Goal: Task Accomplishment & Management: Manage account settings

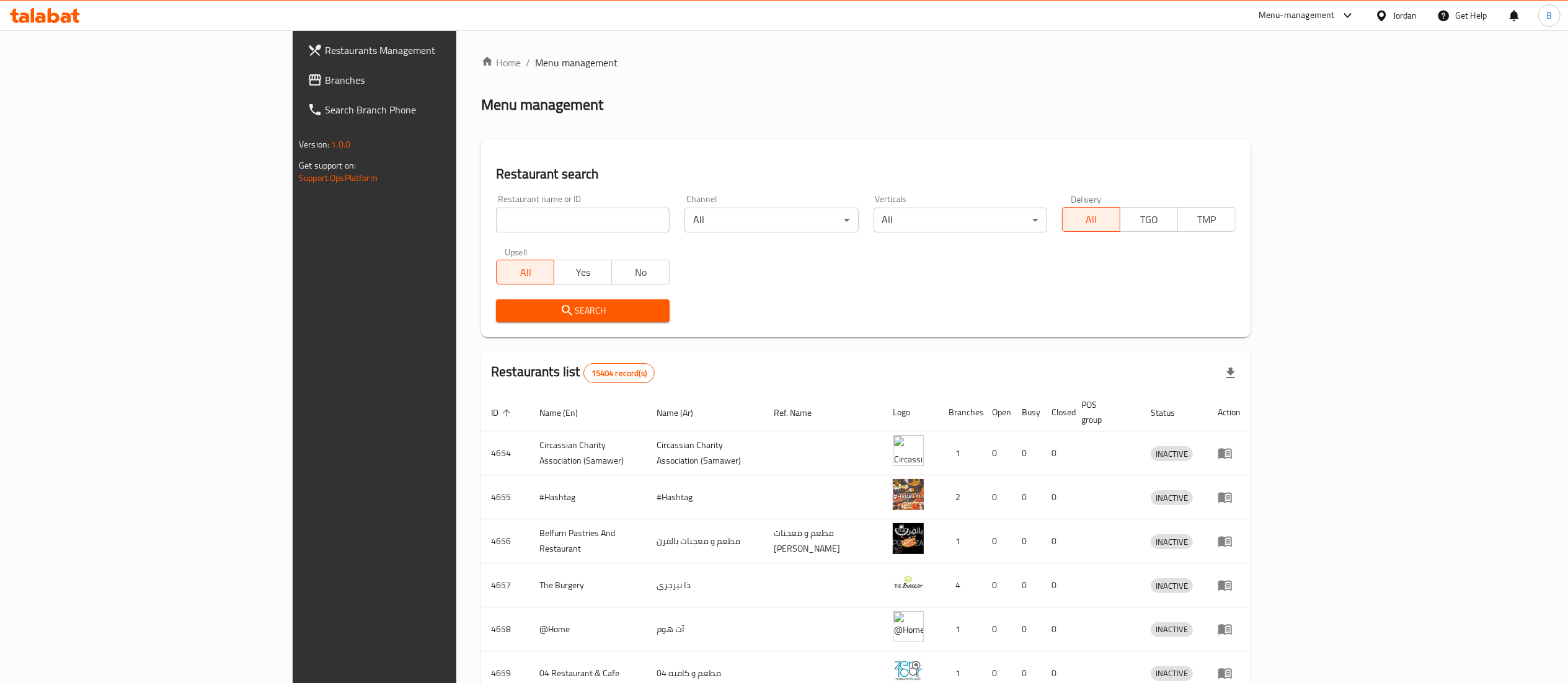
click at [297, 88] on link "Branches" at bounding box center [426, 80] width 257 height 30
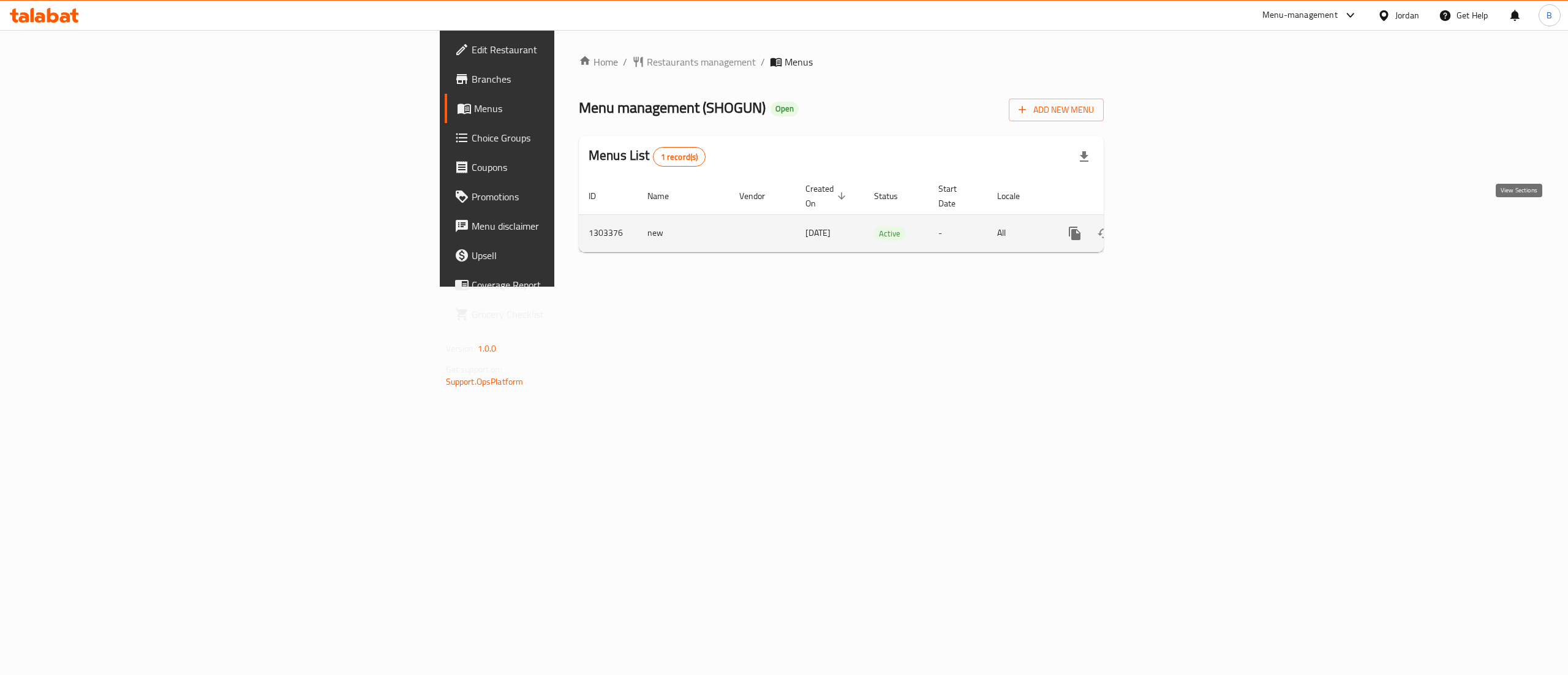
click at [1171, 226] on icon "enhanced table" at bounding box center [1163, 233] width 14 height 14
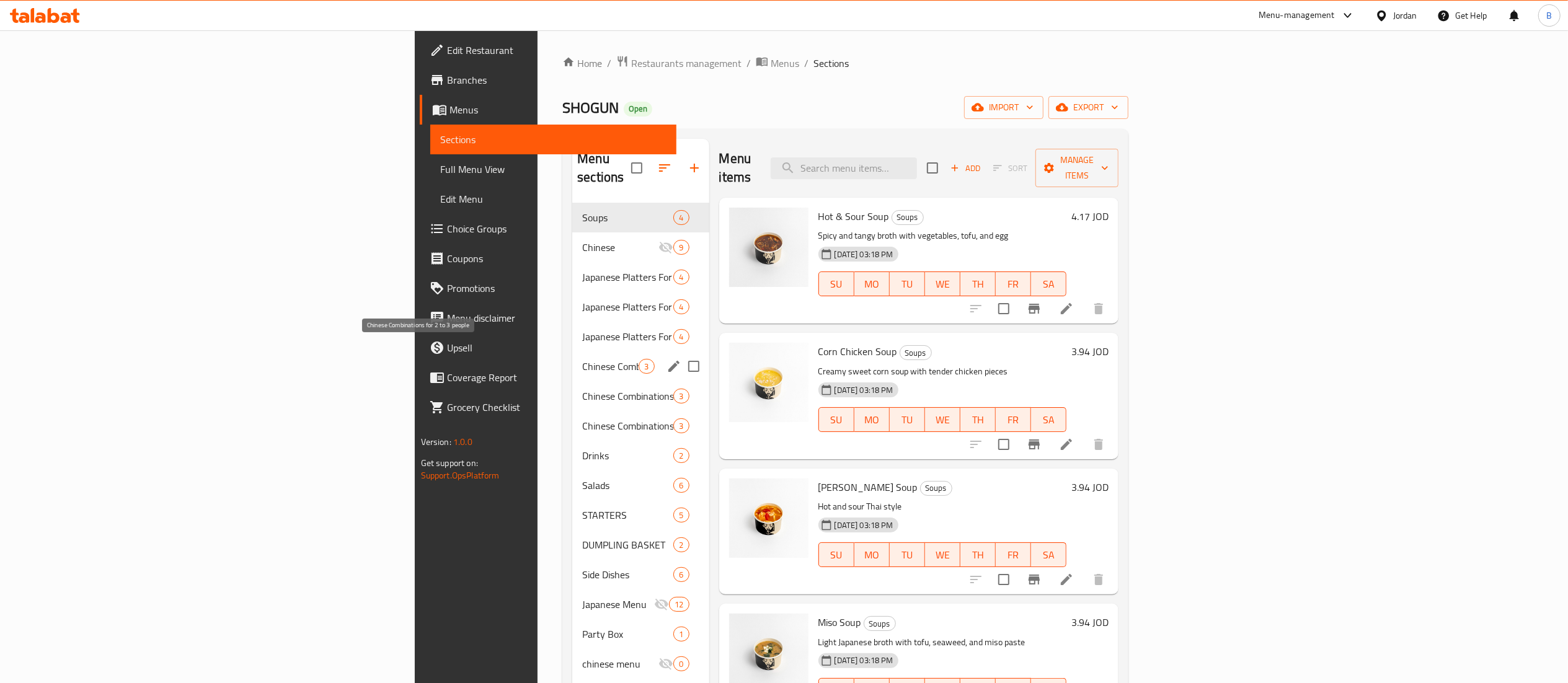
click at [582, 358] on span "Chinese Combinations for 2 to 3 people" at bounding box center [611, 366] width 57 height 15
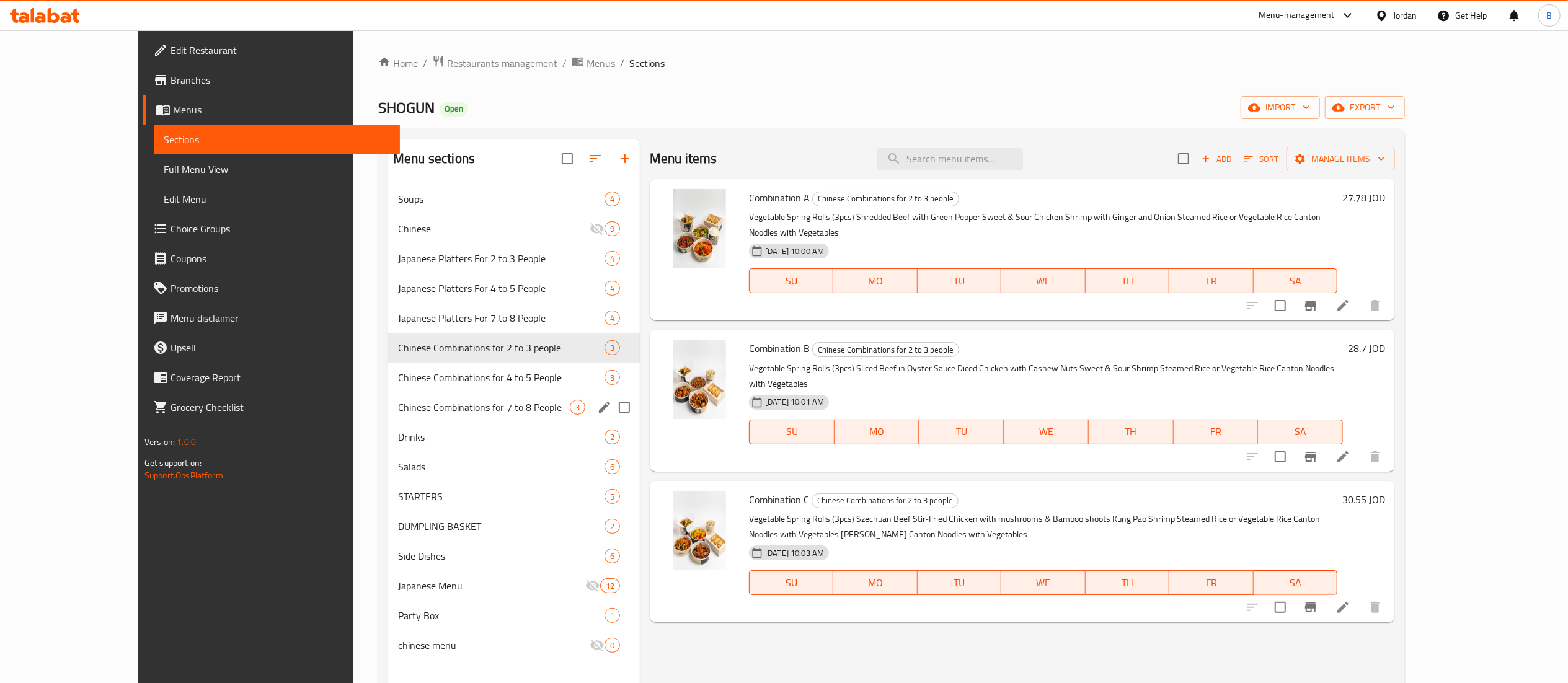
click at [402, 413] on span "Chinese Combinations for 7 to 8 People" at bounding box center [484, 407] width 172 height 15
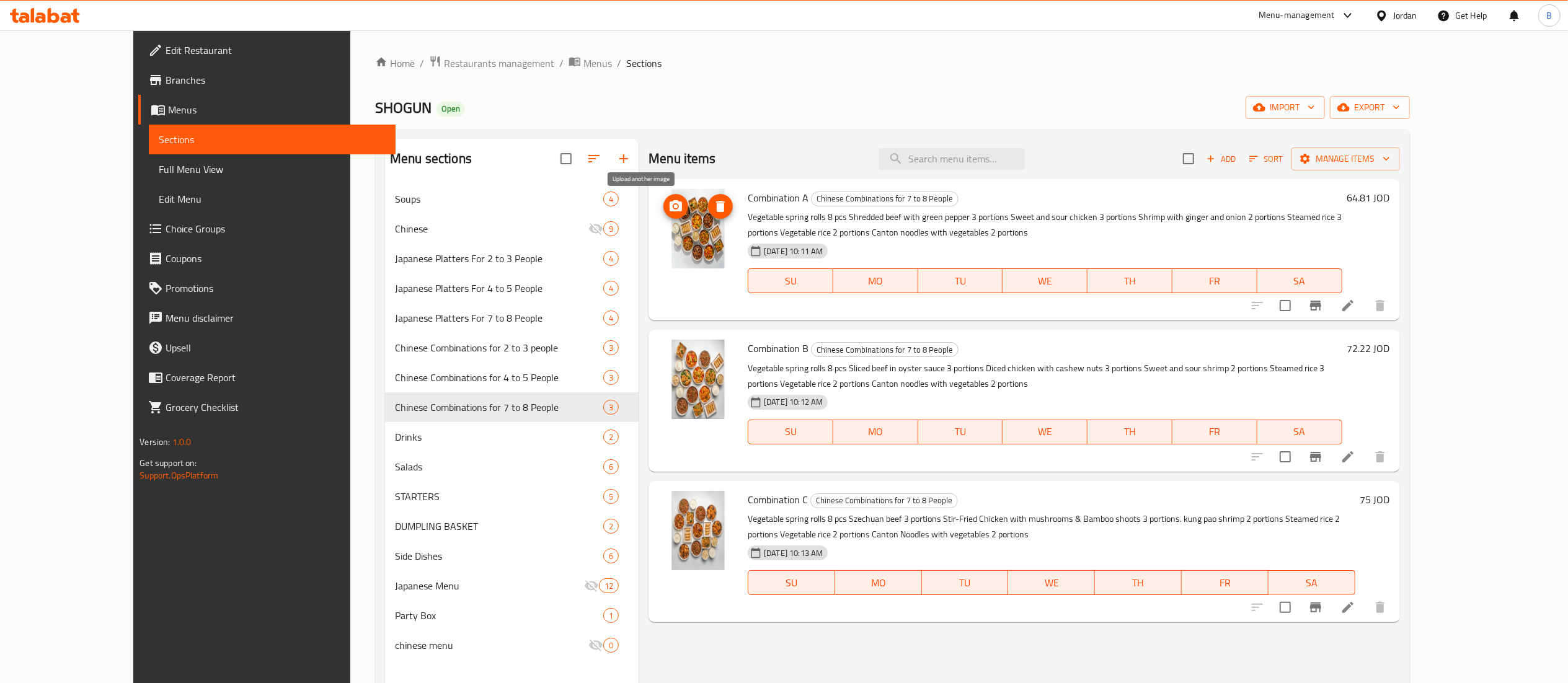
click at [670, 207] on icon "upload picture" at bounding box center [675, 206] width 12 height 11
click at [670, 207] on icon "upload picture" at bounding box center [675, 206] width 12 height 11
click at [670, 512] on icon "upload picture" at bounding box center [675, 508] width 12 height 11
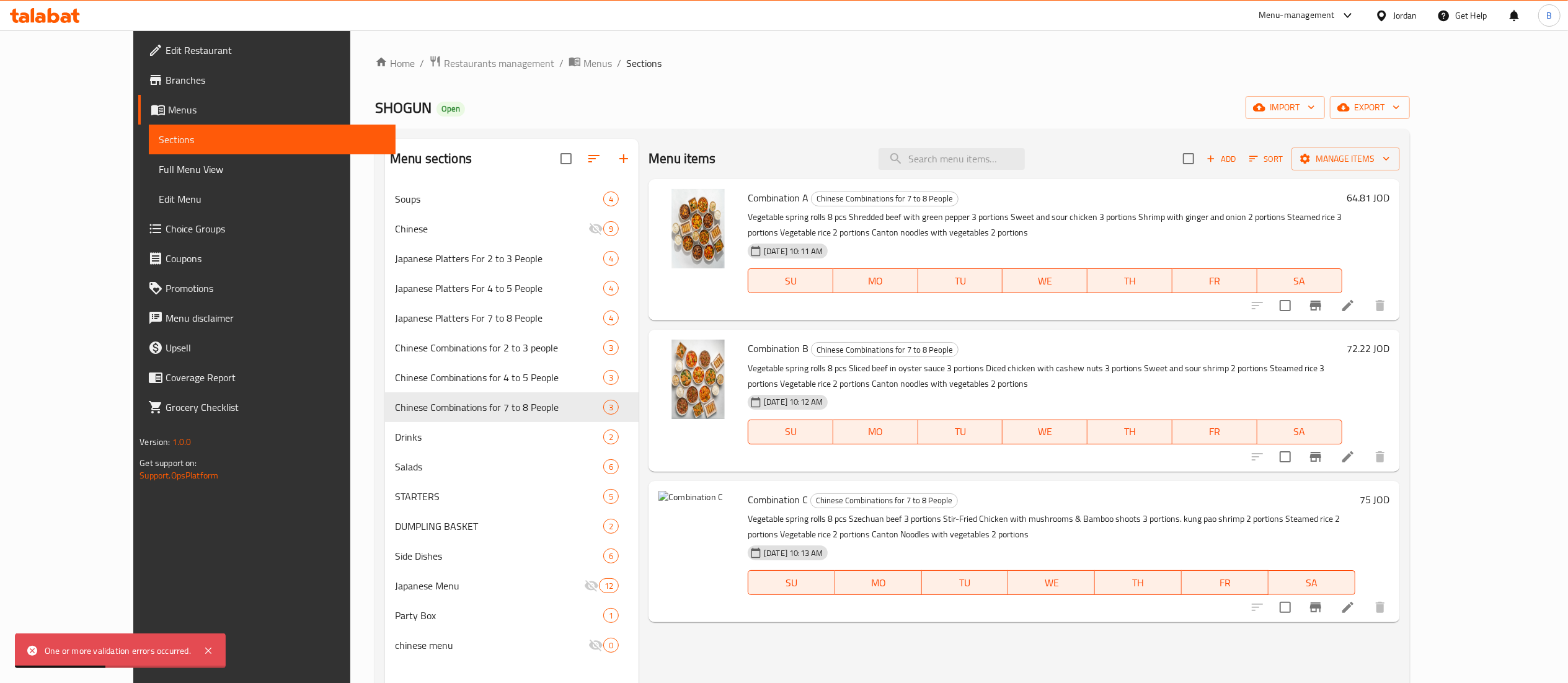
click at [1356, 606] on icon at bounding box center [1347, 607] width 15 height 15
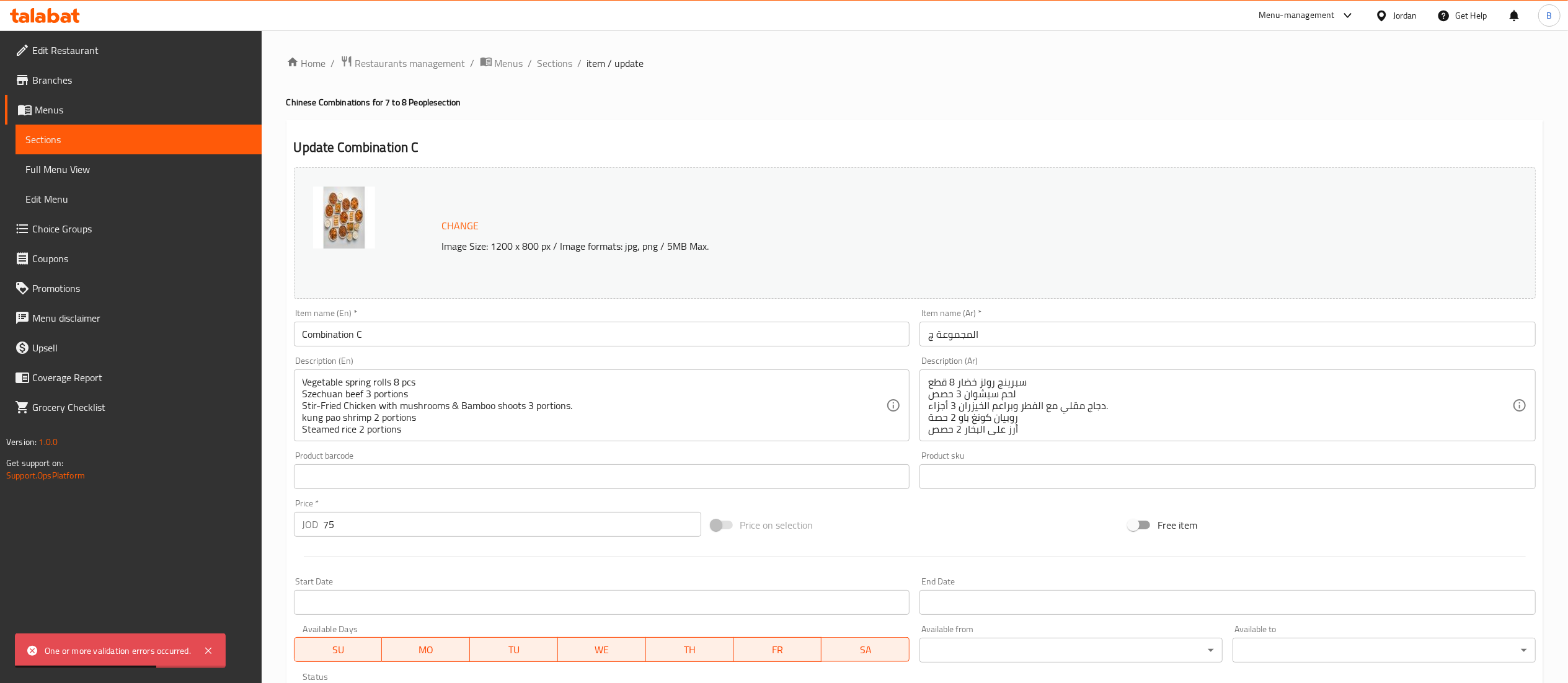
click at [455, 215] on button "Change" at bounding box center [460, 225] width 47 height 25
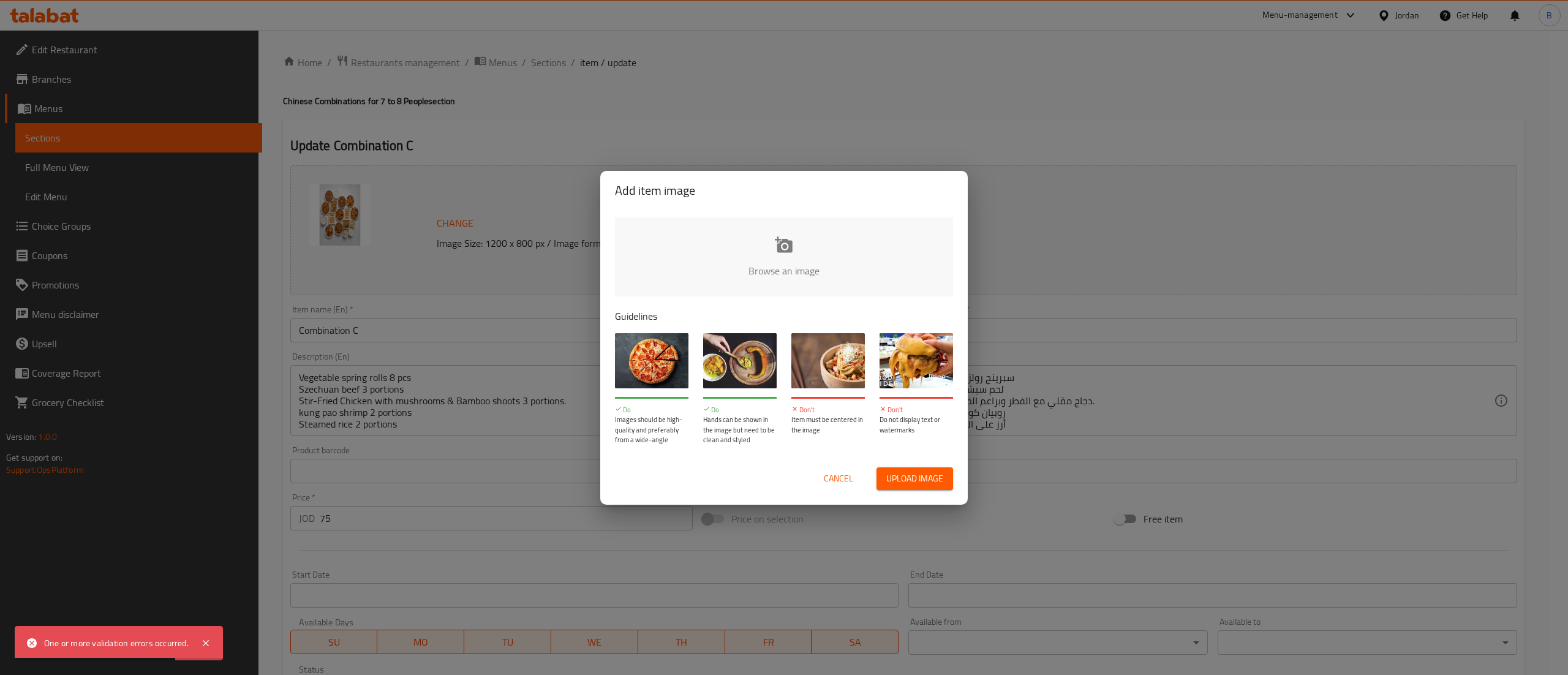
drag, startPoint x: 824, startPoint y: 219, endPoint x: 818, endPoint y: 220, distance: 6.1
click at [824, 218] on input "file" at bounding box center [1198, 274] width 1166 height 115
type input "C:\fakepath\Combination C _ 7-8.jpg"
click at [824, 492] on div "Cancel Upload image" at bounding box center [784, 478] width 357 height 42
click at [841, 480] on span "Cancel" at bounding box center [838, 478] width 30 height 15
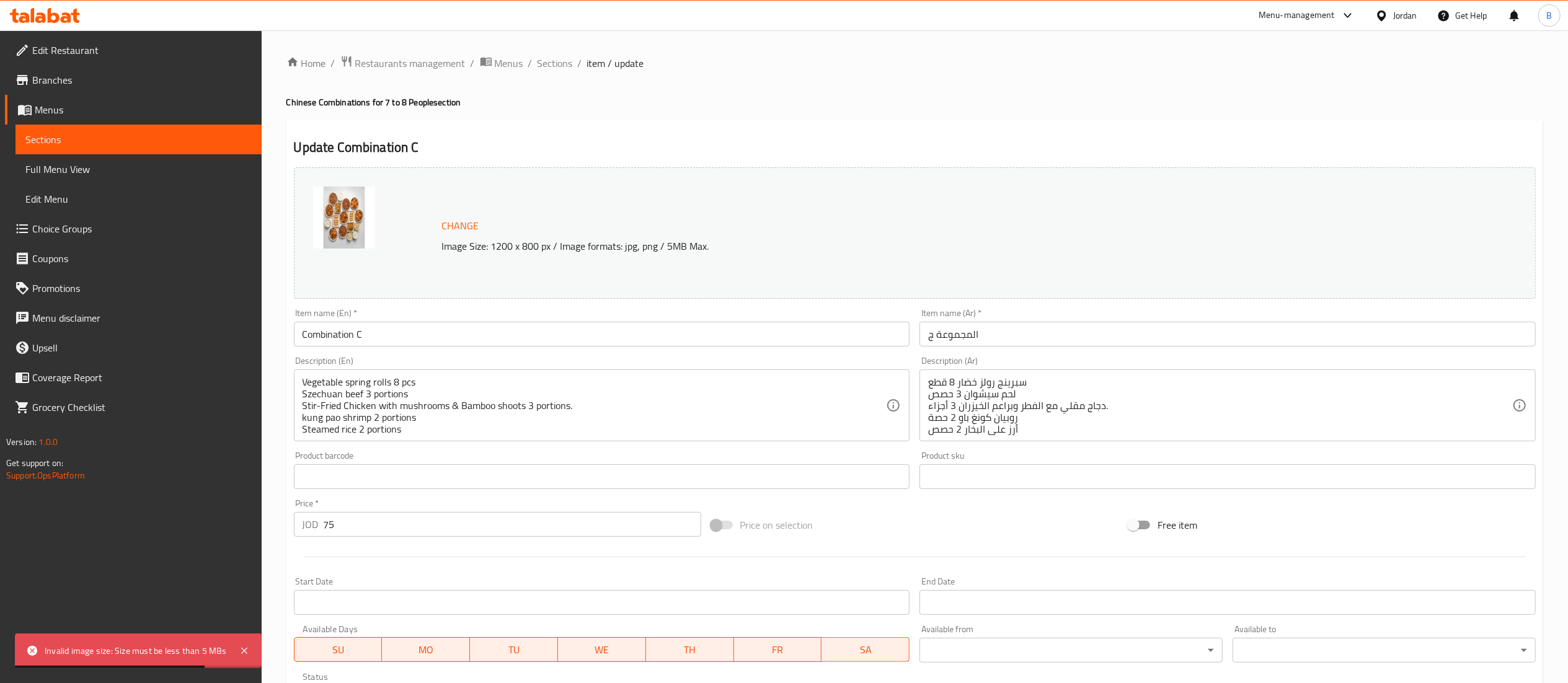
click at [471, 228] on span "Change" at bounding box center [460, 226] width 37 height 18
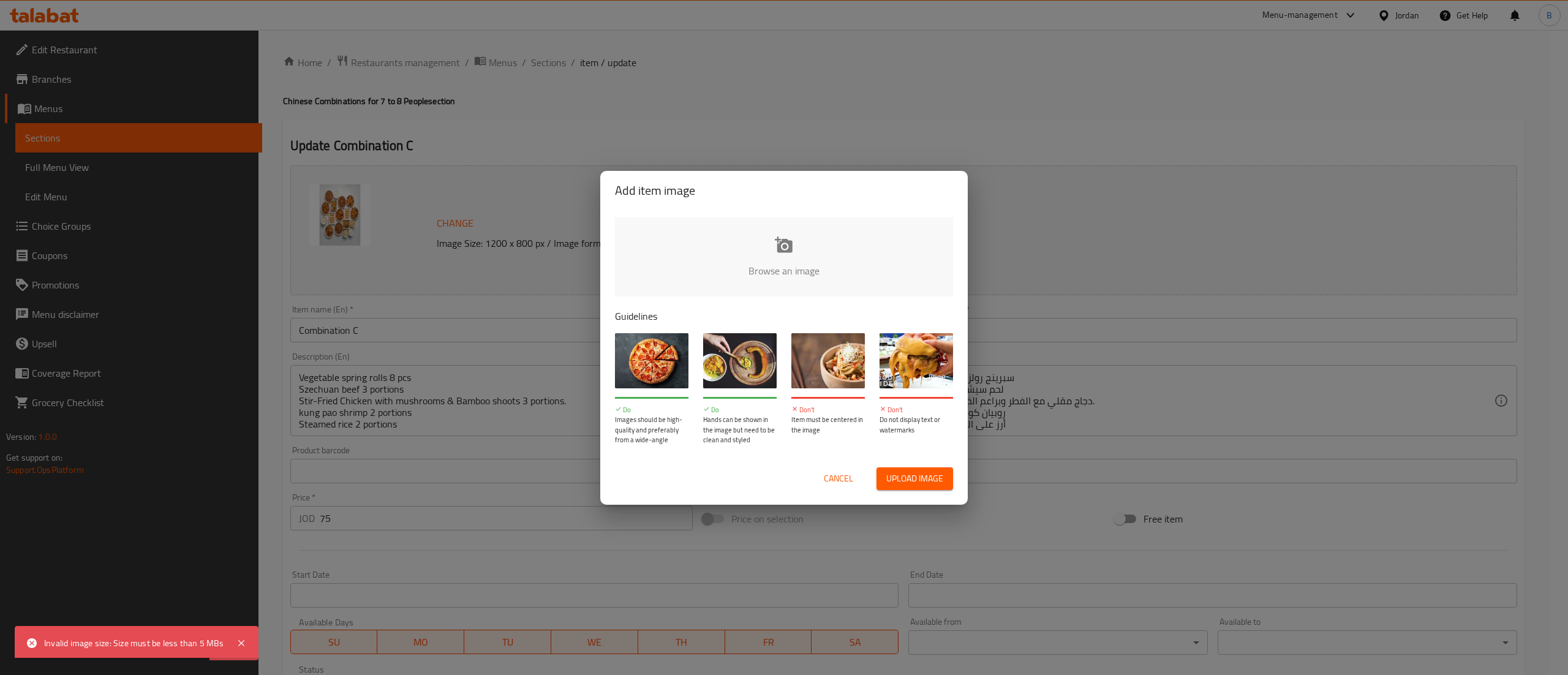
drag, startPoint x: 843, startPoint y: 220, endPoint x: 822, endPoint y: 220, distance: 21.0
click at [833, 220] on input "file" at bounding box center [1198, 274] width 1166 height 115
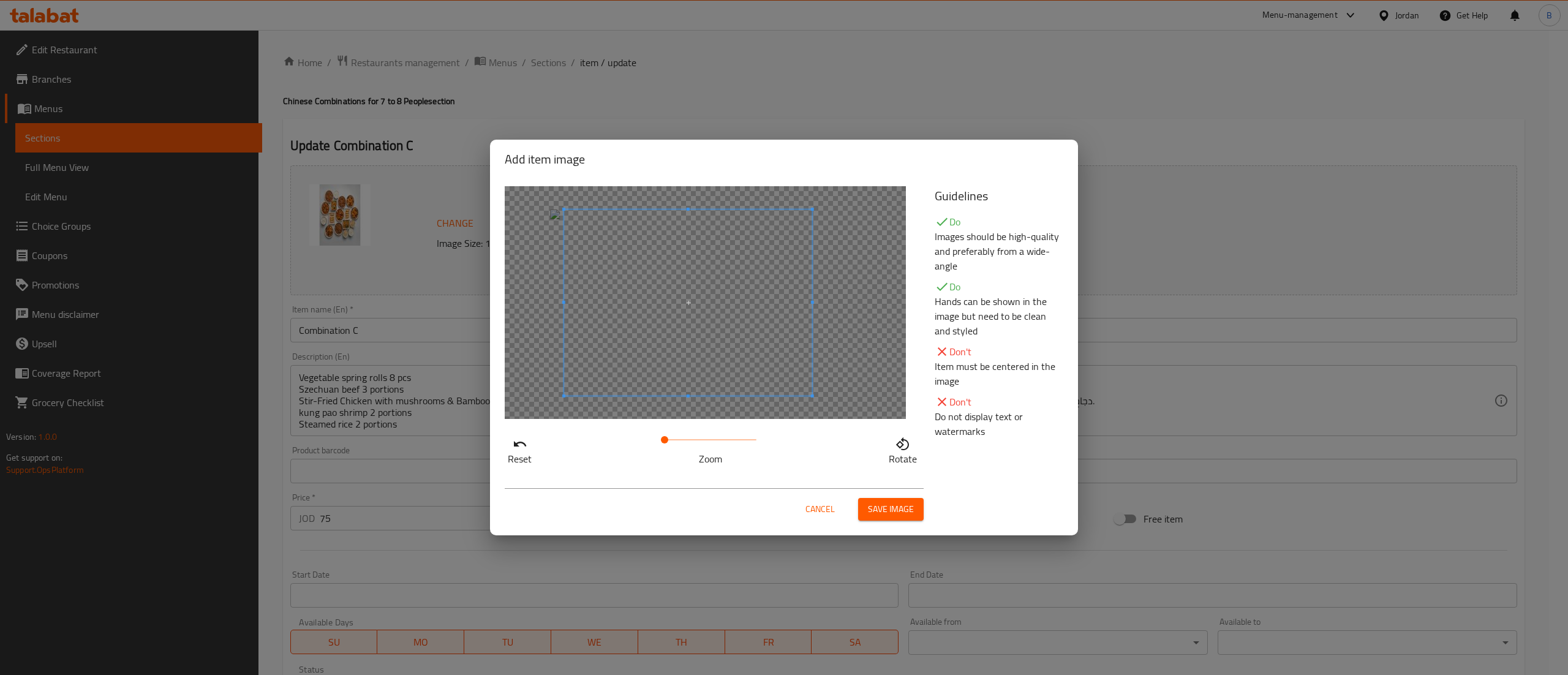
click at [682, 310] on span at bounding box center [688, 302] width 248 height 186
click at [891, 515] on span "Save image" at bounding box center [891, 509] width 46 height 15
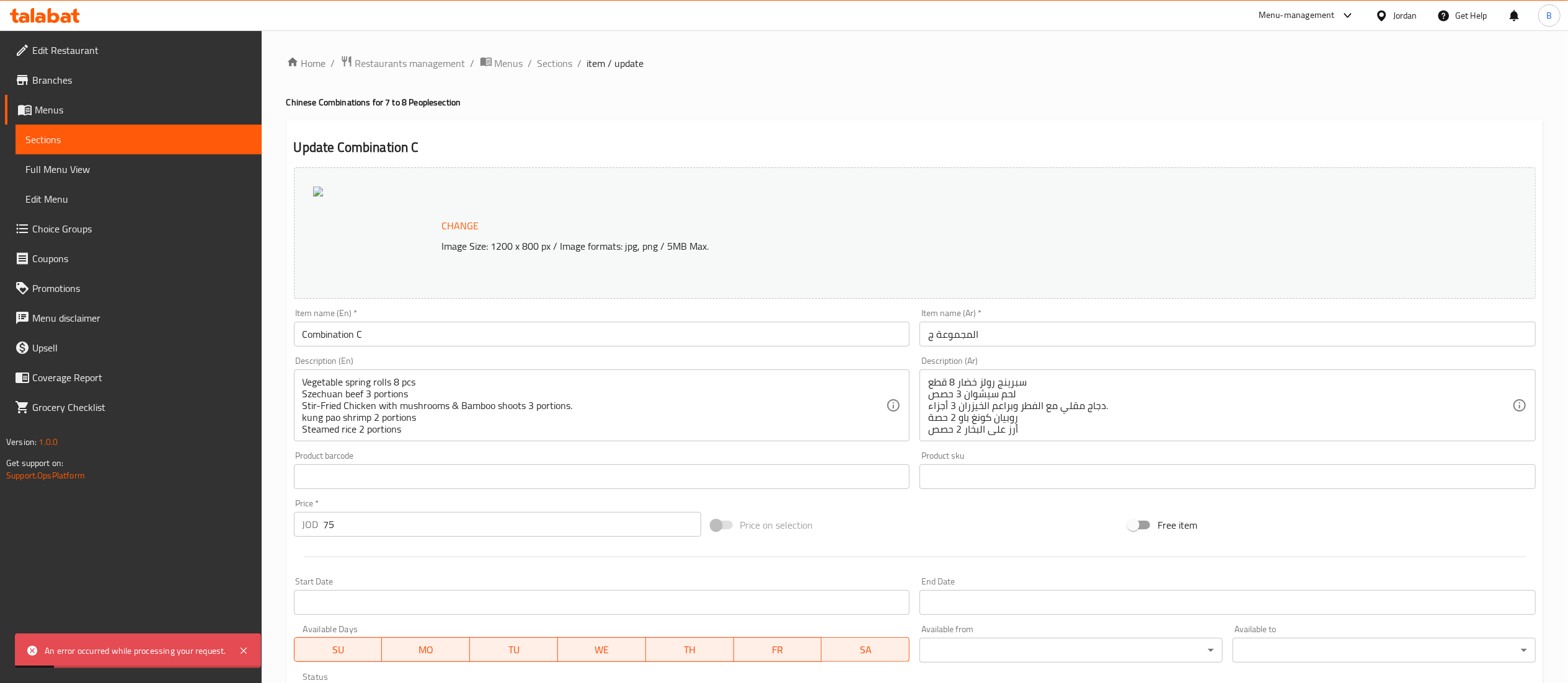
click at [463, 225] on span "Change" at bounding box center [460, 226] width 37 height 18
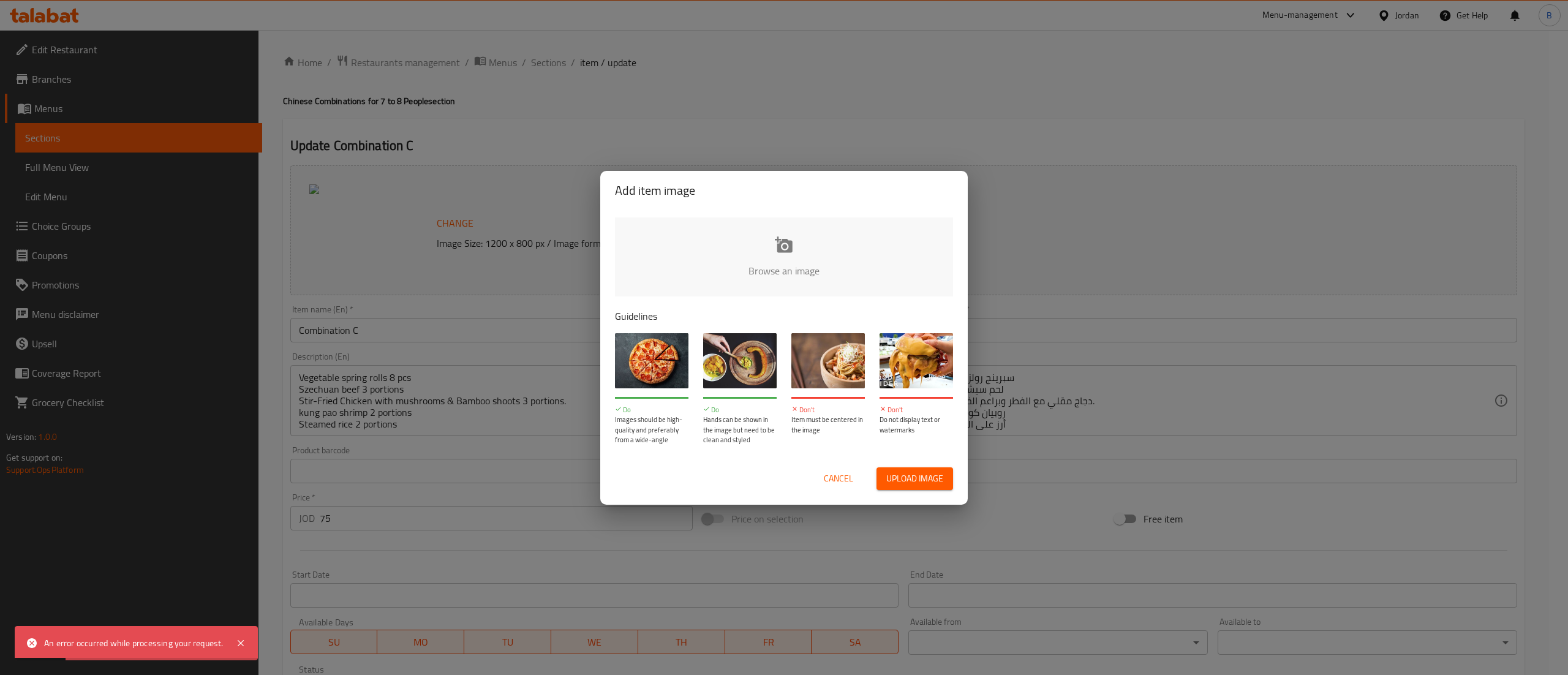
click at [772, 262] on input "file" at bounding box center [1198, 274] width 1166 height 115
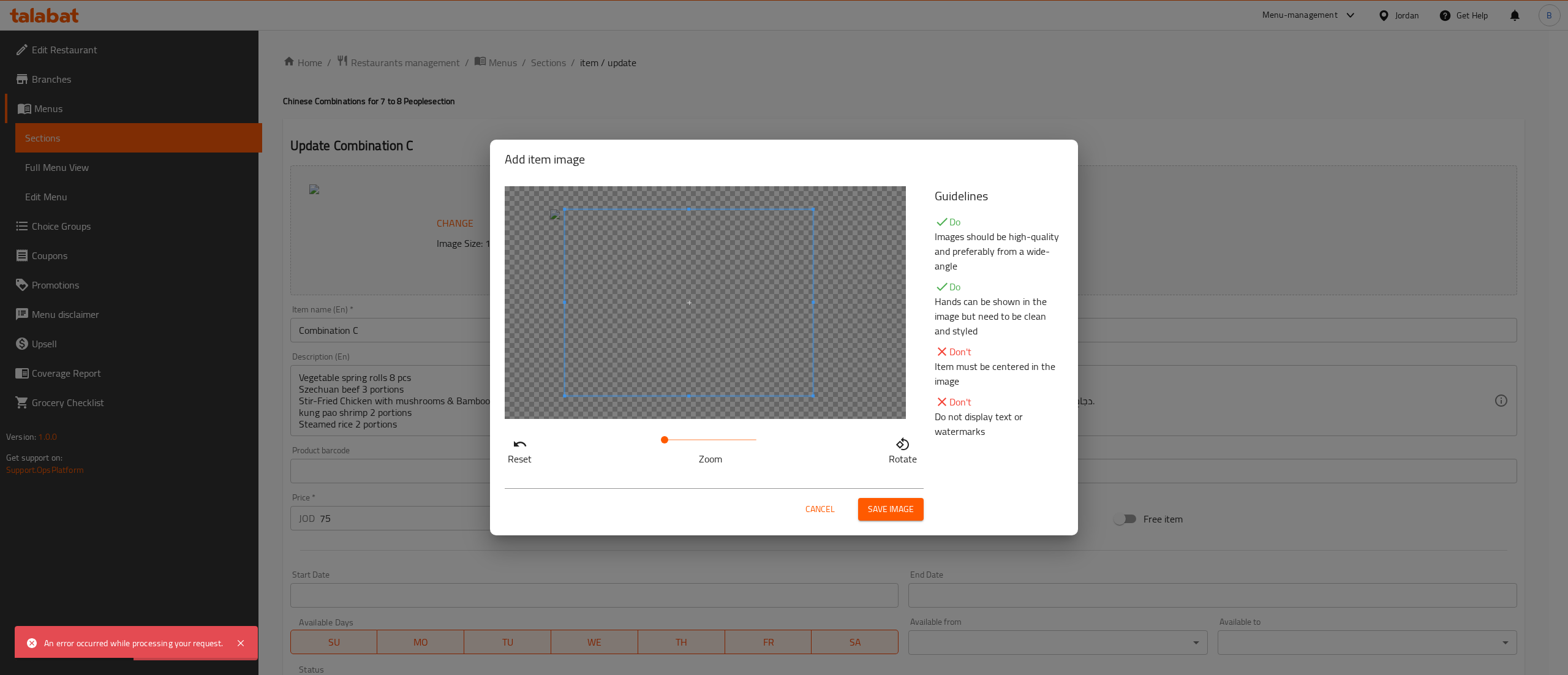
click at [711, 327] on span at bounding box center [689, 302] width 248 height 186
click at [879, 507] on span "Save image" at bounding box center [891, 509] width 46 height 15
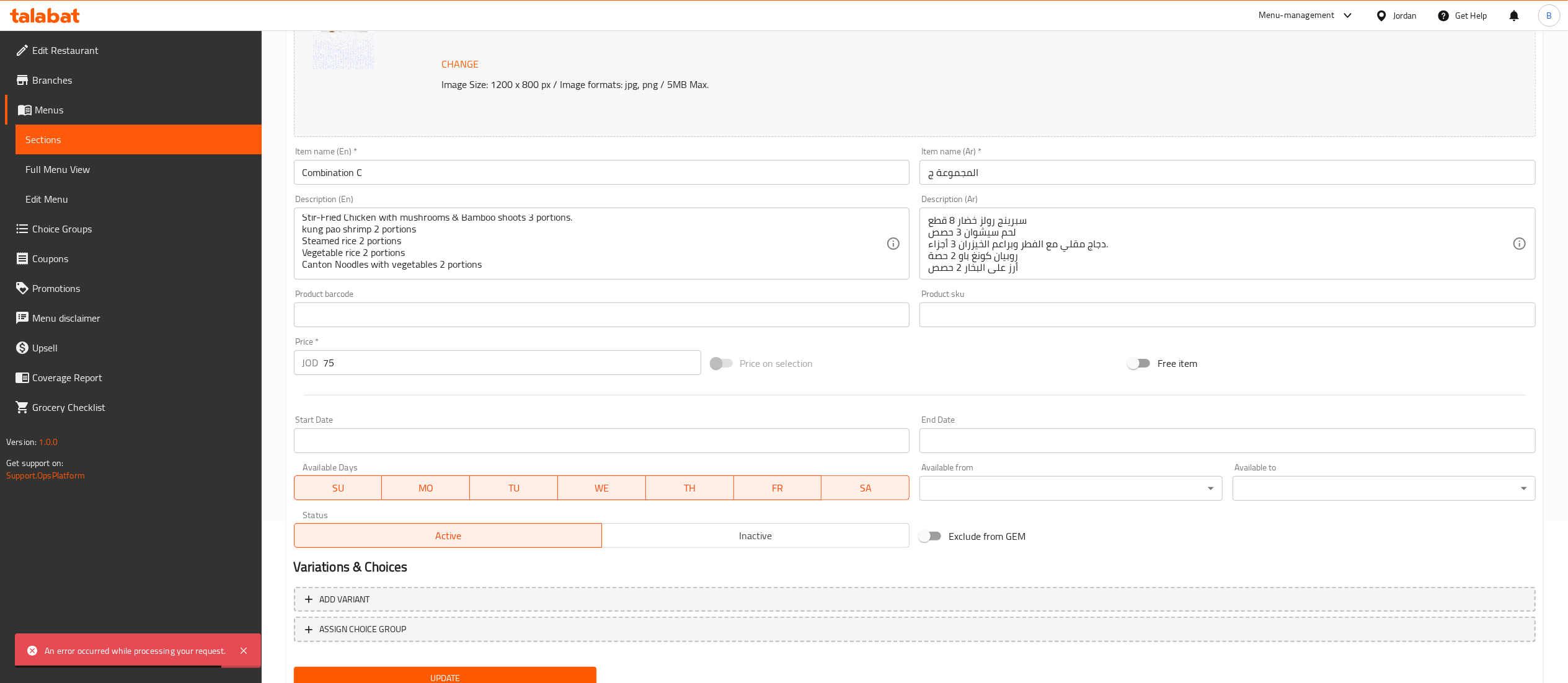
scroll to position [209, 0]
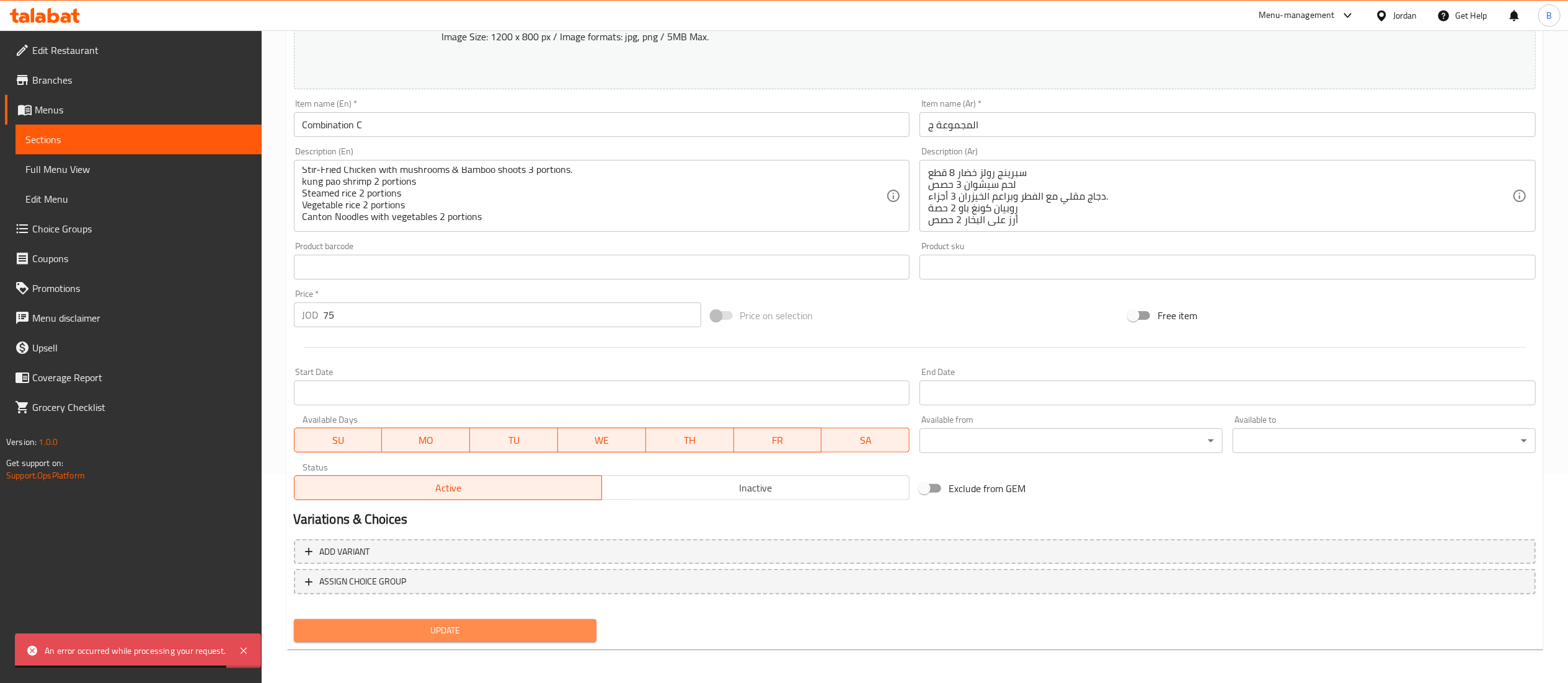
drag, startPoint x: 492, startPoint y: 626, endPoint x: 617, endPoint y: 646, distance: 126.6
click at [492, 626] on span "Update" at bounding box center [445, 630] width 284 height 15
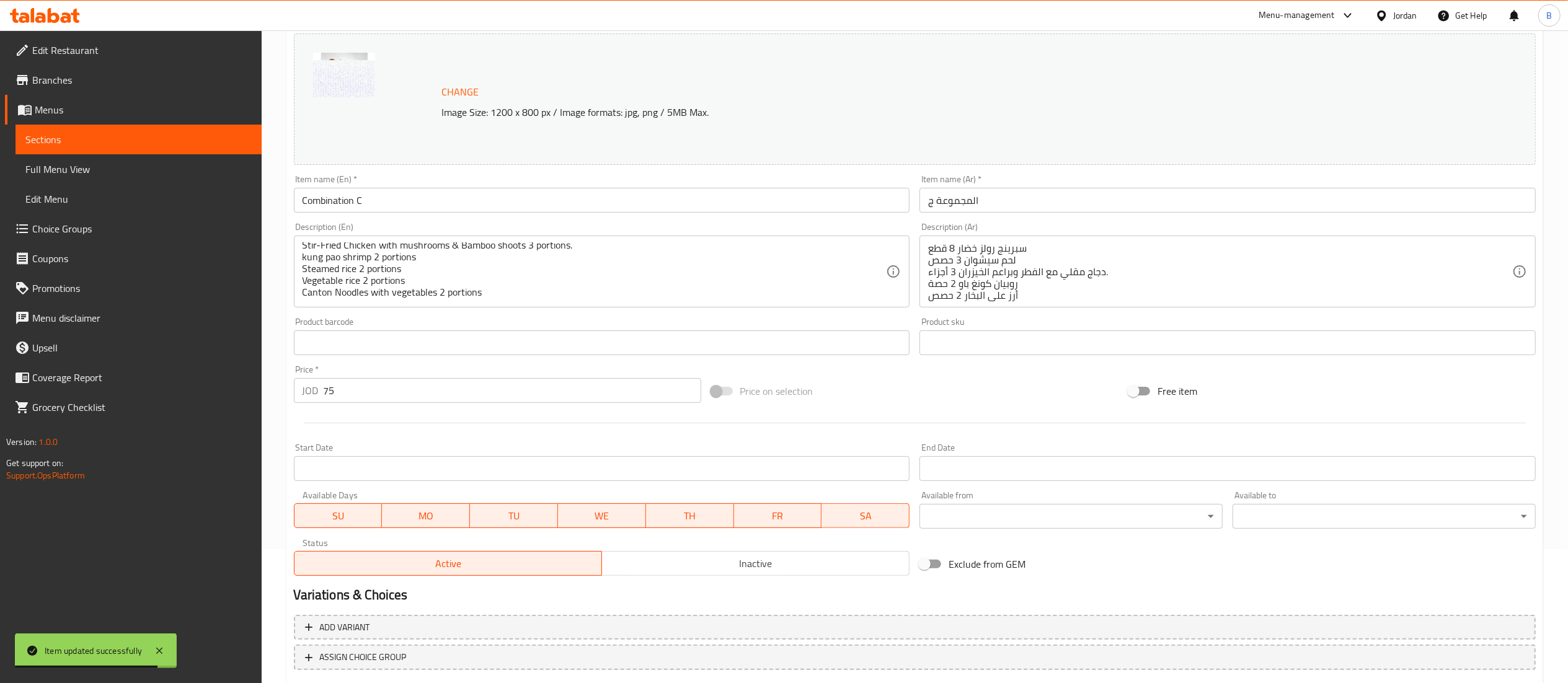
scroll to position [0, 0]
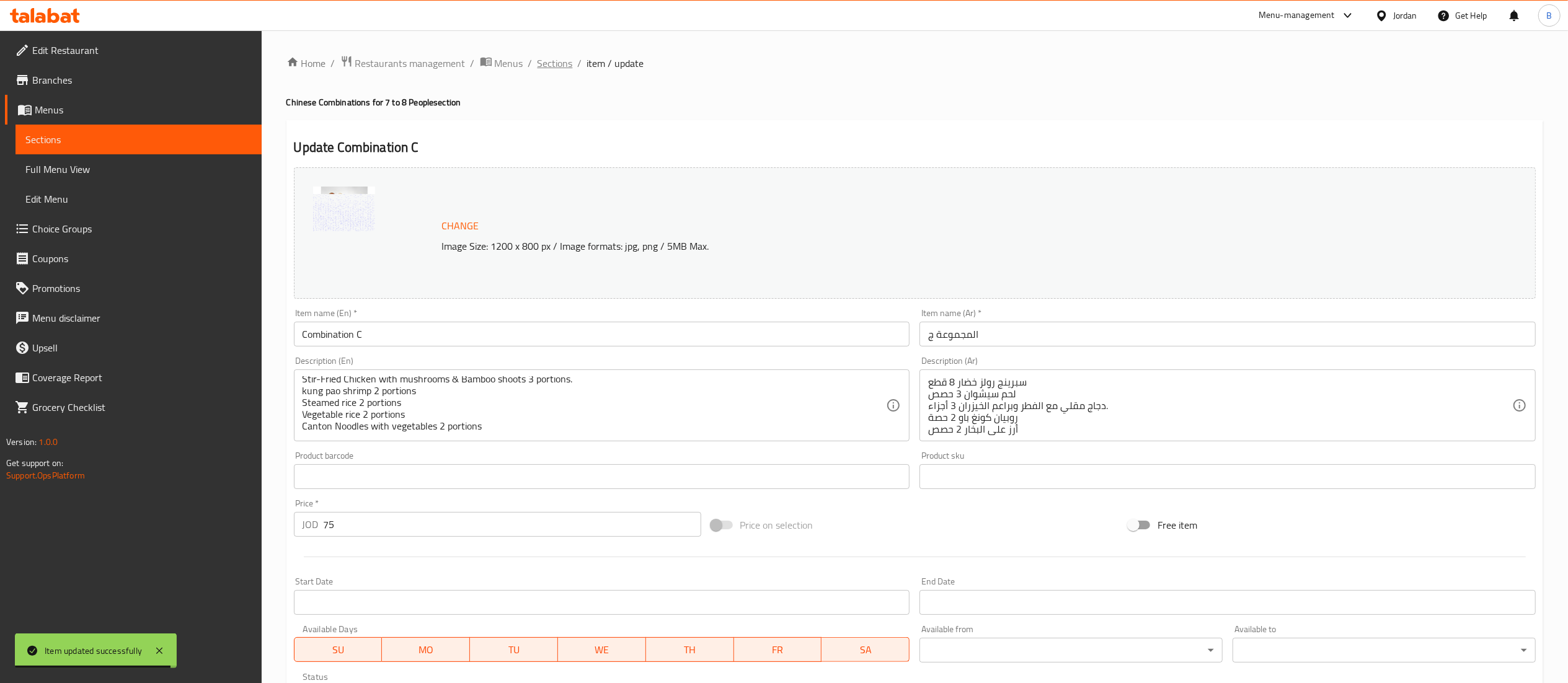
click at [551, 61] on span "Sections" at bounding box center [555, 63] width 36 height 15
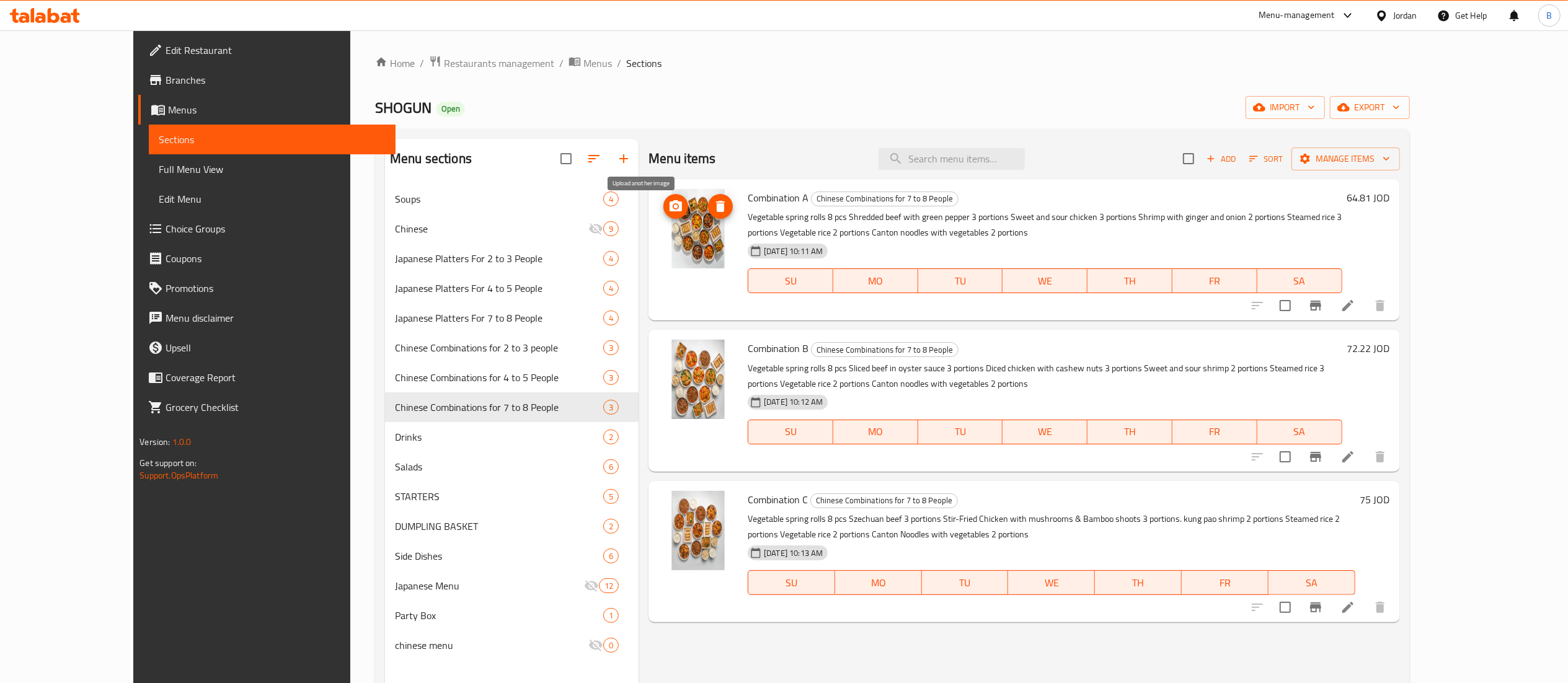
click at [670, 209] on icon "upload picture" at bounding box center [675, 206] width 12 height 11
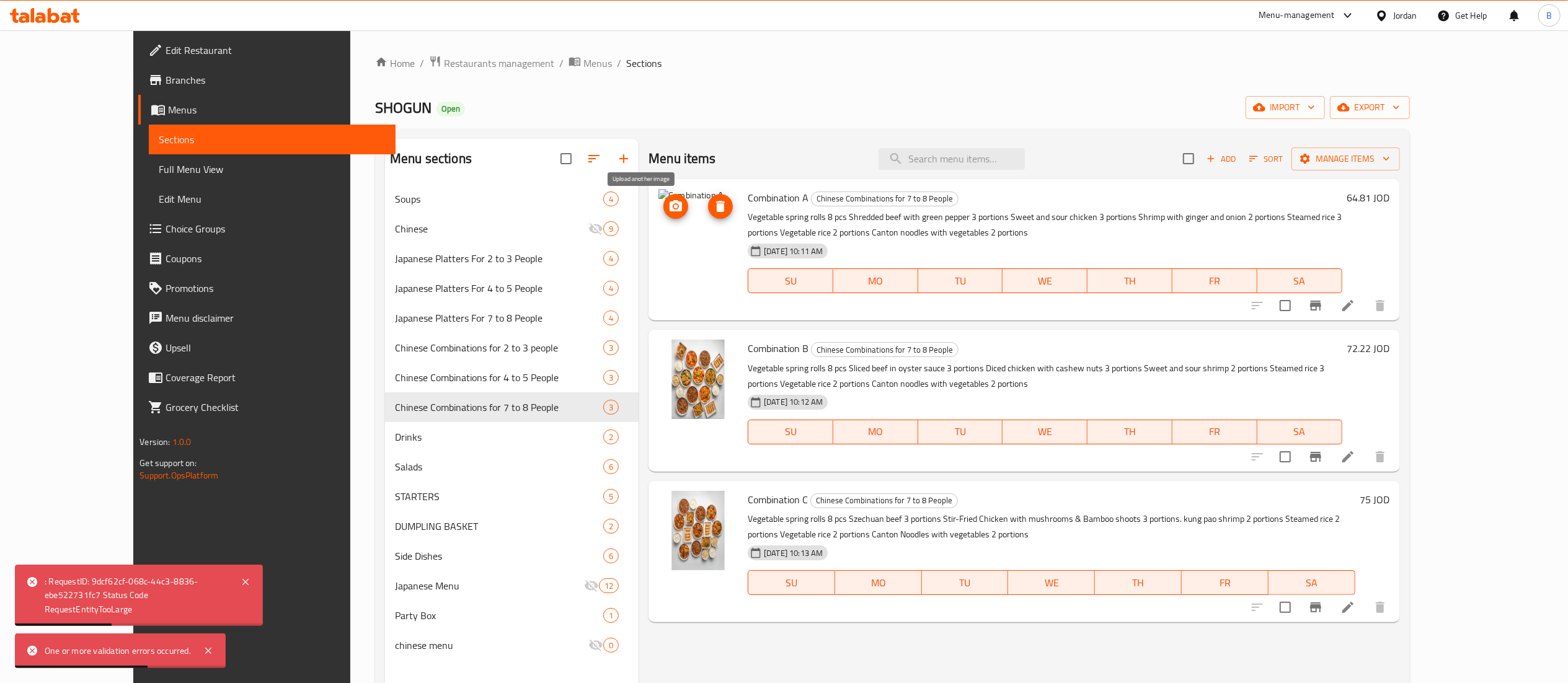
click at [670, 204] on icon "upload picture" at bounding box center [675, 206] width 12 height 11
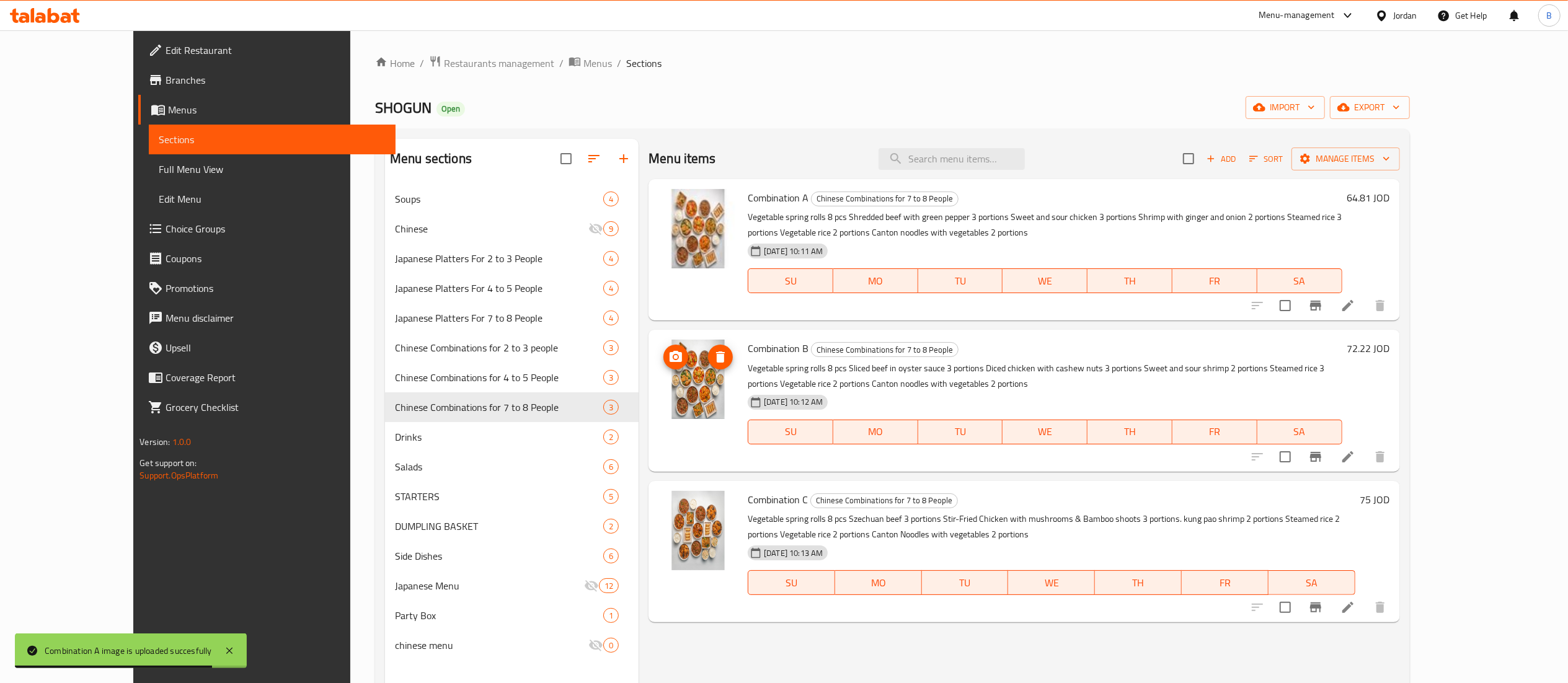
click at [670, 354] on icon "upload picture" at bounding box center [675, 356] width 12 height 11
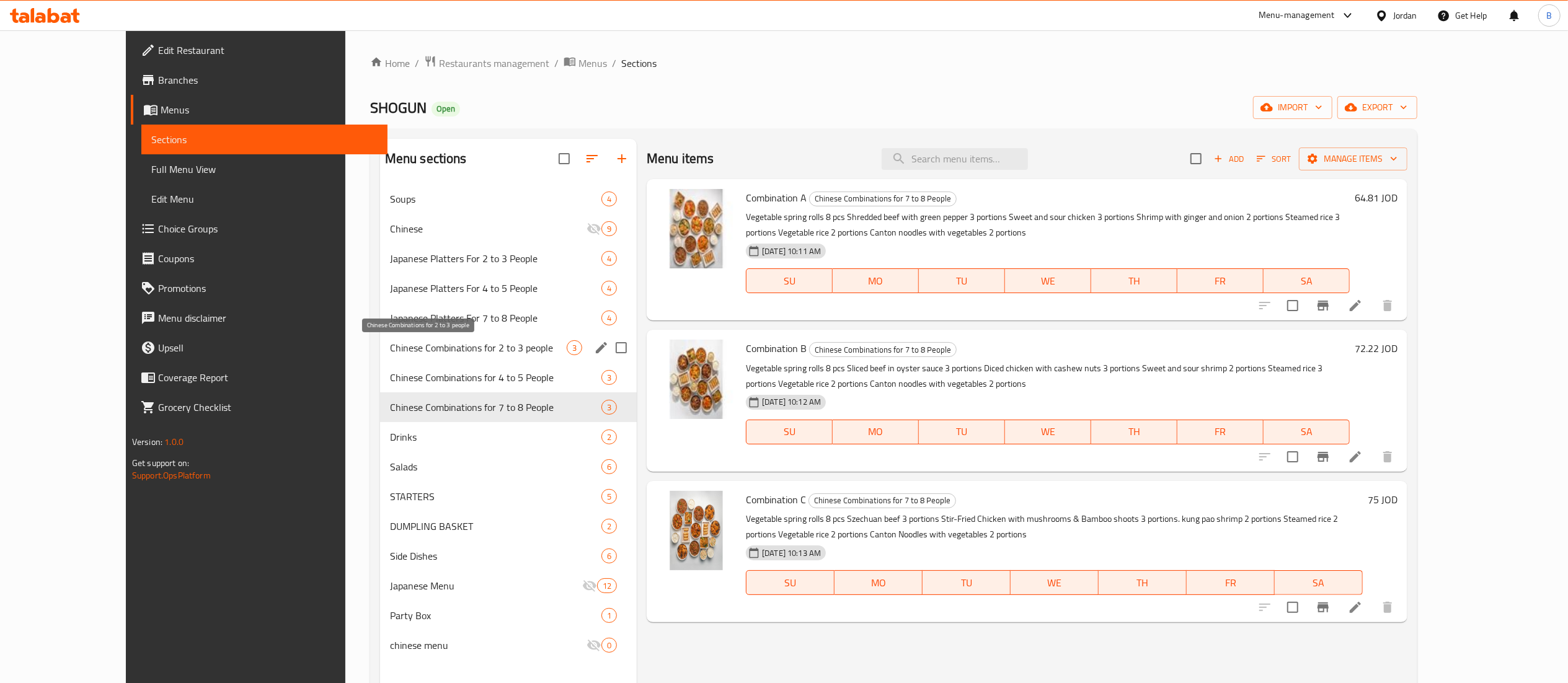
click at [467, 347] on span "Chinese Combinations for 2 to 3 people" at bounding box center [478, 347] width 177 height 15
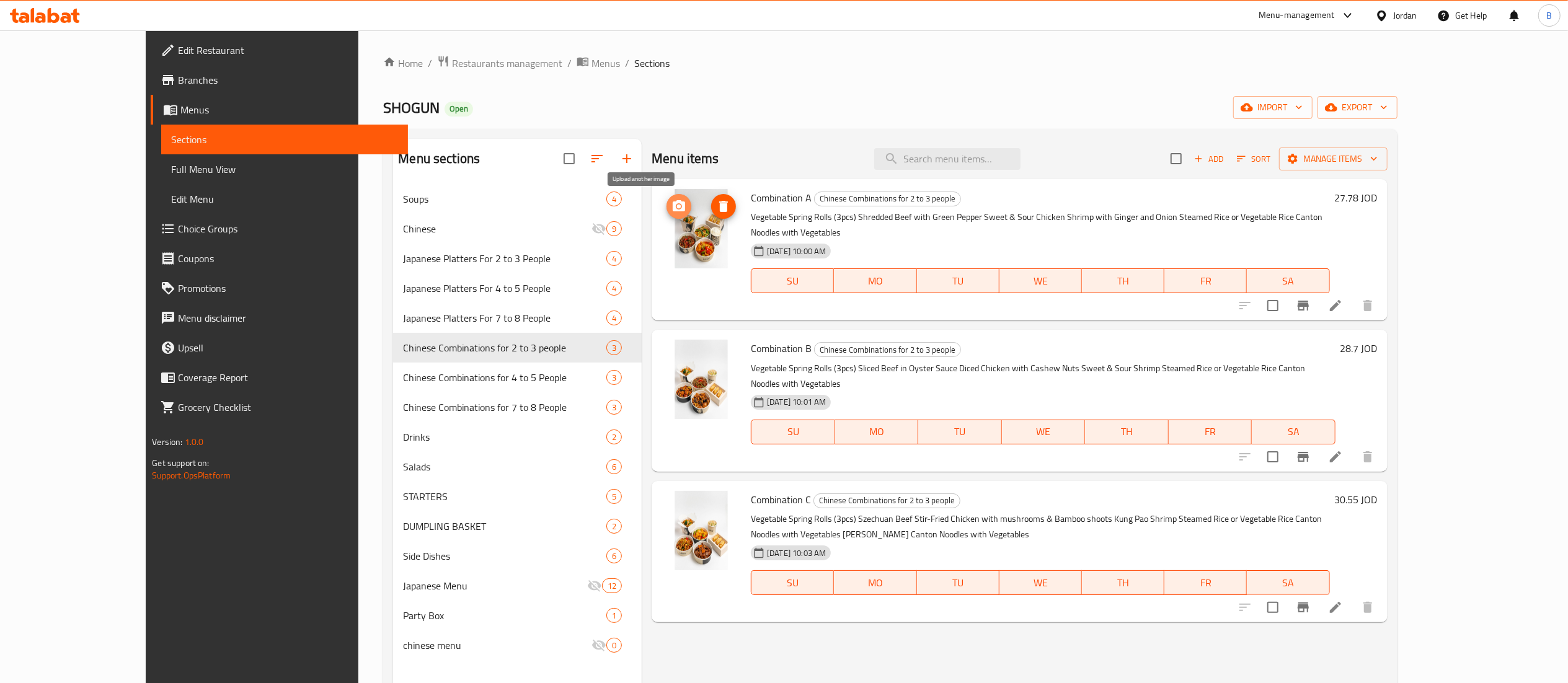
click at [671, 209] on icon "upload picture" at bounding box center [679, 206] width 15 height 15
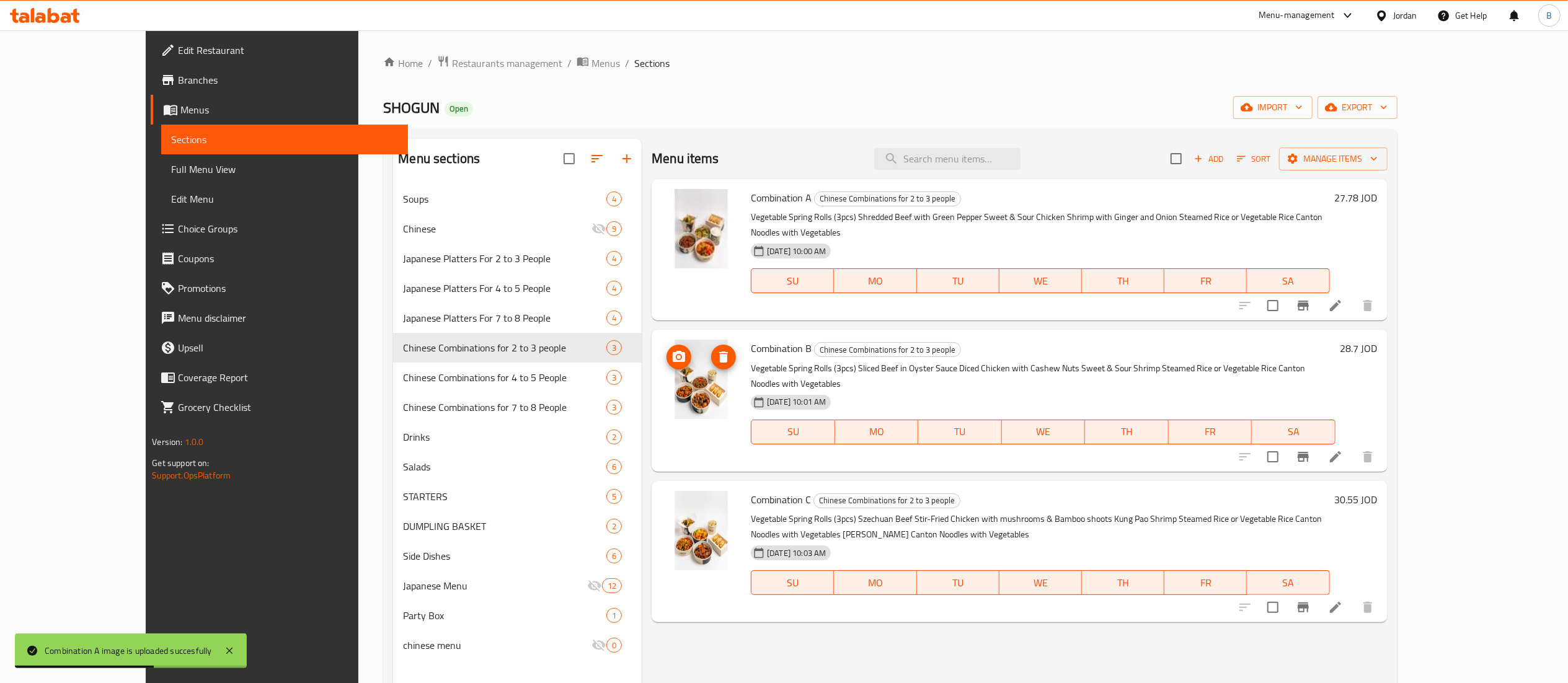
click at [673, 350] on icon "upload picture" at bounding box center [679, 356] width 12 height 11
click at [671, 501] on icon "upload picture" at bounding box center [679, 508] width 15 height 15
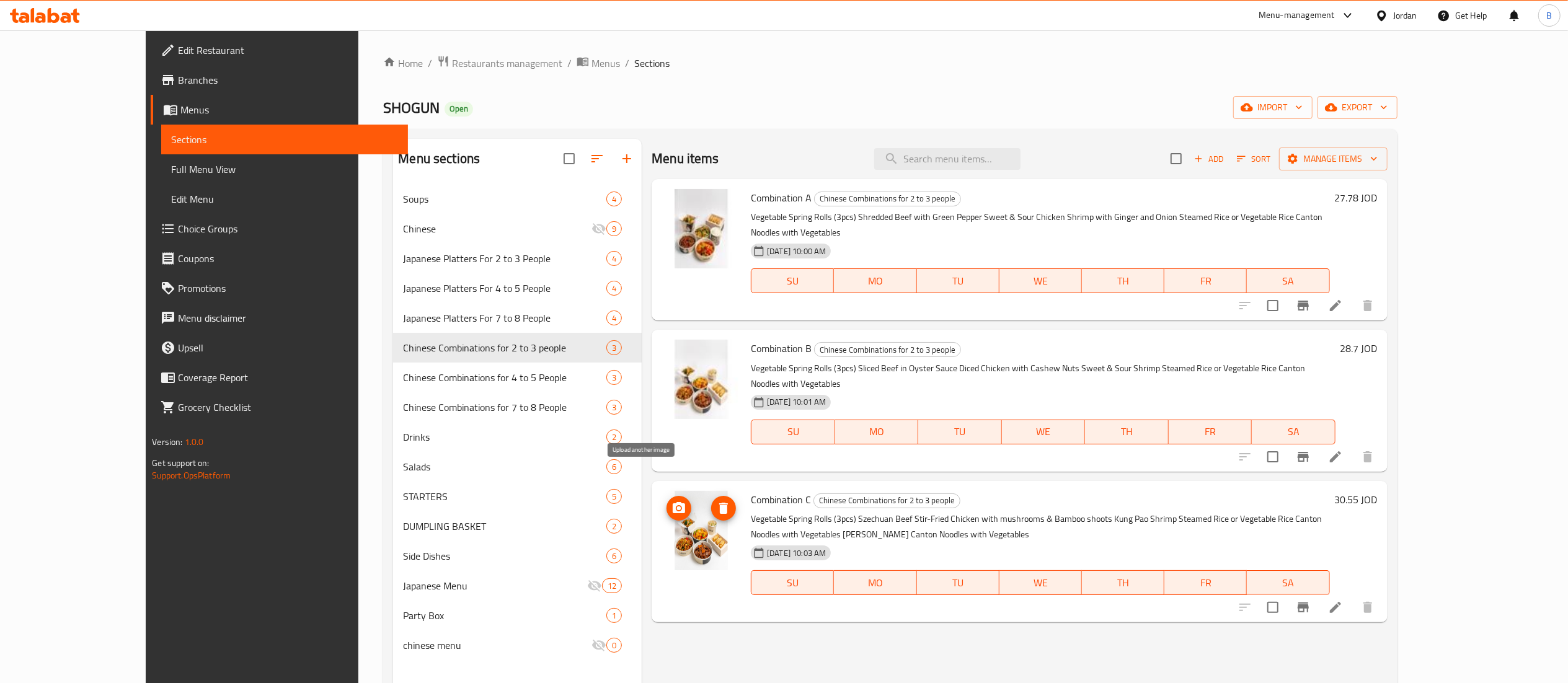
click at [673, 502] on icon "upload picture" at bounding box center [679, 508] width 12 height 11
click at [60, 15] on icon at bounding box center [44, 15] width 70 height 15
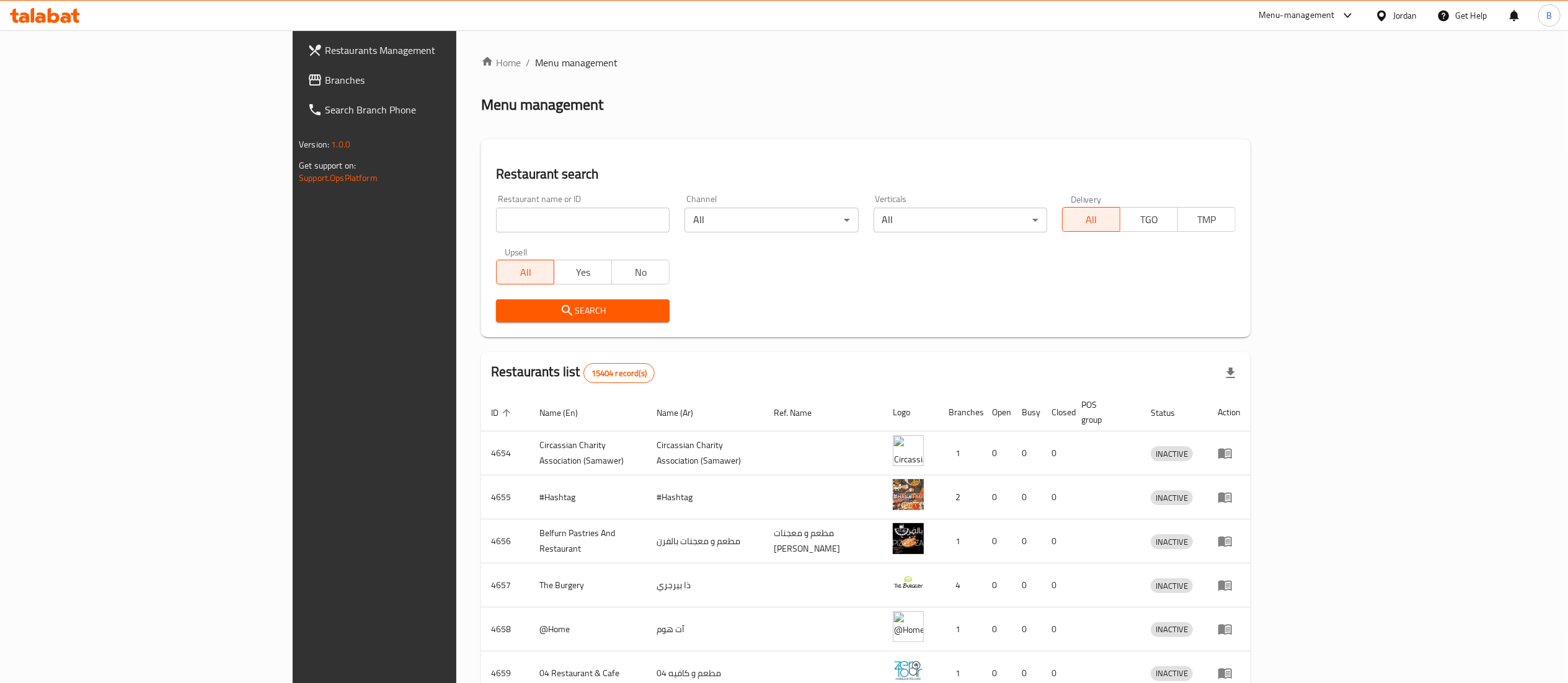
click at [325, 83] on span "Branches" at bounding box center [435, 80] width 220 height 15
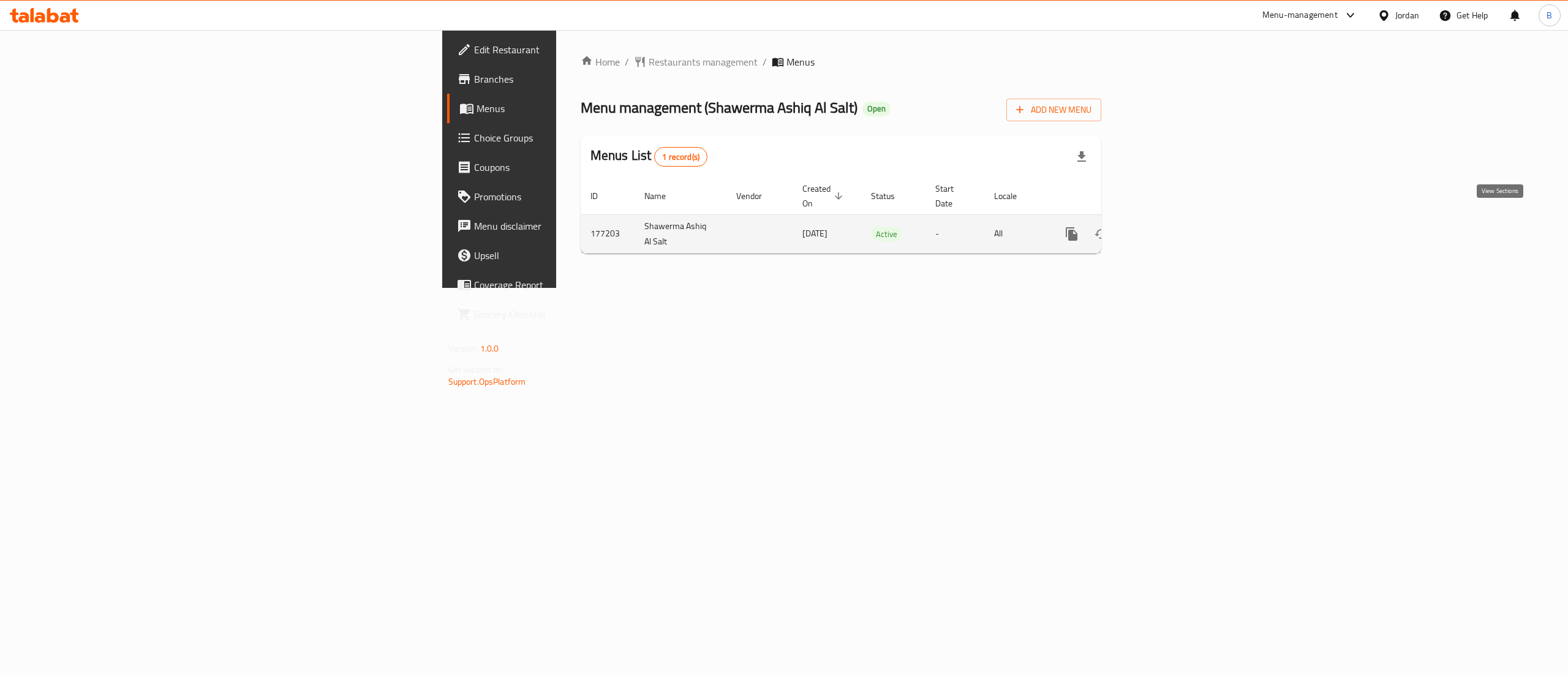
click at [1167, 227] on icon "enhanced table" at bounding box center [1159, 234] width 14 height 14
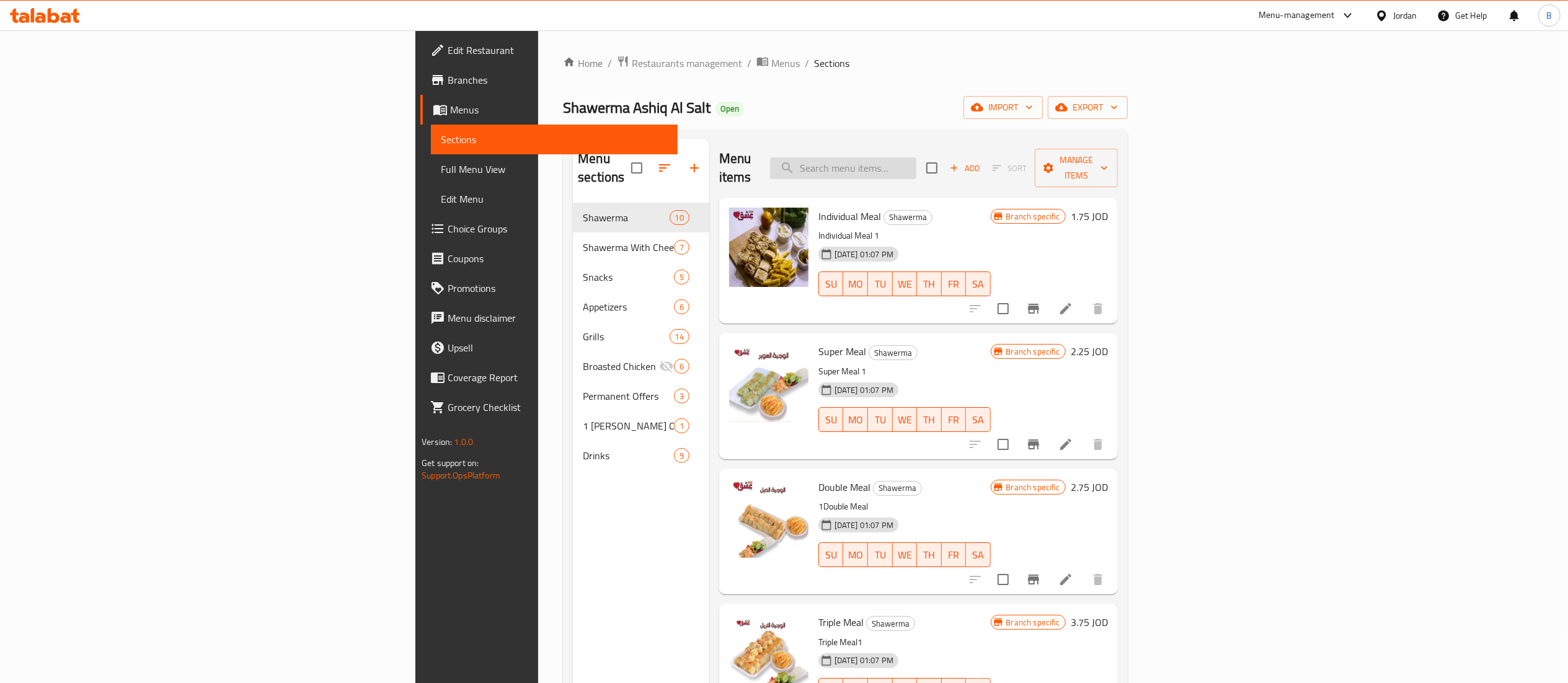
click at [916, 163] on input "search" at bounding box center [843, 168] width 146 height 22
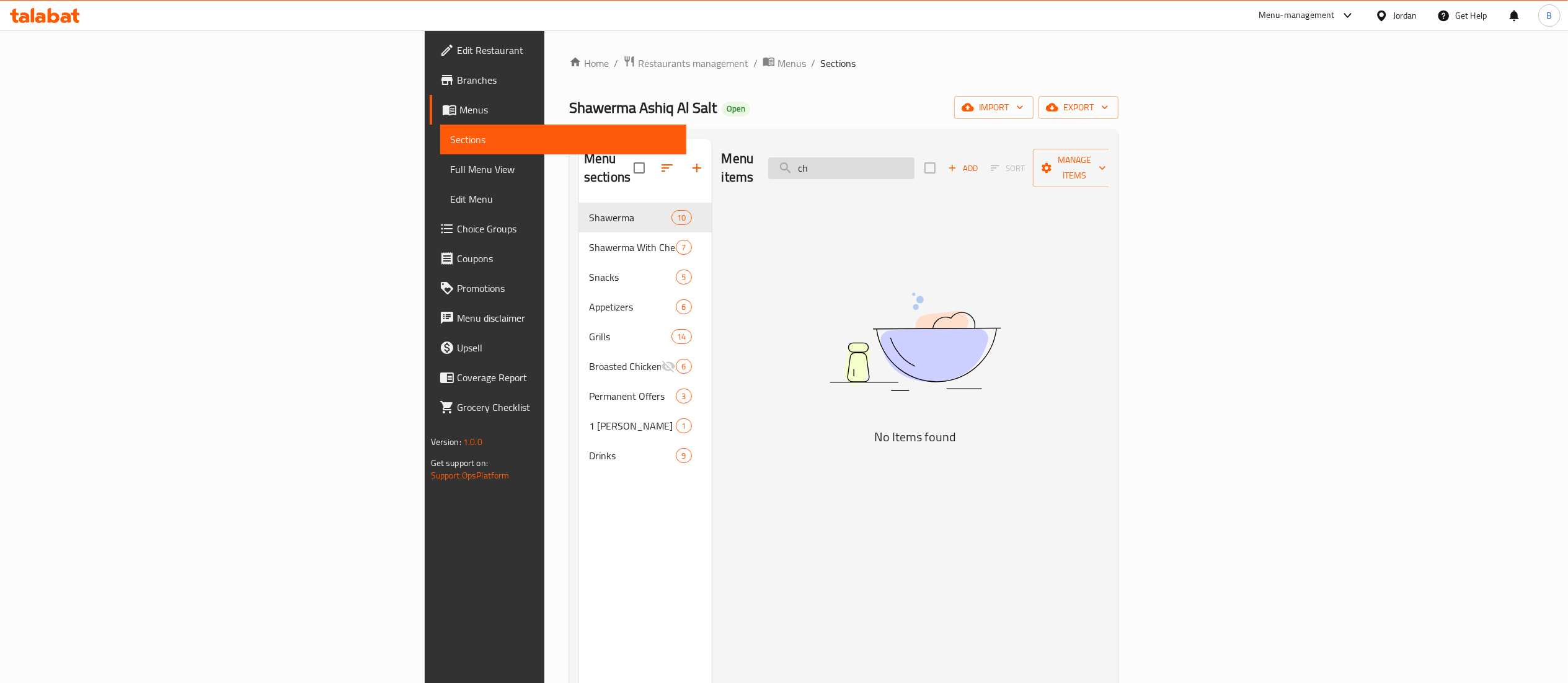
type input "c"
type input "ش"
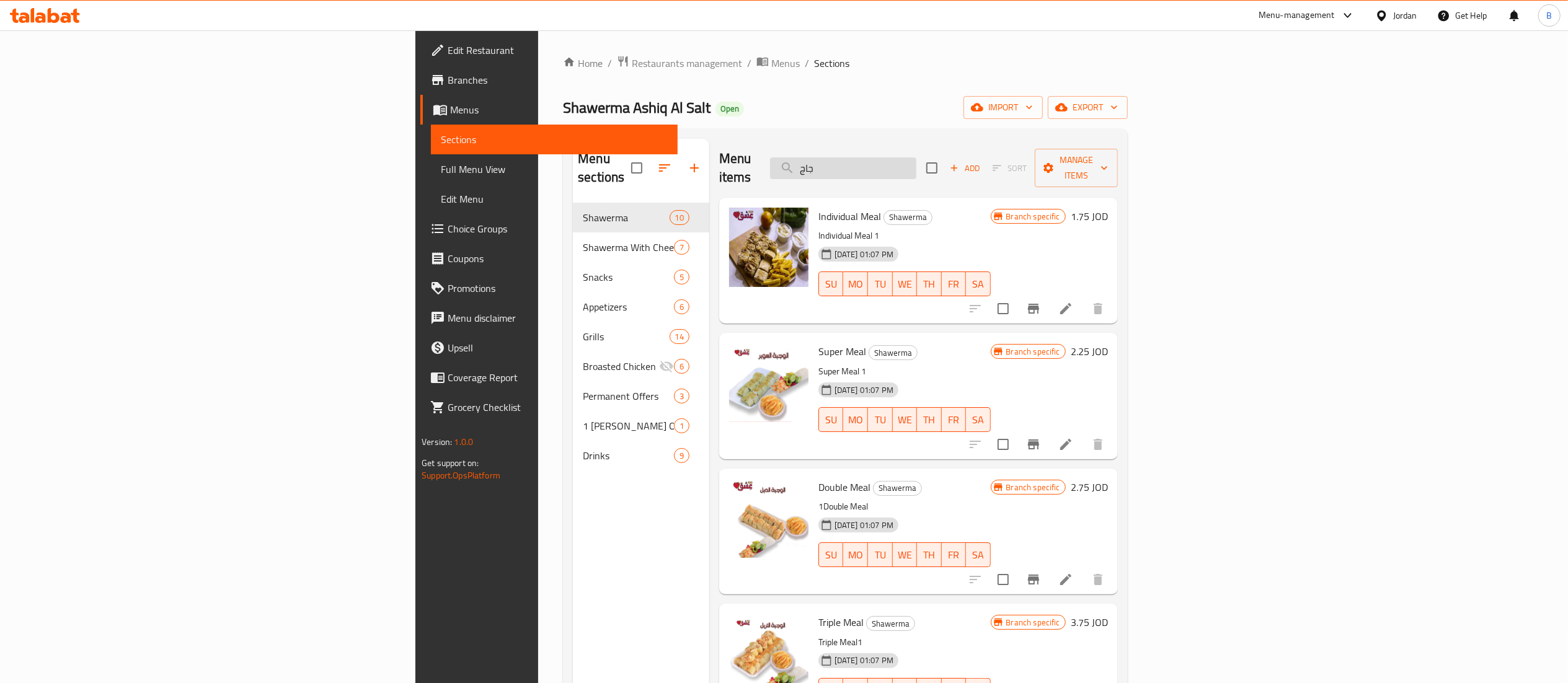
type input "جاجة"
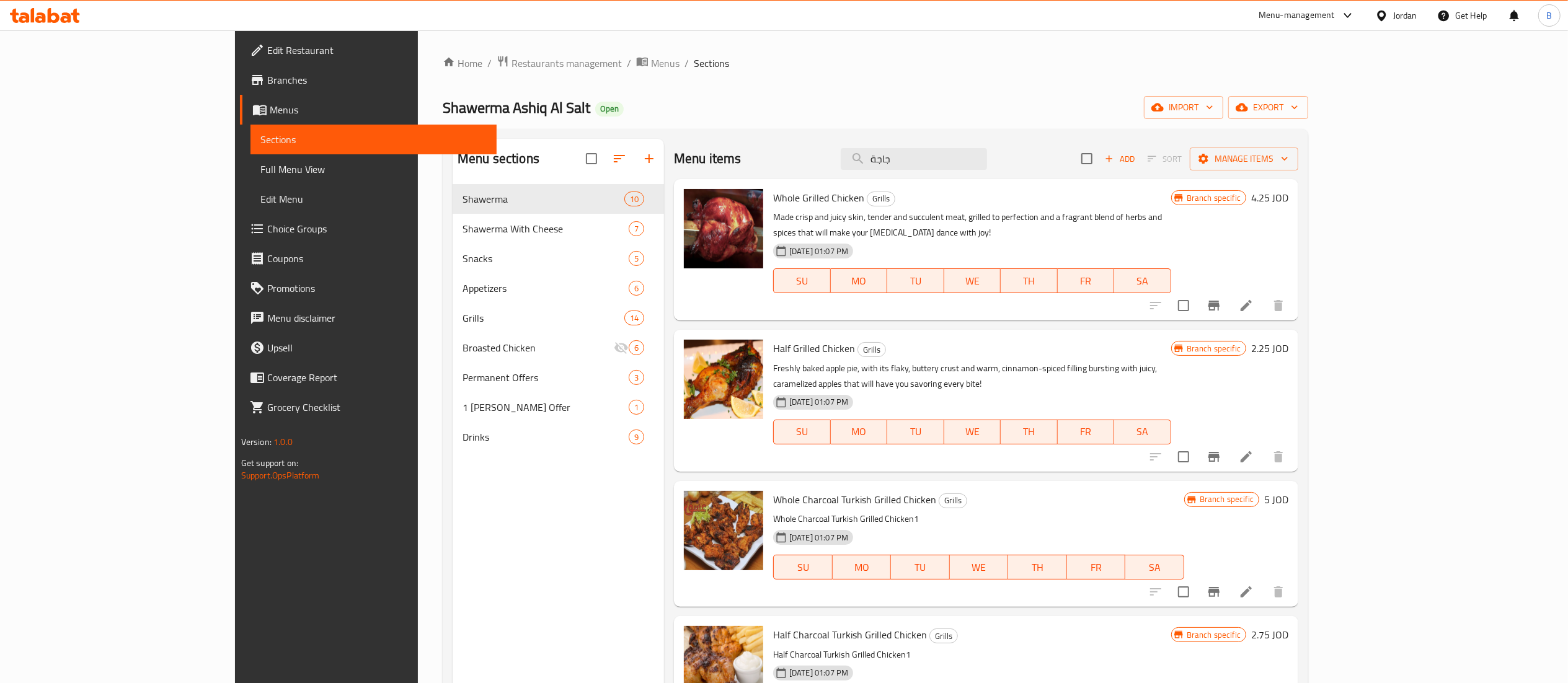
drag, startPoint x: 1001, startPoint y: 160, endPoint x: 582, endPoint y: 121, distance: 420.8
click at [610, 120] on div "Home / Restaurants management / Menus / Sections Shawerma Ashiq Al Salt Open im…" at bounding box center [875, 443] width 865 height 777
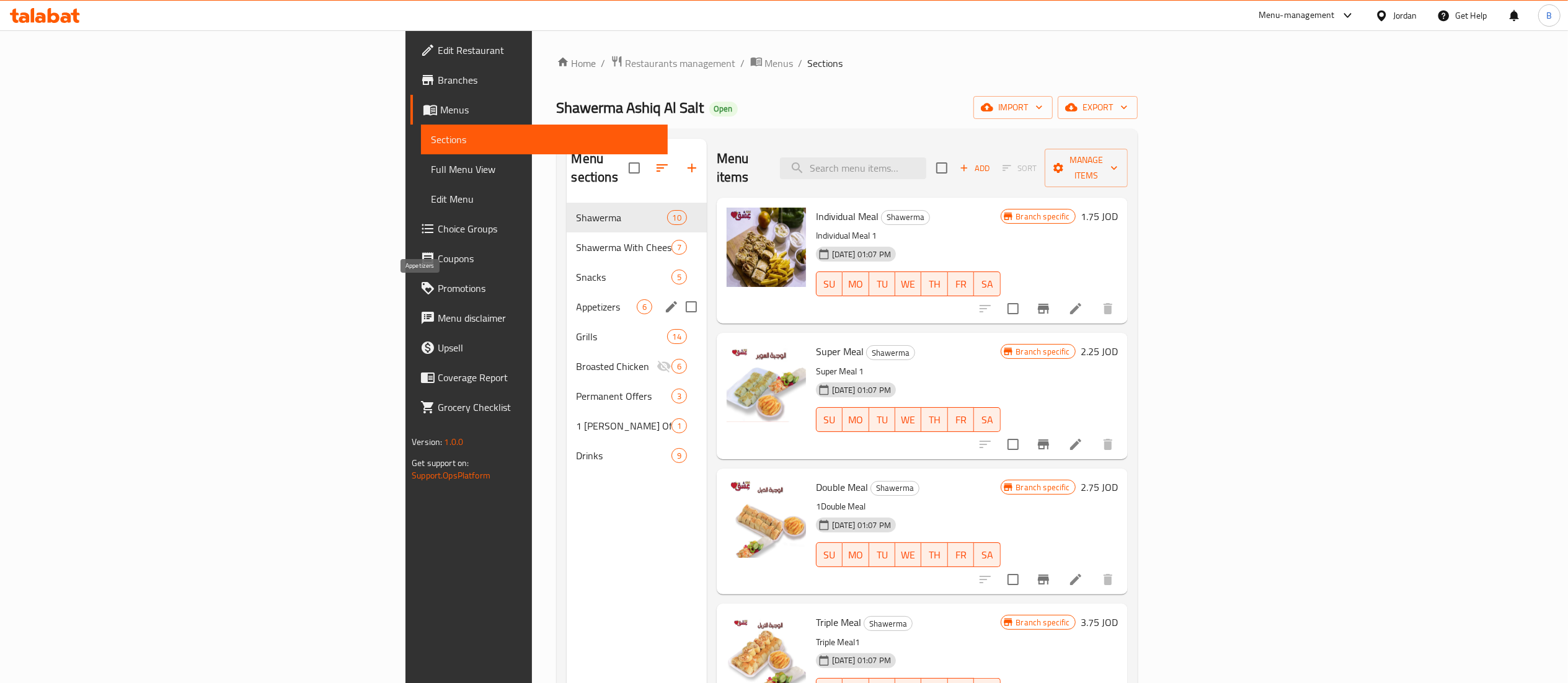
click at [577, 329] on span "Grills" at bounding box center [622, 337] width 90 height 15
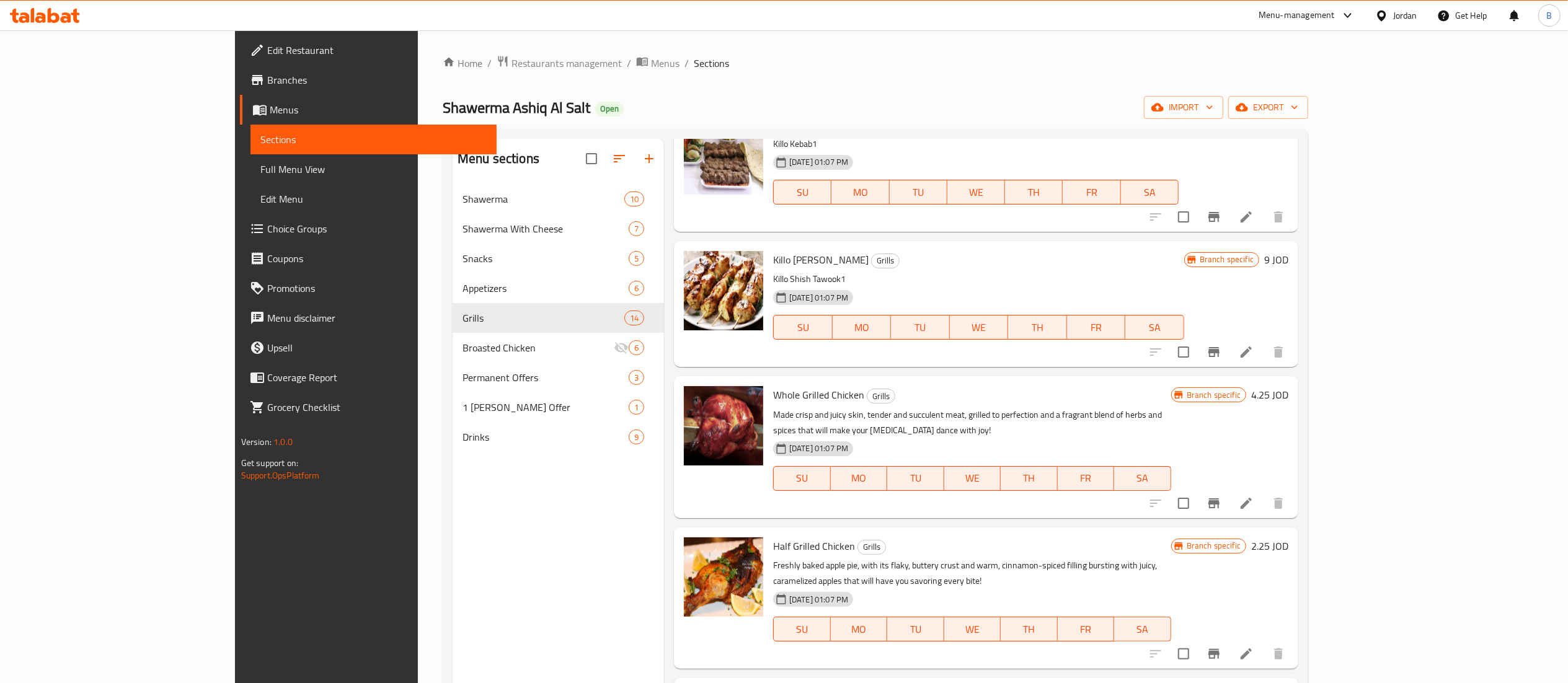
scroll to position [248, 0]
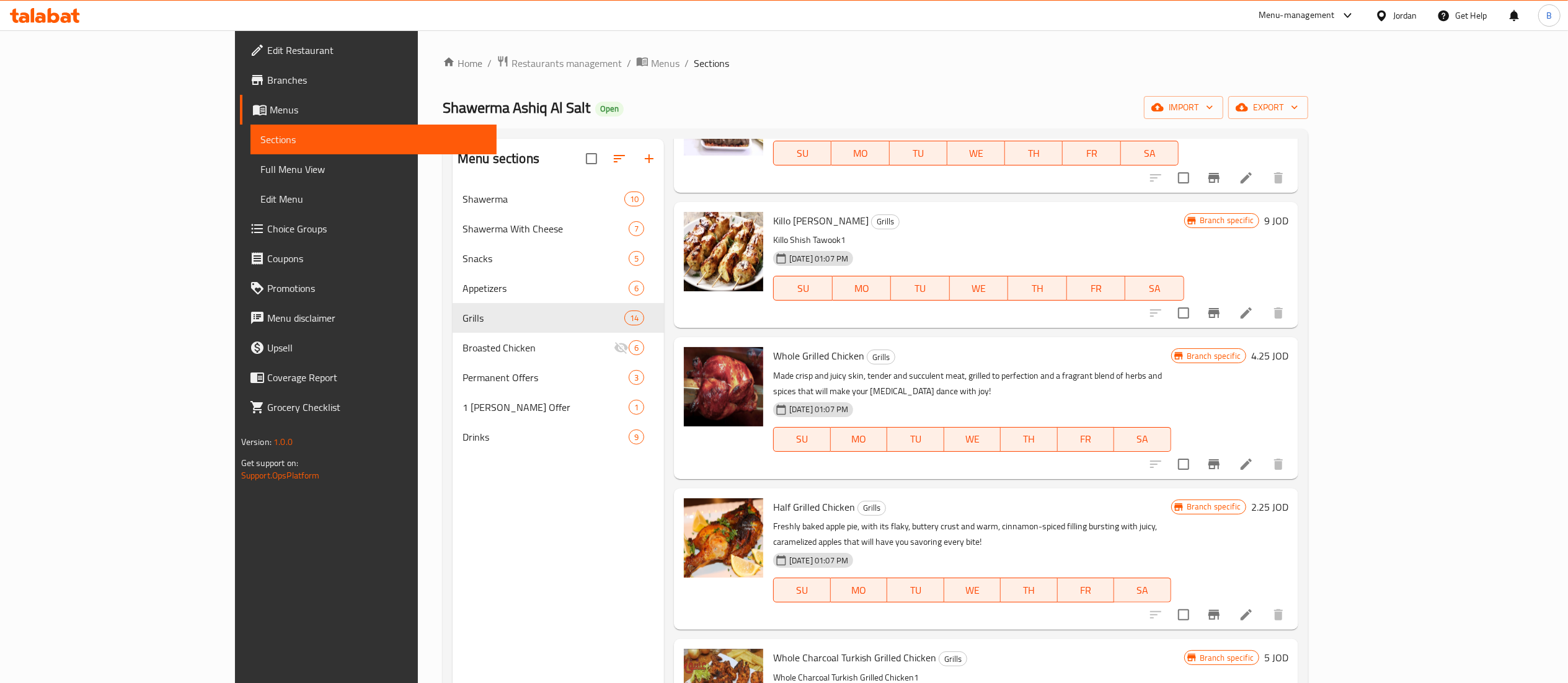
click at [1288, 363] on h6 "4.25 JOD" at bounding box center [1270, 355] width 37 height 17
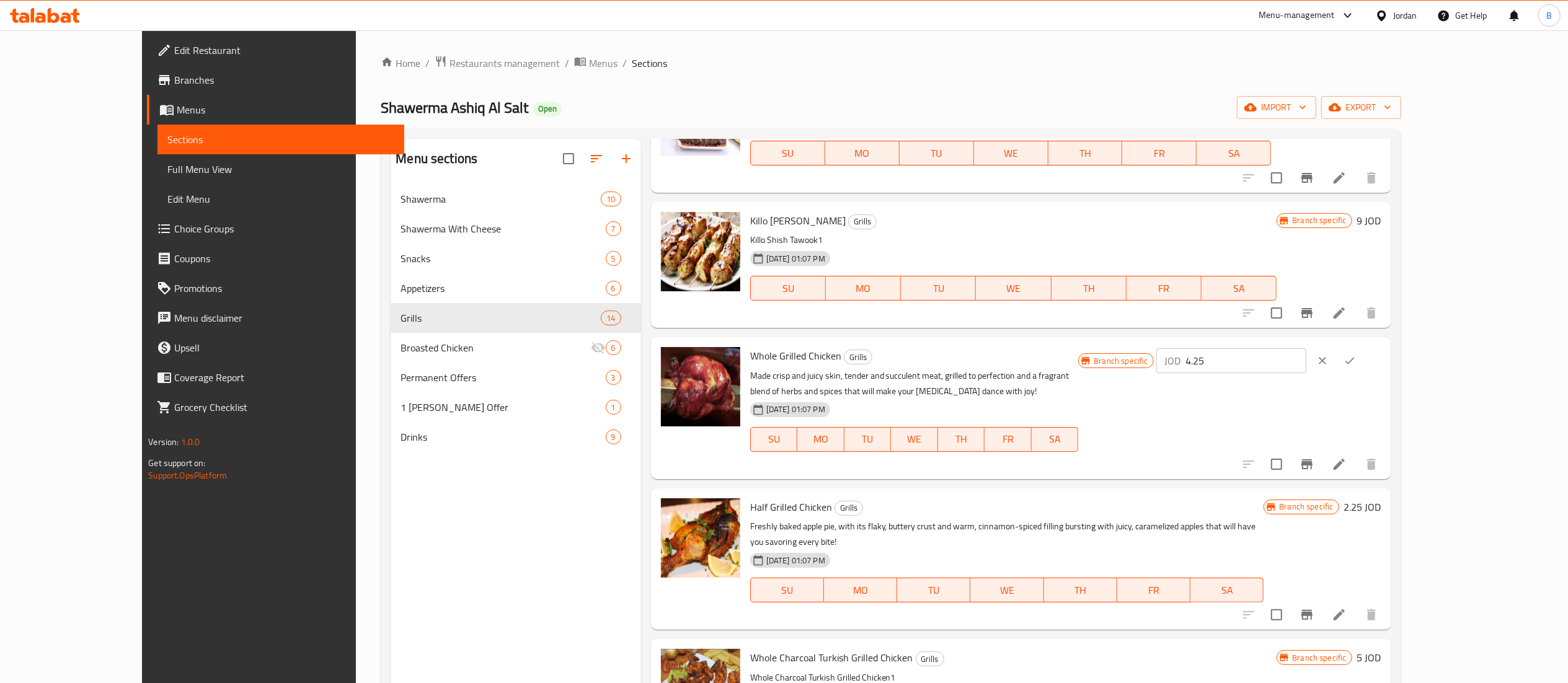
drag, startPoint x: 1342, startPoint y: 359, endPoint x: 1278, endPoint y: 361, distance: 64.0
click at [1278, 361] on div "Branch specific JOD 4.25 ​" at bounding box center [1230, 361] width 303 height 27
type input "6.25"
click at [1364, 364] on button "ok" at bounding box center [1350, 361] width 27 height 27
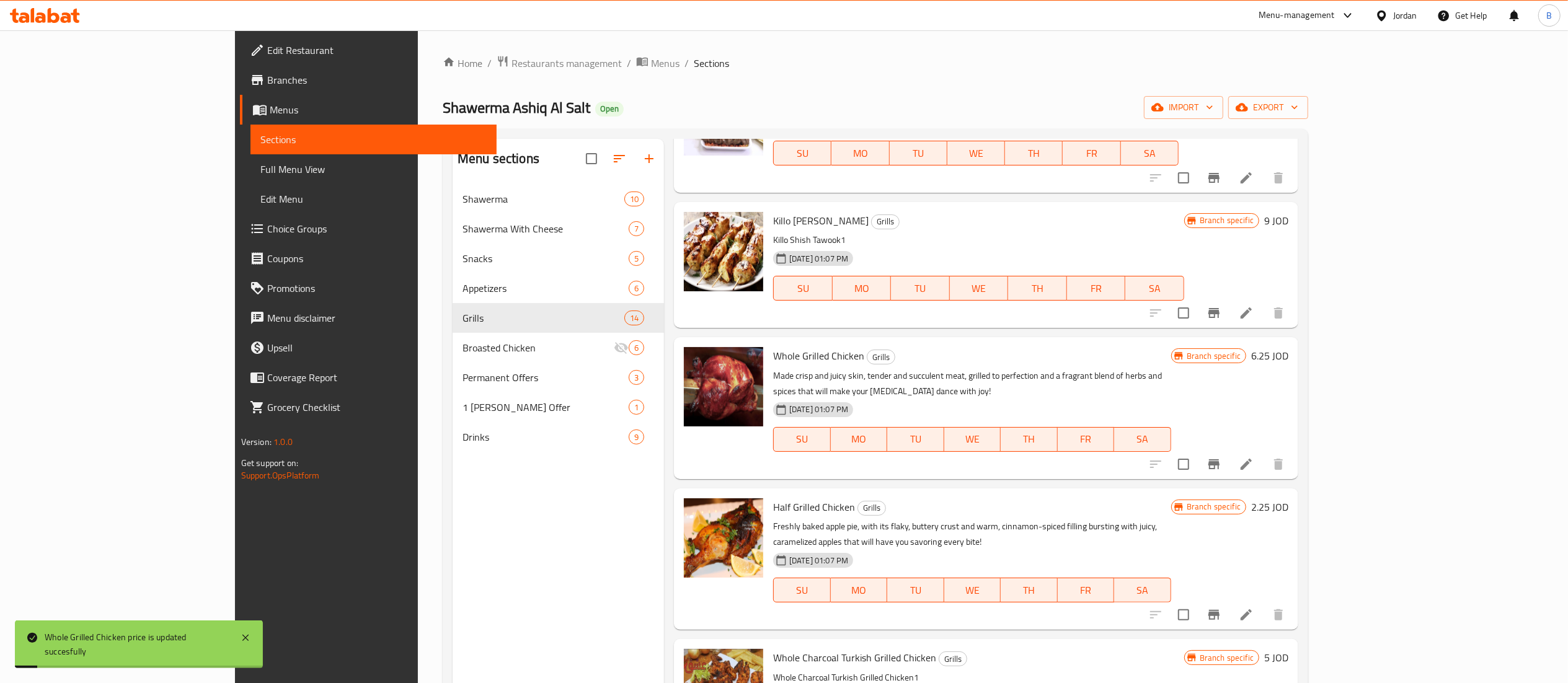
click at [1221, 457] on icon "Branch-specific-item" at bounding box center [1213, 464] width 15 height 15
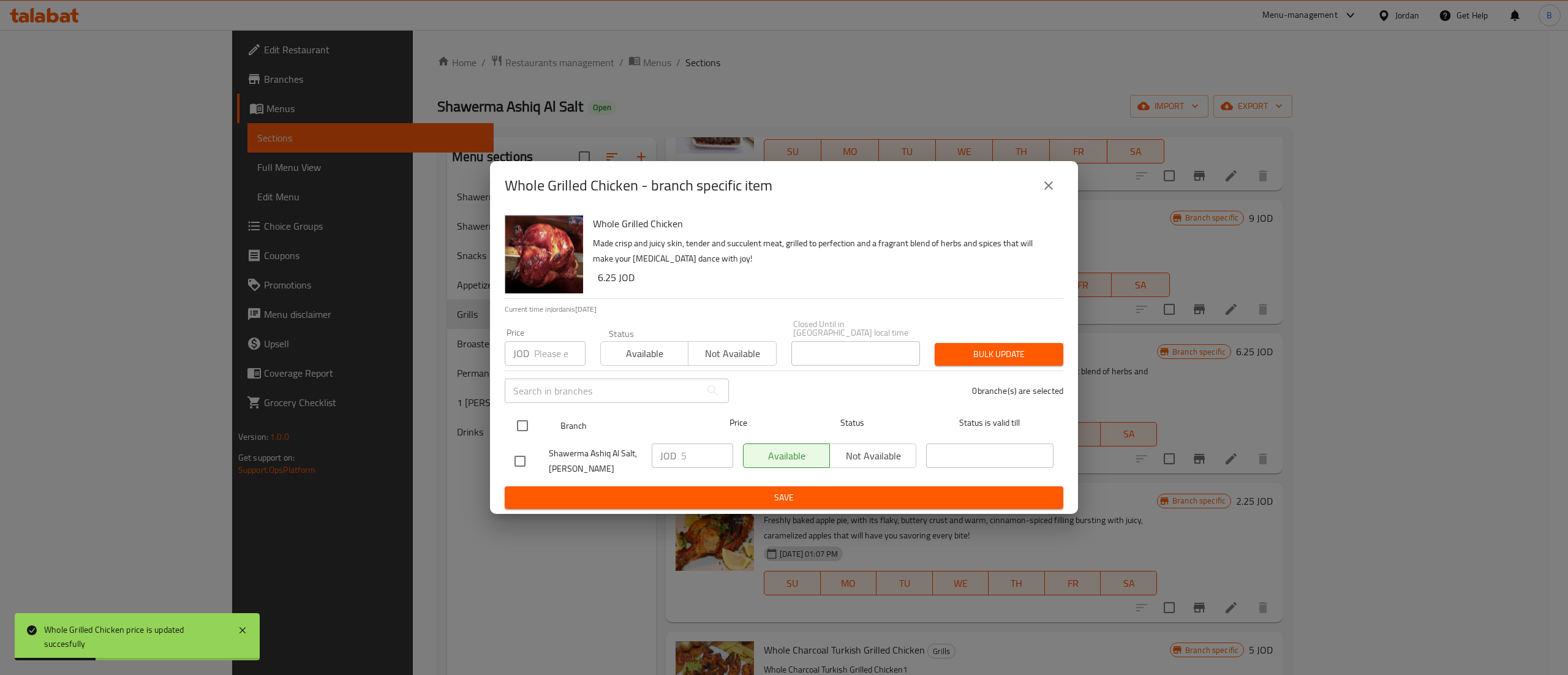
click at [525, 424] on input "checkbox" at bounding box center [523, 425] width 26 height 26
checkbox input "true"
drag, startPoint x: 697, startPoint y: 453, endPoint x: 598, endPoint y: 460, distance: 99.2
click at [626, 457] on div "Shawerma Ashiq Al Salt, Al Midan JOD 5 ​ Available Not available ​" at bounding box center [784, 460] width 549 height 45
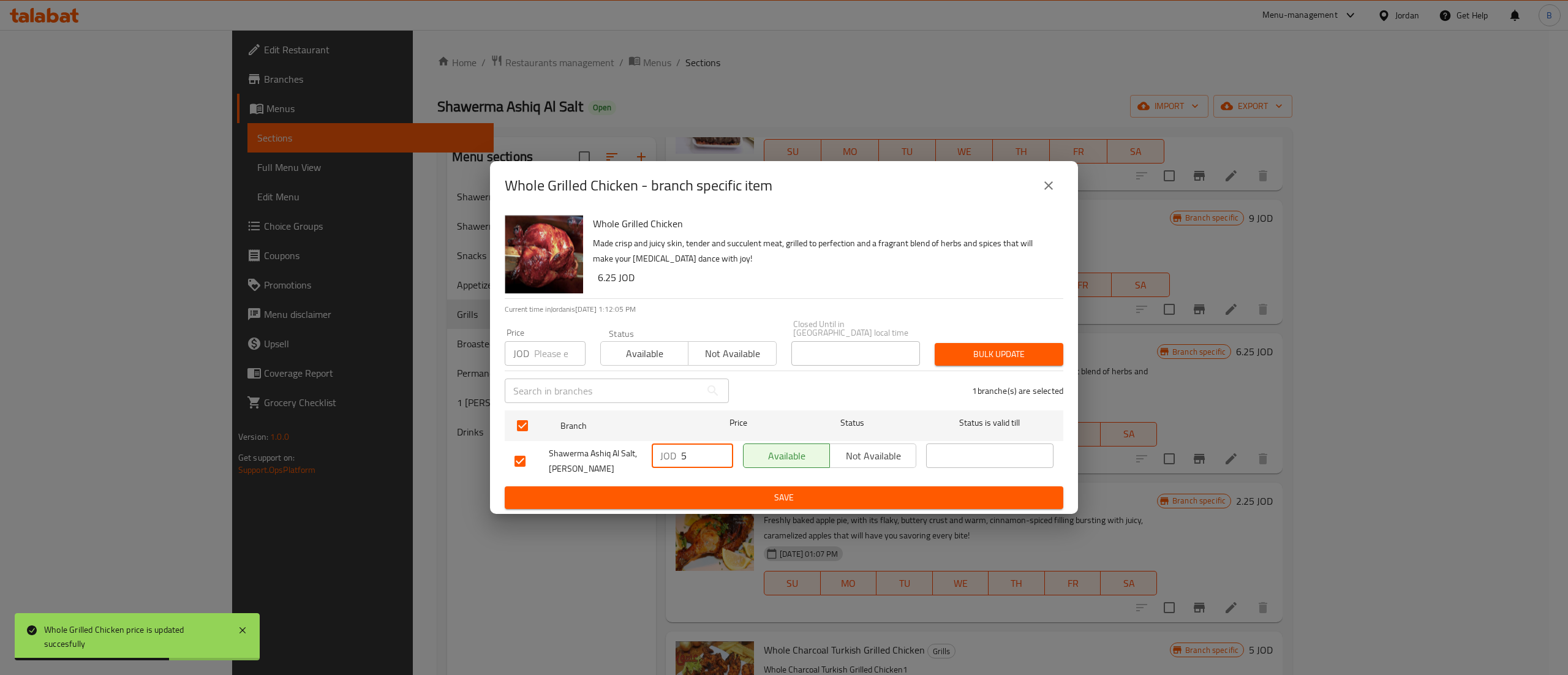
paste input "628647"
click at [710, 454] on input "628647" at bounding box center [706, 456] width 52 height 25
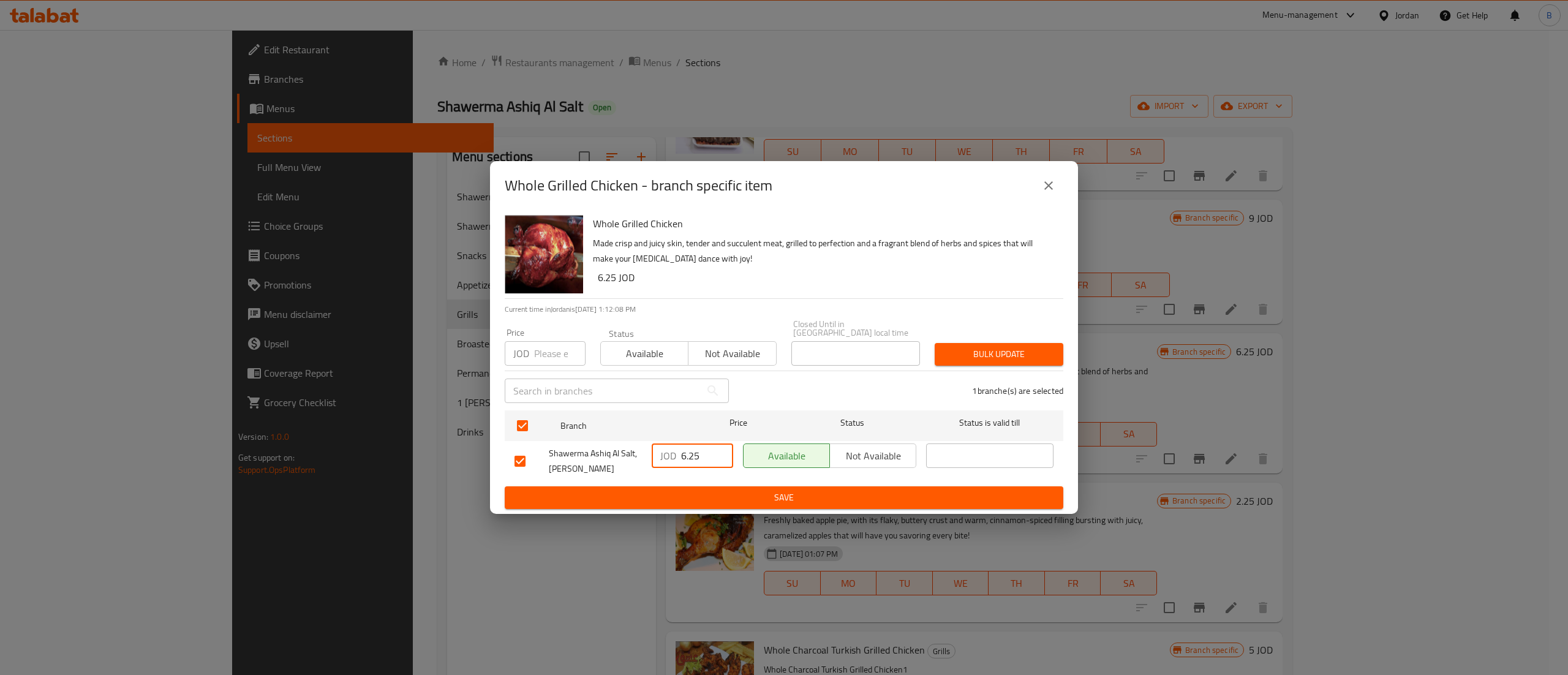
type input "6.25"
click at [757, 490] on span "Save" at bounding box center [784, 497] width 539 height 15
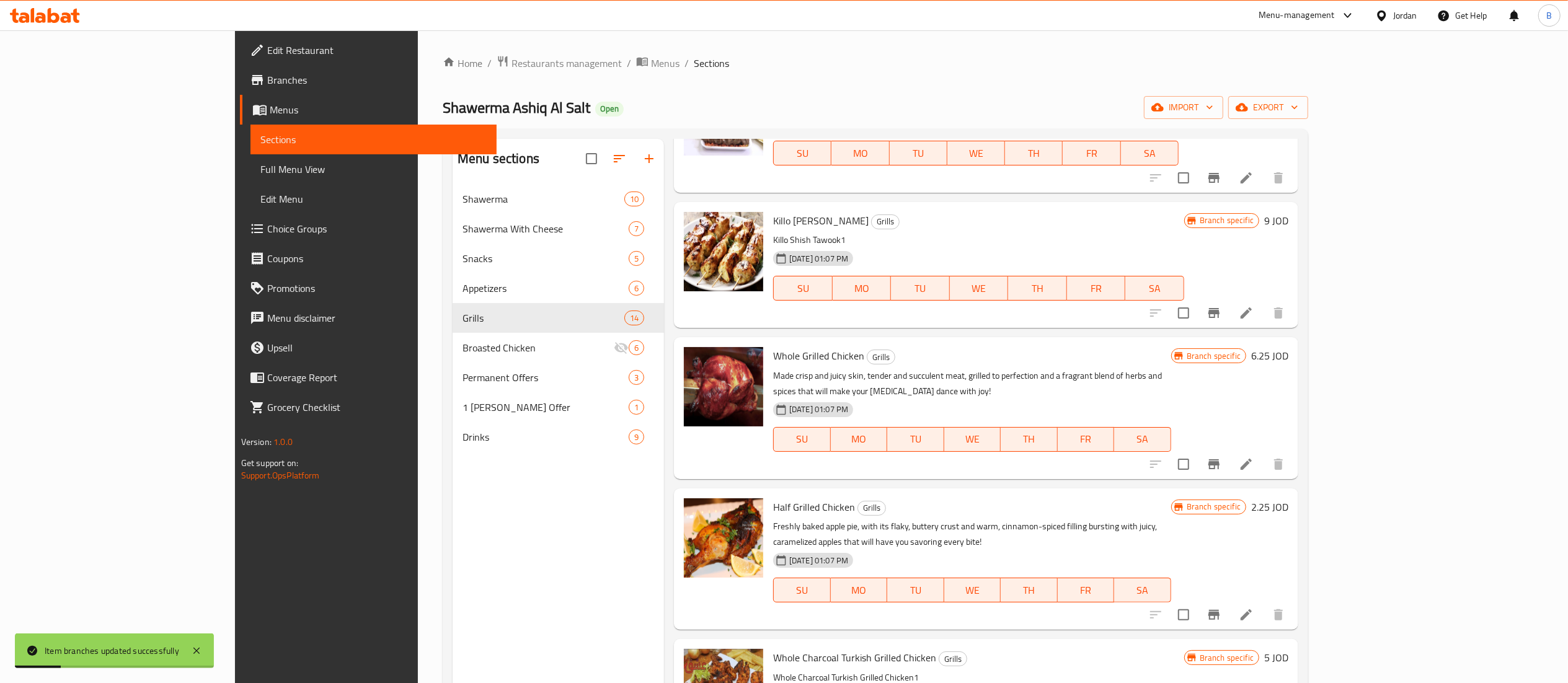
click at [1288, 498] on h6 "2.25 JOD" at bounding box center [1270, 506] width 37 height 17
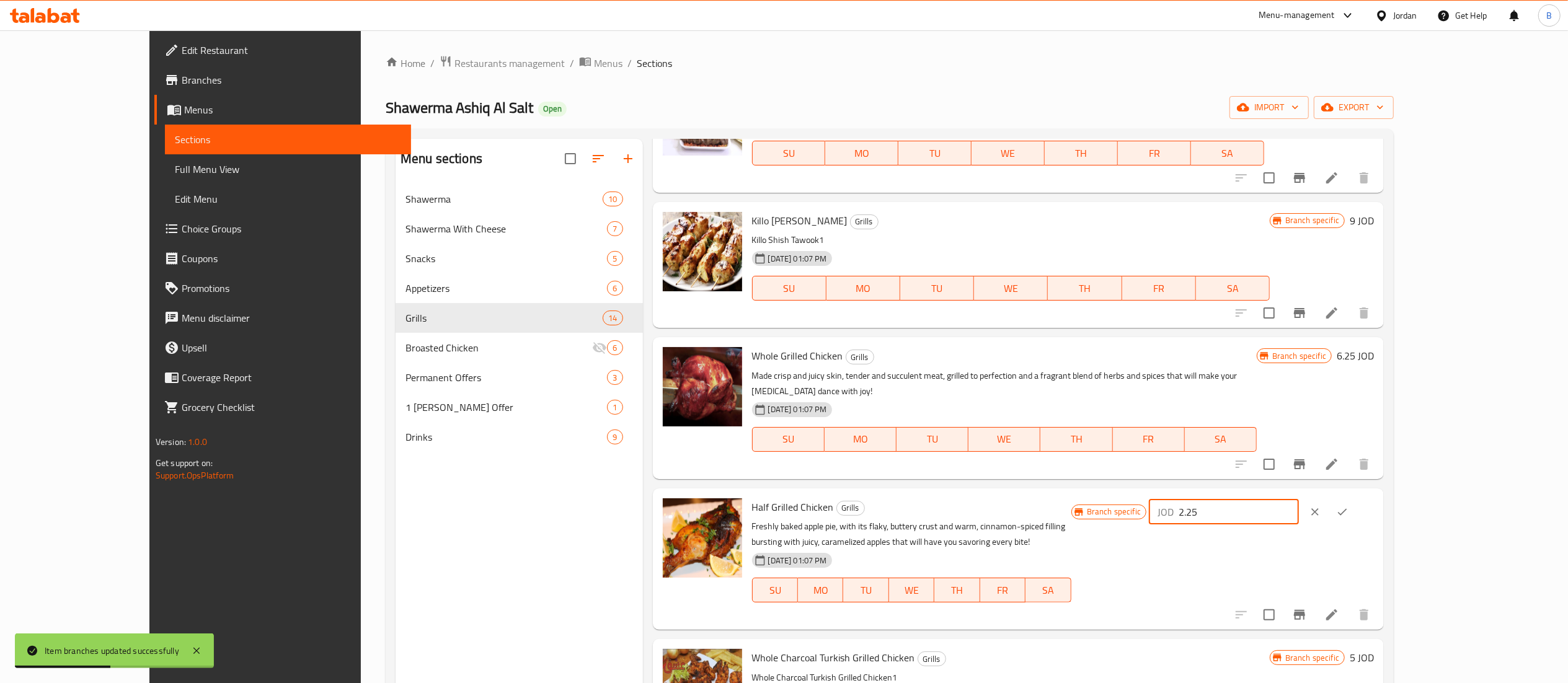
click at [1299, 500] on input "2.25" at bounding box center [1238, 512] width 120 height 25
drag, startPoint x: 1374, startPoint y: 489, endPoint x: 1161, endPoint y: 493, distance: 213.0
click at [1174, 493] on div "Half Grilled Chicken Grills Freshly baked apple pie, with its flaky, buttery cr…" at bounding box center [1063, 559] width 633 height 132
type input "3.25"
click at [1356, 498] on button "ok" at bounding box center [1343, 512] width 27 height 27
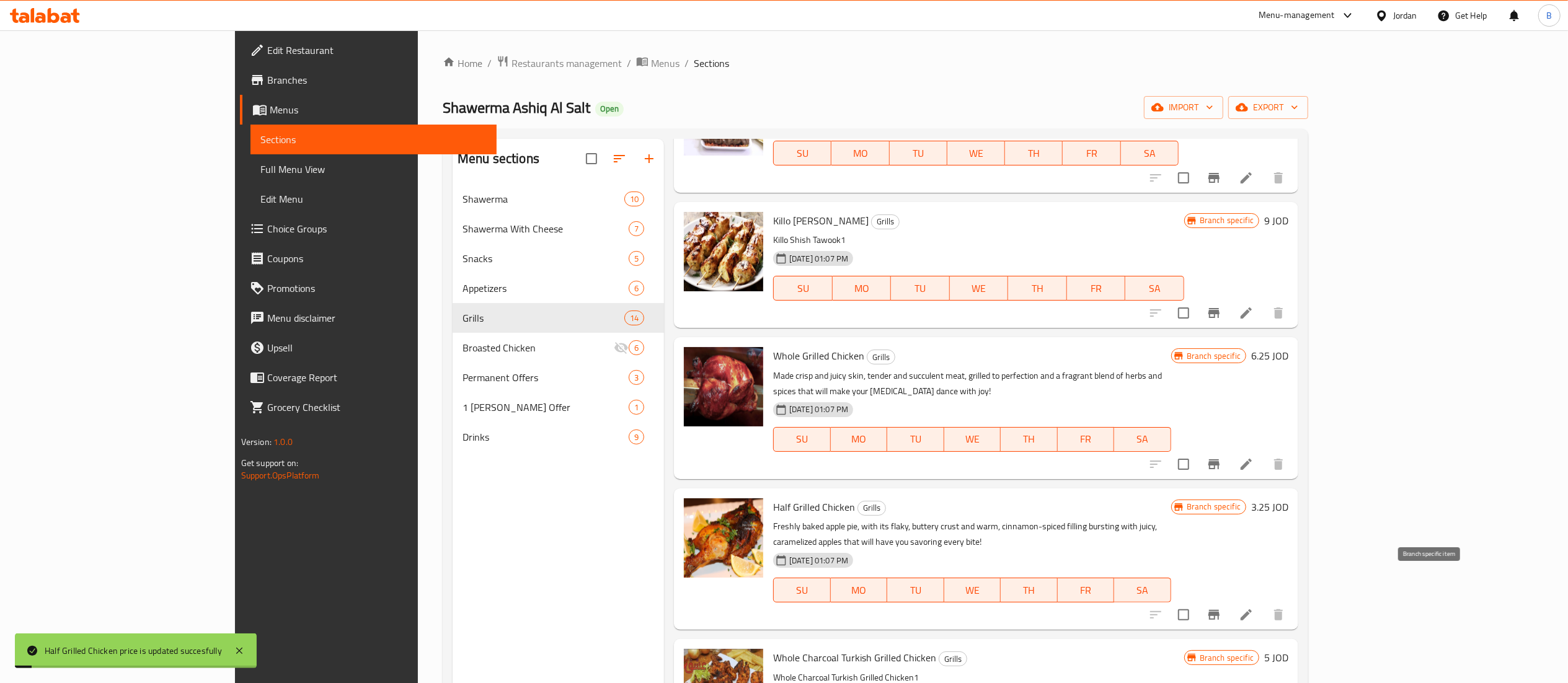
click at [1220, 610] on icon "Branch-specific-item" at bounding box center [1214, 614] width 11 height 10
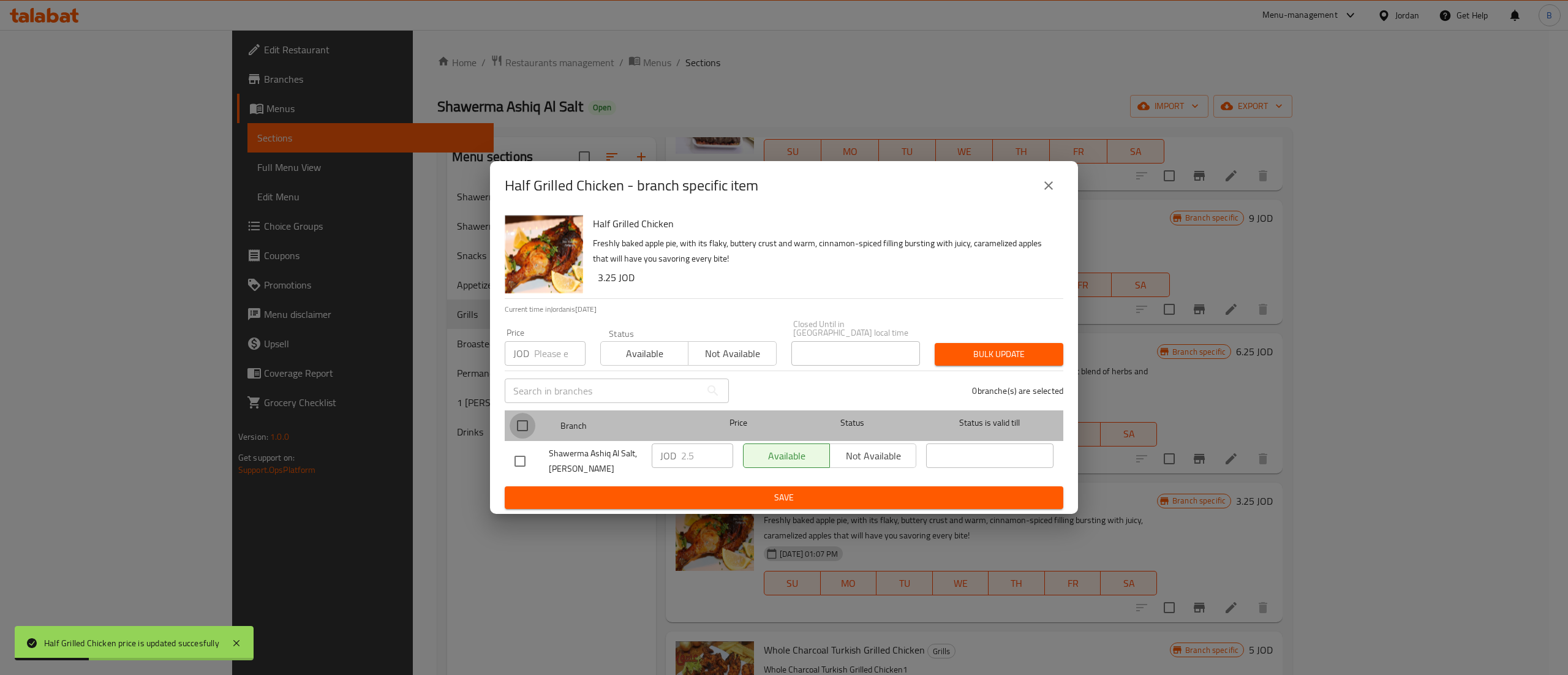
drag, startPoint x: 525, startPoint y: 419, endPoint x: 638, endPoint y: 451, distance: 117.4
click at [525, 419] on input "checkbox" at bounding box center [523, 425] width 26 height 26
checkbox input "true"
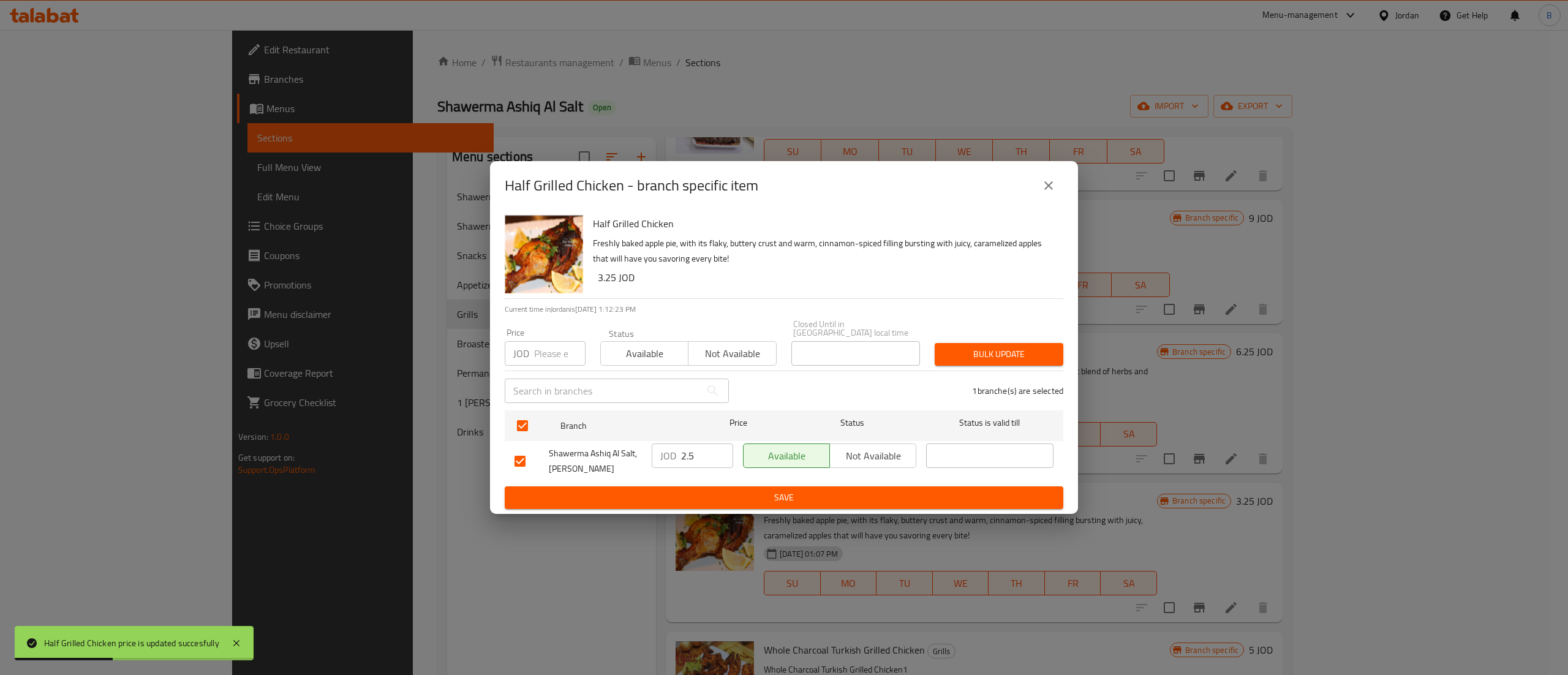
drag, startPoint x: 697, startPoint y: 457, endPoint x: 635, endPoint y: 456, distance: 62.0
click at [650, 453] on div "JOD 2.5 ​" at bounding box center [692, 460] width 91 height 45
paste input "3.2"
type input "3.25"
click at [677, 494] on span "Save" at bounding box center [784, 497] width 539 height 15
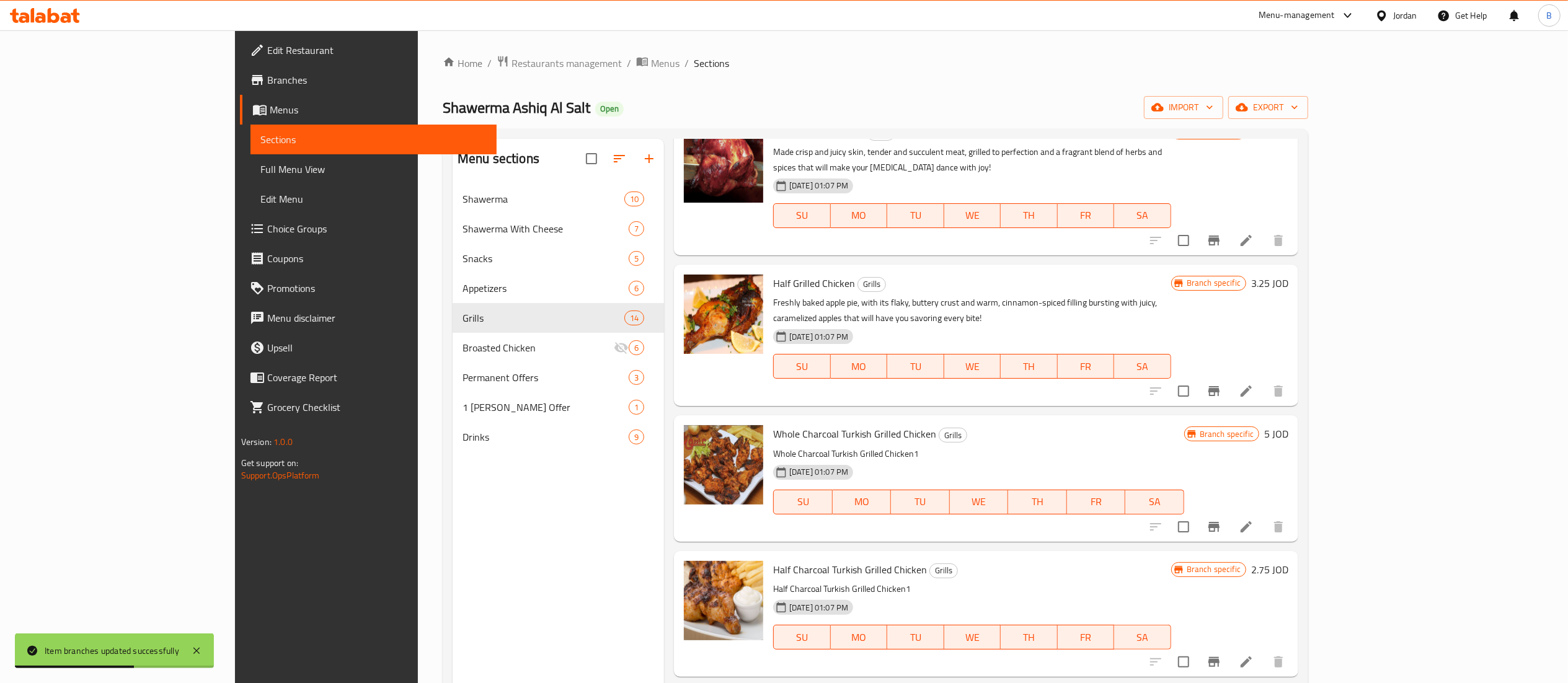
scroll to position [496, 0]
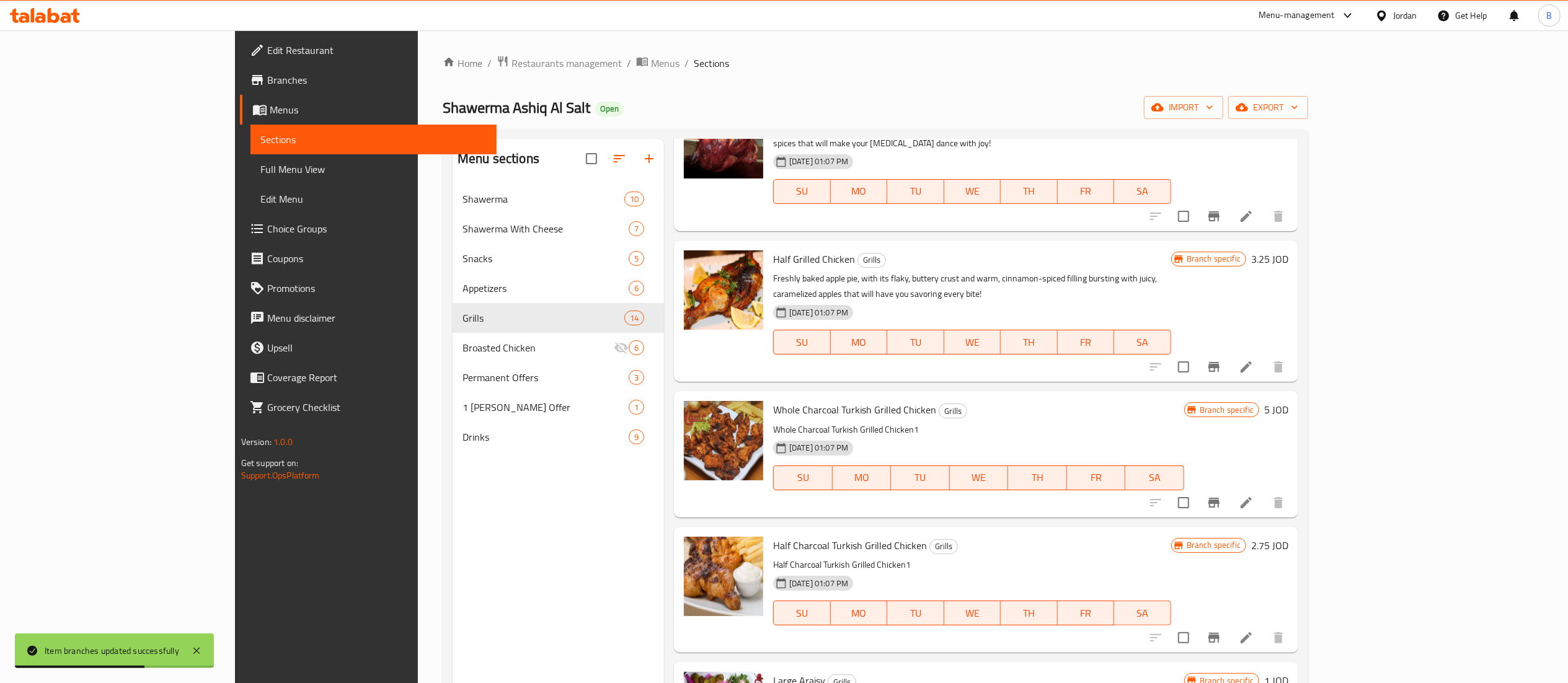
click at [1288, 401] on h6 "5 JOD" at bounding box center [1276, 409] width 24 height 17
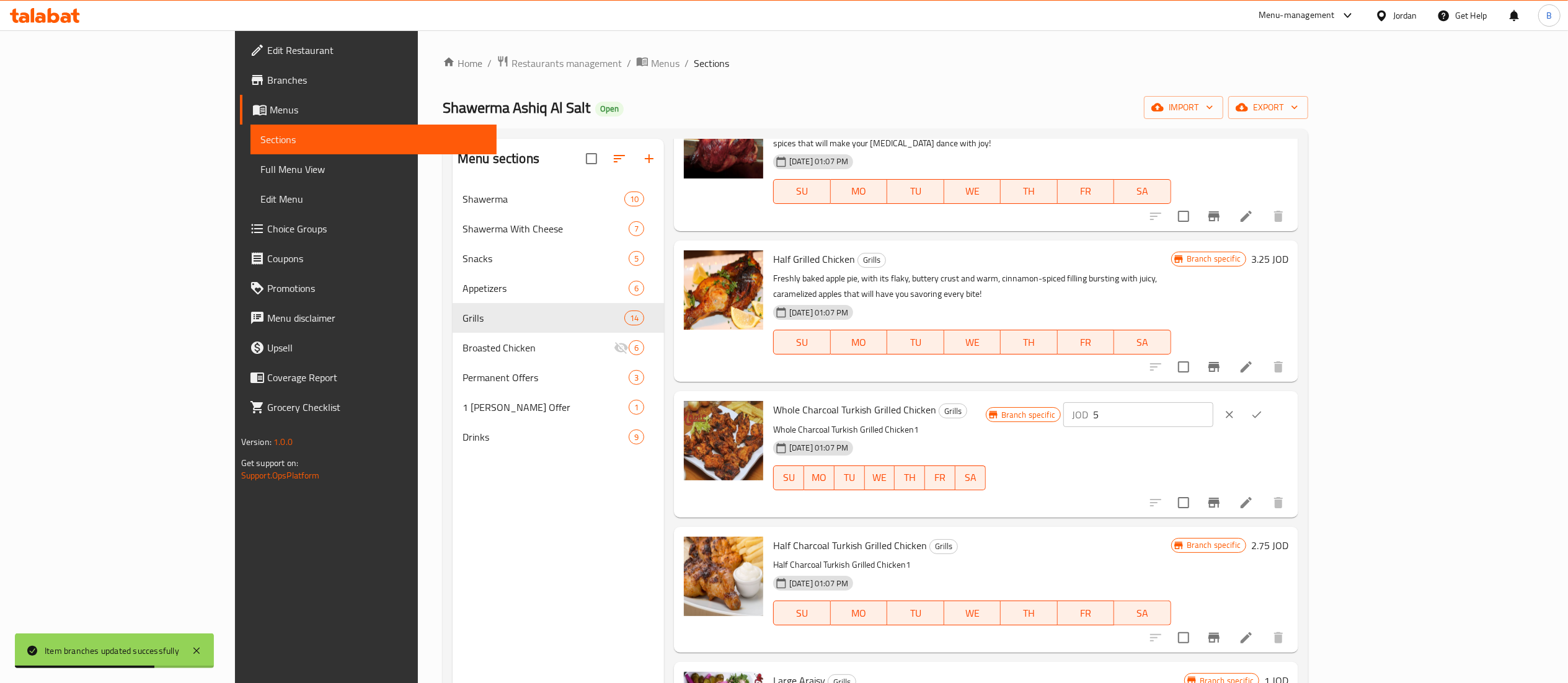
drag, startPoint x: 1350, startPoint y: 383, endPoint x: 1084, endPoint y: 381, distance: 266.0
click at [1156, 396] on div "Whole Charcoal Turkish Grilled Chicken Grills Whole Charcoal Turkish Grilled Ch…" at bounding box center [1031, 454] width 525 height 116
drag, startPoint x: 1295, startPoint y: 385, endPoint x: 1159, endPoint y: 385, distance: 136.0
click at [1161, 396] on div "Whole Charcoal Turkish Grilled Chicken Grills Whole Charcoal Turkish Grilled Ch…" at bounding box center [1031, 454] width 525 height 116
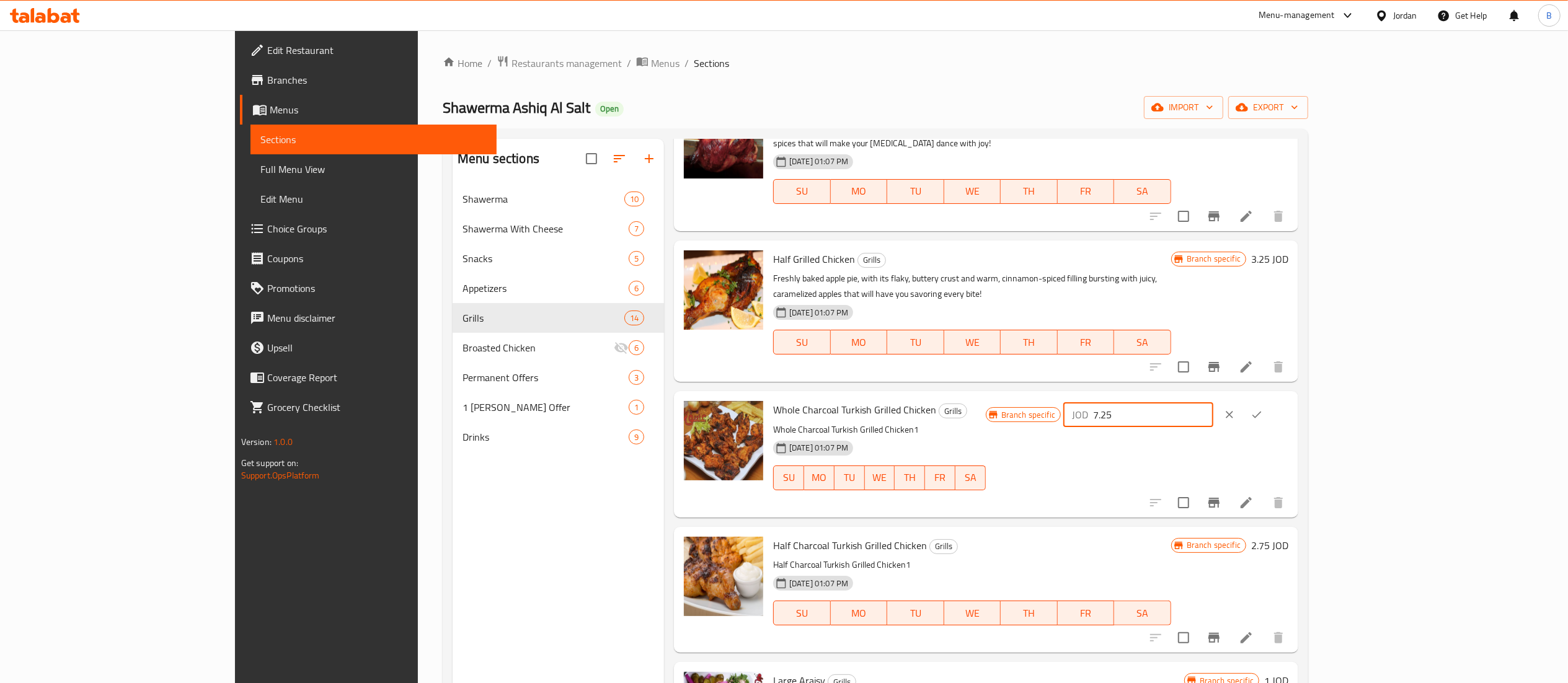
type input "7.25"
click at [1288, 401] on div "JOD 7.25 ​" at bounding box center [1175, 415] width 225 height 27
click at [1270, 401] on button "ok" at bounding box center [1257, 415] width 27 height 27
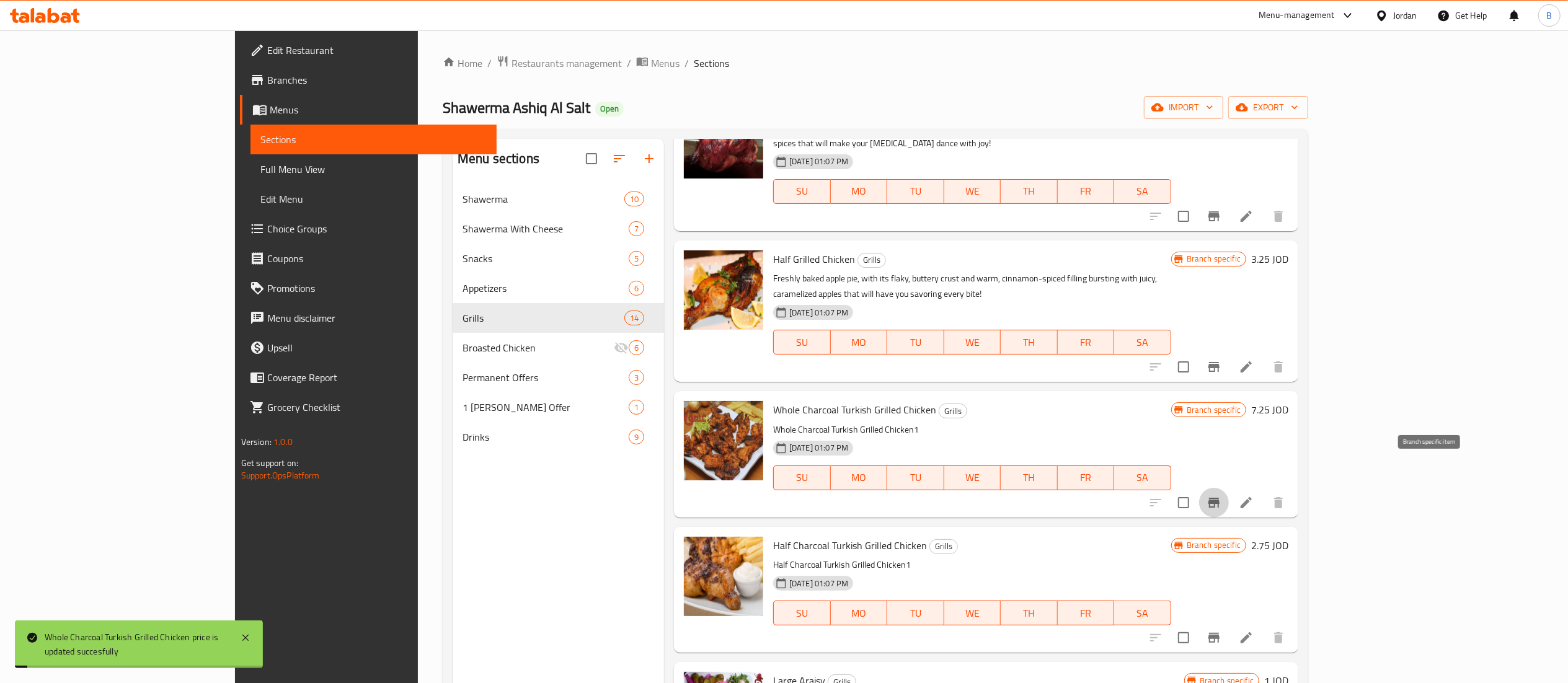
click at [1220, 497] on icon "Branch-specific-item" at bounding box center [1214, 502] width 11 height 10
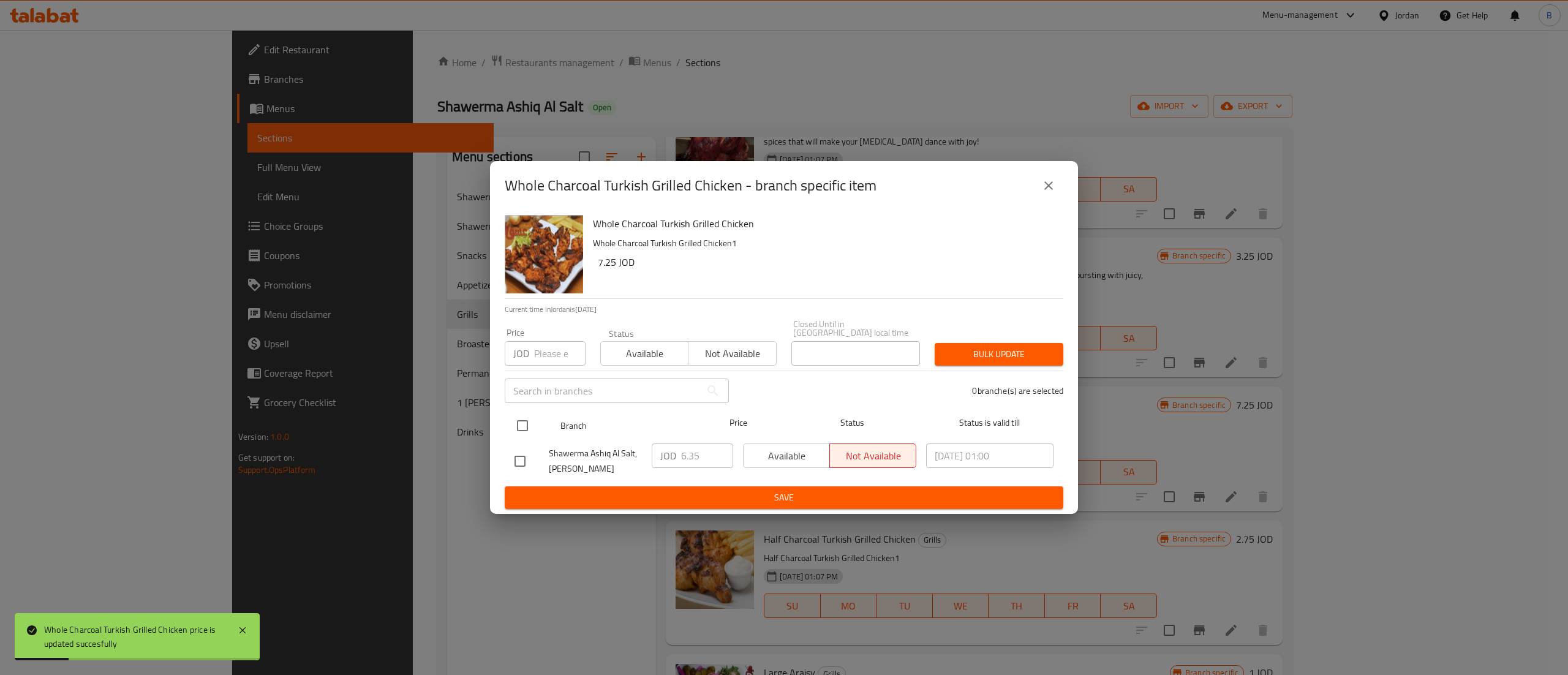
click at [525, 426] on input "checkbox" at bounding box center [523, 425] width 26 height 26
checkbox input "true"
drag, startPoint x: 714, startPoint y: 445, endPoint x: 578, endPoint y: 447, distance: 136.0
click at [603, 445] on div "Shawerma Ashiq Al Salt, Al Midan JOD 6.35 ​ Available Not available 2025/08/28 …" at bounding box center [784, 460] width 549 height 45
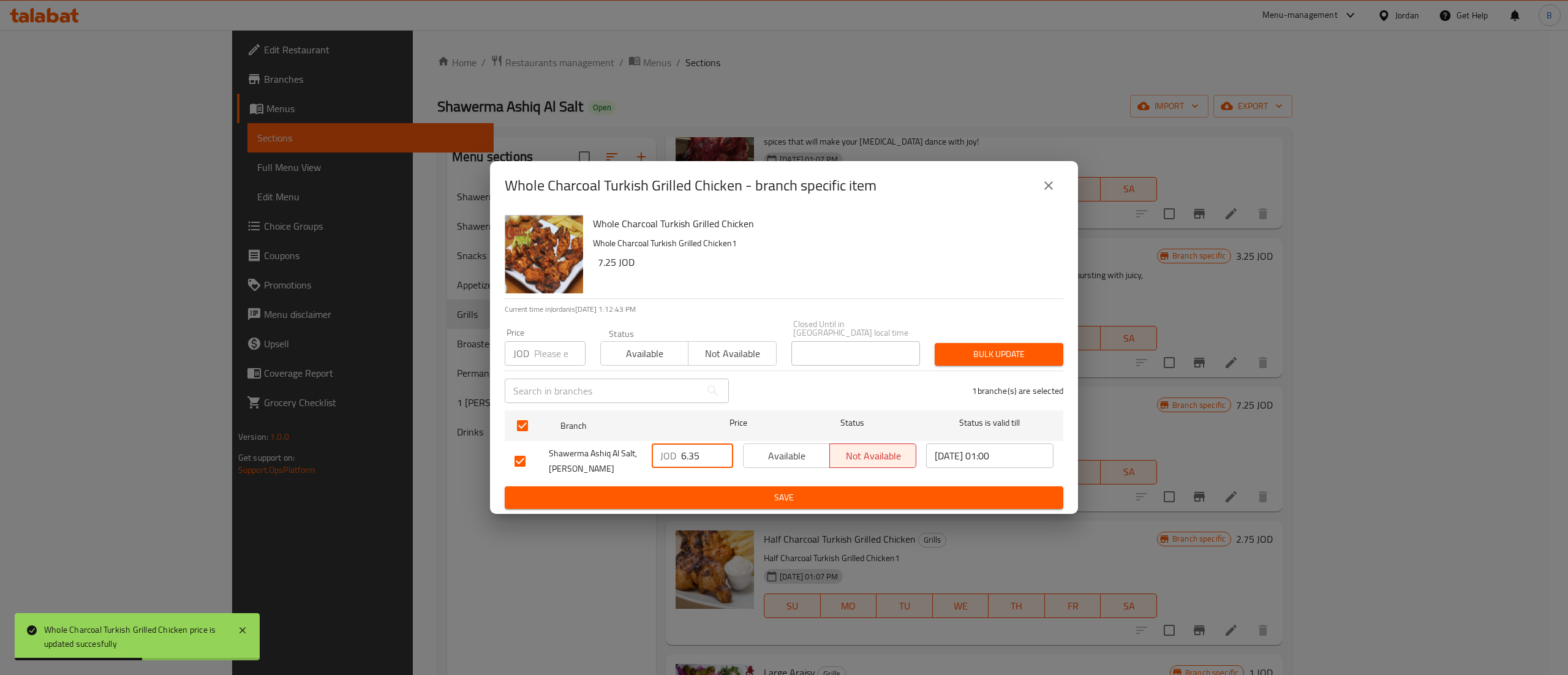
paste input "7.2"
type input "7.25"
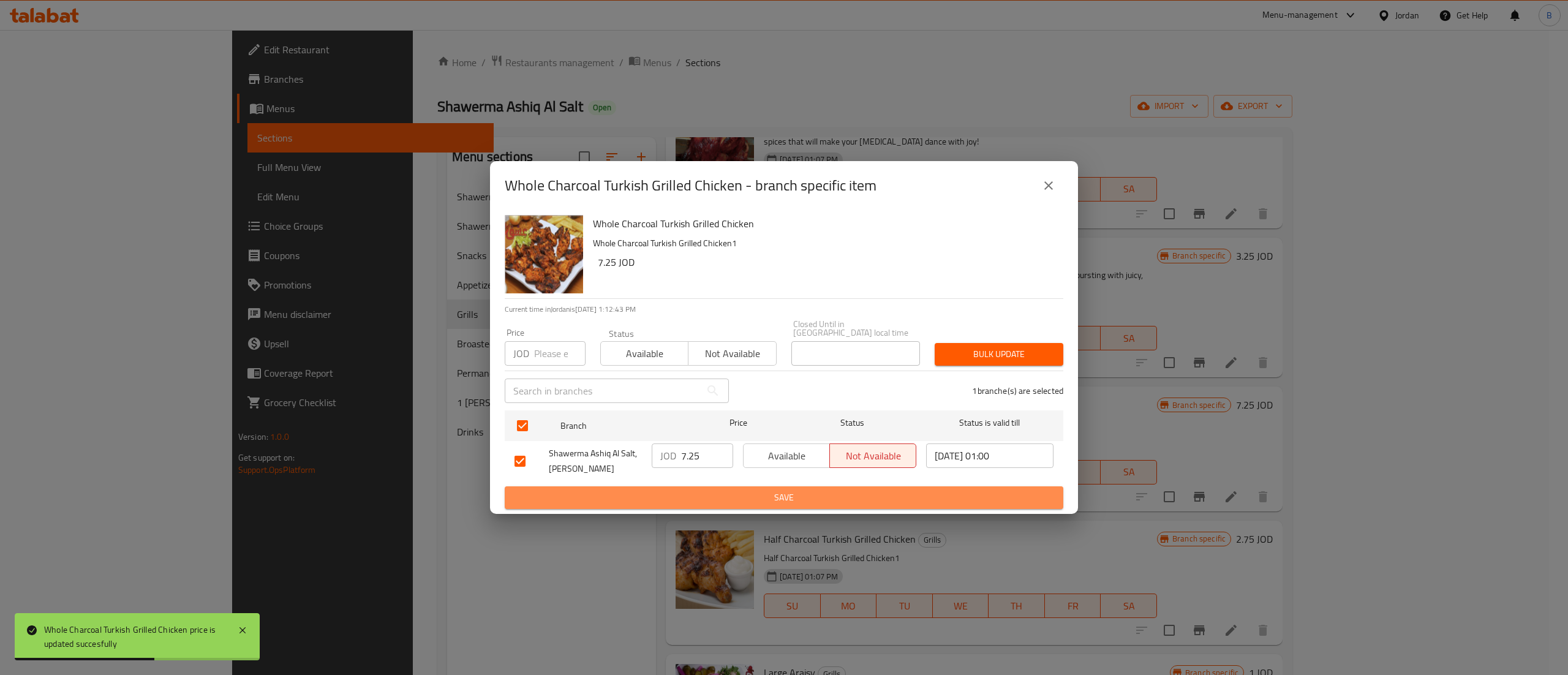
click at [725, 491] on span "Save" at bounding box center [784, 497] width 539 height 15
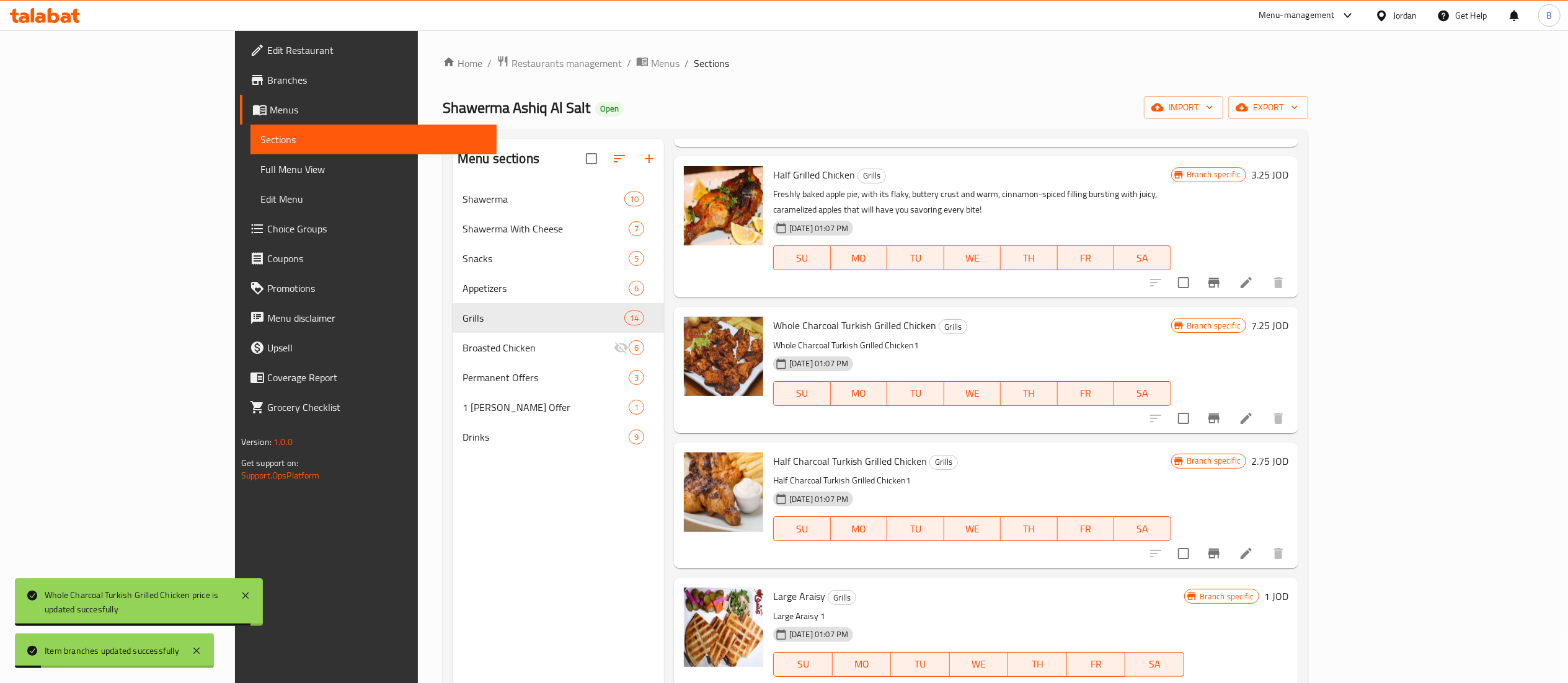
scroll to position [619, 0]
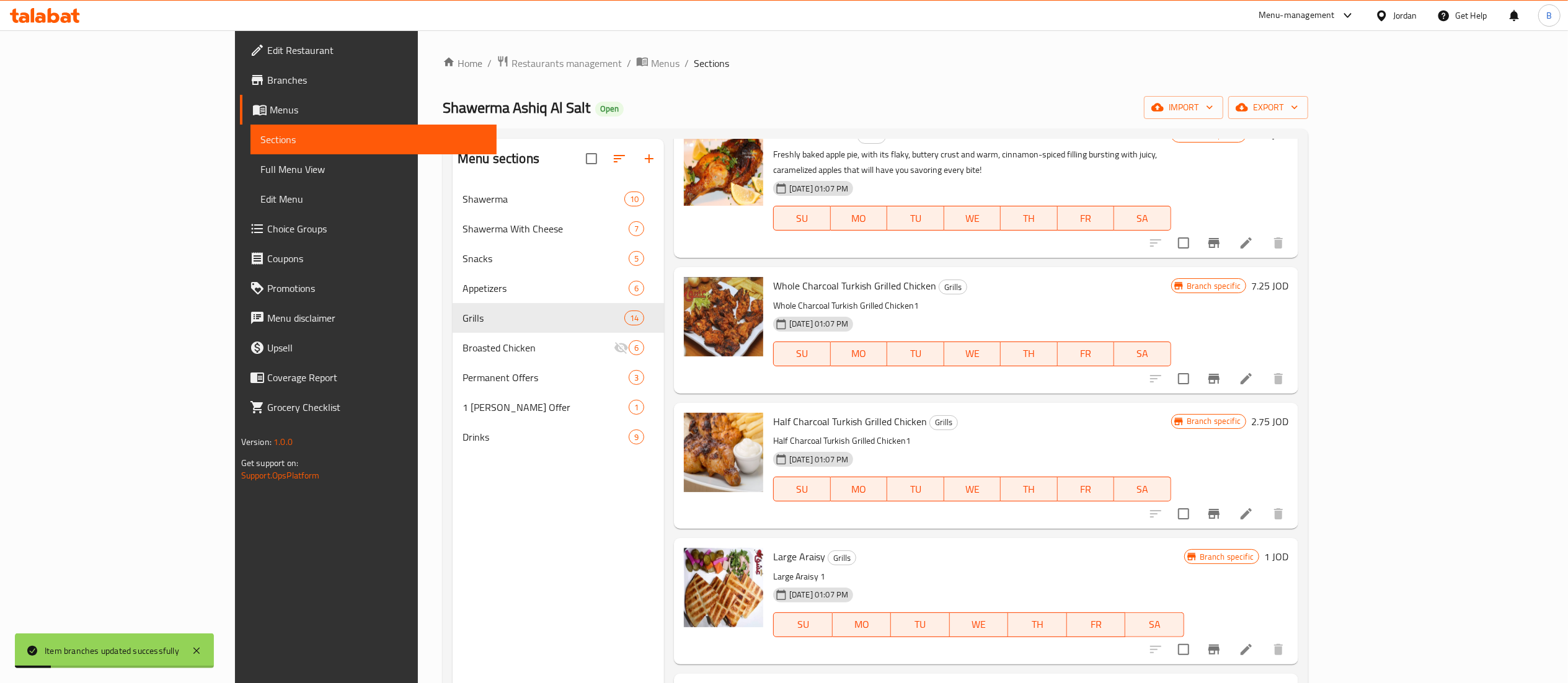
click at [1288, 413] on h6 "2.75 JOD" at bounding box center [1270, 421] width 37 height 17
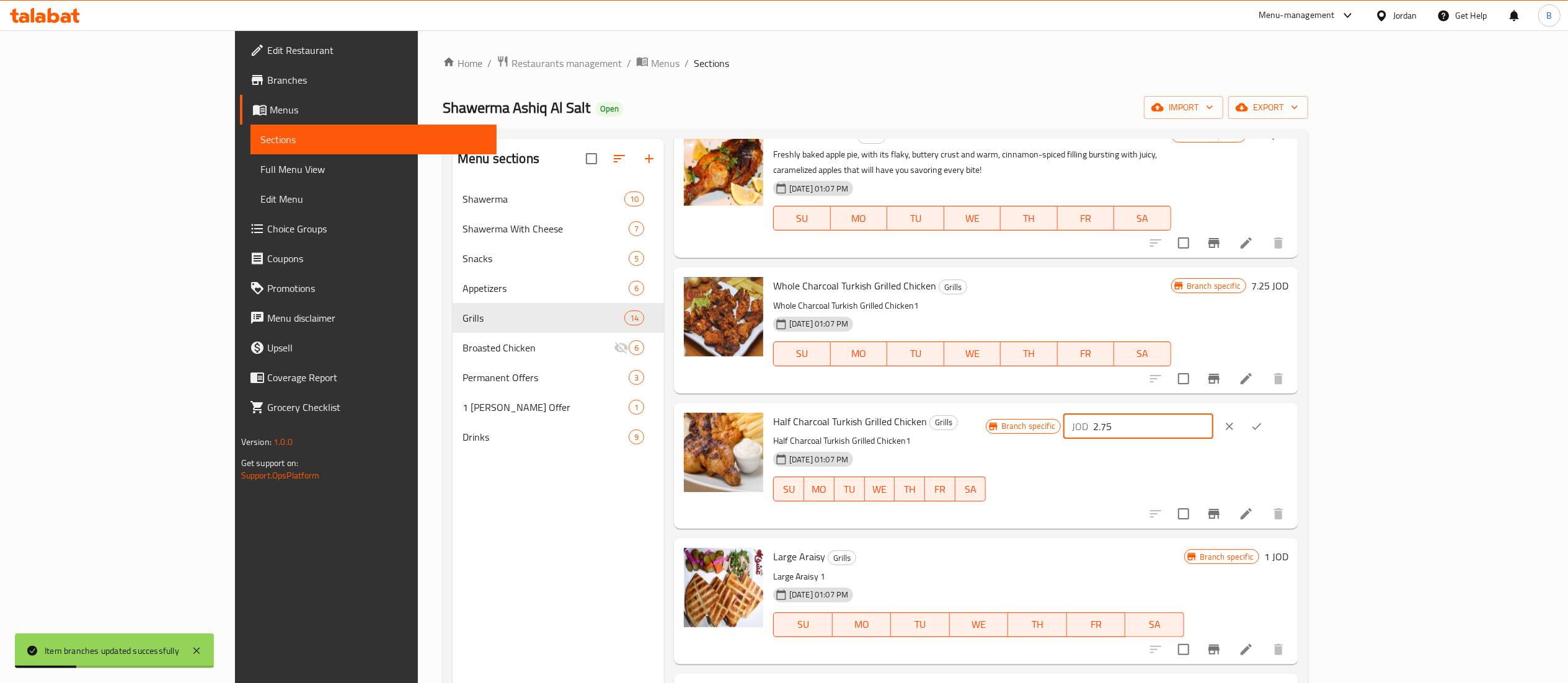
drag, startPoint x: 1342, startPoint y: 391, endPoint x: 1315, endPoint y: 396, distance: 27.5
click at [1213, 414] on div "JOD 2.75 ​" at bounding box center [1138, 426] width 150 height 25
drag, startPoint x: 1388, startPoint y: 393, endPoint x: 1171, endPoint y: 371, distance: 218.1
click at [1200, 403] on div "Half Charcoal Turkish Grilled Chicken Grills Half Charcoal Turkish Grilled Chic…" at bounding box center [986, 466] width 624 height 126
type input "3.75"
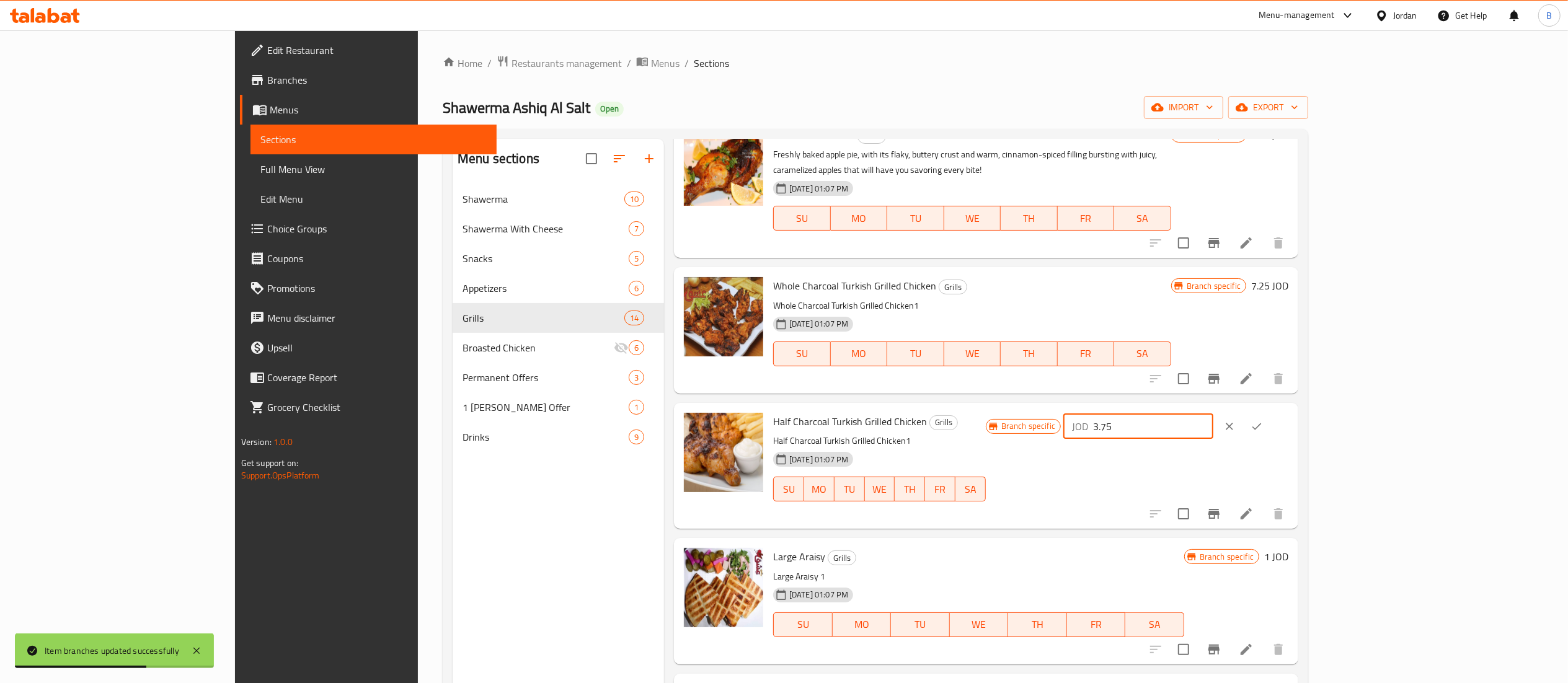
click at [1270, 413] on button "ok" at bounding box center [1257, 426] width 27 height 27
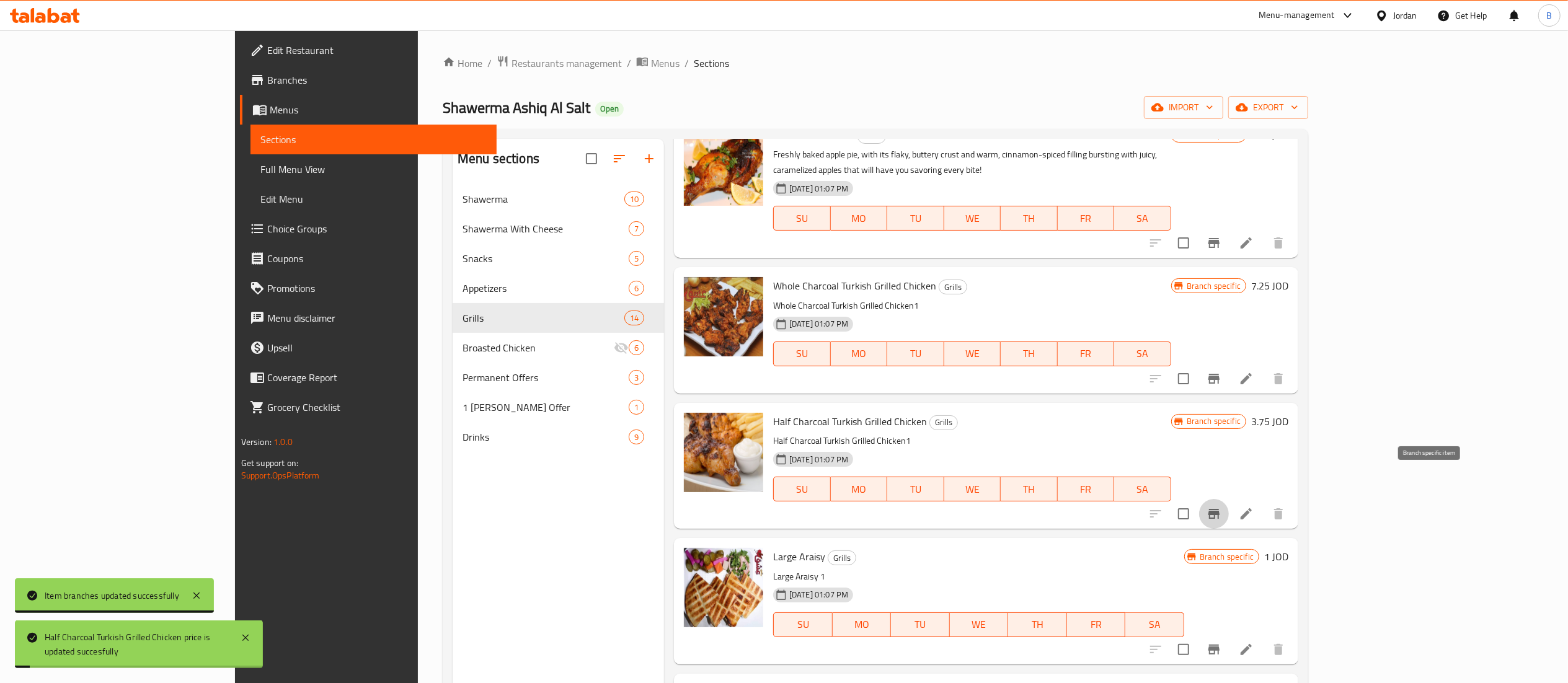
click at [1220, 509] on icon "Branch-specific-item" at bounding box center [1214, 513] width 11 height 10
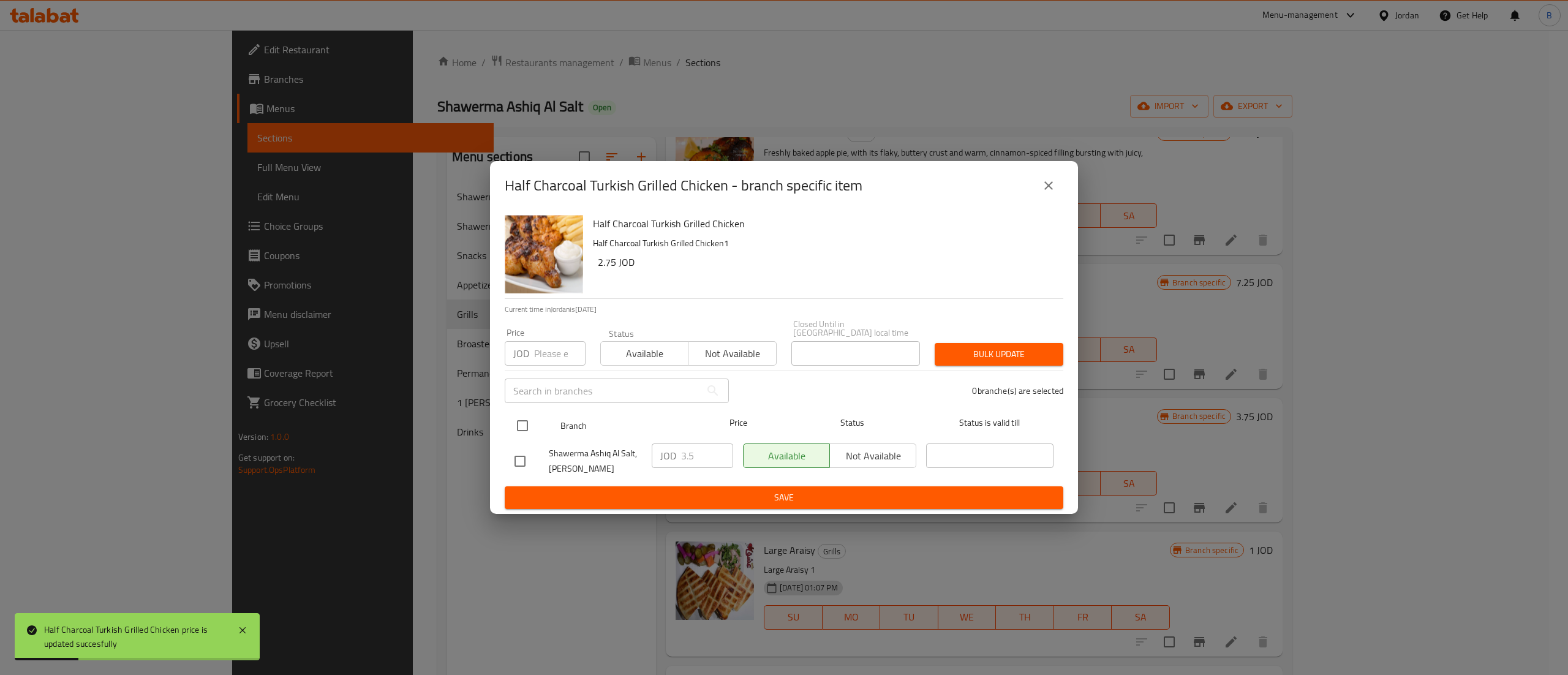
click at [520, 419] on input "checkbox" at bounding box center [523, 425] width 26 height 26
checkbox input "true"
drag, startPoint x: 705, startPoint y: 452, endPoint x: 614, endPoint y: 480, distance: 95.2
click at [615, 452] on div "Shawerma Ashiq Al Salt, Al Midan JOD 3.5 ​ Available Not available ​" at bounding box center [784, 460] width 549 height 45
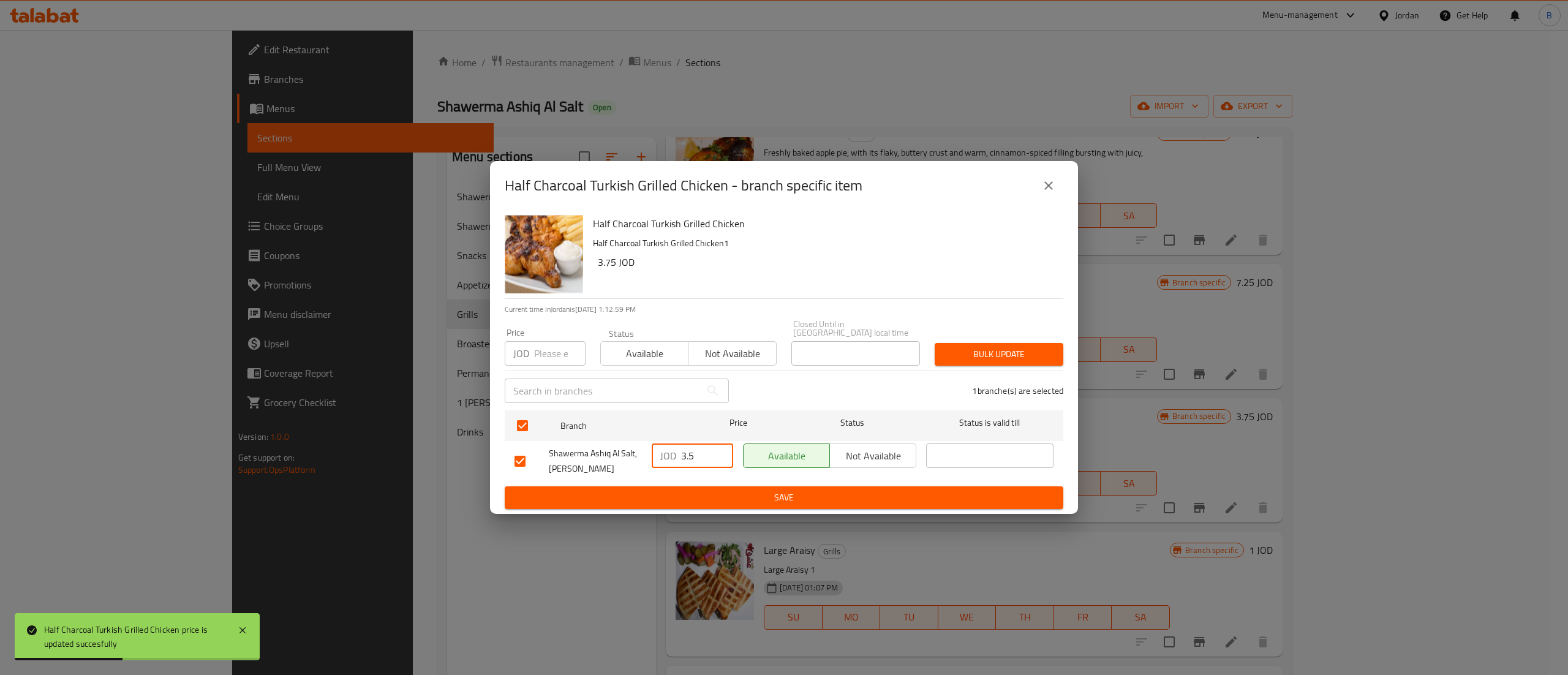
paste input "7"
type input "3.75"
click at [698, 494] on span "Save" at bounding box center [784, 497] width 539 height 15
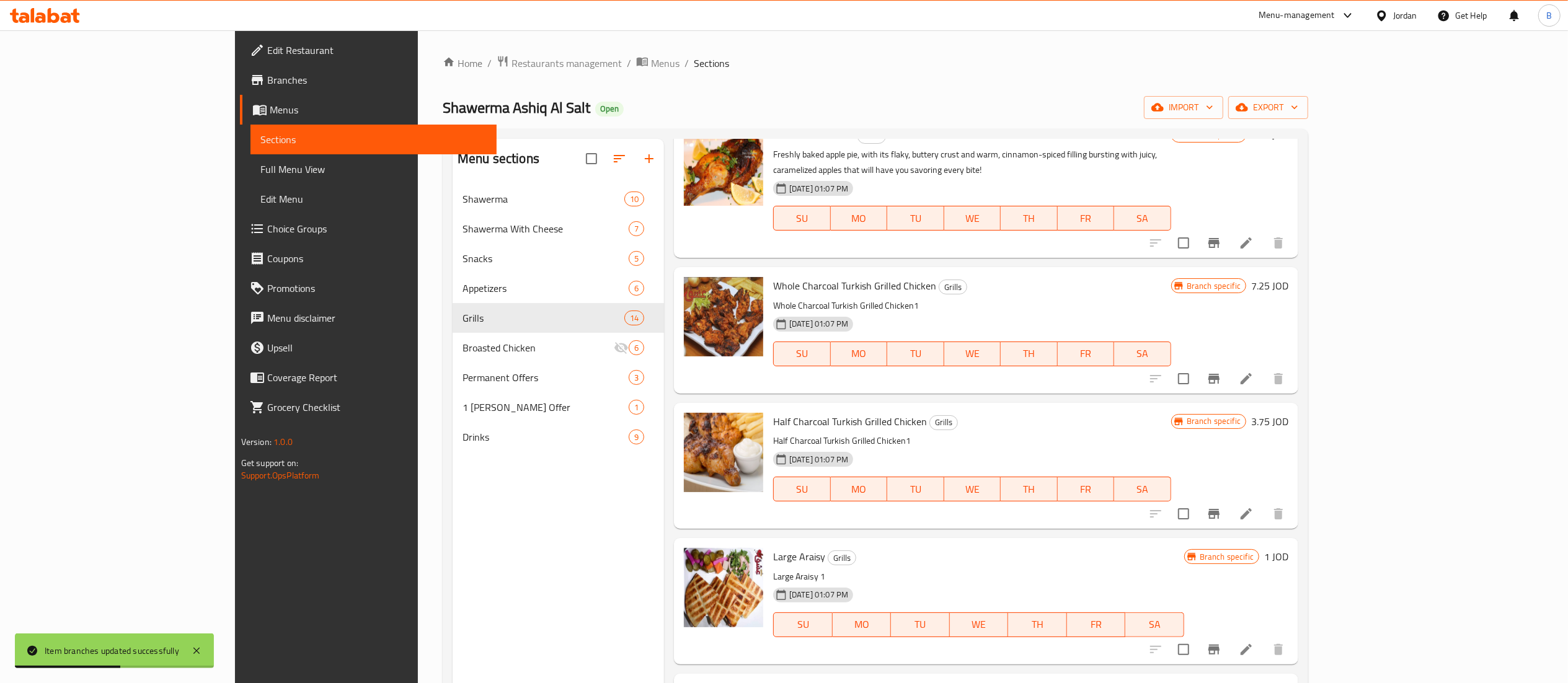
click at [1288, 547] on h6 "1 JOD" at bounding box center [1276, 555] width 24 height 17
click at [1213, 549] on input "1" at bounding box center [1153, 561] width 120 height 25
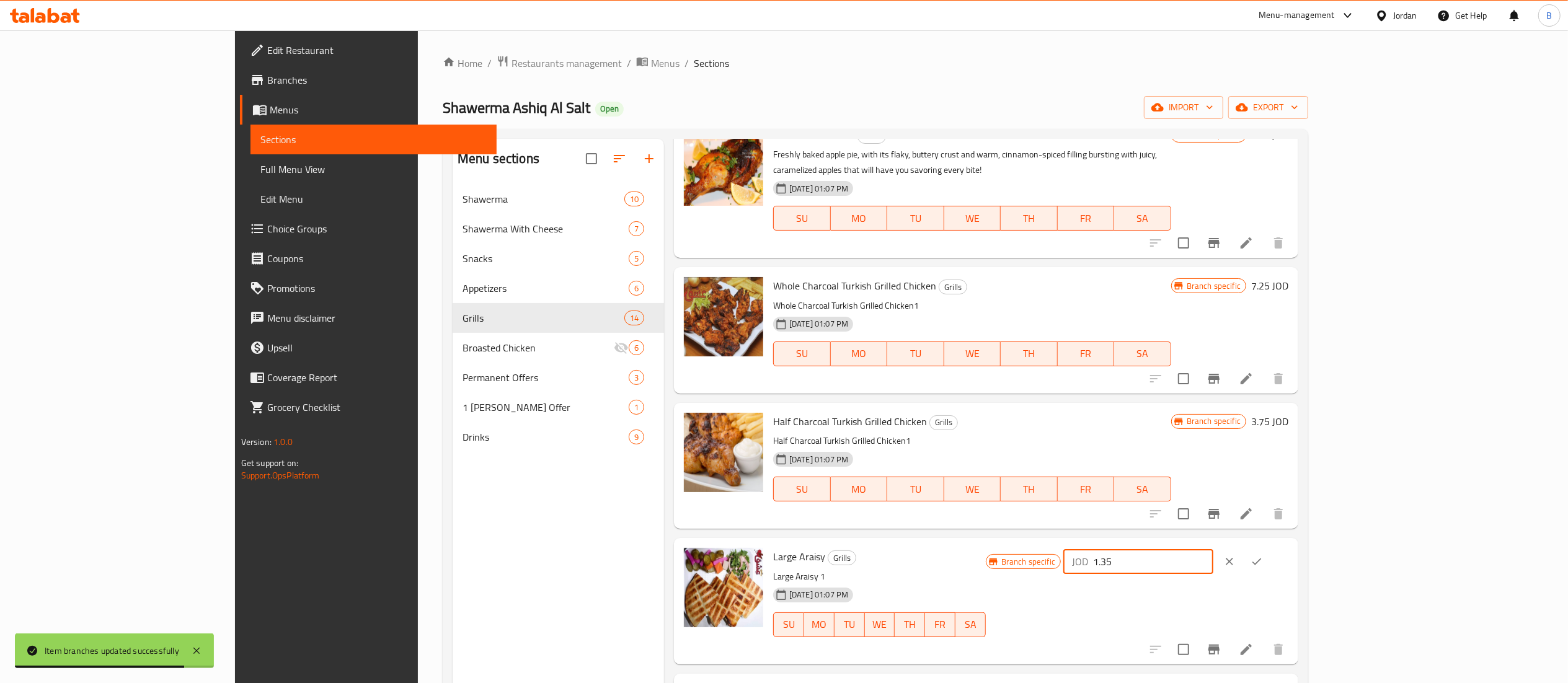
drag, startPoint x: 1380, startPoint y: 530, endPoint x: 1211, endPoint y: 530, distance: 169.0
click at [1213, 543] on div "Large Araisy Grills Large Araisy 1 25-01-2021 01:07 PM SU MO TU WE TH FR SA Bra…" at bounding box center [1031, 601] width 525 height 116
type input "1.35"
click at [1270, 547] on button "ok" at bounding box center [1257, 561] width 27 height 27
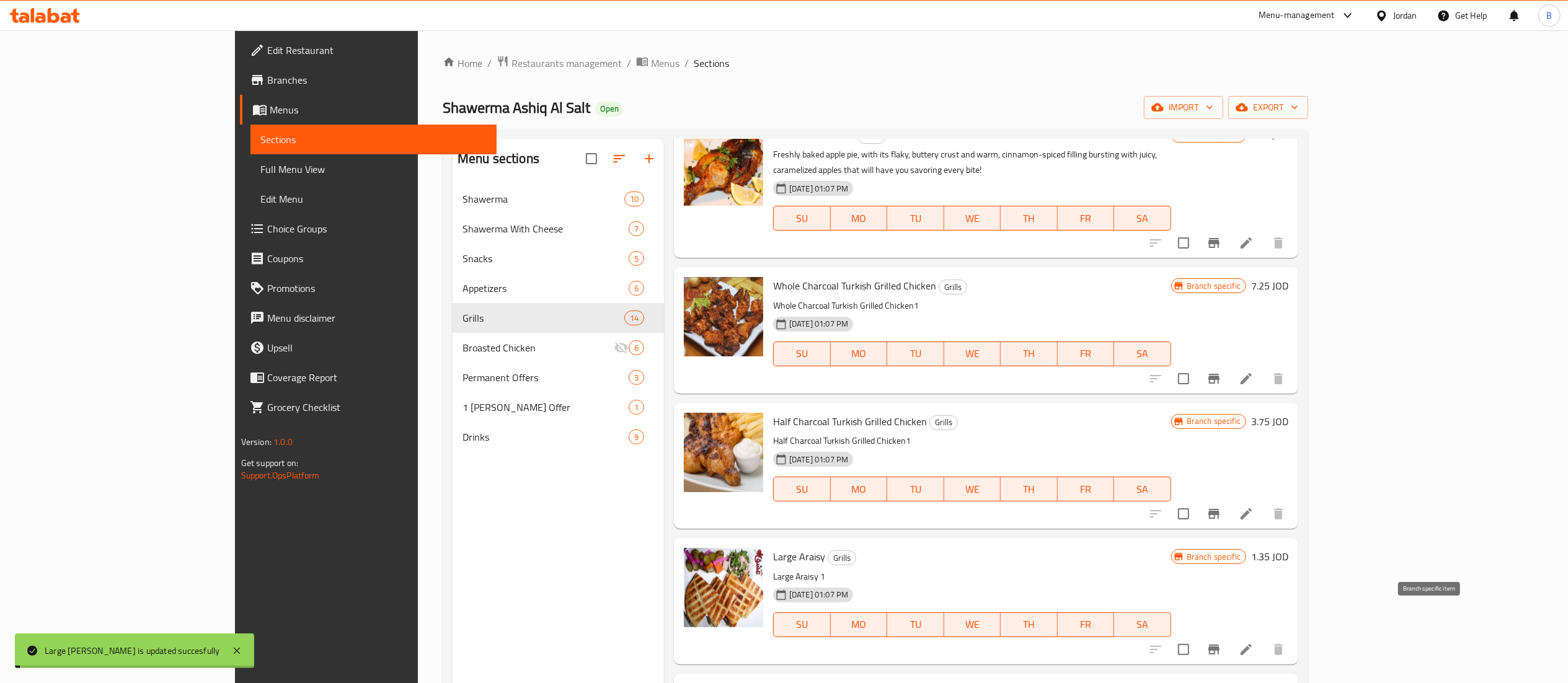
click at [1220, 644] on icon "Branch-specific-item" at bounding box center [1214, 649] width 11 height 10
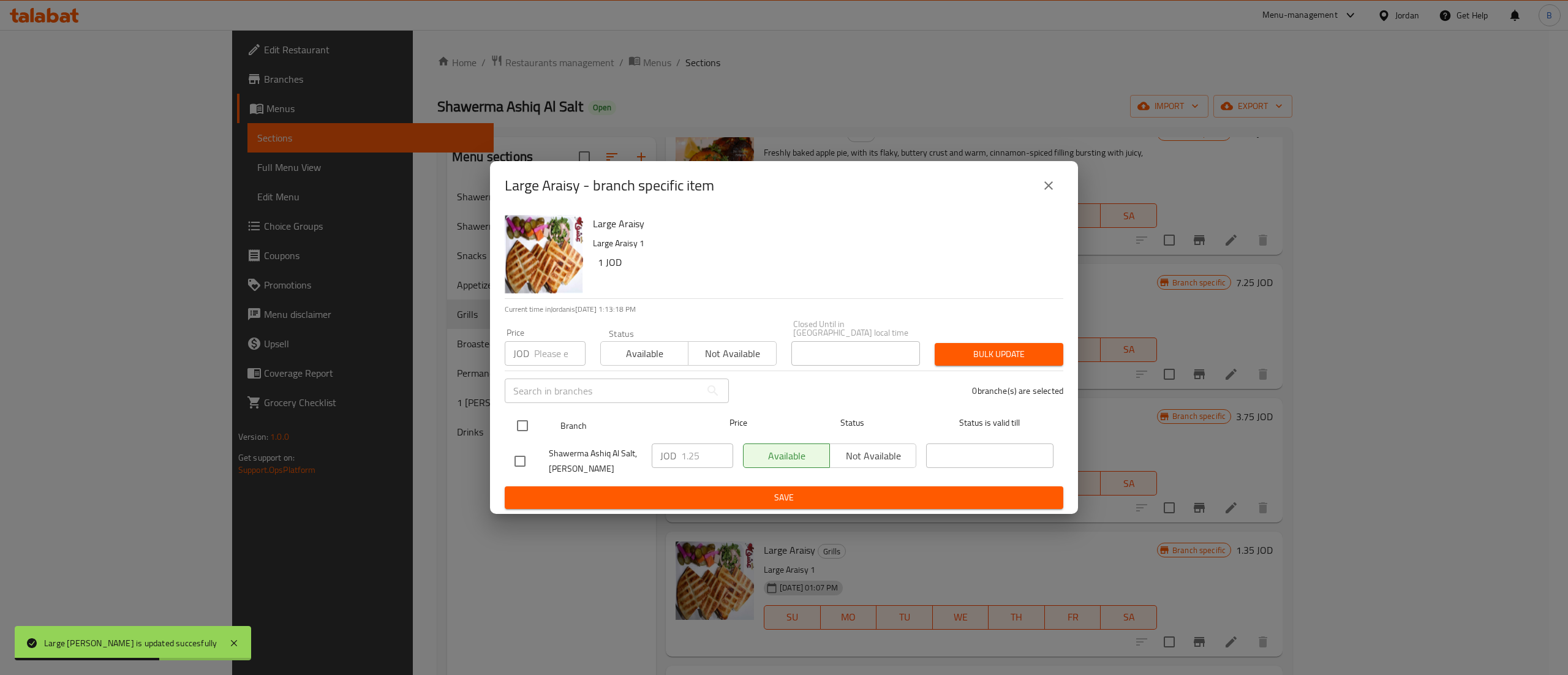
click at [515, 416] on input "checkbox" at bounding box center [523, 425] width 26 height 26
checkbox input "true"
drag, startPoint x: 721, startPoint y: 458, endPoint x: 714, endPoint y: 460, distance: 7.3
click at [681, 458] on input "-0.75" at bounding box center [706, 456] width 52 height 25
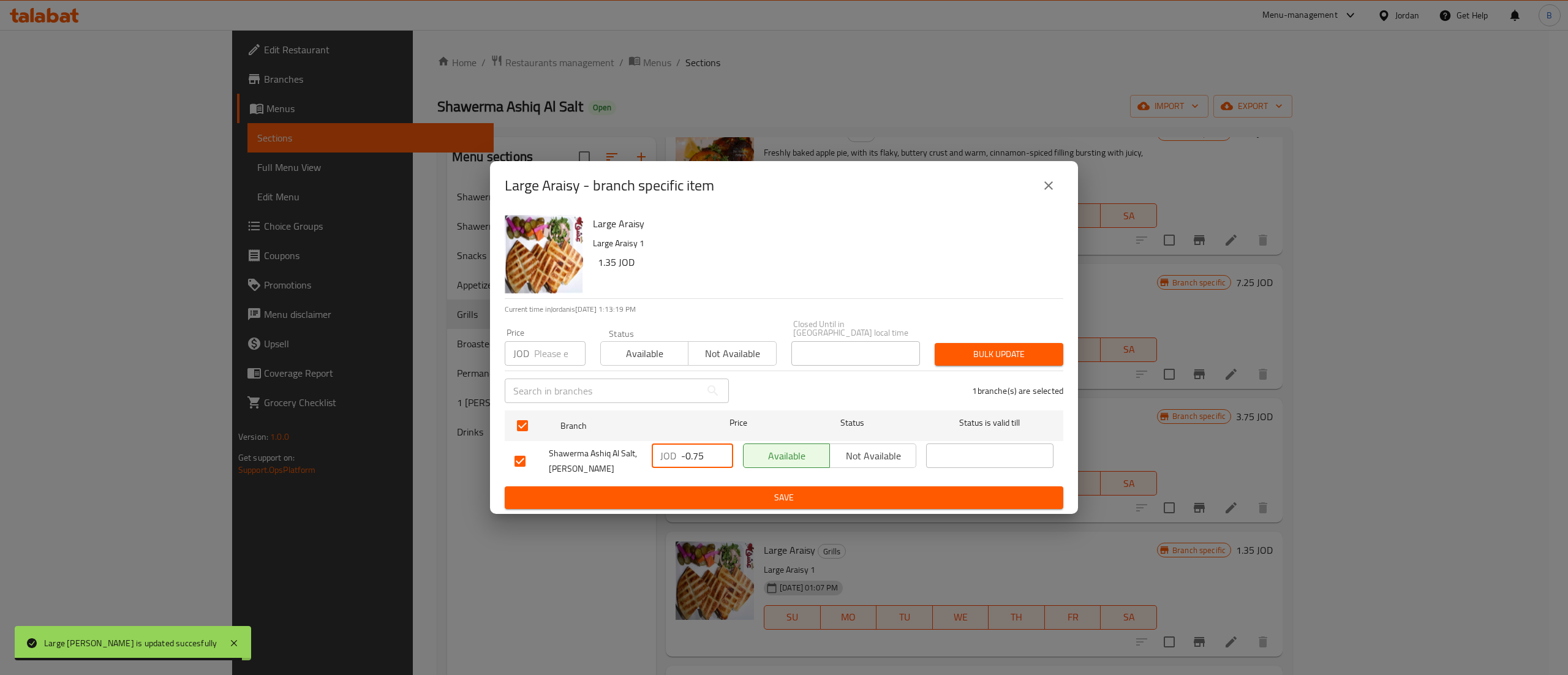
drag, startPoint x: 707, startPoint y: 455, endPoint x: 610, endPoint y: 452, distance: 97.0
click at [612, 452] on div "Shawerma Ashiq Al Salt, Al Midan JOD -0.75 ​ Available Not available ​" at bounding box center [784, 460] width 549 height 45
paste input "1.3"
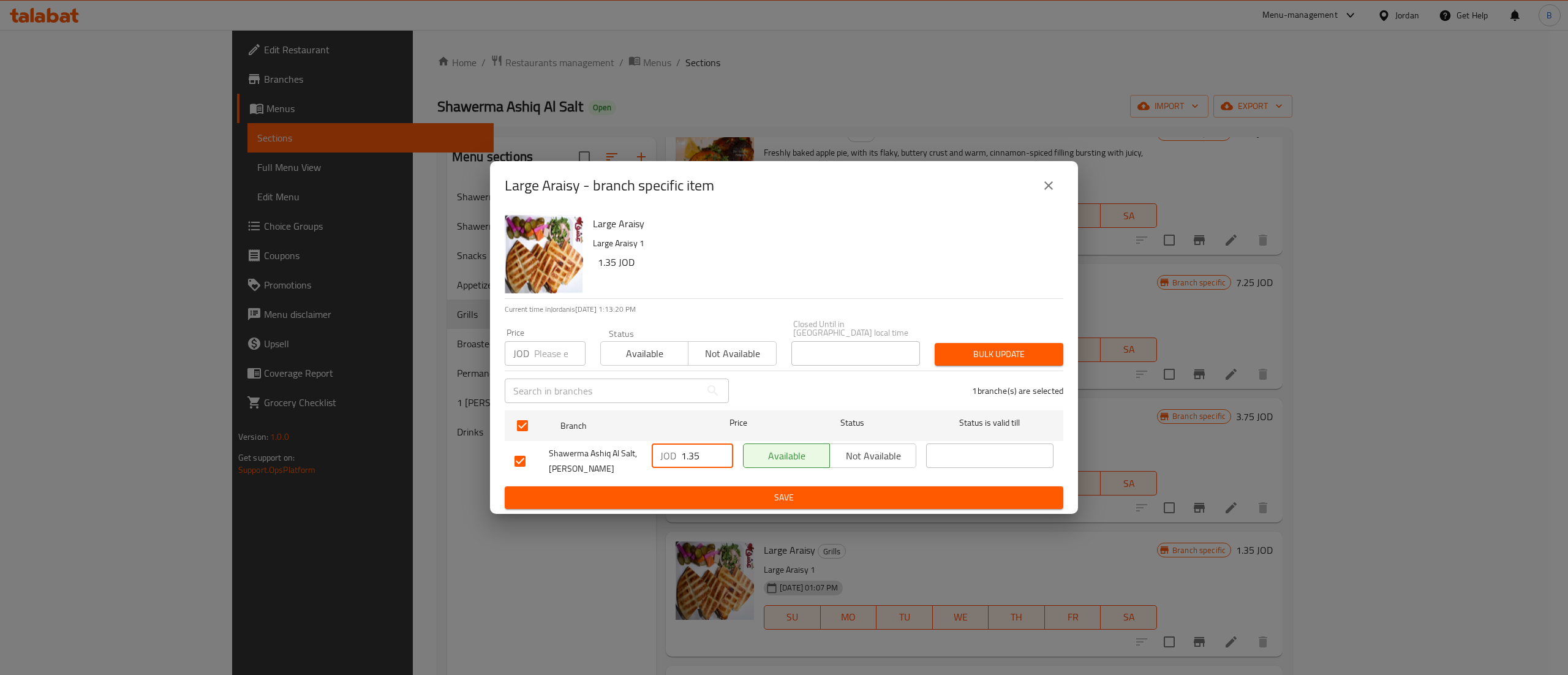
type input "1.35"
click at [705, 490] on span "Save" at bounding box center [784, 497] width 539 height 15
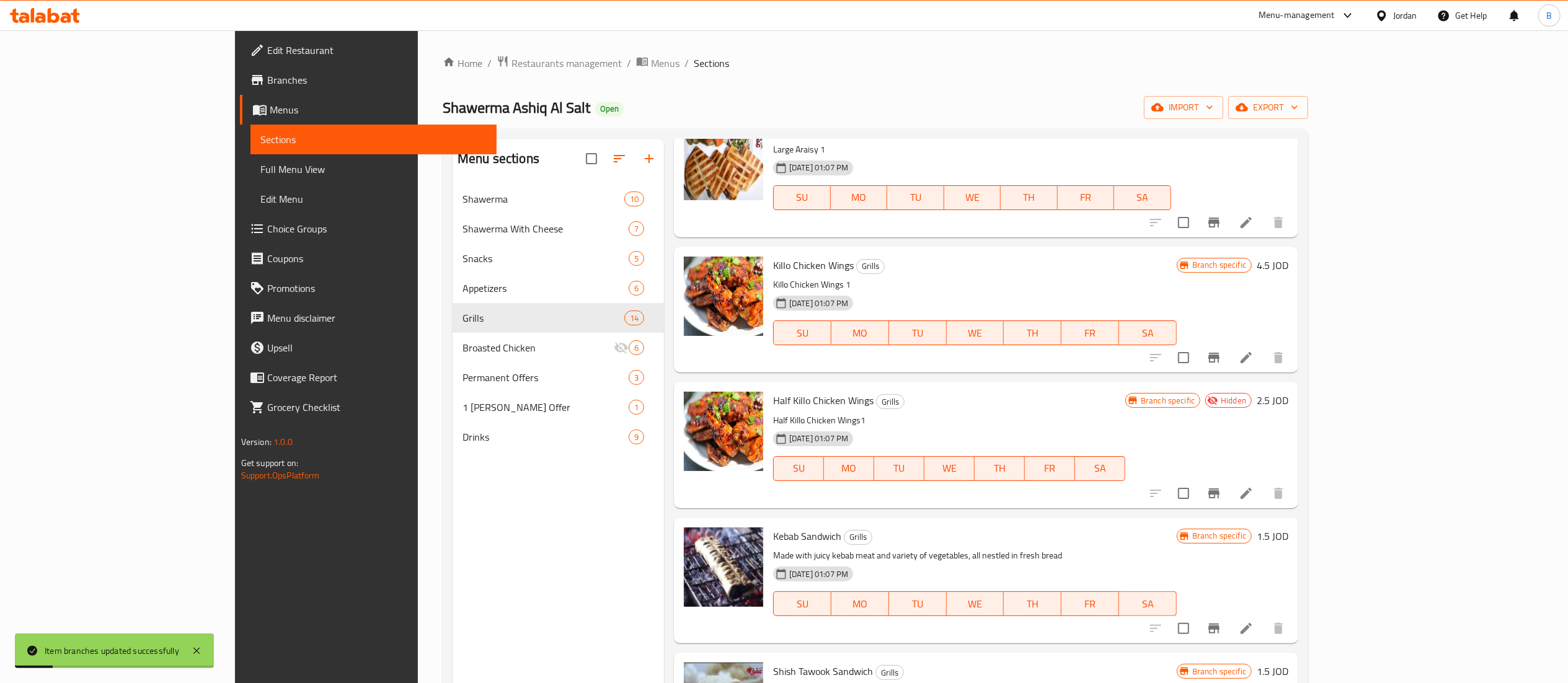
scroll to position [1115, 0]
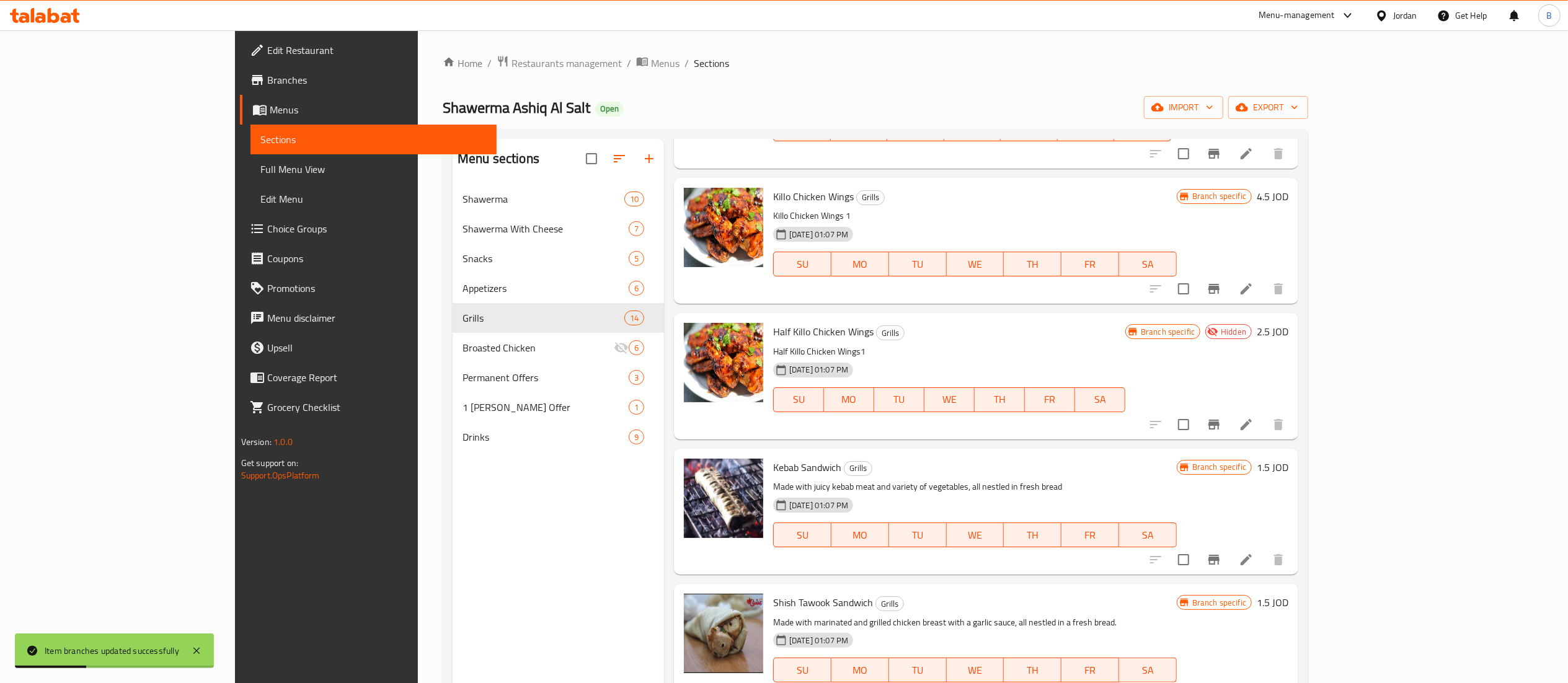
click at [1288, 459] on h6 "1.5 JOD" at bounding box center [1272, 467] width 32 height 17
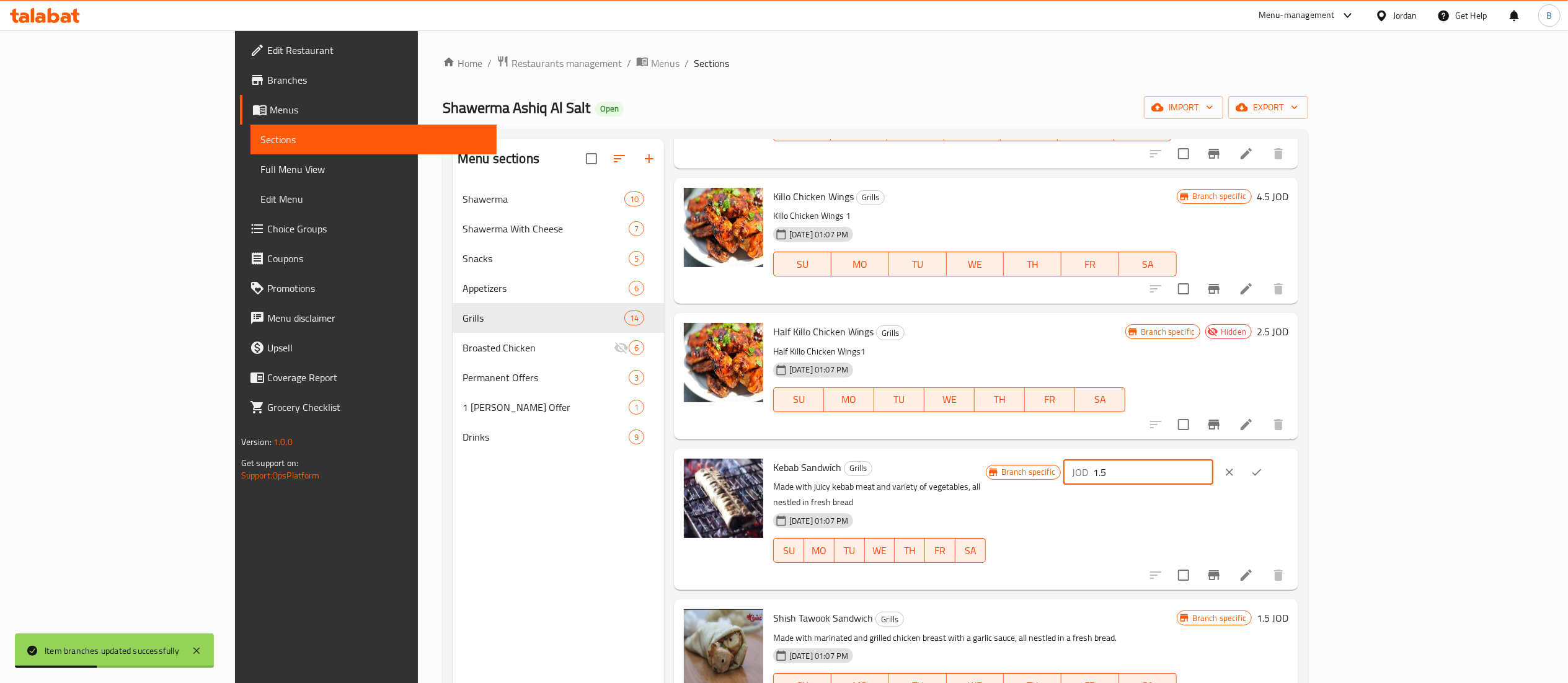
click at [1213, 459] on input "1.5" at bounding box center [1153, 471] width 120 height 25
drag, startPoint x: 1367, startPoint y: 448, endPoint x: 910, endPoint y: 433, distance: 457.2
click at [1139, 454] on div "Kebab Sandwich Grills Made with juicy kebab meat and variety of vegetables, all…" at bounding box center [1031, 519] width 525 height 132
type input "1.35"
click at [1263, 466] on icon "ok" at bounding box center [1256, 471] width 12 height 12
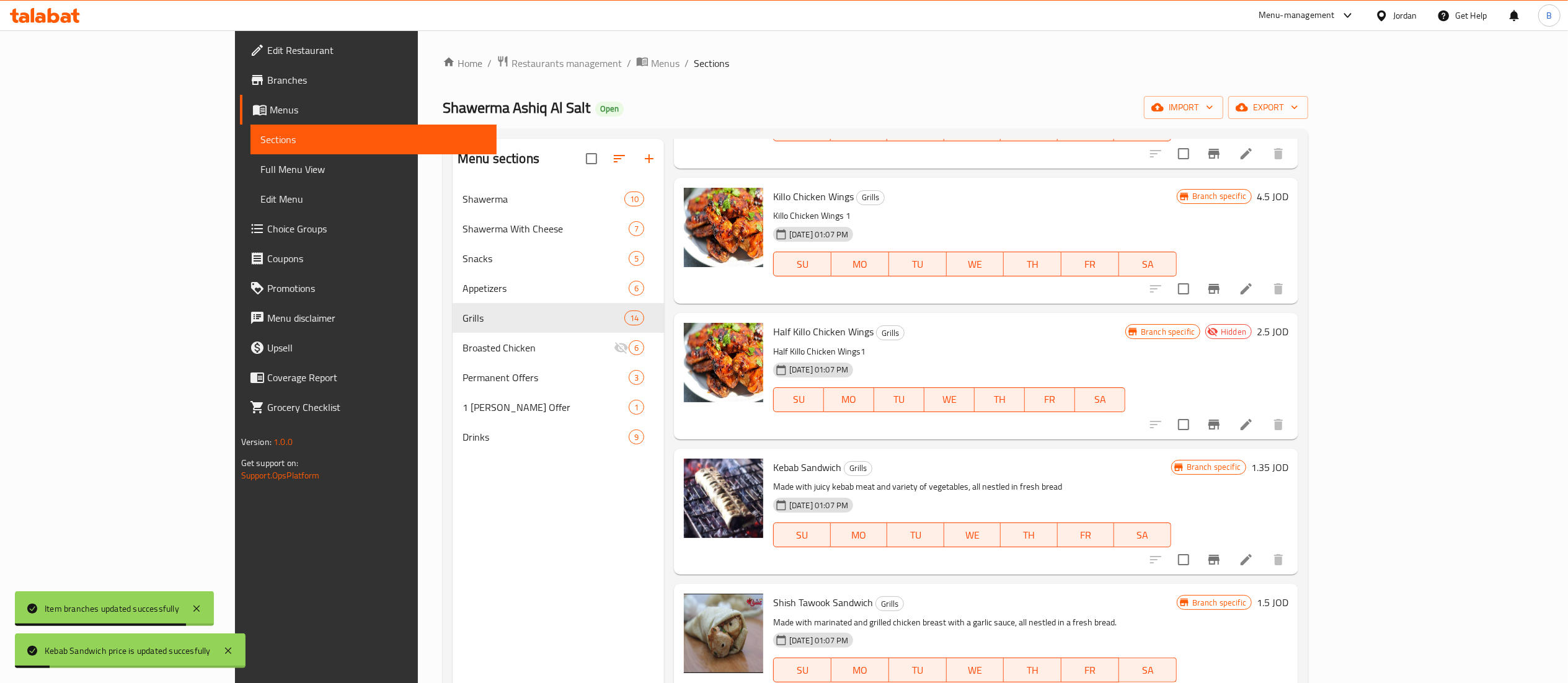
click at [1221, 552] on icon "Branch-specific-item" at bounding box center [1213, 559] width 15 height 15
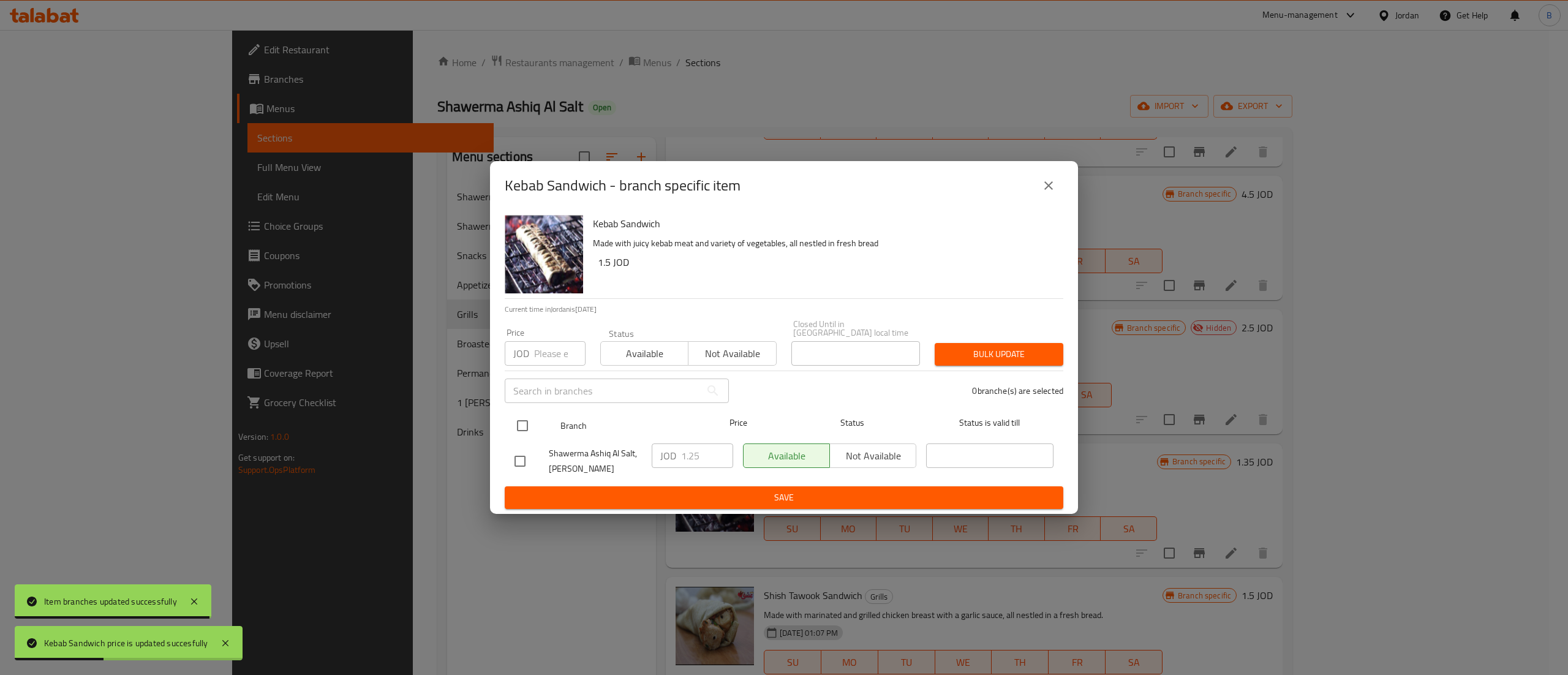
click at [525, 423] on input "checkbox" at bounding box center [523, 425] width 26 height 26
checkbox input "true"
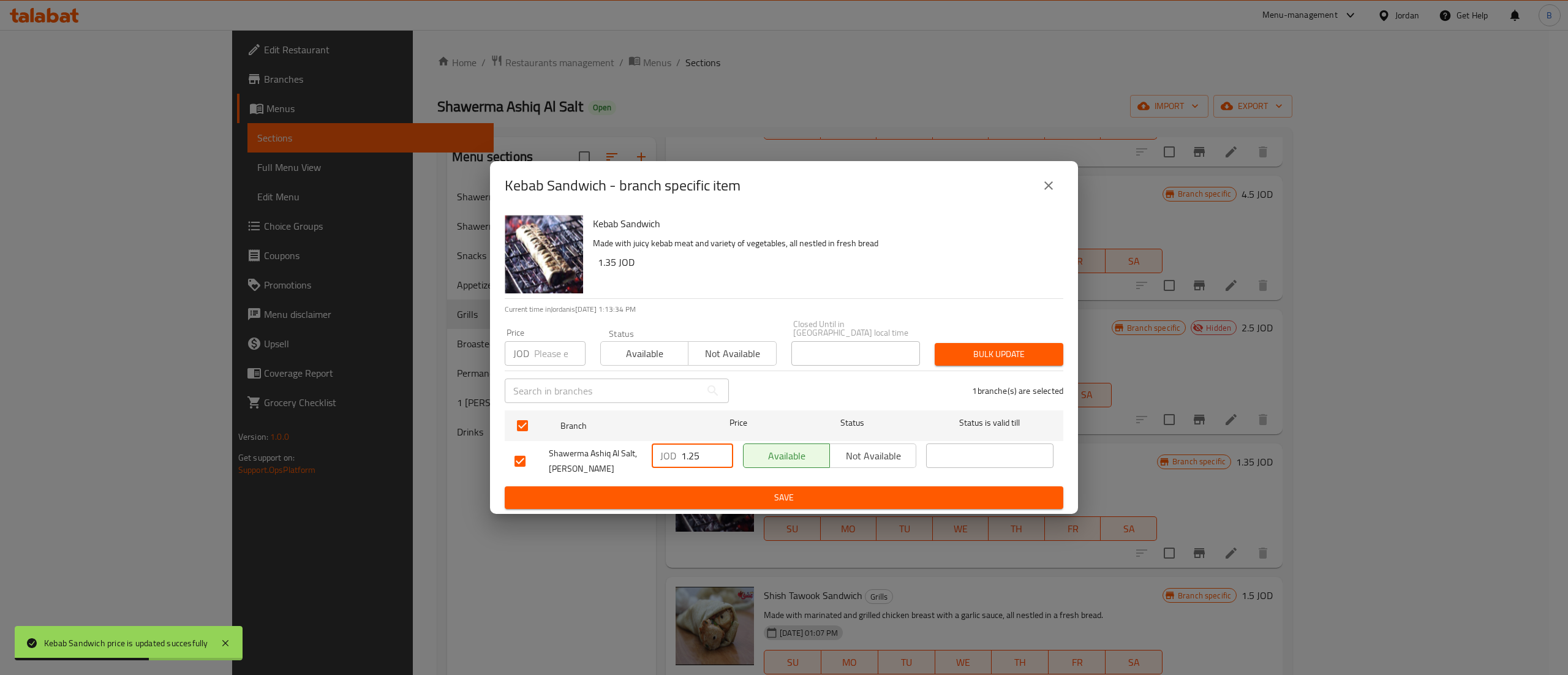
drag, startPoint x: 694, startPoint y: 452, endPoint x: 668, endPoint y: 457, distance: 26.5
click at [652, 452] on div "JOD 1.25 ​" at bounding box center [693, 456] width 81 height 25
drag, startPoint x: 701, startPoint y: 460, endPoint x: 632, endPoint y: 469, distance: 69.6
click at [641, 460] on div "Shawerma Ashiq Al Salt, Al Midan JOD 1.25 ​ Available Not available ​" at bounding box center [784, 460] width 549 height 45
paste input "3"
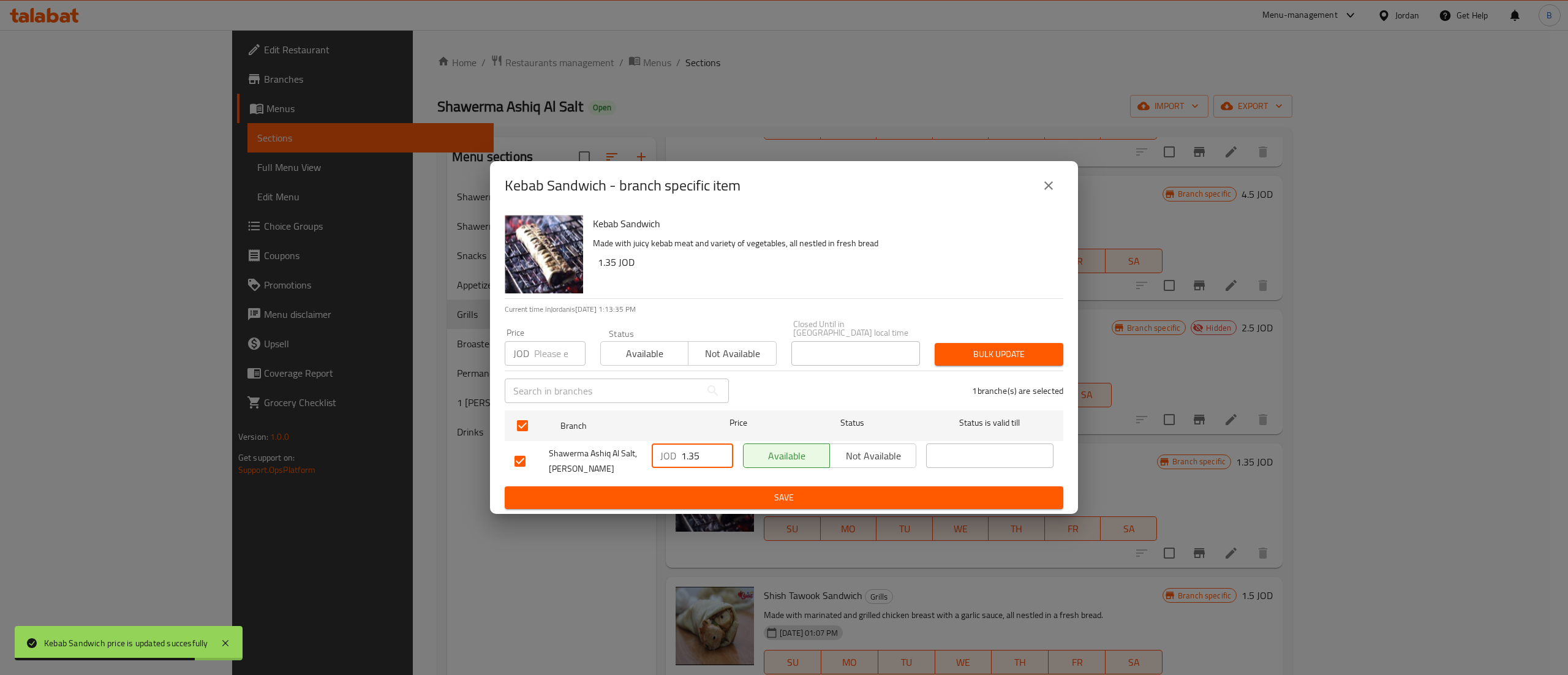
type input "1.35"
click at [699, 494] on span "Save" at bounding box center [784, 497] width 539 height 15
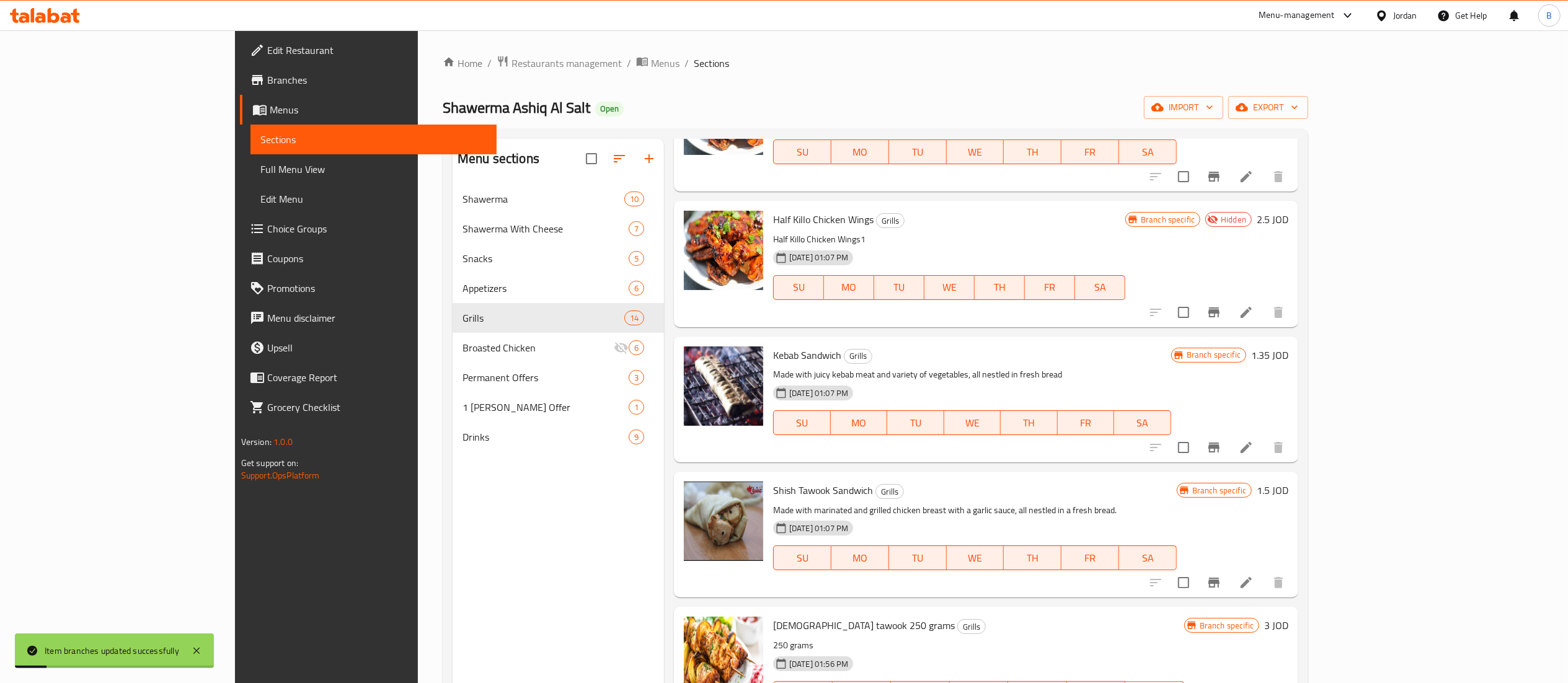
scroll to position [1239, 0]
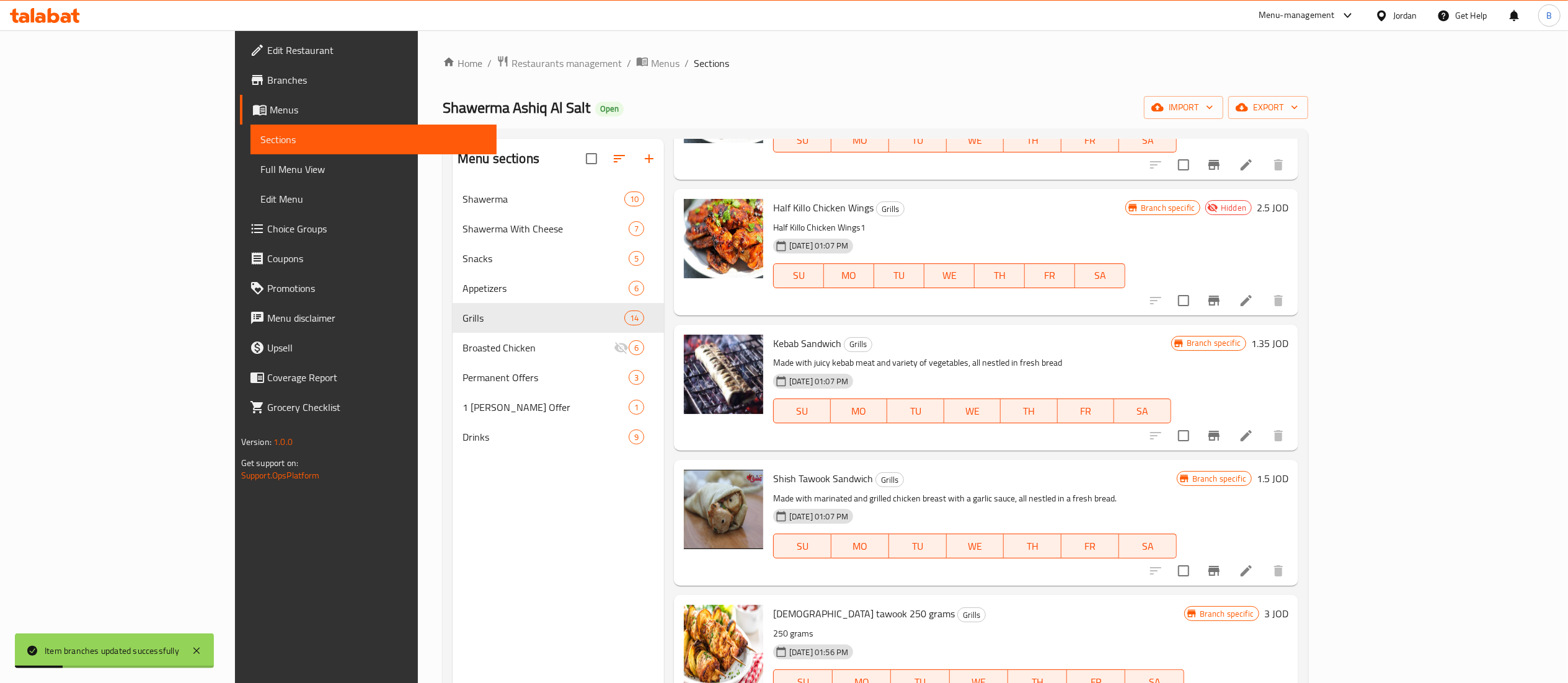
click at [1288, 470] on h6 "1.5 JOD" at bounding box center [1272, 478] width 32 height 17
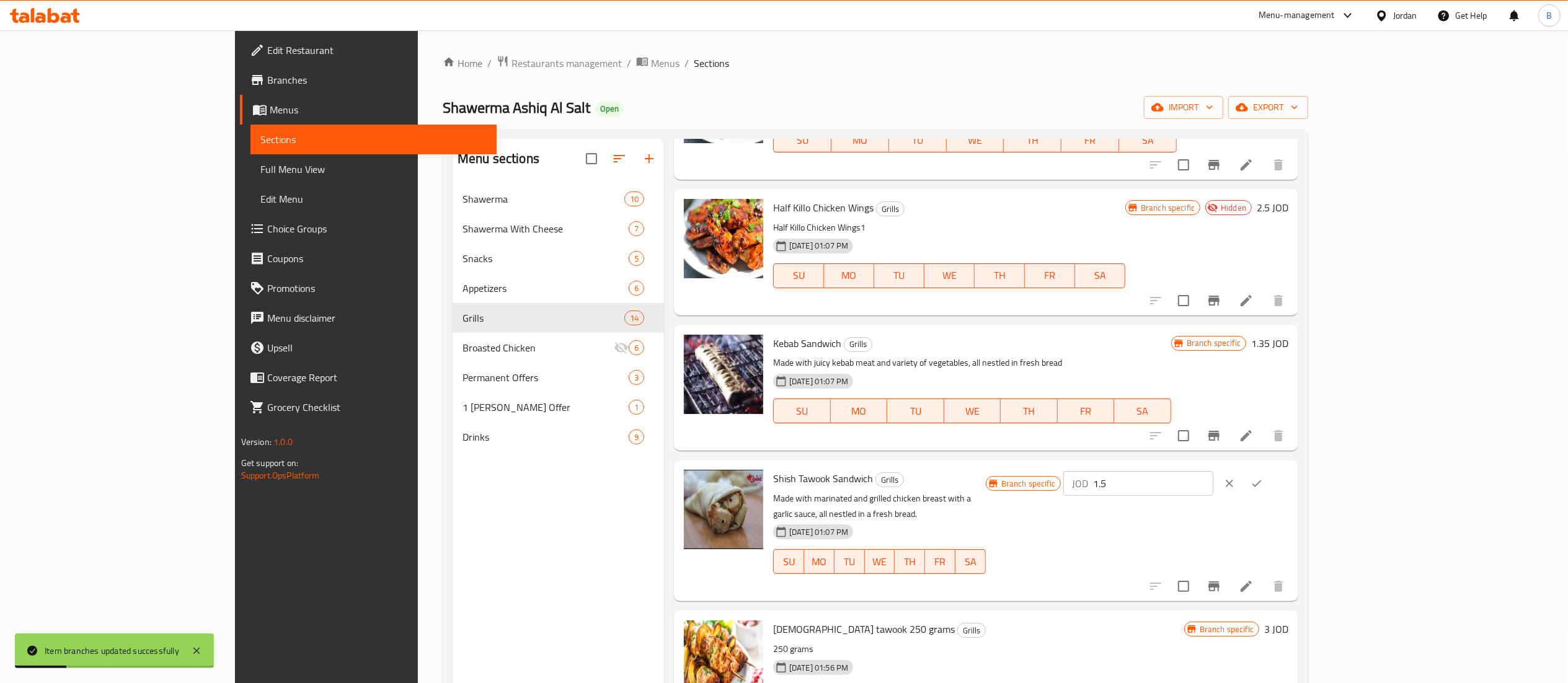
drag, startPoint x: 1368, startPoint y: 452, endPoint x: 1221, endPoint y: 459, distance: 147.2
click at [1259, 470] on div "Branch specific JOD 1.5 ​" at bounding box center [1137, 484] width 303 height 27
type input "2"
drag, startPoint x: 1493, startPoint y: 446, endPoint x: 1483, endPoint y: 446, distance: 10.0
click at [1270, 470] on button "ok" at bounding box center [1257, 484] width 27 height 27
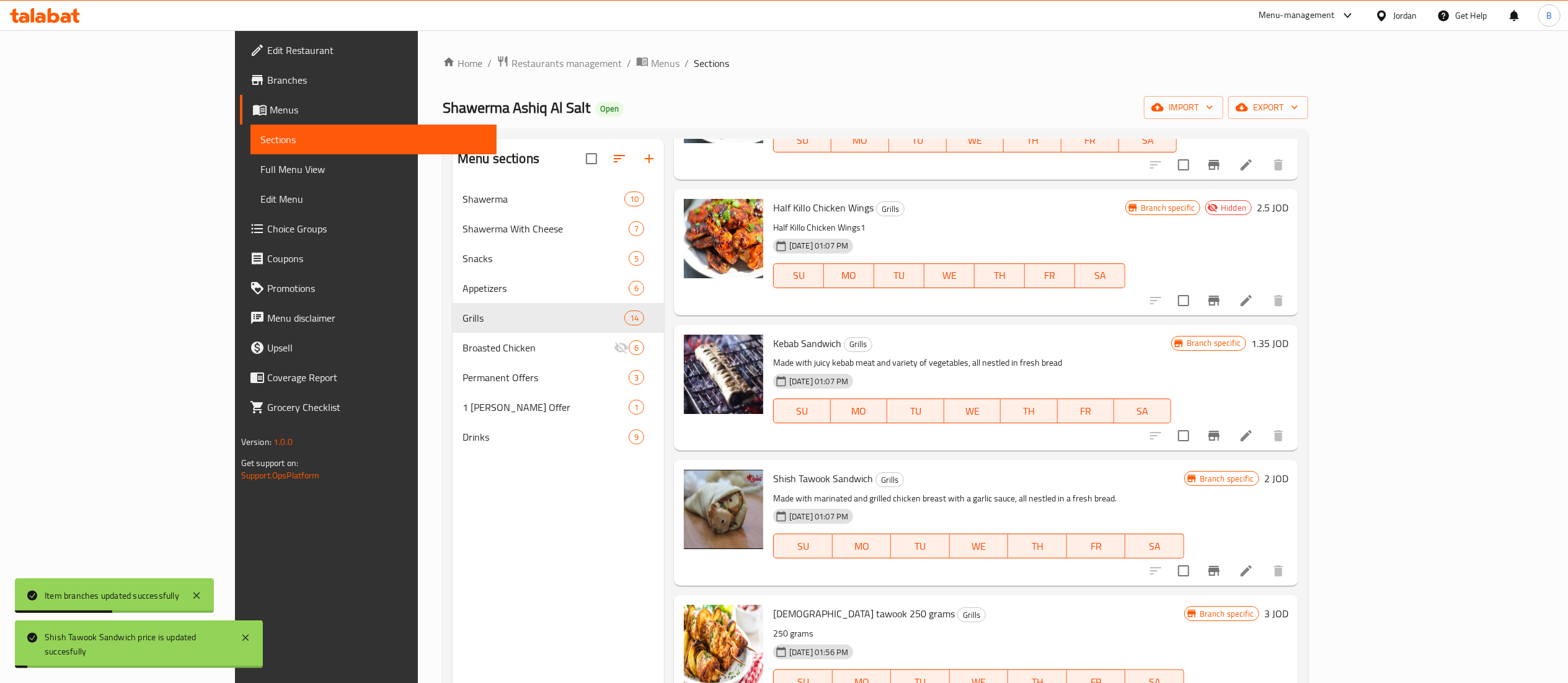
click at [1220, 566] on icon "Branch-specific-item" at bounding box center [1214, 571] width 11 height 10
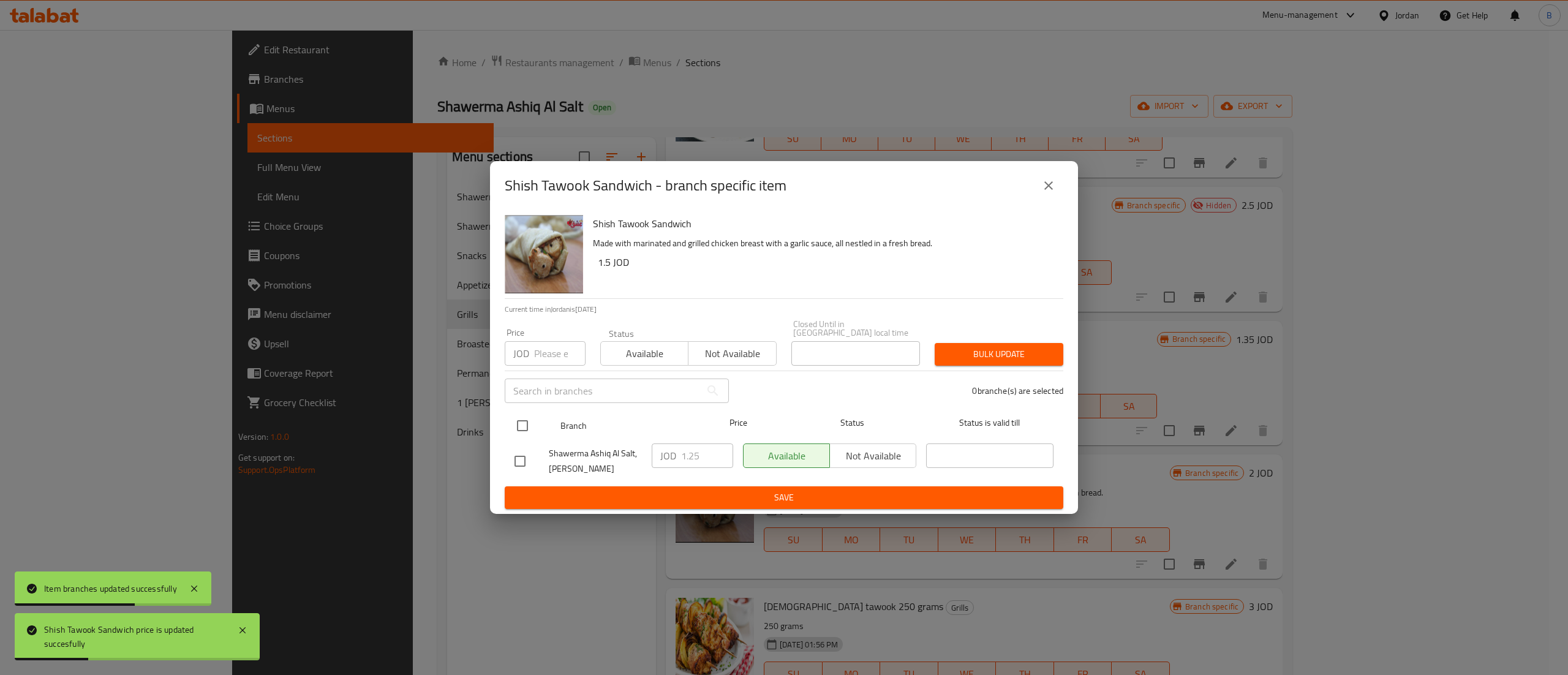
click at [525, 413] on input "checkbox" at bounding box center [523, 425] width 26 height 26
checkbox input "true"
drag, startPoint x: 699, startPoint y: 451, endPoint x: 635, endPoint y: 455, distance: 64.1
click at [649, 453] on div "JOD 1.25 ​" at bounding box center [692, 460] width 91 height 45
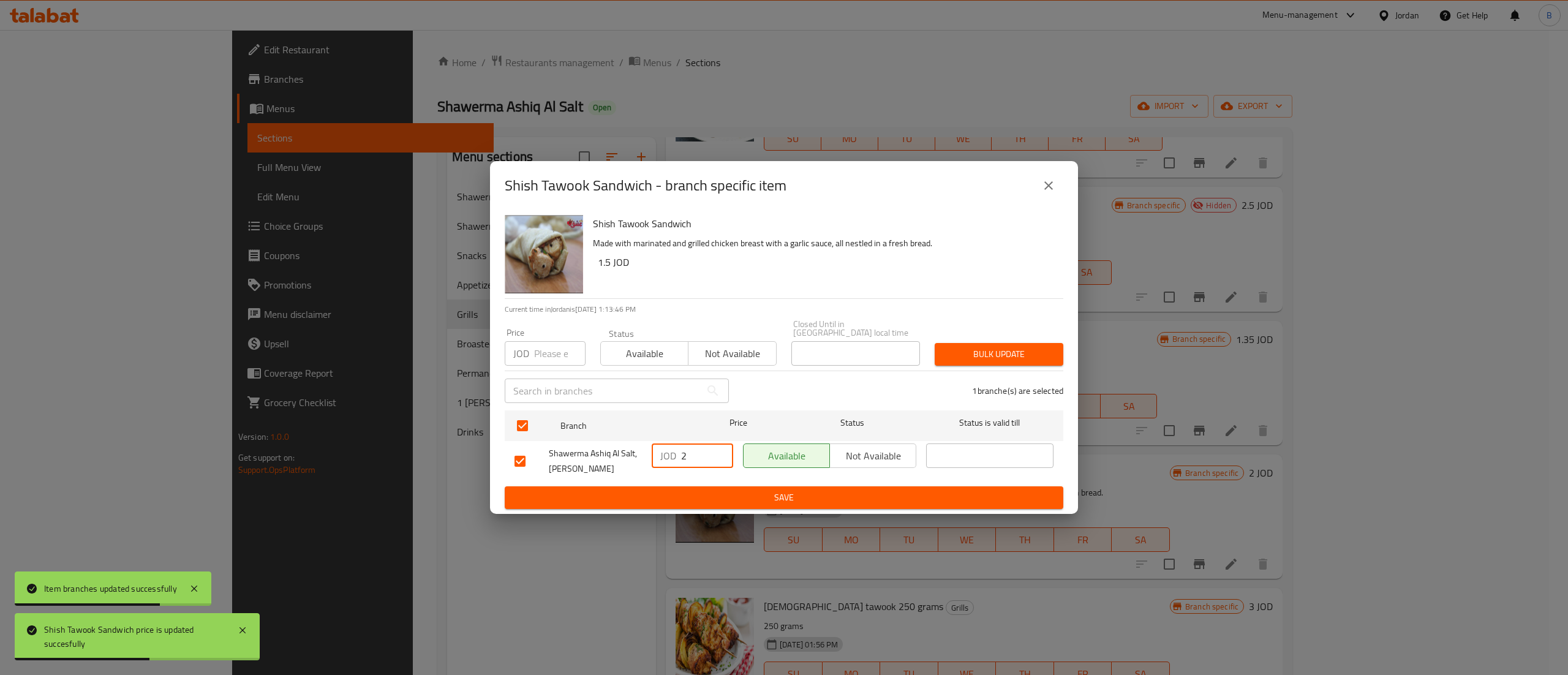
type input "2"
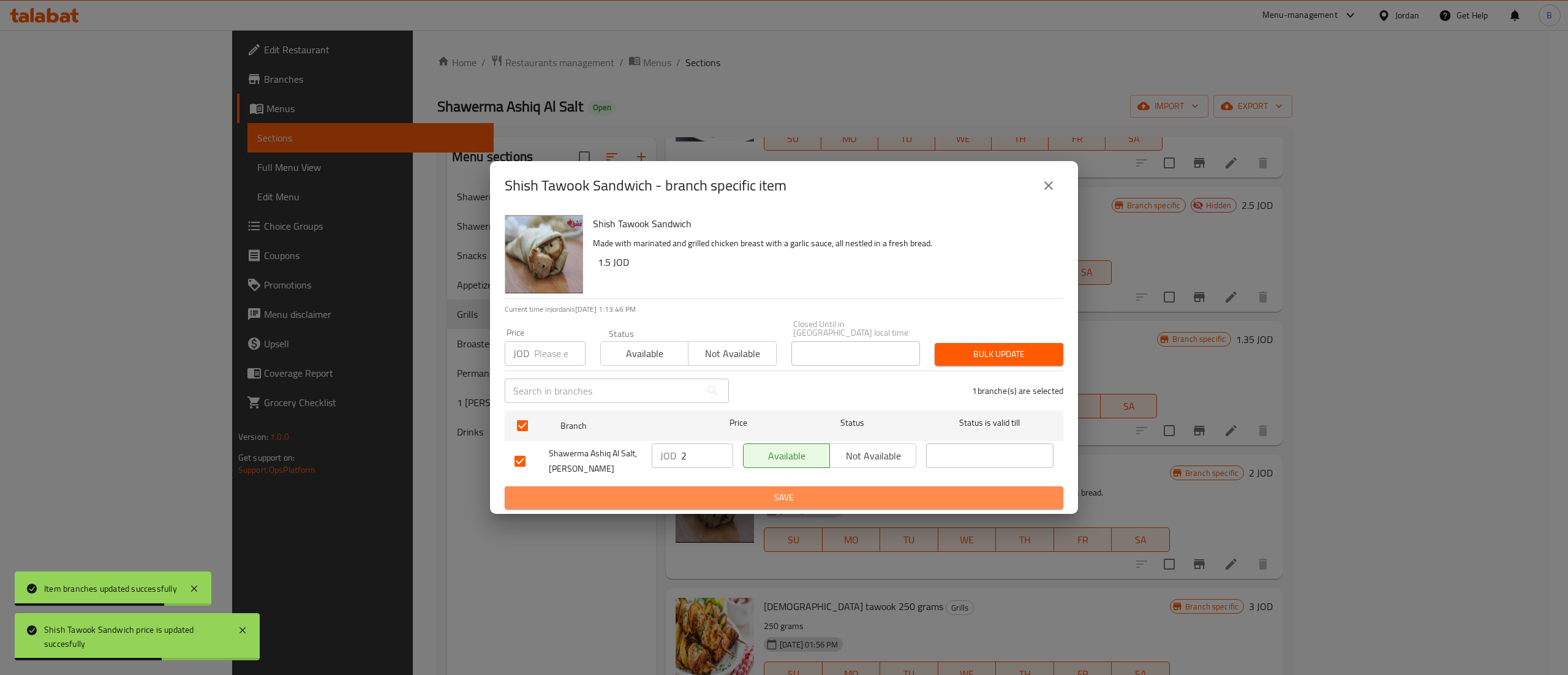
click at [792, 490] on span "Save" at bounding box center [784, 497] width 539 height 15
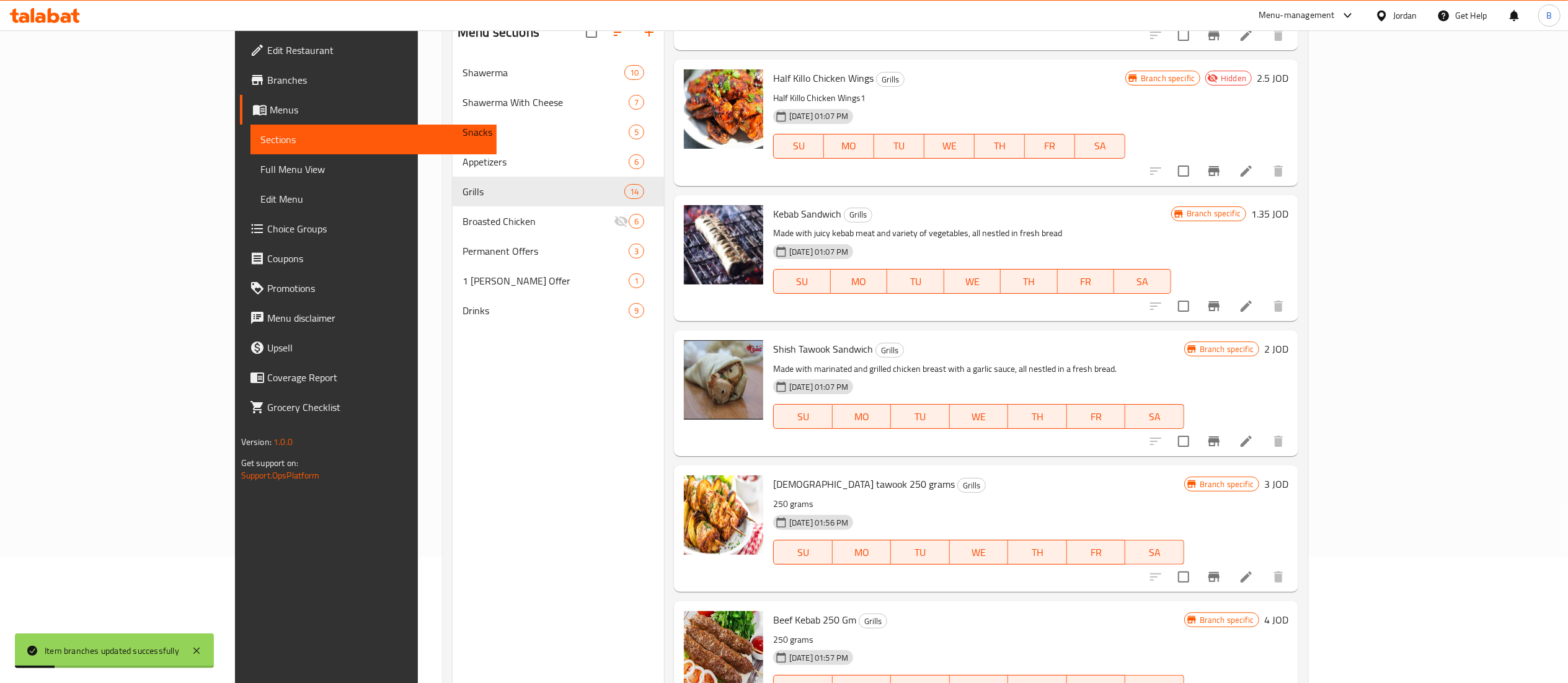
scroll to position [174, 0]
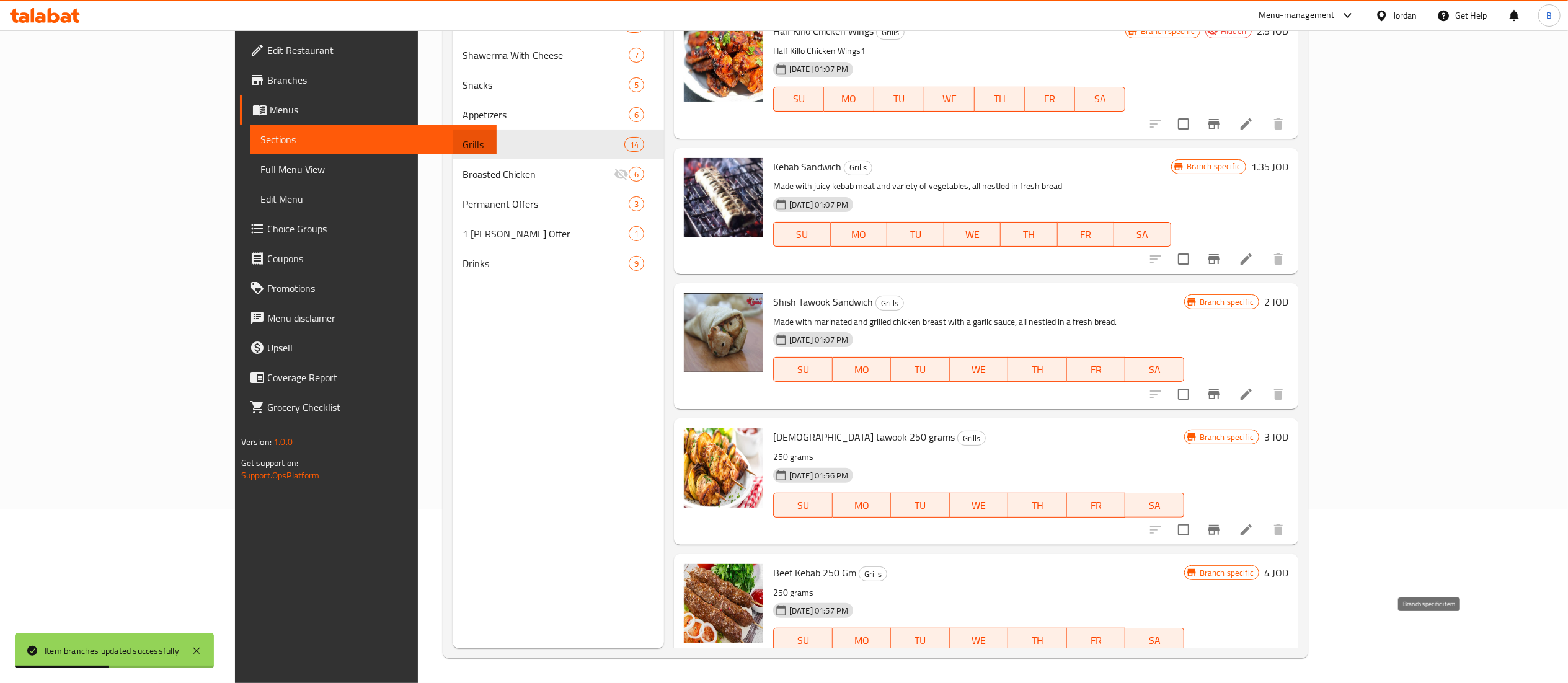
click at [1221, 657] on icon "Branch-specific-item" at bounding box center [1213, 664] width 15 height 15
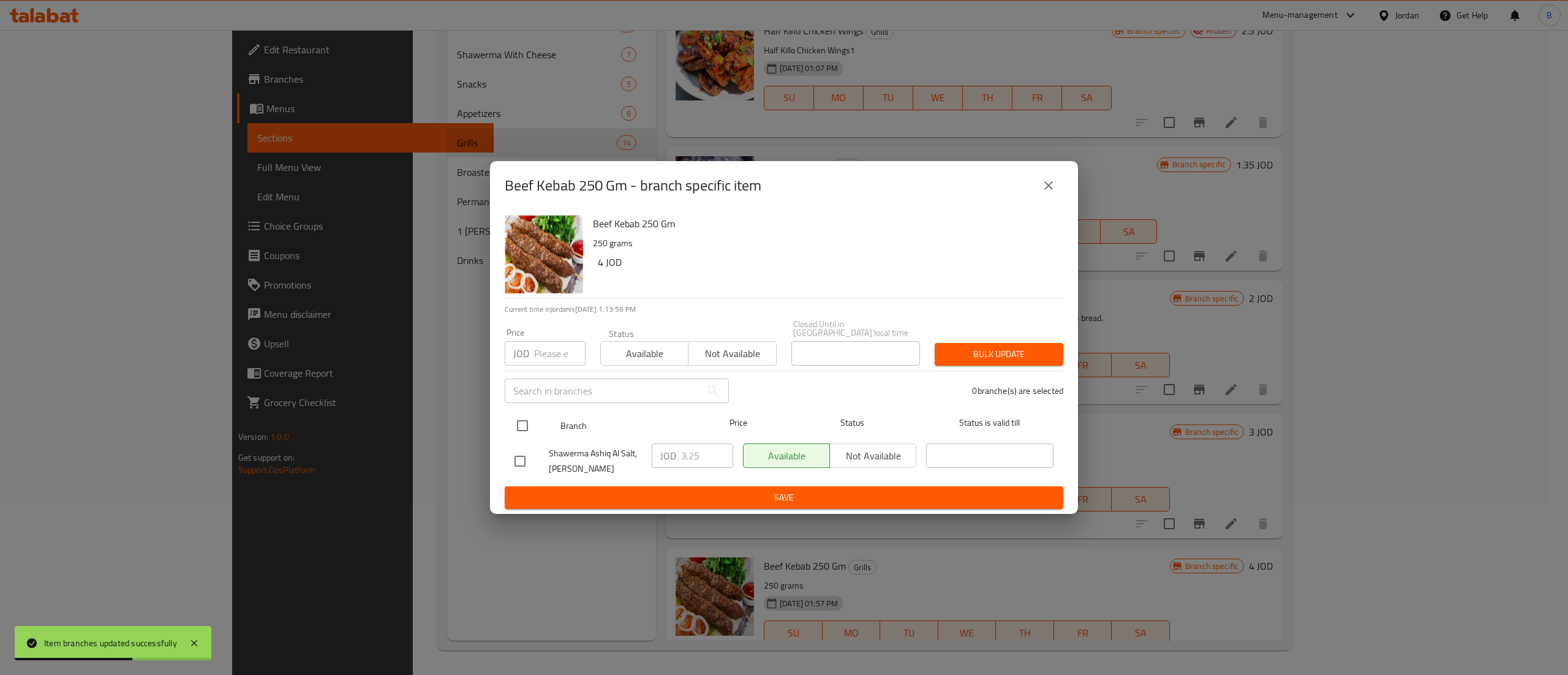
click at [525, 428] on input "checkbox" at bounding box center [523, 425] width 26 height 26
checkbox input "true"
drag, startPoint x: 713, startPoint y: 460, endPoint x: 635, endPoint y: 460, distance: 78.0
click at [635, 460] on div "Shawerma Ashiq Al Salt, Al Midan JOD 3.25 ​ Available Not available ​" at bounding box center [784, 460] width 549 height 45
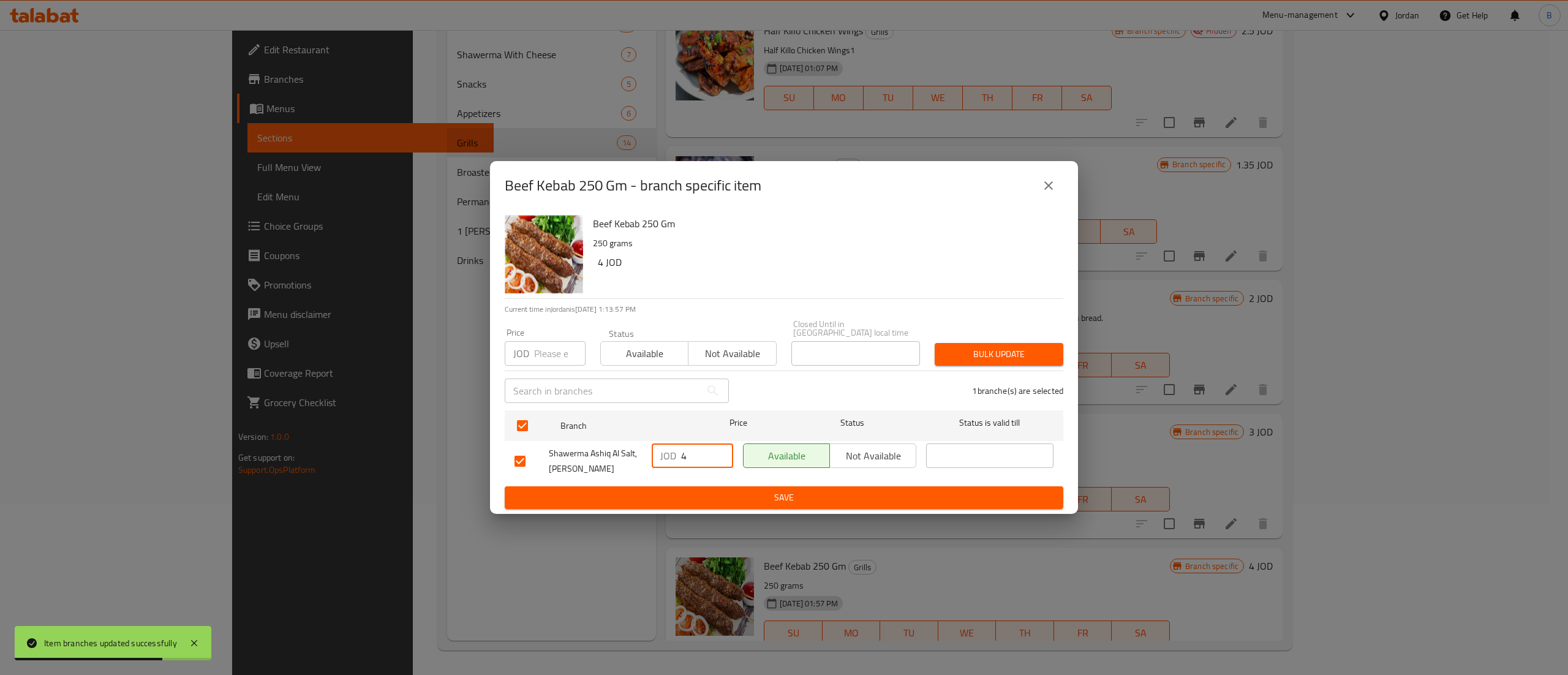
type input "4"
click at [792, 499] on span "Save" at bounding box center [784, 497] width 539 height 15
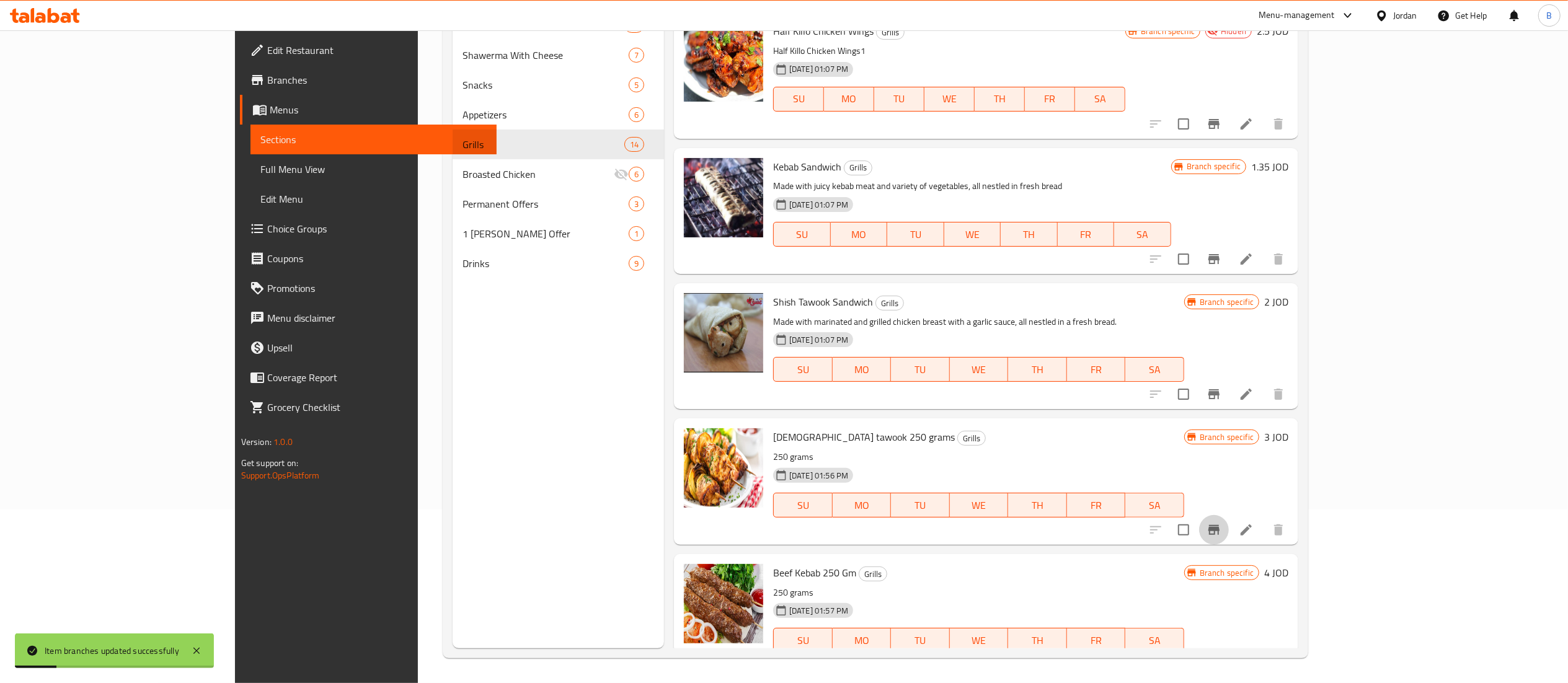
click at [1220, 525] on icon "Branch-specific-item" at bounding box center [1214, 530] width 11 height 10
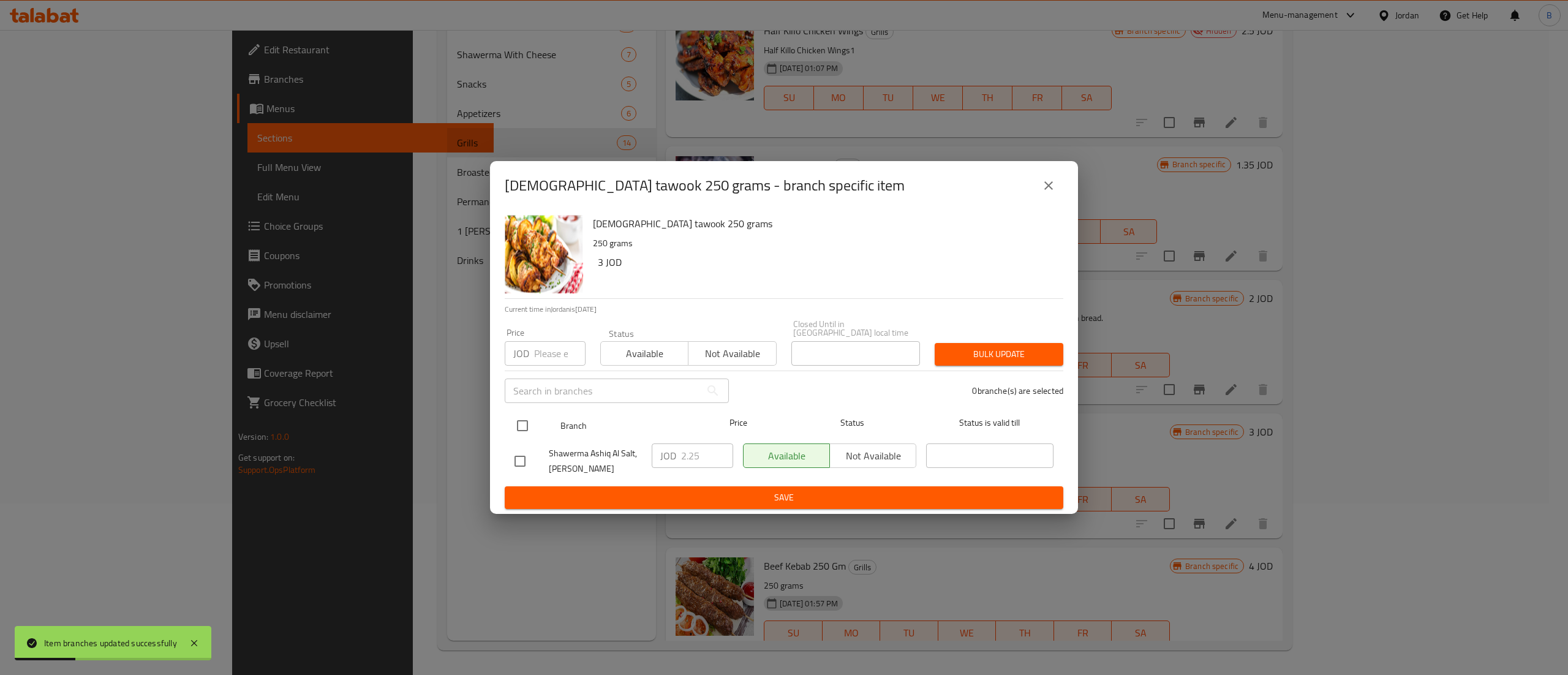
click at [525, 419] on input "checkbox" at bounding box center [523, 425] width 26 height 26
checkbox input "true"
drag, startPoint x: 698, startPoint y: 455, endPoint x: 604, endPoint y: 455, distance: 94.0
click at [608, 452] on div "Shawerma Ashiq Al Salt, Al Midan JOD 2.25 ​ Available Not available ​" at bounding box center [784, 460] width 549 height 45
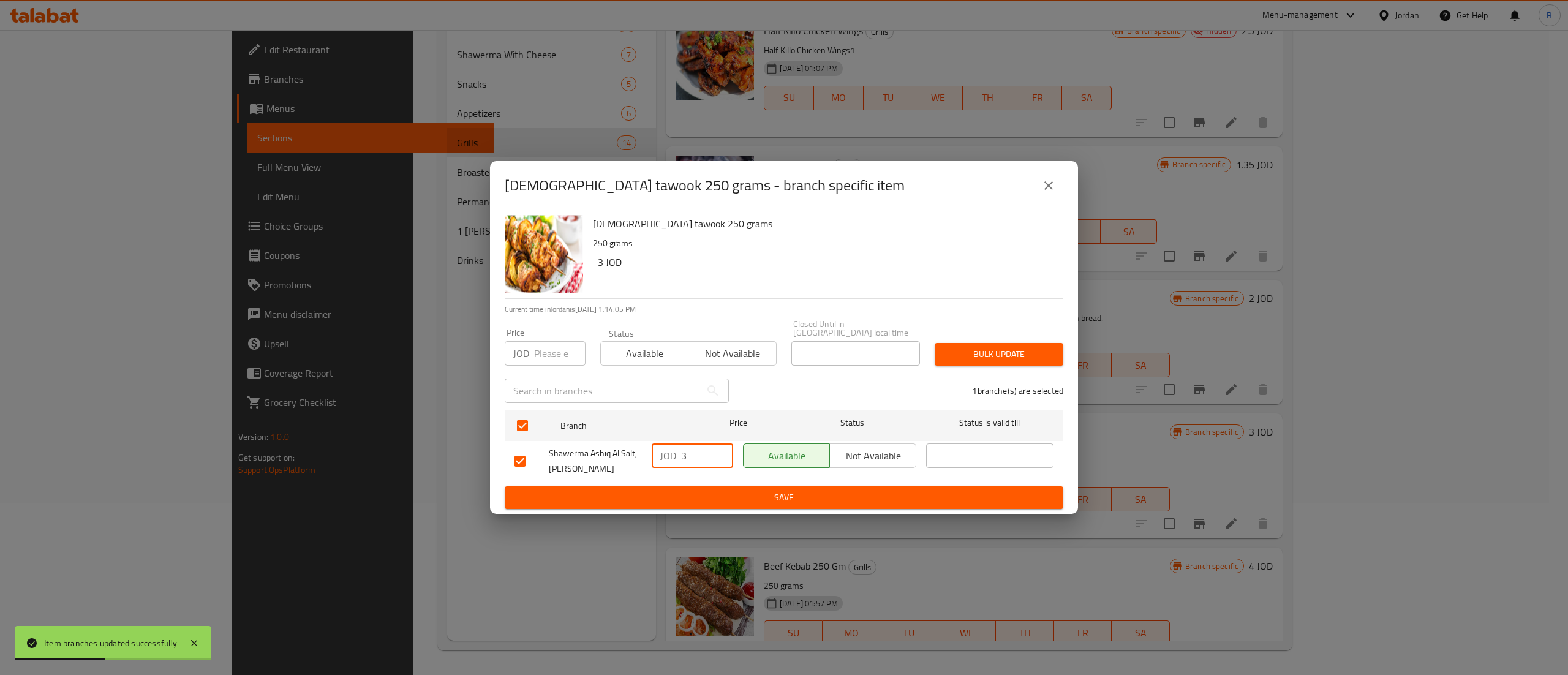
type input "3"
click at [777, 495] on span "Save" at bounding box center [784, 497] width 539 height 15
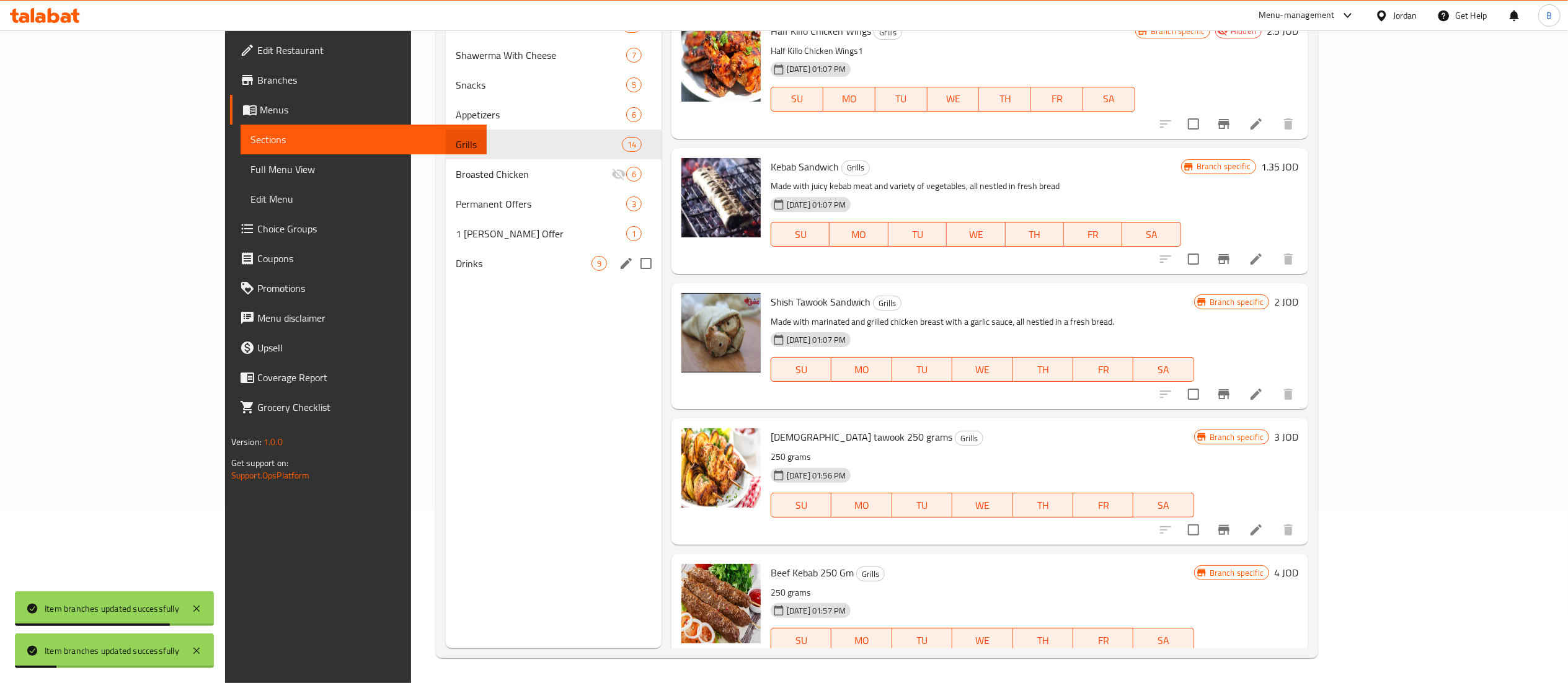
click at [446, 249] on div "Drinks 9" at bounding box center [553, 263] width 216 height 30
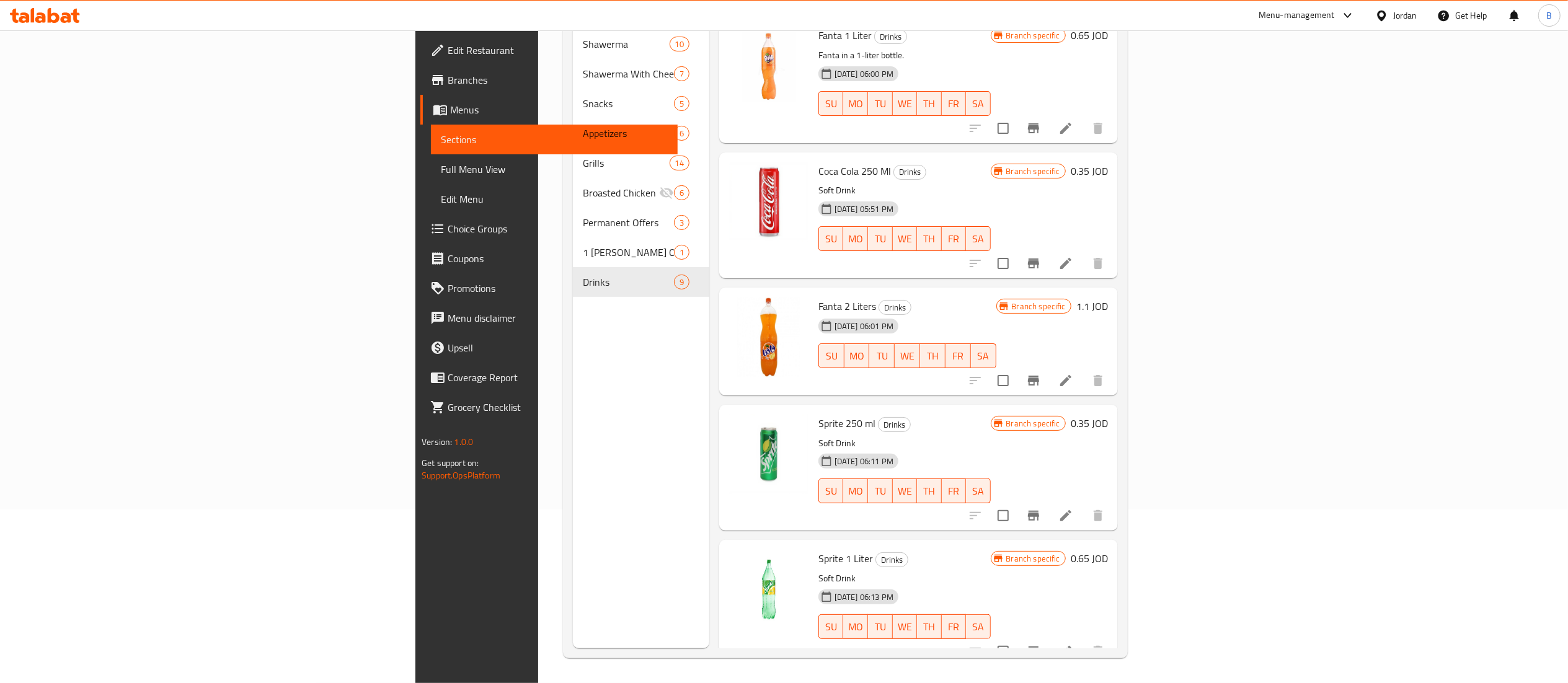
scroll to position [262, 0]
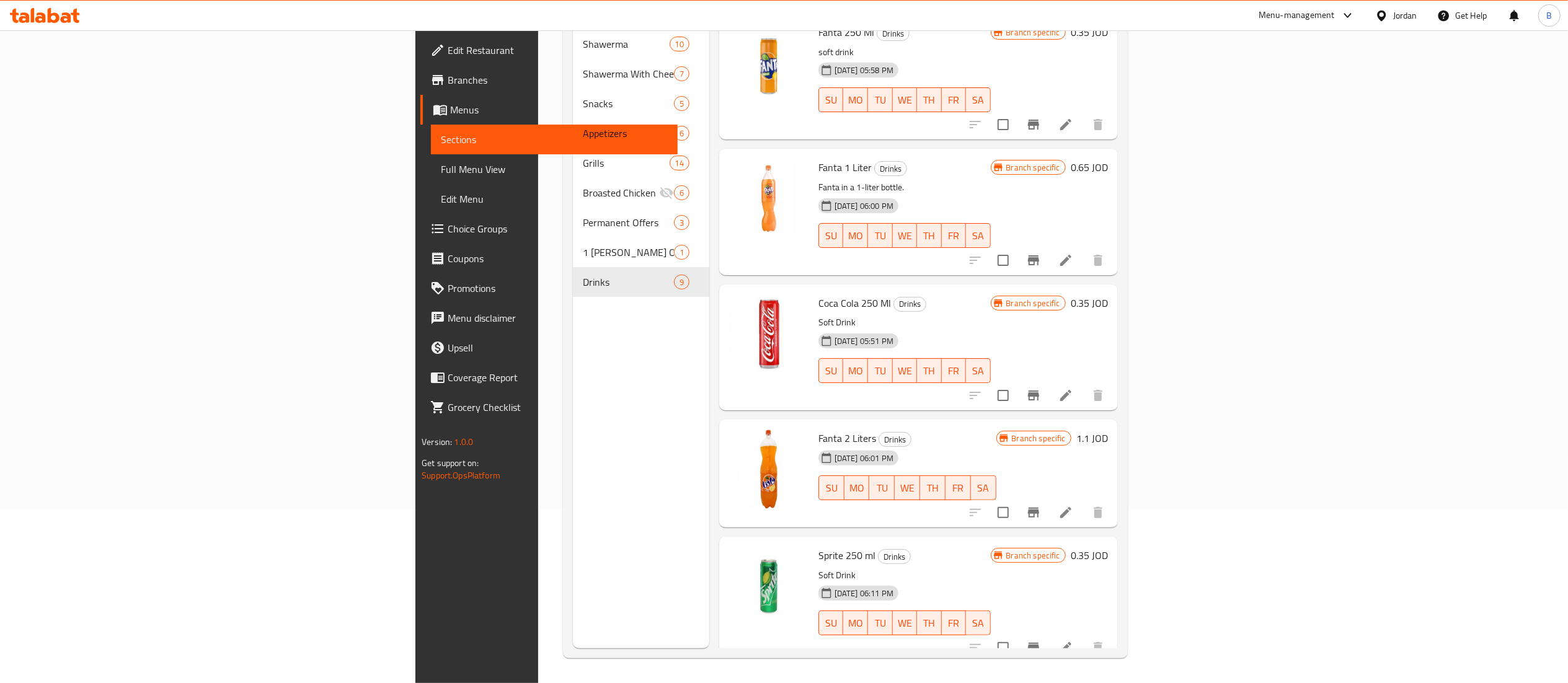
click at [1108, 295] on h6 "0.35 JOD" at bounding box center [1089, 303] width 37 height 17
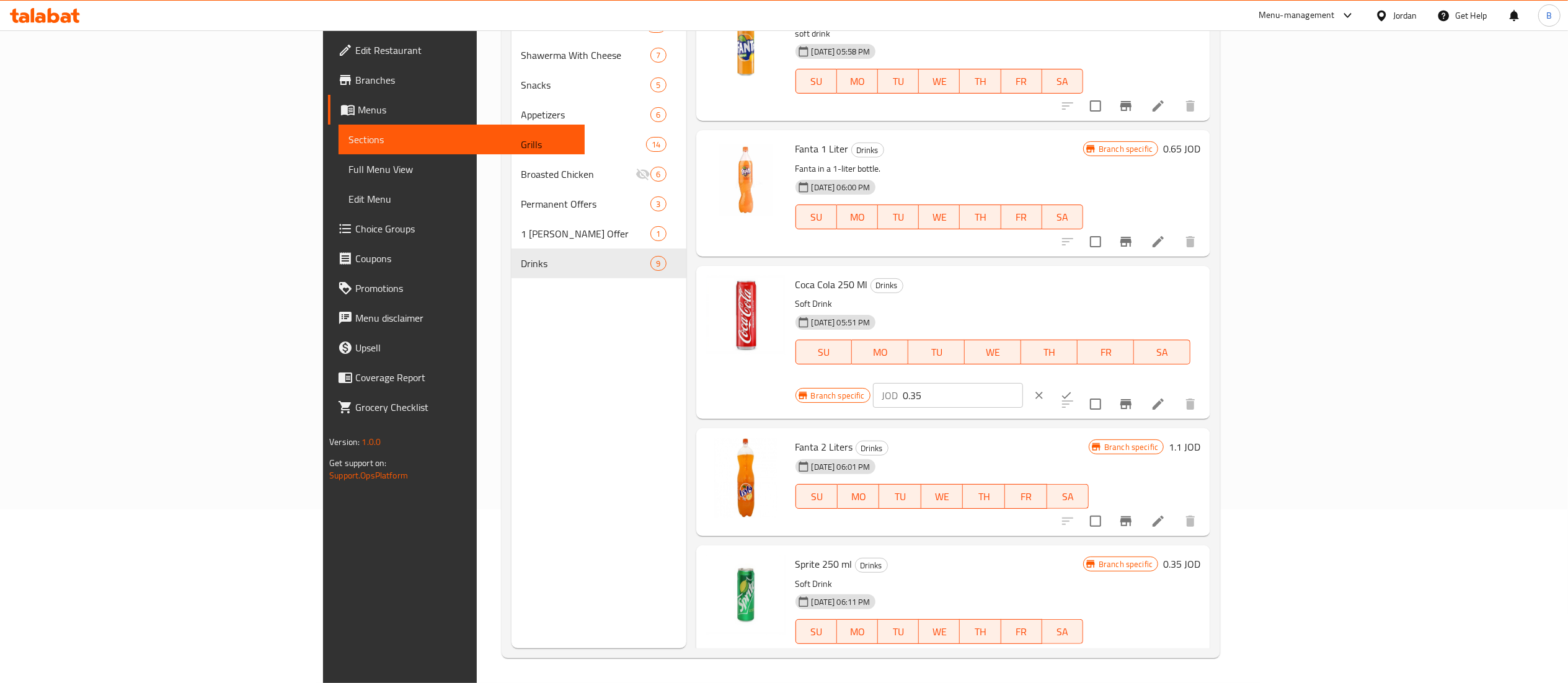
click at [1023, 383] on input "0.35" at bounding box center [962, 395] width 120 height 25
drag, startPoint x: 1212, startPoint y: 289, endPoint x: 1060, endPoint y: 289, distance: 152.0
click at [1060, 289] on div "Coca Cola 250 Ml Drinks Soft Drink 10-10-2022 05:51 PM SU MO TU WE TH FR SA Bra…" at bounding box center [998, 342] width 415 height 143
type input "0.40"
click at [1080, 382] on button "ok" at bounding box center [1066, 396] width 27 height 27
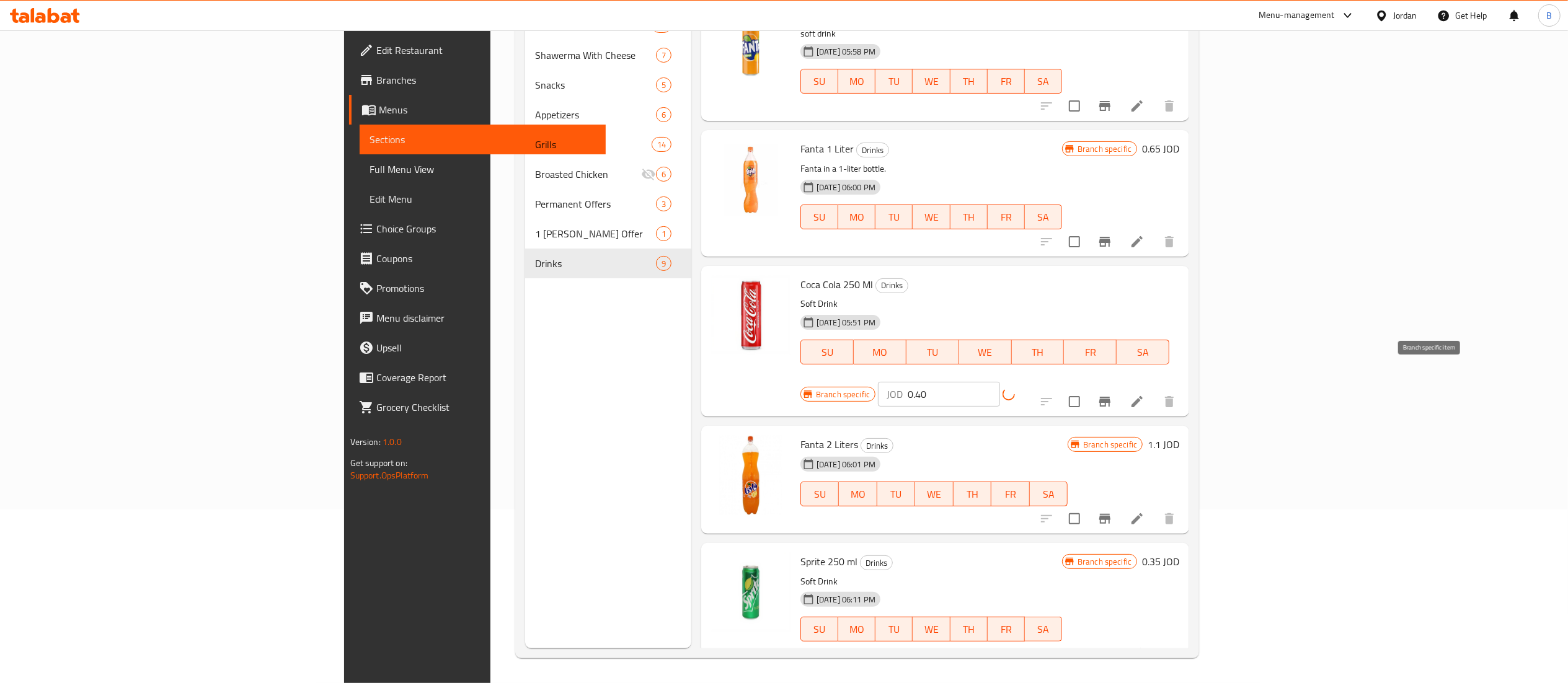
click at [1112, 394] on icon "Branch-specific-item" at bounding box center [1104, 401] width 15 height 15
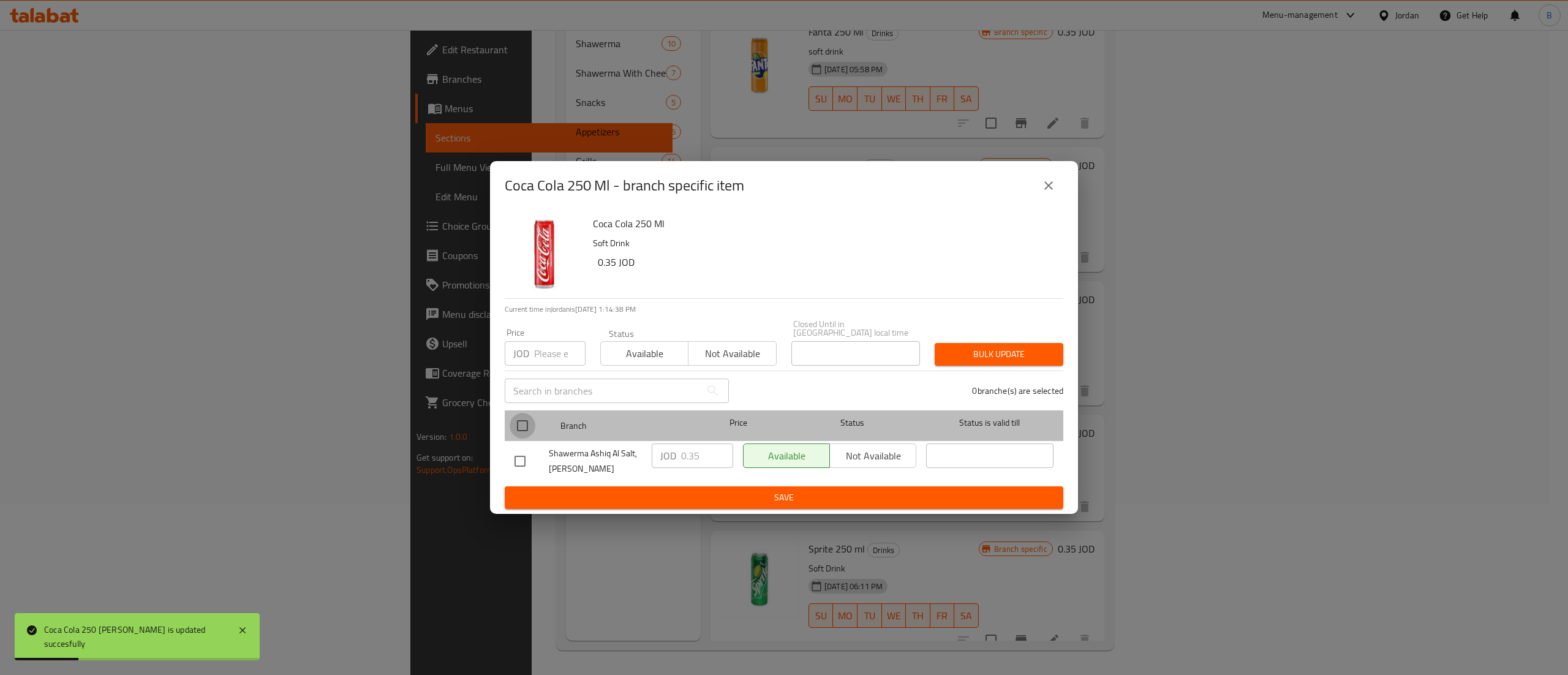
click at [524, 428] on input "checkbox" at bounding box center [523, 425] width 26 height 26
checkbox input "true"
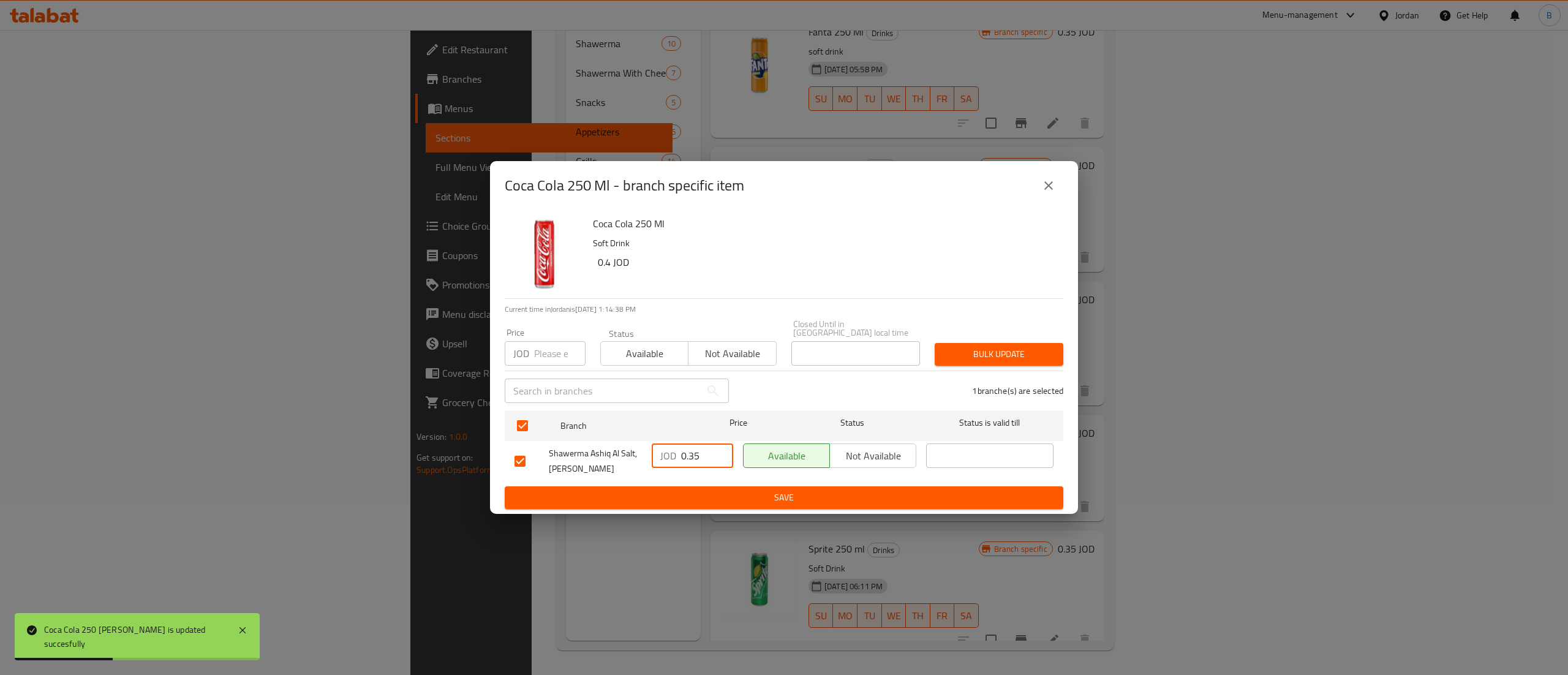
drag, startPoint x: 701, startPoint y: 454, endPoint x: 618, endPoint y: 470, distance: 84.5
click at [660, 454] on div "JOD 0.35 ​" at bounding box center [693, 456] width 81 height 25
paste input "40"
type input "0.40"
click at [731, 494] on span "Save" at bounding box center [784, 497] width 539 height 15
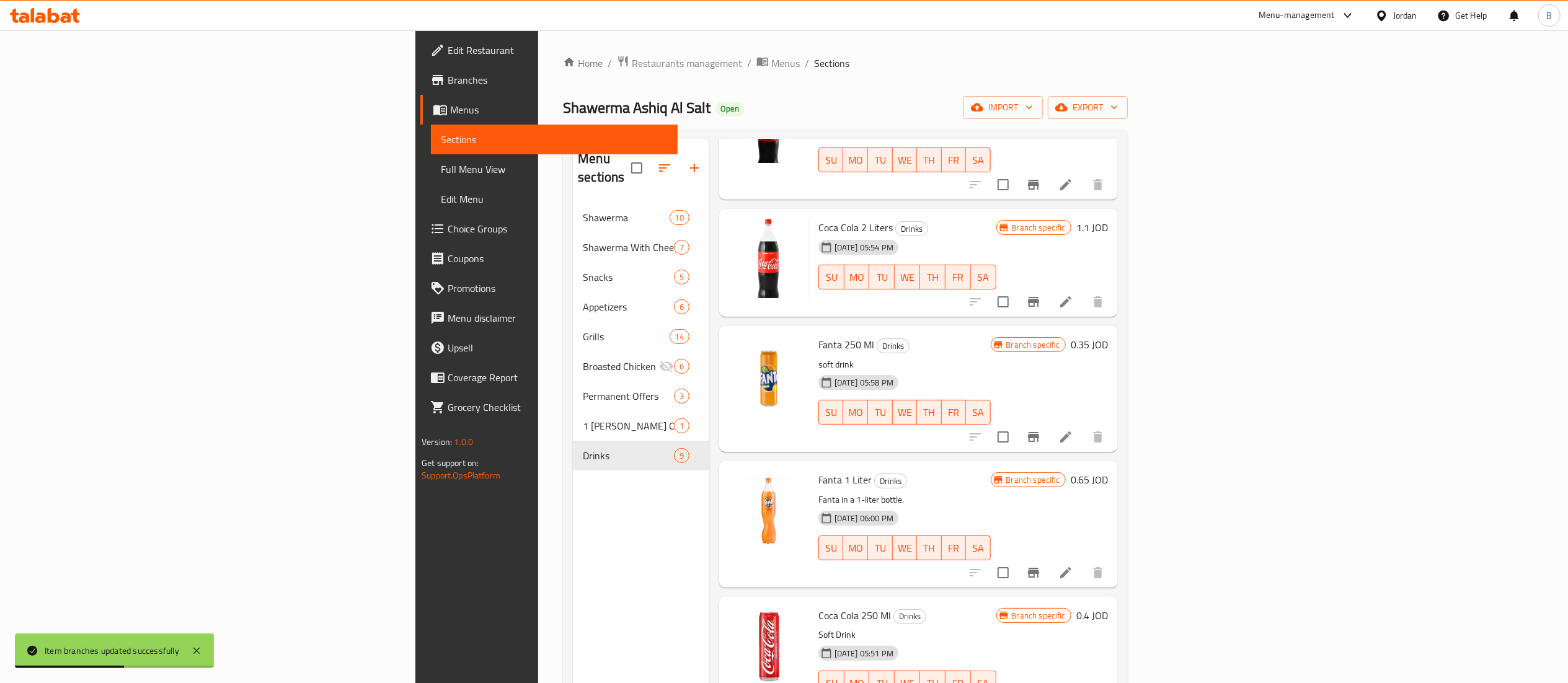
scroll to position [0, 0]
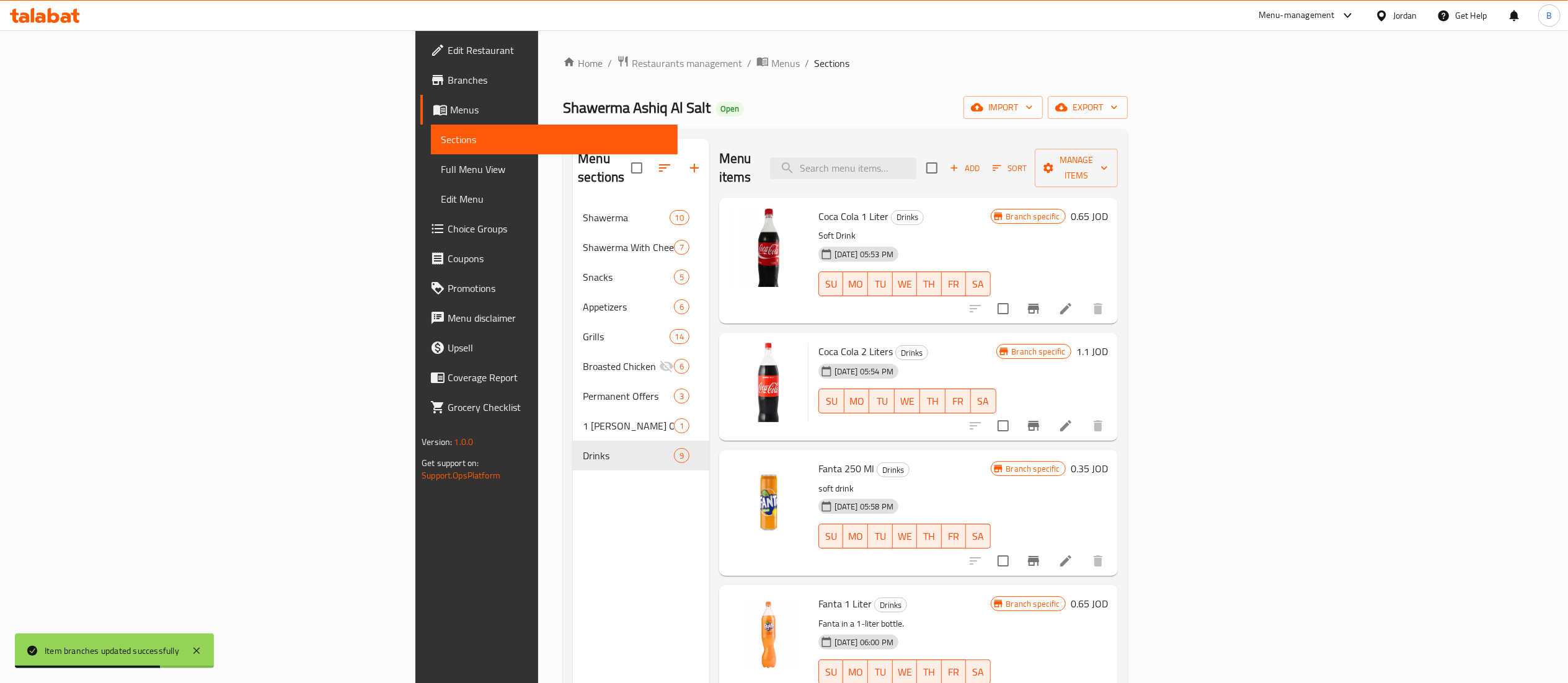
click at [1108, 207] on h6 "0.65 JOD" at bounding box center [1089, 216] width 37 height 17
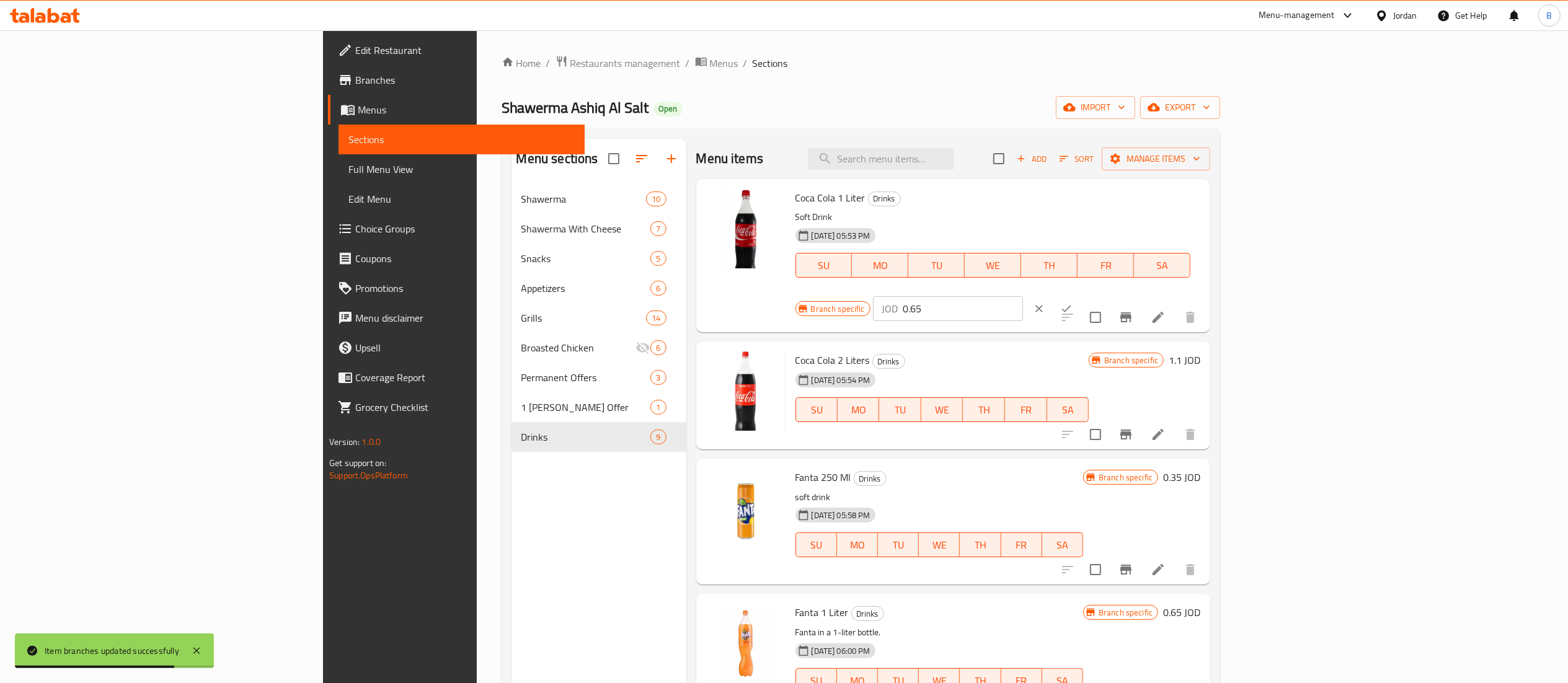
drag, startPoint x: 1377, startPoint y: 206, endPoint x: 1067, endPoint y: 209, distance: 310.0
click at [1115, 203] on div "Coca Cola 1 Liter Drinks Soft Drink 10-10-2022 05:53 PM SU MO TU WE TH FR SA Br…" at bounding box center [998, 255] width 415 height 143
paste input "40"
click at [1023, 296] on input "0.40" at bounding box center [962, 308] width 120 height 25
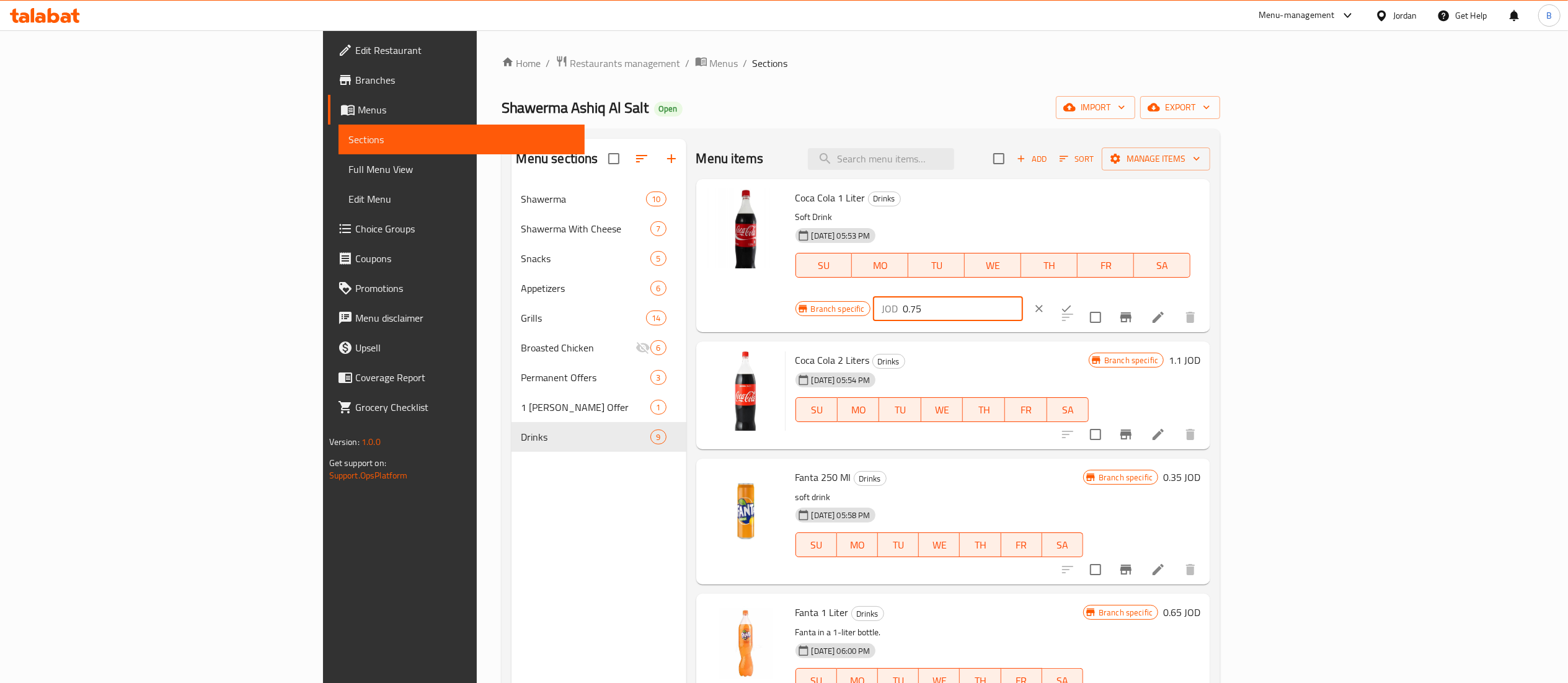
drag, startPoint x: 1370, startPoint y: 196, endPoint x: 1163, endPoint y: 212, distance: 207.6
click at [1176, 204] on div "Coca Cola 1 Liter Drinks Soft Drink 10-10-2022 05:53 PM SU MO TU WE TH FR SA Br…" at bounding box center [998, 255] width 415 height 143
type input "0.75"
click at [1080, 295] on button "ok" at bounding box center [1066, 308] width 27 height 27
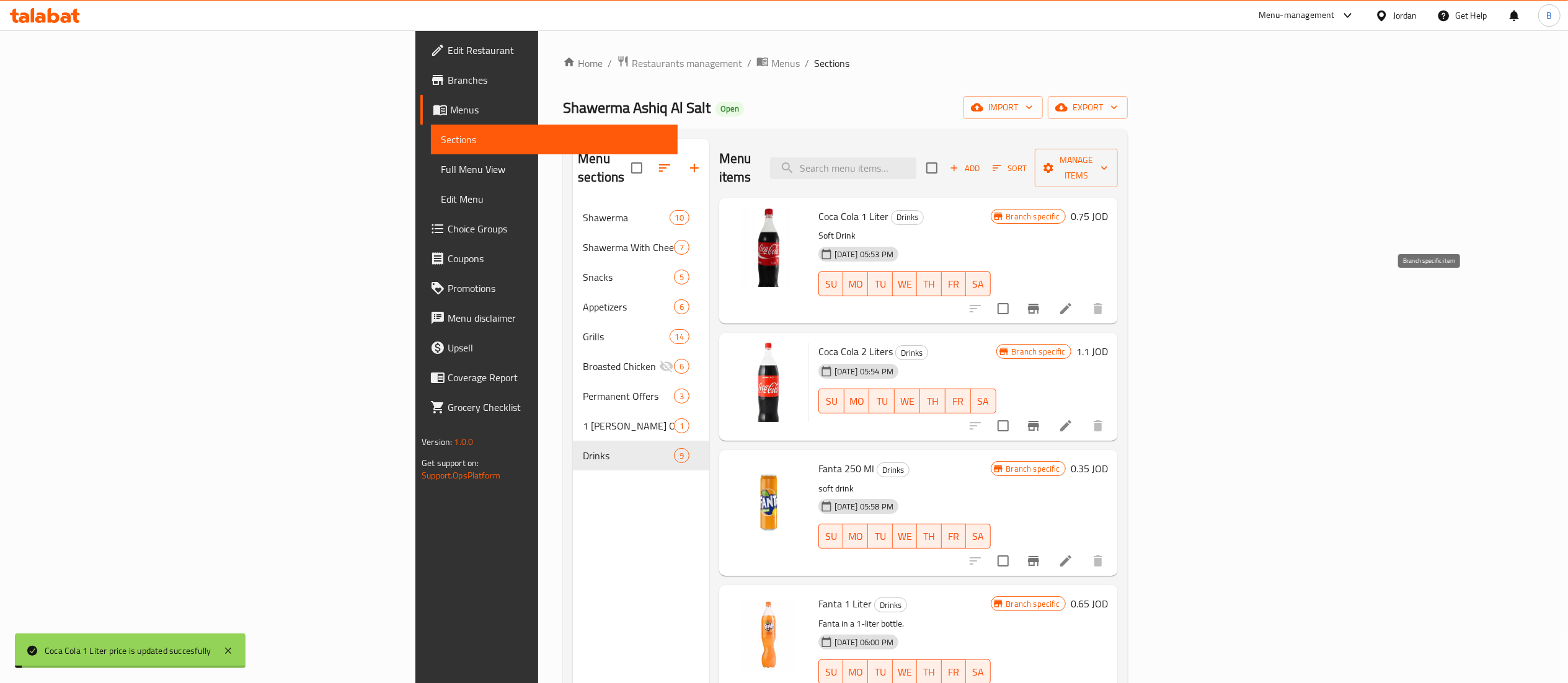
click at [1049, 294] on button "Branch-specific-item" at bounding box center [1033, 308] width 30 height 30
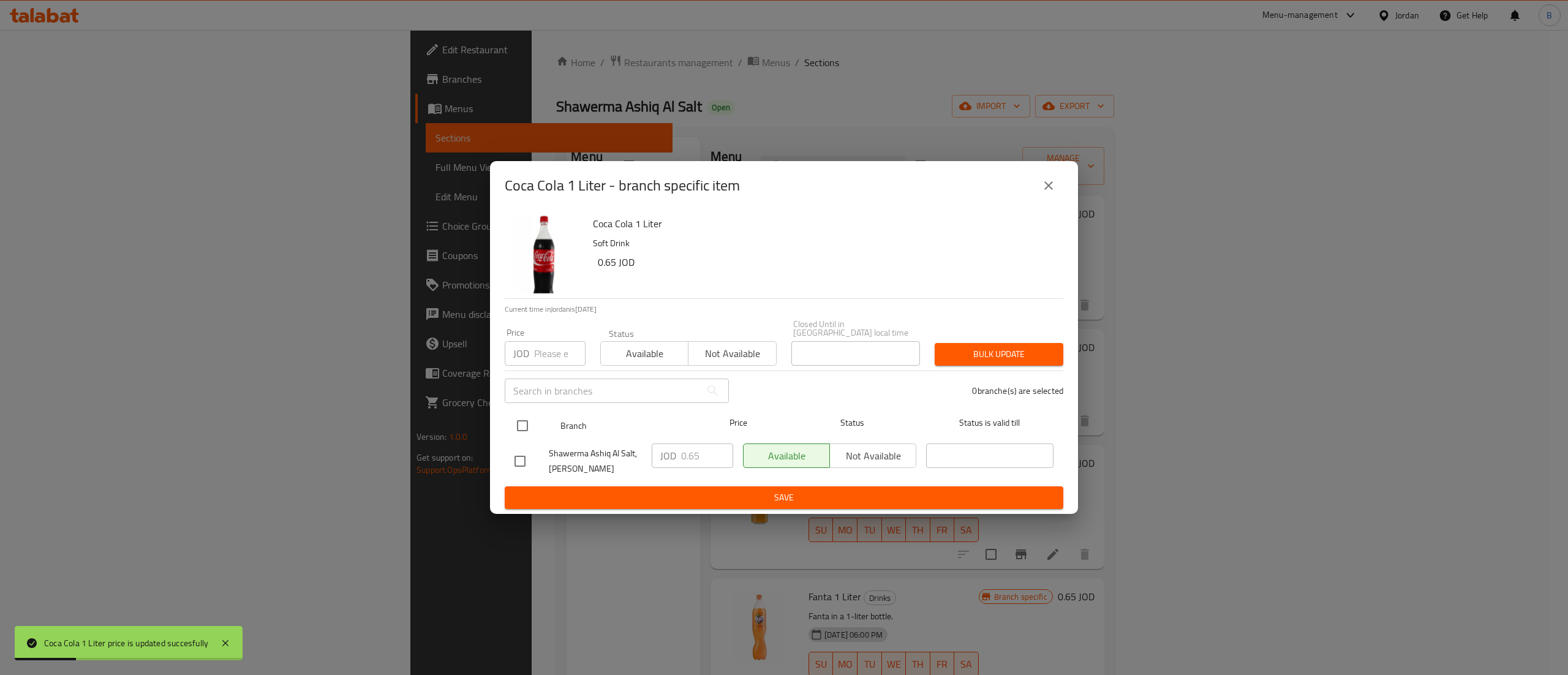
click at [523, 420] on input "checkbox" at bounding box center [523, 425] width 26 height 26
checkbox input "true"
drag, startPoint x: 710, startPoint y: 460, endPoint x: 620, endPoint y: 452, distance: 90.4
click at [625, 452] on div "Shawerma Ashiq Al Salt, Al Midan JOD 0.65 ​ Available Not available ​" at bounding box center [784, 460] width 549 height 45
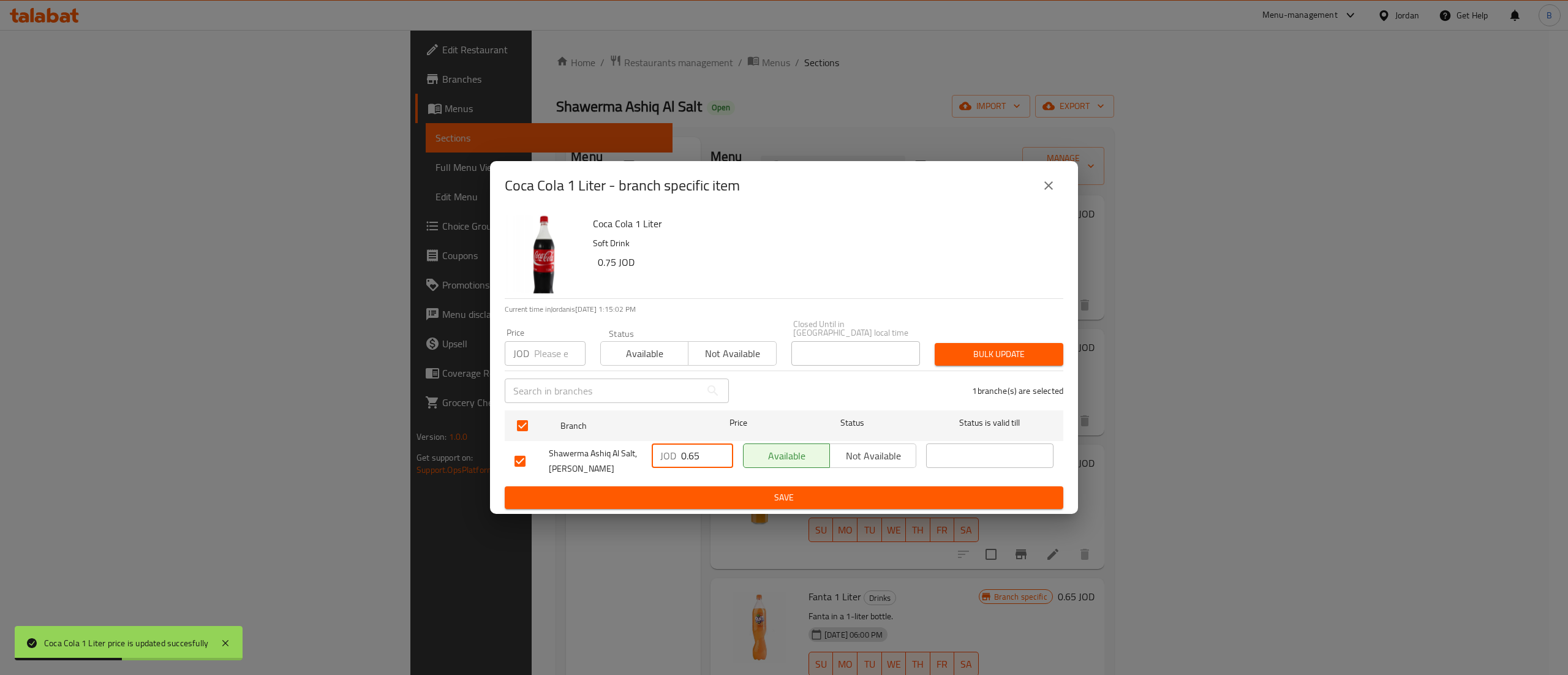
paste input "7"
type input "0.75"
click at [707, 492] on span "Save" at bounding box center [784, 497] width 539 height 15
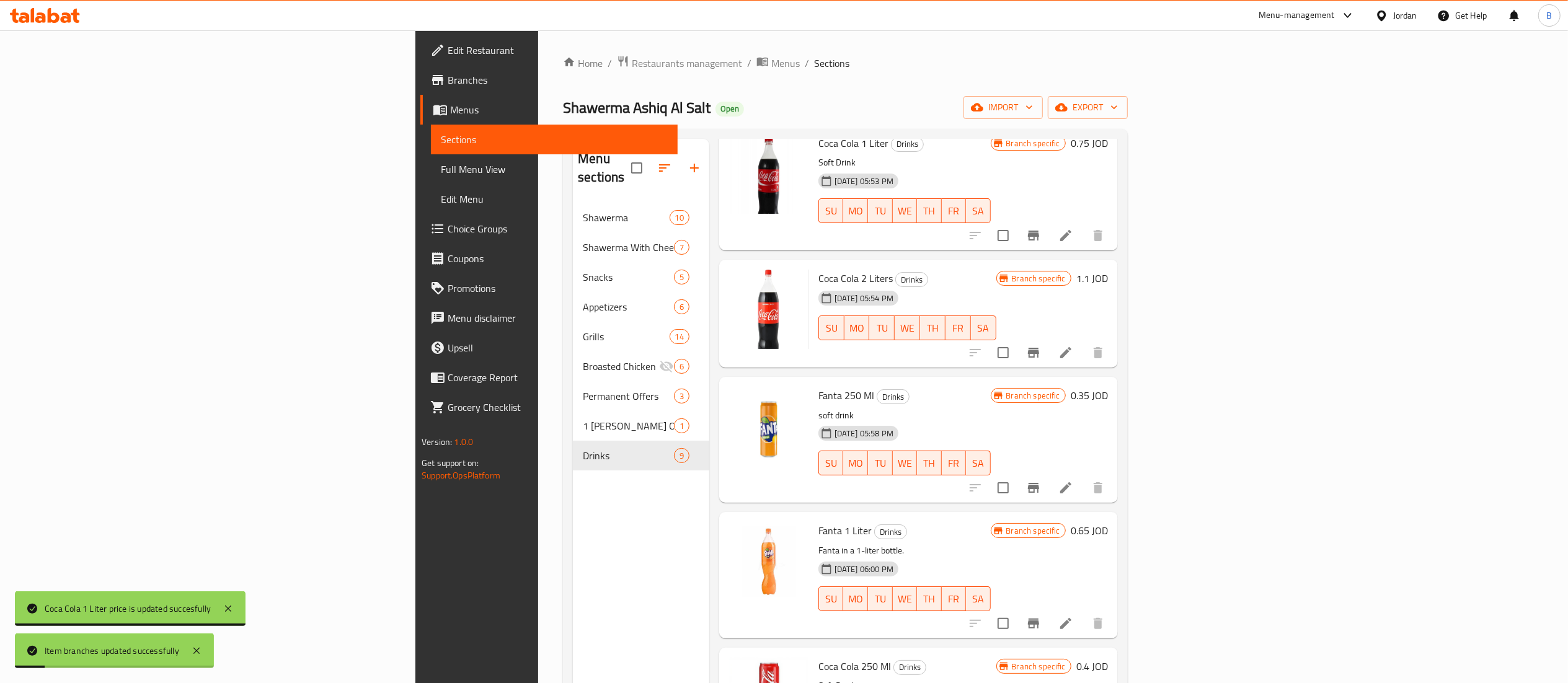
scroll to position [124, 0]
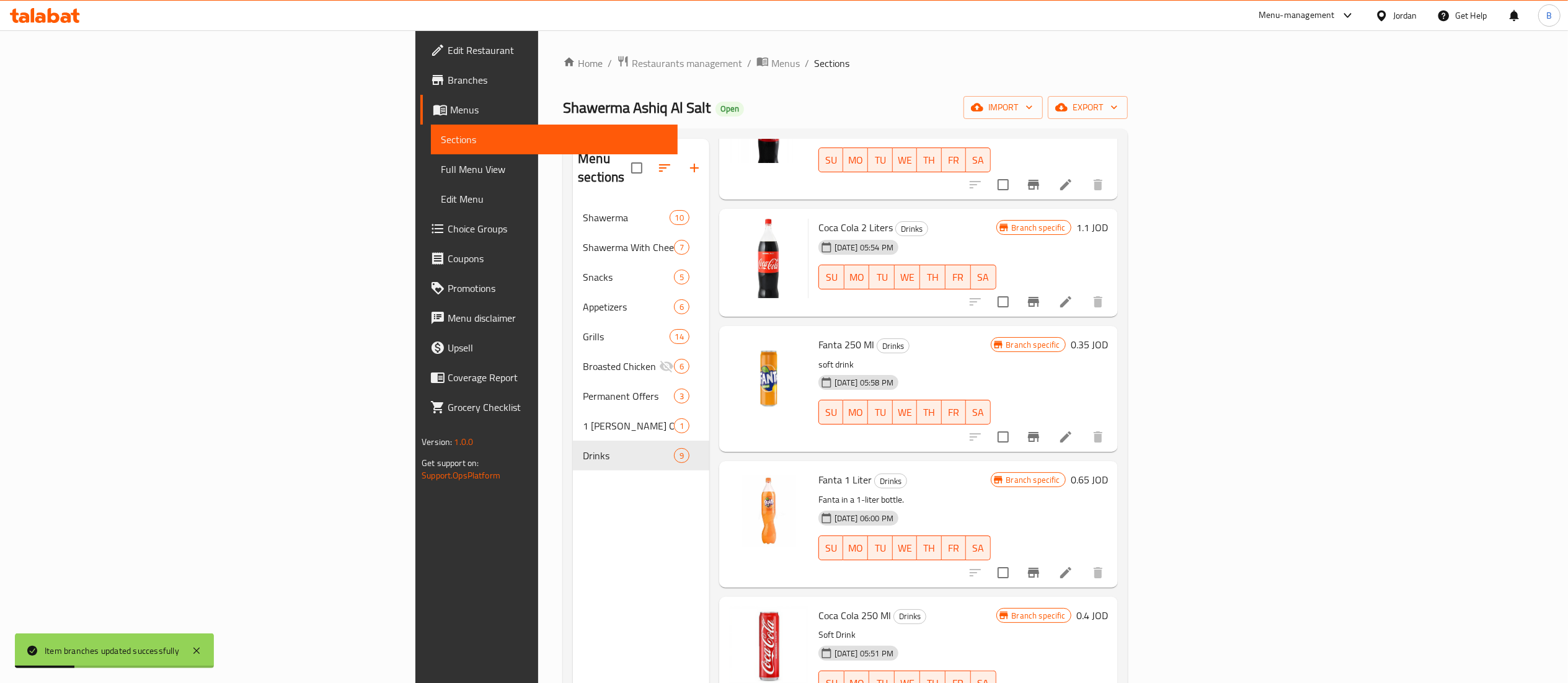
click at [1108, 471] on h6 "0.65 JOD" at bounding box center [1089, 479] width 37 height 17
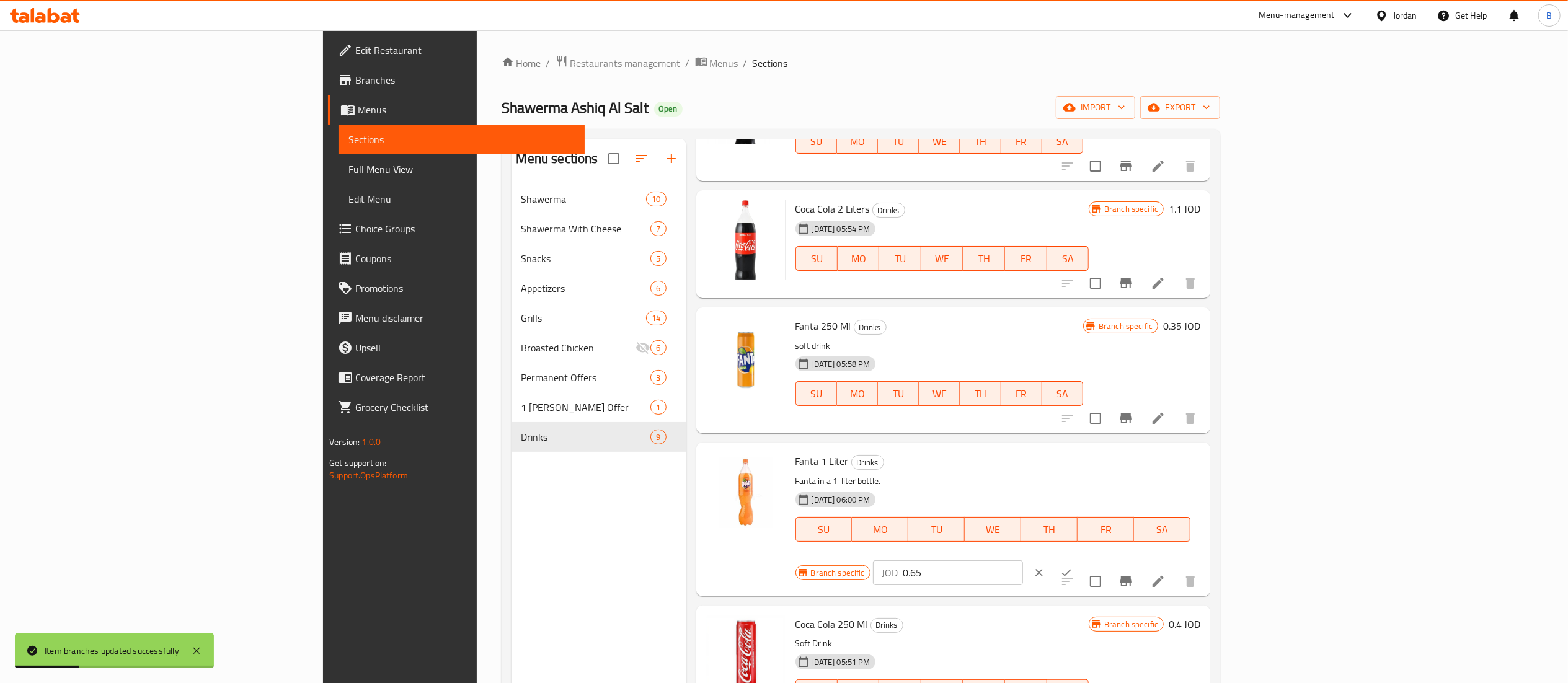
drag, startPoint x: 1379, startPoint y: 466, endPoint x: 1238, endPoint y: 473, distance: 141.2
click at [1098, 559] on div "Branch specific JOD 0.65 ​" at bounding box center [947, 572] width 303 height 27
paste input "7"
type input "0.75"
click at [1080, 559] on button "ok" at bounding box center [1066, 572] width 27 height 27
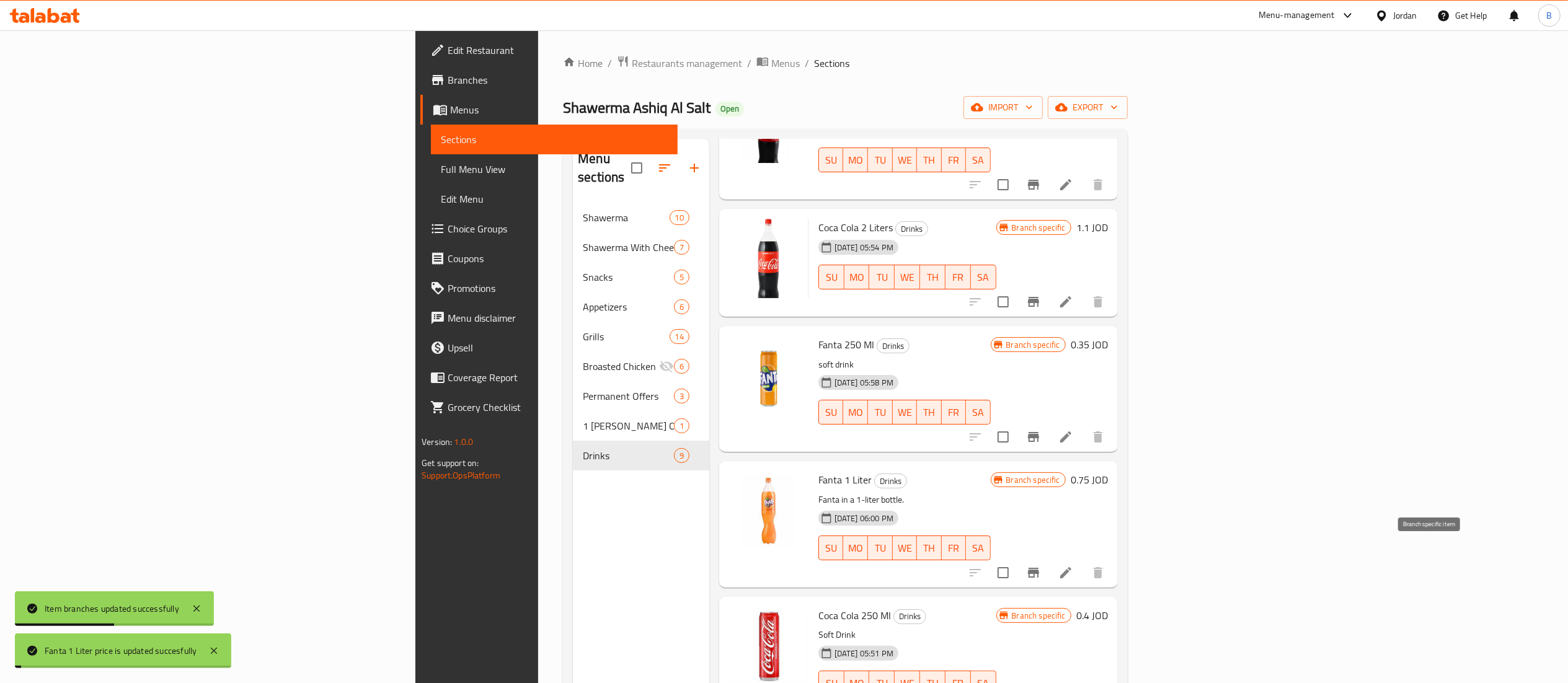
click at [1039, 568] on icon "Branch-specific-item" at bounding box center [1033, 572] width 11 height 10
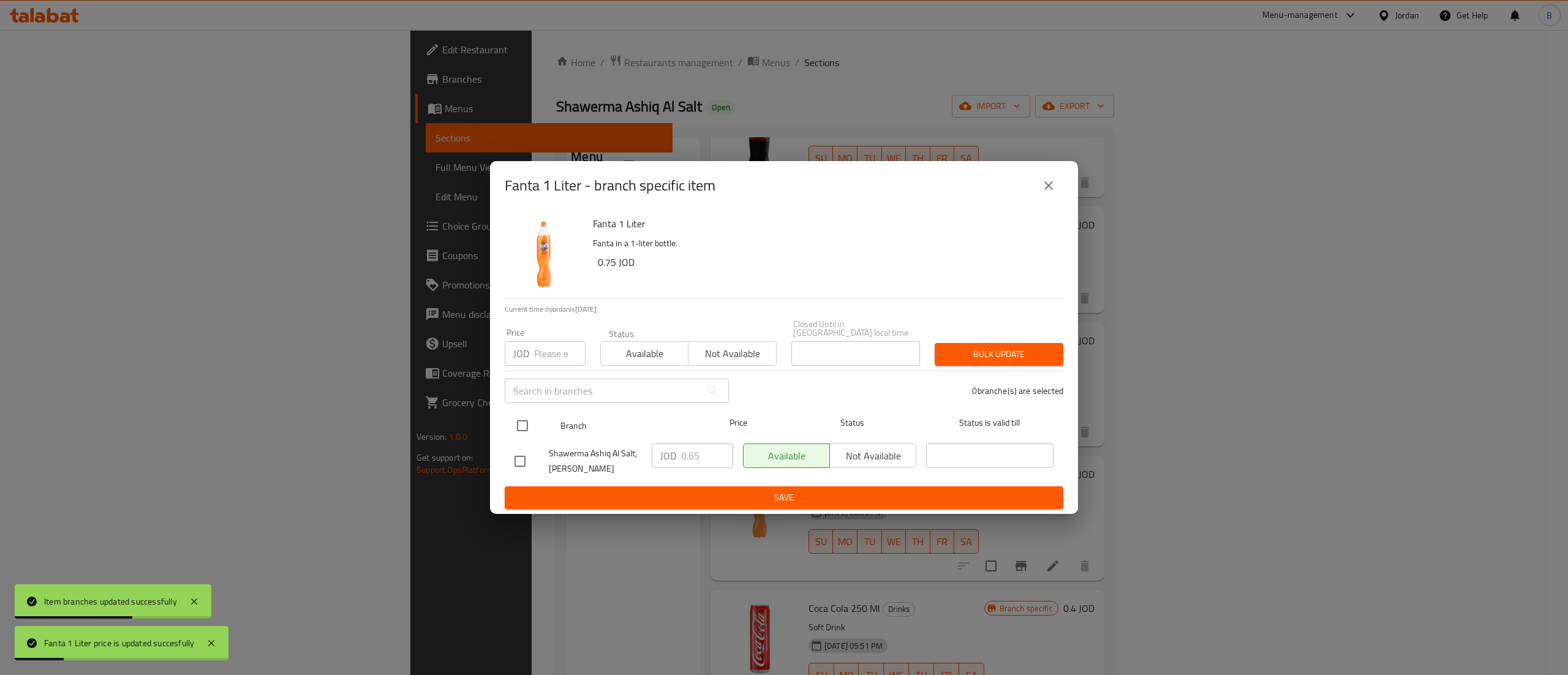
click at [530, 420] on input "checkbox" at bounding box center [523, 425] width 26 height 26
checkbox input "true"
drag, startPoint x: 704, startPoint y: 450, endPoint x: 584, endPoint y: 447, distance: 120.0
click at [587, 446] on div "Shawerma Ashiq Al Salt, Al Midan JOD 0.65 ​ Available Not available ​" at bounding box center [784, 460] width 549 height 45
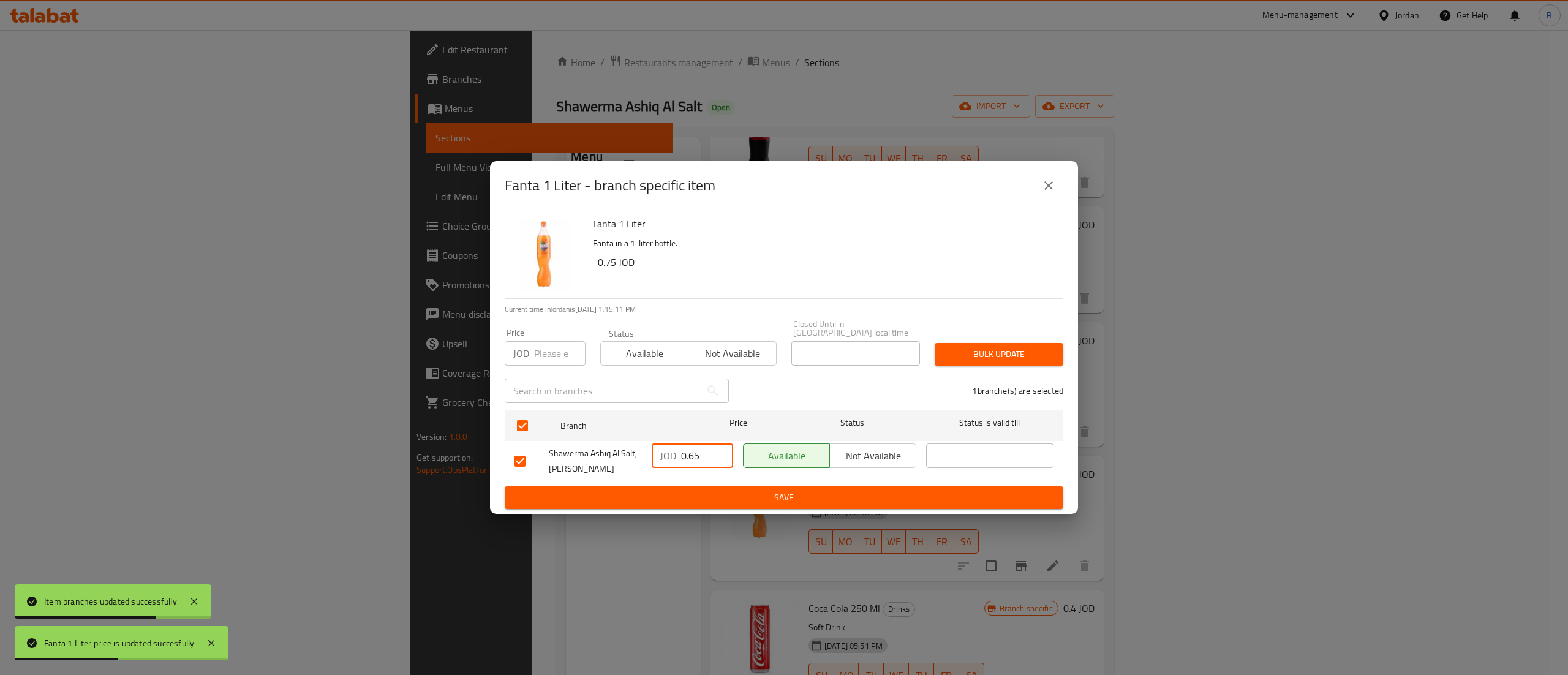
paste input "7"
type input "0.75"
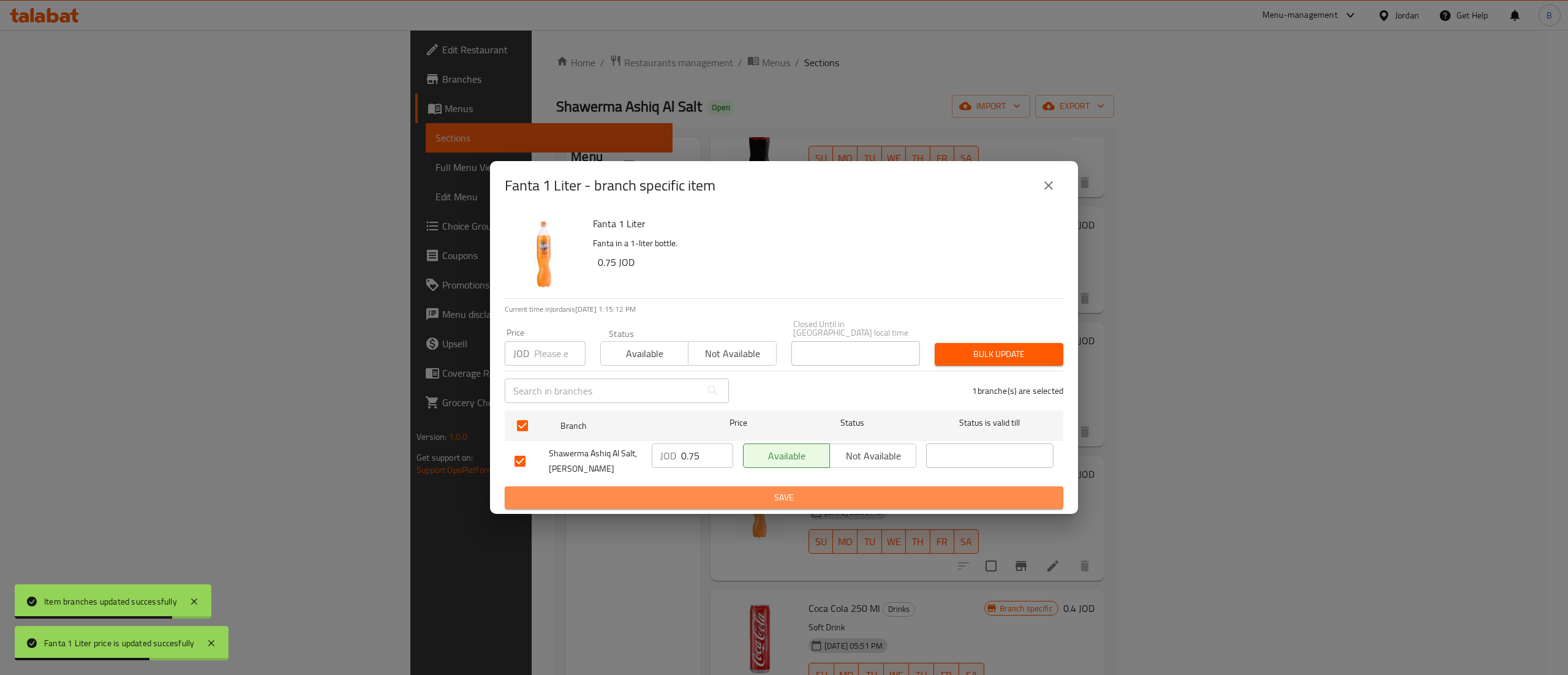
click at [772, 490] on span "Save" at bounding box center [784, 497] width 539 height 15
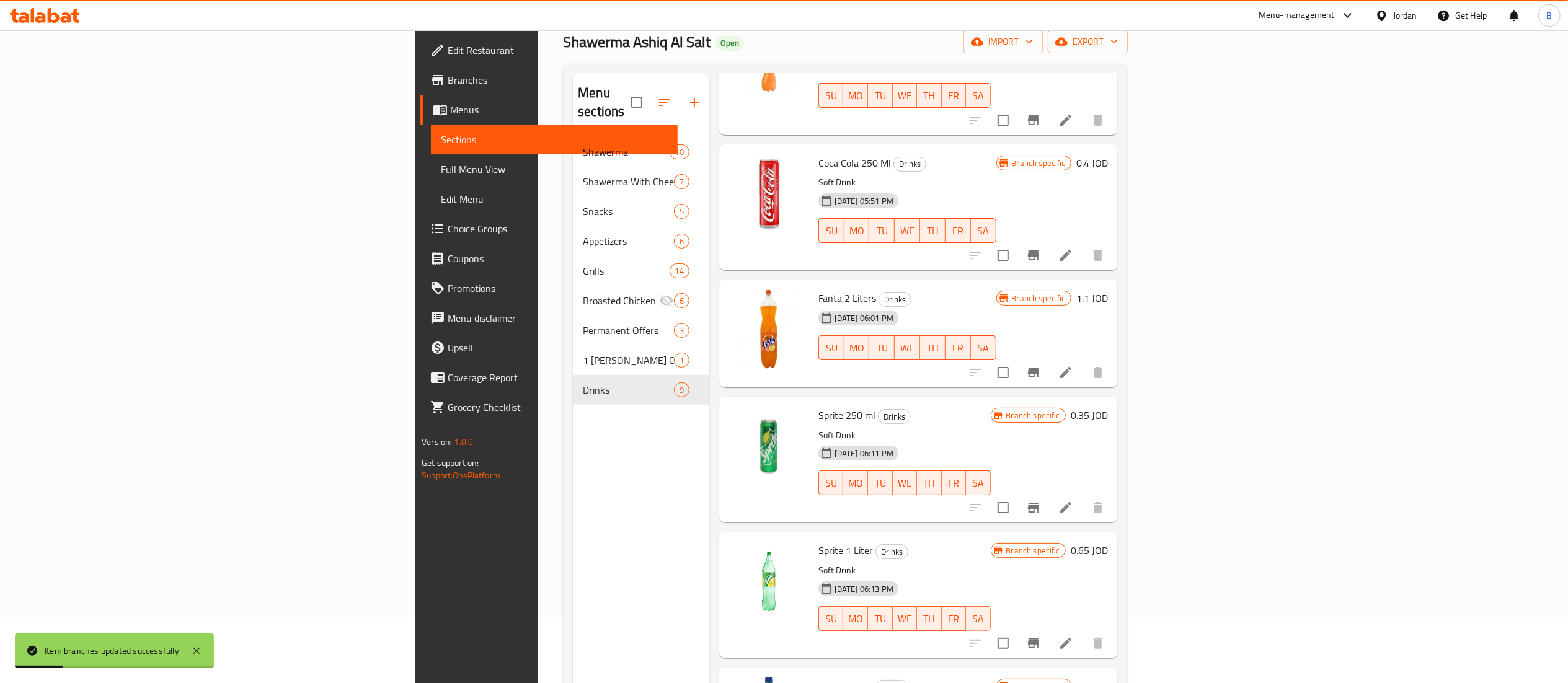
scroll to position [174, 0]
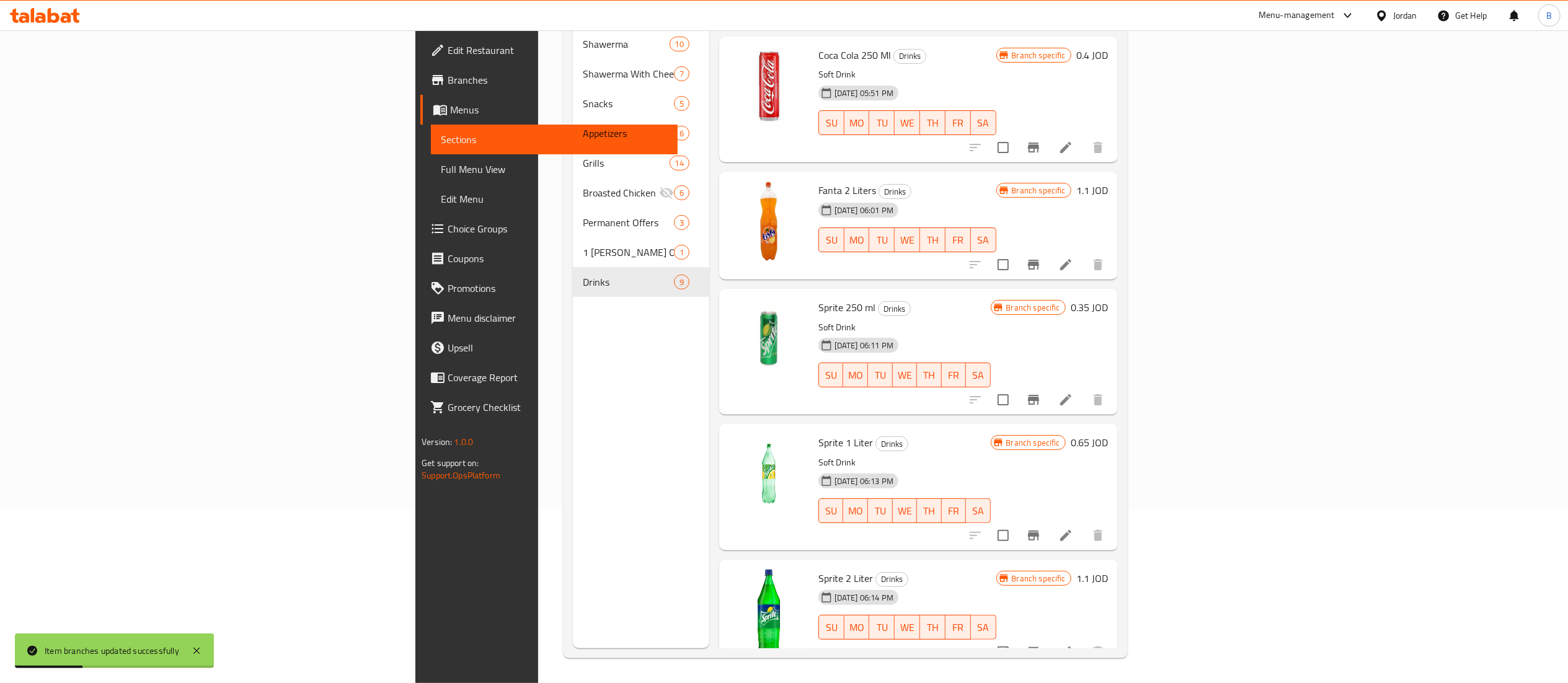
click at [1108, 434] on div "Branch specific 0.65 JOD" at bounding box center [1049, 486] width 117 height 106
click at [1108, 434] on h6 "0.65 JOD" at bounding box center [1089, 442] width 37 height 17
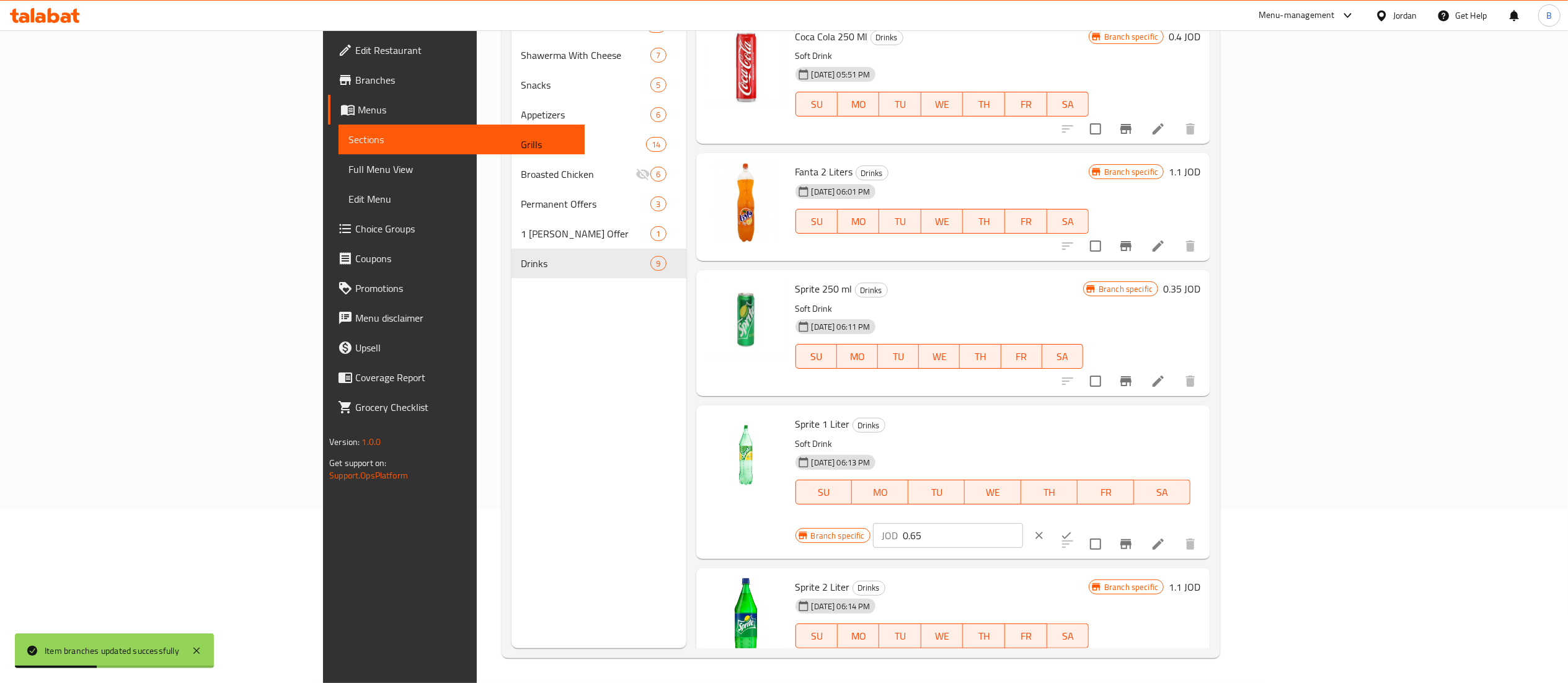
drag, startPoint x: 1482, startPoint y: 424, endPoint x: 1350, endPoint y: 433, distance: 132.3
click at [1023, 523] on input "0.65" at bounding box center [962, 535] width 120 height 25
drag, startPoint x: 1350, startPoint y: 433, endPoint x: 1265, endPoint y: 436, distance: 85.1
click at [1098, 522] on div "Branch specific JOD 0.65 ​" at bounding box center [947, 535] width 303 height 27
paste input "7"
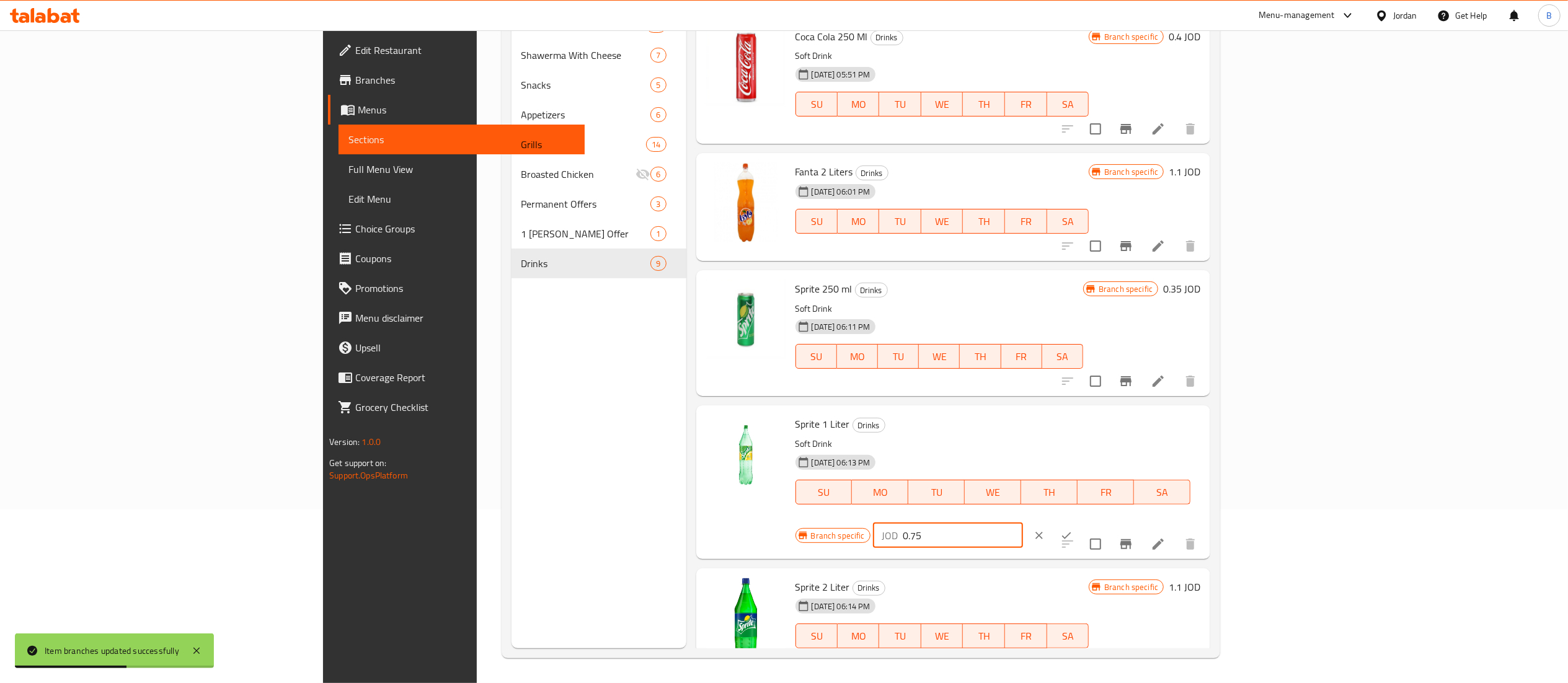
type input "0.75"
click at [1080, 522] on button "ok" at bounding box center [1066, 535] width 27 height 27
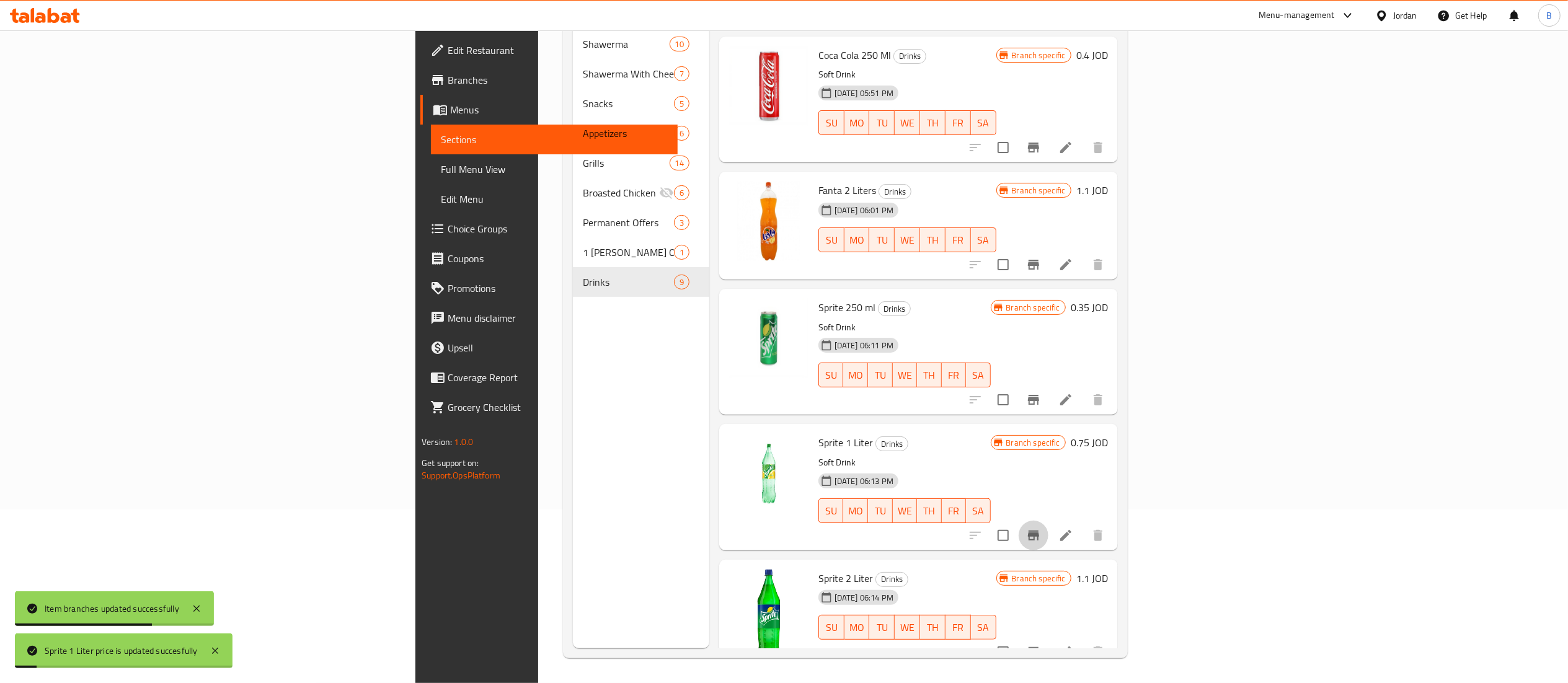
click at [1039, 530] on icon "Branch-specific-item" at bounding box center [1033, 535] width 11 height 10
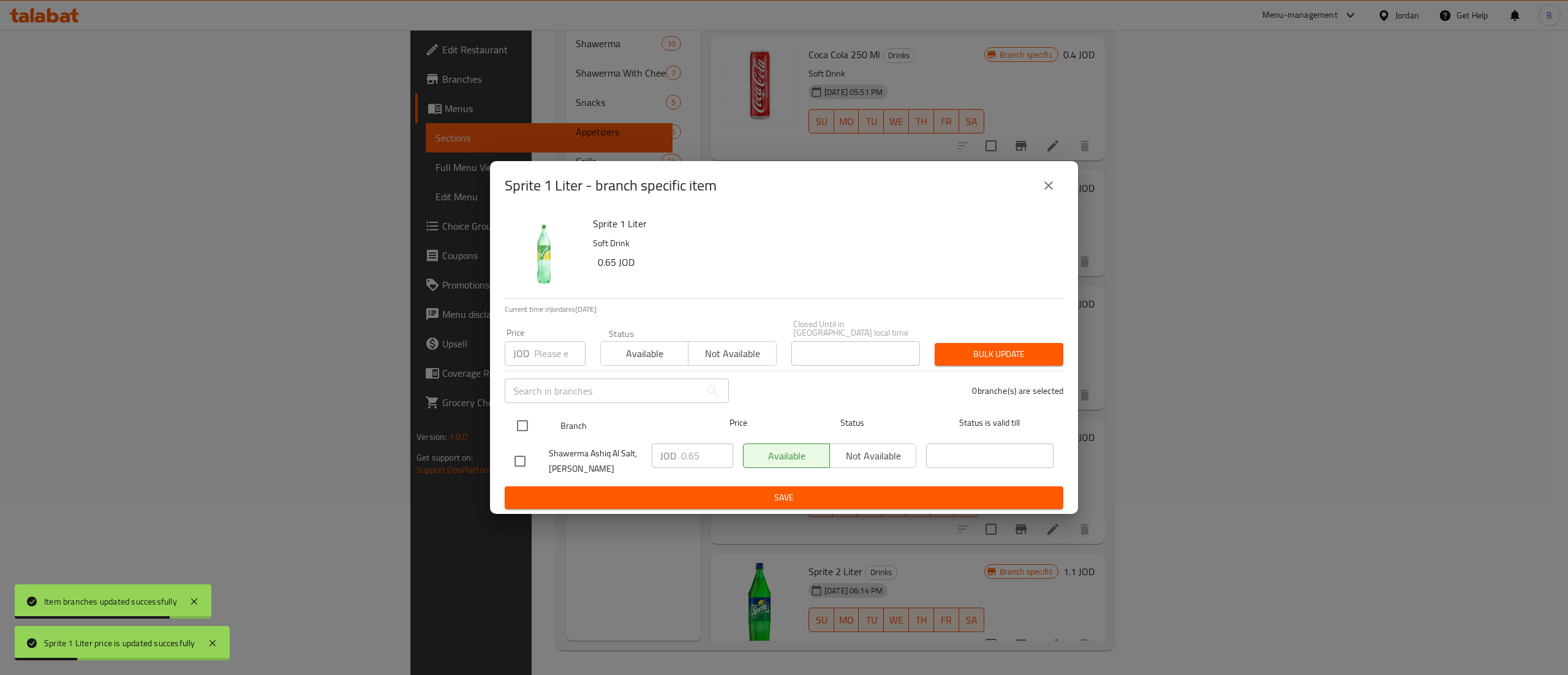
drag, startPoint x: 508, startPoint y: 413, endPoint x: 517, endPoint y: 417, distance: 9.8
click at [510, 413] on div "Branch Price Status Status is valid till" at bounding box center [784, 425] width 559 height 30
click at [515, 423] on input "checkbox" at bounding box center [523, 425] width 26 height 26
checkbox input "true"
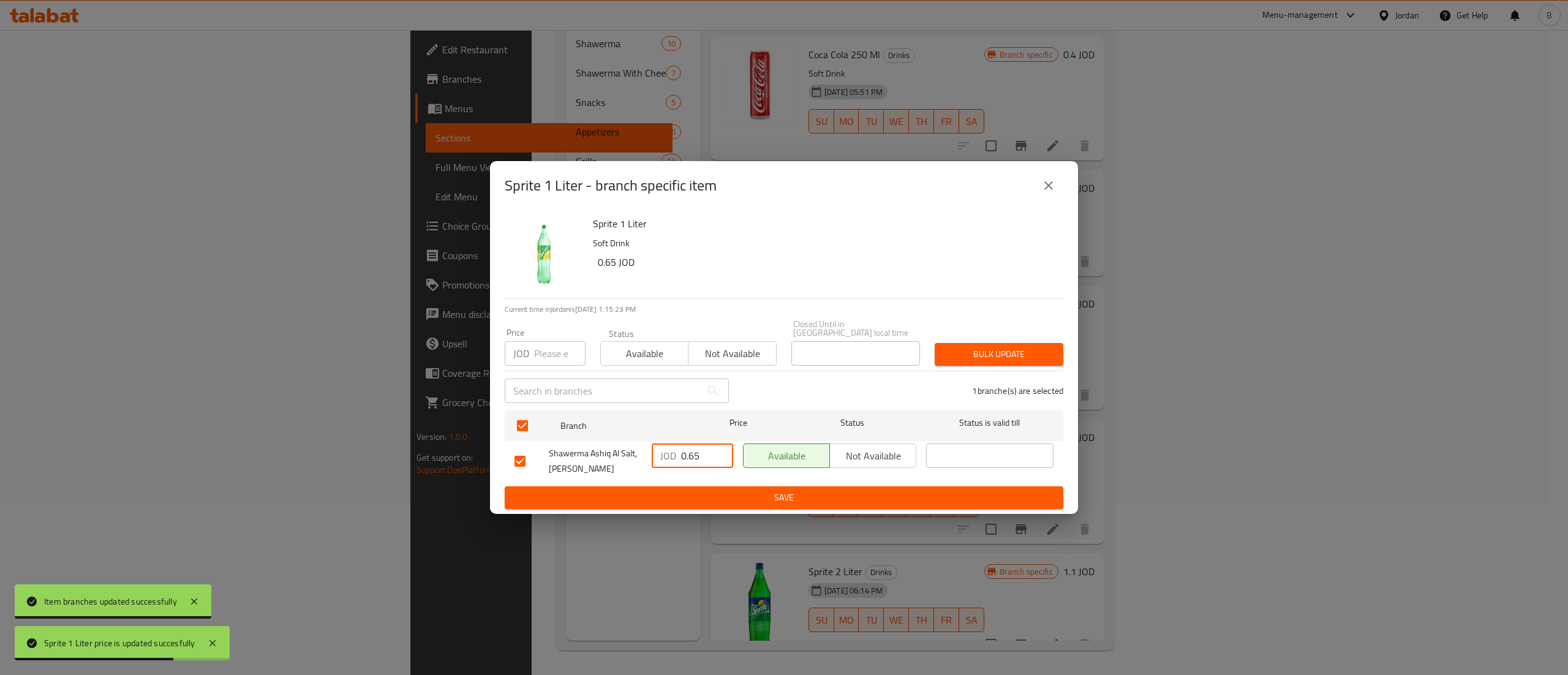
drag, startPoint x: 708, startPoint y: 457, endPoint x: 635, endPoint y: 456, distance: 73.0
click at [639, 456] on div "Shawerma Ashiq Al Salt, Al Midan JOD 0.65 ​ Available Not available ​" at bounding box center [784, 460] width 549 height 45
paste input "7"
type input "0.75"
click at [739, 494] on span "Save" at bounding box center [784, 497] width 539 height 15
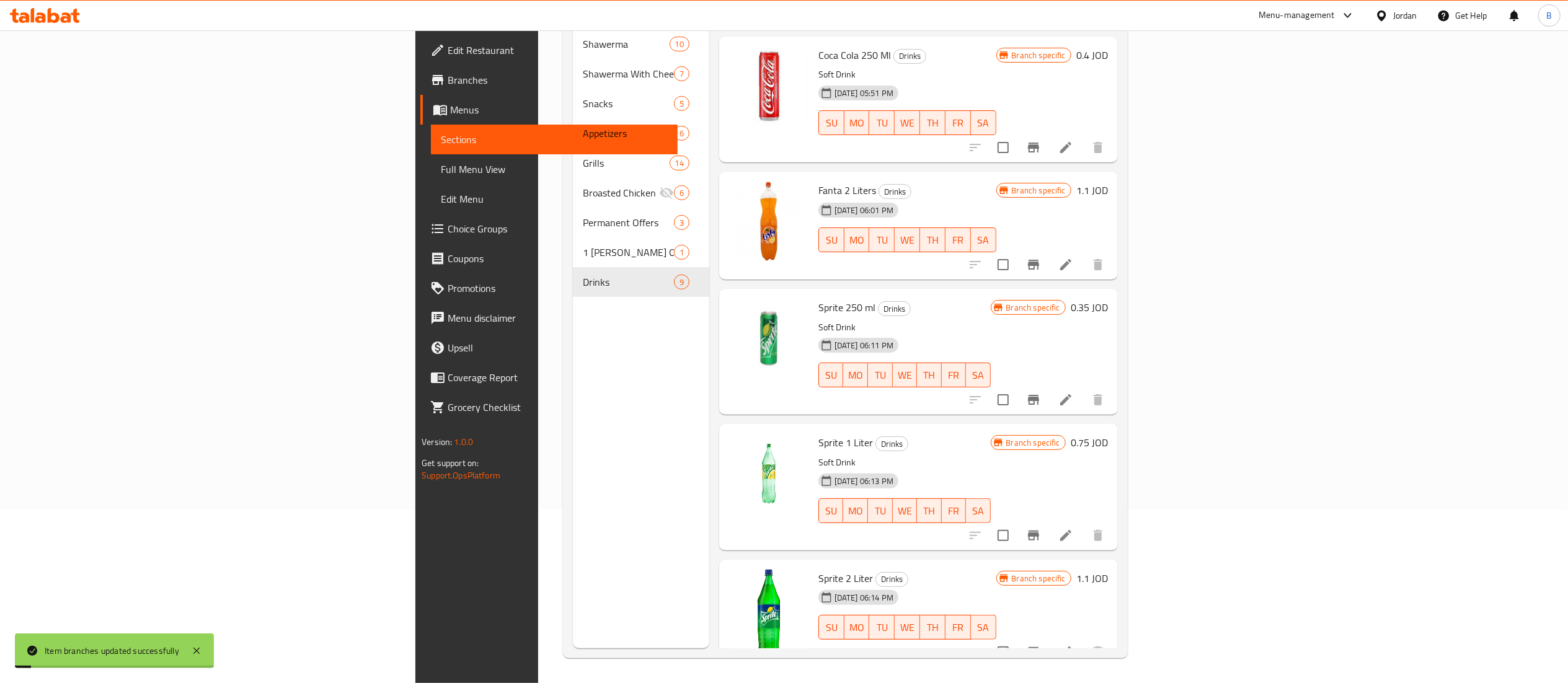
scroll to position [387, 0]
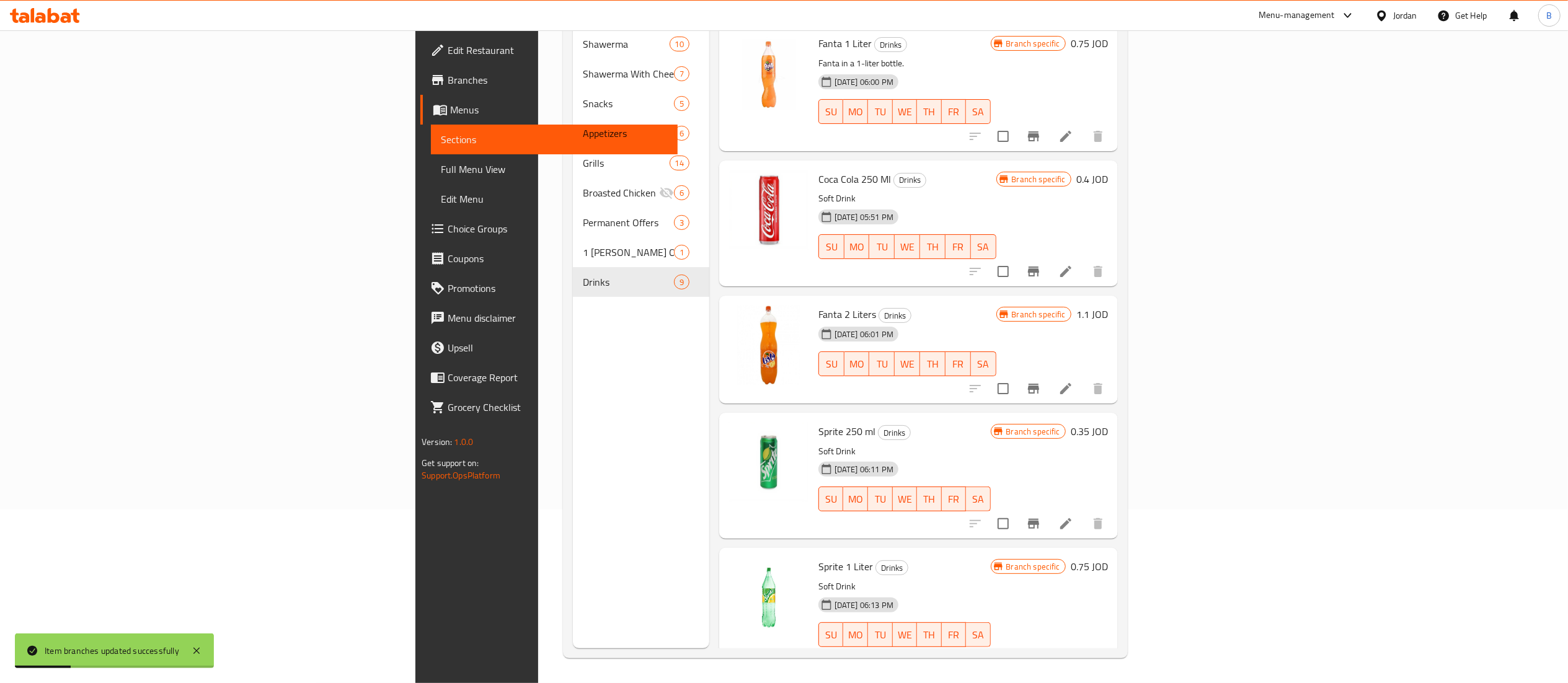
click at [1108, 422] on h6 "0.35 JOD" at bounding box center [1089, 430] width 37 height 17
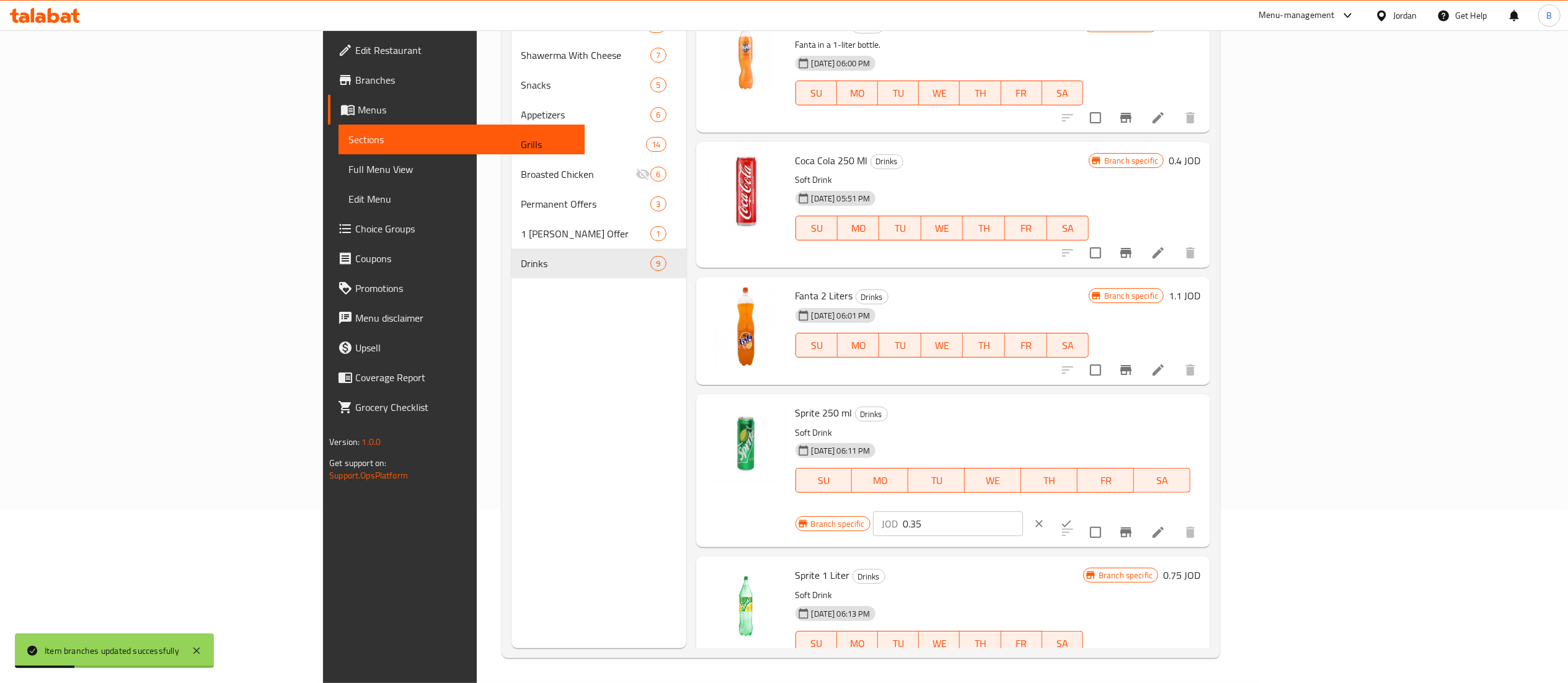
click at [1023, 511] on input "0.35" at bounding box center [962, 523] width 120 height 25
click at [1023, 511] on input "0.40" at bounding box center [962, 523] width 120 height 25
drag, startPoint x: 1354, startPoint y: 420, endPoint x: 1179, endPoint y: 420, distance: 175.0
click at [1196, 420] on div "Sprite 250 ml Drinks Soft Drink 10-10-2022 06:11 PM SU MO TU WE TH FR SA Branch…" at bounding box center [998, 470] width 415 height 143
type input "0.40"
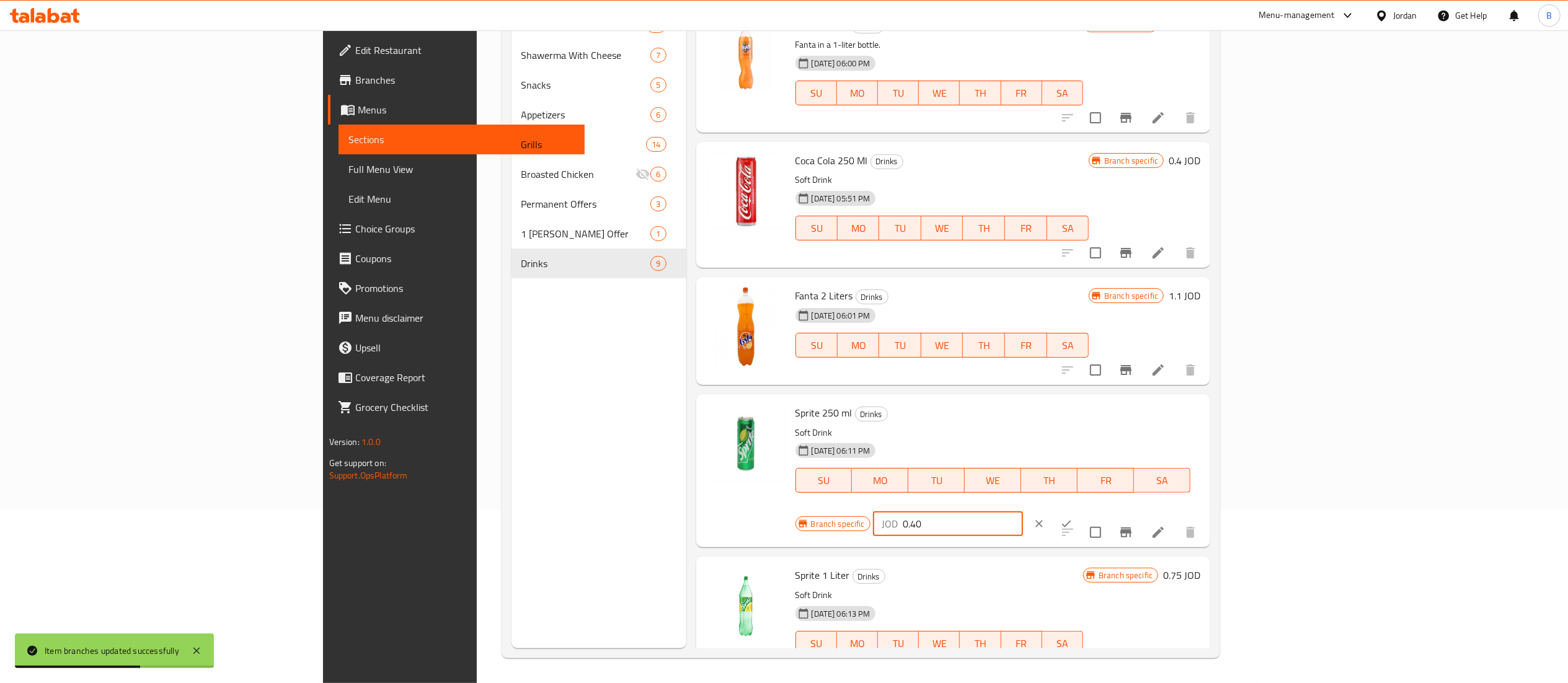
click at [1073, 517] on icon "ok" at bounding box center [1066, 523] width 12 height 12
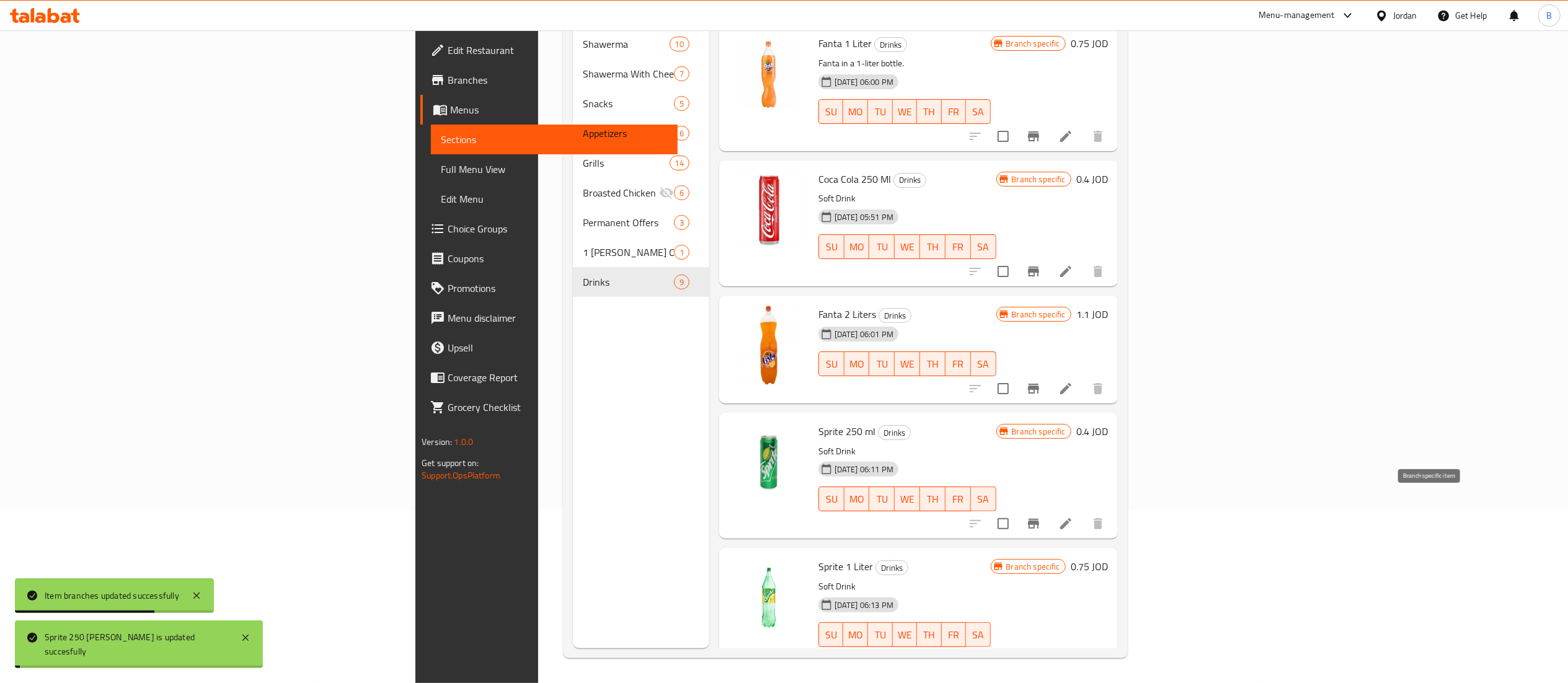
click at [1039, 518] on icon "Branch-specific-item" at bounding box center [1033, 523] width 11 height 10
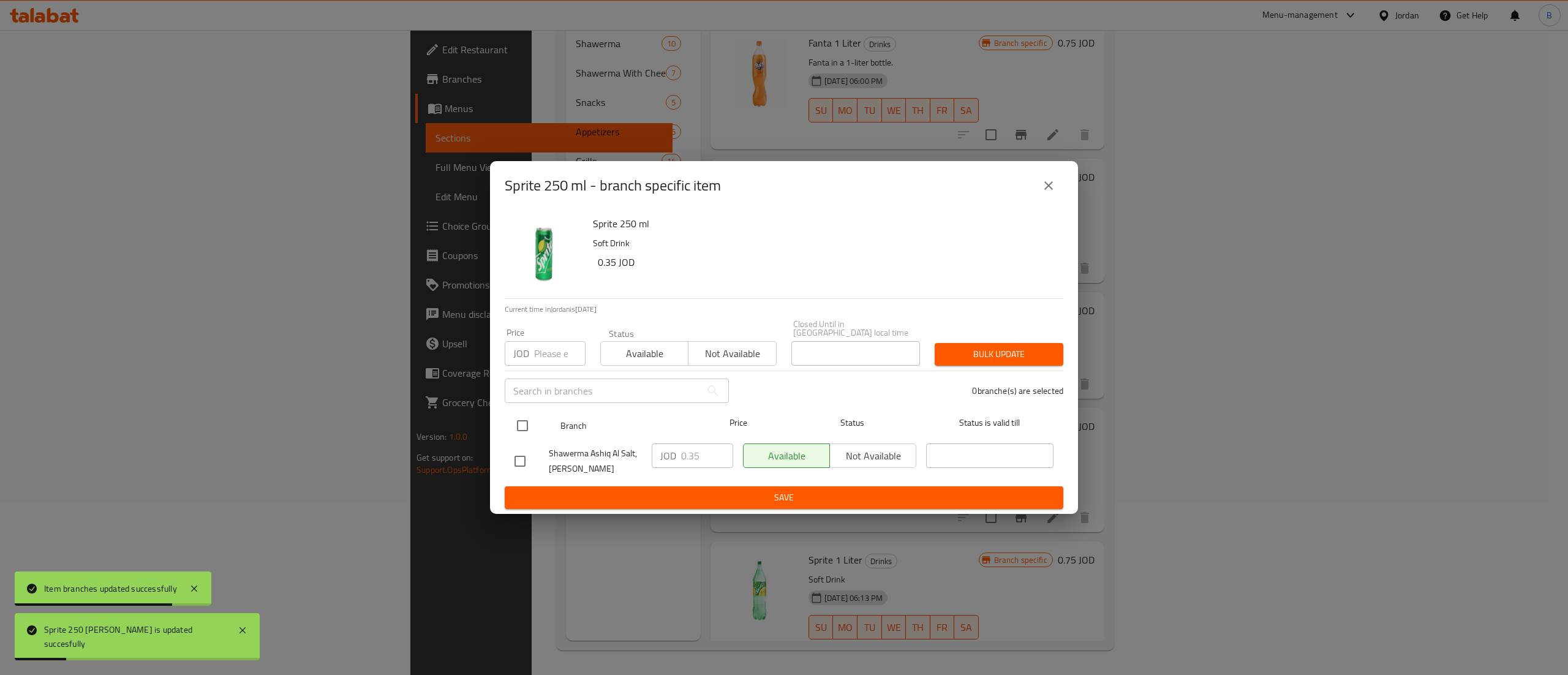
click at [519, 417] on input "checkbox" at bounding box center [523, 425] width 26 height 26
checkbox input "true"
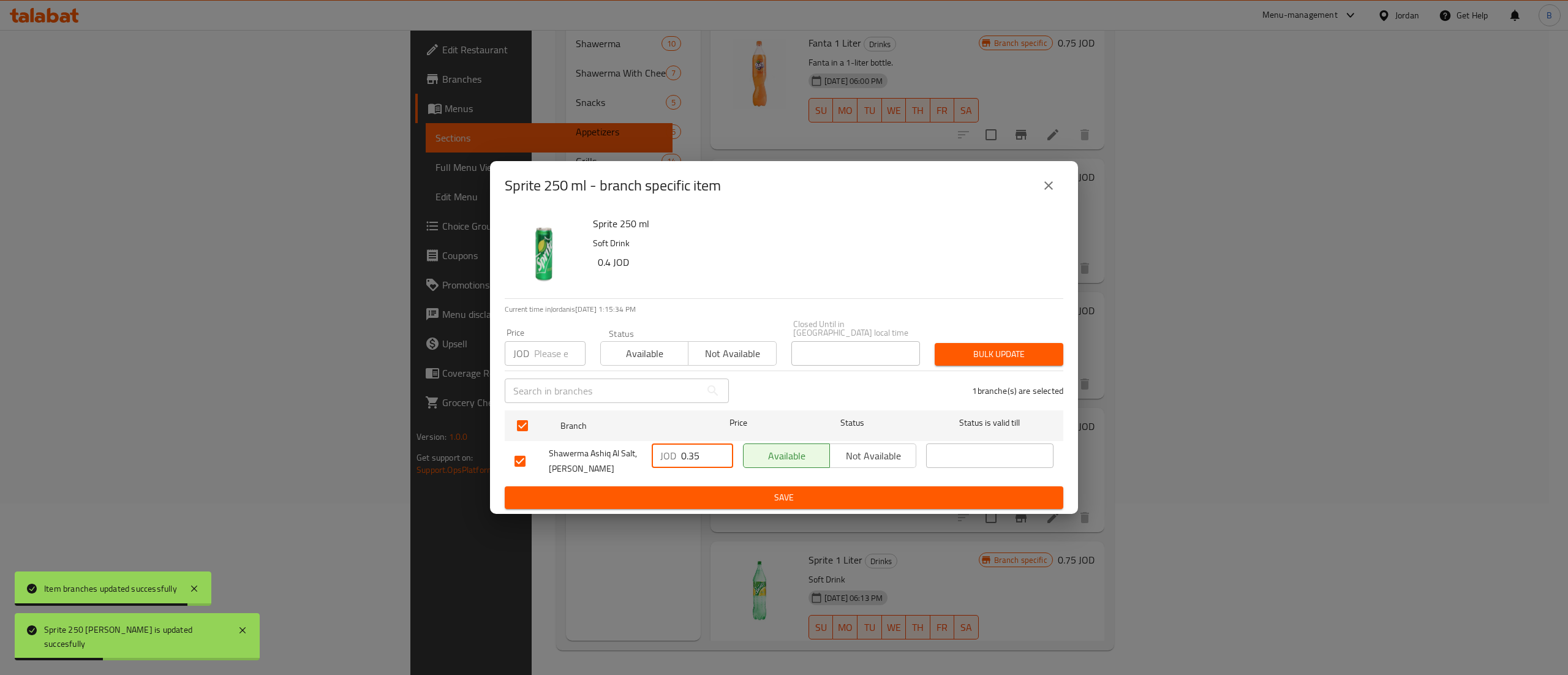
click at [697, 453] on input "0.35" at bounding box center [706, 456] width 52 height 25
click at [699, 444] on input "0.35" at bounding box center [706, 456] width 52 height 25
paste input "40"
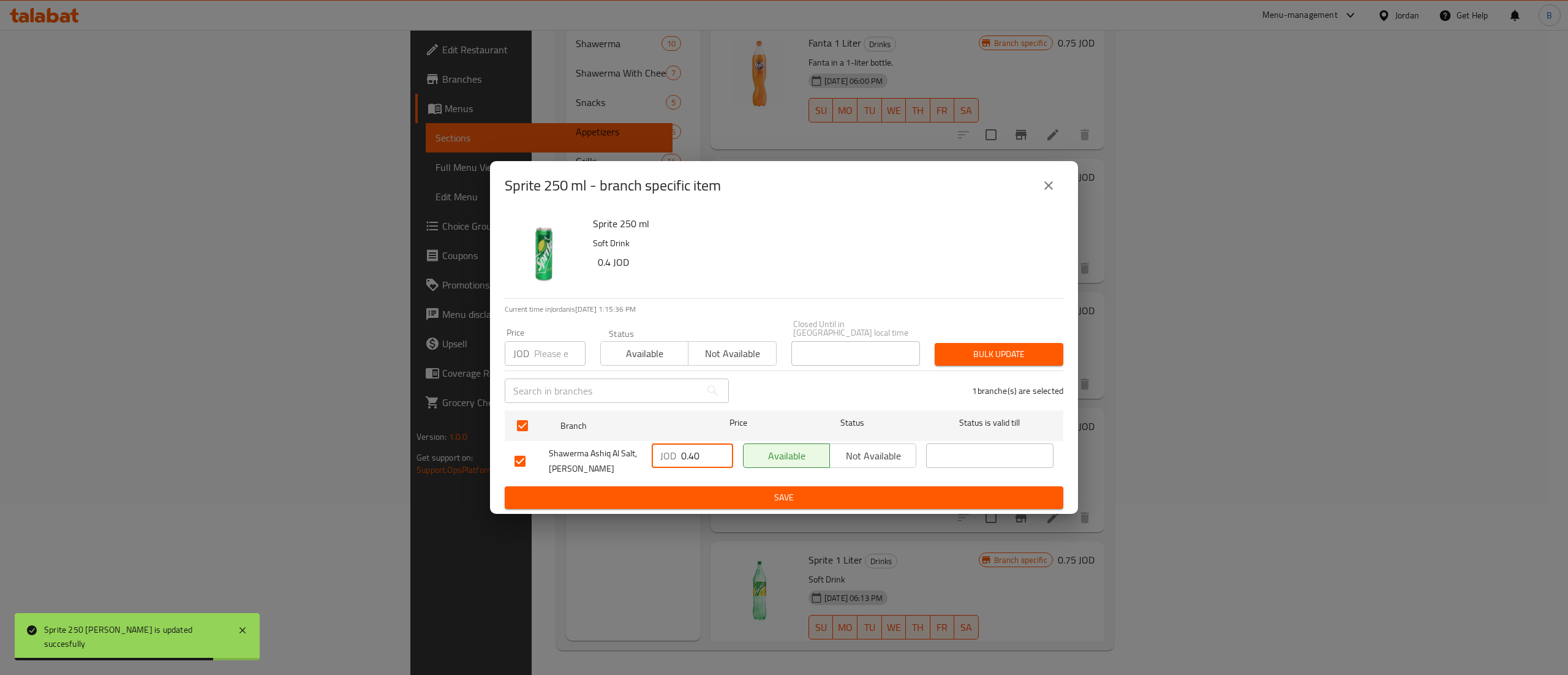
type input "0.40"
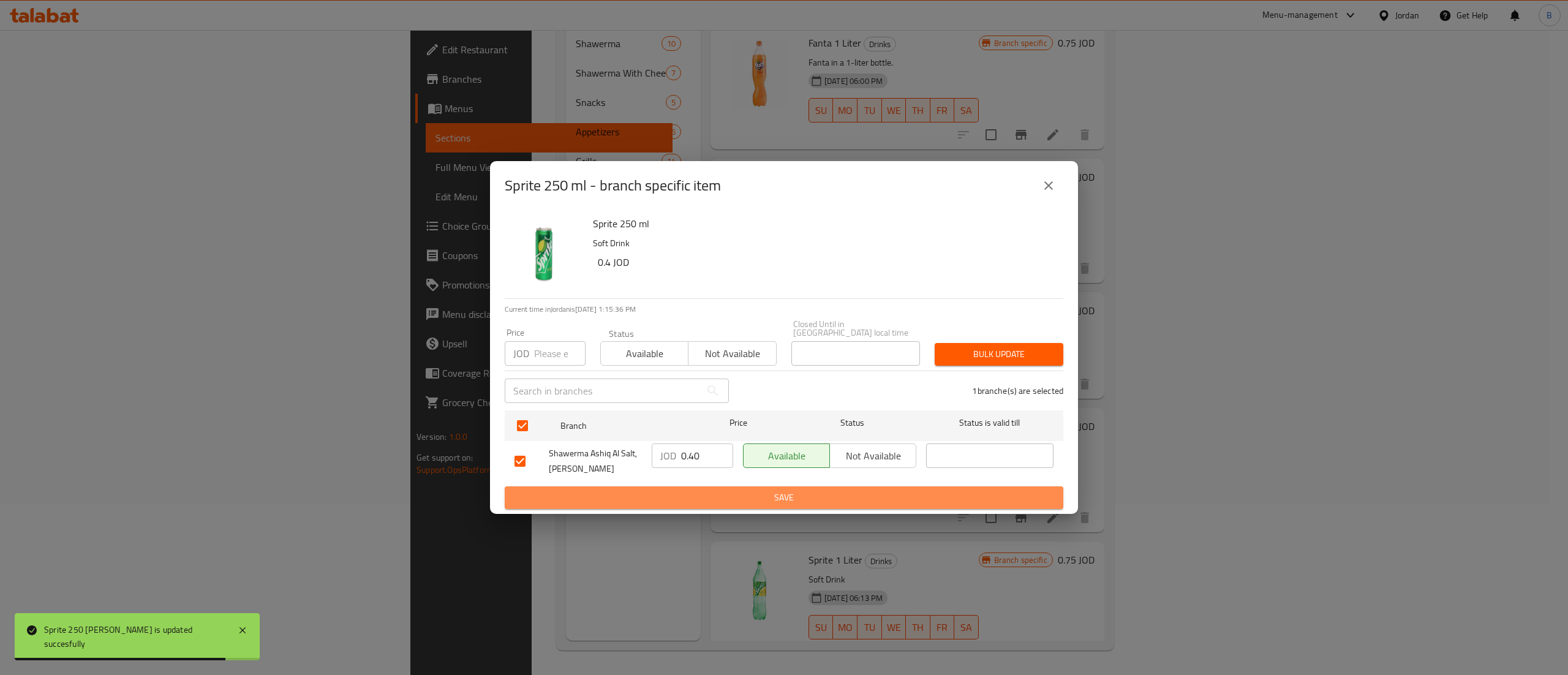
click at [719, 499] on span "Save" at bounding box center [784, 497] width 539 height 15
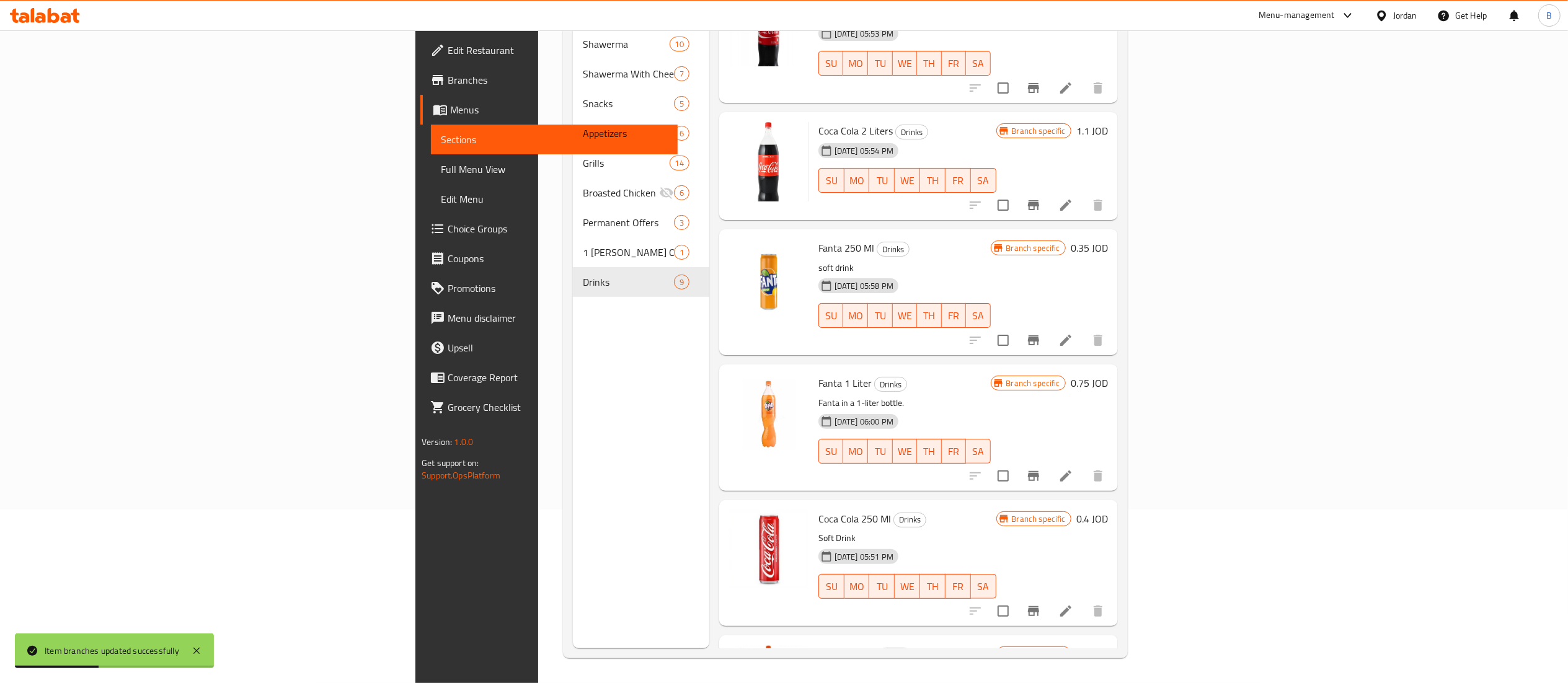
scroll to position [15, 0]
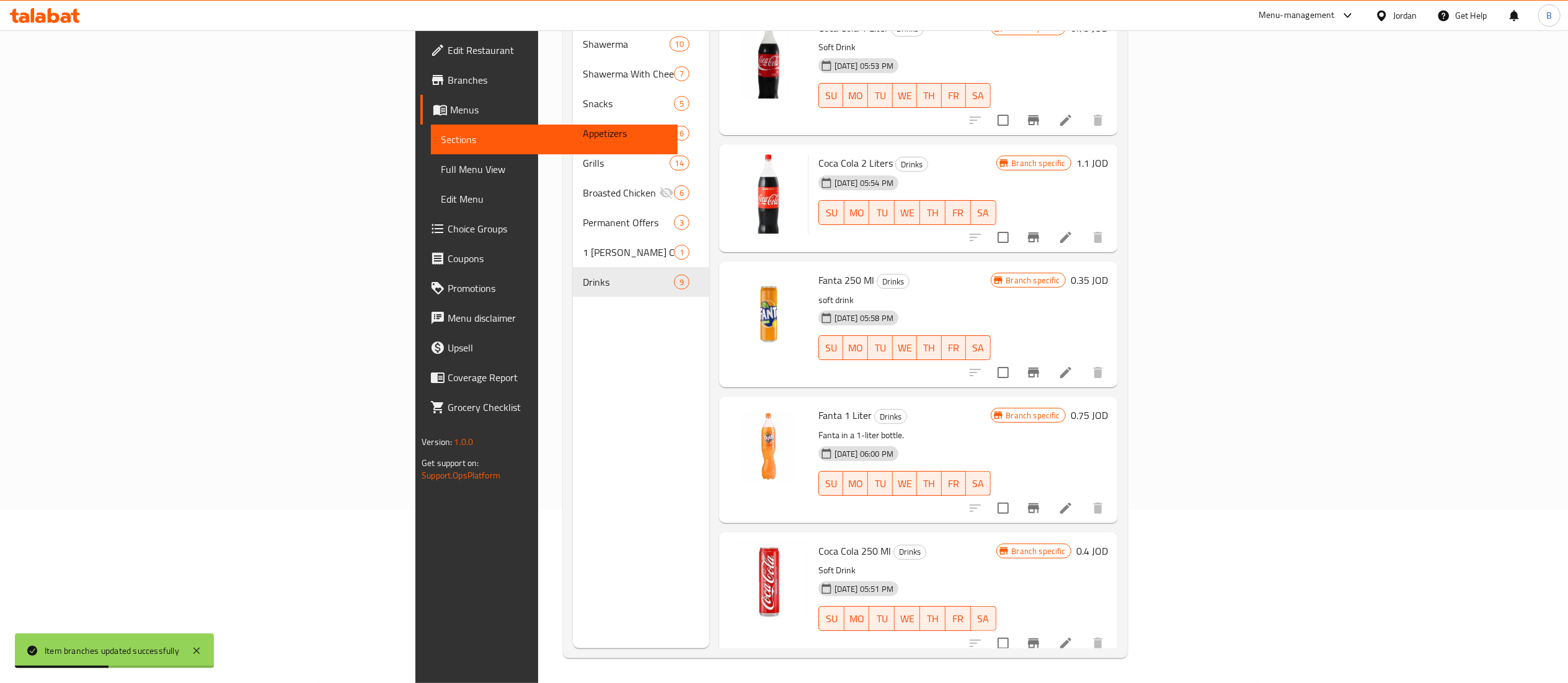
click at [1108, 271] on h6 "0.35 JOD" at bounding box center [1089, 279] width 37 height 17
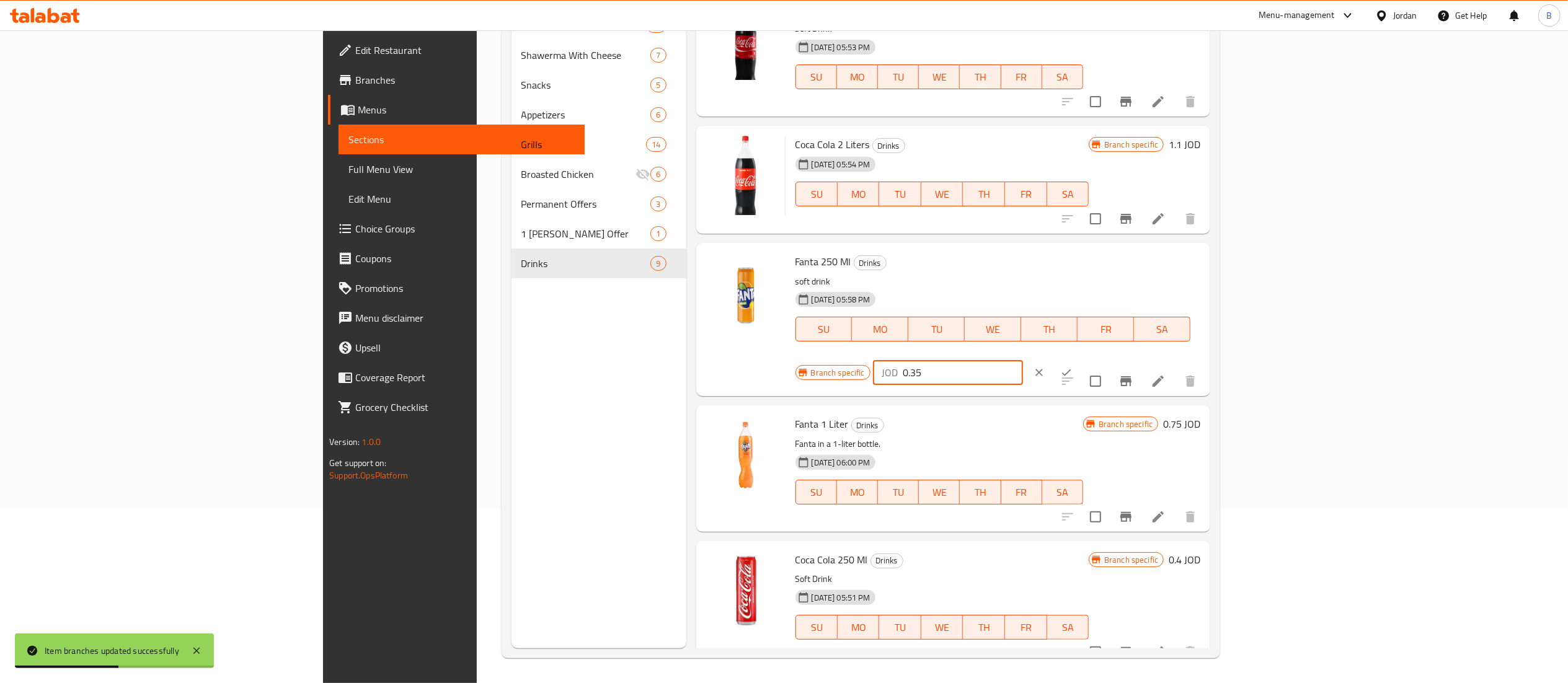
drag, startPoint x: 1369, startPoint y: 262, endPoint x: 1278, endPoint y: 259, distance: 91.0
click at [1206, 248] on div "Fanta 250 Ml Drinks soft drink 10-10-2022 05:58 PM SU MO TU WE TH FR SA Branch …" at bounding box center [998, 319] width 415 height 143
paste input "40"
type input "0.40"
click at [1073, 367] on icon "ok" at bounding box center [1066, 372] width 12 height 12
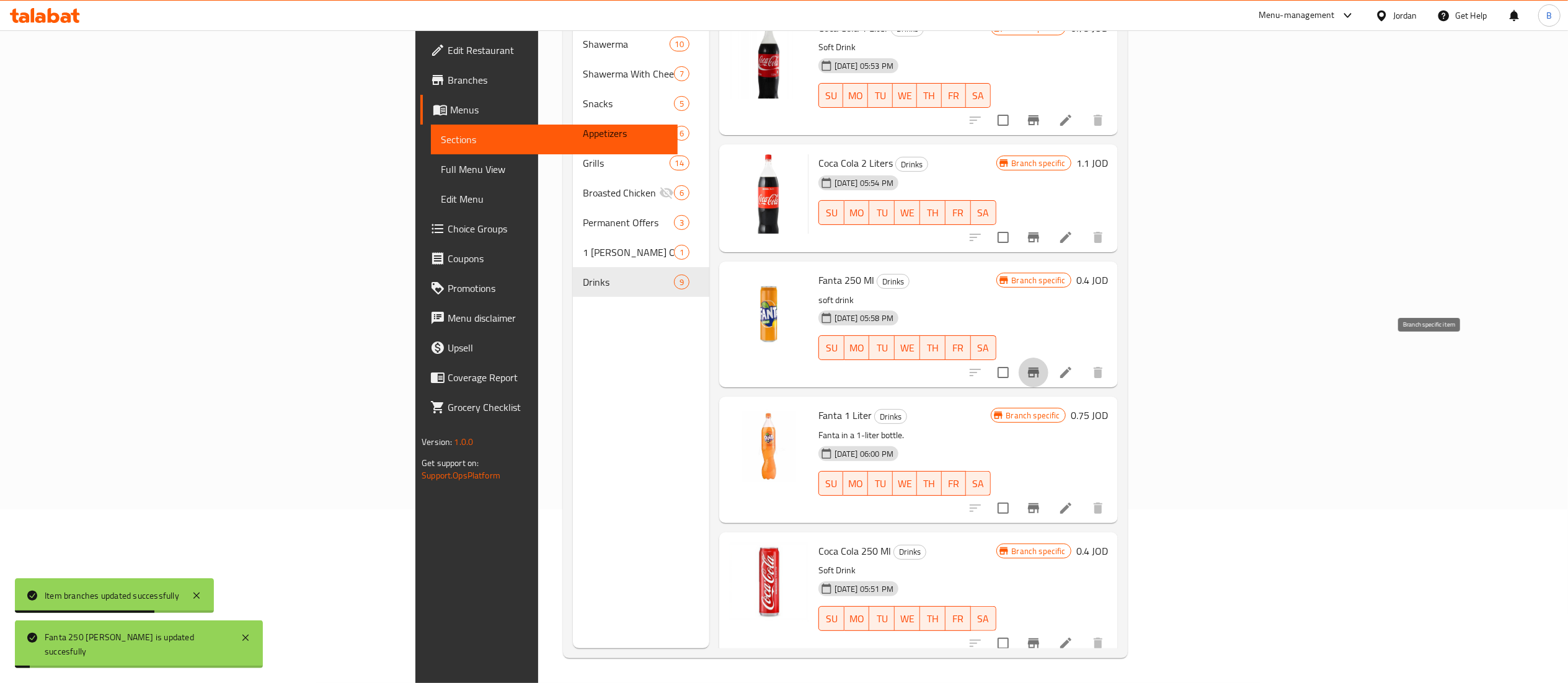
click at [1039, 367] on icon "Branch-specific-item" at bounding box center [1033, 372] width 11 height 10
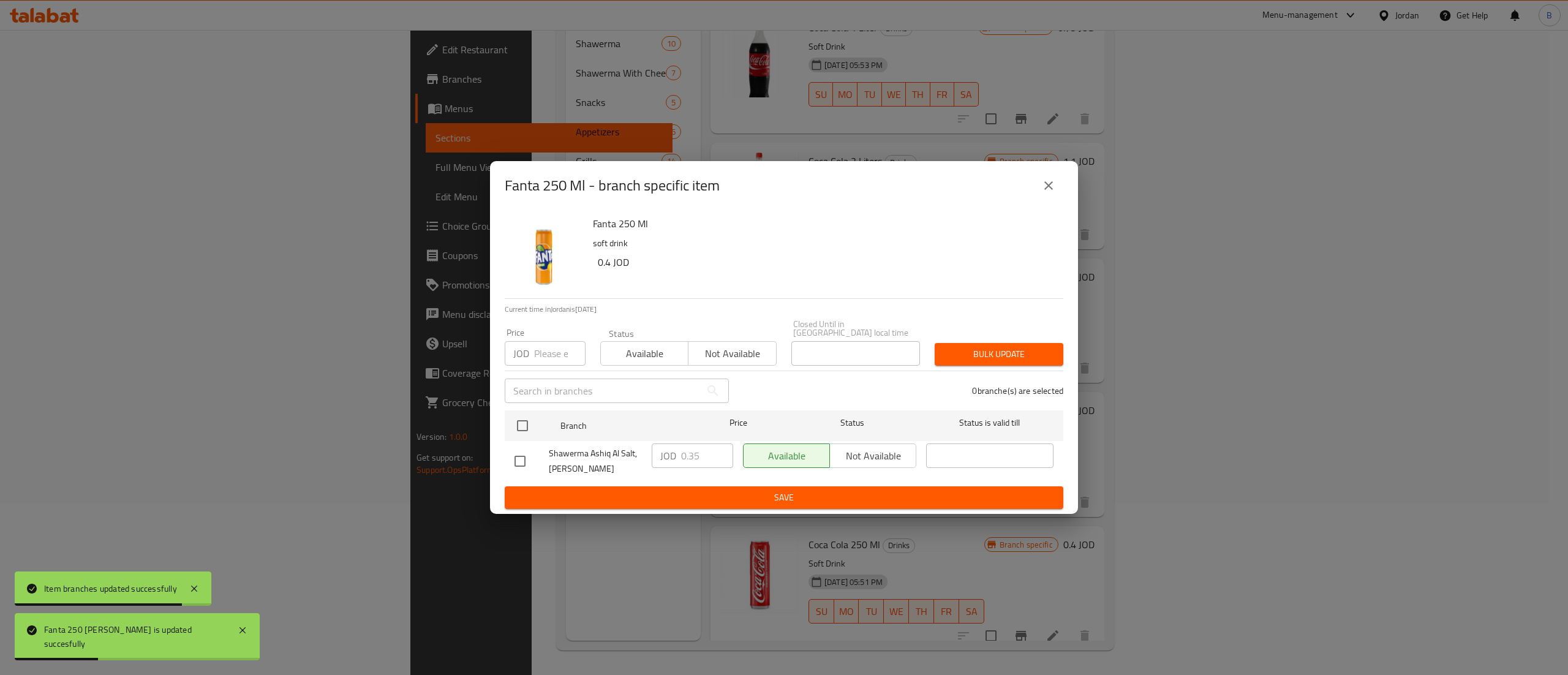
click at [513, 397] on input "text" at bounding box center [602, 390] width 196 height 25
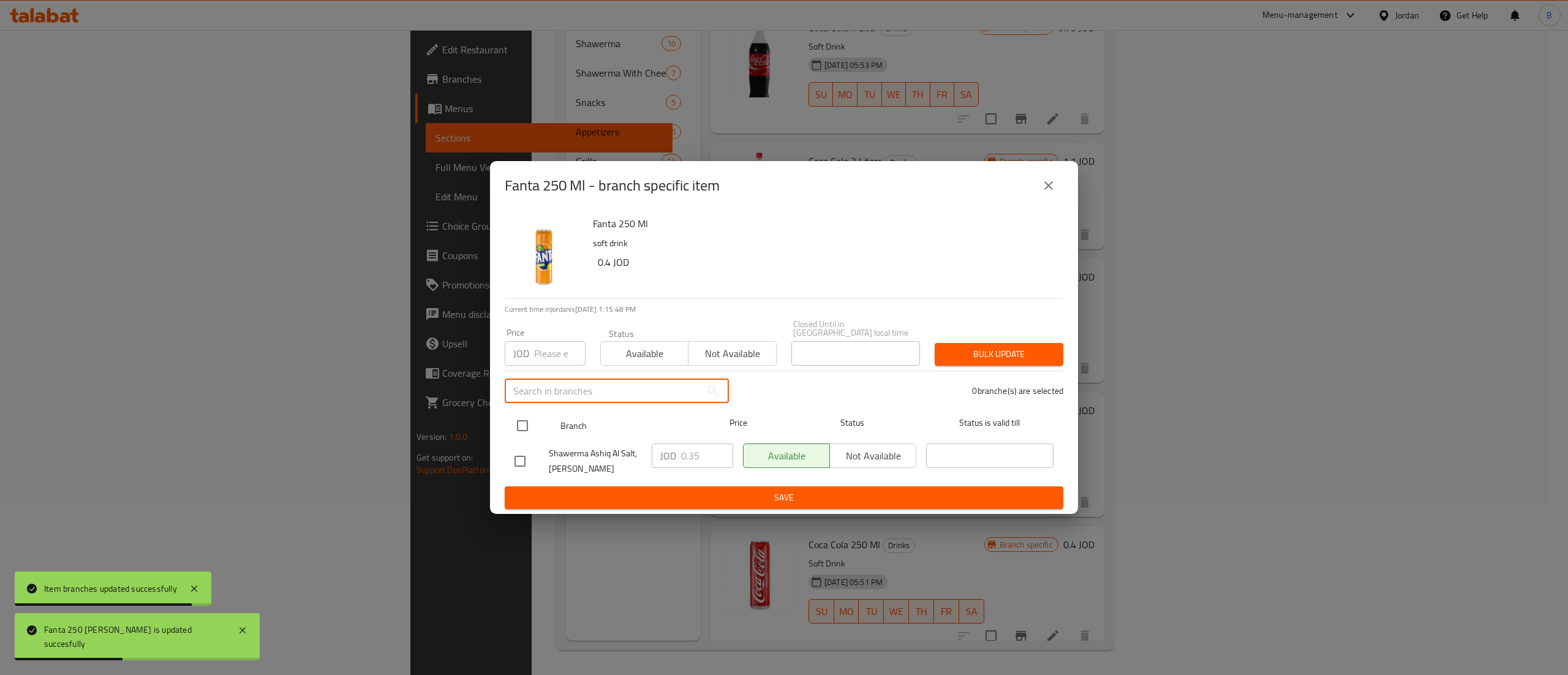
click at [523, 420] on input "checkbox" at bounding box center [523, 425] width 26 height 26
checkbox input "true"
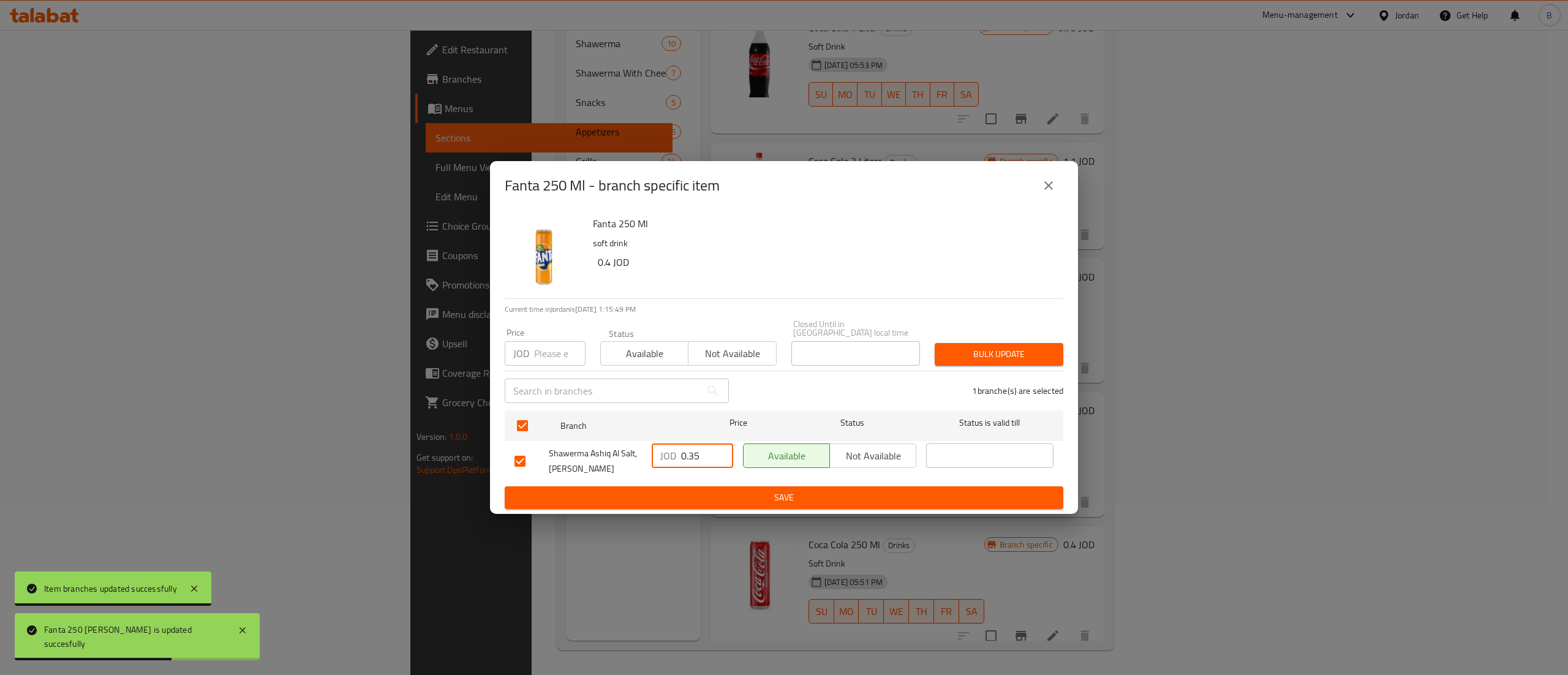
drag, startPoint x: 701, startPoint y: 448, endPoint x: 591, endPoint y: 465, distance: 111.3
click at [637, 452] on div "Shawerma Ashiq Al Salt, Al Midan JOD 0.35 ​ Available Not available ​" at bounding box center [784, 460] width 549 height 45
paste input "40"
type input "0.40"
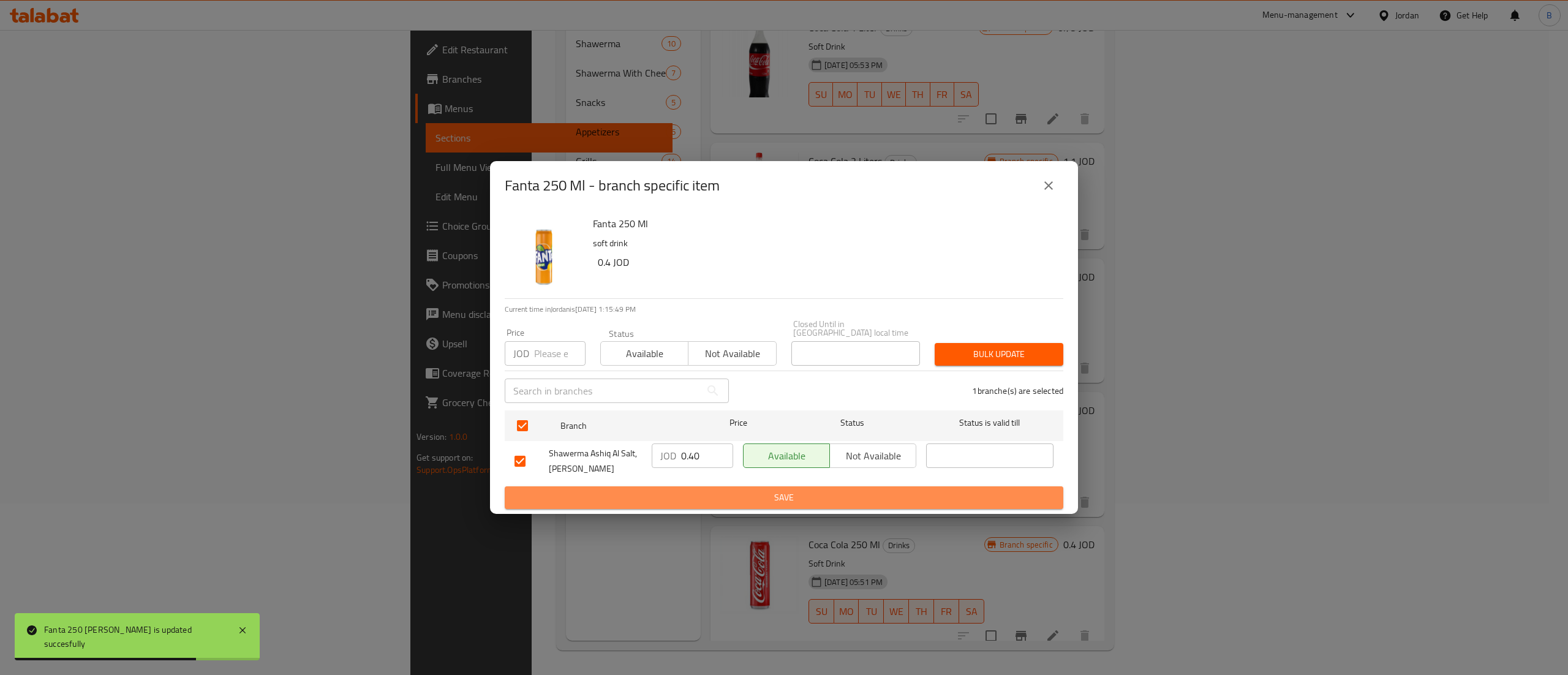
click at [693, 494] on span "Save" at bounding box center [784, 497] width 539 height 15
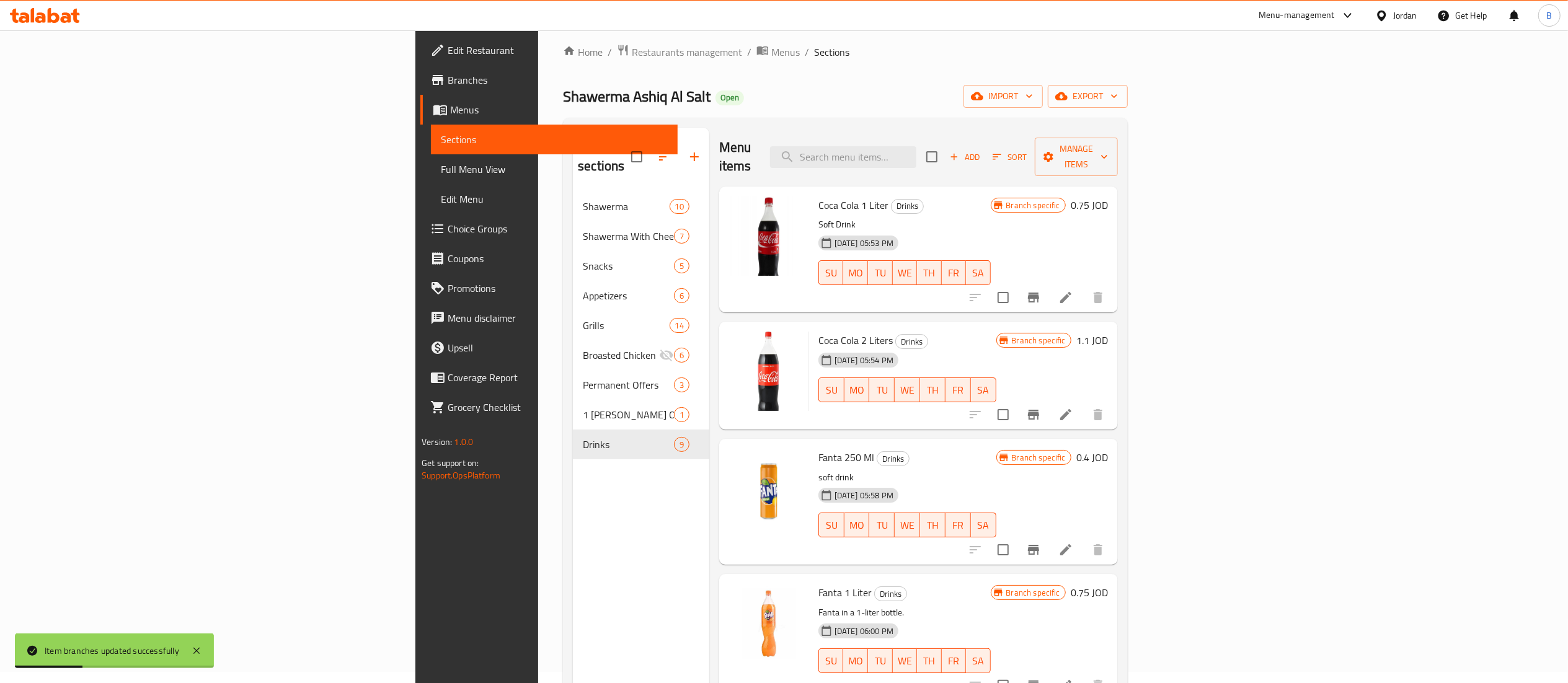
scroll to position [0, 0]
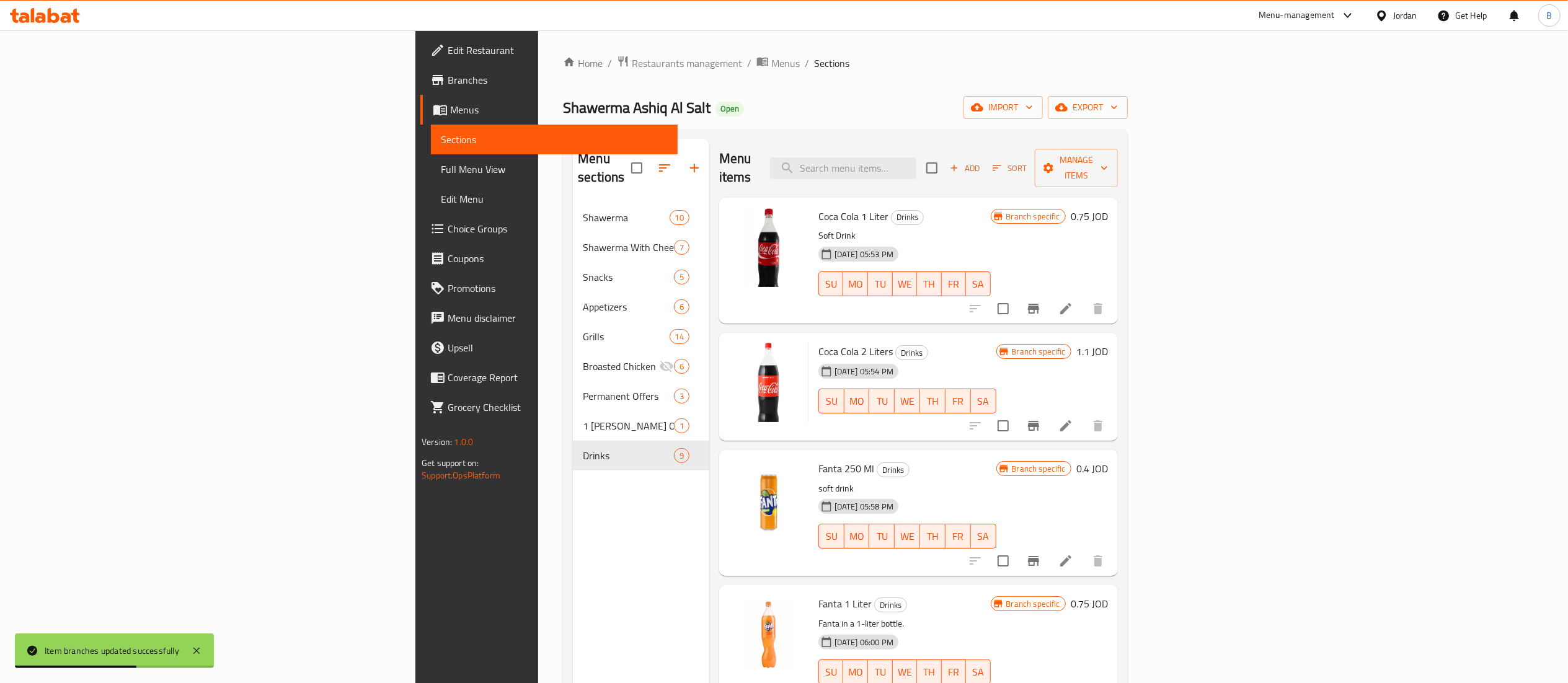
click at [1108, 342] on h6 "1.1 JOD" at bounding box center [1091, 350] width 32 height 17
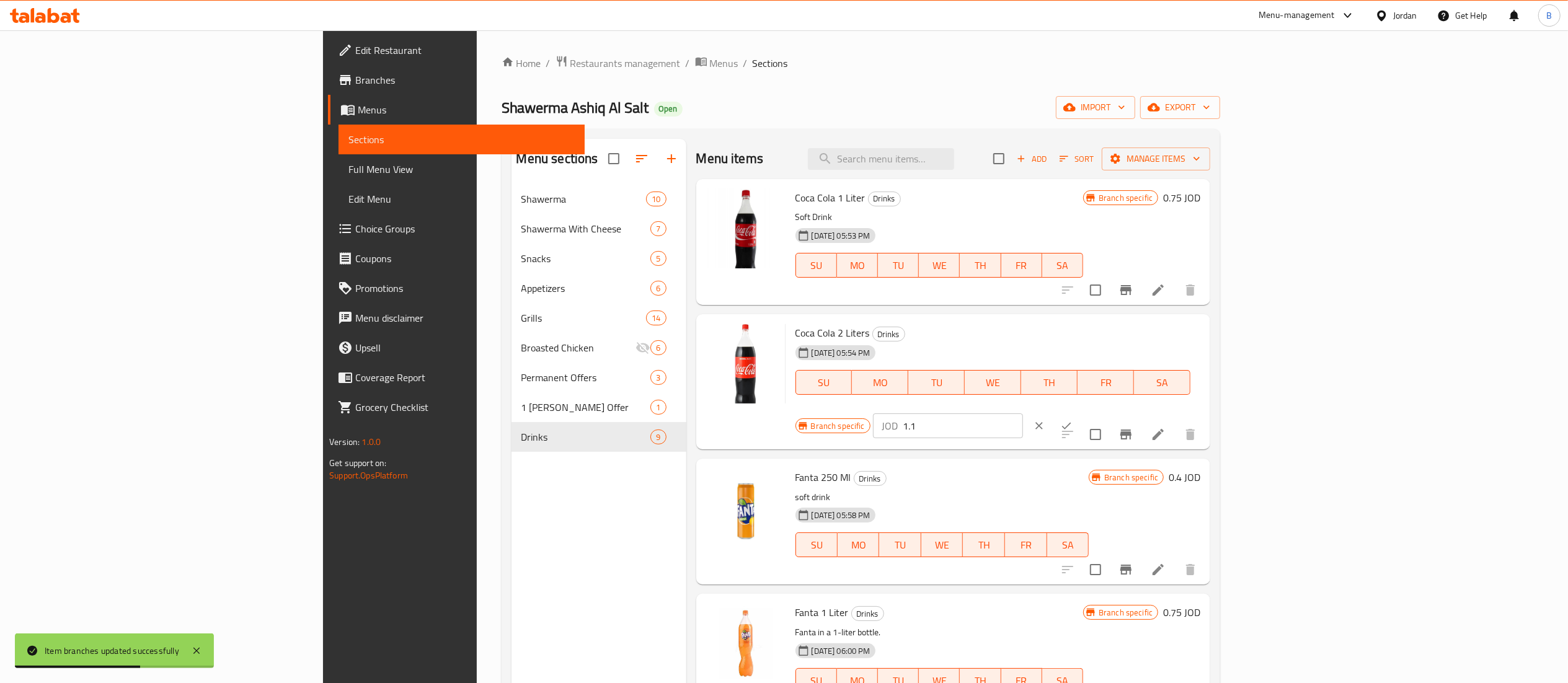
click at [1023, 413] on input "1.1" at bounding box center [962, 425] width 120 height 25
drag, startPoint x: 1368, startPoint y: 339, endPoint x: 1259, endPoint y: 342, distance: 109.0
click at [1098, 412] on div "Branch specific JOD 1.30 ​" at bounding box center [947, 425] width 303 height 27
type input "1.30"
click at [1073, 420] on icon "ok" at bounding box center [1066, 425] width 12 height 12
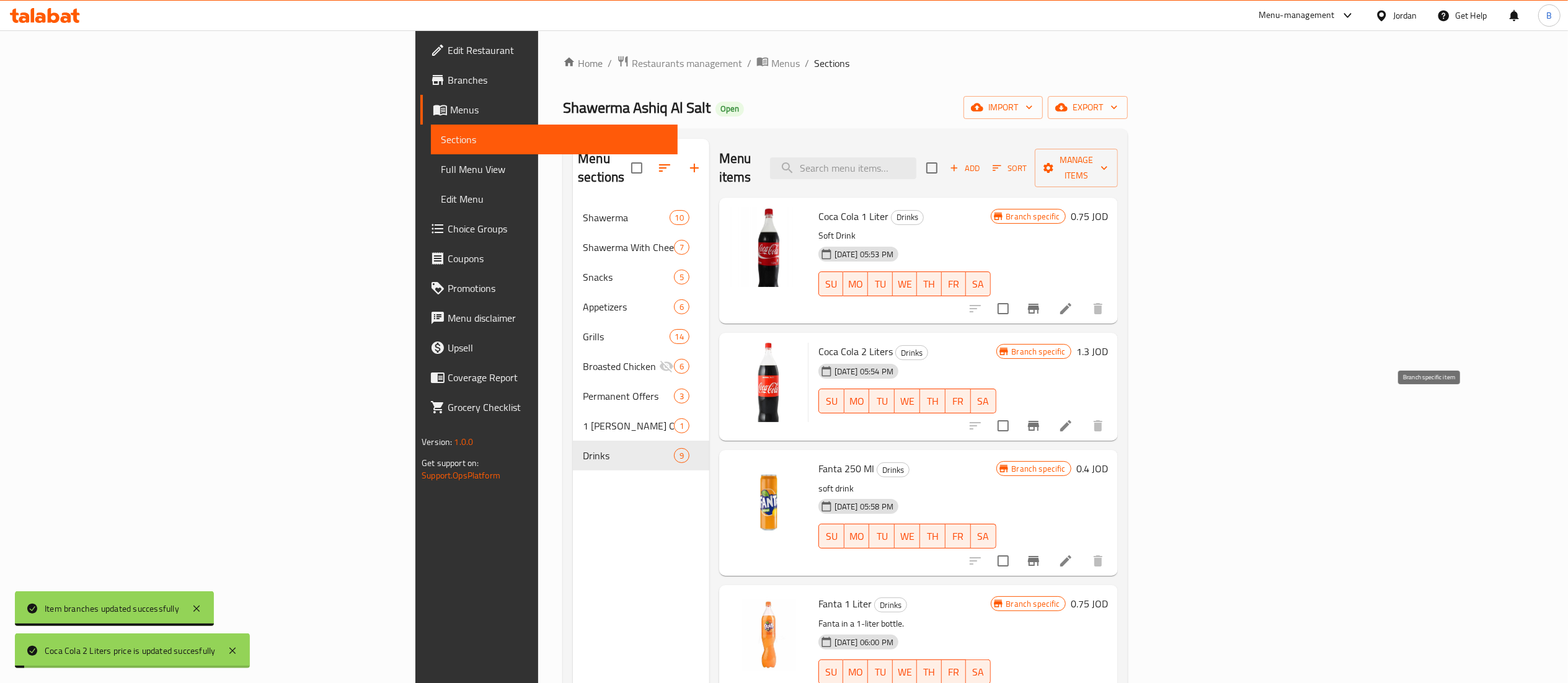
click at [1039, 421] on icon "Branch-specific-item" at bounding box center [1033, 425] width 11 height 10
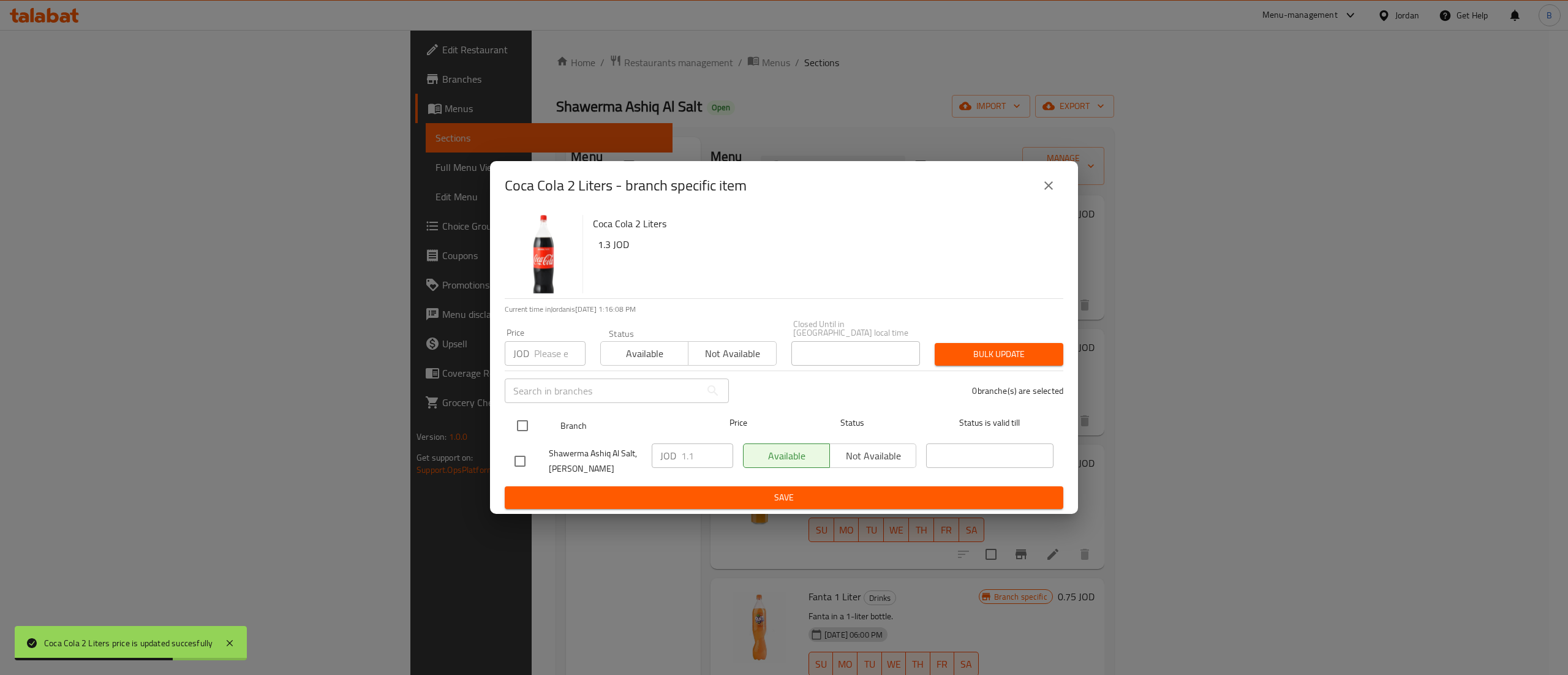
click at [531, 421] on input "checkbox" at bounding box center [523, 425] width 26 height 26
checkbox input "true"
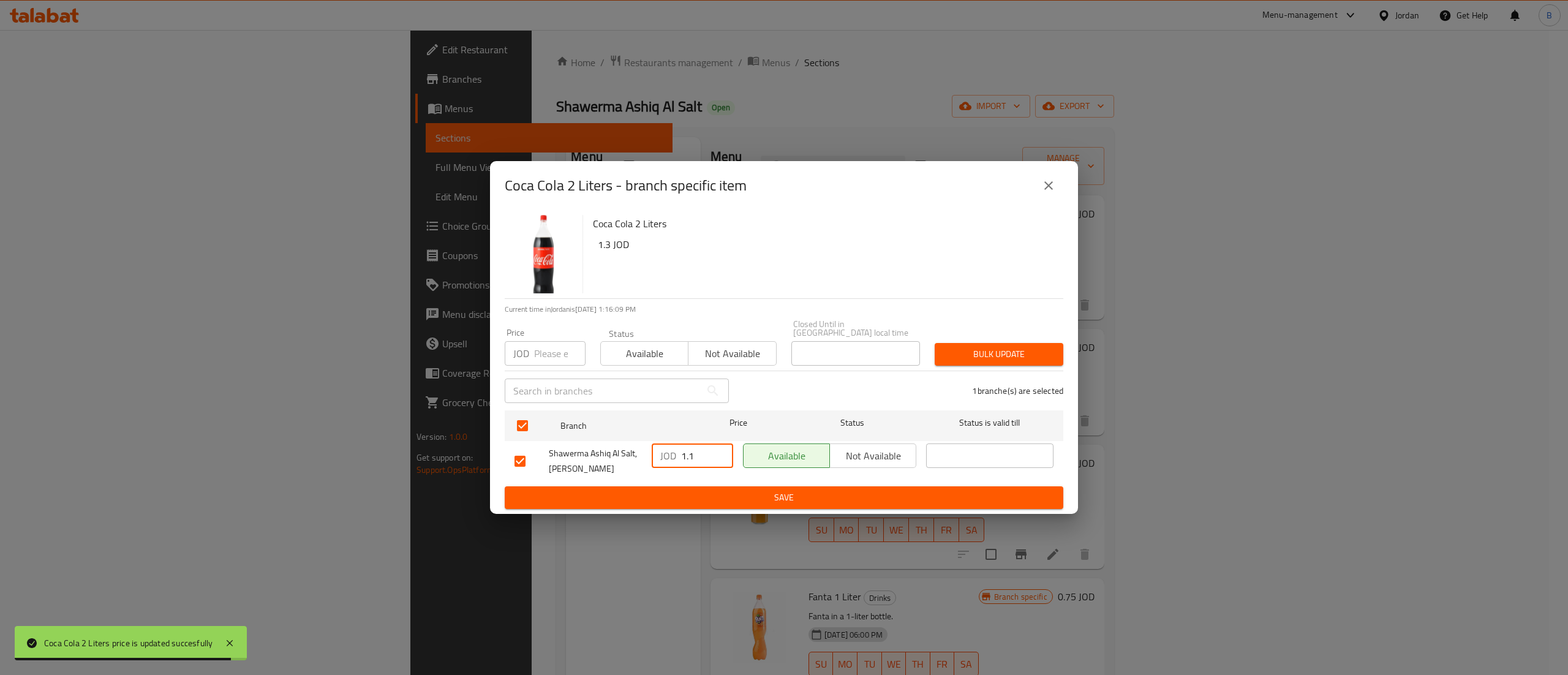
drag, startPoint x: 696, startPoint y: 454, endPoint x: 642, endPoint y: 457, distance: 54.1
click at [654, 450] on div "JOD 1.1 ​" at bounding box center [693, 456] width 81 height 25
paste input "30"
type input "1.30"
click at [733, 502] on button "Save" at bounding box center [784, 497] width 559 height 22
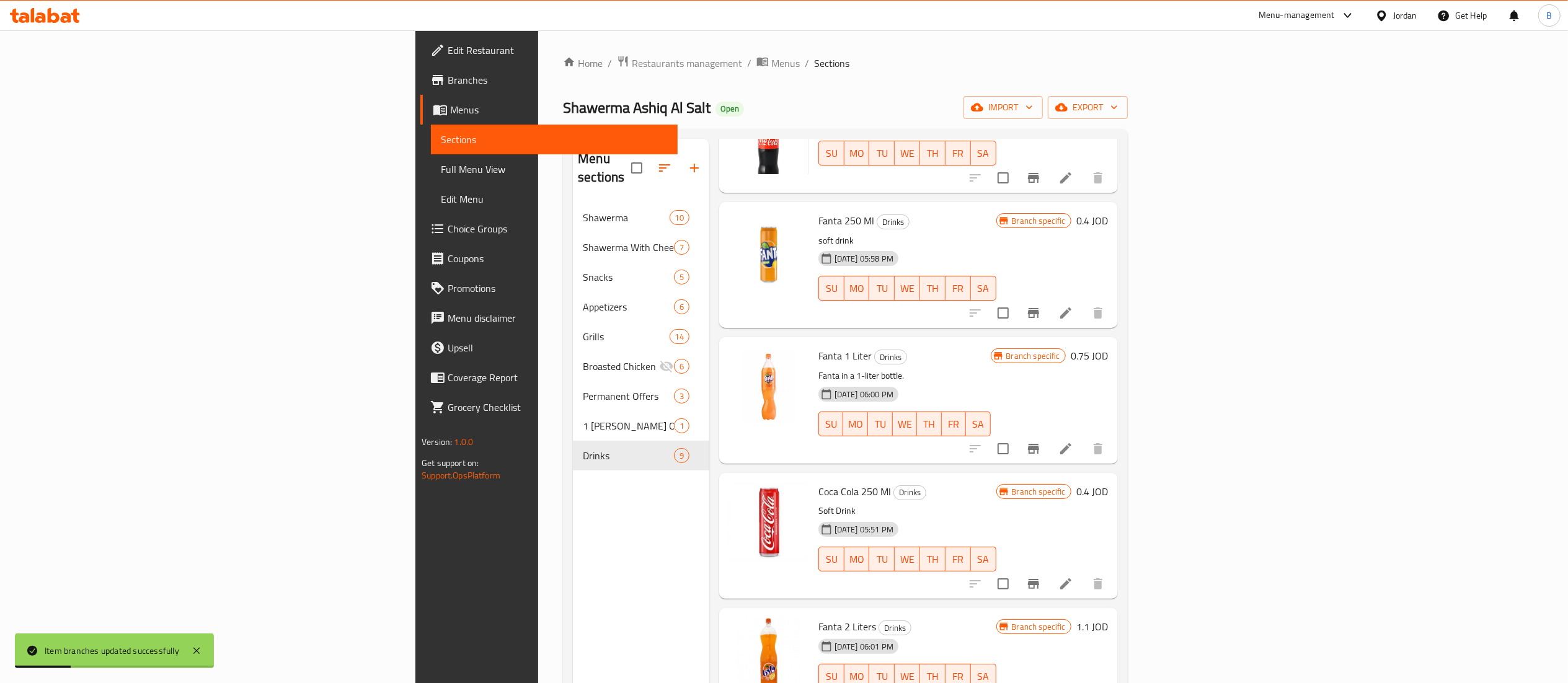
scroll to position [371, 0]
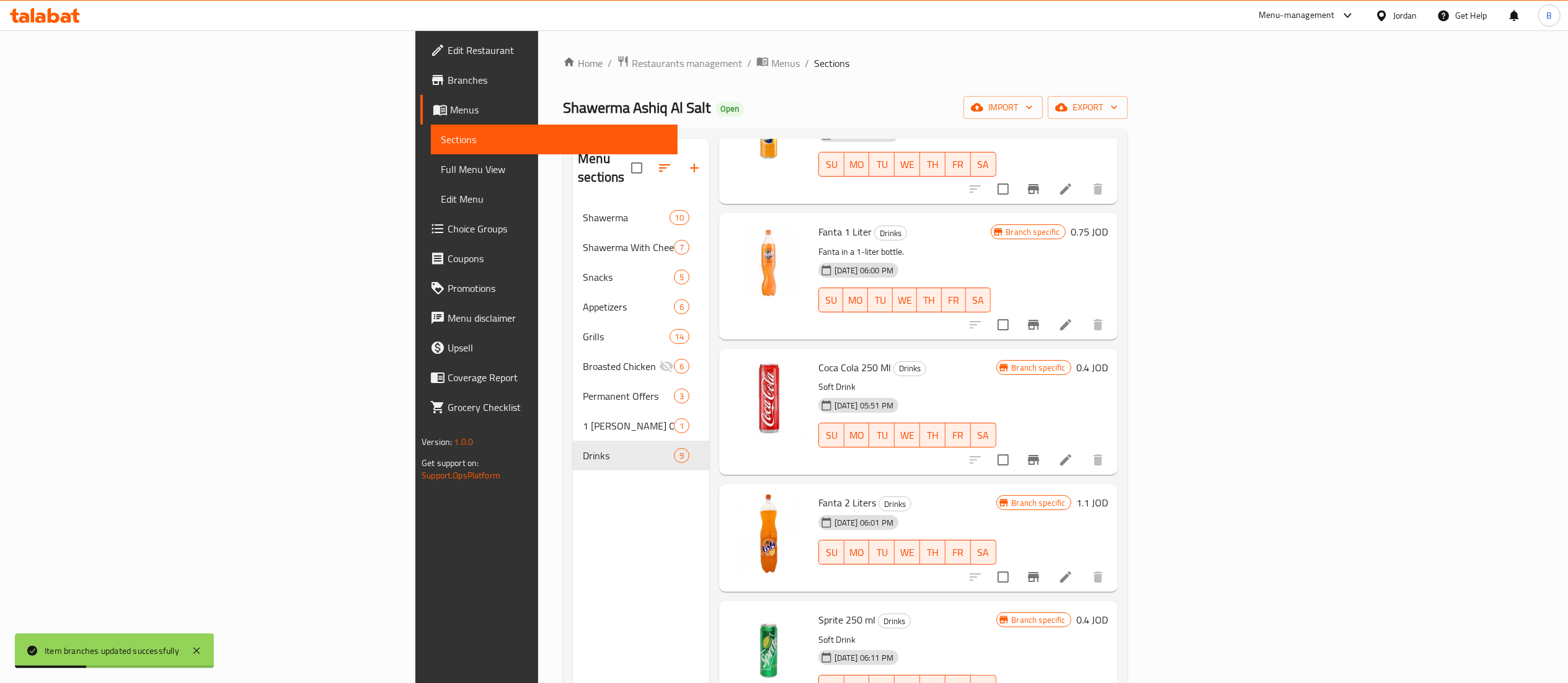
click at [1108, 494] on h6 "1.1 JOD" at bounding box center [1091, 502] width 32 height 17
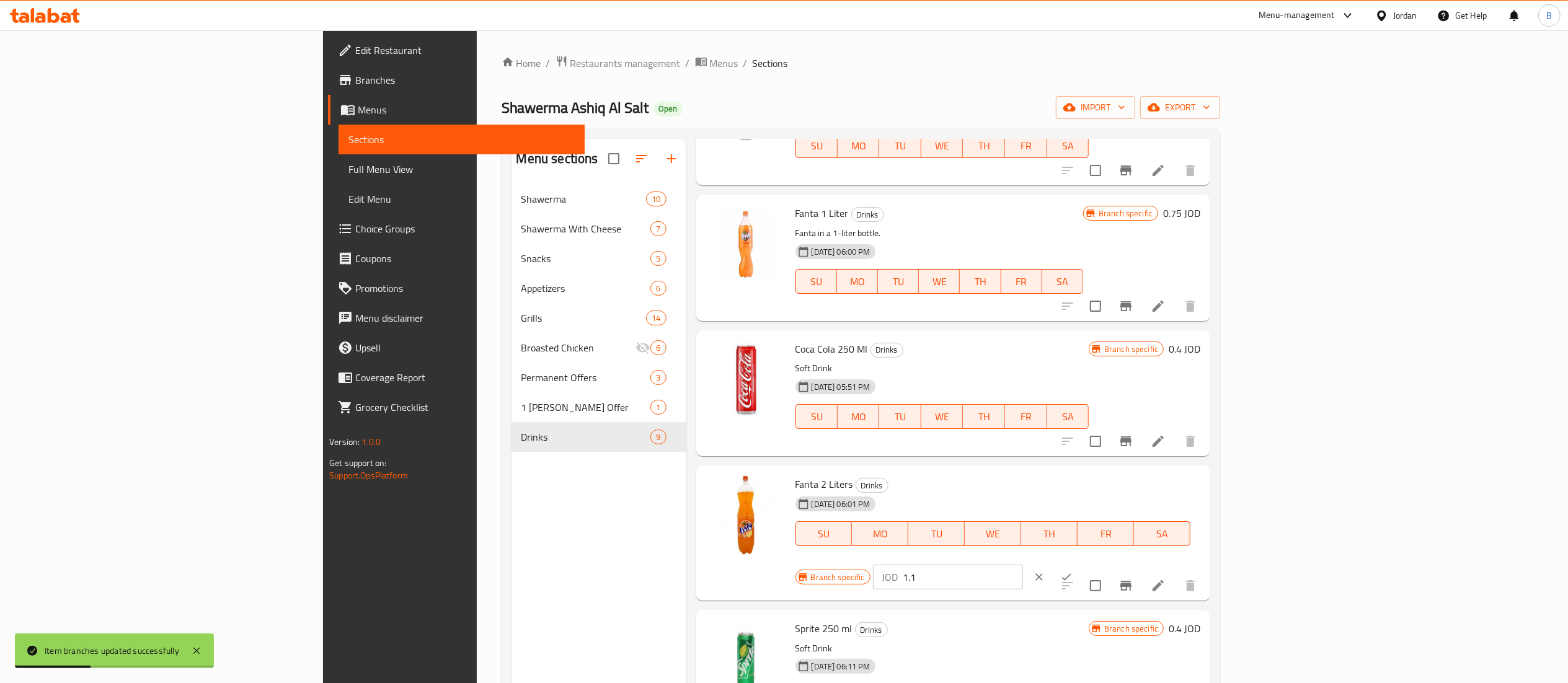
drag, startPoint x: 1481, startPoint y: 484, endPoint x: 1204, endPoint y: 486, distance: 277.0
click at [1098, 564] on div "Branch specific JOD 1.1 ​" at bounding box center [947, 577] width 303 height 27
paste input "30"
type input "1.30"
click at [1053, 564] on button "clear" at bounding box center [1039, 577] width 27 height 27
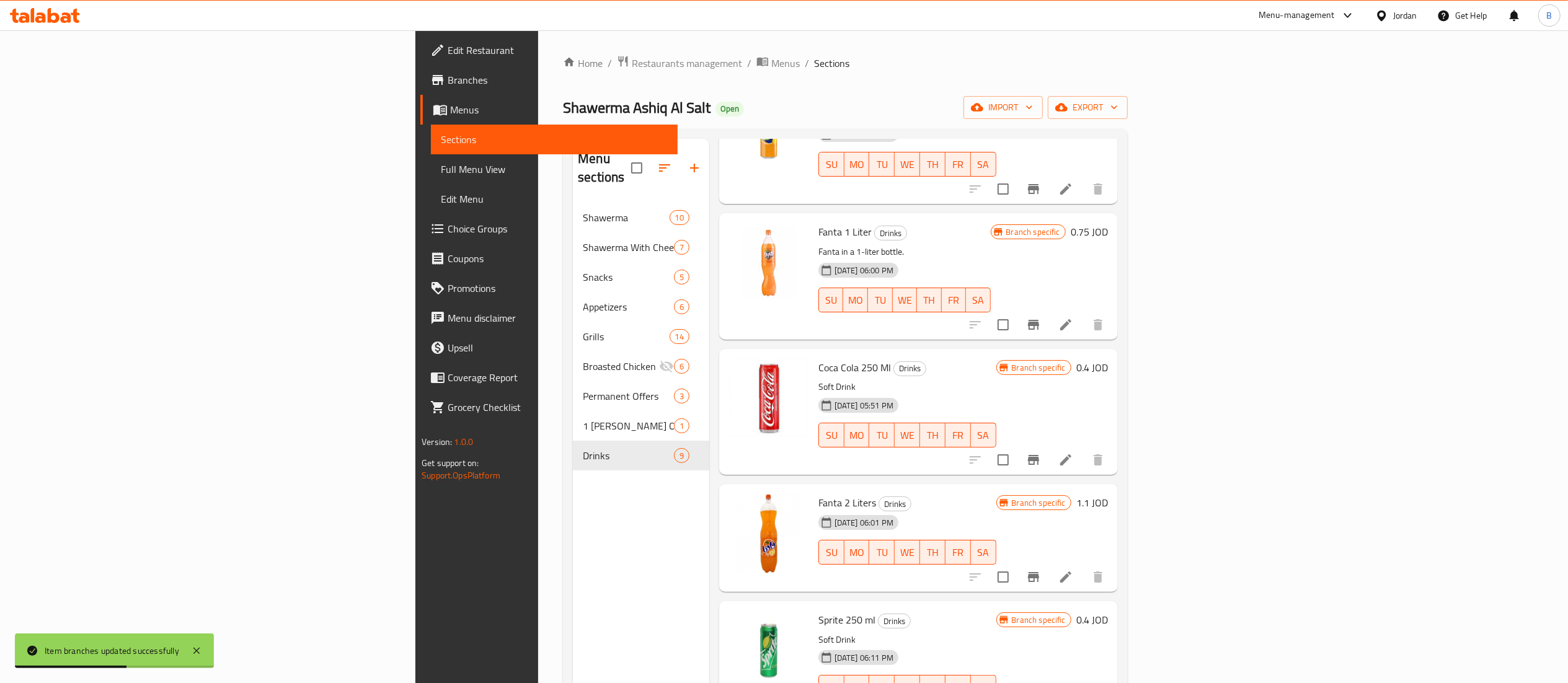
click at [1108, 494] on h6 "1.1 JOD" at bounding box center [1091, 502] width 32 height 17
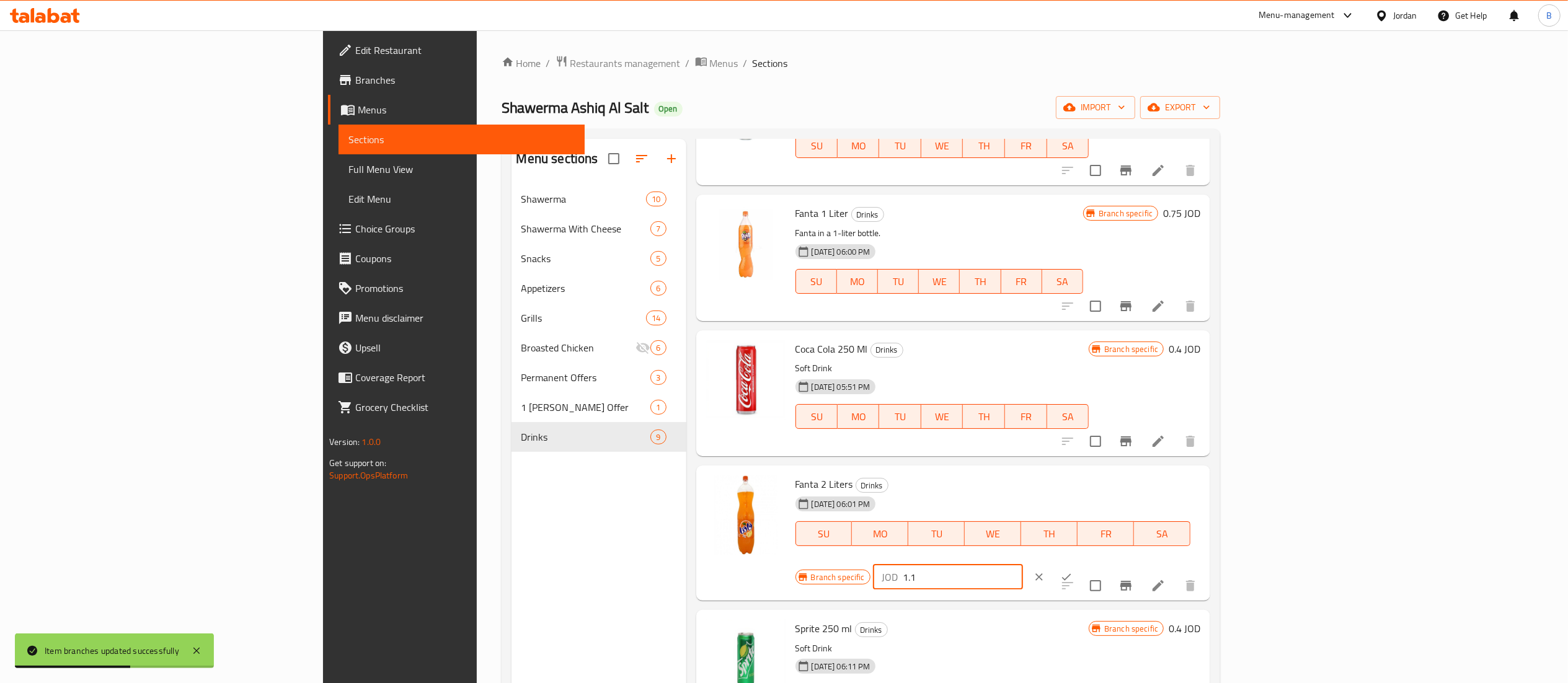
click at [1098, 564] on div "Branch specific JOD 1.1 ​" at bounding box center [947, 577] width 303 height 27
type input "1.30"
click at [1053, 564] on button "clear" at bounding box center [1039, 577] width 27 height 27
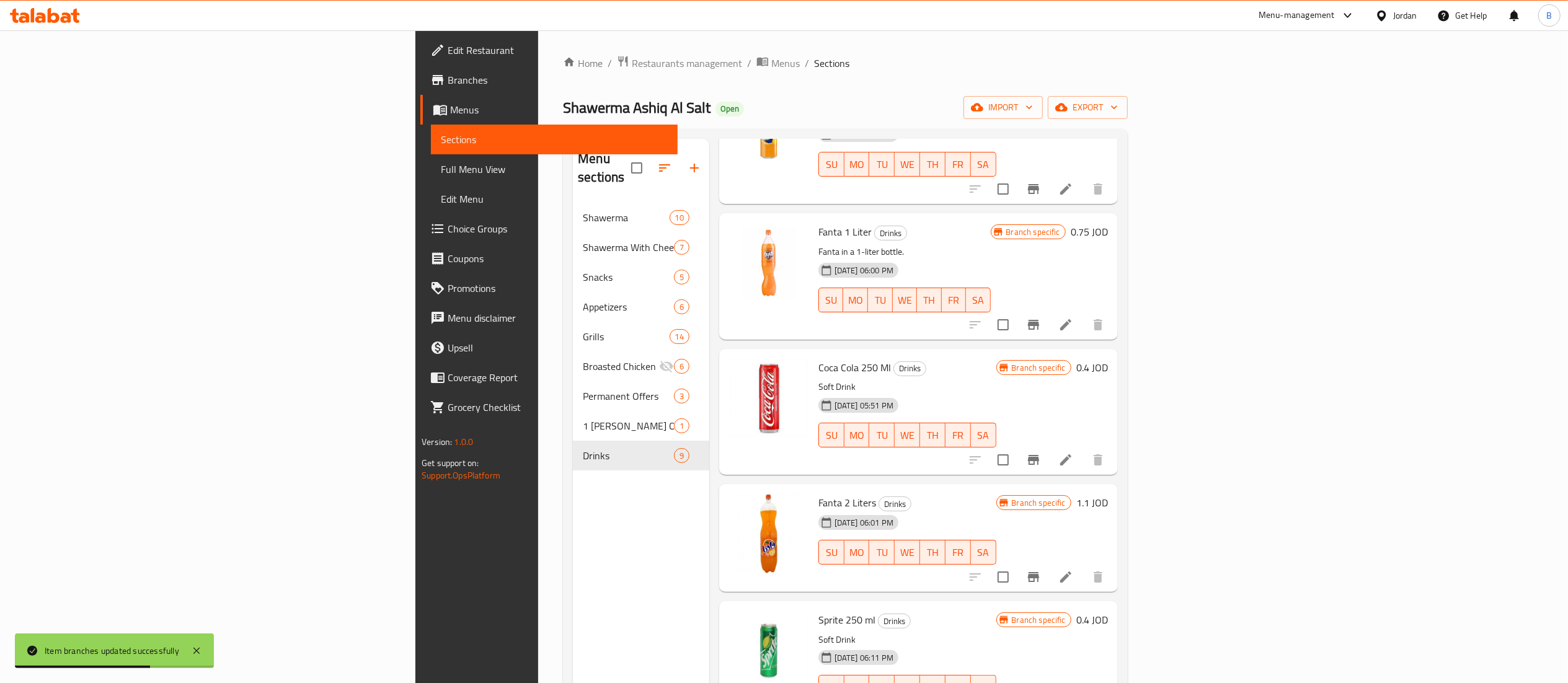
click at [1108, 494] on h6 "1.1 JOD" at bounding box center [1091, 502] width 32 height 17
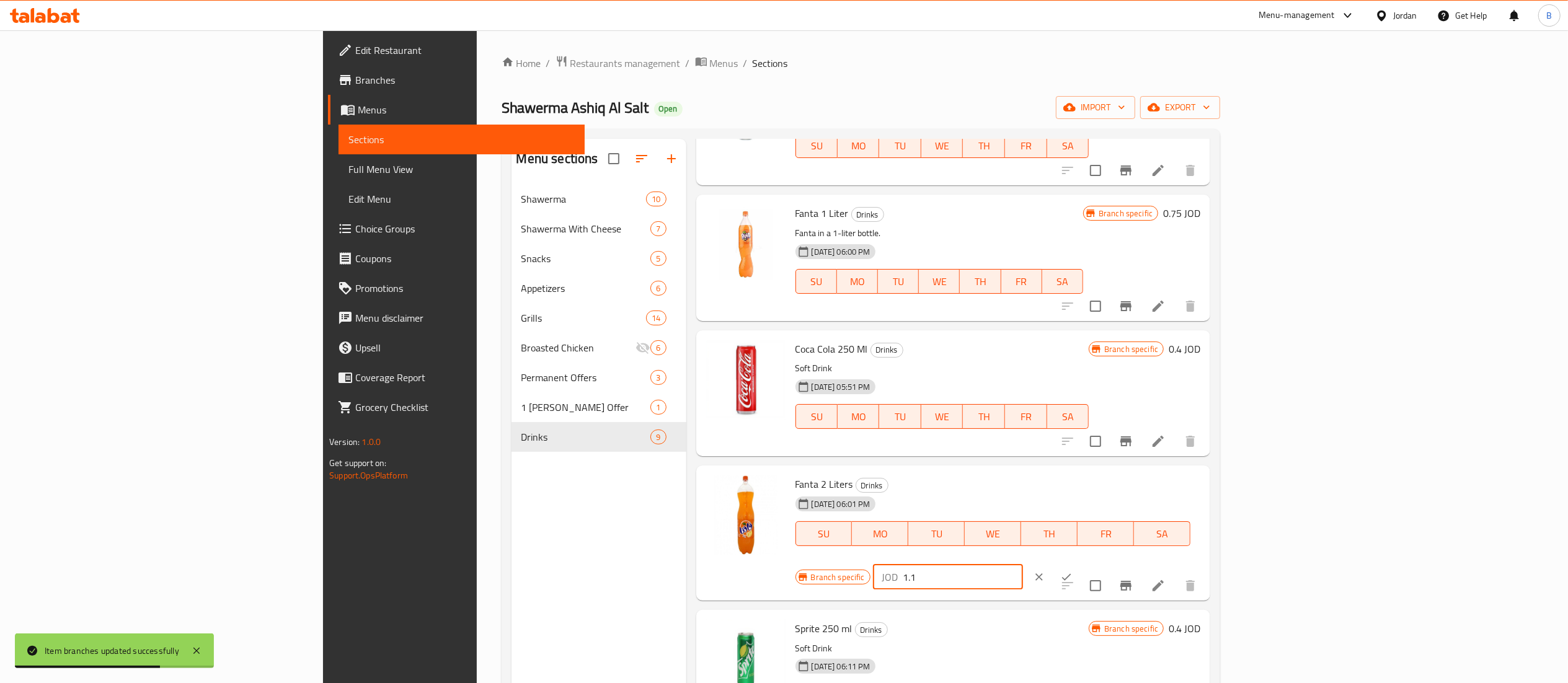
drag, startPoint x: 1402, startPoint y: 492, endPoint x: 1252, endPoint y: 497, distance: 150.1
click at [1098, 564] on div "Branch specific JOD 1.1 ​" at bounding box center [947, 577] width 303 height 27
paste input "30"
type input "1.30"
click at [1073, 571] on icon "ok" at bounding box center [1066, 576] width 12 height 12
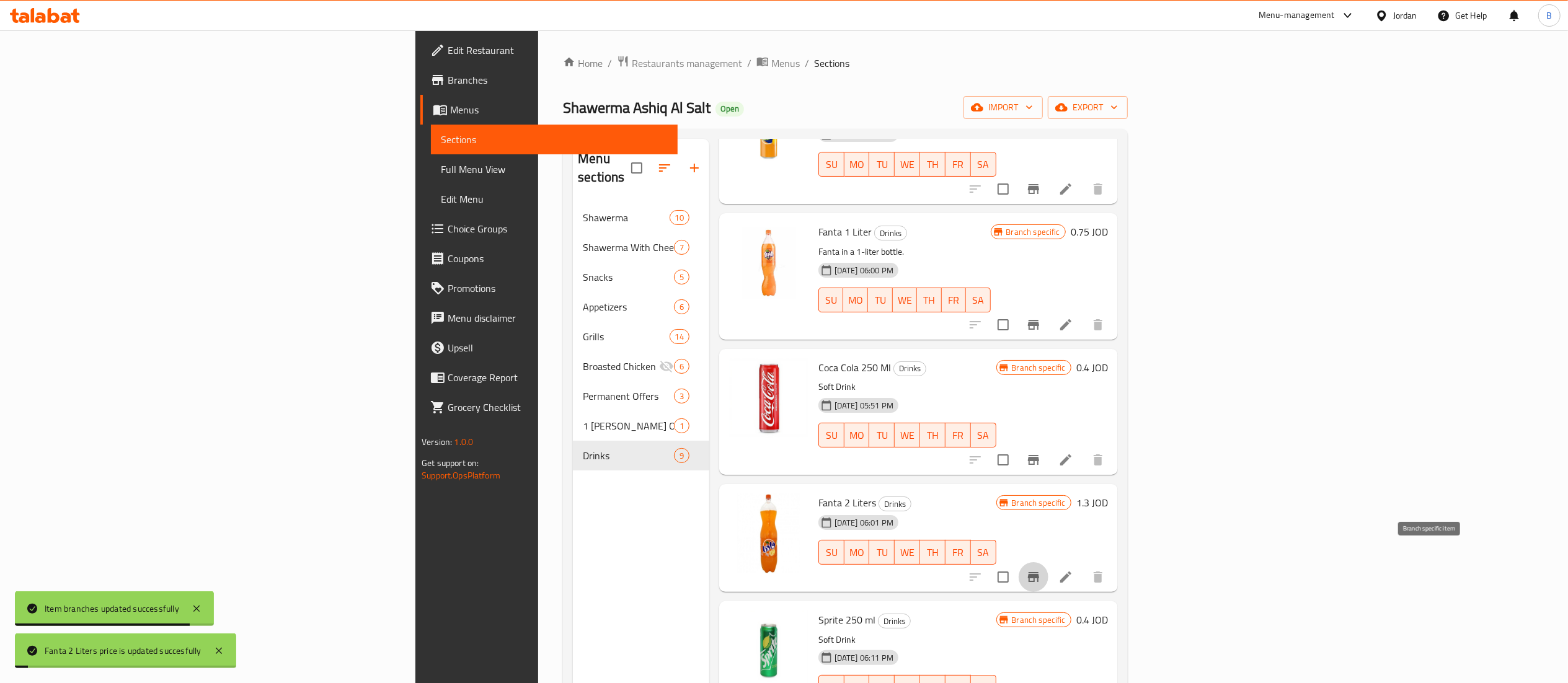
click at [1049, 562] on button "Branch-specific-item" at bounding box center [1033, 576] width 30 height 30
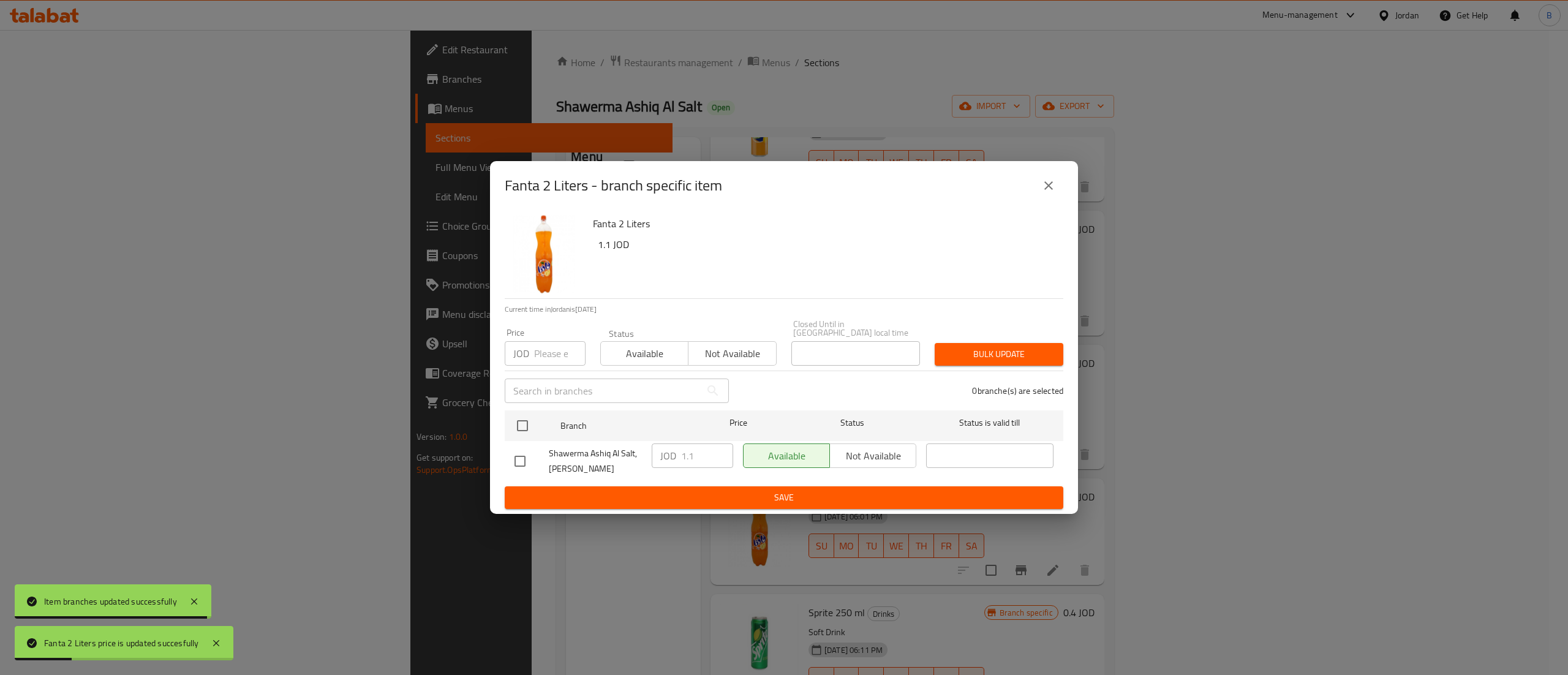
click at [499, 412] on div "Fanta 2 Liters 1.1 JOD Current time in Jordan is 14 Sep 2025 Price JOD Price St…" at bounding box center [784, 361] width 588 height 304
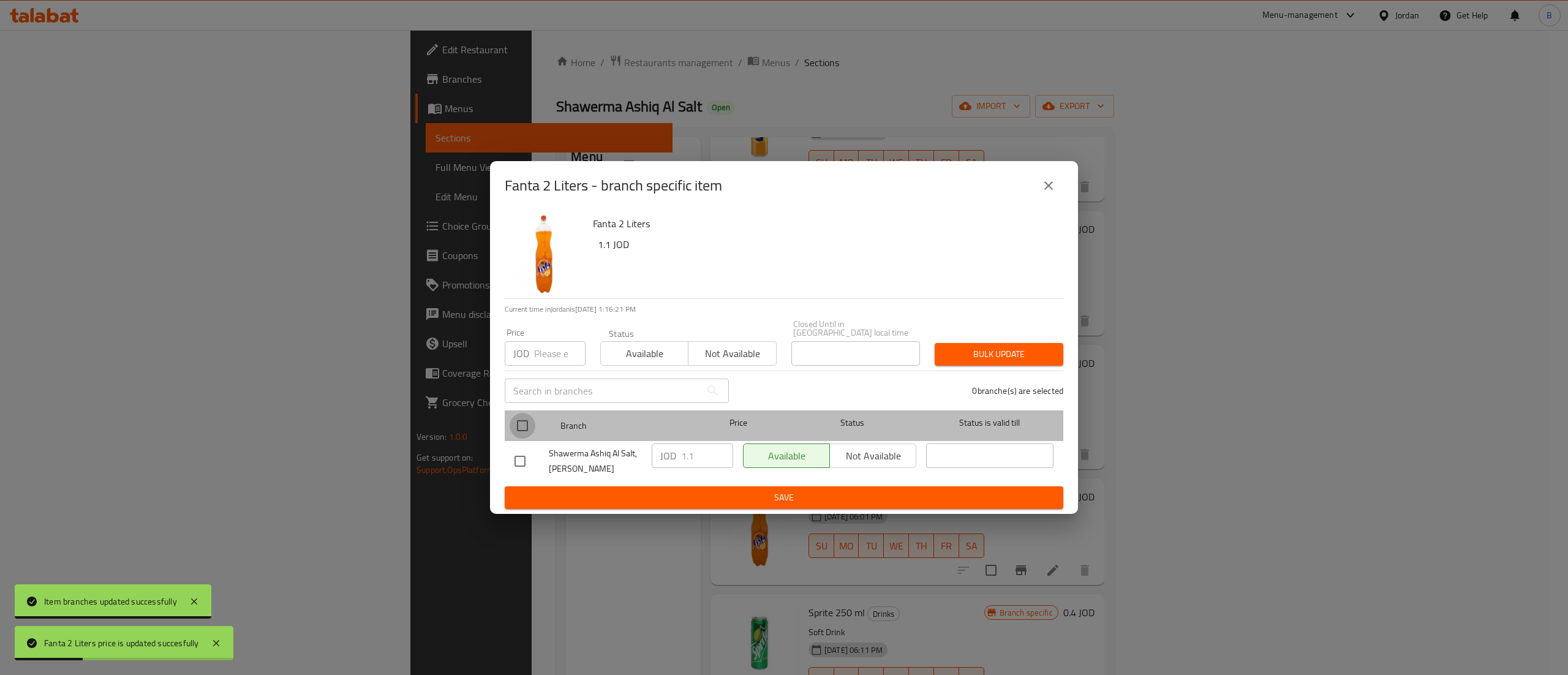
click at [515, 415] on input "checkbox" at bounding box center [523, 425] width 26 height 26
checkbox input "true"
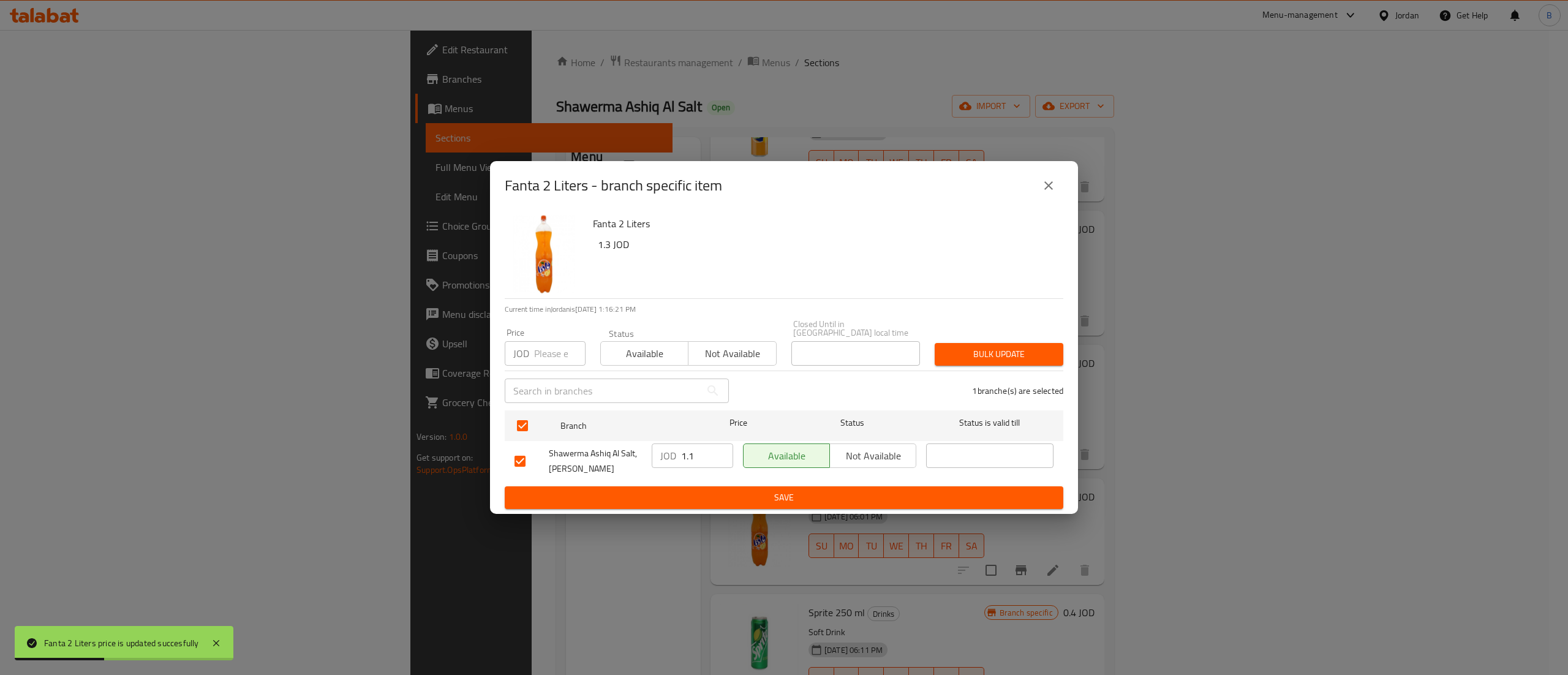
drag, startPoint x: 685, startPoint y: 447, endPoint x: 579, endPoint y: 451, distance: 106.1
click at [600, 447] on div "Shawerma Ashiq Al Salt, Al Midan JOD 1.1 ​ Available Not available ​" at bounding box center [784, 460] width 549 height 45
paste input "30"
type input "1.30"
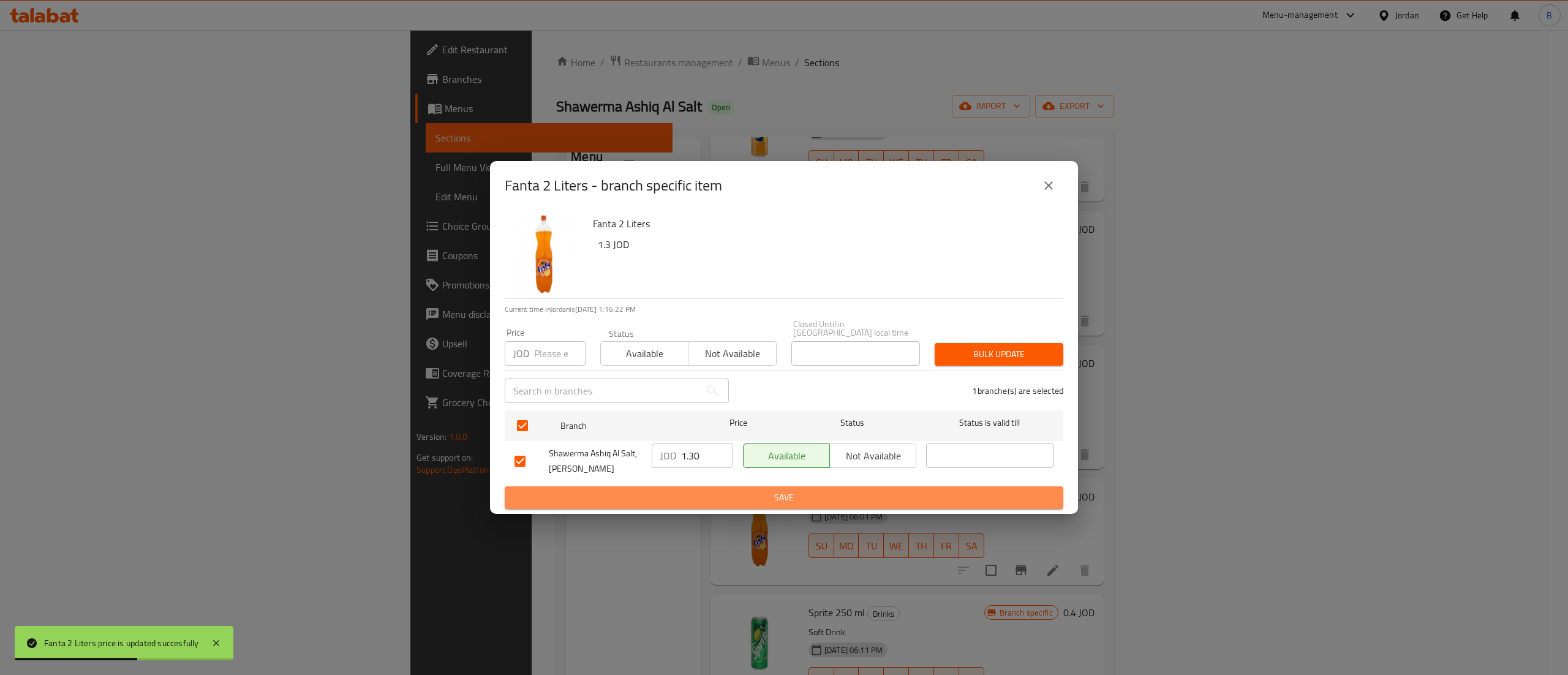
click at [704, 492] on span "Save" at bounding box center [784, 497] width 539 height 15
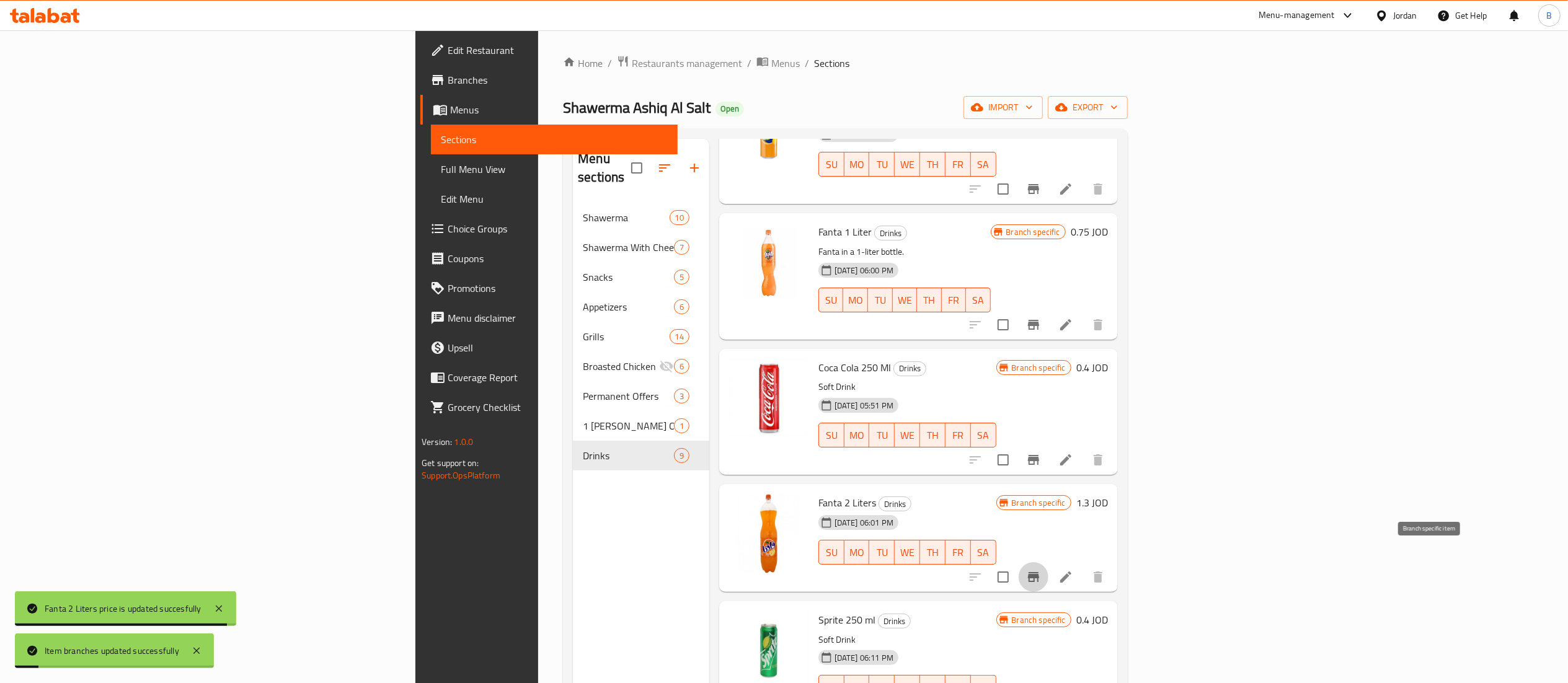
click at [1039, 572] on icon "Branch-specific-item" at bounding box center [1033, 576] width 11 height 10
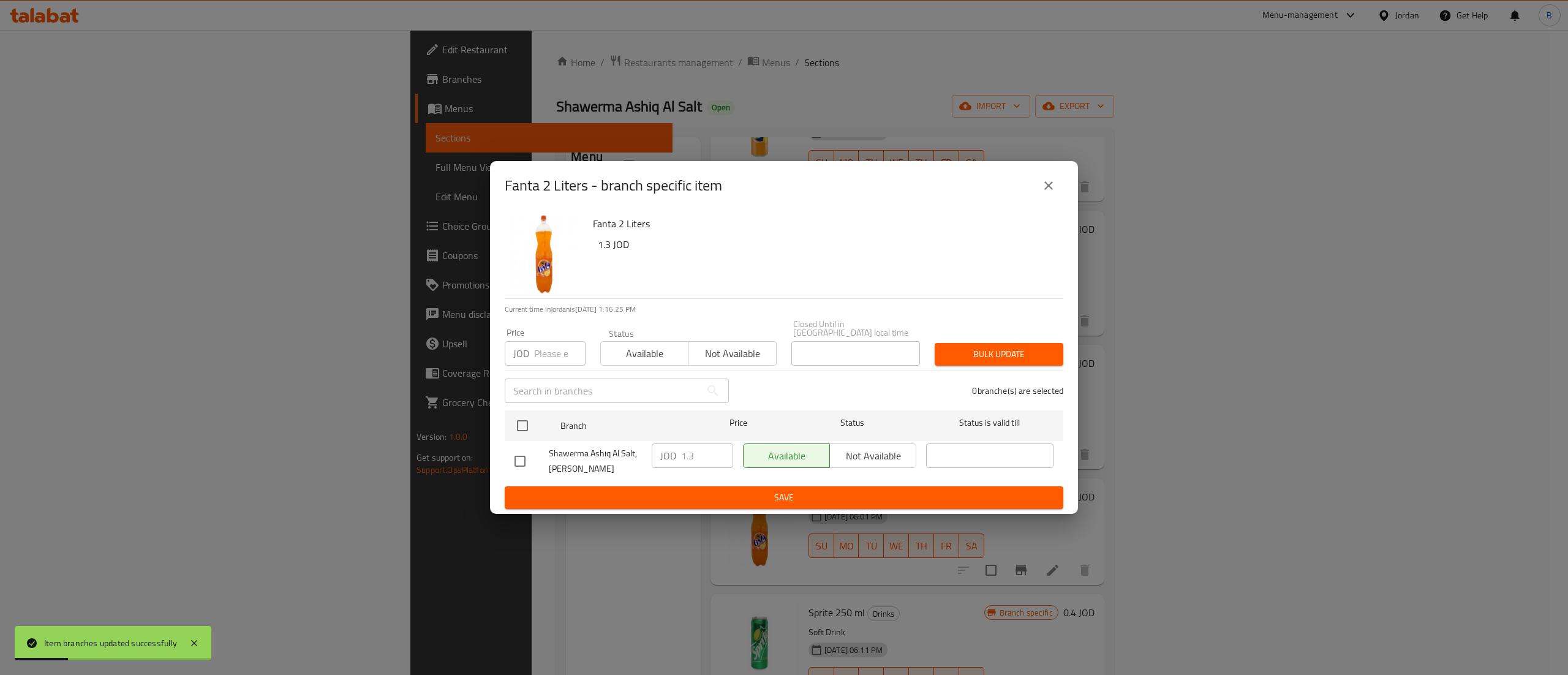
click at [1049, 205] on div "Fanta 2 Liters - branch specific item" at bounding box center [784, 185] width 588 height 49
click at [1044, 193] on icon "close" at bounding box center [1049, 185] width 14 height 14
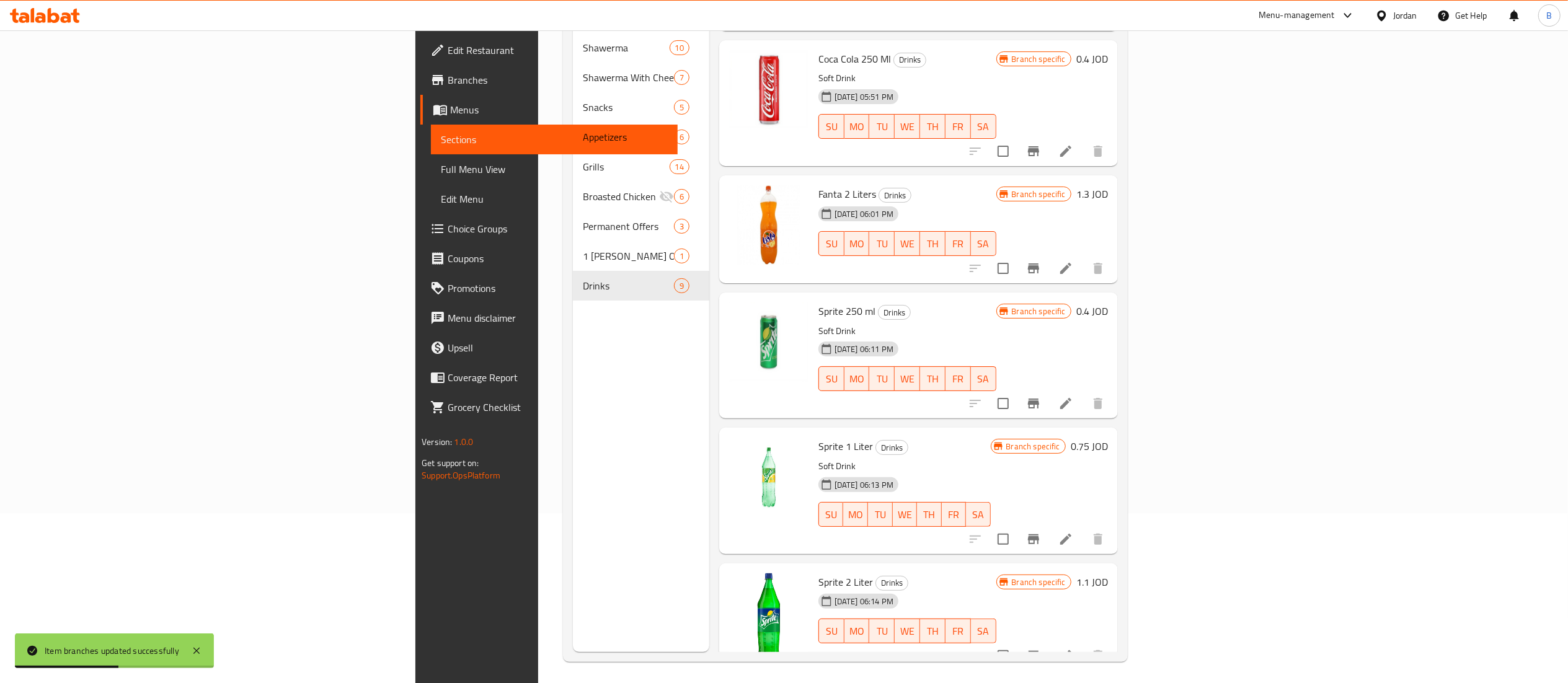
scroll to position [174, 0]
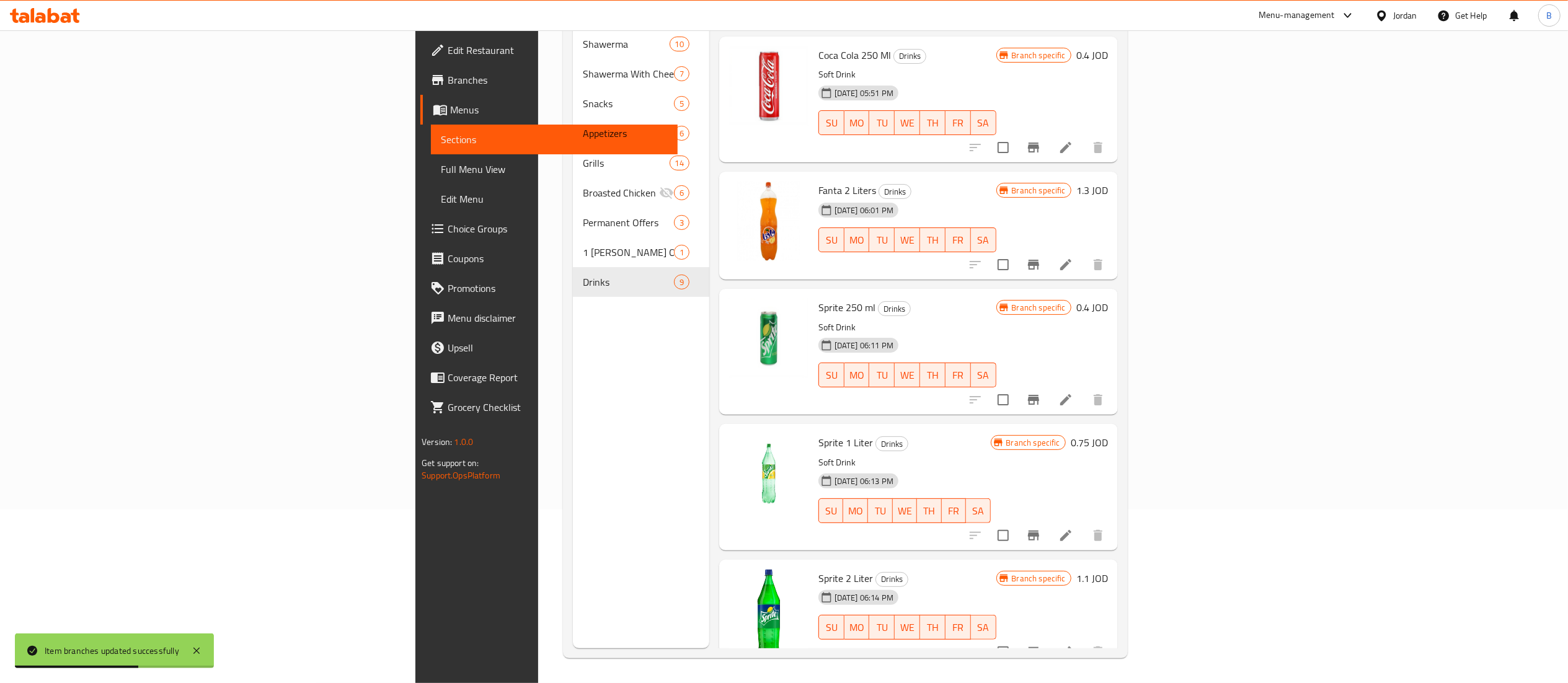
click at [1108, 569] on h6 "1.1 JOD" at bounding box center [1091, 577] width 32 height 17
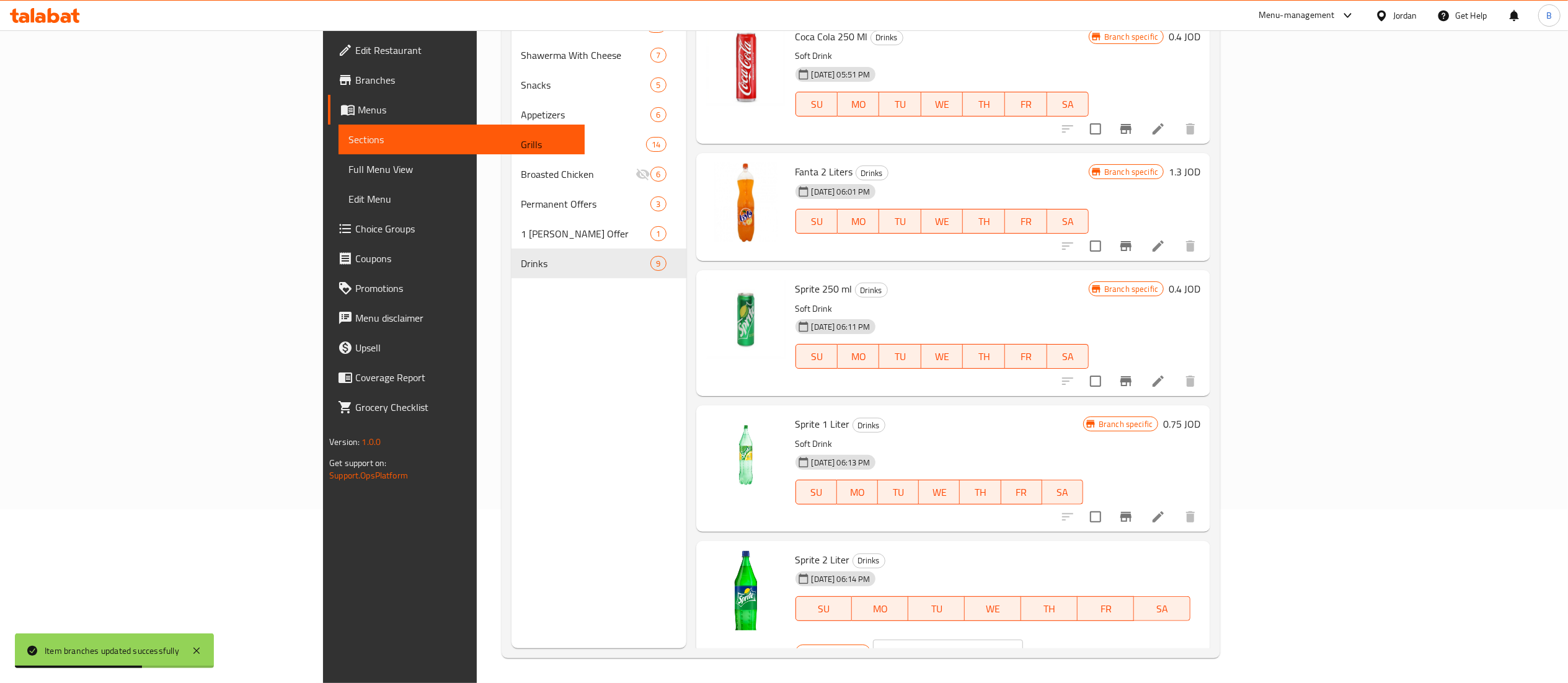
drag, startPoint x: 1249, startPoint y: 557, endPoint x: 1150, endPoint y: 560, distance: 99.0
click at [1189, 557] on div "Sprite 2 Liter Drinks 10-10-2022 06:14 PM SU MO TU WE TH FR SA Branch specific …" at bounding box center [998, 608] width 415 height 125
paste input "30"
type input "1.30"
click at [1073, 646] on icon "ok" at bounding box center [1066, 652] width 12 height 12
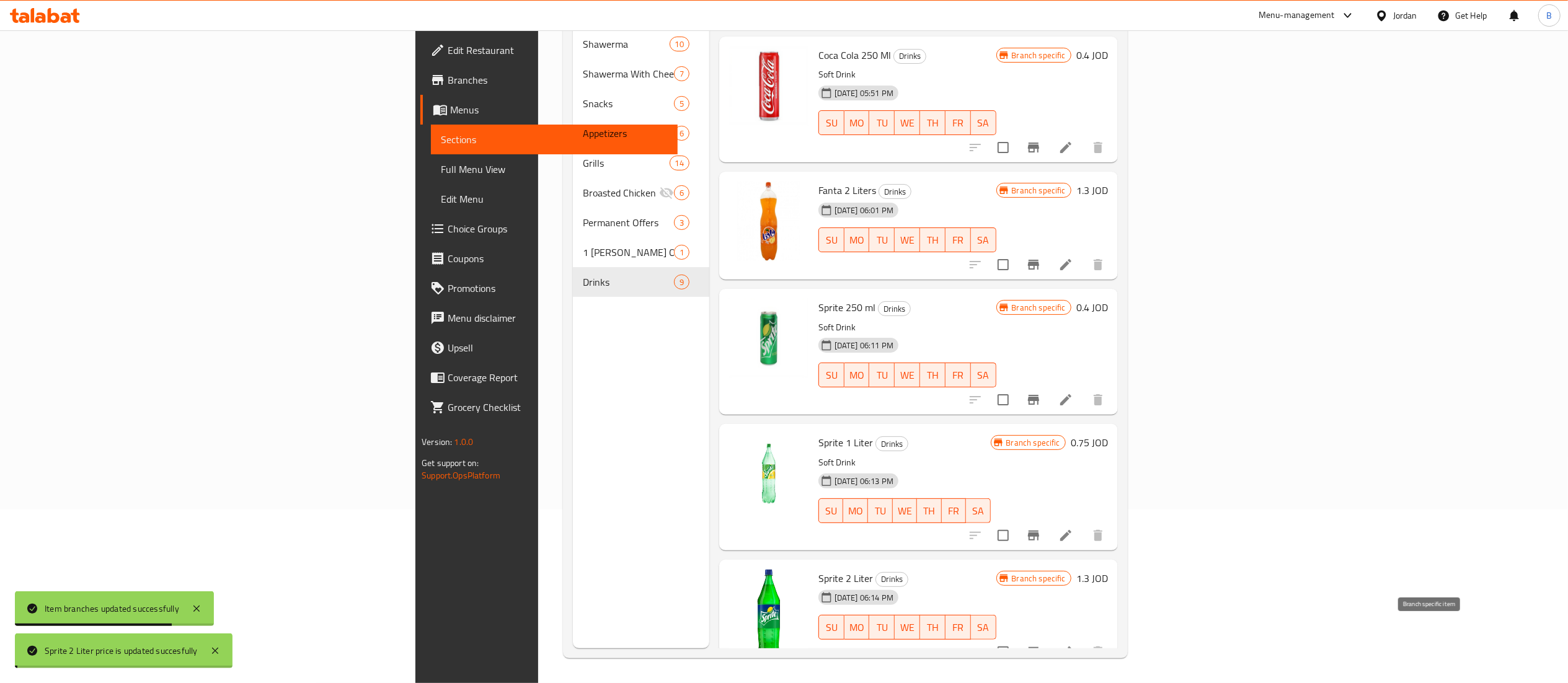
click at [1039, 647] on icon "Branch-specific-item" at bounding box center [1033, 652] width 11 height 10
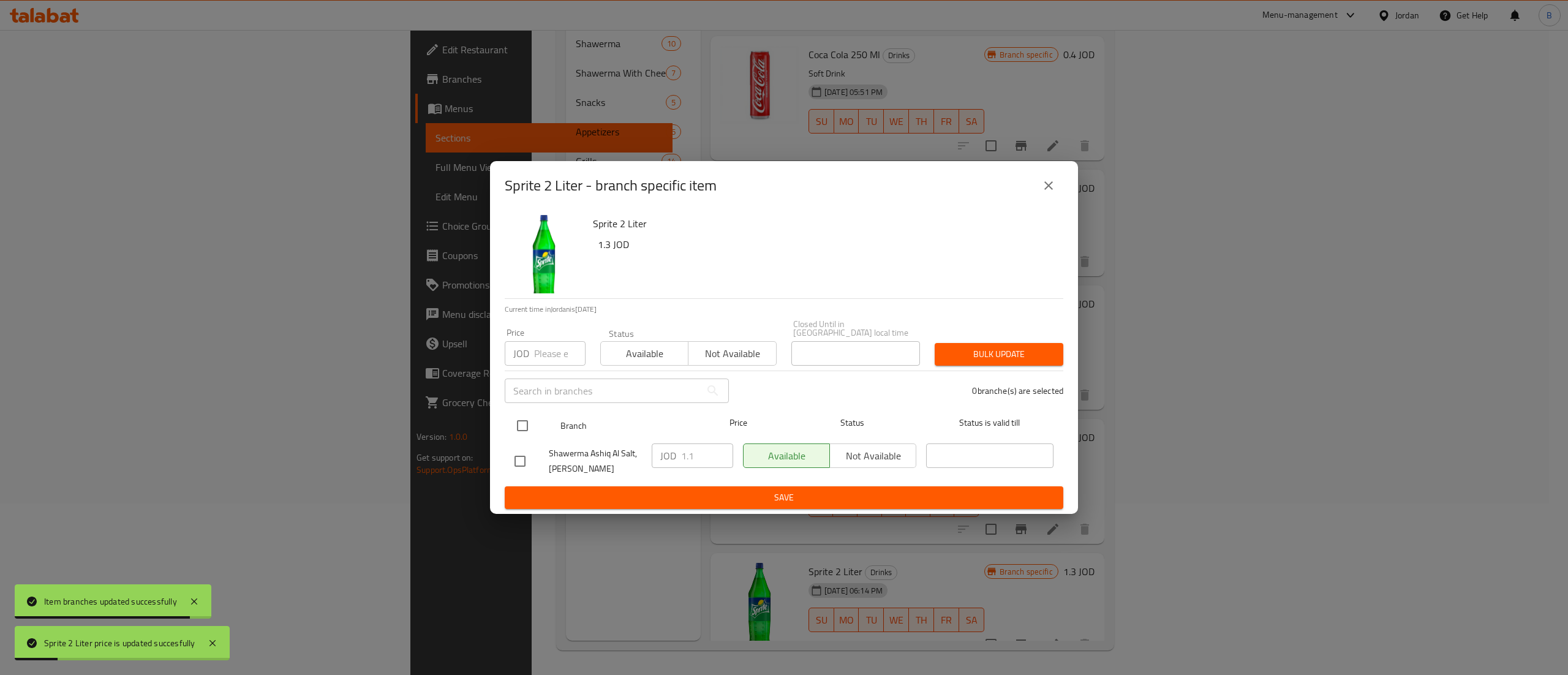
click at [531, 417] on input "checkbox" at bounding box center [523, 425] width 26 height 26
checkbox input "true"
drag, startPoint x: 698, startPoint y: 458, endPoint x: 602, endPoint y: 462, distance: 96.1
click at [642, 456] on div "Shawerma Ashiq Al Salt, Al Midan JOD 1.1 ​ Available Not available ​" at bounding box center [784, 460] width 549 height 45
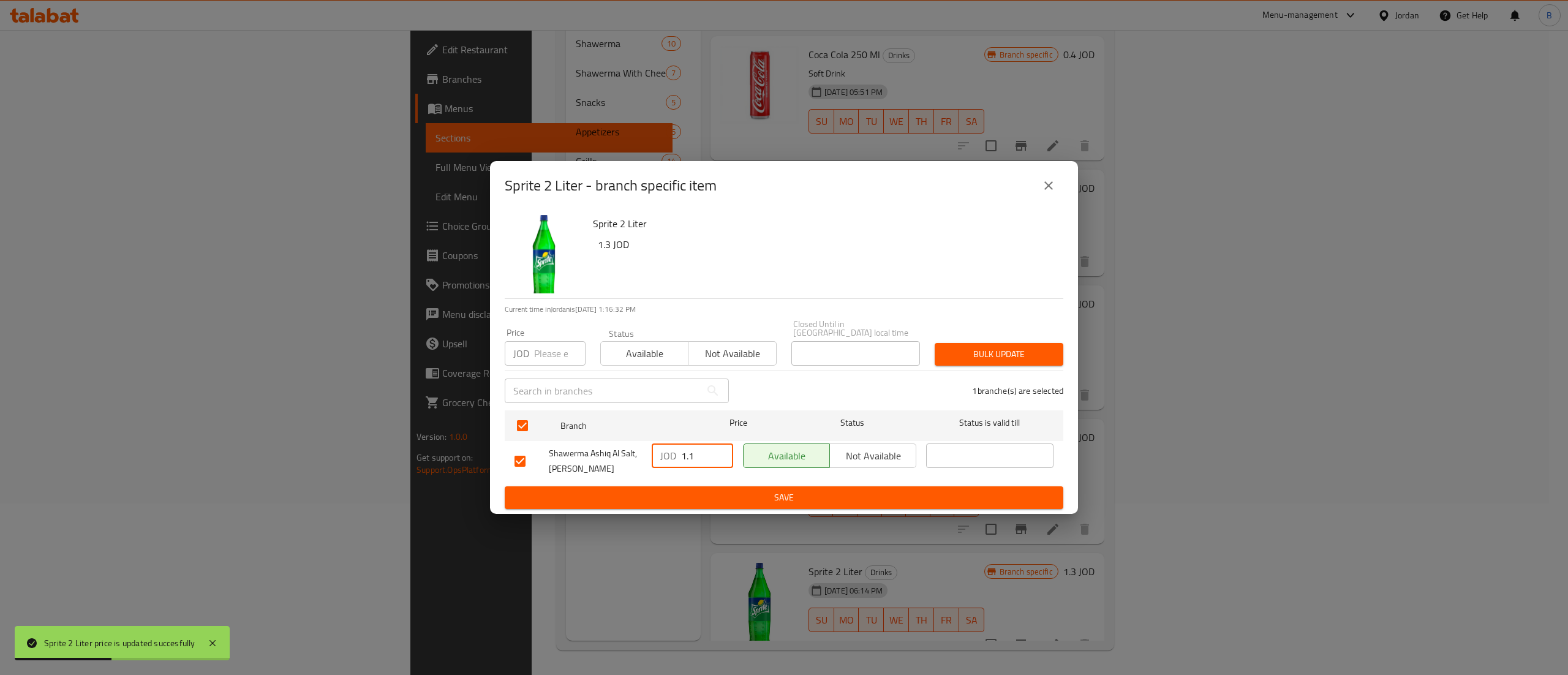
paste input "30"
type input "1.30"
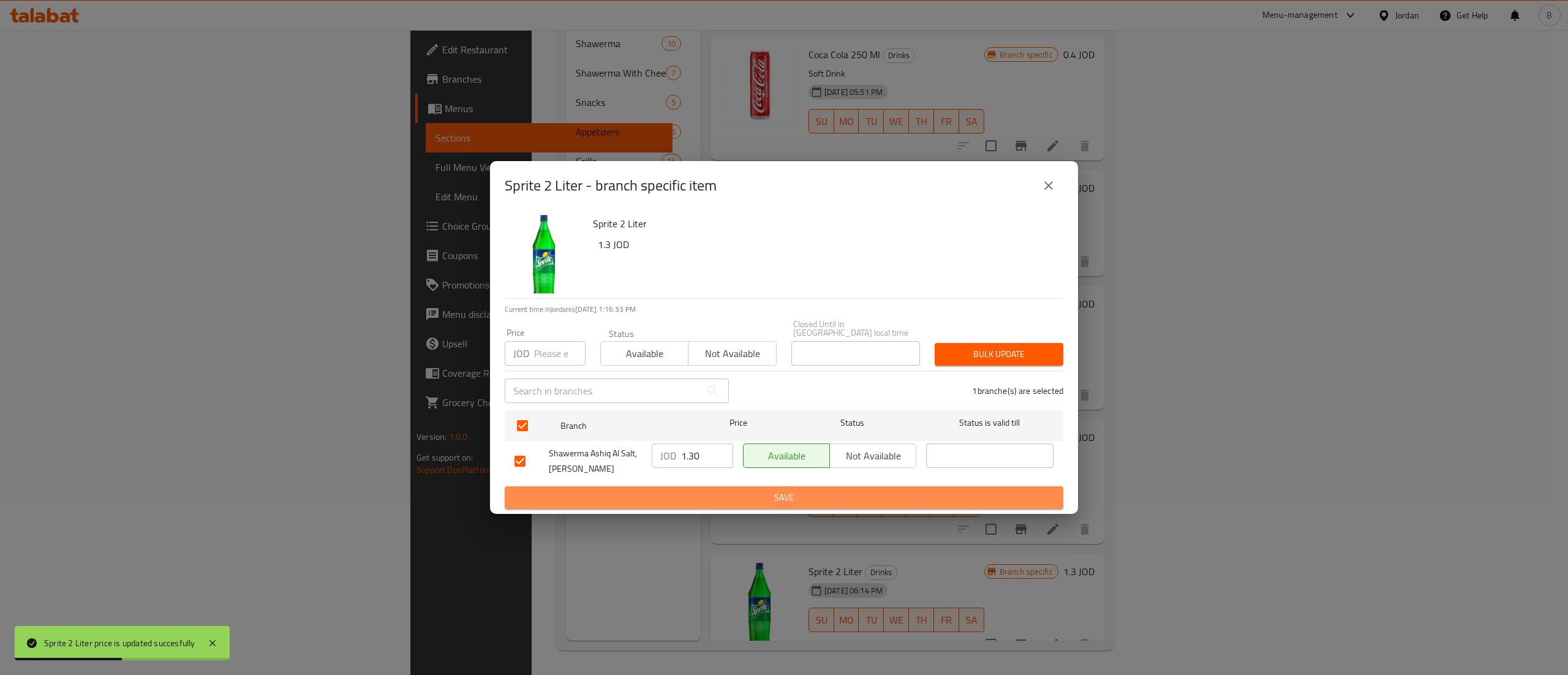
click at [698, 496] on span "Save" at bounding box center [784, 497] width 539 height 15
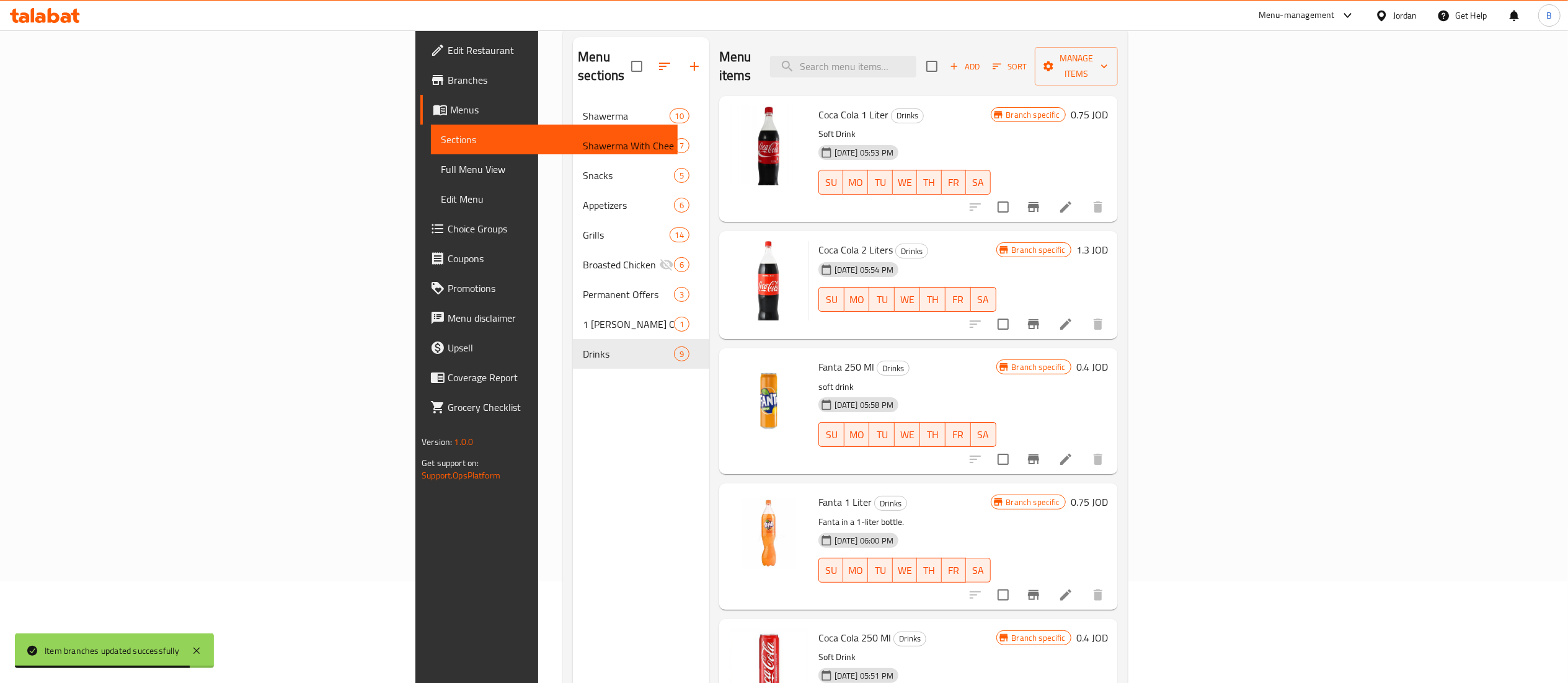
scroll to position [50, 0]
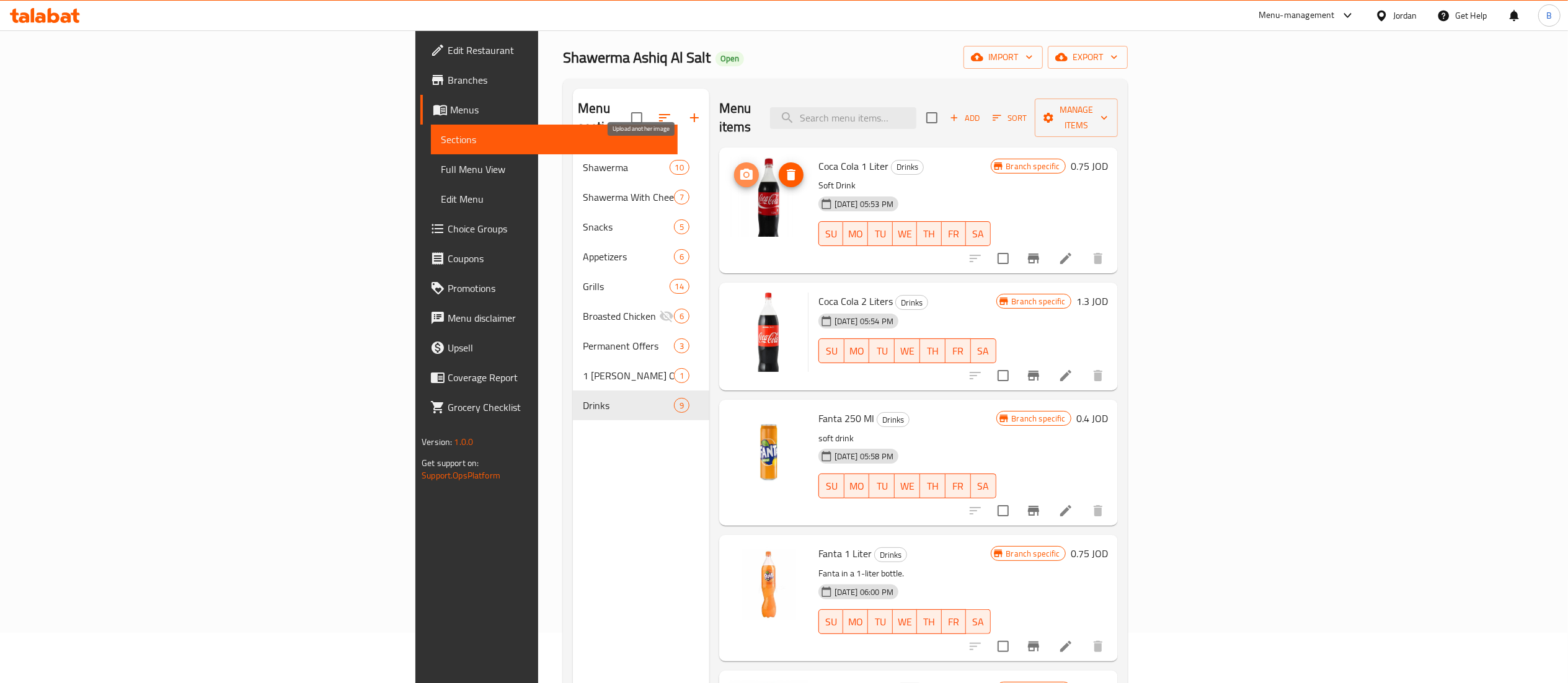
click at [739, 167] on icon "upload picture" at bounding box center [746, 174] width 15 height 15
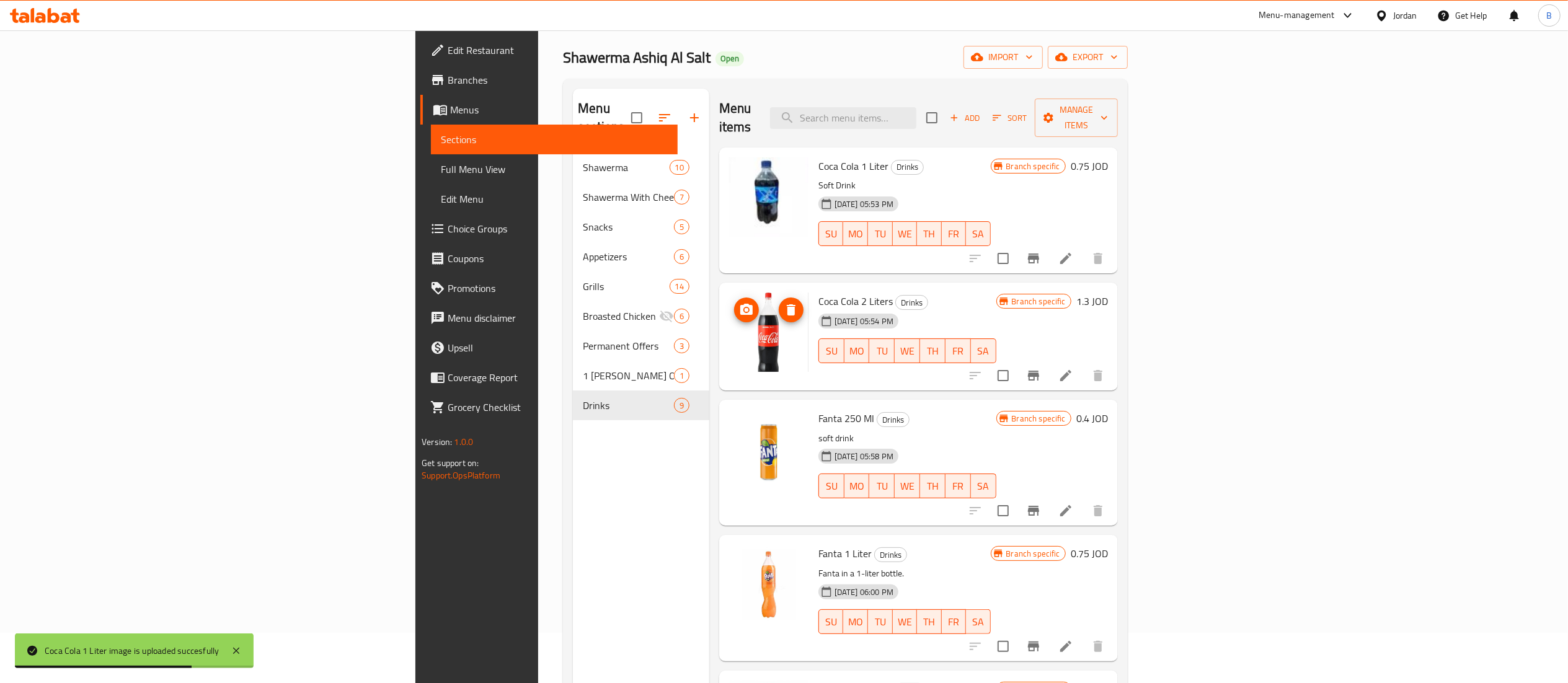
click at [740, 304] on icon "upload picture" at bounding box center [746, 309] width 12 height 11
click at [739, 420] on icon "upload picture" at bounding box center [746, 427] width 15 height 15
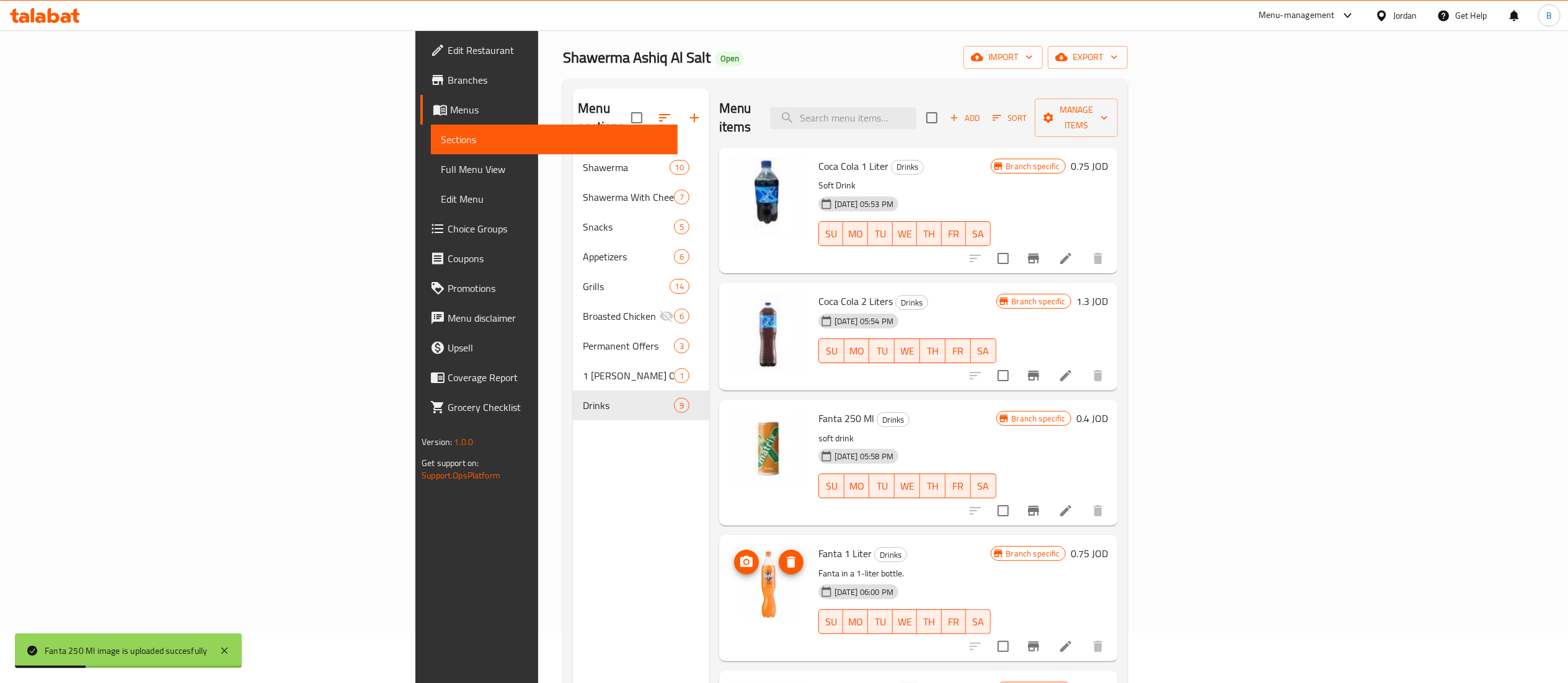
click at [739, 555] on icon "upload picture" at bounding box center [746, 562] width 15 height 15
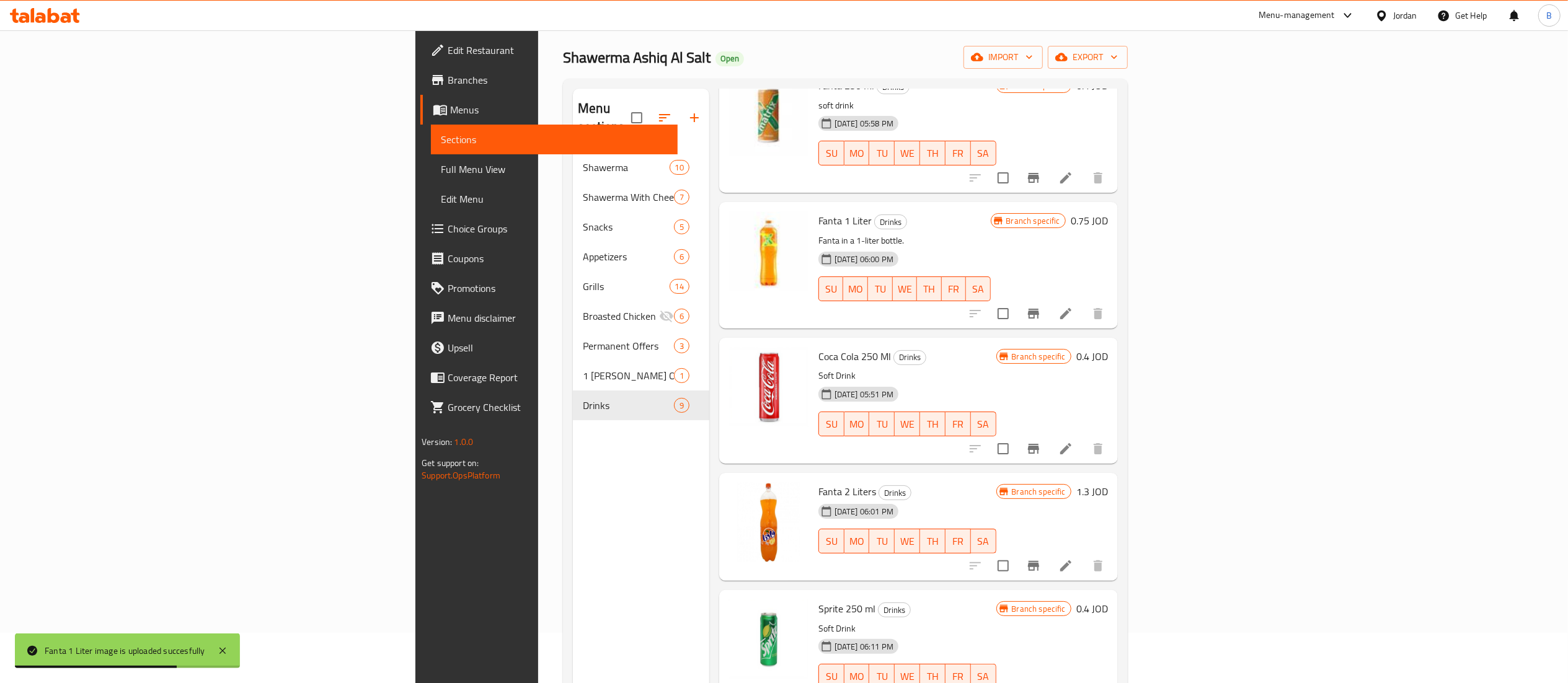
scroll to position [371, 0]
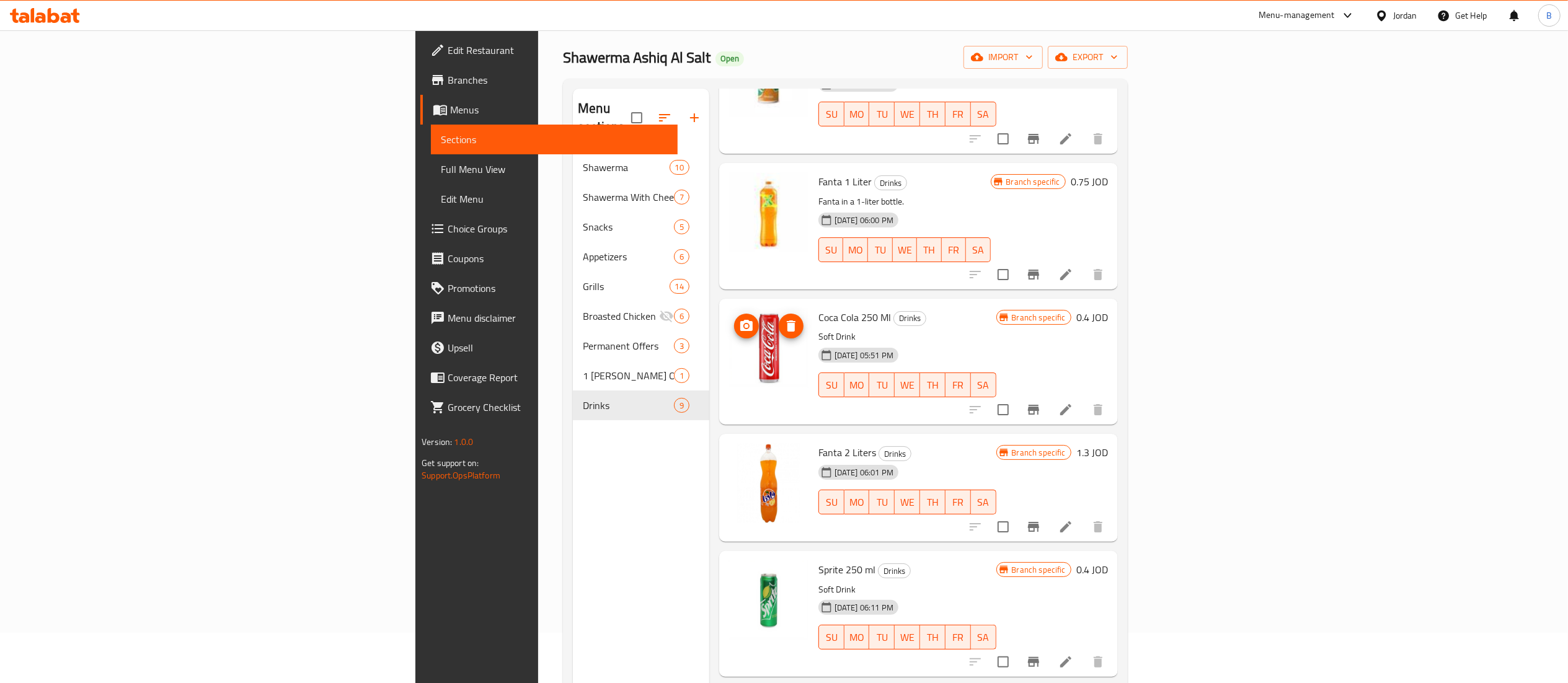
click at [739, 318] on icon "upload picture" at bounding box center [746, 325] width 15 height 15
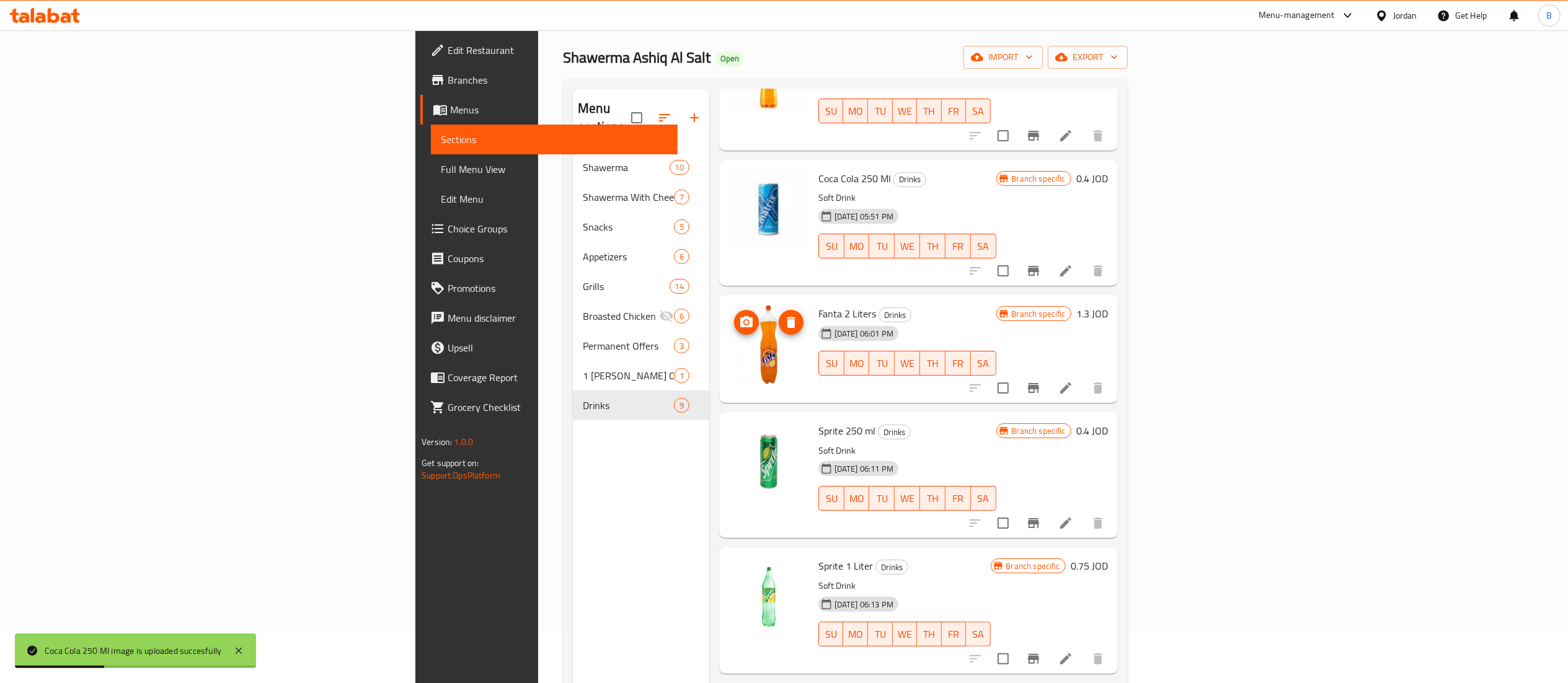
click at [745, 321] on circle "upload picture" at bounding box center [746, 322] width 4 height 4
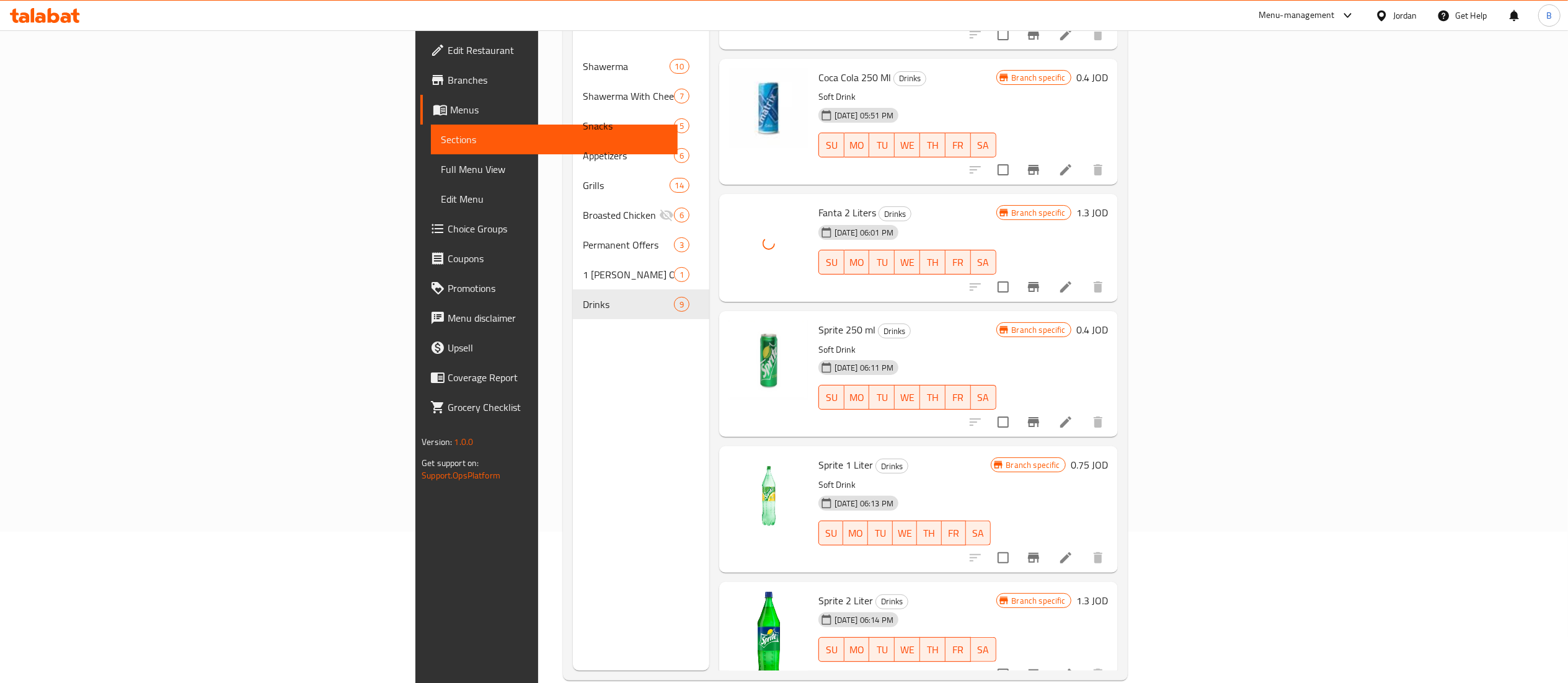
scroll to position [174, 0]
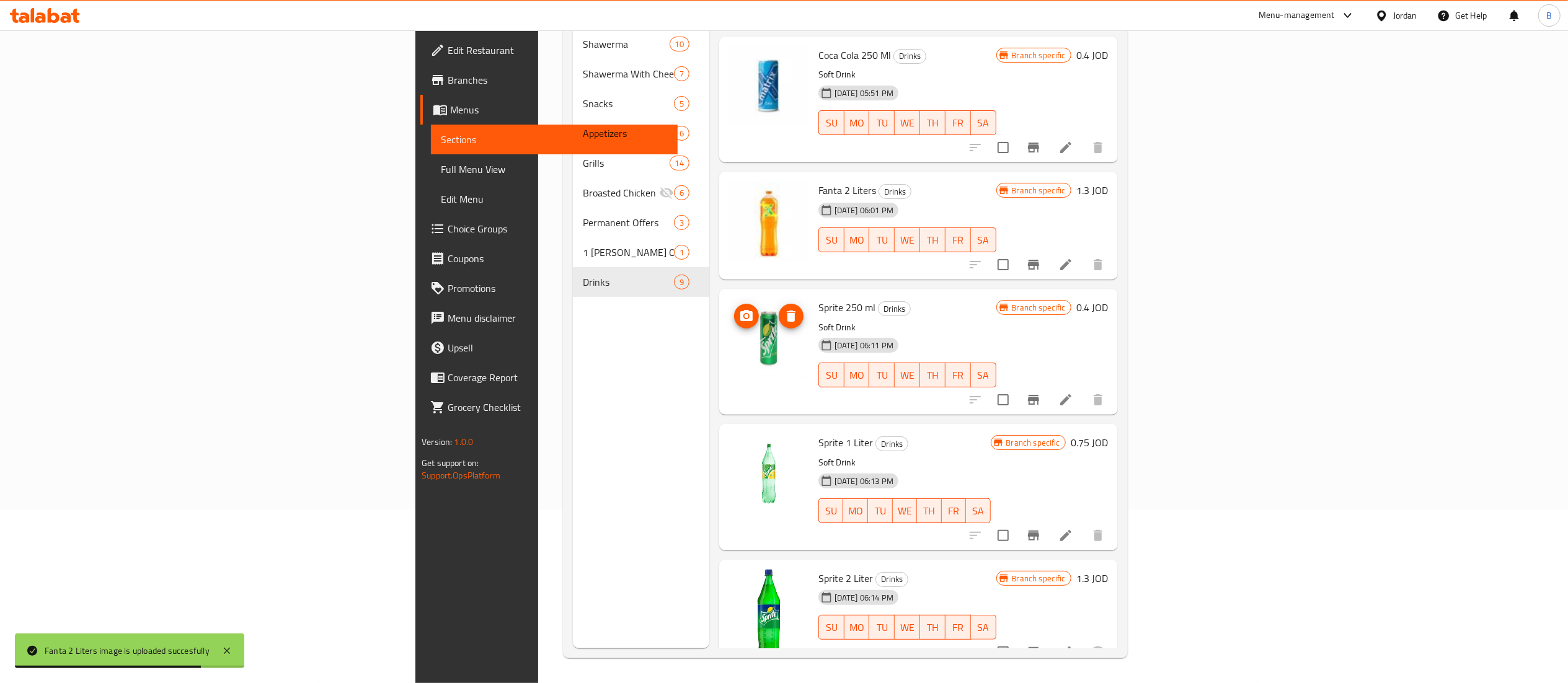
click at [729, 308] on img at bounding box center [769, 338] width 79 height 79
click at [734, 305] on button "upload picture" at bounding box center [746, 316] width 25 height 25
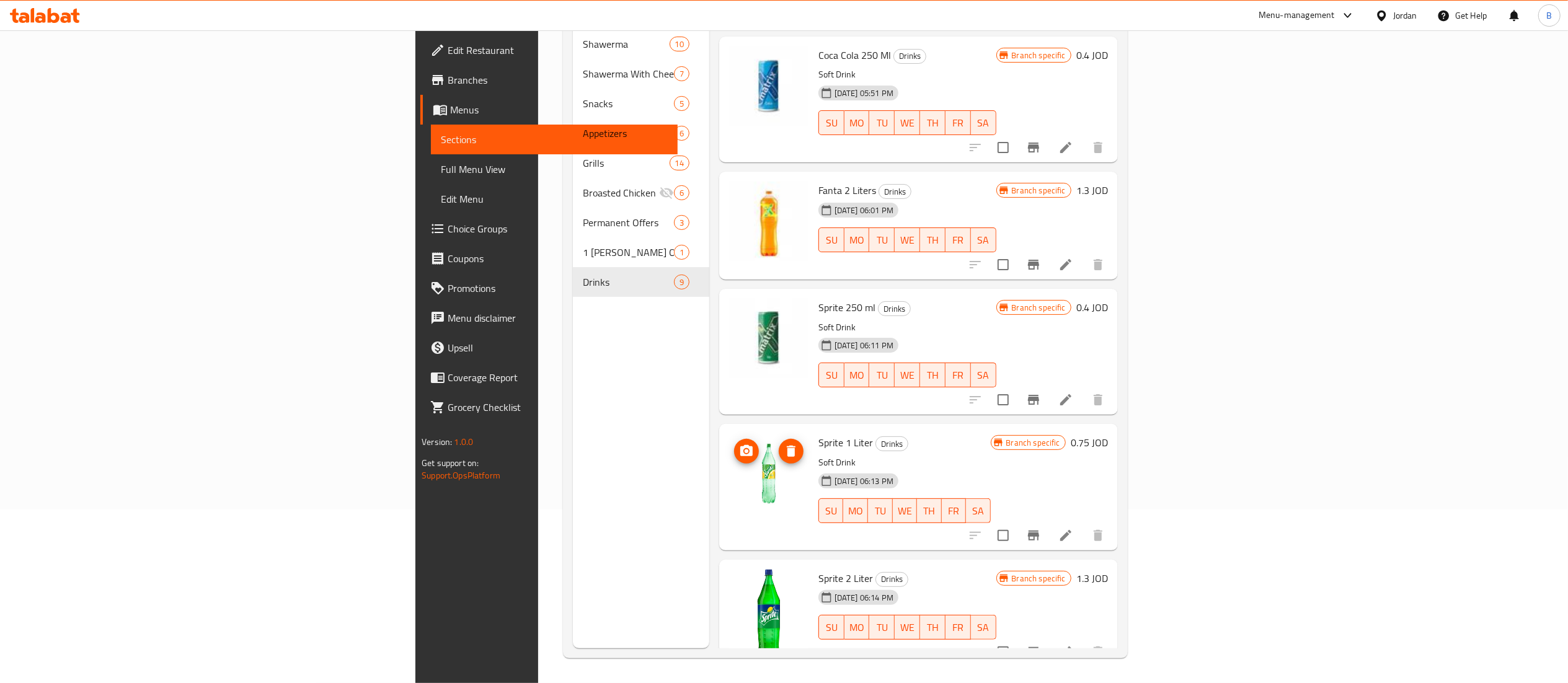
click at [739, 443] on icon "upload picture" at bounding box center [746, 450] width 15 height 15
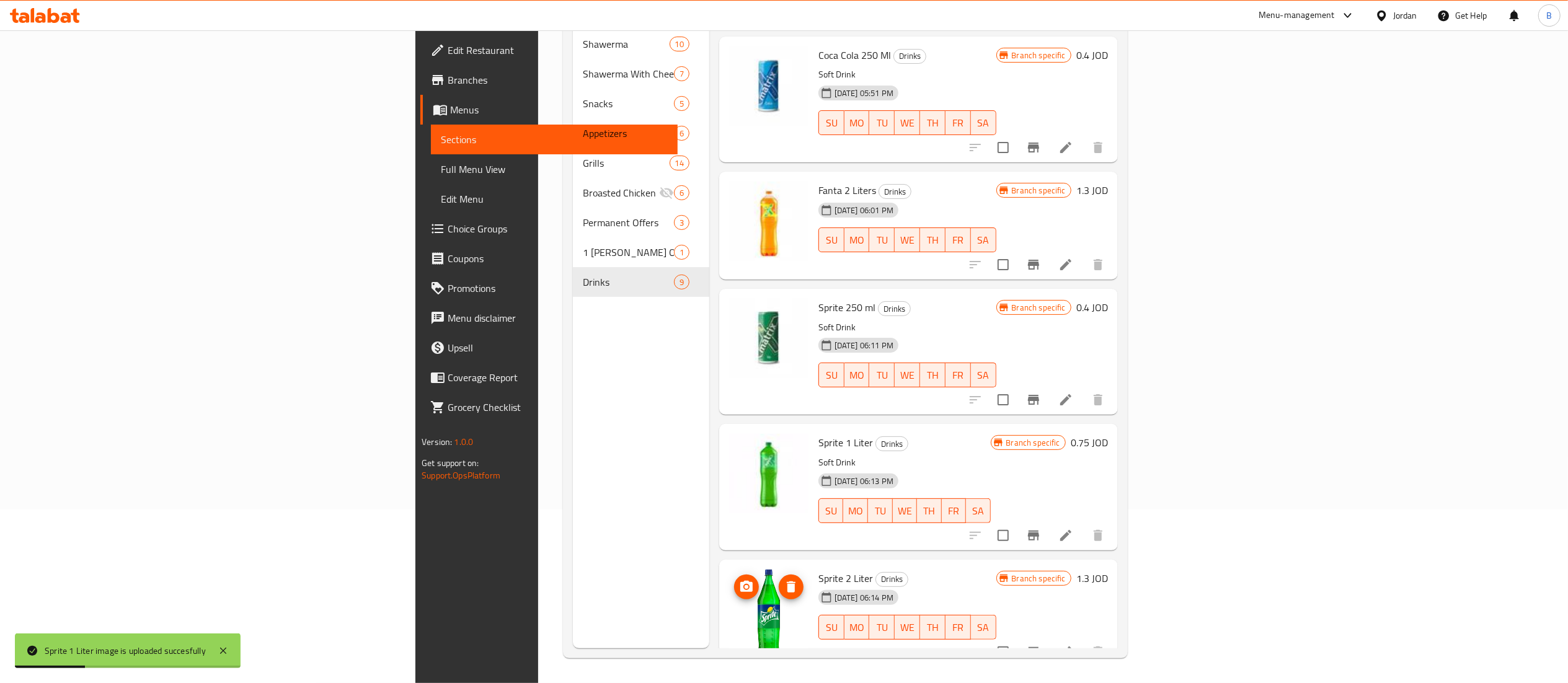
click at [734, 576] on button "upload picture" at bounding box center [746, 586] width 25 height 25
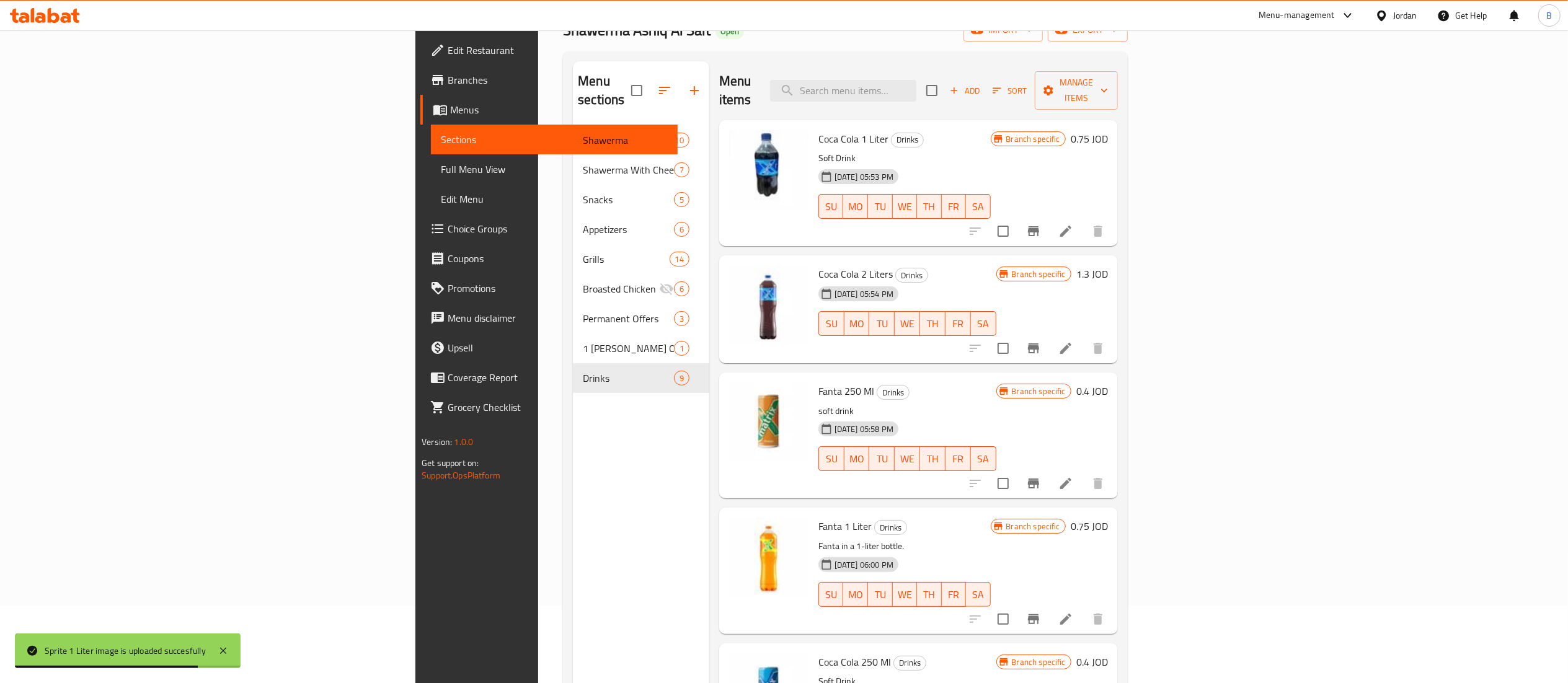
scroll to position [0, 0]
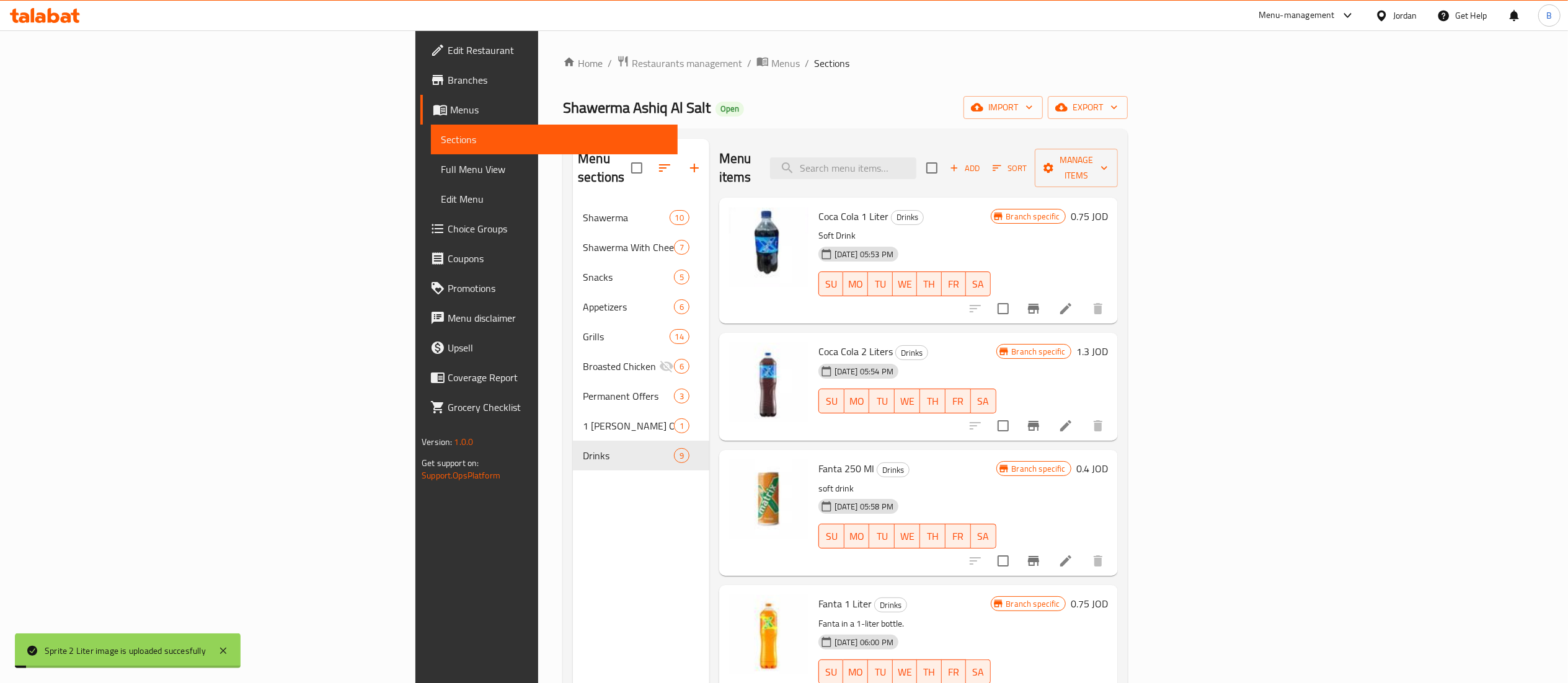
click at [1071, 303] on icon at bounding box center [1066, 308] width 11 height 11
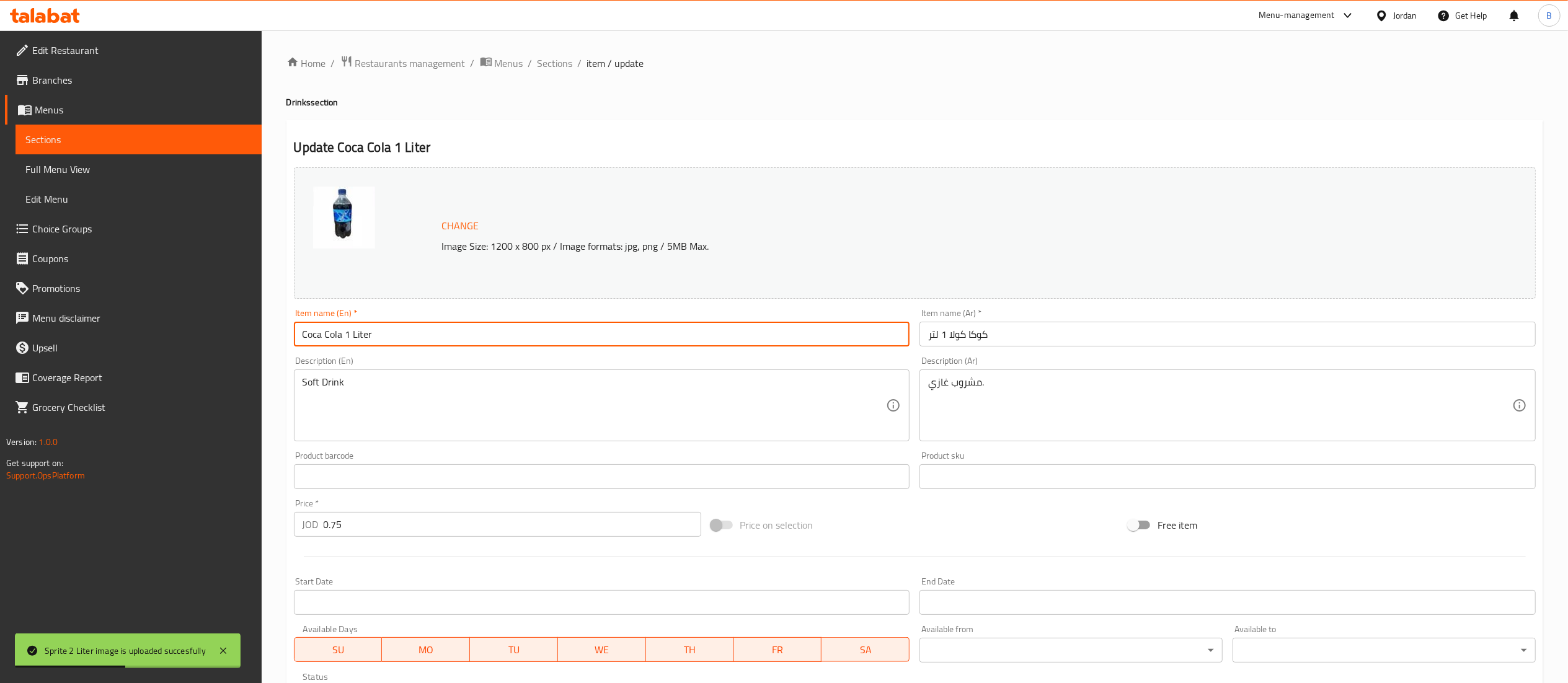
drag, startPoint x: 343, startPoint y: 332, endPoint x: 234, endPoint y: 319, distance: 109.8
click at [234, 319] on div "Edit Restaurant Branches Menus Sections Full Menu View Edit Menu Choice Groups …" at bounding box center [784, 462] width 1568 height 863
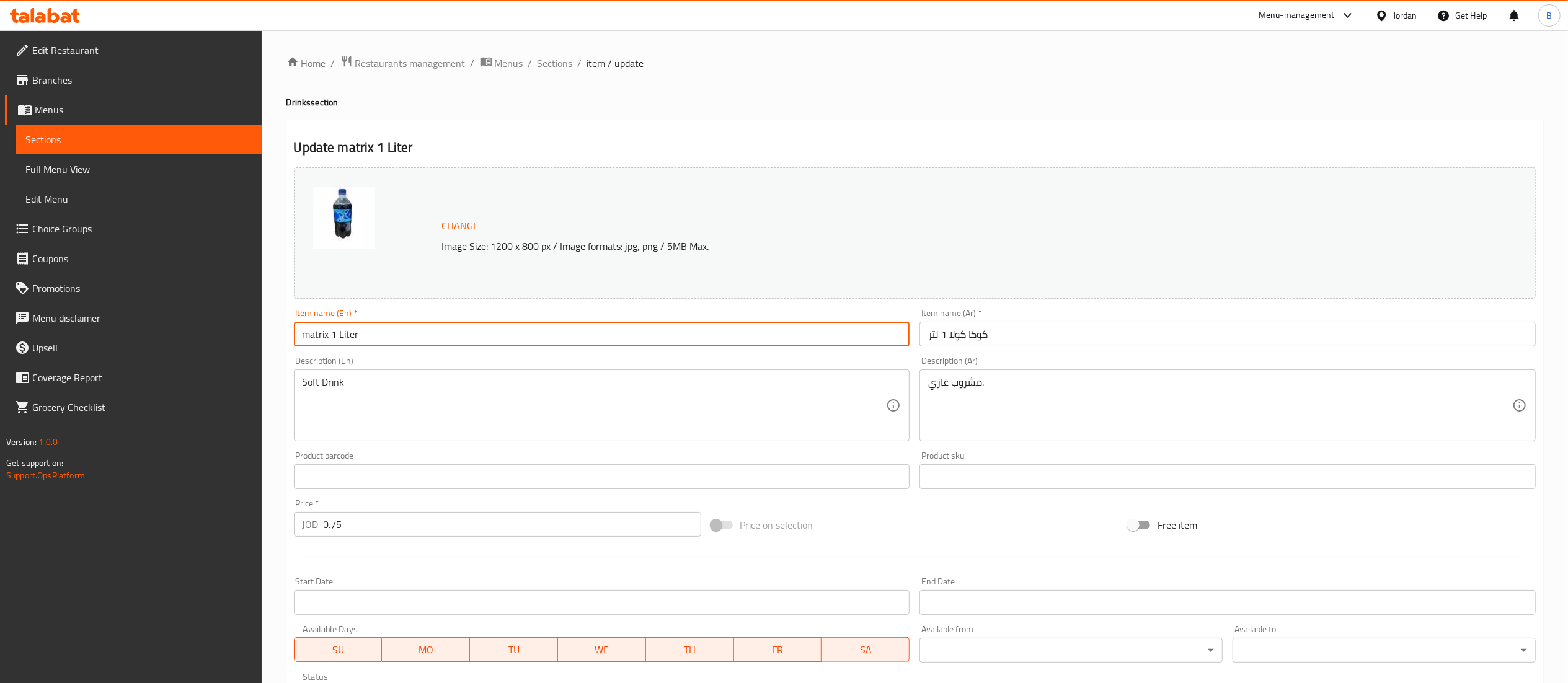
type input "matrix 1 Liter"
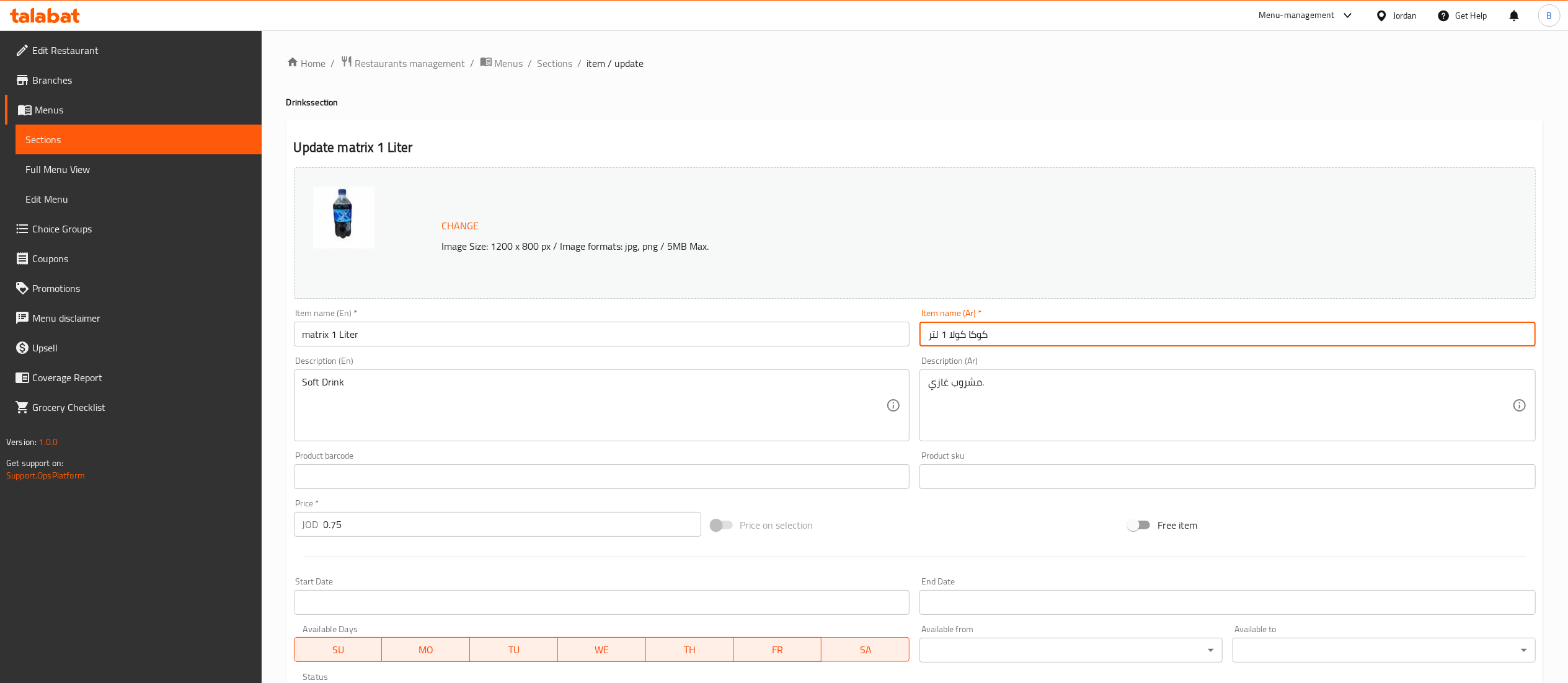
drag, startPoint x: 988, startPoint y: 338, endPoint x: 948, endPoint y: 334, distance: 40.2
click at [948, 334] on input "كوكا كولا 1 لتر" at bounding box center [1227, 333] width 616 height 25
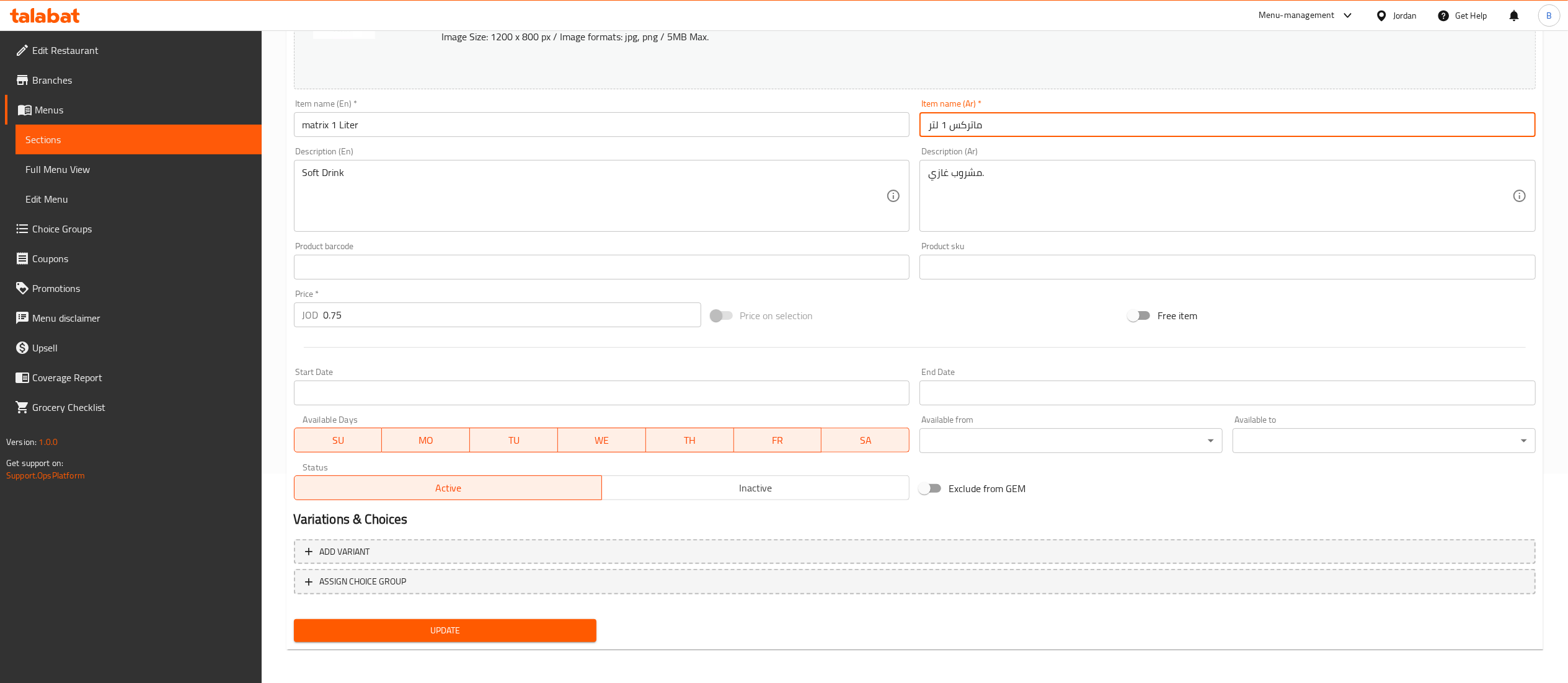
type input "ماتركس 1 لتر"
click at [452, 634] on span "Update" at bounding box center [445, 630] width 284 height 15
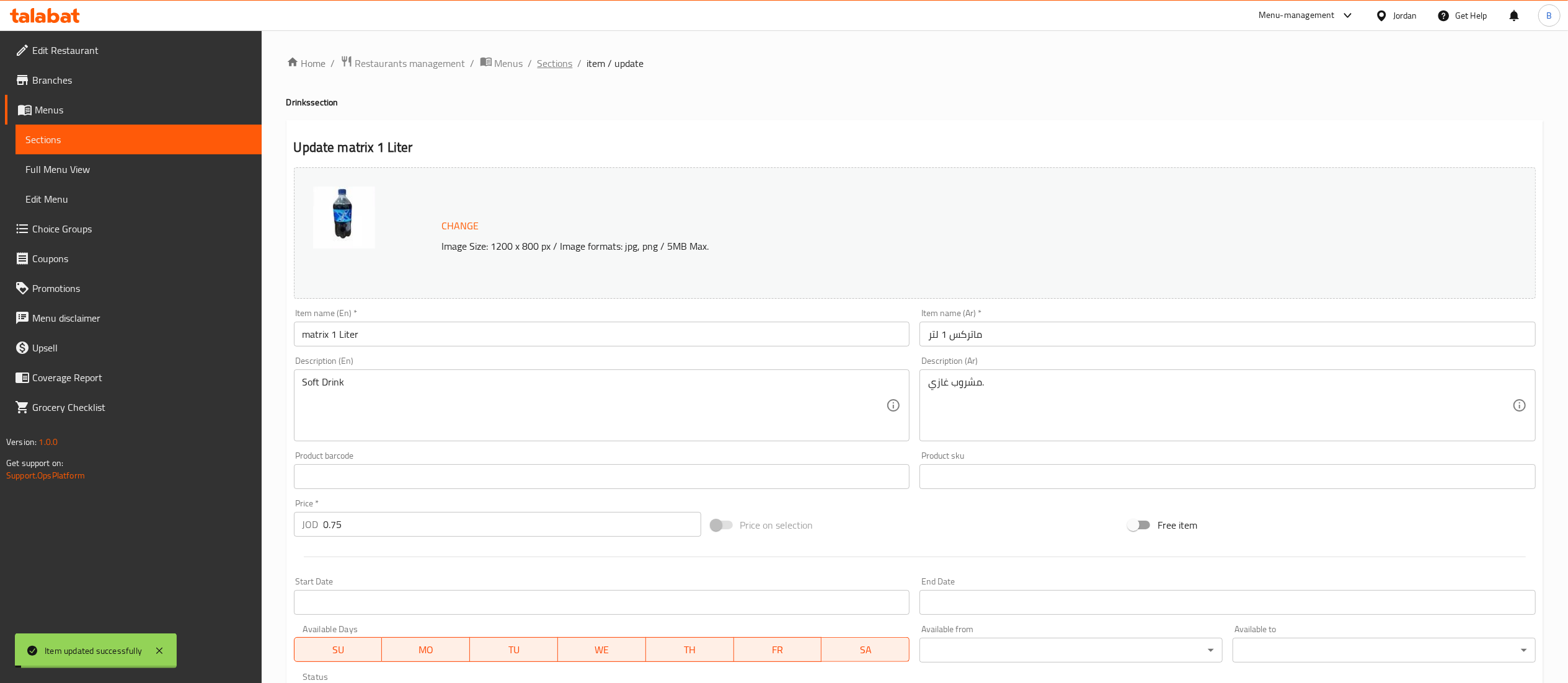
click at [556, 59] on span "Sections" at bounding box center [555, 63] width 36 height 15
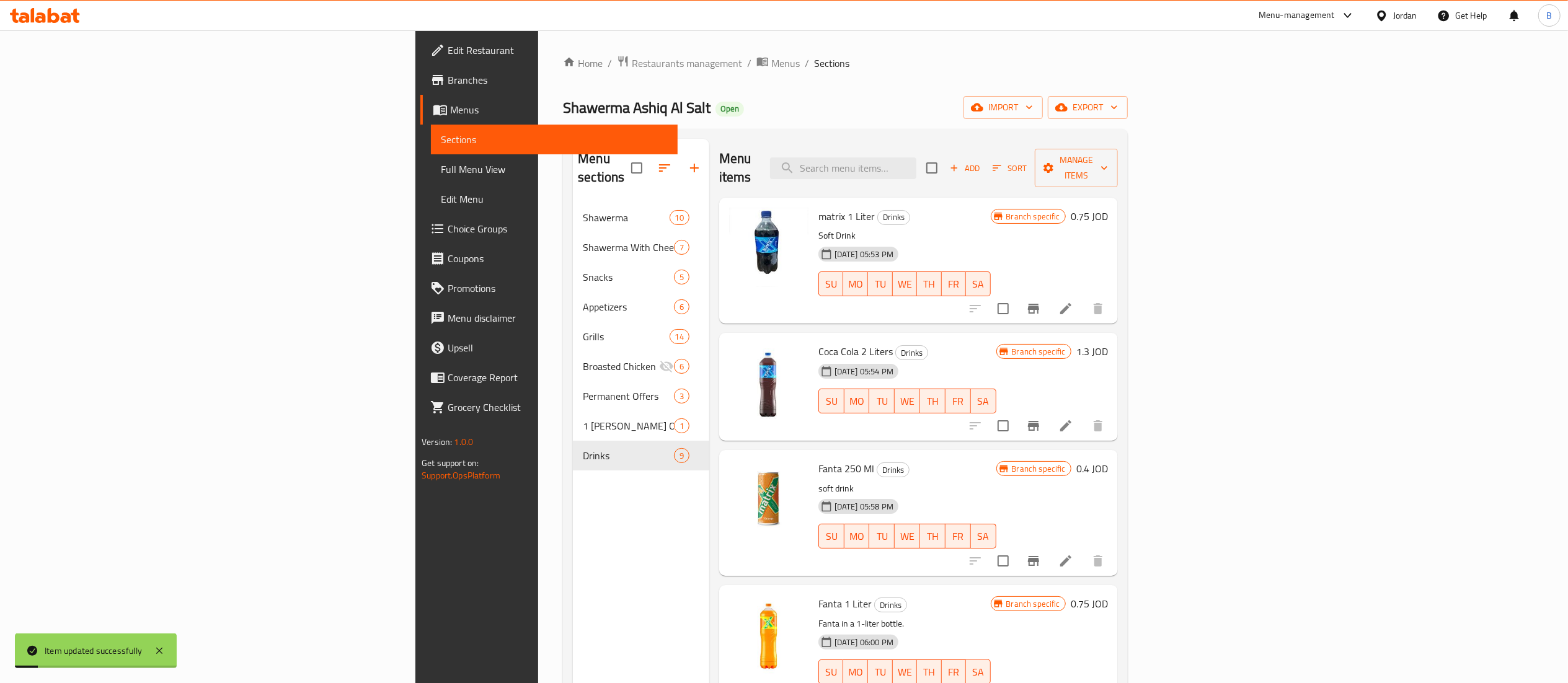
click at [1083, 414] on li at bounding box center [1066, 425] width 35 height 23
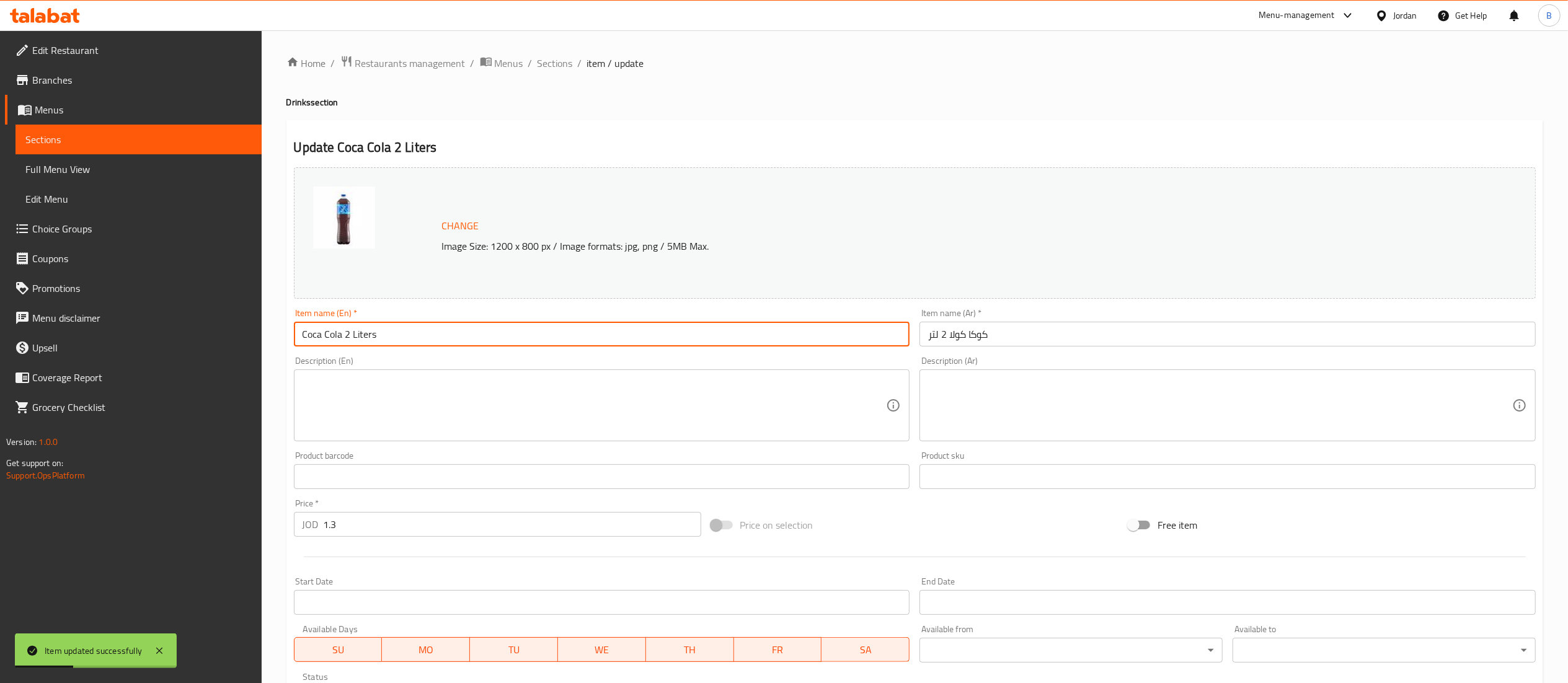
drag, startPoint x: 341, startPoint y: 336, endPoint x: 267, endPoint y: 336, distance: 74.0
click at [268, 336] on div "Home / Restaurants management / Menus / Sections / item / update Drinks section…" at bounding box center [914, 462] width 1306 height 863
type input "matrix 2 Liters"
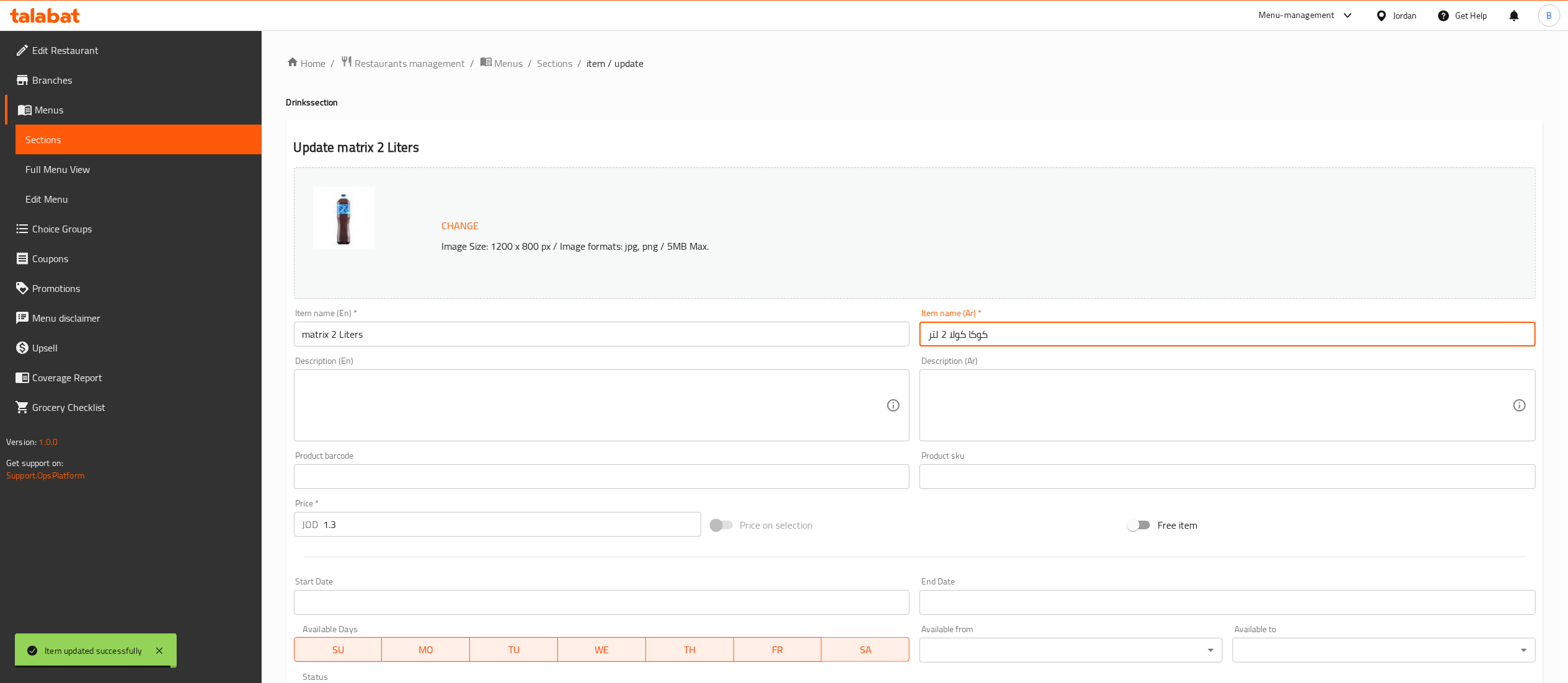
drag, startPoint x: 995, startPoint y: 340, endPoint x: 1099, endPoint y: 383, distance: 112.5
click at [953, 337] on input "كوكا كولا 2 لتر" at bounding box center [1227, 333] width 616 height 25
click at [950, 326] on input "ا 2 لتر" at bounding box center [1227, 333] width 616 height 25
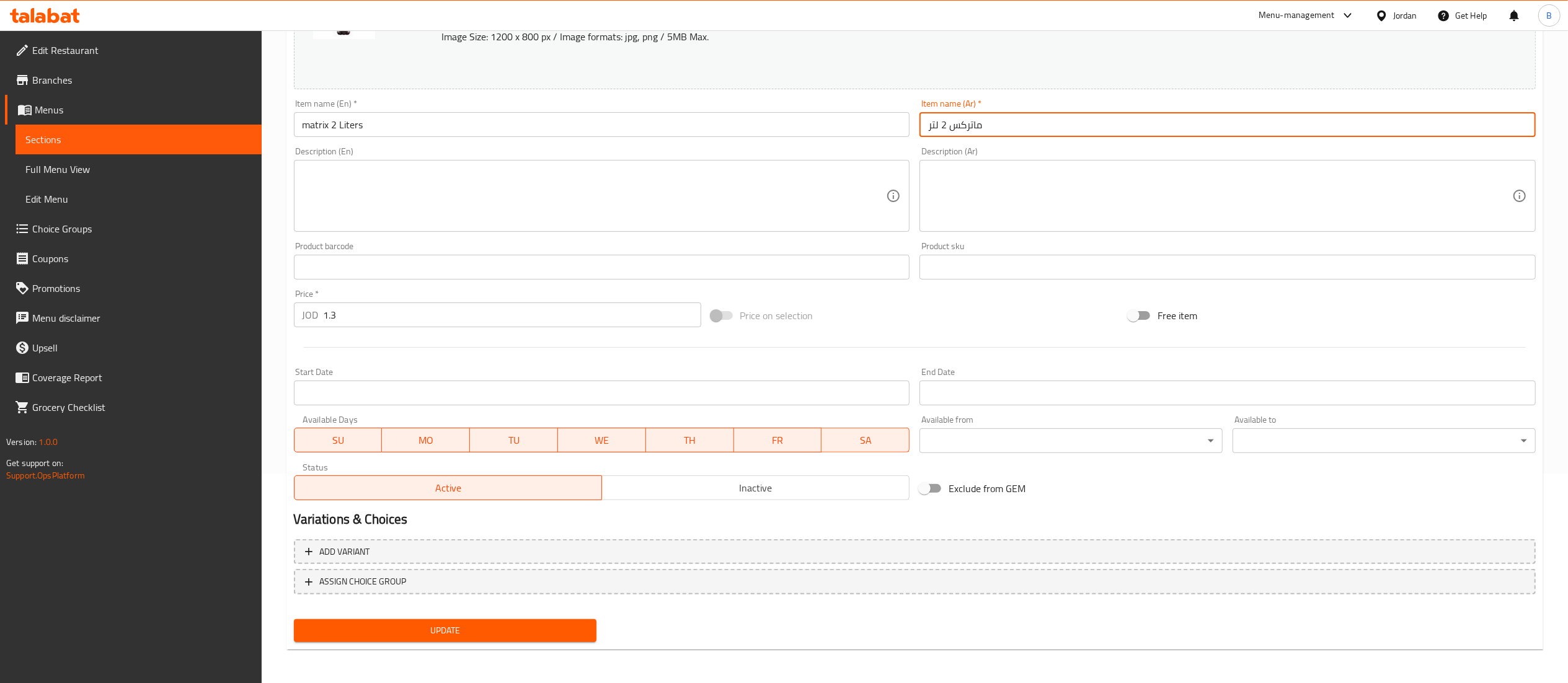
type input "ماتركس 2 لتر"
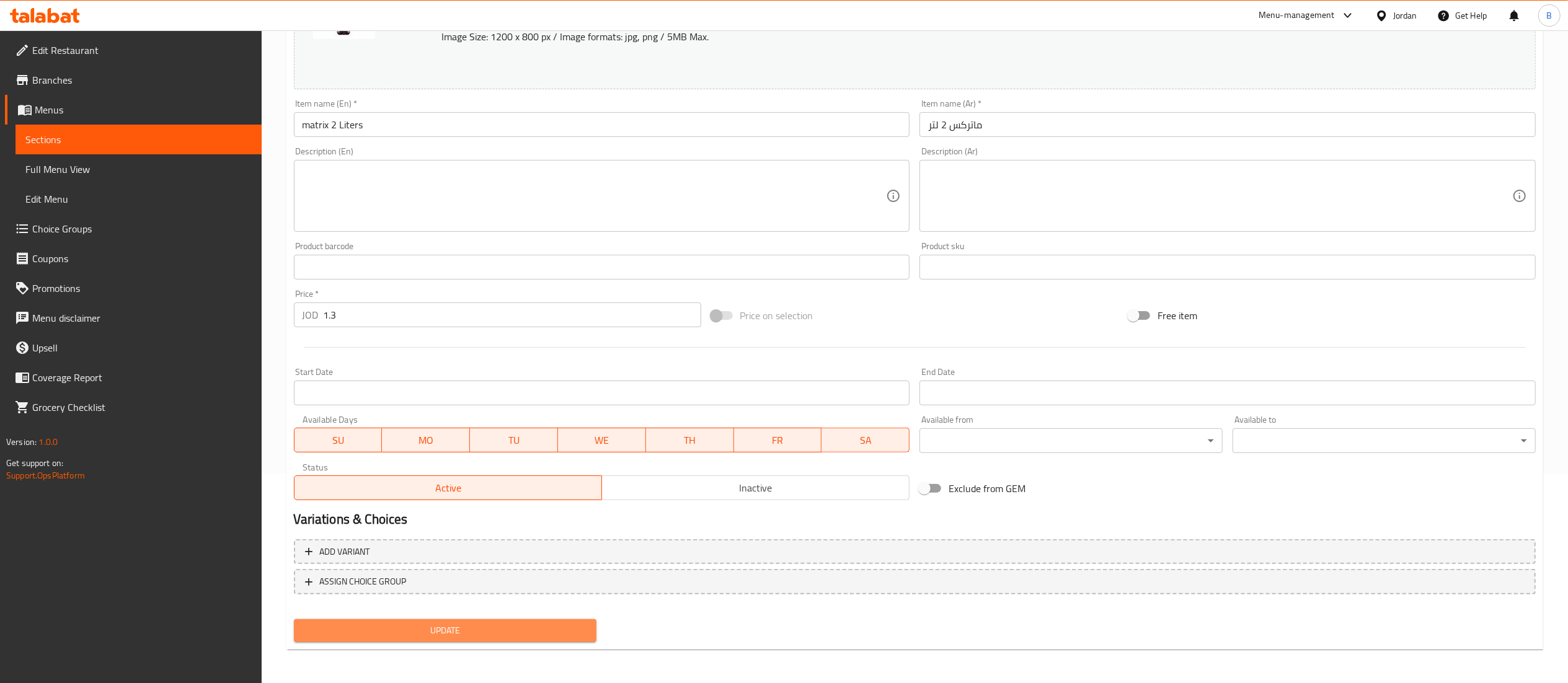
click at [486, 629] on span "Update" at bounding box center [445, 630] width 284 height 15
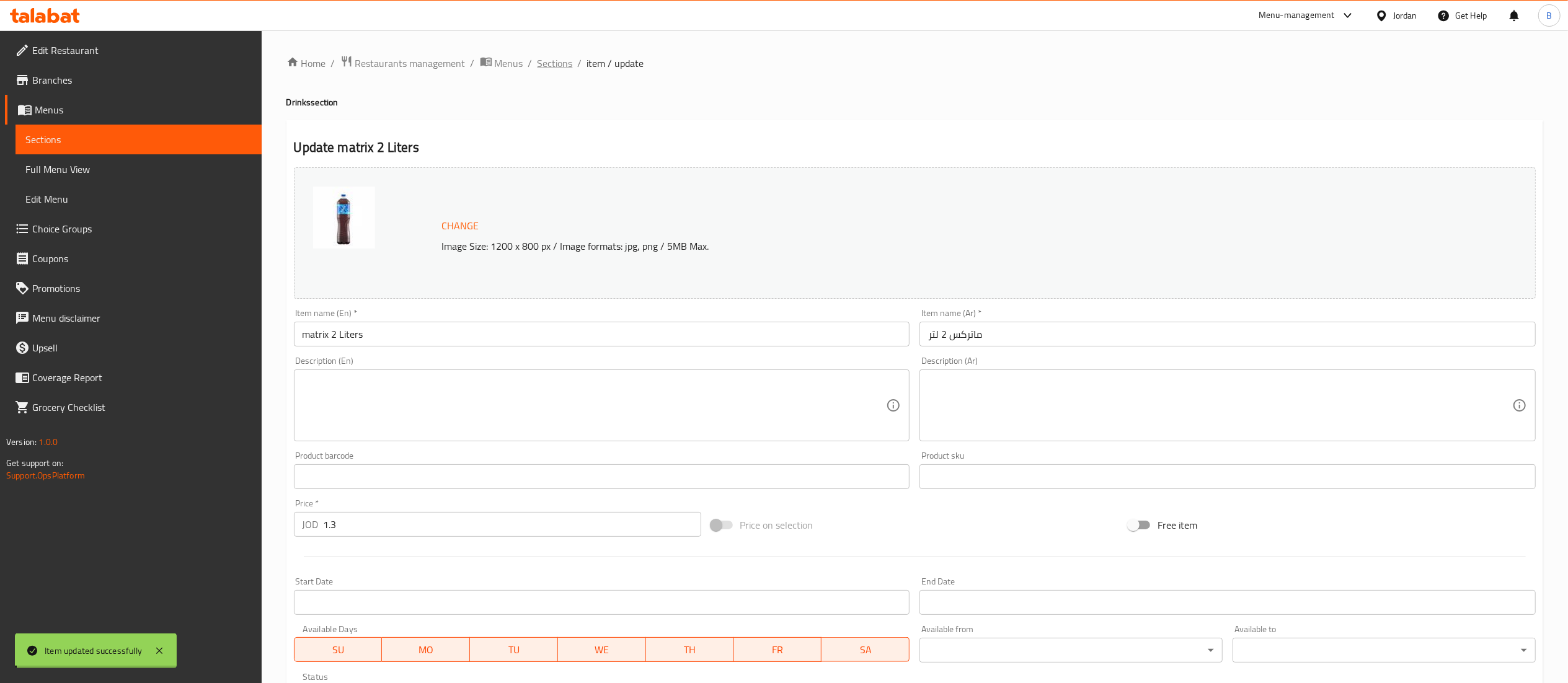
click at [549, 63] on span "Sections" at bounding box center [555, 63] width 36 height 15
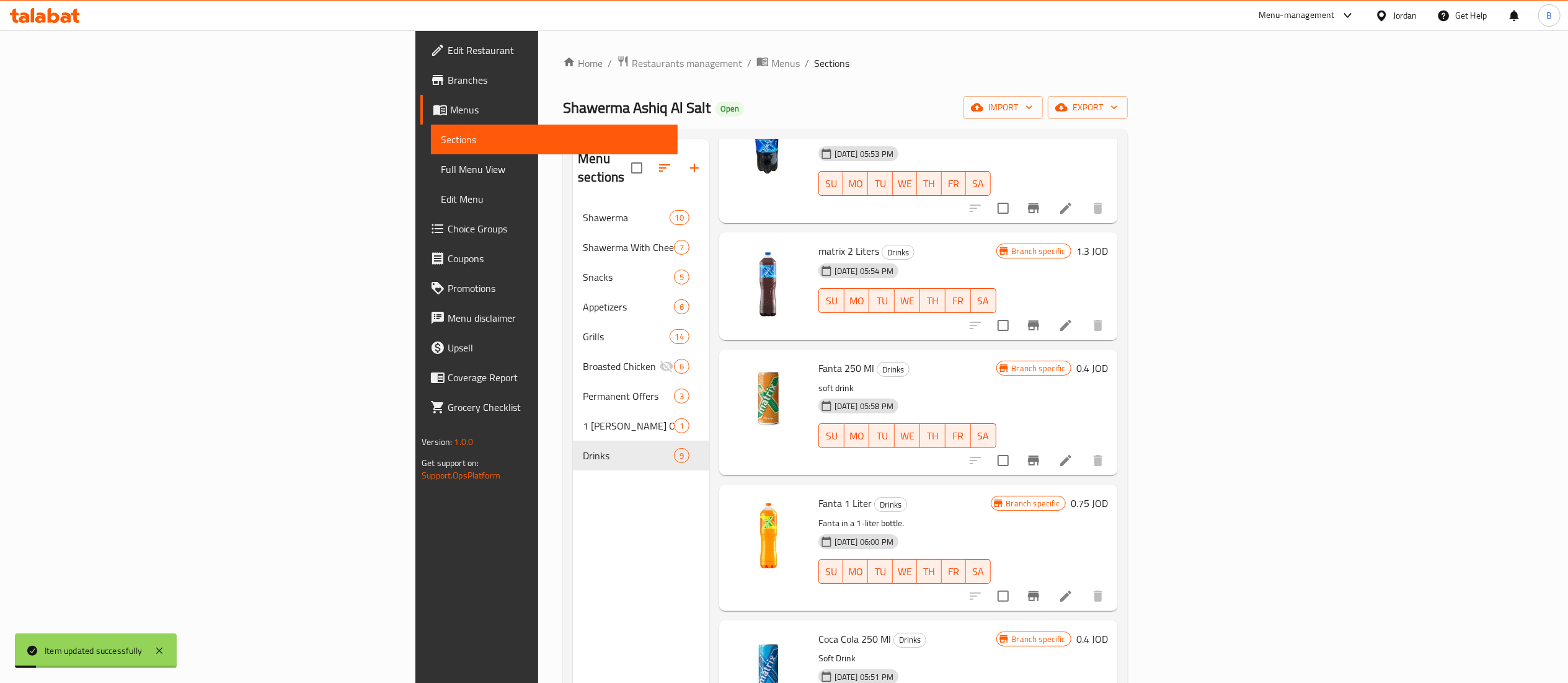
scroll to position [124, 0]
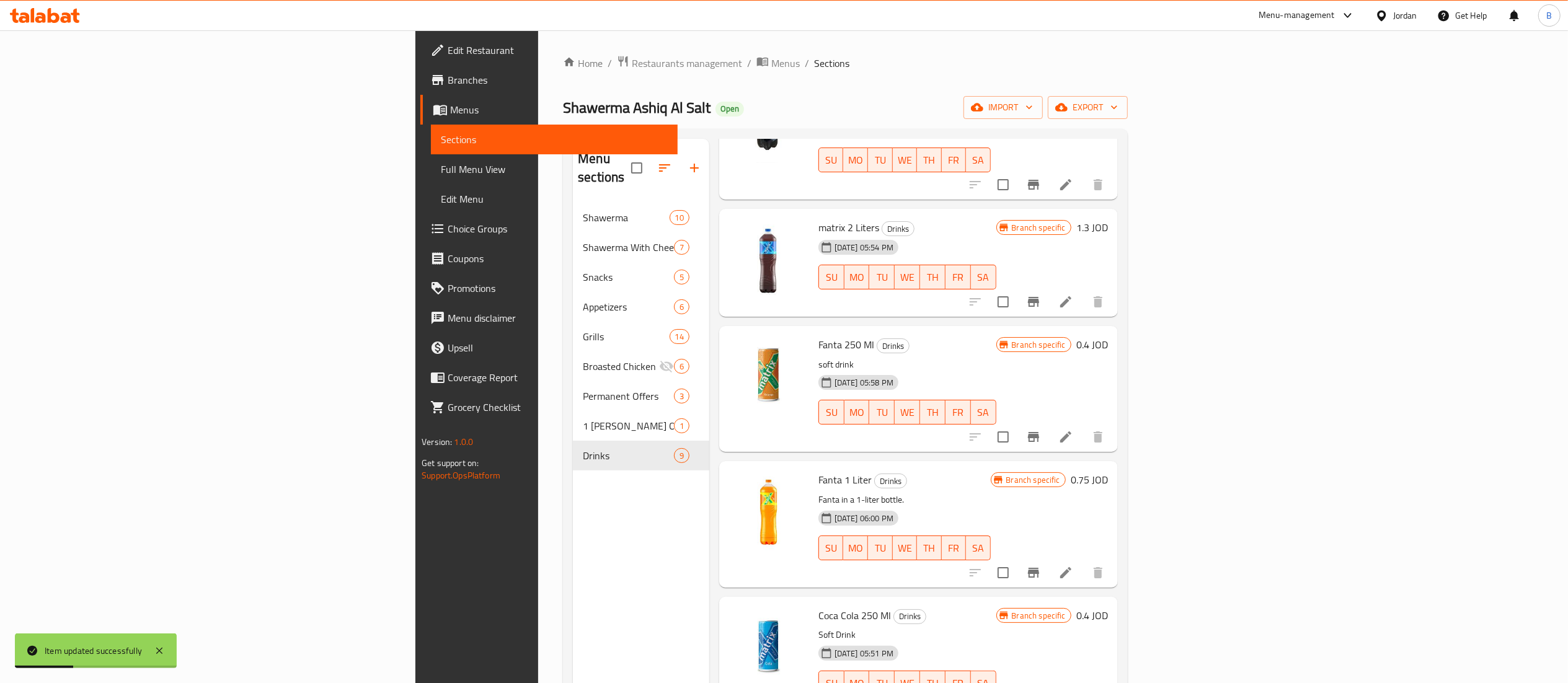
click at [1073, 429] on icon at bounding box center [1066, 437] width 15 height 15
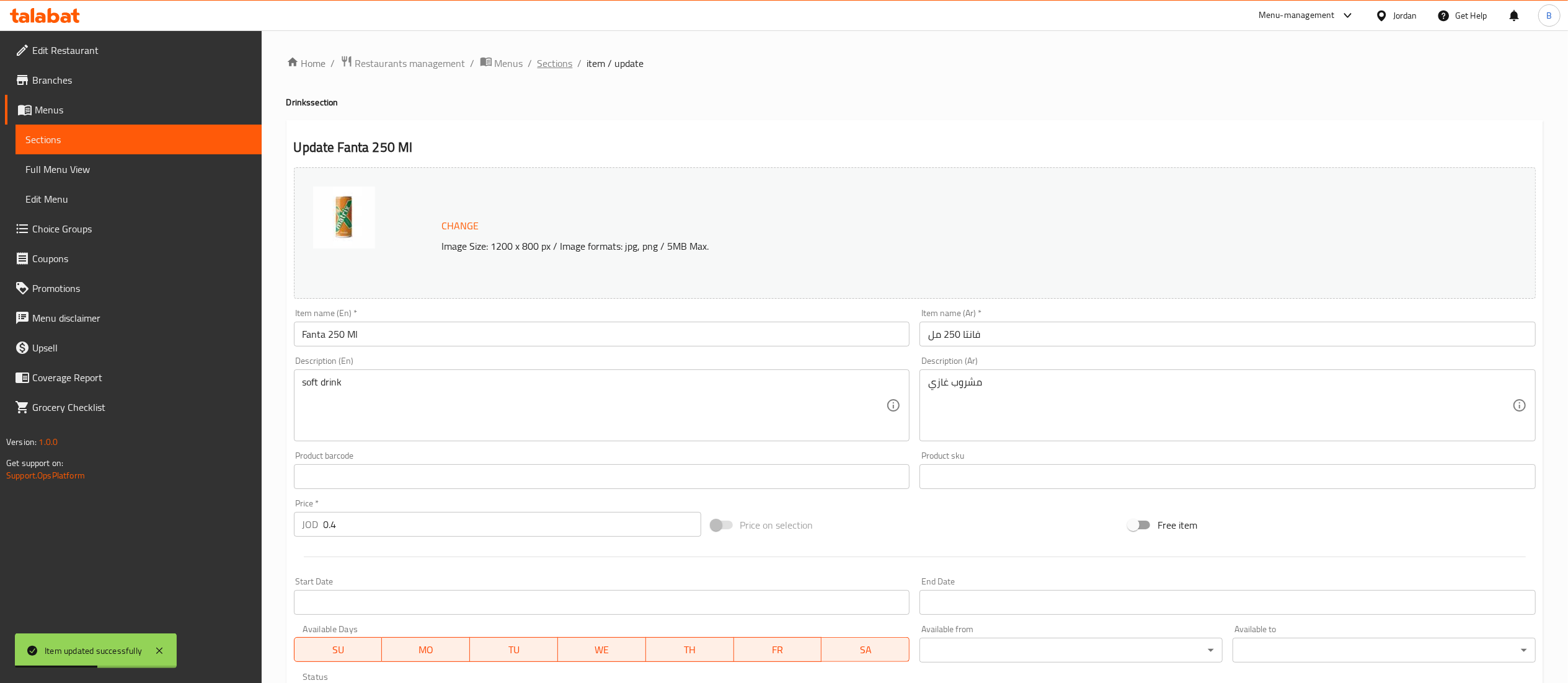
click at [546, 61] on span "Sections" at bounding box center [555, 63] width 36 height 15
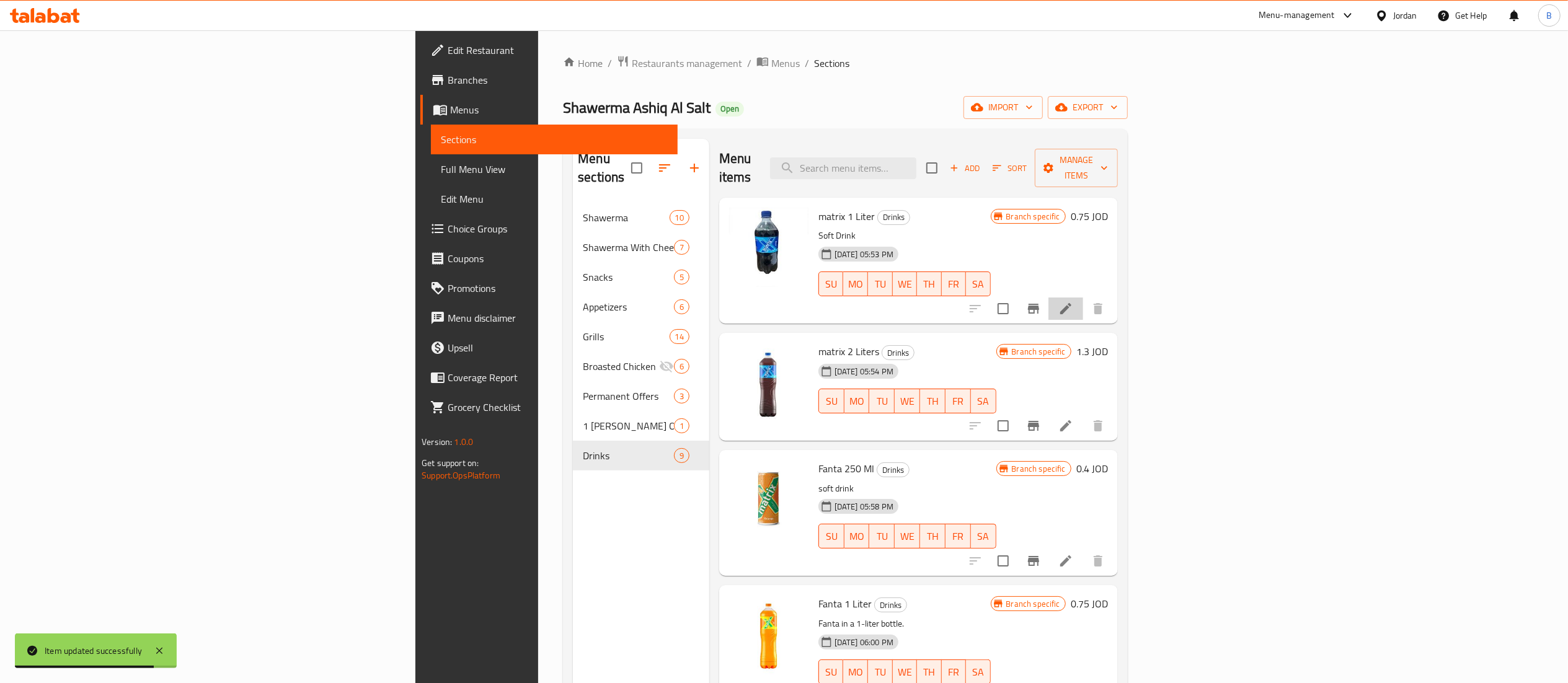
click at [1083, 297] on li at bounding box center [1066, 308] width 35 height 23
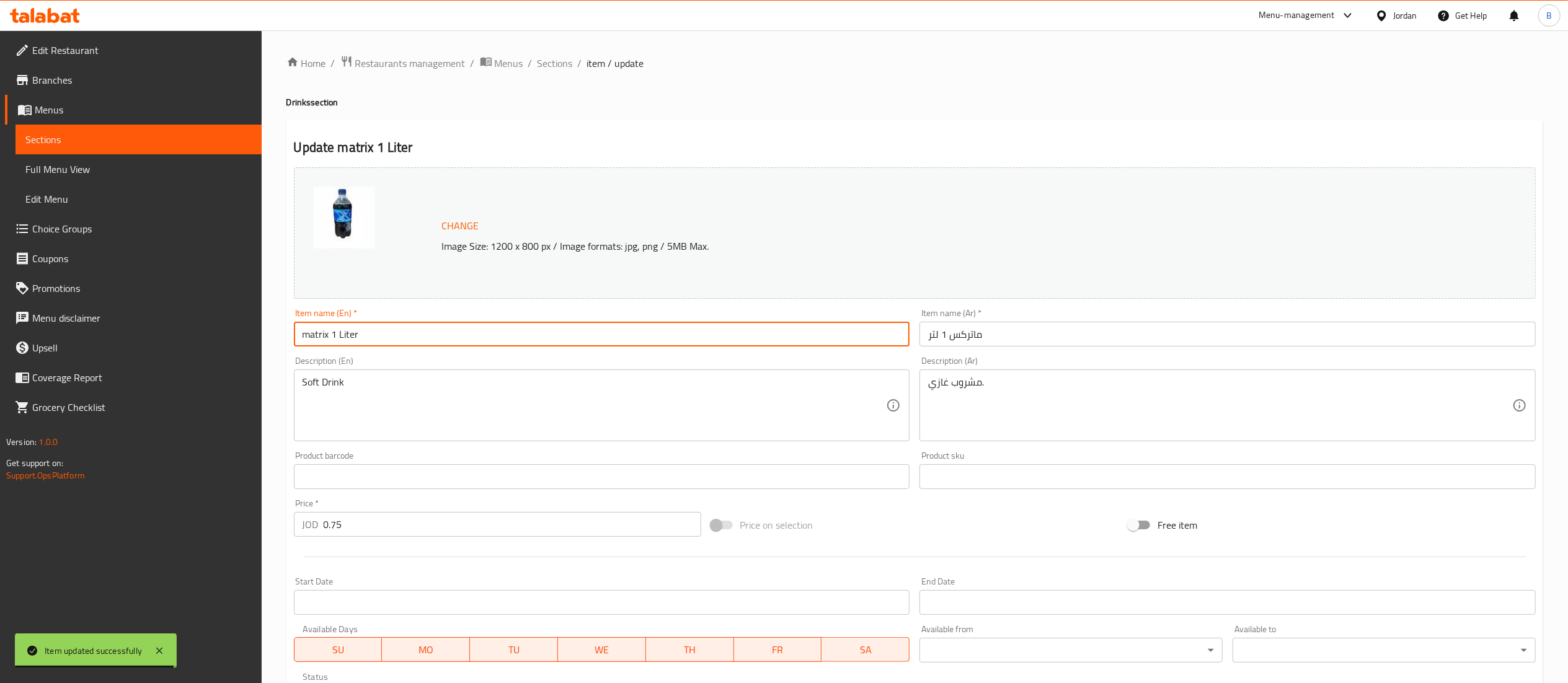
click at [322, 329] on input "matrix 1 Liter" at bounding box center [602, 333] width 616 height 25
click at [327, 329] on input "matrix 1 Liter" at bounding box center [602, 333] width 616 height 25
type input "matrix cola 1 Liter"
click at [950, 332] on input "ماتركس 1 لتر" at bounding box center [1227, 333] width 616 height 25
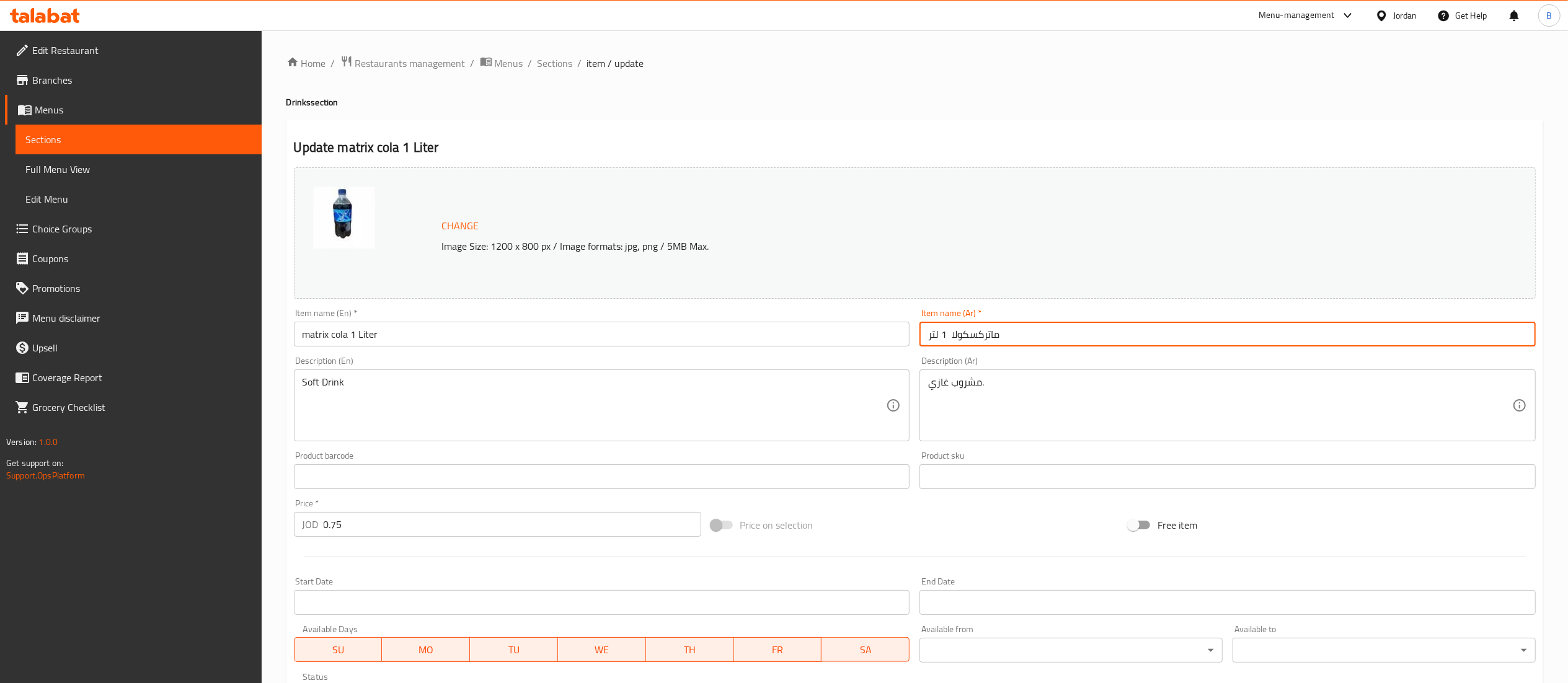
click at [967, 336] on input "ماتركسكولا 1 لتر" at bounding box center [1227, 333] width 616 height 25
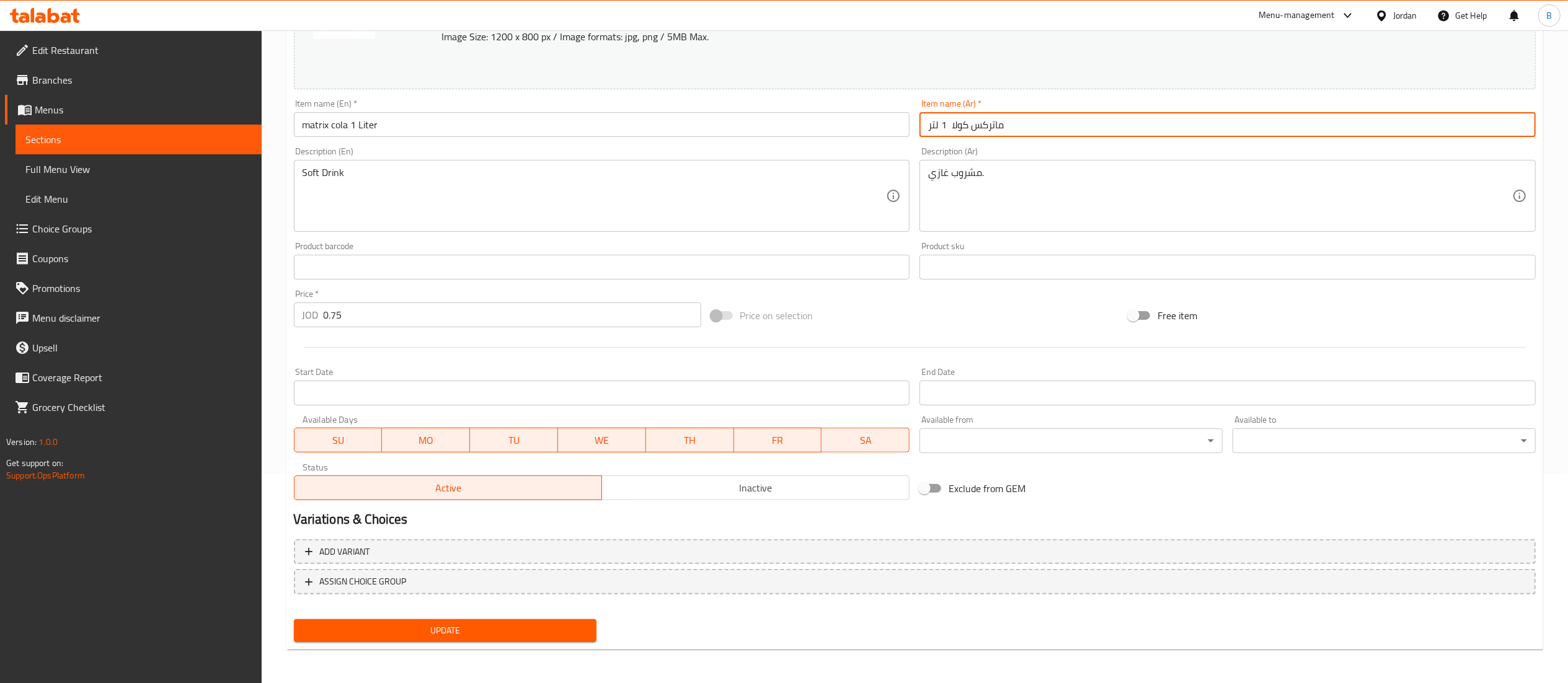
type input "ماتركس كولا 1 لتر"
click at [558, 636] on span "Update" at bounding box center [445, 630] width 284 height 15
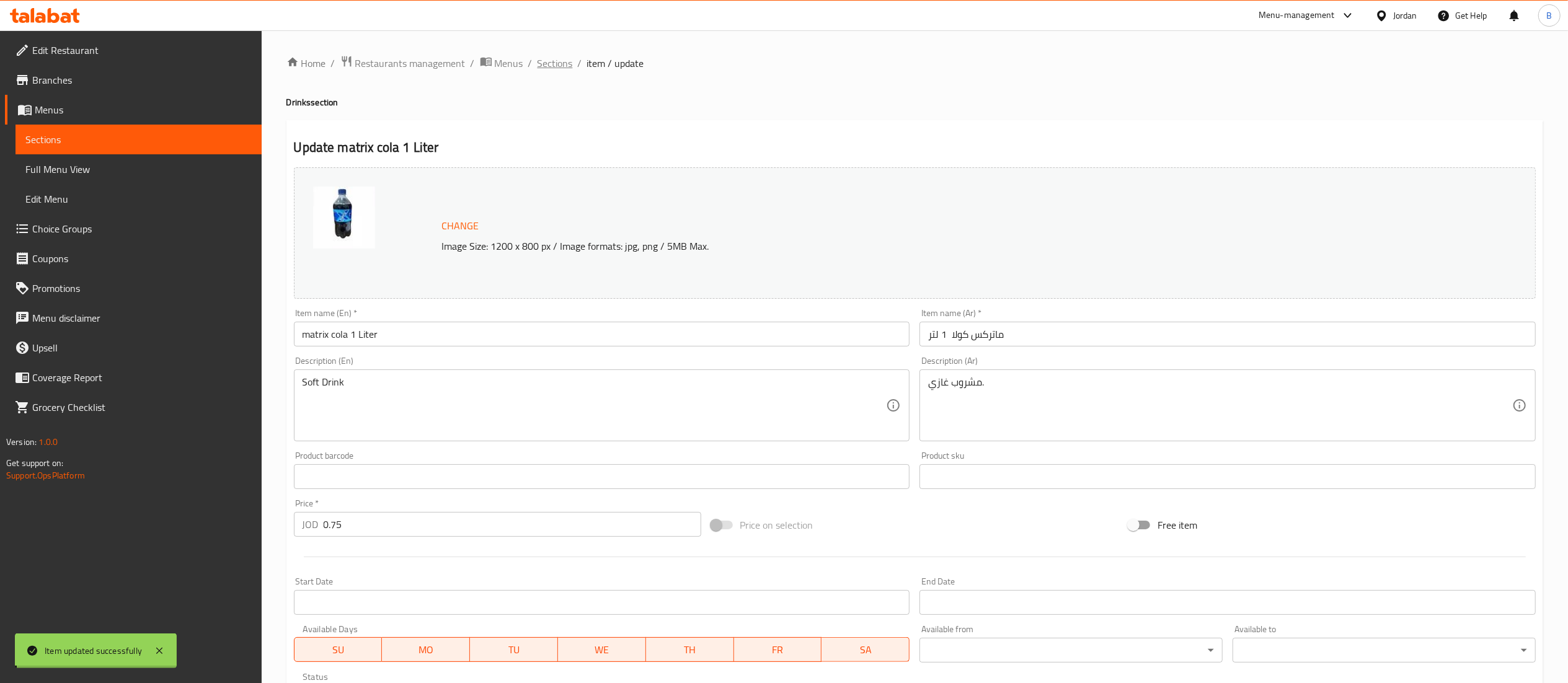
click at [548, 61] on span "Sections" at bounding box center [555, 63] width 36 height 15
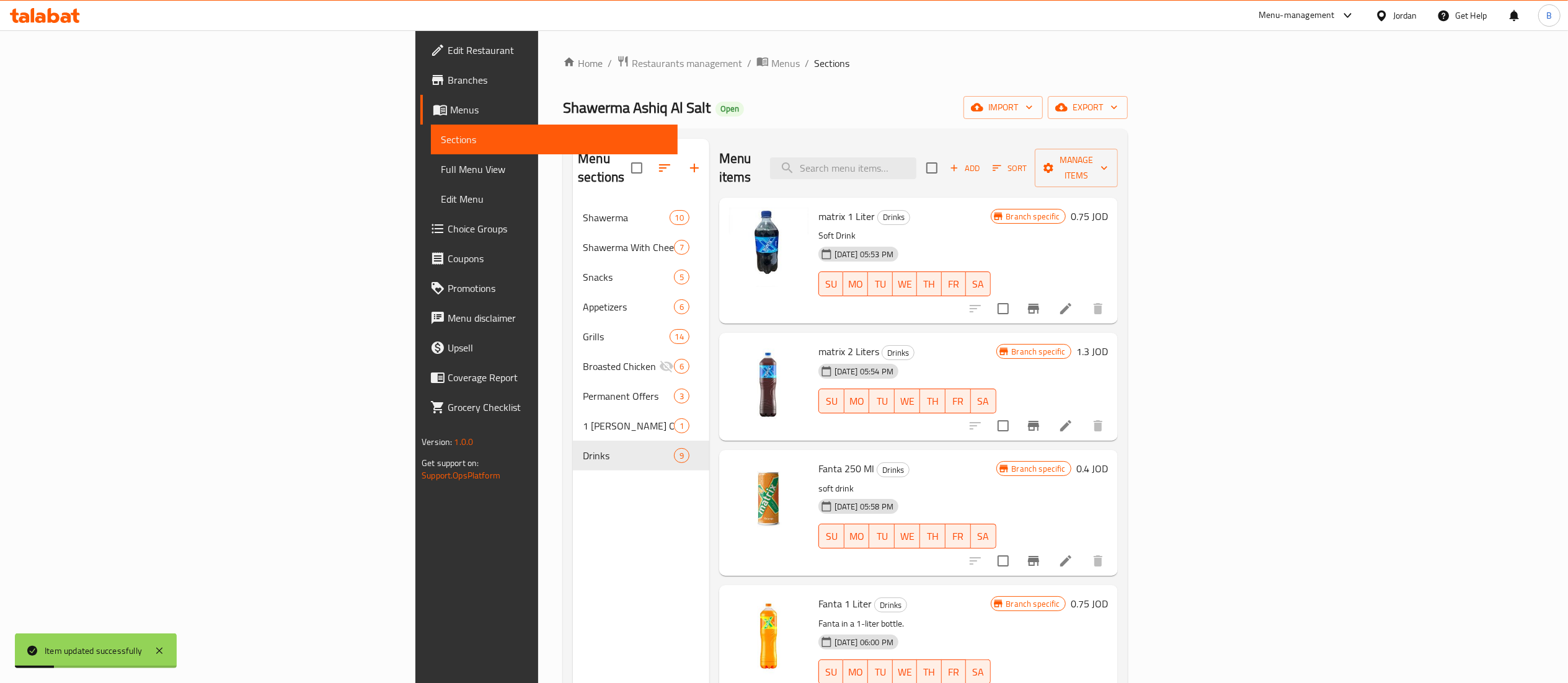
click at [1083, 414] on li at bounding box center [1066, 425] width 35 height 23
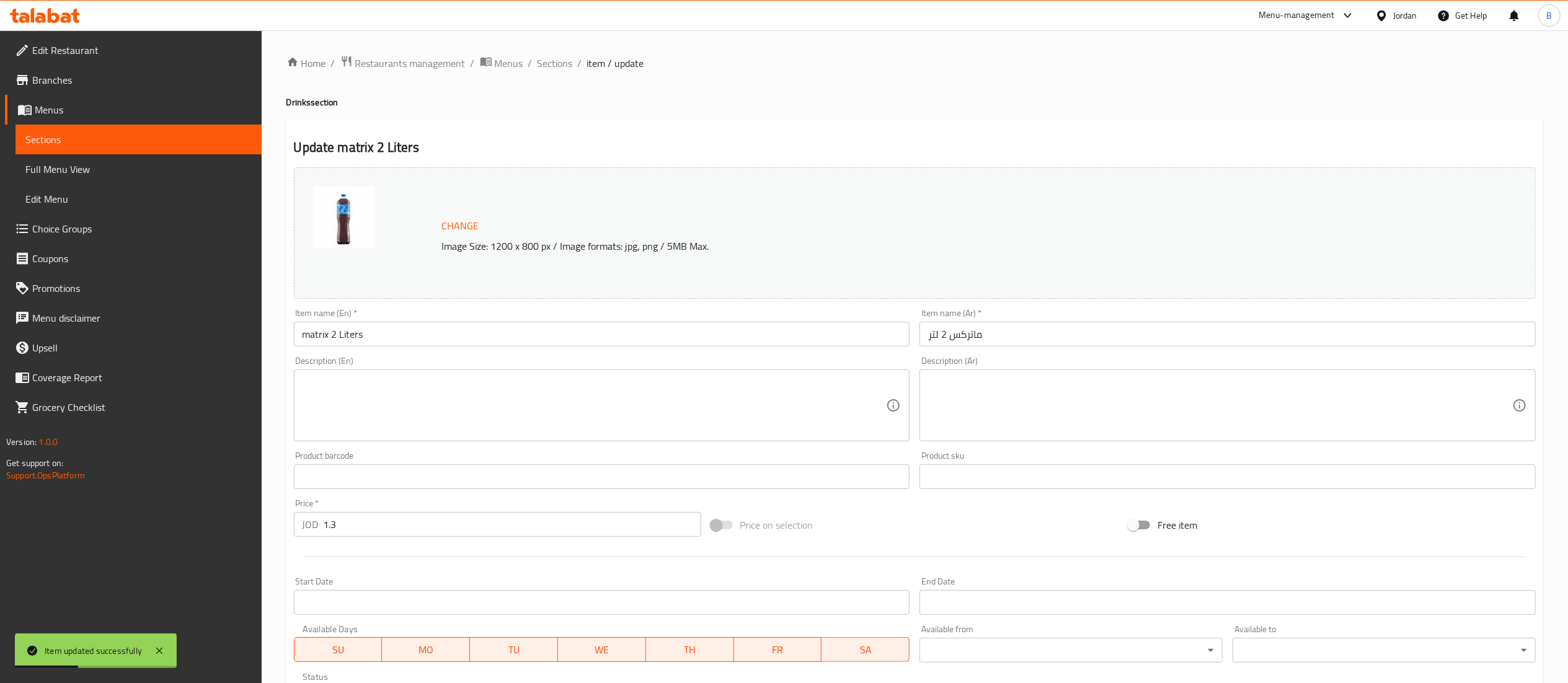
drag, startPoint x: 327, startPoint y: 336, endPoint x: 371, endPoint y: 348, distance: 45.6
click at [329, 337] on input "matrix 2 Liters" at bounding box center [602, 333] width 616 height 25
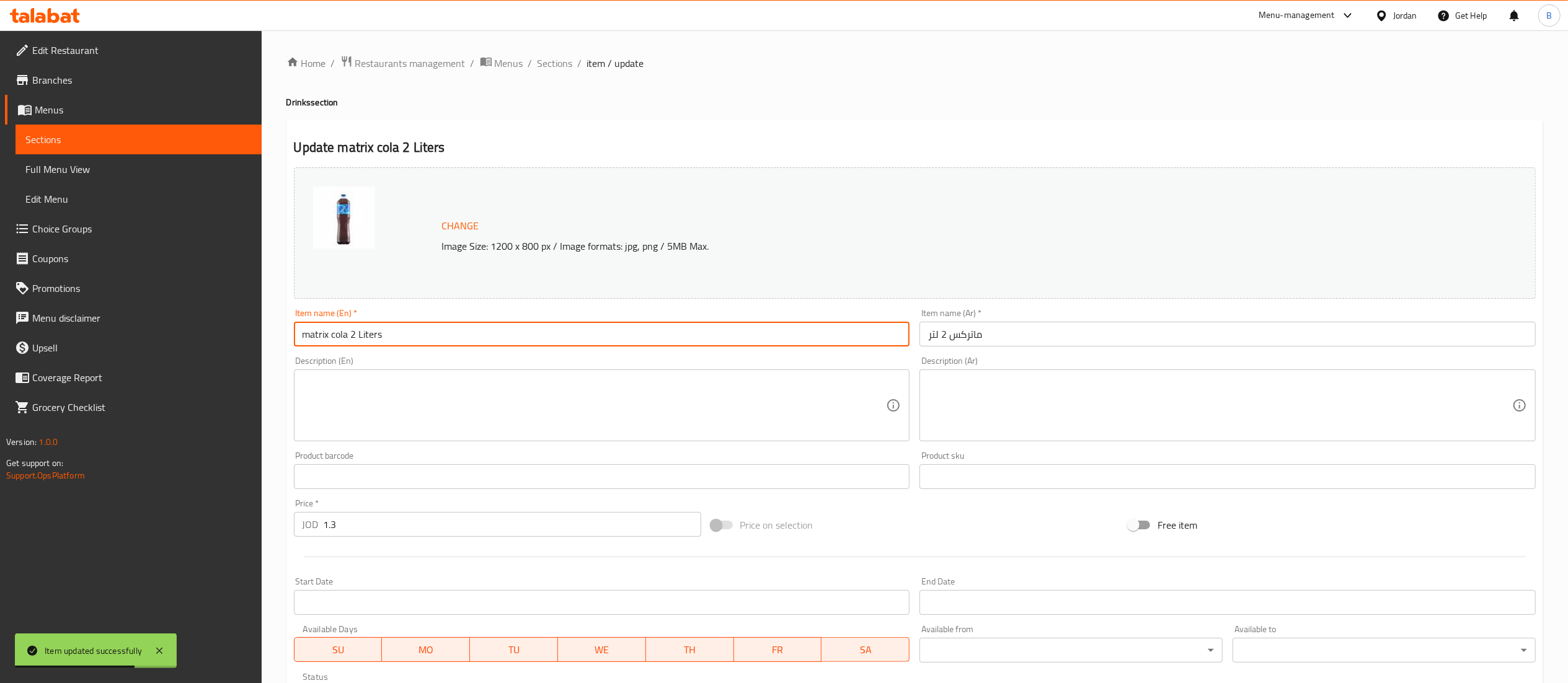
type input "matrix cola 2 Liters"
click at [948, 337] on input "ماتركس 2 لتر" at bounding box center [1227, 333] width 616 height 25
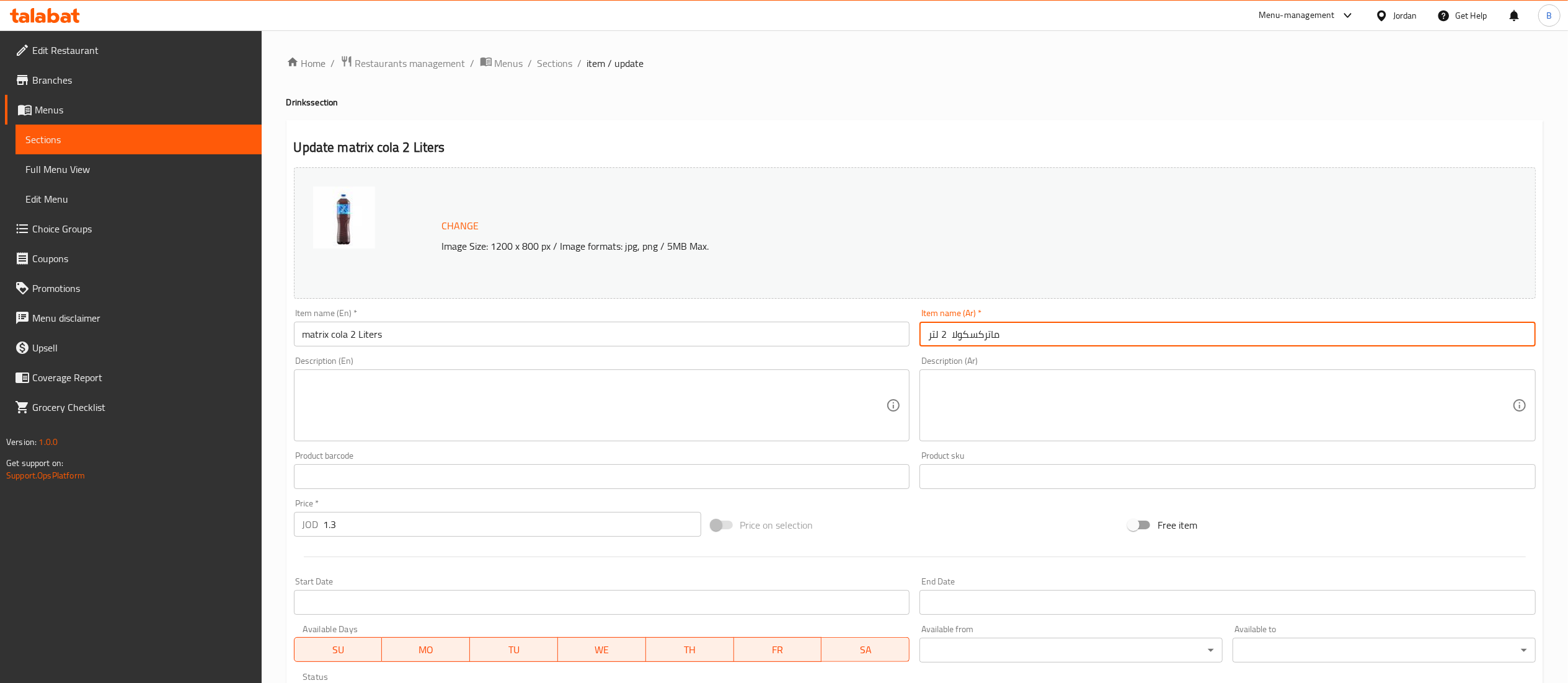
click at [966, 329] on input "ماتركسكولا 2 لتر" at bounding box center [1227, 333] width 616 height 25
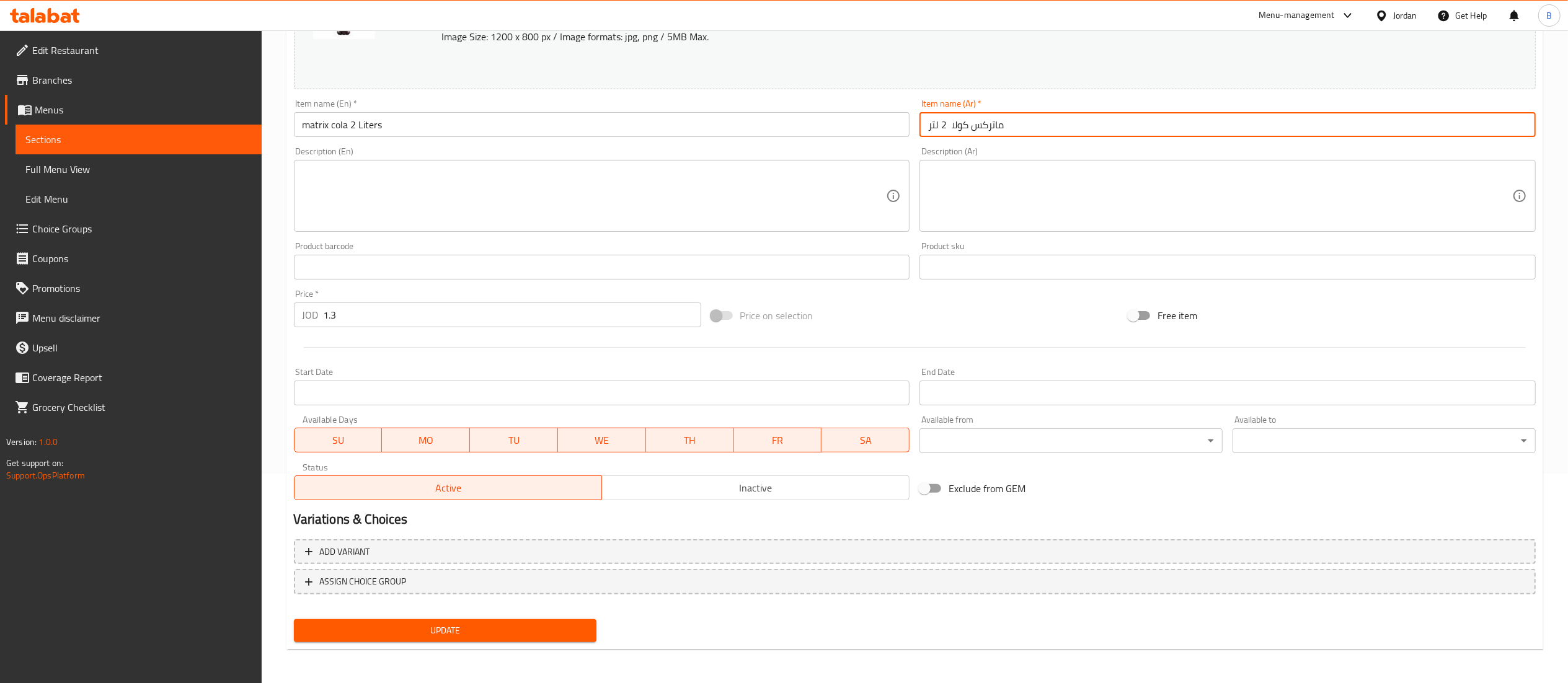
type input "ماتركس كولا 2 لتر"
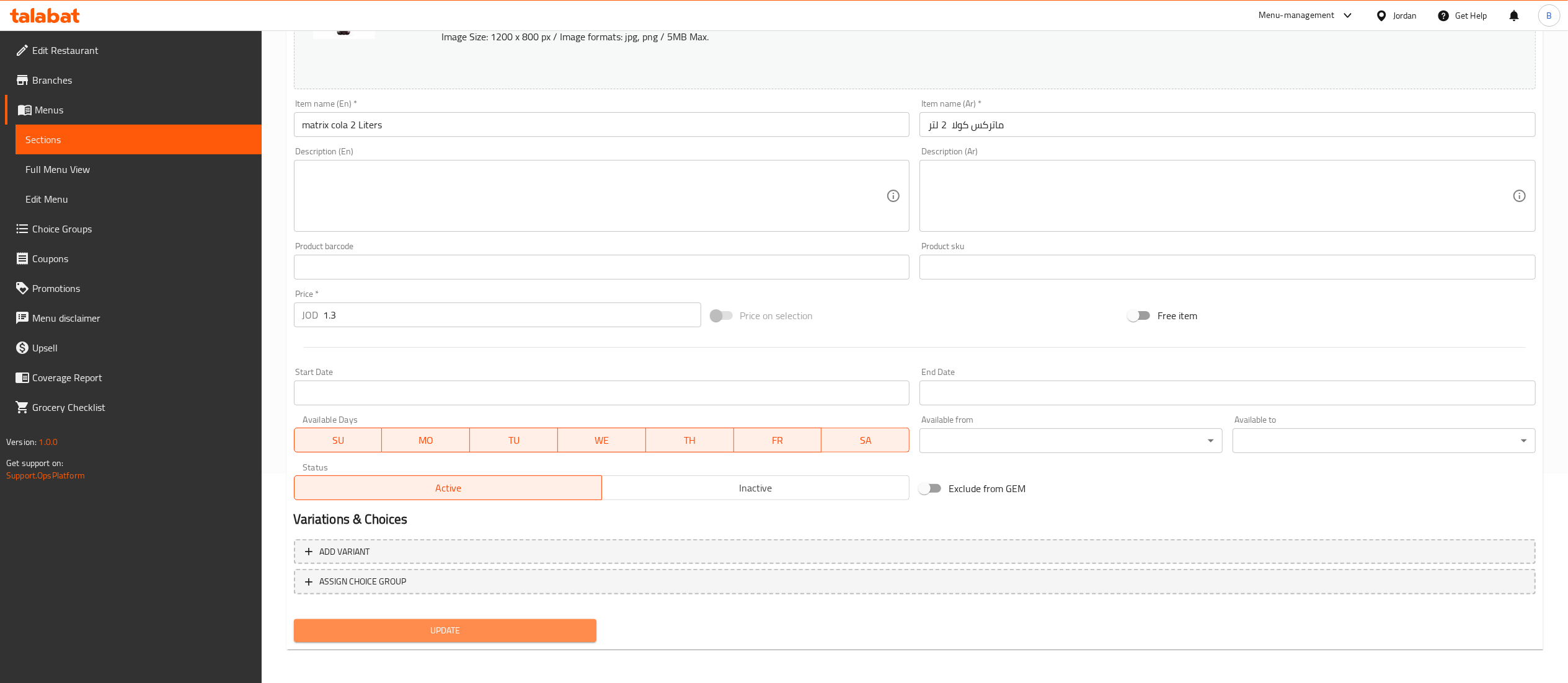
click at [485, 641] on button "Update" at bounding box center [445, 631] width 303 height 23
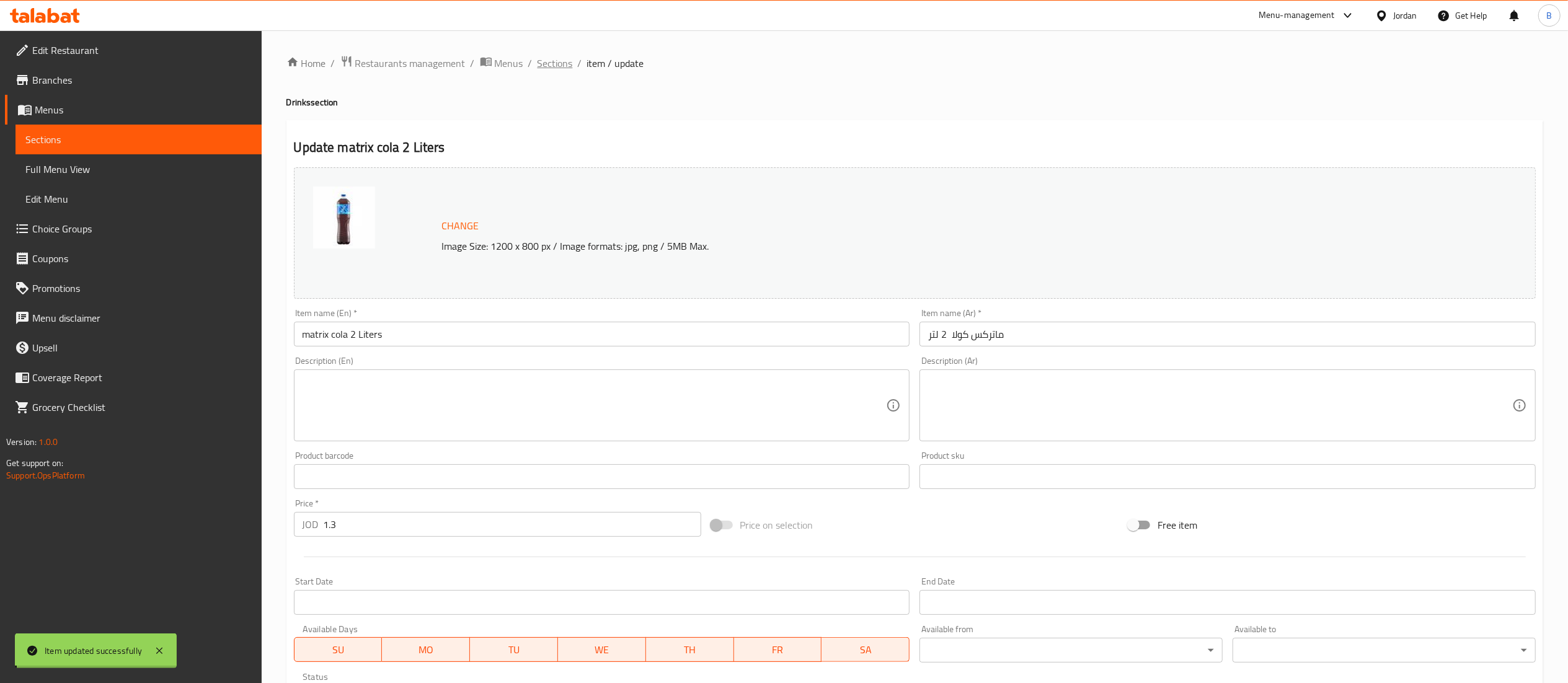
click at [556, 63] on span "Sections" at bounding box center [555, 63] width 36 height 15
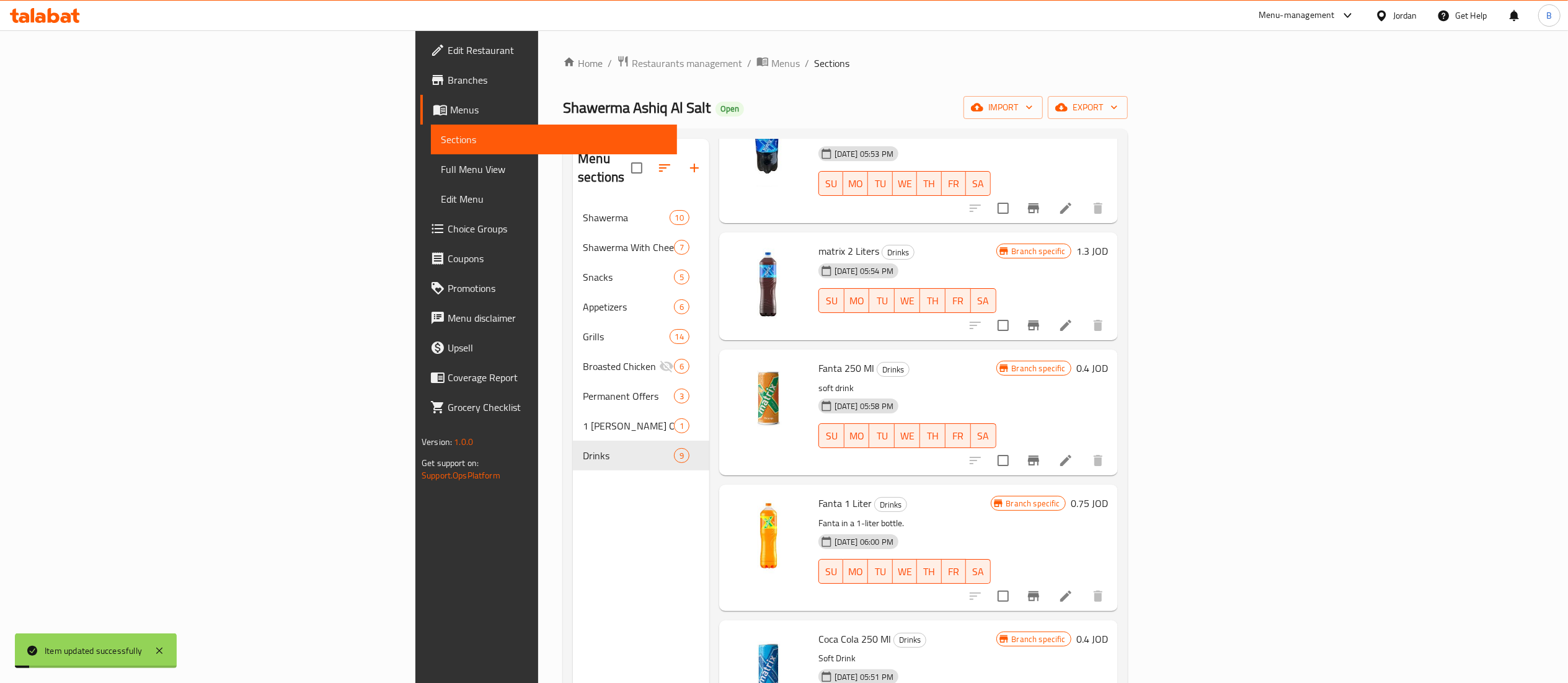
scroll to position [124, 0]
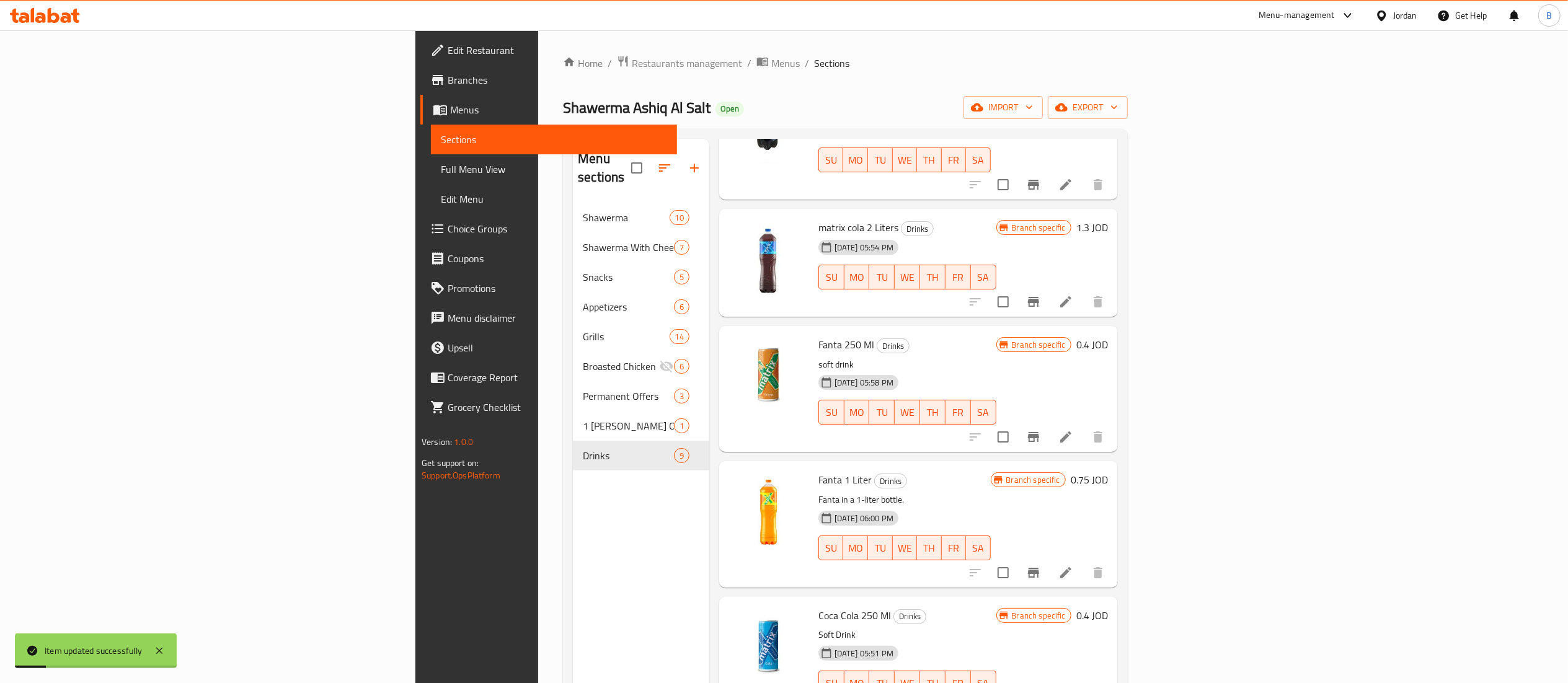
click at [1073, 429] on icon at bounding box center [1066, 437] width 15 height 15
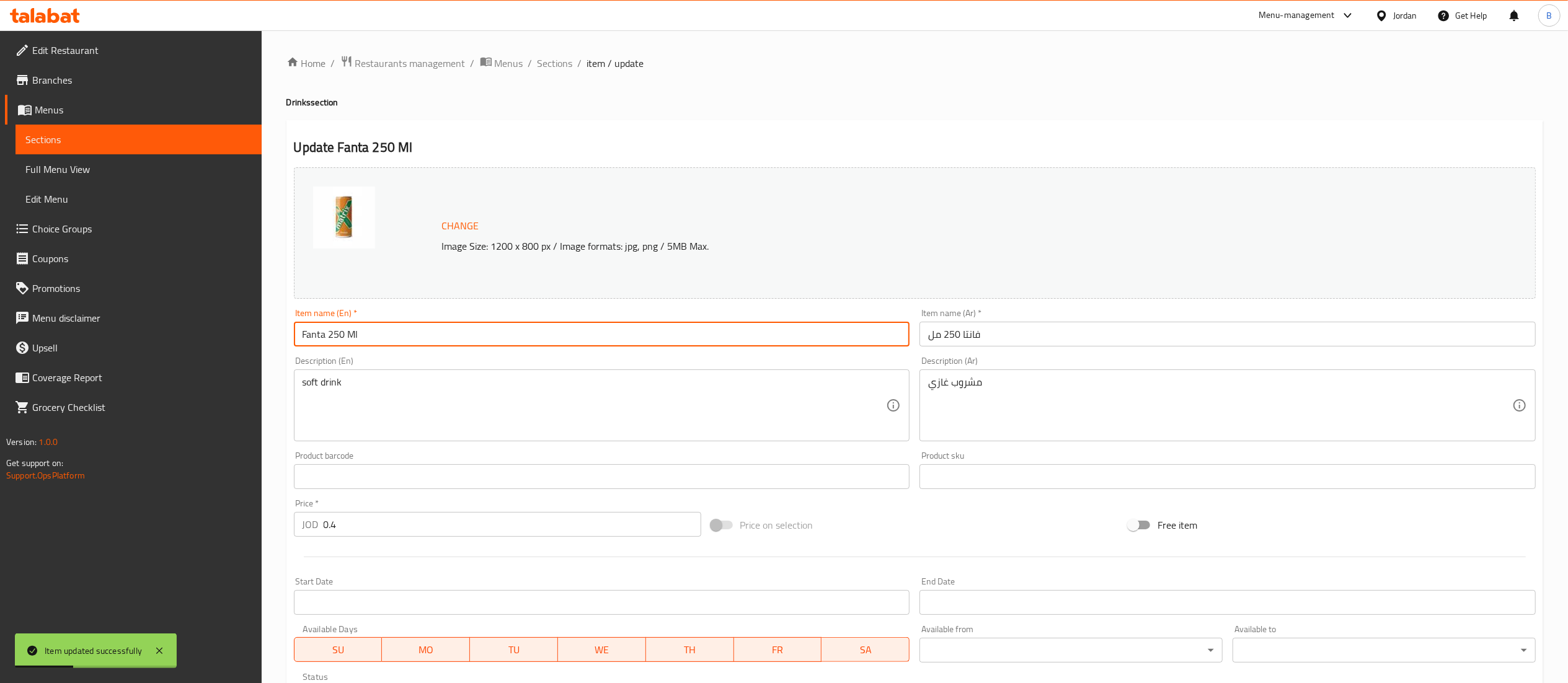
drag, startPoint x: 324, startPoint y: 329, endPoint x: 266, endPoint y: 329, distance: 58.0
click at [266, 329] on div "Home / Restaurants management / Menus / Sections / item / update Drinks section…" at bounding box center [914, 462] width 1306 height 863
type input "matrix orange 250 Ml"
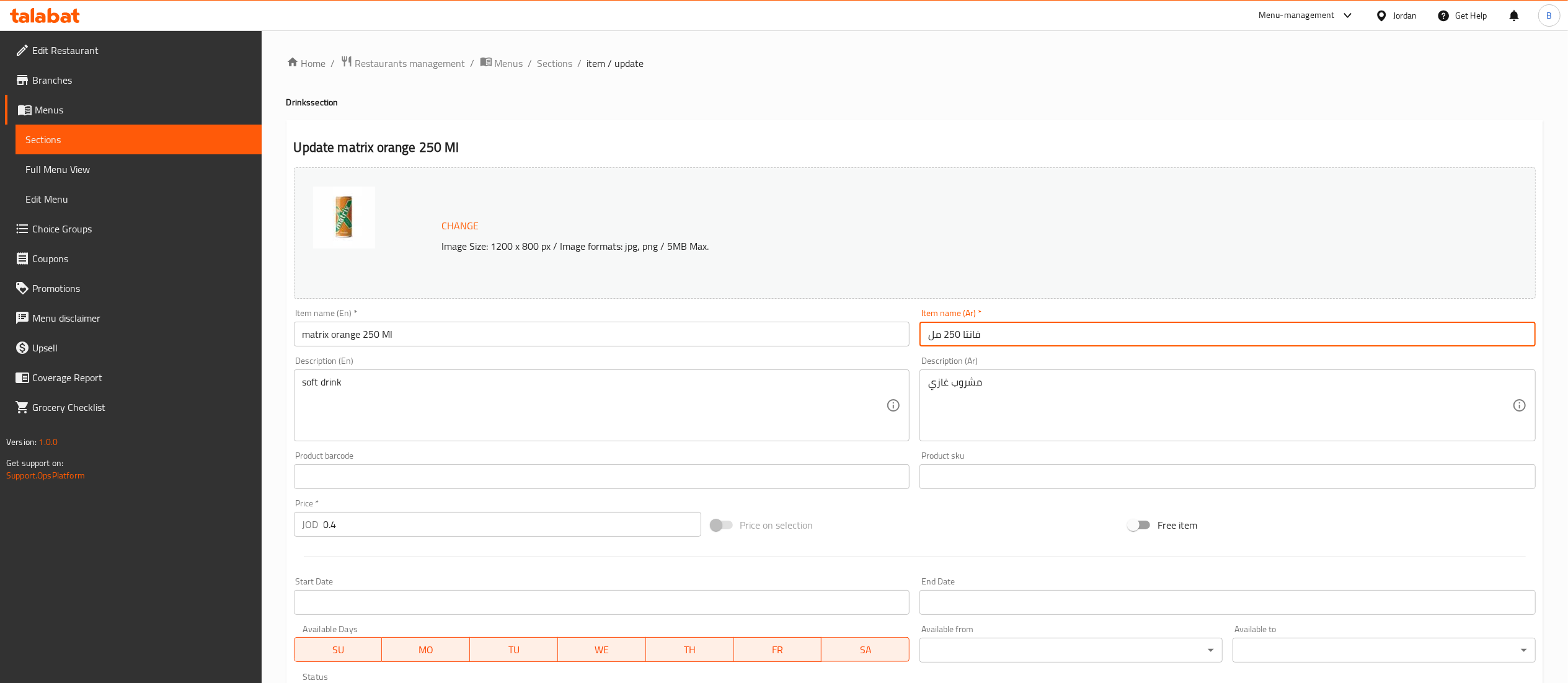
drag, startPoint x: 985, startPoint y: 341, endPoint x: 963, endPoint y: 338, distance: 22.2
click at [963, 338] on input "فانتا 250 مل" at bounding box center [1227, 333] width 616 height 25
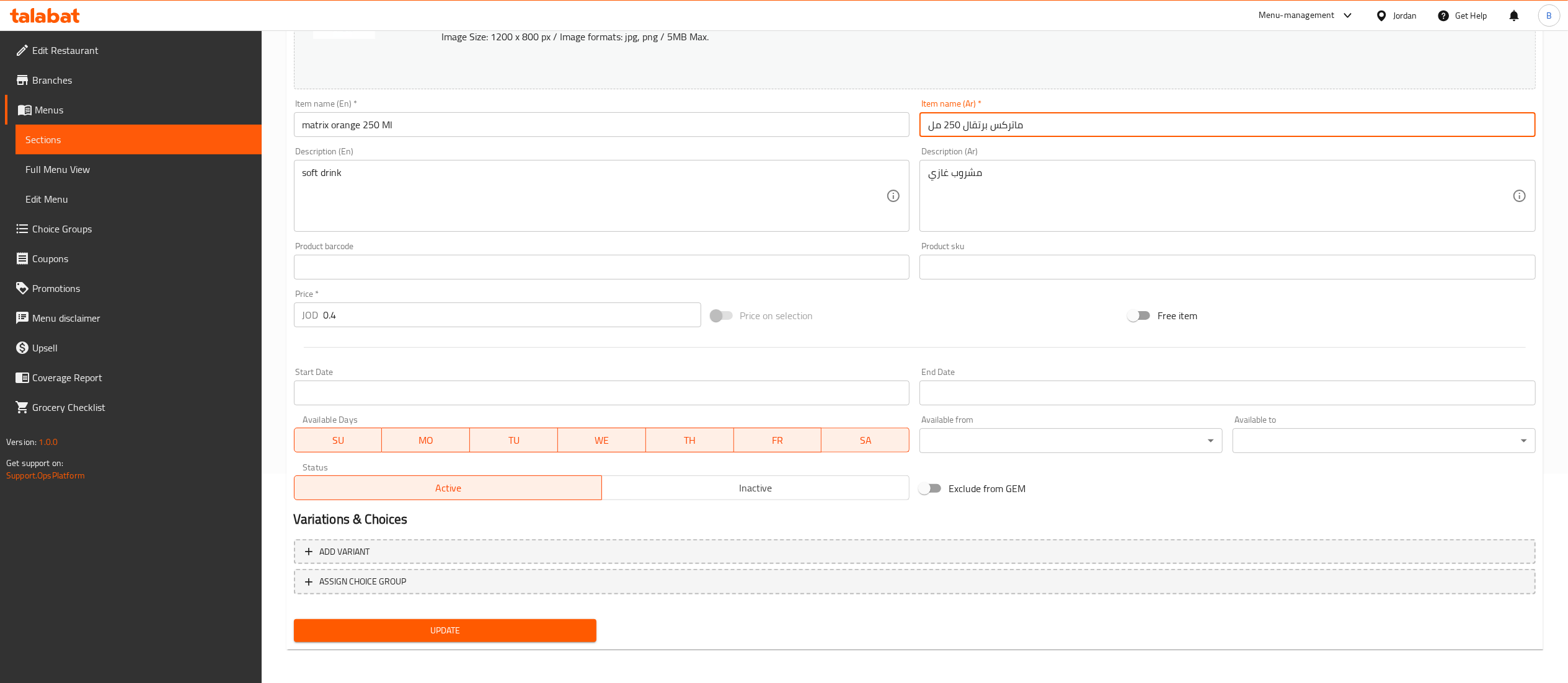
type input "ماتركس برتقال 250 مل"
click at [477, 634] on span "Update" at bounding box center [445, 630] width 284 height 15
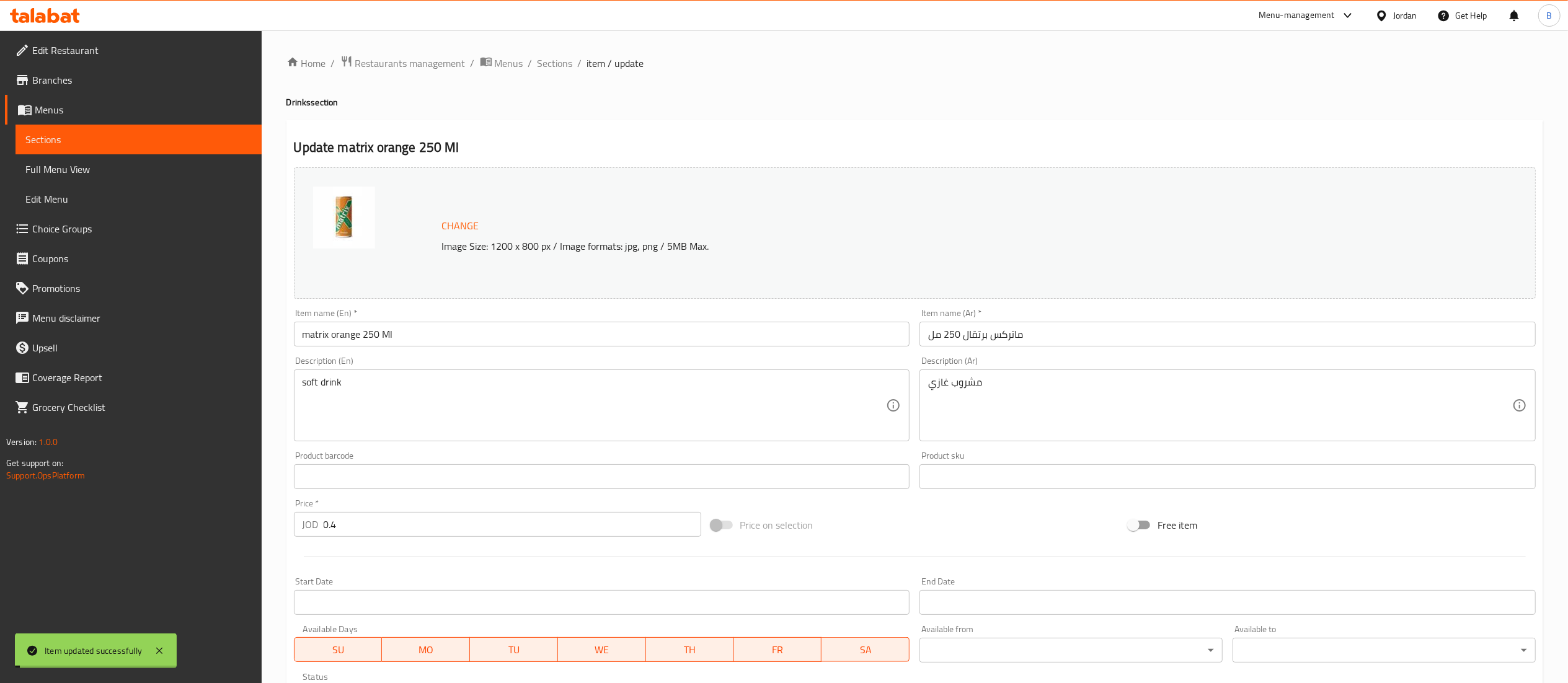
drag, startPoint x: 550, startPoint y: 64, endPoint x: 603, endPoint y: 84, distance: 56.6
click at [550, 64] on span "Sections" at bounding box center [555, 63] width 36 height 15
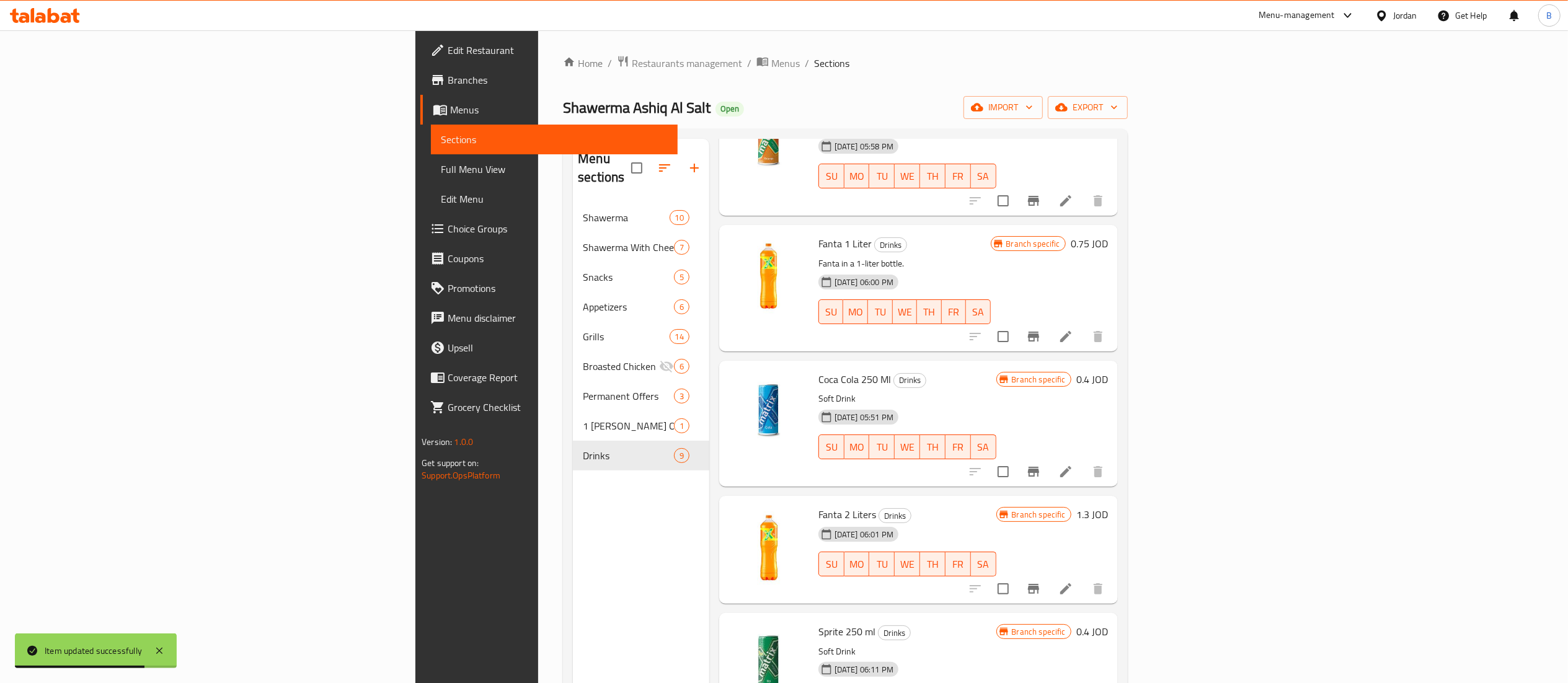
scroll to position [371, 0]
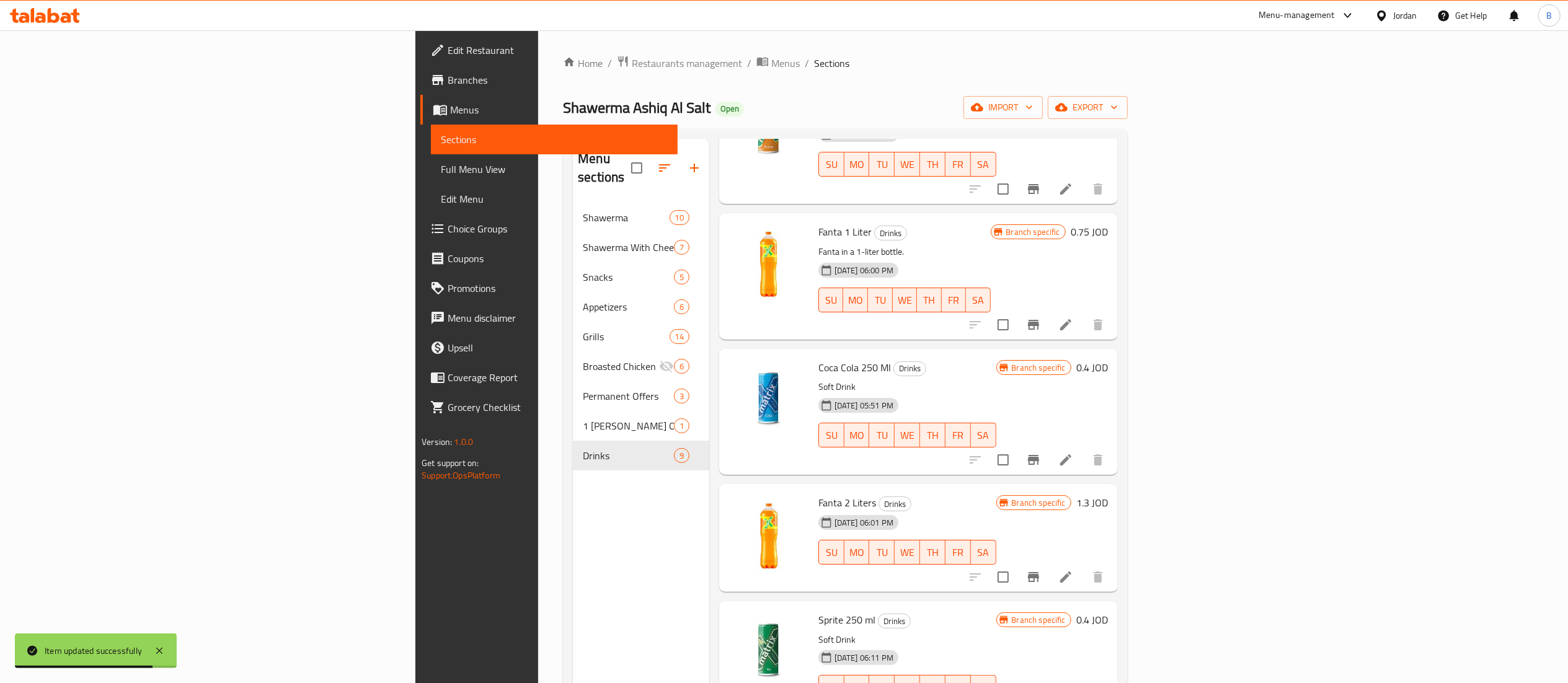
click at [1073, 317] on icon at bounding box center [1066, 325] width 15 height 15
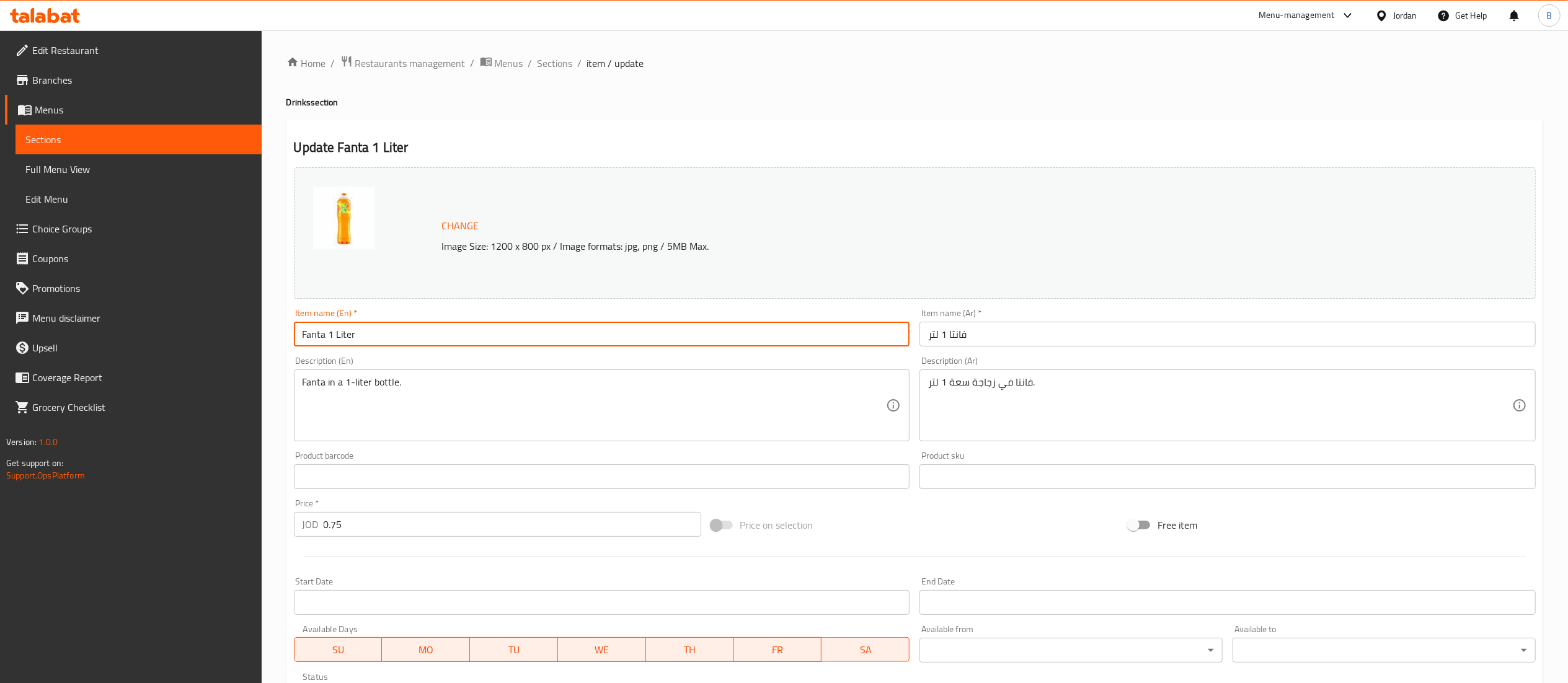
drag, startPoint x: 326, startPoint y: 333, endPoint x: 216, endPoint y: 337, distance: 110.1
click at [219, 337] on div "Edit Restaurant Branches Menus Sections Full Menu View Edit Menu Choice Groups …" at bounding box center [784, 462] width 1568 height 863
type input "matrix orange 1 Liter"
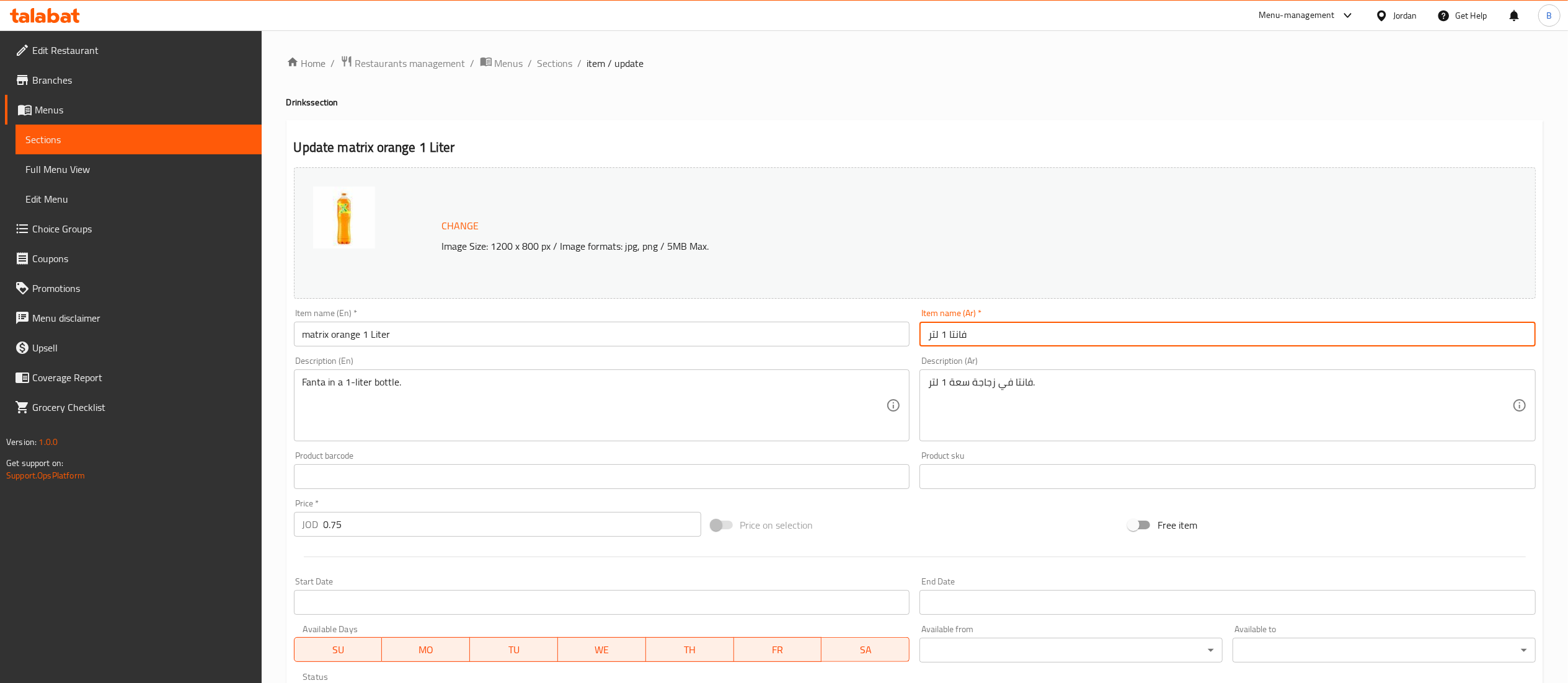
drag, startPoint x: 990, startPoint y: 337, endPoint x: 966, endPoint y: 326, distance: 26.4
click at [966, 326] on input "فانتا 1 لتر" at bounding box center [1227, 333] width 616 height 25
drag, startPoint x: 969, startPoint y: 333, endPoint x: 957, endPoint y: 334, distance: 12.0
click at [957, 334] on input "فانتا 1 لتر" at bounding box center [1227, 333] width 616 height 25
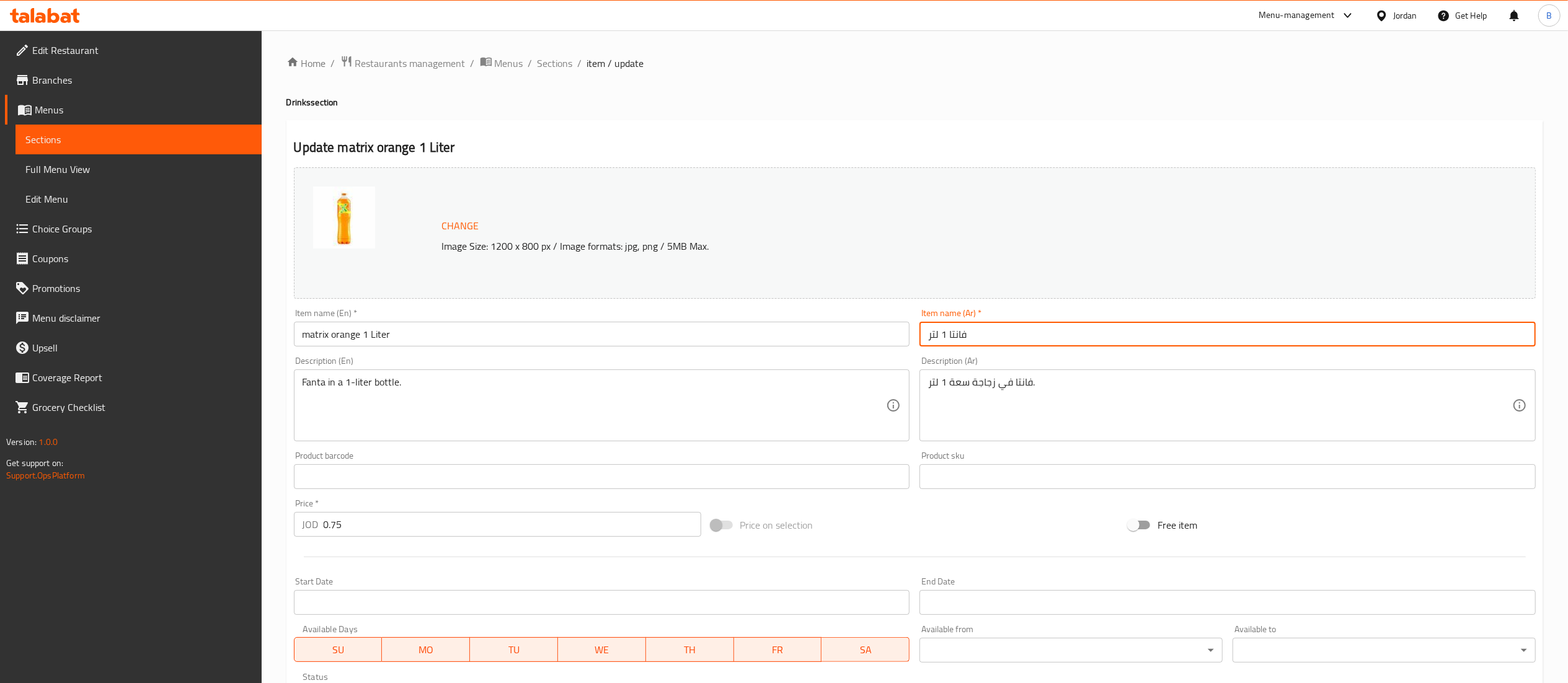
click at [956, 334] on input "فانتا 1 لتر" at bounding box center [1227, 333] width 616 height 25
drag, startPoint x: 948, startPoint y: 336, endPoint x: 965, endPoint y: 337, distance: 17.0
click at [965, 337] on input "فانتا 1 لتر" at bounding box center [1227, 333] width 616 height 25
drag, startPoint x: 948, startPoint y: 337, endPoint x: 964, endPoint y: 336, distance: 16.0
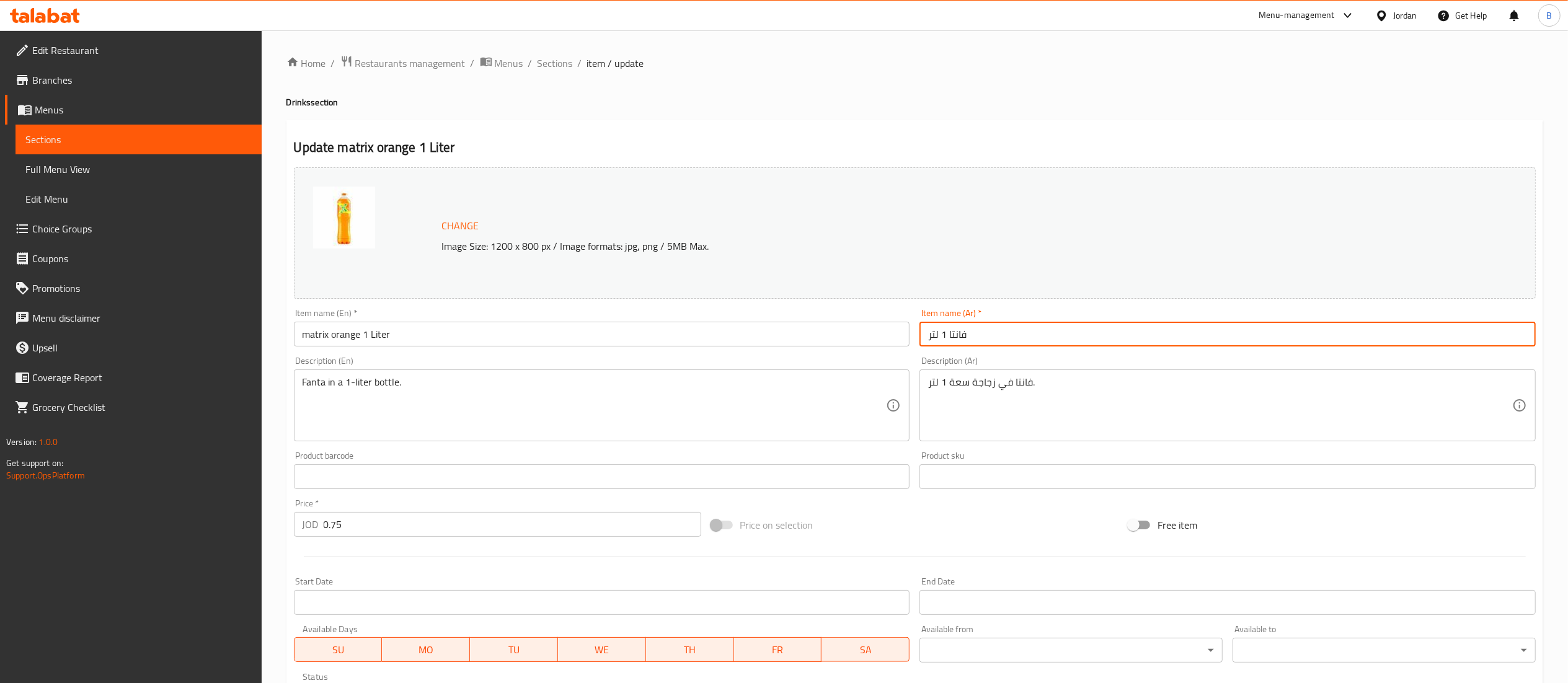
click at [964, 336] on input "فانتا 1 لتر" at bounding box center [1227, 333] width 616 height 25
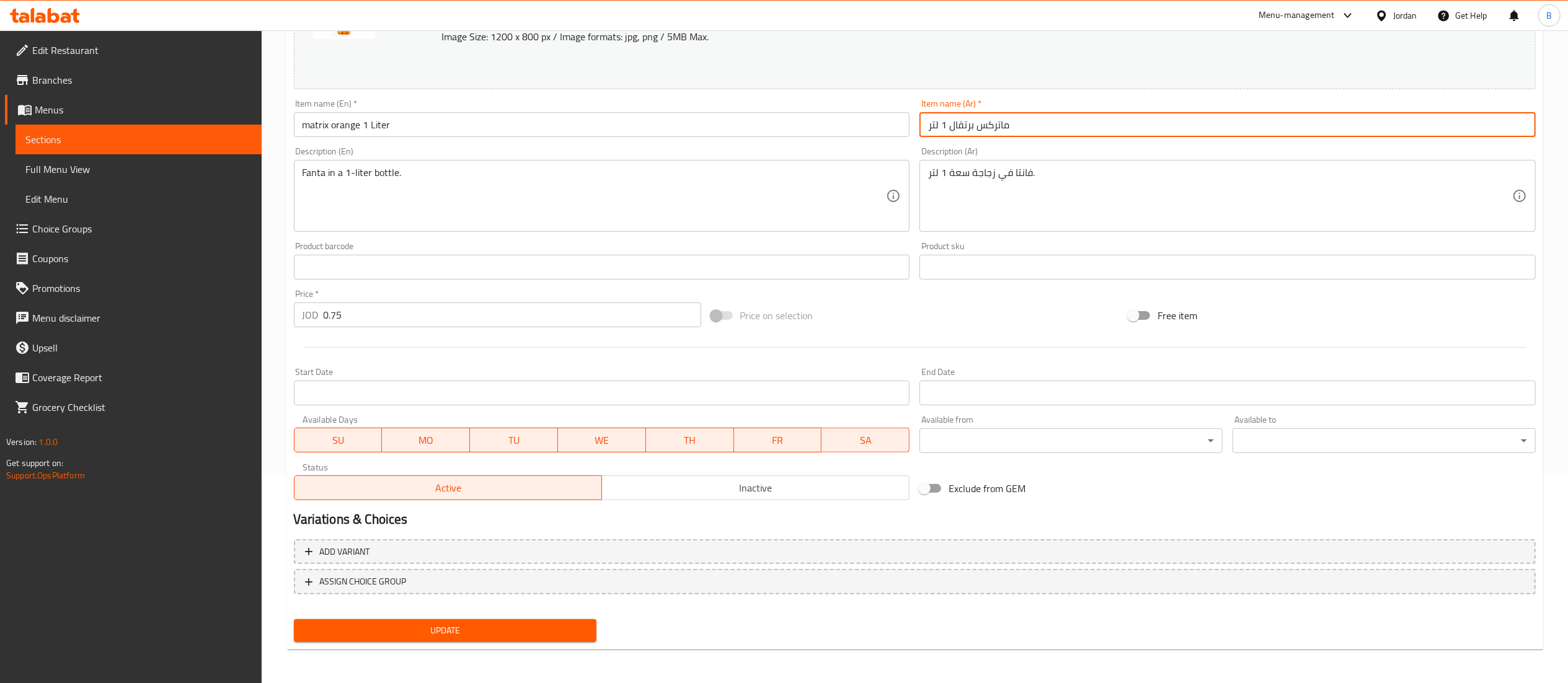
type input "ماتركس برتقال 1 لتر"
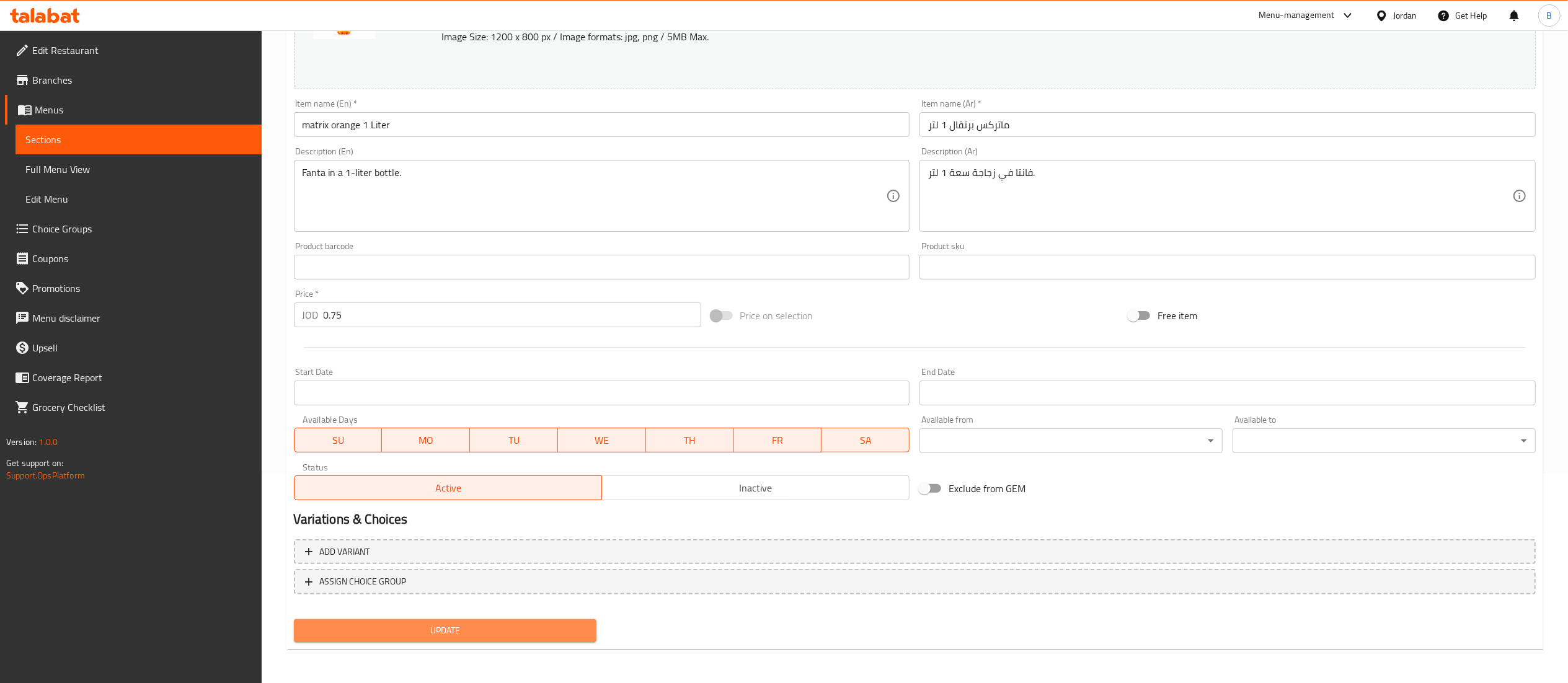
click at [479, 632] on span "Update" at bounding box center [445, 630] width 284 height 15
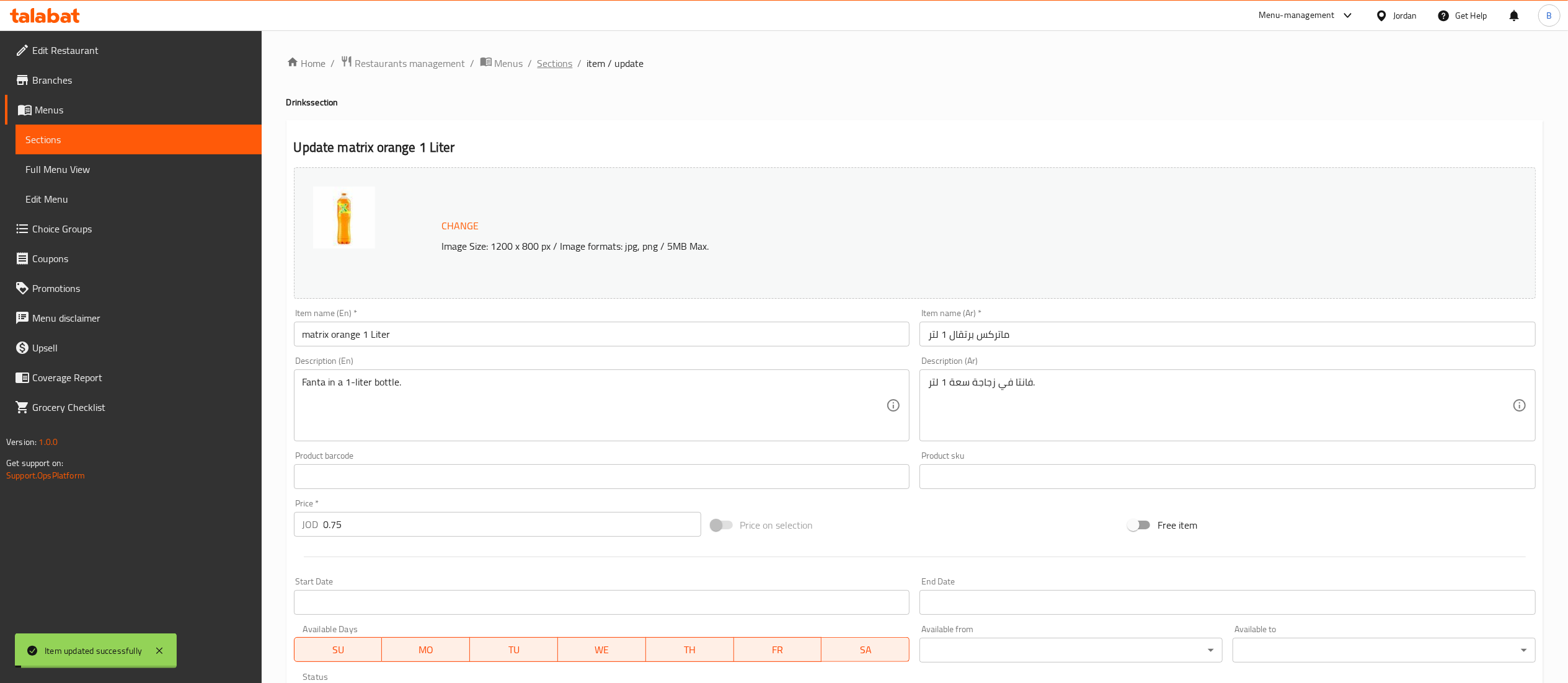
click at [551, 57] on span "Sections" at bounding box center [555, 63] width 36 height 15
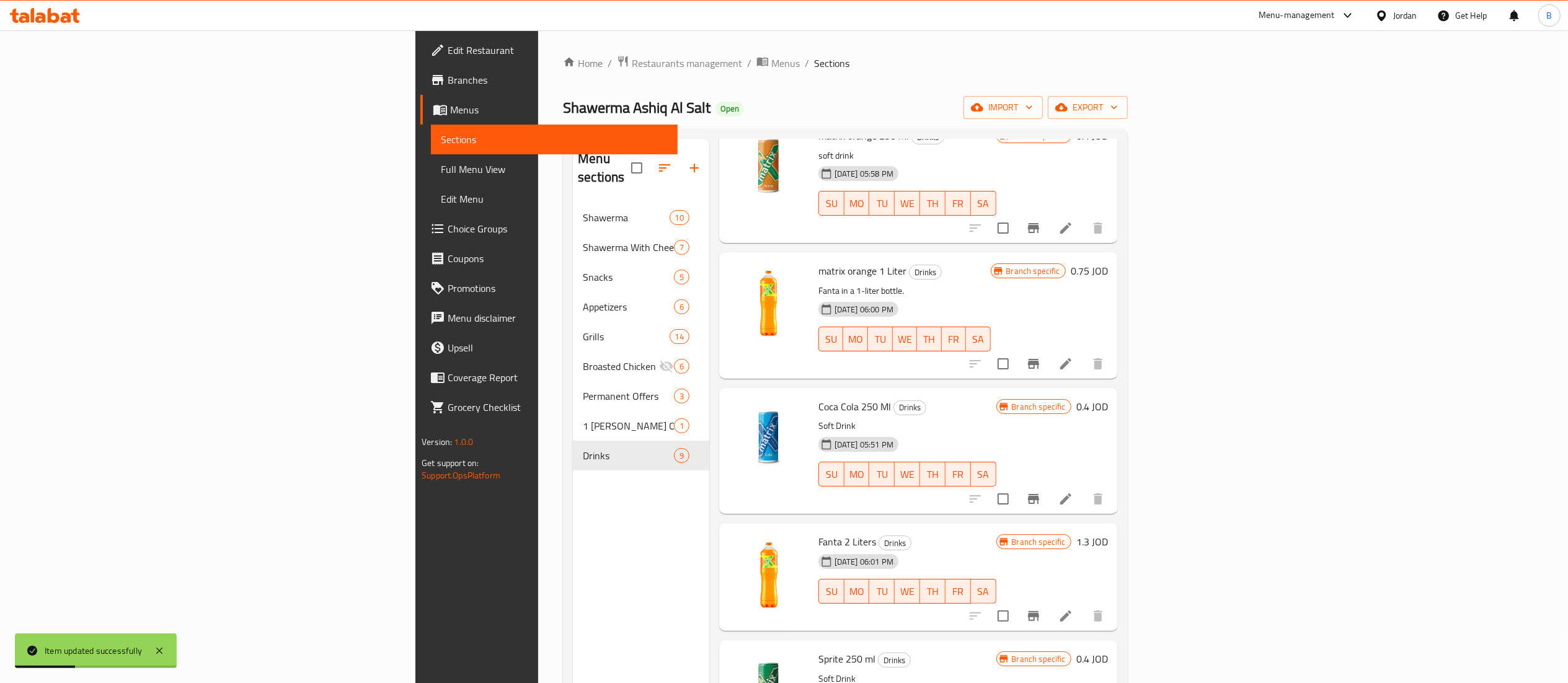
scroll to position [371, 0]
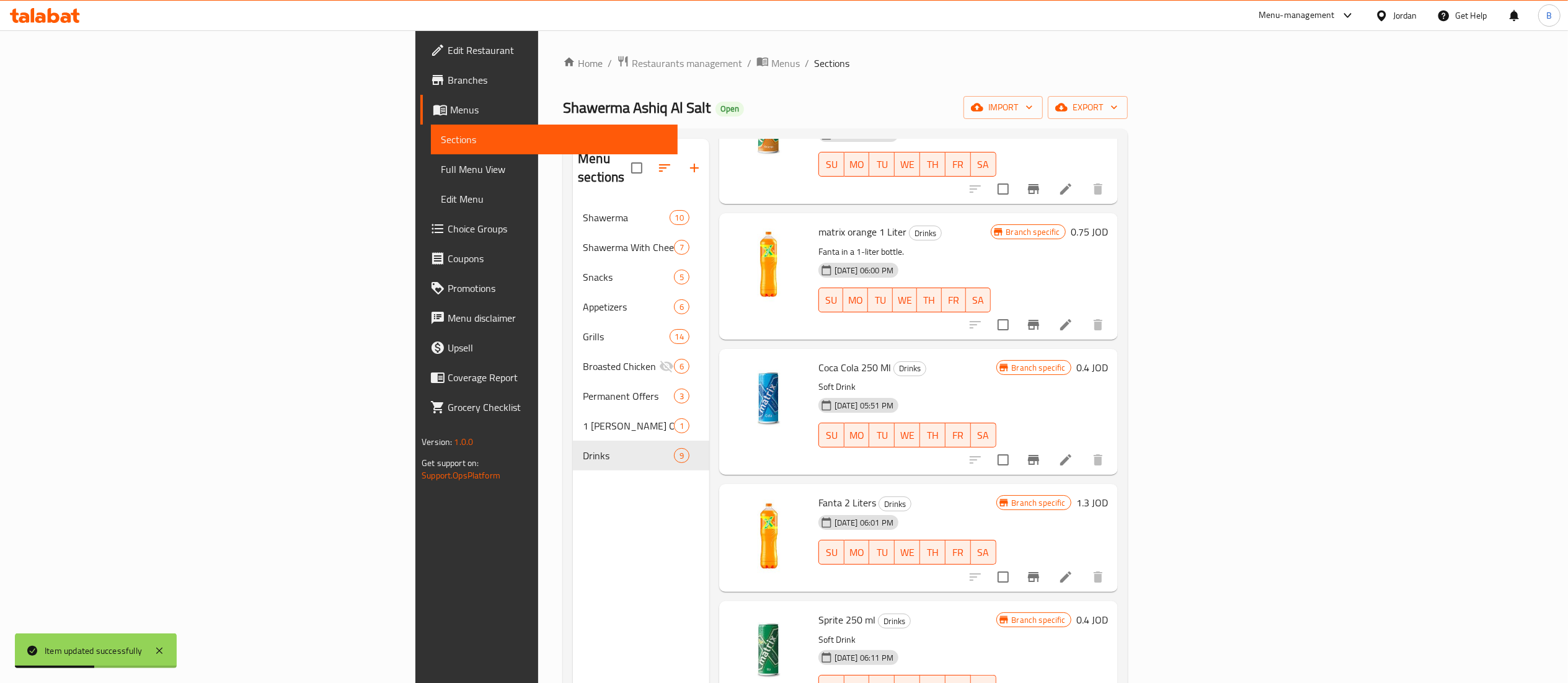
click at [1071, 455] on icon at bounding box center [1066, 460] width 11 height 11
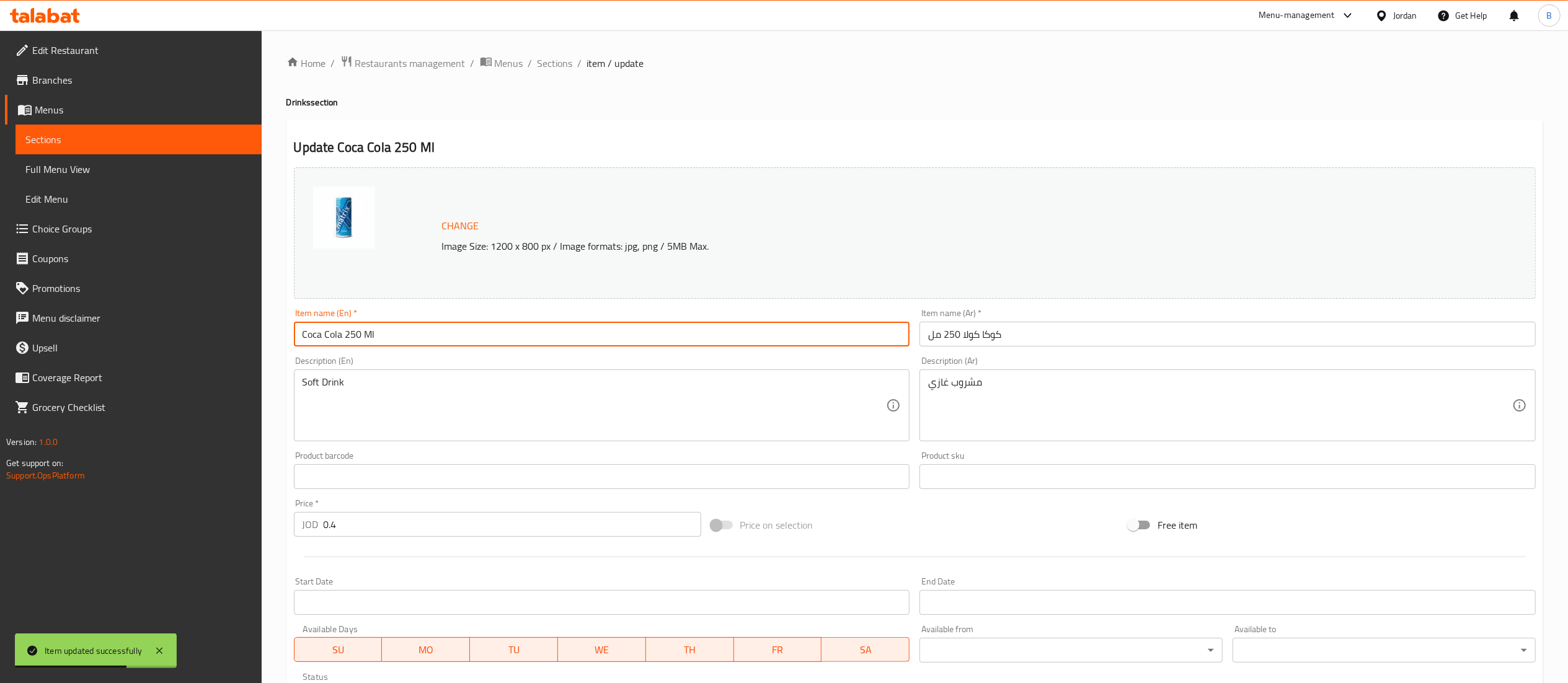
drag, startPoint x: 340, startPoint y: 334, endPoint x: 246, endPoint y: 329, distance: 94.1
click at [246, 329] on div "Edit Restaurant Branches Menus Sections Full Menu View Edit Menu Choice Groups …" at bounding box center [784, 462] width 1568 height 863
type input "matrix cola 250 Ml"
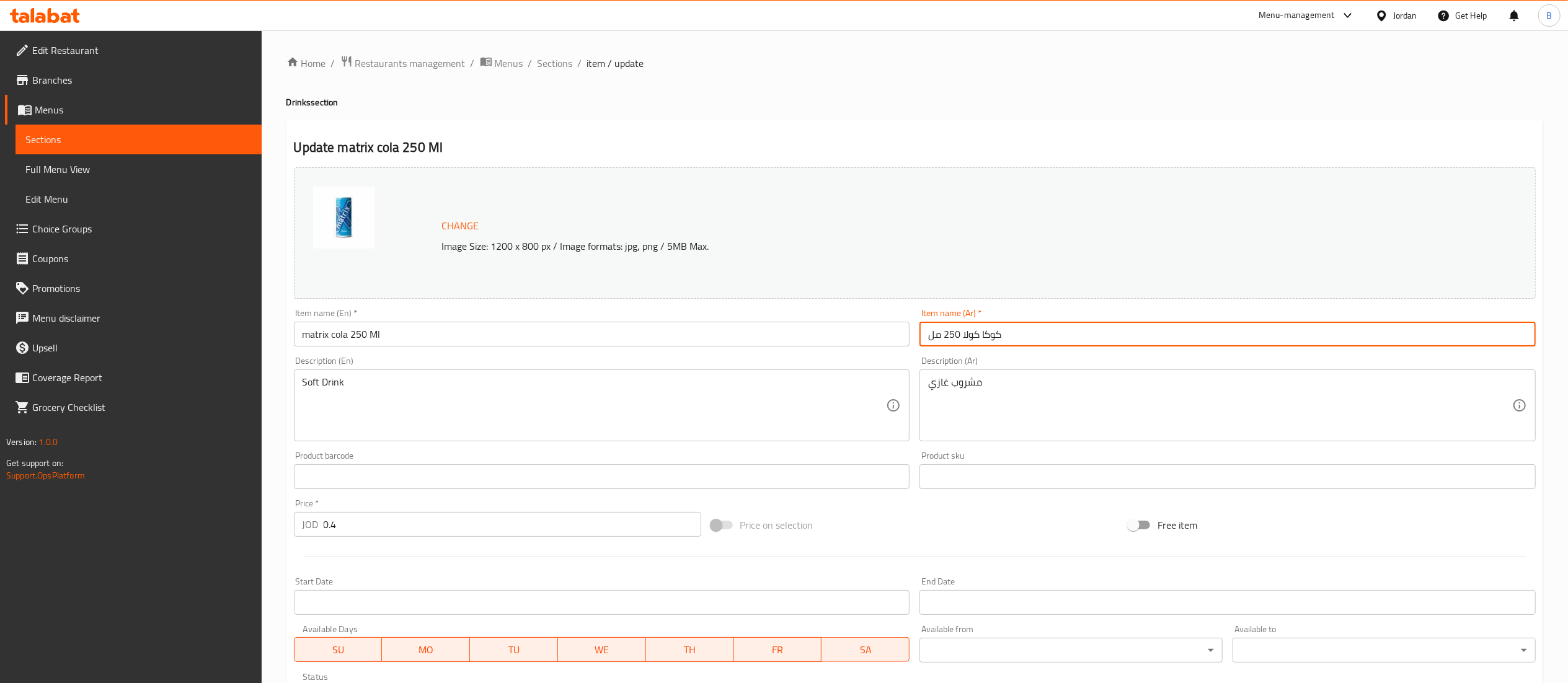
drag, startPoint x: 1011, startPoint y: 337, endPoint x: 964, endPoint y: 337, distance: 47.0
click at [964, 337] on input "كوكا كولا 250 مل" at bounding box center [1227, 333] width 616 height 25
click at [1007, 340] on input "كوكا كولا 250 مل" at bounding box center [1227, 333] width 616 height 25
drag, startPoint x: 1007, startPoint y: 340, endPoint x: 995, endPoint y: 338, distance: 12.2
click at [995, 338] on input "كوكا كولا 250 مل" at bounding box center [1227, 333] width 616 height 25
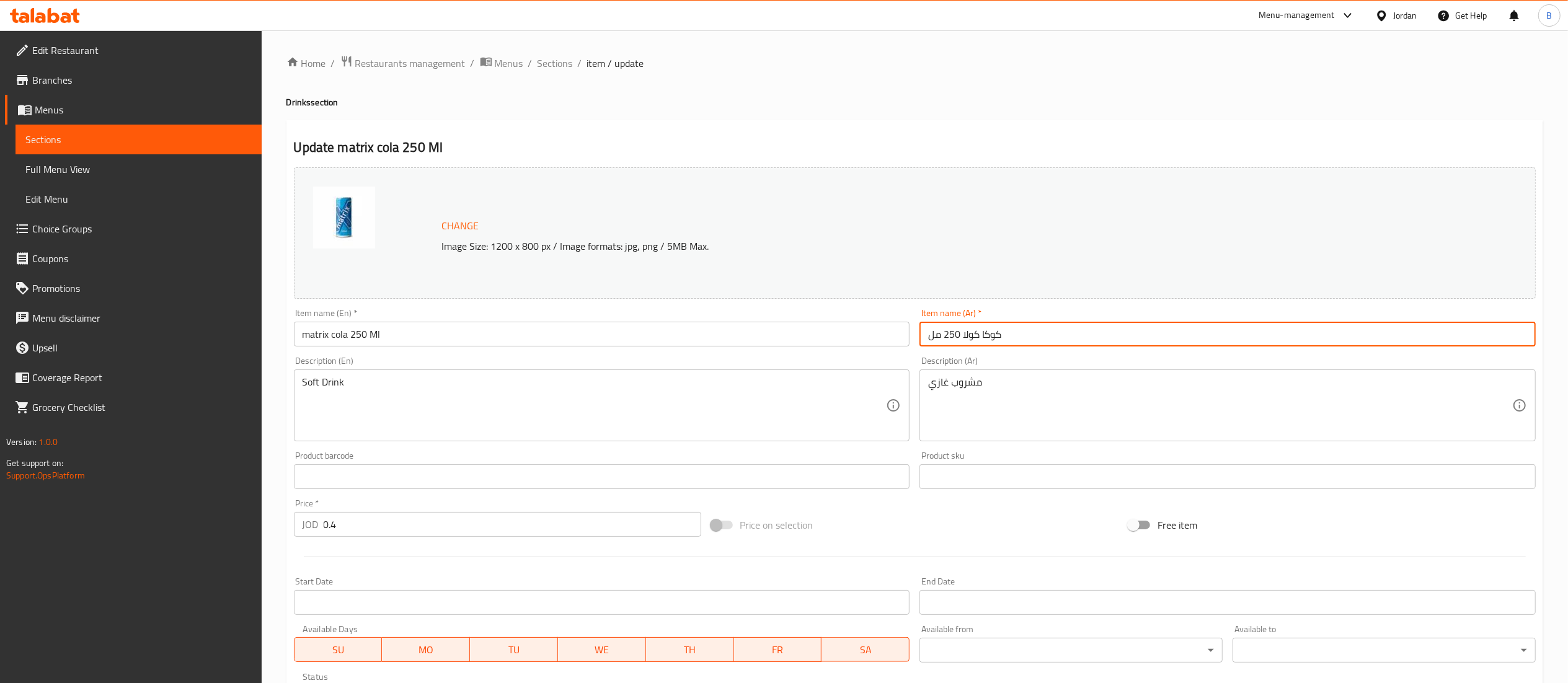
click at [993, 337] on input "كوكا كولا 250 مل" at bounding box center [1227, 333] width 616 height 25
drag, startPoint x: 998, startPoint y: 336, endPoint x: 990, endPoint y: 336, distance: 8.0
click at [990, 336] on input "كوكا كولا 250 مل" at bounding box center [1227, 333] width 616 height 25
drag, startPoint x: 999, startPoint y: 336, endPoint x: 1008, endPoint y: 338, distance: 9.2
click at [1001, 336] on input "كوكا كولا 250 مل" at bounding box center [1227, 333] width 616 height 25
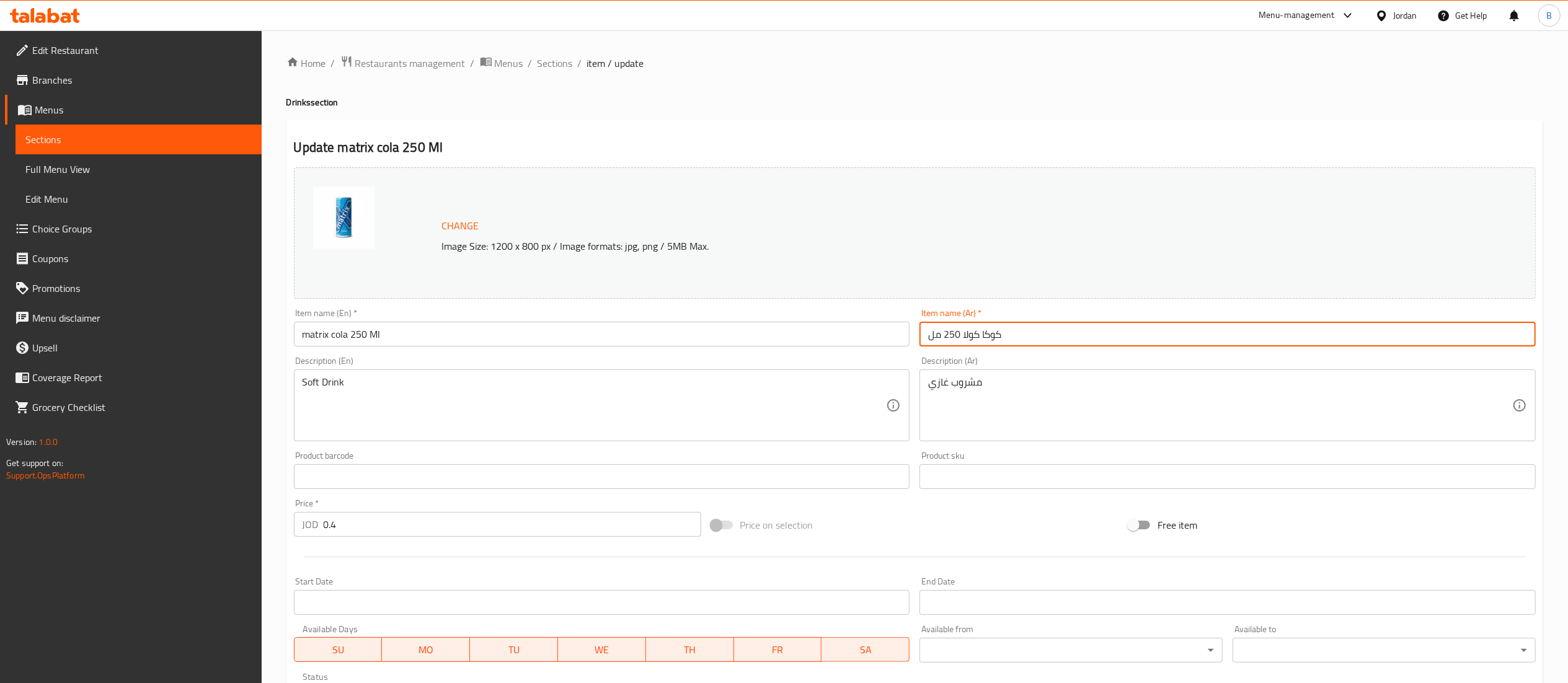
drag, startPoint x: 1009, startPoint y: 340, endPoint x: 982, endPoint y: 340, distance: 27.0
click at [982, 340] on input "كوكا كولا 250 مل" at bounding box center [1227, 333] width 616 height 25
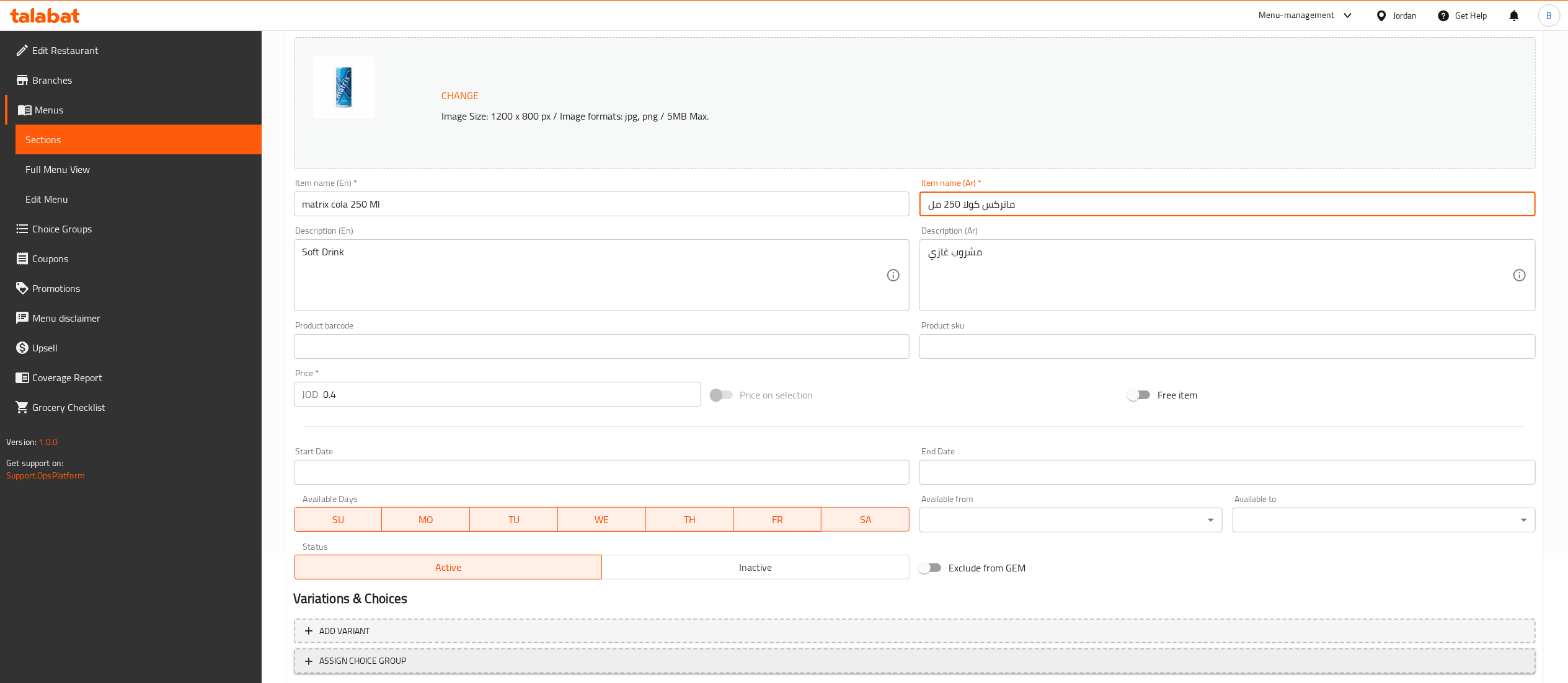
scroll to position [209, 0]
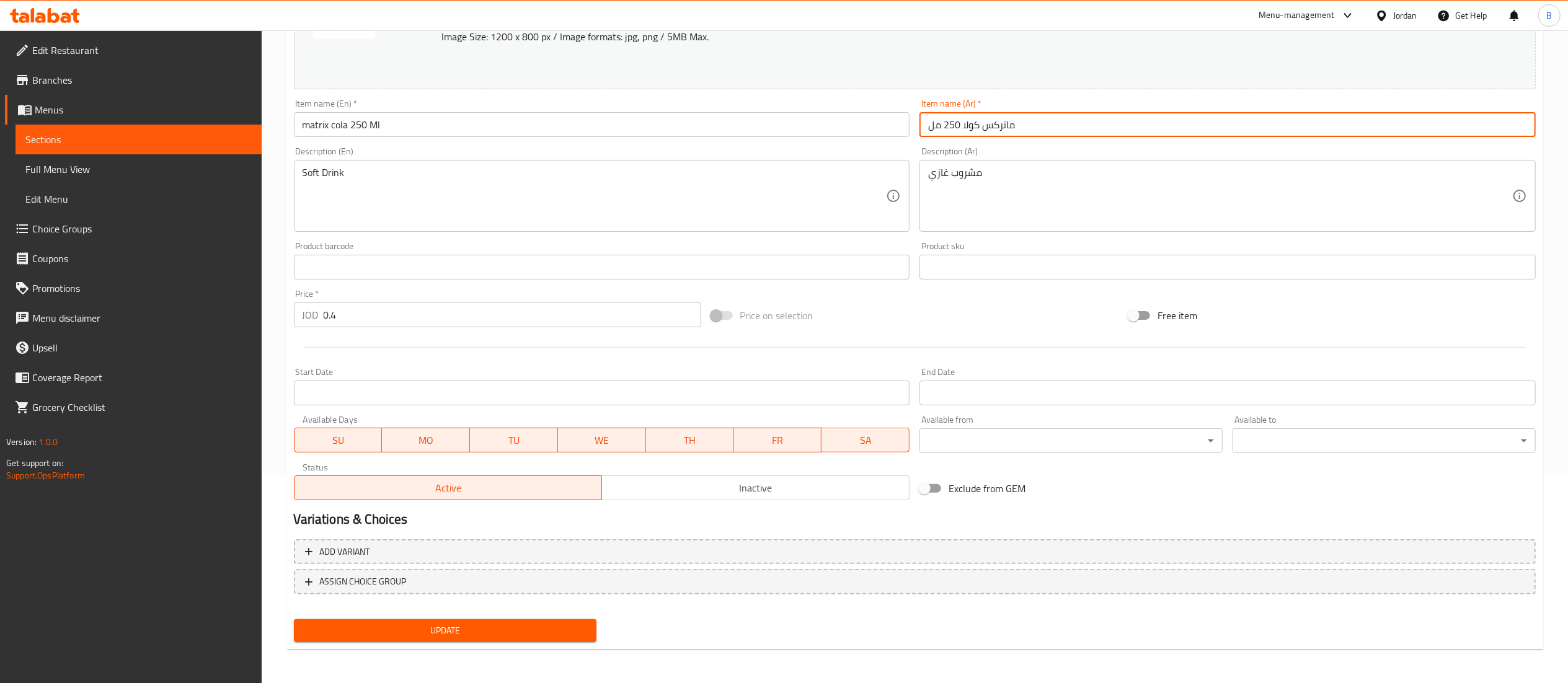
type input "ماتركس كولا 250 مل"
drag, startPoint x: 502, startPoint y: 614, endPoint x: 500, endPoint y: 626, distance: 12.2
click at [502, 617] on div "Update" at bounding box center [446, 631] width 313 height 33
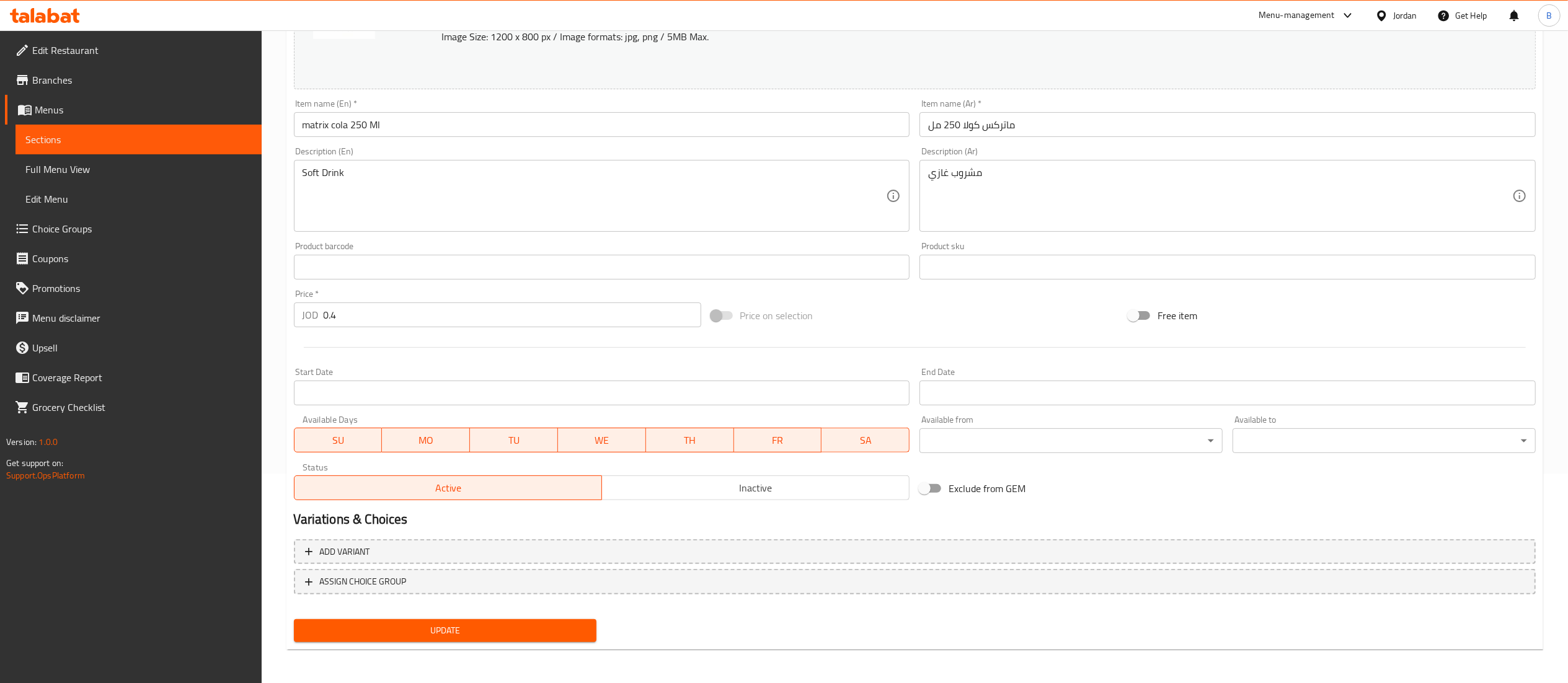
click at [500, 626] on span "Update" at bounding box center [445, 630] width 284 height 15
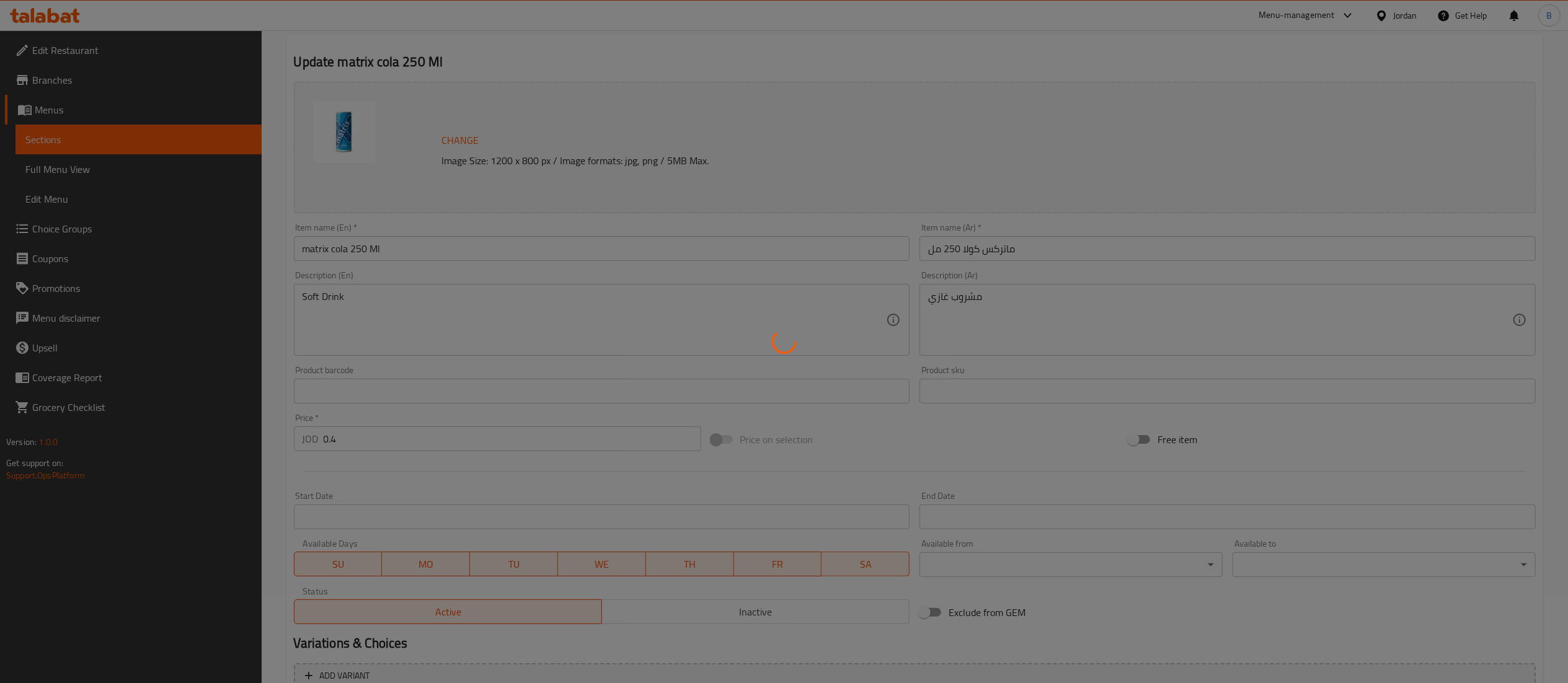
scroll to position [0, 0]
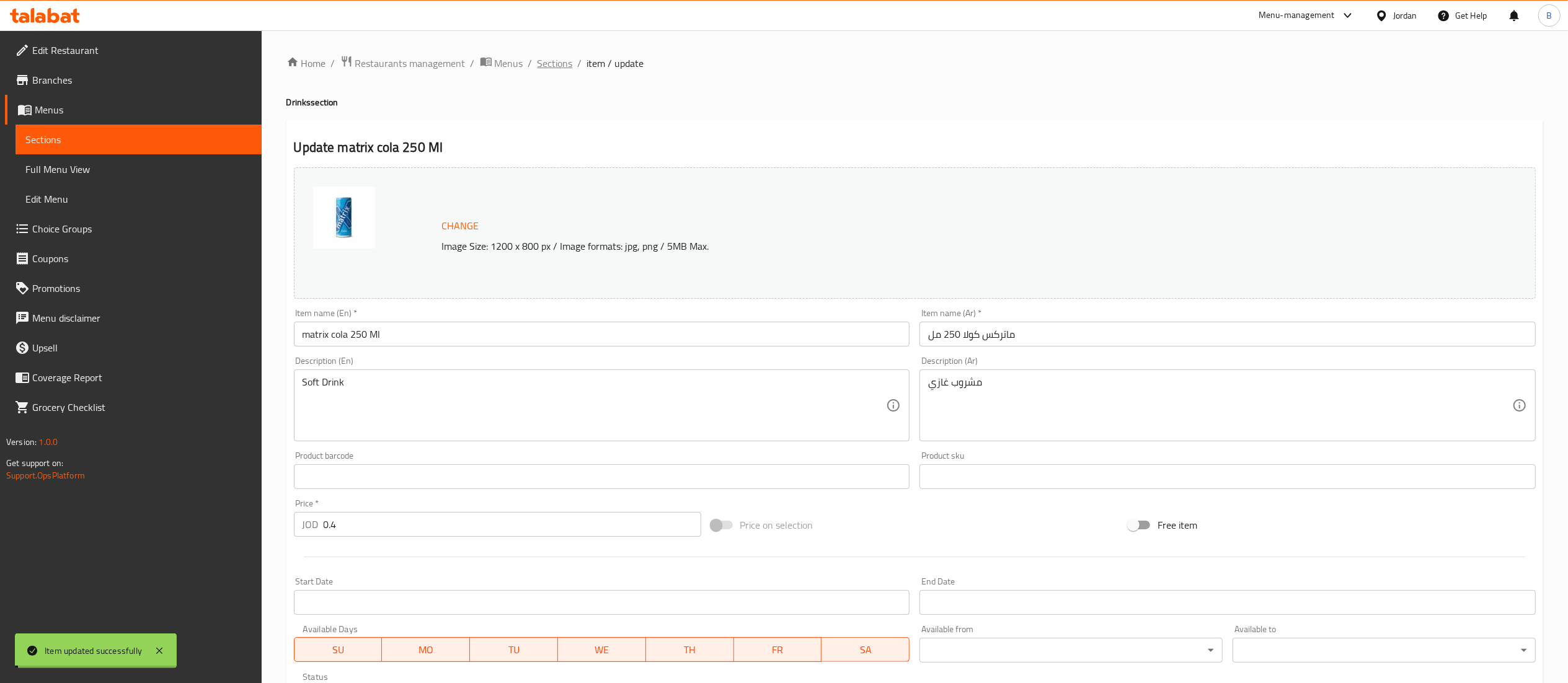
click at [558, 62] on span "Sections" at bounding box center [555, 63] width 36 height 15
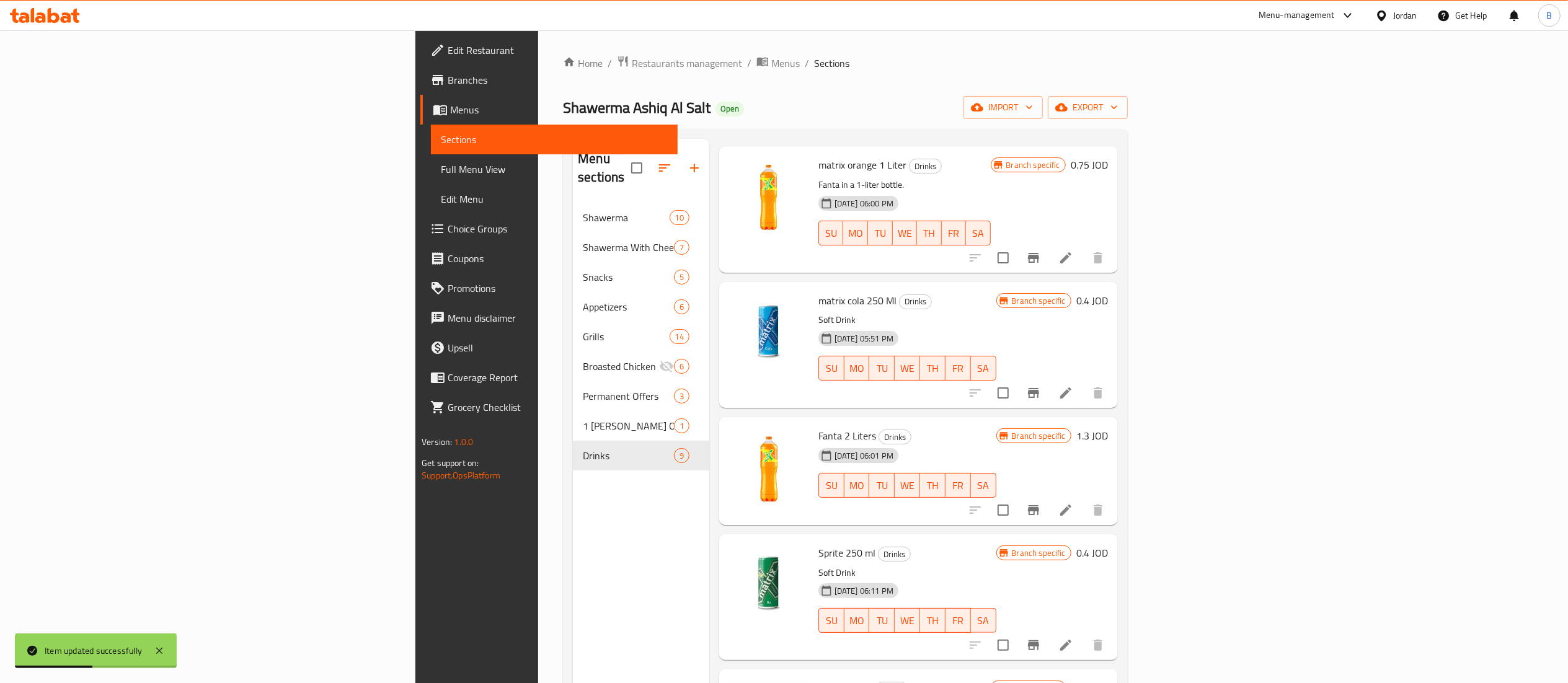
scroll to position [496, 0]
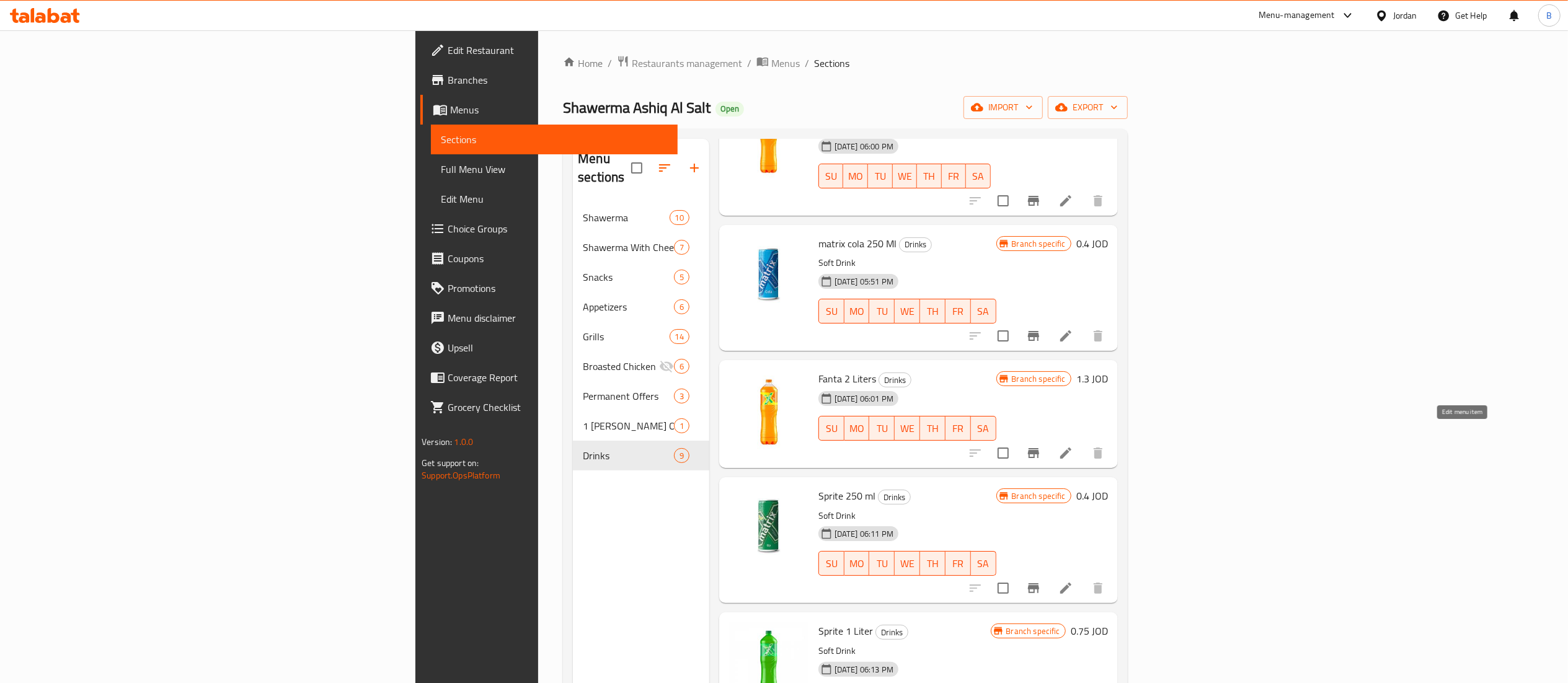
click at [1073, 446] on icon at bounding box center [1066, 453] width 15 height 15
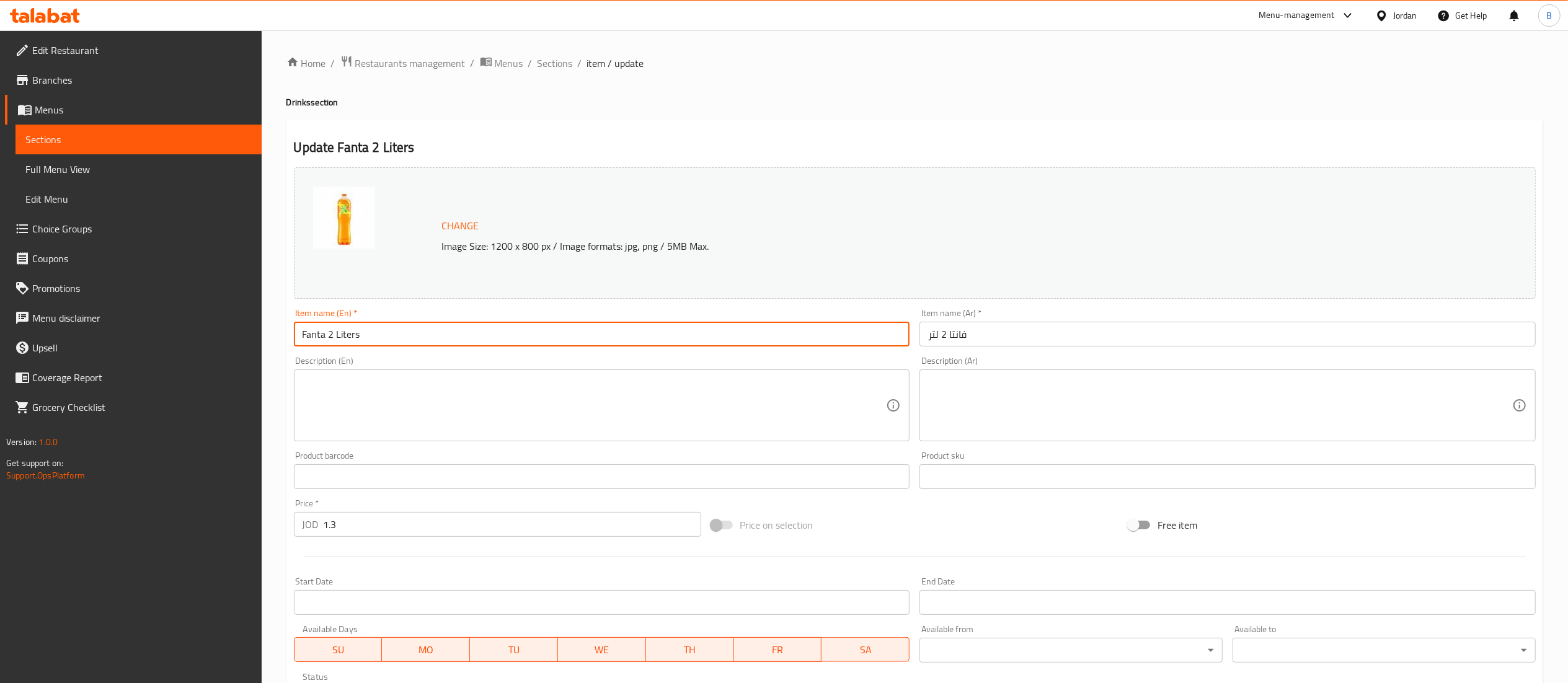
click at [323, 339] on input "Fanta 2 Liters" at bounding box center [602, 333] width 616 height 25
drag, startPoint x: 326, startPoint y: 339, endPoint x: 255, endPoint y: 337, distance: 71.0
click at [255, 337] on div "Edit Restaurant Branches Menus Sections Full Menu View Edit Menu Choice Groups …" at bounding box center [784, 462] width 1568 height 863
type input "matrix orange 2 Liters"
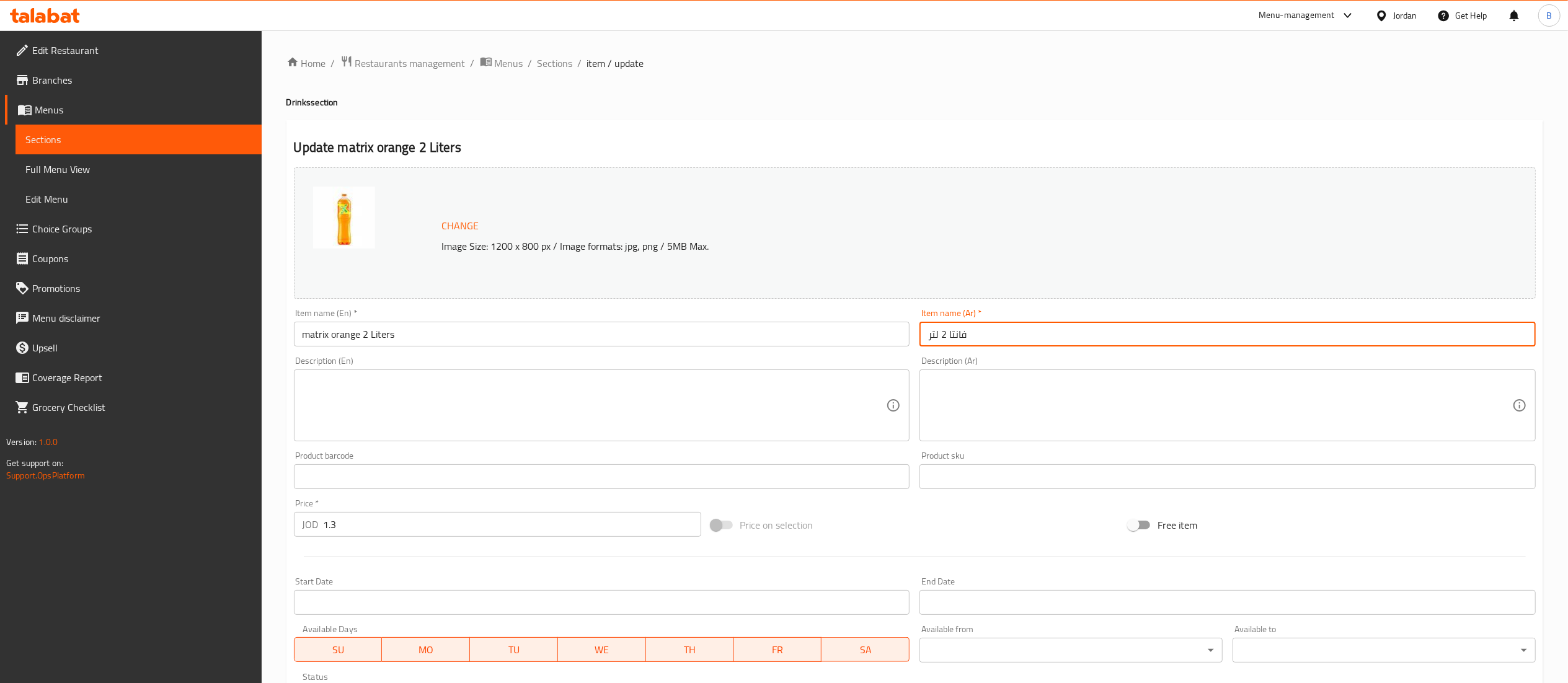
drag, startPoint x: 971, startPoint y: 333, endPoint x: 950, endPoint y: 333, distance: 21.0
click at [950, 333] on input "فانتا 2 لتر" at bounding box center [1227, 333] width 616 height 25
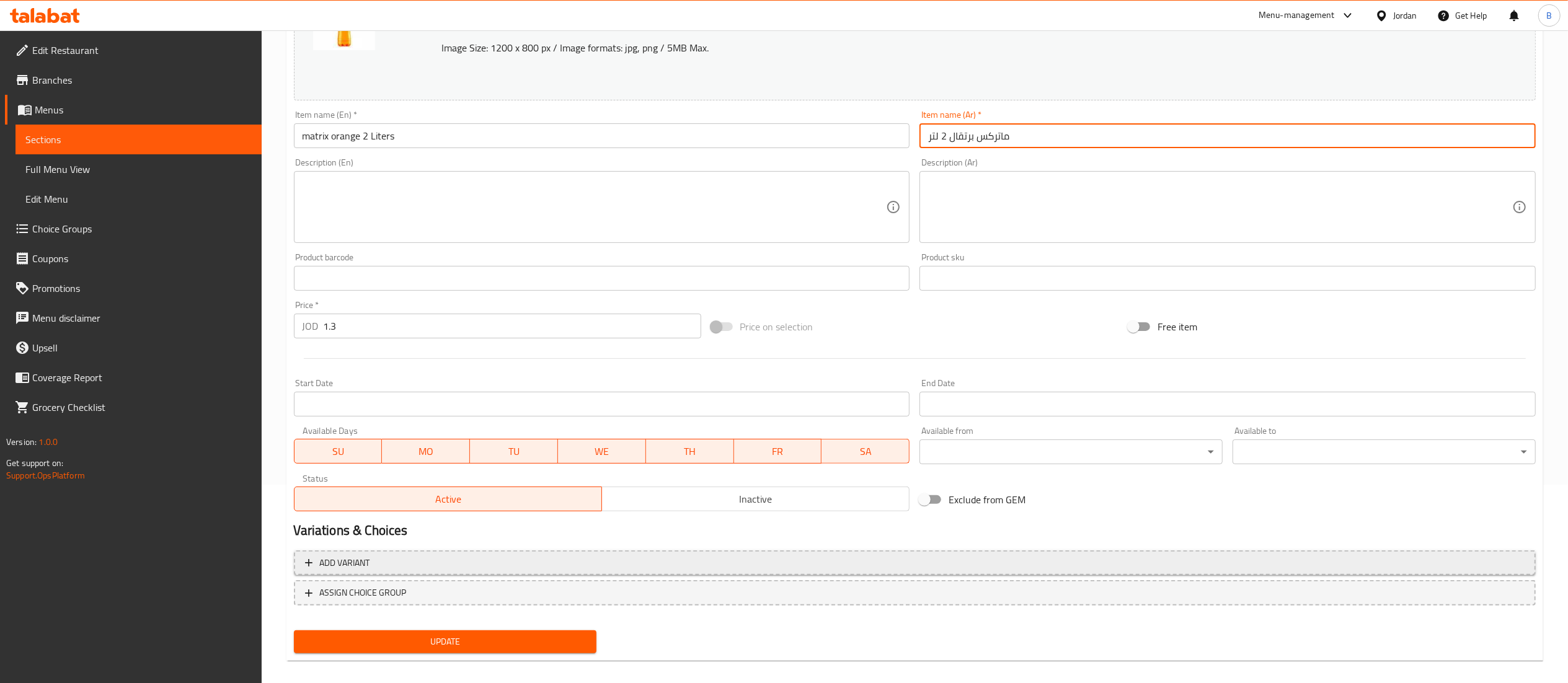
scroll to position [209, 0]
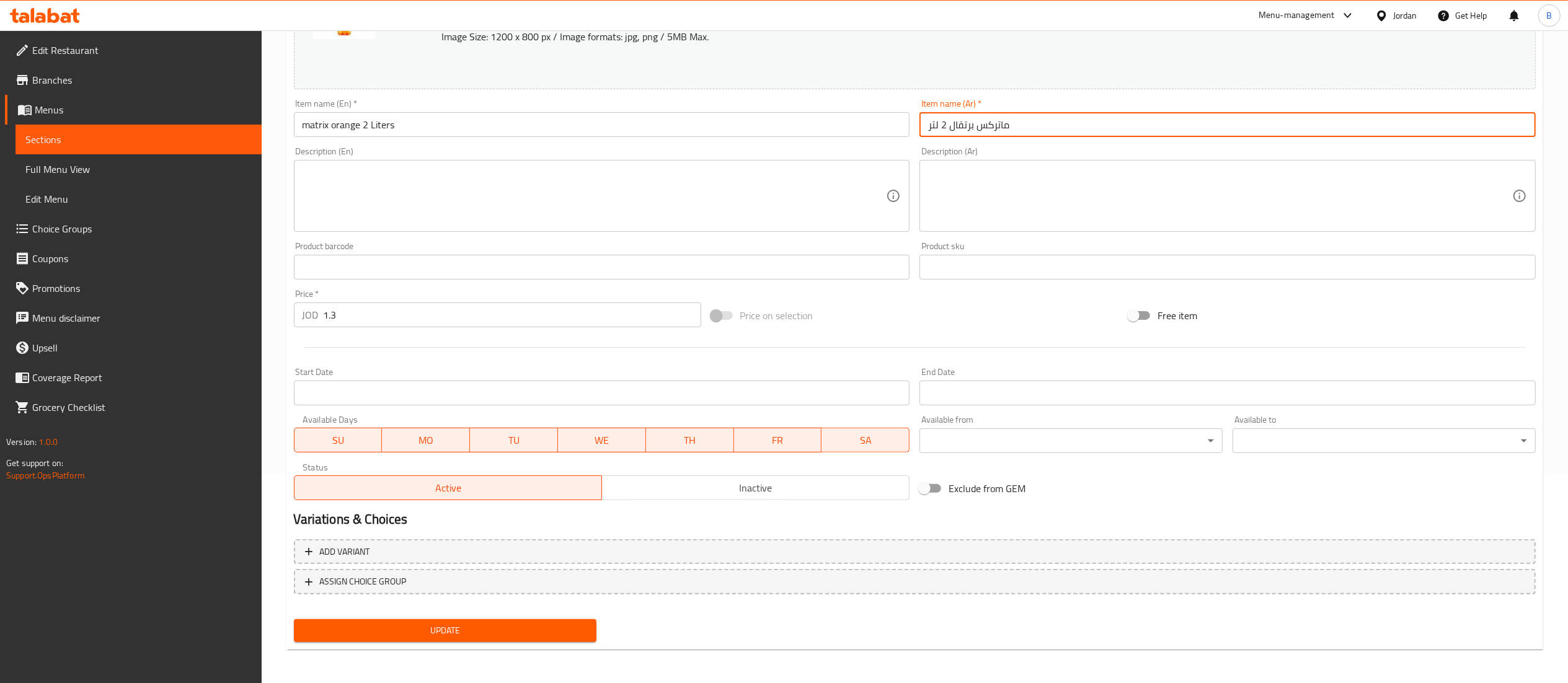
type input "ماتركس برتقال 2 لتر"
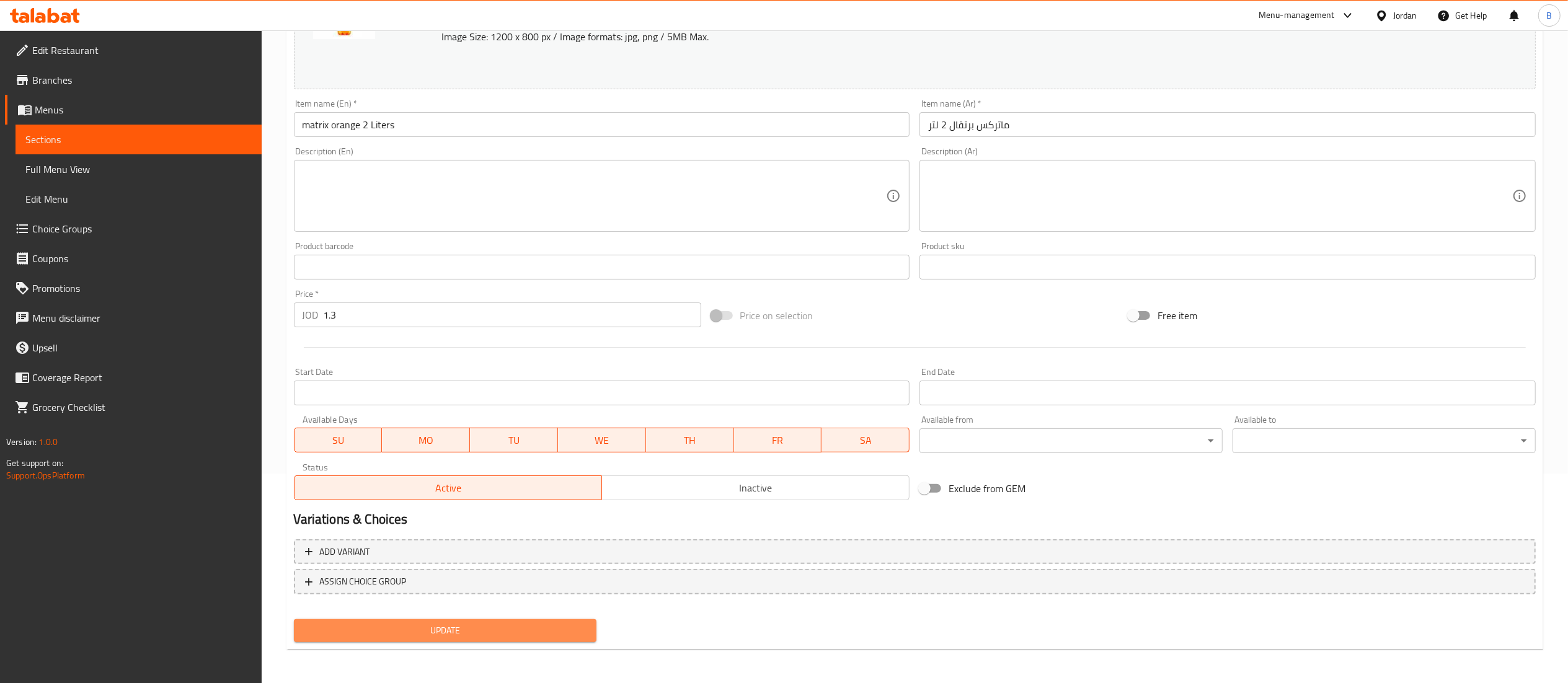
click at [466, 635] on span "Update" at bounding box center [445, 630] width 284 height 15
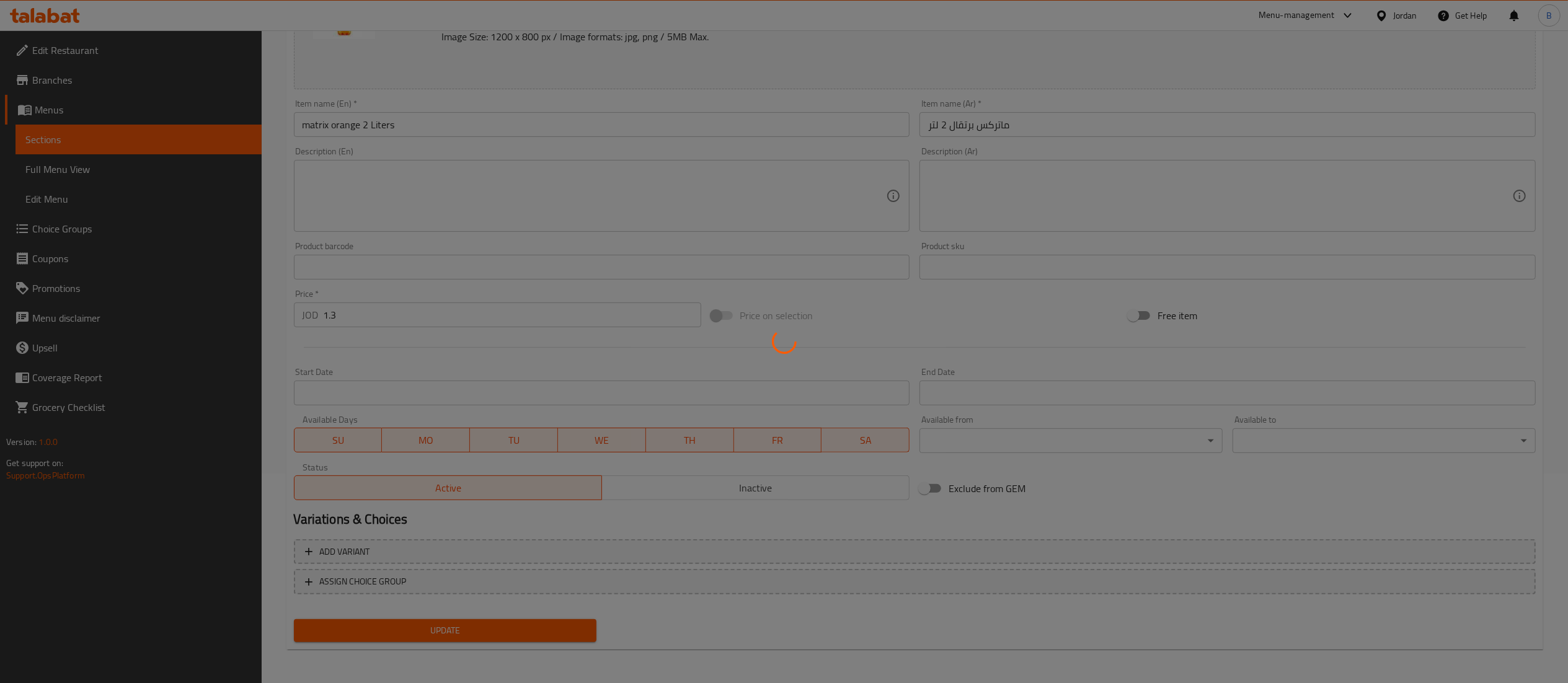
scroll to position [0, 0]
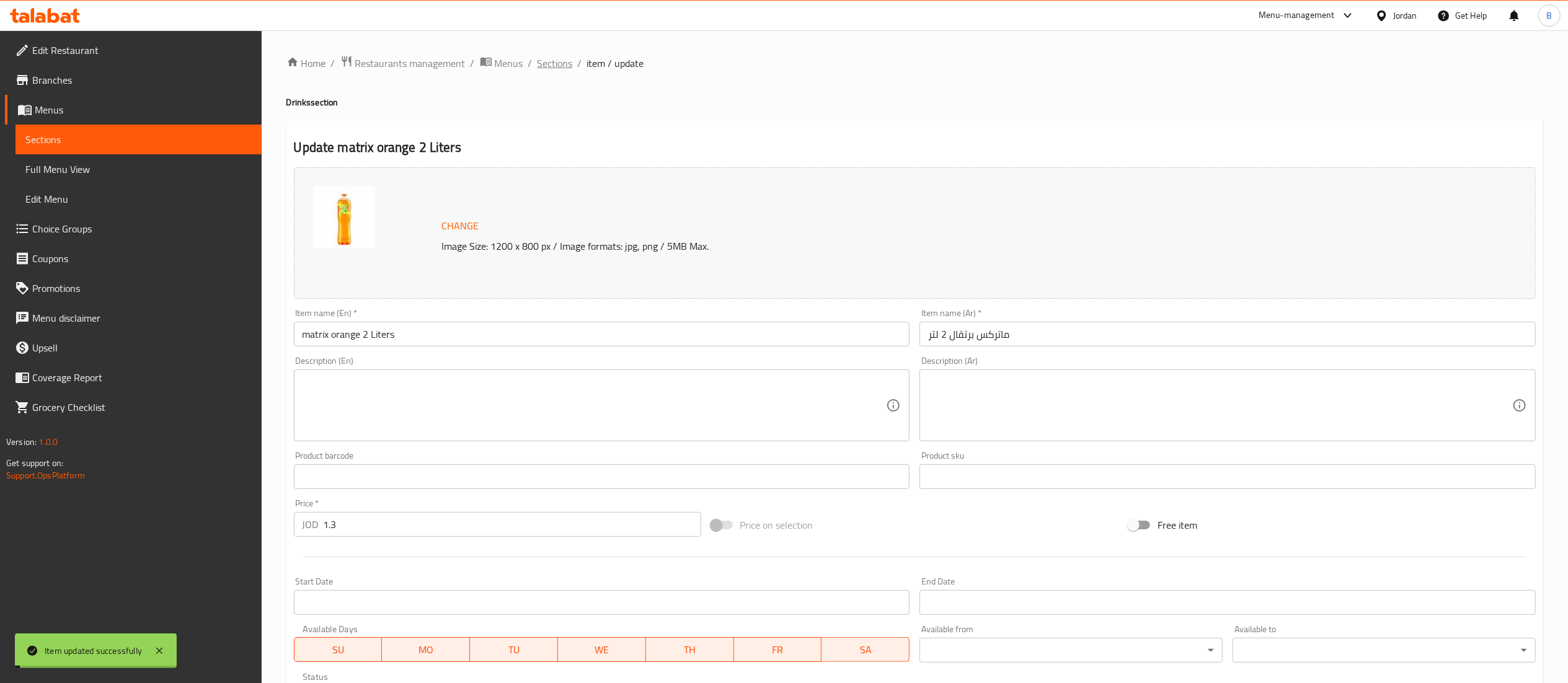
click at [564, 69] on span "Sections" at bounding box center [555, 63] width 36 height 15
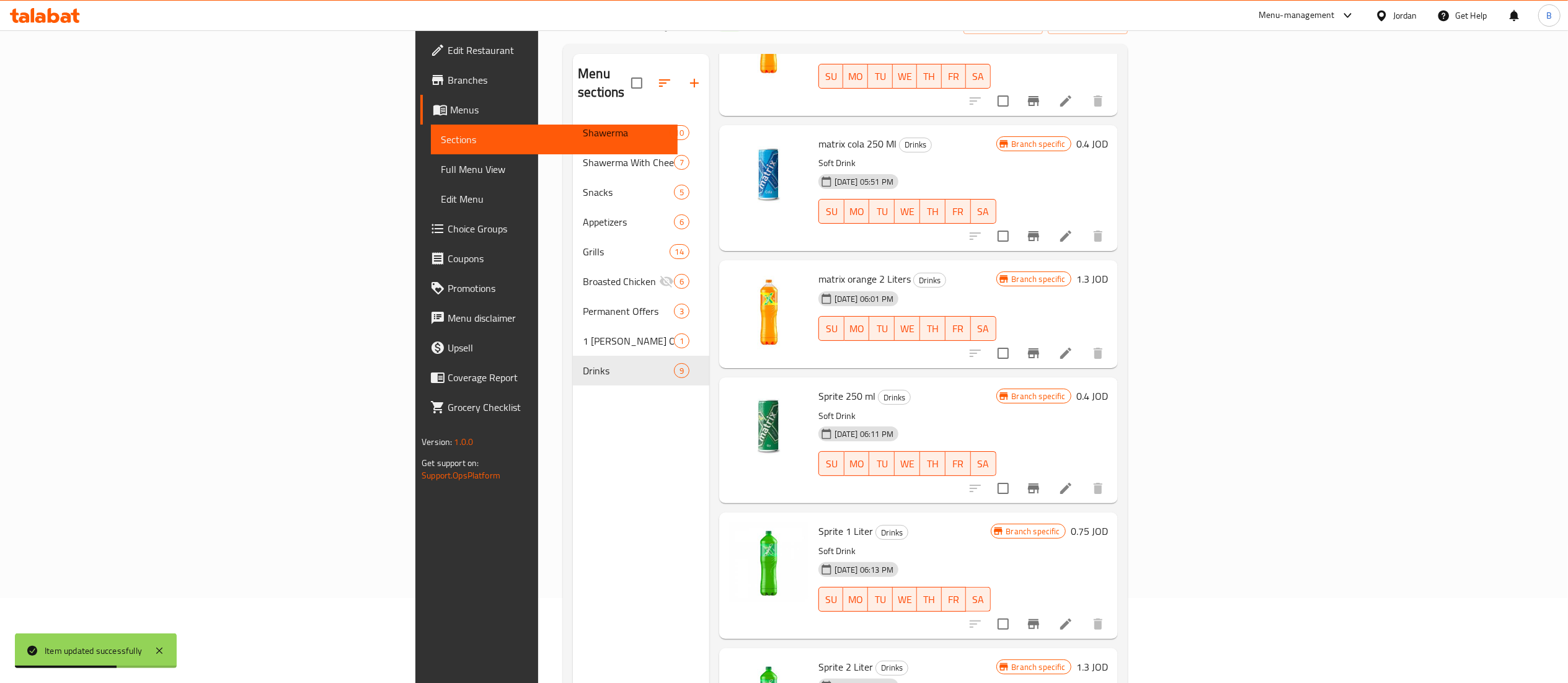
scroll to position [124, 0]
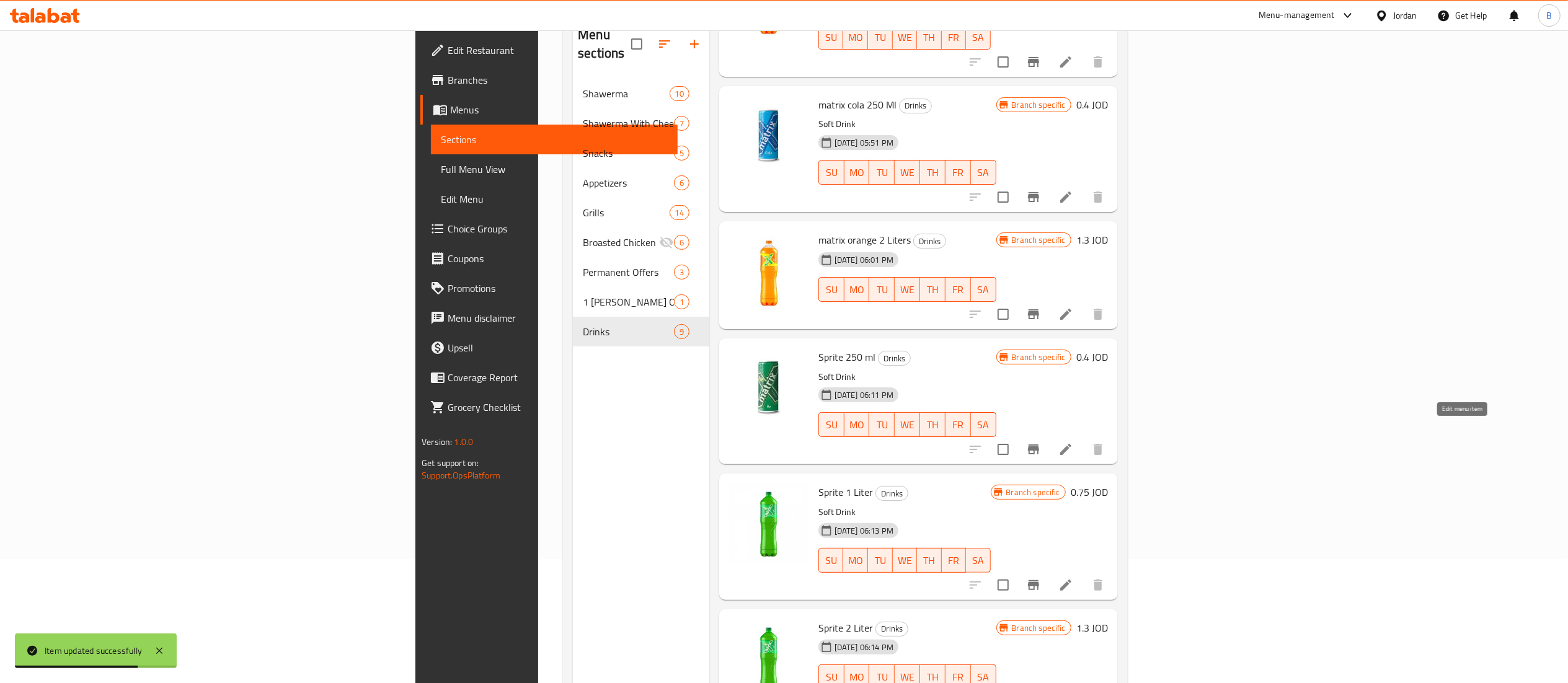
click at [1073, 442] on icon at bounding box center [1066, 449] width 15 height 15
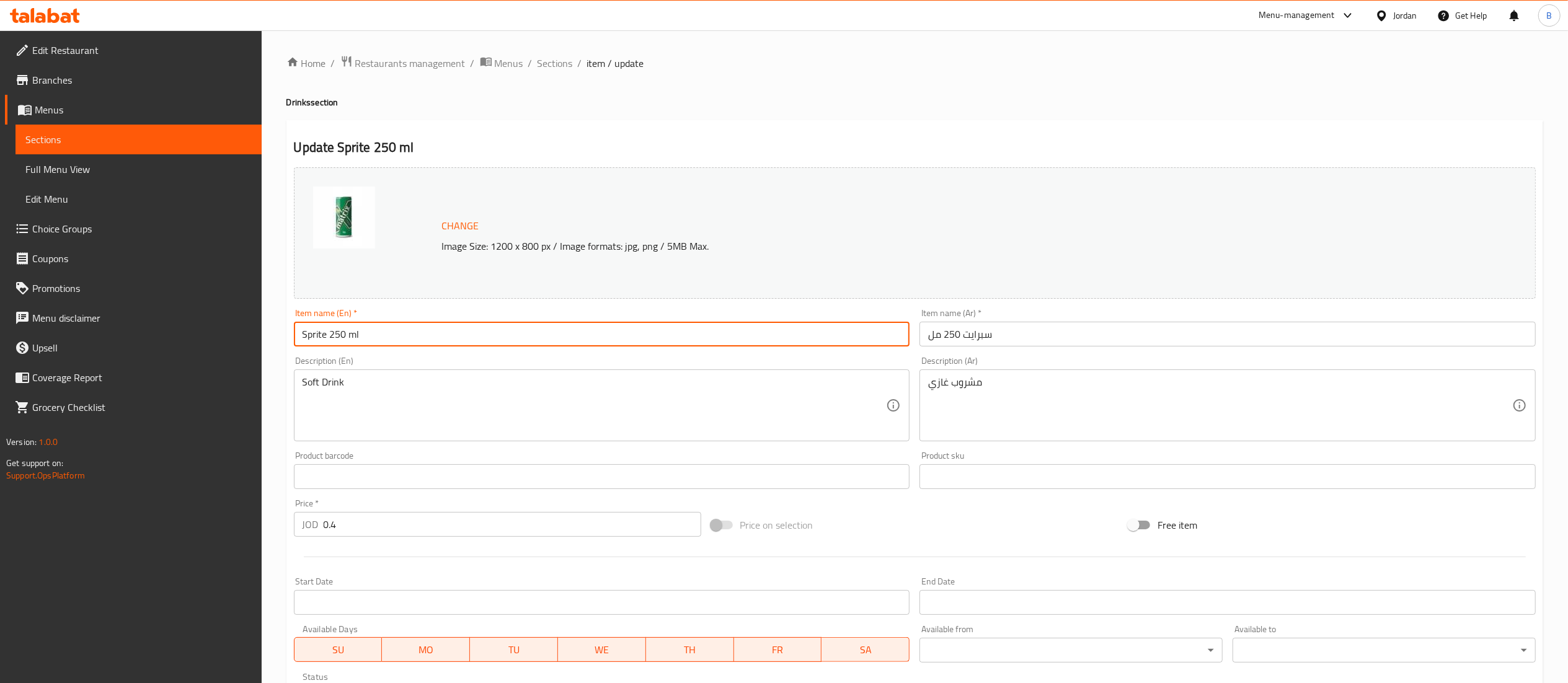
drag, startPoint x: 327, startPoint y: 339, endPoint x: 290, endPoint y: 336, distance: 37.1
click at [290, 336] on div "Item name (En)   * Sprite 250 ml Item name (En) *" at bounding box center [602, 327] width 626 height 48
type input "matrix up 250 ml"
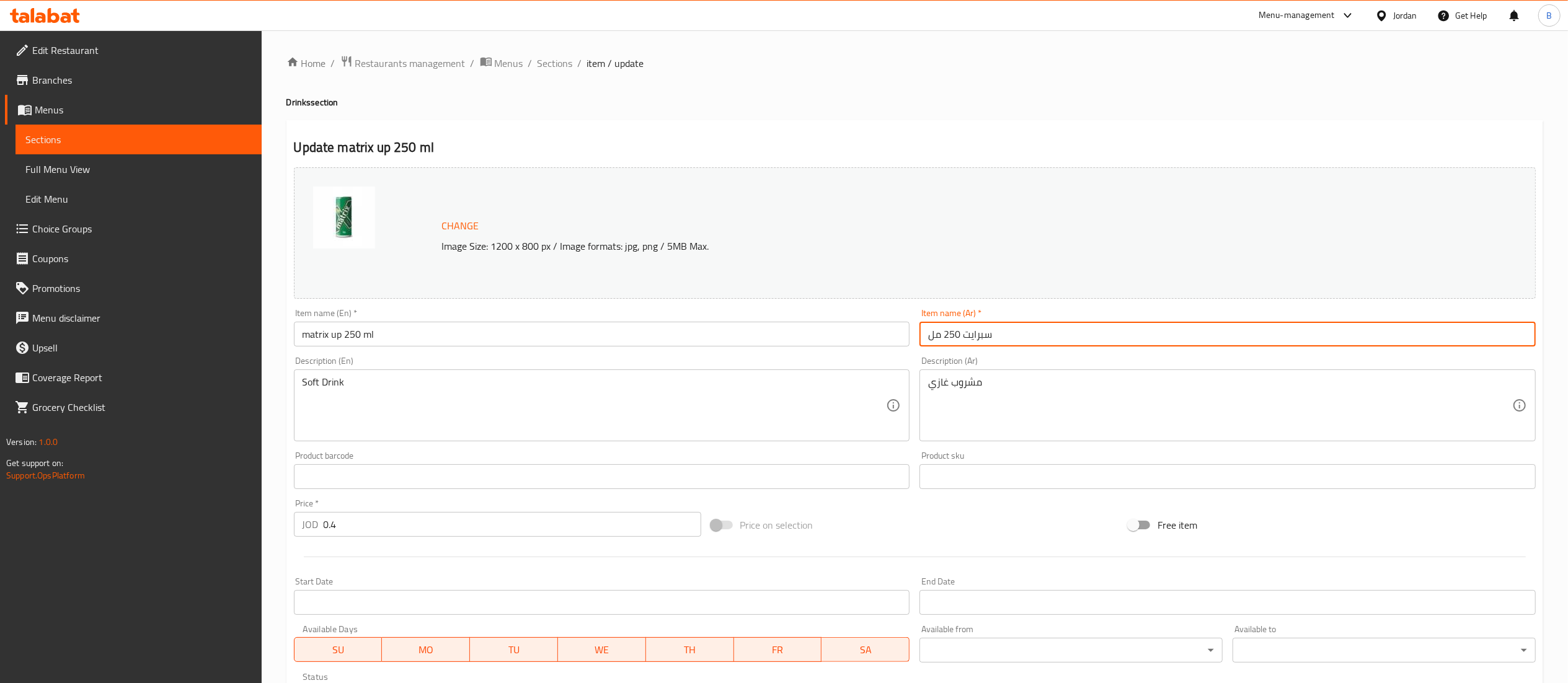
drag, startPoint x: 1020, startPoint y: 341, endPoint x: 973, endPoint y: 336, distance: 47.3
click at [973, 336] on input "سبرايت 250 مل" at bounding box center [1227, 333] width 616 height 25
click at [974, 336] on input "سبرايت 250 مل" at bounding box center [1227, 333] width 616 height 25
drag, startPoint x: 963, startPoint y: 336, endPoint x: 1015, endPoint y: 340, distance: 52.2
click at [1015, 340] on input "سبرايت 250 مل" at bounding box center [1227, 333] width 616 height 25
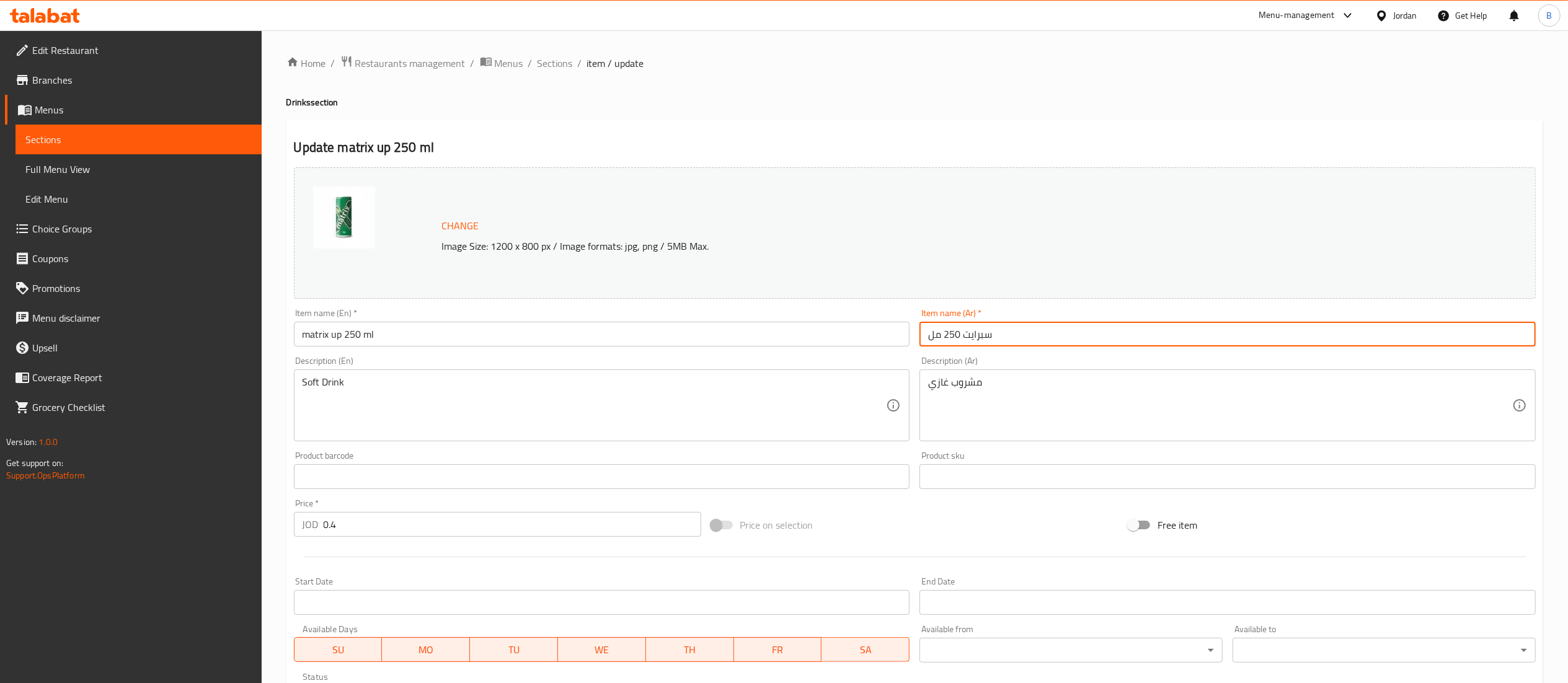
click at [993, 340] on input "سبرايت 250 مل" at bounding box center [1227, 333] width 616 height 25
drag, startPoint x: 965, startPoint y: 339, endPoint x: 990, endPoint y: 334, distance: 25.5
click at [990, 334] on input "سبرايت 250 مل" at bounding box center [1227, 333] width 616 height 25
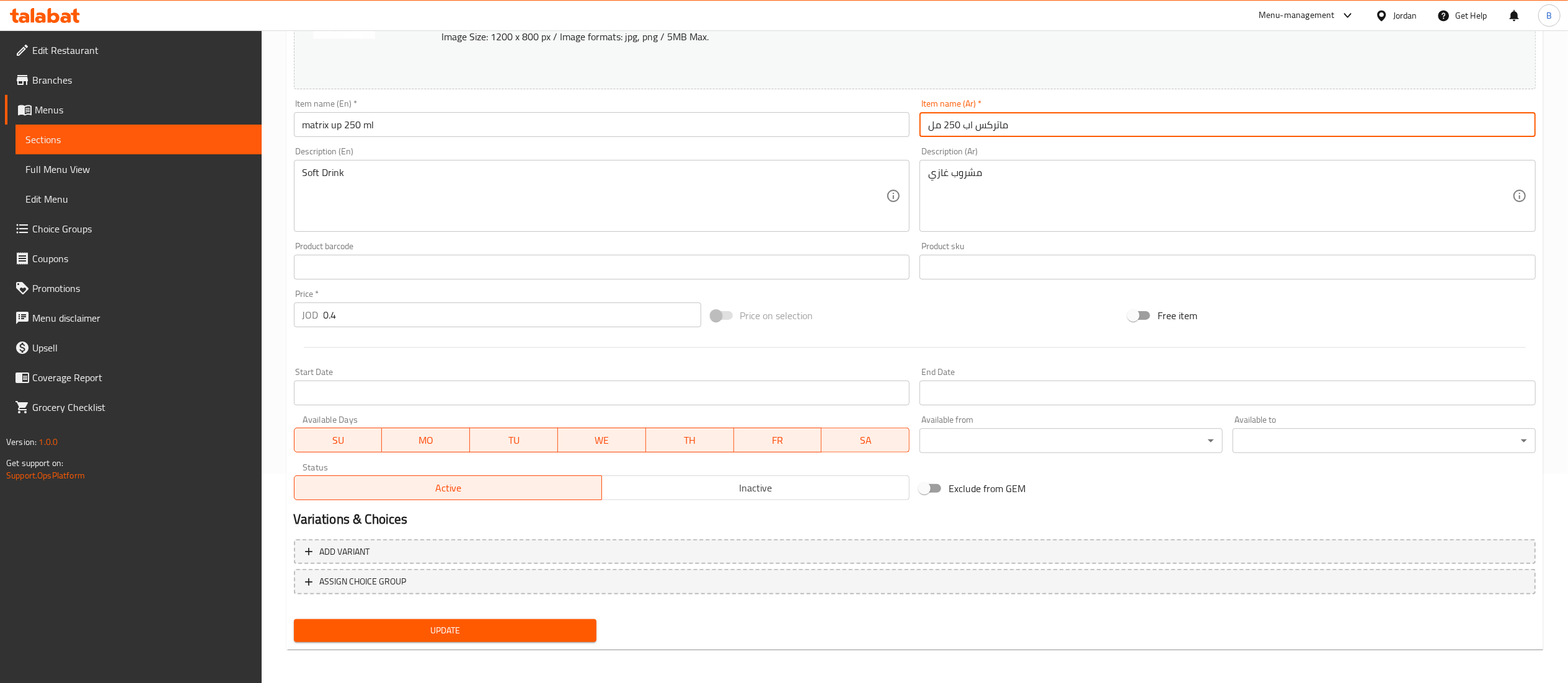
type input "ماتركس اب 250 مل"
click at [482, 626] on span "Update" at bounding box center [445, 630] width 284 height 15
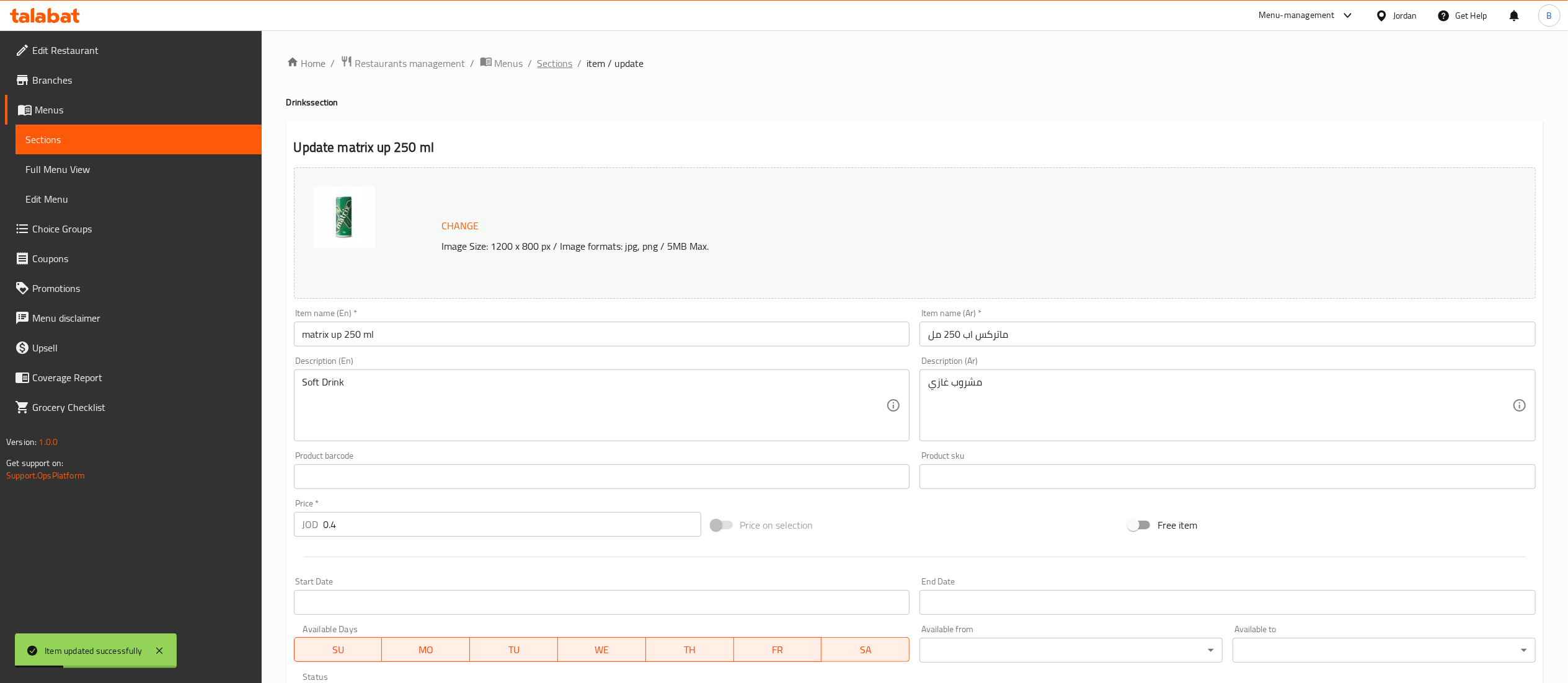
click at [541, 67] on span "Sections" at bounding box center [555, 63] width 36 height 15
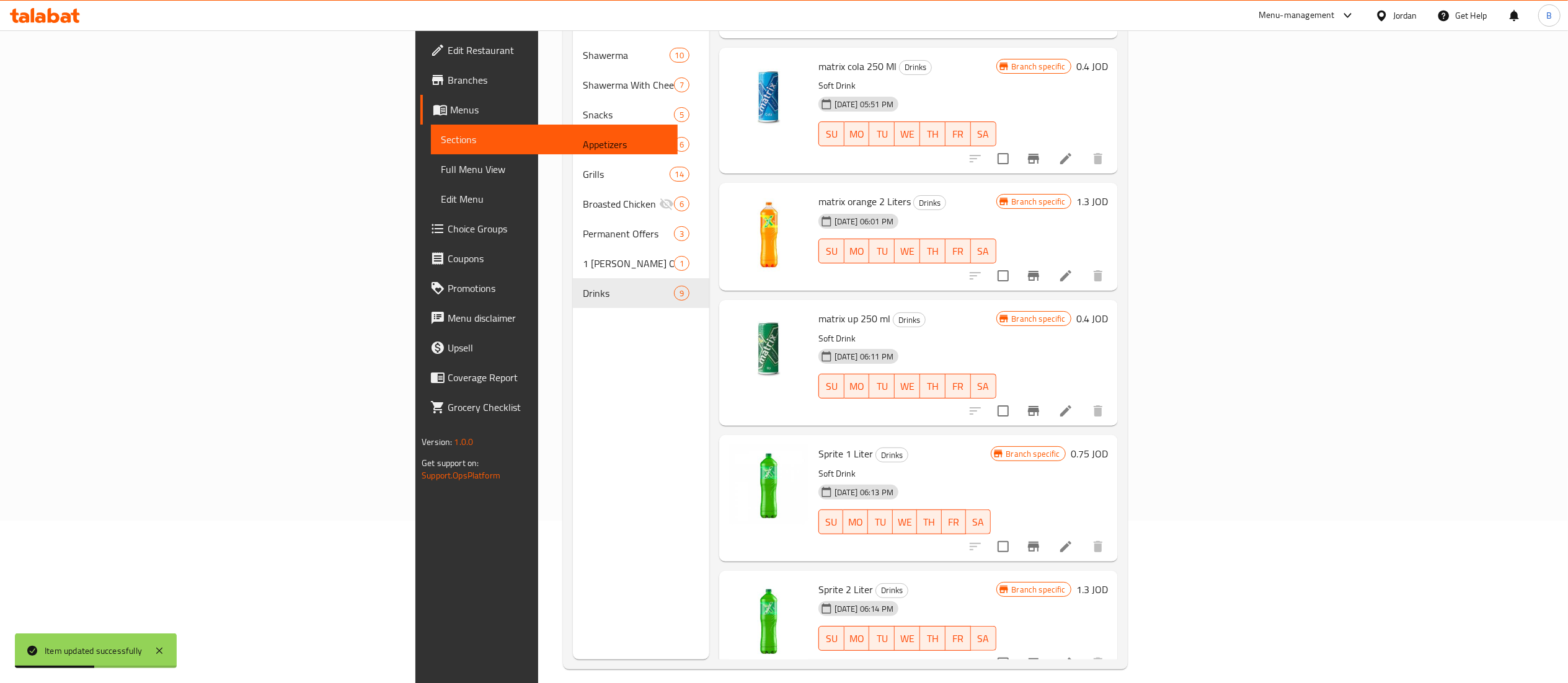
scroll to position [174, 0]
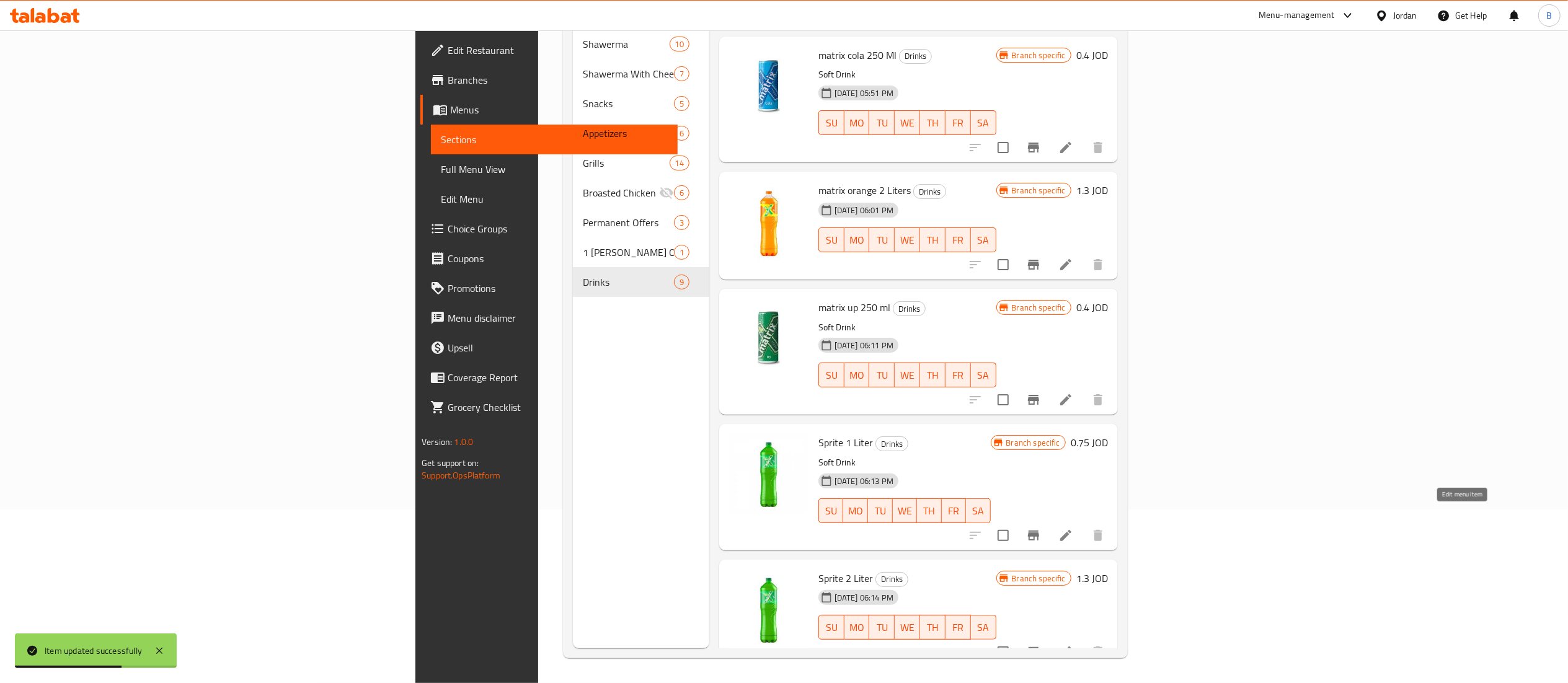
click at [1071, 530] on icon at bounding box center [1066, 535] width 11 height 11
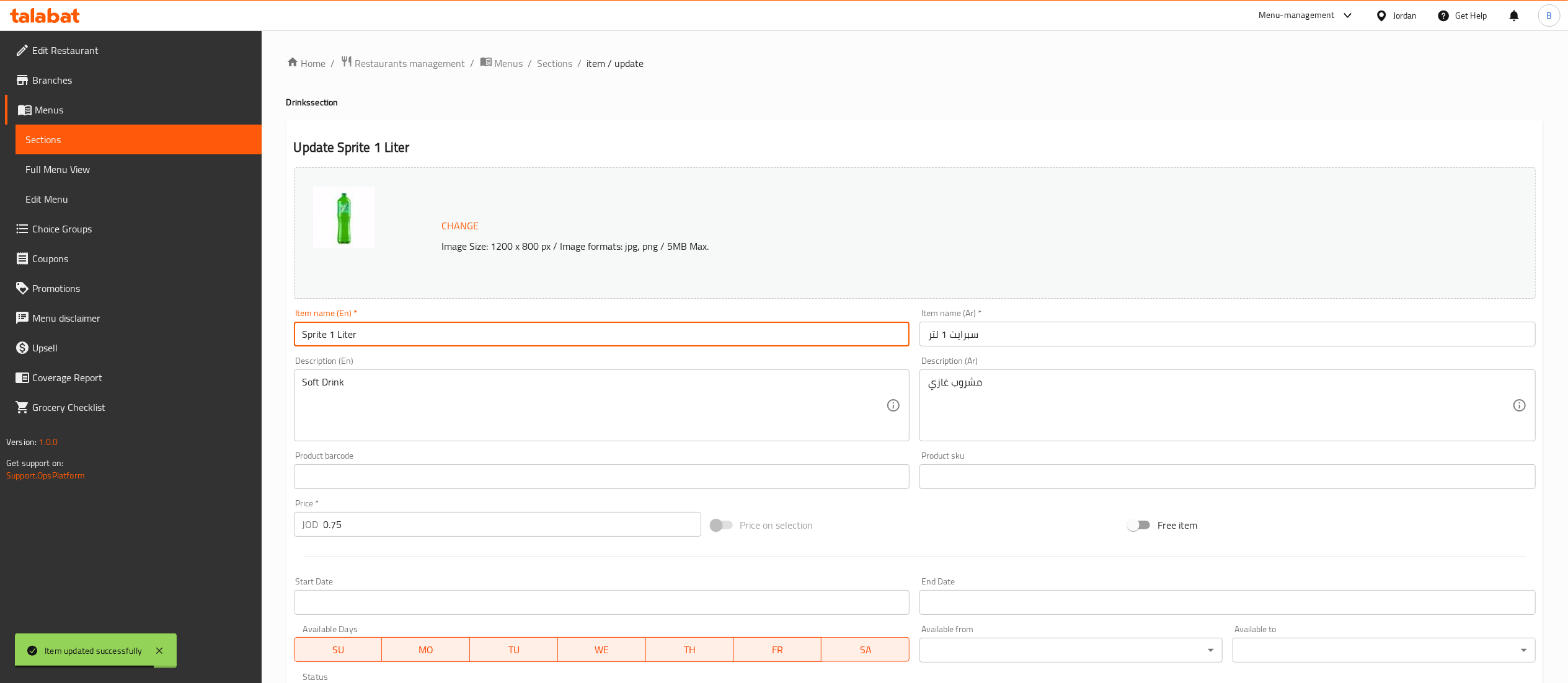
click at [325, 332] on input "Sprite 1 Liter" at bounding box center [602, 333] width 616 height 25
click at [326, 332] on input "Sprite 1 Liter" at bounding box center [602, 333] width 616 height 25
drag, startPoint x: 326, startPoint y: 332, endPoint x: 284, endPoint y: 329, distance: 42.1
click at [284, 329] on div "Home / Restaurants management / Menus / Sections / item / update Drinks section…" at bounding box center [914, 462] width 1306 height 863
type input "matrix up1 Liter"
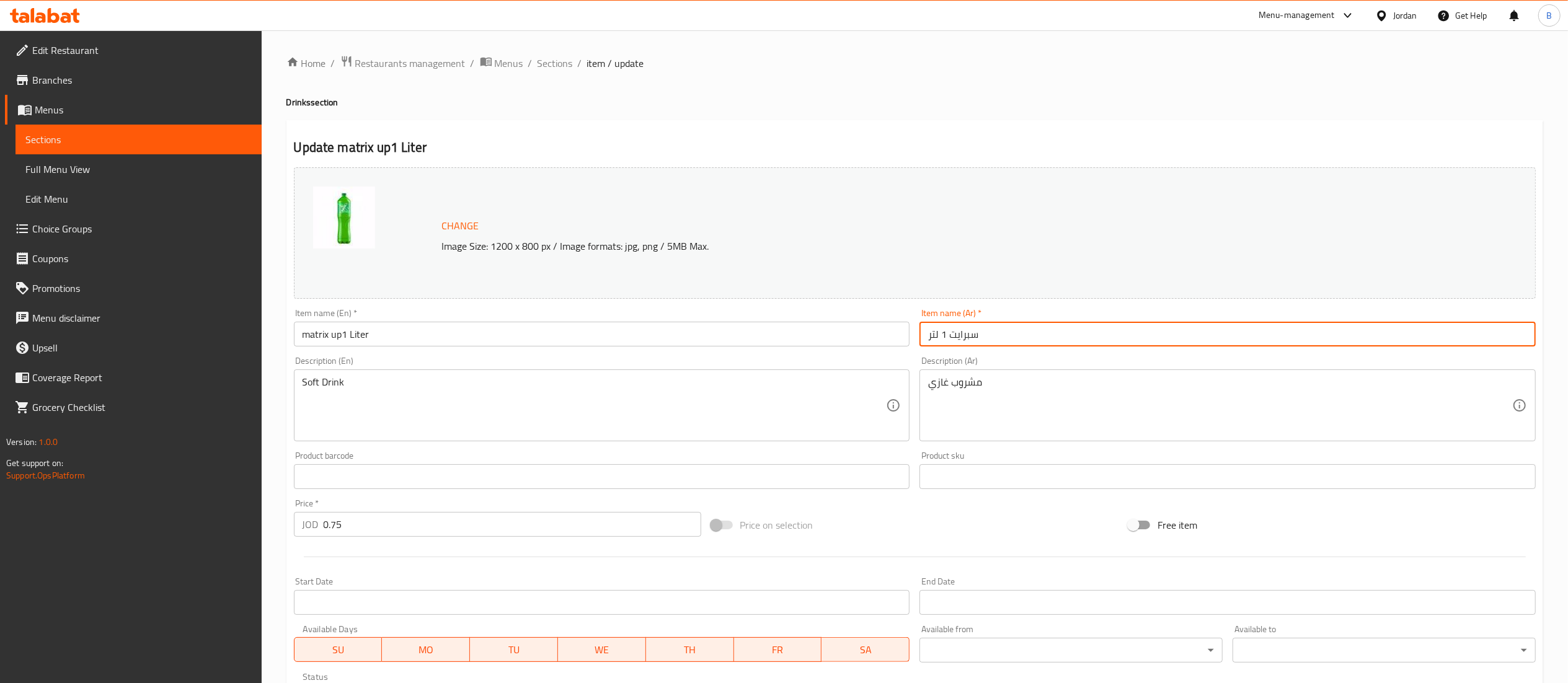
drag, startPoint x: 990, startPoint y: 337, endPoint x: 948, endPoint y: 337, distance: 42.0
click at [948, 337] on input "سبرايت 1 لتر" at bounding box center [1227, 333] width 616 height 25
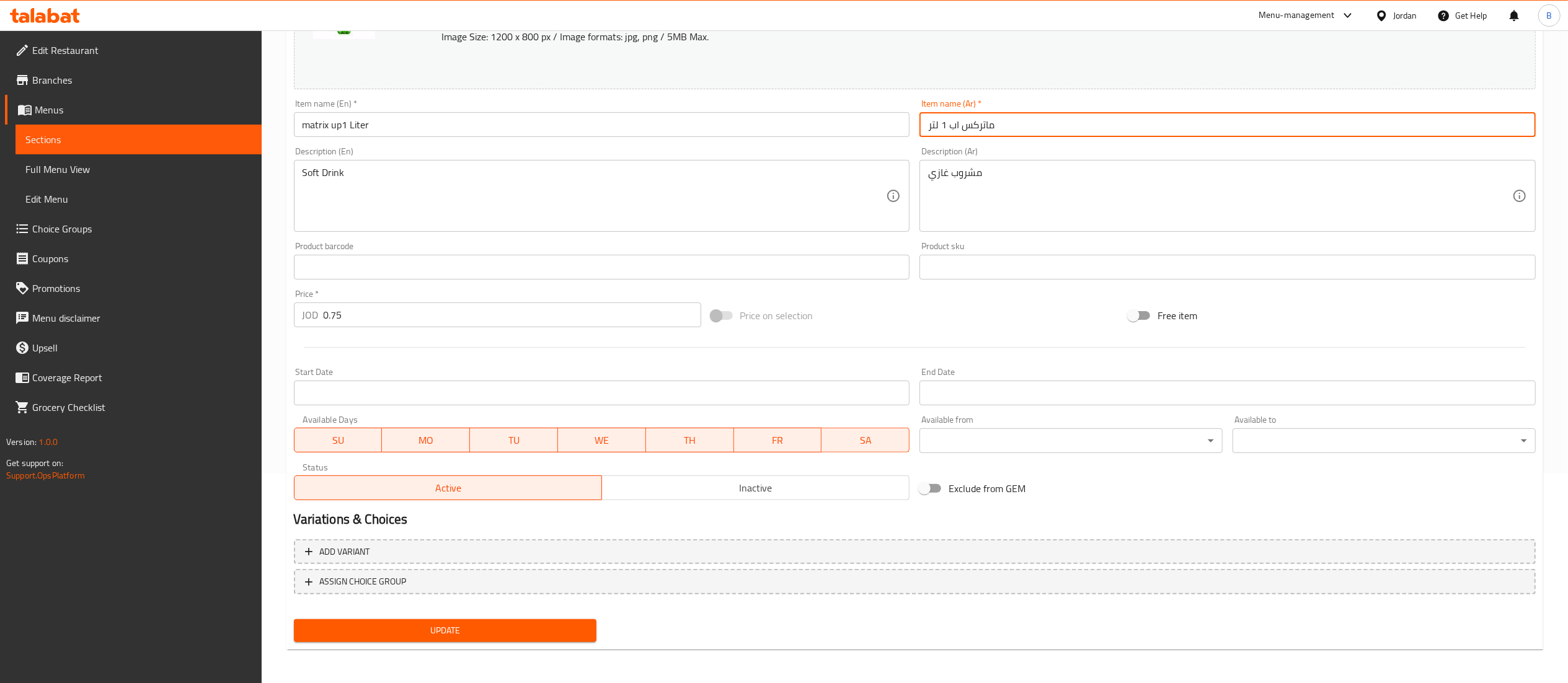
type input "ماتركس اب 1 لتر"
click at [508, 635] on span "Update" at bounding box center [445, 630] width 284 height 15
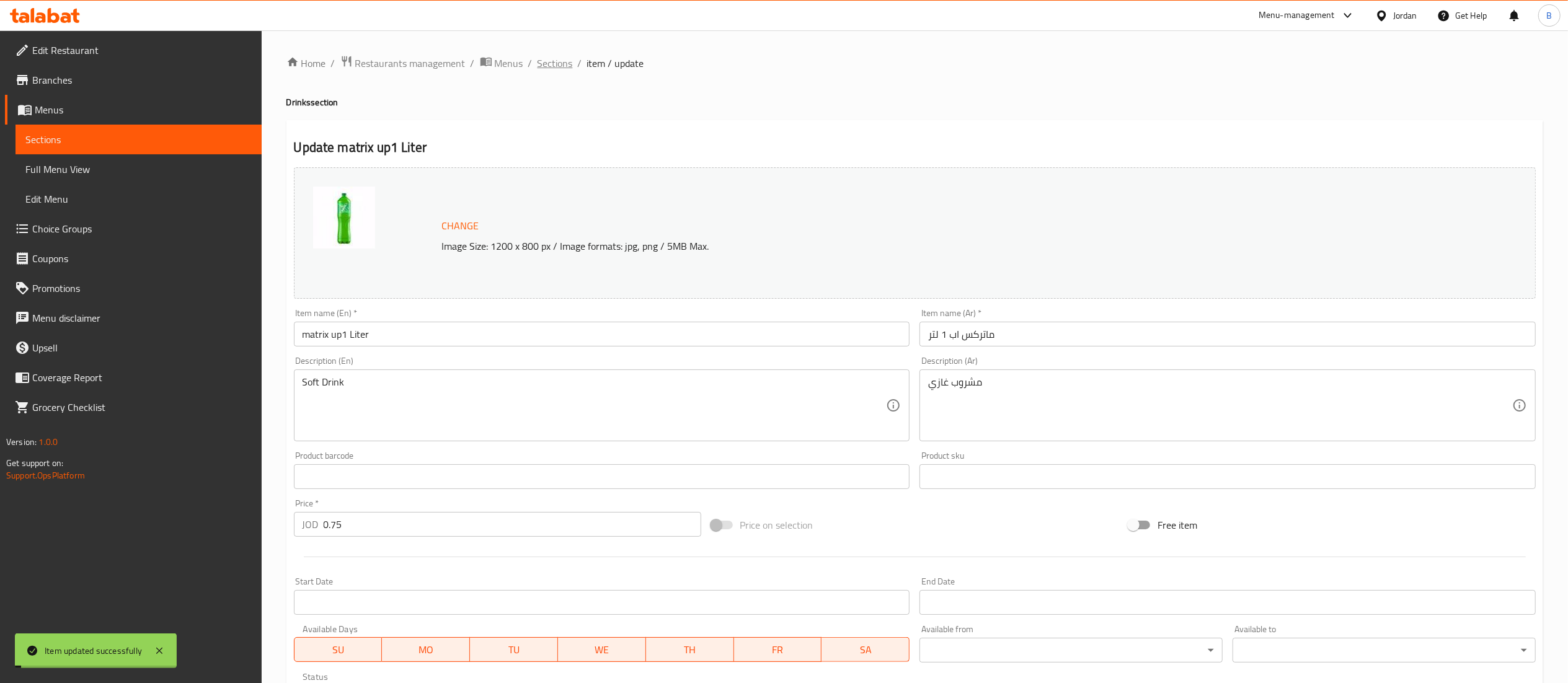
click at [547, 67] on span "Sections" at bounding box center [555, 63] width 36 height 15
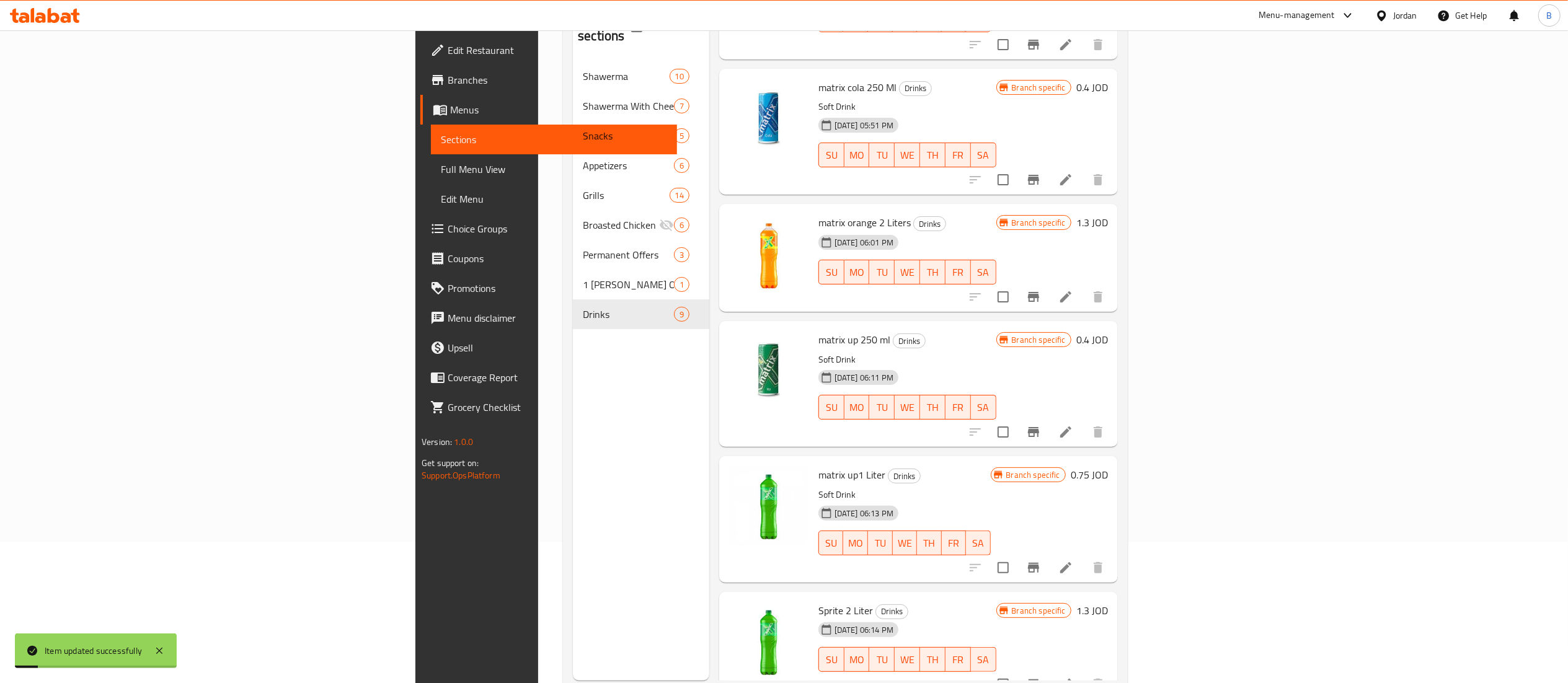
scroll to position [174, 0]
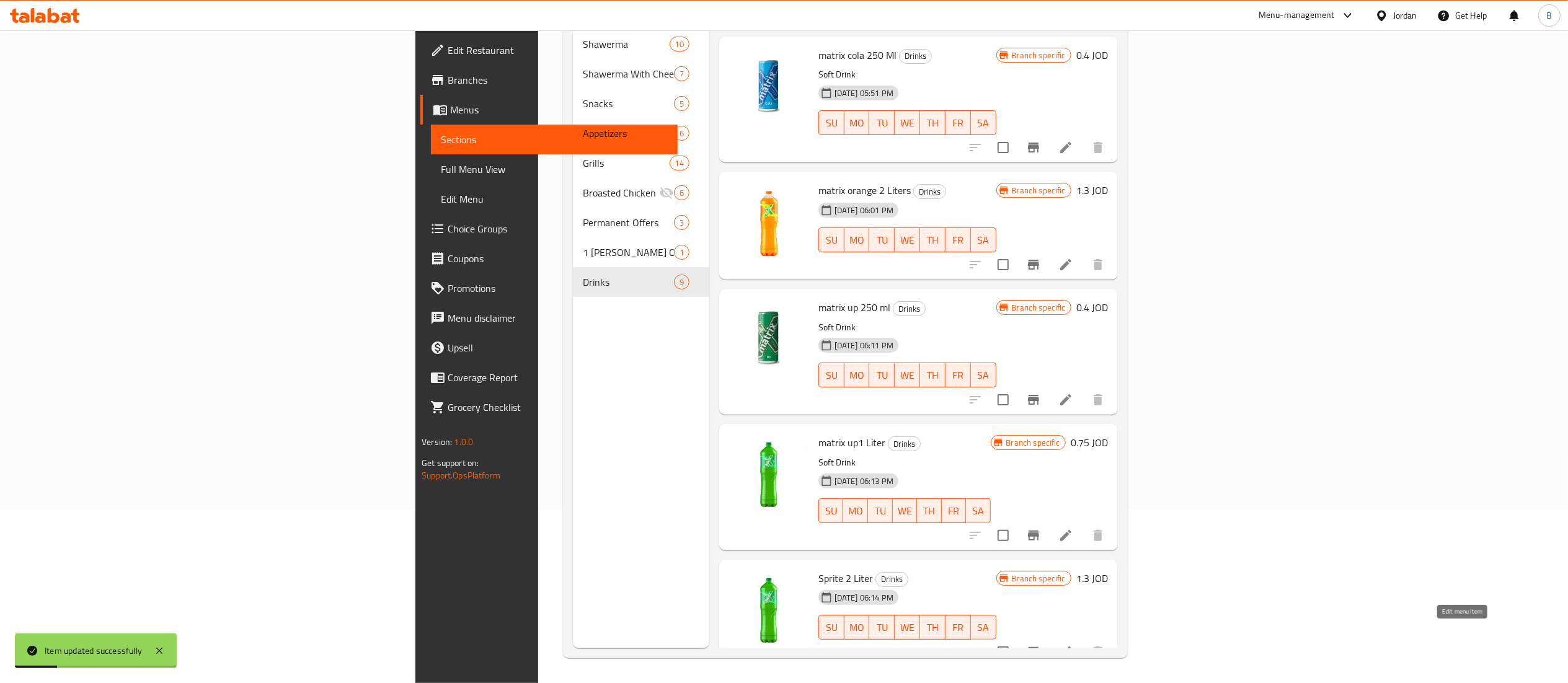
click at [1073, 644] on icon at bounding box center [1066, 652] width 15 height 15
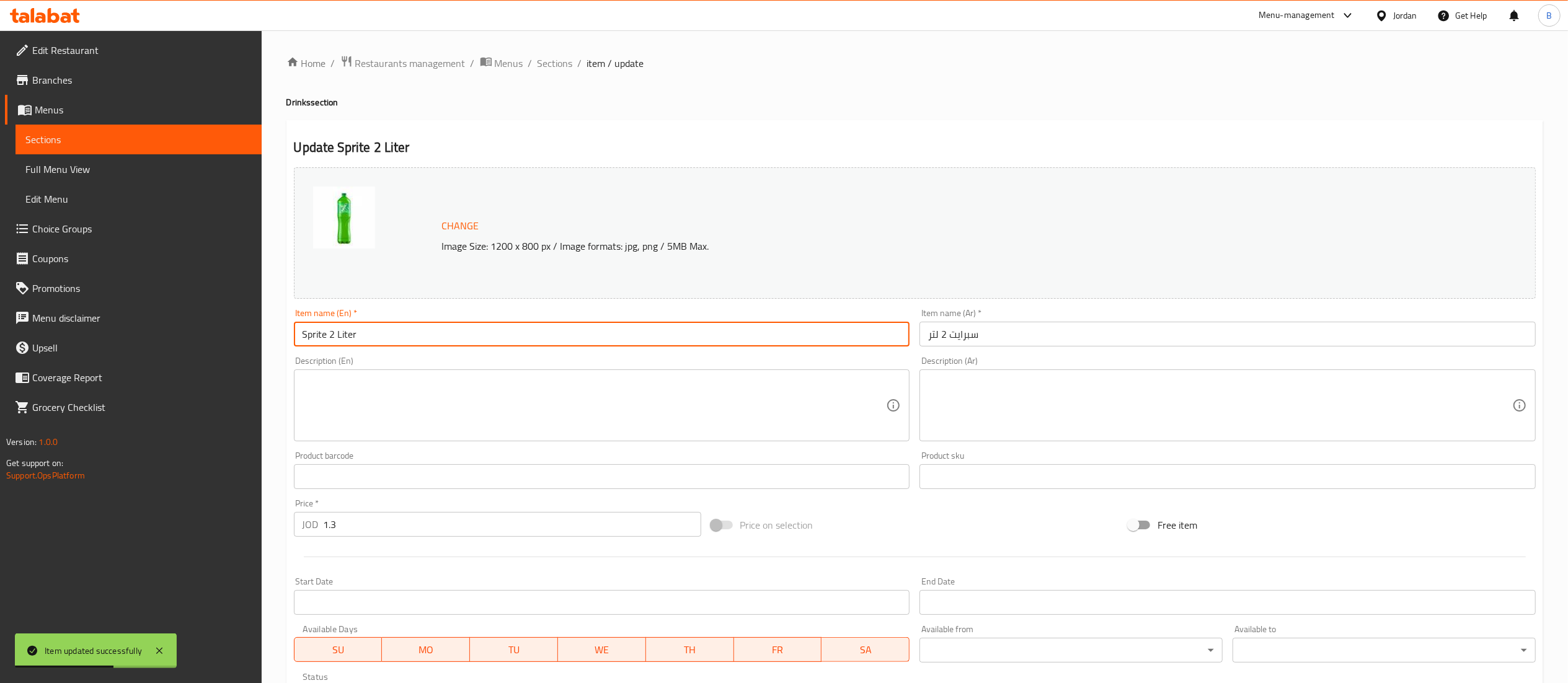
drag, startPoint x: 326, startPoint y: 334, endPoint x: 248, endPoint y: 321, distance: 79.1
click at [248, 321] on div "Edit Restaurant Branches Menus Sections Full Menu View Edit Menu Choice Groups …" at bounding box center [784, 462] width 1568 height 863
type input "matrix up 2 Liter"
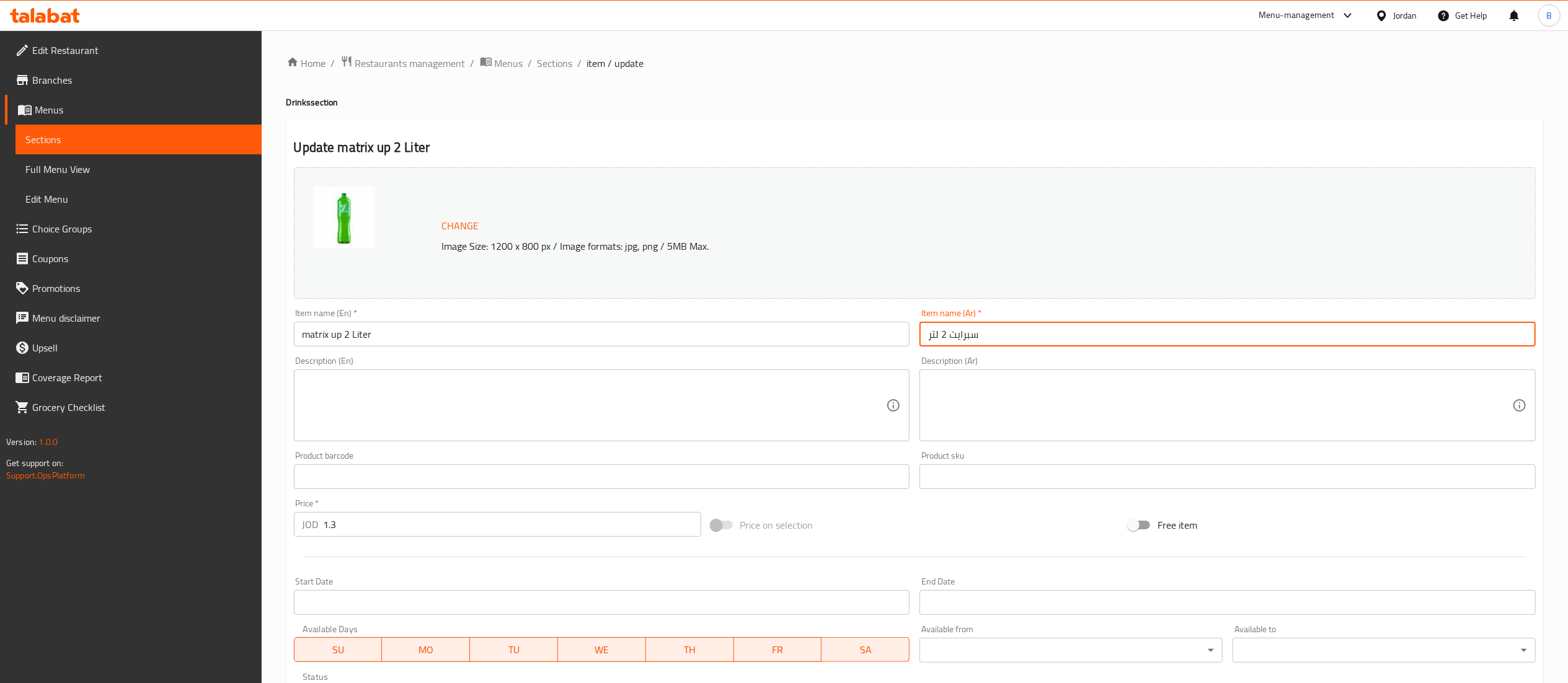
drag, startPoint x: 1000, startPoint y: 329, endPoint x: 951, endPoint y: 332, distance: 49.1
click at [951, 332] on input "سبرايت 2 لتر" at bounding box center [1227, 333] width 616 height 25
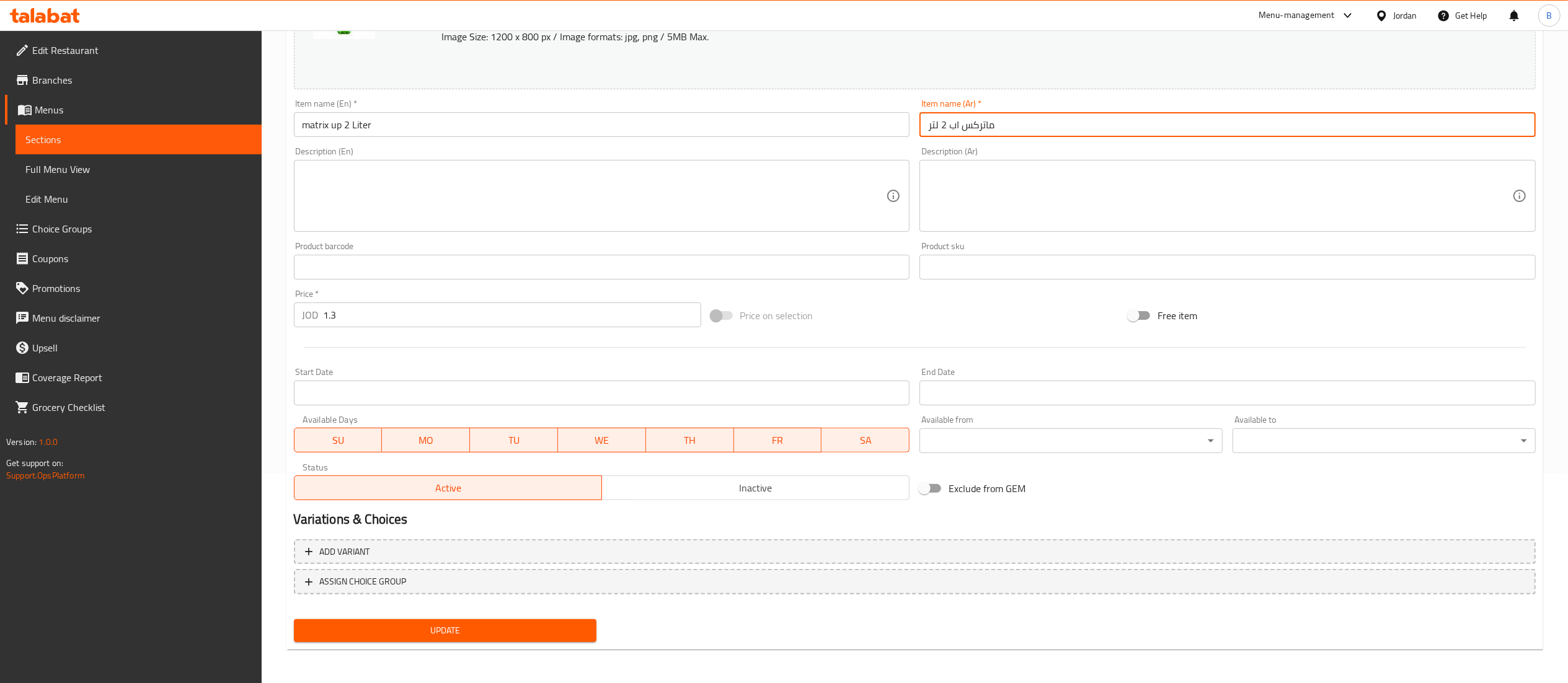
type input "ماتركس اب 2 لتر"
click at [367, 629] on span "Update" at bounding box center [445, 630] width 284 height 15
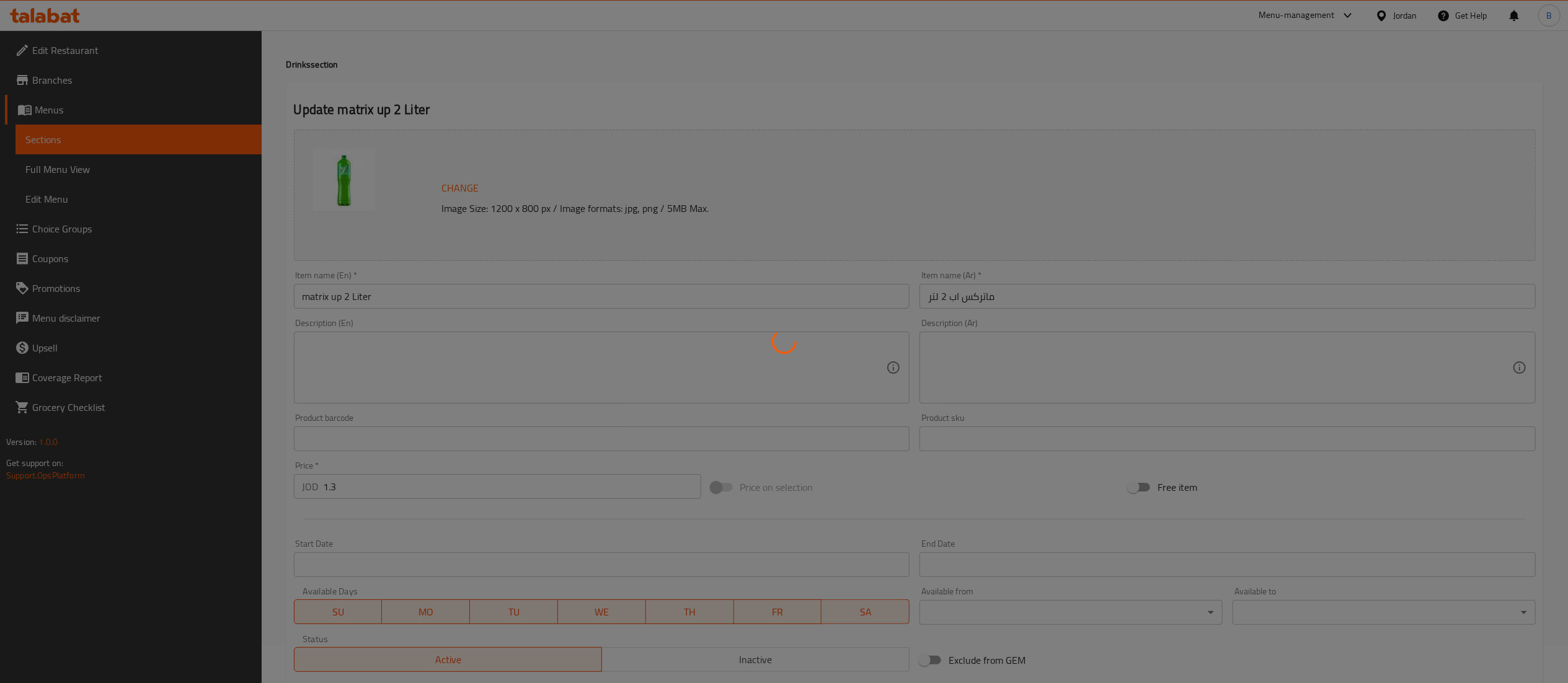
scroll to position [0, 0]
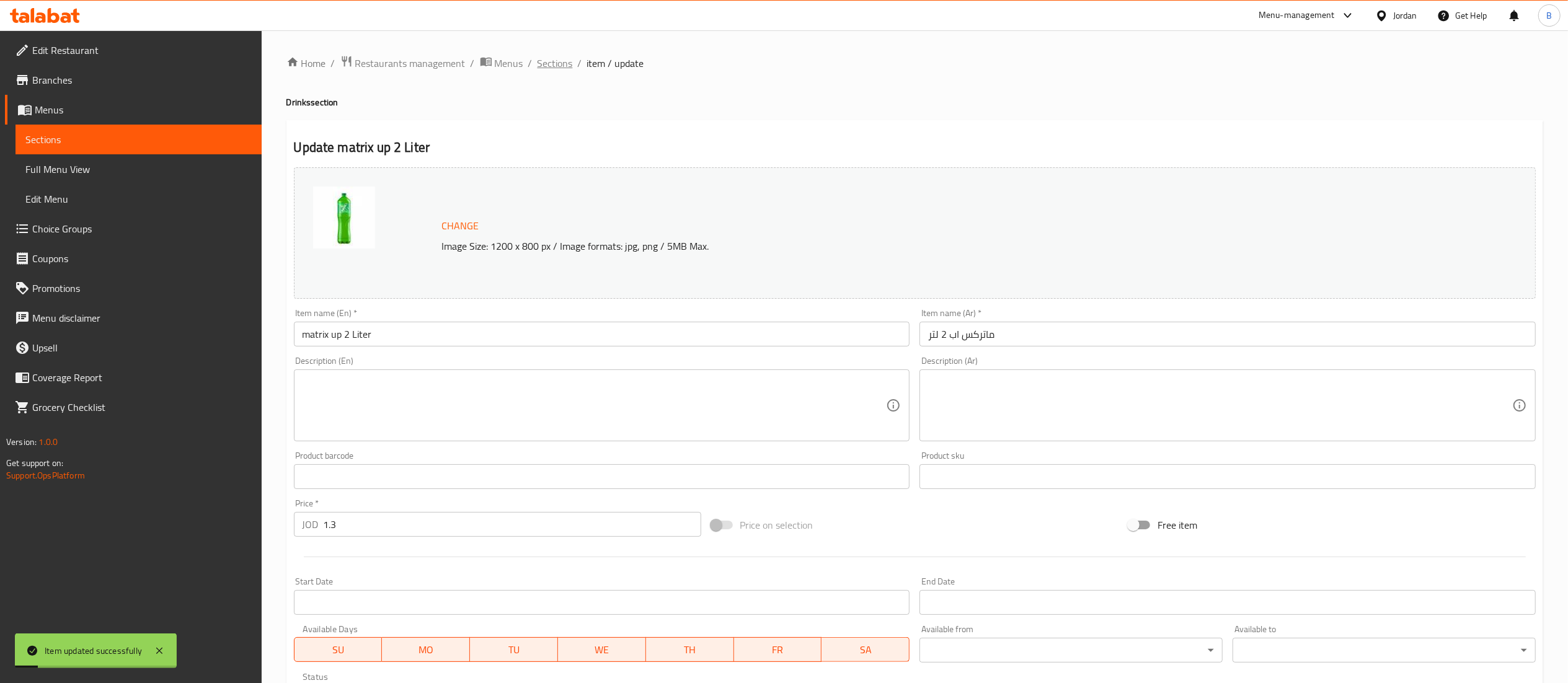
click at [558, 61] on span "Sections" at bounding box center [555, 63] width 36 height 15
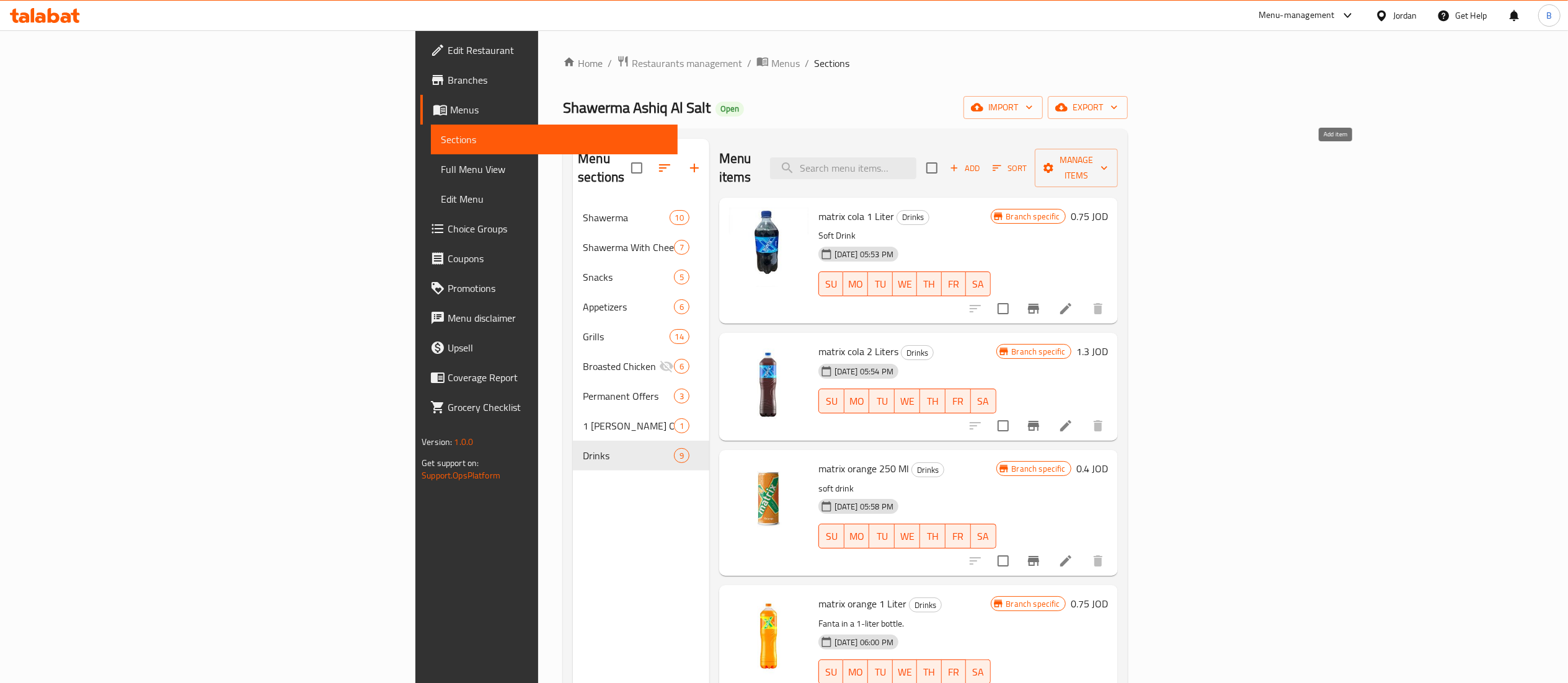
click at [982, 161] on span "Add" at bounding box center [964, 169] width 33 height 15
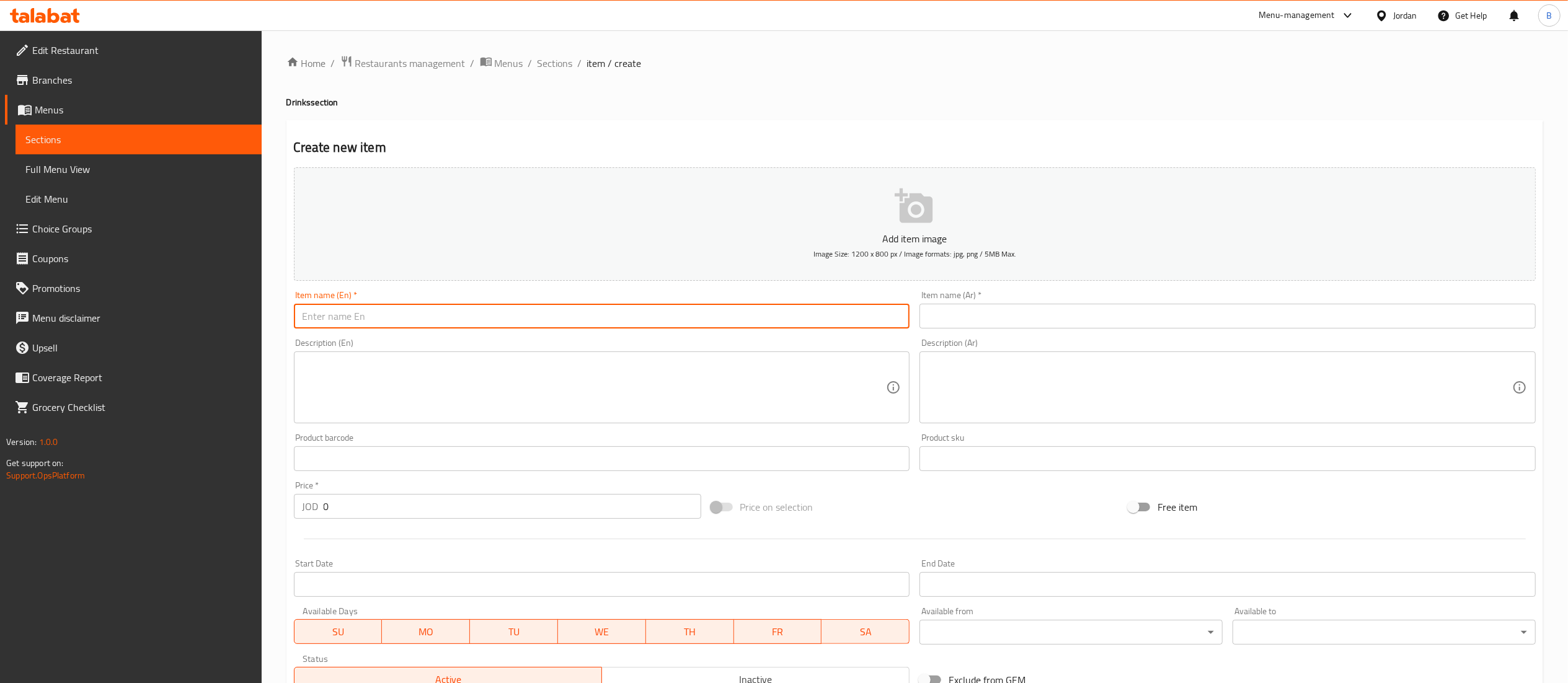
click at [593, 316] on input "text" at bounding box center [602, 316] width 616 height 25
type input "matrix cola zero 1 litre"
click at [1072, 296] on div "Item name (Ar)   * Item name (Ar) *" at bounding box center [1227, 309] width 616 height 38
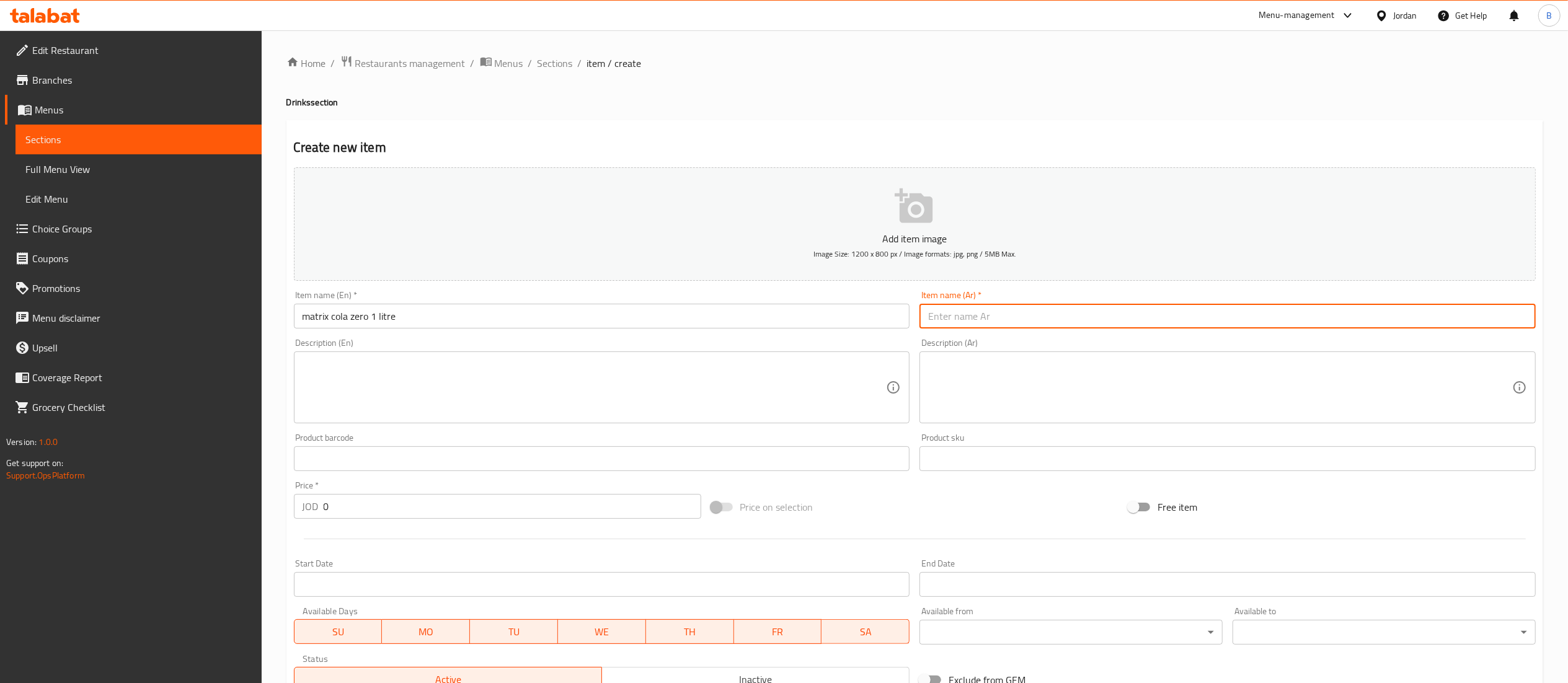
click at [1070, 314] on input "text" at bounding box center [1227, 316] width 616 height 25
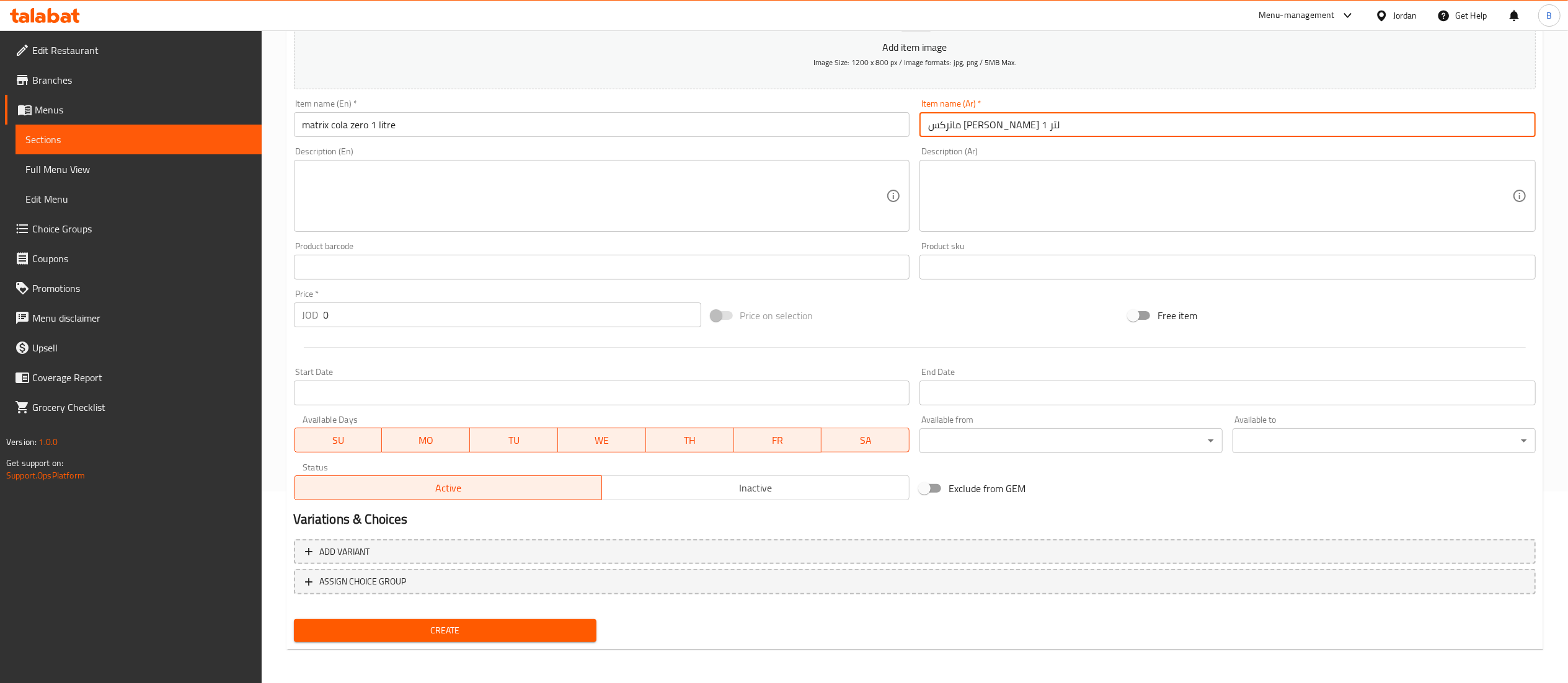
type input "ماتركس كولا زيرو 1 لتر"
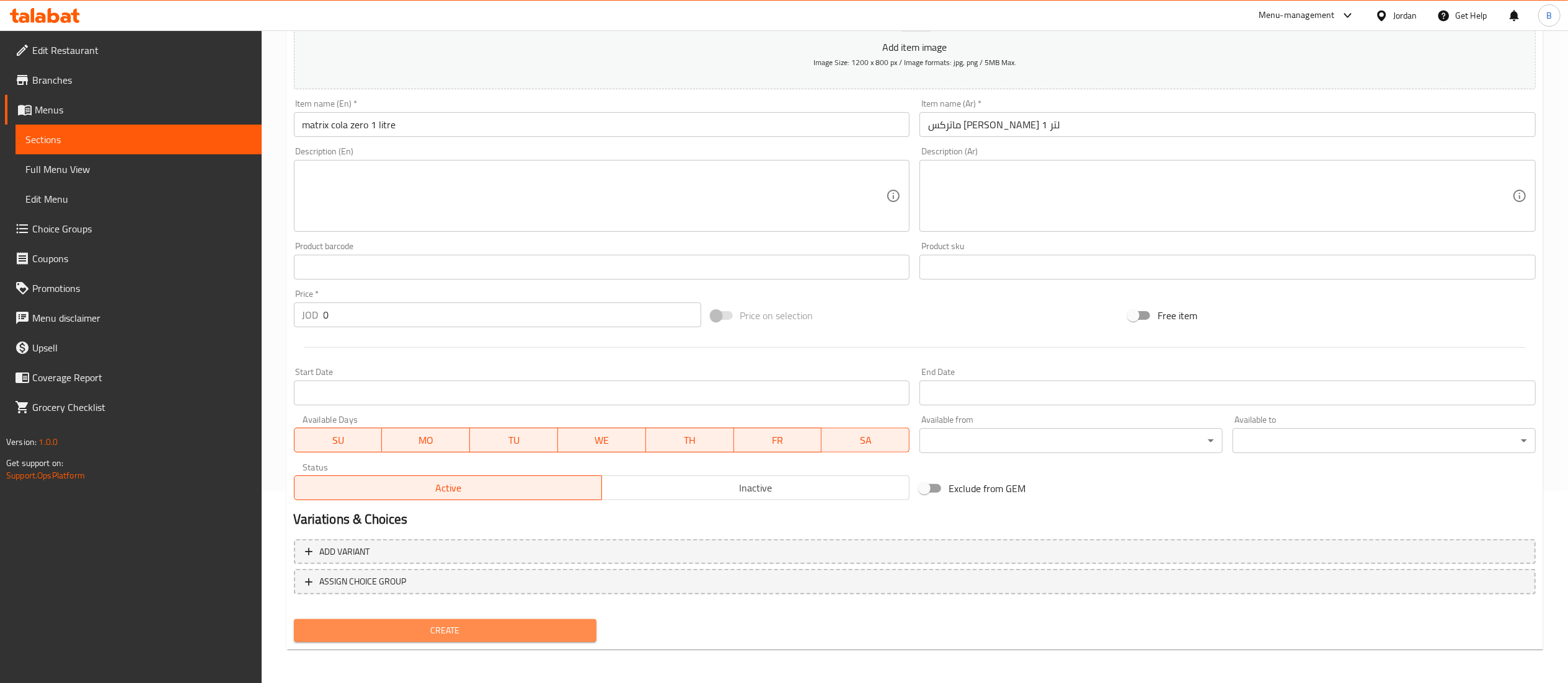
drag, startPoint x: 492, startPoint y: 623, endPoint x: 721, endPoint y: 678, distance: 235.5
click at [494, 624] on span "Create" at bounding box center [445, 630] width 284 height 15
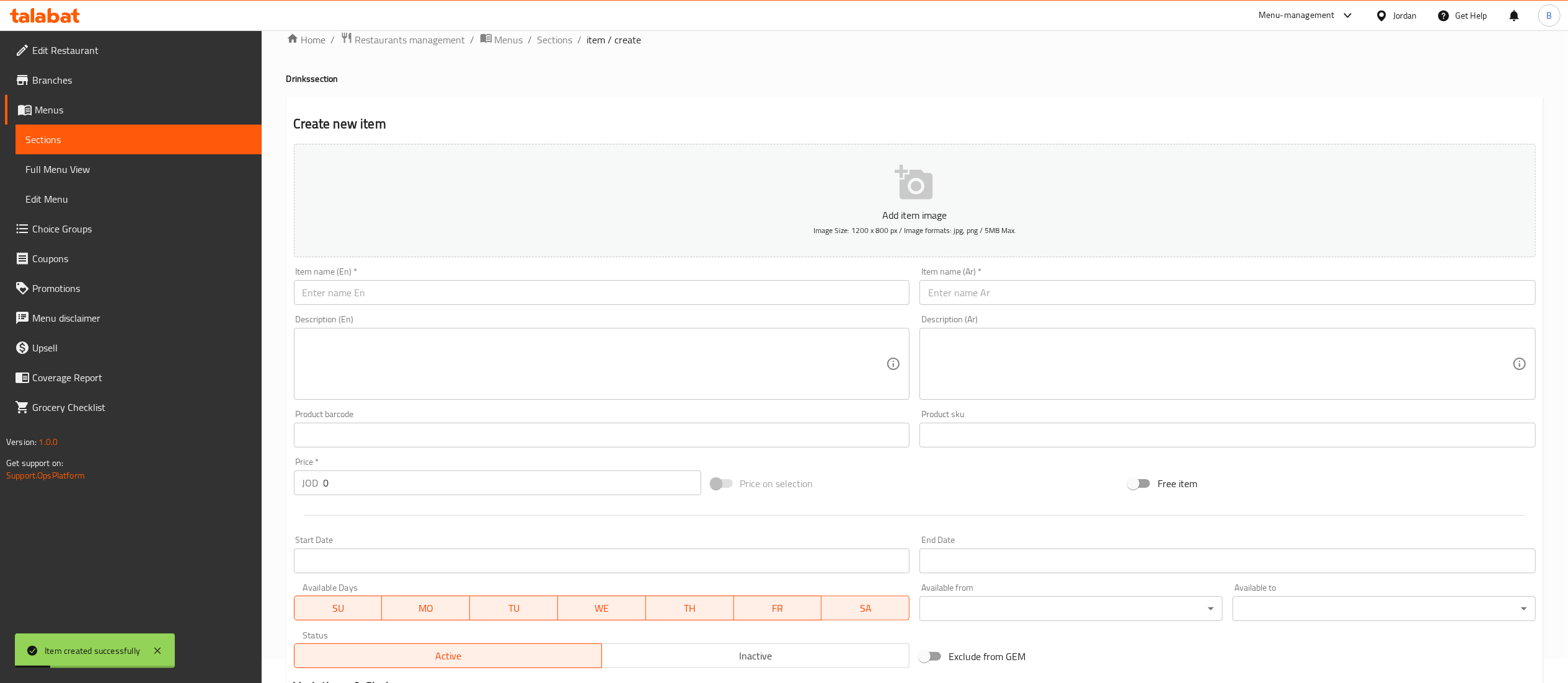
scroll to position [0, 0]
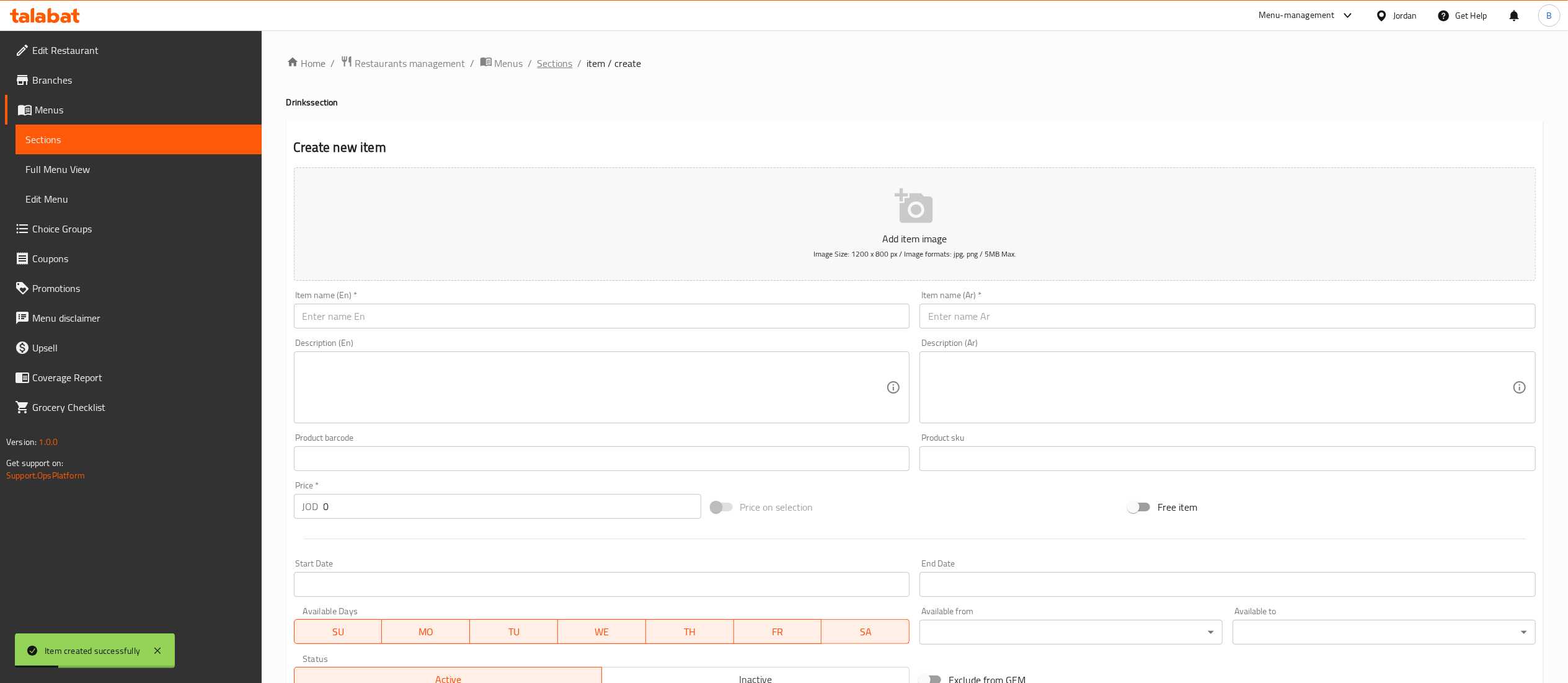
click at [570, 61] on span "Sections" at bounding box center [555, 63] width 36 height 15
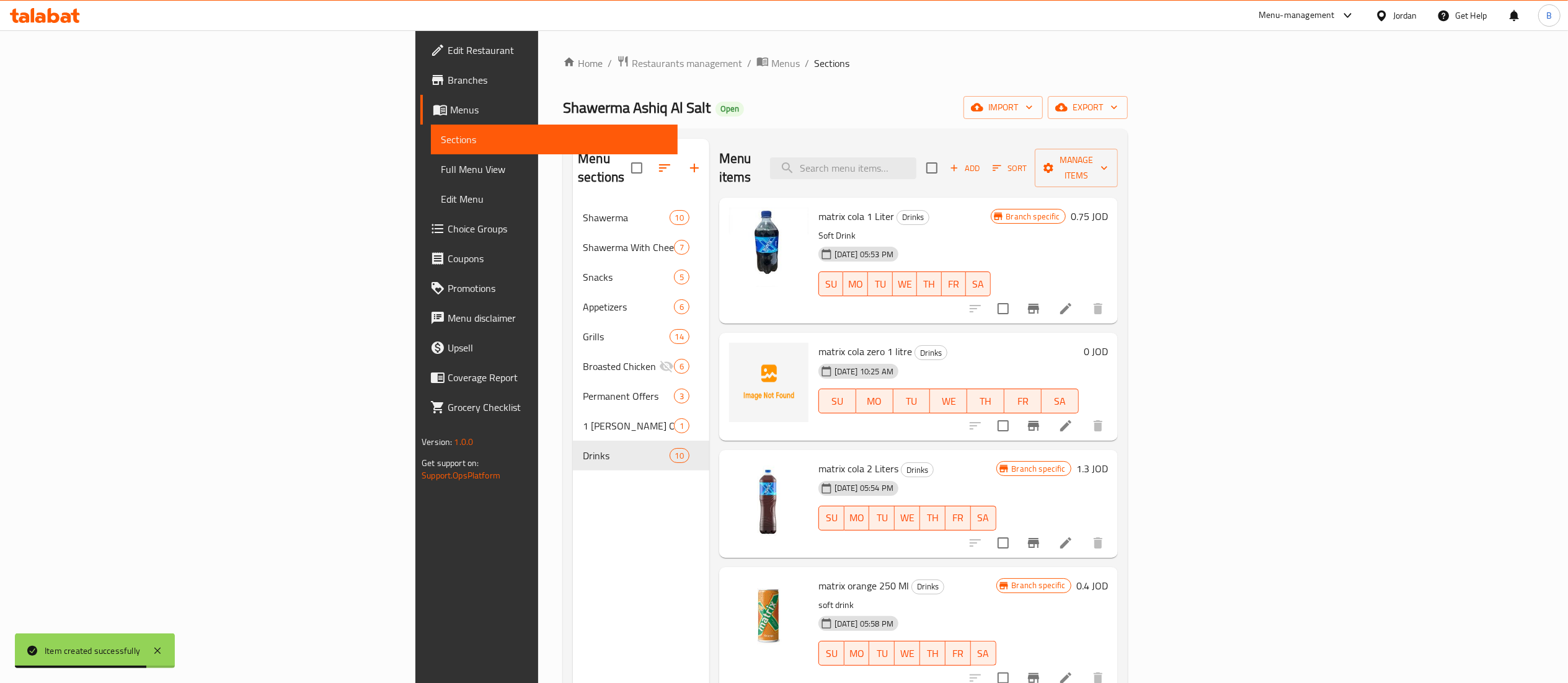
click at [1108, 342] on h6 "0 JOD" at bounding box center [1095, 350] width 24 height 17
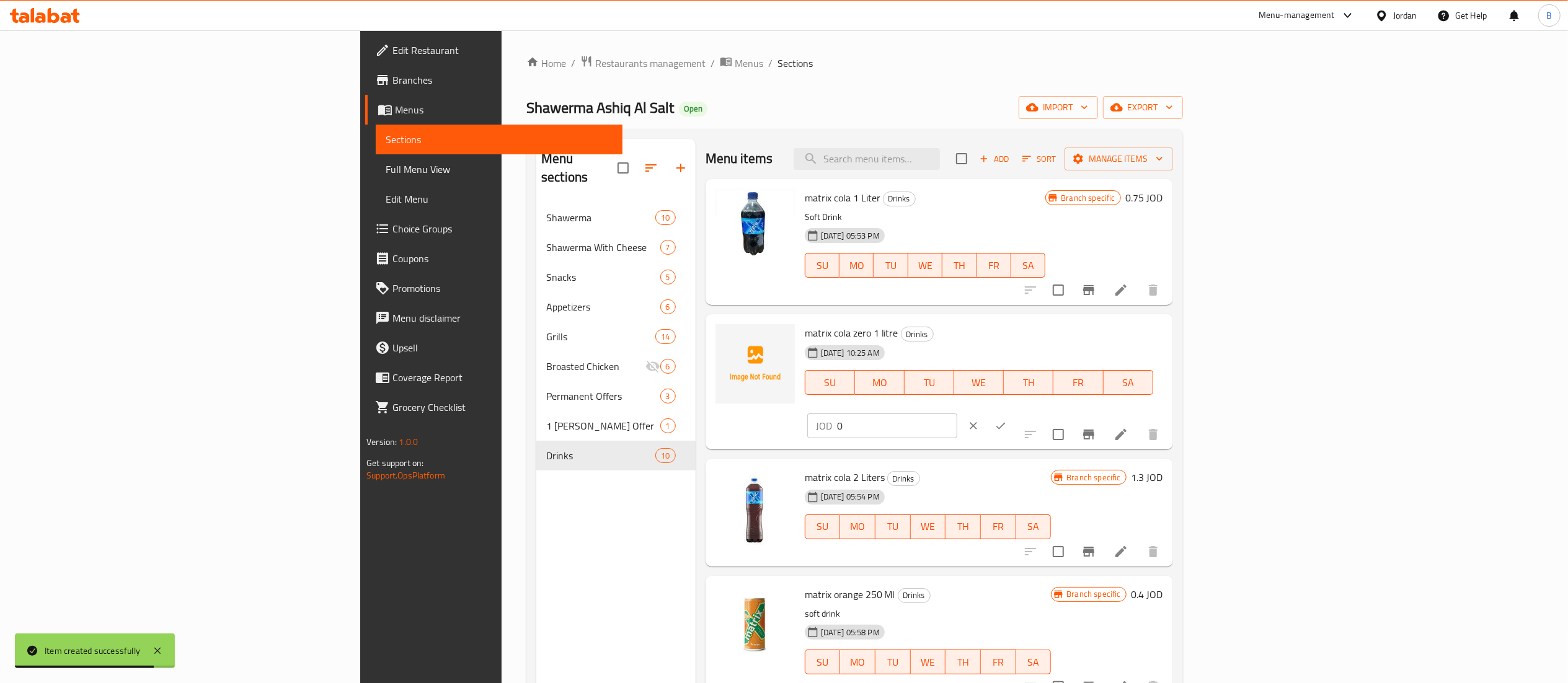
click at [957, 413] on input "0" at bounding box center [897, 425] width 120 height 25
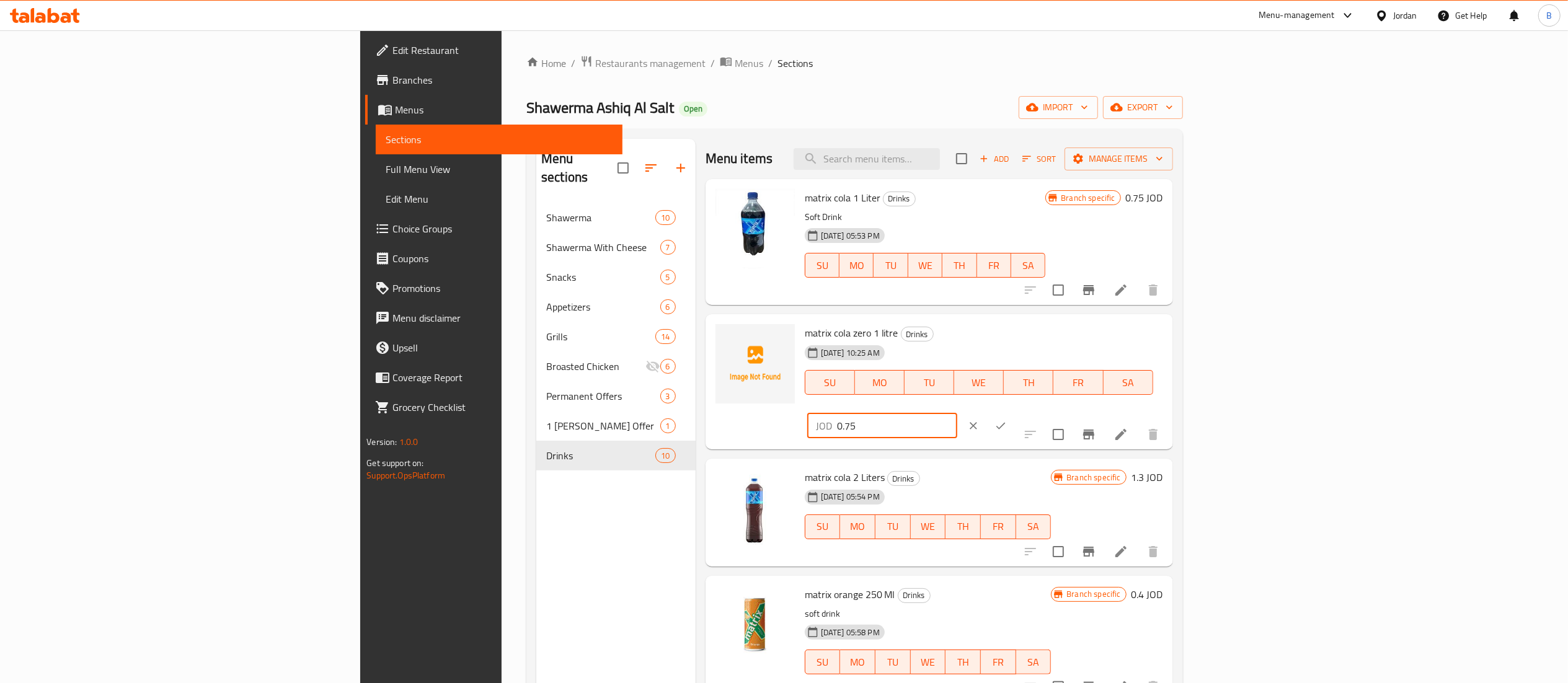
type input "0.75"
click at [1015, 412] on button "ok" at bounding box center [1001, 425] width 27 height 27
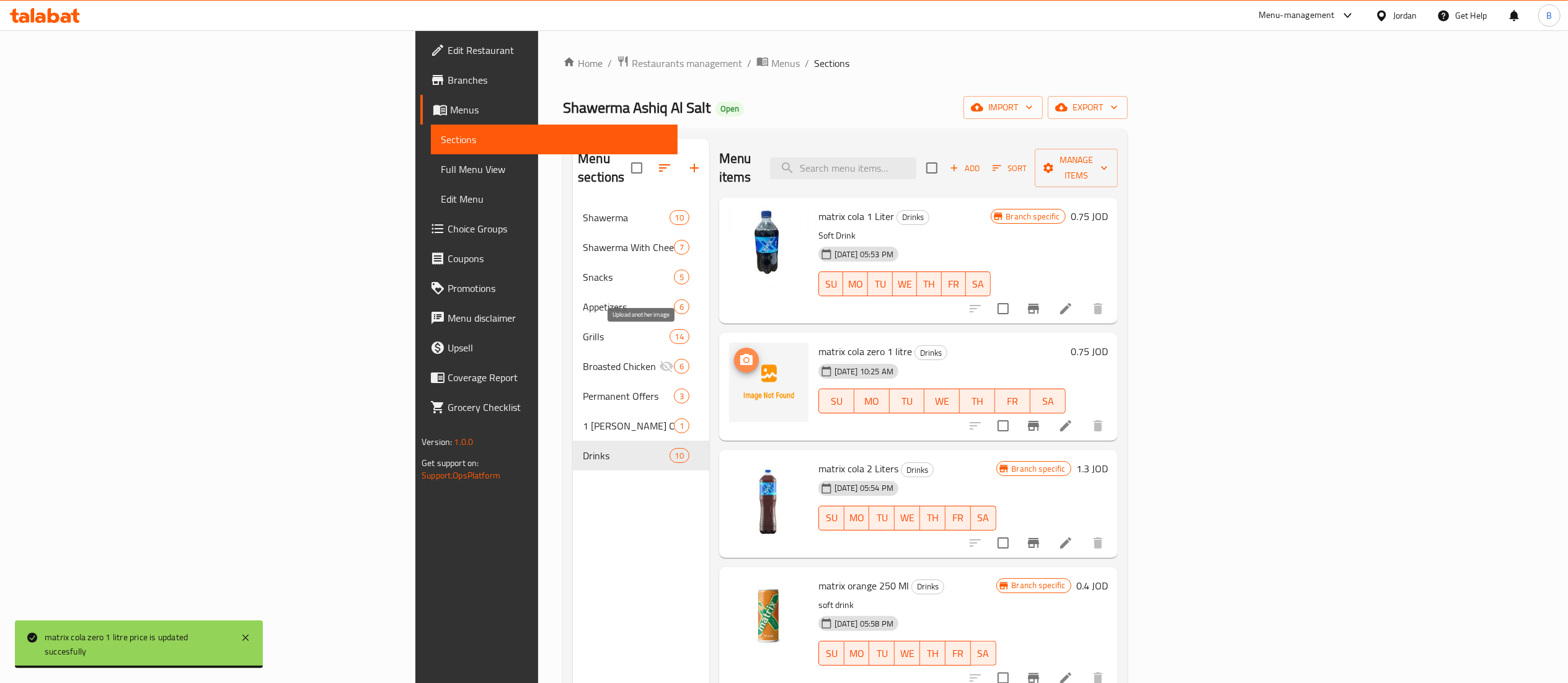
click at [734, 352] on button "upload picture" at bounding box center [746, 360] width 25 height 25
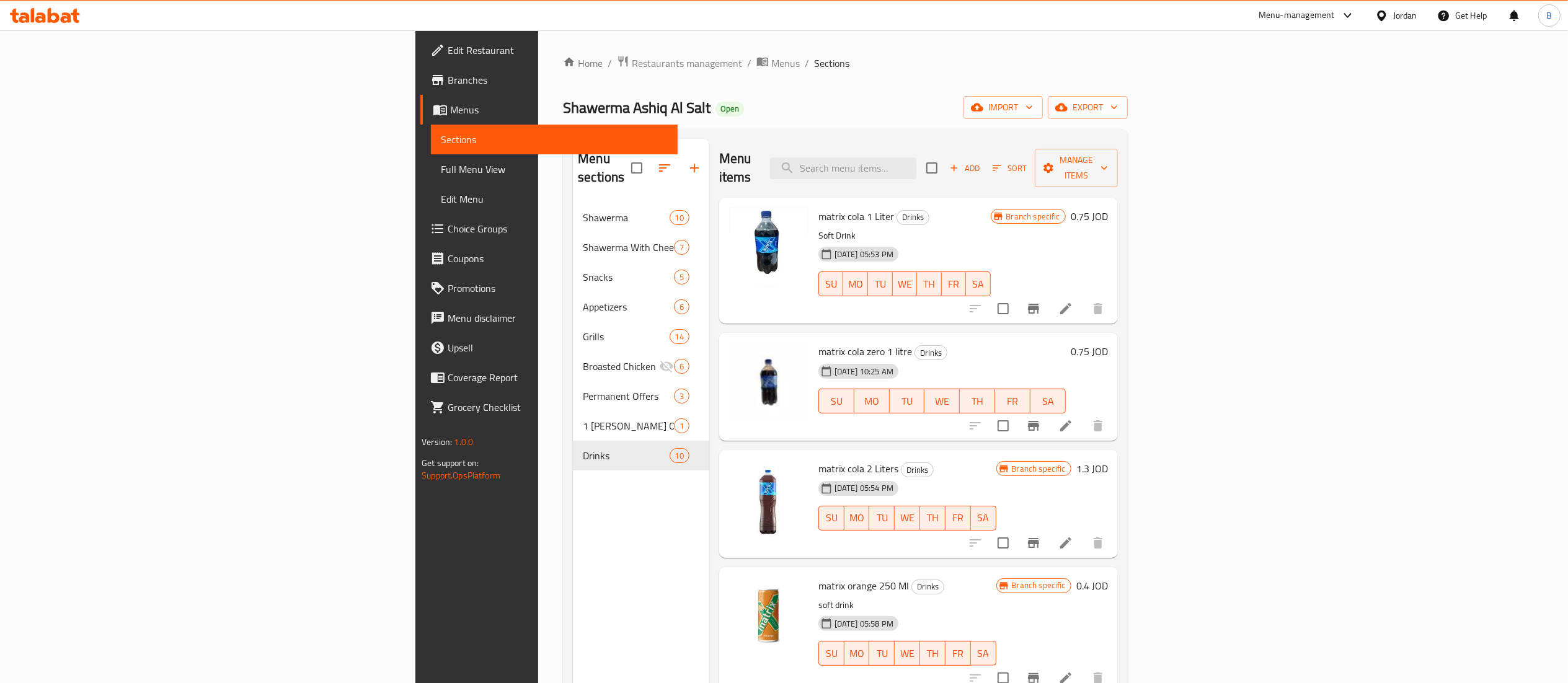
click at [1118, 170] on div "Add Sort Manage items" at bounding box center [1022, 168] width 191 height 39
click at [982, 165] on span "Add" at bounding box center [964, 169] width 33 height 15
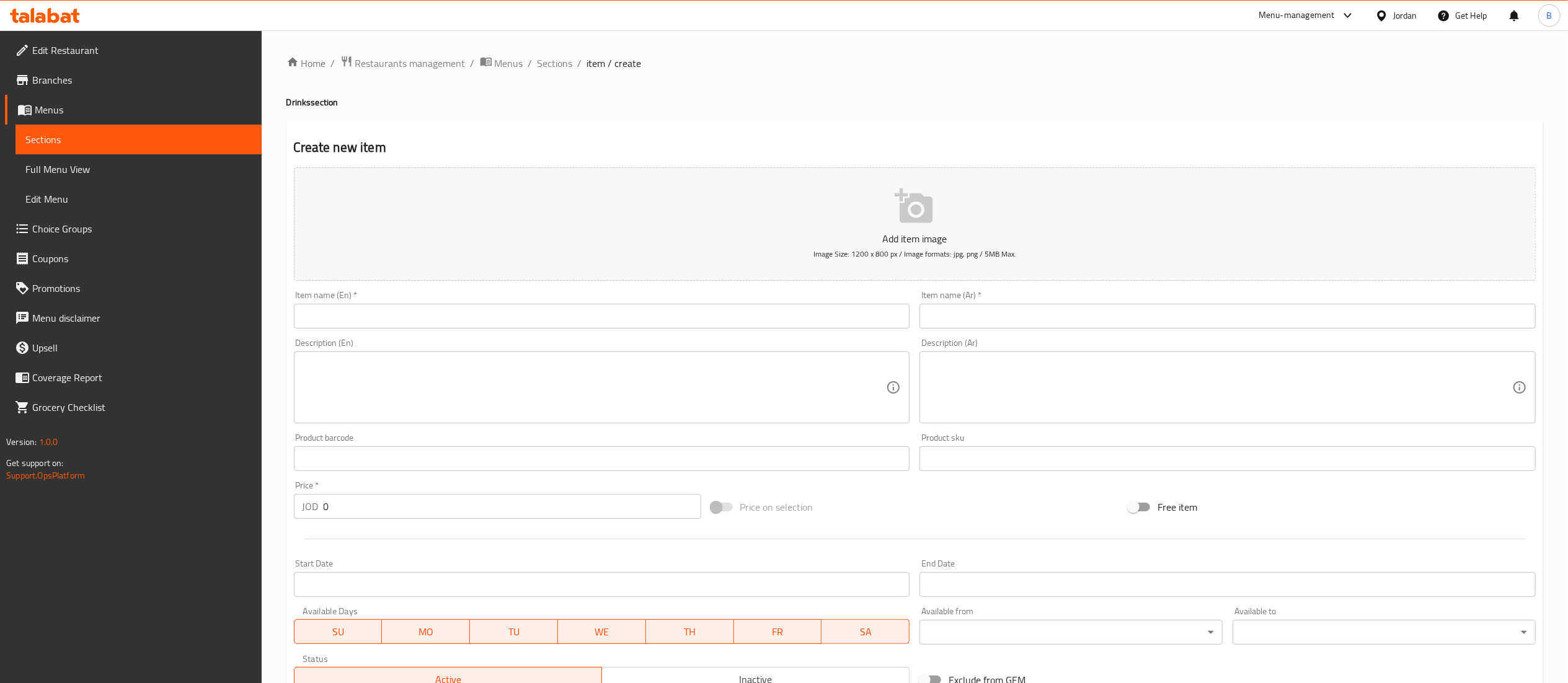
click at [577, 317] on input "text" at bounding box center [602, 316] width 616 height 25
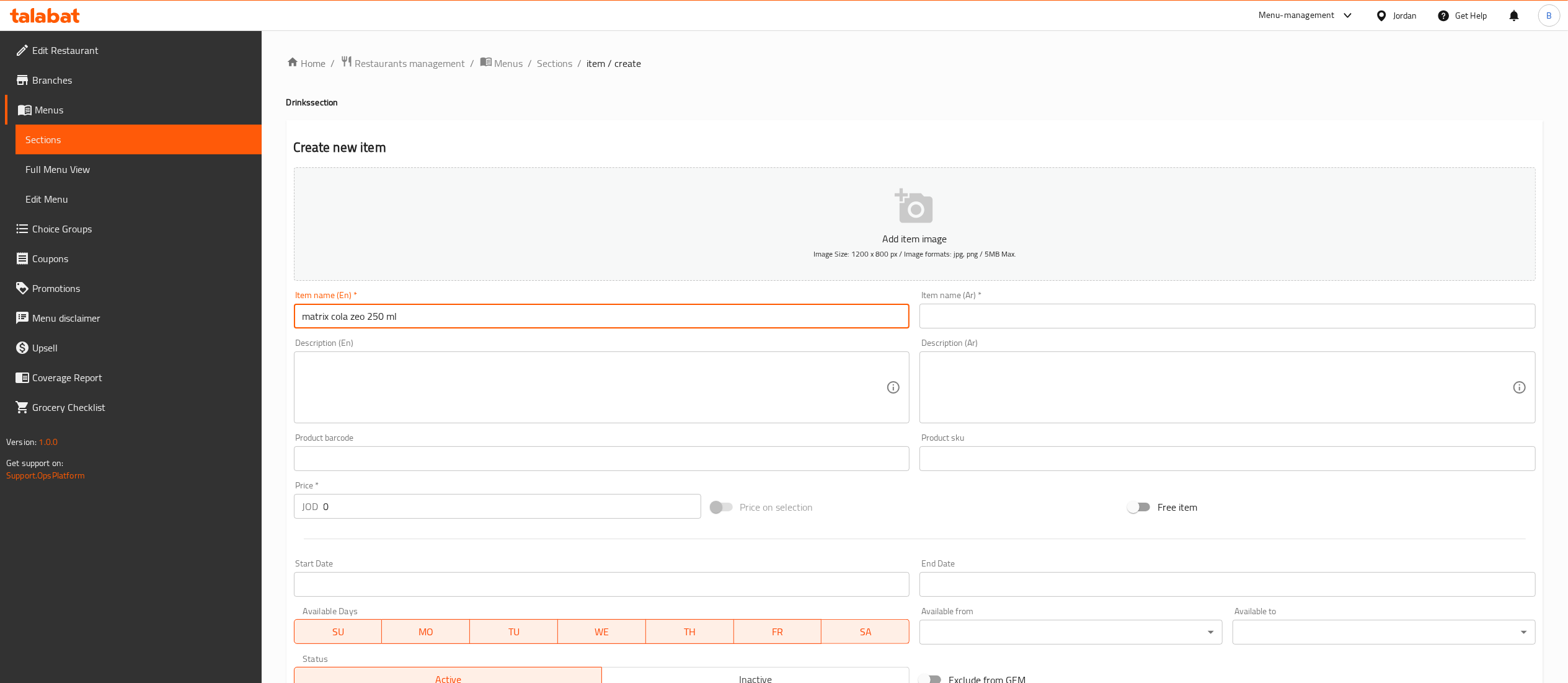
drag, startPoint x: 359, startPoint y: 316, endPoint x: 368, endPoint y: 325, distance: 12.7
click at [359, 316] on input "matrix cola zeo 250 ml" at bounding box center [602, 316] width 616 height 25
type input "matrix cola zero 250 ml"
click at [1006, 324] on input "text" at bounding box center [1227, 316] width 616 height 25
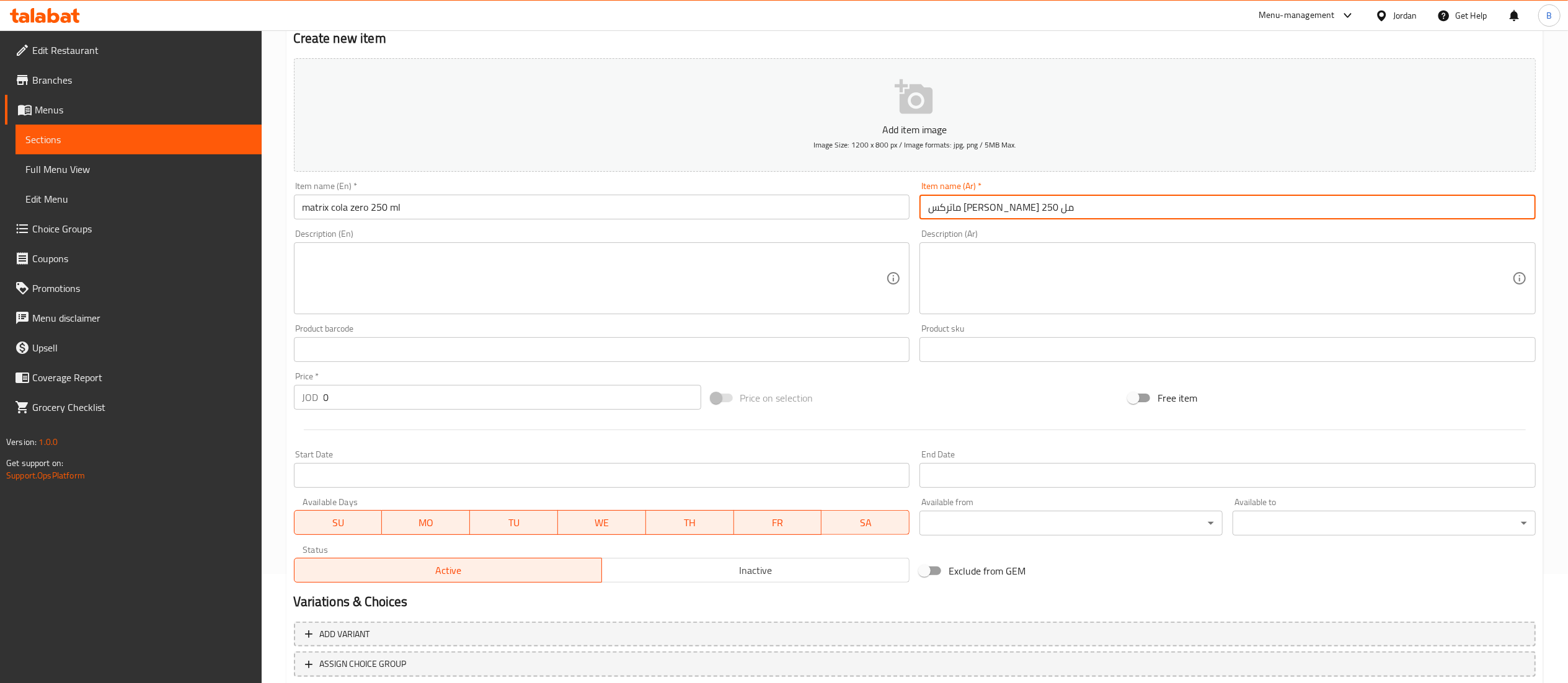
scroll to position [191, 0]
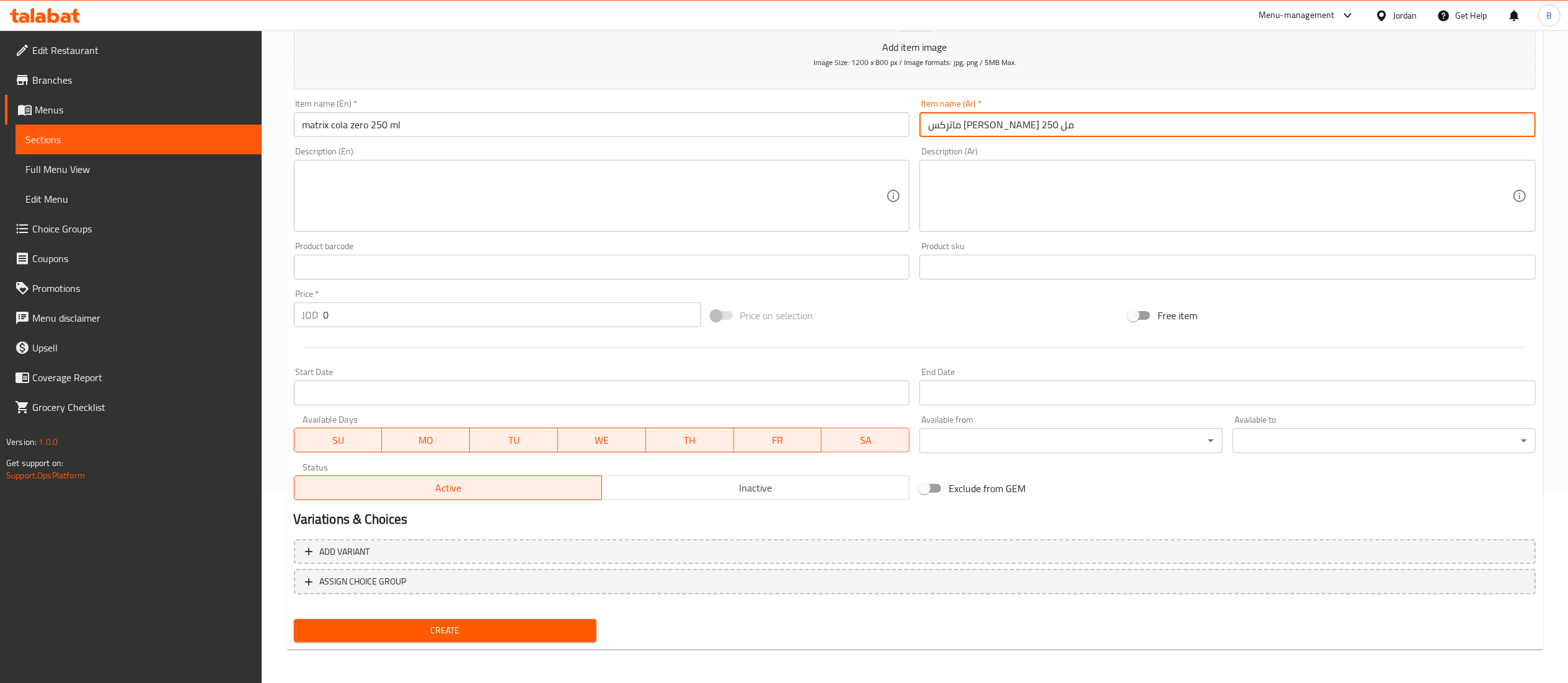
type input "ماتركس كولا زيرو 250 مل"
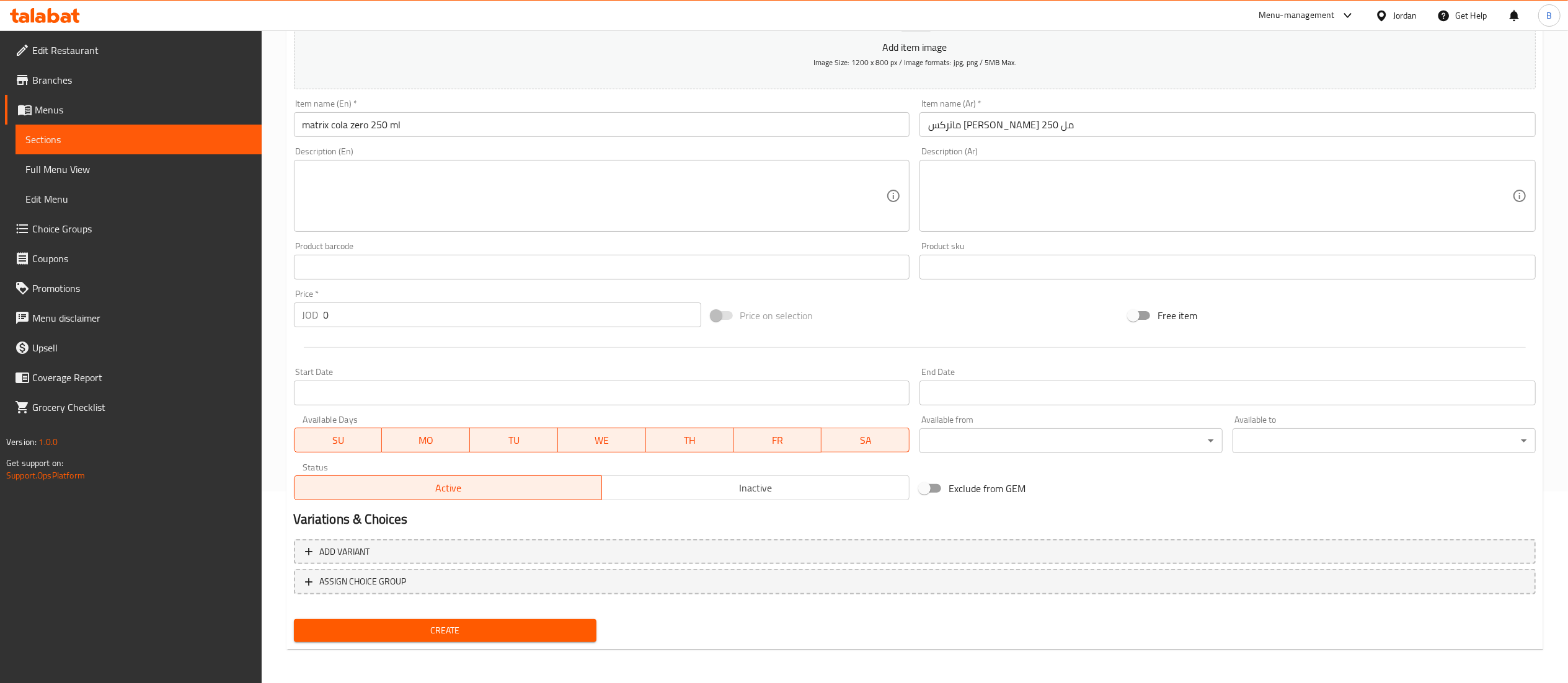
click at [377, 641] on div "Create" at bounding box center [446, 631] width 313 height 33
click at [401, 635] on span "Create" at bounding box center [445, 630] width 284 height 15
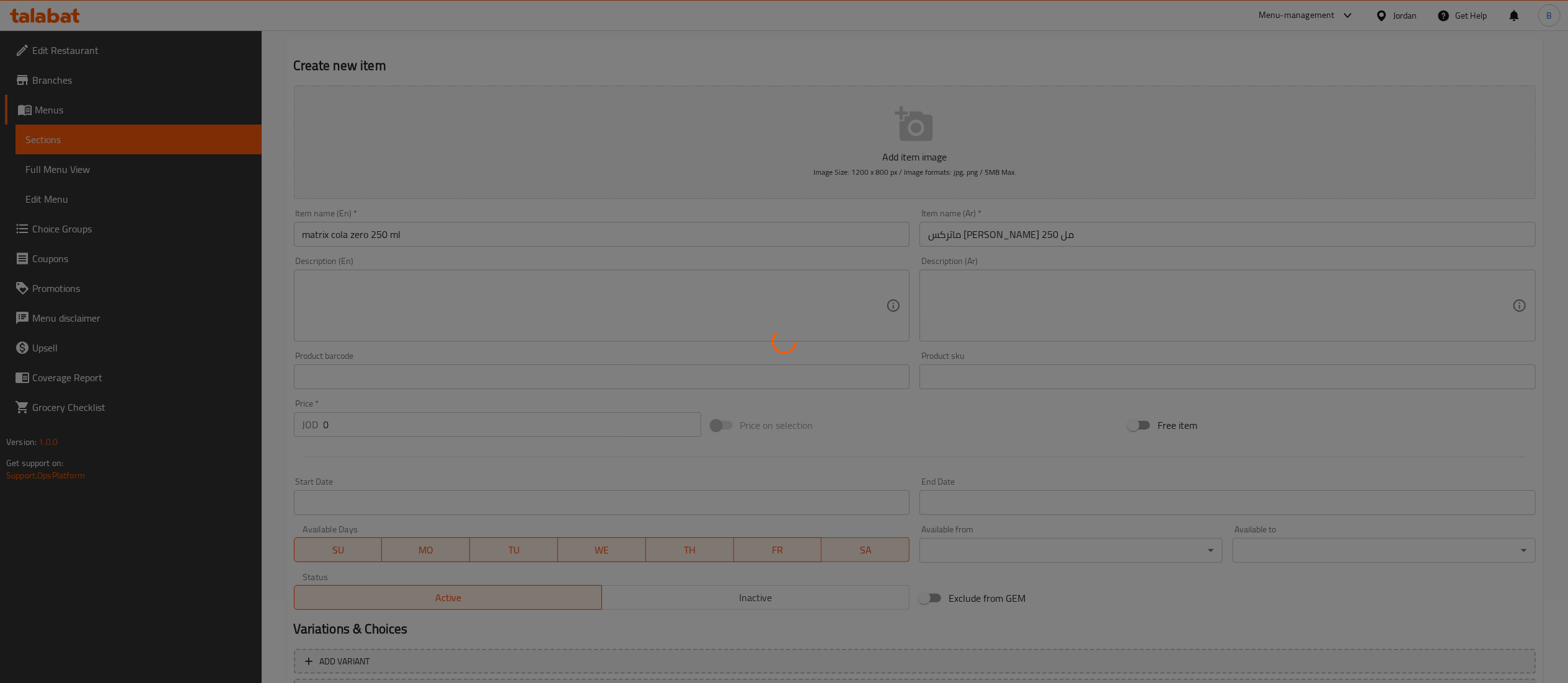
scroll to position [0, 0]
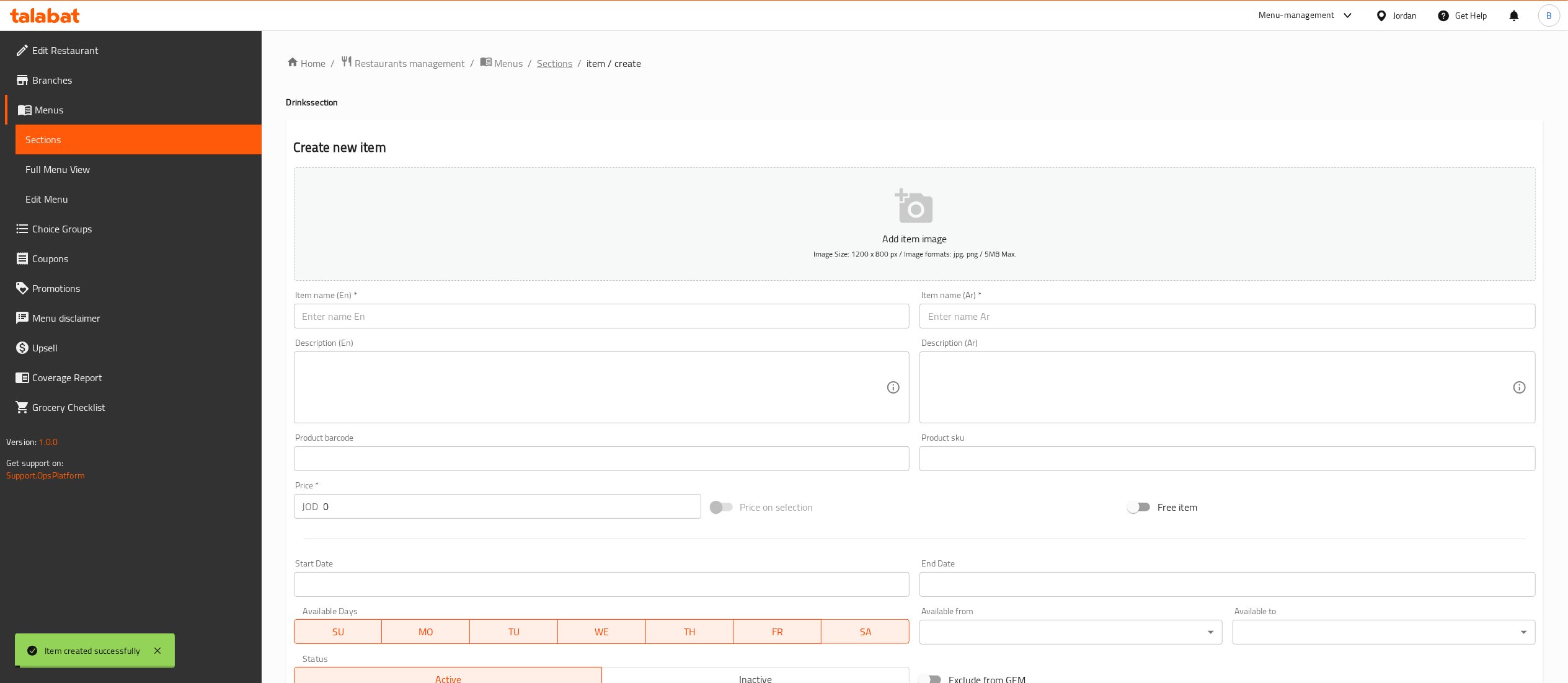
click at [561, 64] on span "Sections" at bounding box center [555, 63] width 36 height 15
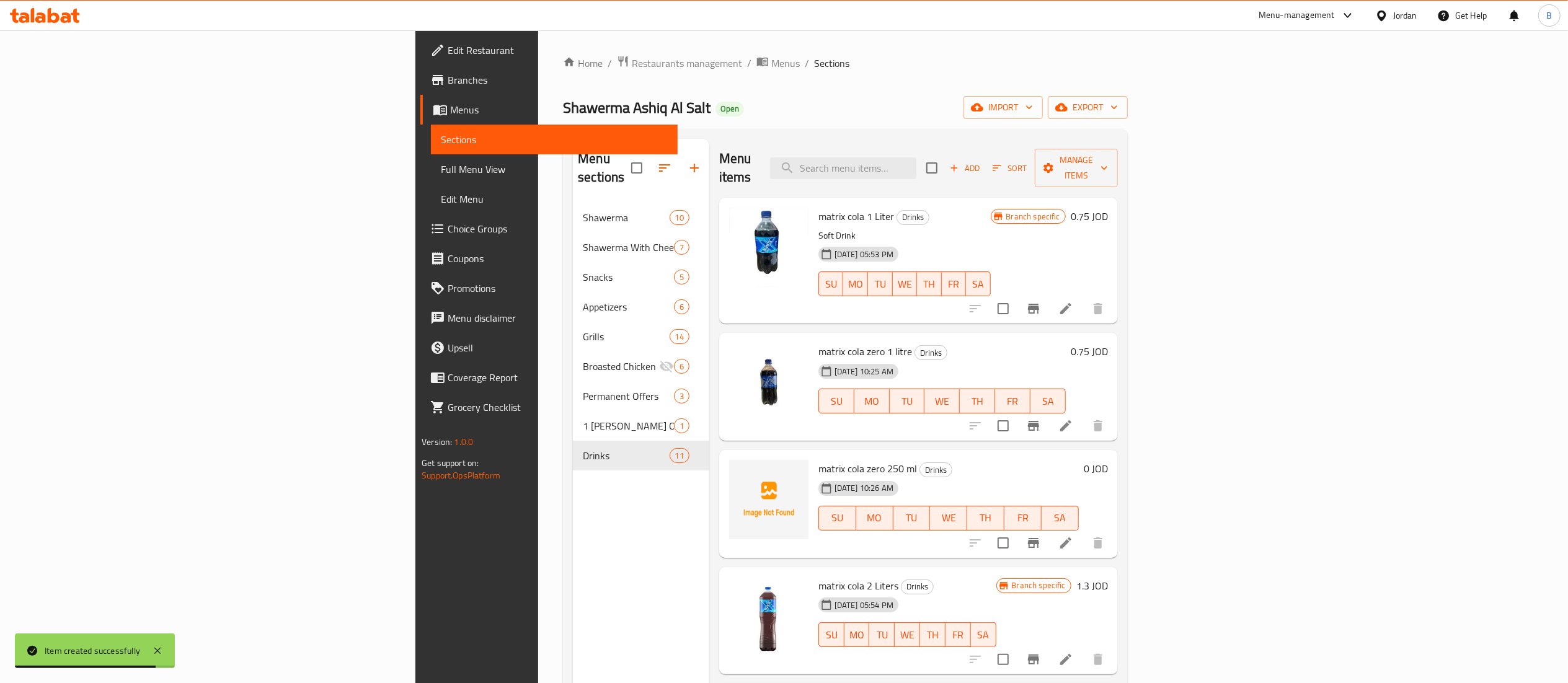
click at [1108, 459] on h6 "0 JOD" at bounding box center [1095, 467] width 24 height 17
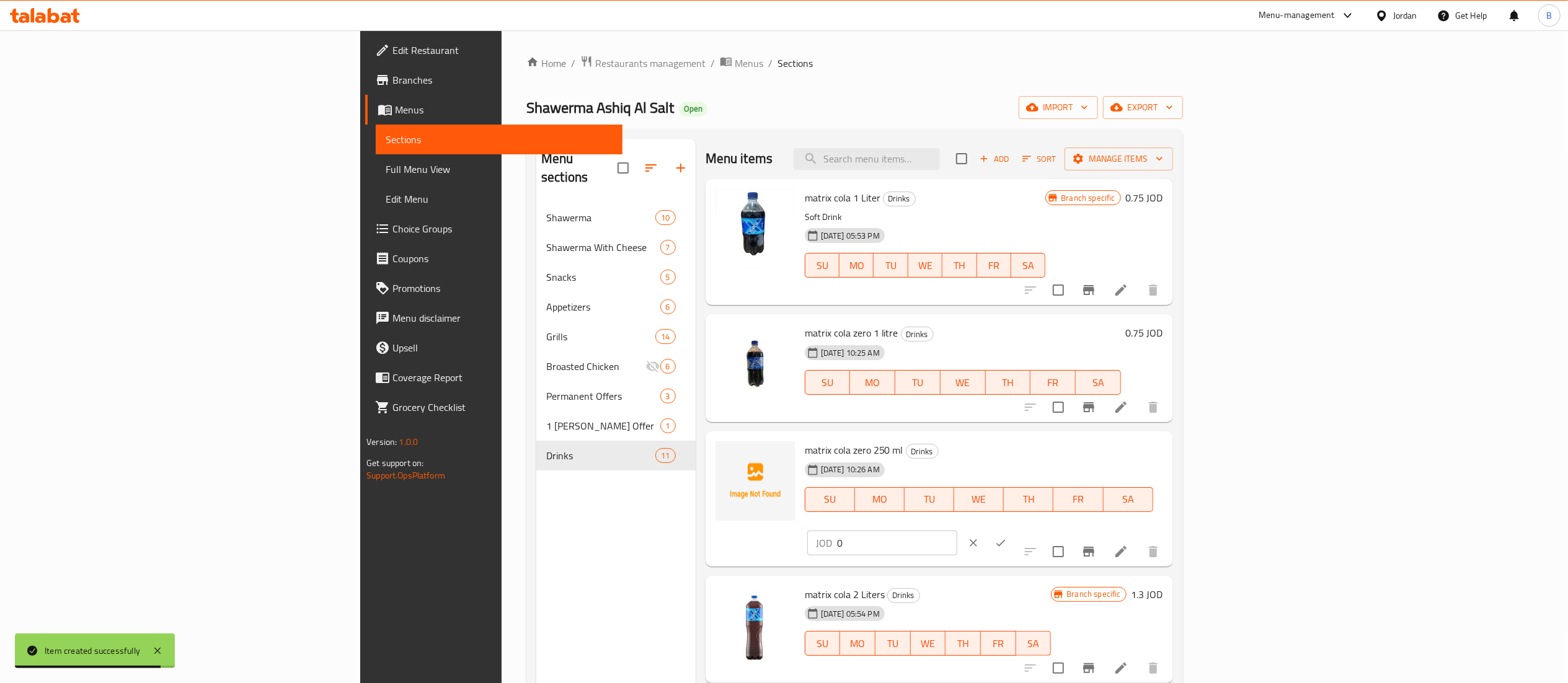
click at [957, 530] on input "0" at bounding box center [897, 543] width 120 height 25
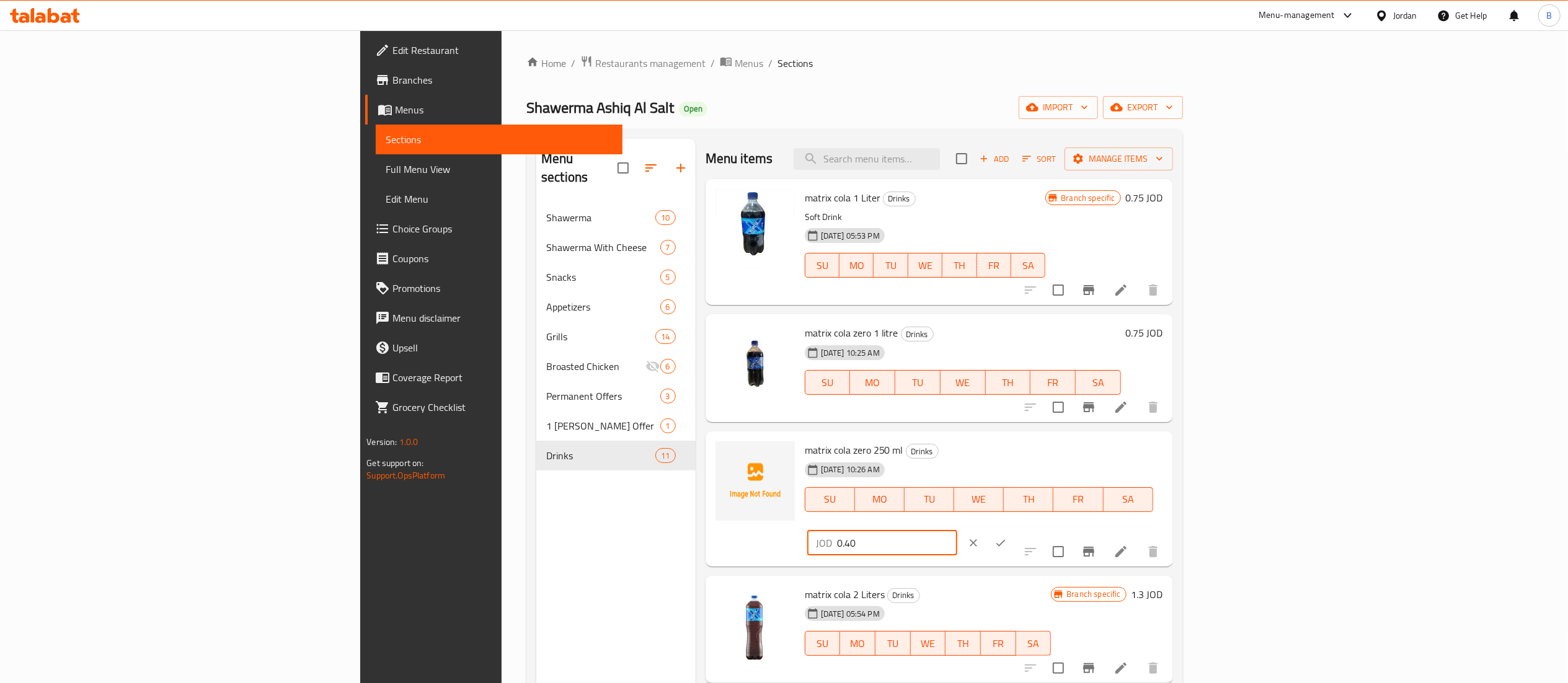
type input "0.40"
click at [1015, 529] on button "ok" at bounding box center [1001, 543] width 27 height 27
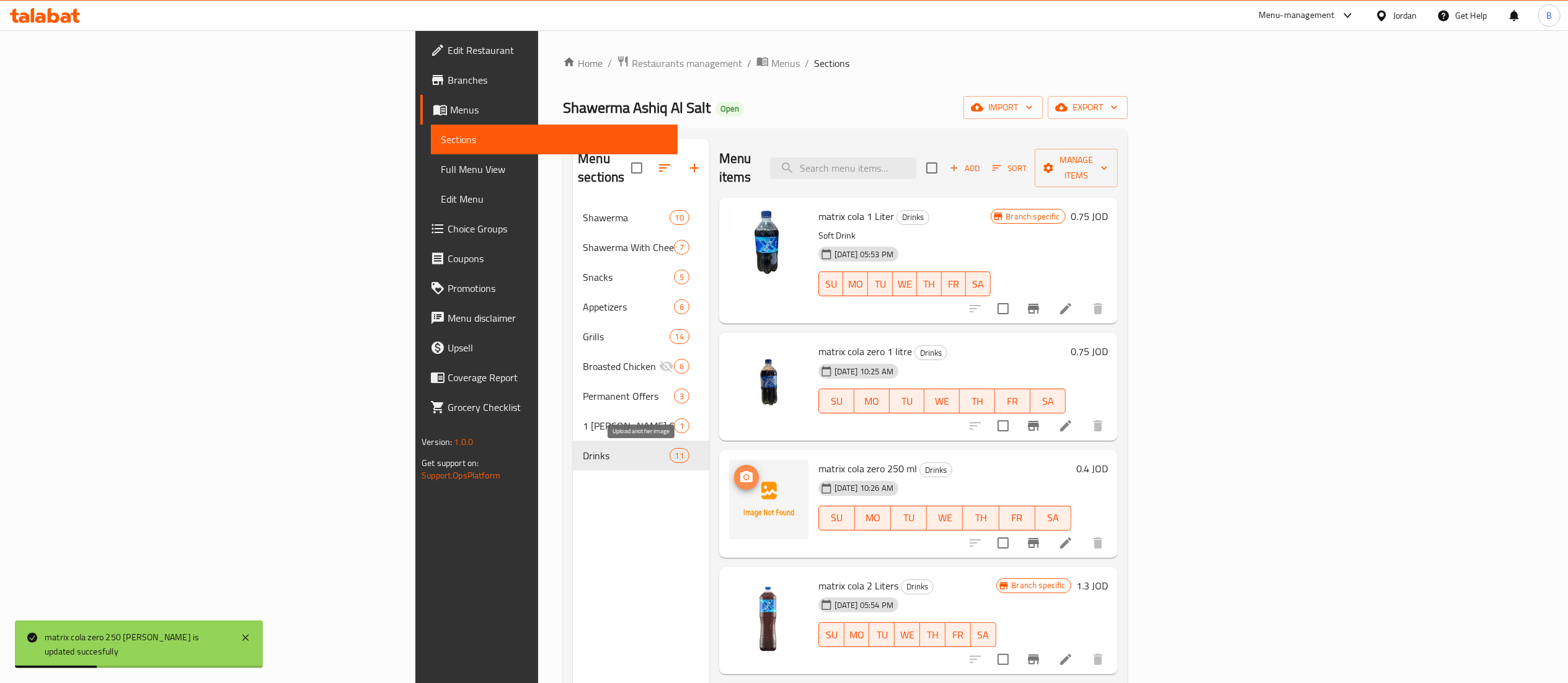
click at [739, 470] on icon "upload picture" at bounding box center [746, 477] width 15 height 15
click at [982, 162] on span "Add" at bounding box center [964, 169] width 33 height 15
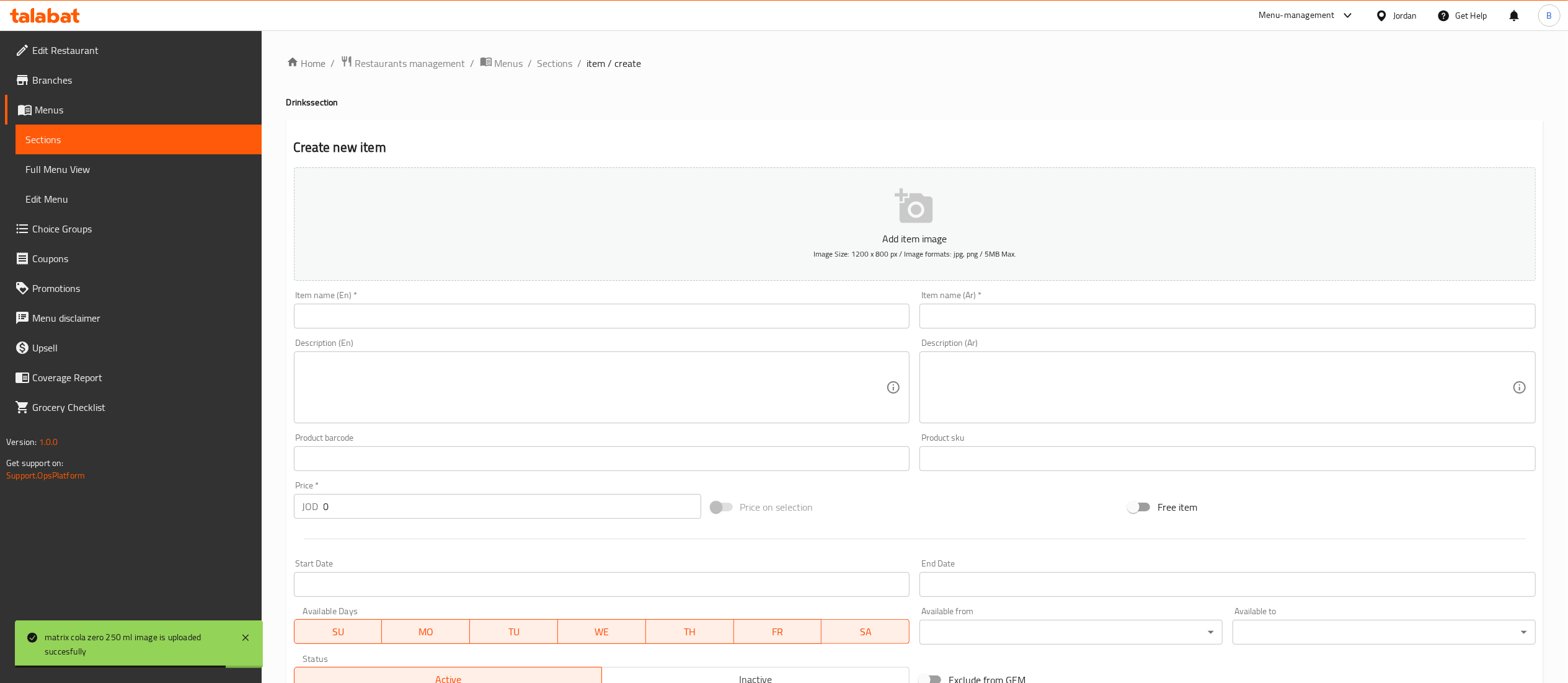
click at [712, 326] on input "text" at bounding box center [602, 316] width 616 height 25
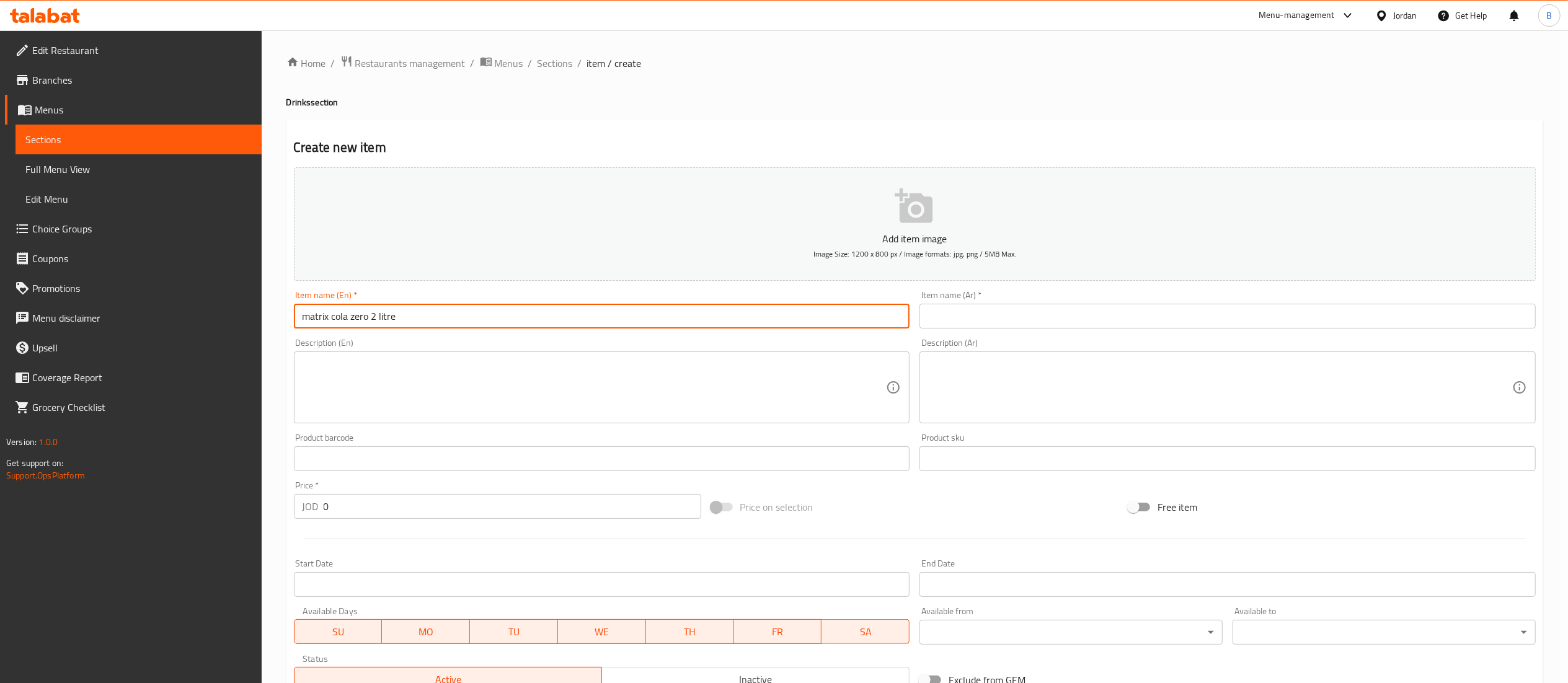
type input "matrix cola zero 2 litre"
click at [1307, 312] on input "text" at bounding box center [1227, 316] width 616 height 25
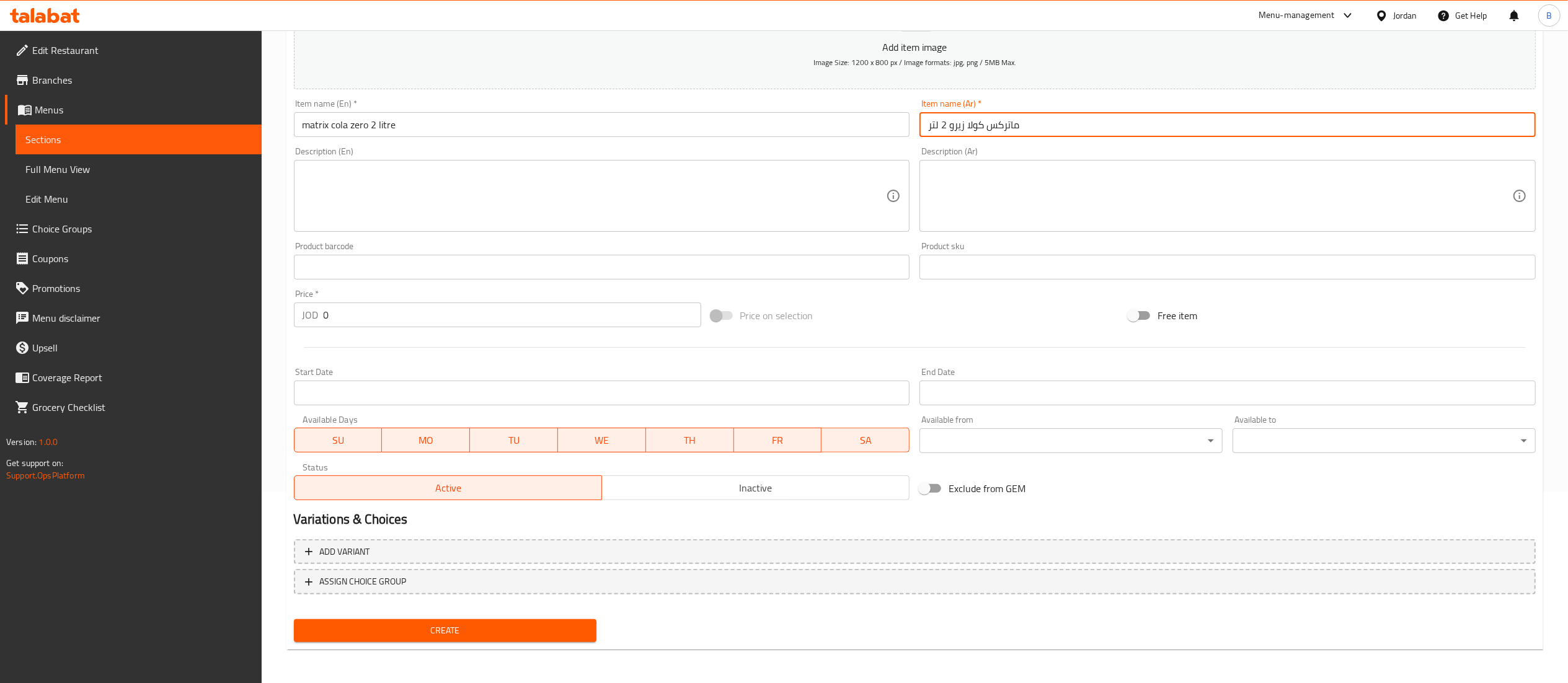
type input "ماتركس كولا زيرو 2 لتر"
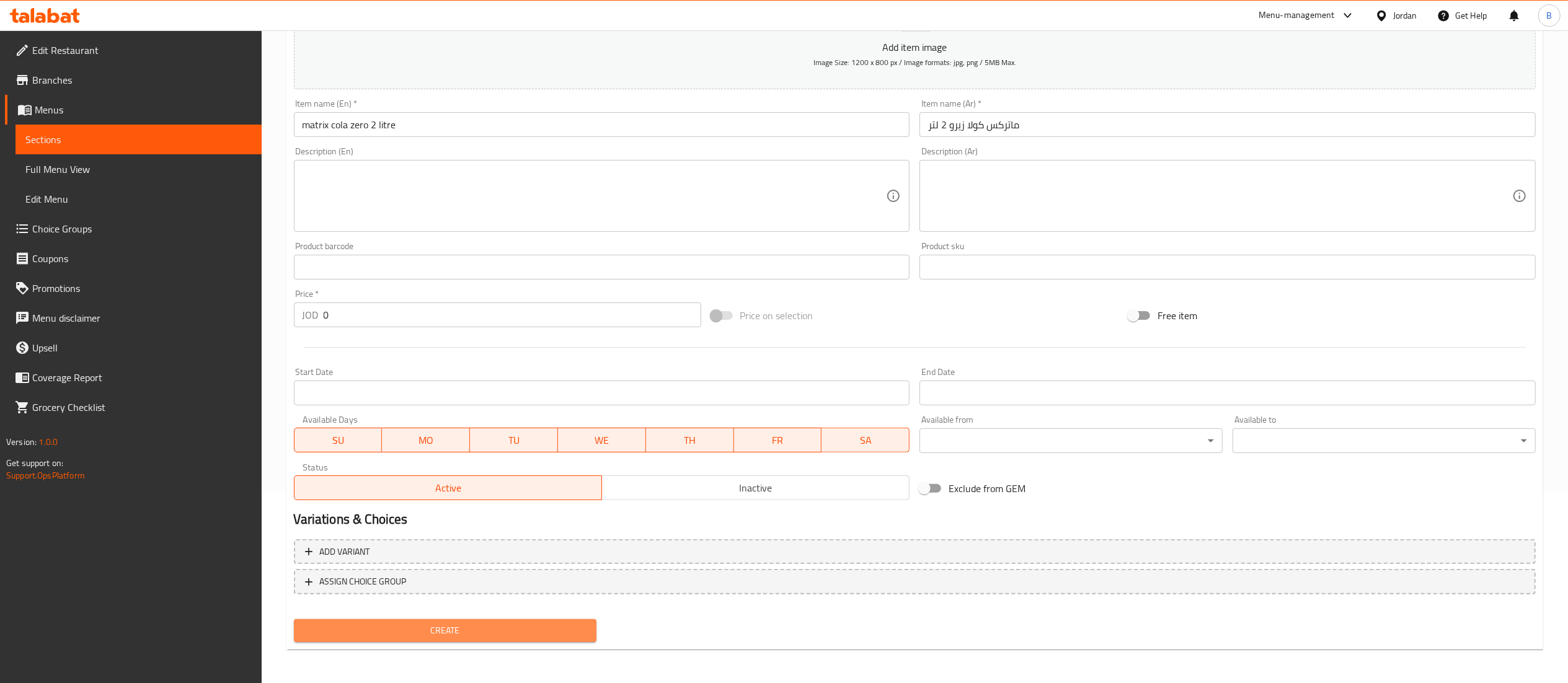
click at [455, 619] on button "Create" at bounding box center [445, 631] width 303 height 23
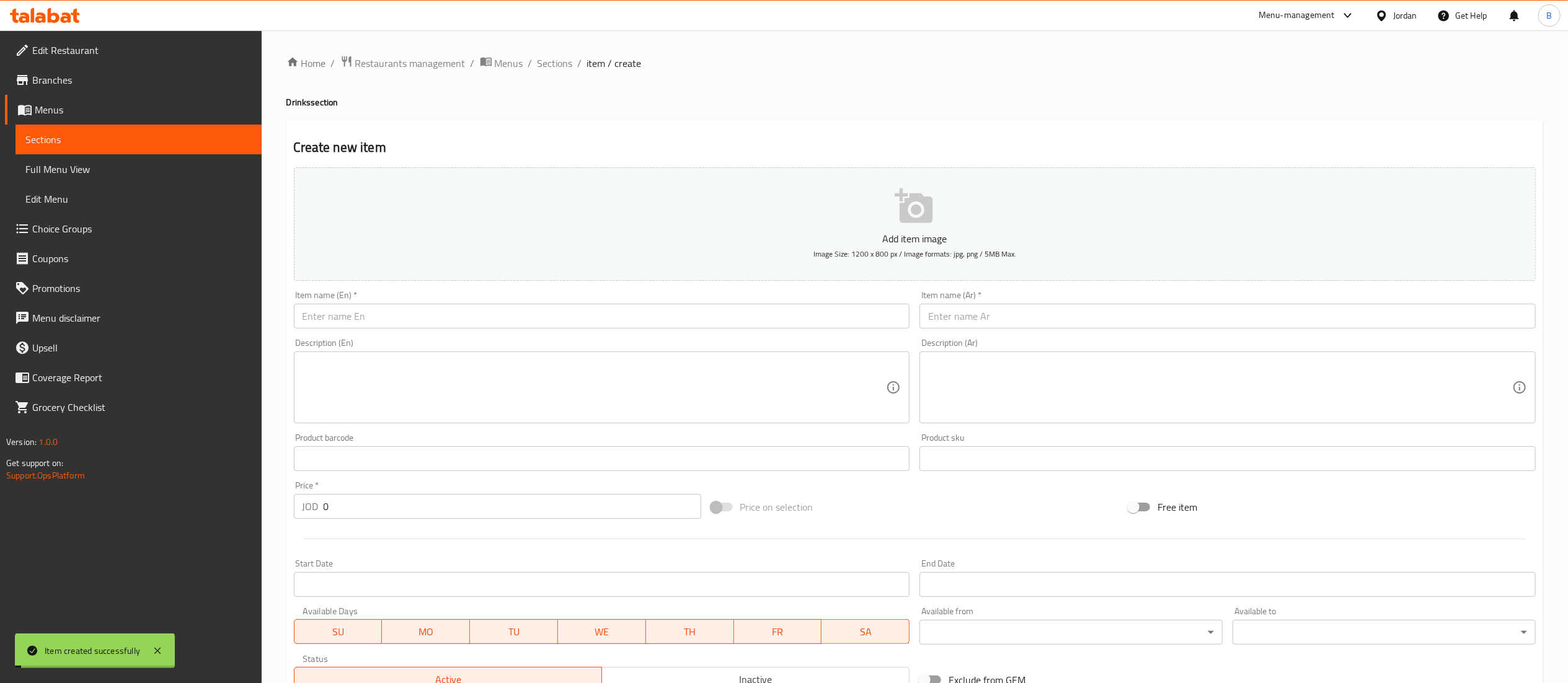
drag, startPoint x: 564, startPoint y: 57, endPoint x: 576, endPoint y: 84, distance: 29.5
click at [564, 57] on span "Sections" at bounding box center [555, 63] width 36 height 15
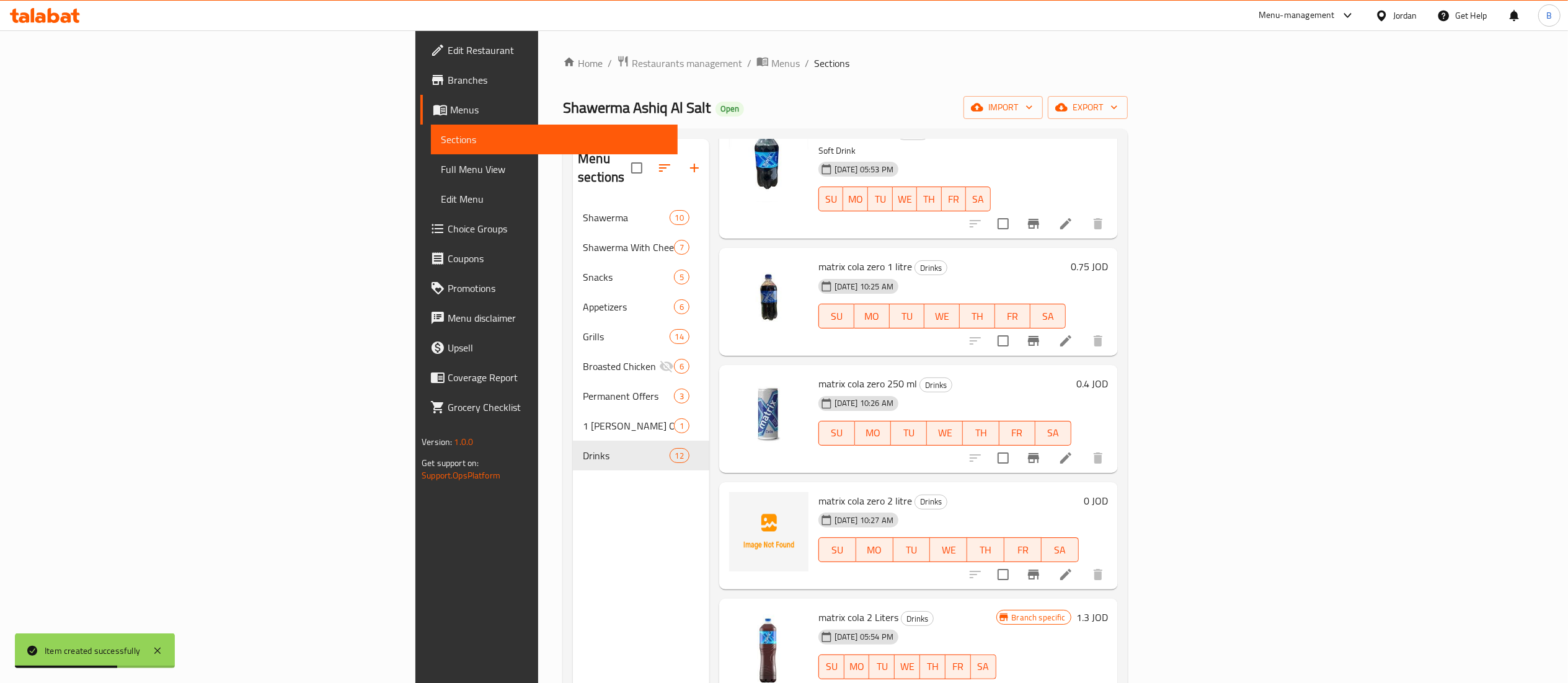
scroll to position [124, 0]
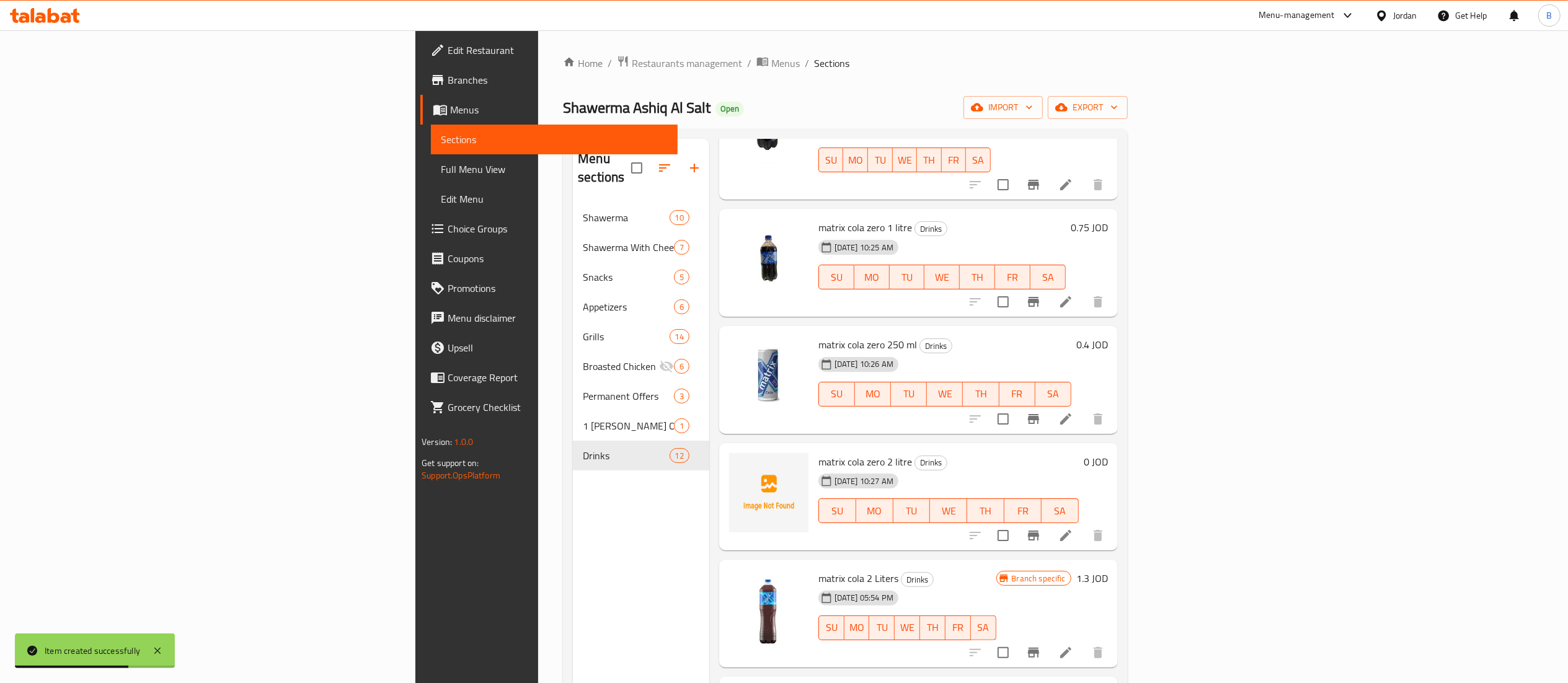
click at [1108, 453] on h6 "0 JOD" at bounding box center [1095, 461] width 24 height 17
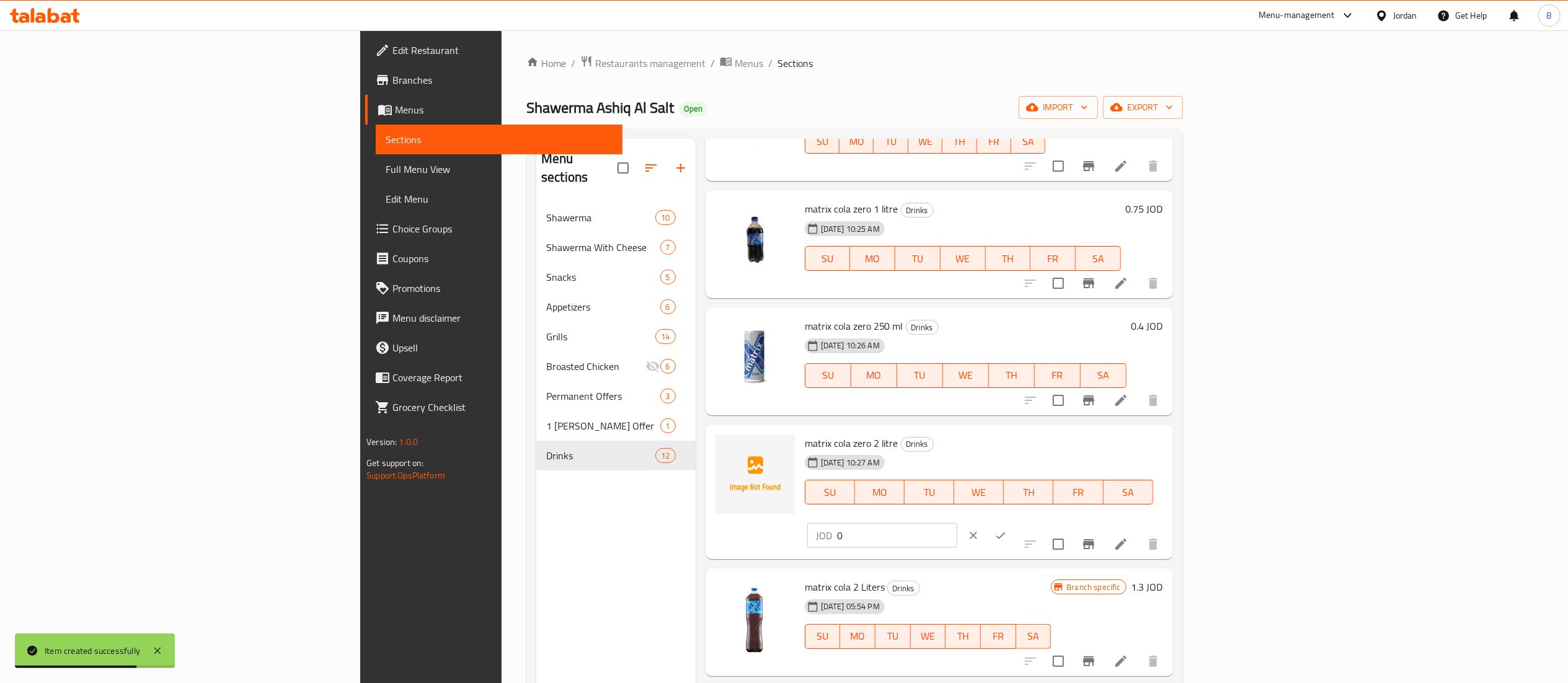
drag, startPoint x: 1356, startPoint y: 438, endPoint x: 1164, endPoint y: 447, distance: 192.2
click at [1168, 441] on div "matrix cola zero 2 litre Drinks 14-09-2025 10:27 AM SU MO TU WE TH FR SA JOD 0 ​" at bounding box center [984, 492] width 368 height 125
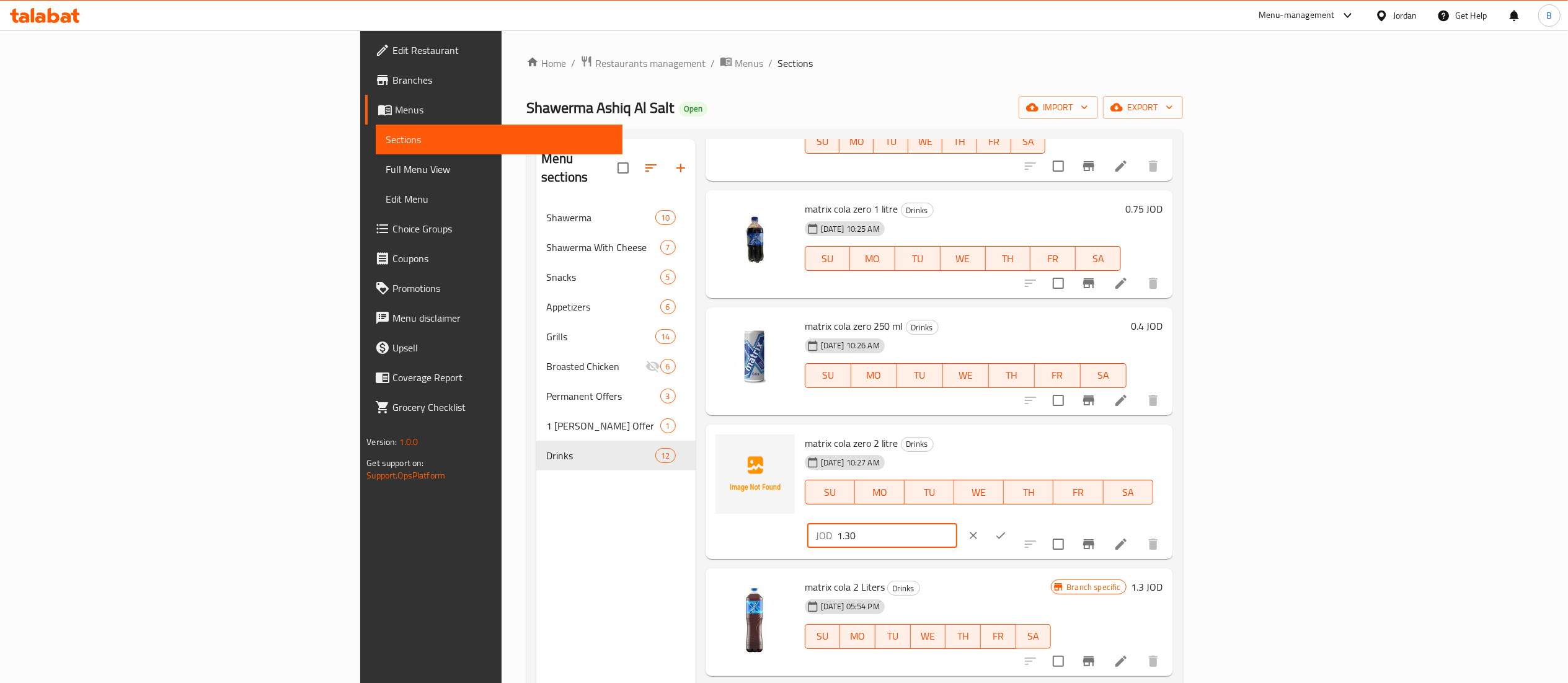
type input "1.30"
click at [1015, 522] on button "ok" at bounding box center [1001, 535] width 27 height 27
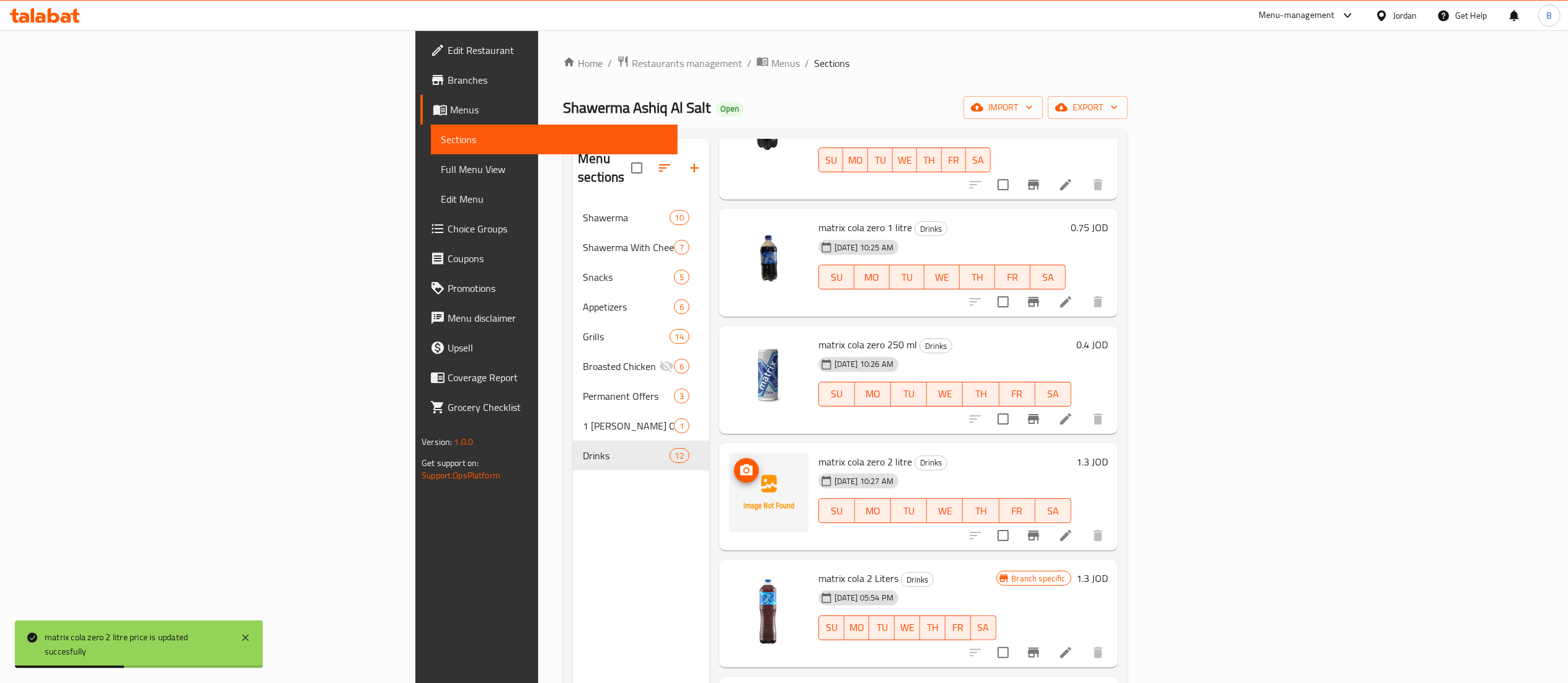
click at [739, 463] on icon "upload picture" at bounding box center [746, 470] width 15 height 15
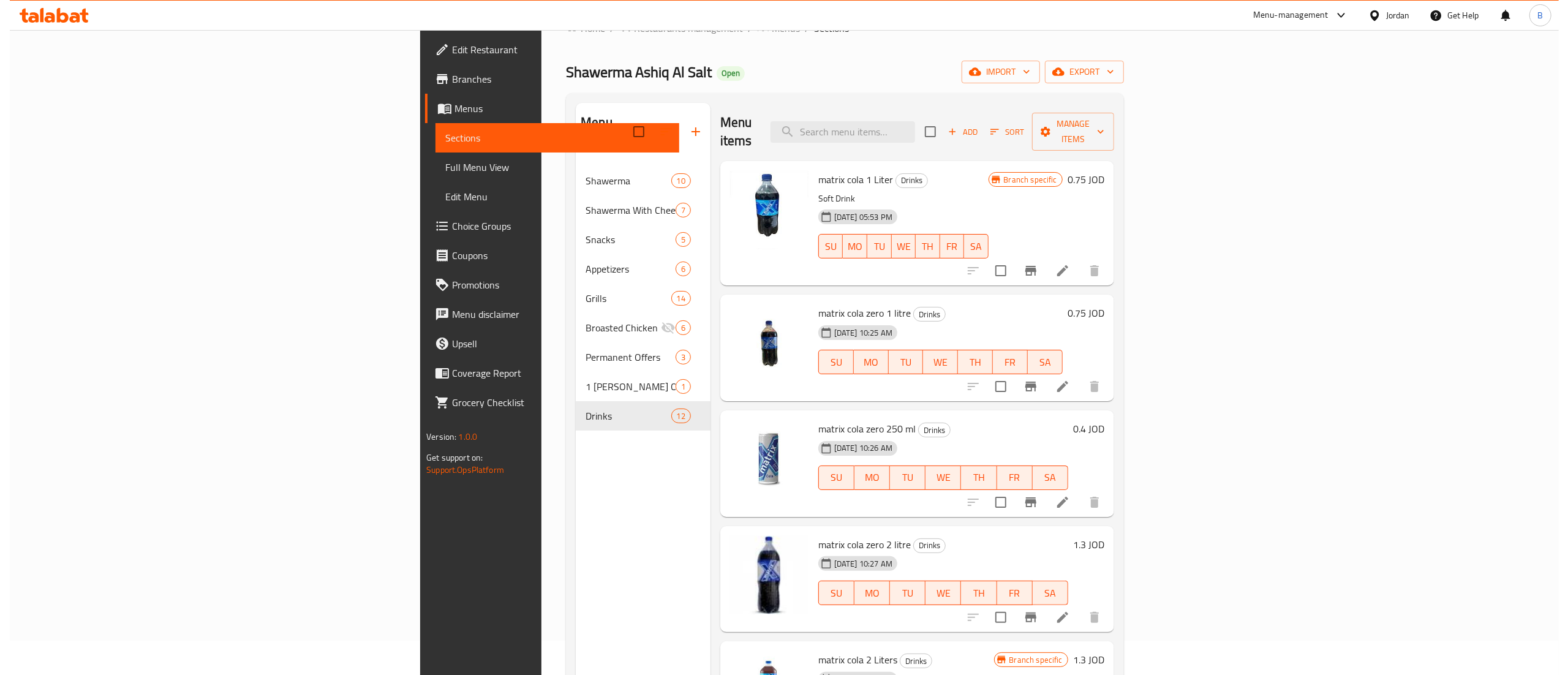
scroll to position [0, 0]
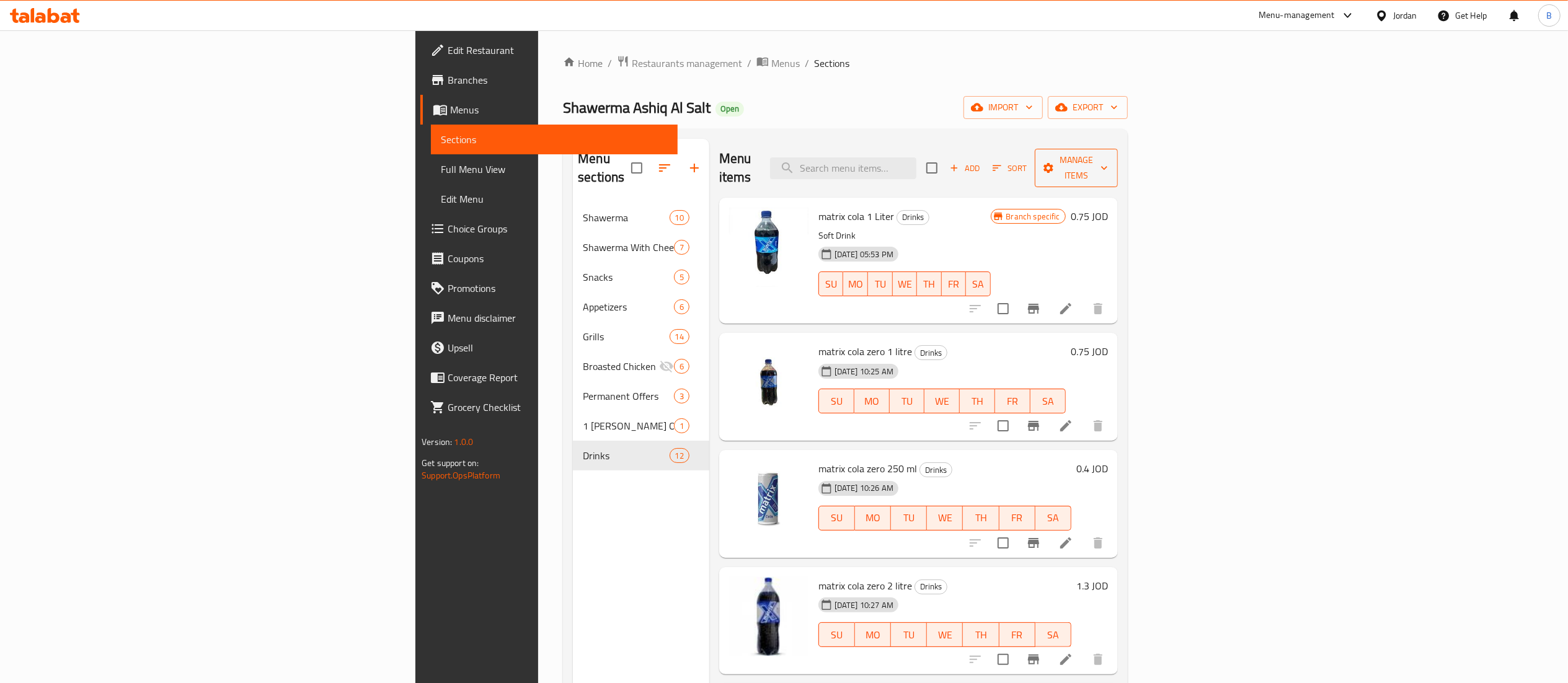
click at [1108, 158] on span "Manage items" at bounding box center [1076, 168] width 63 height 31
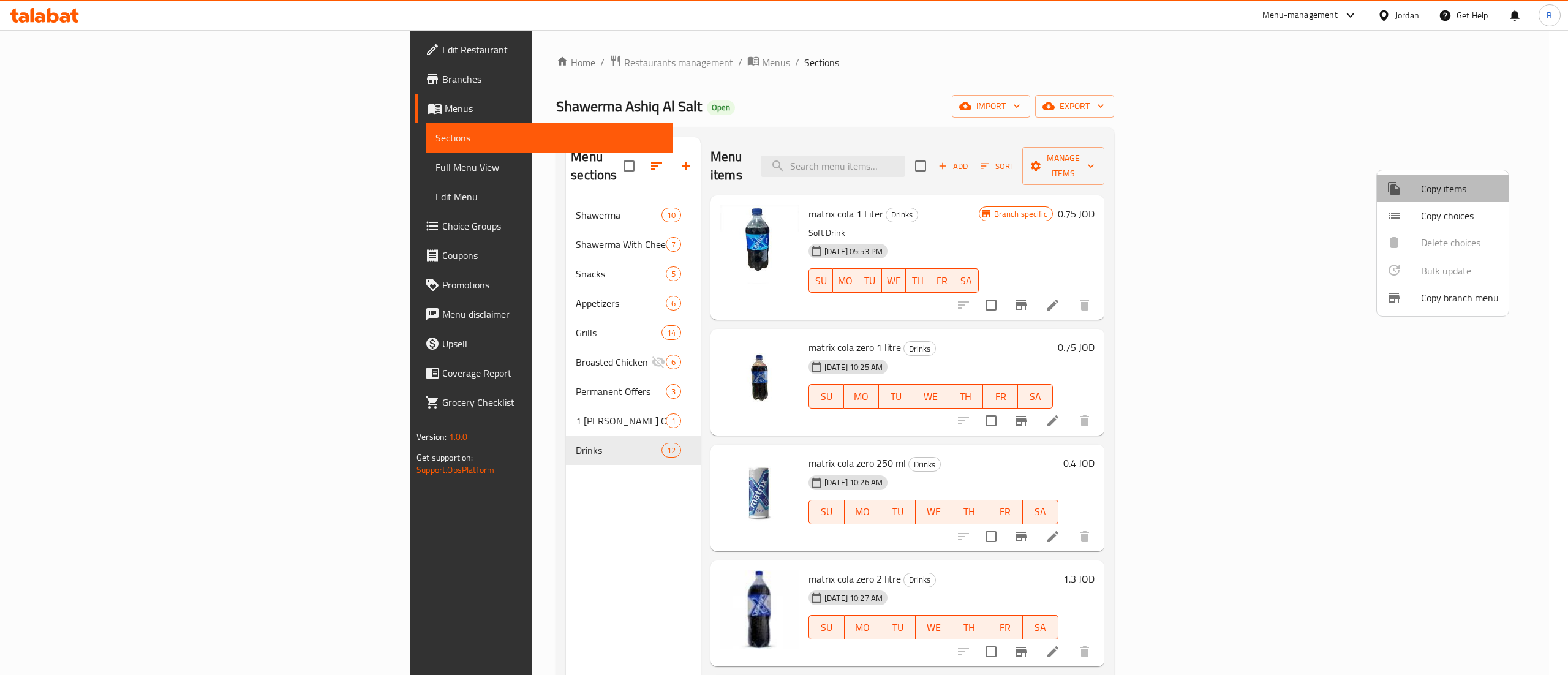
click at [1449, 191] on span "Copy items" at bounding box center [1459, 188] width 77 height 14
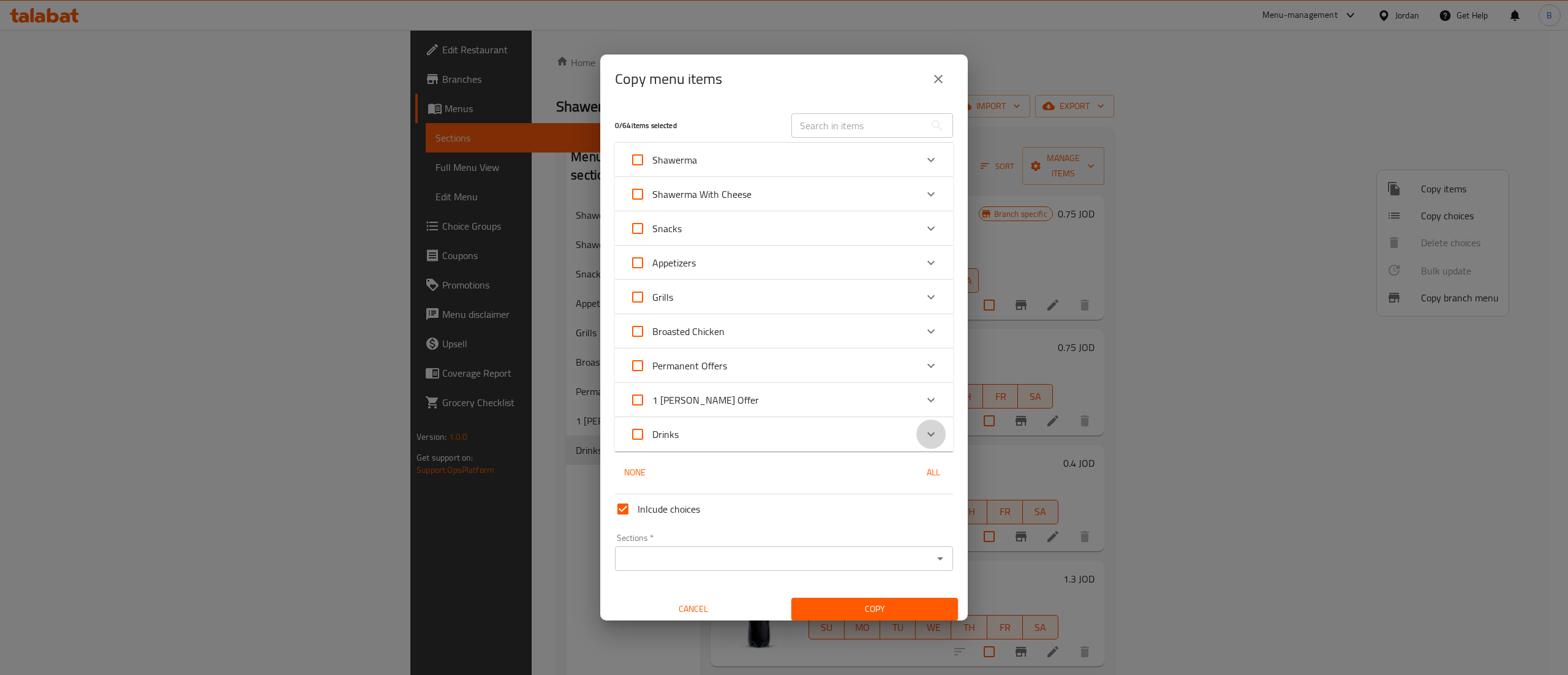
click at [921, 433] on div "Expand" at bounding box center [930, 434] width 30 height 30
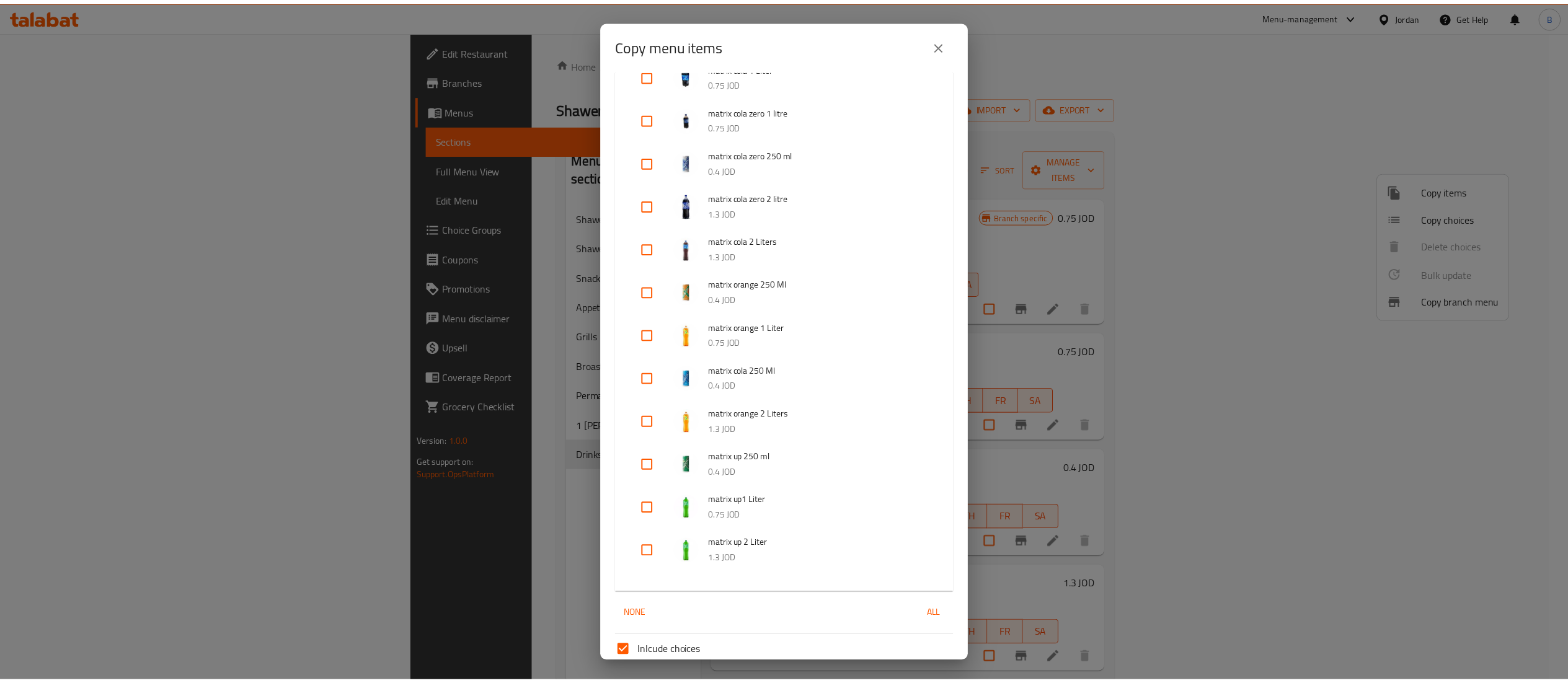
scroll to position [496, 0]
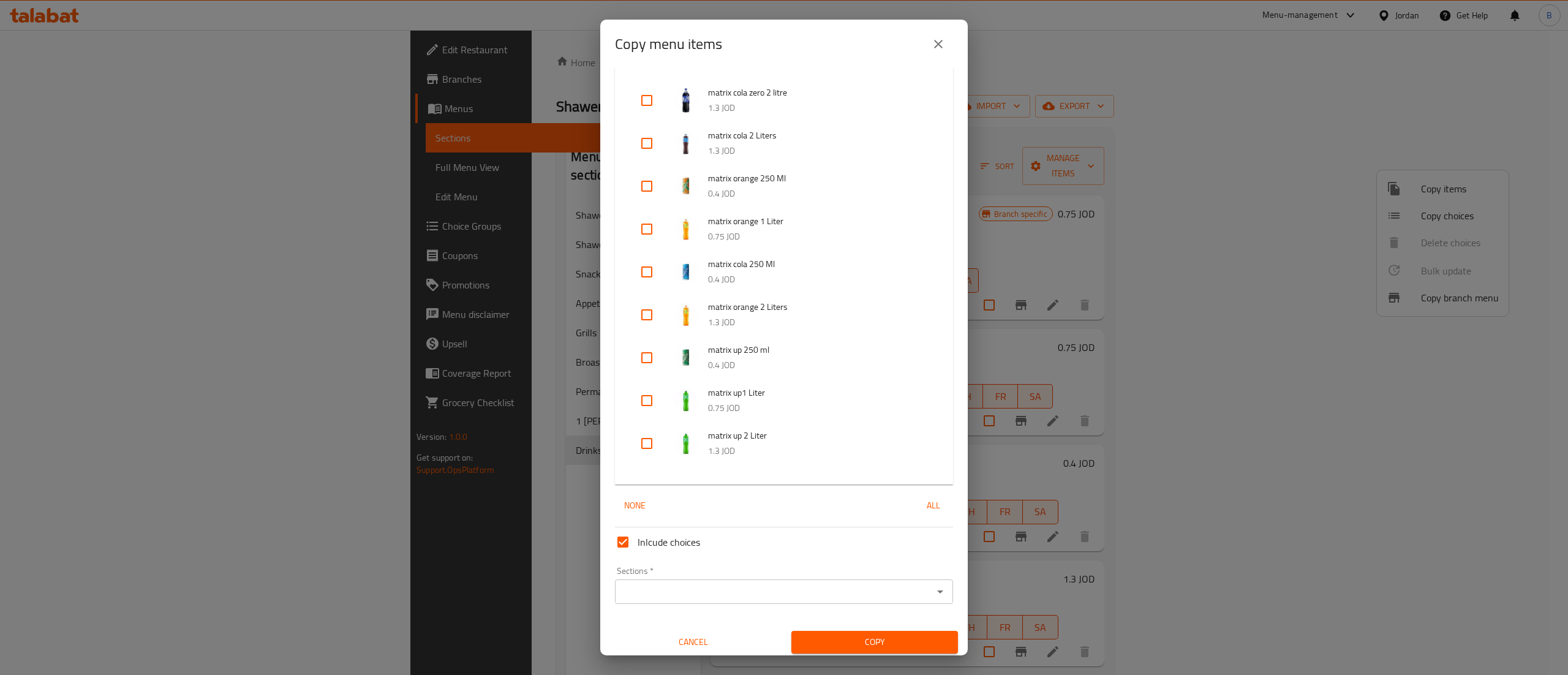
click at [645, 364] on input "checkbox" at bounding box center [646, 357] width 30 height 30
checkbox input "true"
click at [642, 391] on input "checkbox" at bounding box center [646, 400] width 30 height 30
checkbox input "true"
click at [650, 447] on input "checkbox" at bounding box center [646, 443] width 30 height 30
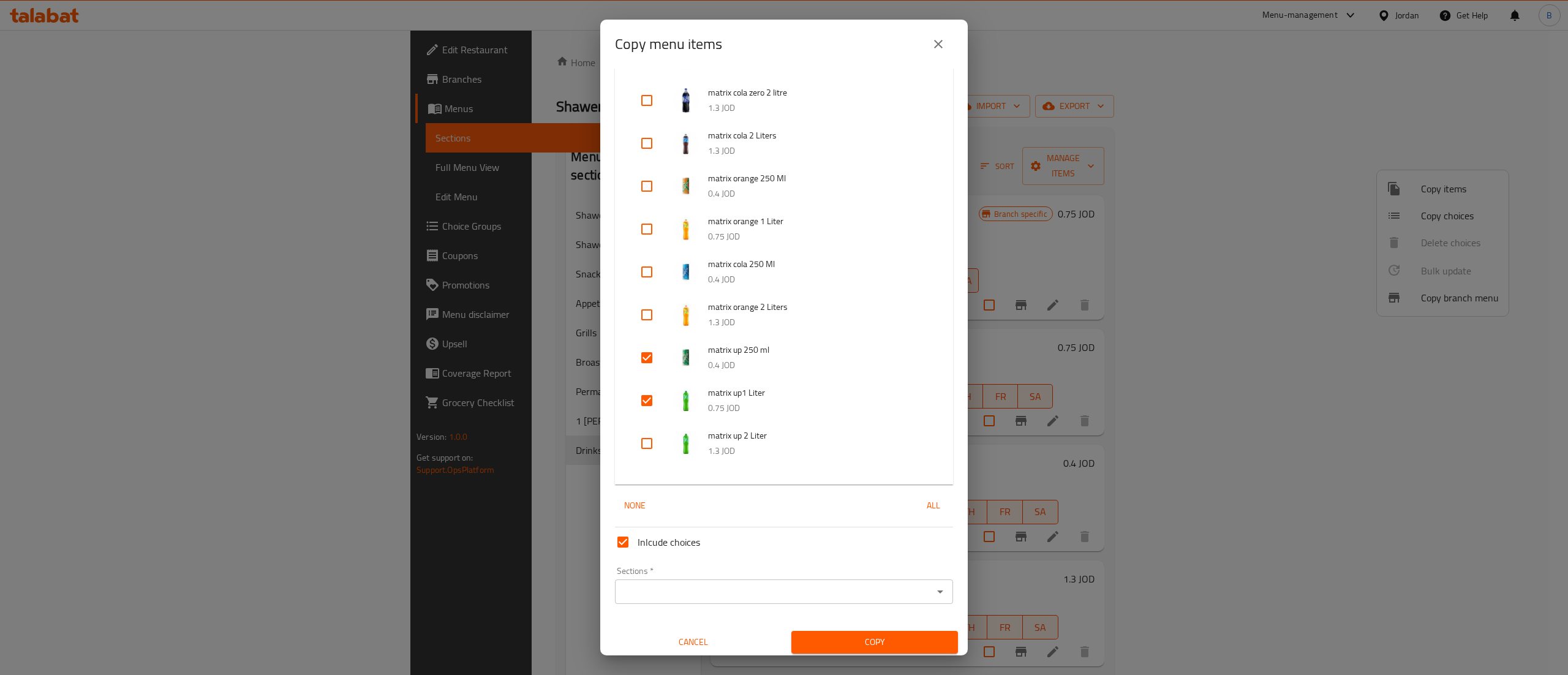
checkbox input "true"
click at [733, 599] on input "Sections   *" at bounding box center [773, 591] width 310 height 17
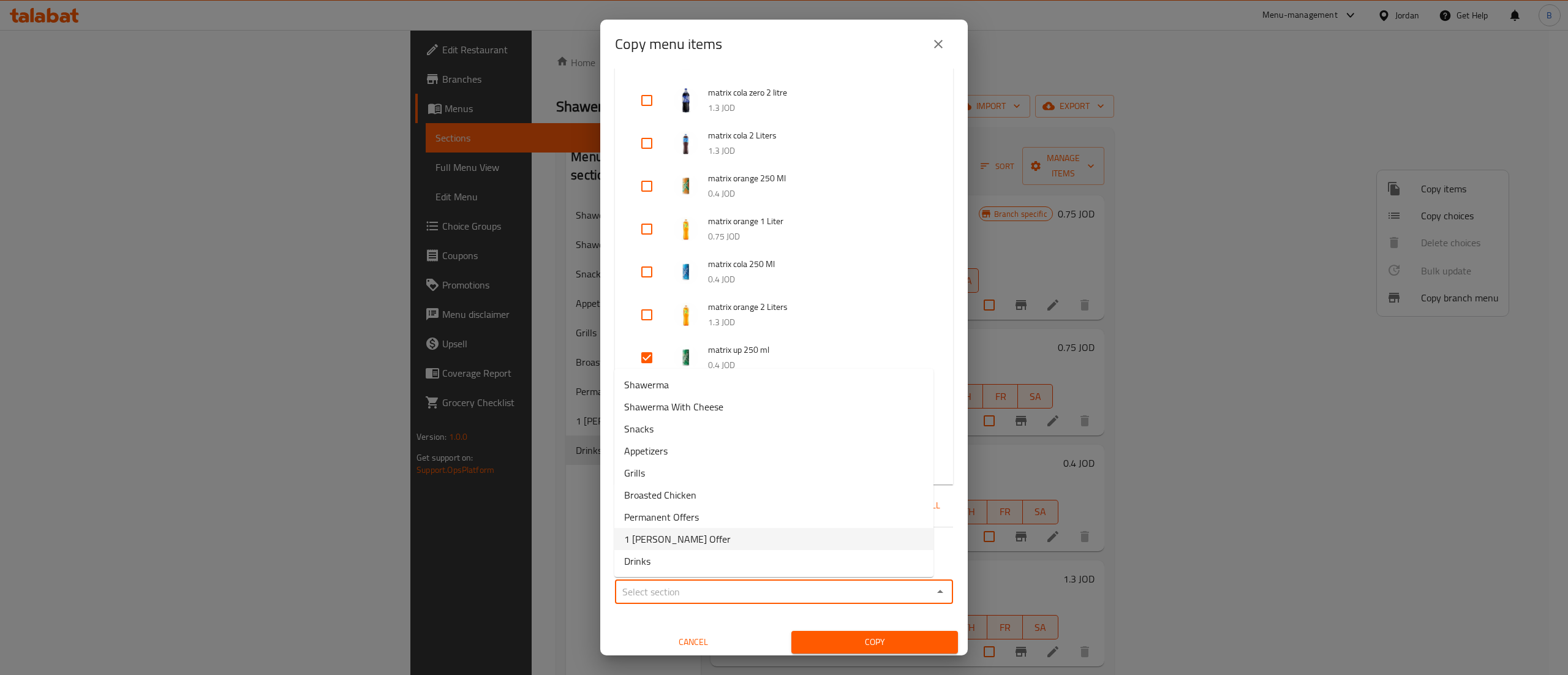
click at [681, 563] on li "Drinks" at bounding box center [774, 561] width 319 height 22
type input "Drinks"
click at [833, 644] on span "Copy" at bounding box center [875, 641] width 147 height 15
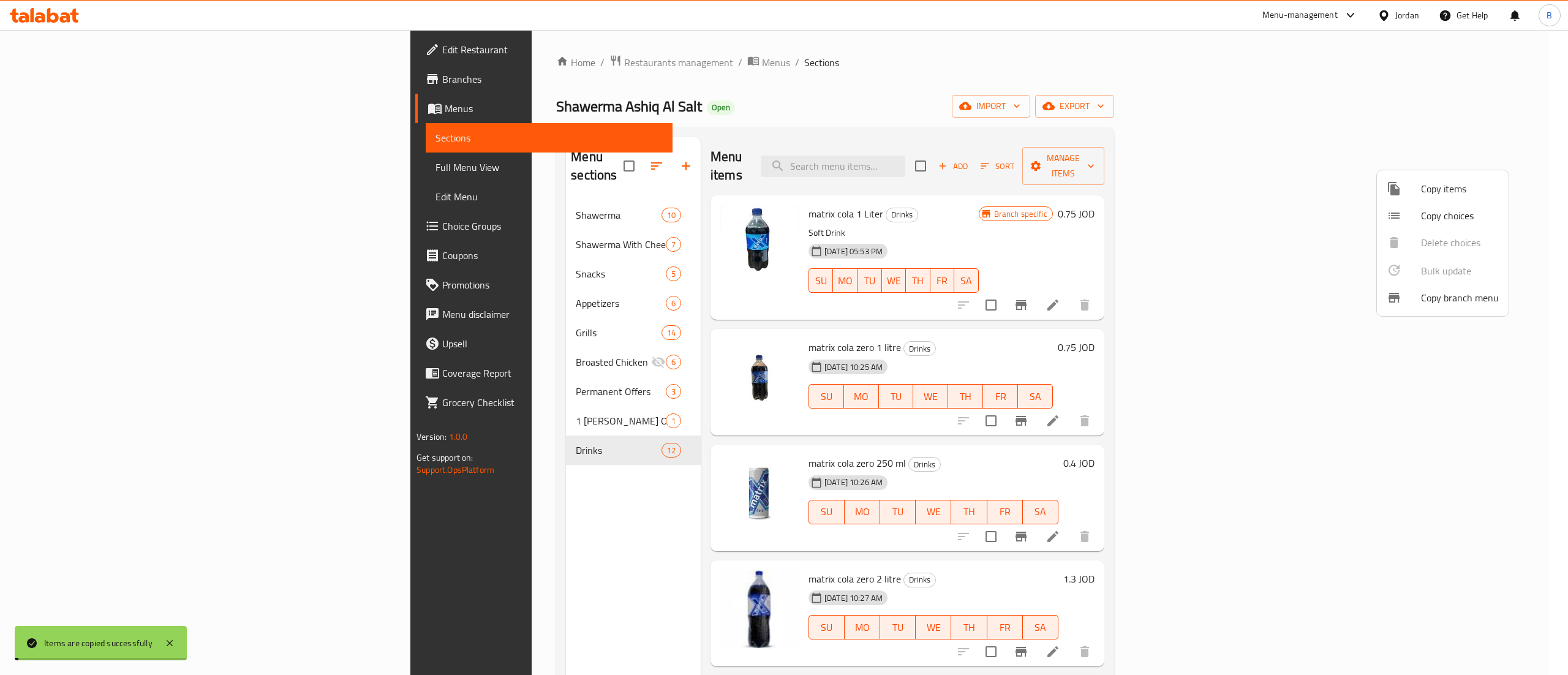
click at [1126, 200] on div at bounding box center [784, 338] width 1568 height 675
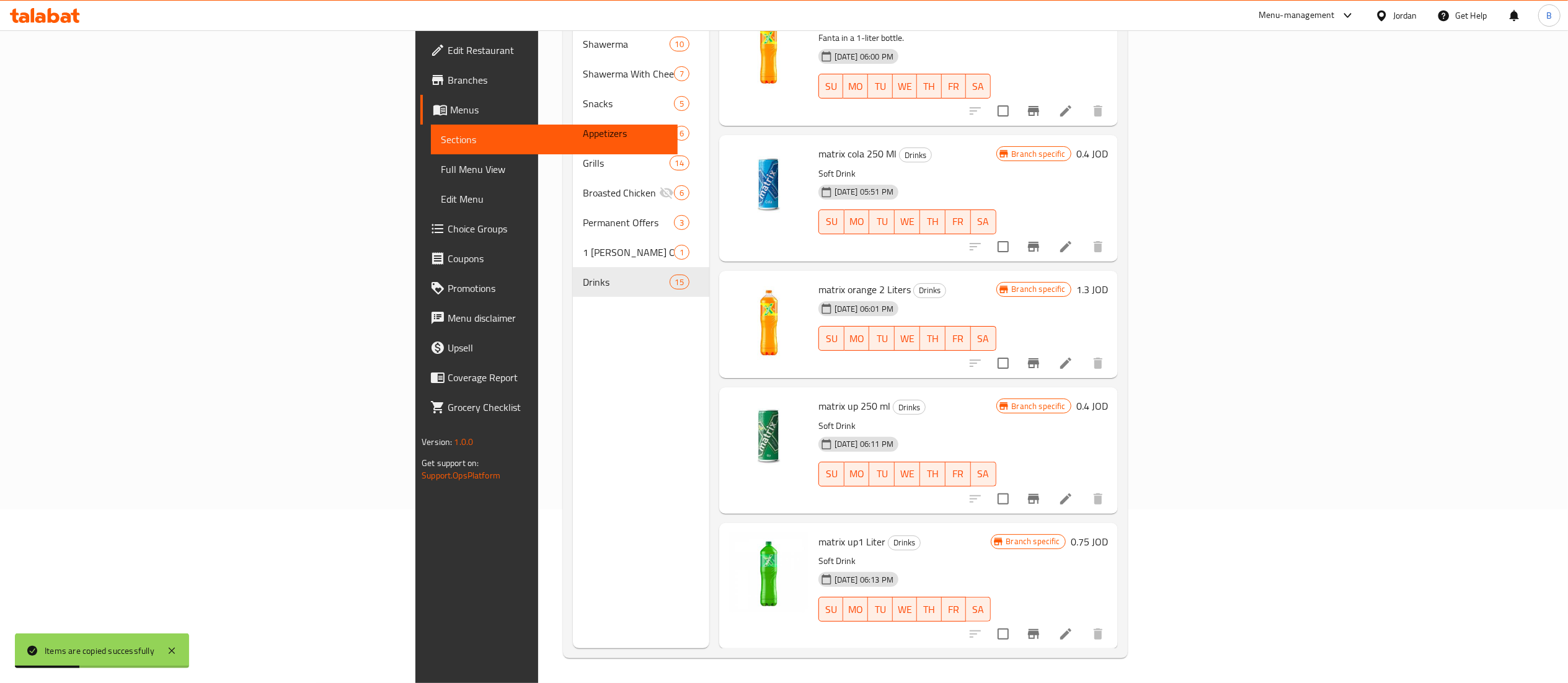
scroll to position [1248, 0]
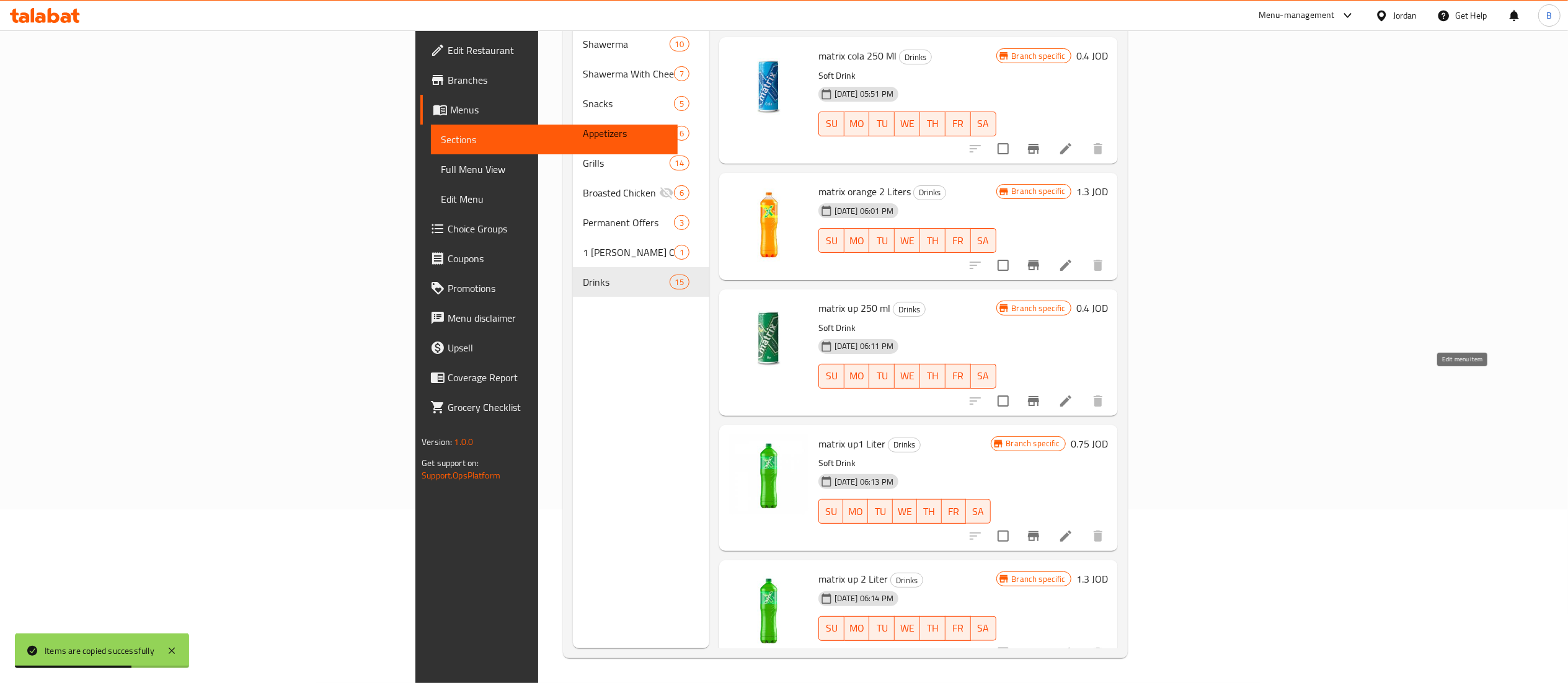
click at [1073, 393] on icon at bounding box center [1066, 400] width 15 height 15
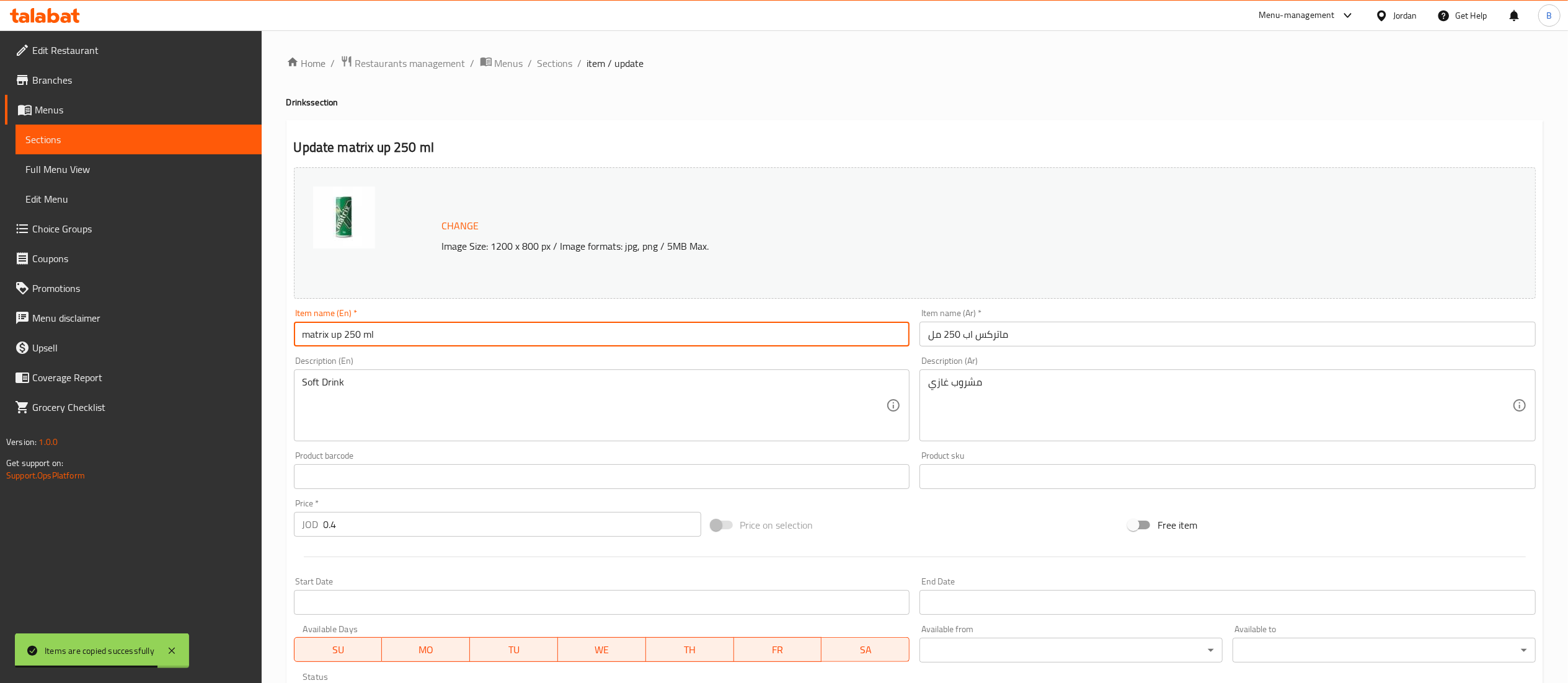
click at [341, 334] on input "matrix up 250 ml" at bounding box center [602, 333] width 616 height 25
type input "matrix up zero 250 ml"
click at [960, 332] on input "ماتركس اب 250 مل" at bounding box center [1227, 333] width 616 height 25
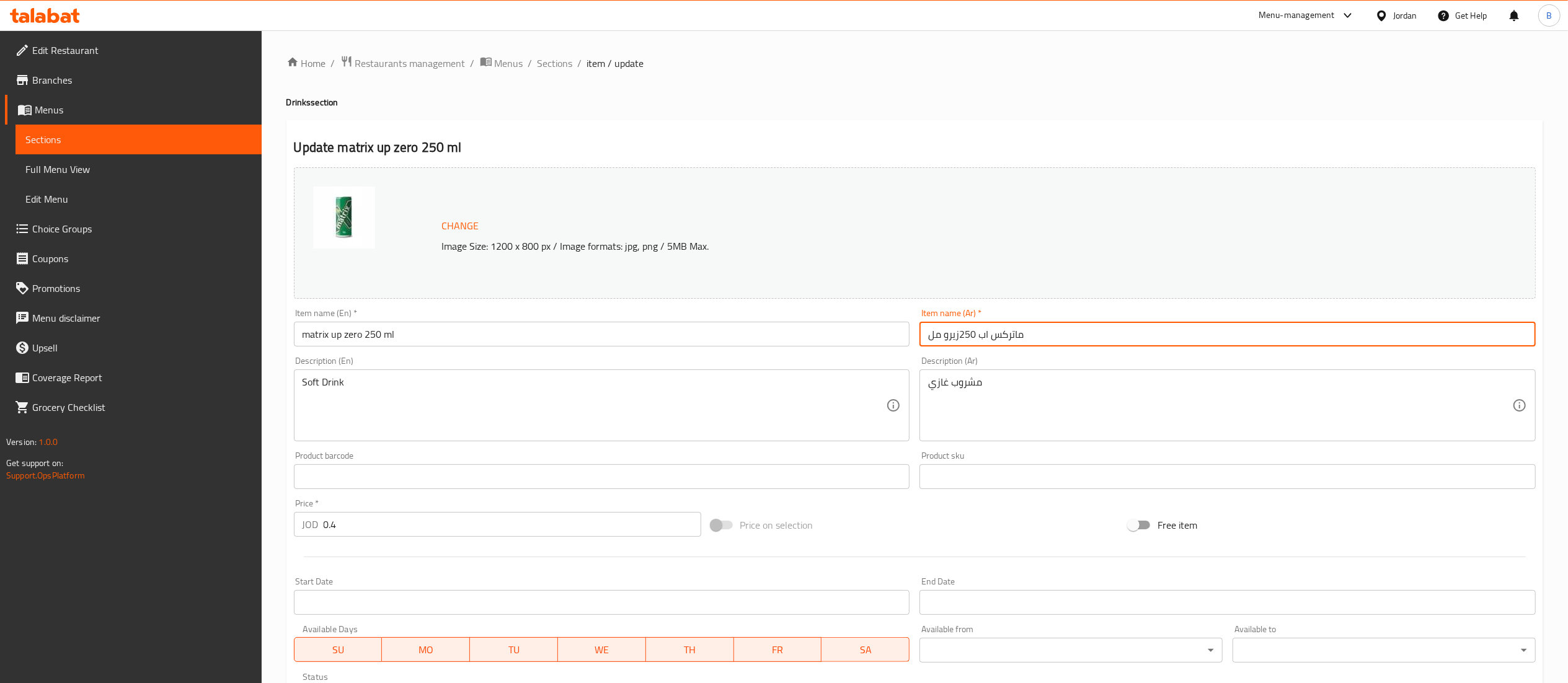
click at [961, 332] on input "ماتركس اب 250زيرو مل" at bounding box center [1227, 333] width 616 height 25
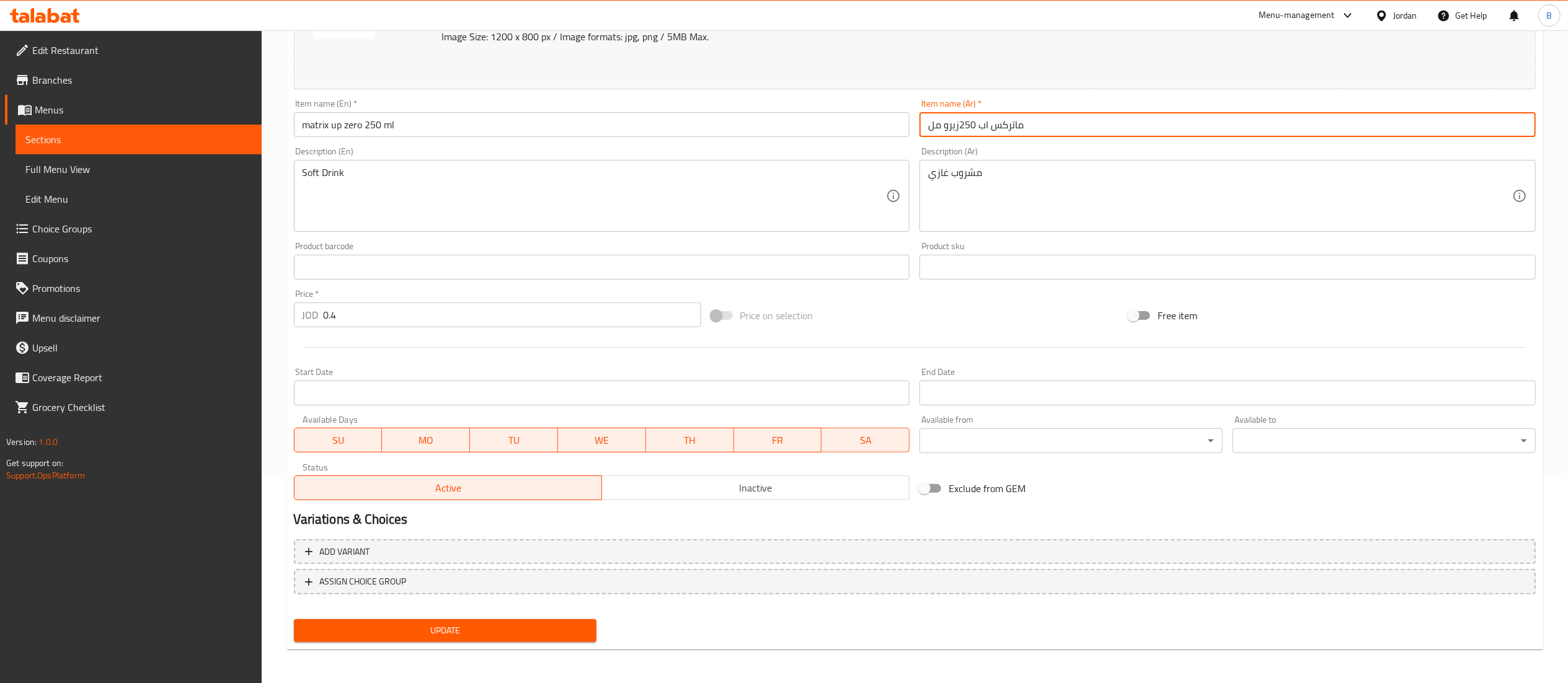
type input "ماتركس اب 250زيرو مل"
click at [519, 625] on span "Update" at bounding box center [445, 630] width 284 height 15
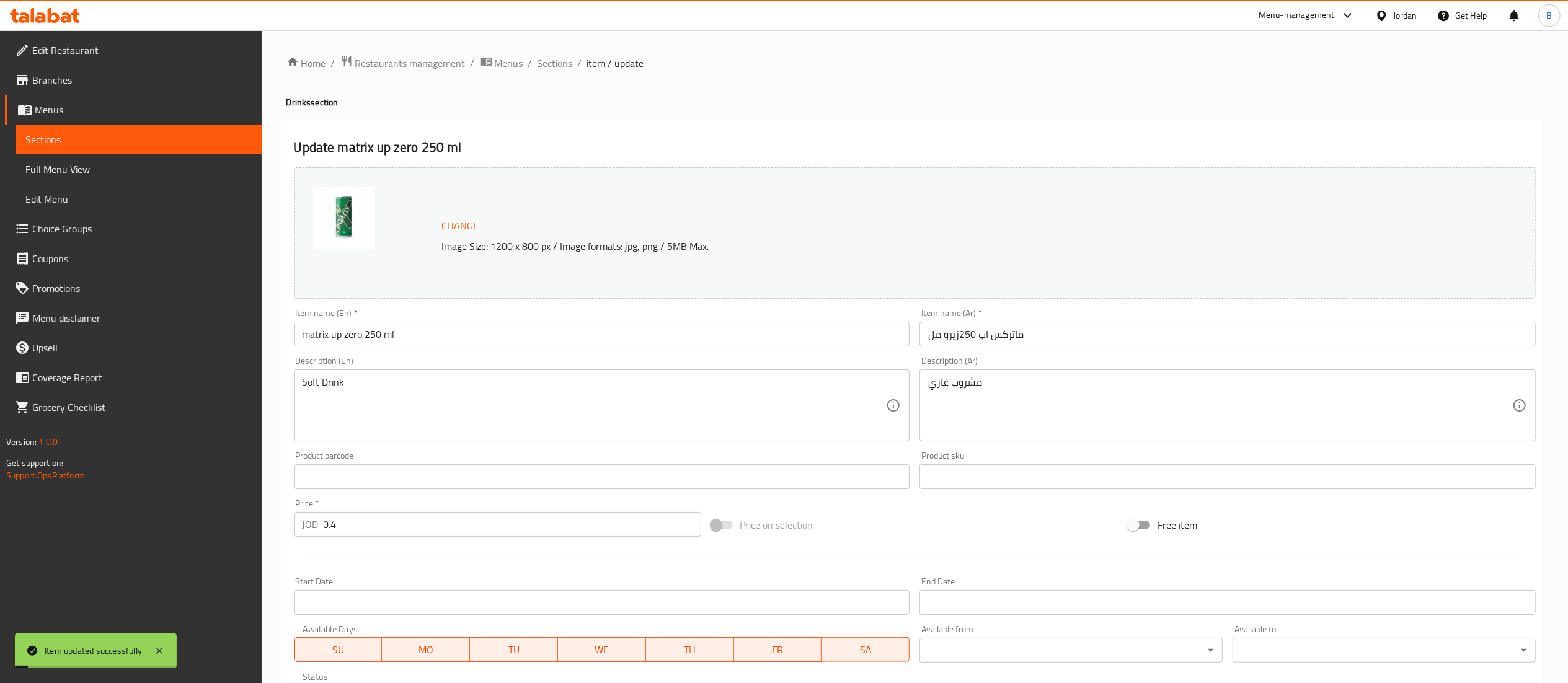
click at [550, 64] on span "Sections" at bounding box center [555, 63] width 36 height 15
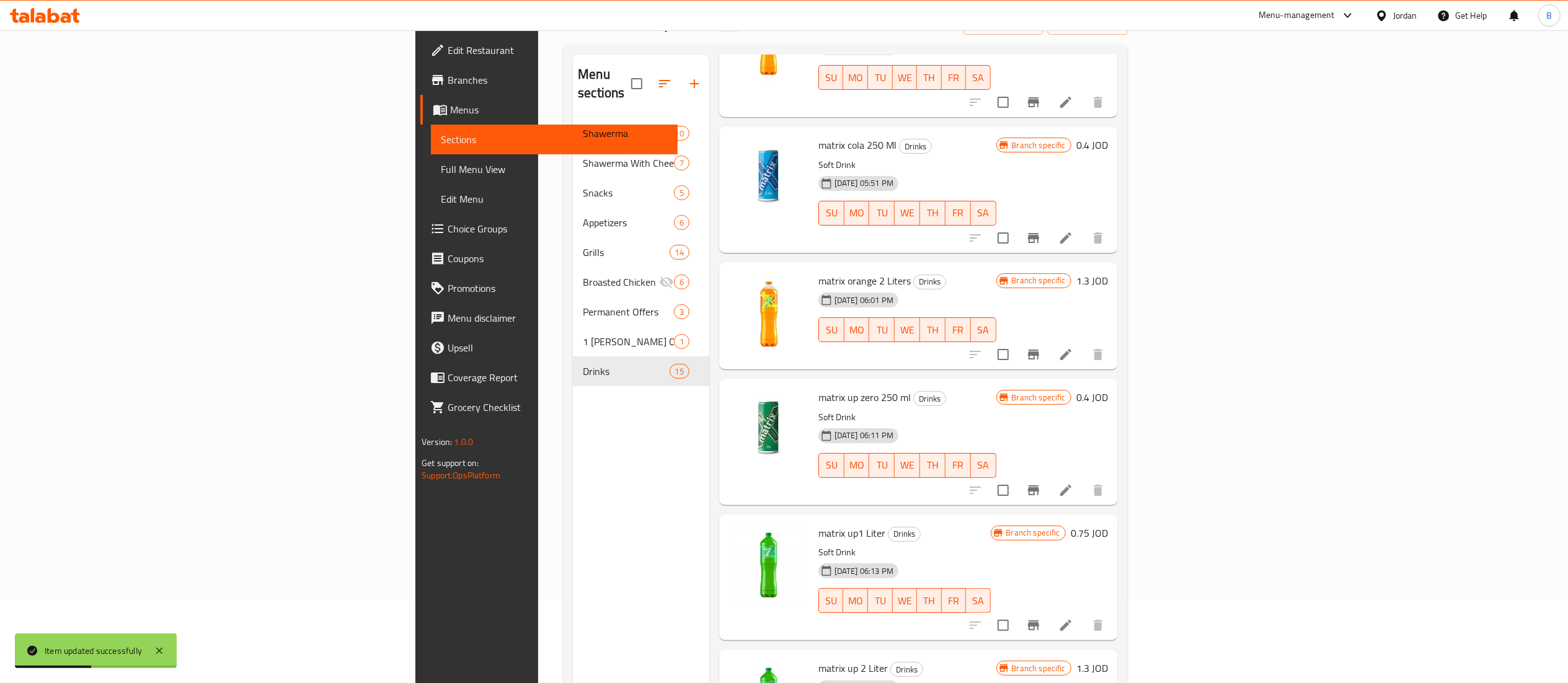
scroll to position [174, 0]
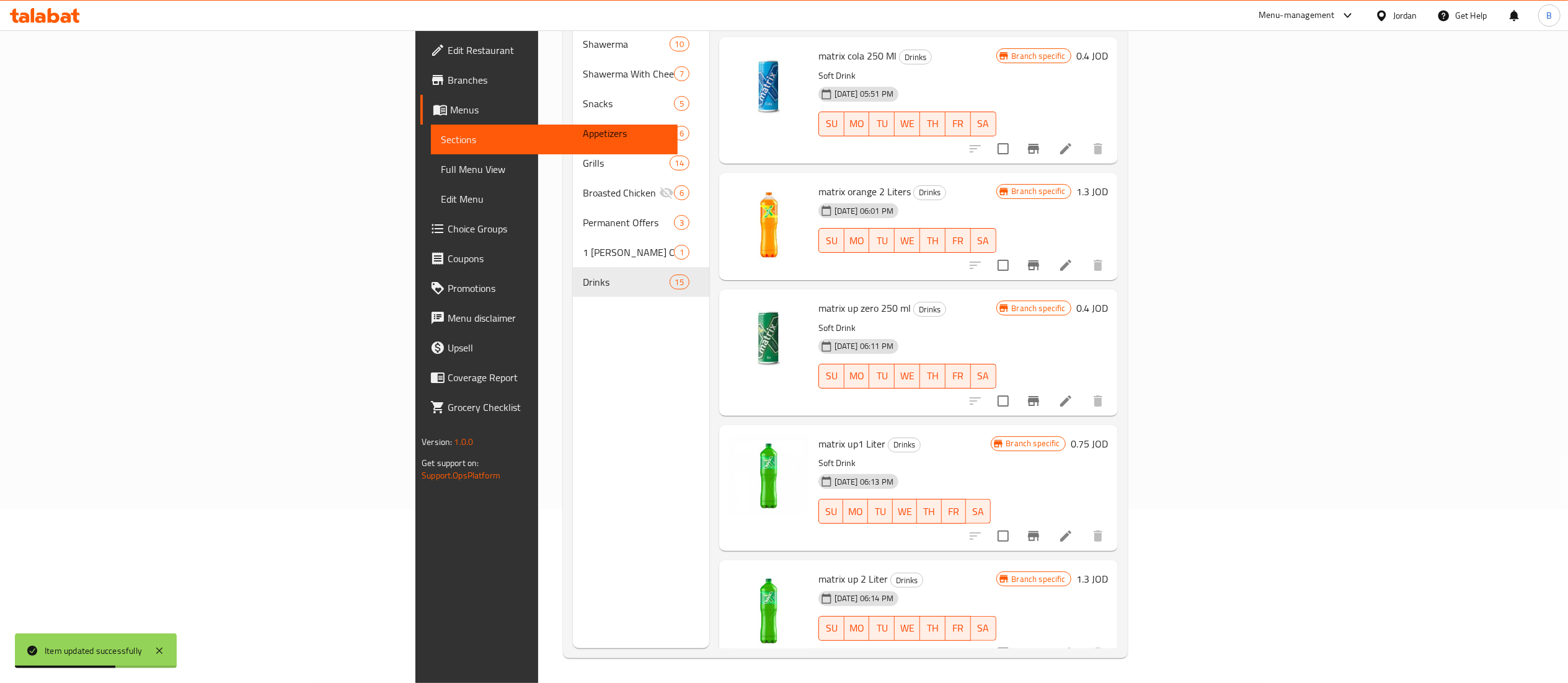
click at [1073, 529] on icon at bounding box center [1066, 536] width 15 height 15
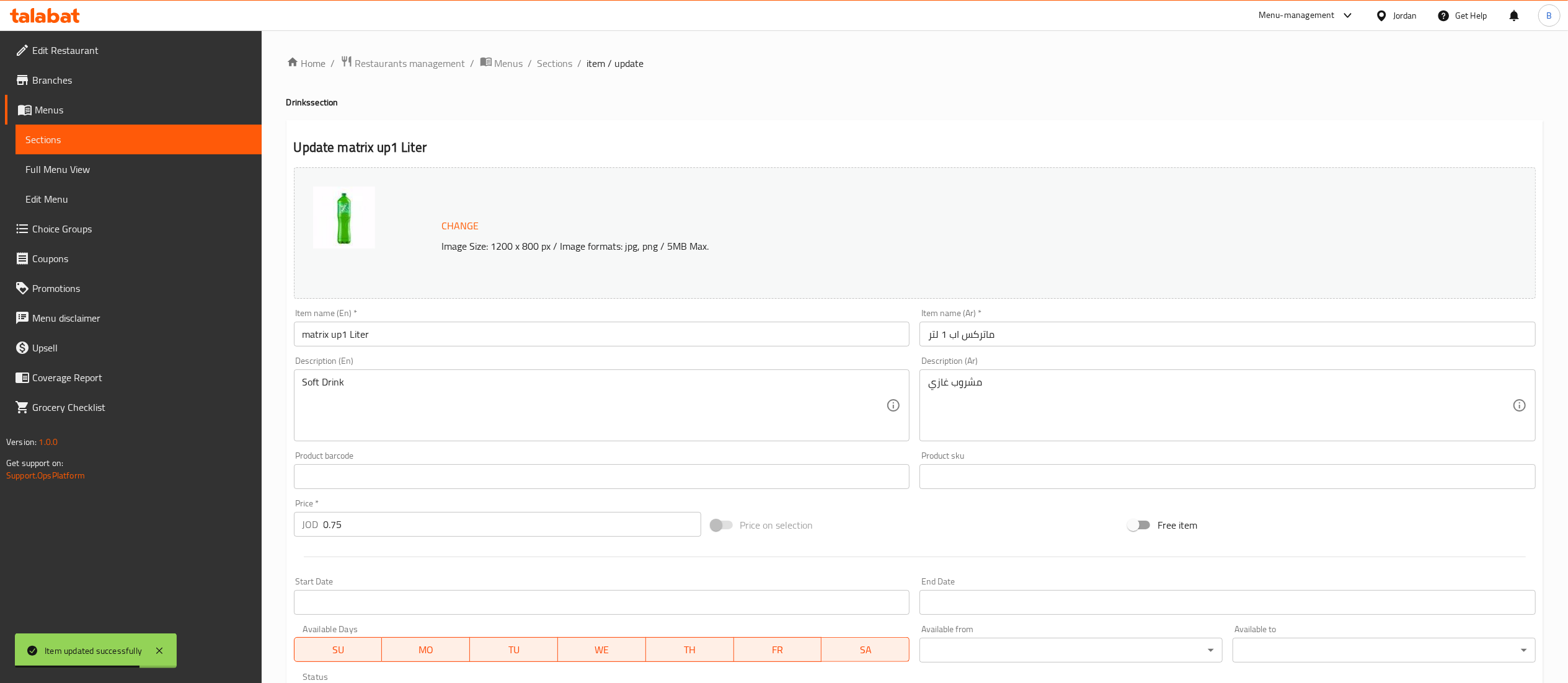
click at [343, 337] on input "matrix up1 Liter" at bounding box center [602, 333] width 616 height 25
click at [1372, 371] on div "مشروب غازي Description (Ar)" at bounding box center [1227, 404] width 616 height 72
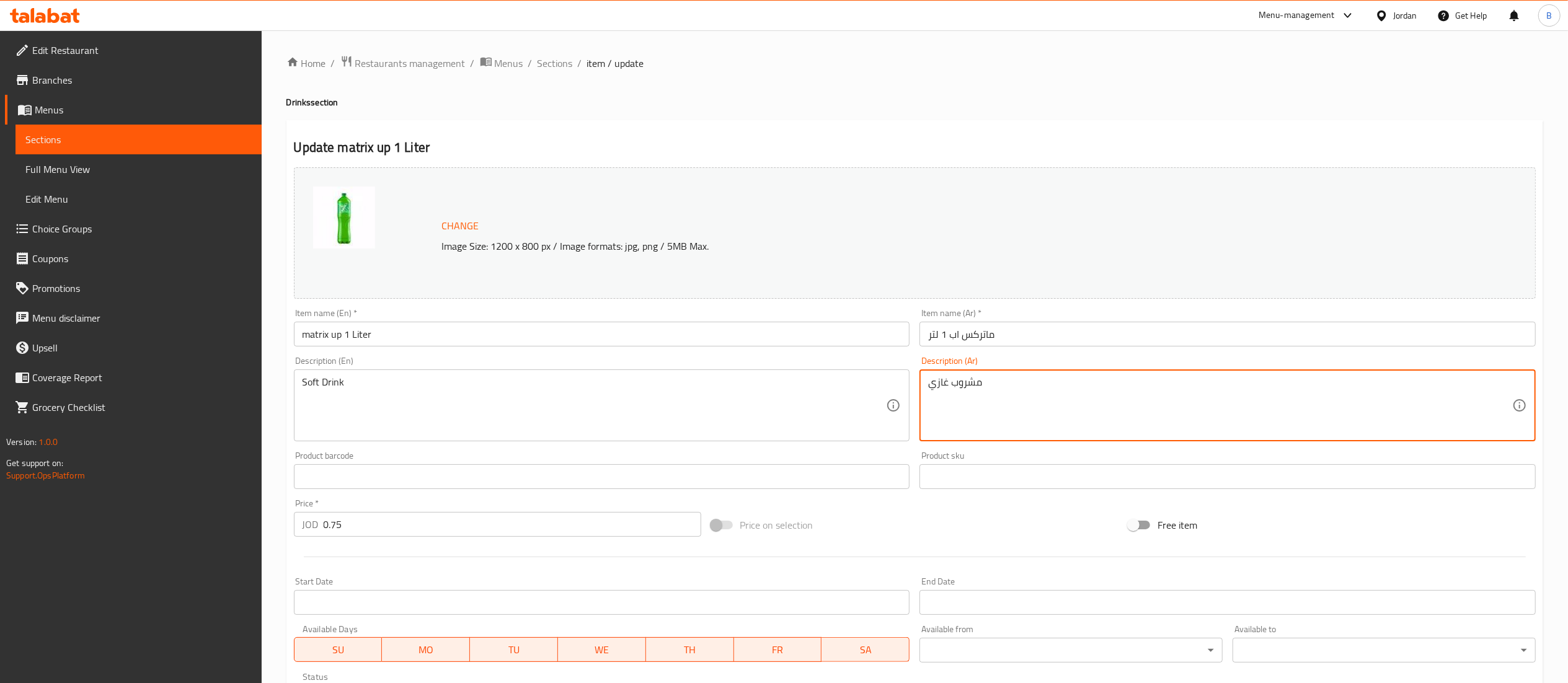
click at [343, 337] on input "matrix up 1 Liter" at bounding box center [602, 333] width 616 height 25
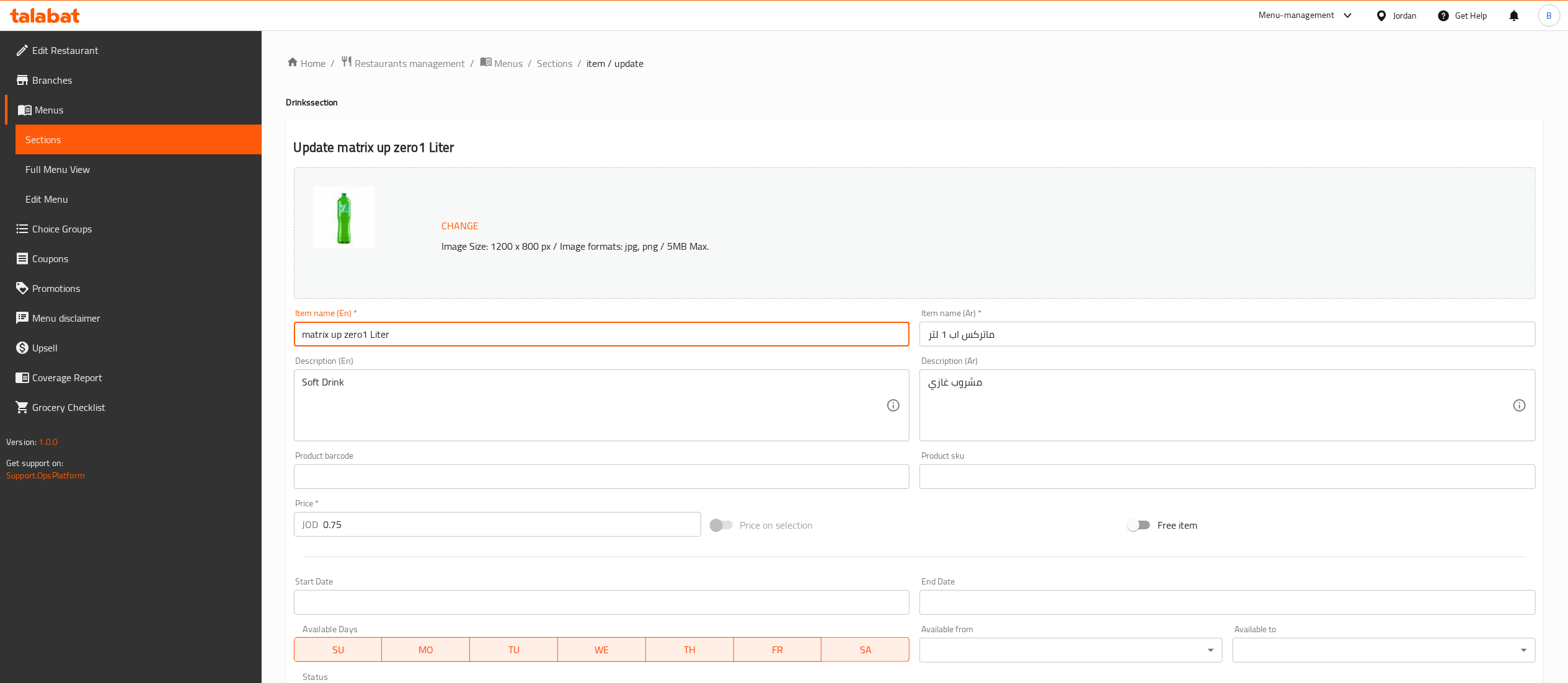
type input "matrix up zero1 Liter"
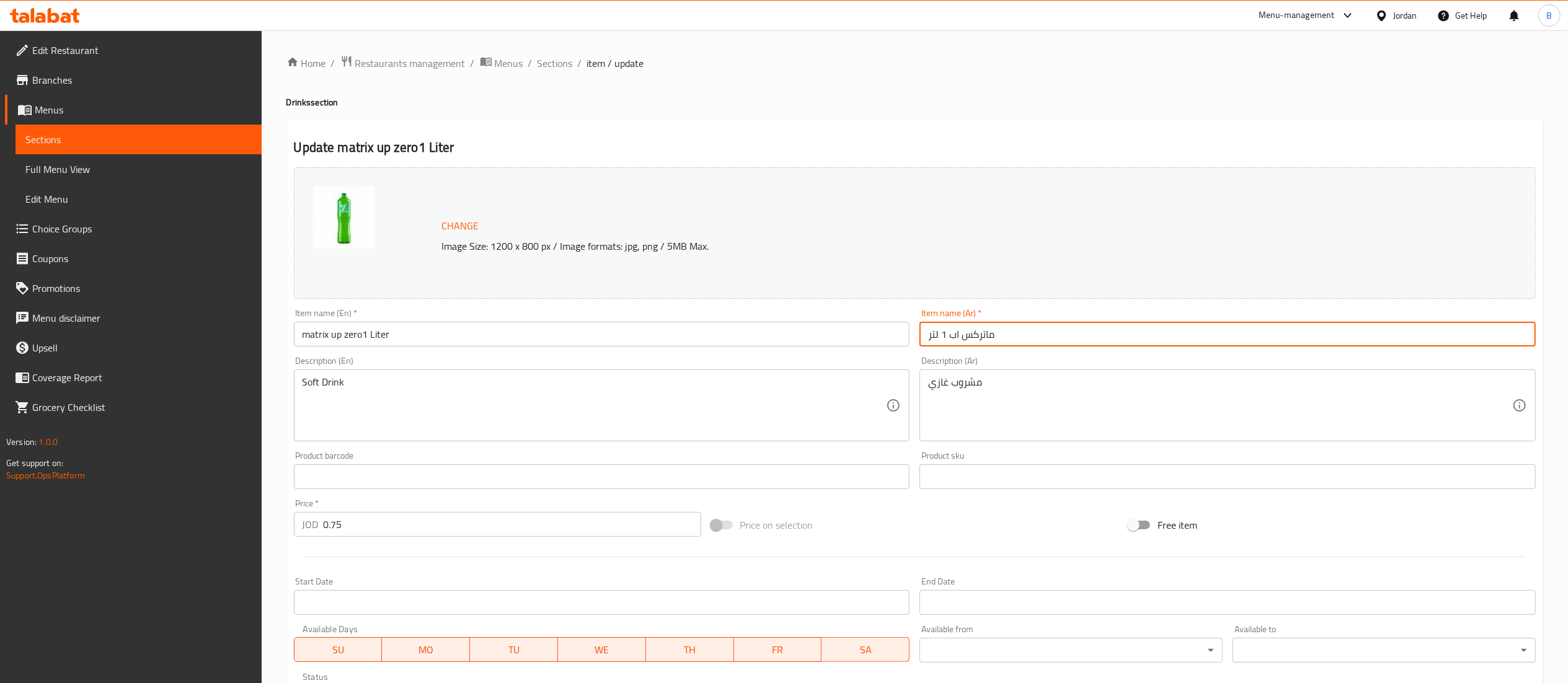
click at [948, 333] on input "ماتركس اب 1 لتر" at bounding box center [1227, 333] width 616 height 25
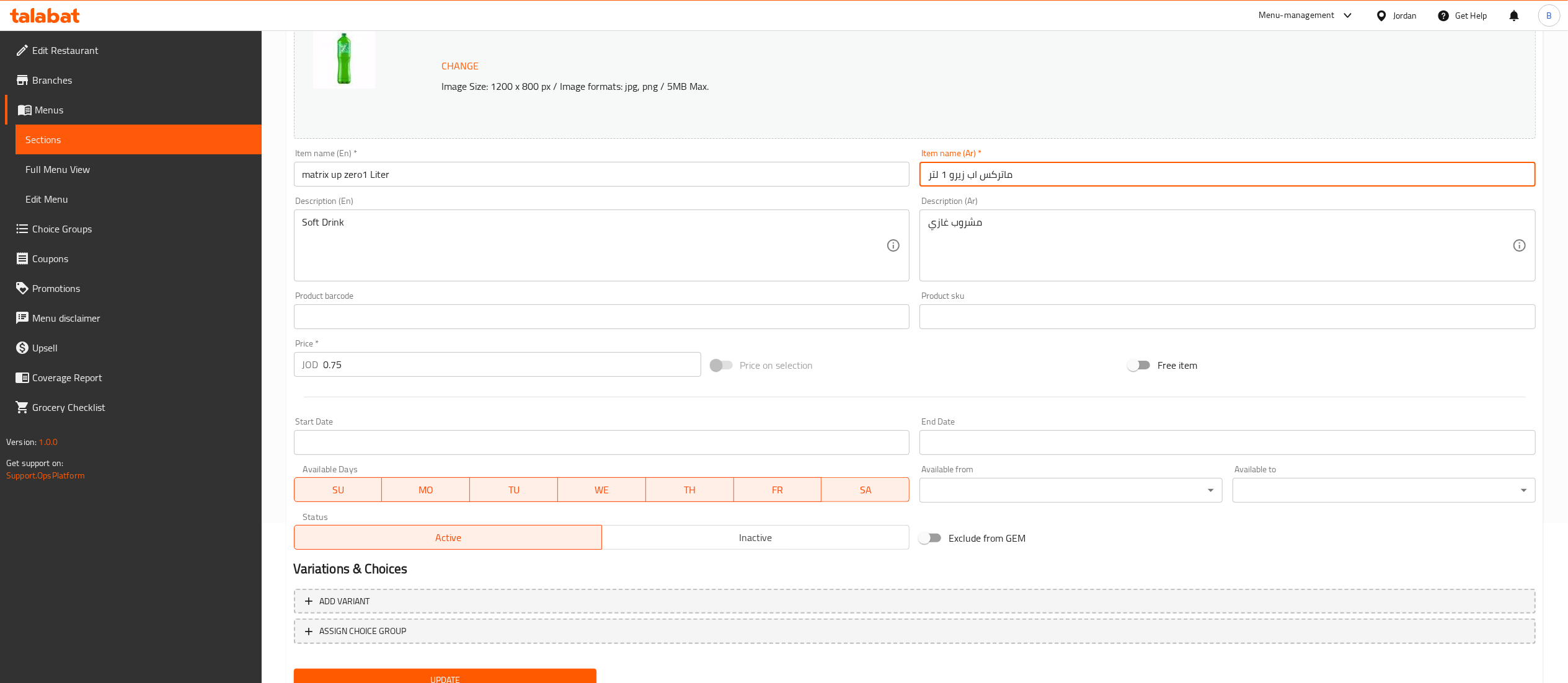
scroll to position [209, 0]
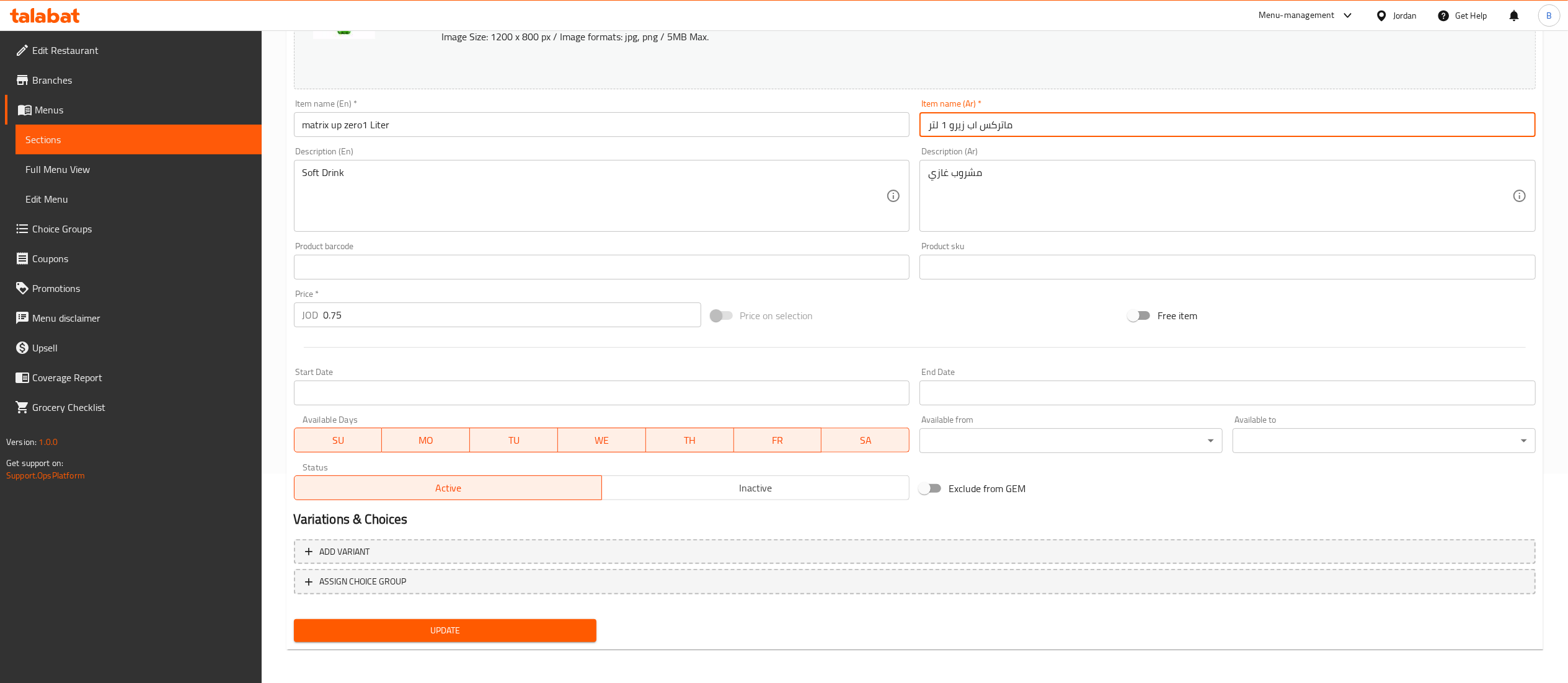
type input "ماتركس اب زيرو 1 لتر"
click at [492, 633] on span "Update" at bounding box center [445, 630] width 284 height 15
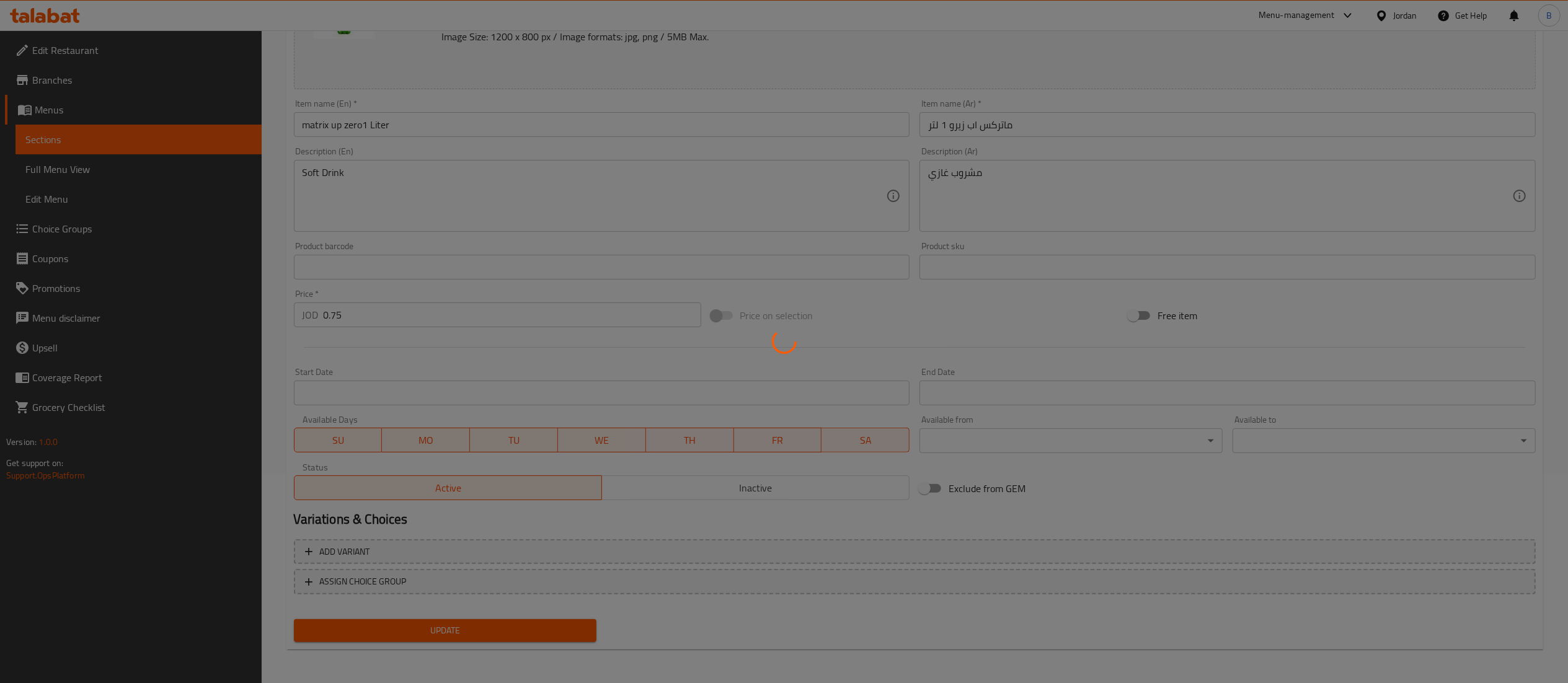
scroll to position [0, 0]
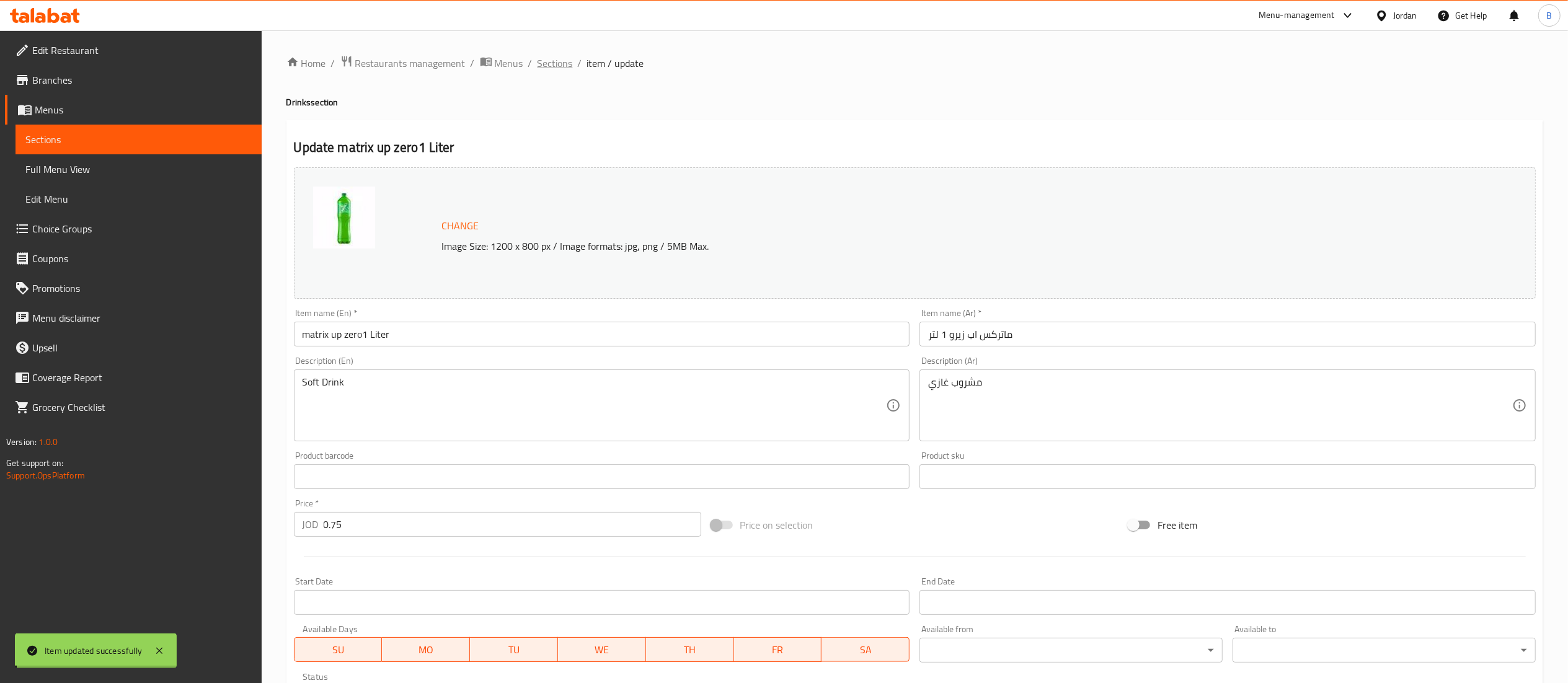
click at [547, 61] on span "Sections" at bounding box center [555, 63] width 36 height 15
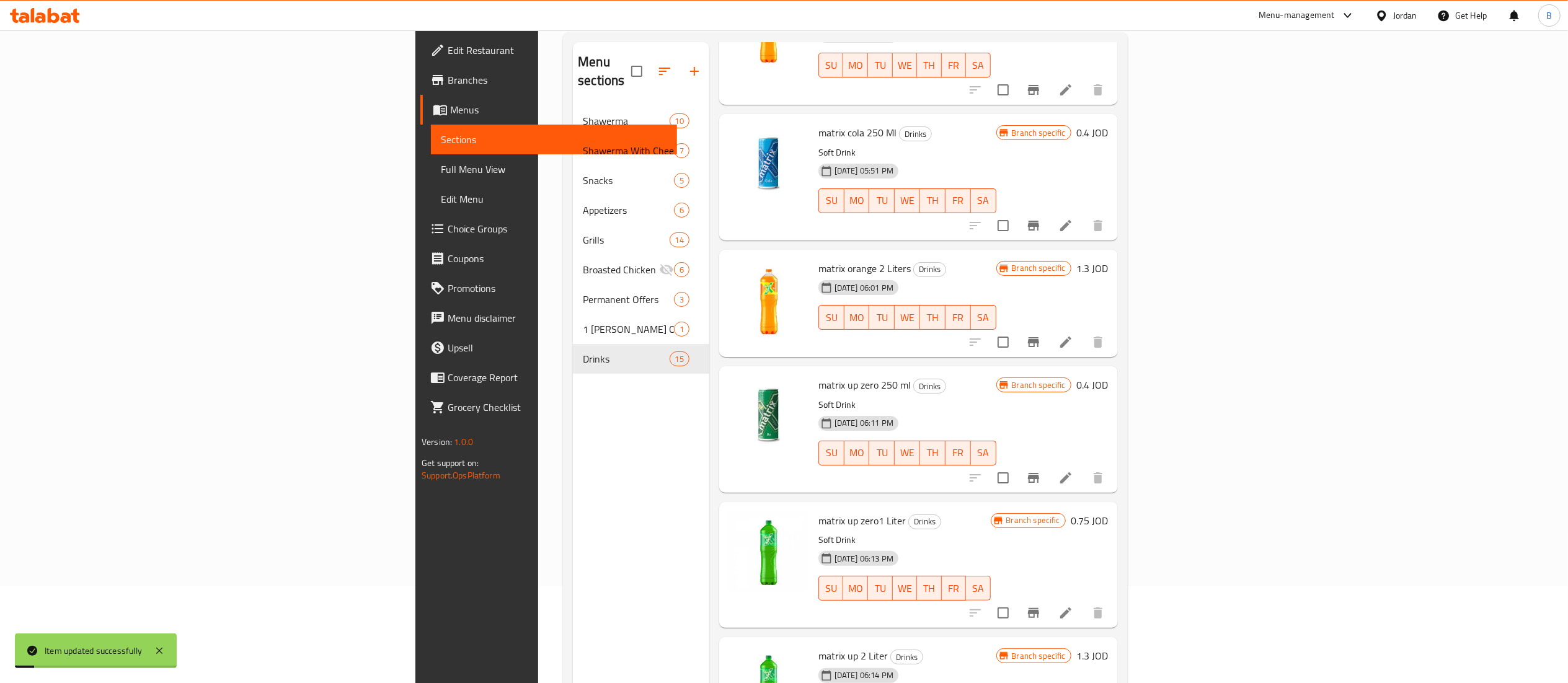
scroll to position [174, 0]
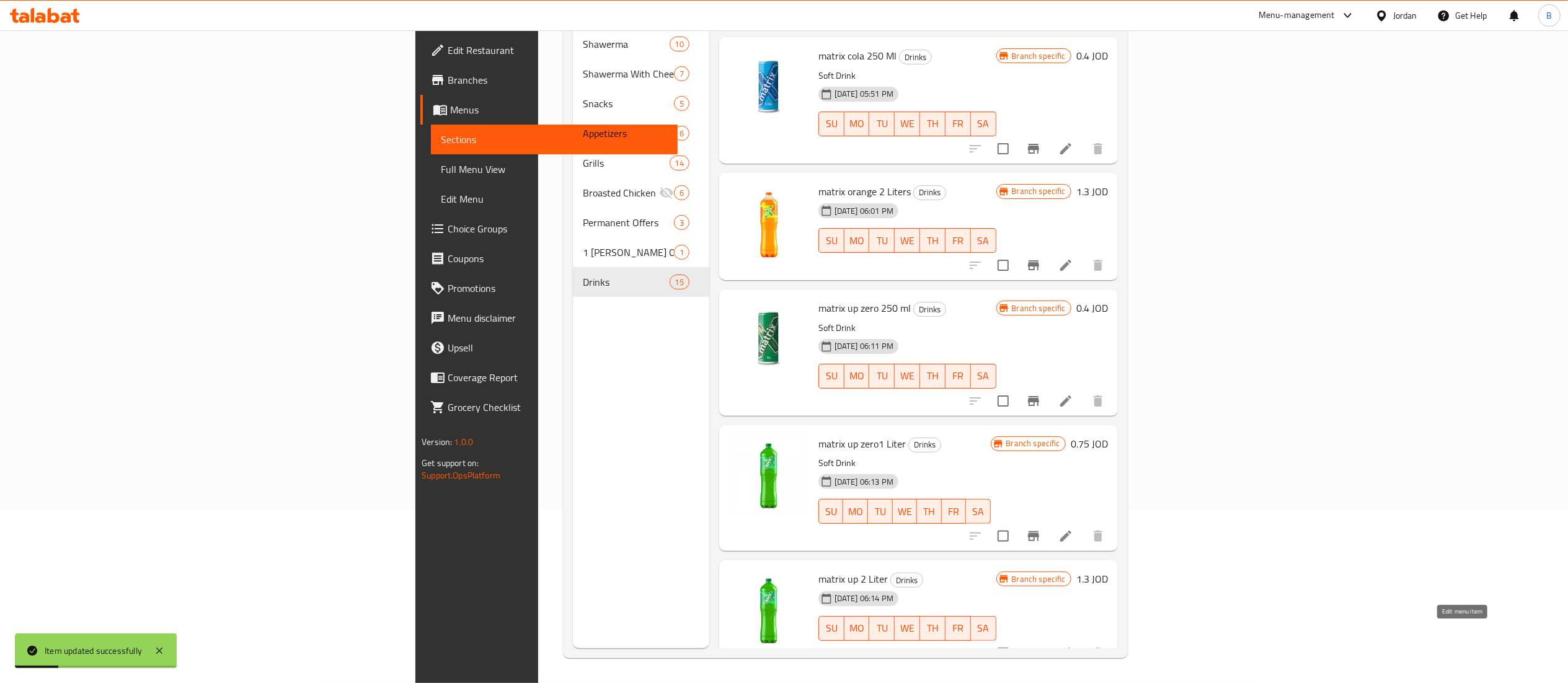
click at [1071, 647] on icon at bounding box center [1066, 653] width 11 height 11
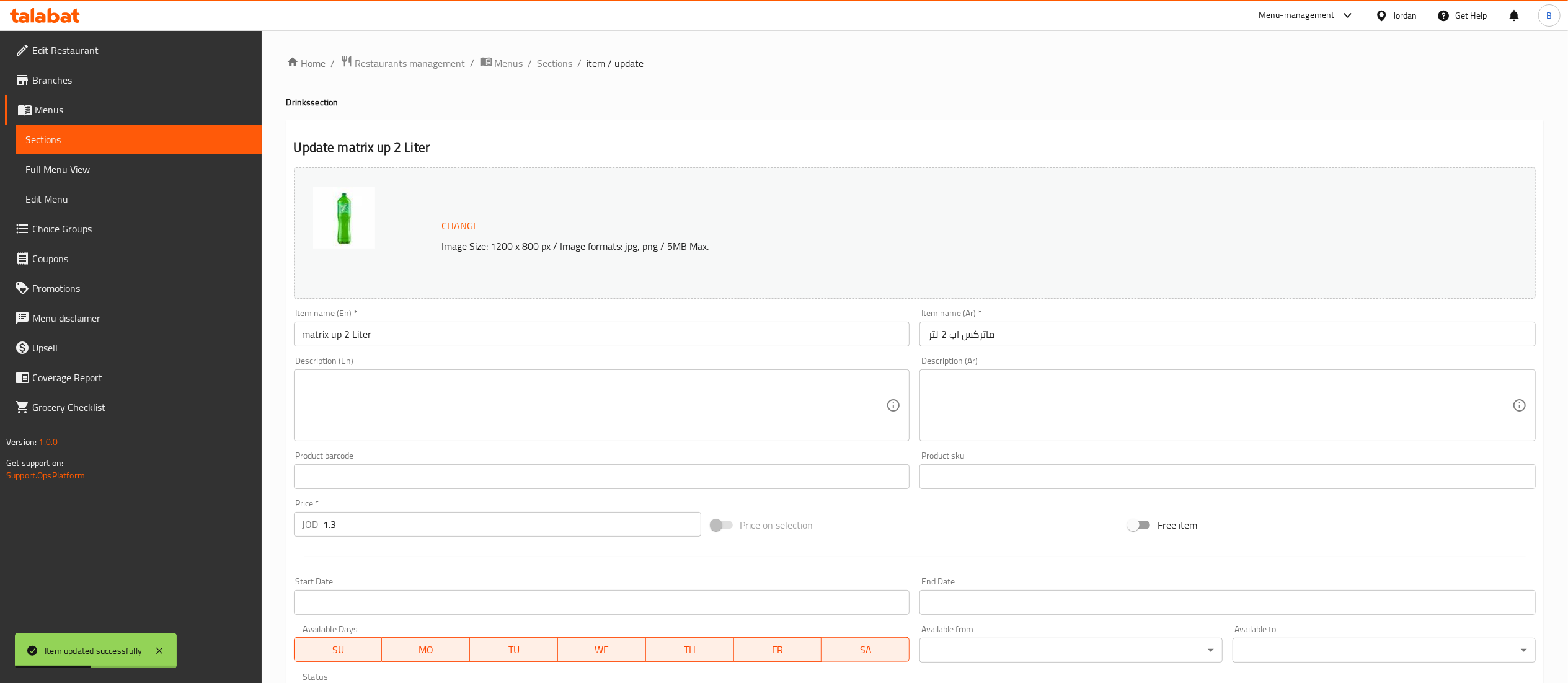
click at [341, 338] on input "matrix up 2 Liter" at bounding box center [602, 333] width 616 height 25
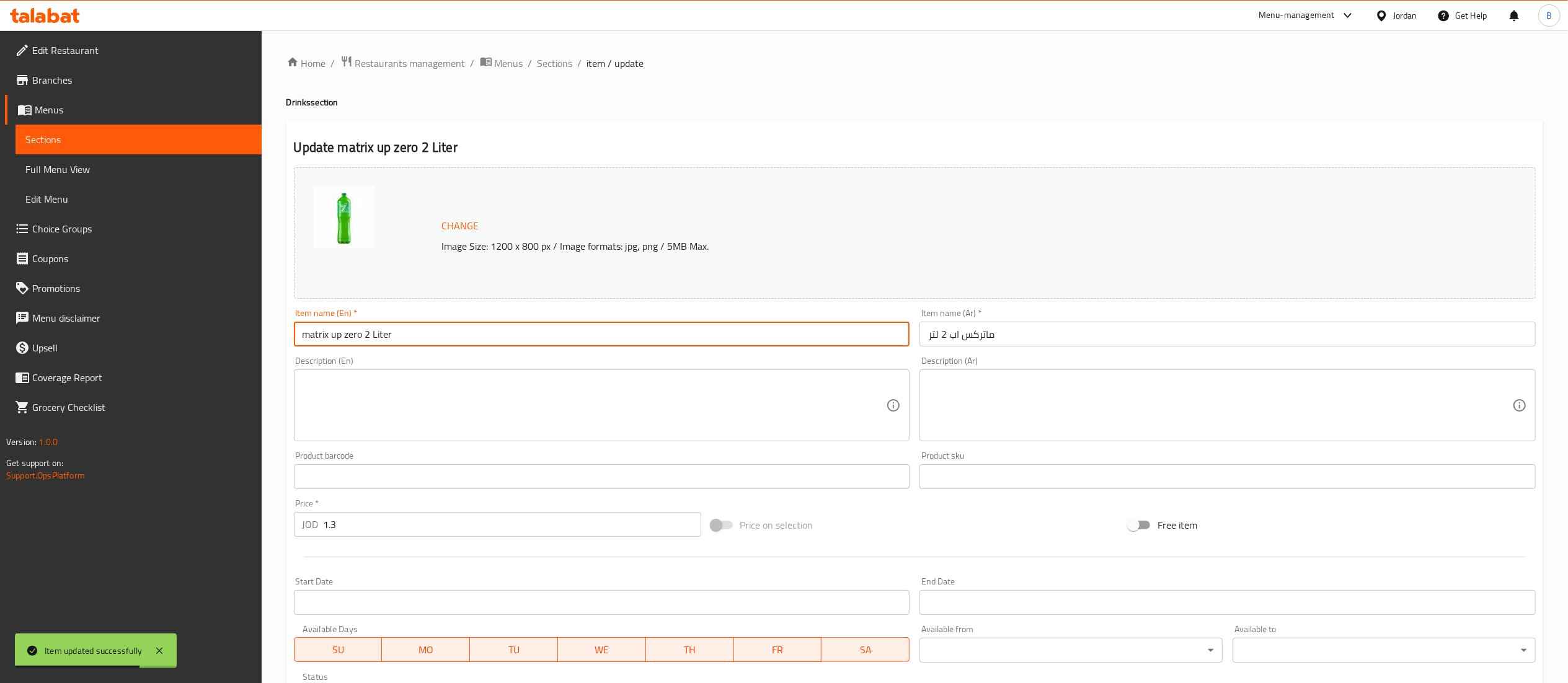
type input "matrix up zero 2 Liter"
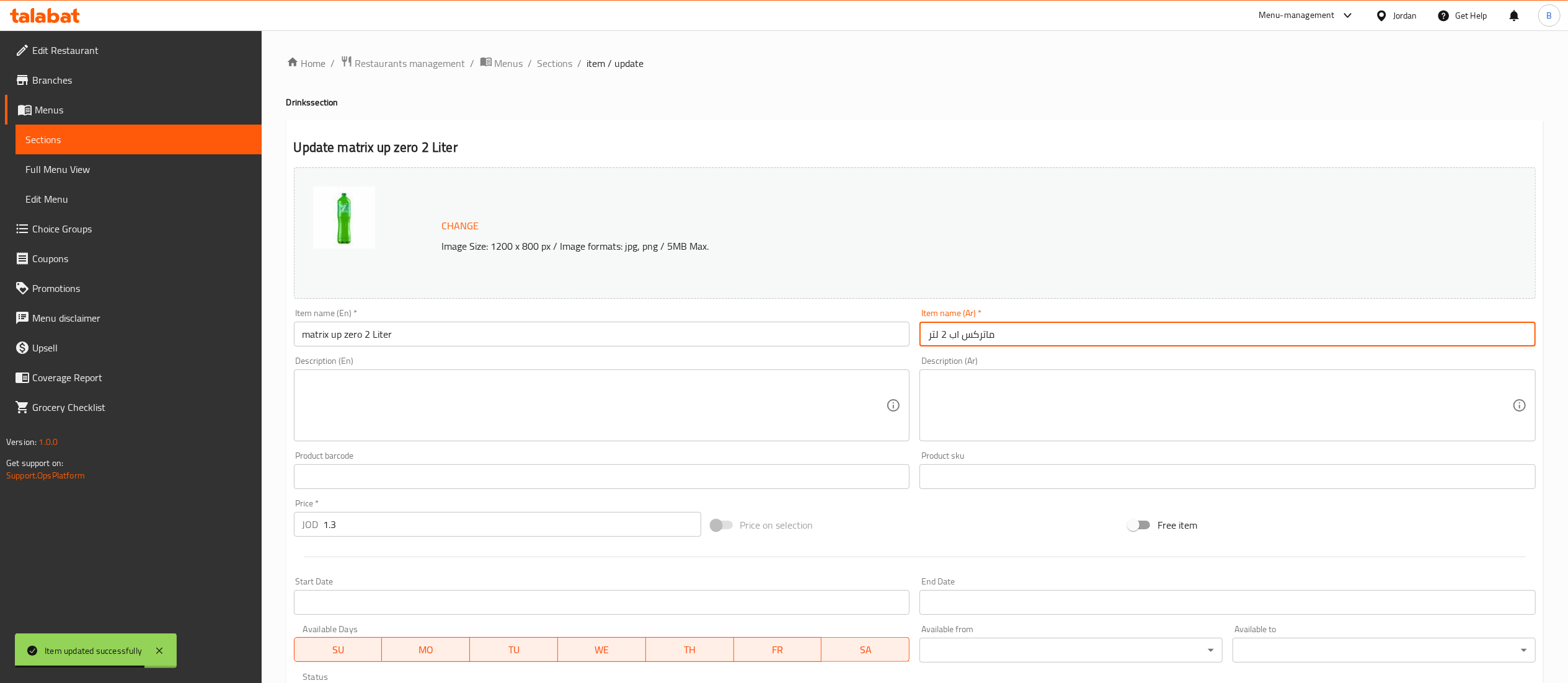
click at [948, 342] on input "ماتركس اب 2 لتر" at bounding box center [1227, 333] width 616 height 25
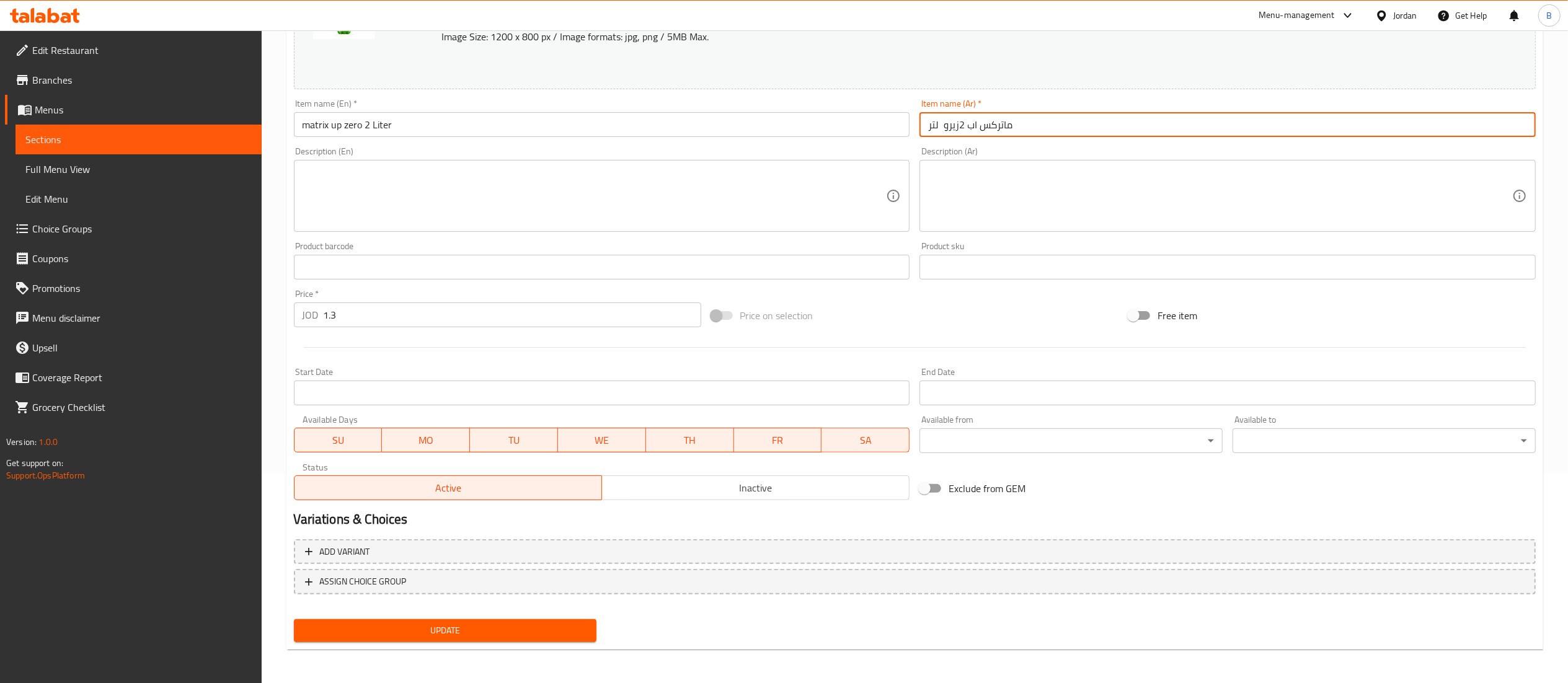
type input "ماتركس اب 2زيرو لتر"
drag, startPoint x: 506, startPoint y: 614, endPoint x: 507, endPoint y: 623, distance: 9.1
click at [506, 614] on div "Update" at bounding box center [446, 631] width 313 height 33
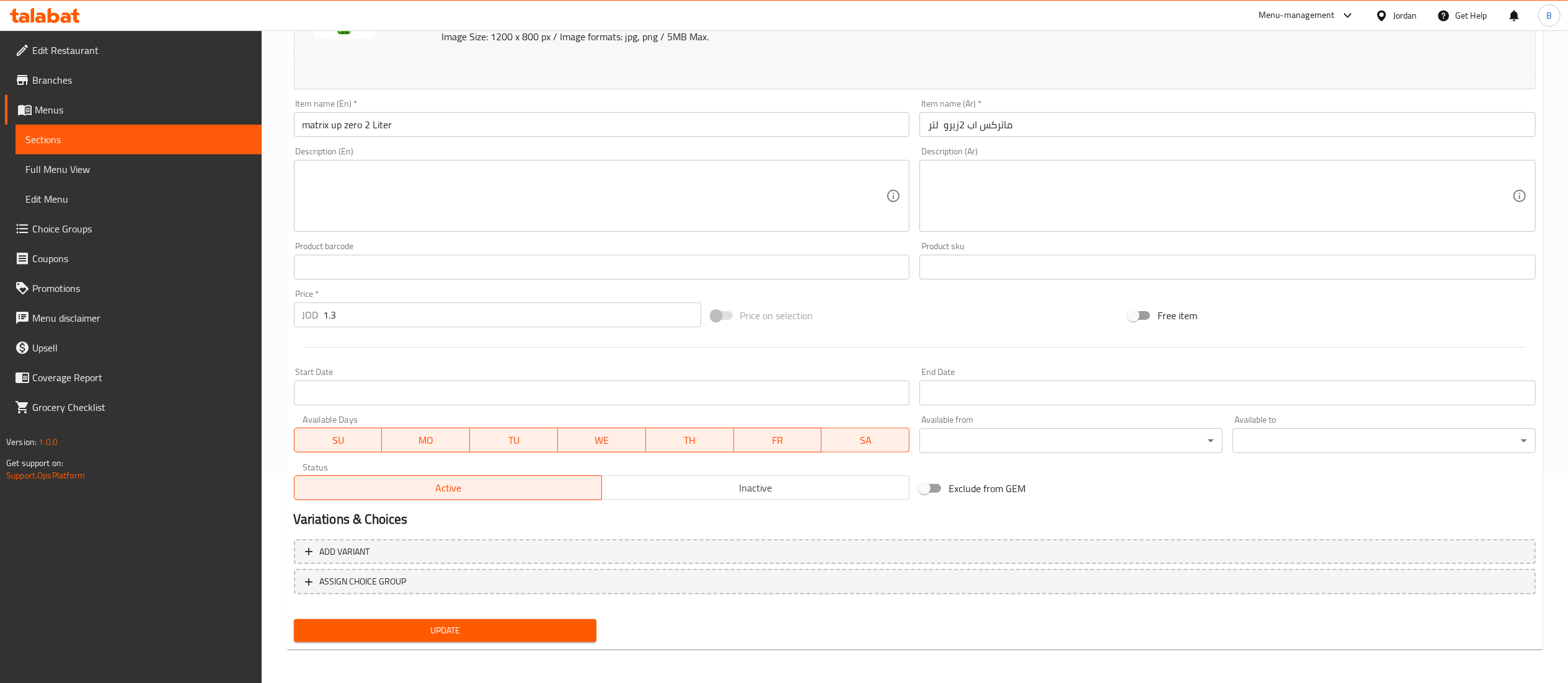
click at [507, 624] on span "Update" at bounding box center [445, 630] width 284 height 15
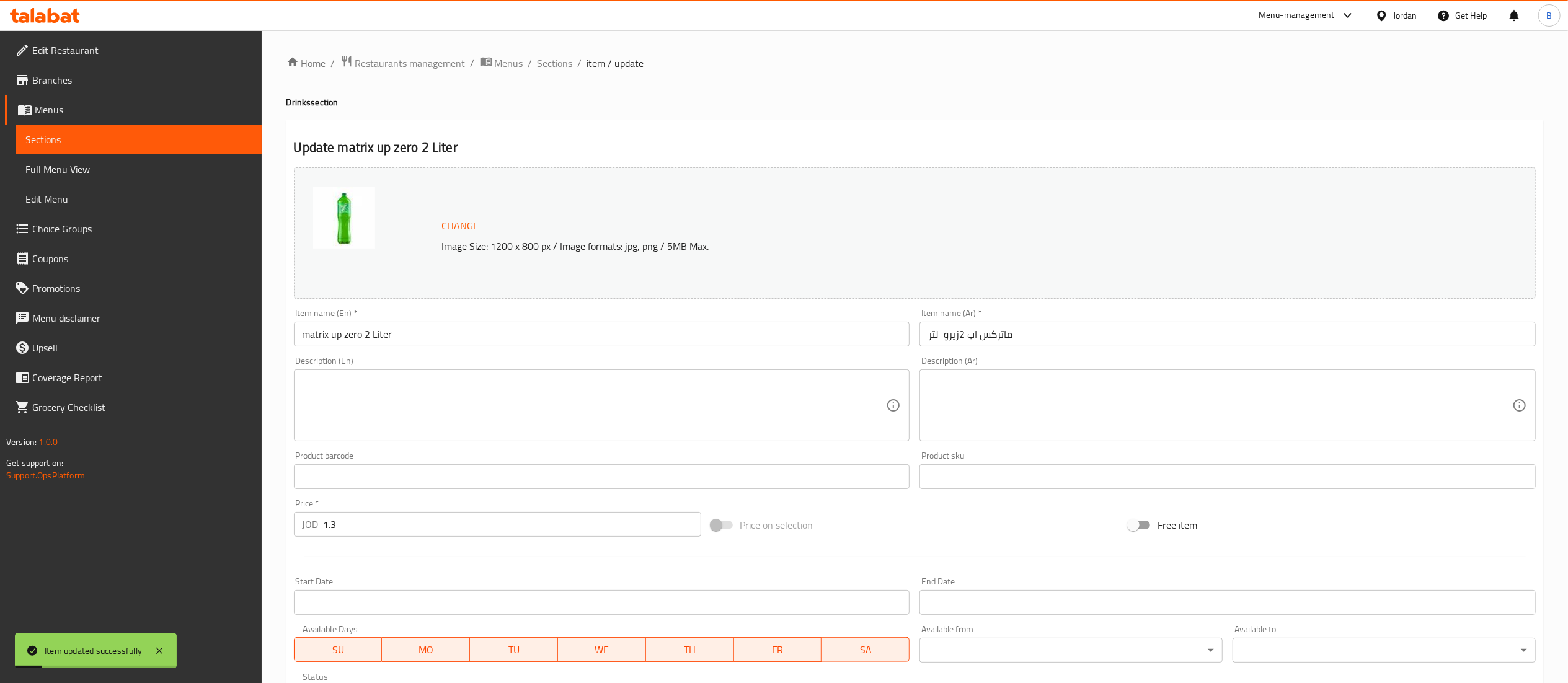
click at [564, 69] on span "Sections" at bounding box center [555, 63] width 36 height 15
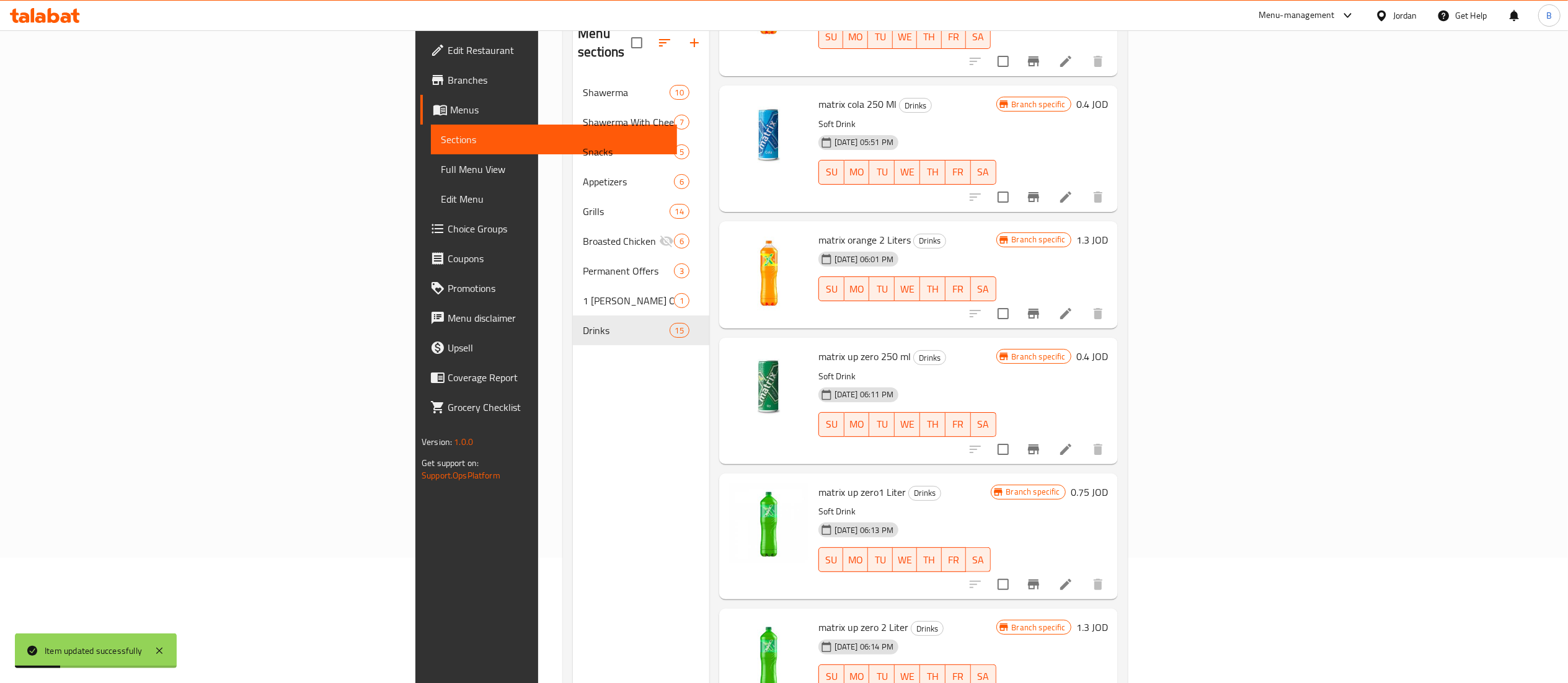
scroll to position [174, 0]
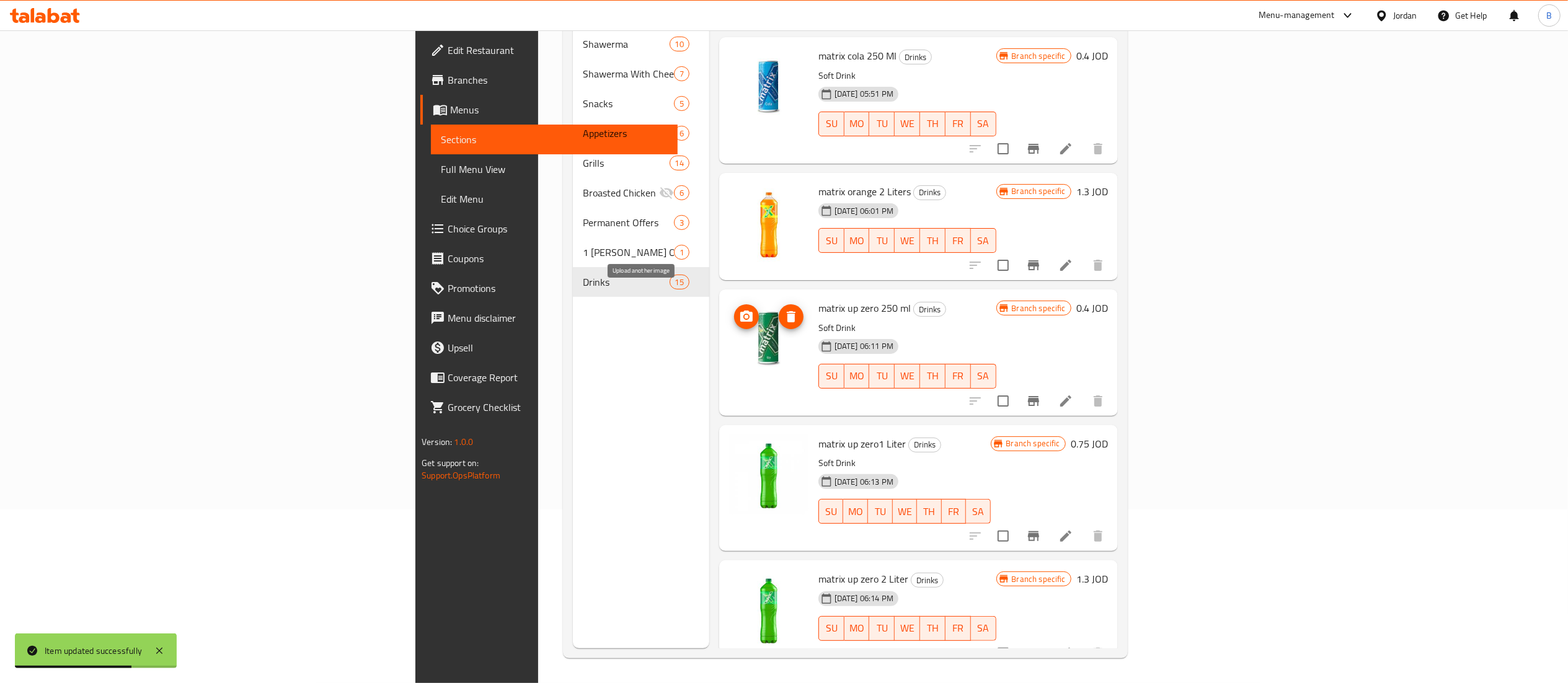
click at [740, 310] on icon "upload picture" at bounding box center [746, 316] width 12 height 11
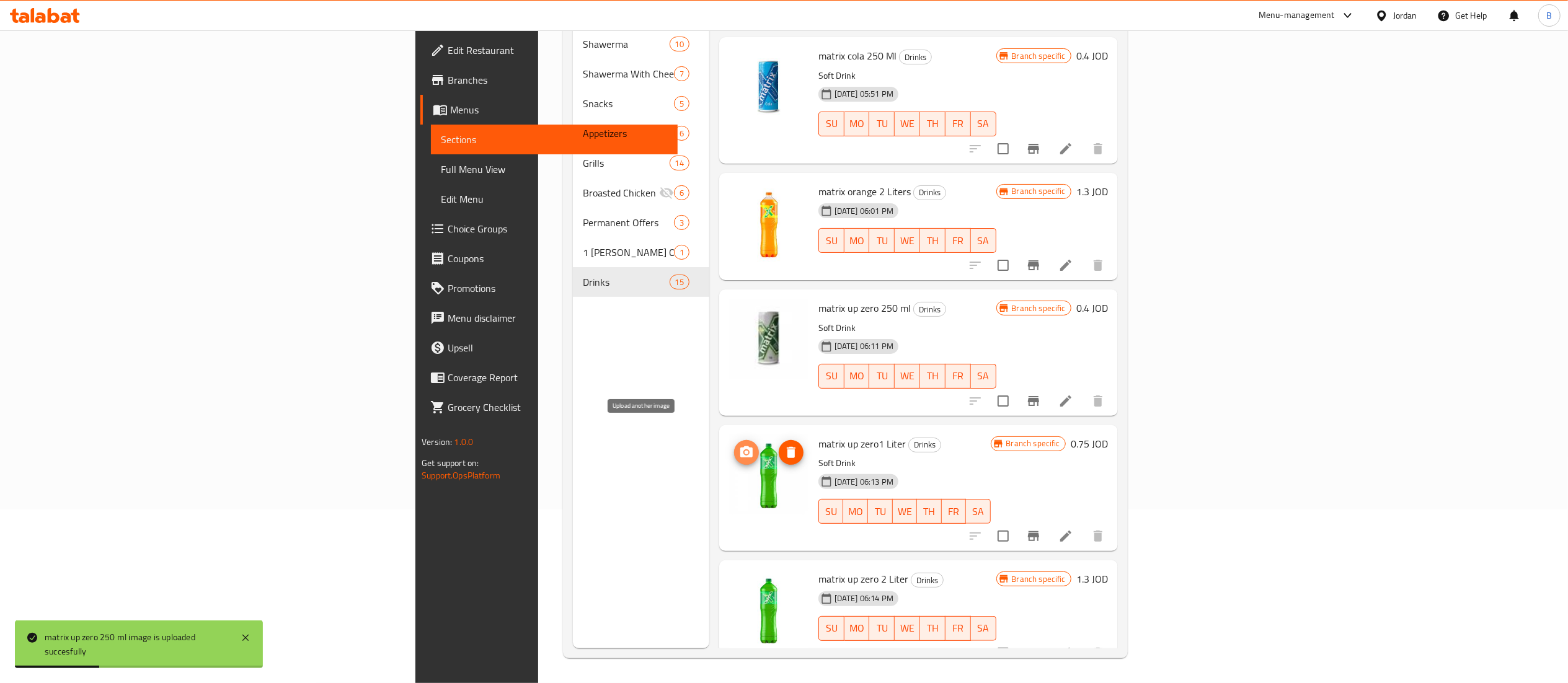
click at [739, 445] on icon "upload picture" at bounding box center [746, 452] width 15 height 15
click at [740, 581] on icon "upload picture" at bounding box center [746, 587] width 12 height 11
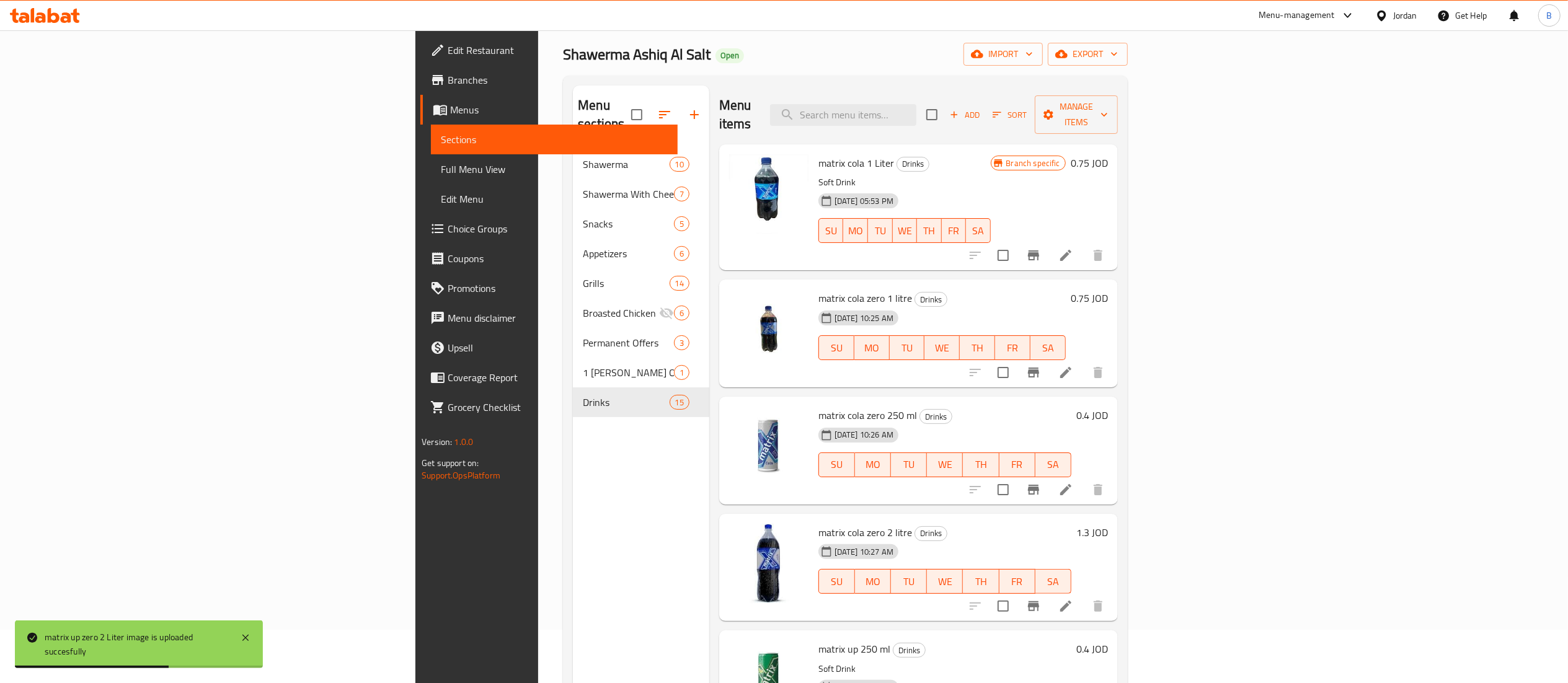
scroll to position [0, 0]
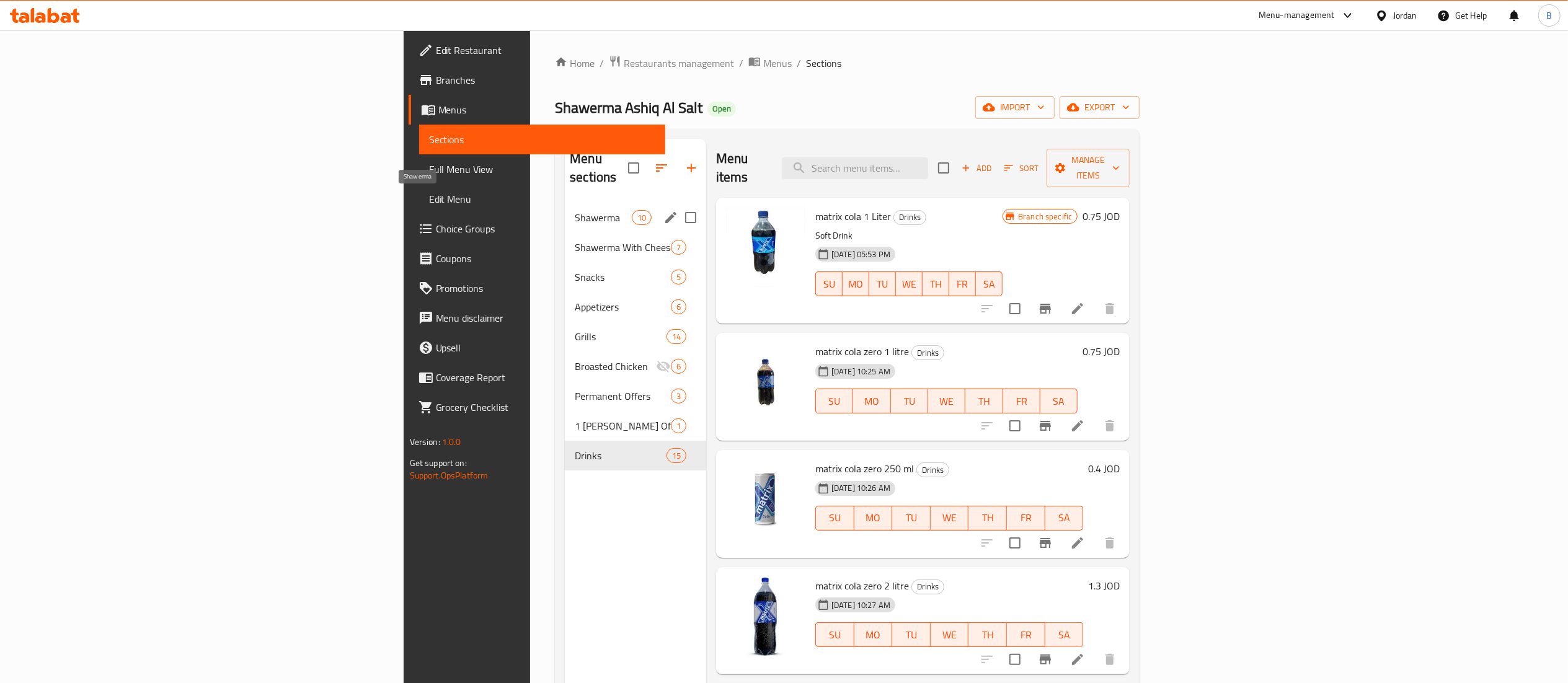
click at [574, 210] on span "Shawerma" at bounding box center [603, 217] width 57 height 15
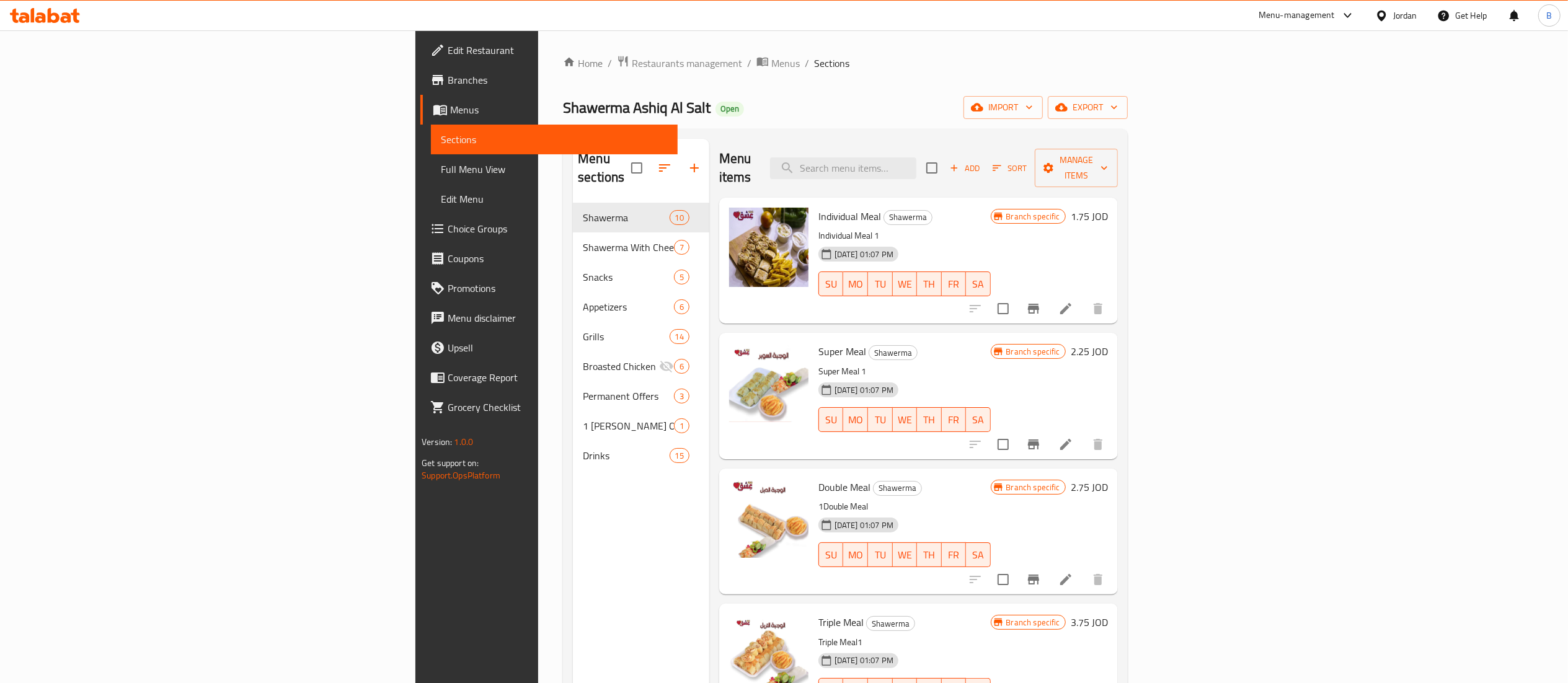
click at [1108, 207] on h6 "1.75 JOD" at bounding box center [1089, 216] width 37 height 17
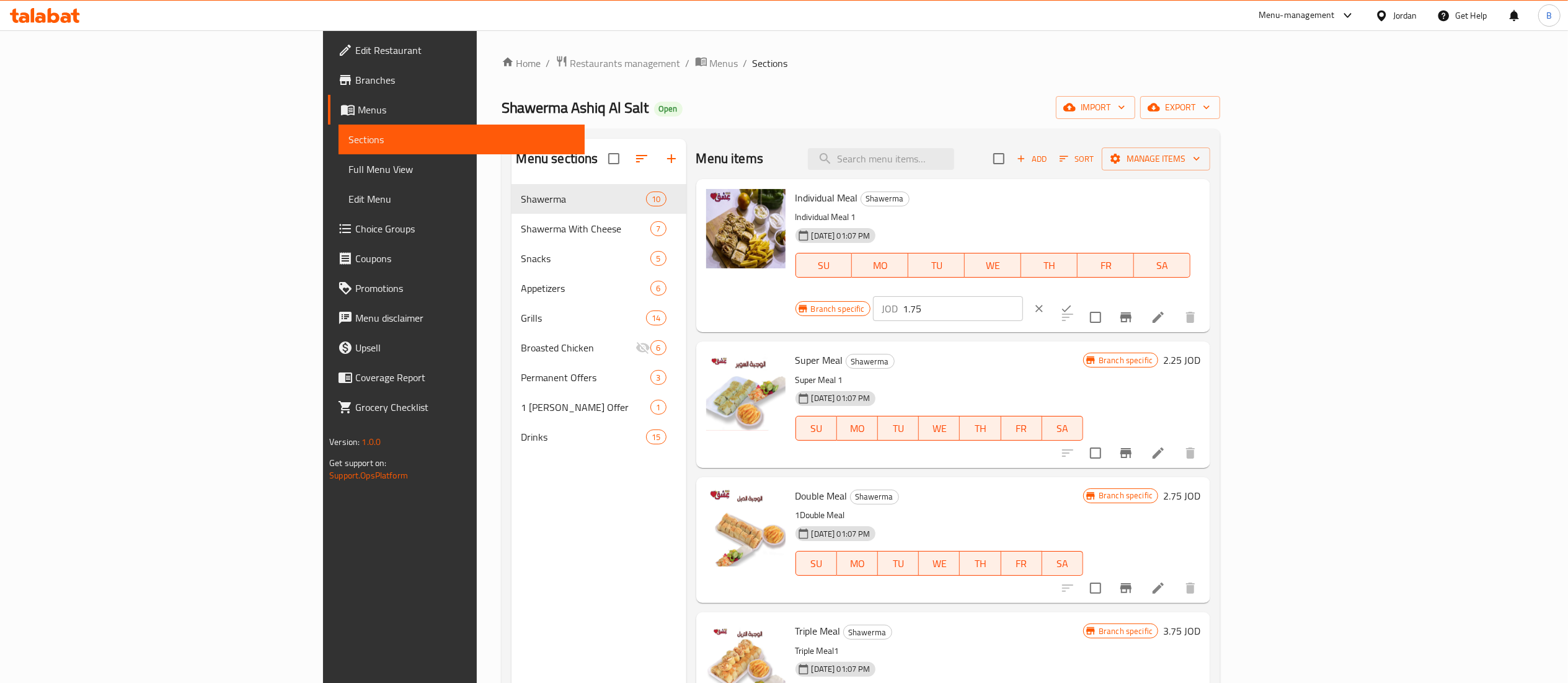
drag, startPoint x: 1364, startPoint y: 202, endPoint x: 1278, endPoint y: 199, distance: 86.1
click at [1098, 295] on div "Branch specific JOD 1.75 ​" at bounding box center [947, 308] width 303 height 27
drag, startPoint x: 1372, startPoint y: 204, endPoint x: 1233, endPoint y: 207, distance: 139.0
click at [1098, 295] on div "Branch specific JOD 2.65 ​" at bounding box center [947, 308] width 303 height 27
type input "2.65"
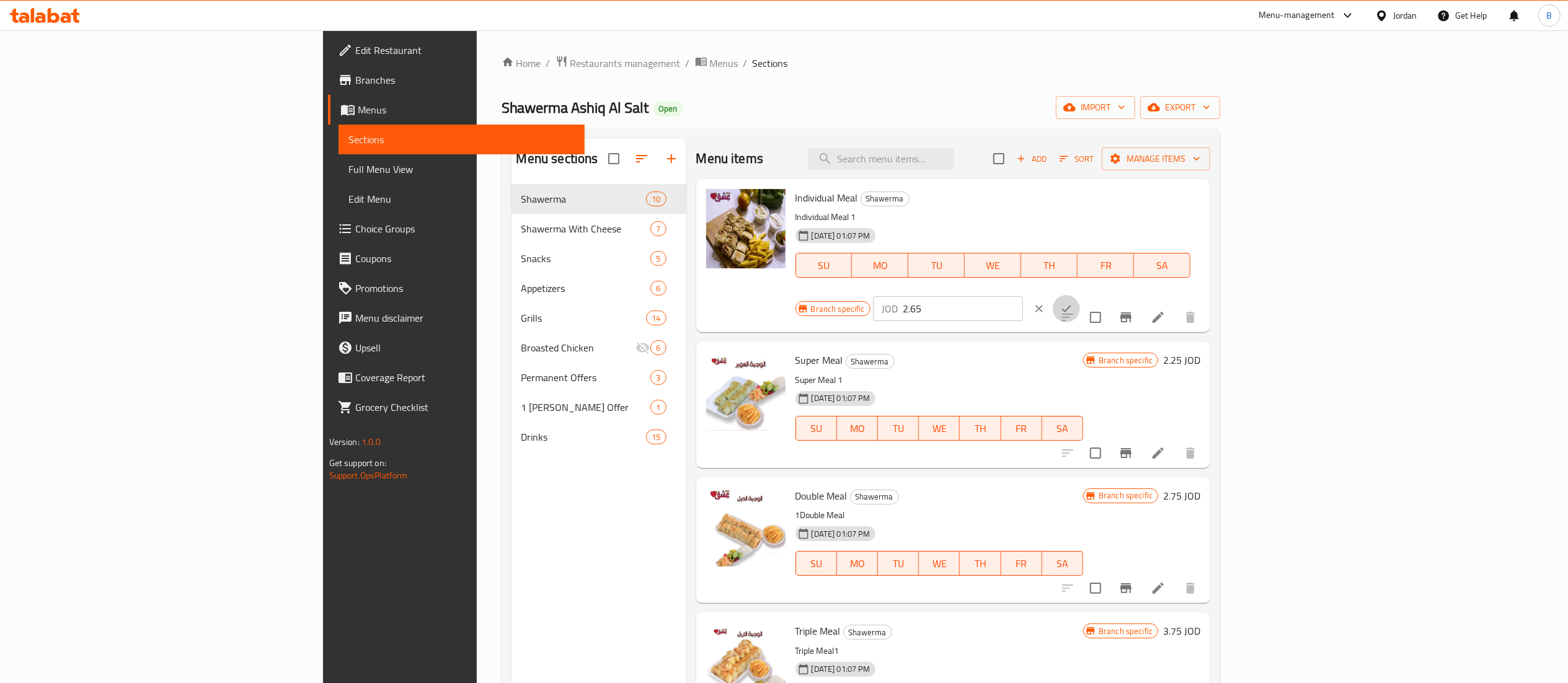
click at [1073, 303] on icon "ok" at bounding box center [1066, 308] width 12 height 12
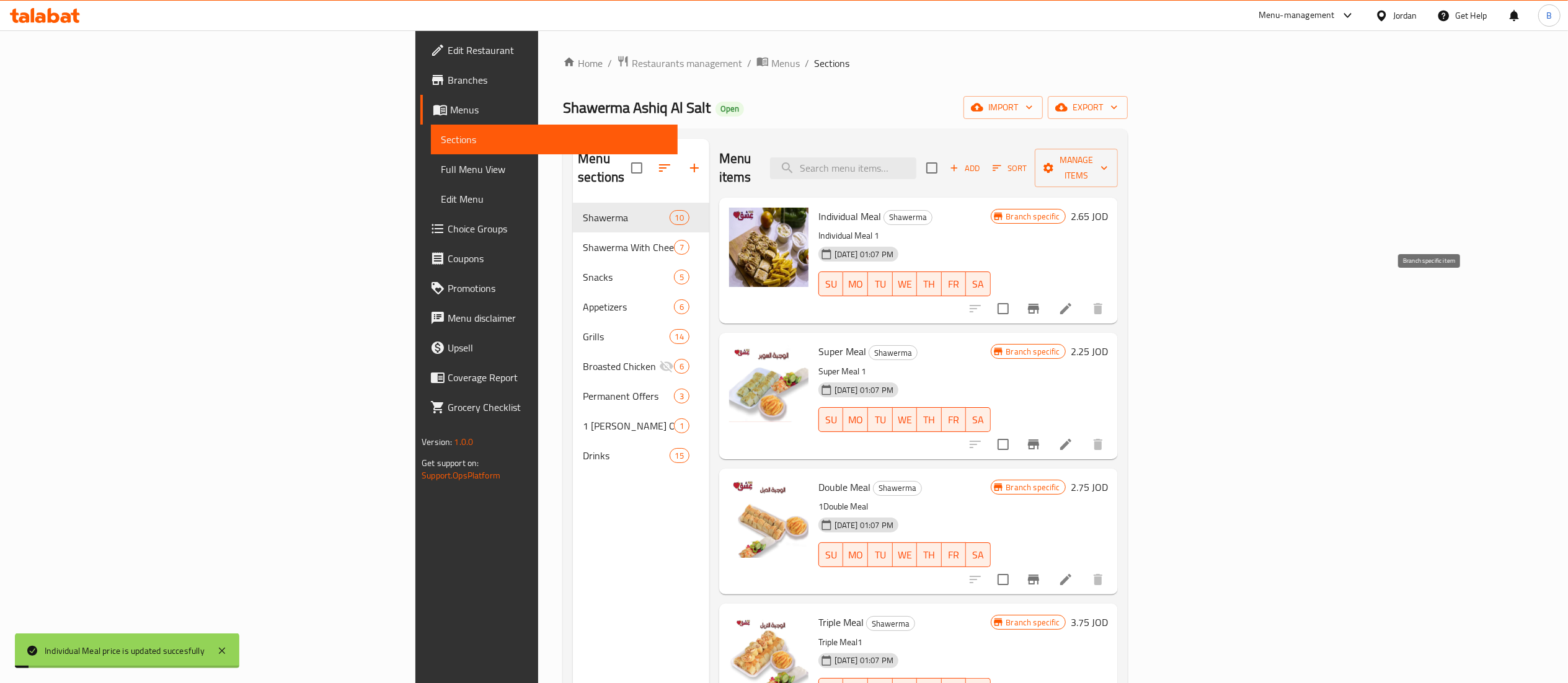
click at [1039, 304] on icon "Branch-specific-item" at bounding box center [1033, 308] width 11 height 10
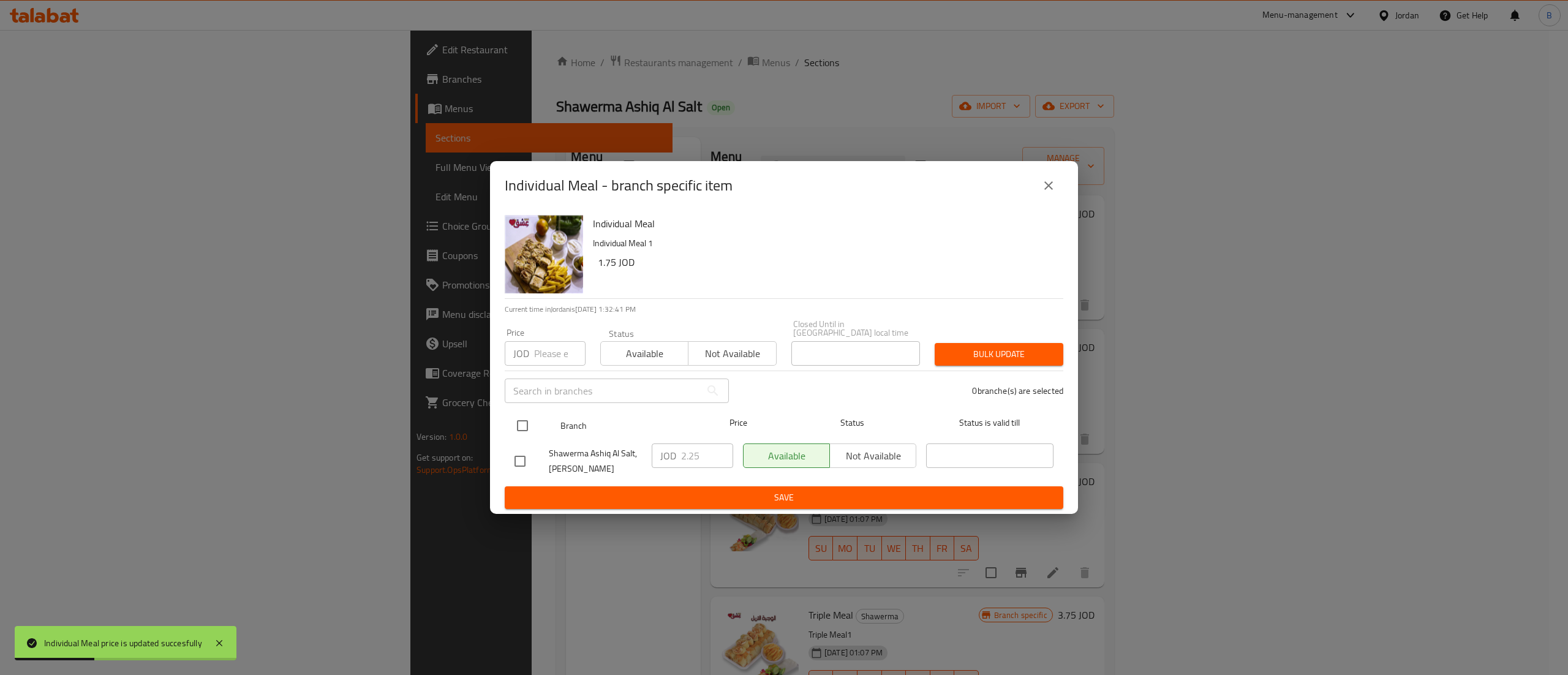
click at [528, 421] on input "checkbox" at bounding box center [523, 425] width 26 height 26
checkbox input "true"
drag, startPoint x: 701, startPoint y: 448, endPoint x: 618, endPoint y: 445, distance: 83.1
click at [622, 445] on div "Shawerma Ashiq Al Salt, Al Midan JOD 2.25 ​ Available Not available ​" at bounding box center [784, 460] width 549 height 45
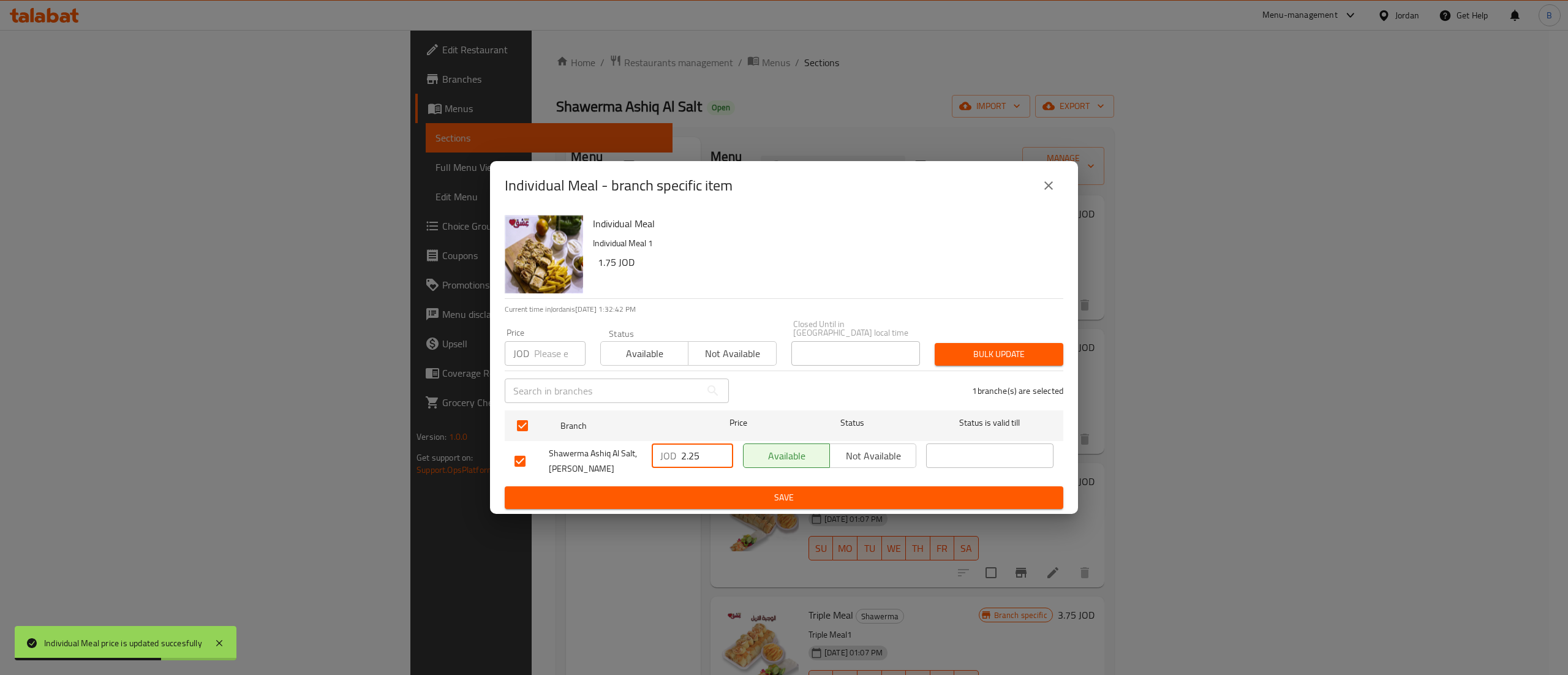
paste input "6"
type input "2.65"
click at [686, 490] on span "Save" at bounding box center [784, 497] width 539 height 15
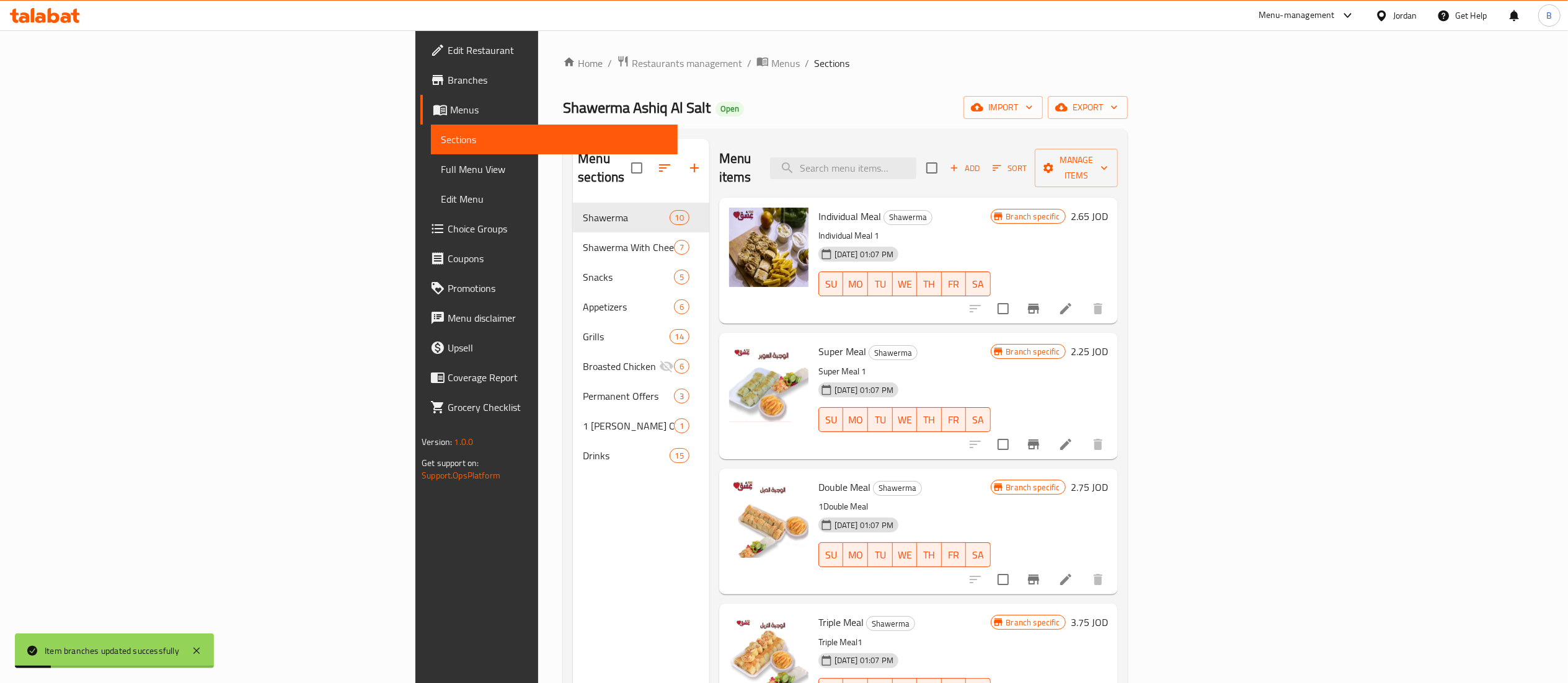
click at [1108, 342] on h6 "2.25 JOD" at bounding box center [1089, 350] width 37 height 17
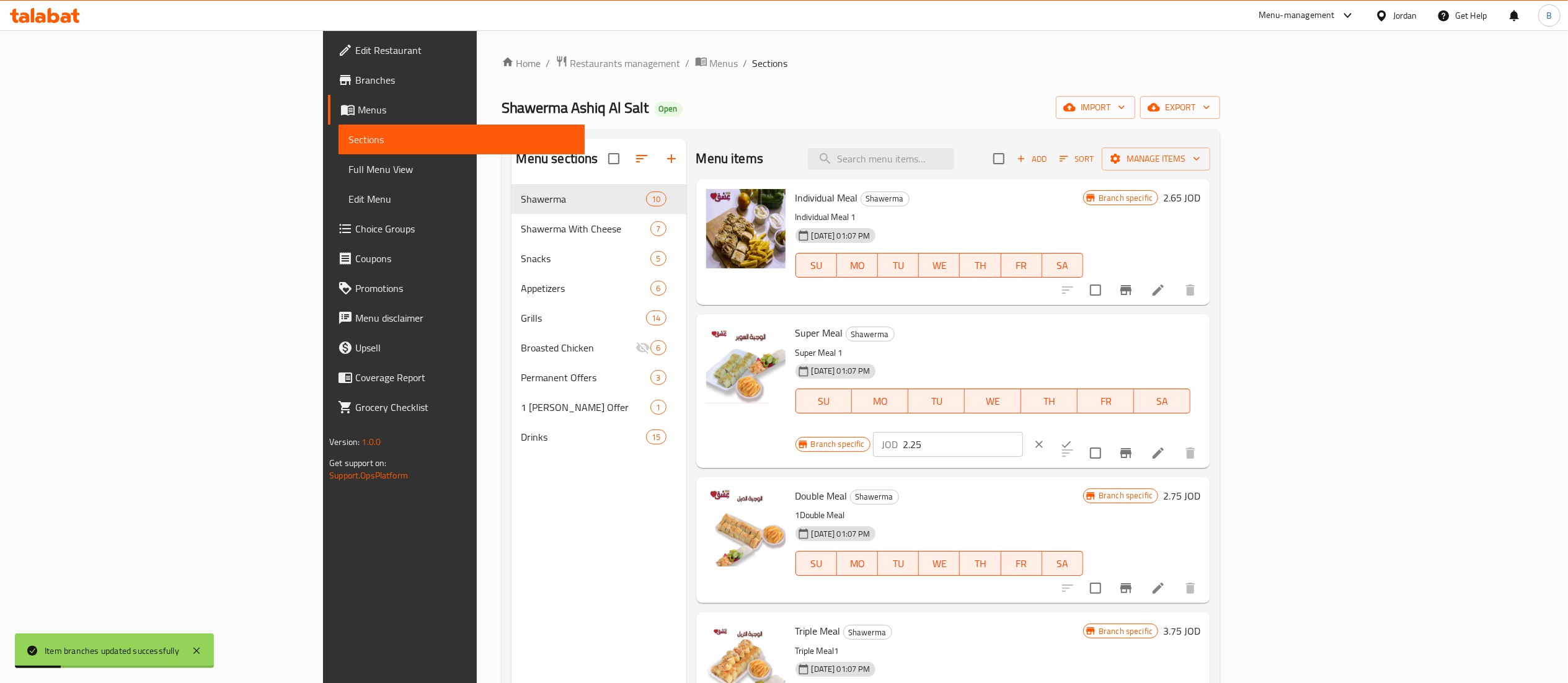
drag, startPoint x: 1389, startPoint y: 339, endPoint x: 1065, endPoint y: 329, distance: 324.2
click at [1071, 329] on div "Super Meal Shawerma Super Meal 1 25-01-2021 01:07 PM SU MO TU WE TH FR SA Branc…" at bounding box center [998, 390] width 415 height 143
drag, startPoint x: 1375, startPoint y: 340, endPoint x: 1198, endPoint y: 322, distance: 177.9
click at [1098, 430] on div "Branch specific JOD 3.60 ​" at bounding box center [947, 444] width 303 height 27
type input "3.60"
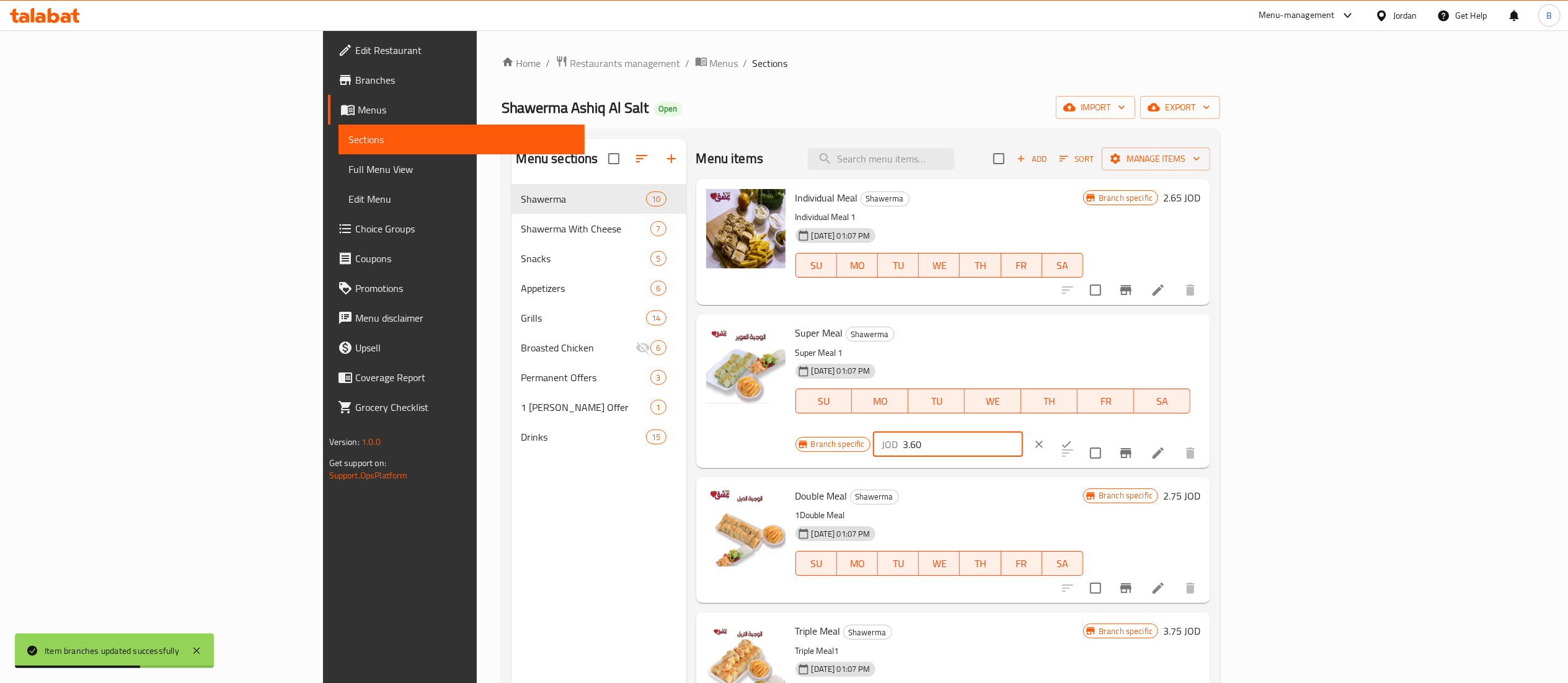
click at [1073, 438] on icon "ok" at bounding box center [1066, 444] width 12 height 12
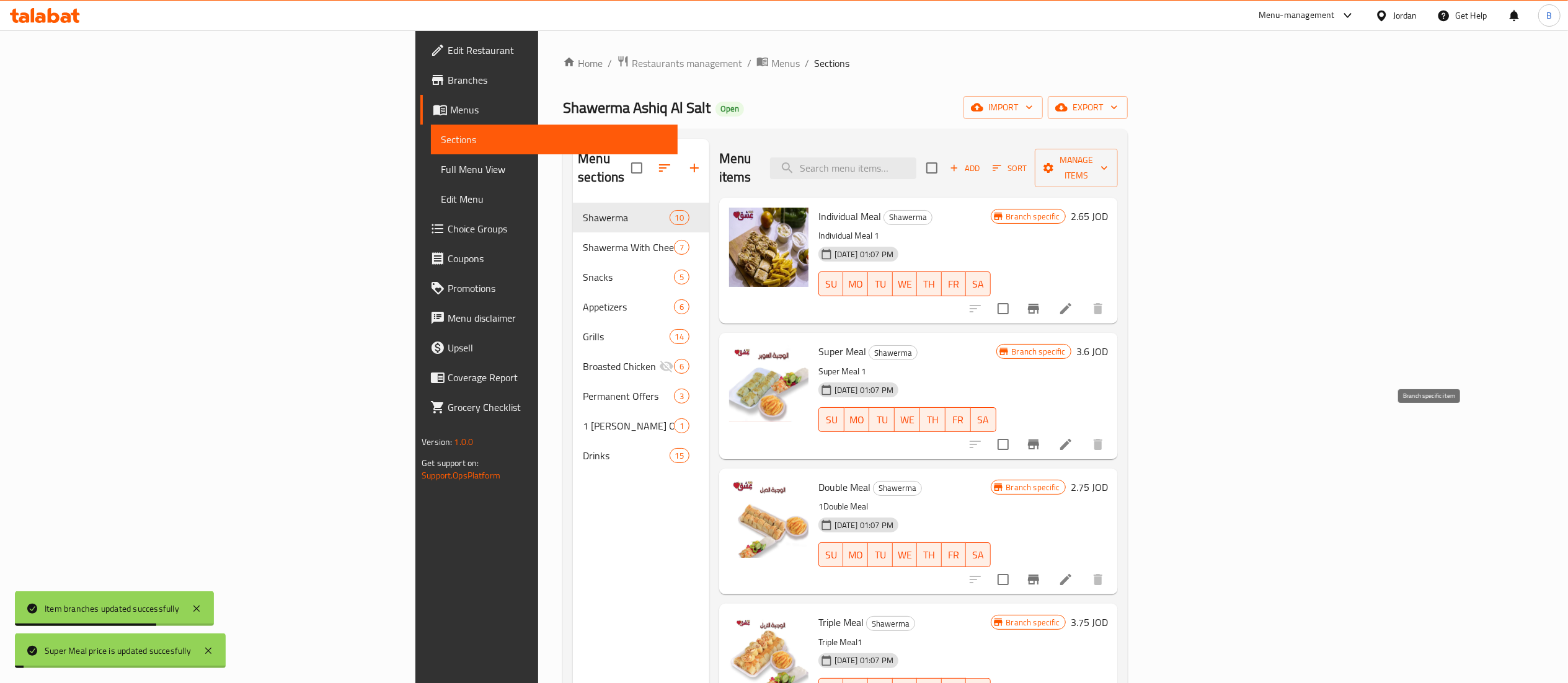
click at [1039, 439] on icon "Branch-specific-item" at bounding box center [1033, 444] width 11 height 10
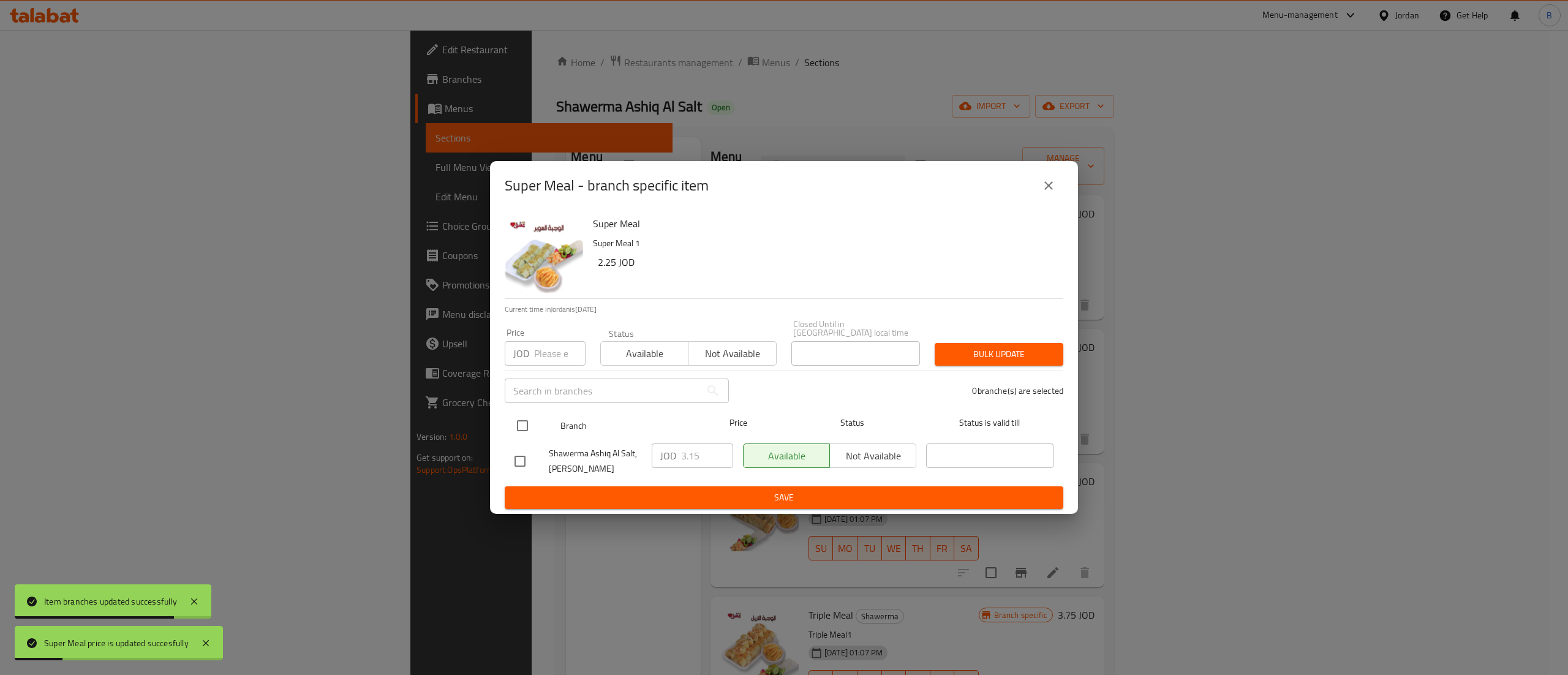
click at [520, 425] on input "checkbox" at bounding box center [523, 425] width 26 height 26
checkbox input "true"
drag, startPoint x: 710, startPoint y: 452, endPoint x: 615, endPoint y: 453, distance: 95.0
click at [645, 452] on div "Shawerma Ashiq Al Salt, Al Midan JOD 3.15 ​ Available Not available ​" at bounding box center [784, 460] width 549 height 45
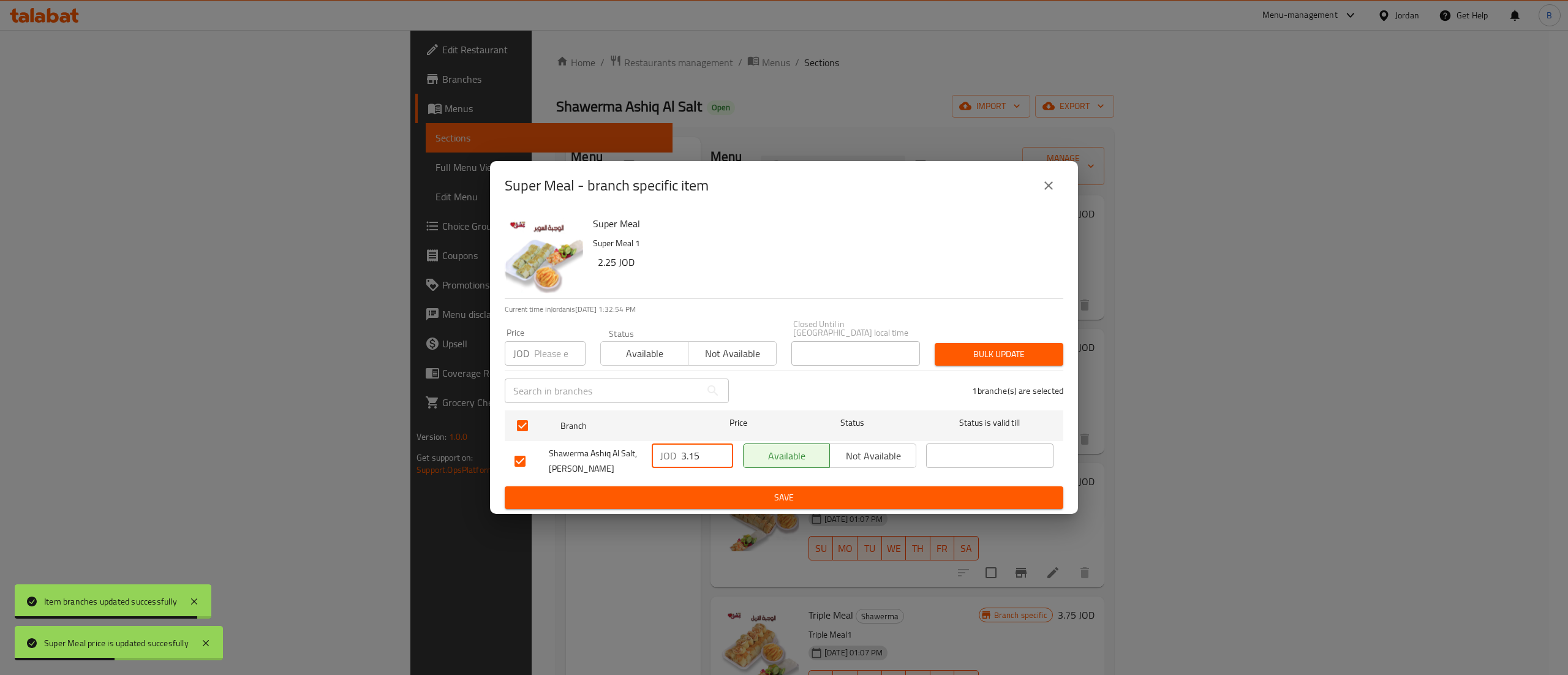
paste input "60"
type input "3.60"
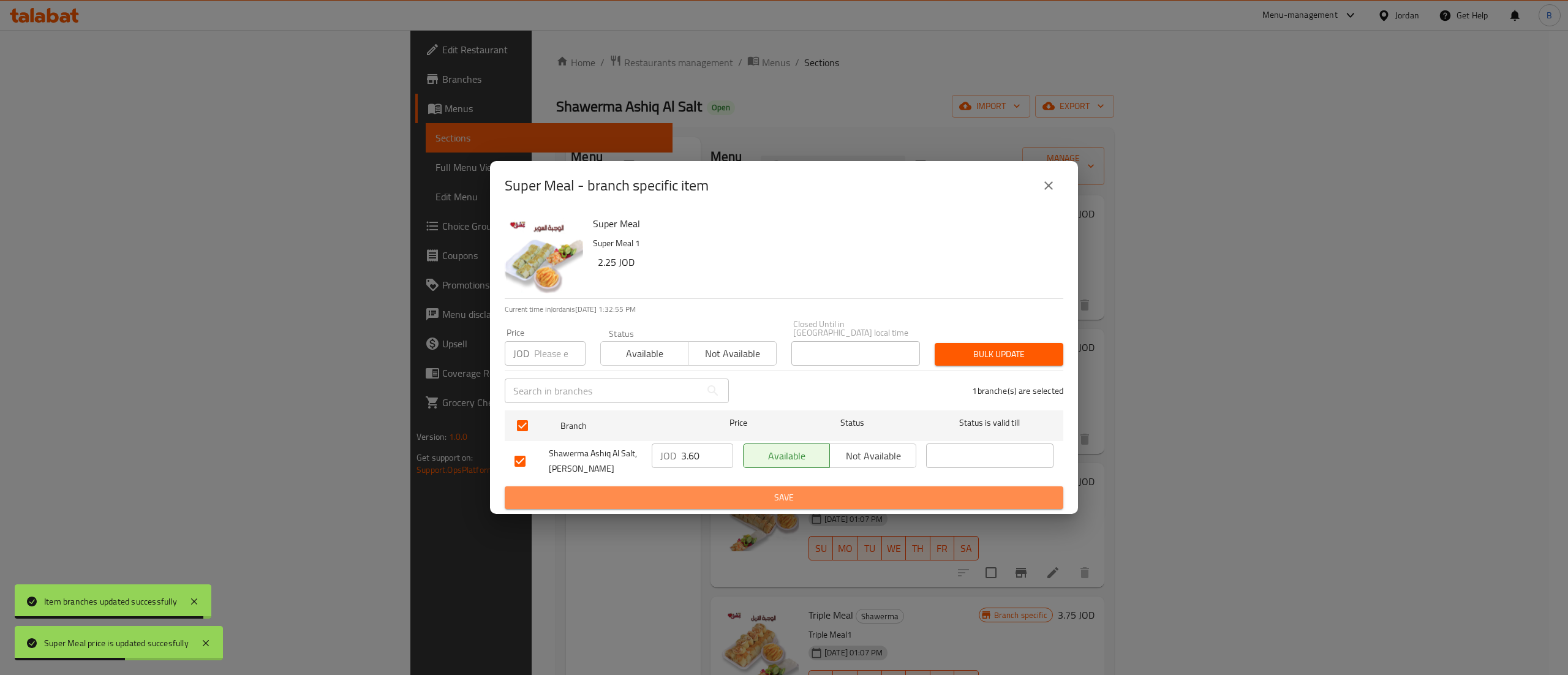
click at [721, 490] on span "Save" at bounding box center [784, 497] width 539 height 15
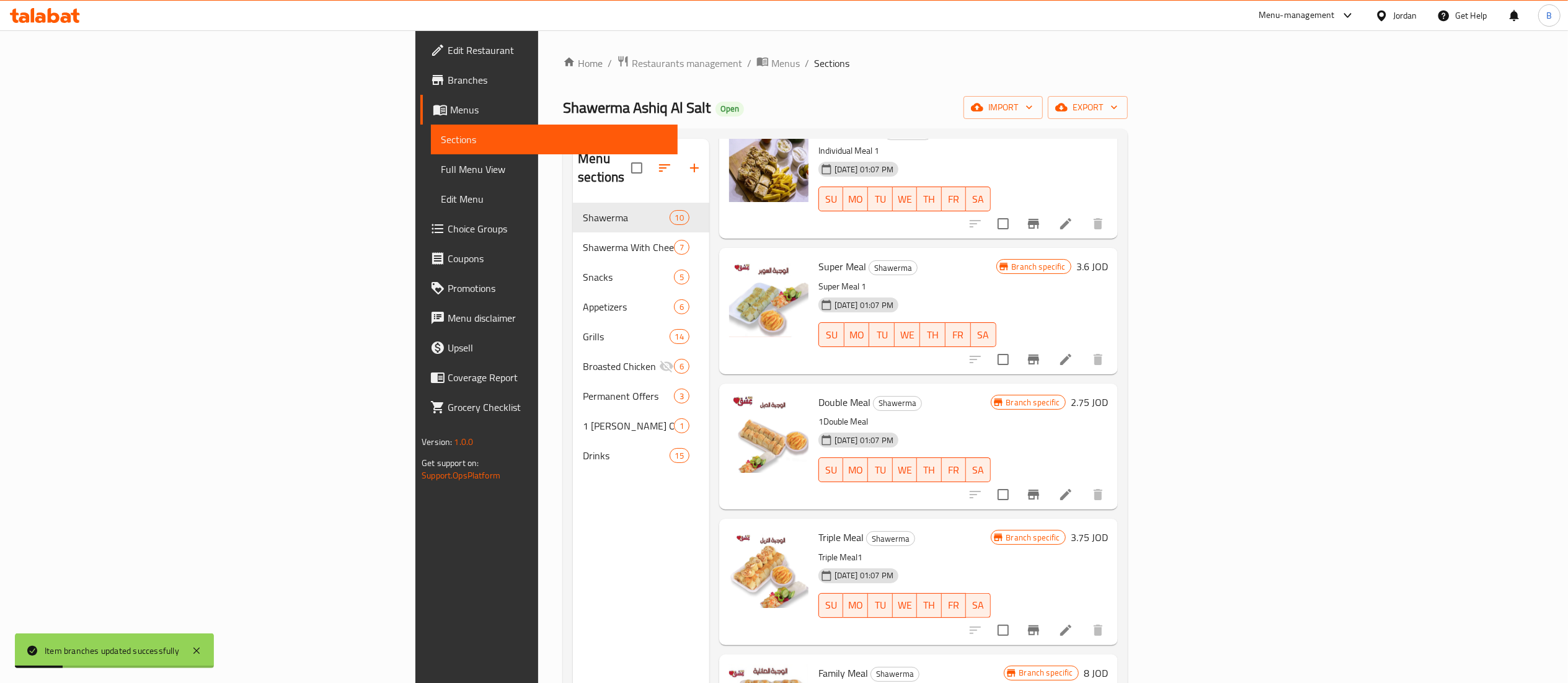
scroll to position [124, 0]
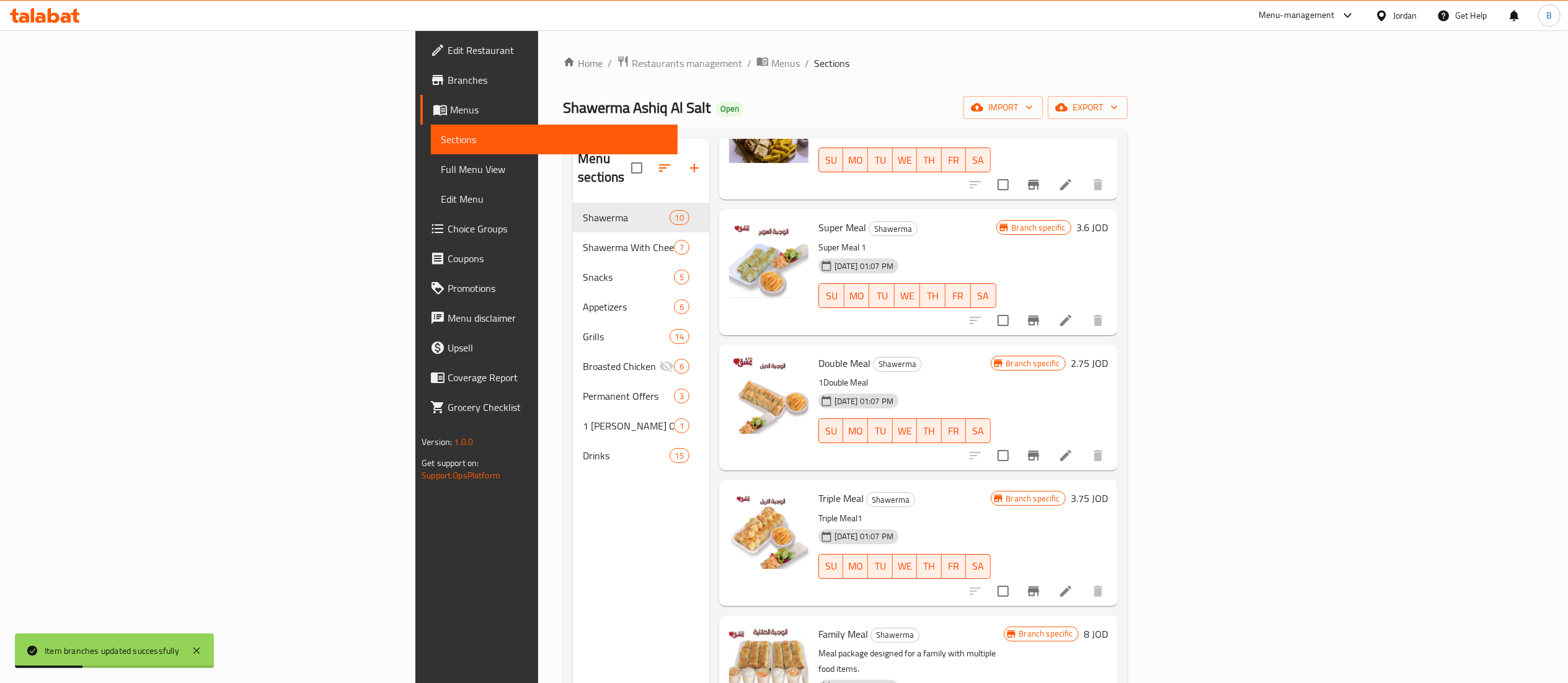
click at [1108, 354] on h6 "2.75 JOD" at bounding box center [1089, 362] width 37 height 17
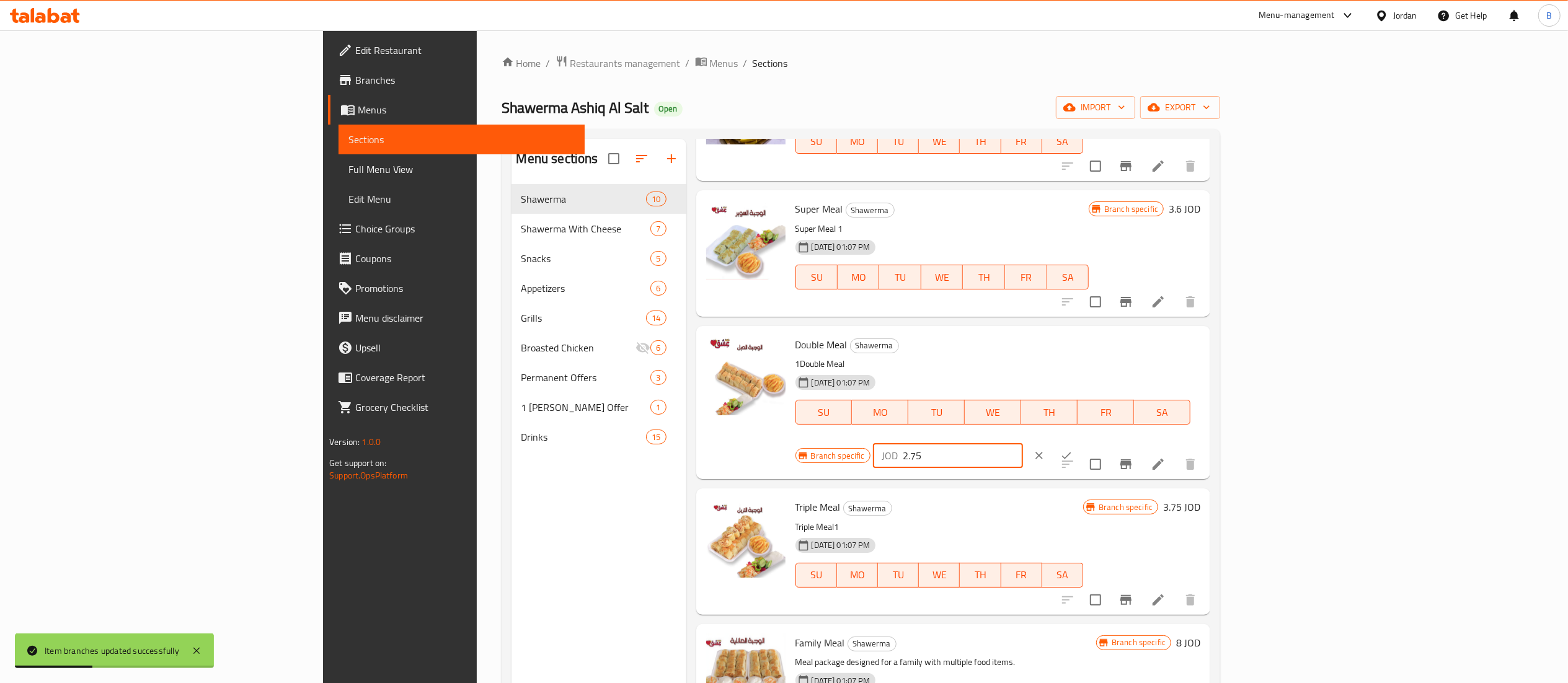
drag, startPoint x: 1392, startPoint y: 347, endPoint x: 1102, endPoint y: 346, distance: 290.0
click at [1132, 346] on div "Double Meal Shawerma 1Double Meal 25-01-2021 01:07 PM SU MO TU WE TH FR SA Bran…" at bounding box center [998, 402] width 415 height 143
drag, startPoint x: 1350, startPoint y: 351, endPoint x: 1163, endPoint y: 341, distance: 187.3
click at [1168, 341] on div "Double Meal Shawerma 1Double Meal 25-01-2021 01:07 PM SU MO TU WE TH FR SA Bran…" at bounding box center [998, 402] width 415 height 143
type input "4.50"
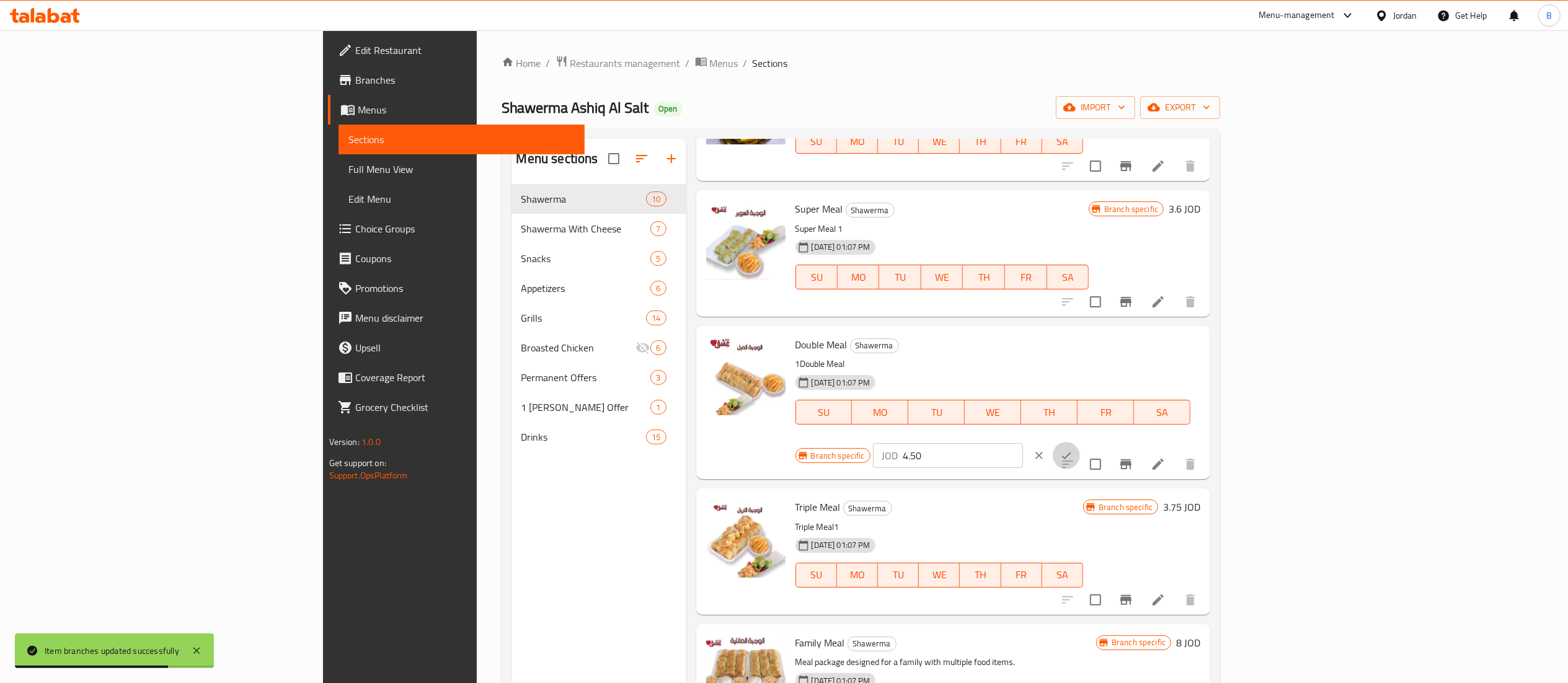
click at [1080, 442] on button "ok" at bounding box center [1066, 455] width 27 height 27
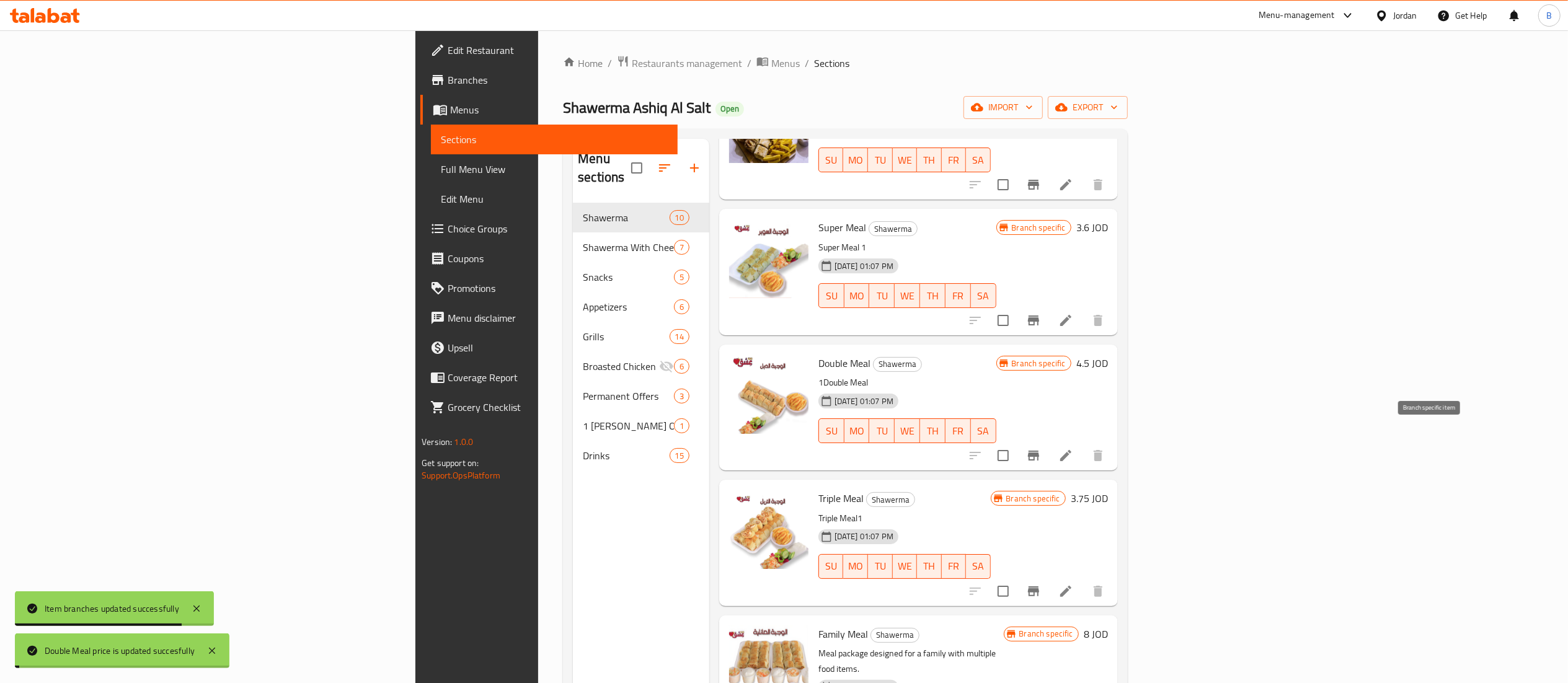
click at [1041, 448] on icon "Branch-specific-item" at bounding box center [1033, 455] width 15 height 15
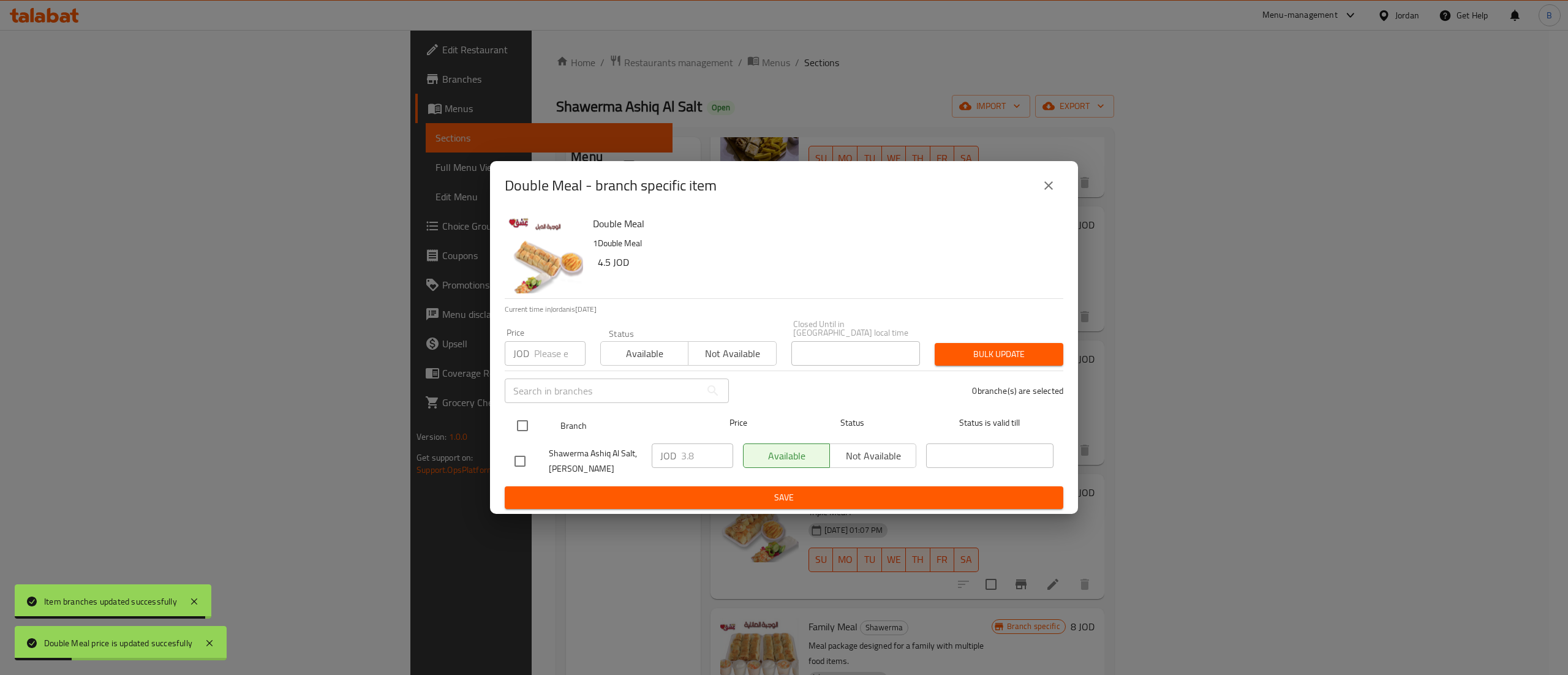
click at [527, 423] on input "checkbox" at bounding box center [523, 425] width 26 height 26
checkbox input "true"
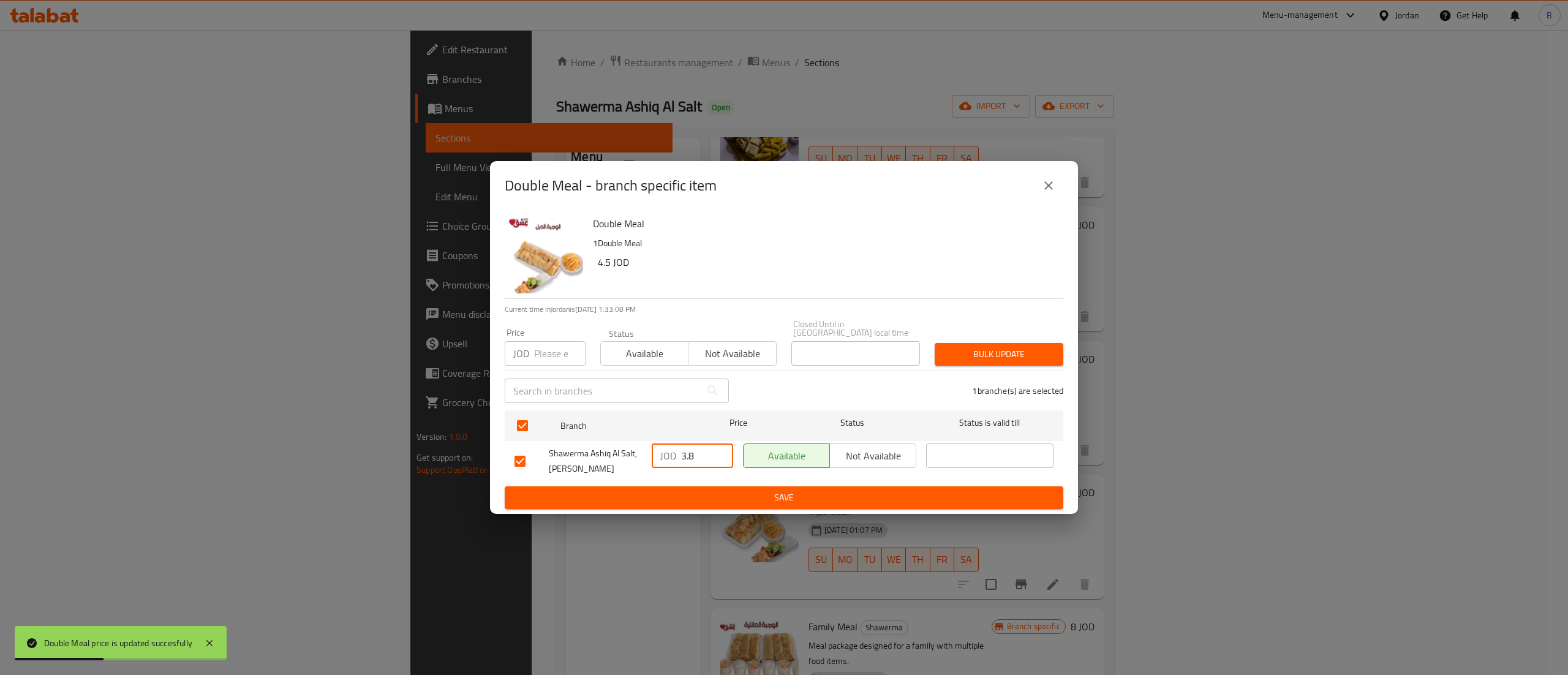
drag, startPoint x: 703, startPoint y: 464, endPoint x: 618, endPoint y: 455, distance: 85.5
click at [618, 455] on div "Shawerma Ashiq Al Salt, Al Midan JOD 3.8 ​ Available Not available ​" at bounding box center [784, 460] width 549 height 45
paste input "4.50"
type input "4.50"
click at [709, 492] on span "Save" at bounding box center [784, 497] width 539 height 15
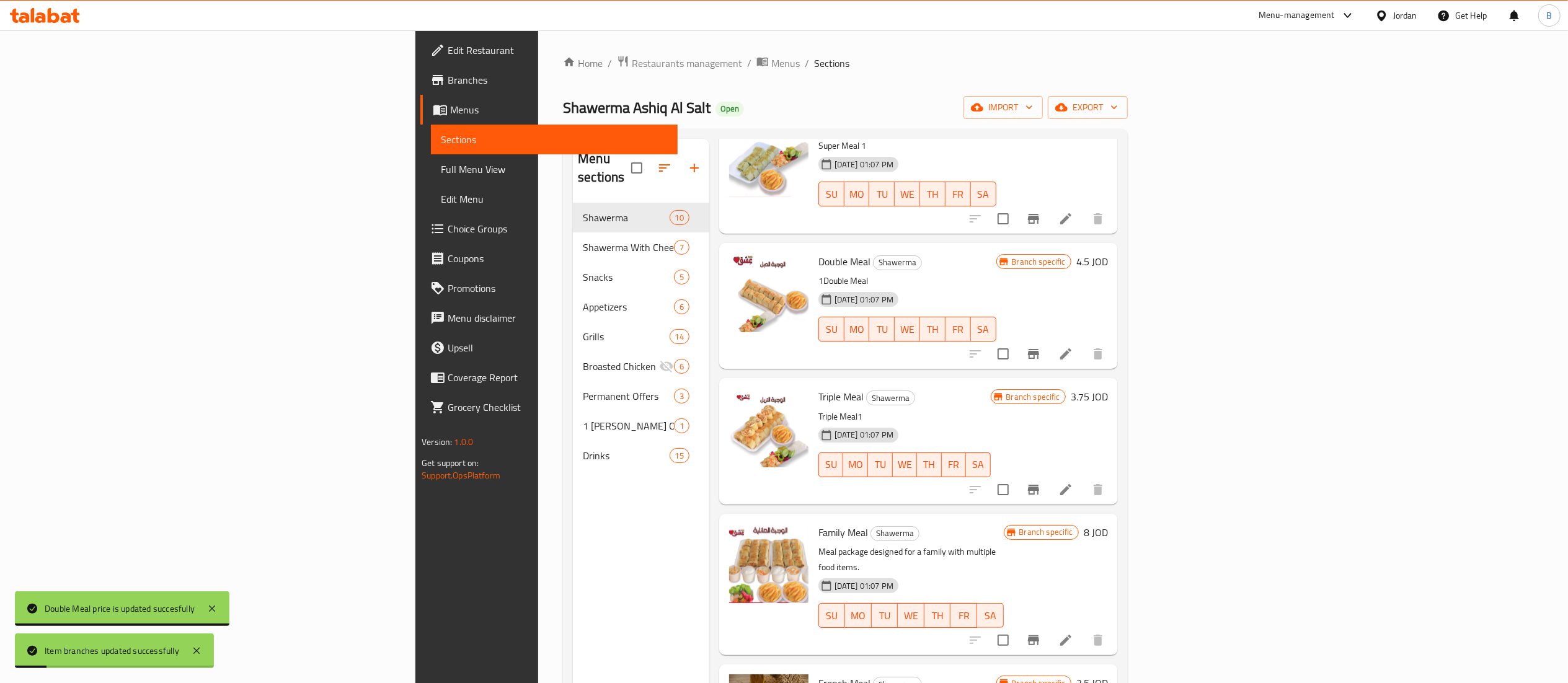
scroll to position [248, 0]
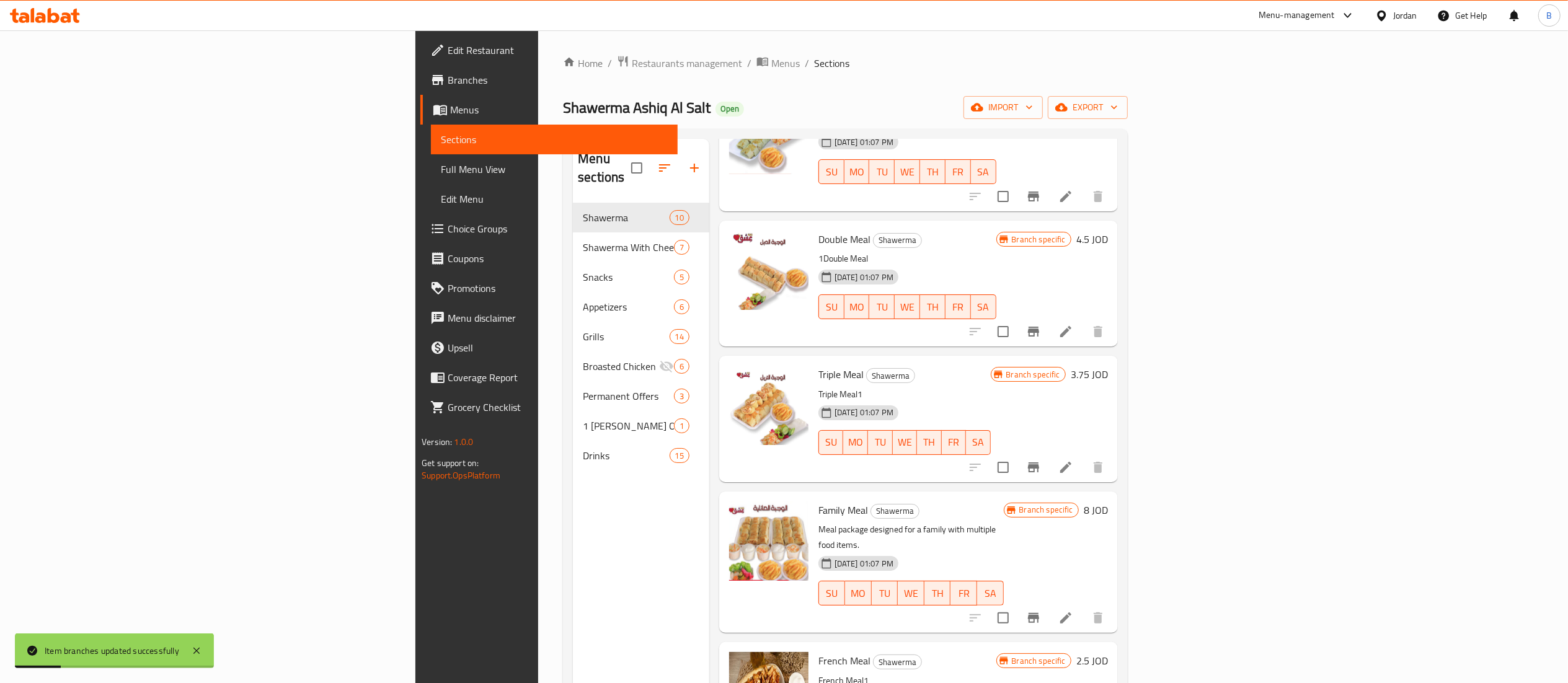
click at [1108, 366] on h6 "3.75 JOD" at bounding box center [1089, 374] width 37 height 17
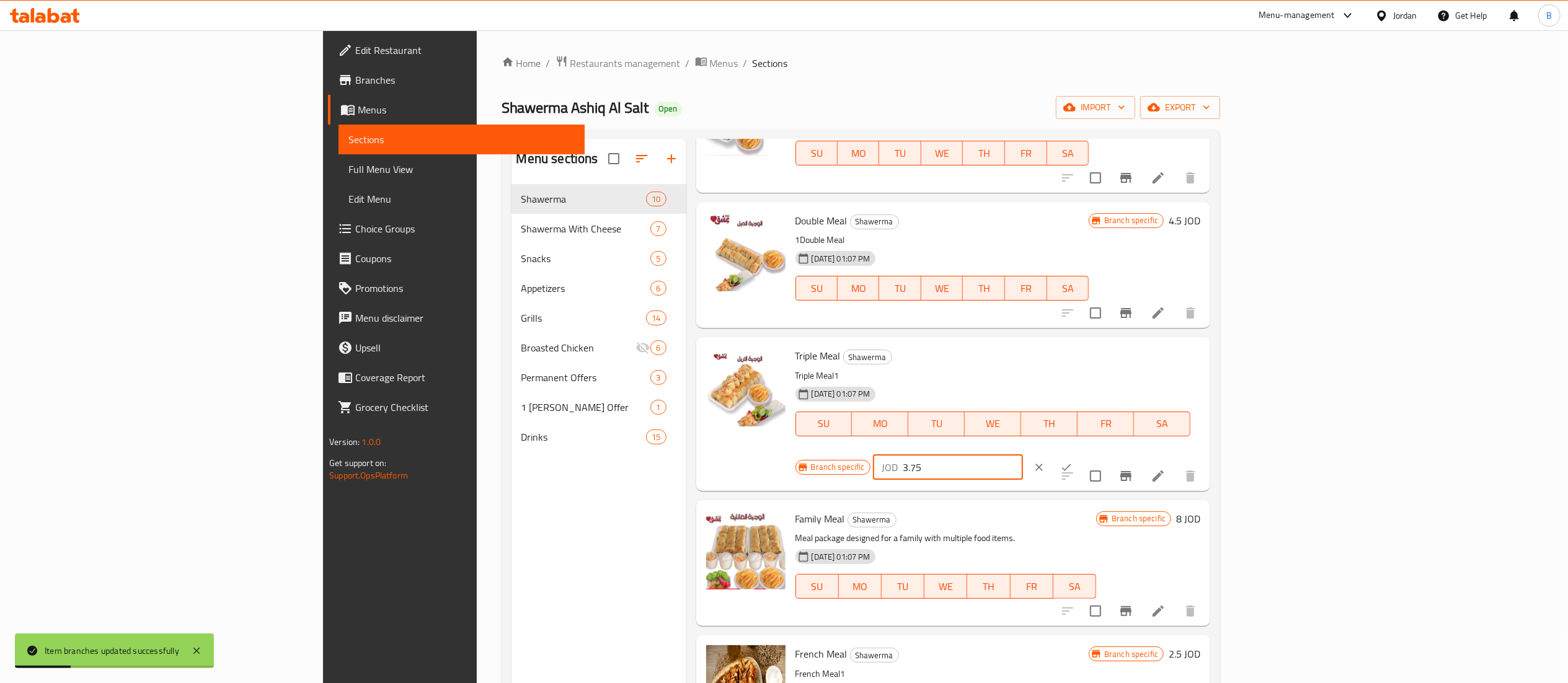
drag, startPoint x: 1385, startPoint y: 361, endPoint x: 1241, endPoint y: 361, distance: 144.0
click at [1098, 454] on div "Branch specific JOD 3.75 ​" at bounding box center [947, 467] width 303 height 27
type input "6"
click at [1080, 454] on button "ok" at bounding box center [1066, 467] width 27 height 27
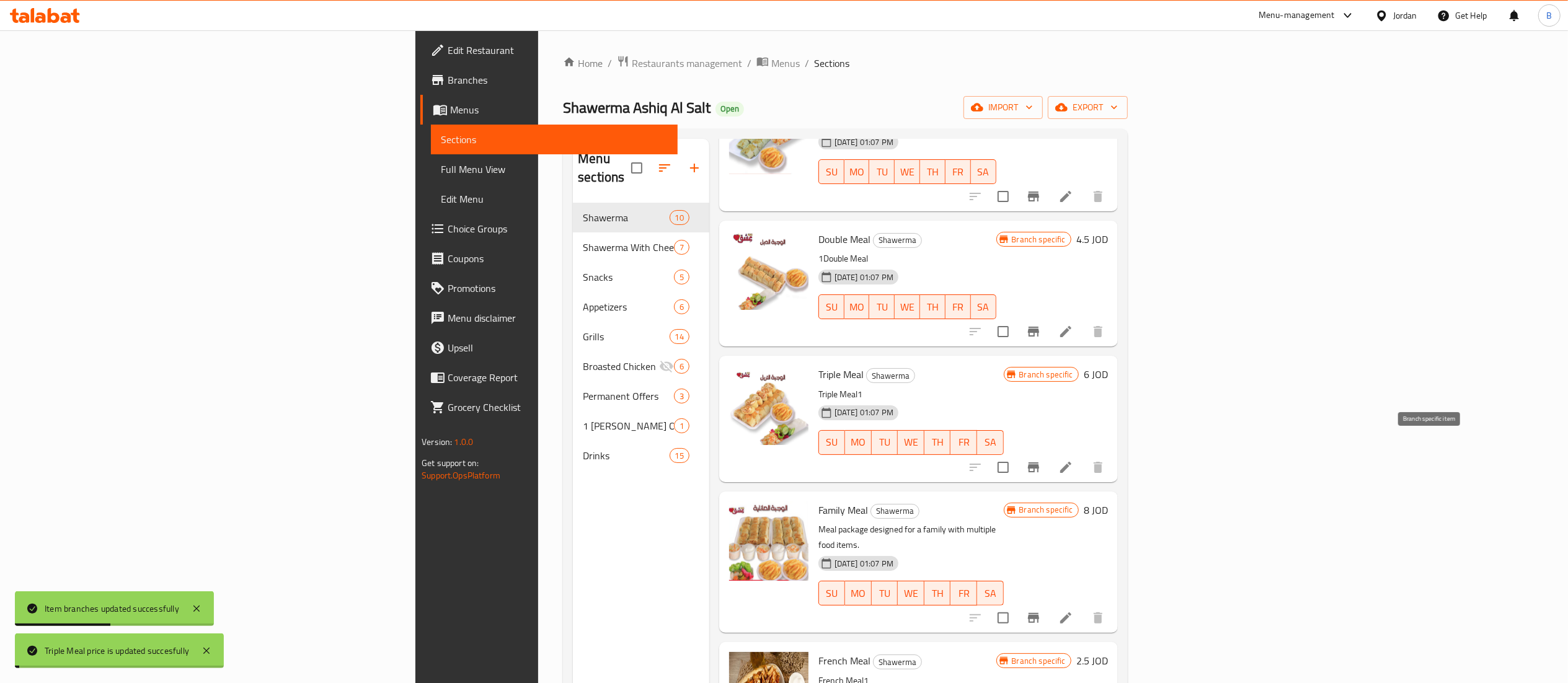
click at [1039, 463] on icon "Branch-specific-item" at bounding box center [1033, 467] width 11 height 10
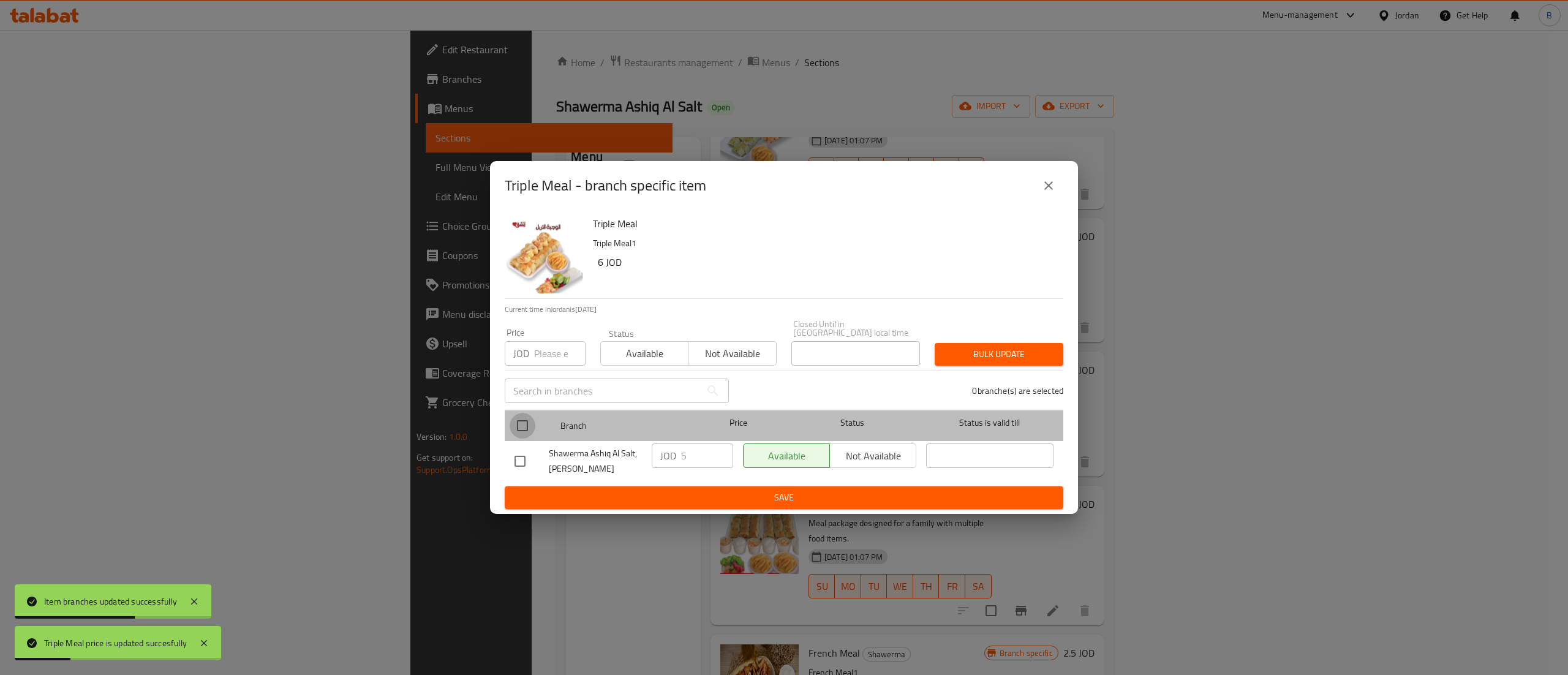
click at [524, 418] on input "checkbox" at bounding box center [523, 425] width 26 height 26
checkbox input "true"
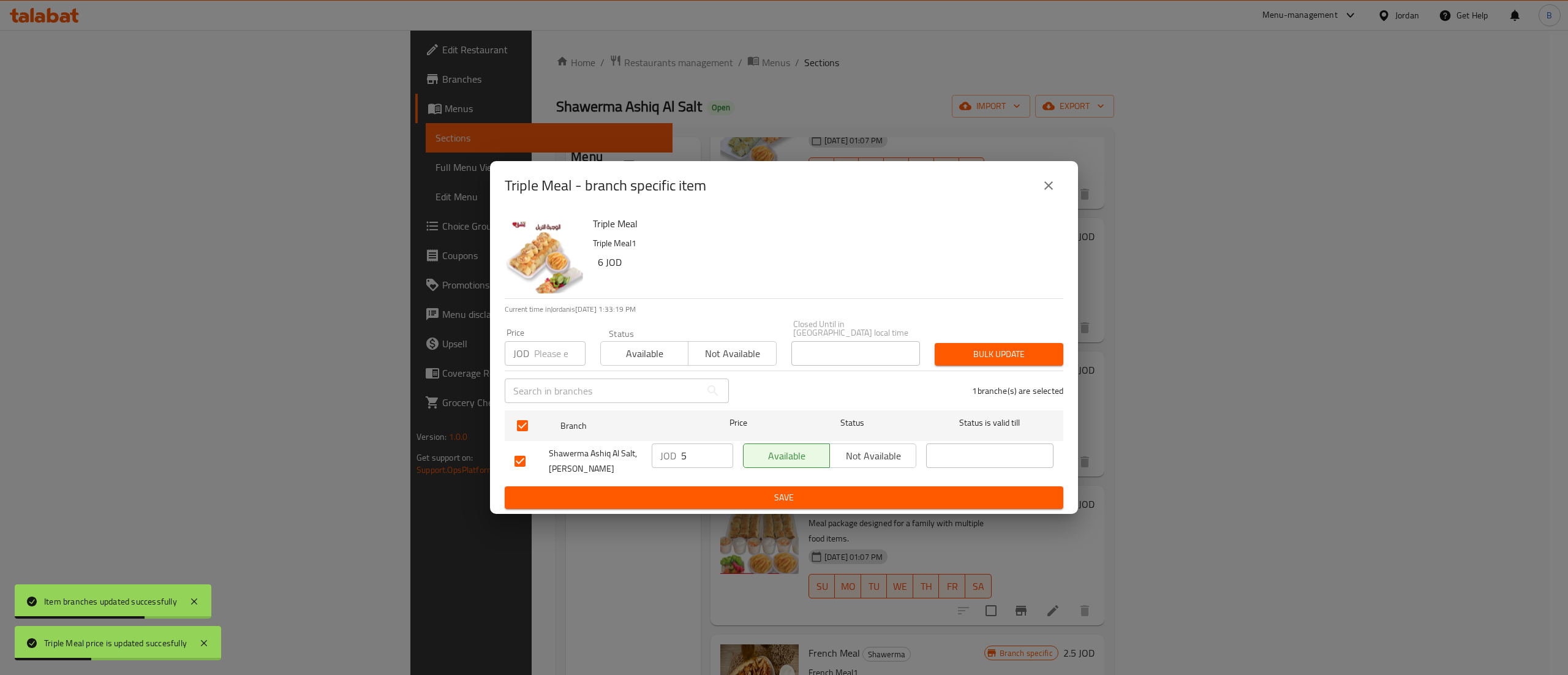
drag, startPoint x: 648, startPoint y: 448, endPoint x: 630, endPoint y: 457, distance: 20.1
click at [637, 449] on div "Shawerma Ashiq Al Salt, Al Midan JOD 5 ​ Available Not available ​" at bounding box center [784, 460] width 549 height 45
type input "6"
click at [697, 490] on span "Save" at bounding box center [784, 497] width 539 height 15
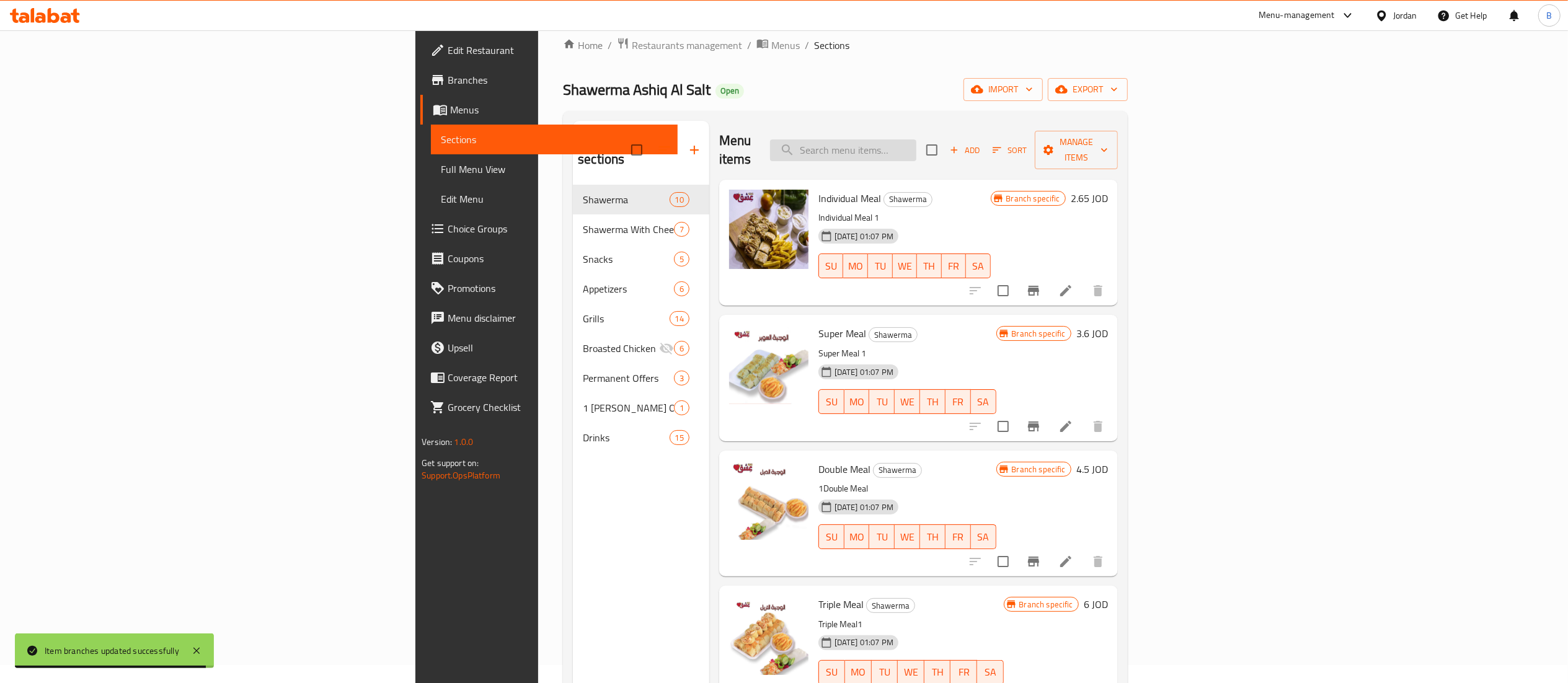
scroll to position [0, 0]
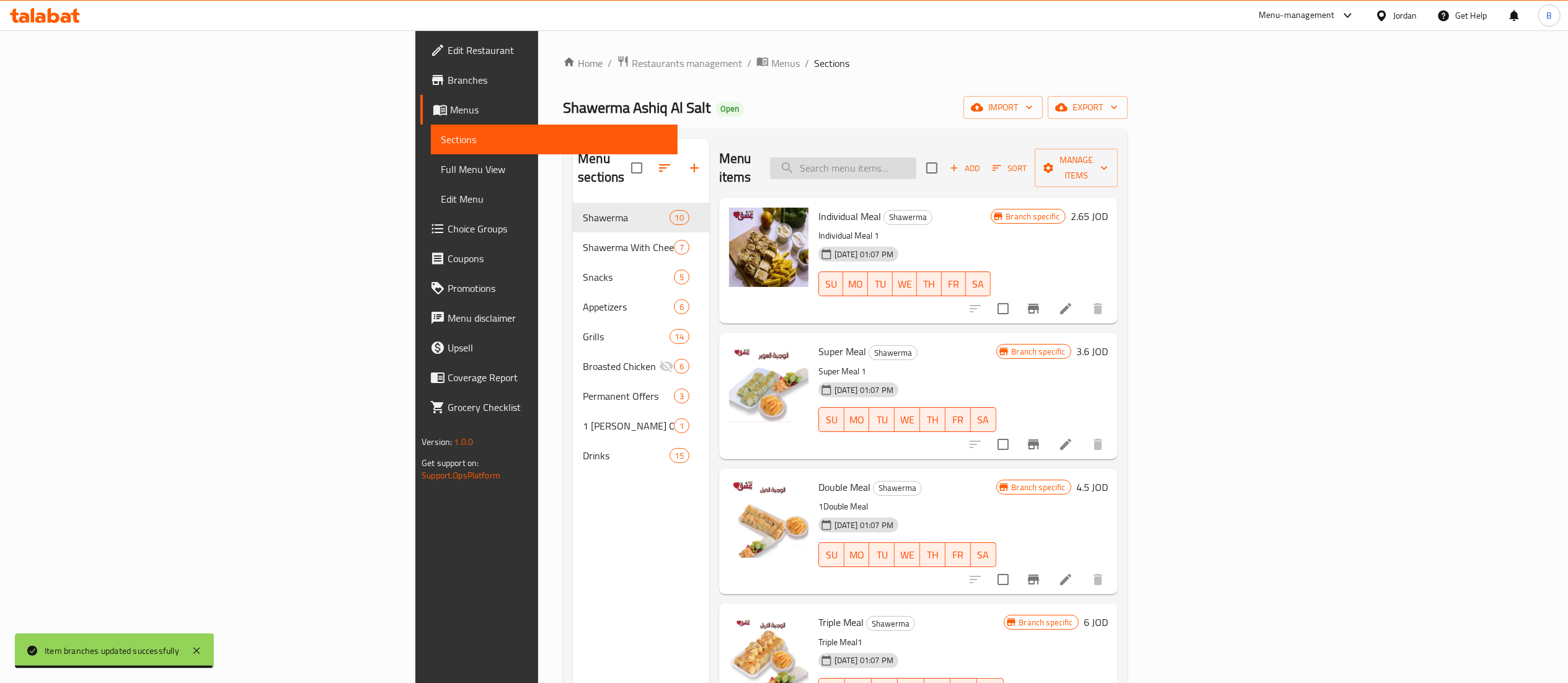
click at [916, 158] on input "search" at bounding box center [843, 168] width 146 height 22
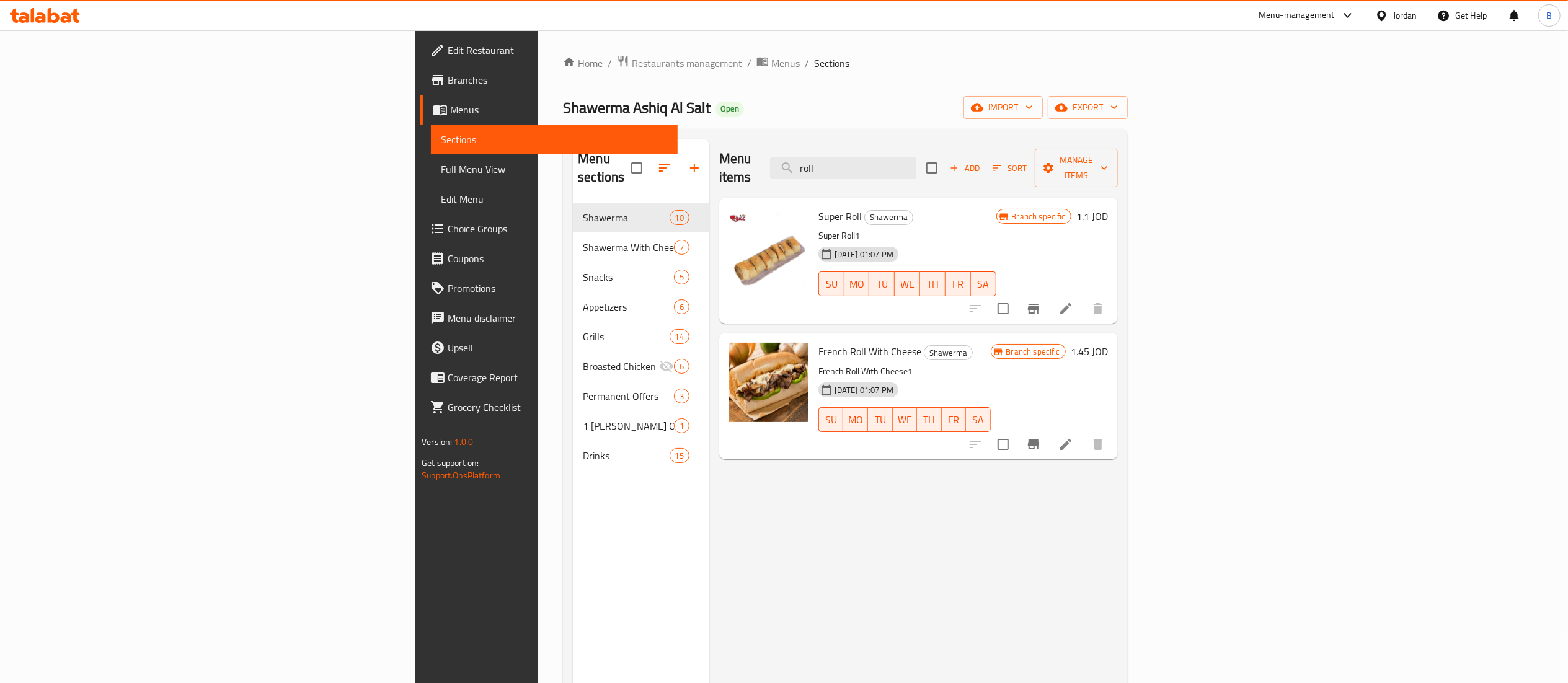
type input "roll"
click at [1108, 207] on h6 "1.1 JOD" at bounding box center [1091, 216] width 32 height 17
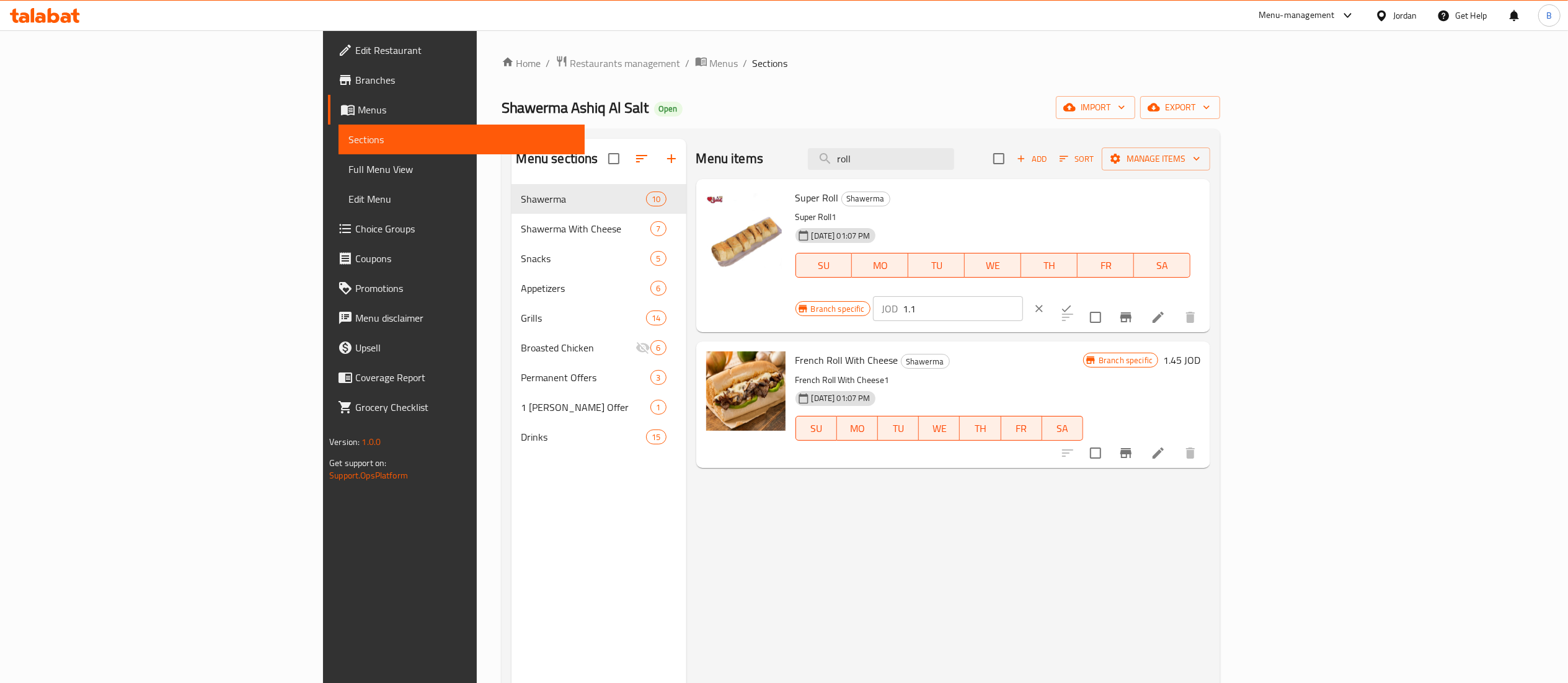
click at [1023, 296] on input "1.1" at bounding box center [962, 308] width 120 height 25
drag, startPoint x: 1396, startPoint y: 207, endPoint x: 1296, endPoint y: 205, distance: 100.0
click at [1098, 295] on div "Branch specific JOD 1.60 ​" at bounding box center [947, 308] width 303 height 27
type input "1.60"
click at [1080, 295] on button "ok" at bounding box center [1066, 308] width 27 height 27
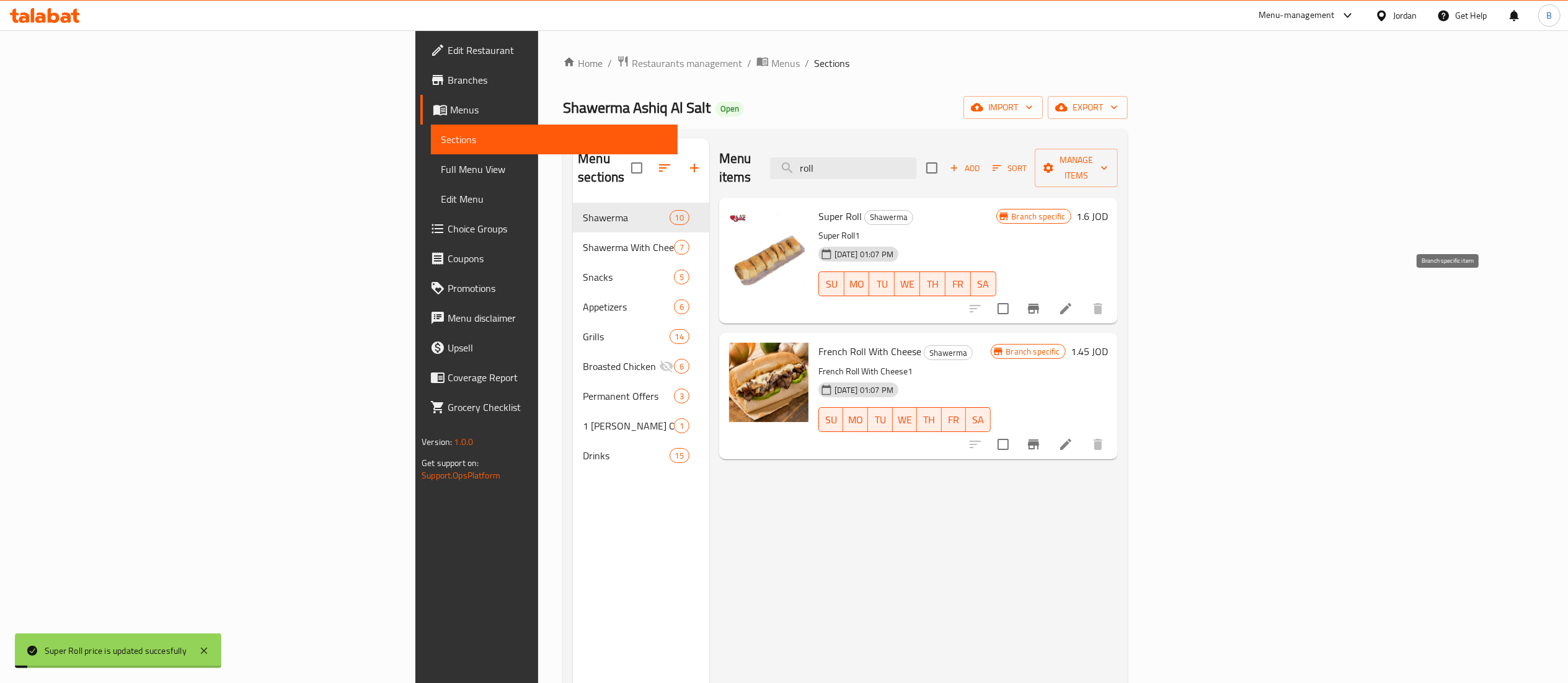
click at [1039, 304] on icon "Branch-specific-item" at bounding box center [1033, 308] width 11 height 10
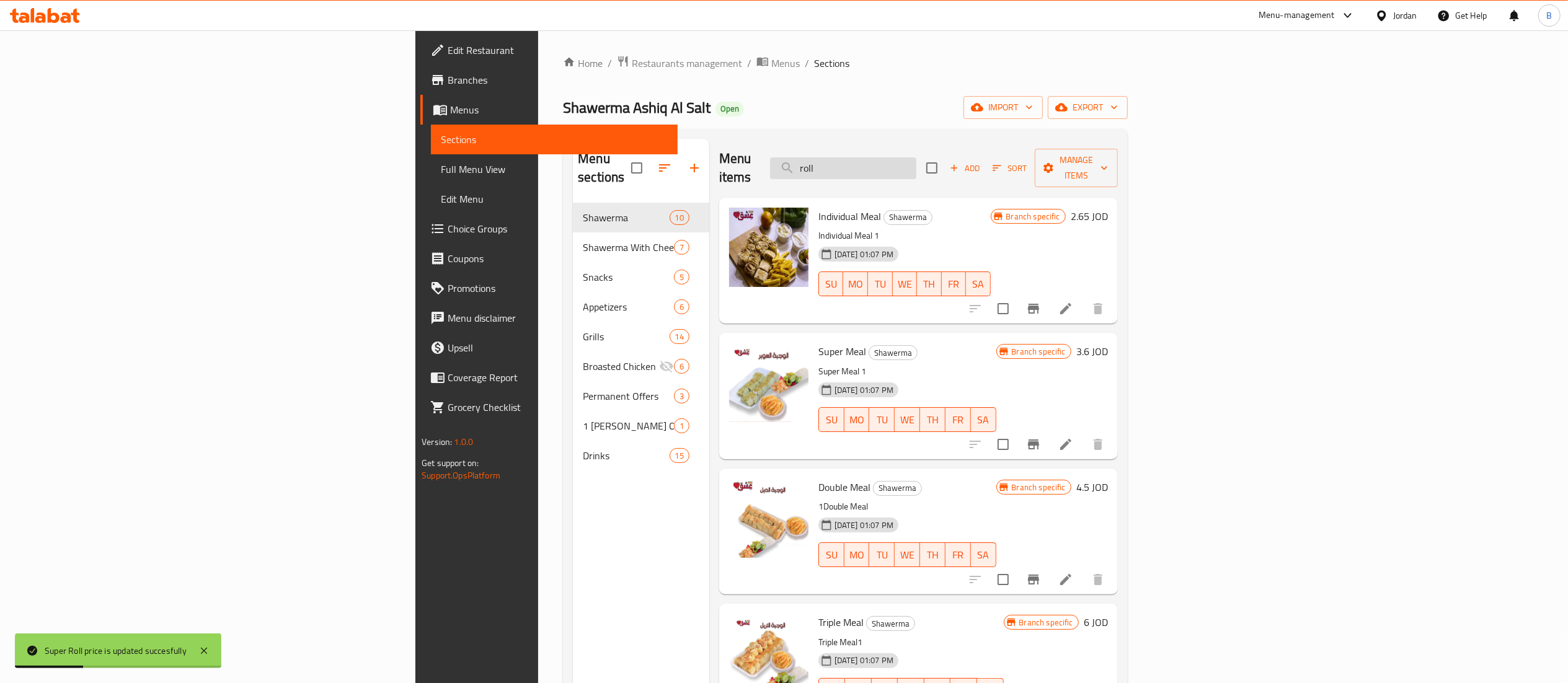
click at [916, 157] on input "roll" at bounding box center [843, 168] width 146 height 22
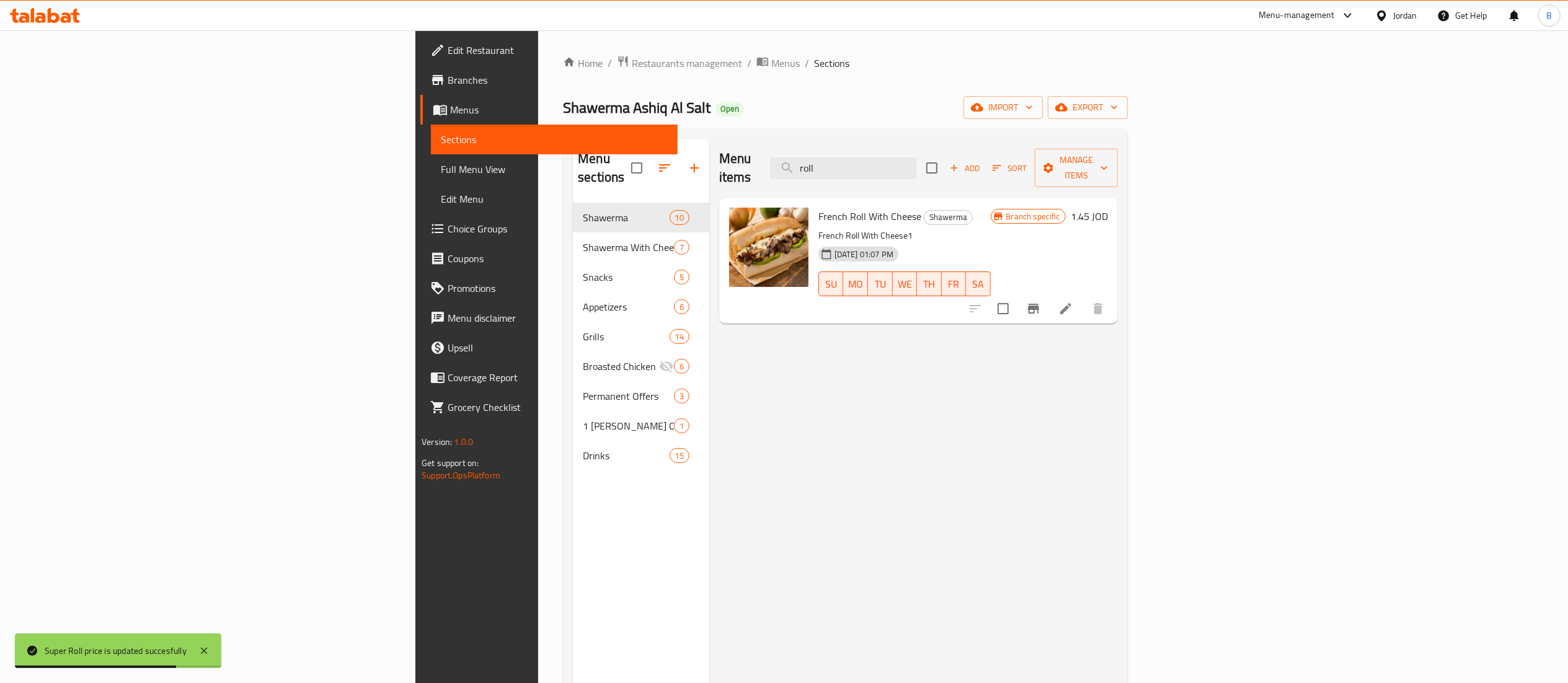
type input "roll"
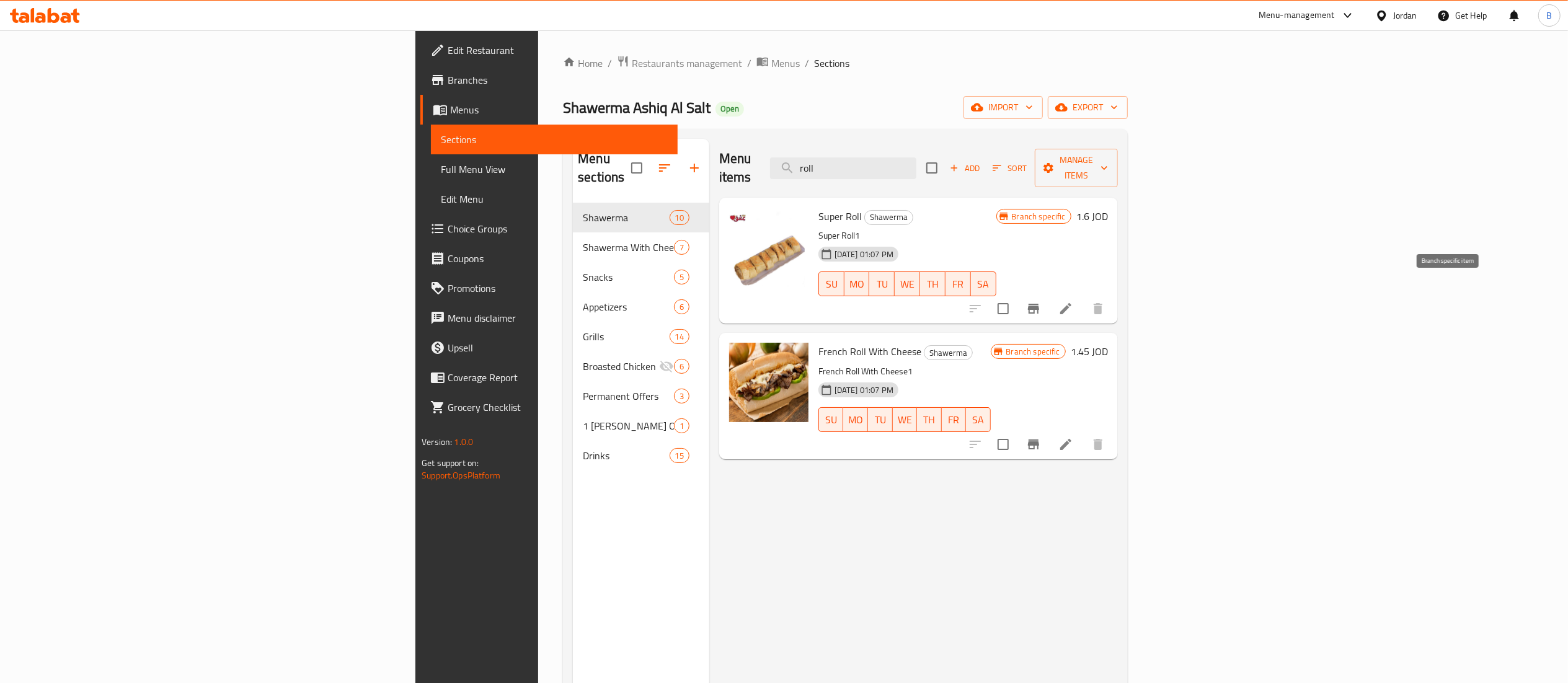
click at [1041, 301] on icon "Branch-specific-item" at bounding box center [1033, 308] width 15 height 15
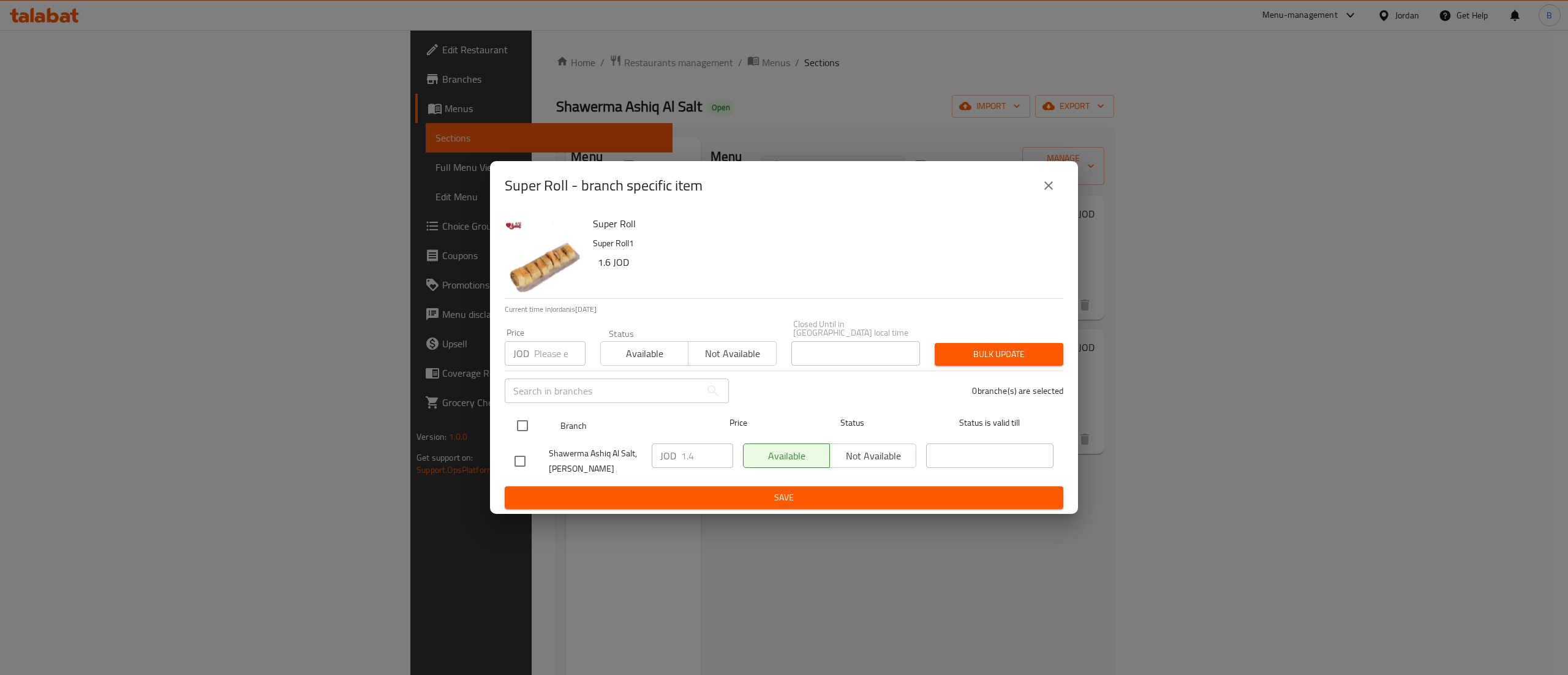
click at [520, 420] on input "checkbox" at bounding box center [523, 425] width 26 height 26
checkbox input "true"
drag, startPoint x: 697, startPoint y: 453, endPoint x: 622, endPoint y: 456, distance: 75.1
click at [630, 456] on div "Shawerma Ashiq Al Salt, Al Midan JOD 1.4 ​ Available Not available ​" at bounding box center [784, 460] width 549 height 45
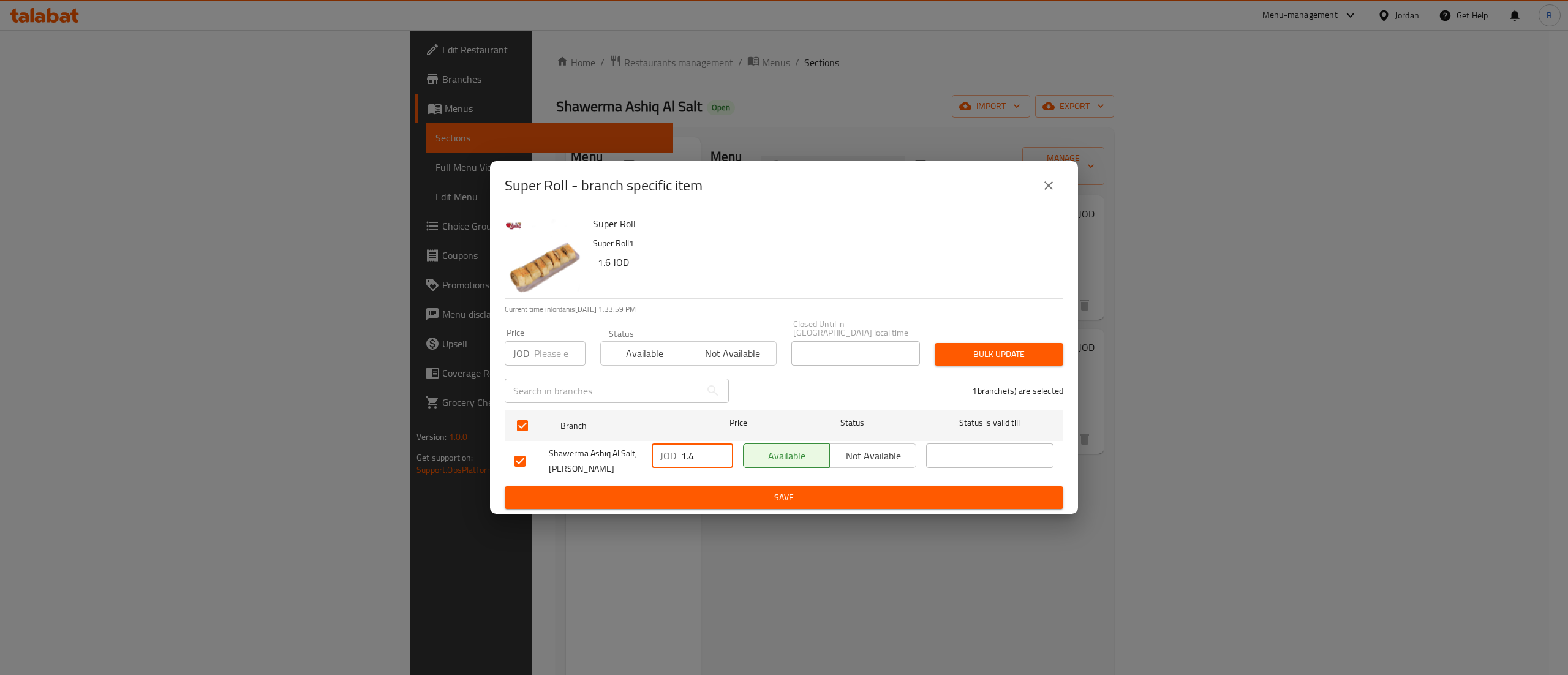
paste input "60"
type input "1.60"
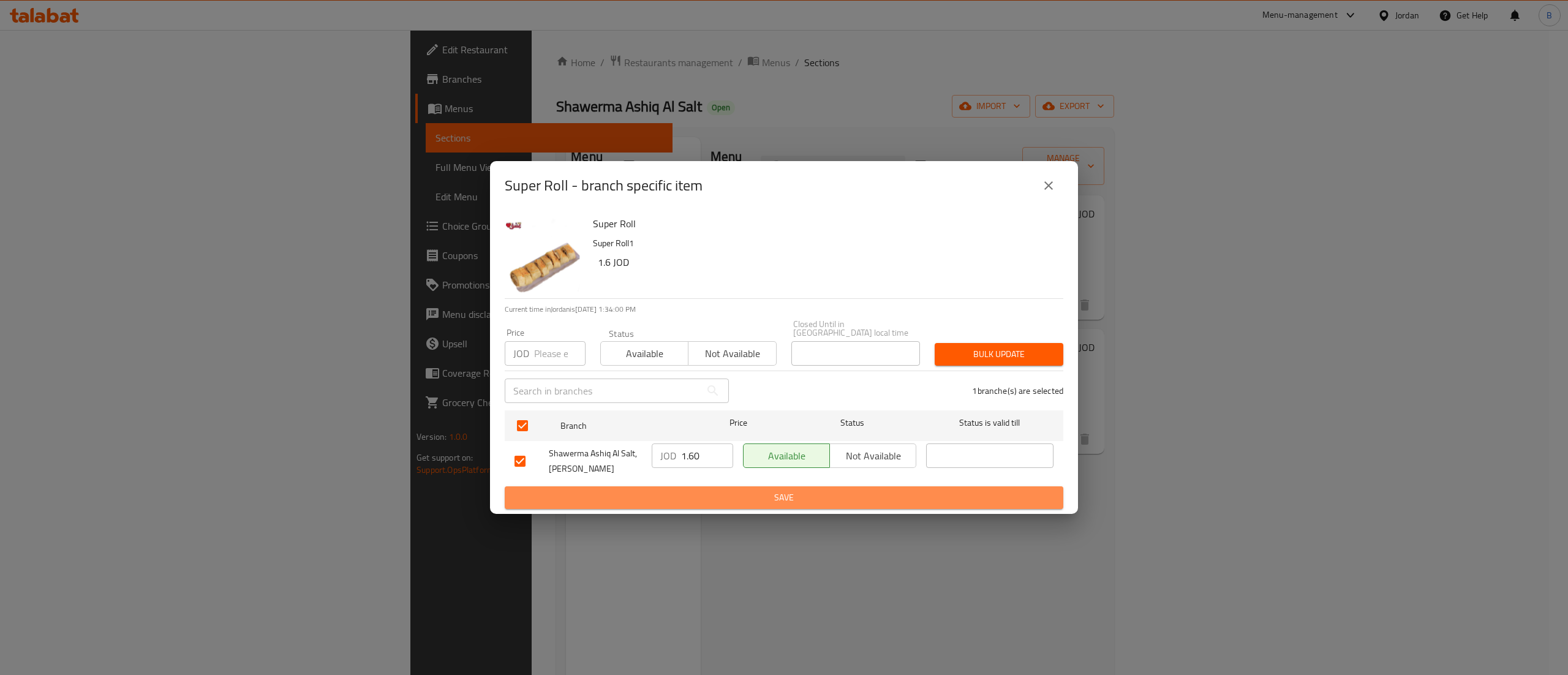
click at [739, 494] on span "Save" at bounding box center [784, 497] width 539 height 15
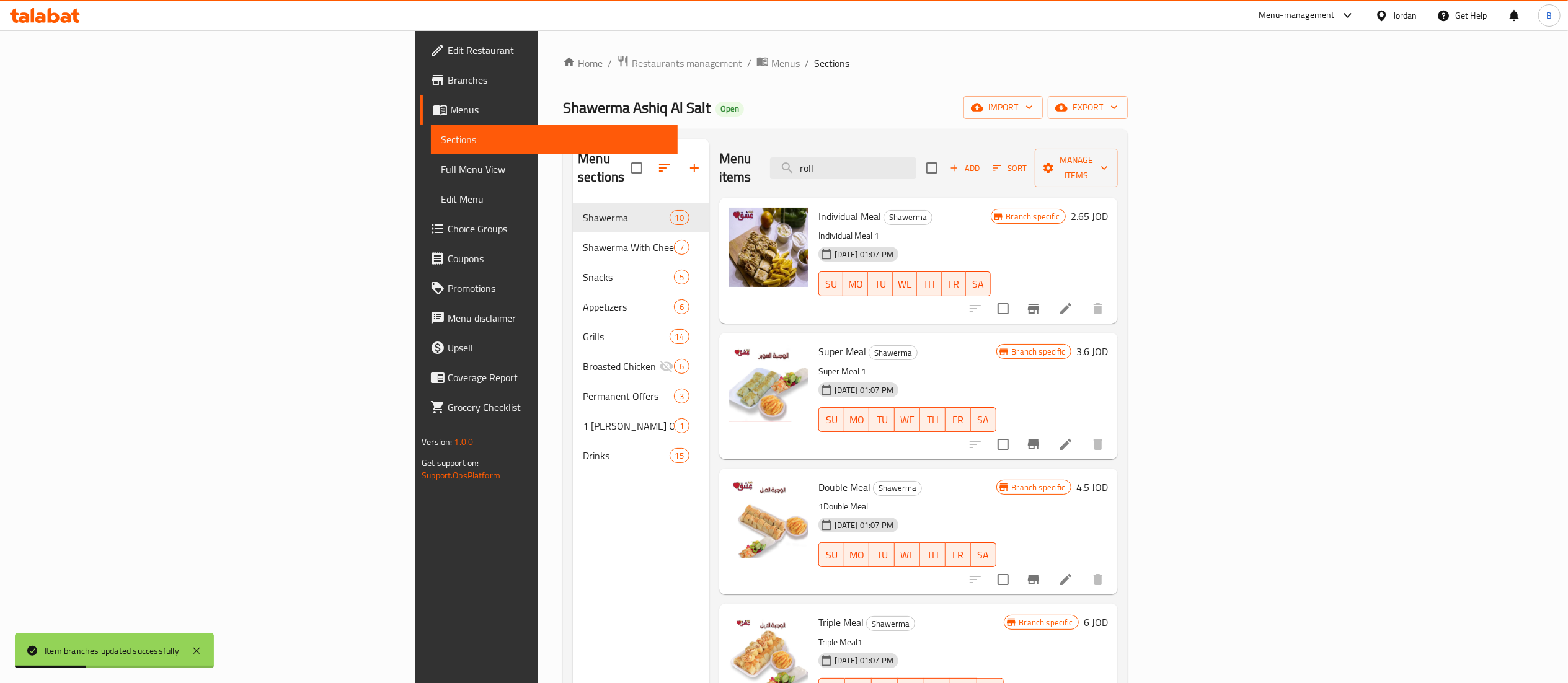
drag, startPoint x: 1039, startPoint y: 158, endPoint x: 502, endPoint y: 61, distance: 545.7
click at [563, 61] on div "Home / Restaurants management / Menus / Sections Shawerma Ashiq Al Salt Open im…" at bounding box center [845, 443] width 565 height 777
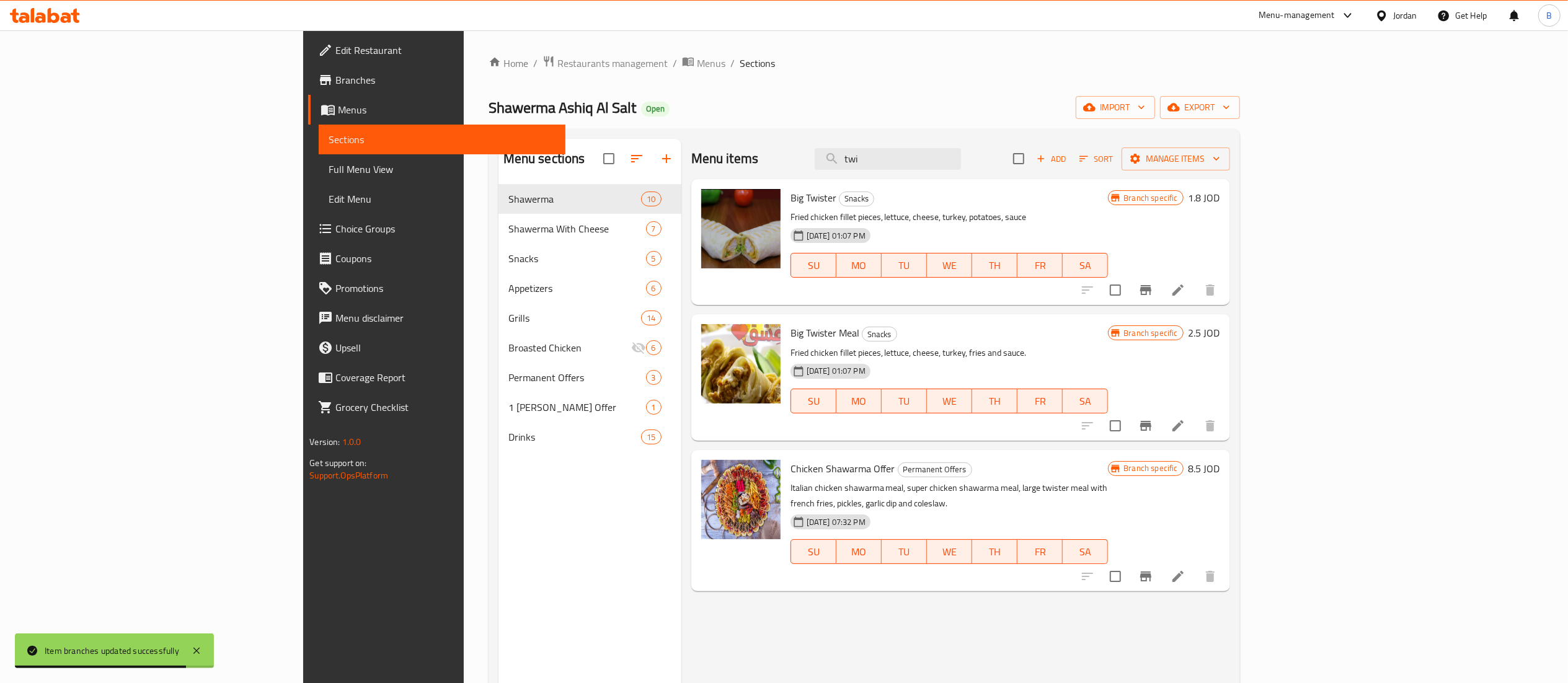
type input "twi"
click at [1220, 191] on h6 "1.8 JOD" at bounding box center [1204, 197] width 32 height 17
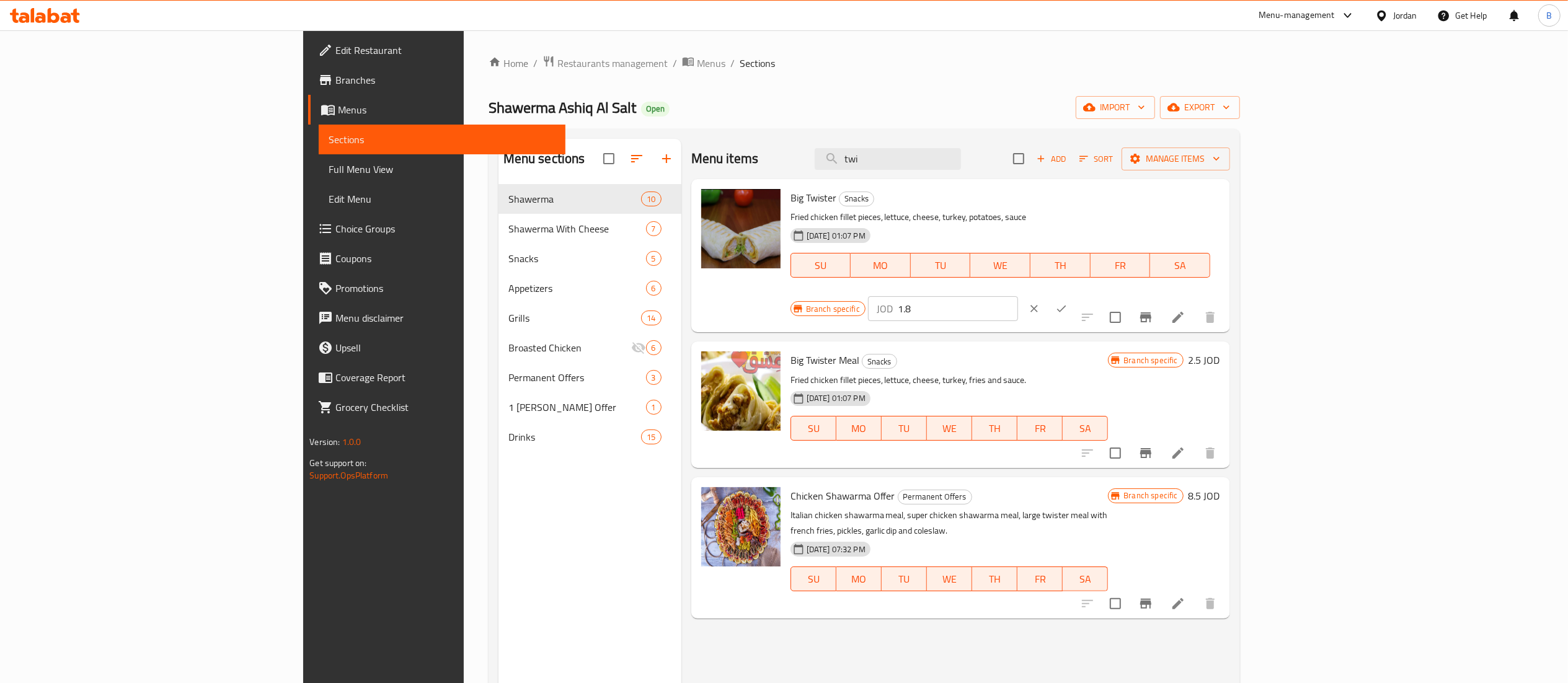
drag, startPoint x: 1382, startPoint y: 200, endPoint x: 1236, endPoint y: 202, distance: 146.0
click at [1225, 202] on div "Big Twister Snacks Fried chicken fillet pieces, lettuce, cheese, turkey, potato…" at bounding box center [1005, 255] width 439 height 143
drag, startPoint x: 1389, startPoint y: 199, endPoint x: 1194, endPoint y: 200, distance: 195.0
click at [1225, 199] on div "Big Twister Snacks Fried chicken fillet pieces, lettuce, cheese, turkey, potato…" at bounding box center [1005, 255] width 439 height 143
type input "2.70"
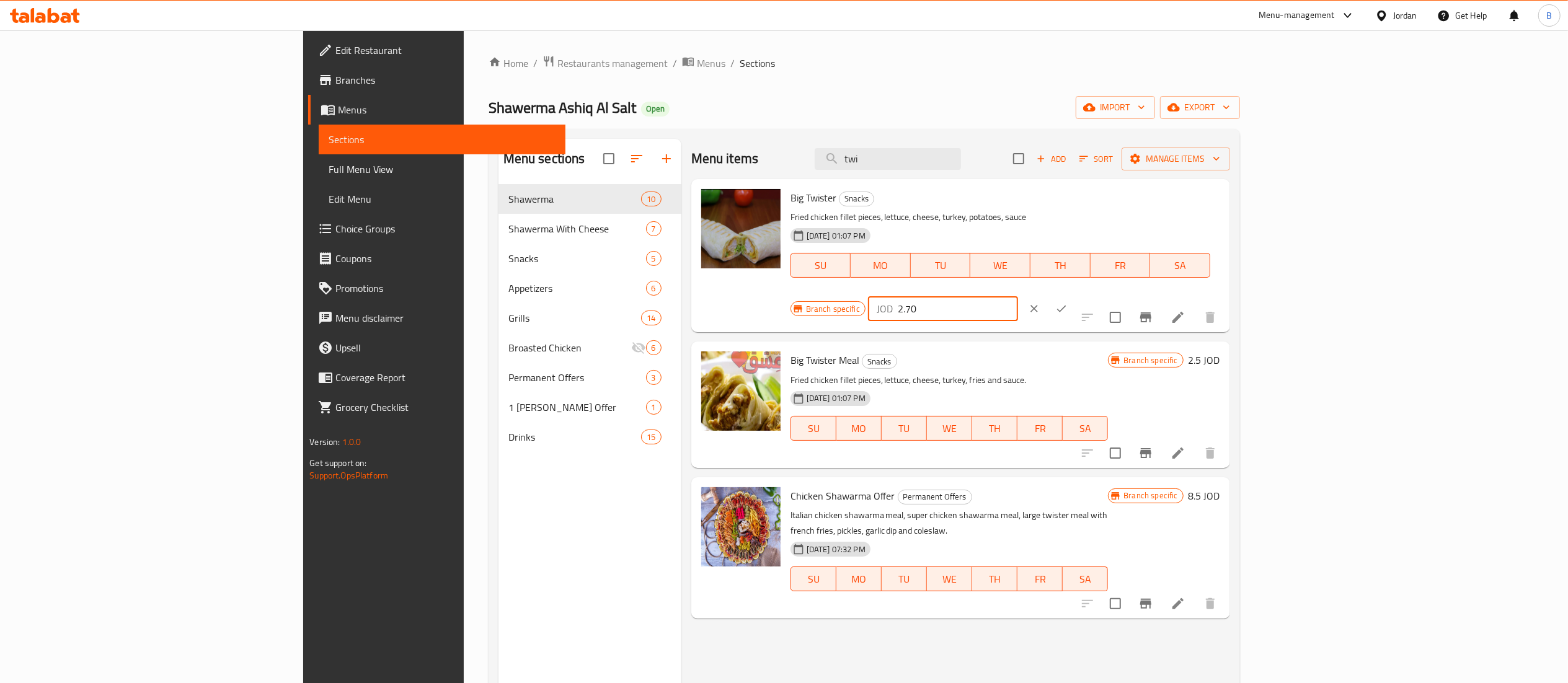
click at [1068, 303] on icon "ok" at bounding box center [1061, 308] width 12 height 12
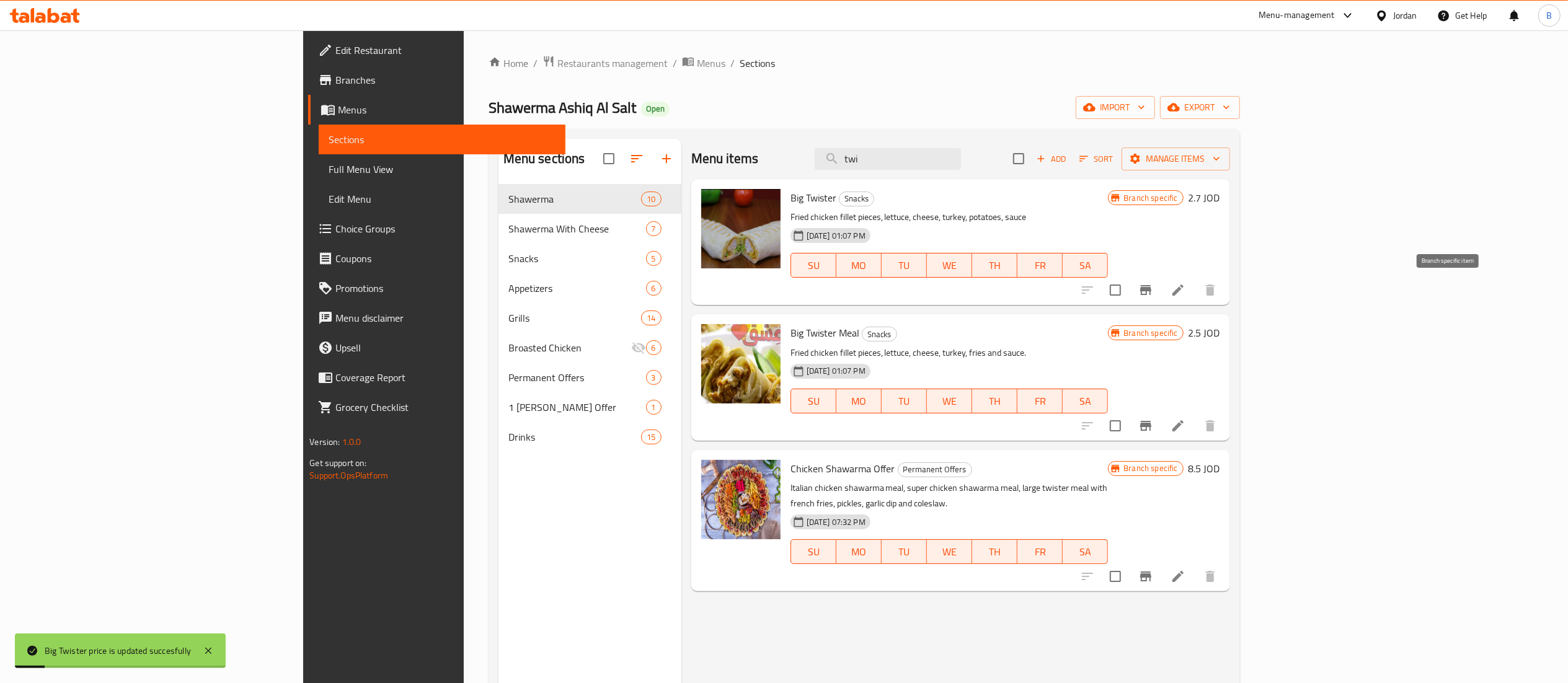
click at [1151, 289] on icon "Branch-specific-item" at bounding box center [1146, 290] width 11 height 10
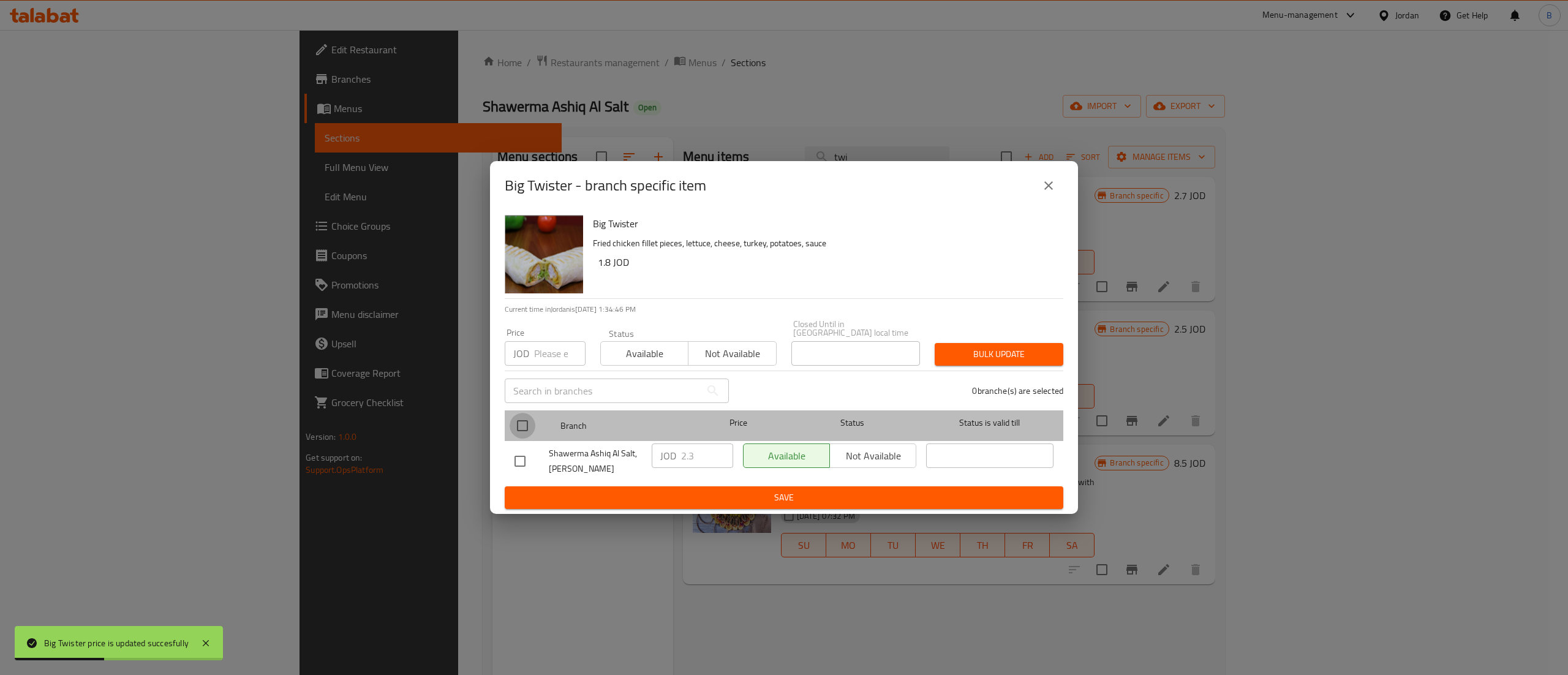
click at [528, 420] on input "checkbox" at bounding box center [523, 425] width 26 height 26
checkbox input "true"
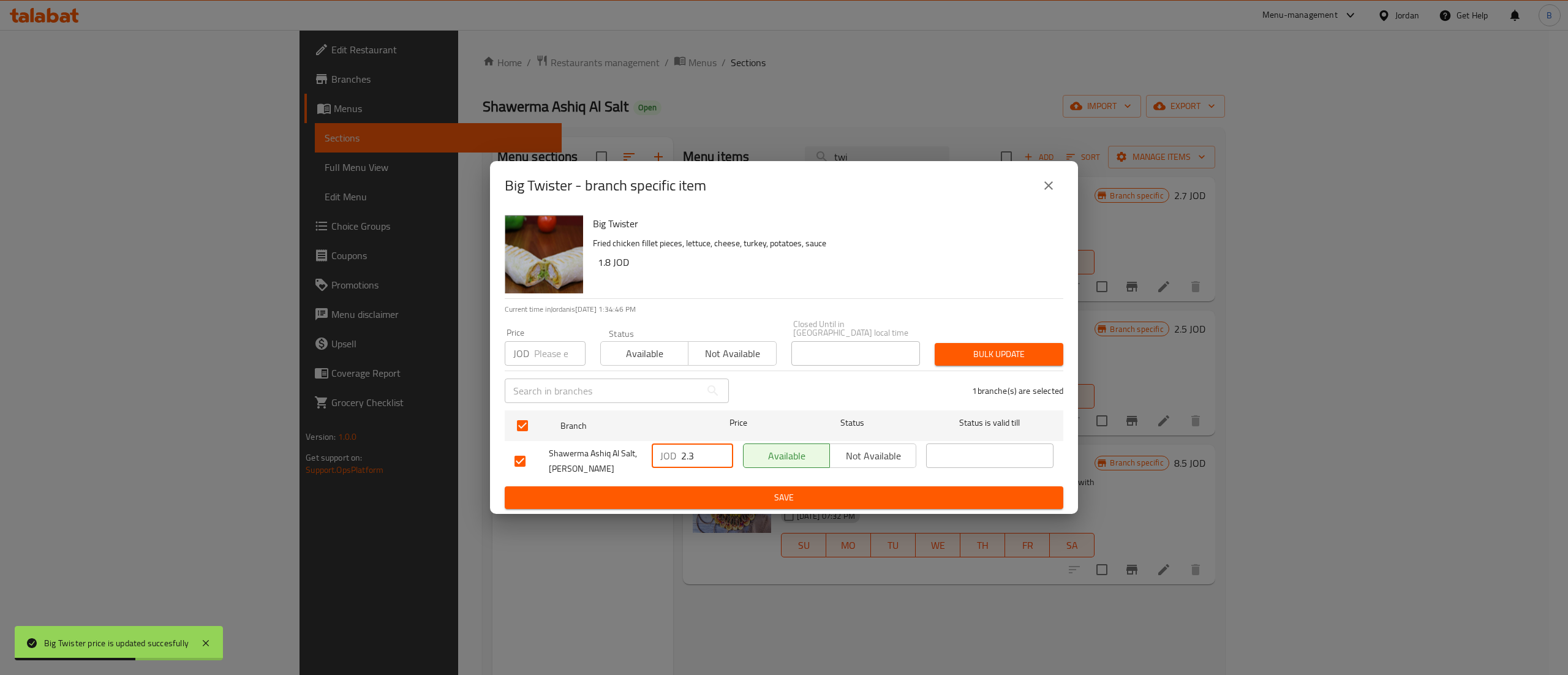
drag, startPoint x: 710, startPoint y: 456, endPoint x: 633, endPoint y: 452, distance: 77.1
click at [642, 452] on div "Shawerma Ashiq Al Salt, Al Midan JOD 2.3 ​ Available Not available ​" at bounding box center [784, 460] width 549 height 45
paste input "70"
type input "2.70"
click at [957, 499] on span "Save" at bounding box center [784, 497] width 539 height 15
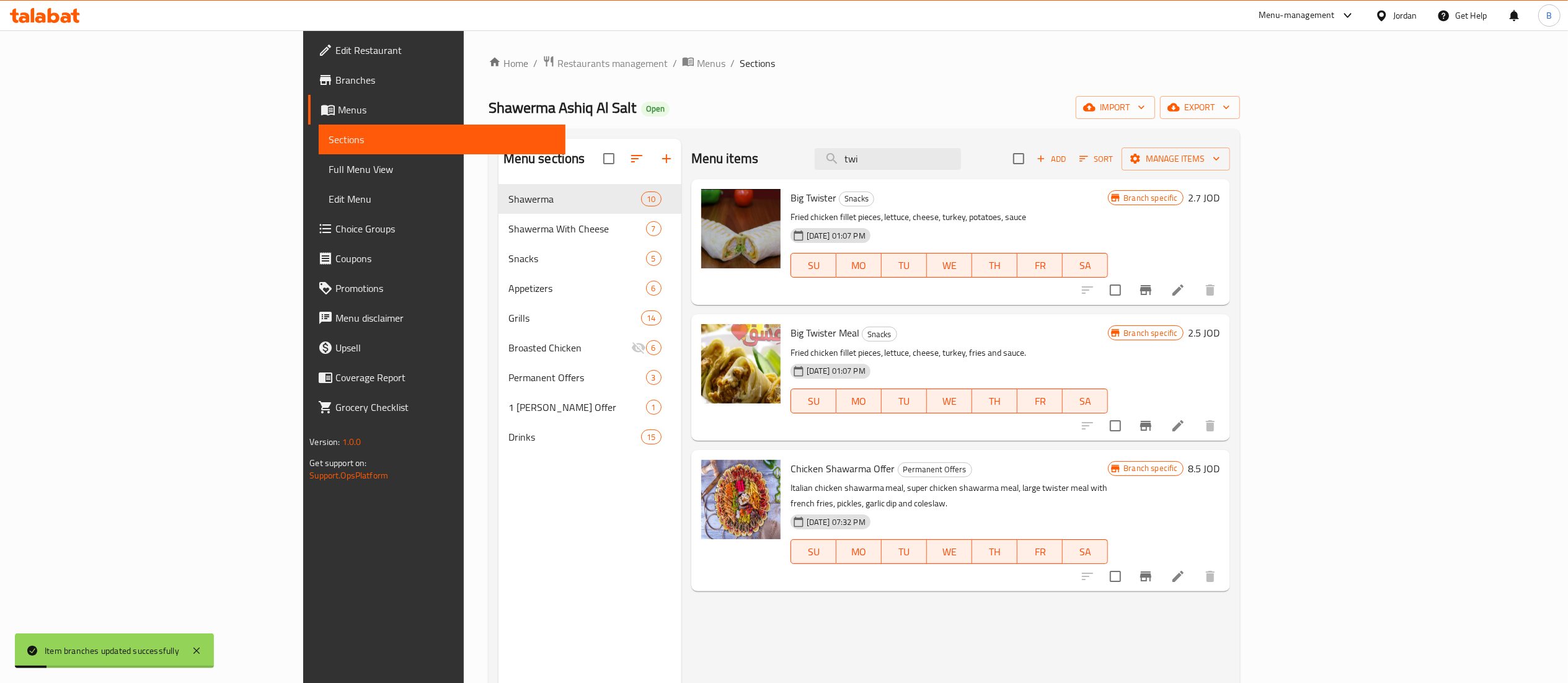
click at [1220, 332] on h6 "2.5 JOD" at bounding box center [1204, 332] width 32 height 17
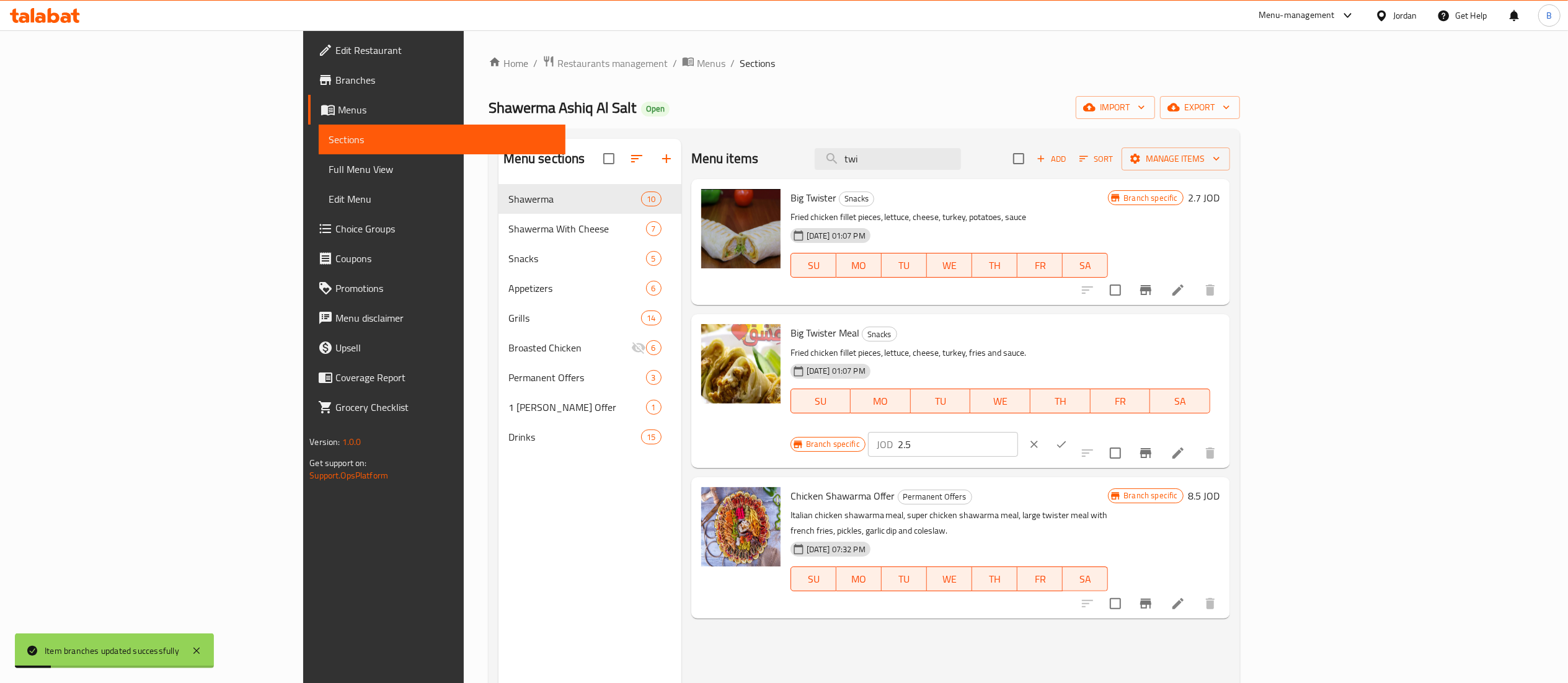
drag, startPoint x: 1424, startPoint y: 332, endPoint x: 1307, endPoint y: 332, distance: 117.0
click at [1093, 430] on div "Branch specific JOD 2.5 ​" at bounding box center [941, 444] width 303 height 27
type input "4"
click at [1068, 438] on icon "ok" at bounding box center [1061, 444] width 12 height 12
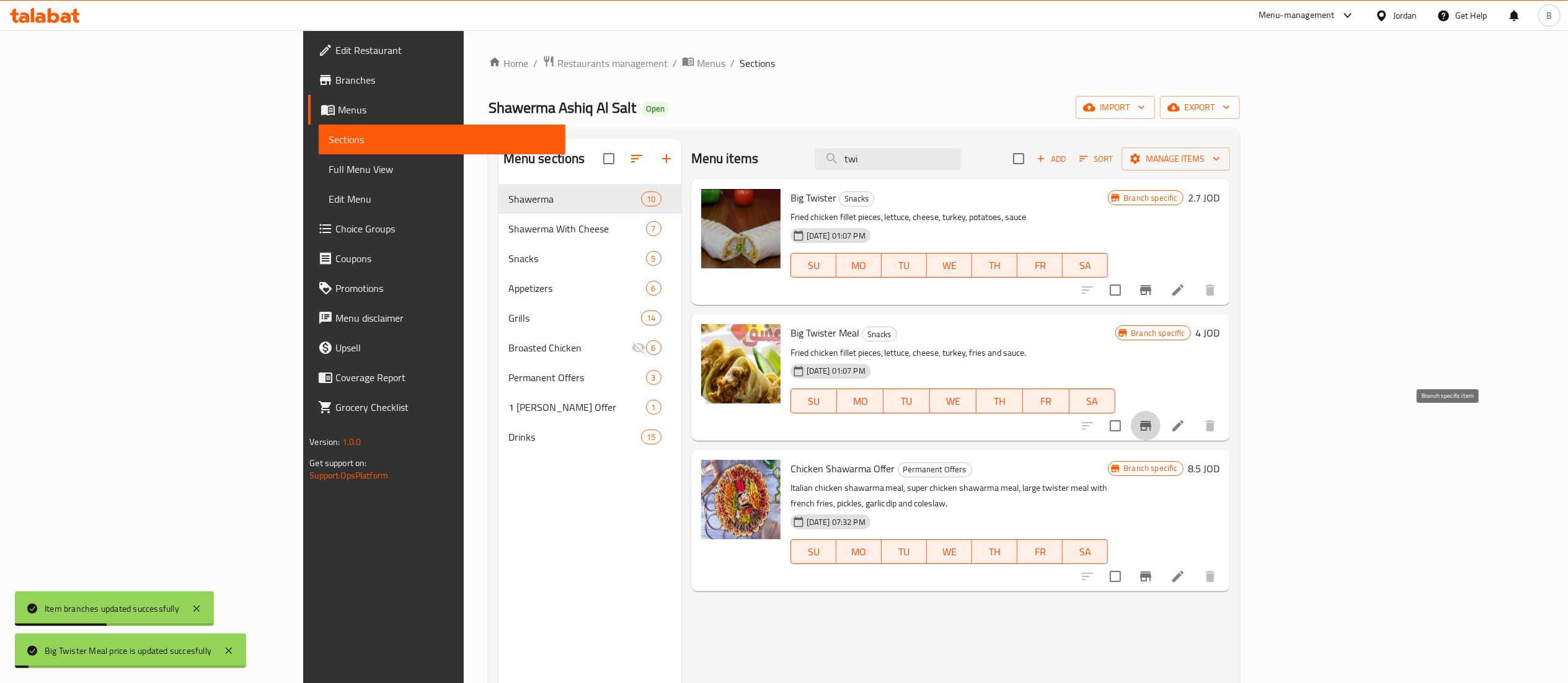
click at [1151, 428] on icon "Branch-specific-item" at bounding box center [1146, 425] width 11 height 10
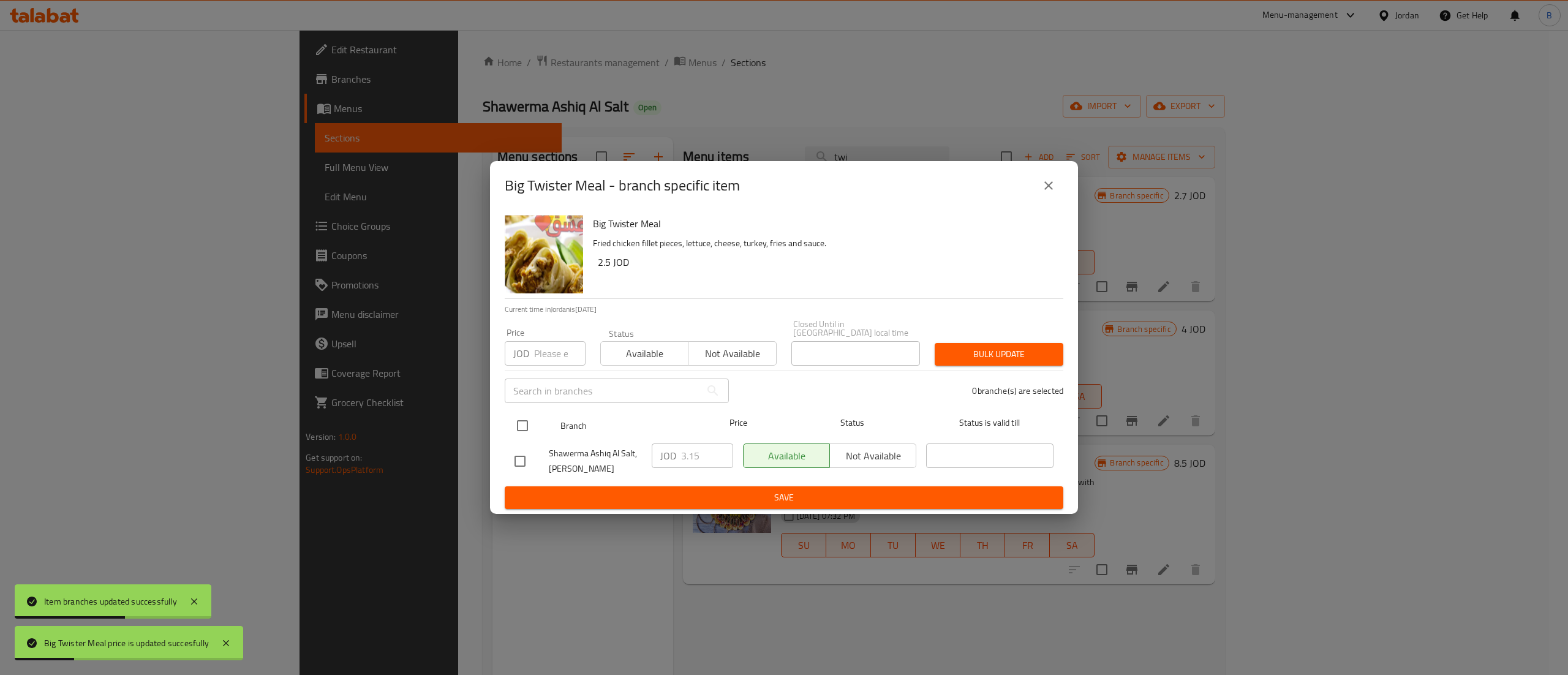
click at [515, 423] on input "checkbox" at bounding box center [523, 425] width 26 height 26
checkbox input "true"
drag, startPoint x: 705, startPoint y: 456, endPoint x: 587, endPoint y: 447, distance: 118.3
click at [602, 447] on div "Shawerma Ashiq Al Salt, Al Midan JOD 3.15 ​ Available Not available ​" at bounding box center [784, 460] width 549 height 45
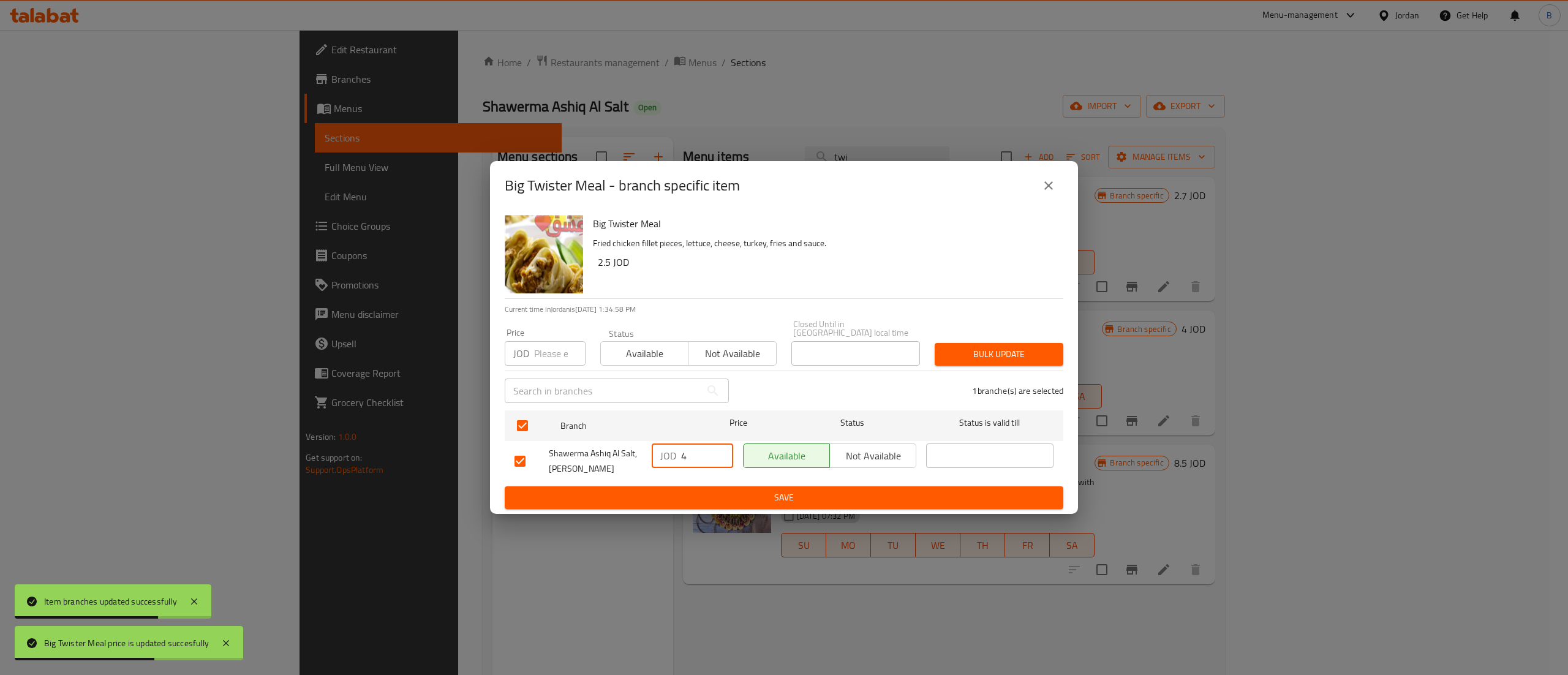
type input "4"
click at [736, 496] on span "Save" at bounding box center [784, 497] width 539 height 15
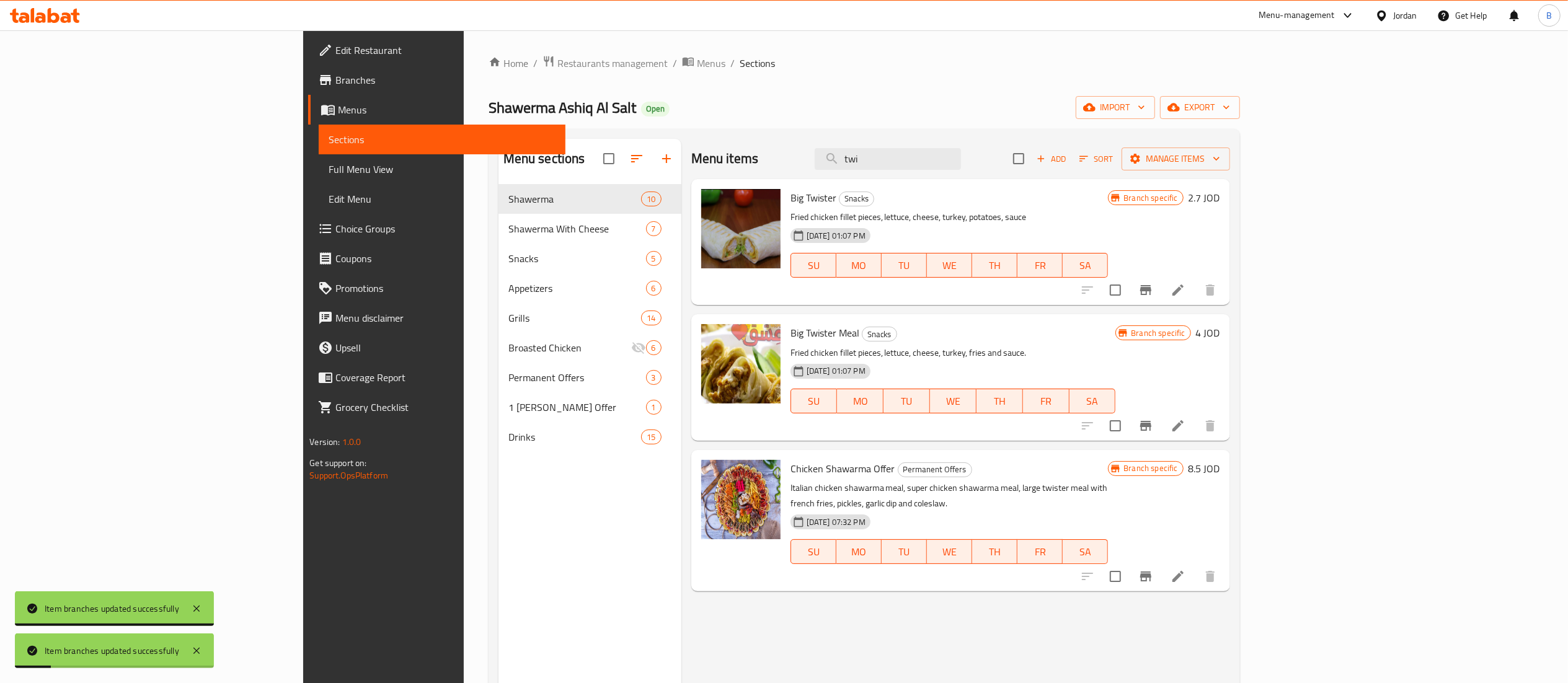
drag, startPoint x: 977, startPoint y: 161, endPoint x: 903, endPoint y: 153, distance: 74.4
click at [916, 153] on div "Menu items twi Add Sort Manage items" at bounding box center [961, 159] width 539 height 40
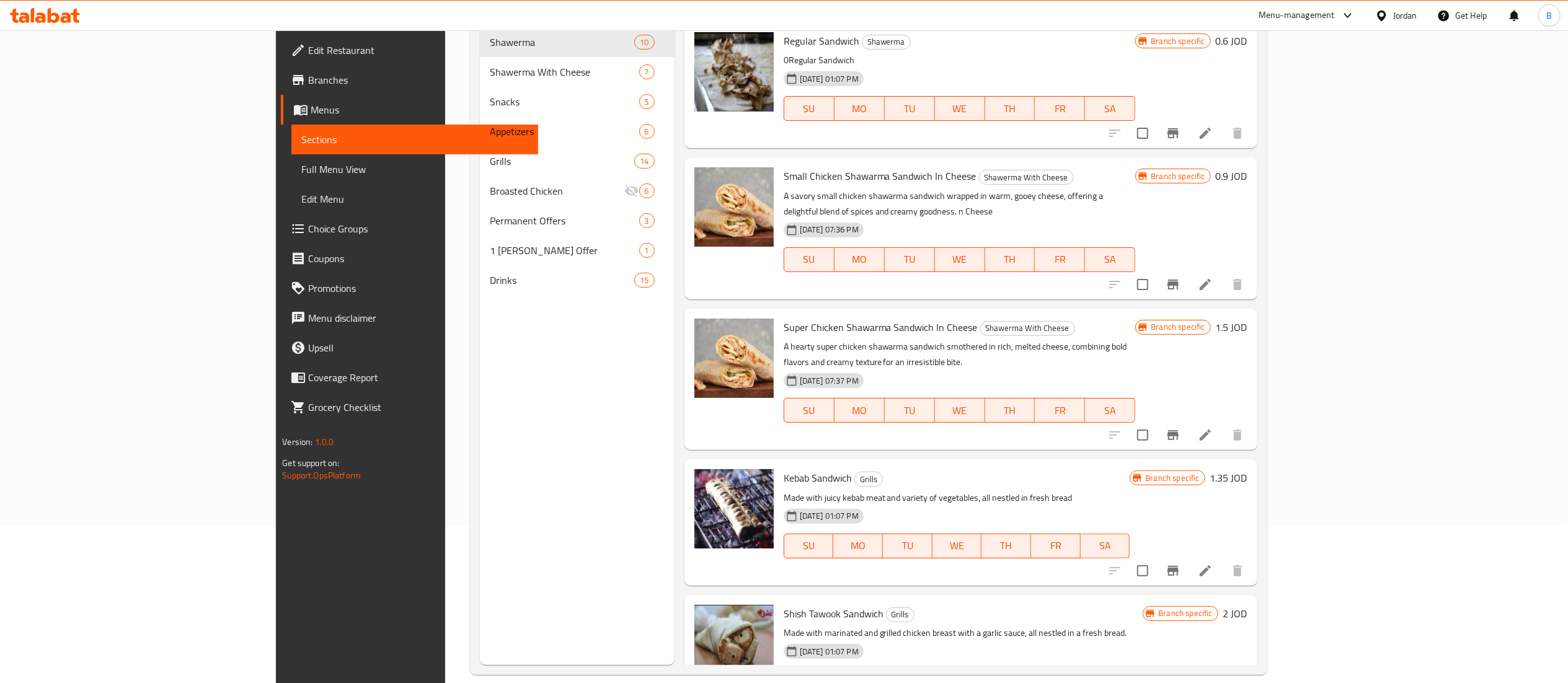
scroll to position [50, 0]
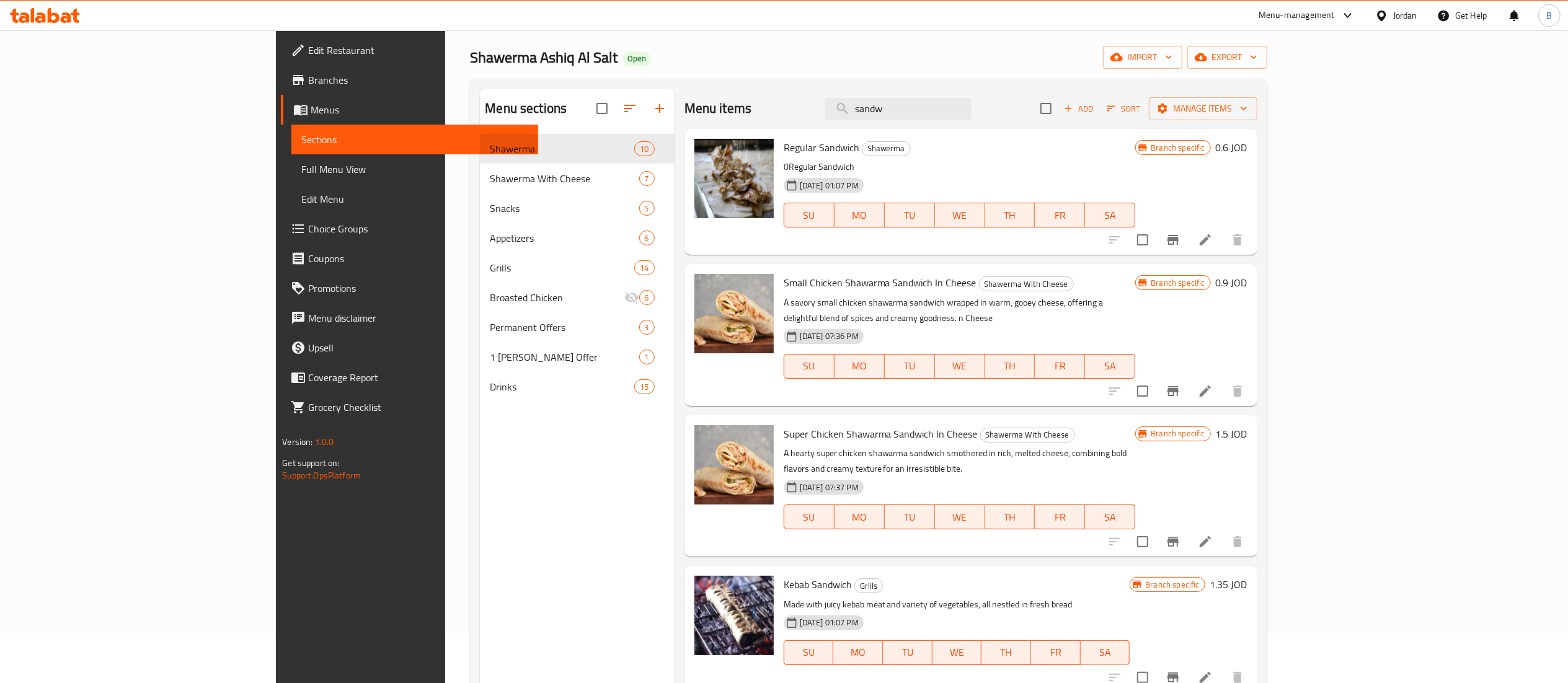
type input "sandw"
click at [1247, 282] on h6 "0.9 JOD" at bounding box center [1231, 282] width 32 height 17
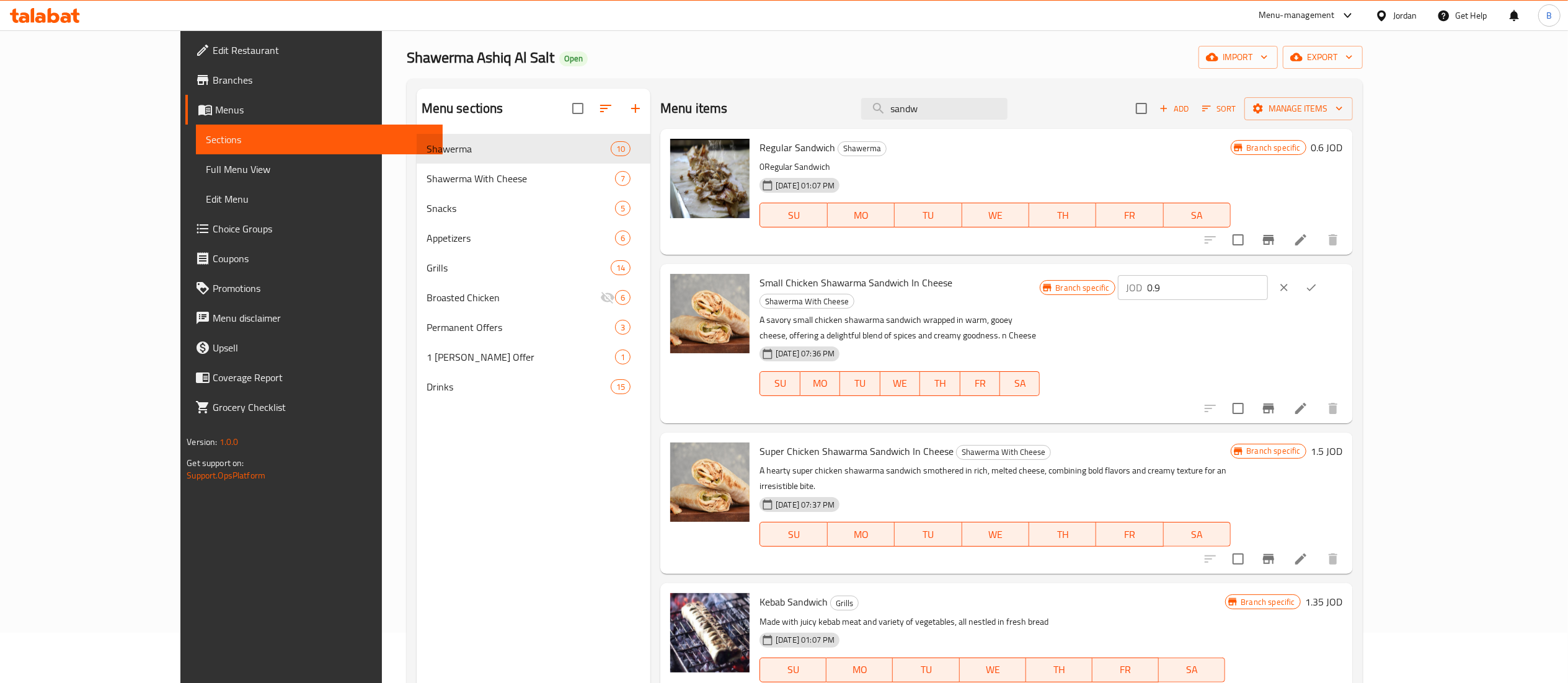
click at [1267, 282] on input "0.9" at bounding box center [1208, 287] width 120 height 25
drag, startPoint x: 1387, startPoint y: 297, endPoint x: 1249, endPoint y: 296, distance: 138.0
click at [1252, 296] on div "Branch specific JOD 0.95 ​" at bounding box center [1191, 287] width 303 height 27
type input "0.95"
click at [1325, 279] on button "ok" at bounding box center [1311, 287] width 27 height 27
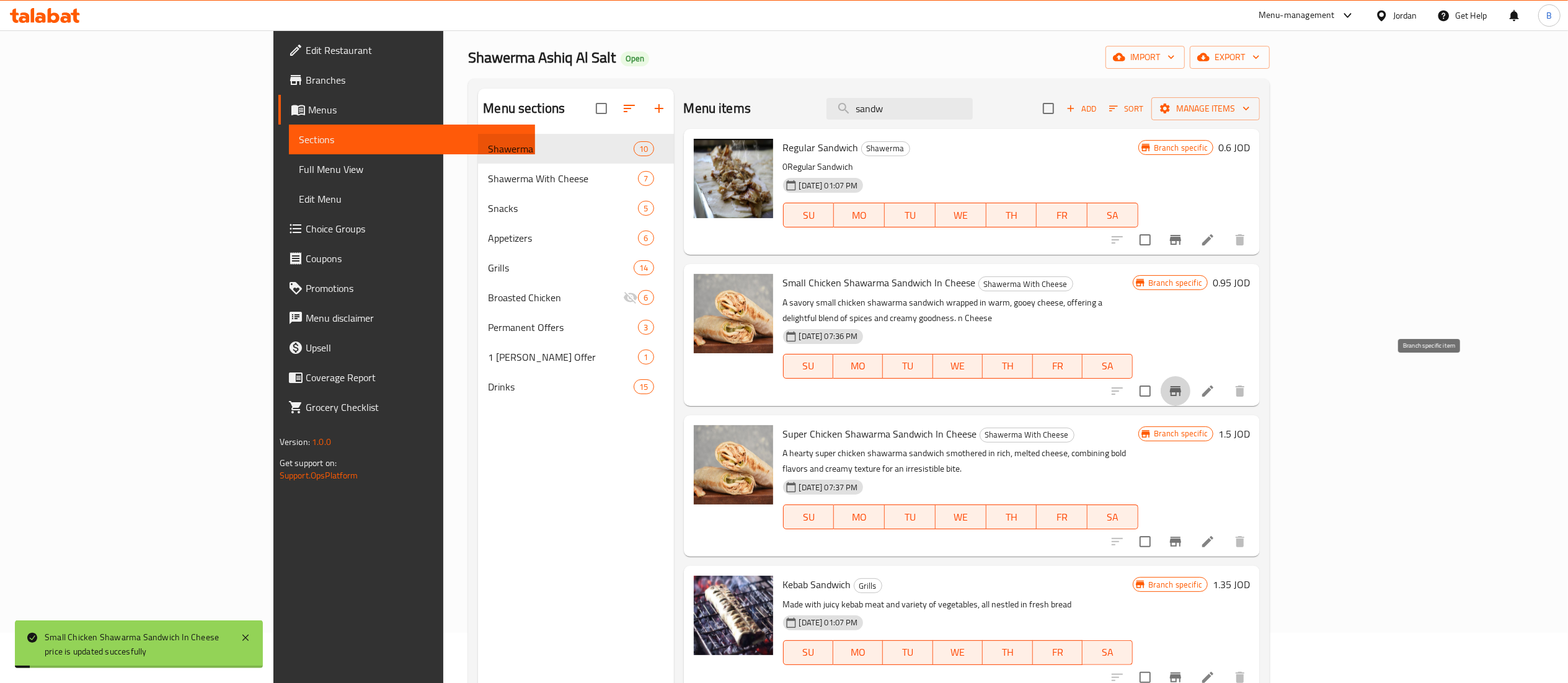
click at [1190, 376] on button "Branch-specific-item" at bounding box center [1175, 391] width 30 height 30
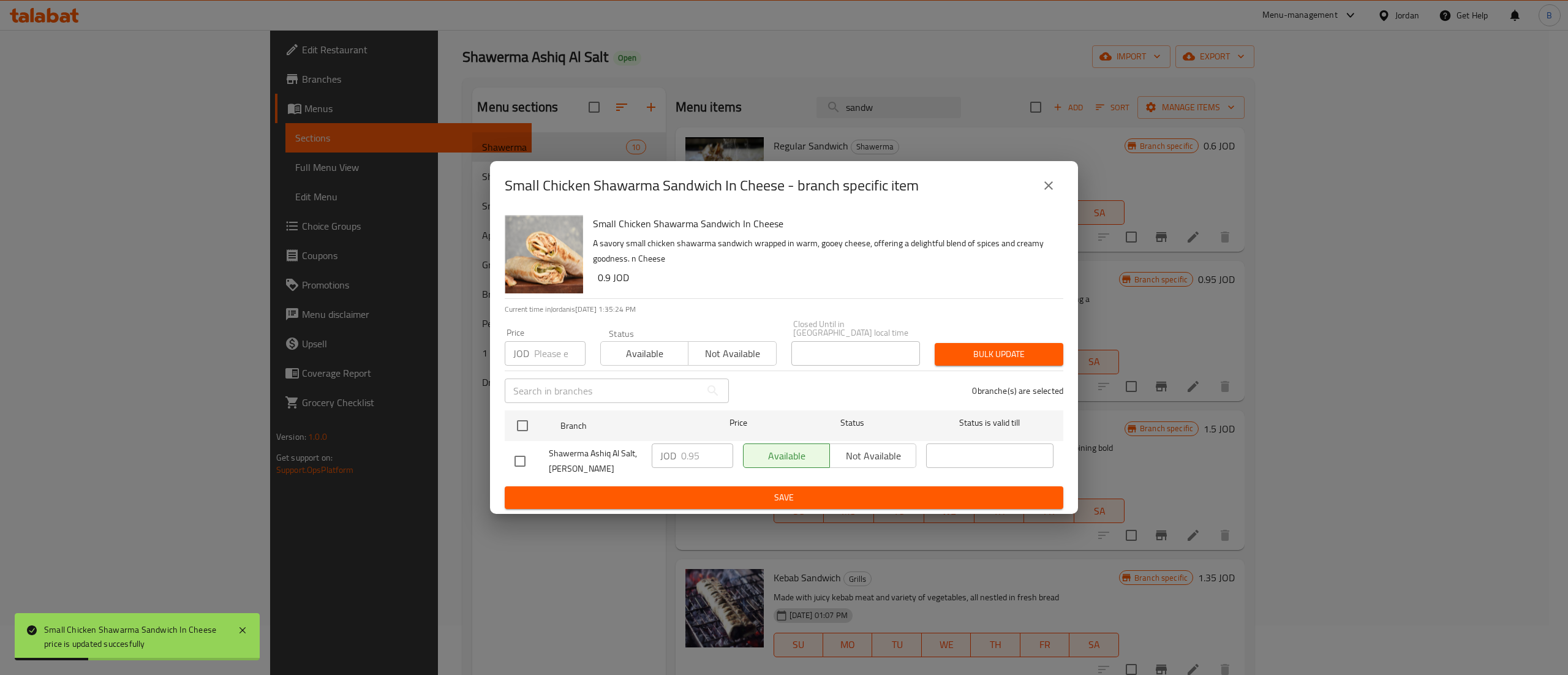
click at [1059, 198] on button "close" at bounding box center [1048, 185] width 30 height 30
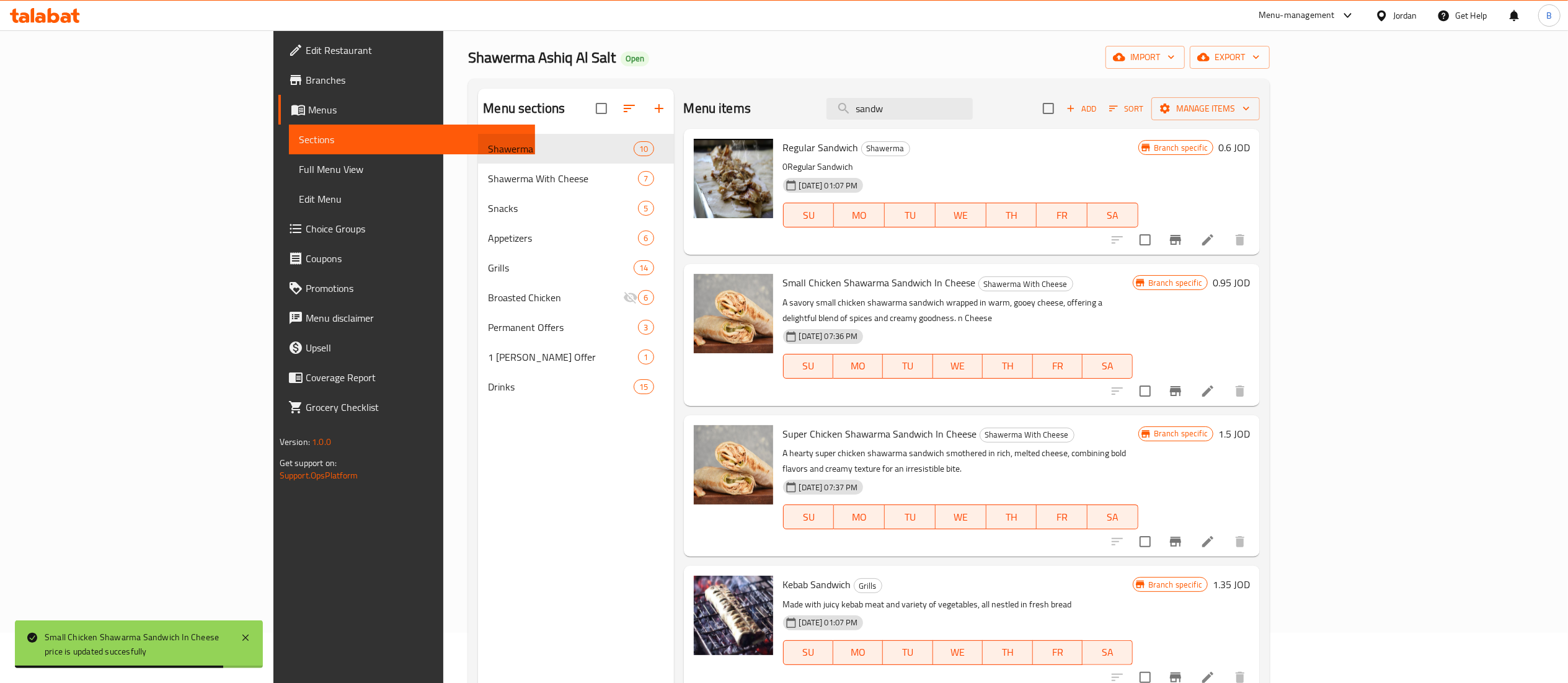
click at [1250, 425] on h6 "1.5 JOD" at bounding box center [1234, 433] width 32 height 17
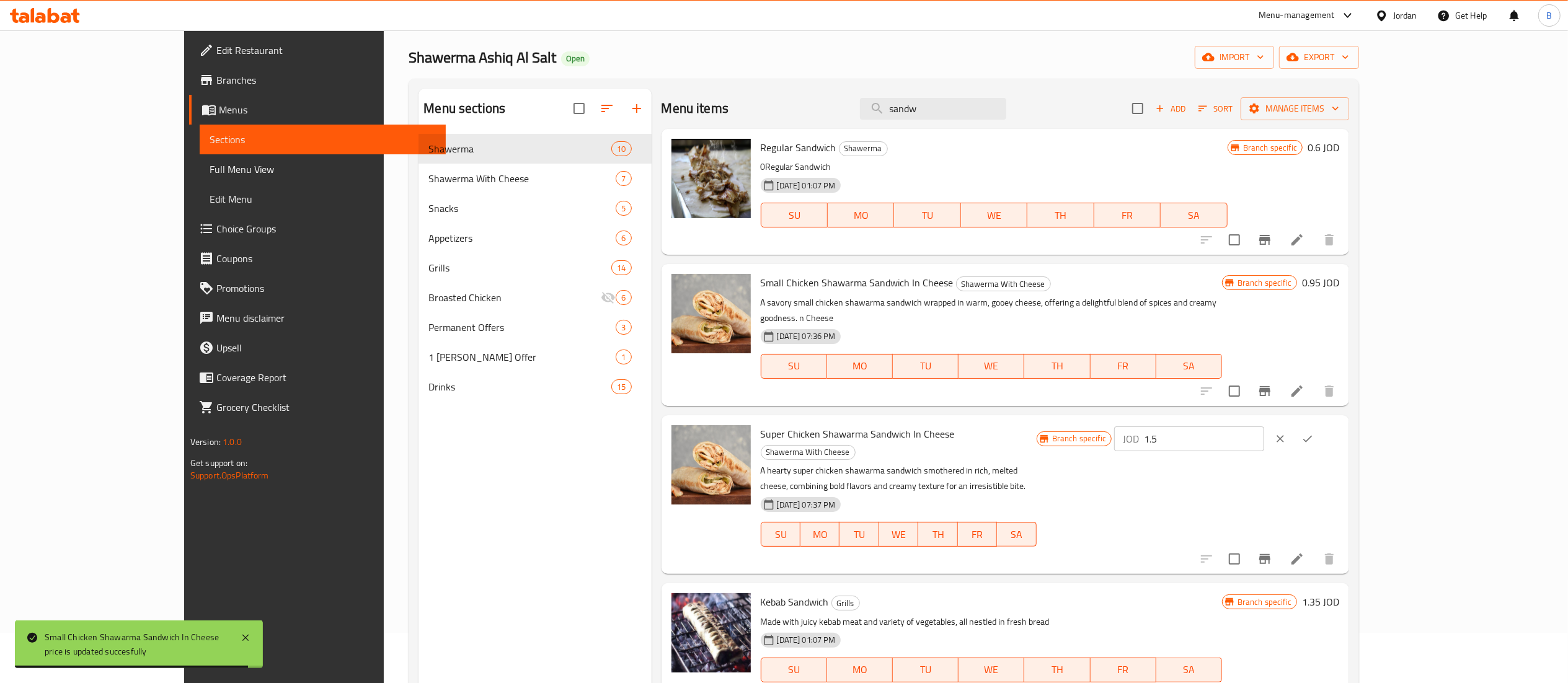
click at [1264, 426] on input "1.5" at bounding box center [1204, 438] width 120 height 25
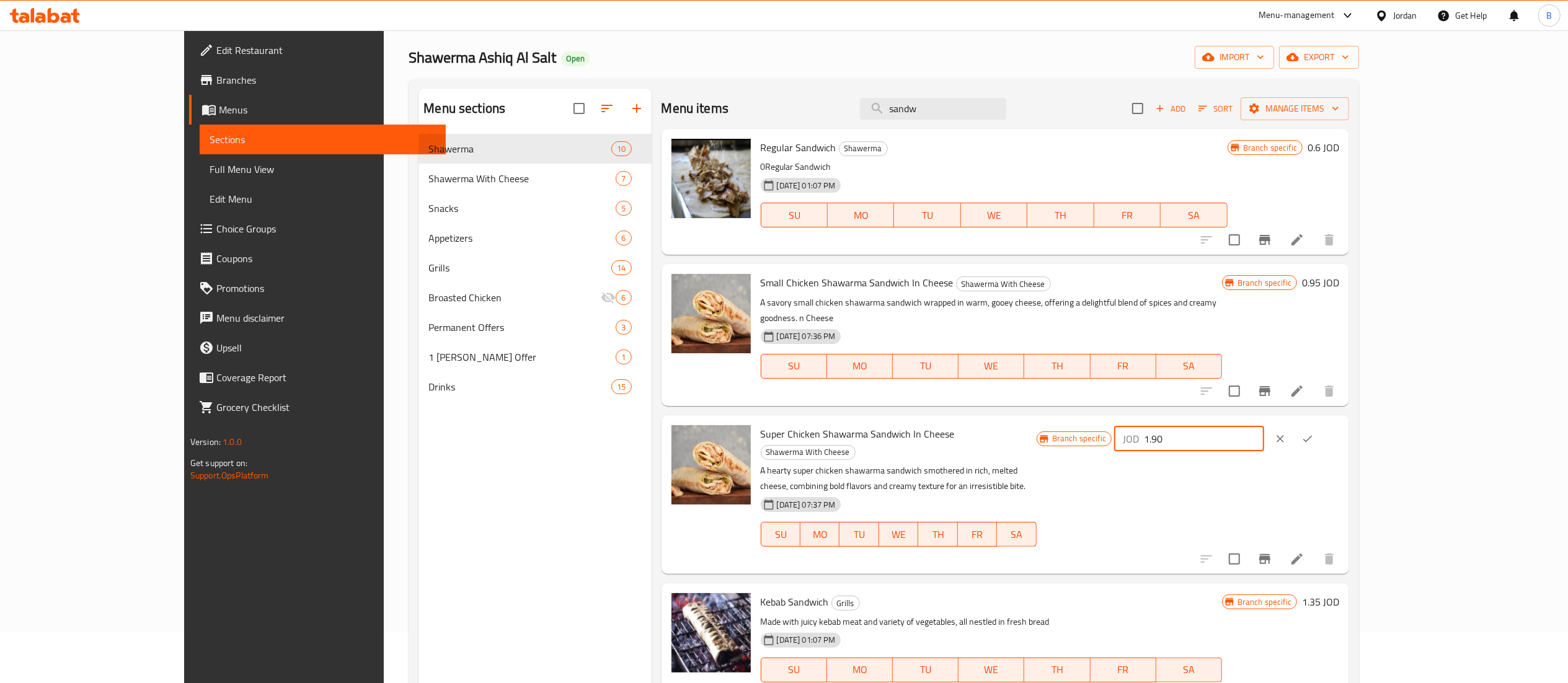
drag, startPoint x: 1377, startPoint y: 423, endPoint x: 1267, endPoint y: 423, distance: 110.0
click at [1267, 425] on div "Branch specific JOD 1.90 ​" at bounding box center [1188, 438] width 303 height 27
type input "1.90"
click at [1321, 425] on button "ok" at bounding box center [1308, 438] width 27 height 27
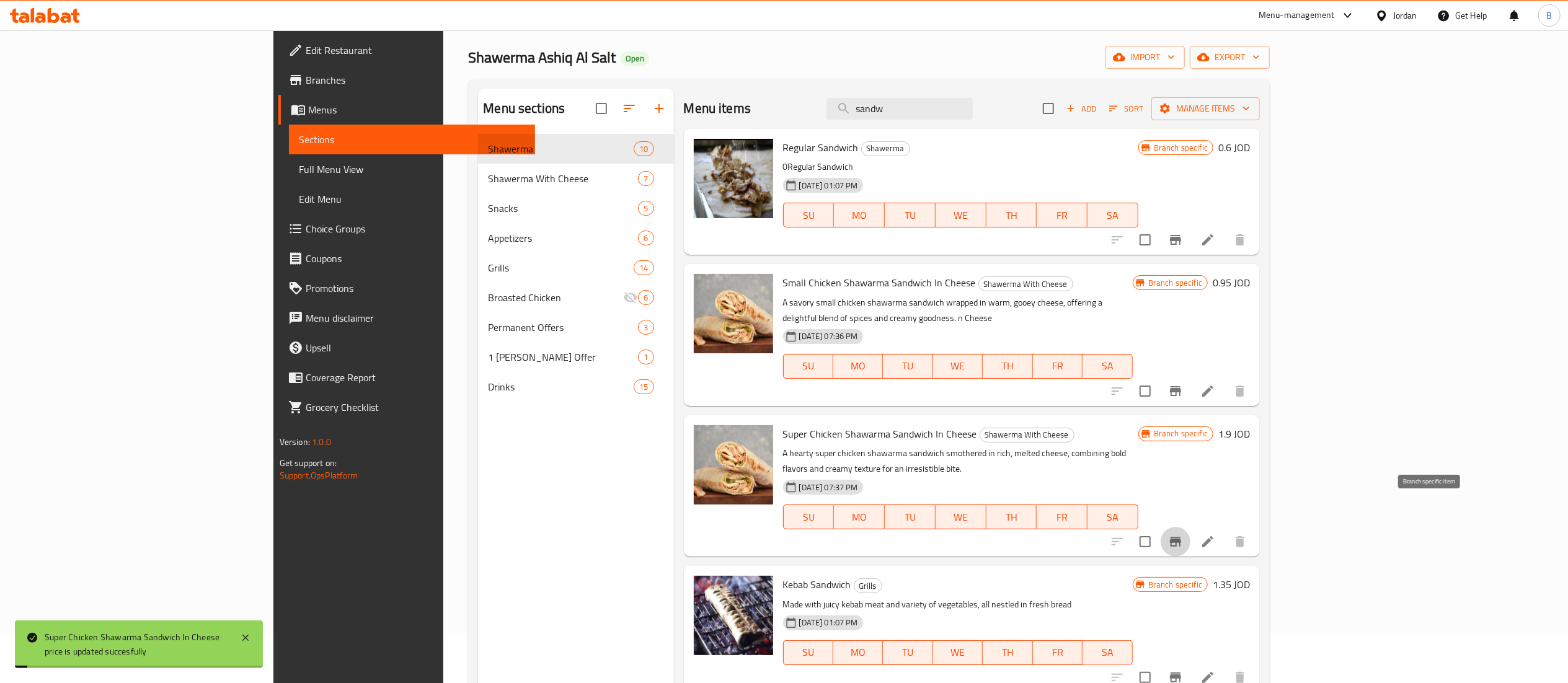
click at [1181, 537] on icon "Branch-specific-item" at bounding box center [1175, 542] width 11 height 10
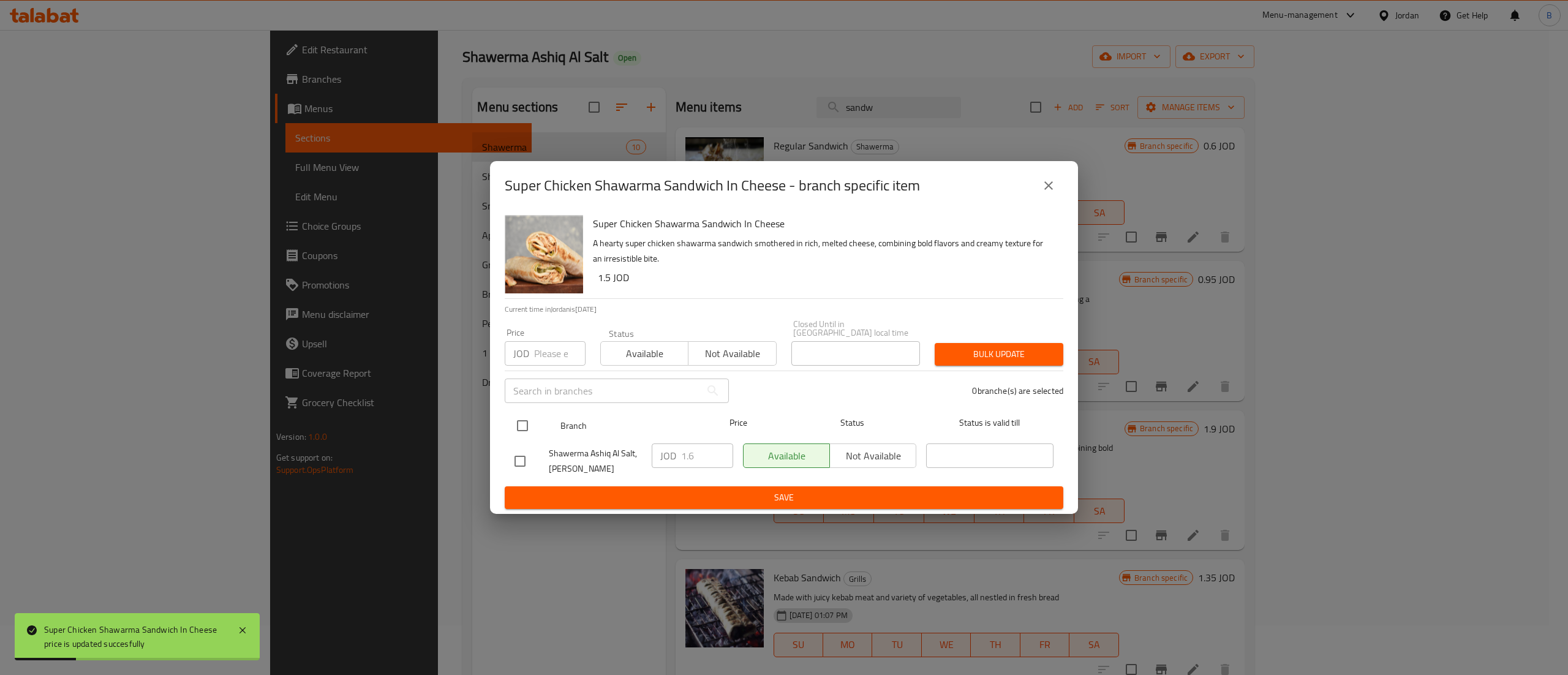
click at [532, 417] on input "checkbox" at bounding box center [523, 425] width 26 height 26
checkbox input "true"
drag, startPoint x: 710, startPoint y: 456, endPoint x: 632, endPoint y: 451, distance: 78.2
click at [636, 451] on div "Shawerma Ashiq Al Salt, Al Midan JOD 1.6 ​ Available Not available ​" at bounding box center [784, 460] width 549 height 45
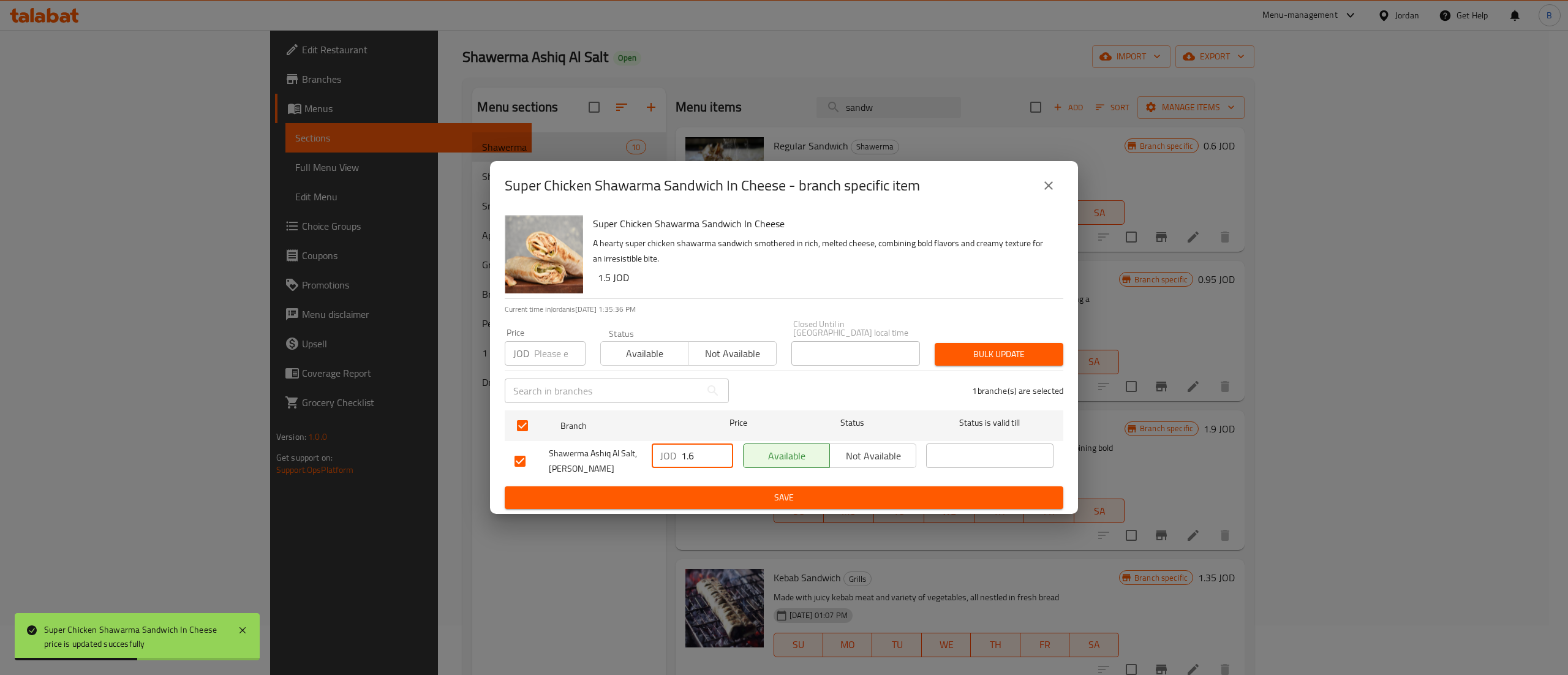
paste input "90"
type input "1.90"
click at [686, 490] on span "Save" at bounding box center [784, 497] width 539 height 15
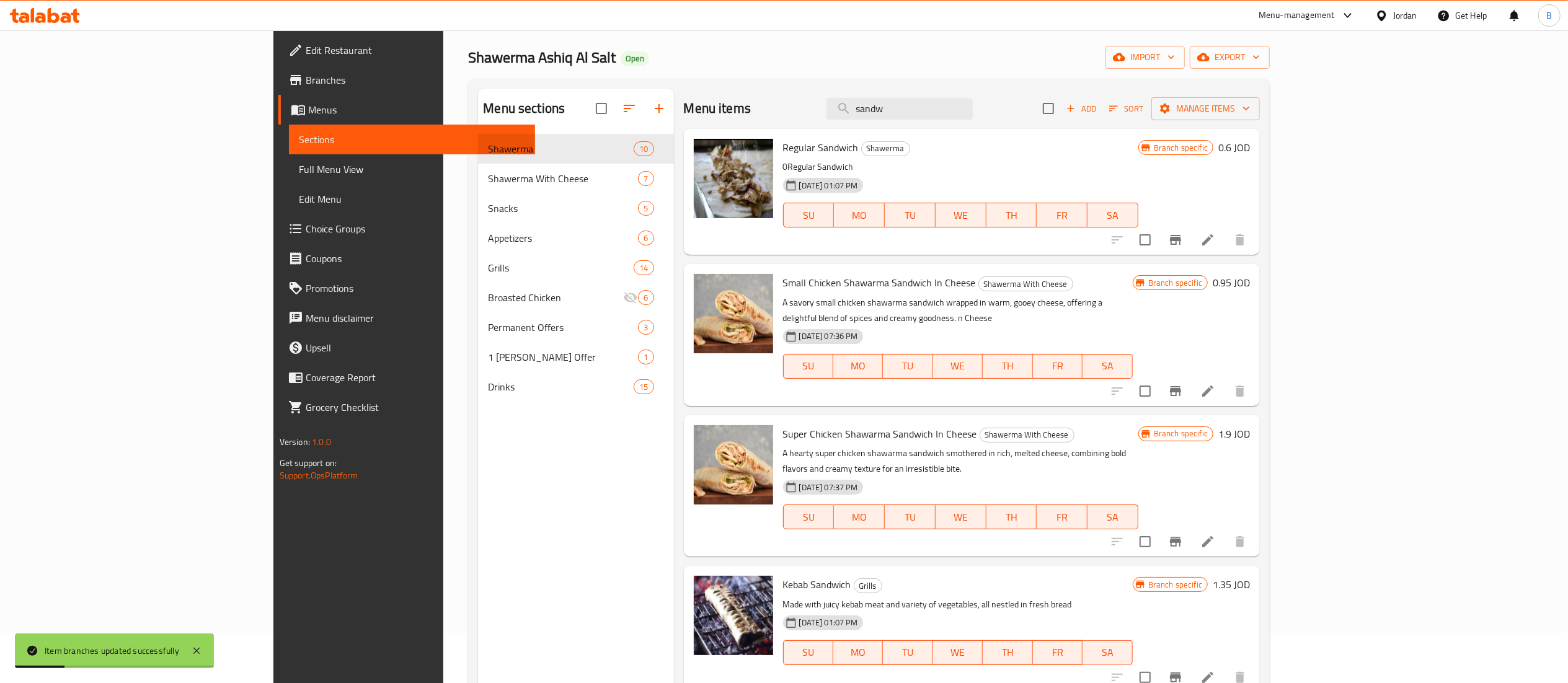
drag, startPoint x: 1017, startPoint y: 116, endPoint x: 842, endPoint y: 98, distance: 175.9
click at [862, 98] on div "Menu items sandw Add Sort Manage items" at bounding box center [972, 109] width 577 height 40
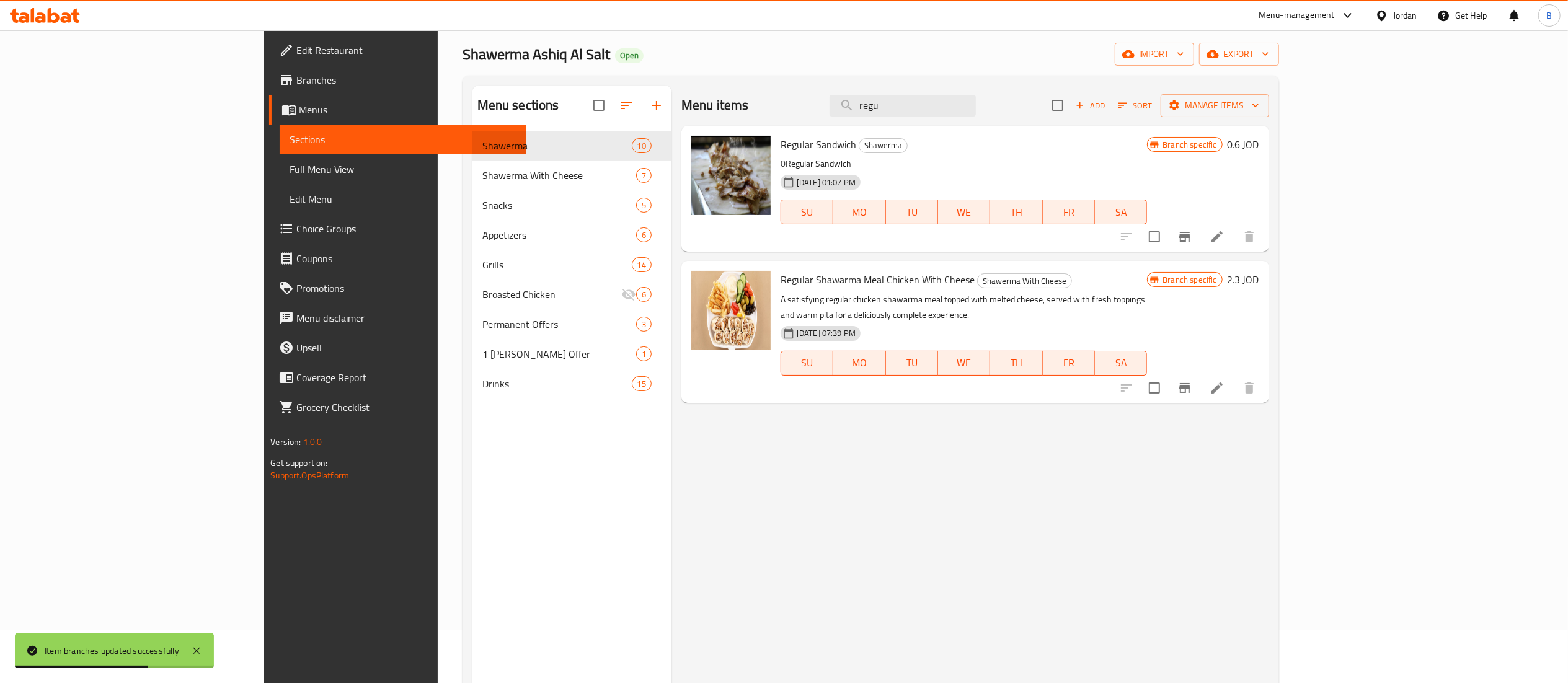
scroll to position [15, 0]
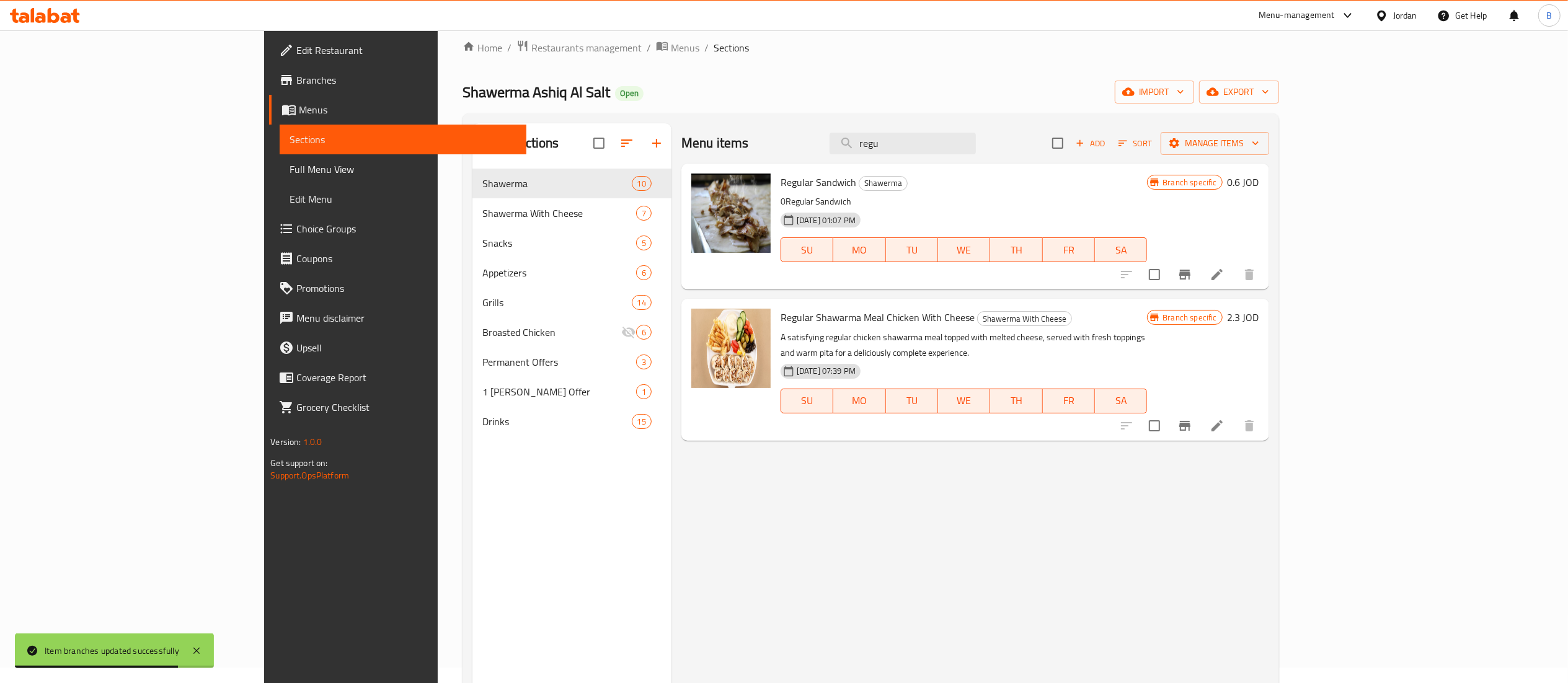
type input "regu"
click at [1259, 308] on h6 "2.3 JOD" at bounding box center [1243, 316] width 32 height 17
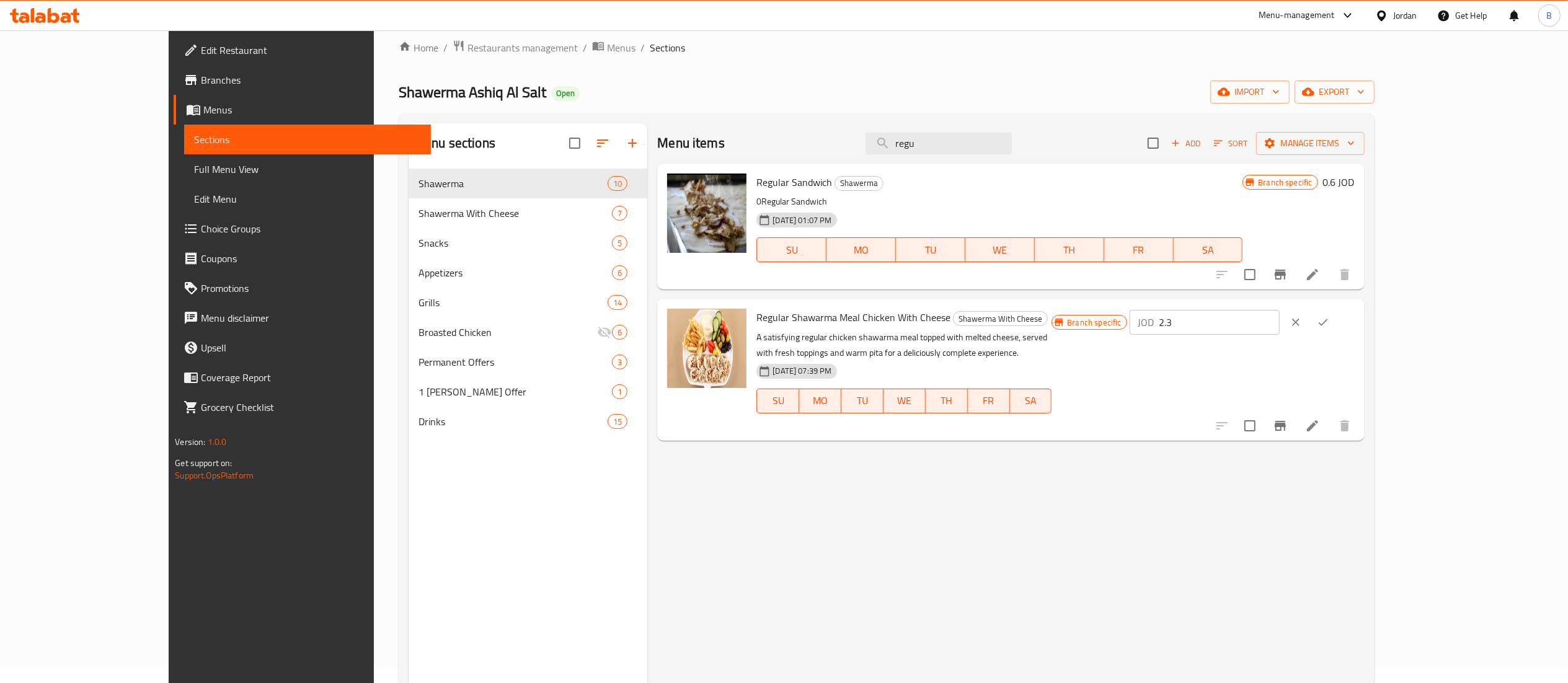
drag, startPoint x: 1335, startPoint y: 310, endPoint x: 1240, endPoint y: 304, distance: 95.2
click at [1255, 304] on div "Regular Shawarma Meal Chicken With Cheese Shawerma With Cheese A satisfying reg…" at bounding box center [1055, 369] width 607 height 132
type input "3"
click at [1328, 321] on icon "ok" at bounding box center [1323, 322] width 10 height 6
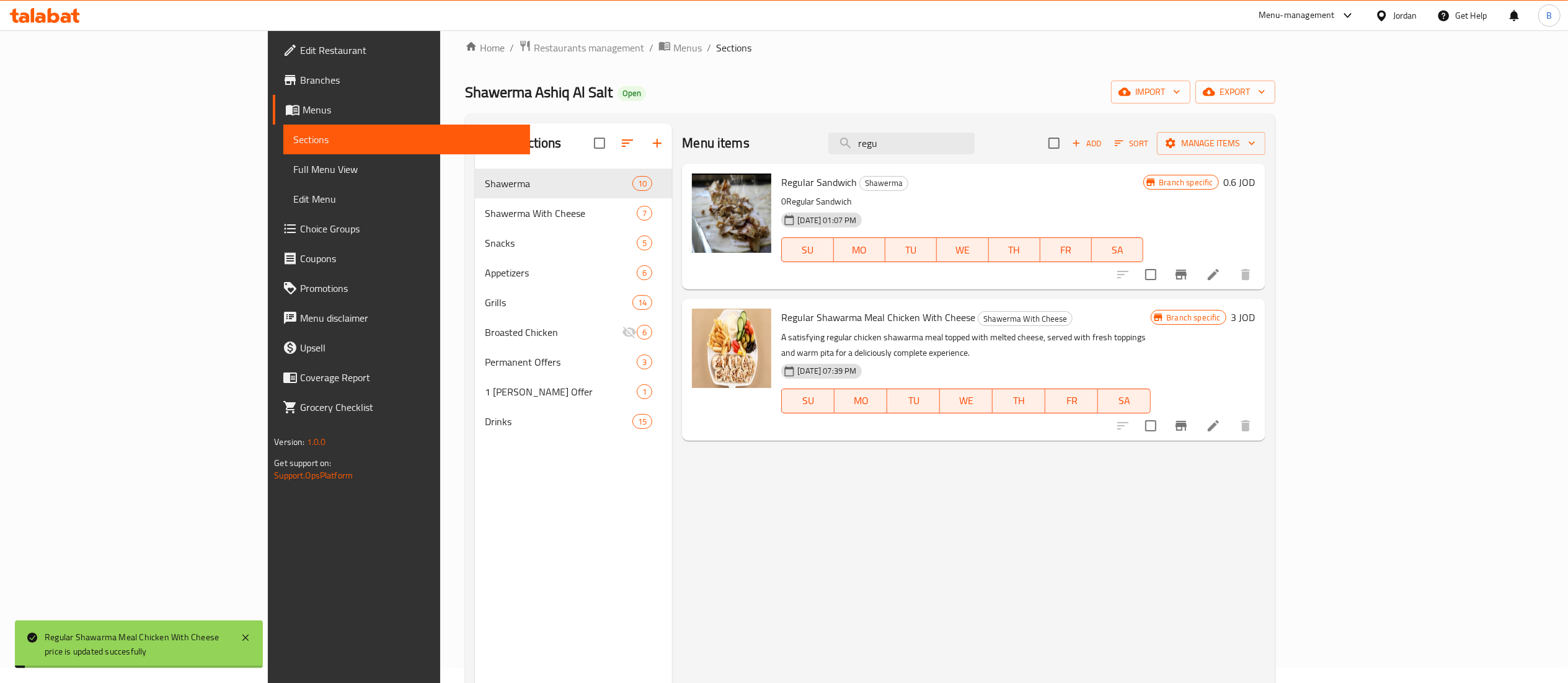
click at [1188, 418] on icon "Branch-specific-item" at bounding box center [1181, 425] width 15 height 15
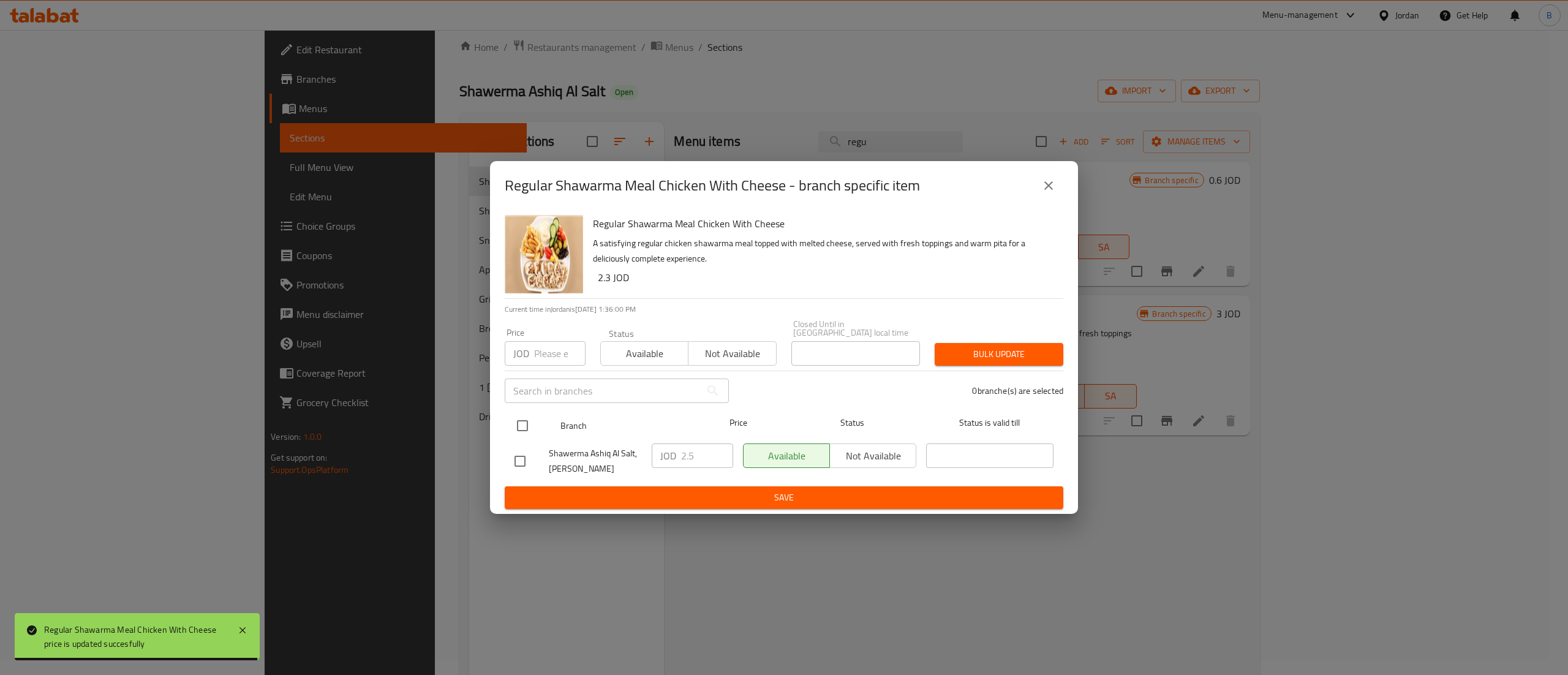
click at [512, 423] on input "checkbox" at bounding box center [523, 425] width 26 height 26
checkbox input "true"
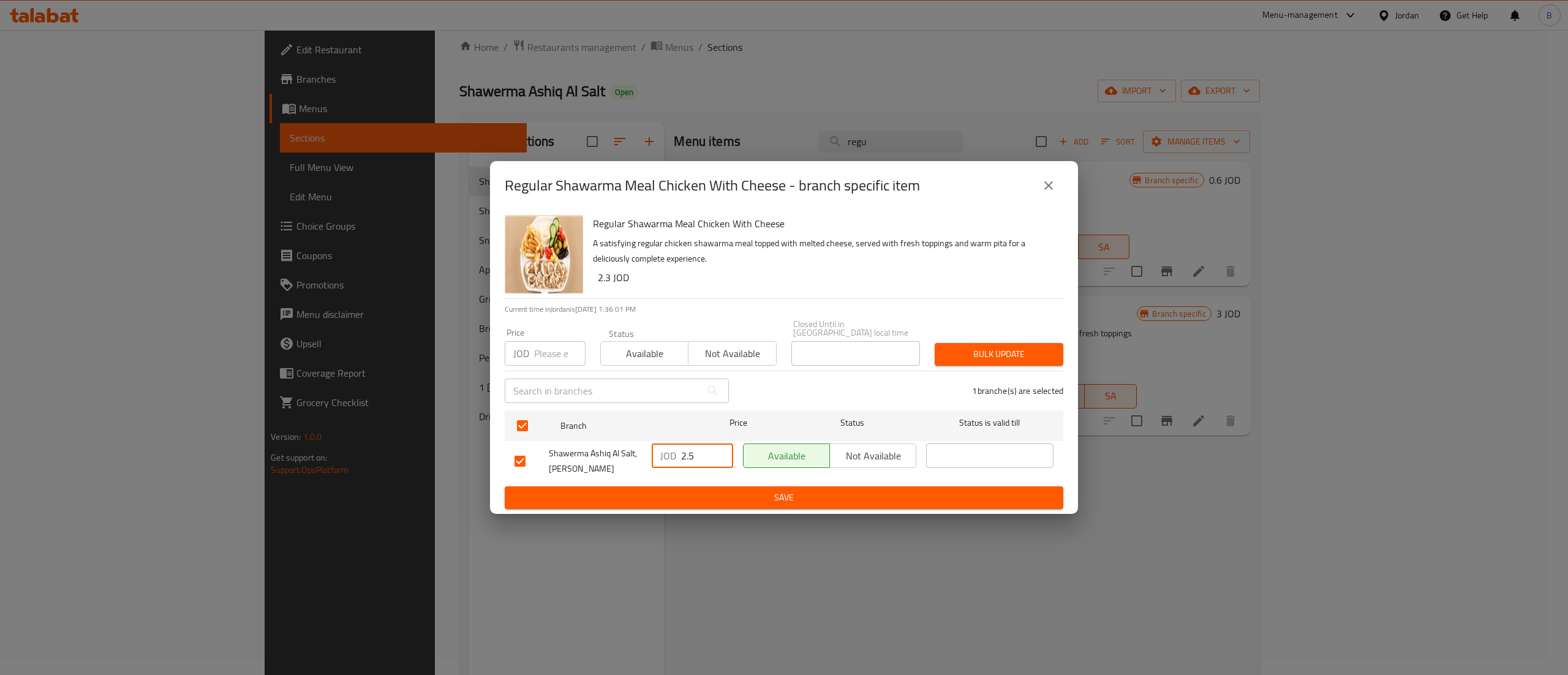
drag, startPoint x: 704, startPoint y: 454, endPoint x: 642, endPoint y: 454, distance: 62.0
click at [644, 454] on div "Shawerma Ashiq Al Salt, Al Midan JOD 2.5 ​ Available Not available ​" at bounding box center [784, 460] width 549 height 45
type input "3"
click at [713, 490] on span "Save" at bounding box center [784, 497] width 539 height 15
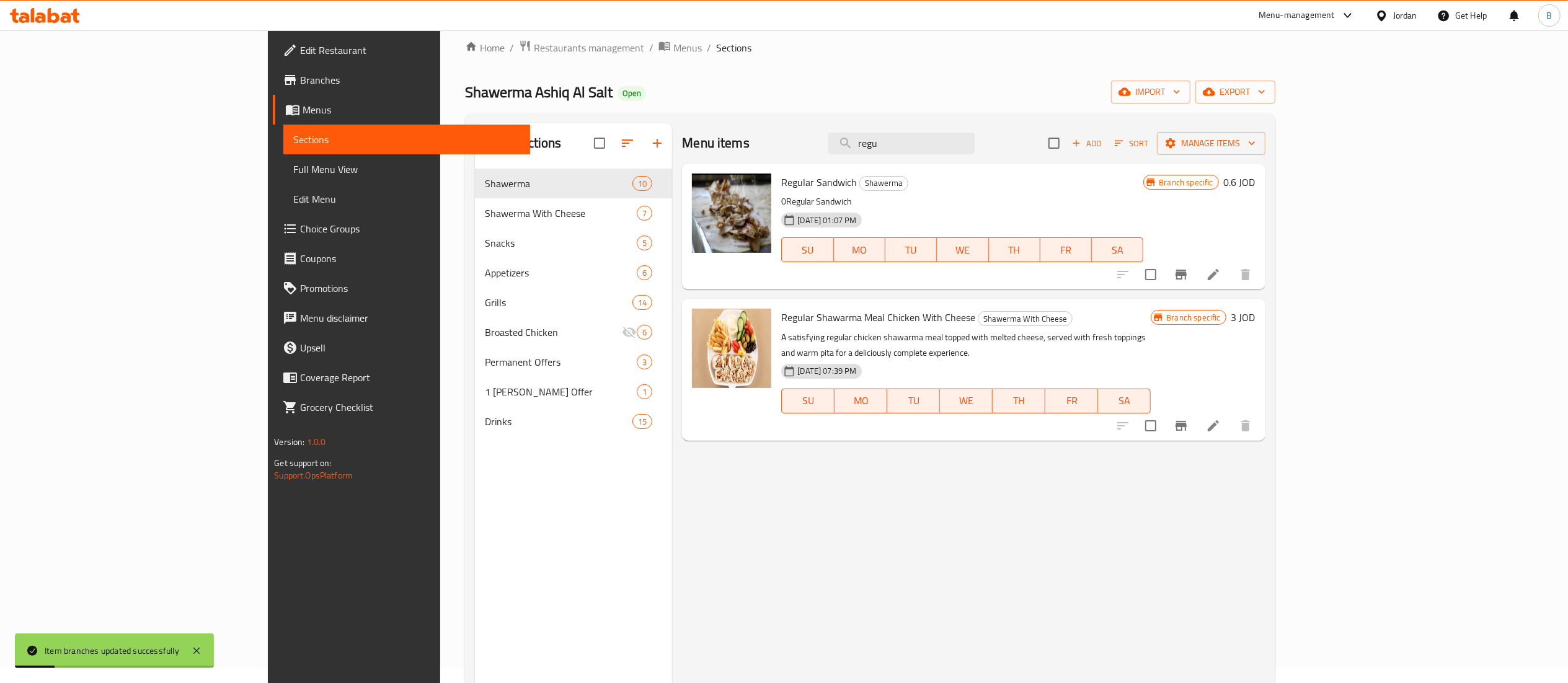
drag, startPoint x: 1044, startPoint y: 150, endPoint x: 762, endPoint y: 130, distance: 282.7
click at [786, 127] on div "Menu items regu Add Sort Manage items" at bounding box center [973, 144] width 582 height 40
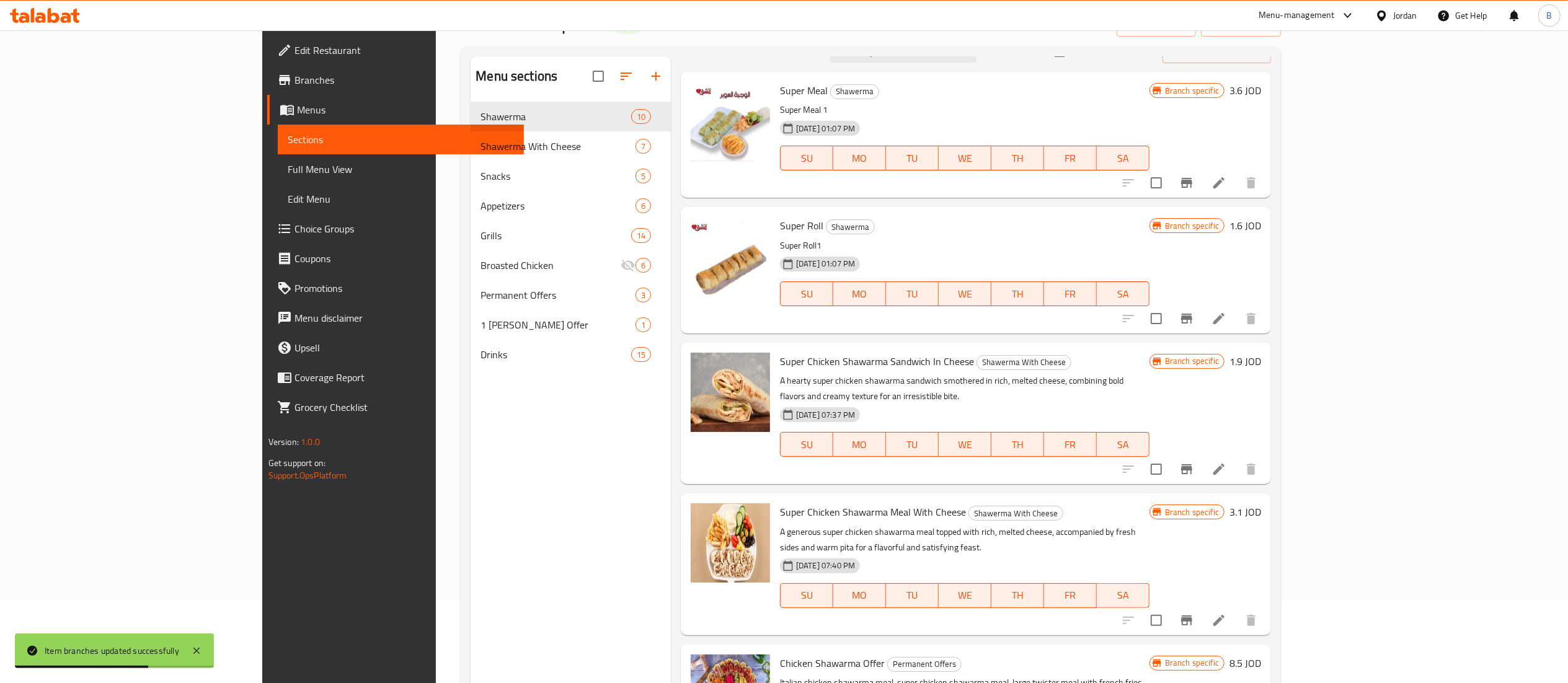
scroll to position [140, 0]
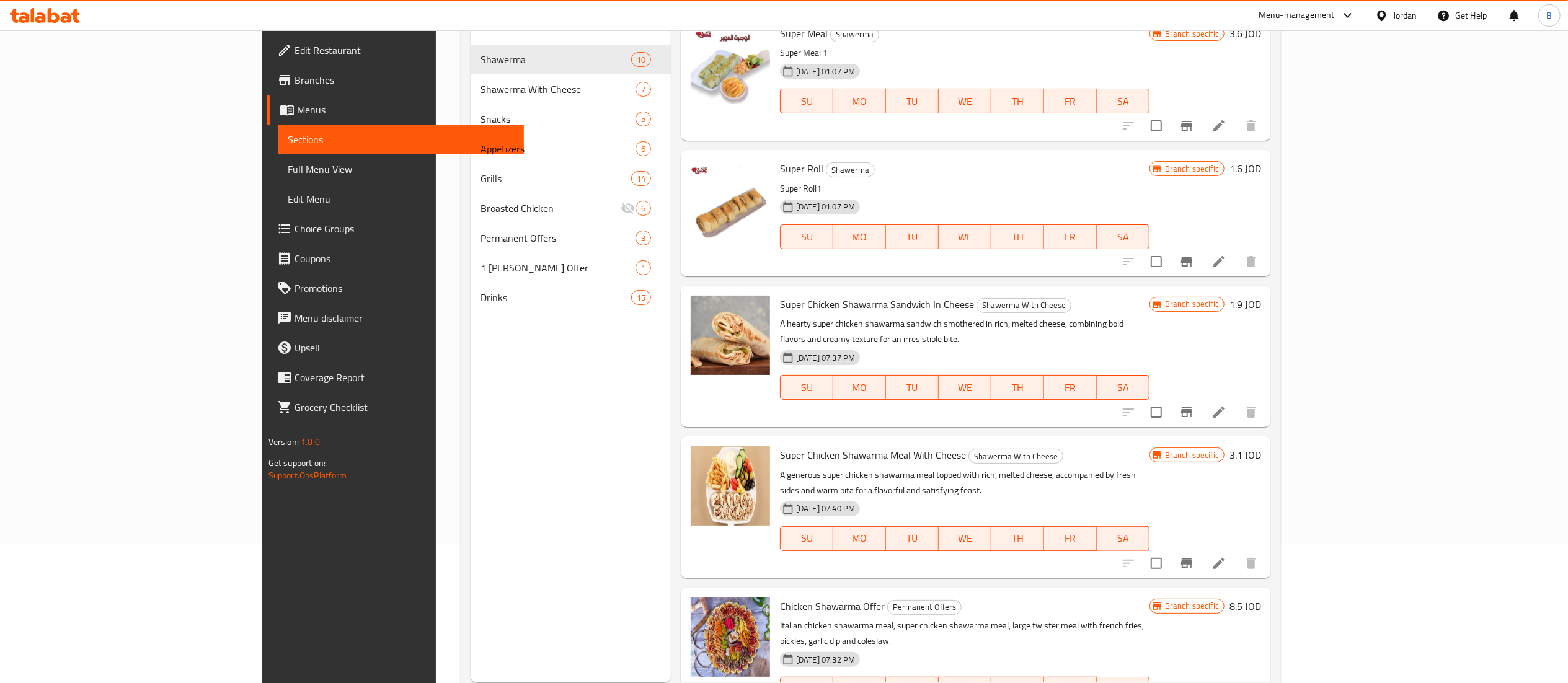
type input "super"
click at [1261, 446] on h6 "3.1 JOD" at bounding box center [1245, 455] width 32 height 17
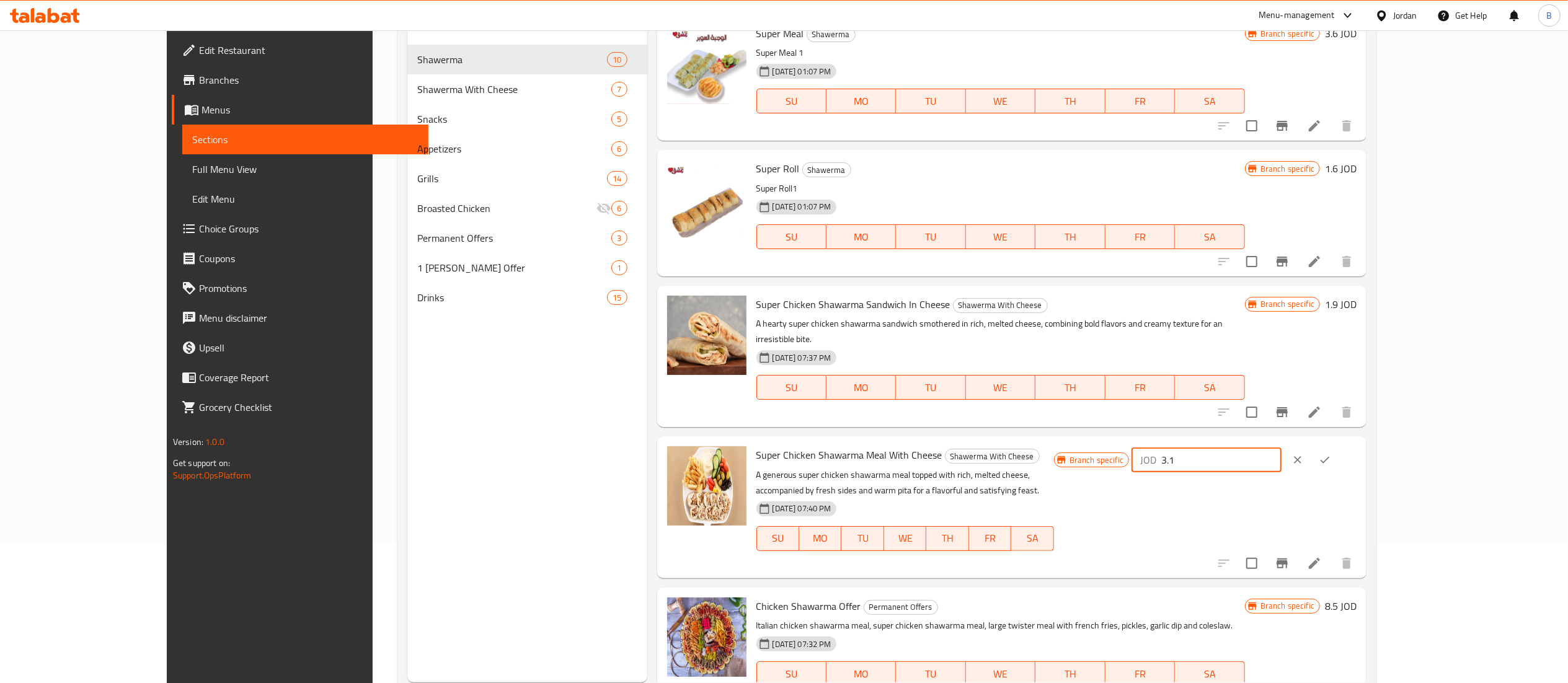
drag, startPoint x: 1375, startPoint y: 441, endPoint x: 1113, endPoint y: 415, distance: 263.3
click at [1113, 415] on div "Menu items super Add Sort Manage items Super Meal Shawerma Super Meal 1 25-01-2…" at bounding box center [1007, 341] width 720 height 683
type input "4"
click at [1331, 454] on icon "ok" at bounding box center [1324, 459] width 12 height 12
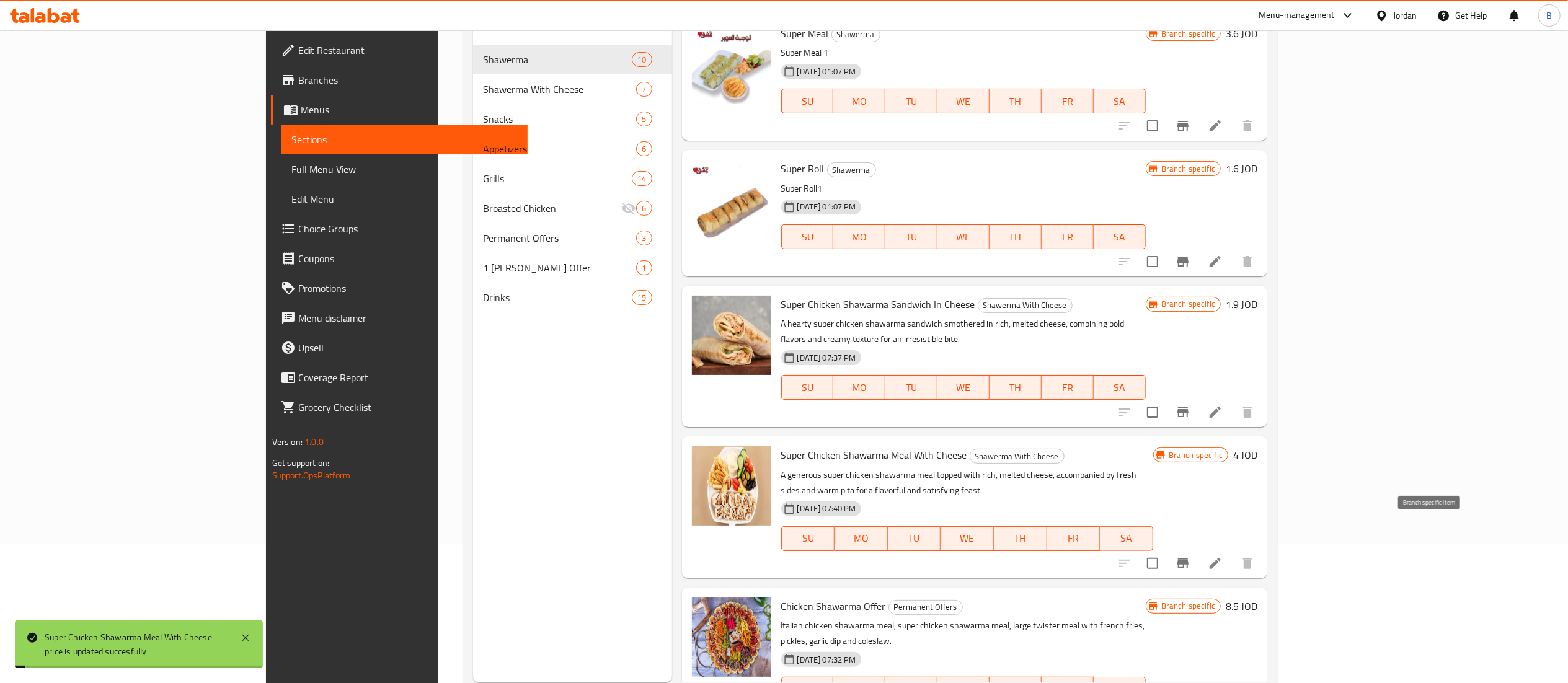
click at [1188, 558] on icon "Branch-specific-item" at bounding box center [1183, 563] width 11 height 10
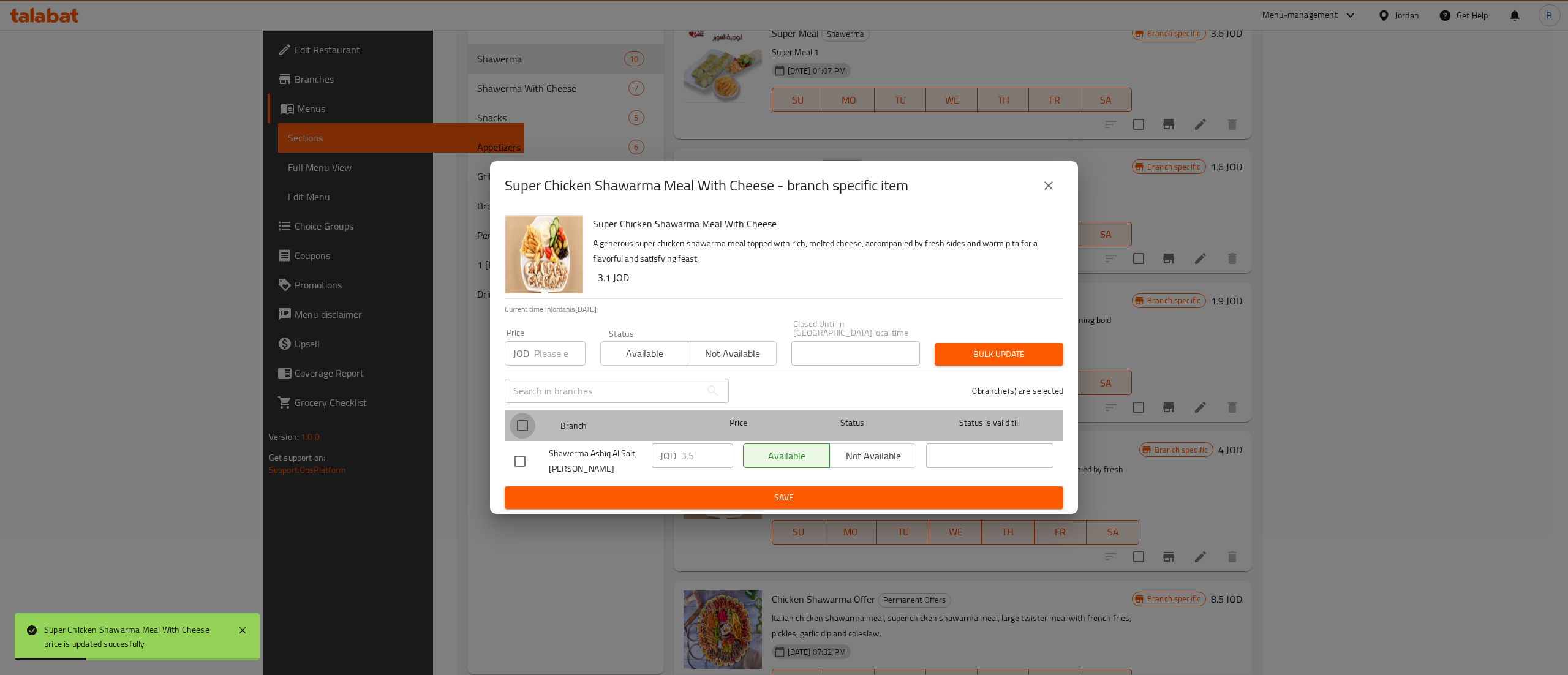
click at [531, 421] on input "checkbox" at bounding box center [523, 425] width 26 height 26
checkbox input "true"
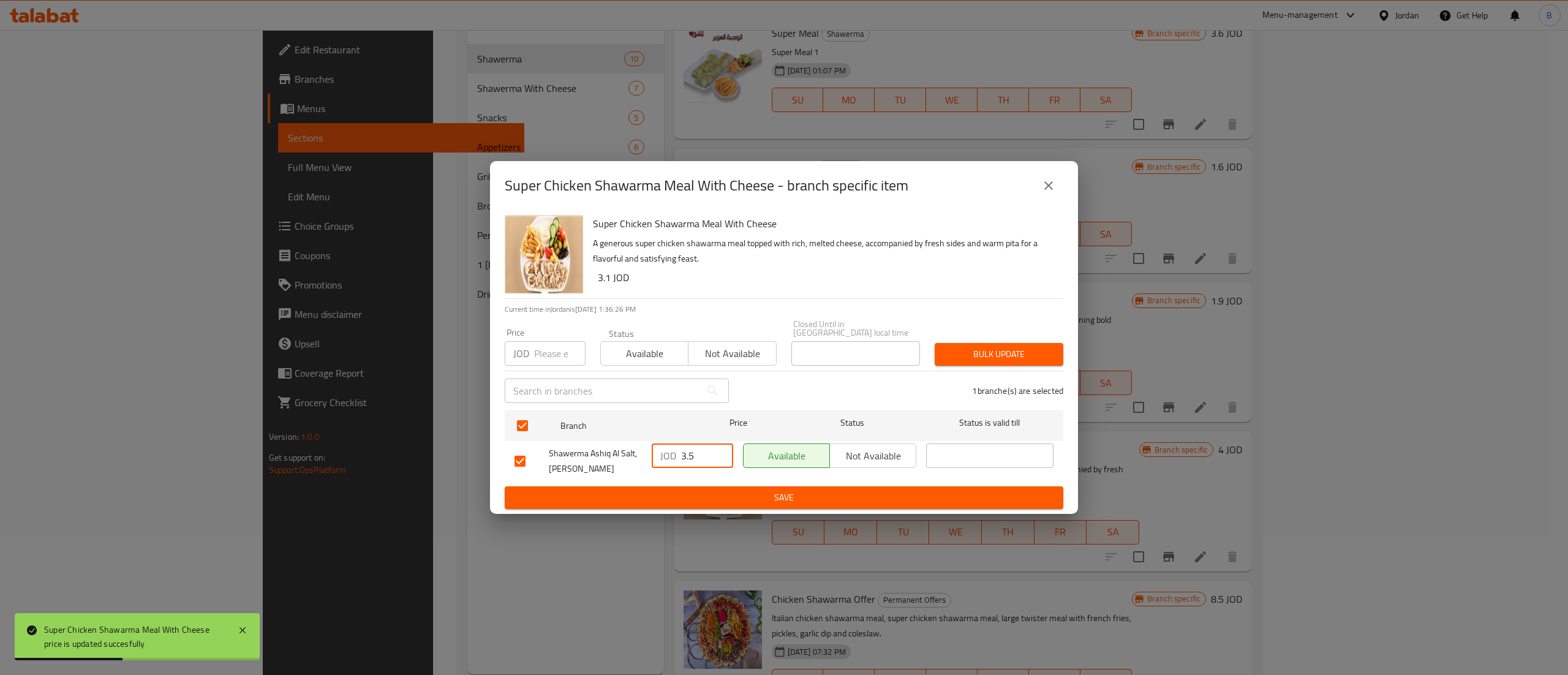
drag, startPoint x: 703, startPoint y: 454, endPoint x: 645, endPoint y: 479, distance: 63.2
click at [625, 454] on div "Shawerma Ashiq Al Salt, Al Midan JOD 3.5 ​ Available Not available ​" at bounding box center [784, 460] width 549 height 45
type input "4"
click at [701, 497] on span "Save" at bounding box center [784, 497] width 539 height 15
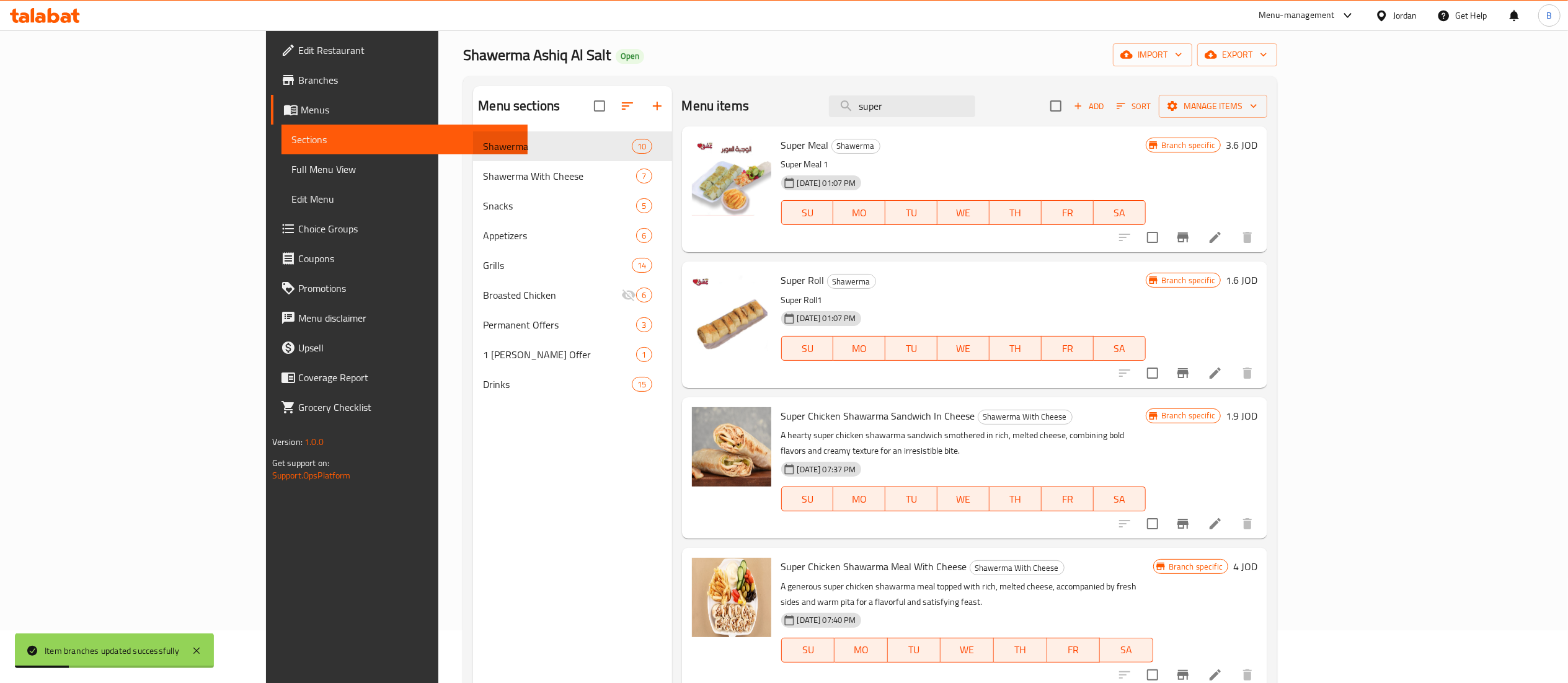
scroll to position [0, 0]
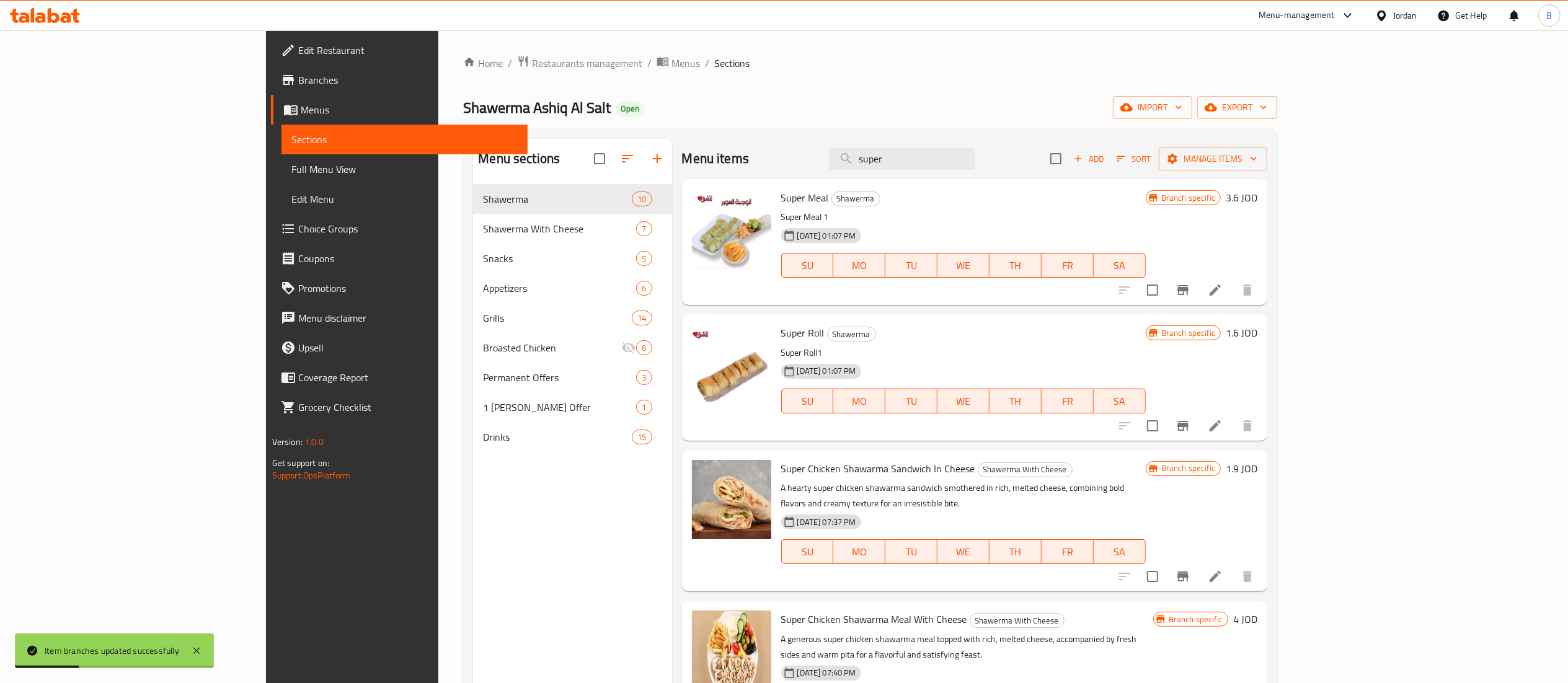
drag, startPoint x: 995, startPoint y: 160, endPoint x: 359, endPoint y: 192, distance: 636.8
click at [643, 135] on div "Menu sections Shawerma 10 Shawerma With Cheese 7 Snacks 5 Appetizers 6 Grills 1…" at bounding box center [870, 480] width 814 height 702
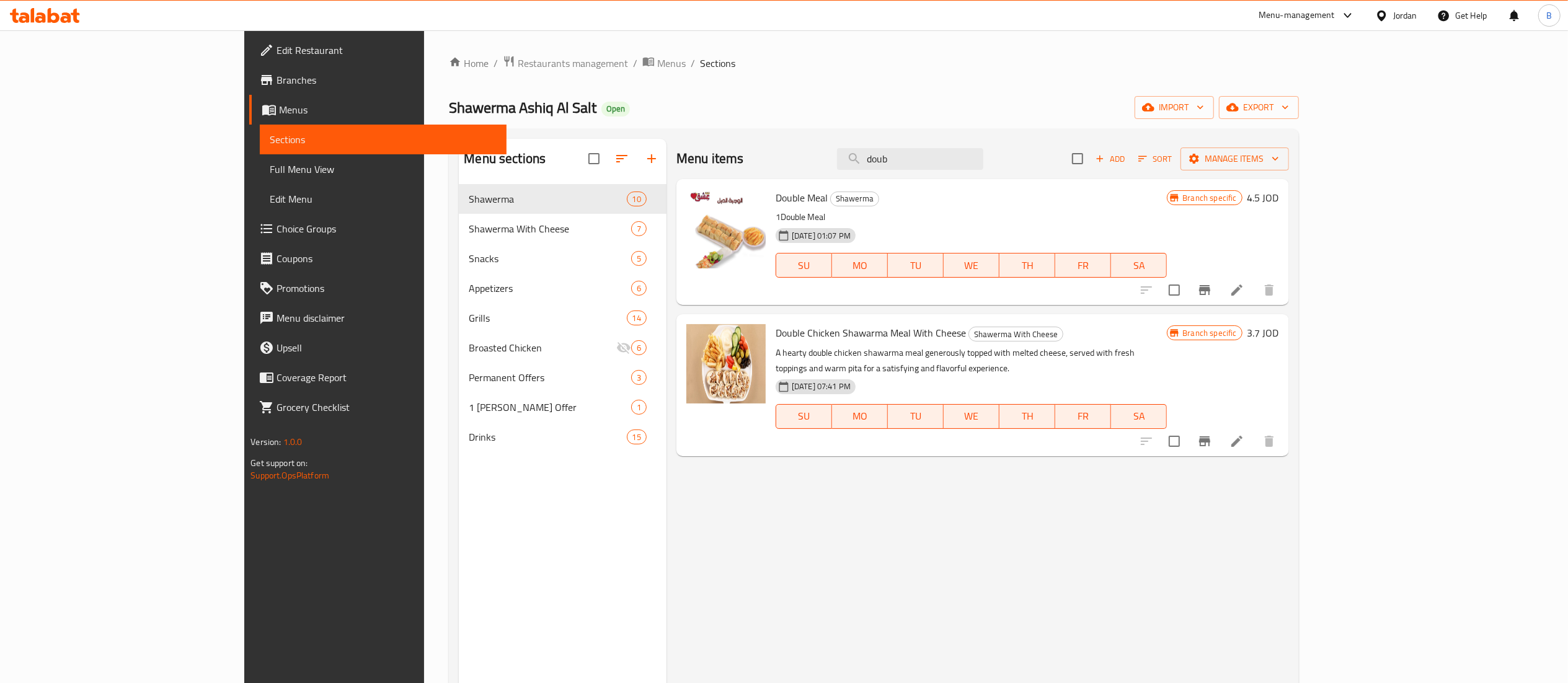
type input "doub"
click at [1279, 332] on h6 "3.7 JOD" at bounding box center [1263, 332] width 32 height 17
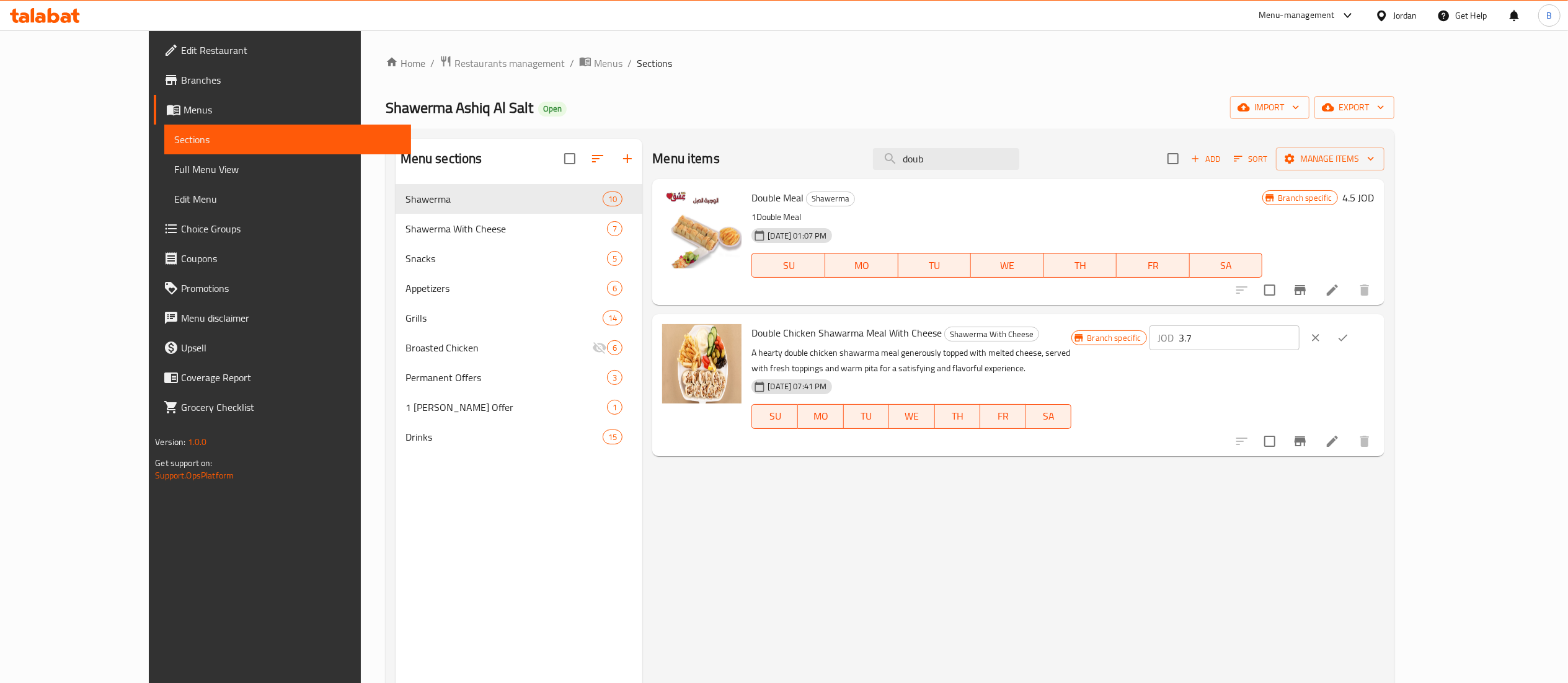
drag, startPoint x: 1389, startPoint y: 339, endPoint x: 1184, endPoint y: 312, distance: 206.8
click at [1193, 314] on div "Double Chicken Shawarma Meal With Cheese Shawerma With Cheese A hearty double c…" at bounding box center [1018, 384] width 732 height 141
type input "5"
click at [1356, 334] on button "ok" at bounding box center [1343, 337] width 27 height 27
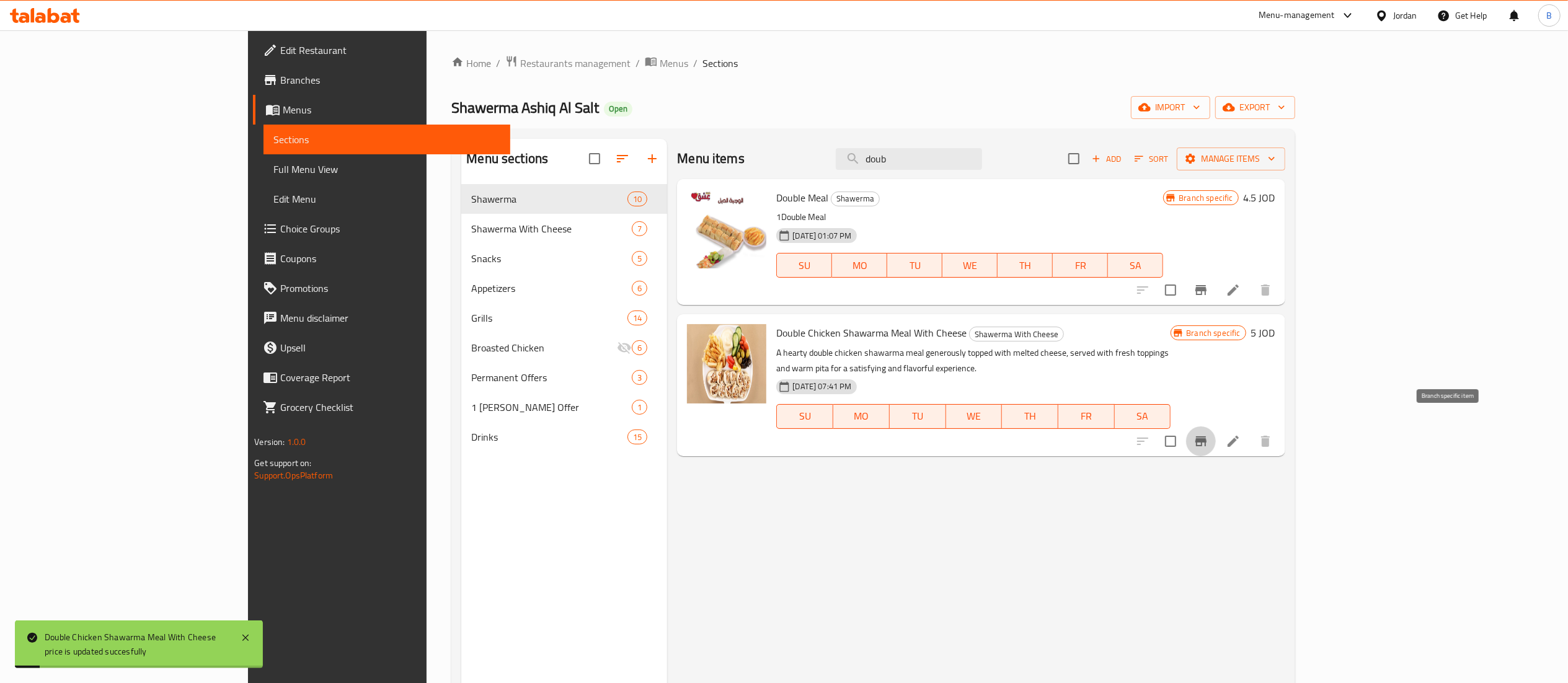
click at [1206, 436] on icon "Branch-specific-item" at bounding box center [1201, 441] width 11 height 10
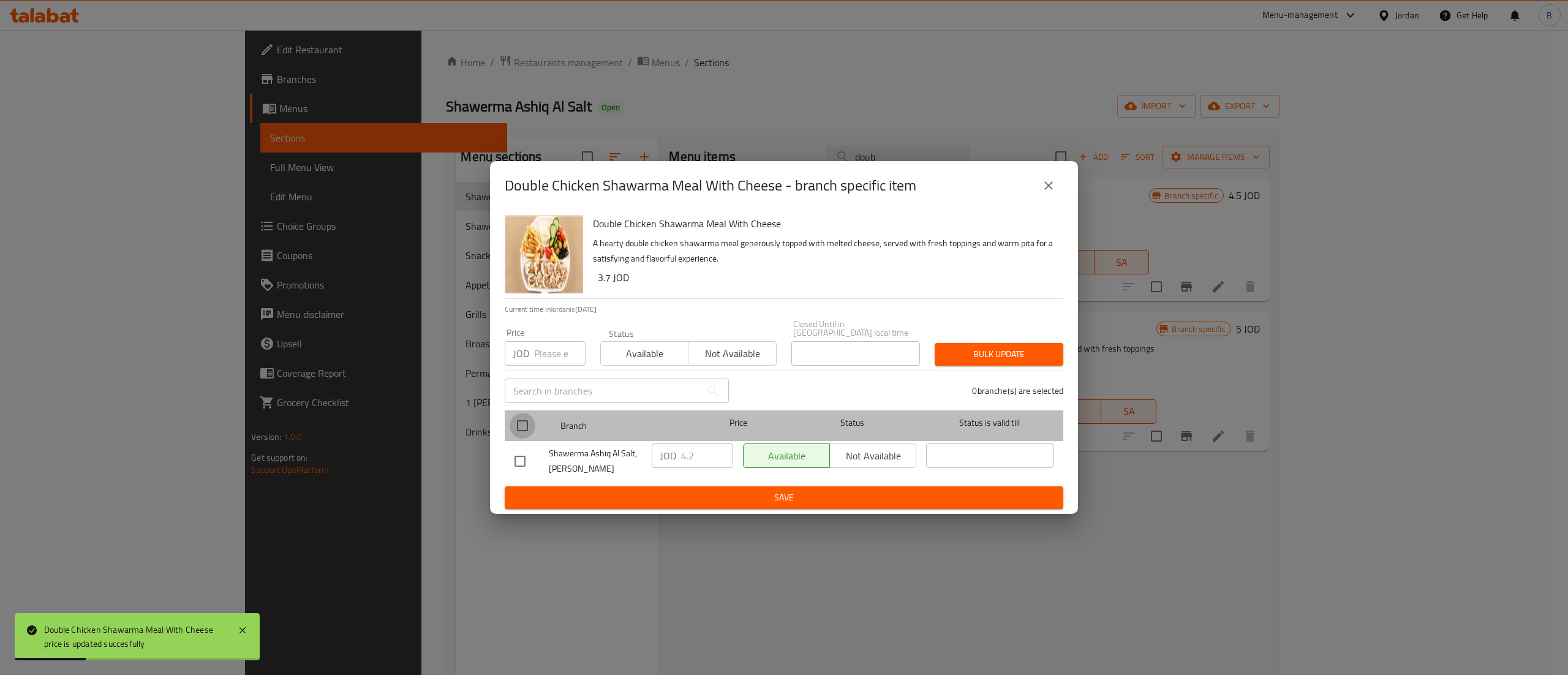
click at [524, 423] on input "checkbox" at bounding box center [523, 425] width 26 height 26
checkbox input "true"
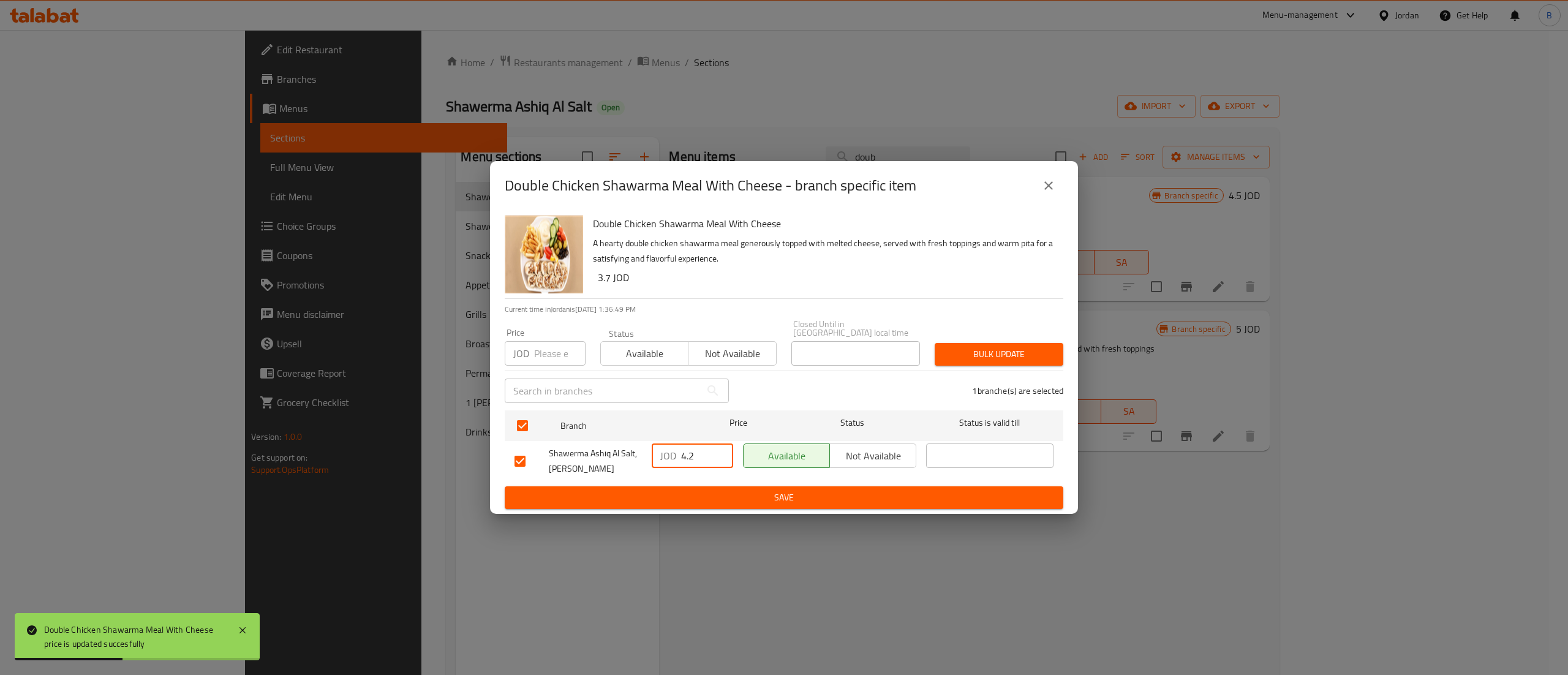
drag, startPoint x: 703, startPoint y: 445, endPoint x: 626, endPoint y: 449, distance: 77.1
click at [639, 444] on div "Shawerma Ashiq Al Salt, Al Midan JOD 4.2 ​ Available Not available ​" at bounding box center [784, 460] width 549 height 45
type input "5"
click at [721, 491] on span "Save" at bounding box center [784, 497] width 539 height 15
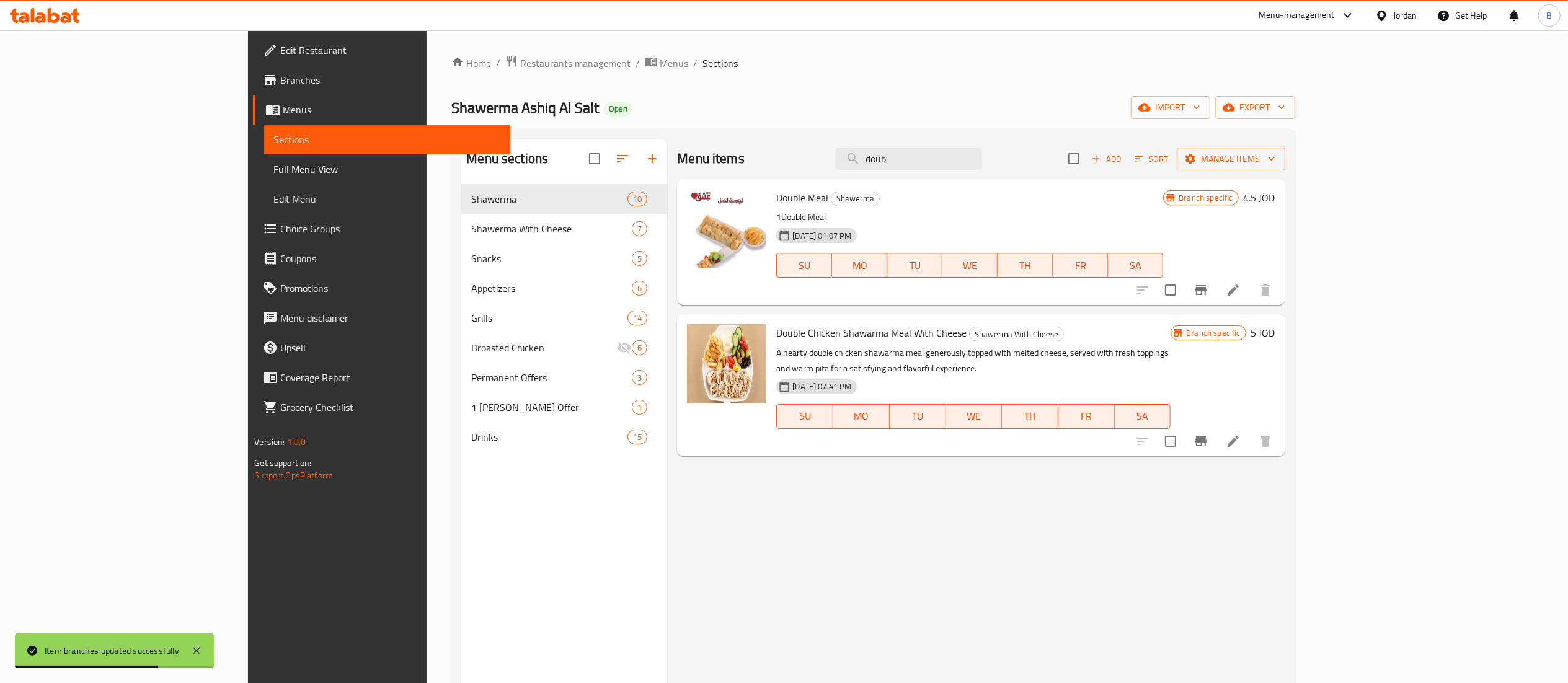
drag, startPoint x: 1030, startPoint y: 161, endPoint x: 554, endPoint y: 146, distance: 476.2
click at [667, 145] on div "Menu items doub Add Sort Manage items Double Meal Shawerma 1Double Meal 25-01-2…" at bounding box center [976, 480] width 617 height 683
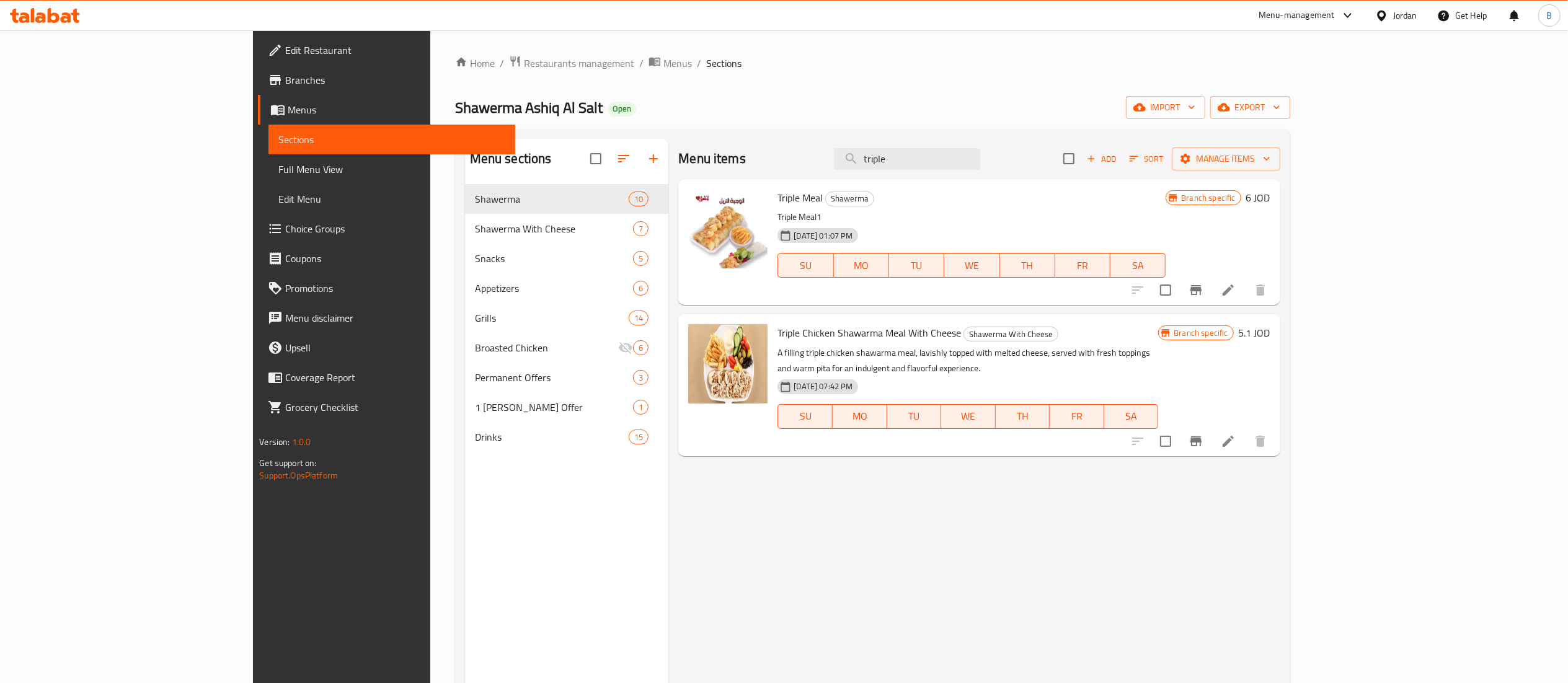
type input "triple"
click at [1270, 336] on h6 "5.1 JOD" at bounding box center [1254, 332] width 32 height 17
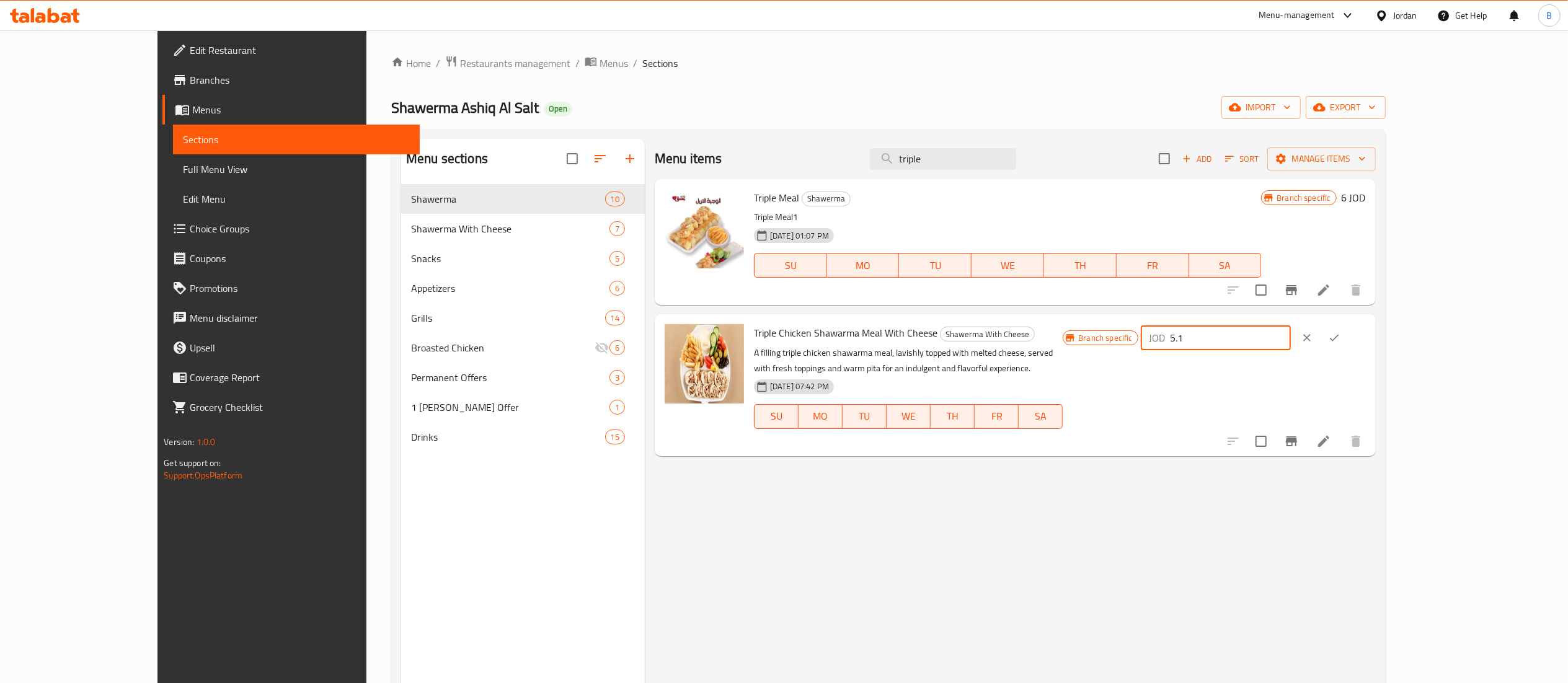
drag, startPoint x: 1401, startPoint y: 344, endPoint x: 1145, endPoint y: 329, distance: 256.4
click at [1167, 332] on div "Triple Chicken Shawarma Meal With Cheese Shawerma With Cheese A filling triple …" at bounding box center [1060, 384] width 622 height 132
type input "7"
click at [1347, 343] on button "ok" at bounding box center [1335, 337] width 27 height 27
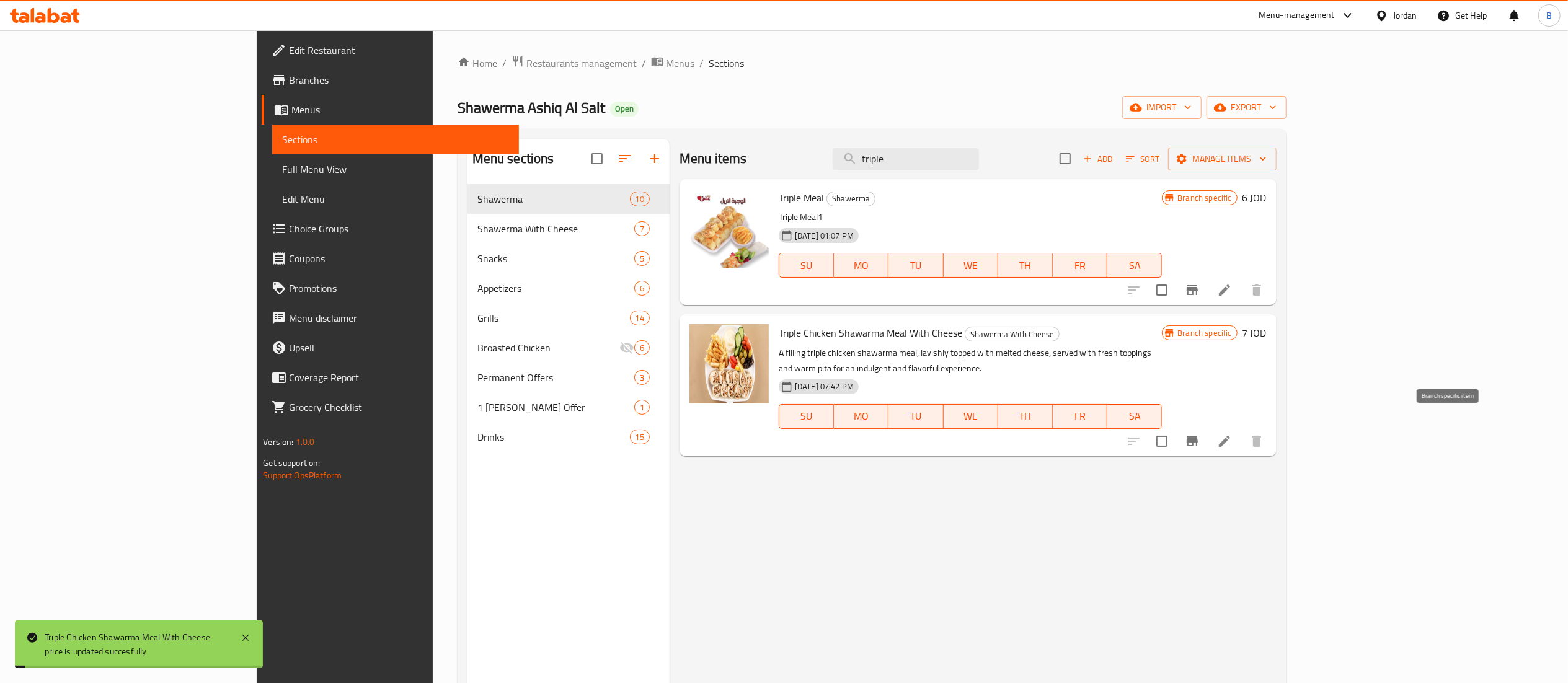
click at [1198, 436] on icon "Branch-specific-item" at bounding box center [1192, 441] width 11 height 10
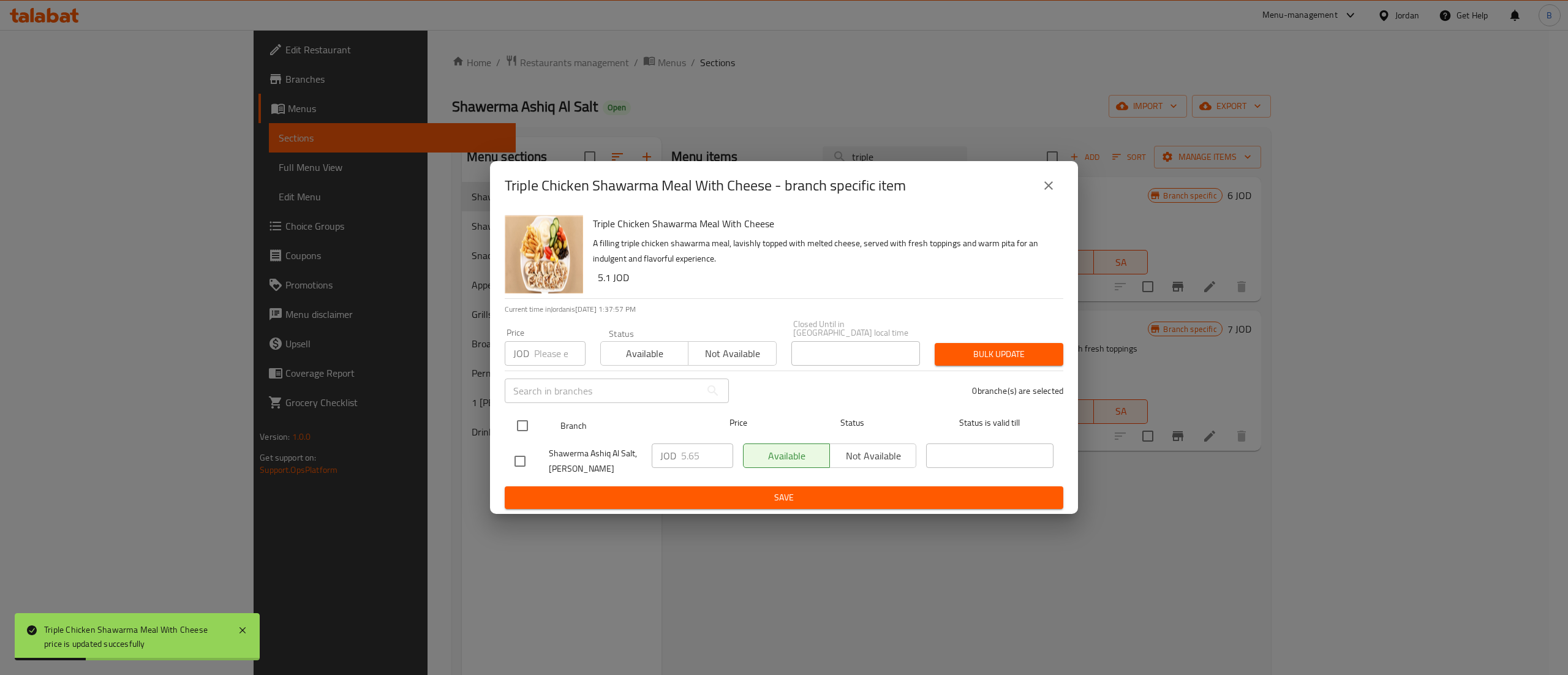
click at [524, 419] on input "checkbox" at bounding box center [523, 425] width 26 height 26
checkbox input "true"
click at [697, 449] on input "5.65" at bounding box center [706, 456] width 52 height 25
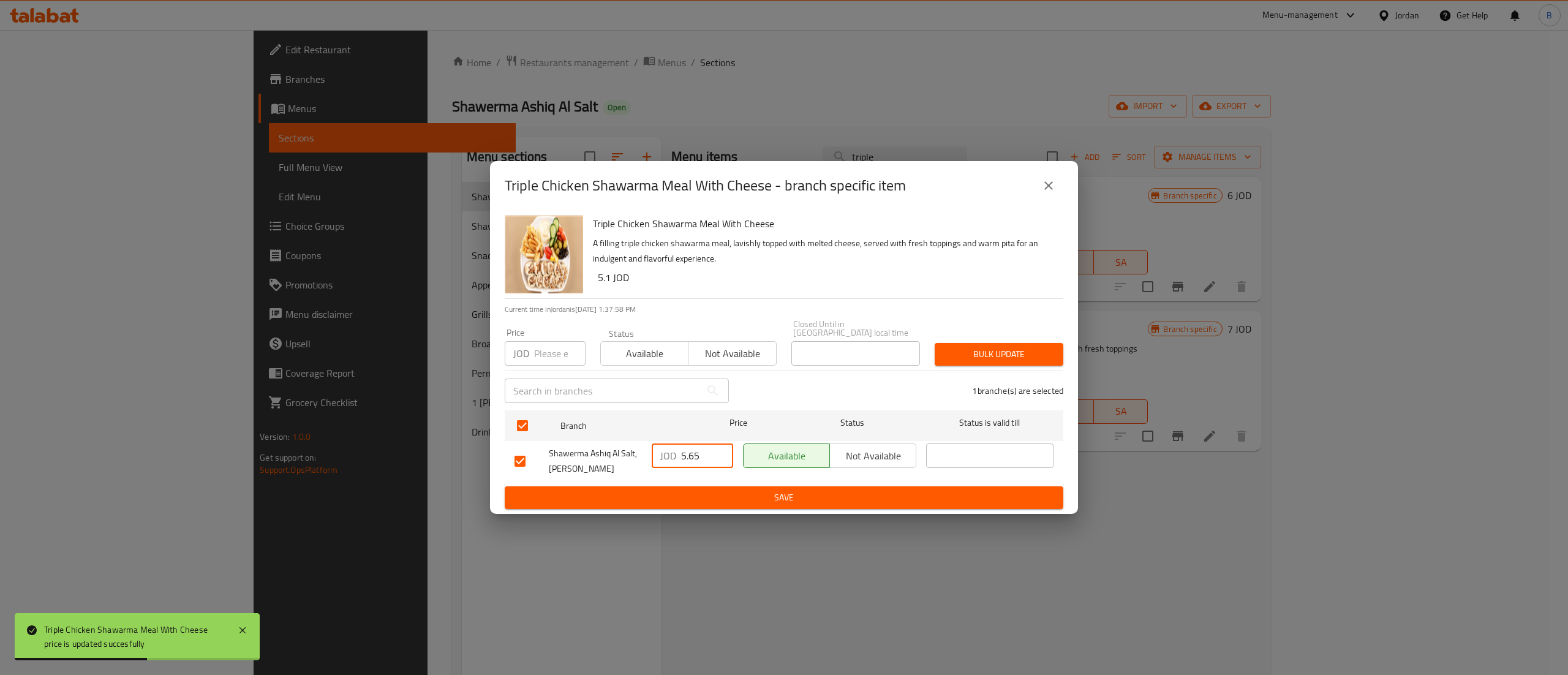
click at [699, 451] on input "5.65" at bounding box center [706, 456] width 52 height 25
type input "7"
click at [694, 491] on span "Save" at bounding box center [784, 497] width 539 height 15
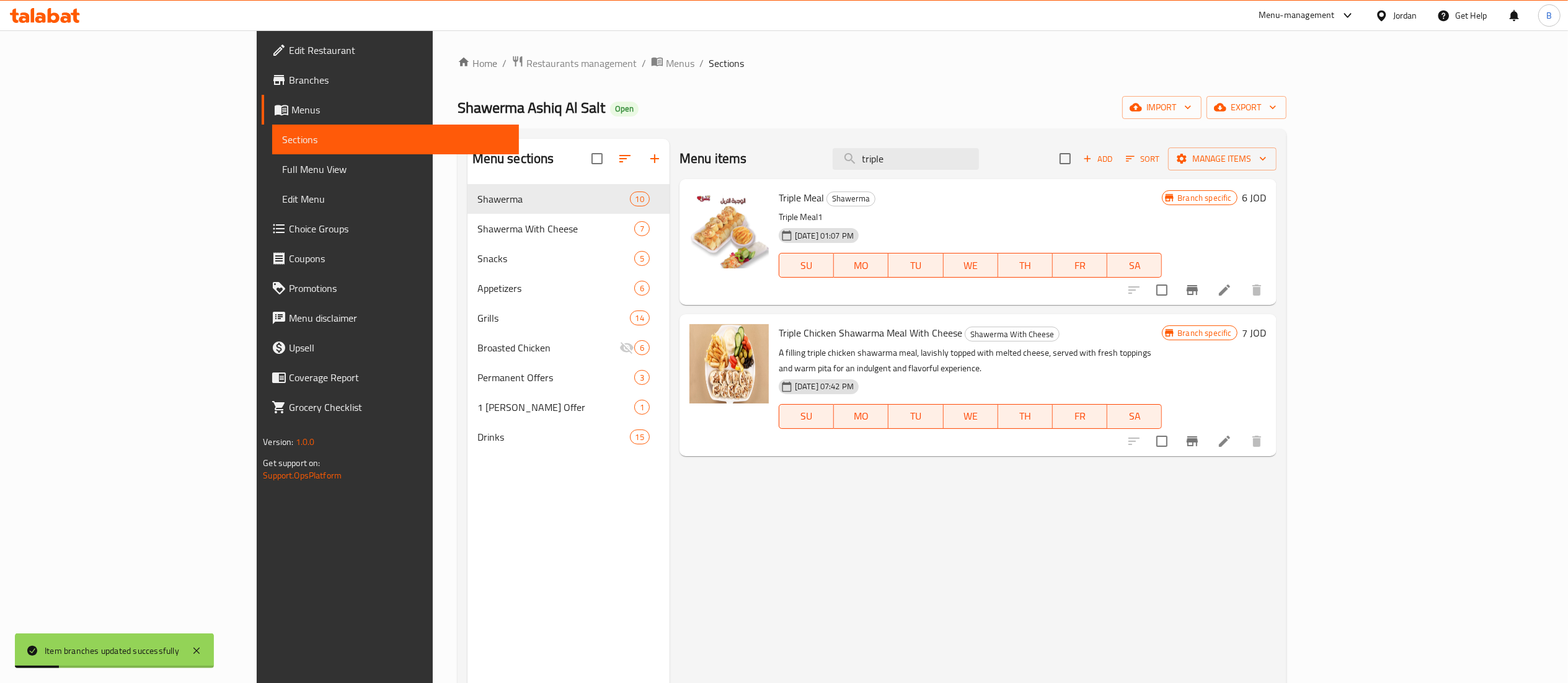
drag, startPoint x: 1005, startPoint y: 157, endPoint x: 380, endPoint y: 81, distance: 629.6
click at [464, 90] on div "Home / Restaurants management / Menus / Sections Shawerma Ashiq Al Salt Open im…" at bounding box center [872, 443] width 829 height 777
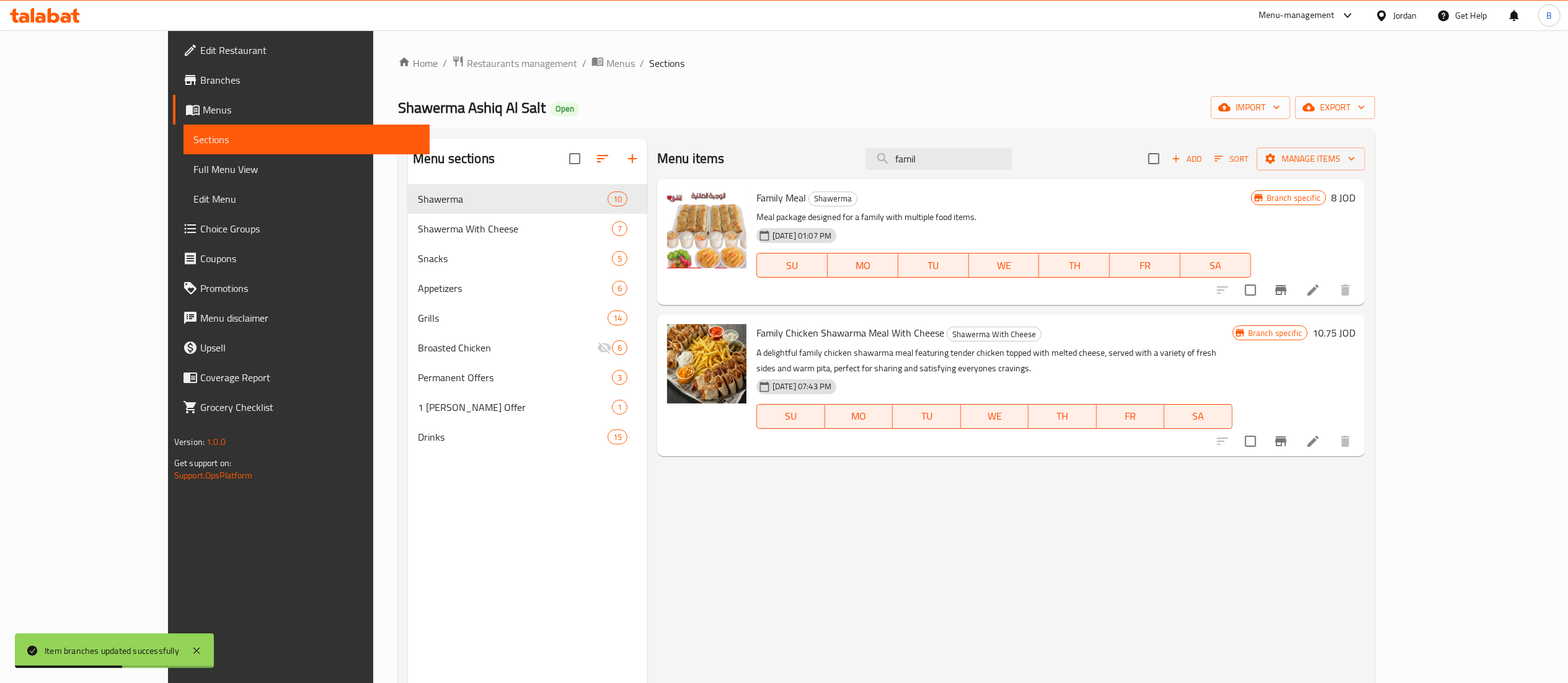
type input "famil"
click at [1356, 332] on h6 "10.75 JOD" at bounding box center [1334, 332] width 43 height 17
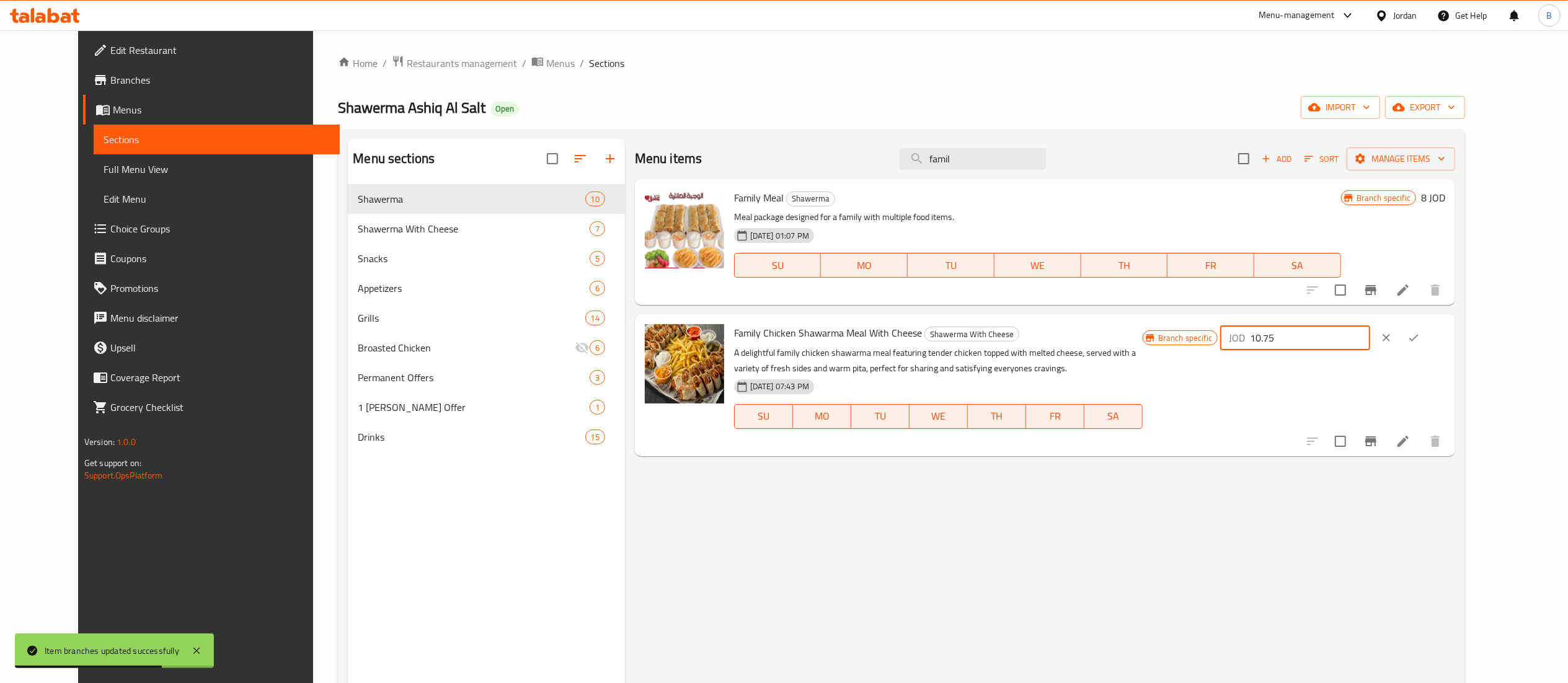
drag, startPoint x: 1411, startPoint y: 334, endPoint x: 1096, endPoint y: 325, distance: 315.1
click at [1162, 327] on div "Family Chicken Shawarma Meal With Cheese Shawerma With Cheese A delightful fami…" at bounding box center [1090, 384] width 721 height 132
drag, startPoint x: 1396, startPoint y: 348, endPoint x: 1386, endPoint y: 343, distance: 11.2
click at [1370, 346] on input "13.50" at bounding box center [1309, 337] width 120 height 25
drag, startPoint x: 1386, startPoint y: 343, endPoint x: 1221, endPoint y: 332, distance: 165.4
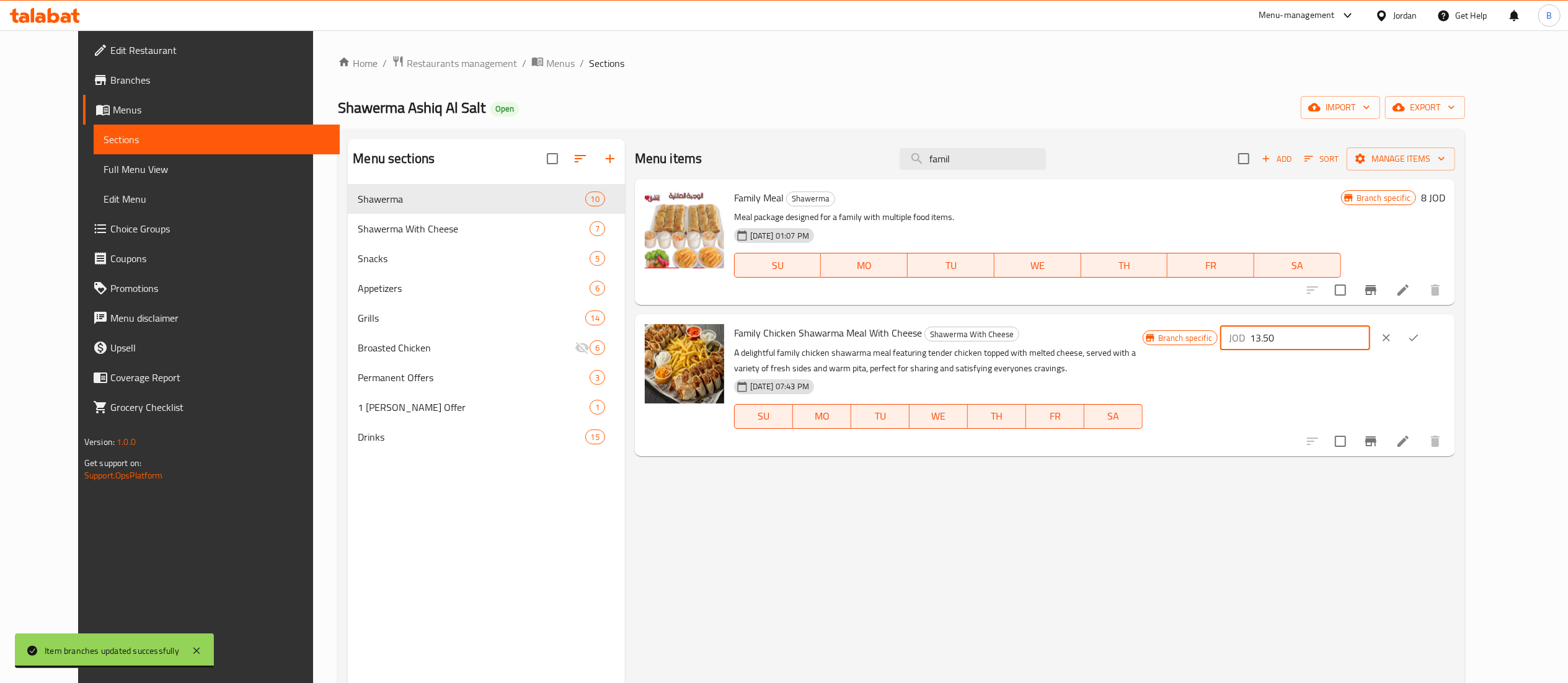
click at [1221, 332] on div "Family Chicken Shawarma Meal With Cheese Shawerma With Cheese A delightful fami…" at bounding box center [1090, 384] width 721 height 132
type input "13.50"
click at [1419, 336] on icon "ok" at bounding box center [1413, 337] width 12 height 12
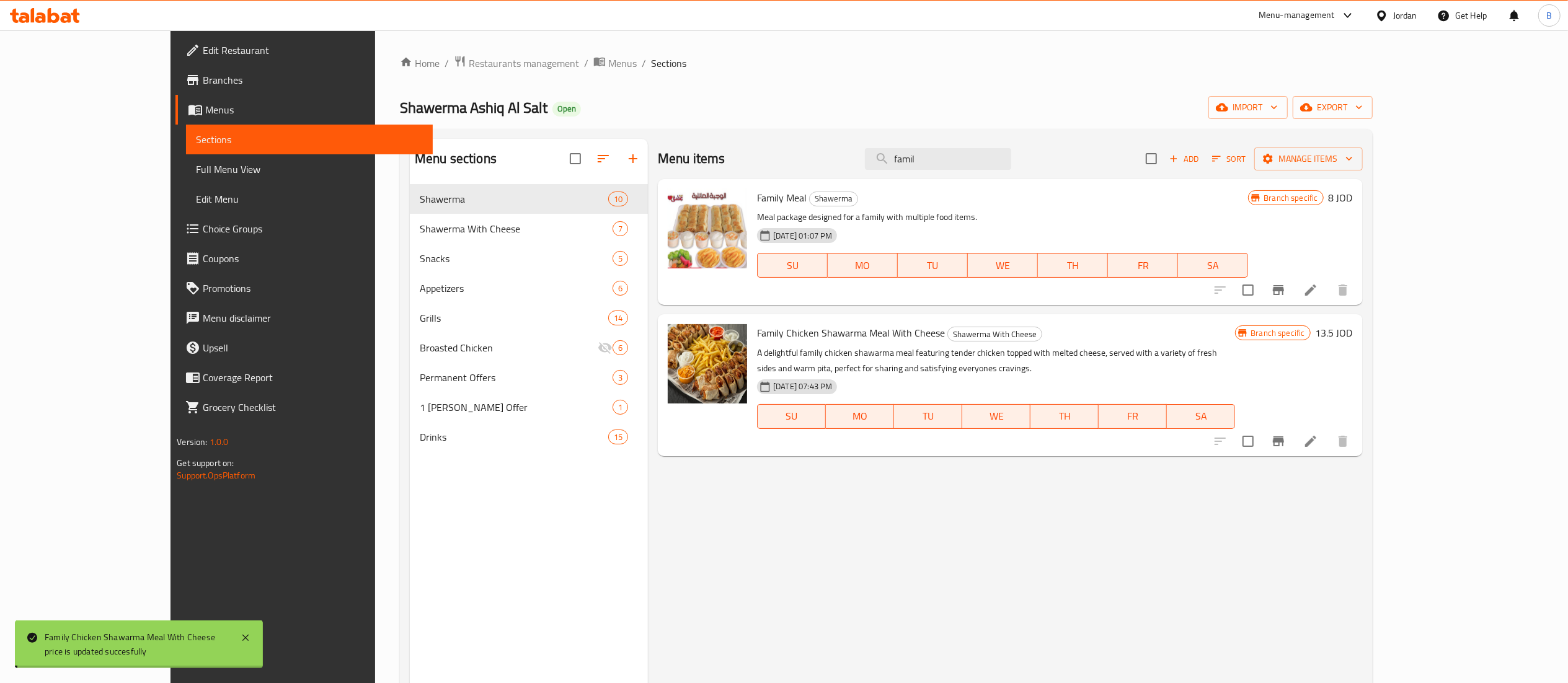
click at [1284, 443] on icon "Branch-specific-item" at bounding box center [1279, 441] width 11 height 10
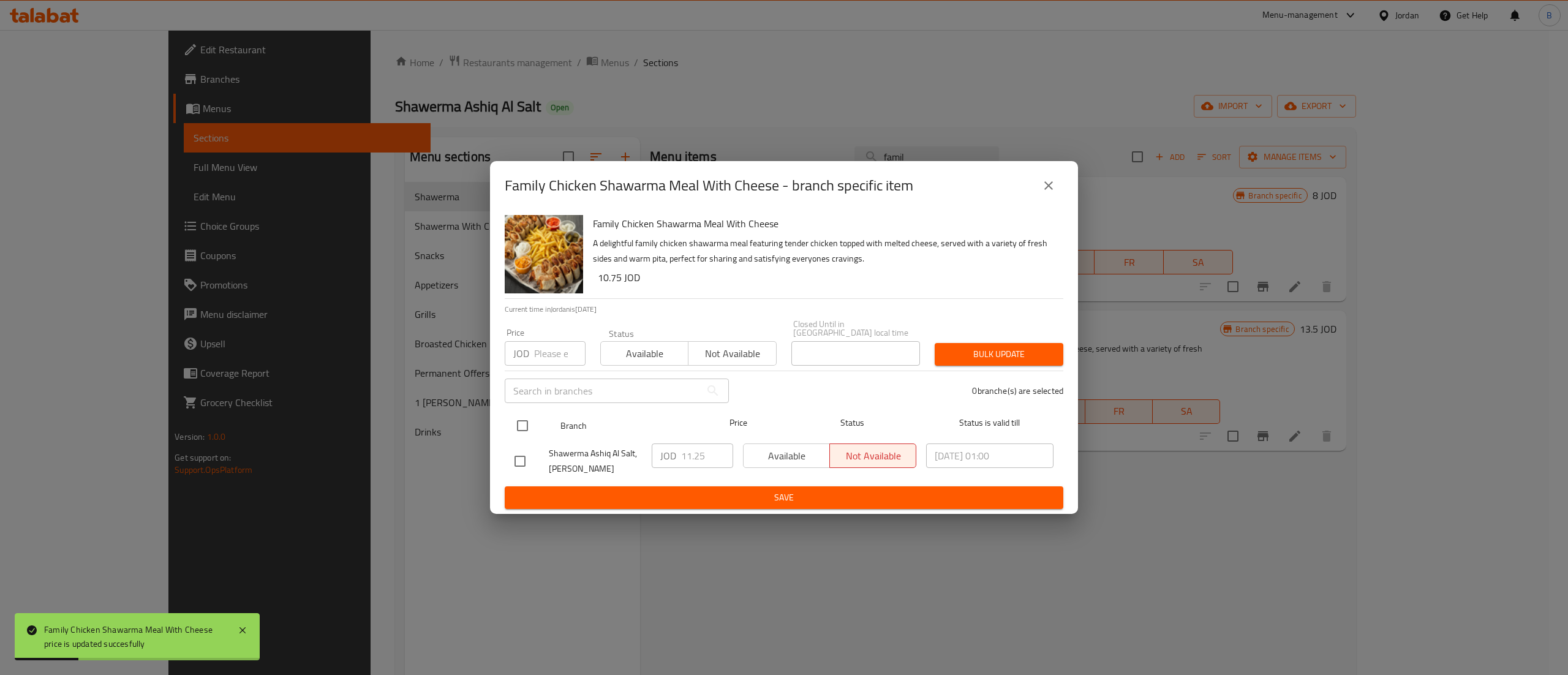
click at [529, 421] on input "checkbox" at bounding box center [523, 425] width 26 height 26
checkbox input "true"
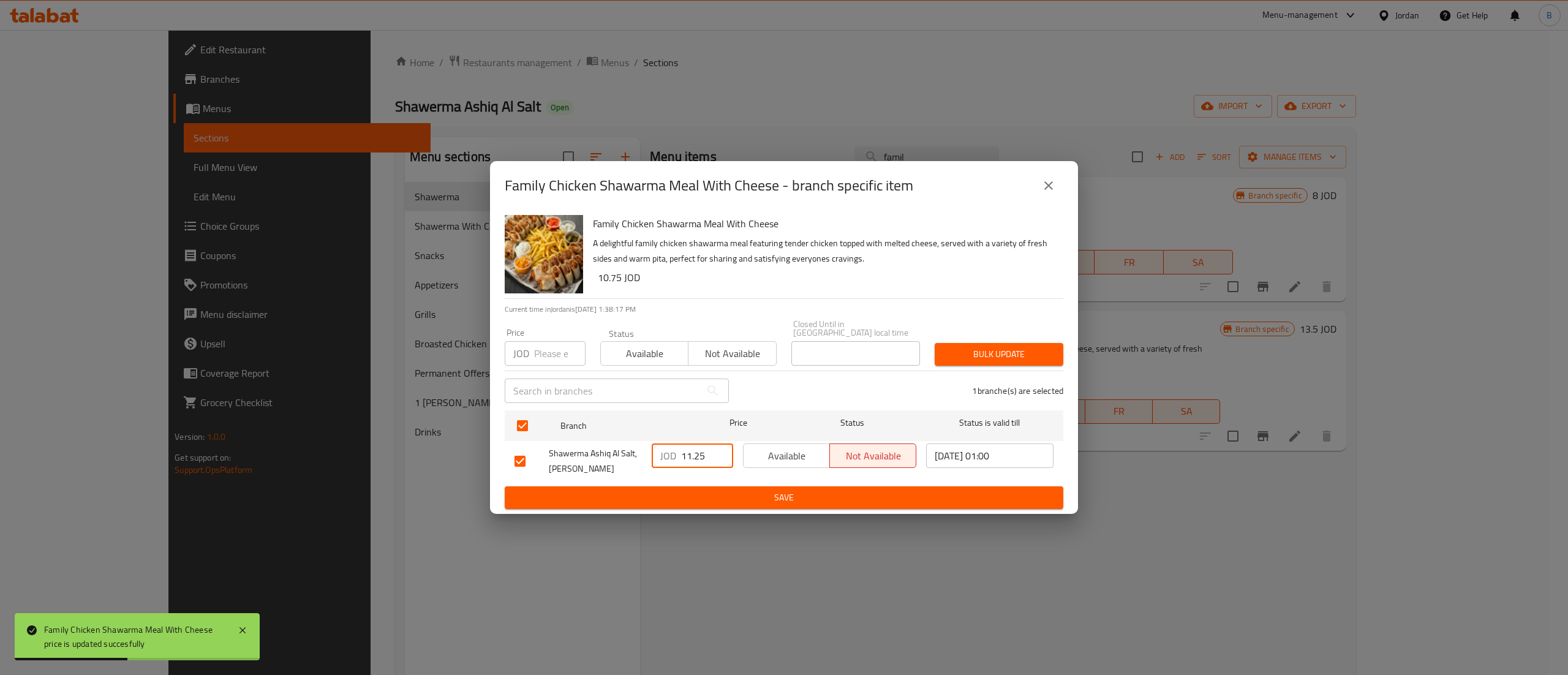
drag, startPoint x: 708, startPoint y: 457, endPoint x: 596, endPoint y: 454, distance: 112.0
click at [641, 454] on div "Shawerma Ashiq Al Salt, Al Midan JOD 11.25 ​ Available Not available 2025/09/11…" at bounding box center [784, 460] width 549 height 45
paste input "3.50"
type input "13.50"
click at [725, 490] on span "Save" at bounding box center [784, 497] width 539 height 15
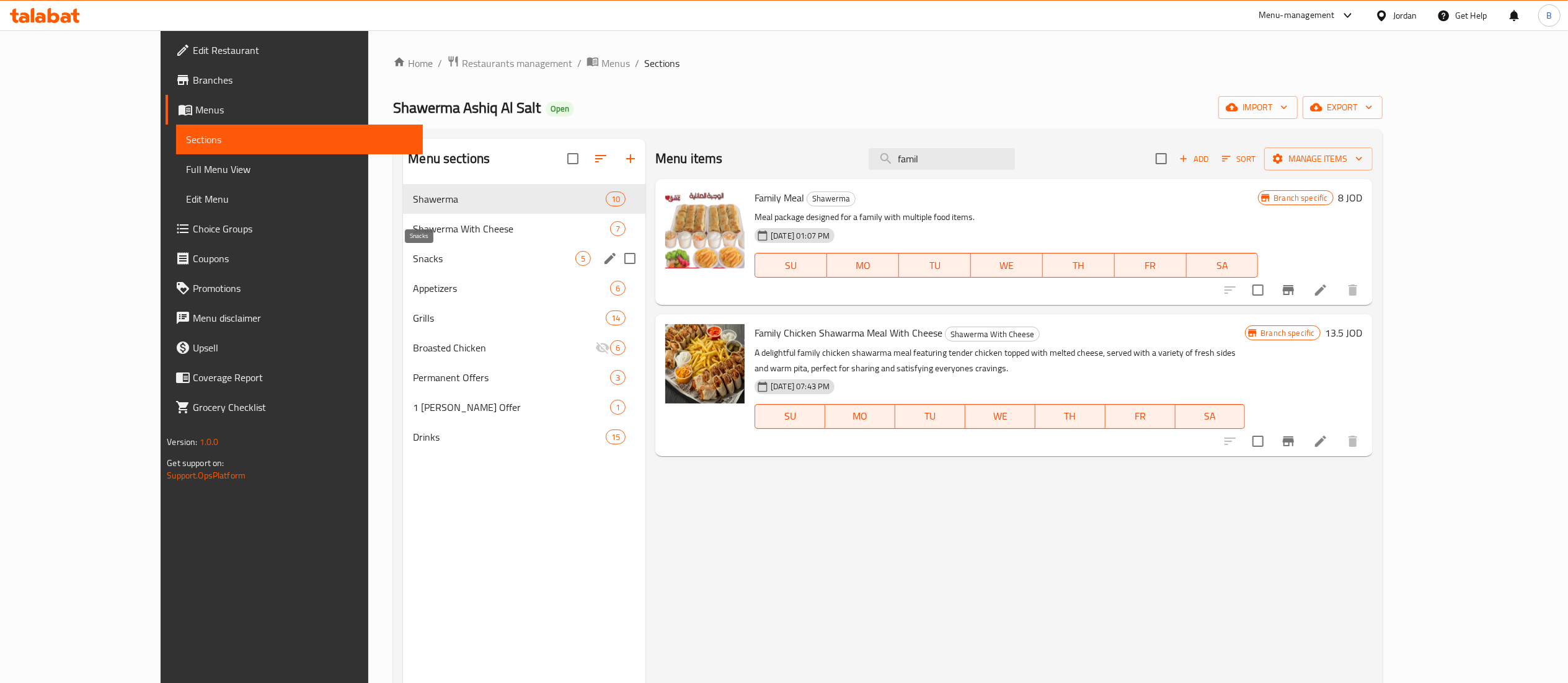
click at [463, 257] on span "Snacks" at bounding box center [494, 258] width 162 height 15
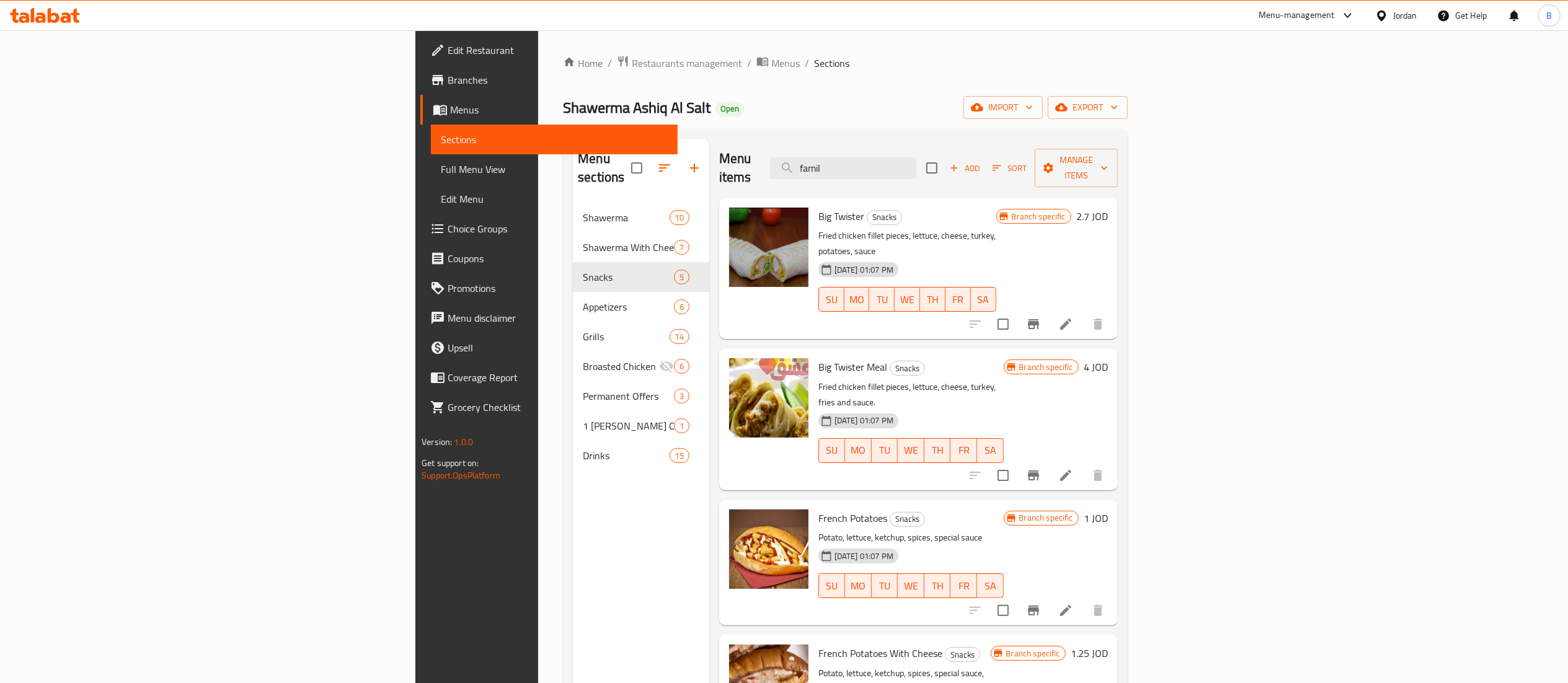
drag, startPoint x: 985, startPoint y: 161, endPoint x: 804, endPoint y: 157, distance: 181.0
click at [836, 157] on div "Menu items famil Add Sort Manage items" at bounding box center [918, 168] width 398 height 59
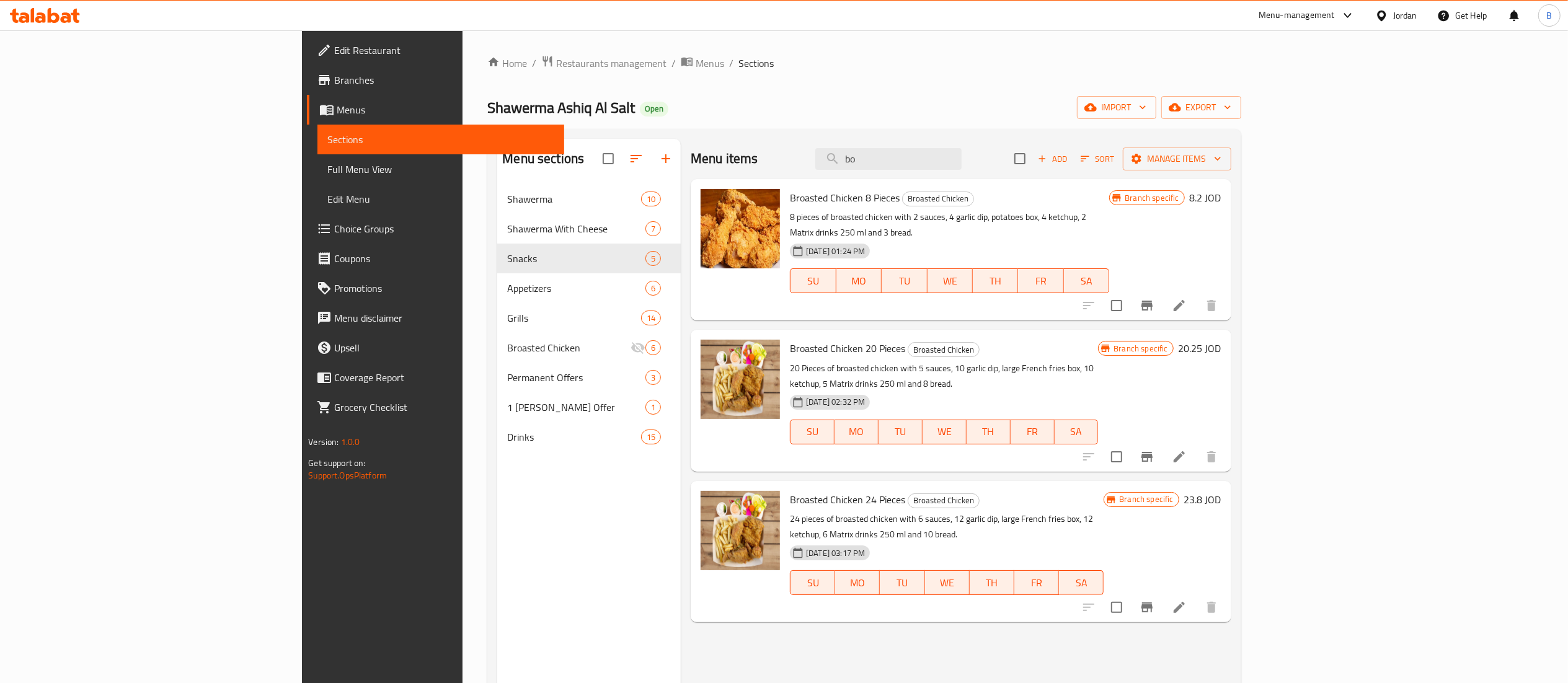
type input "b"
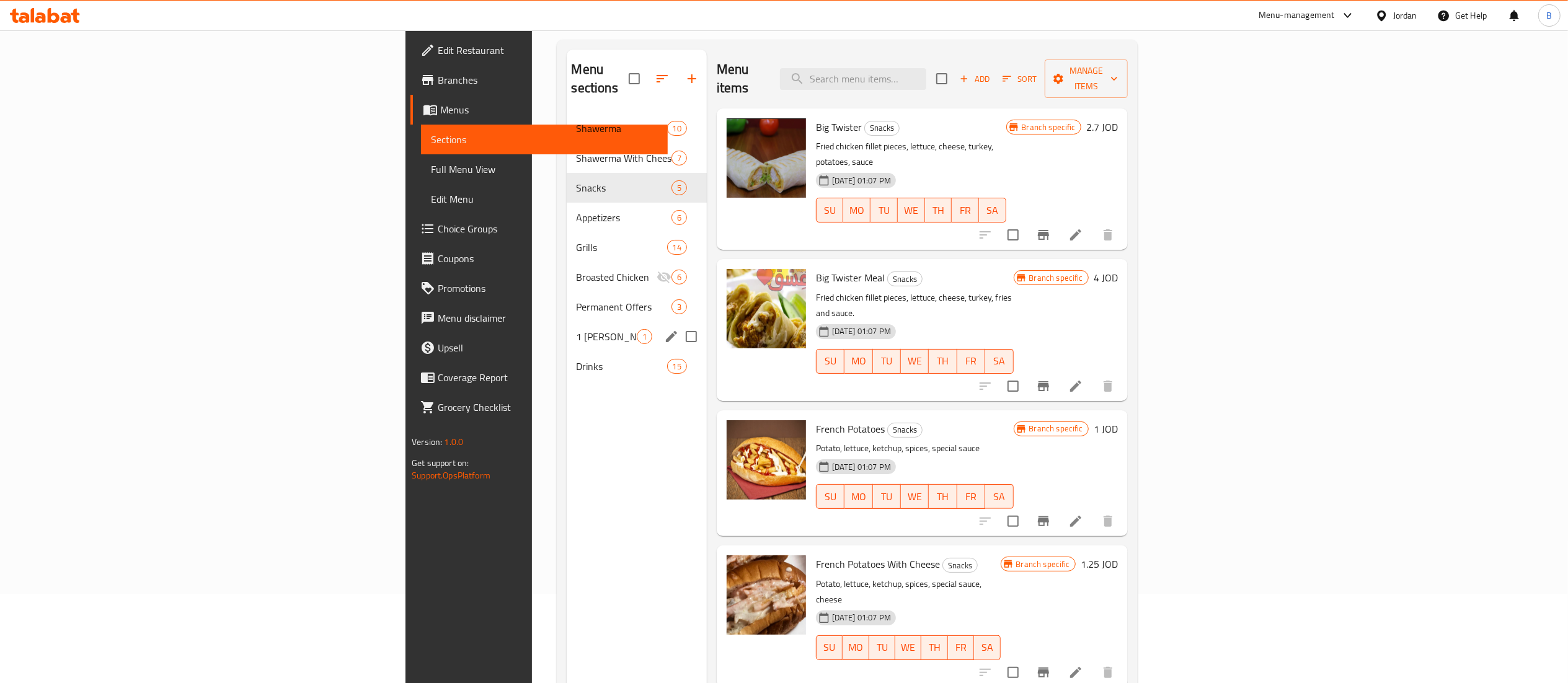
scroll to position [50, 0]
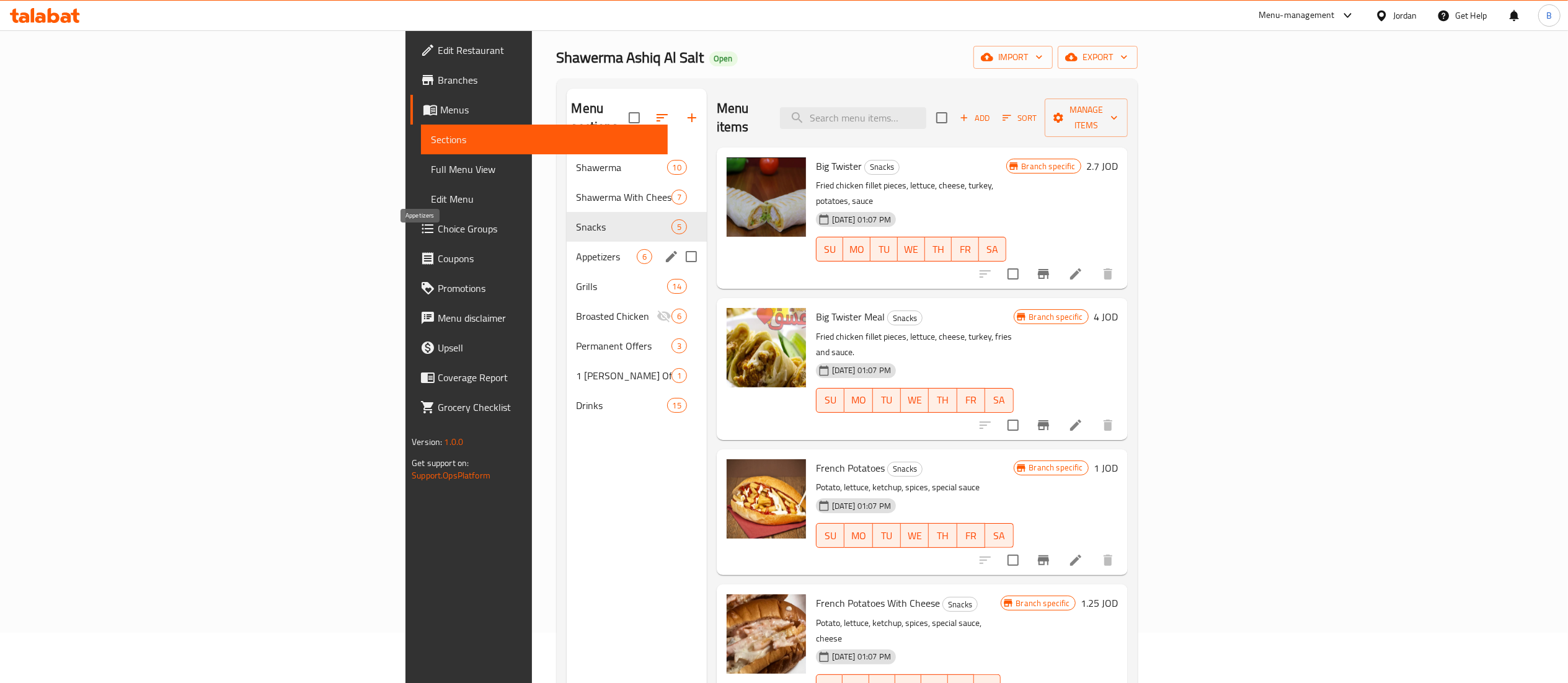
click at [577, 249] on span "Appetizers" at bounding box center [607, 257] width 60 height 15
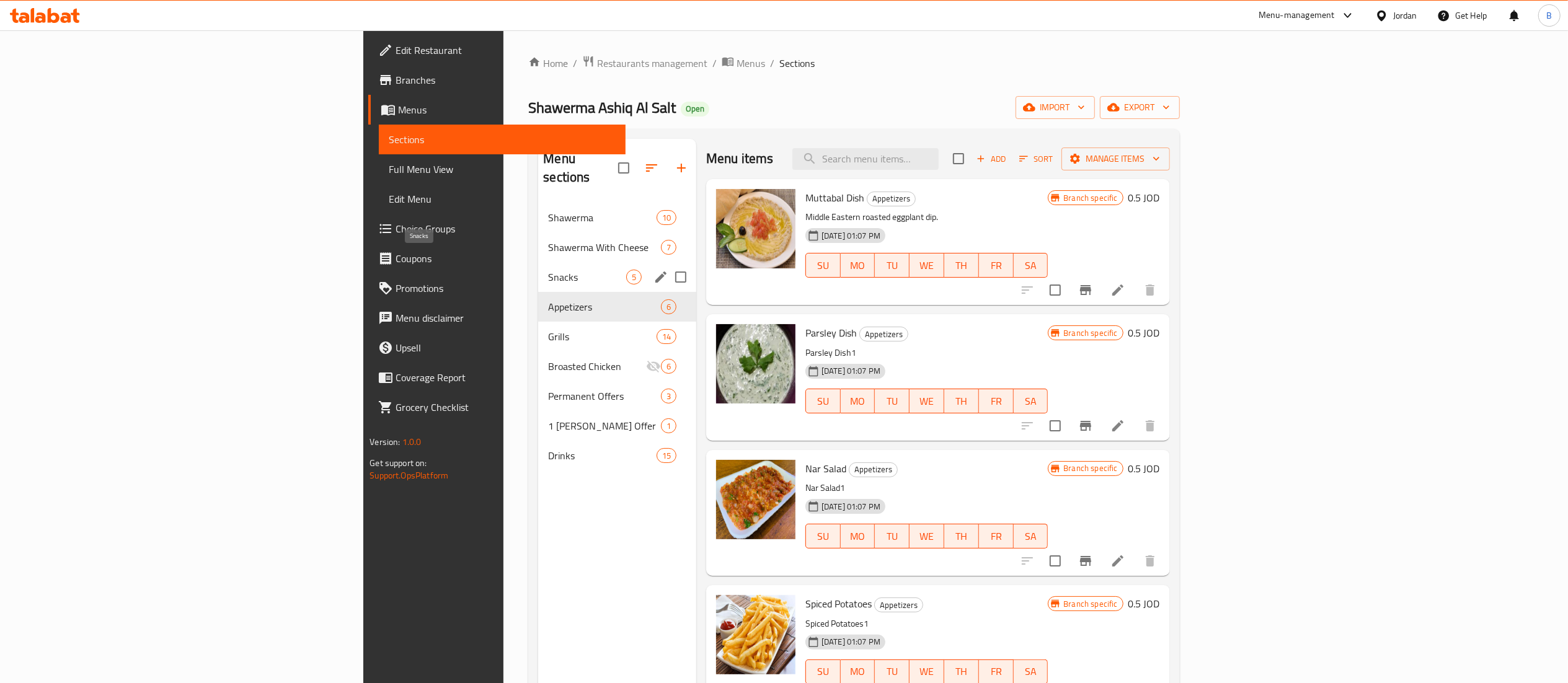
click at [548, 270] on span "Snacks" at bounding box center [586, 277] width 78 height 15
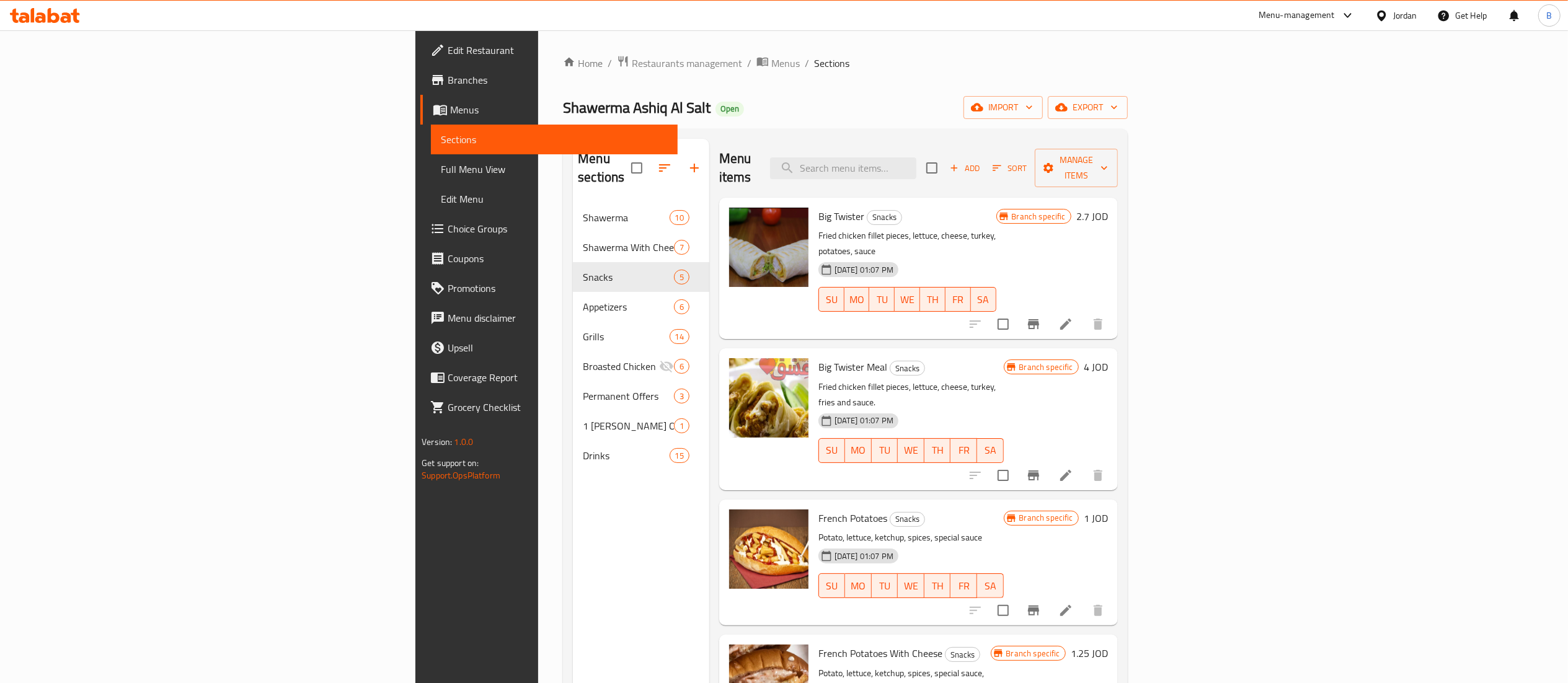
click at [982, 162] on span "Add" at bounding box center [964, 169] width 33 height 15
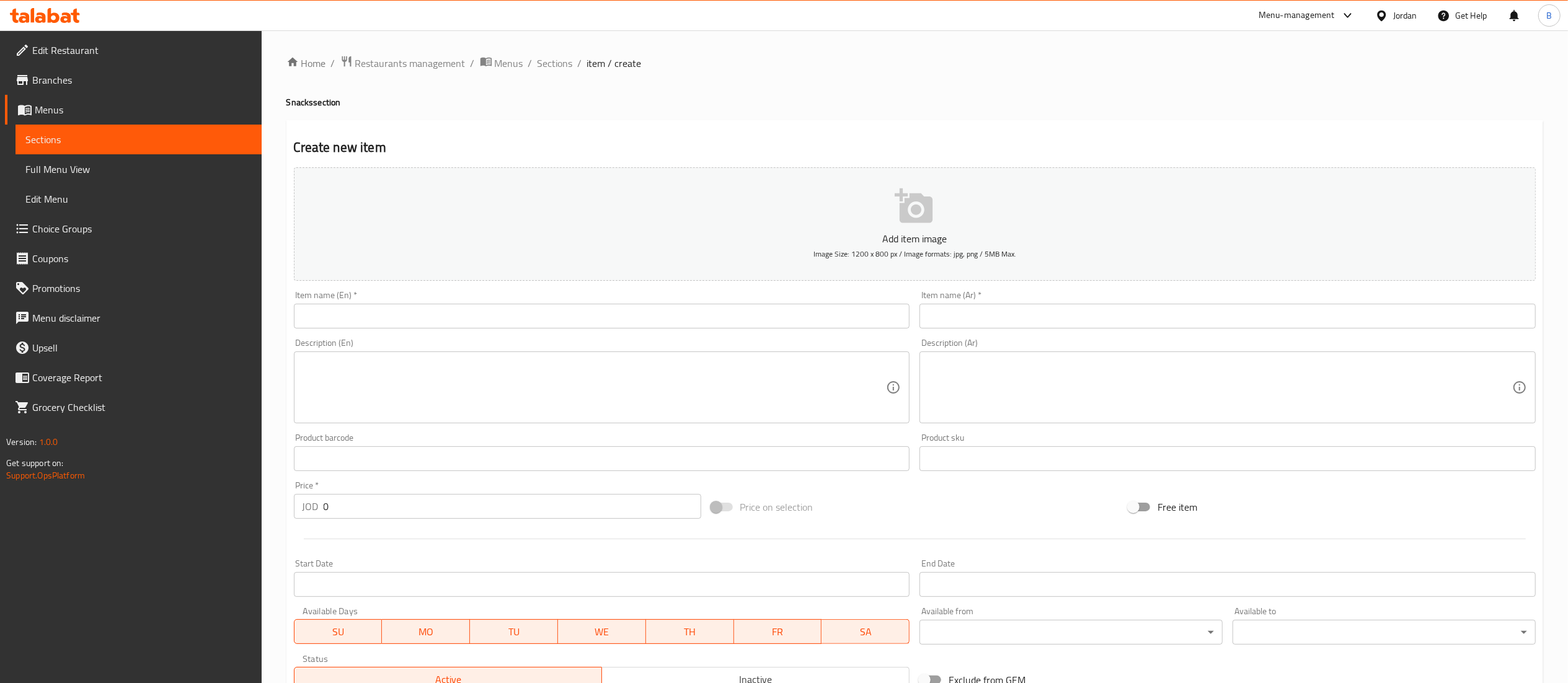
click at [1110, 311] on input "text" at bounding box center [1227, 316] width 616 height 25
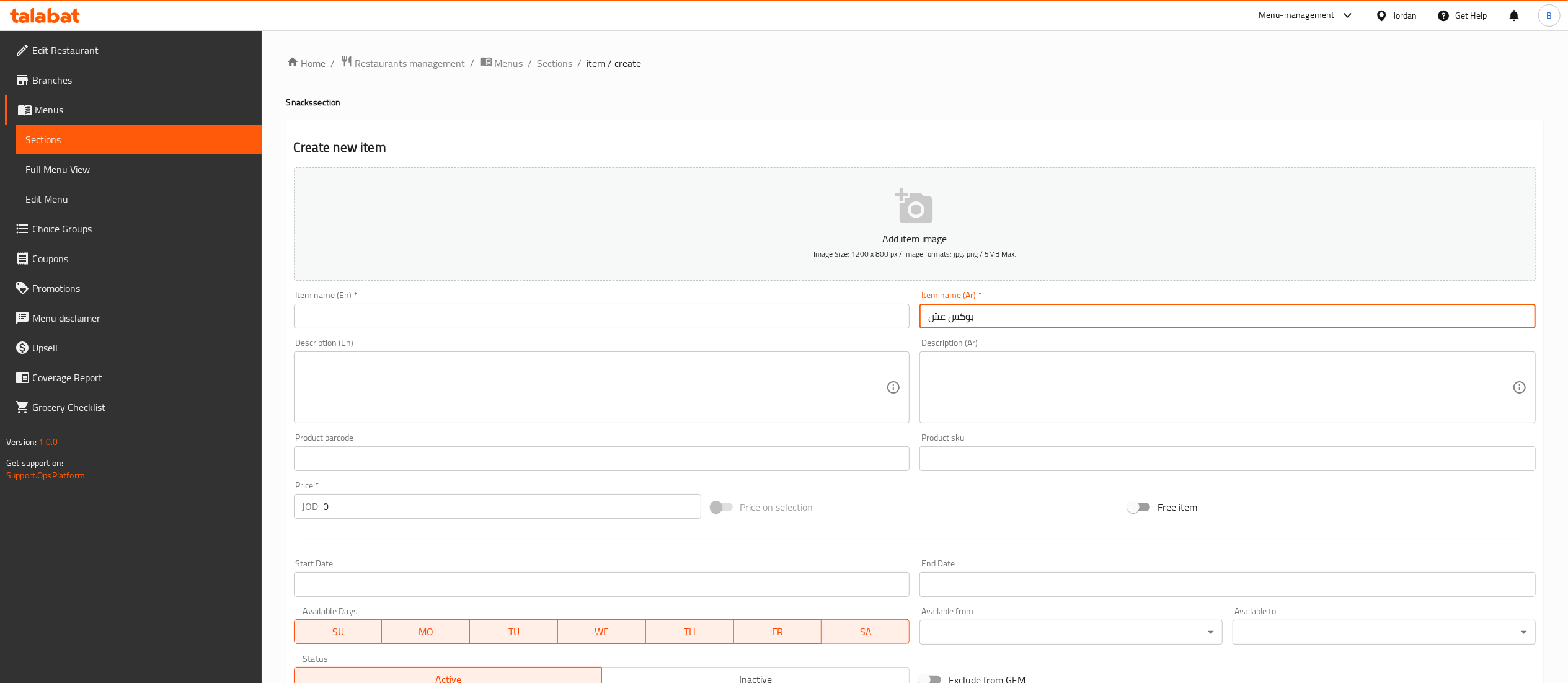
type input "بوكس عشق"
click at [400, 316] on input "text" at bounding box center [602, 316] width 616 height 25
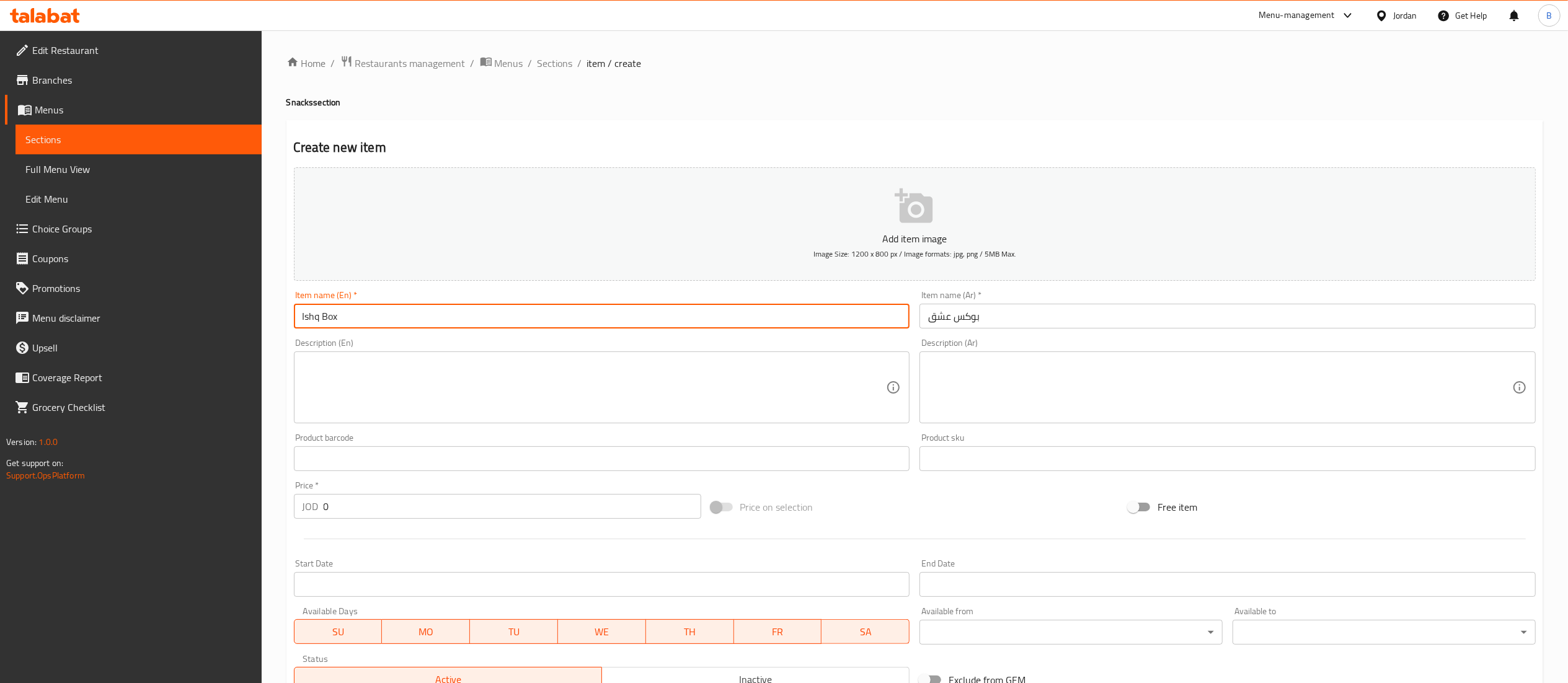
type input "Ishq Box"
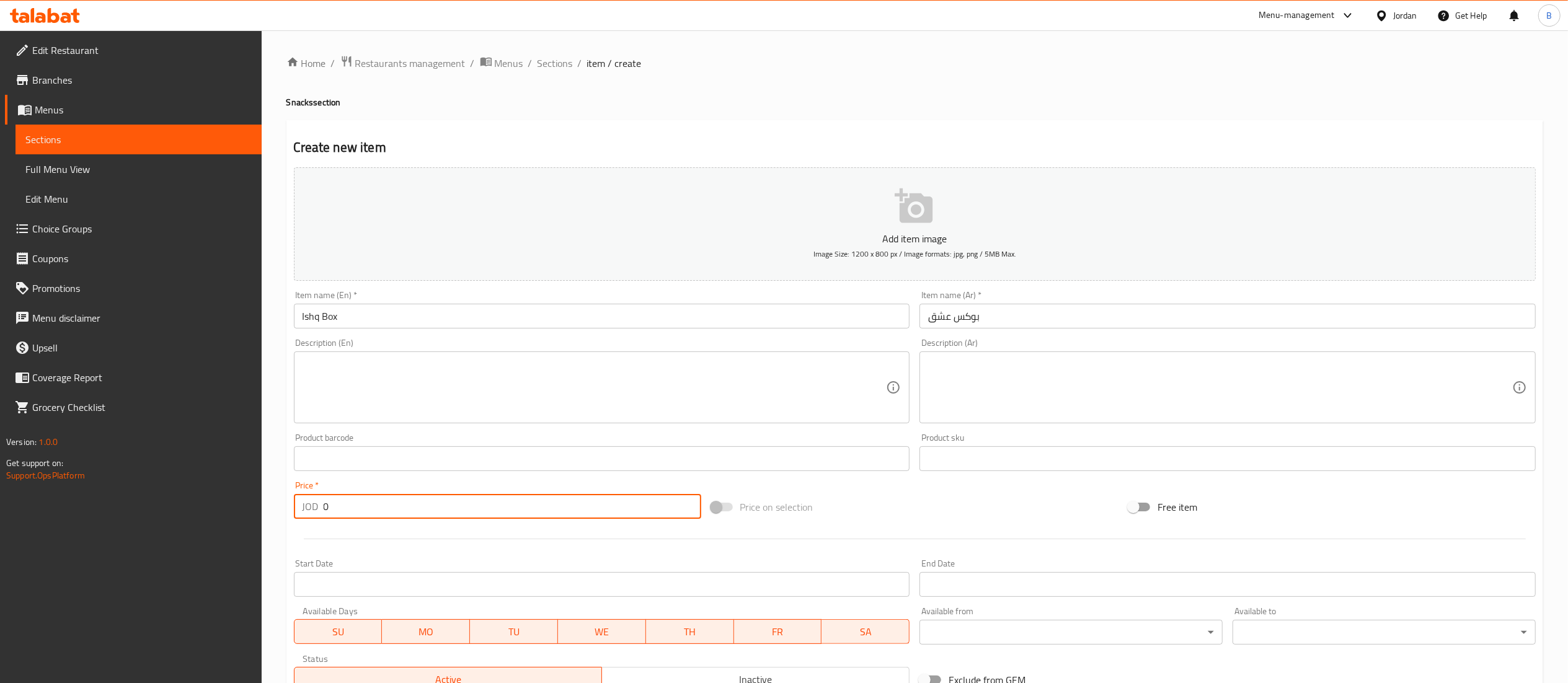
drag, startPoint x: 431, startPoint y: 494, endPoint x: 130, endPoint y: 436, distance: 306.5
click at [130, 436] on div "Edit Restaurant Branches Menus Sections Full Menu View Edit Menu Choice Groups …" at bounding box center [784, 453] width 1568 height 845
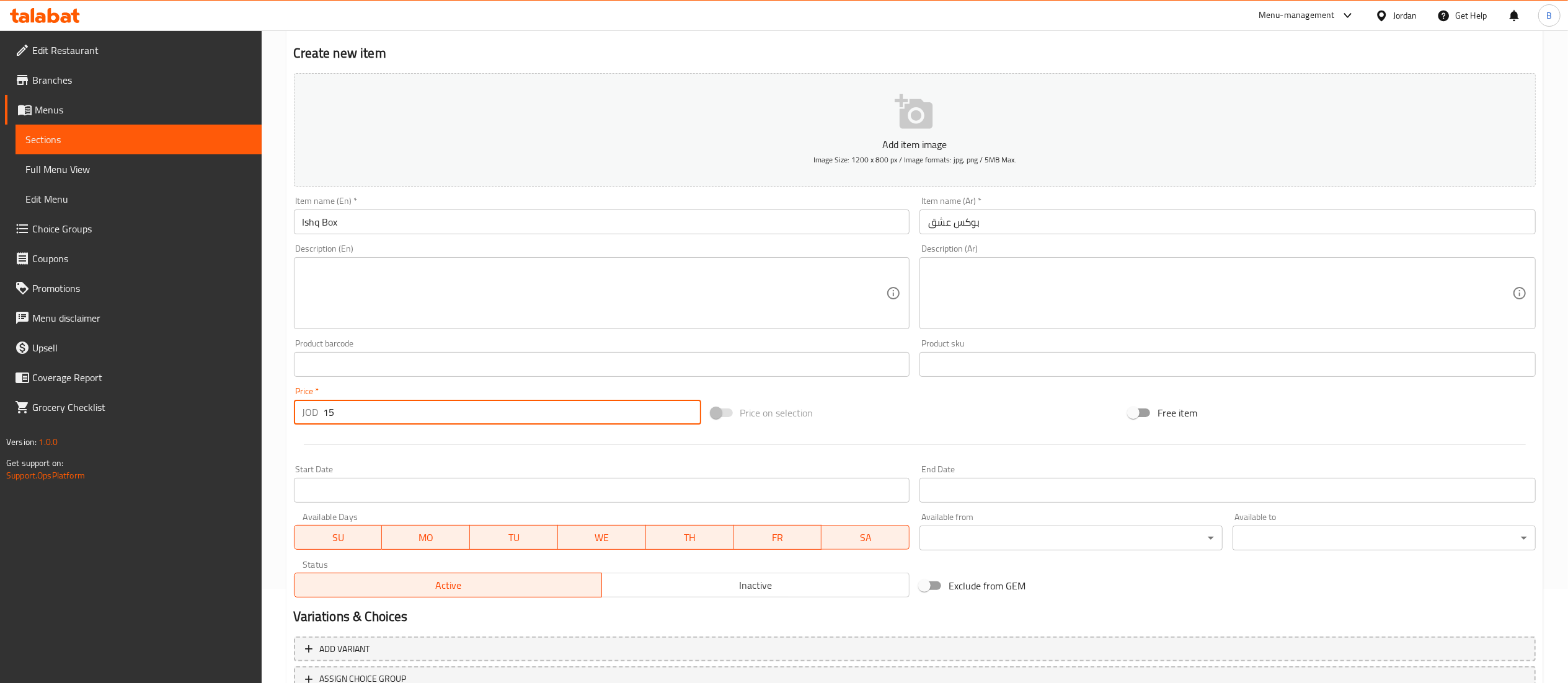
scroll to position [191, 0]
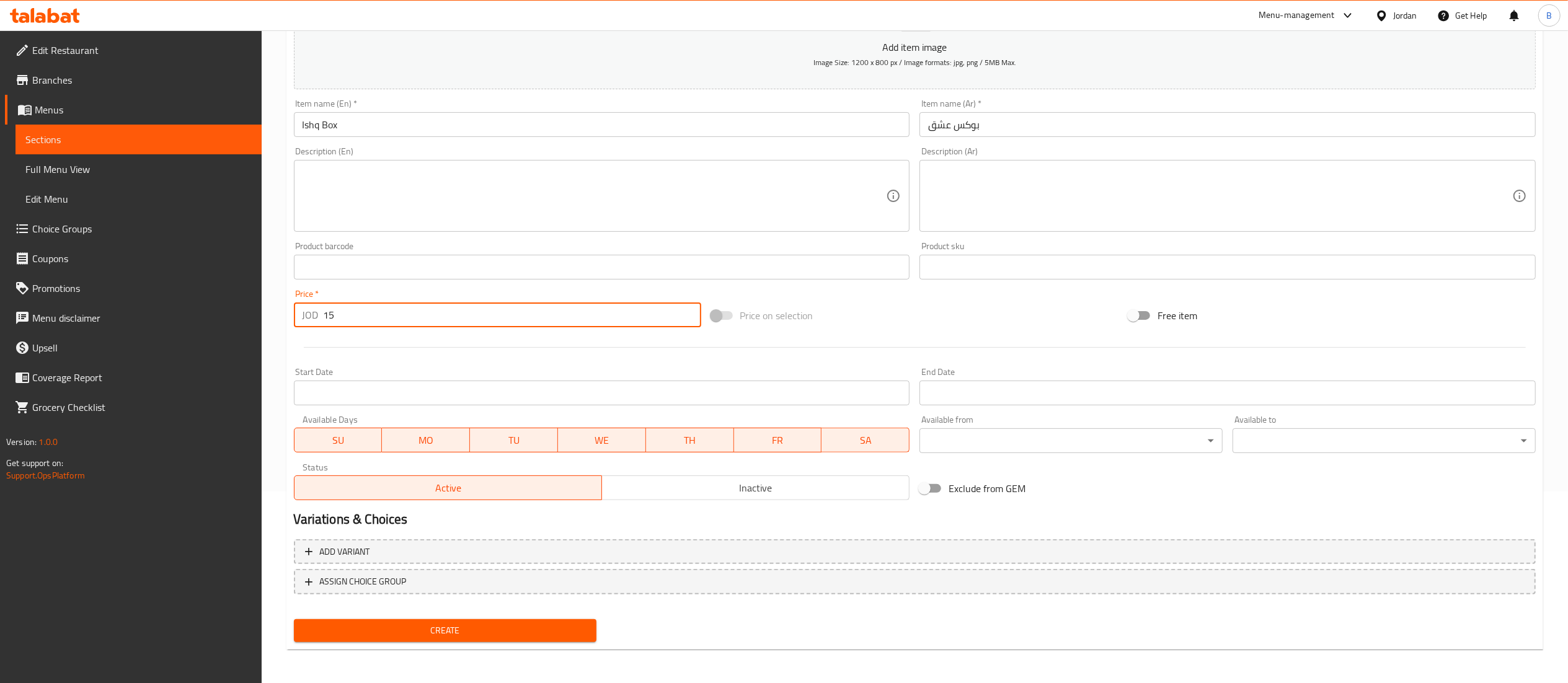
type input "15"
click at [553, 625] on span "Create" at bounding box center [445, 630] width 284 height 15
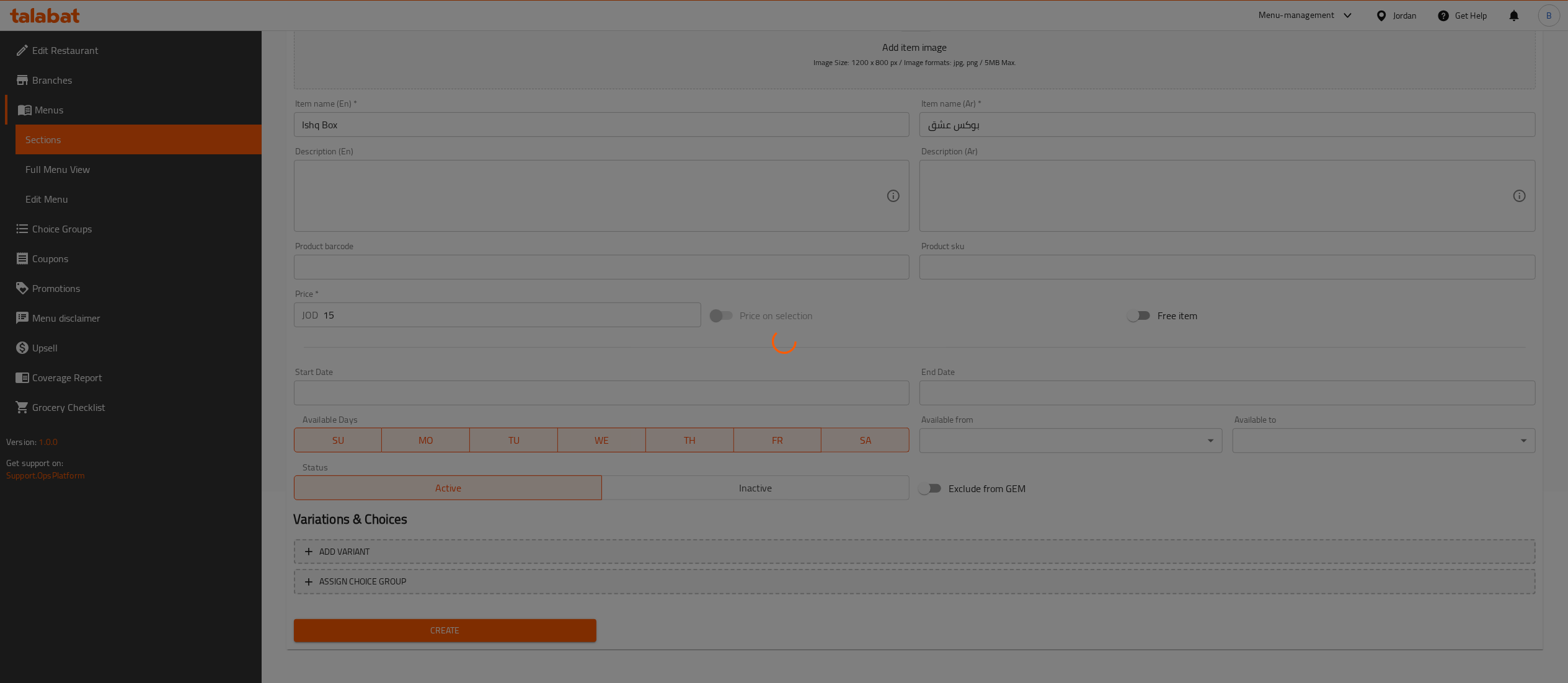
type input "0"
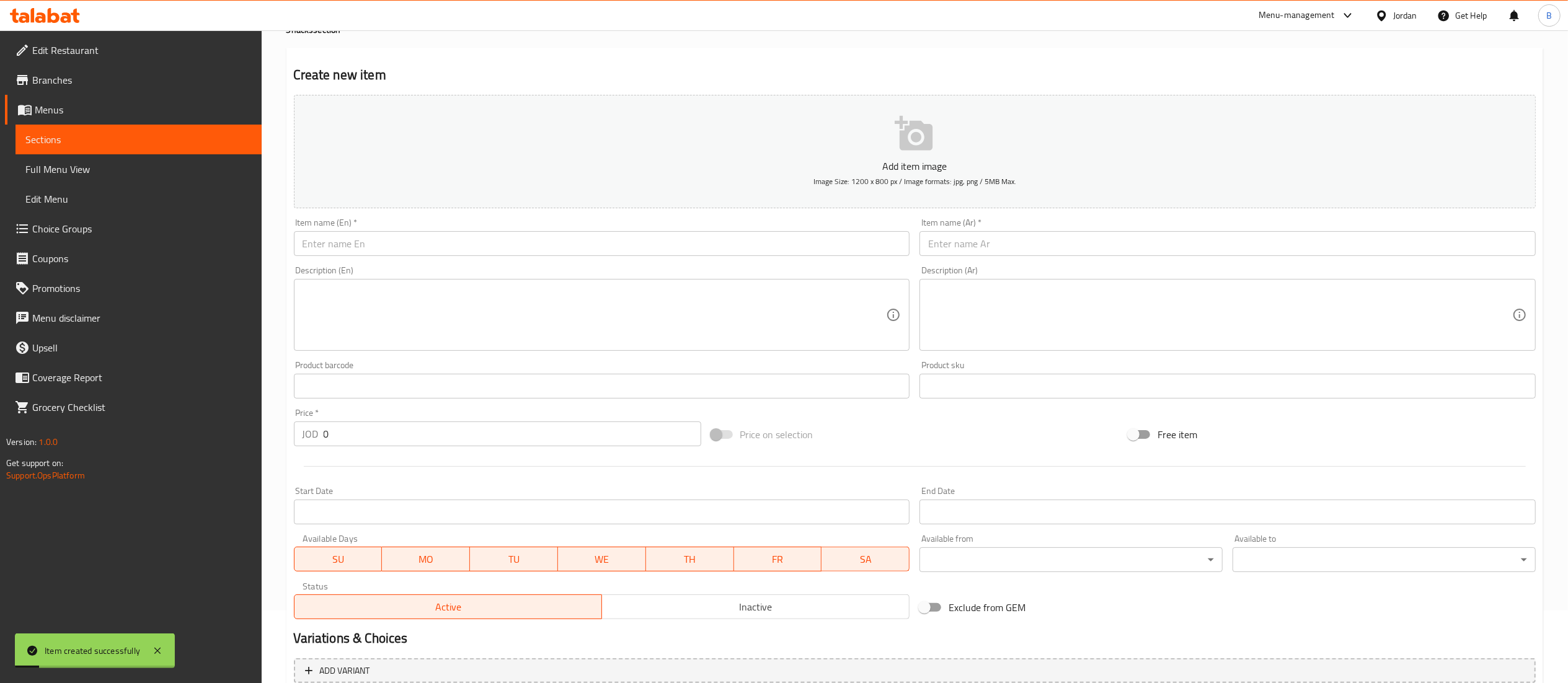
scroll to position [0, 0]
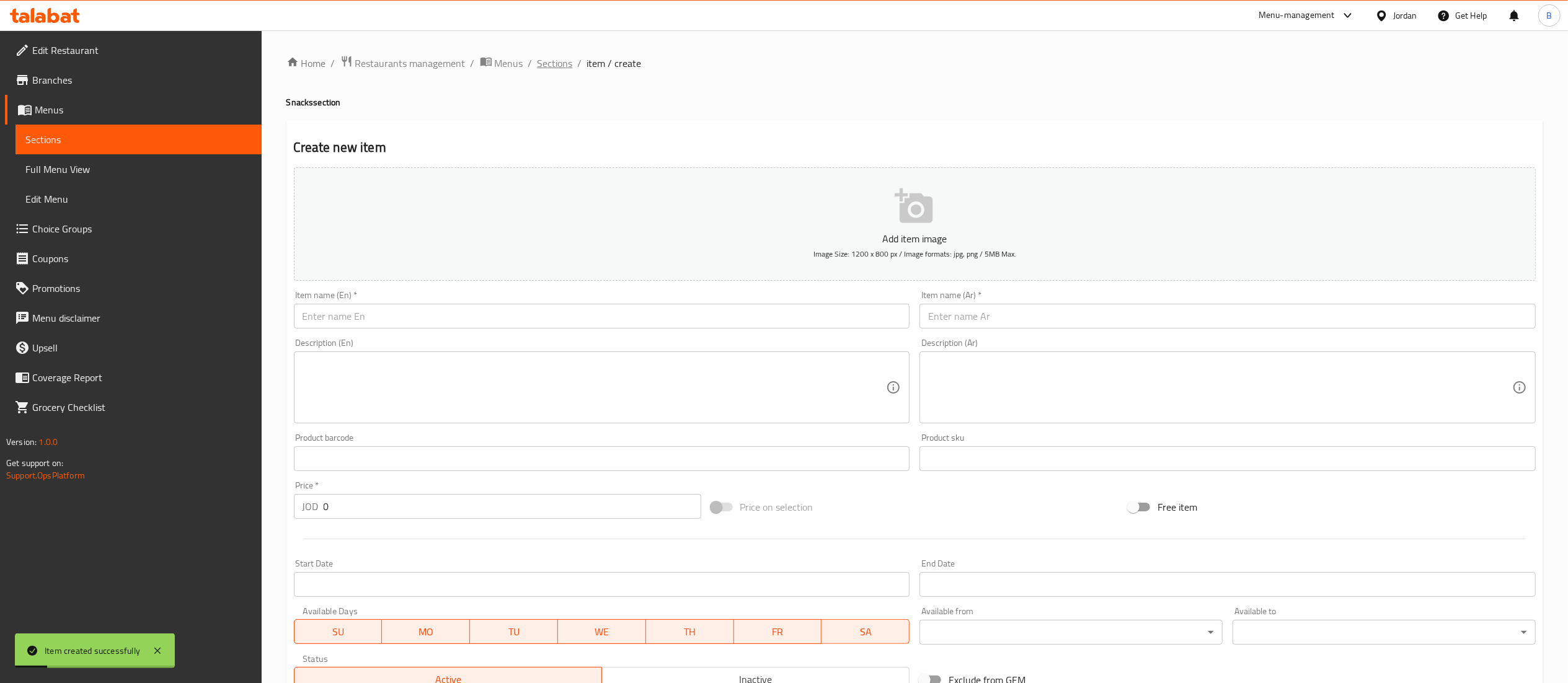
click at [542, 62] on span "Sections" at bounding box center [555, 63] width 36 height 15
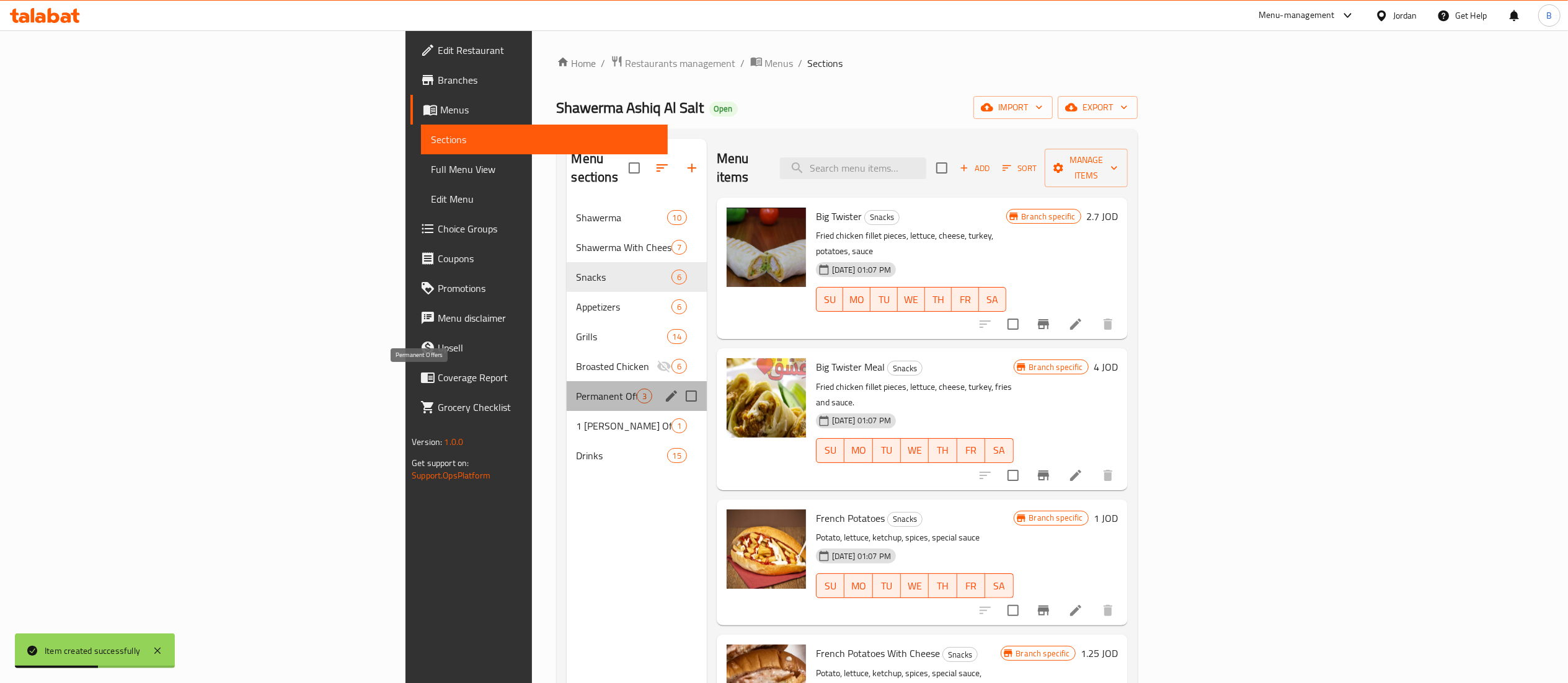
click at [577, 388] on span "Permanent Offers" at bounding box center [607, 396] width 60 height 15
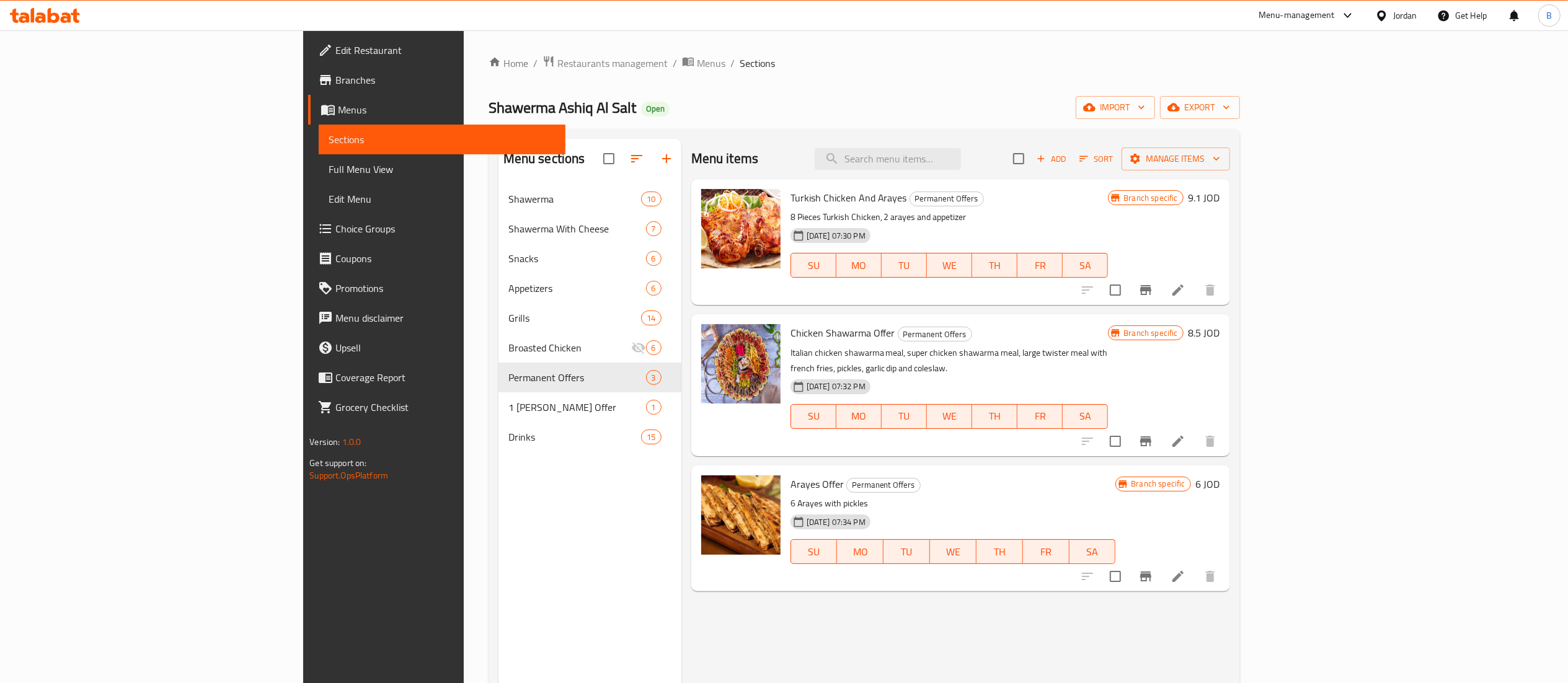
click at [1220, 476] on h6 "6 JOD" at bounding box center [1208, 484] width 24 height 17
click at [1018, 582] on input "6" at bounding box center [957, 594] width 120 height 25
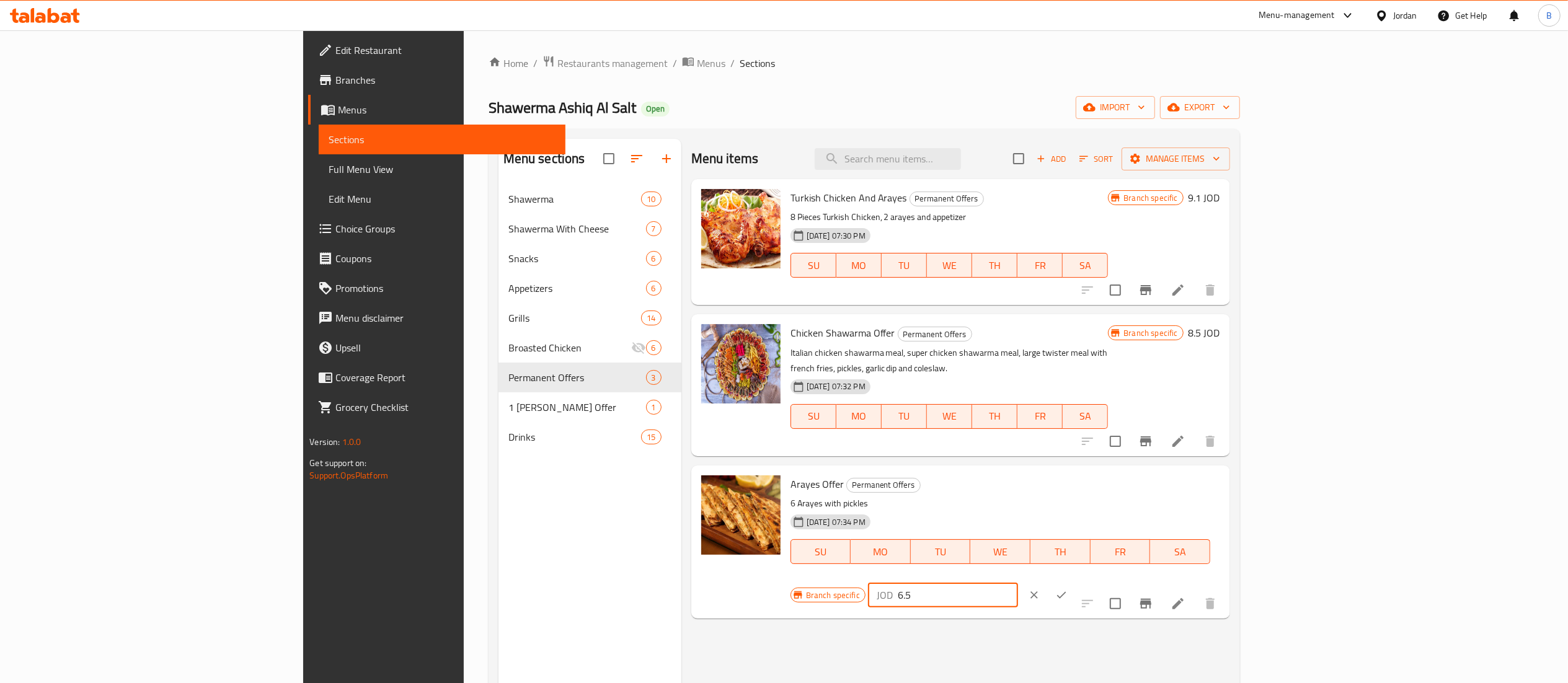
drag, startPoint x: 1395, startPoint y: 481, endPoint x: 1298, endPoint y: 481, distance: 97.0
click at [1093, 581] on div "Branch specific JOD 6.5 ​" at bounding box center [941, 595] width 303 height 27
type input "6.5"
click at [1068, 589] on icon "ok" at bounding box center [1061, 594] width 12 height 12
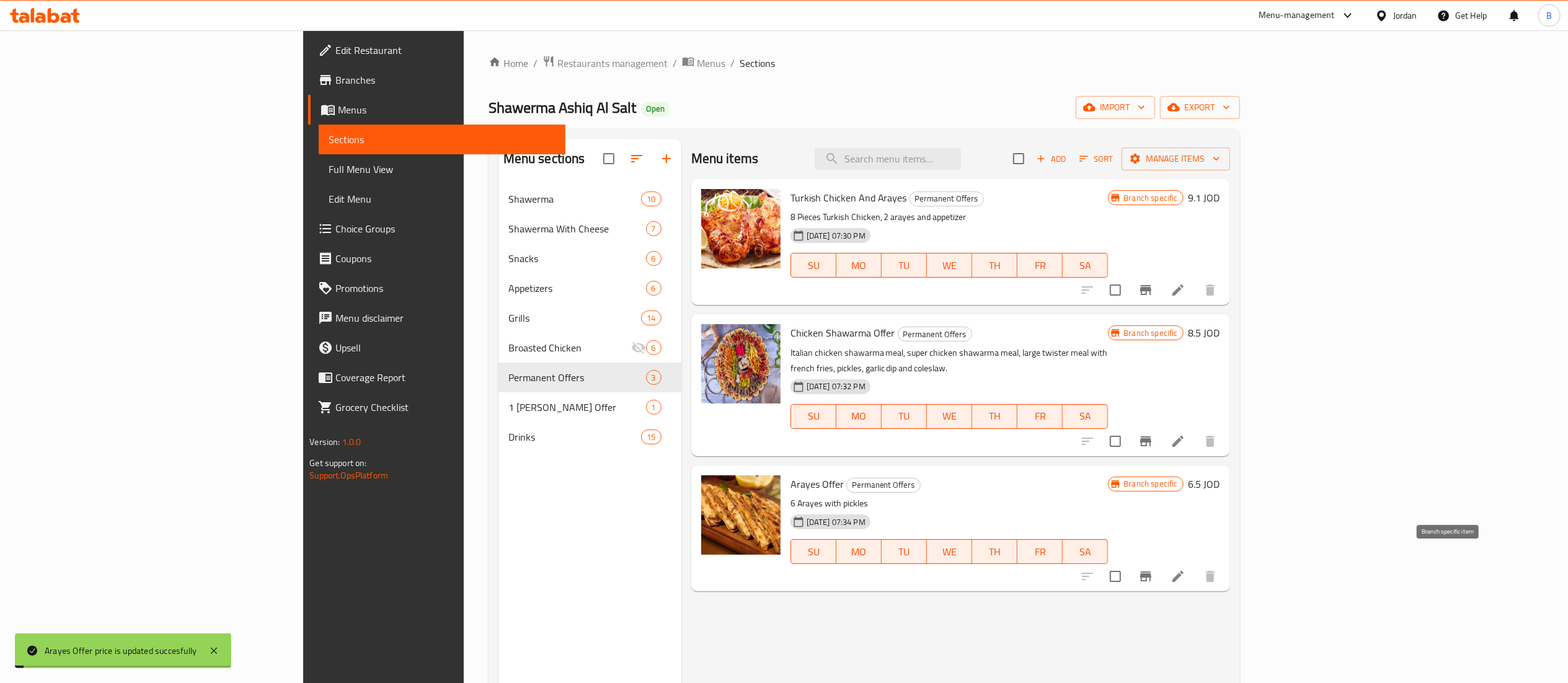
click at [1151, 572] on icon "Branch-specific-item" at bounding box center [1146, 576] width 11 height 10
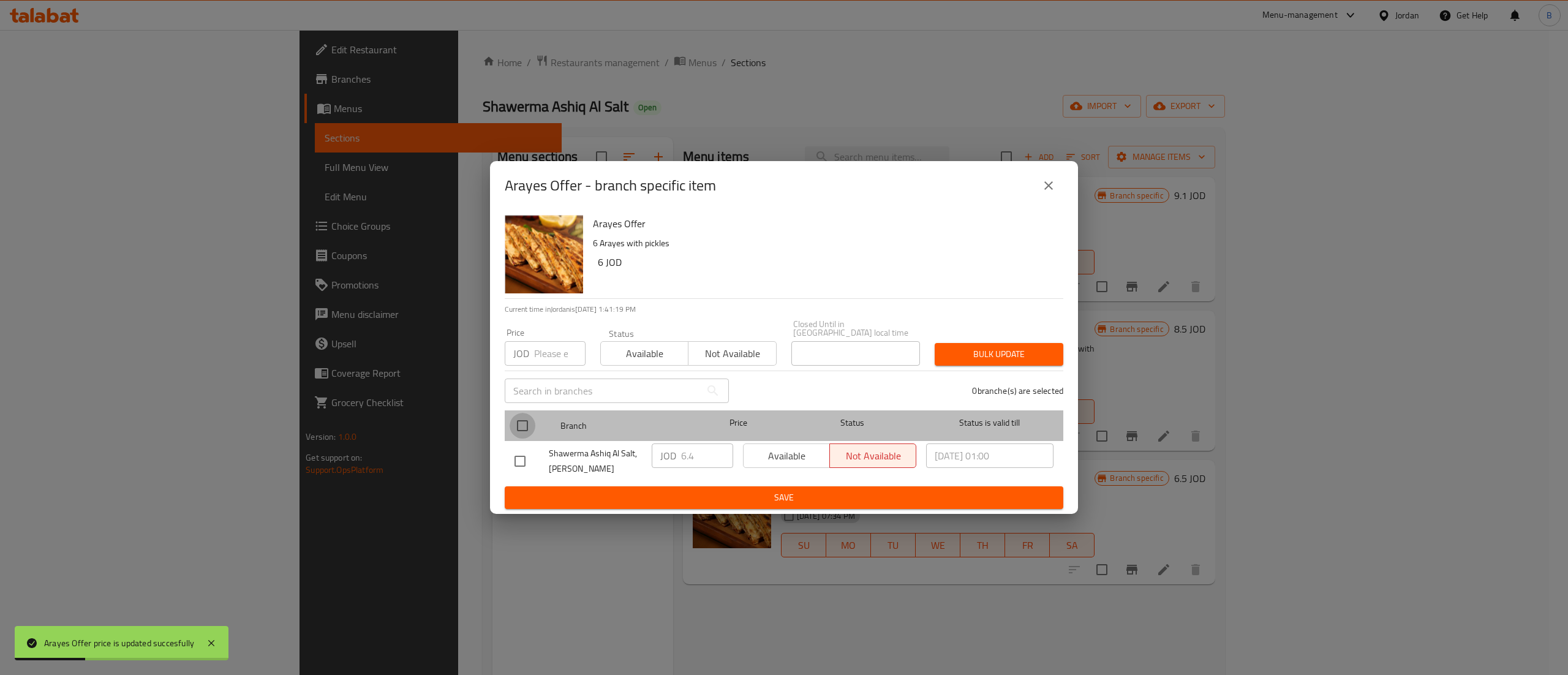
click at [520, 428] on input "checkbox" at bounding box center [523, 425] width 26 height 26
checkbox input "true"
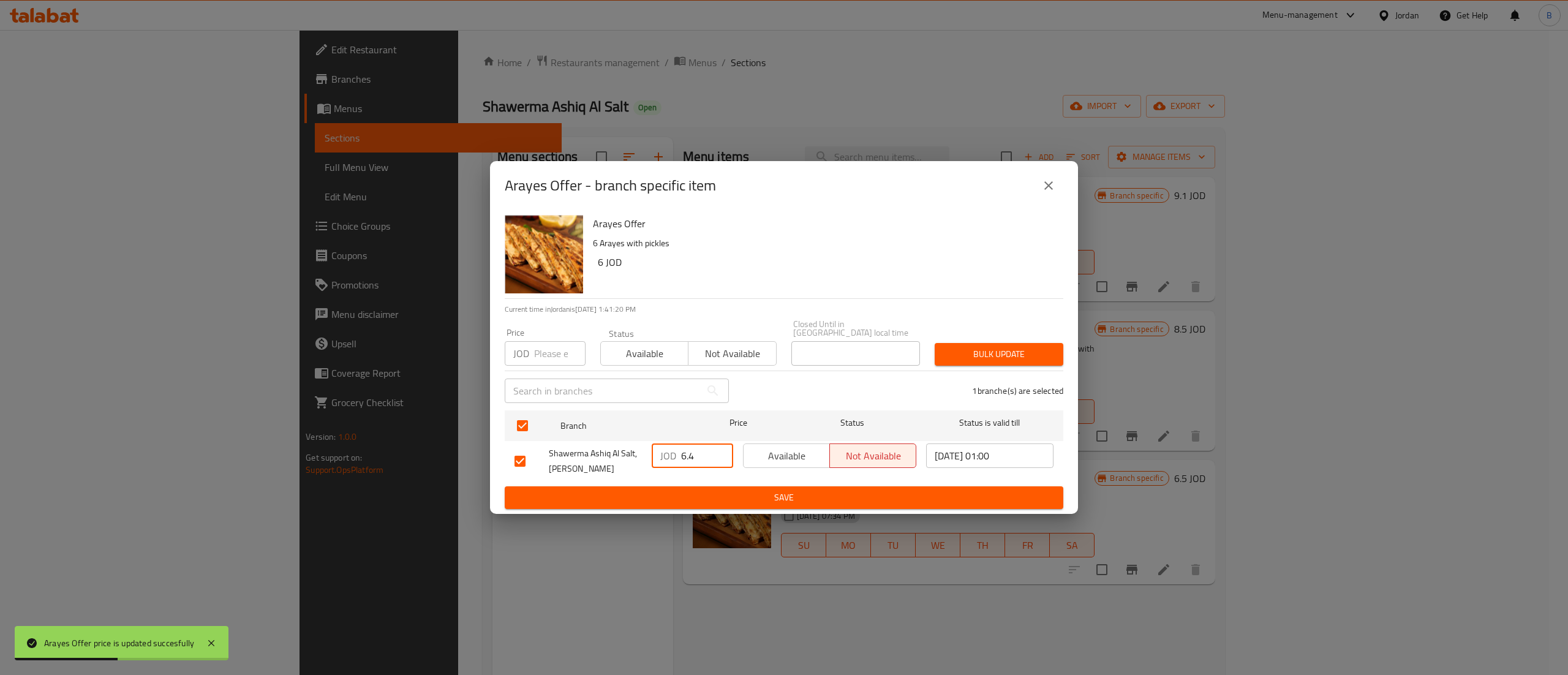
drag, startPoint x: 701, startPoint y: 452, endPoint x: 598, endPoint y: 480, distance: 106.7
click at [638, 460] on div "Shawerma Ashiq Al Salt, Al Midan JOD 6.4 ​ Available Not available 2025/05/18 0…" at bounding box center [784, 460] width 549 height 45
paste input "5"
type input "6.5"
click at [709, 494] on span "Save" at bounding box center [784, 497] width 539 height 15
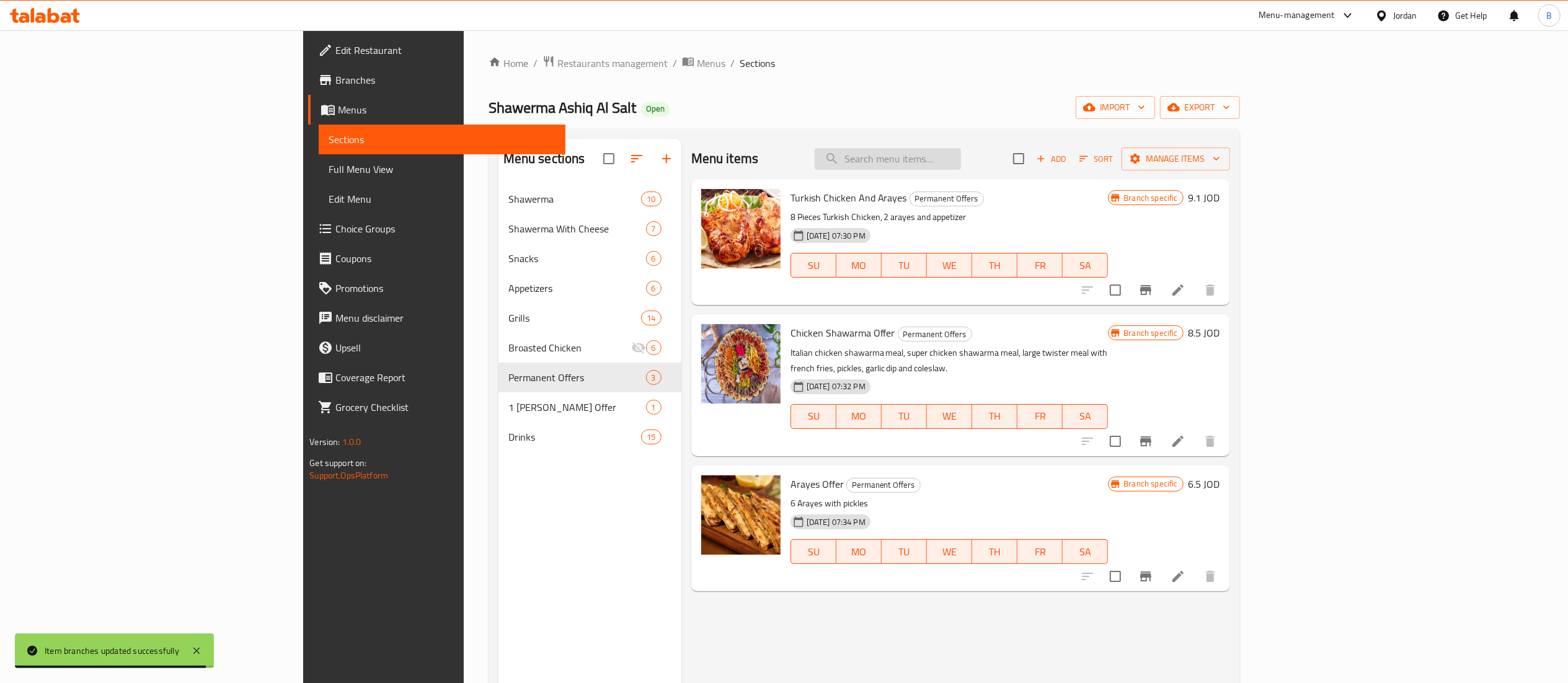
click at [961, 148] on input "search" at bounding box center [887, 158] width 146 height 22
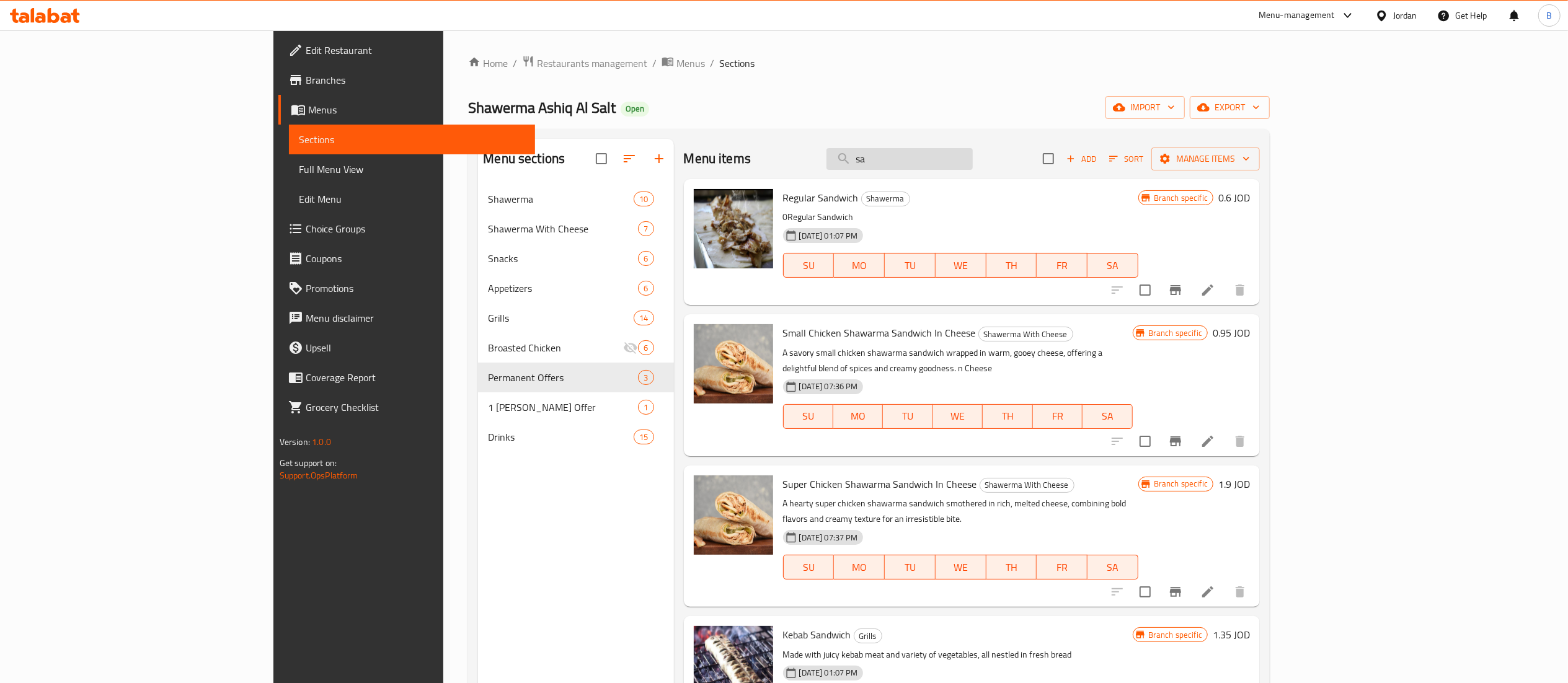
type input "s"
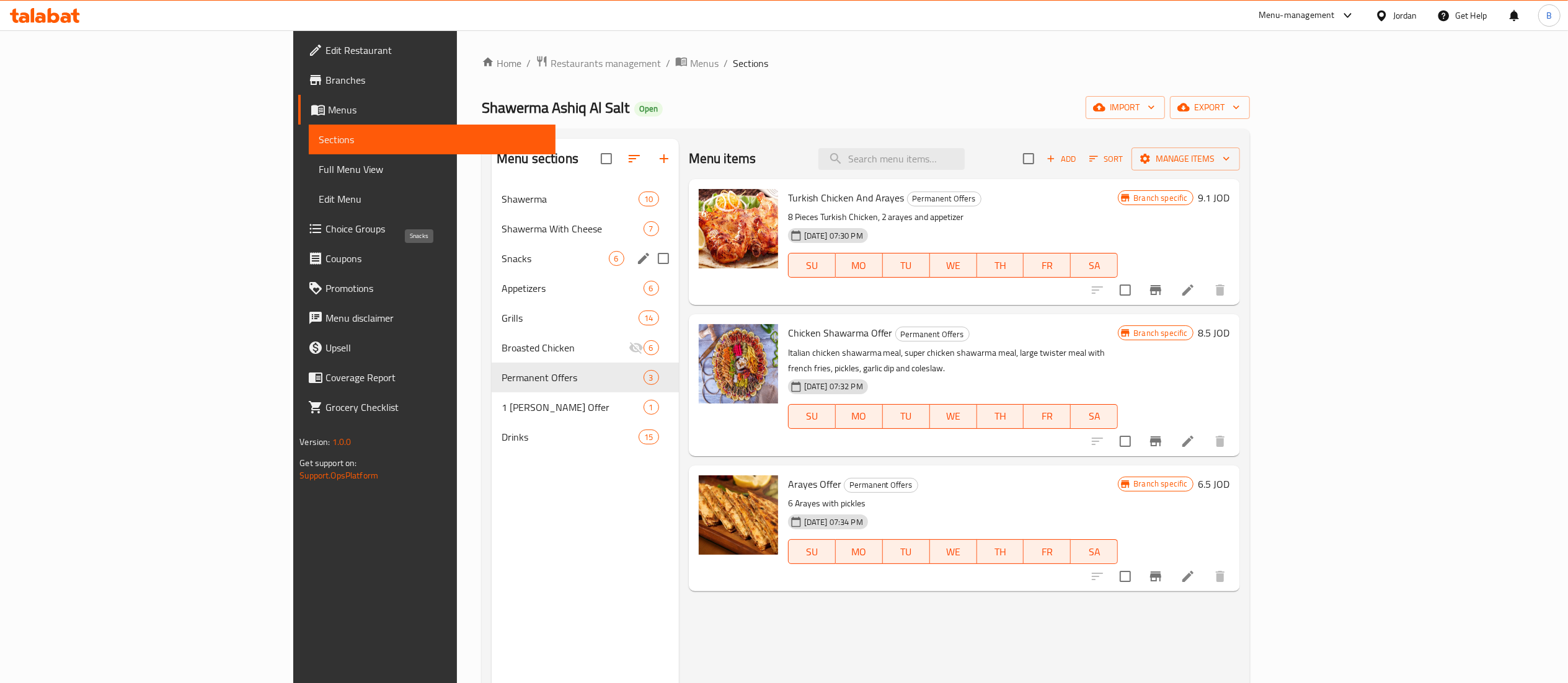
click at [502, 262] on span "Snacks" at bounding box center [555, 258] width 107 height 15
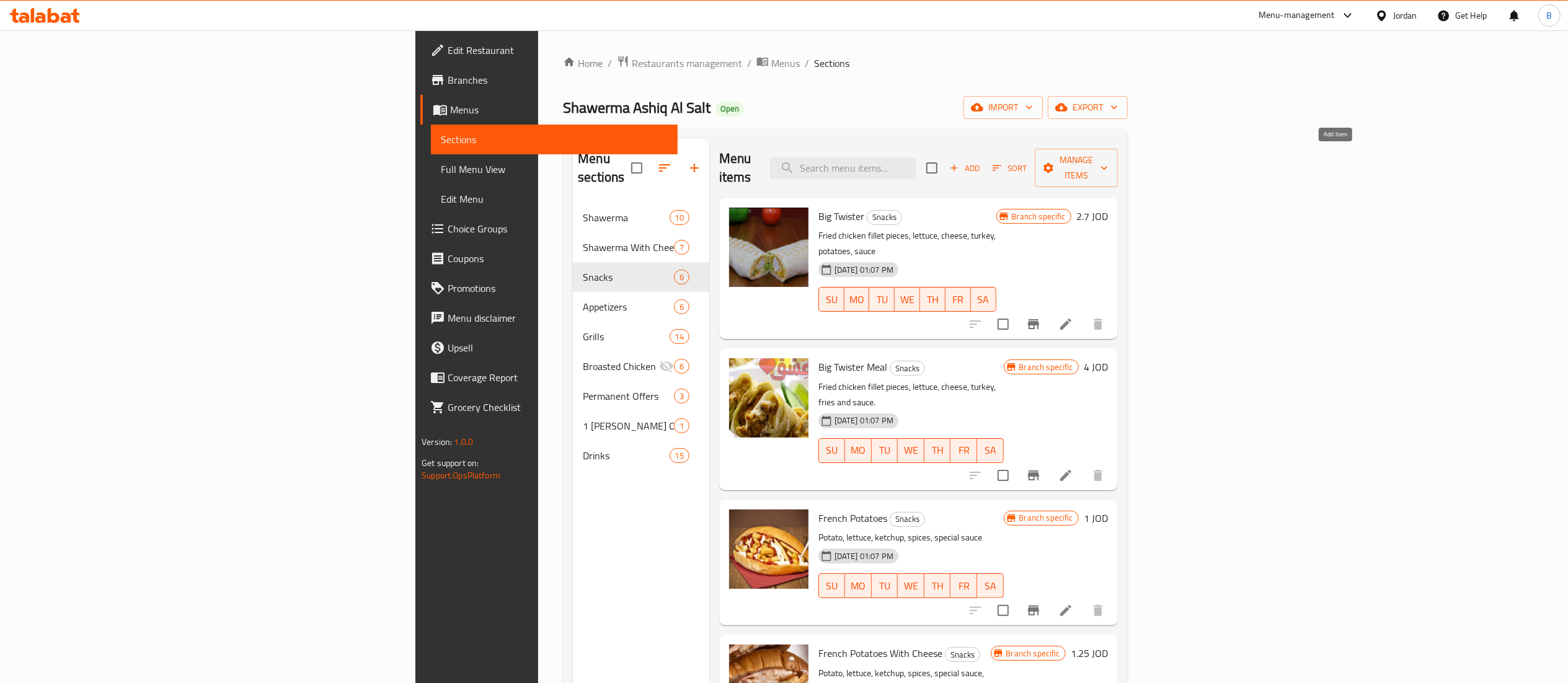
click at [982, 161] on span "Add" at bounding box center [964, 169] width 33 height 15
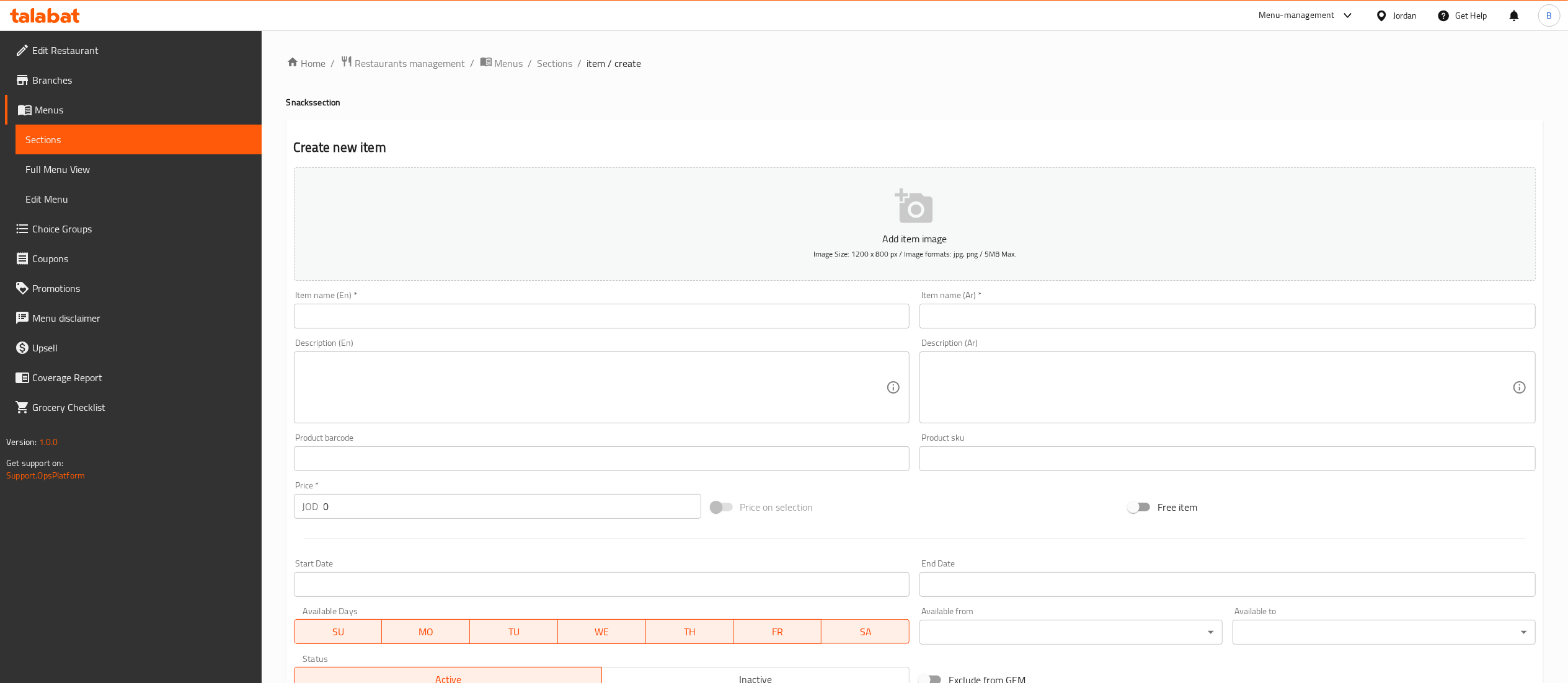
click at [660, 321] on input "text" at bounding box center [602, 316] width 616 height 25
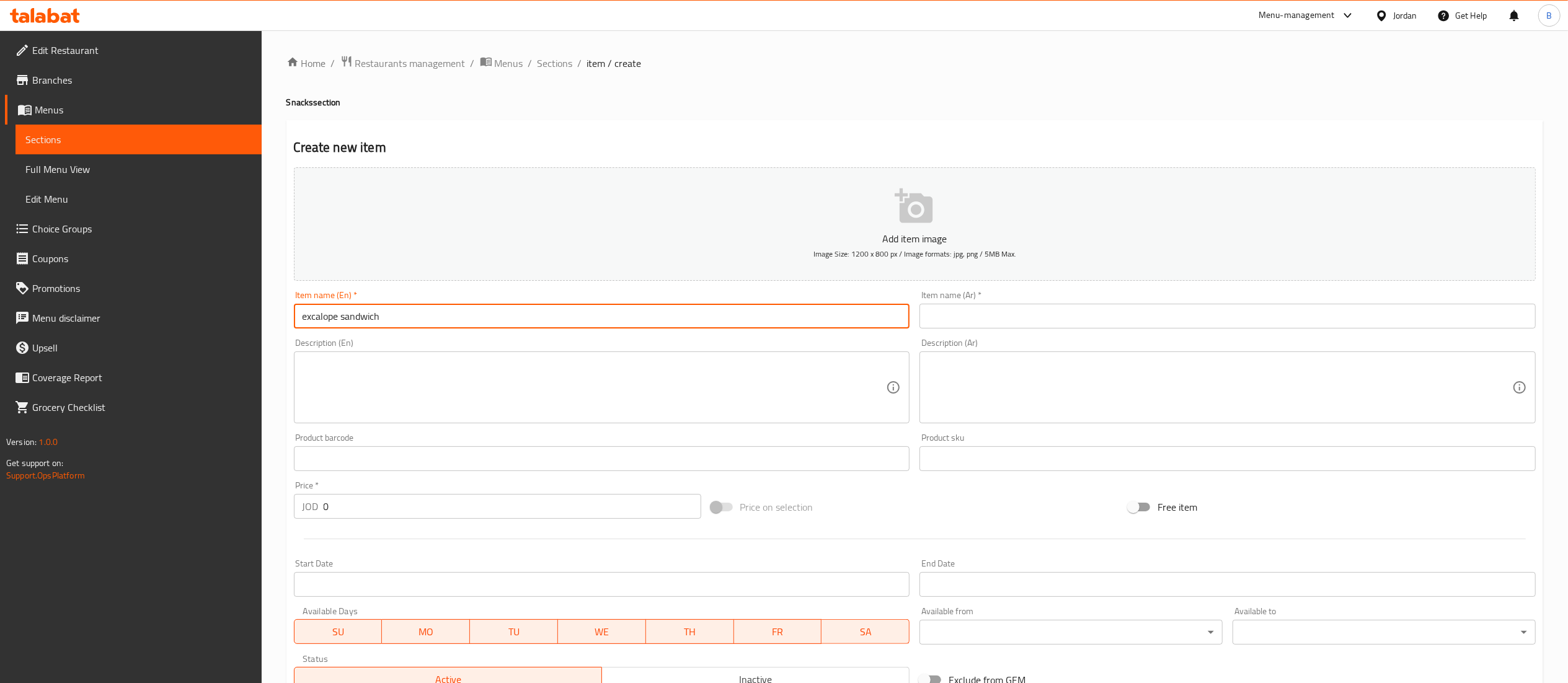
type input "excalope sandwich"
click at [958, 318] on input "text" at bounding box center [1227, 316] width 616 height 25
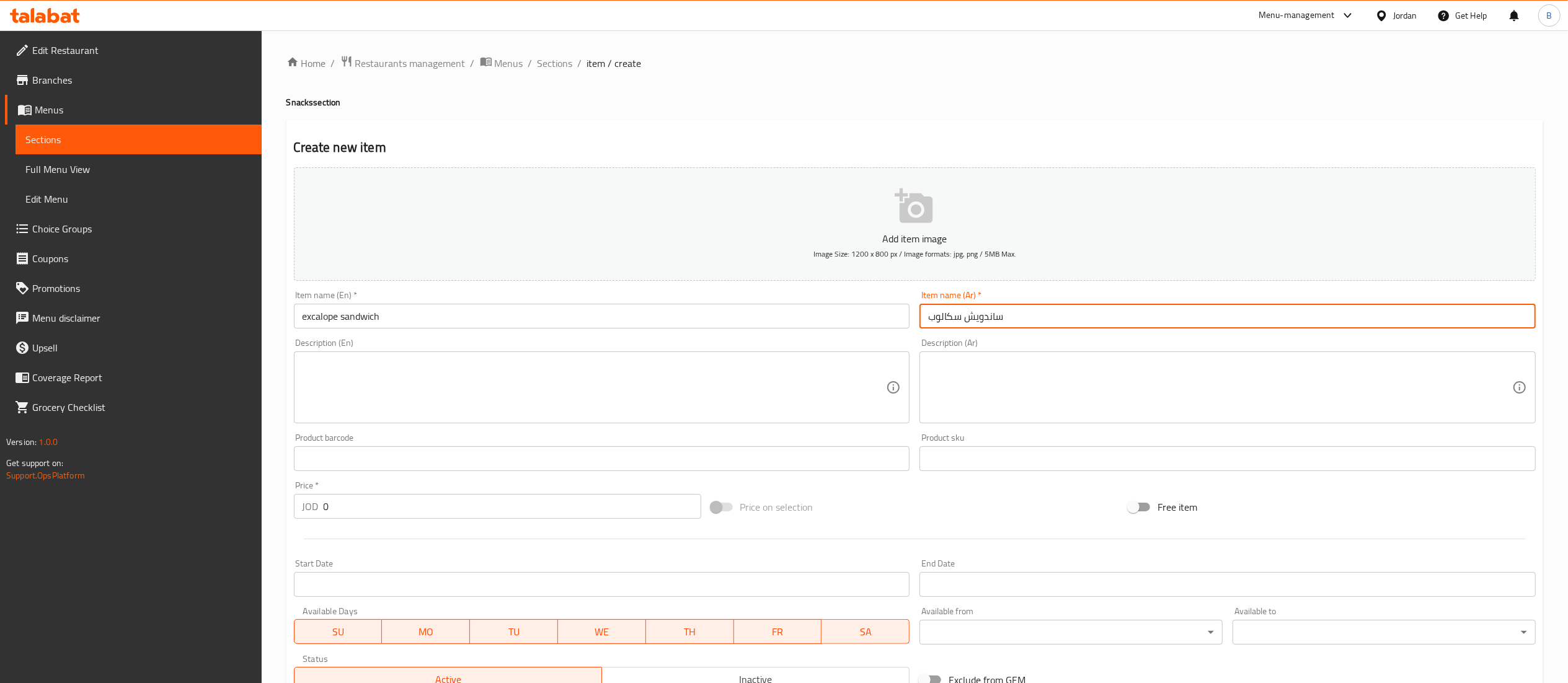
type input "ساندويش سكالوب"
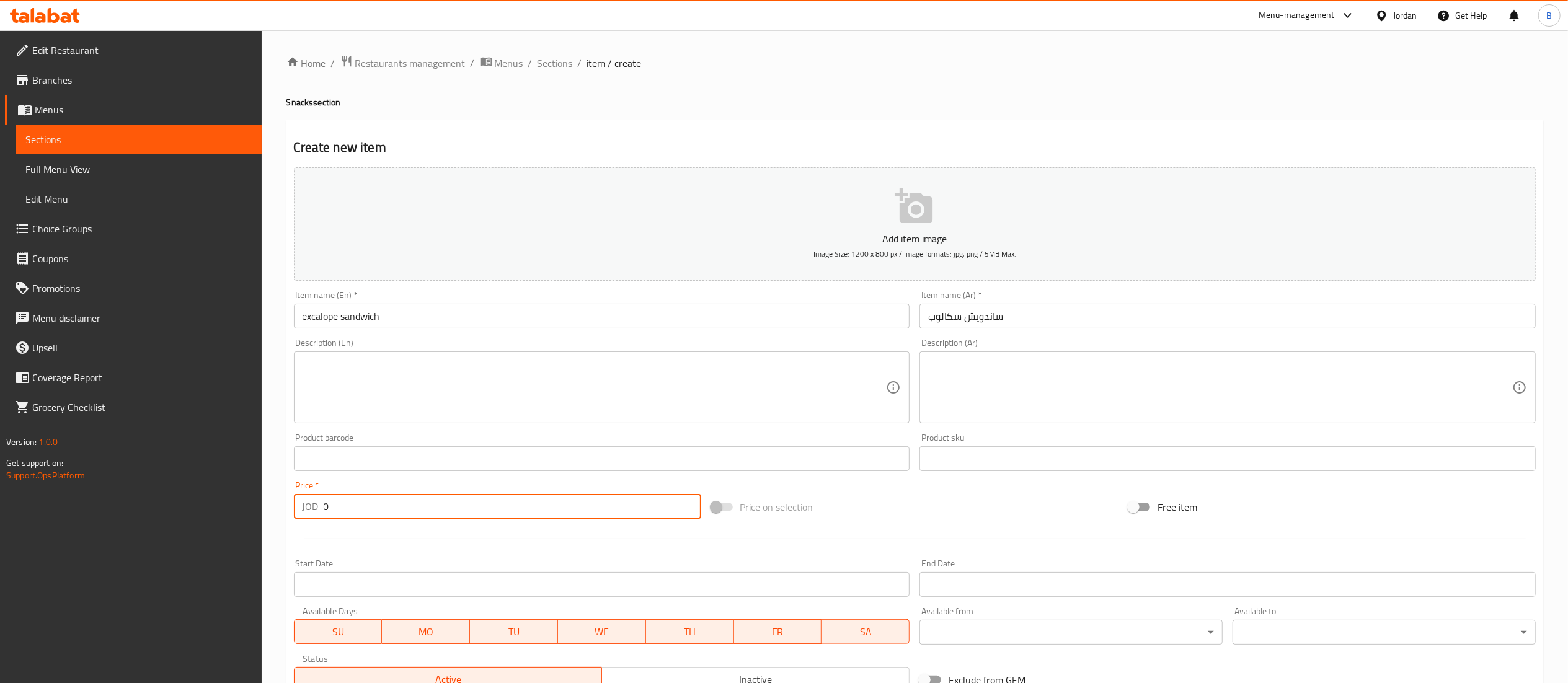
drag, startPoint x: 383, startPoint y: 507, endPoint x: 65, endPoint y: 488, distance: 318.6
click at [137, 496] on div "Edit Restaurant Branches Menus Sections Full Menu View Edit Menu Choice Groups …" at bounding box center [784, 453] width 1568 height 845
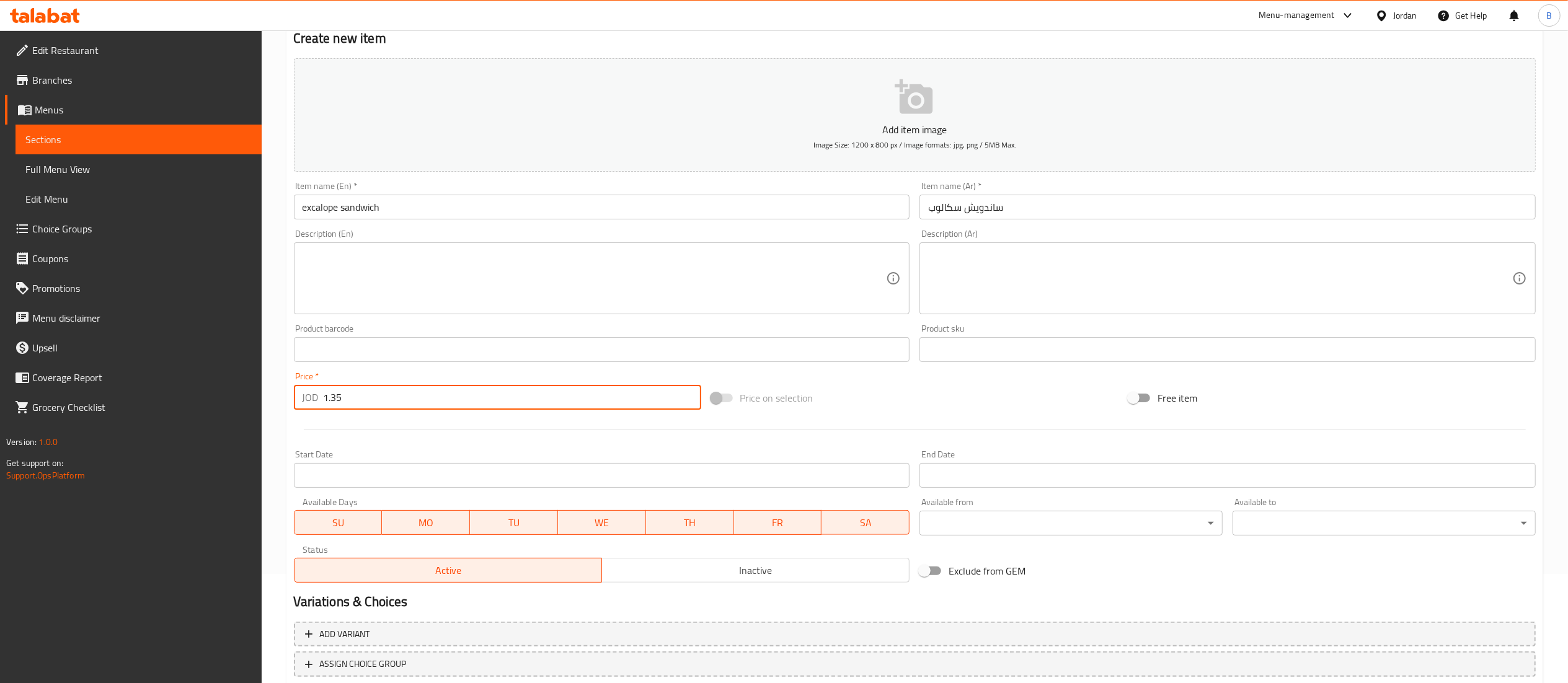
scroll to position [191, 0]
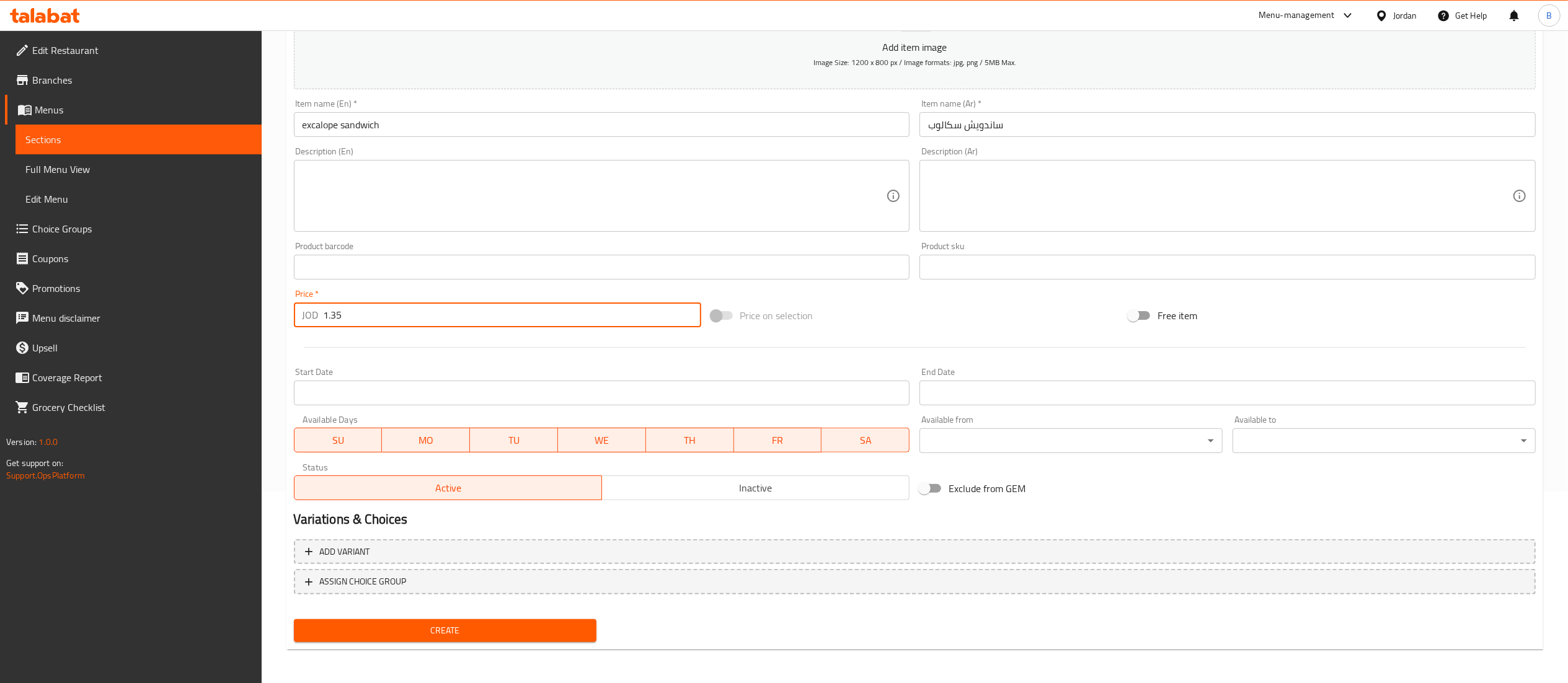
type input "1.35"
click at [486, 630] on span "Create" at bounding box center [445, 630] width 284 height 15
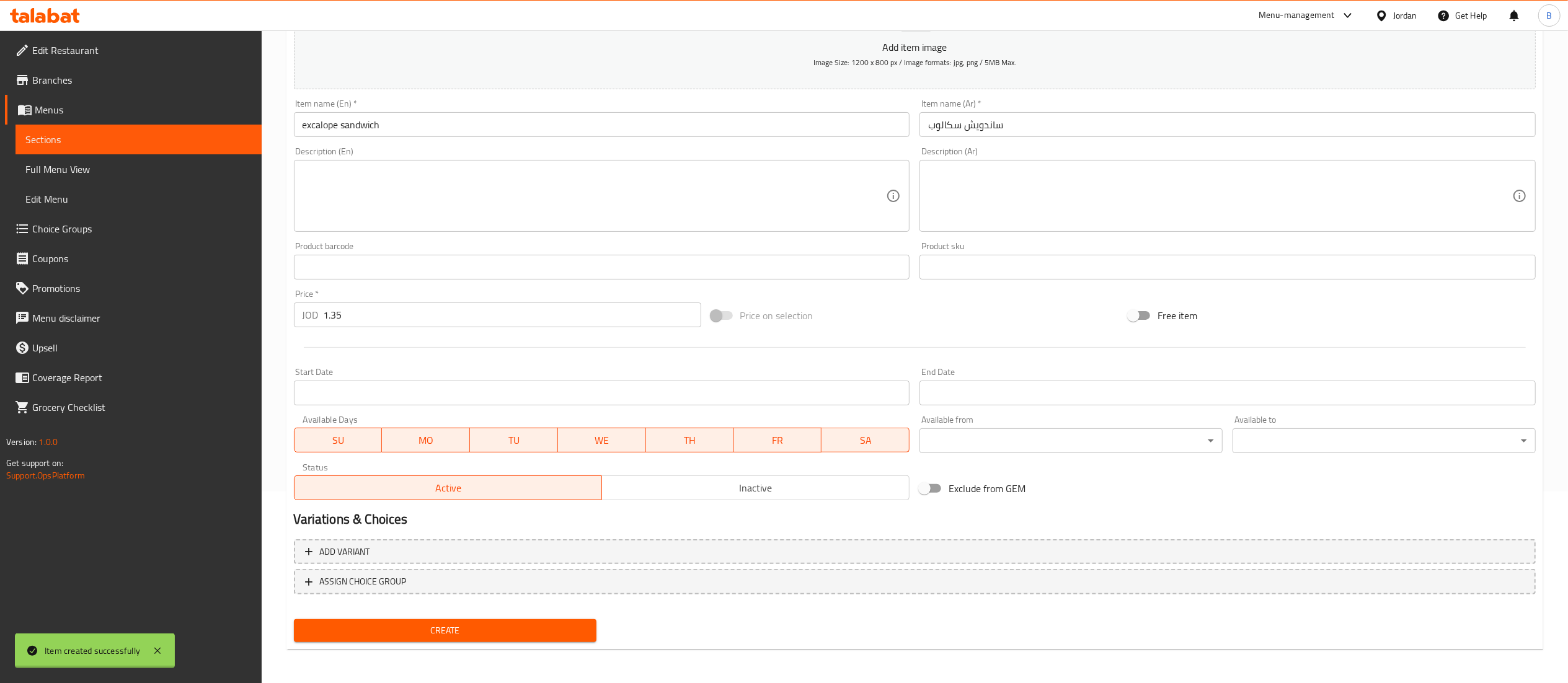
type input "0"
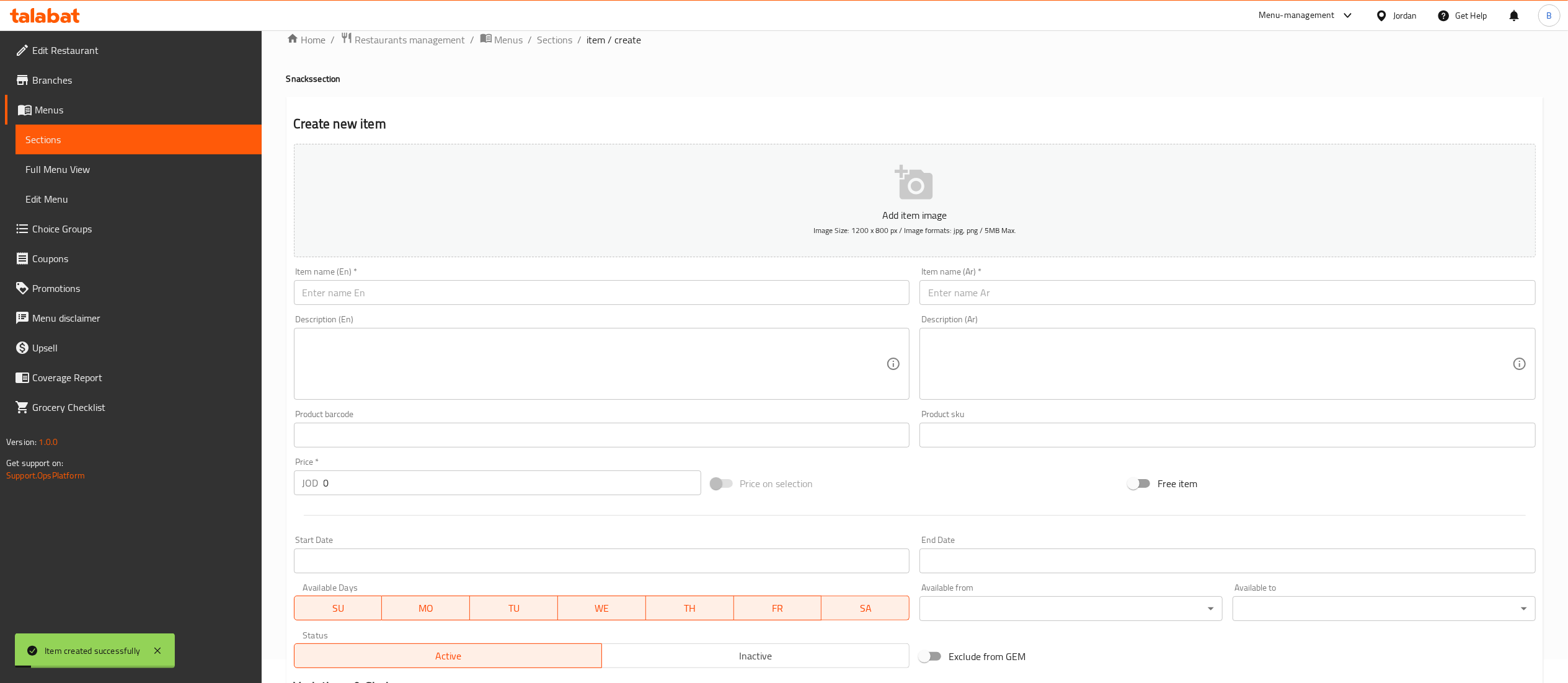
scroll to position [0, 0]
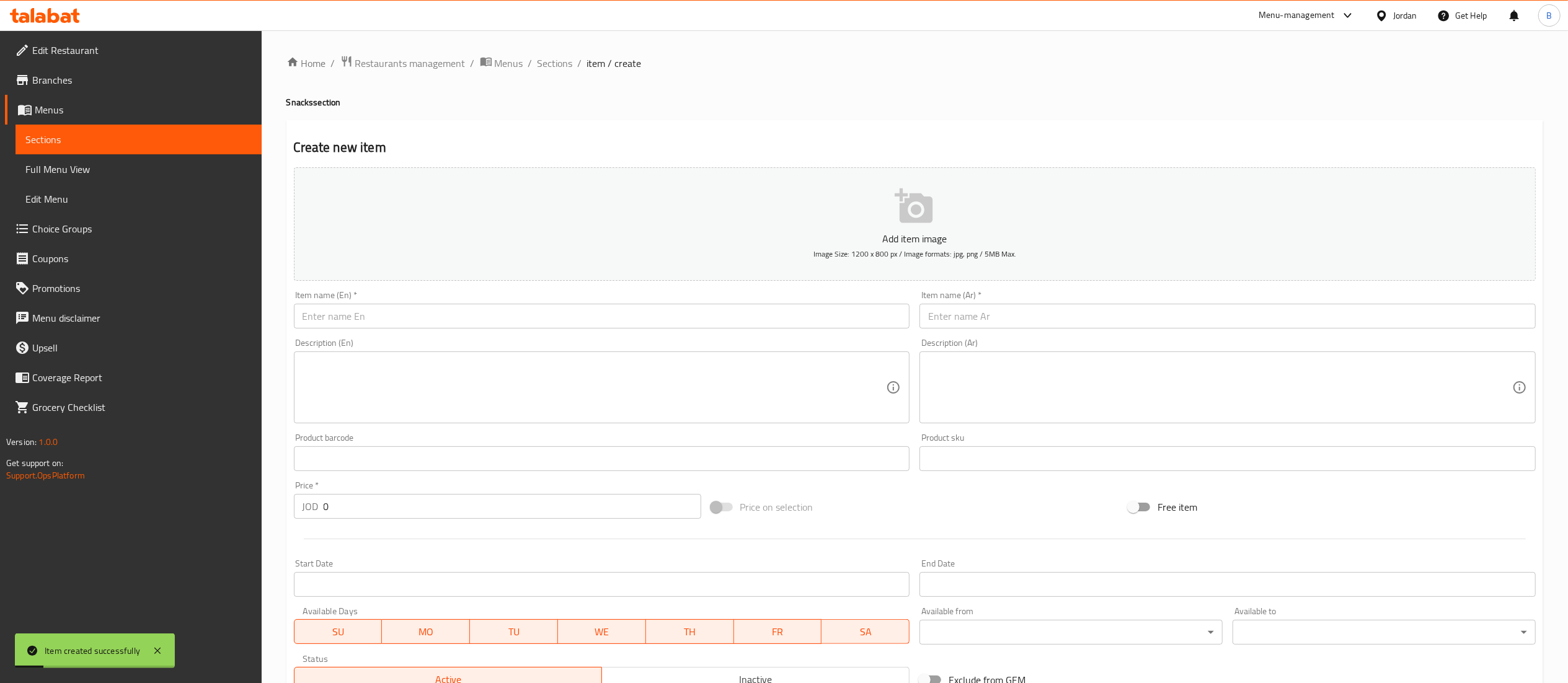
click at [552, 60] on span "Sections" at bounding box center [555, 63] width 36 height 15
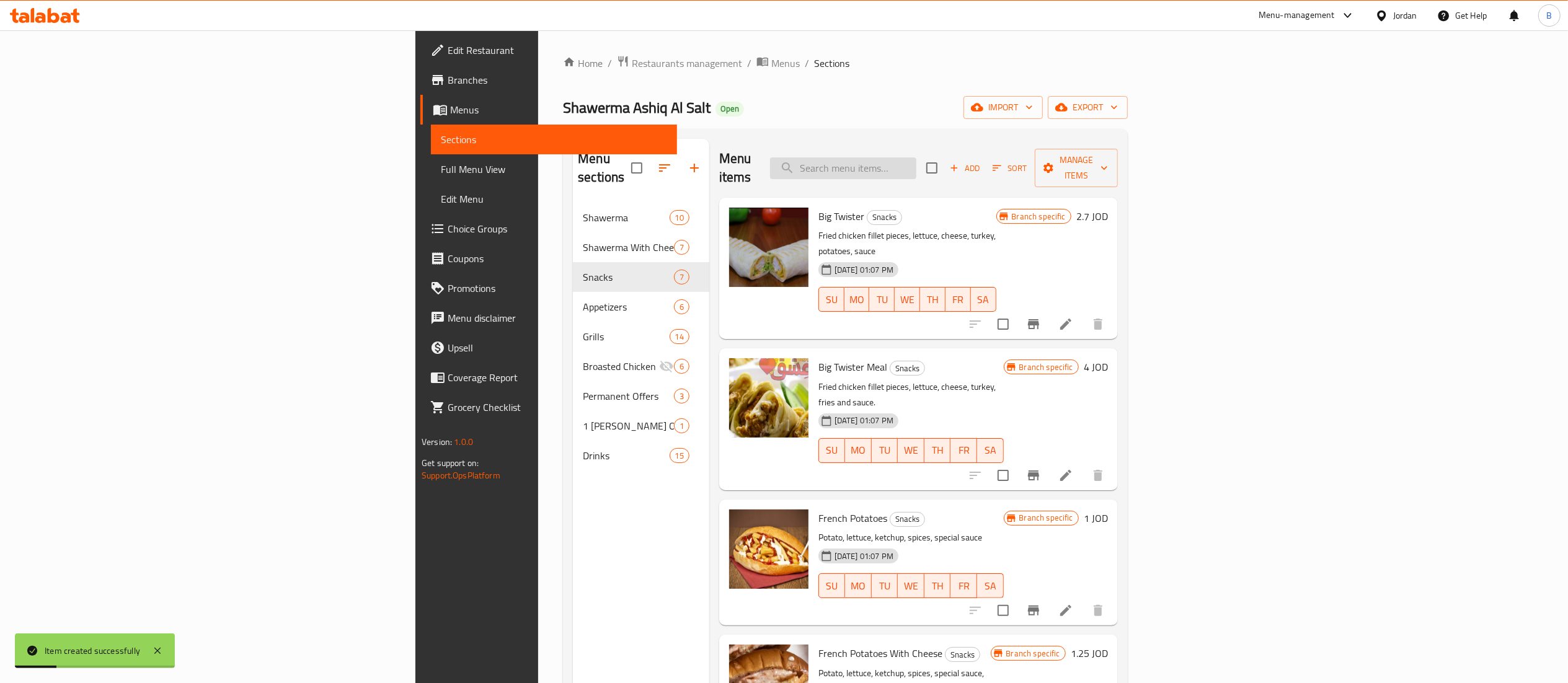
click at [916, 165] on input "search" at bounding box center [843, 168] width 146 height 22
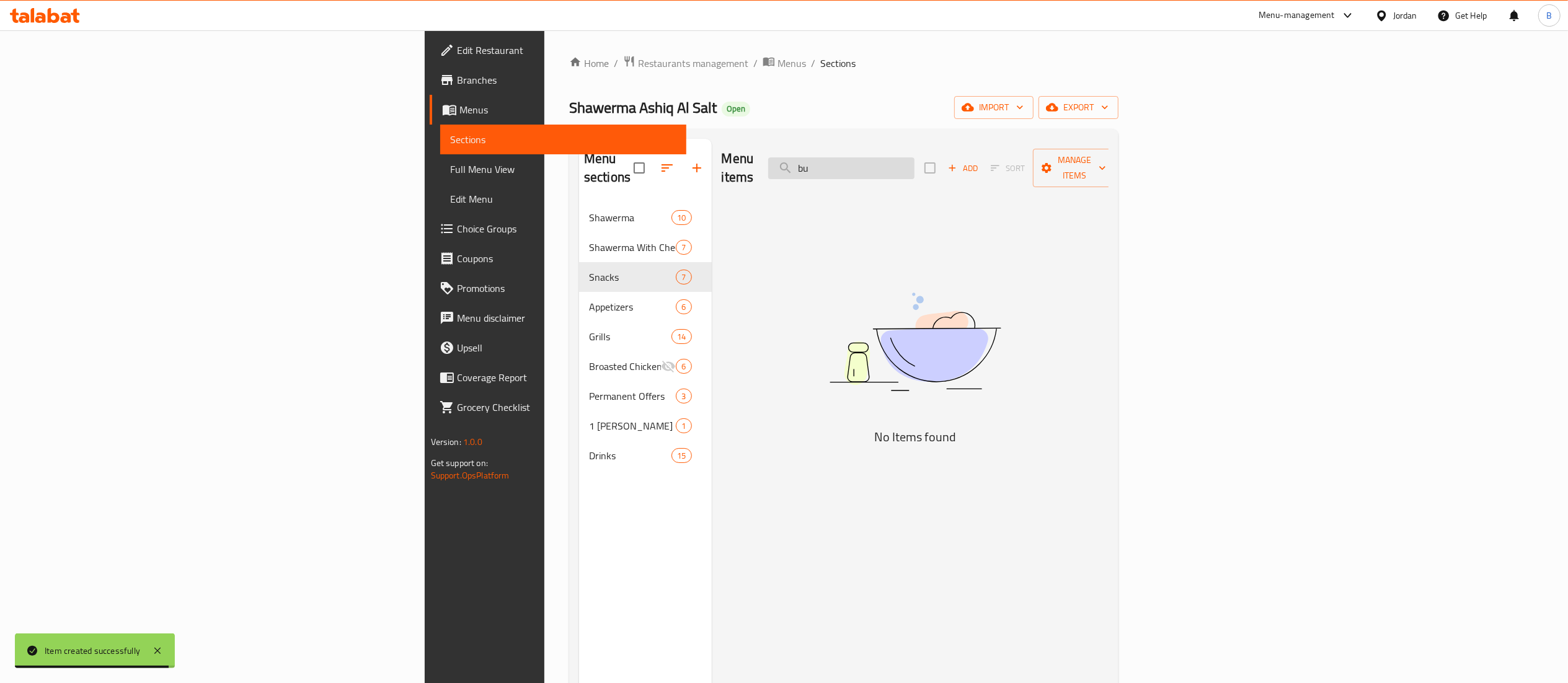
type input "b"
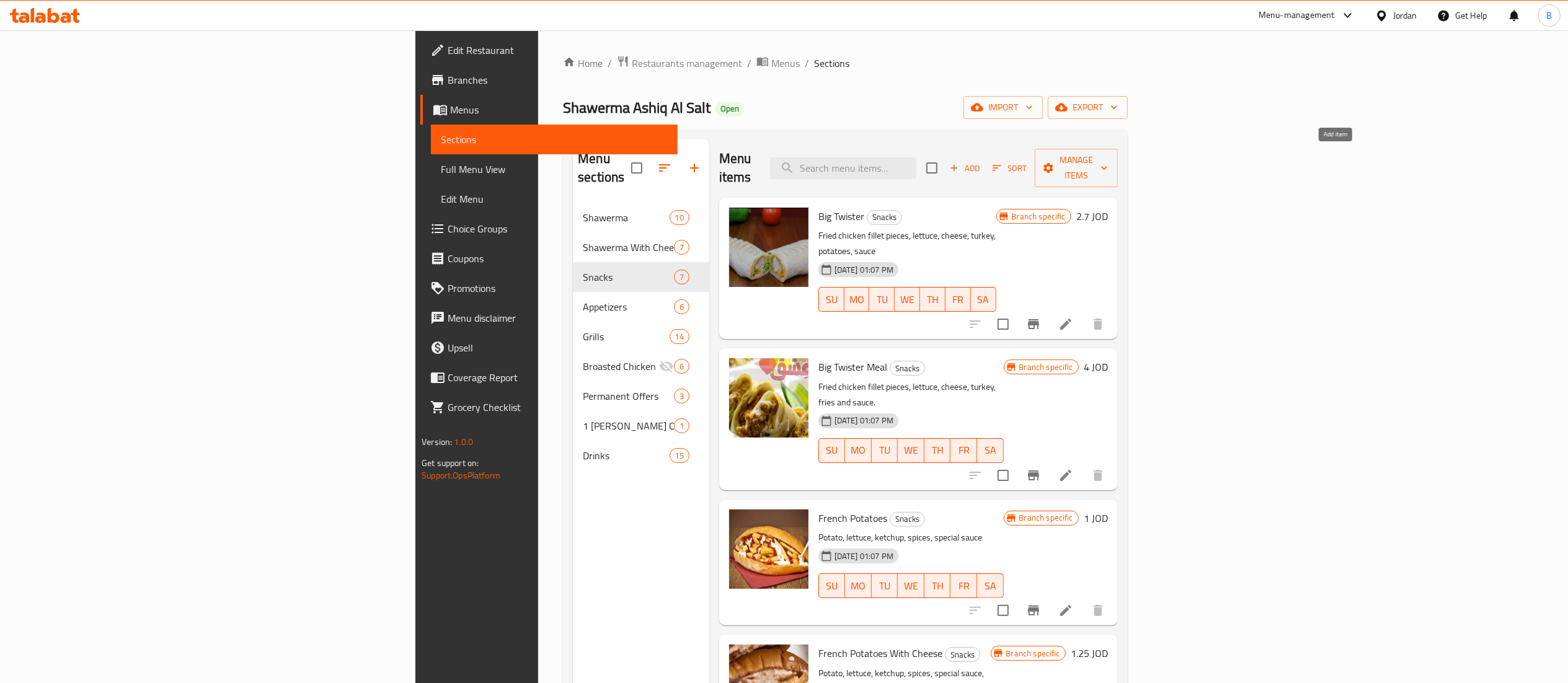
click at [982, 163] on span "Add" at bounding box center [964, 169] width 33 height 15
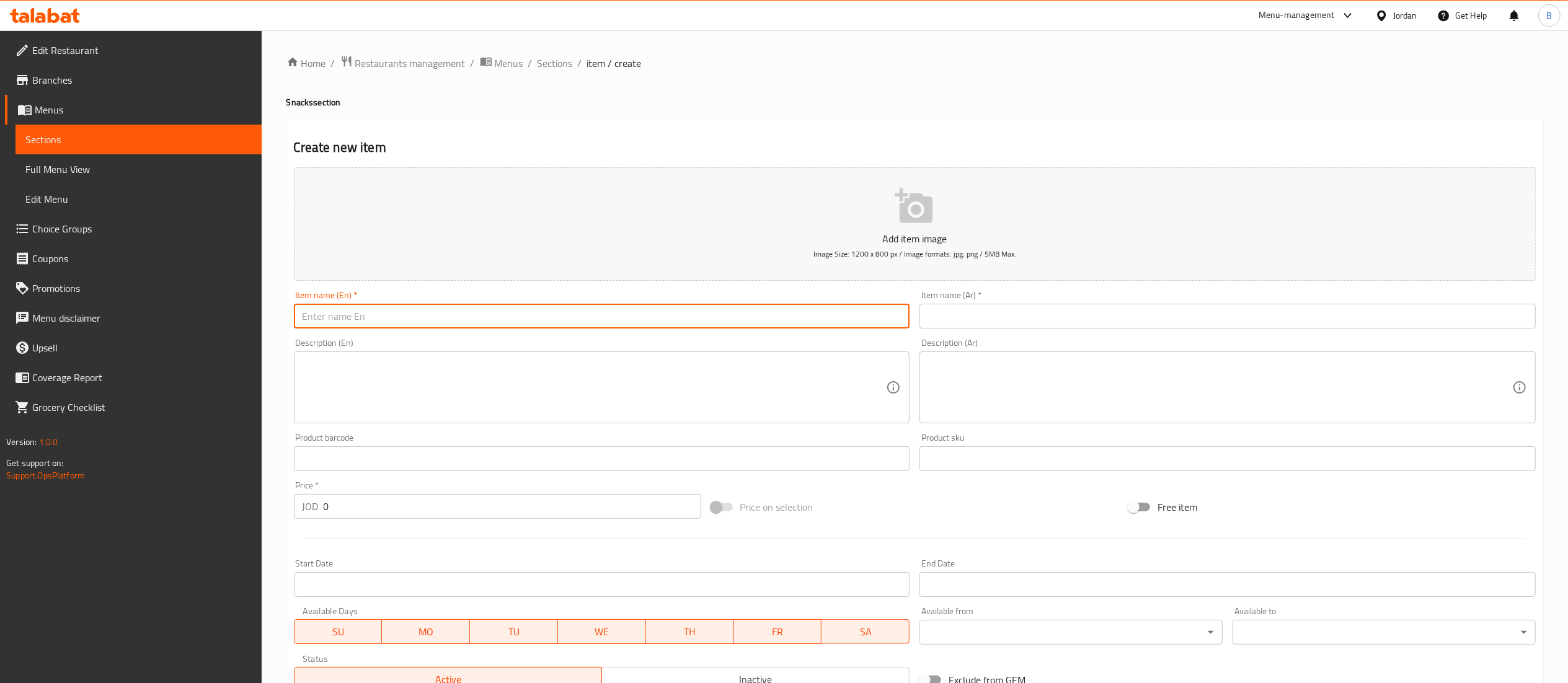
click at [695, 318] on input "text" at bounding box center [602, 316] width 616 height 25
type input "burger sandwich"
click at [953, 310] on input "text" at bounding box center [1227, 316] width 616 height 25
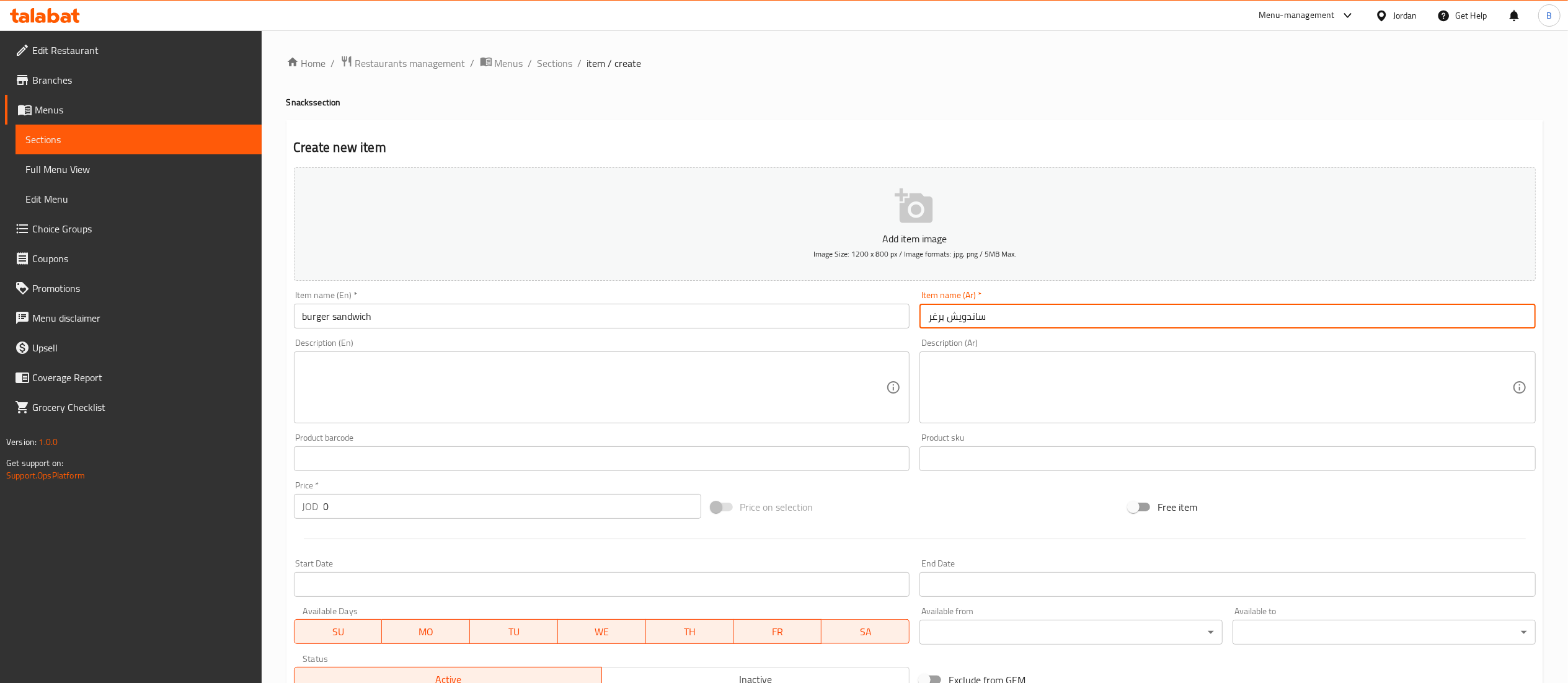
type input "ساندويش برغر"
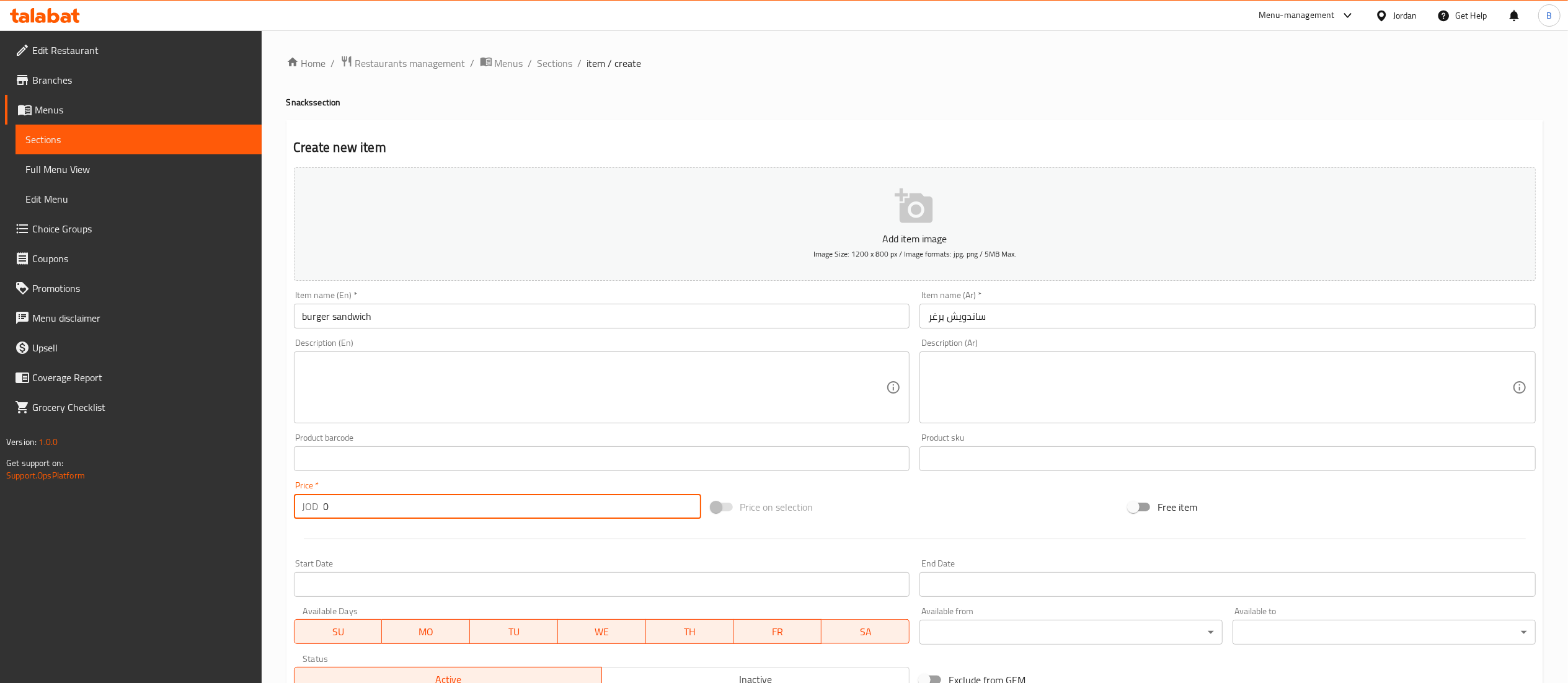
drag, startPoint x: 410, startPoint y: 505, endPoint x: 120, endPoint y: 484, distance: 290.8
click at [174, 484] on div "Edit Restaurant Branches Menus Sections Full Menu View Edit Menu Choice Groups …" at bounding box center [784, 453] width 1568 height 845
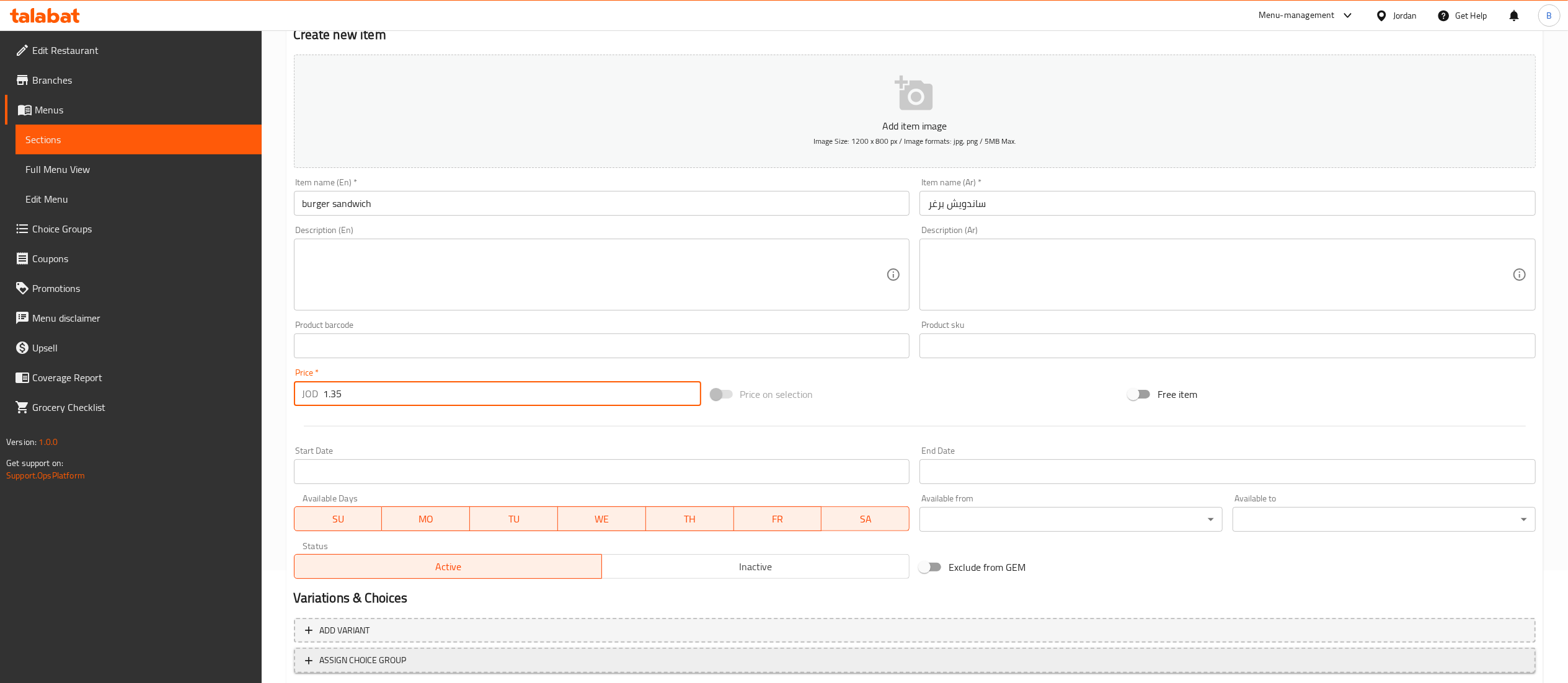
scroll to position [191, 0]
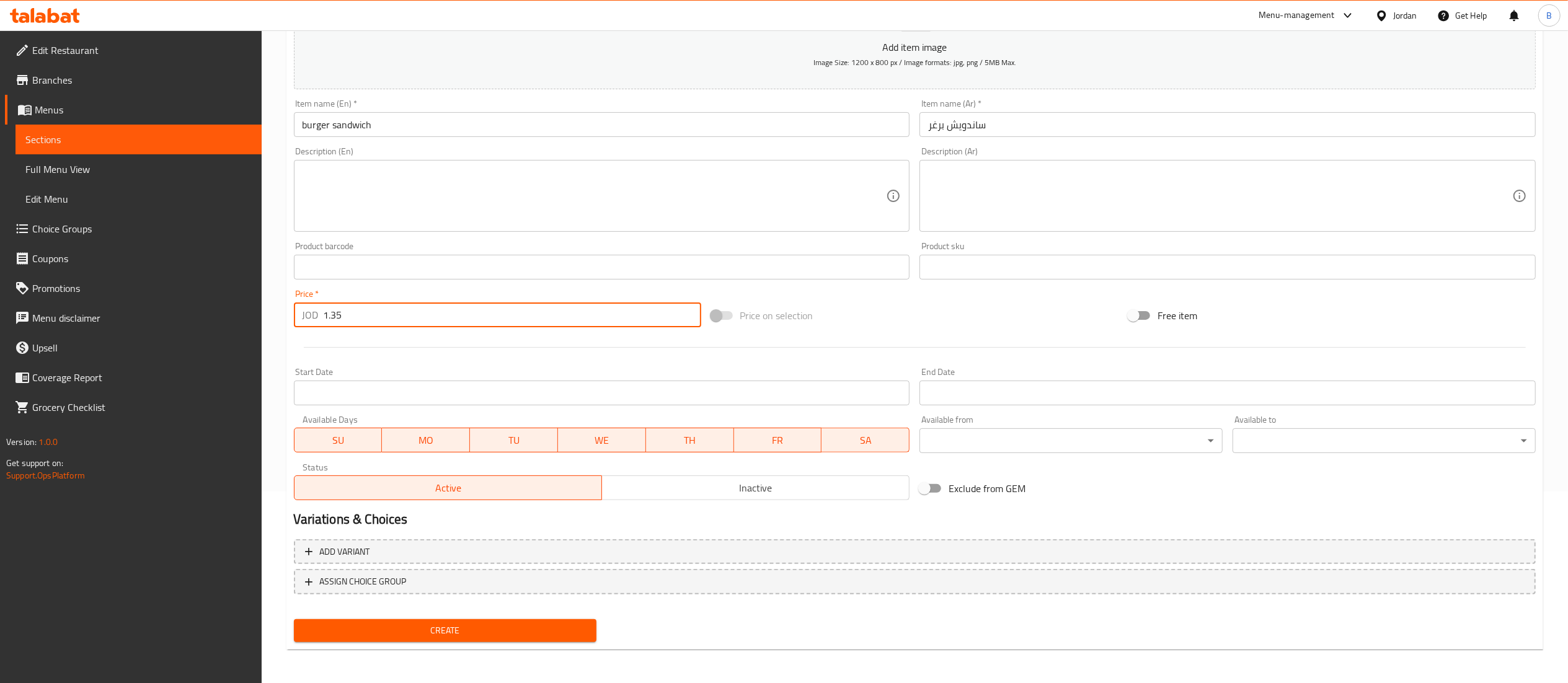
type input "1.35"
click at [486, 631] on span "Create" at bounding box center [445, 630] width 284 height 15
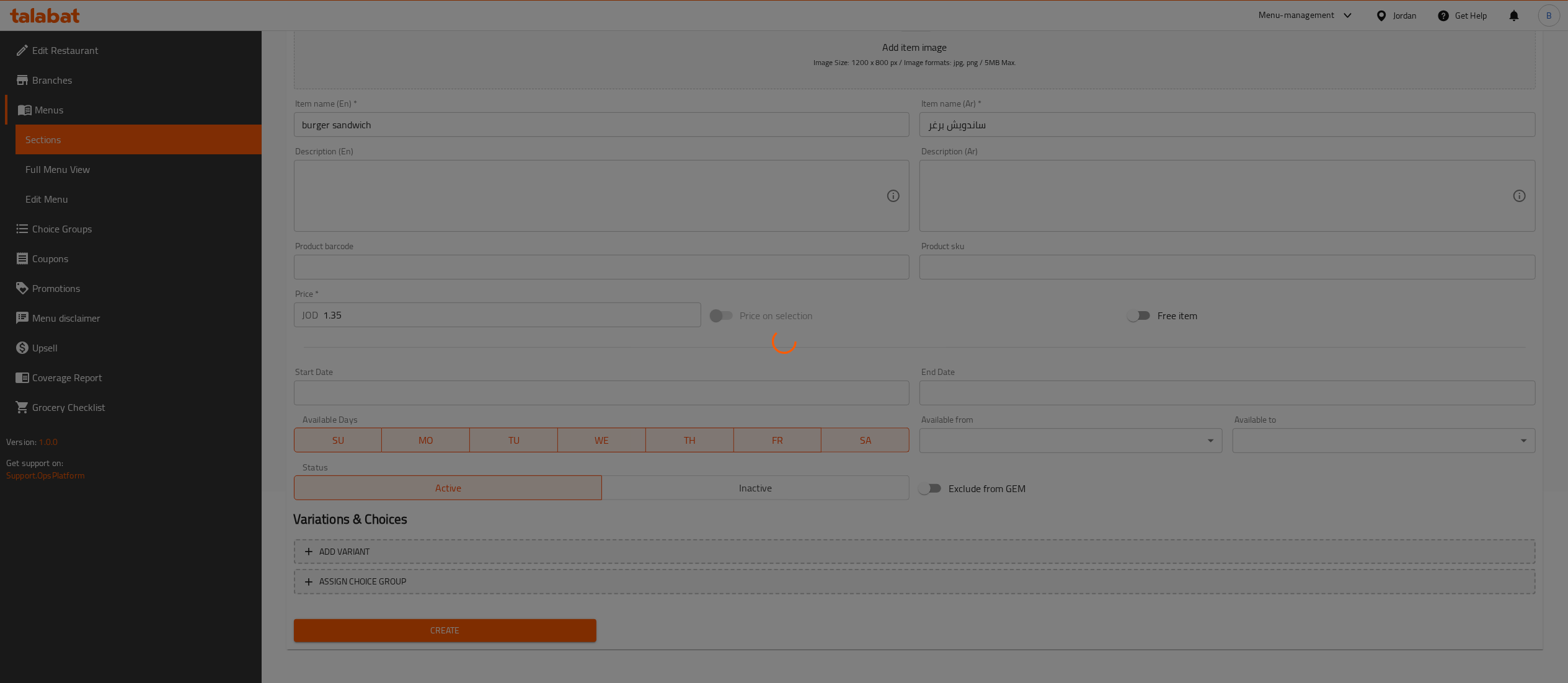
type input "0"
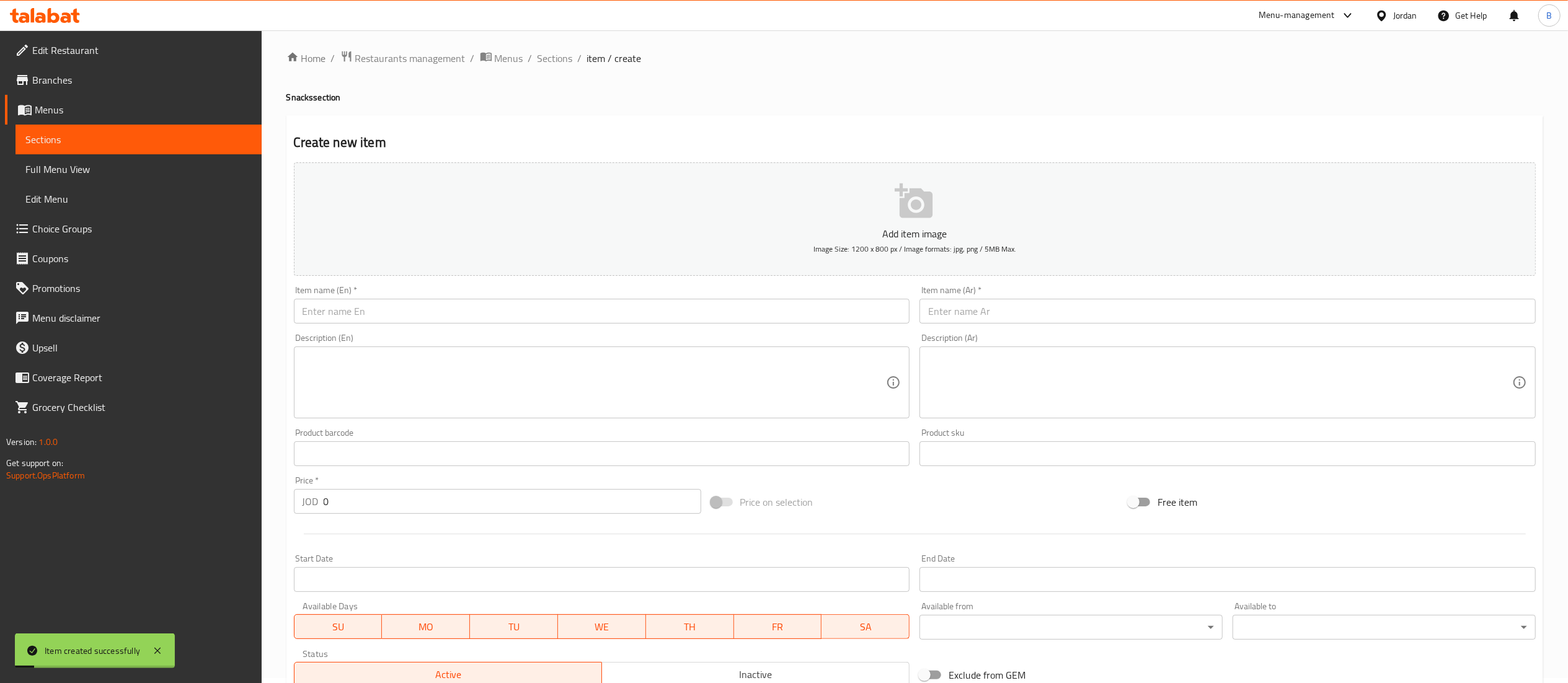
scroll to position [0, 0]
click at [570, 70] on span "Sections" at bounding box center [555, 63] width 36 height 15
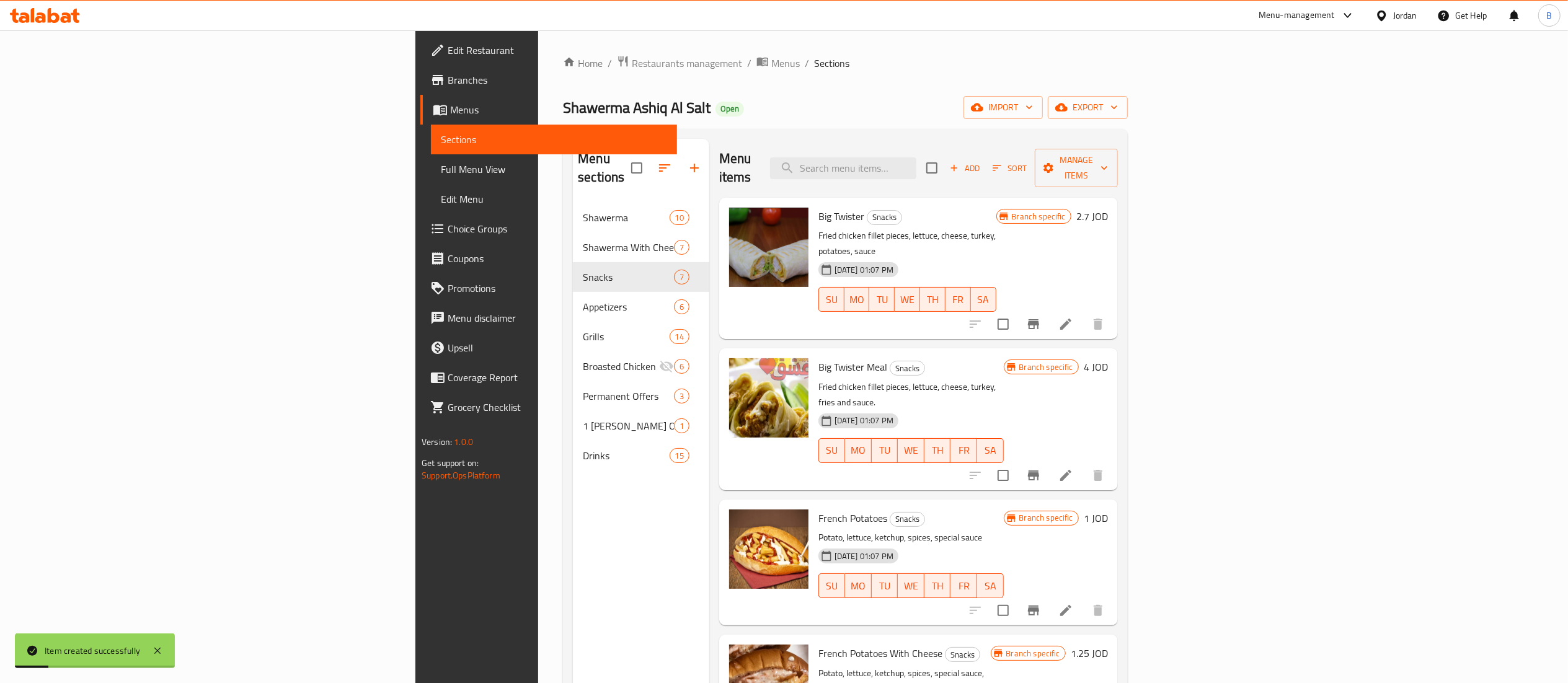
drag, startPoint x: 570, startPoint y: 72, endPoint x: 603, endPoint y: 70, distance: 33.1
click at [814, 58] on span "Sections" at bounding box center [832, 63] width 36 height 15
click at [916, 157] on input "search" at bounding box center [843, 168] width 146 height 22
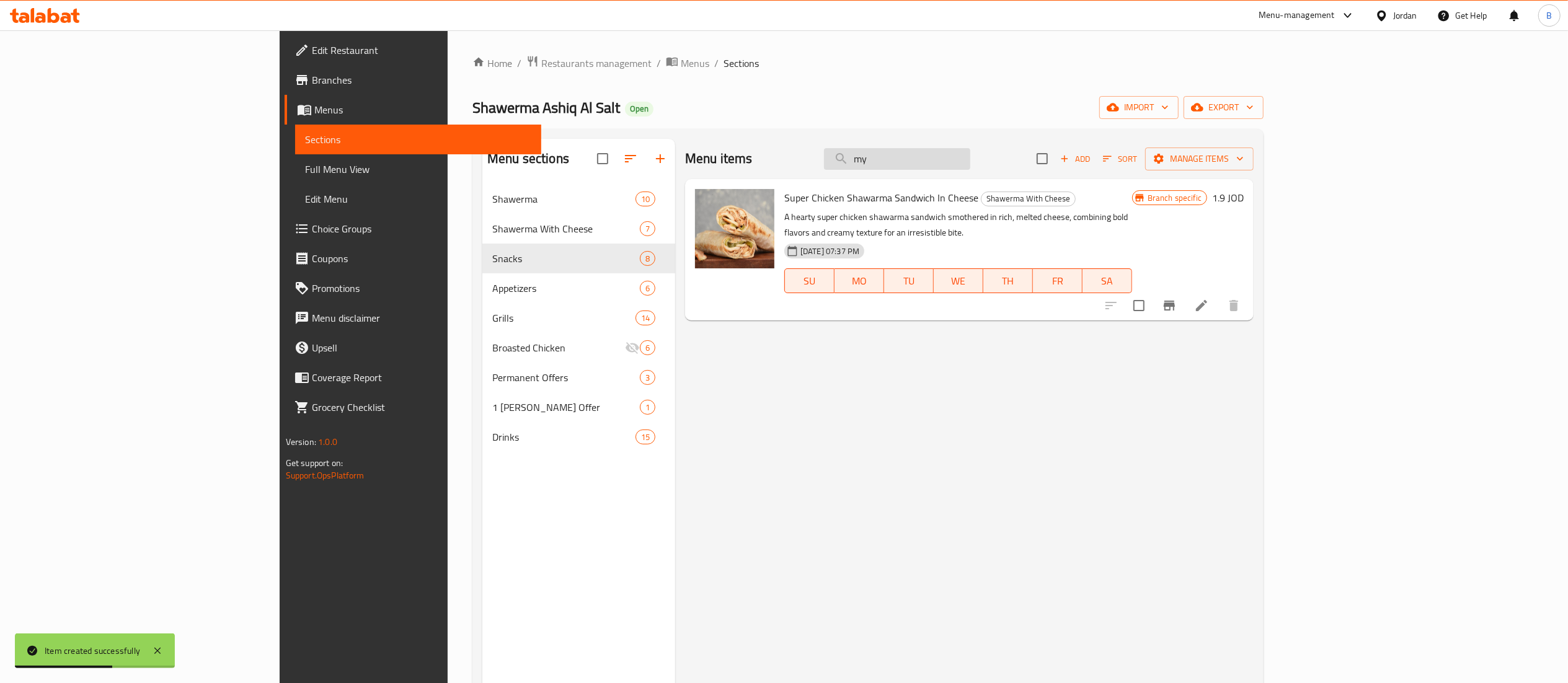
type input "m"
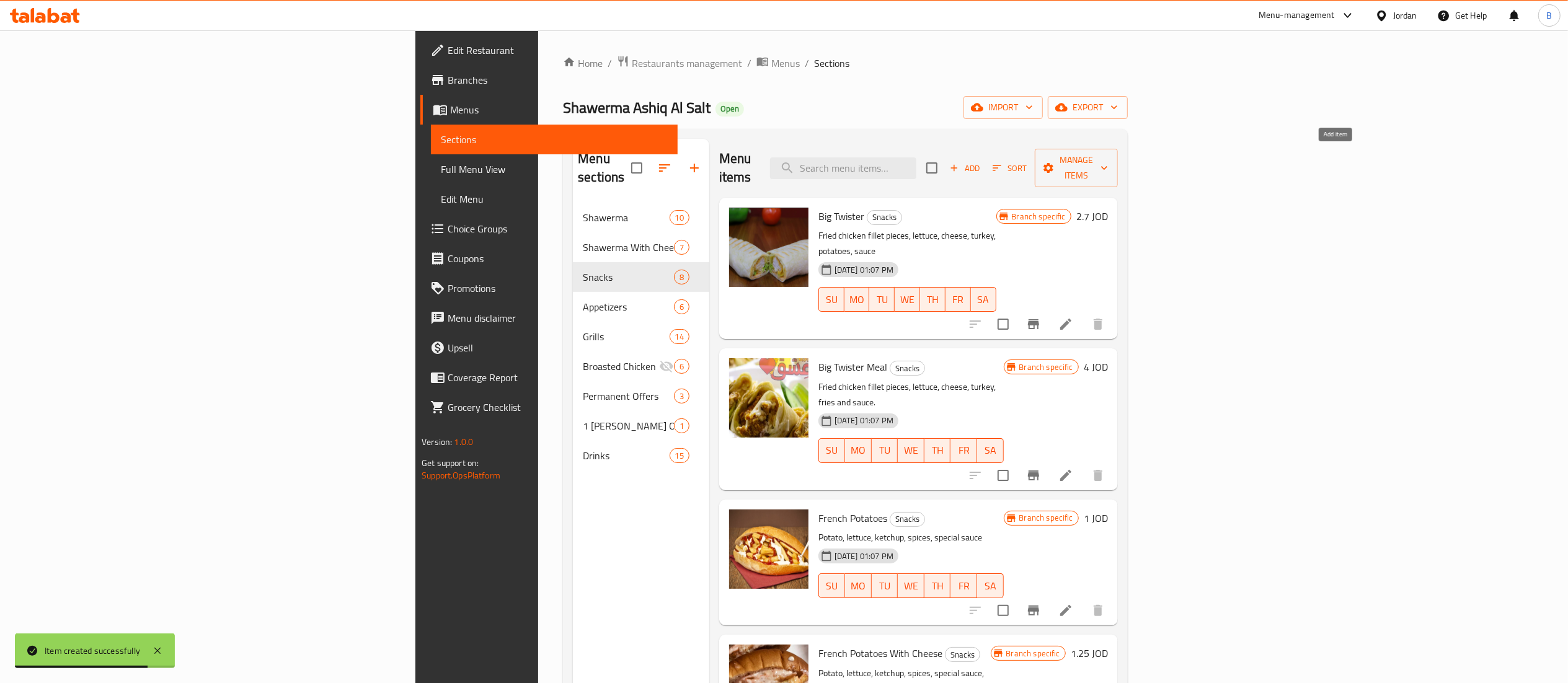
click at [982, 161] on span "Add" at bounding box center [964, 169] width 33 height 15
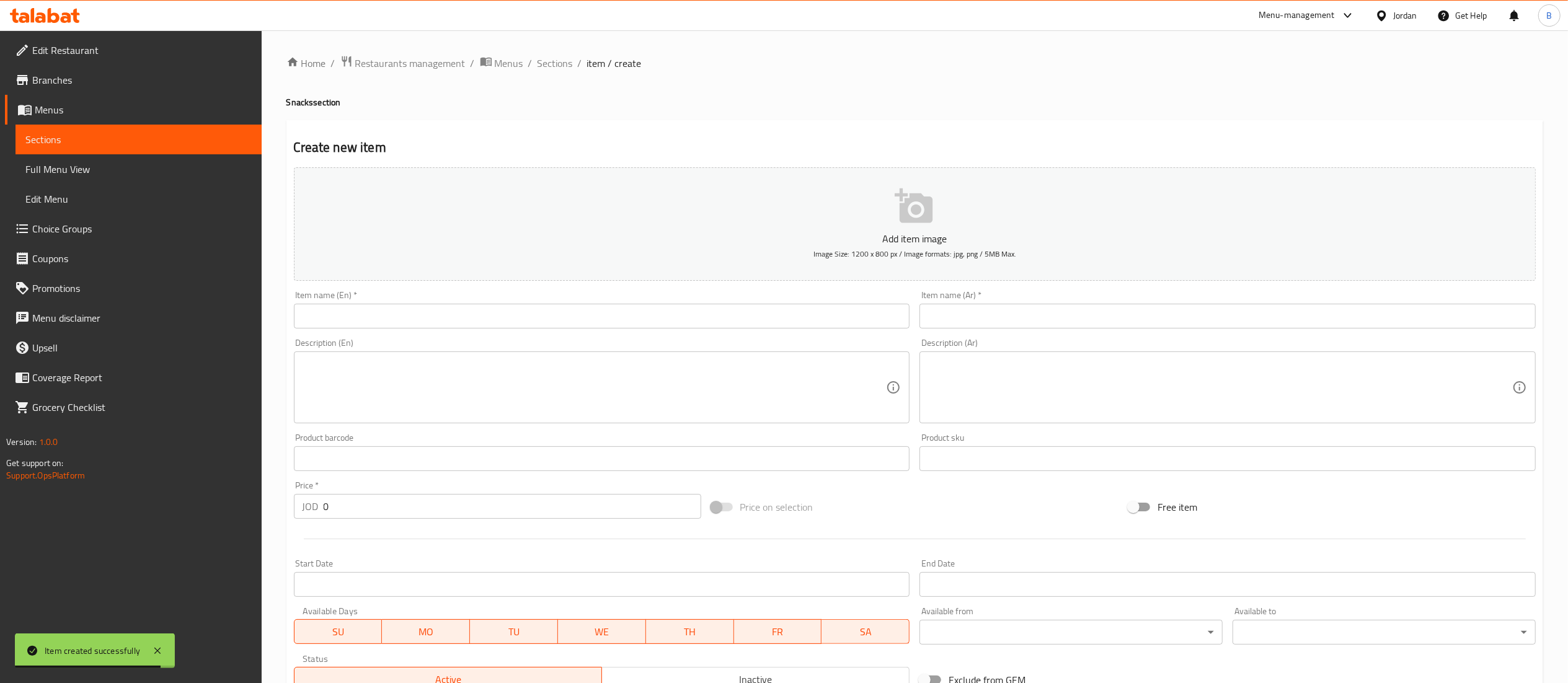
click at [784, 316] on input "text" at bounding box center [602, 316] width 616 height 25
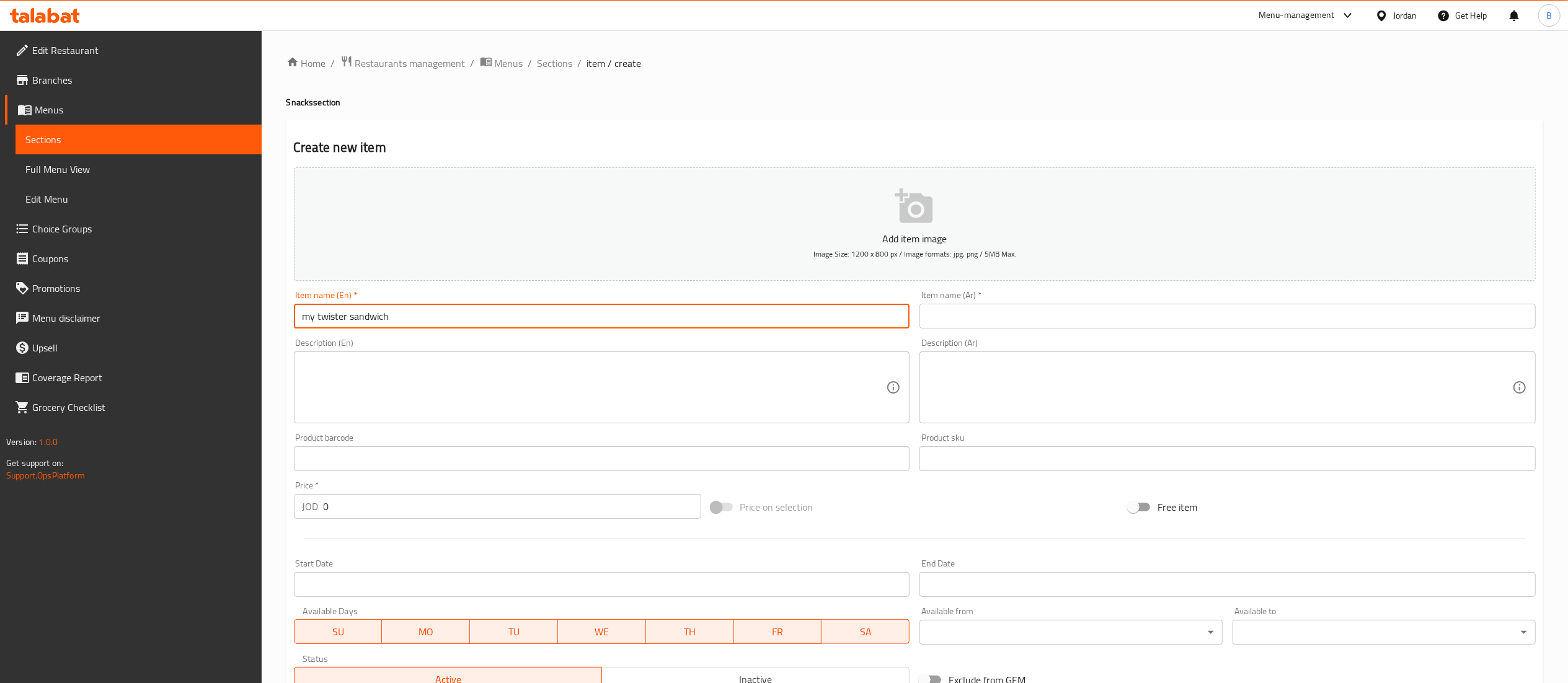
type input "my twister sandwich"
click at [972, 313] on input "text" at bounding box center [1227, 316] width 616 height 25
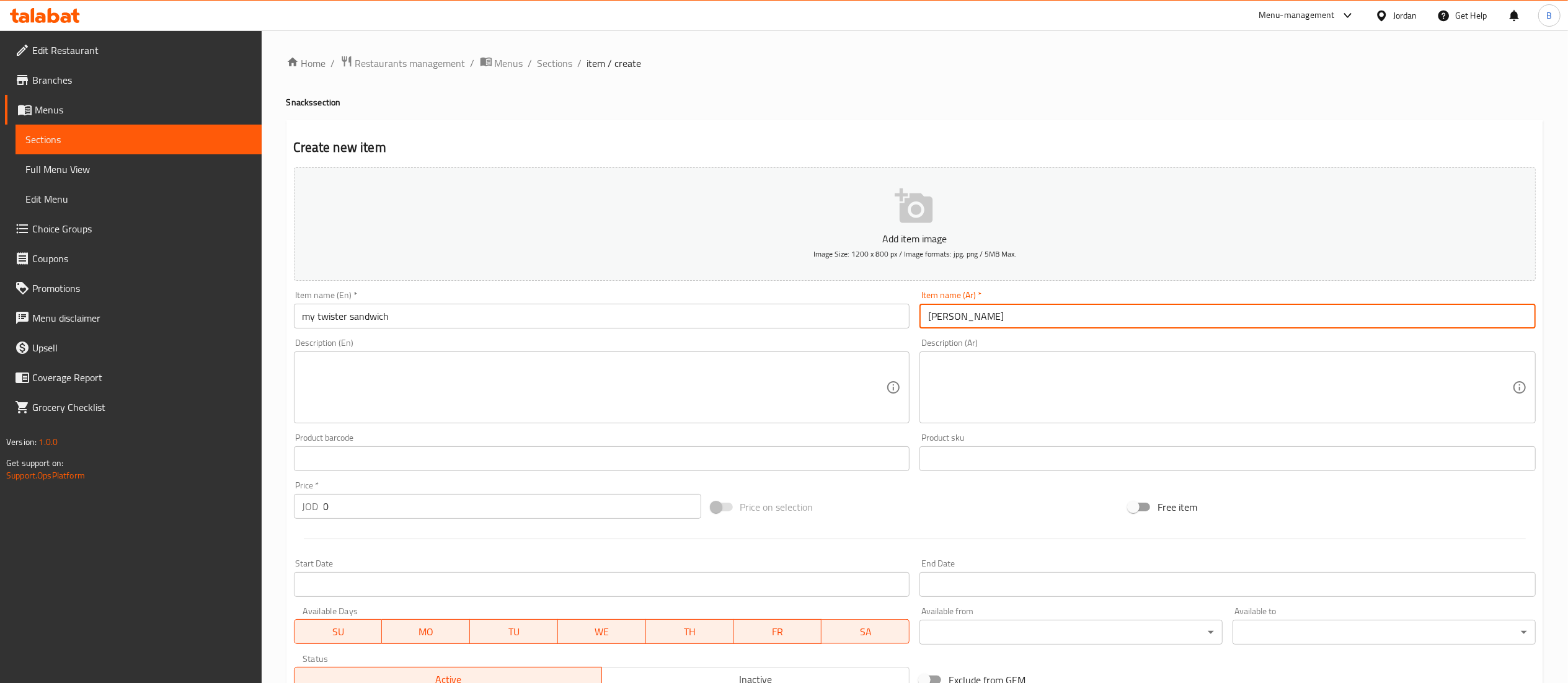
type input "ساندويش ماي تويستر"
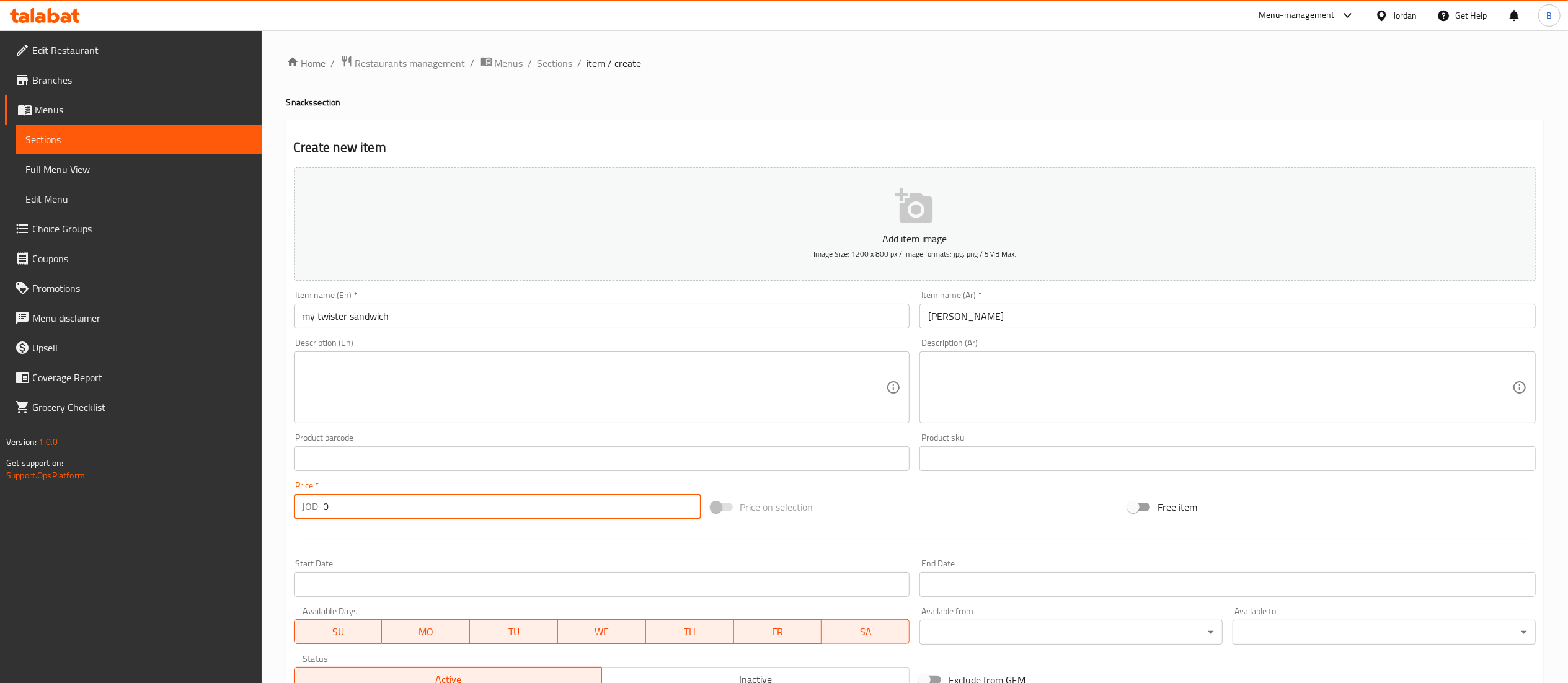
drag, startPoint x: 393, startPoint y: 507, endPoint x: 0, endPoint y: 501, distance: 393.0
click at [25, 502] on div "Edit Restaurant Branches Menus Sections Full Menu View Edit Menu Choice Groups …" at bounding box center [784, 453] width 1568 height 845
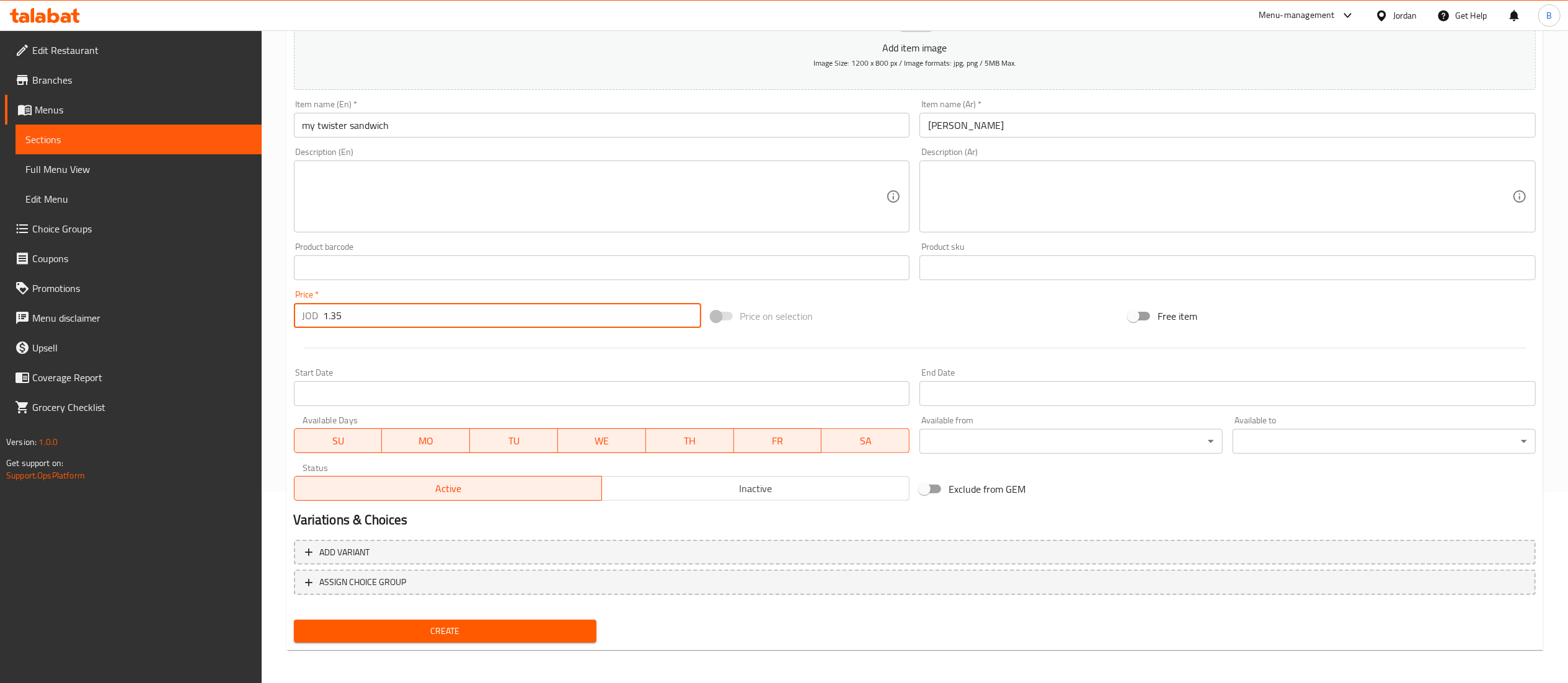
scroll to position [191, 0]
type input "1.35"
click at [484, 631] on span "Create" at bounding box center [445, 630] width 284 height 15
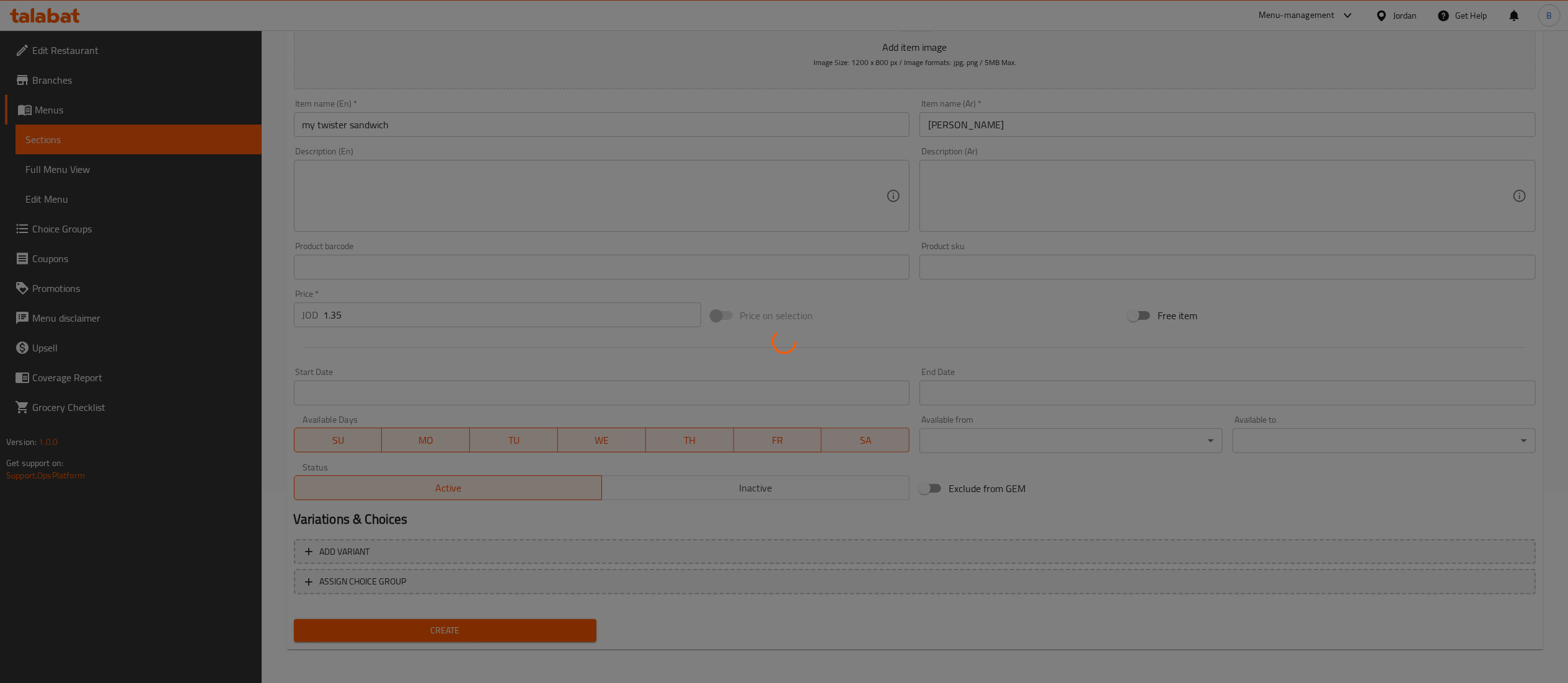
type input "0"
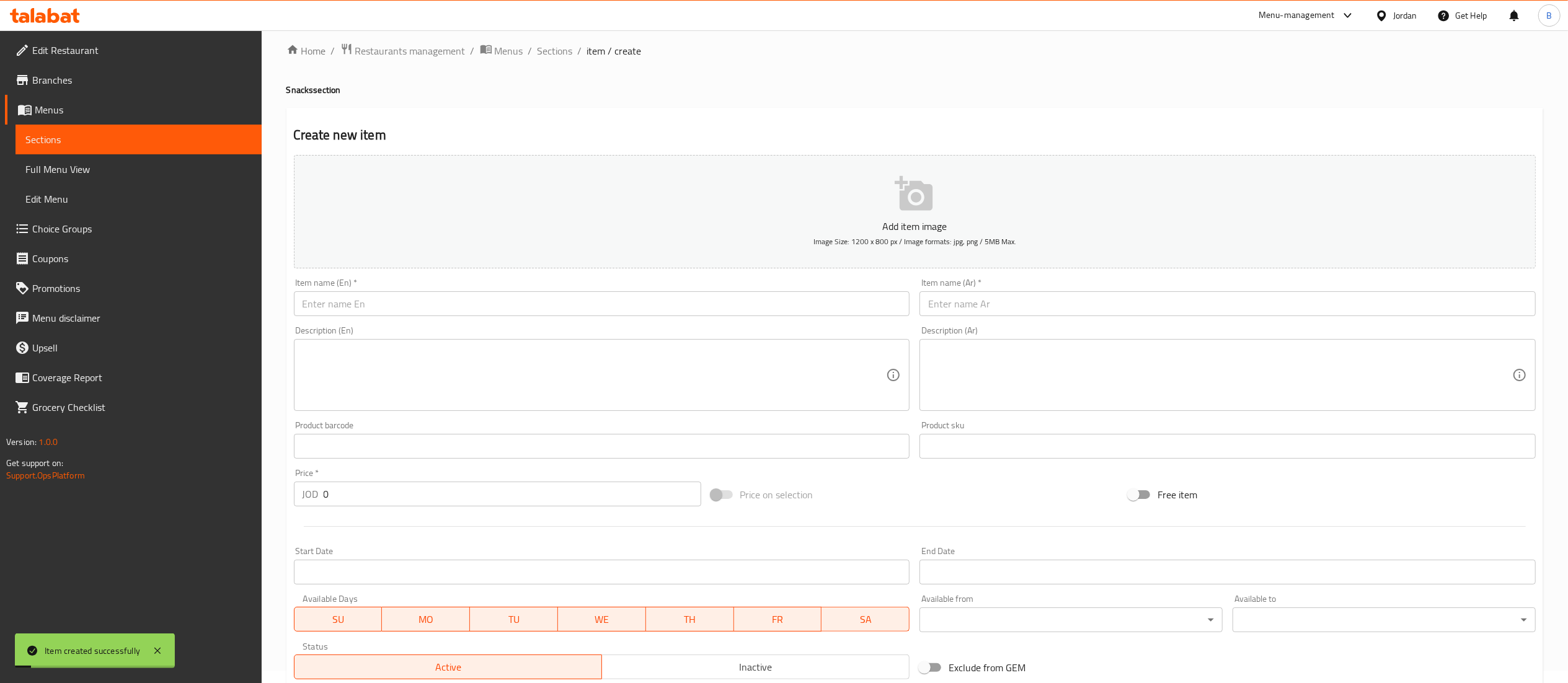
scroll to position [0, 0]
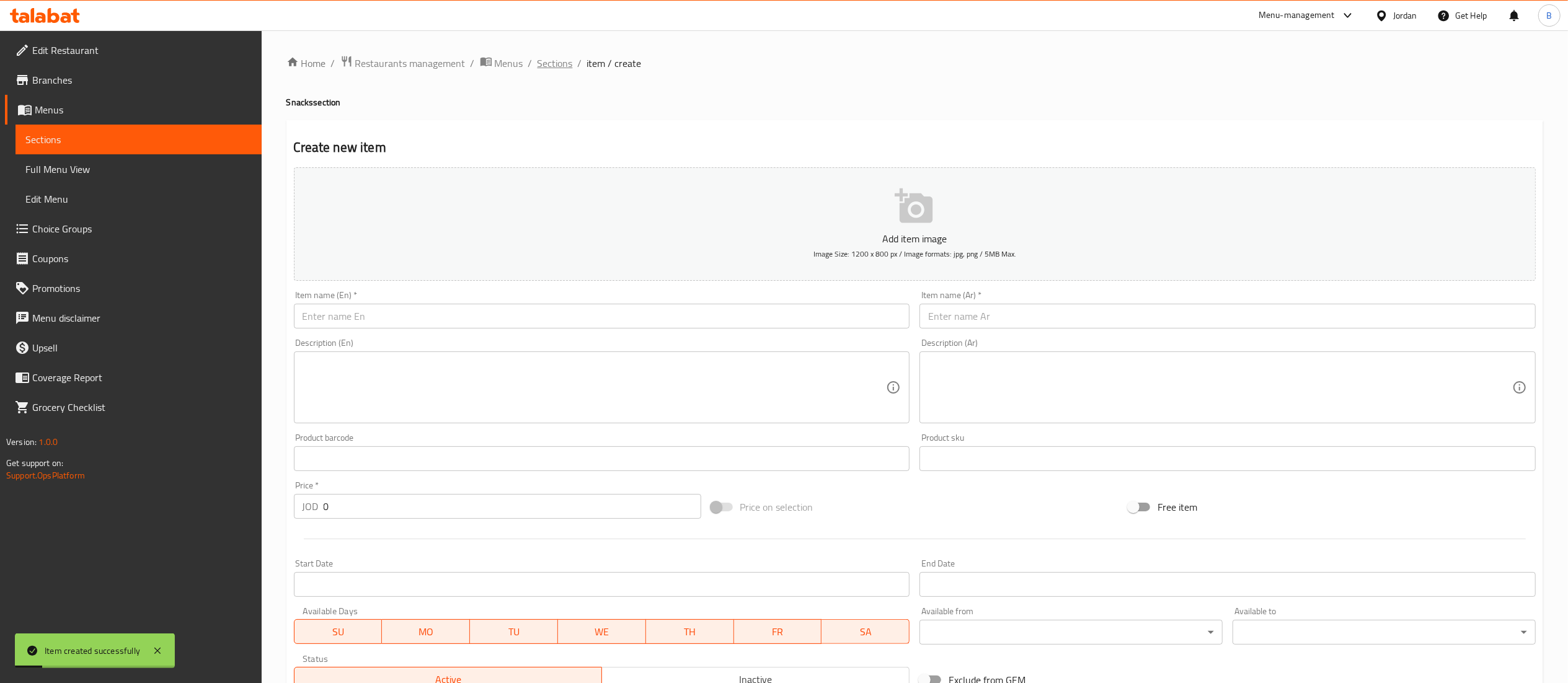
click at [556, 62] on span "Sections" at bounding box center [555, 63] width 36 height 15
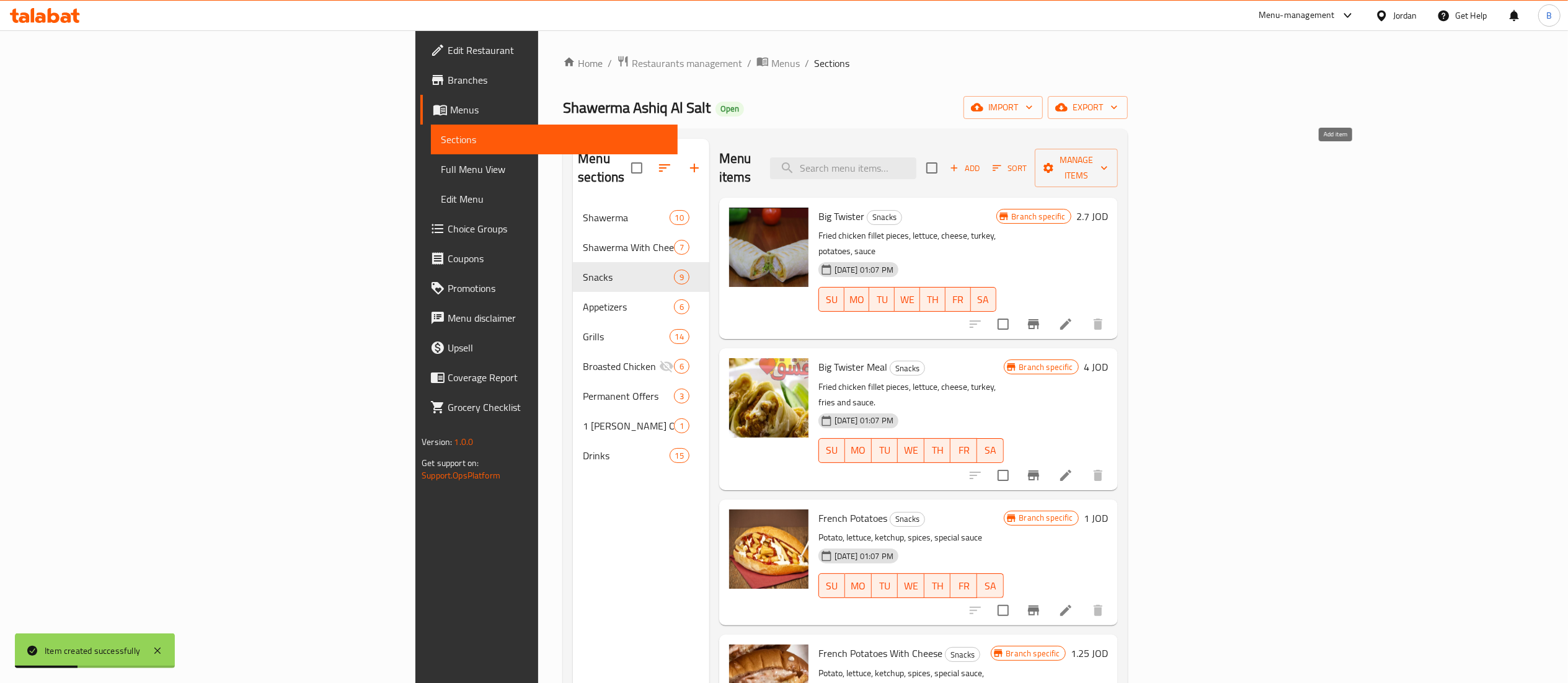
click at [982, 161] on span "Add" at bounding box center [964, 169] width 33 height 15
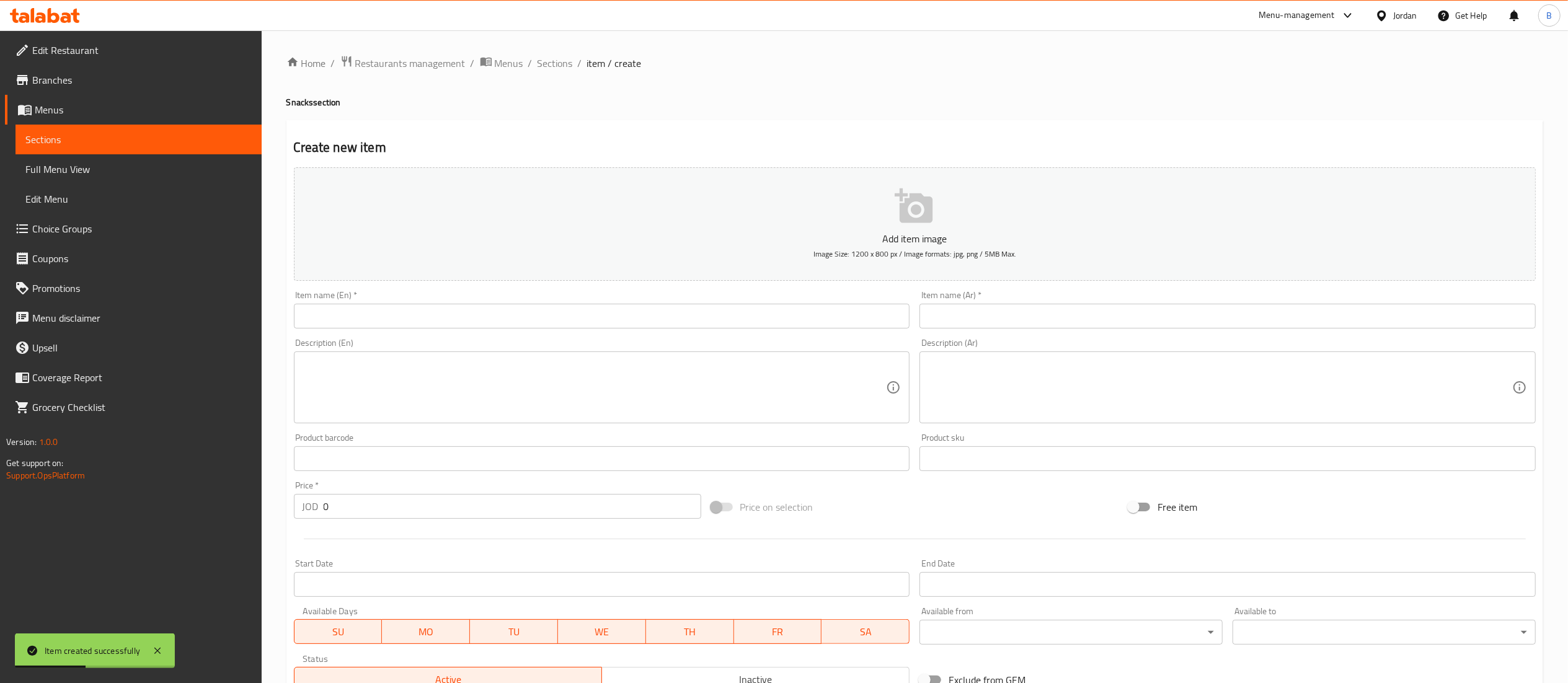
click at [428, 317] on input "text" at bounding box center [602, 316] width 616 height 25
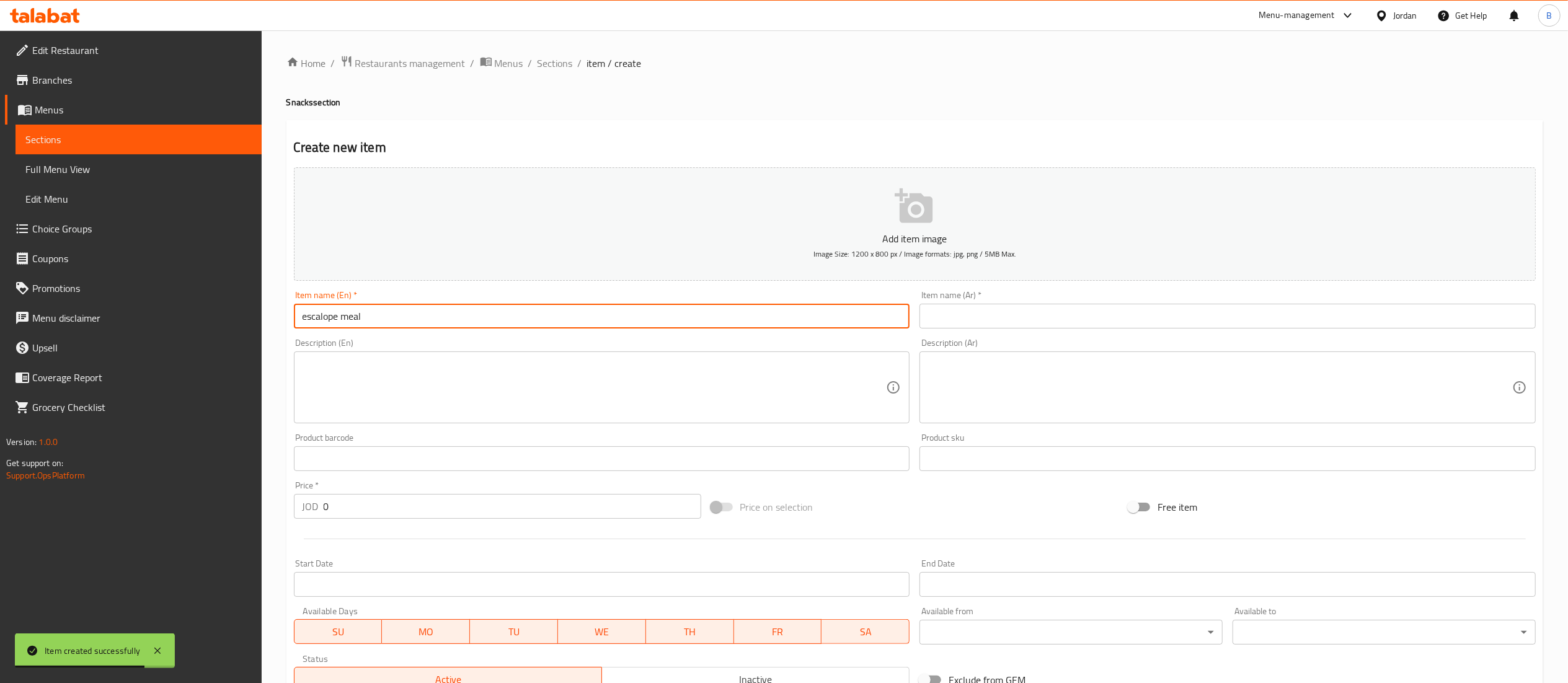
type input "escalope meal"
click at [1000, 326] on input "text" at bounding box center [1227, 316] width 616 height 25
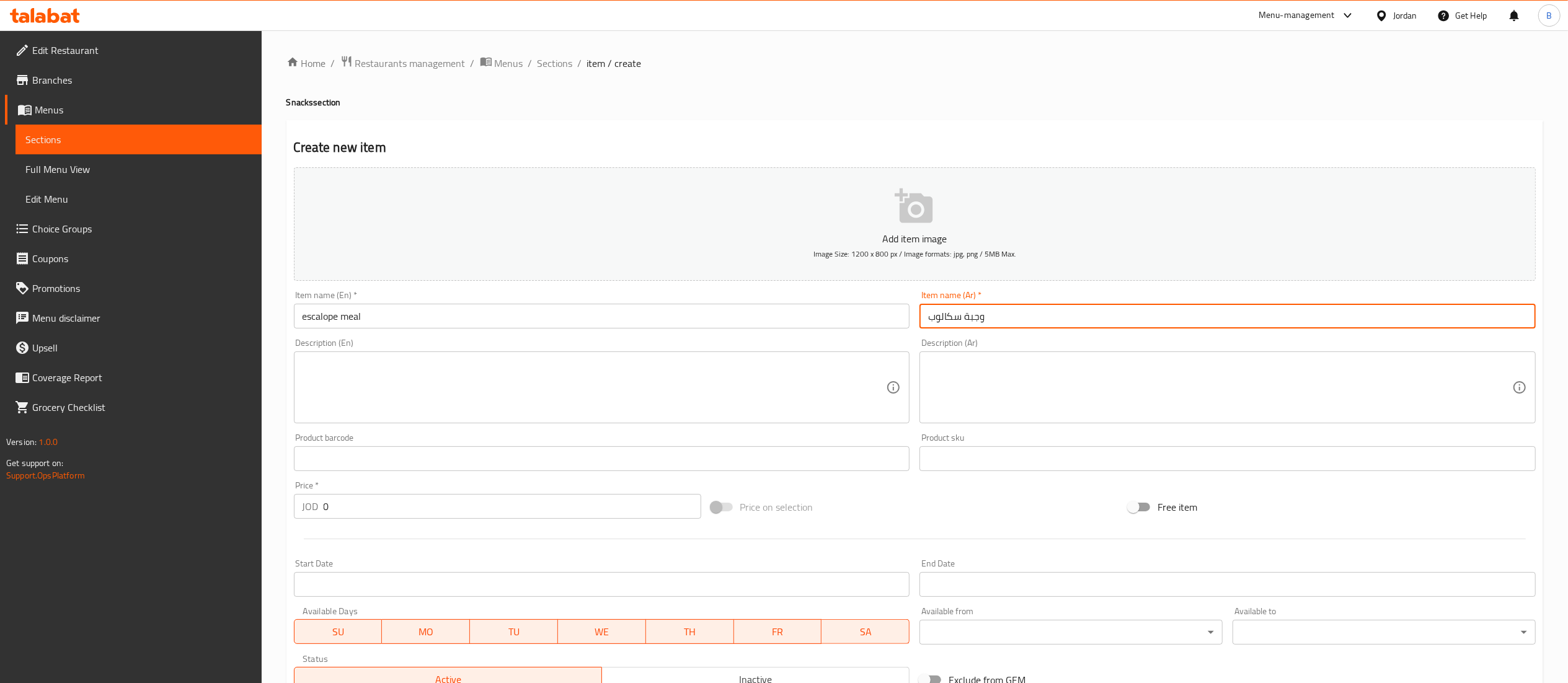
type input "وجبة سكالوب"
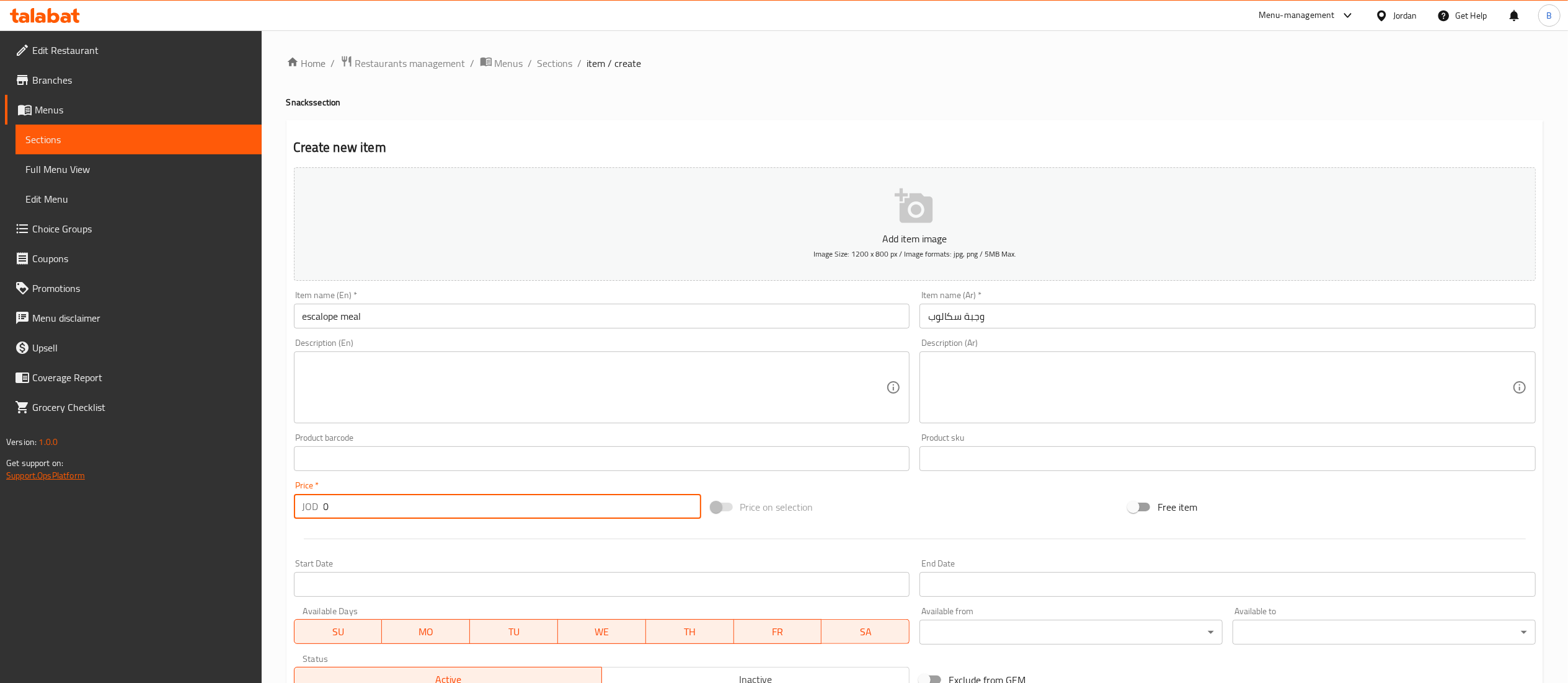
drag, startPoint x: 399, startPoint y: 519, endPoint x: 67, endPoint y: 482, distance: 334.1
click at [196, 500] on div "Edit Restaurant Branches Menus Sections Full Menu View Edit Menu Choice Groups …" at bounding box center [784, 453] width 1568 height 845
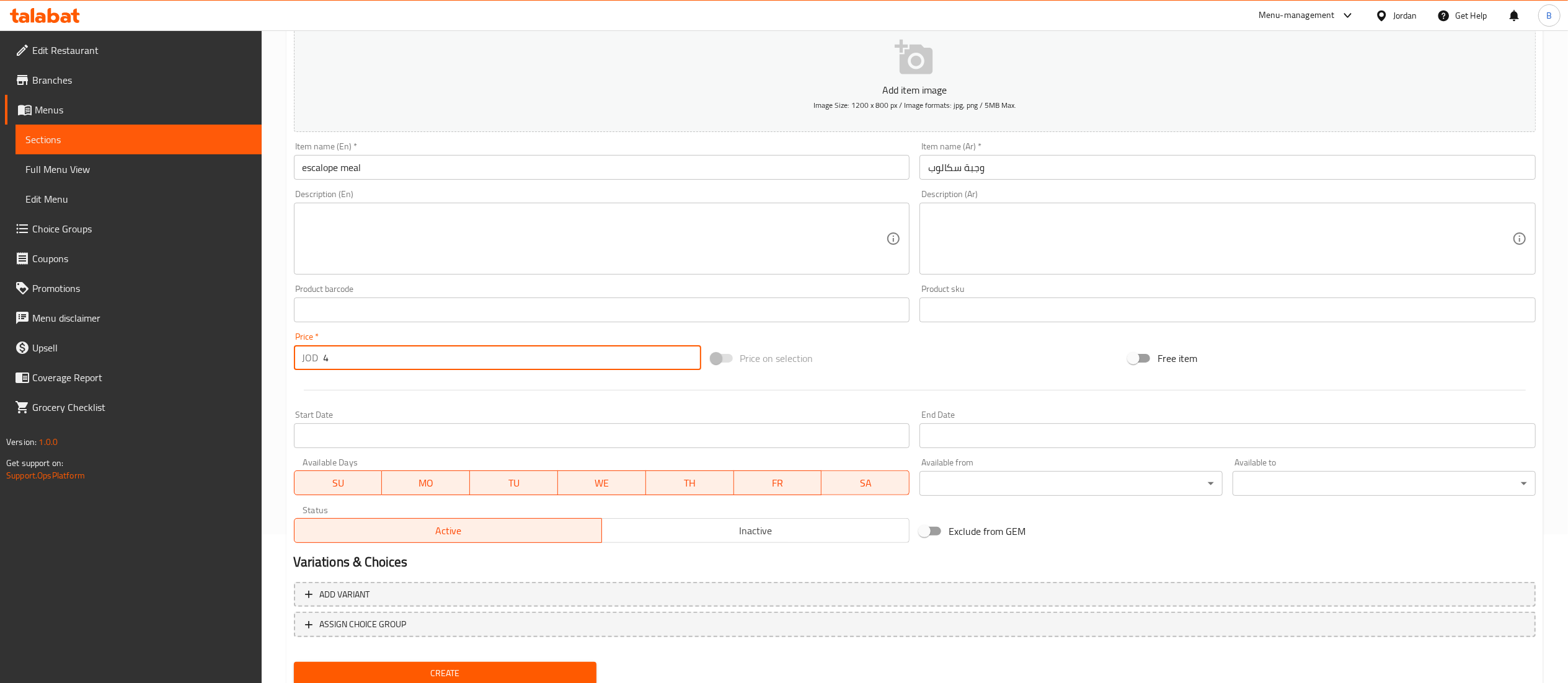
scroll to position [191, 0]
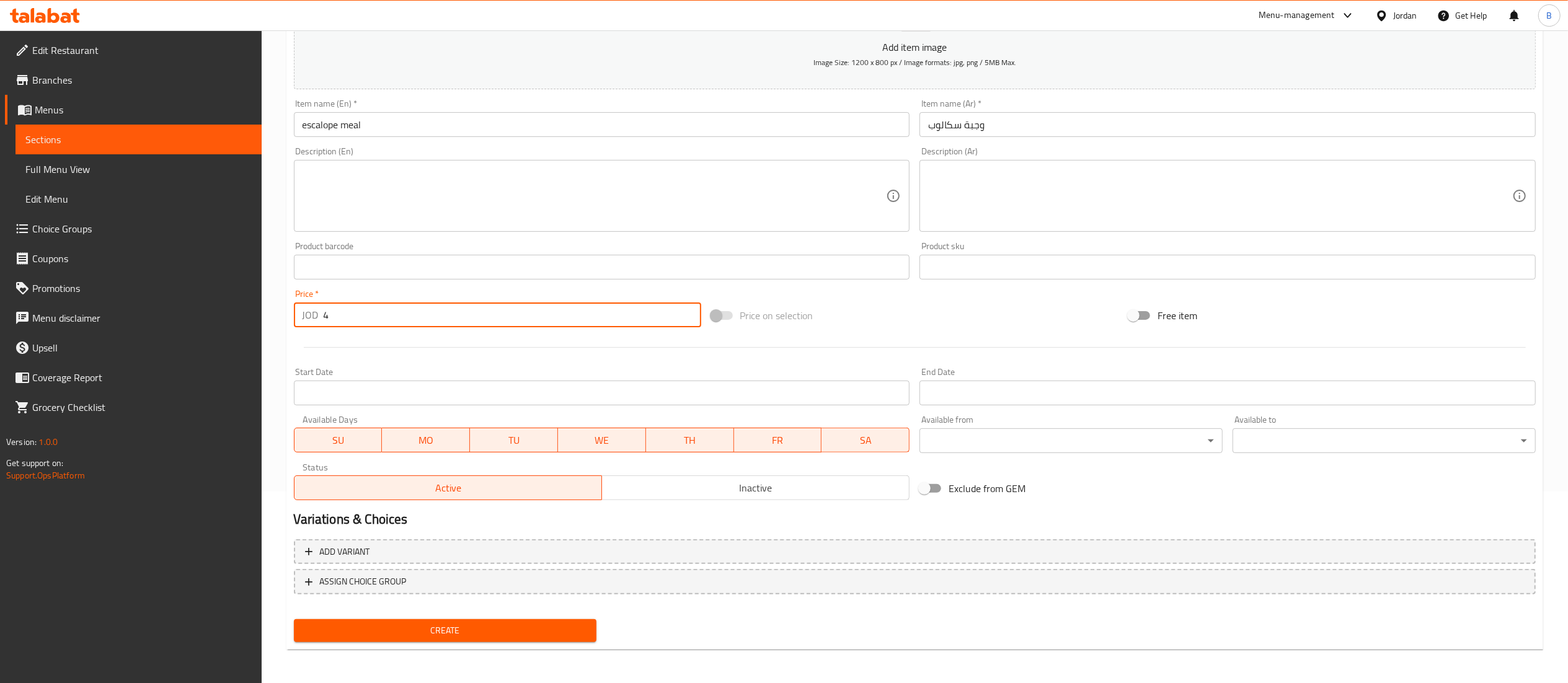
type input "4"
click at [467, 633] on span "Create" at bounding box center [445, 630] width 284 height 15
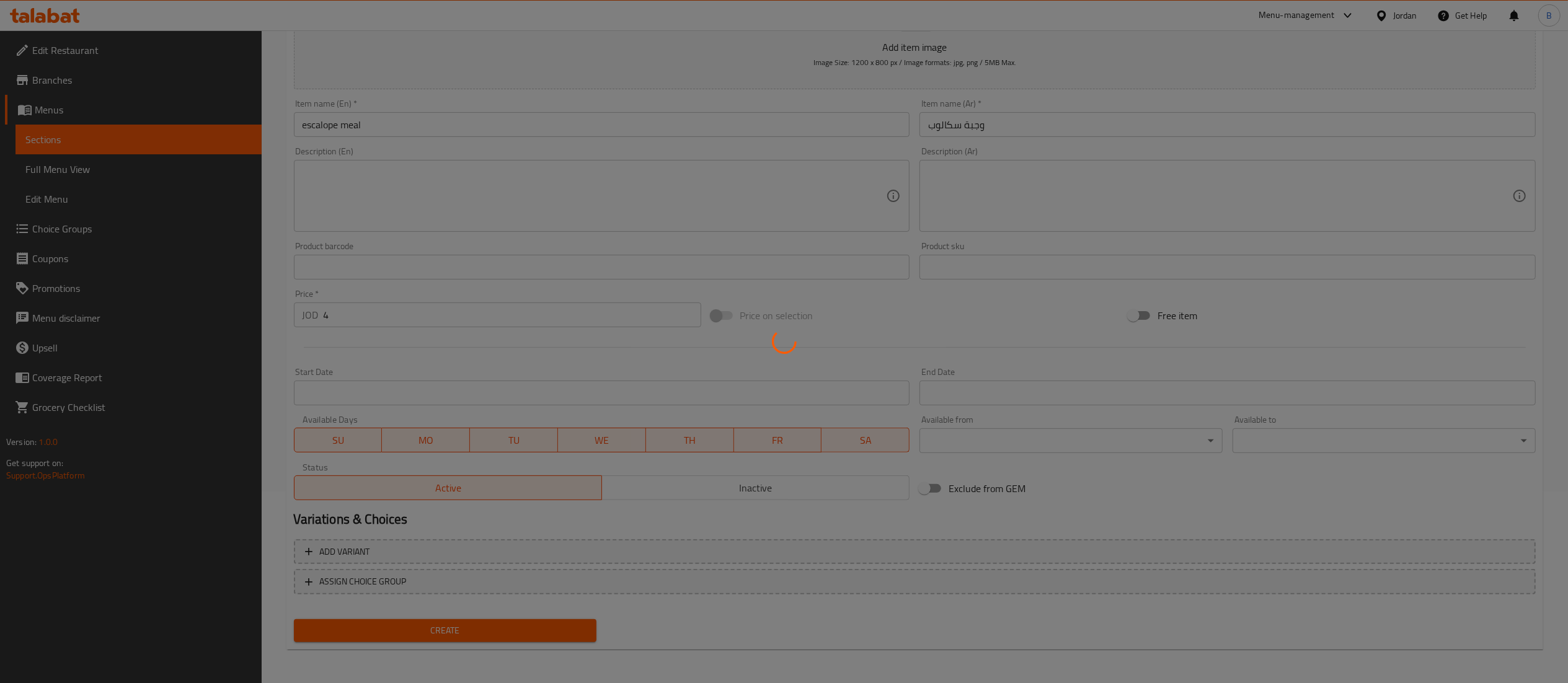
type input "0"
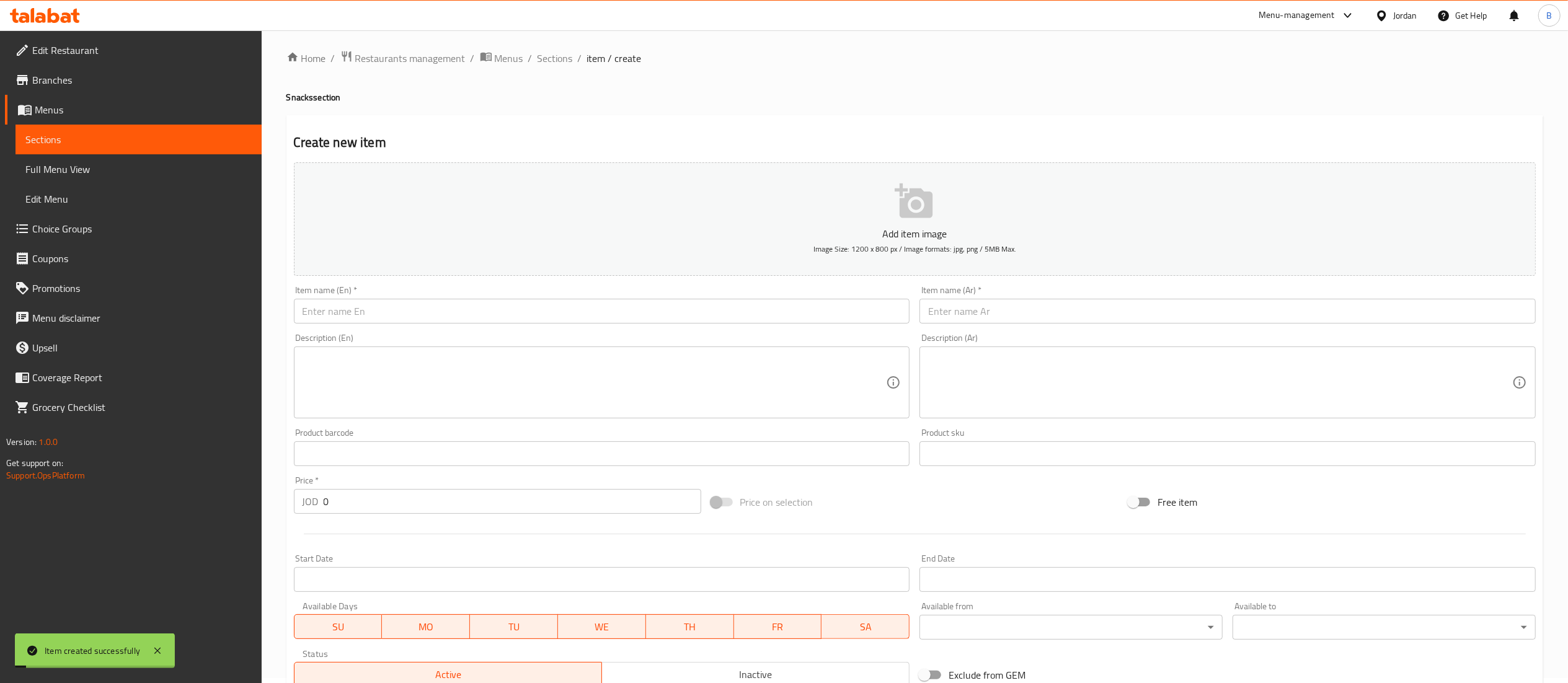
scroll to position [0, 0]
click at [561, 64] on span "Sections" at bounding box center [555, 63] width 36 height 15
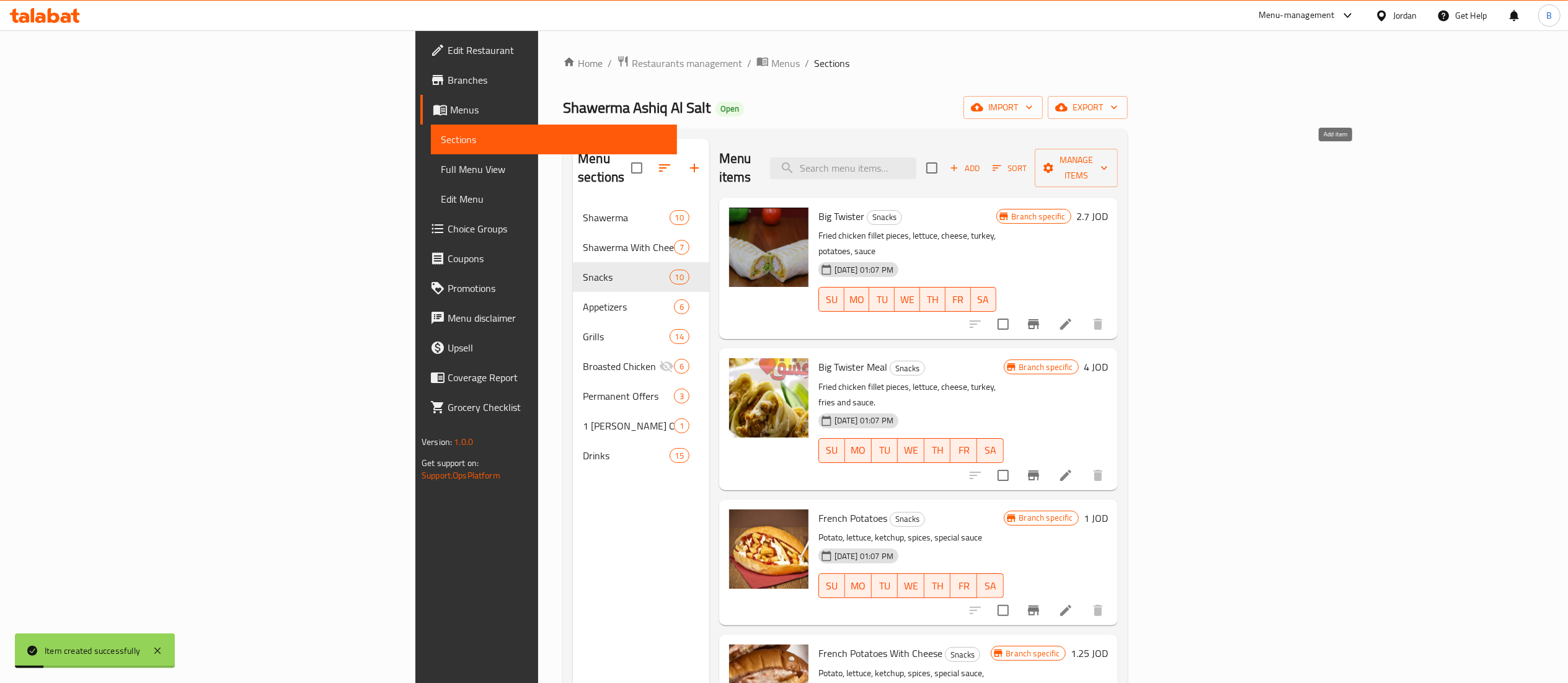
click at [982, 161] on span "Add" at bounding box center [964, 169] width 33 height 15
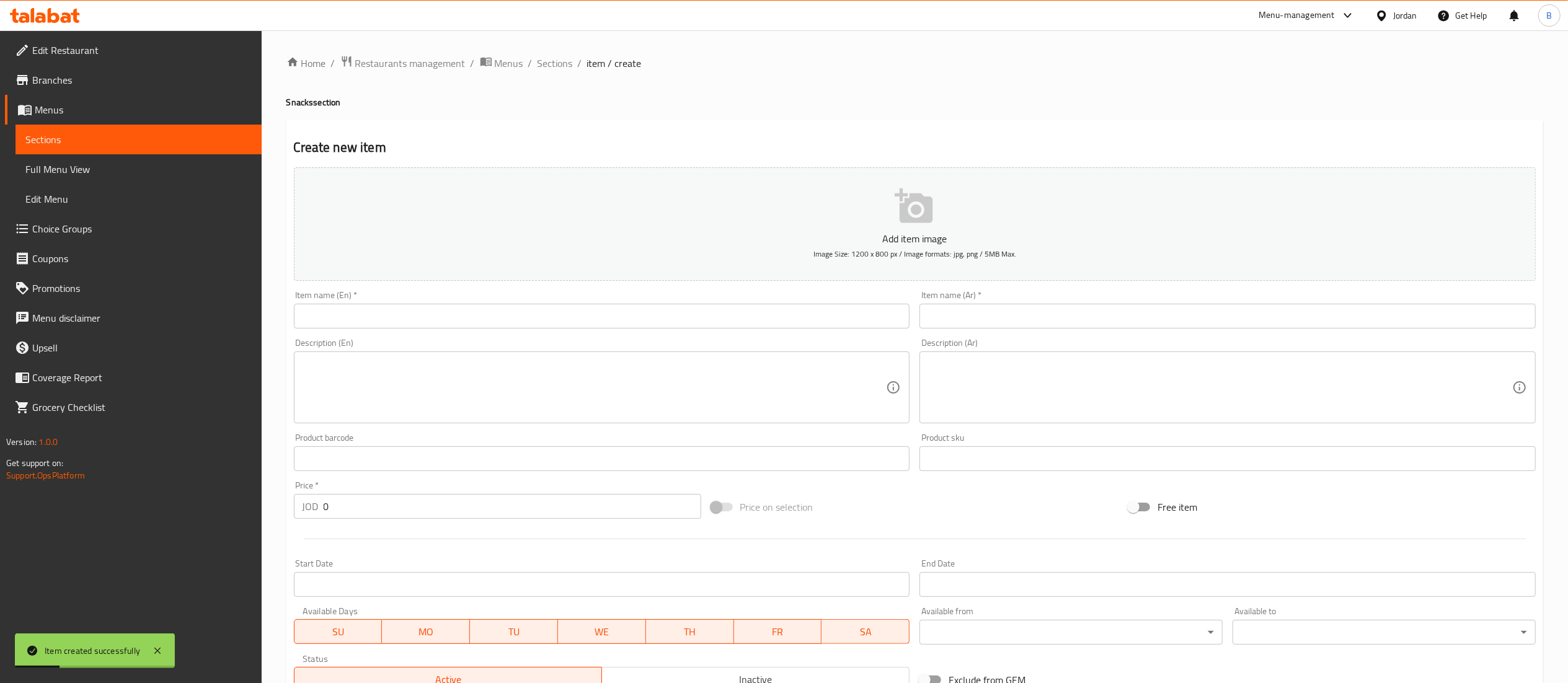
click at [776, 317] on input "text" at bounding box center [602, 316] width 616 height 25
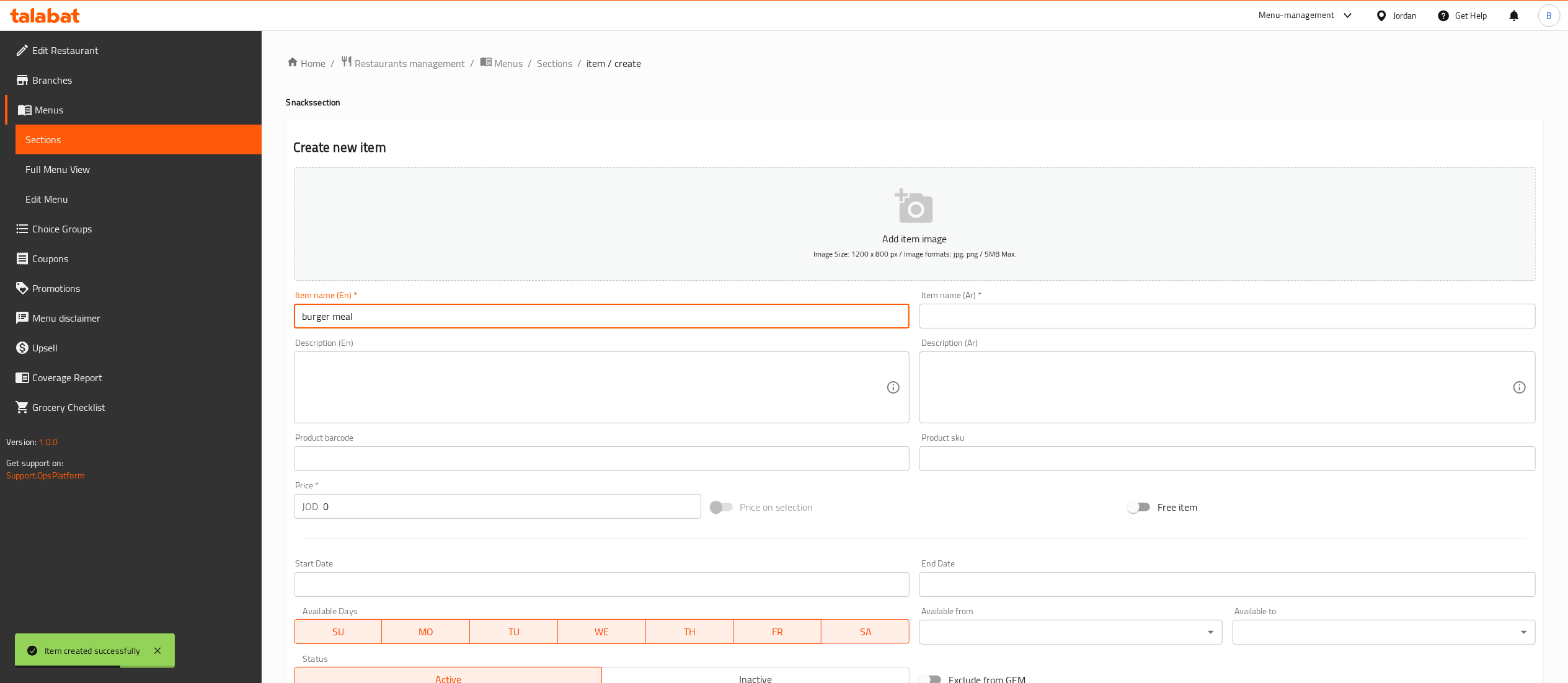
type input "burger meal"
click at [1008, 315] on input "text" at bounding box center [1227, 316] width 616 height 25
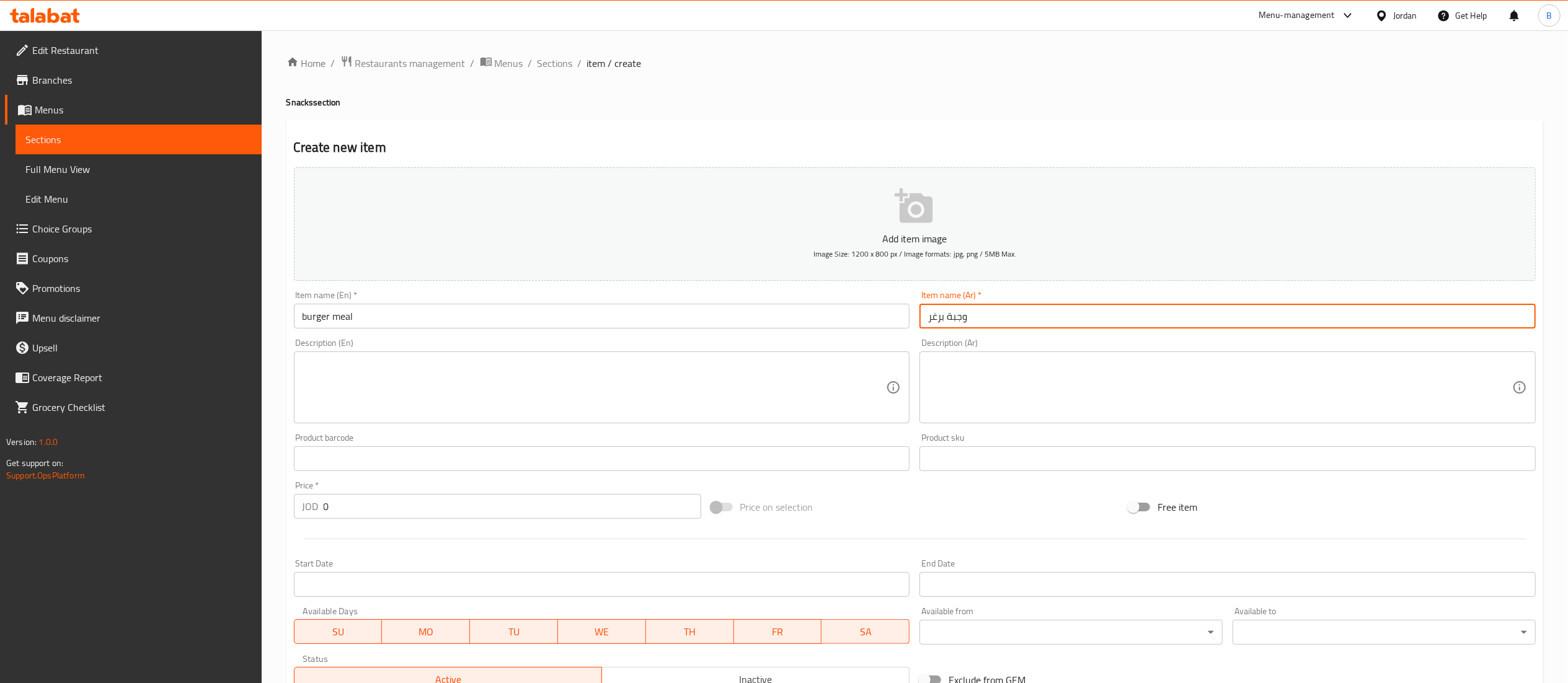
type input "وجبة برغر"
drag, startPoint x: 404, startPoint y: 508, endPoint x: 191, endPoint y: 508, distance: 213.0
click at [194, 508] on div "Edit Restaurant Branches Menus Sections Full Menu View Edit Menu Choice Groups …" at bounding box center [784, 453] width 1568 height 845
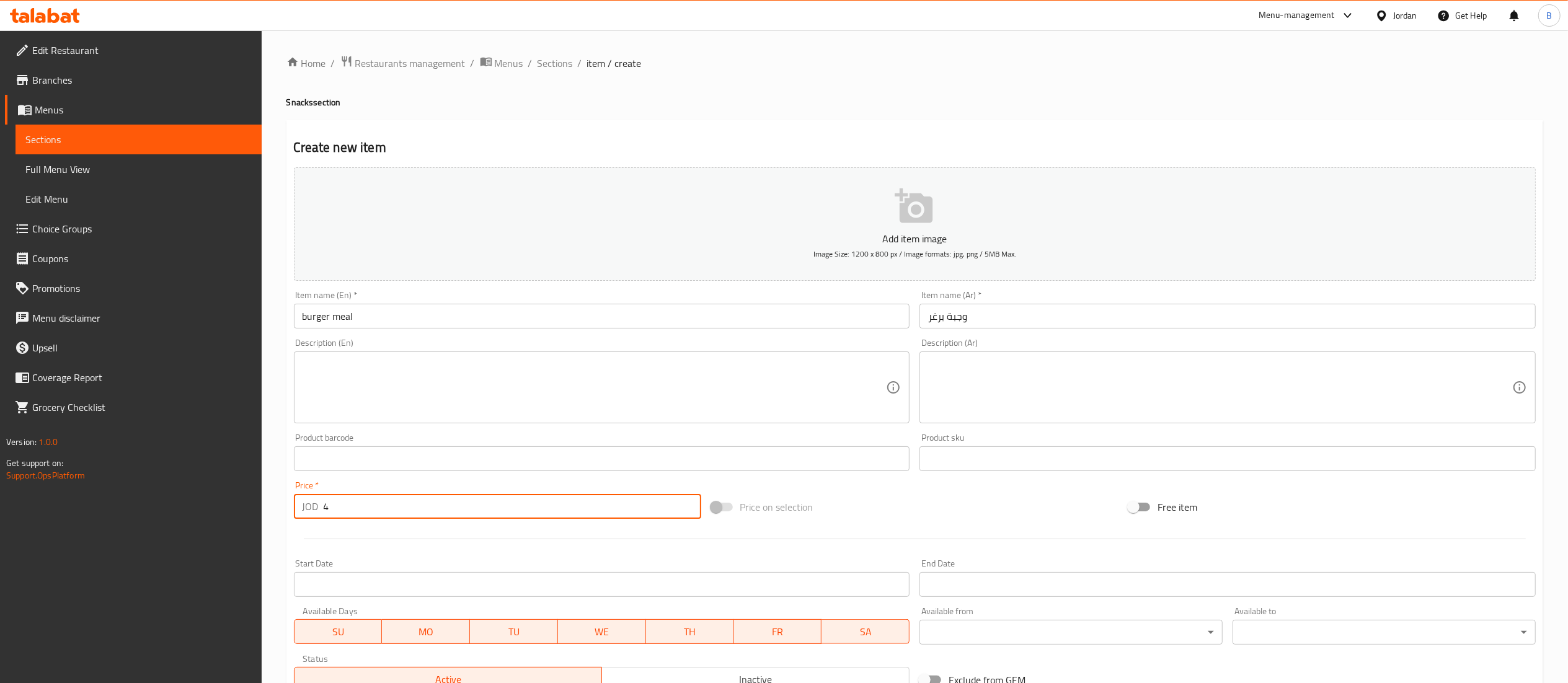
scroll to position [191, 0]
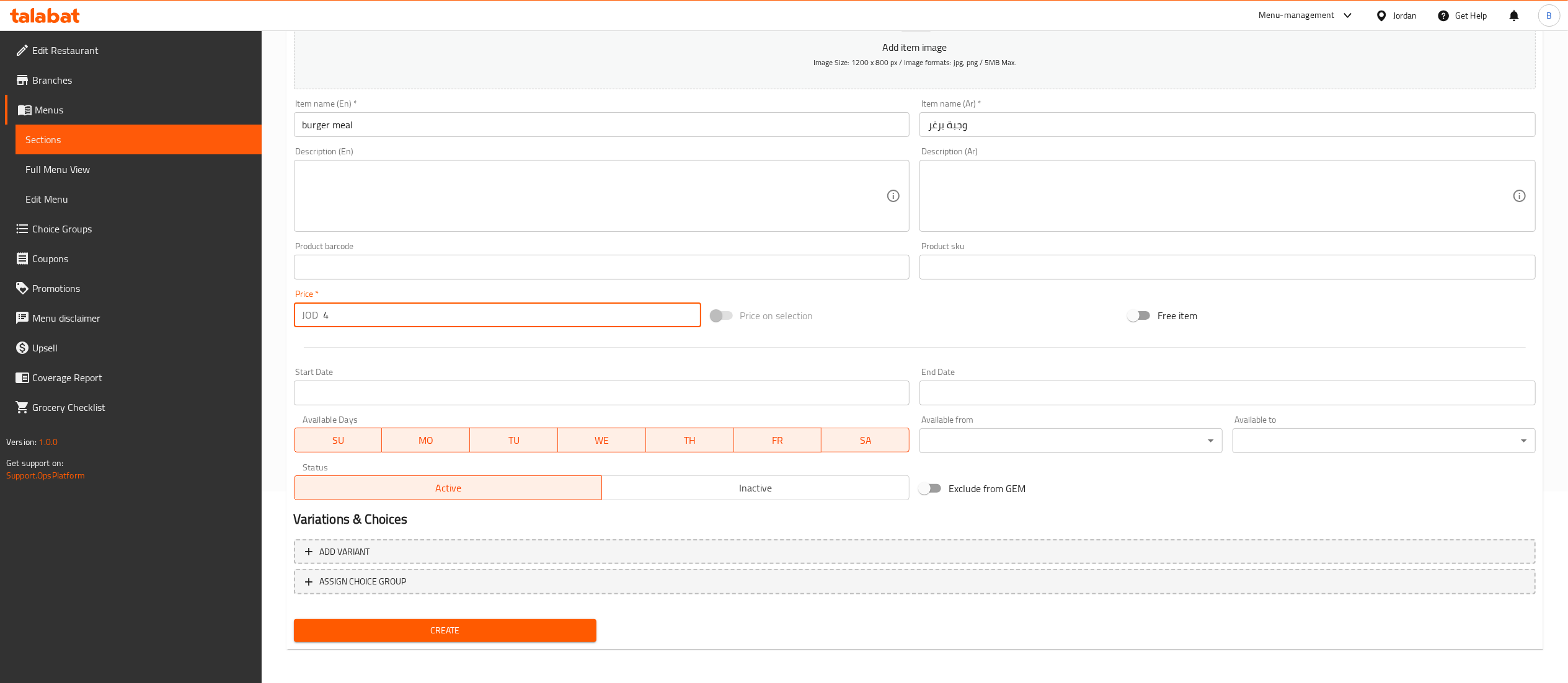
type input "4"
click at [502, 630] on span "Create" at bounding box center [445, 630] width 284 height 15
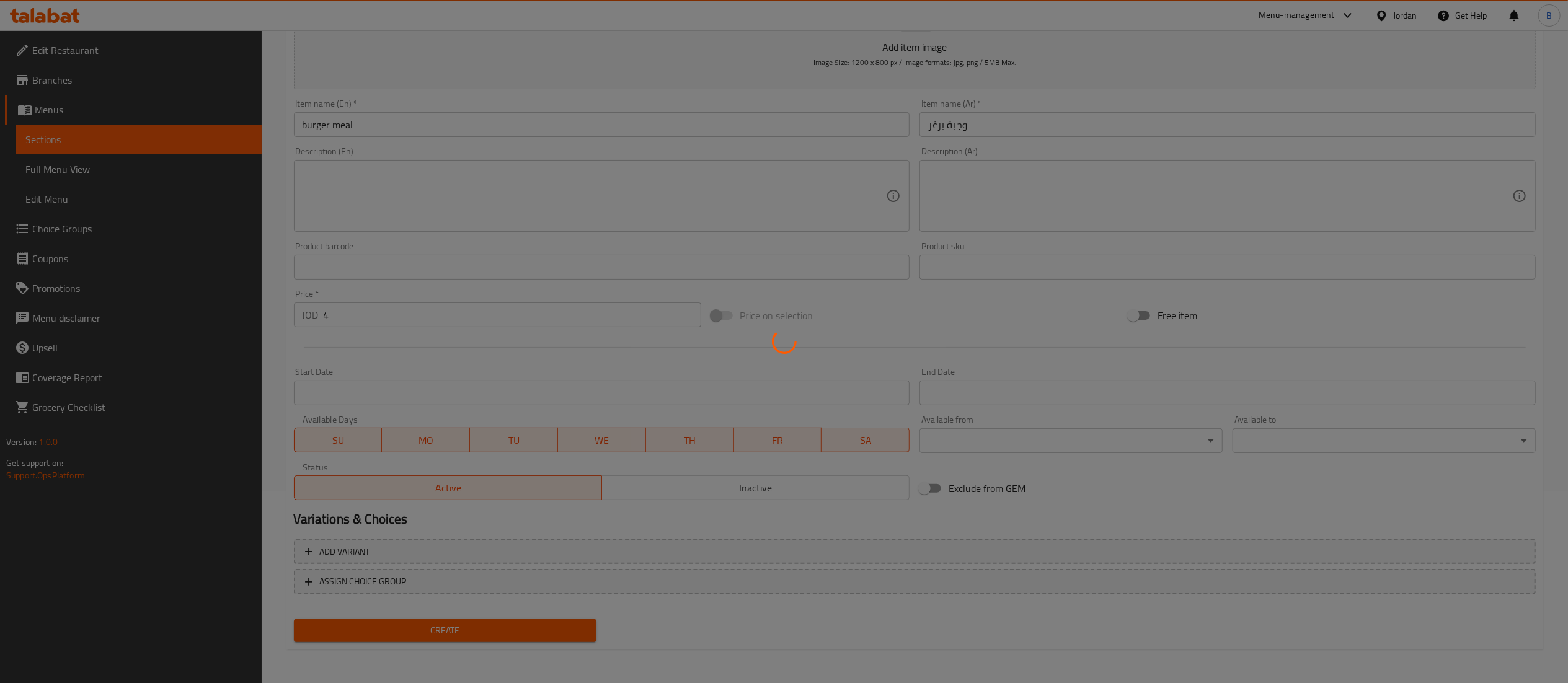
type input "0"
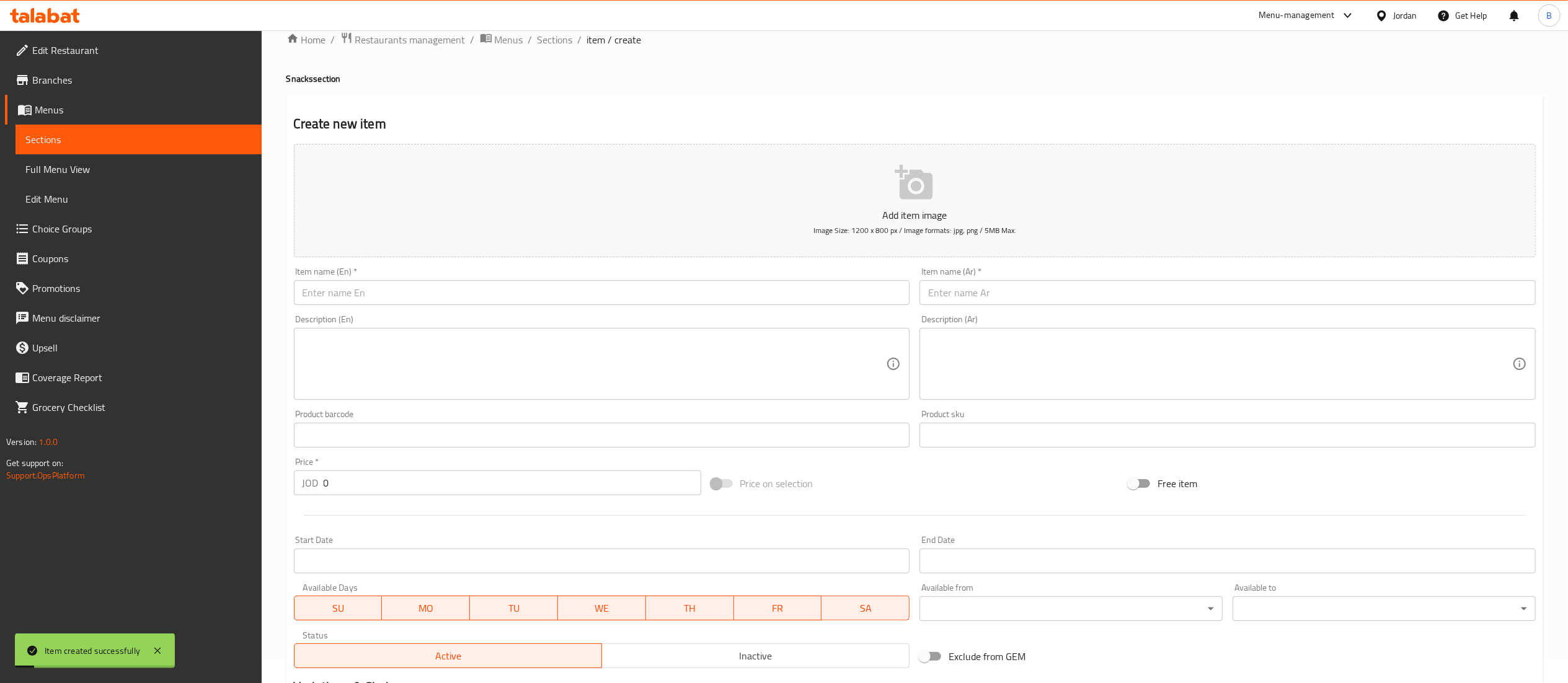
scroll to position [0, 0]
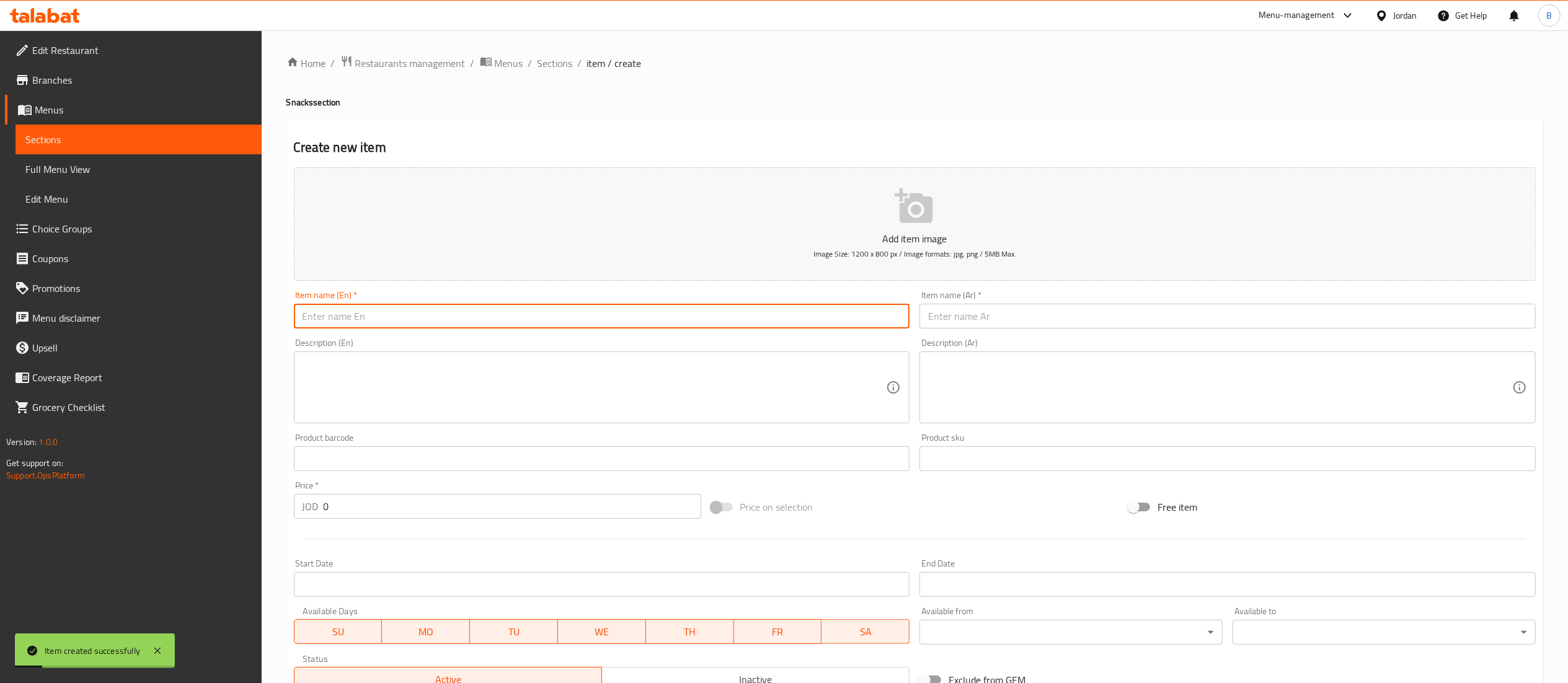
click at [534, 321] on input "text" at bounding box center [602, 316] width 616 height 25
type input "my twister meal"
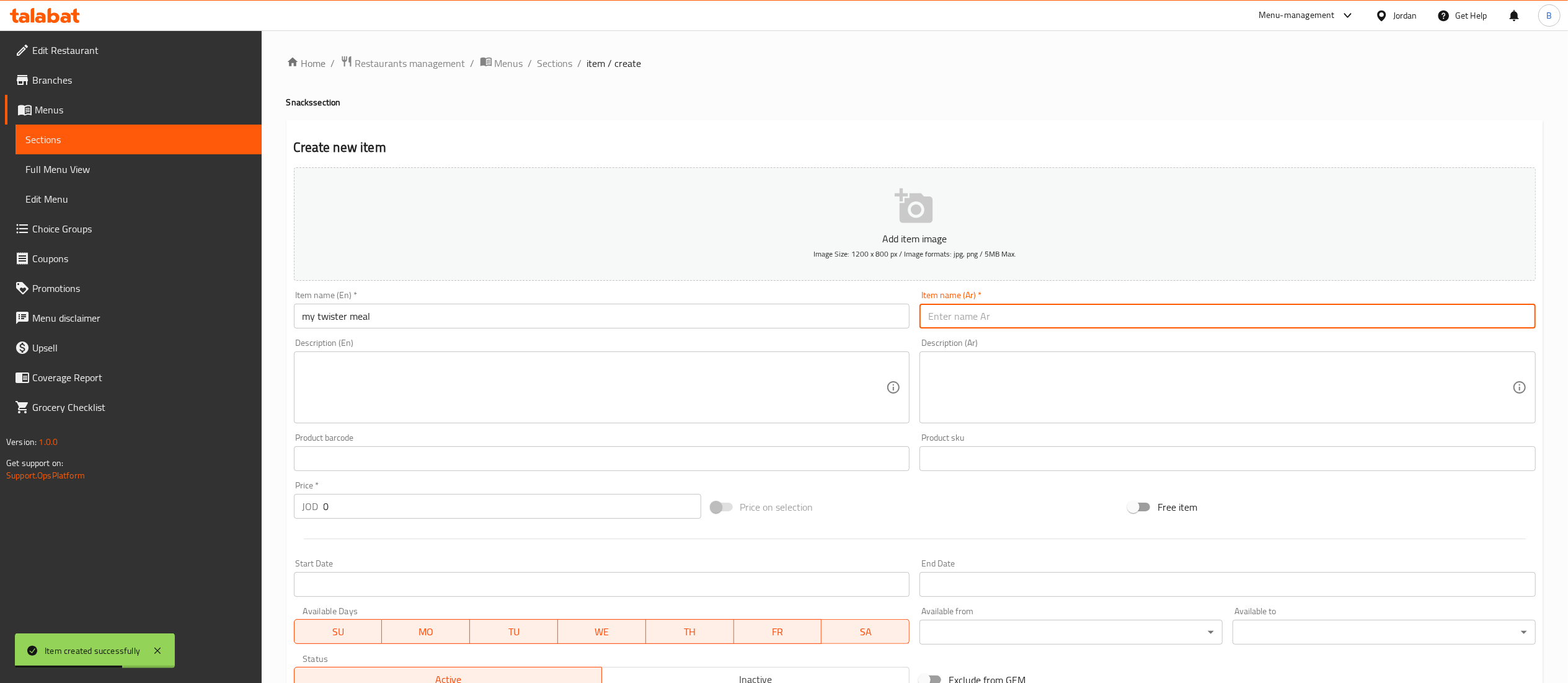
click at [1057, 320] on input "text" at bounding box center [1227, 316] width 616 height 25
type input "وجبة ماي تويستر"
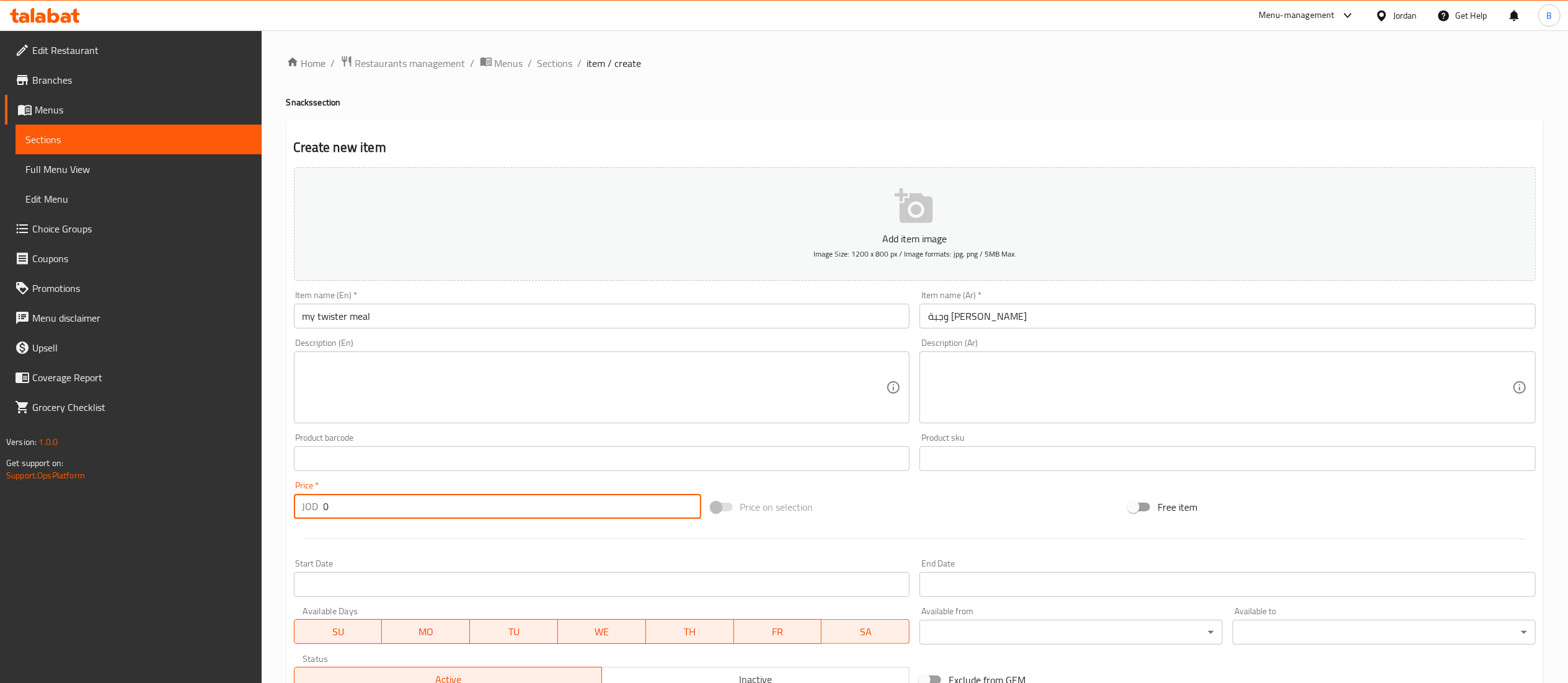
drag, startPoint x: 336, startPoint y: 508, endPoint x: 246, endPoint y: 502, distance: 90.2
click at [259, 505] on div "Edit Restaurant Branches Menus Sections Full Menu View Edit Menu Choice Groups …" at bounding box center [784, 453] width 1568 height 845
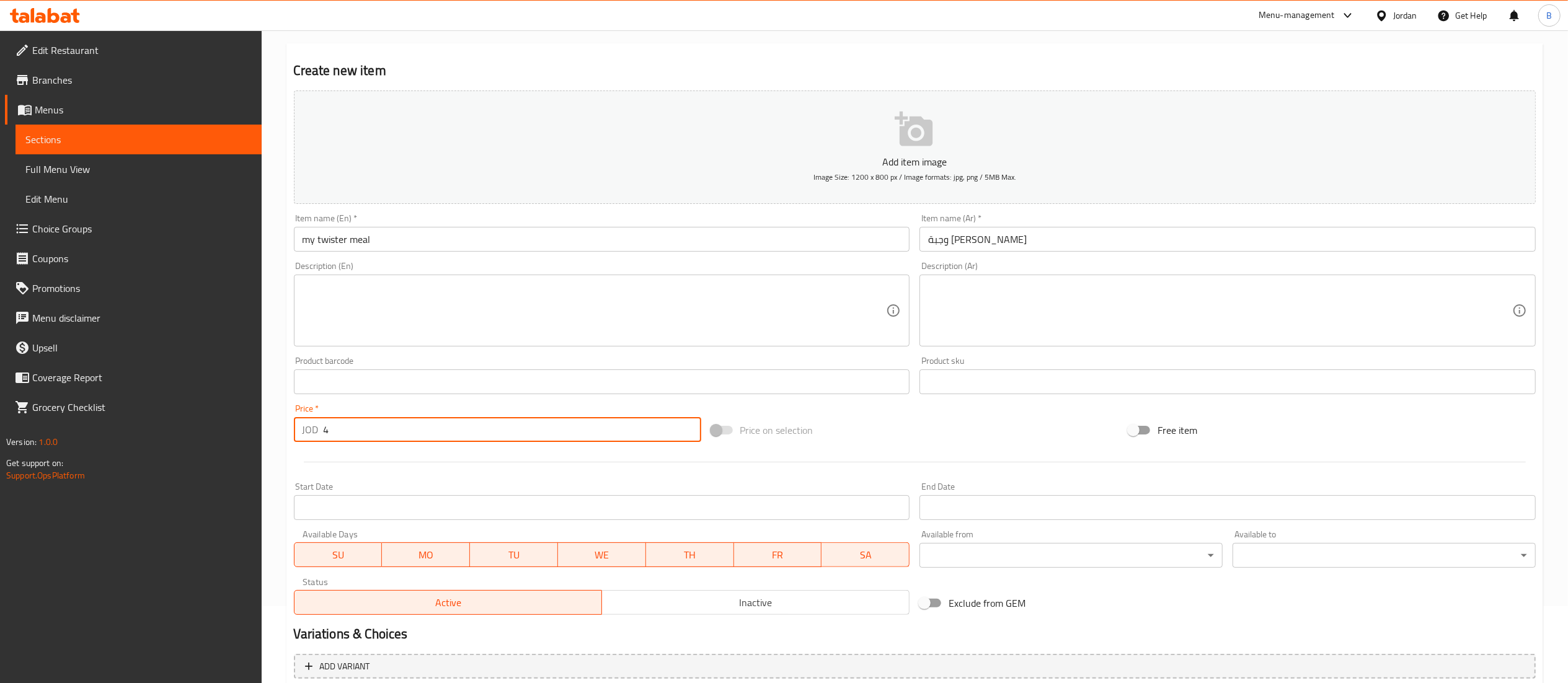
scroll to position [191, 0]
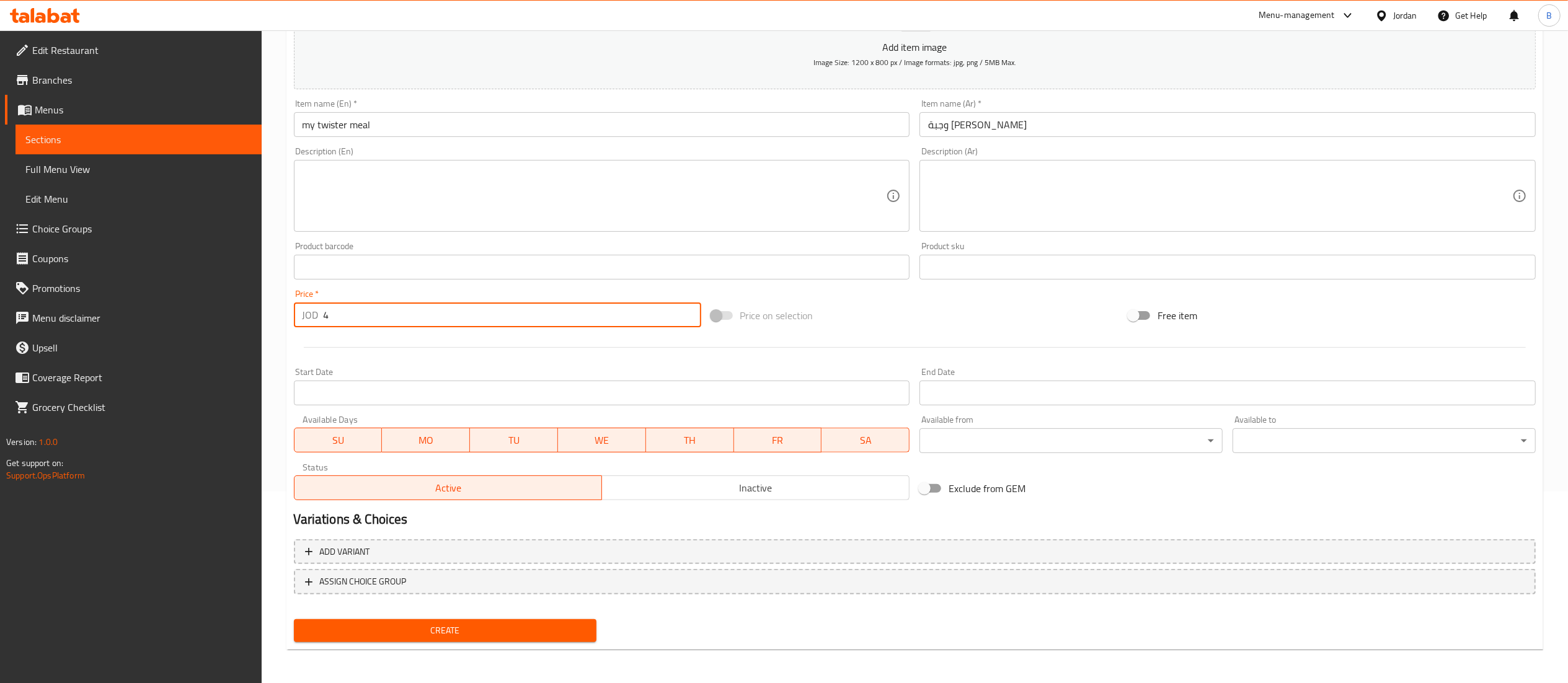
type input "4"
click at [484, 623] on span "Create" at bounding box center [445, 630] width 284 height 15
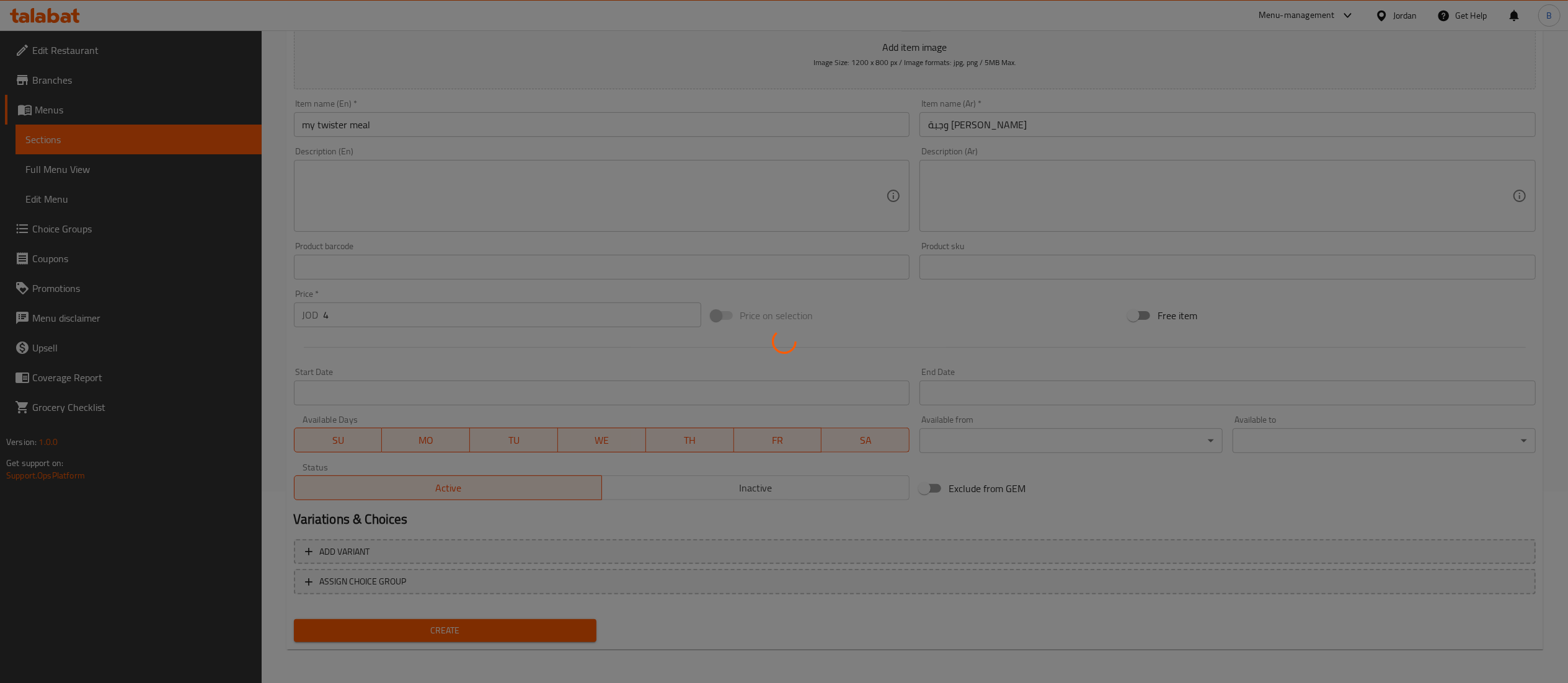
type input "0"
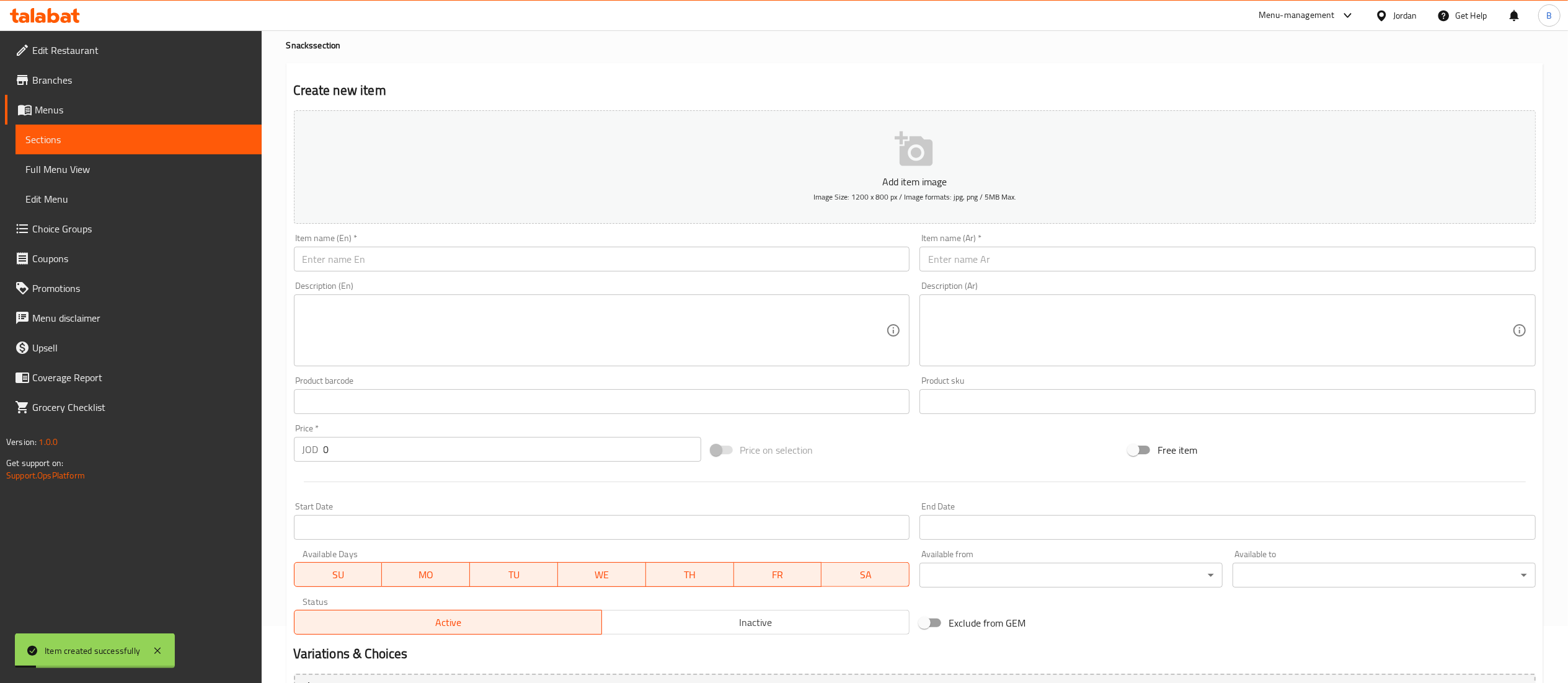
scroll to position [0, 0]
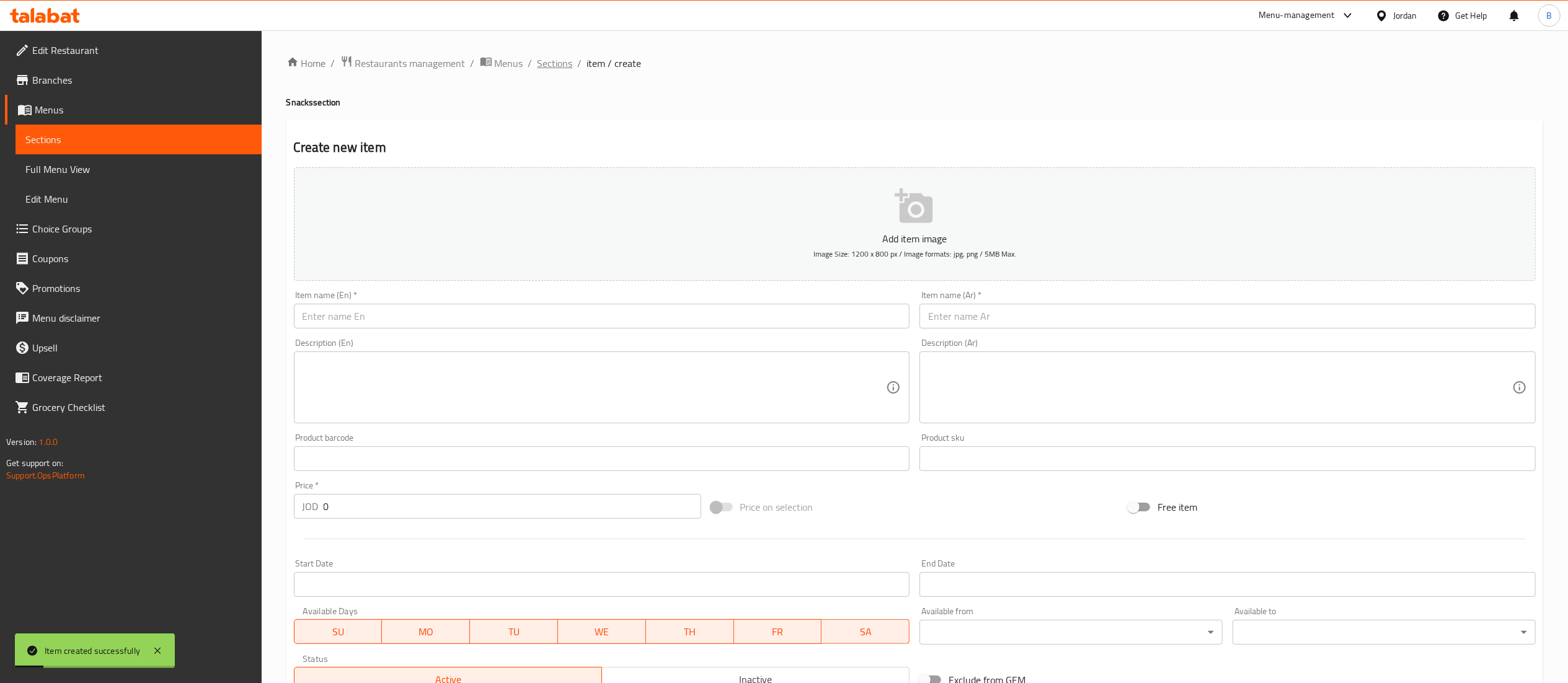
click at [550, 58] on span "Sections" at bounding box center [555, 63] width 36 height 15
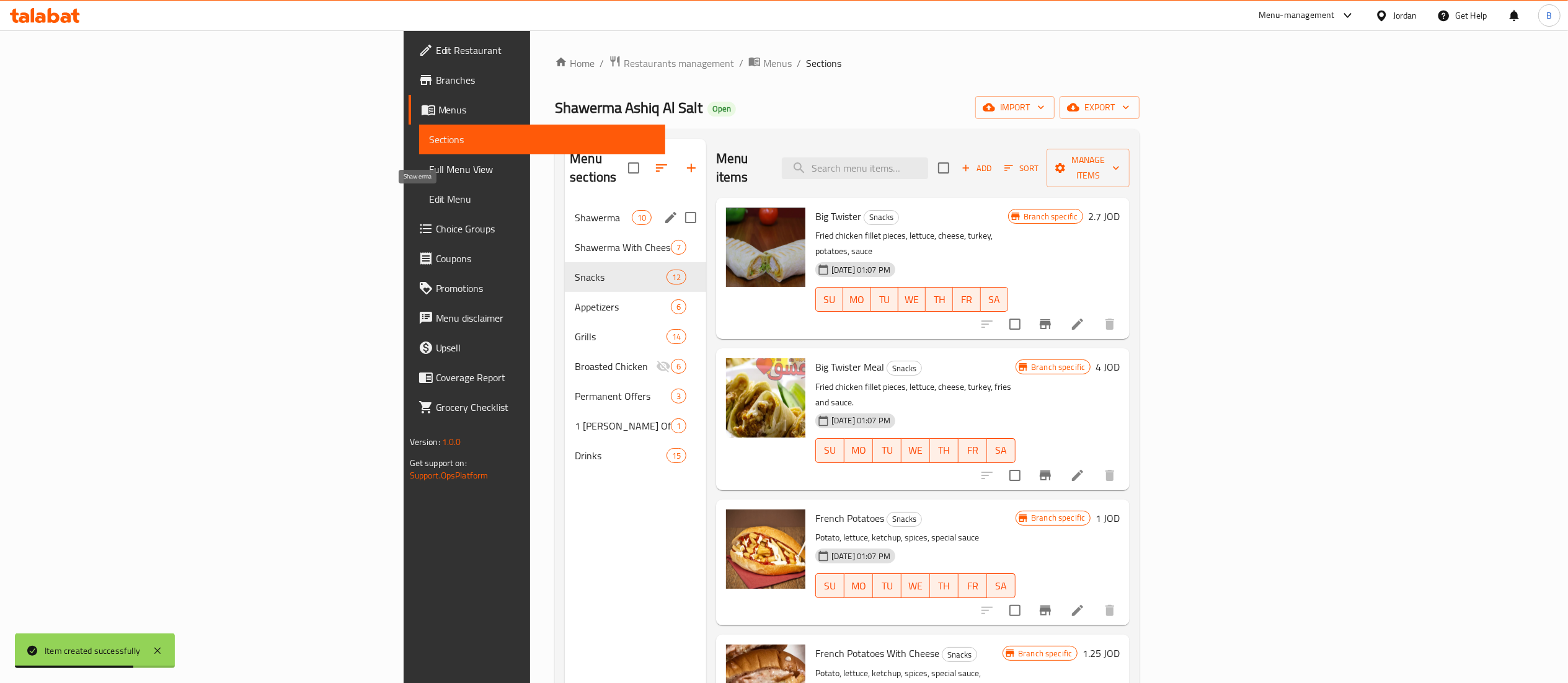
click at [574, 210] on span "Shawerma" at bounding box center [603, 217] width 57 height 15
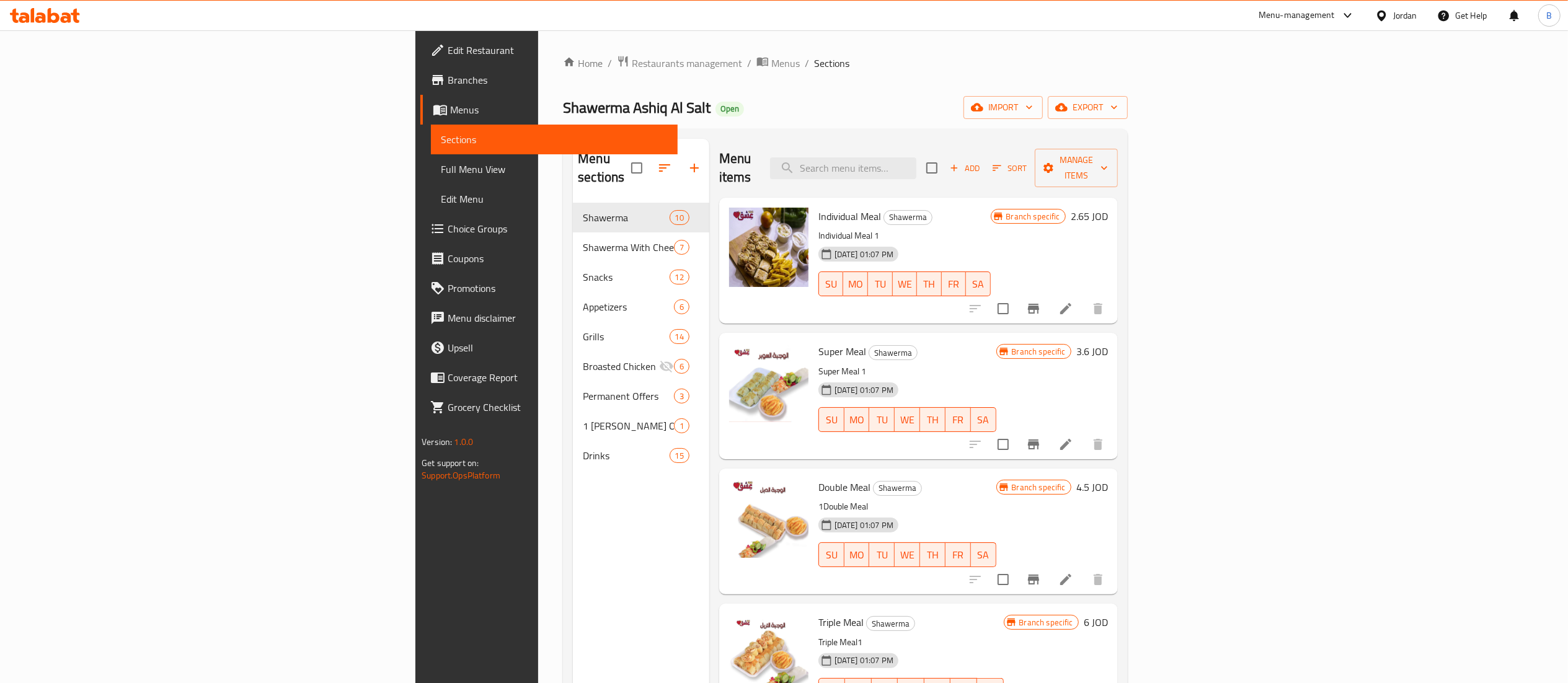
click at [982, 161] on span "Add" at bounding box center [964, 169] width 33 height 15
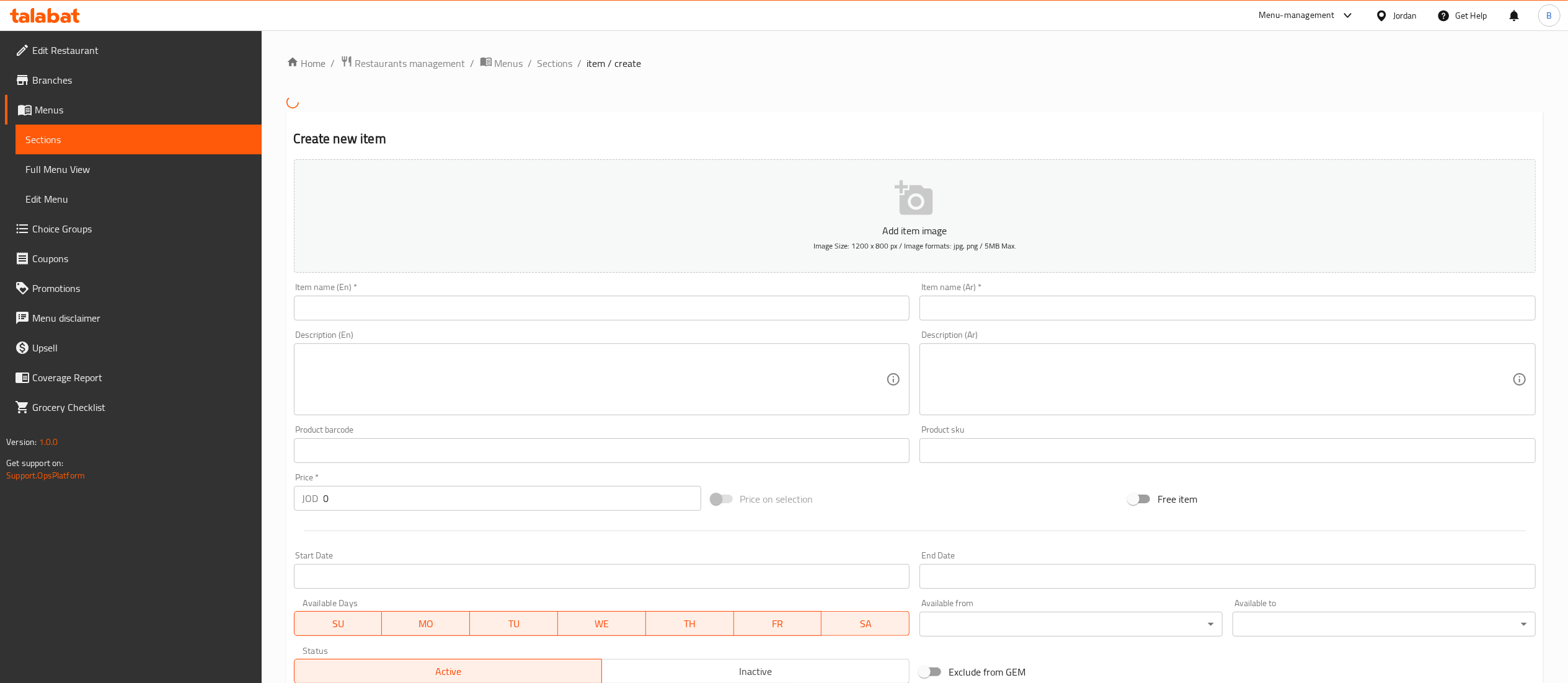
click at [654, 316] on input "text" at bounding box center [602, 308] width 616 height 25
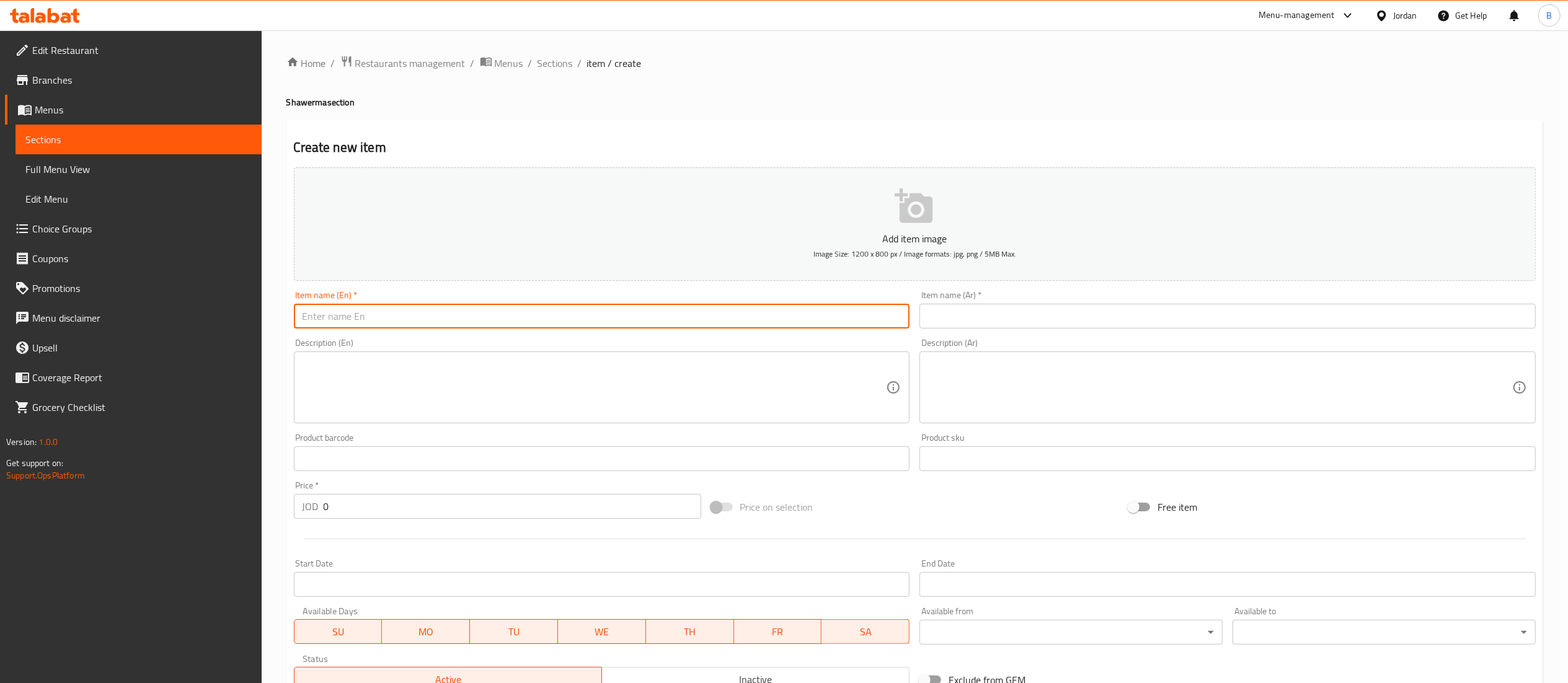
type input "ب"
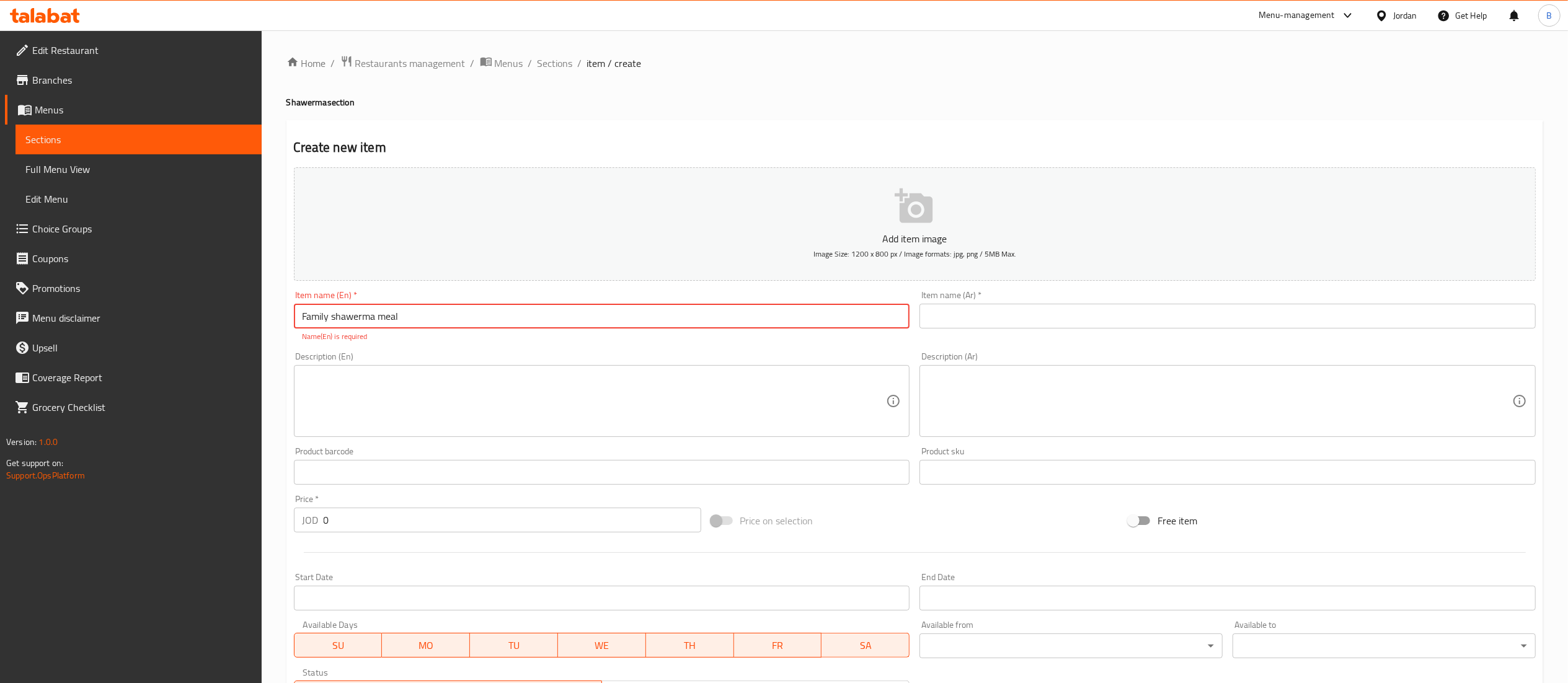
type input "Family shawerma meal"
click at [1010, 302] on div "Item name (Ar)   * Item name (Ar) *" at bounding box center [1227, 309] width 616 height 38
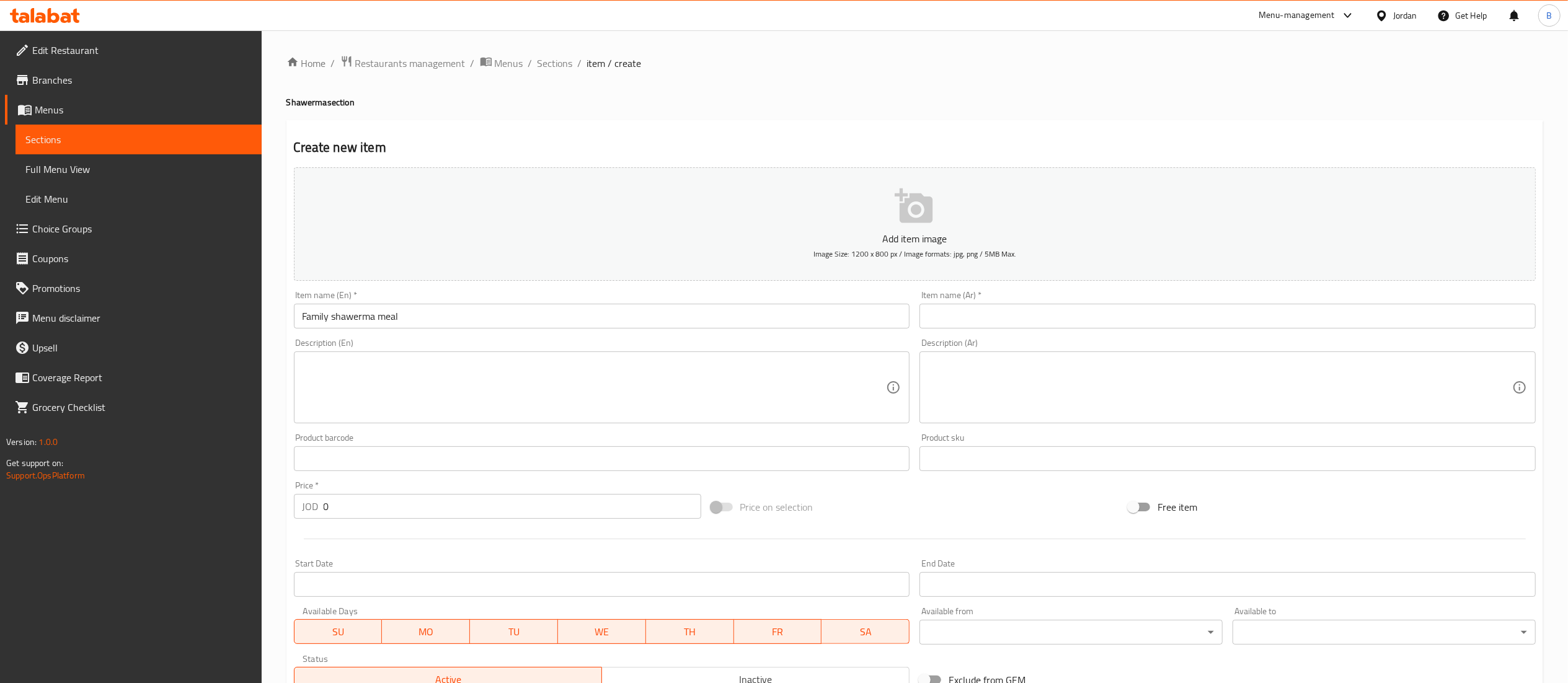
click at [1002, 319] on input "text" at bounding box center [1227, 316] width 616 height 25
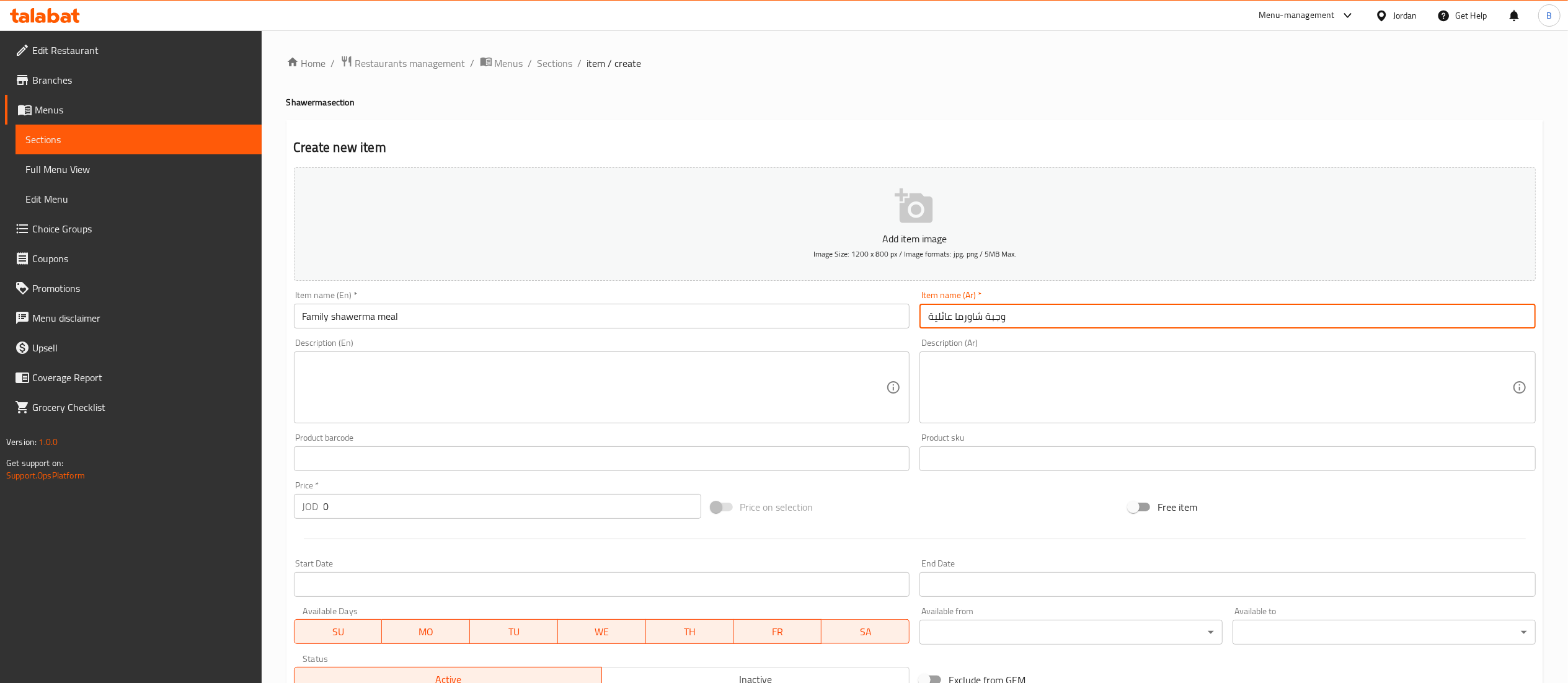
type input "وجبة شاورما عائلية"
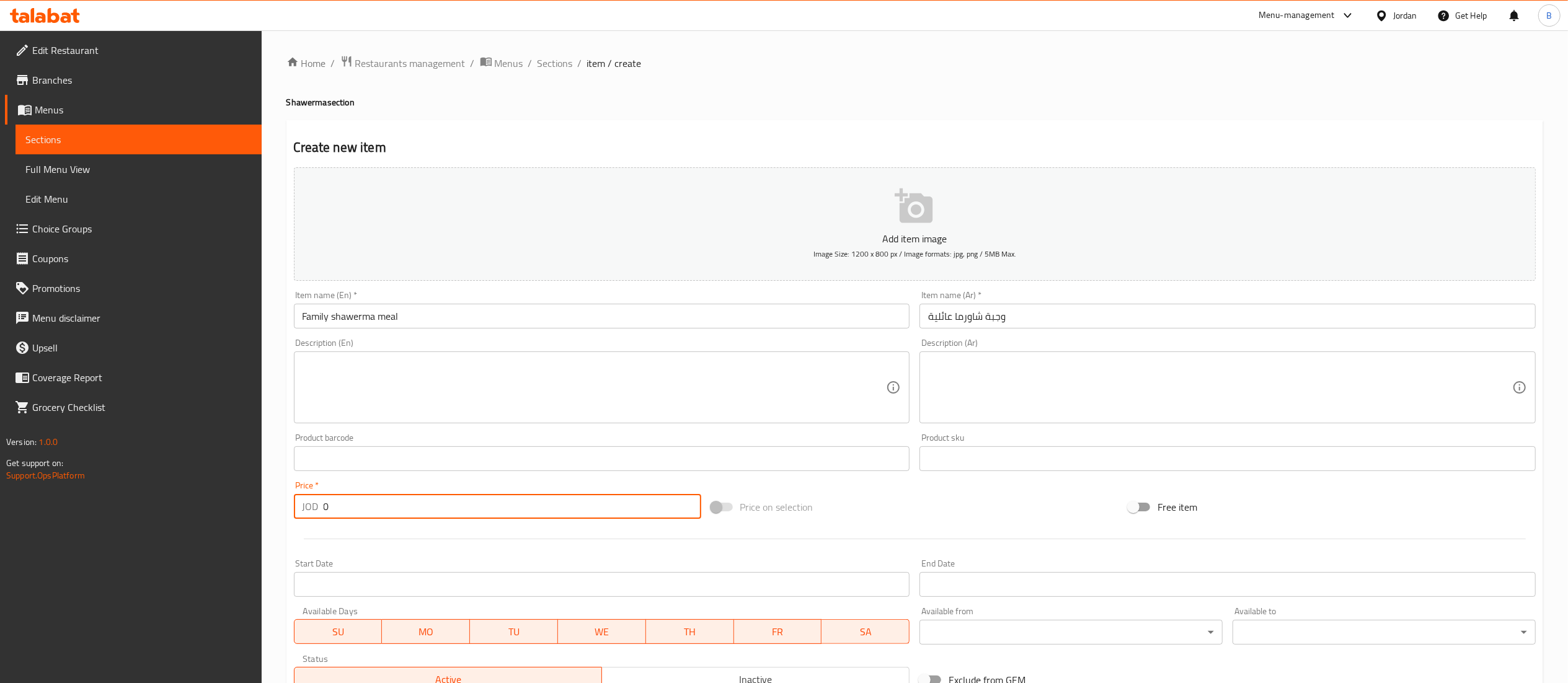
drag, startPoint x: 348, startPoint y: 507, endPoint x: 260, endPoint y: 500, distance: 88.3
click at [241, 500] on div "Edit Restaurant Branches Menus Sections Full Menu View Edit Menu Choice Groups …" at bounding box center [784, 453] width 1568 height 845
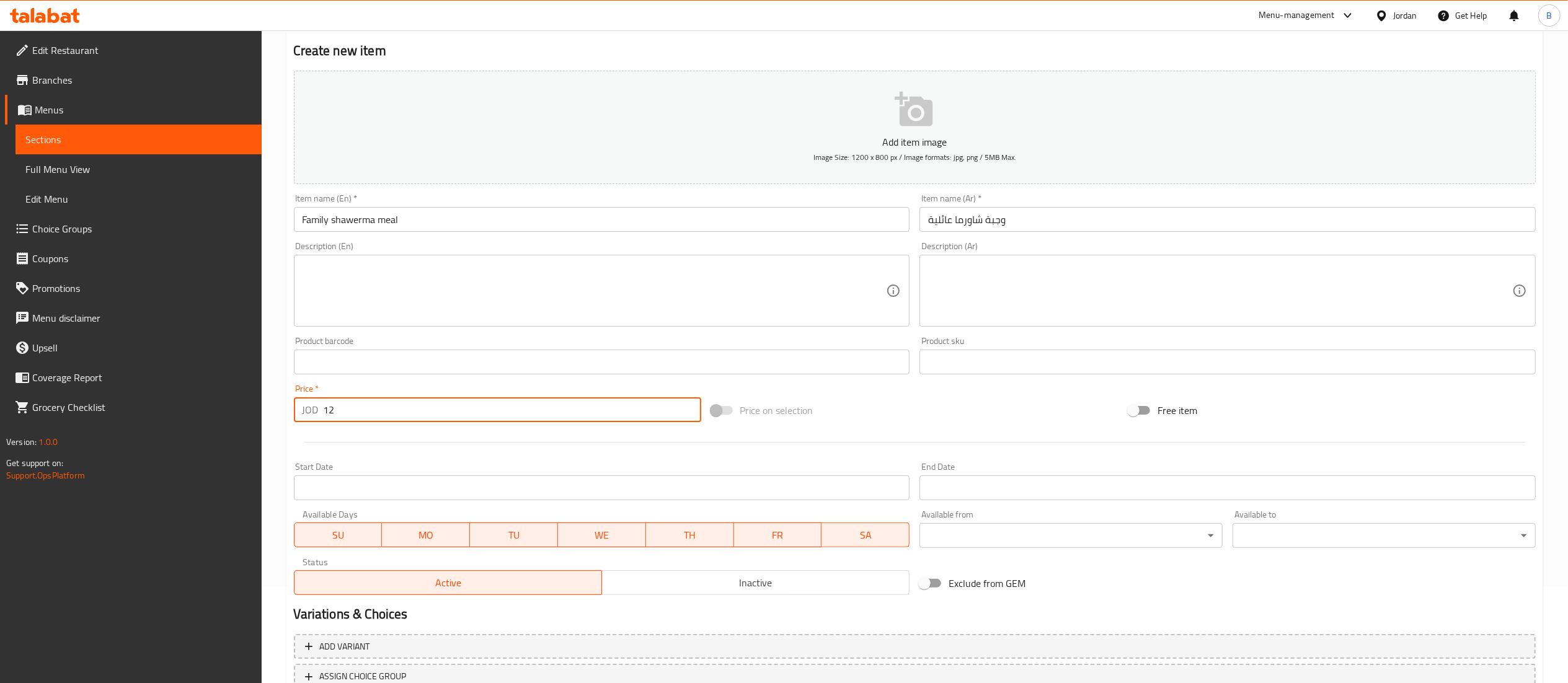
scroll to position [191, 0]
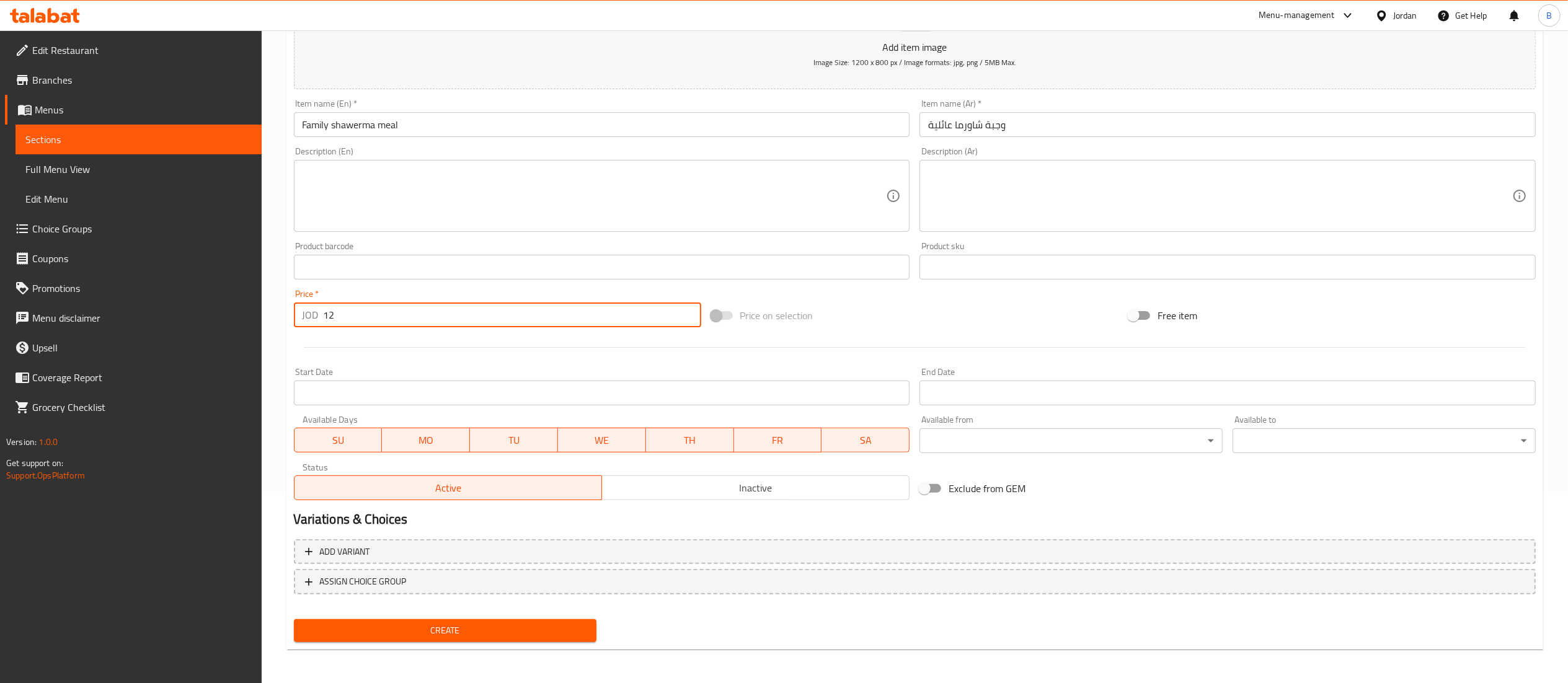
type input "12"
click at [441, 633] on span "Create" at bounding box center [445, 630] width 284 height 15
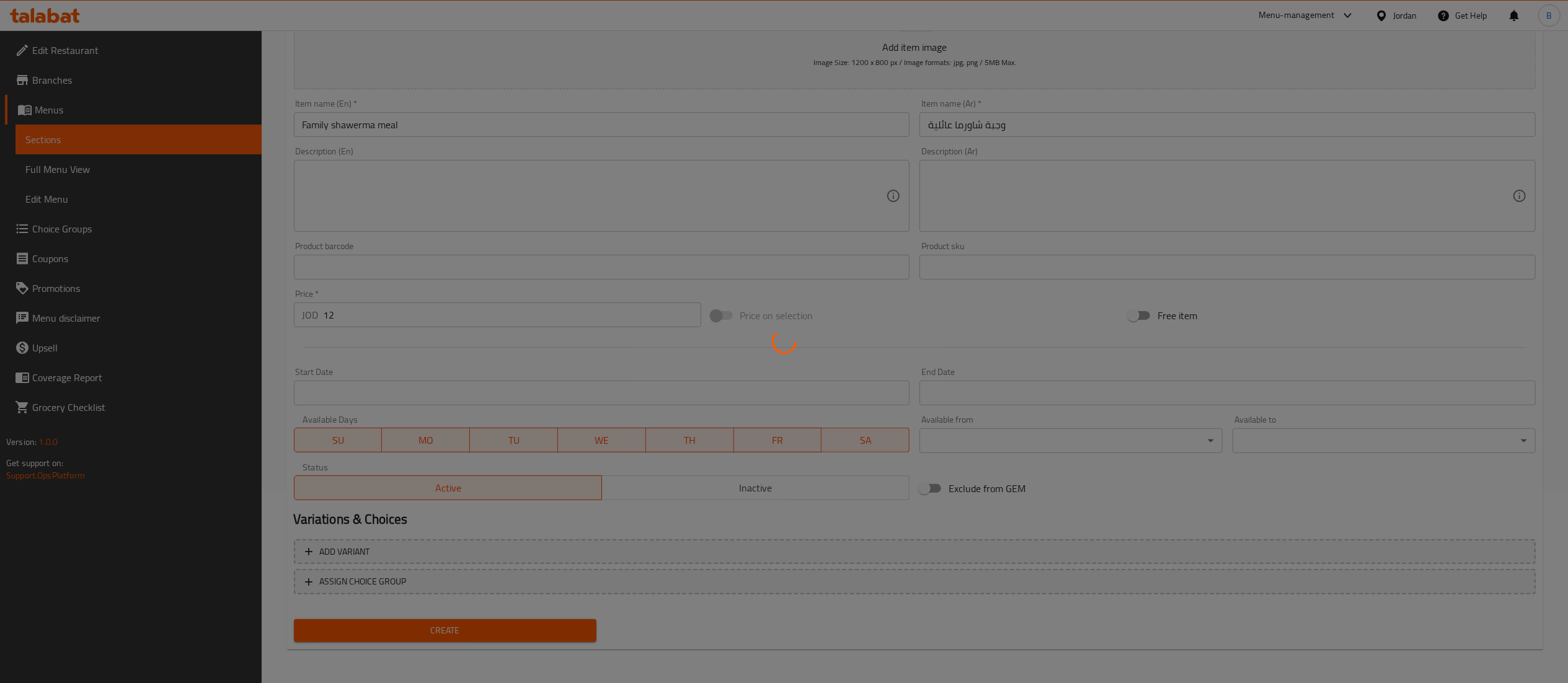
type input "0"
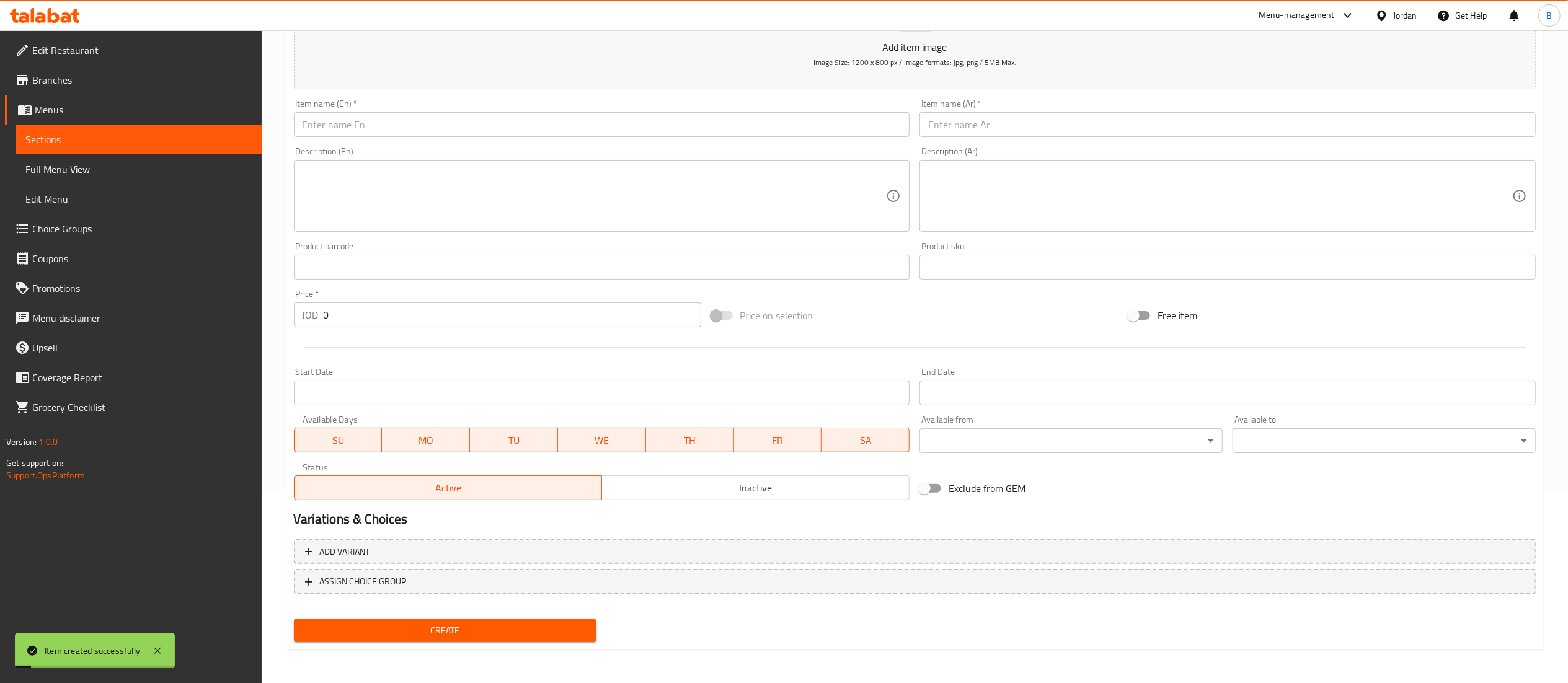
scroll to position [0, 0]
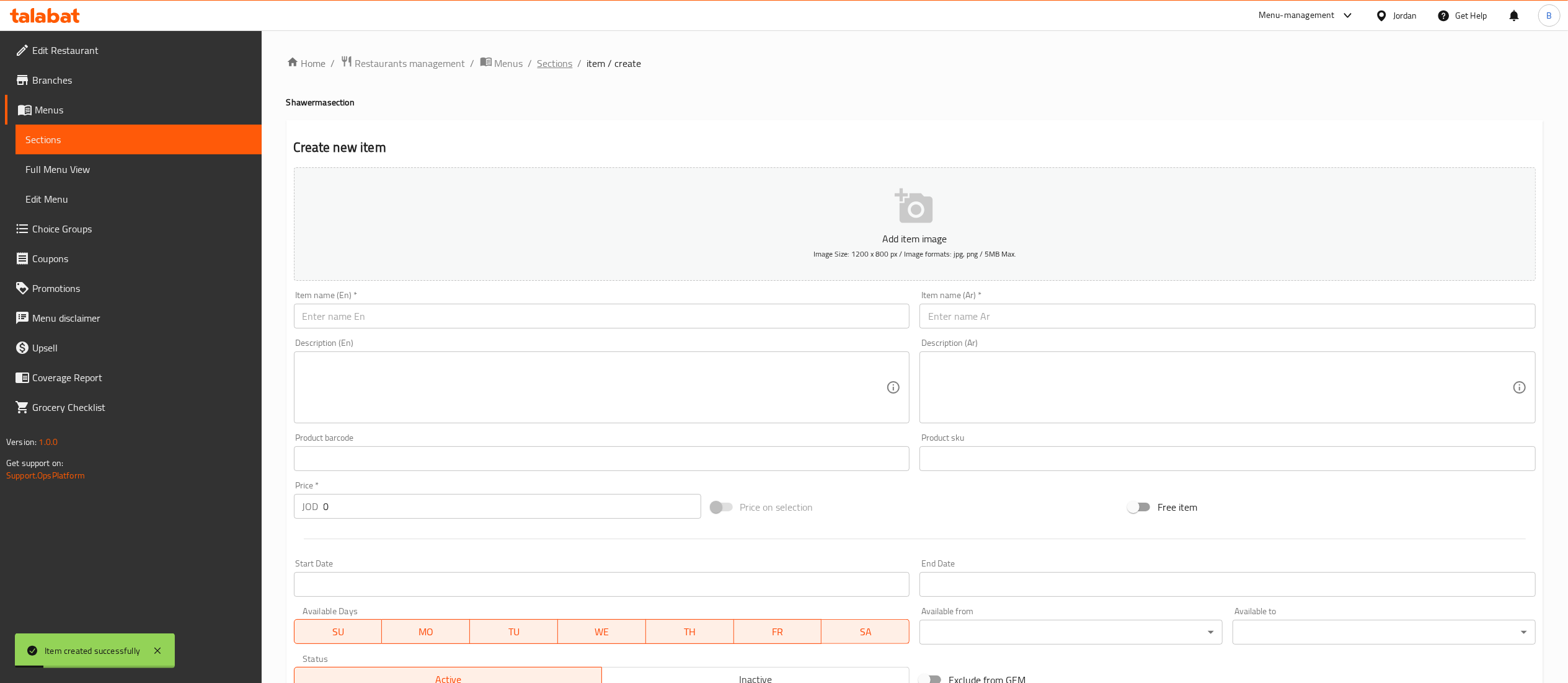
click at [552, 59] on span "Sections" at bounding box center [555, 63] width 36 height 15
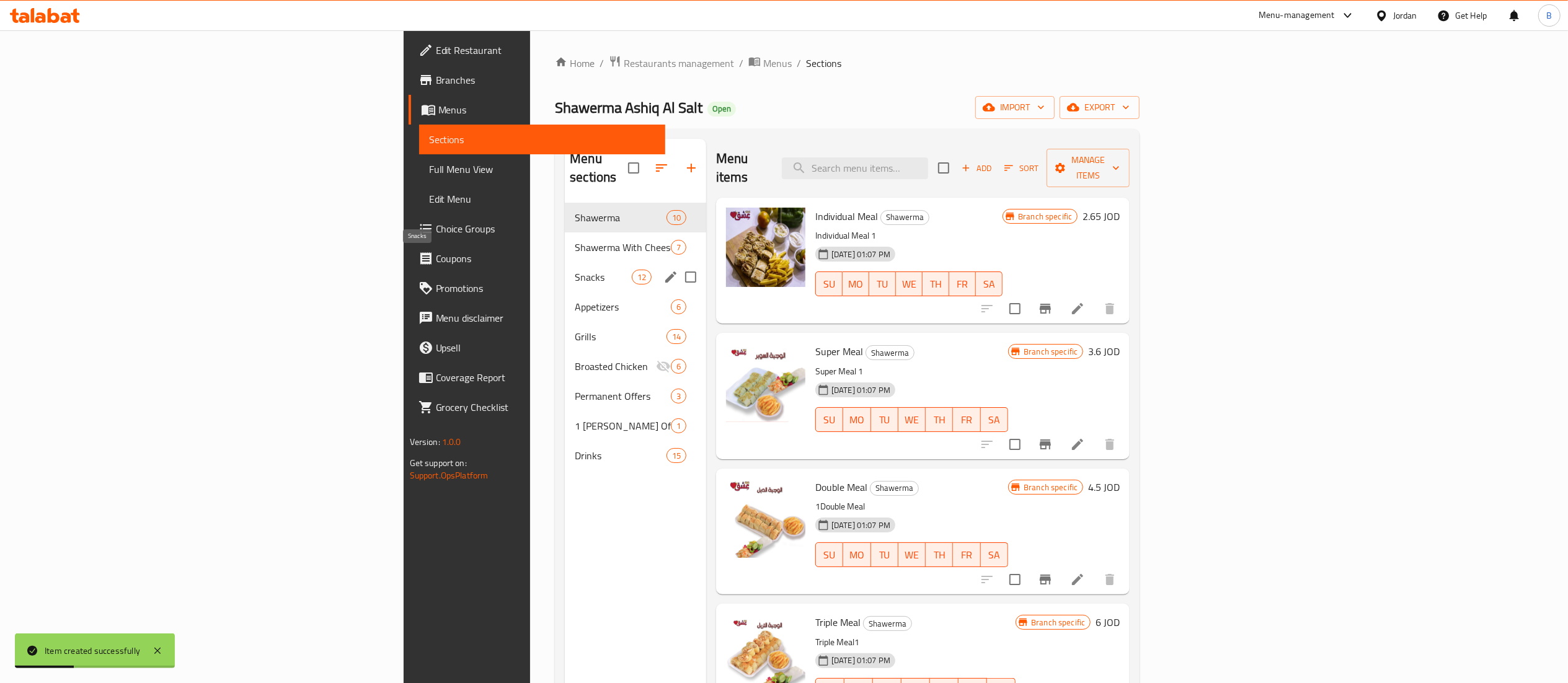
click at [574, 270] on span "Snacks" at bounding box center [603, 277] width 57 height 15
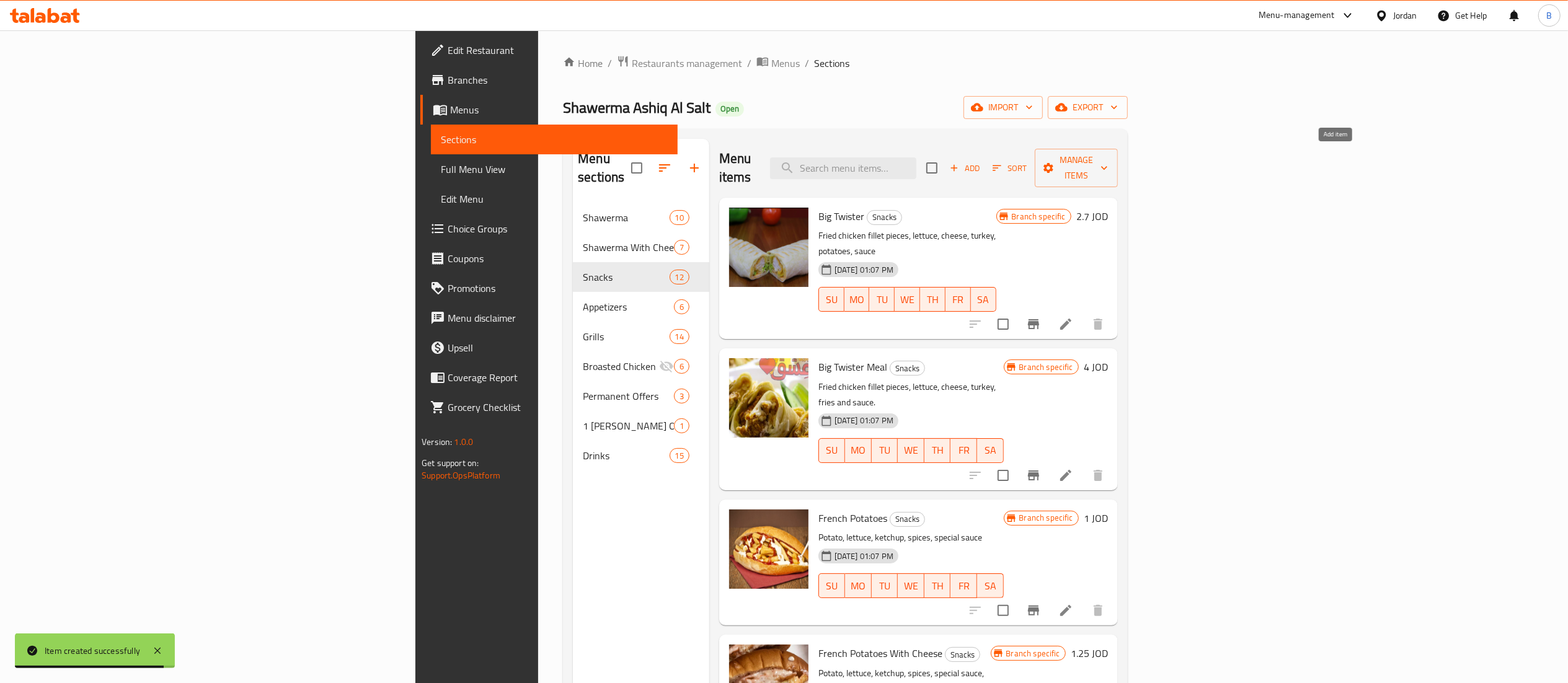
click at [982, 166] on span "Add" at bounding box center [964, 169] width 33 height 15
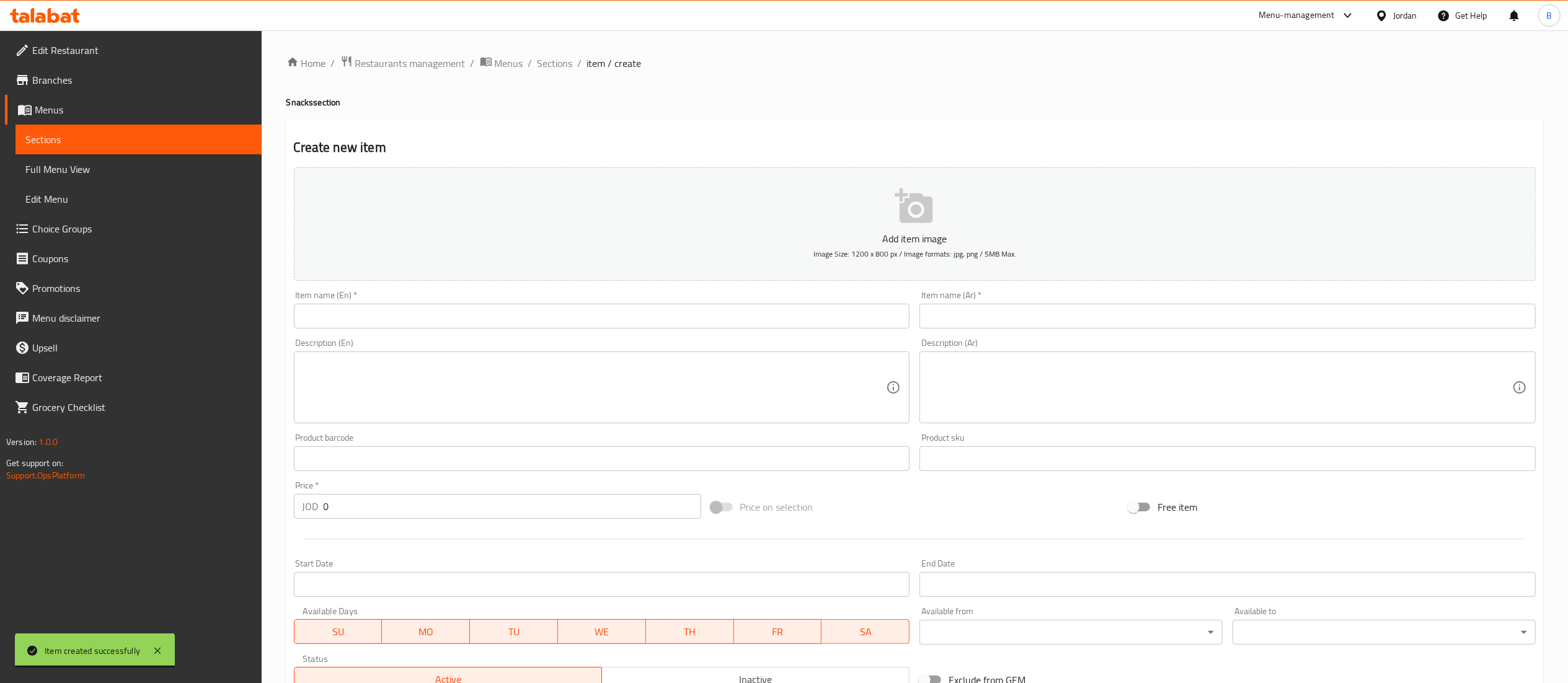
click at [656, 312] on input "text" at bounding box center [602, 316] width 616 height 25
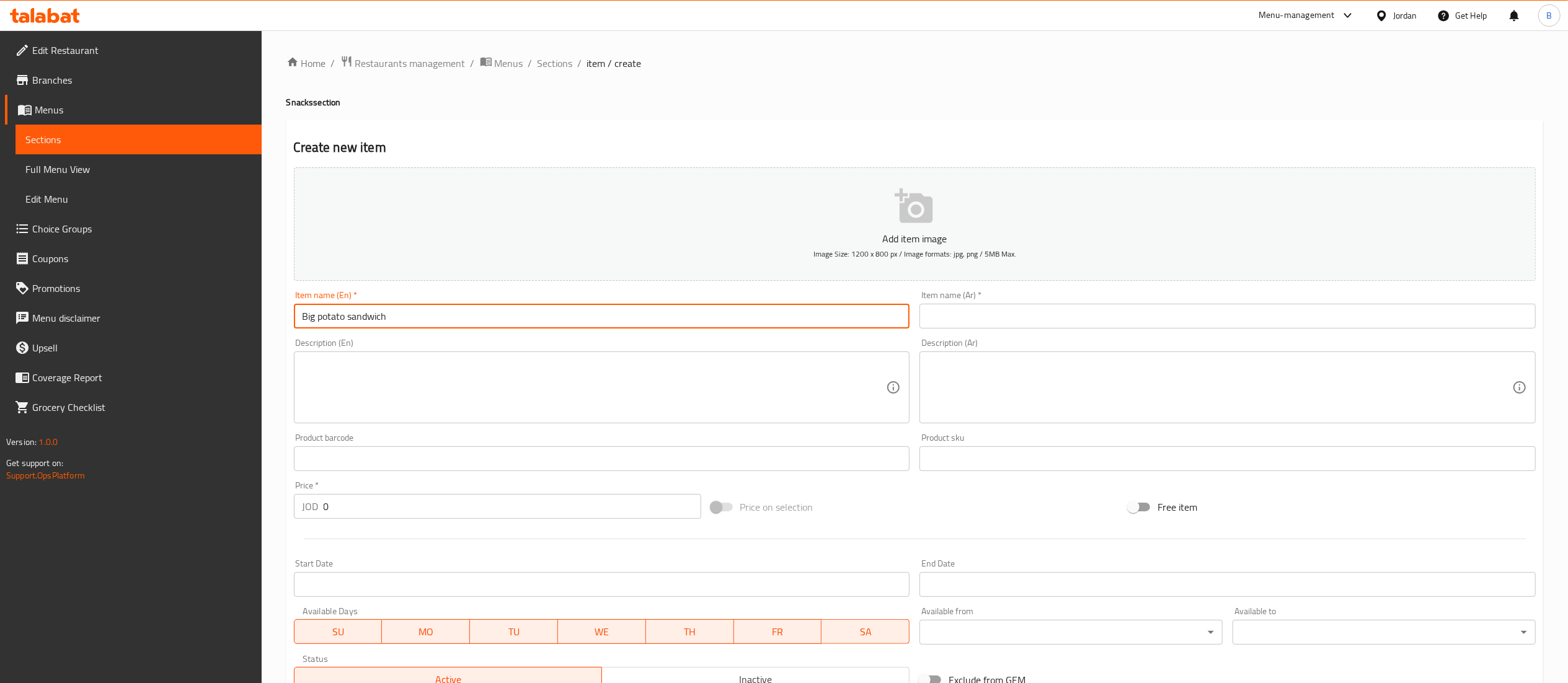
type input "Big potato sandwich"
click at [1045, 324] on input "text" at bounding box center [1227, 316] width 616 height 25
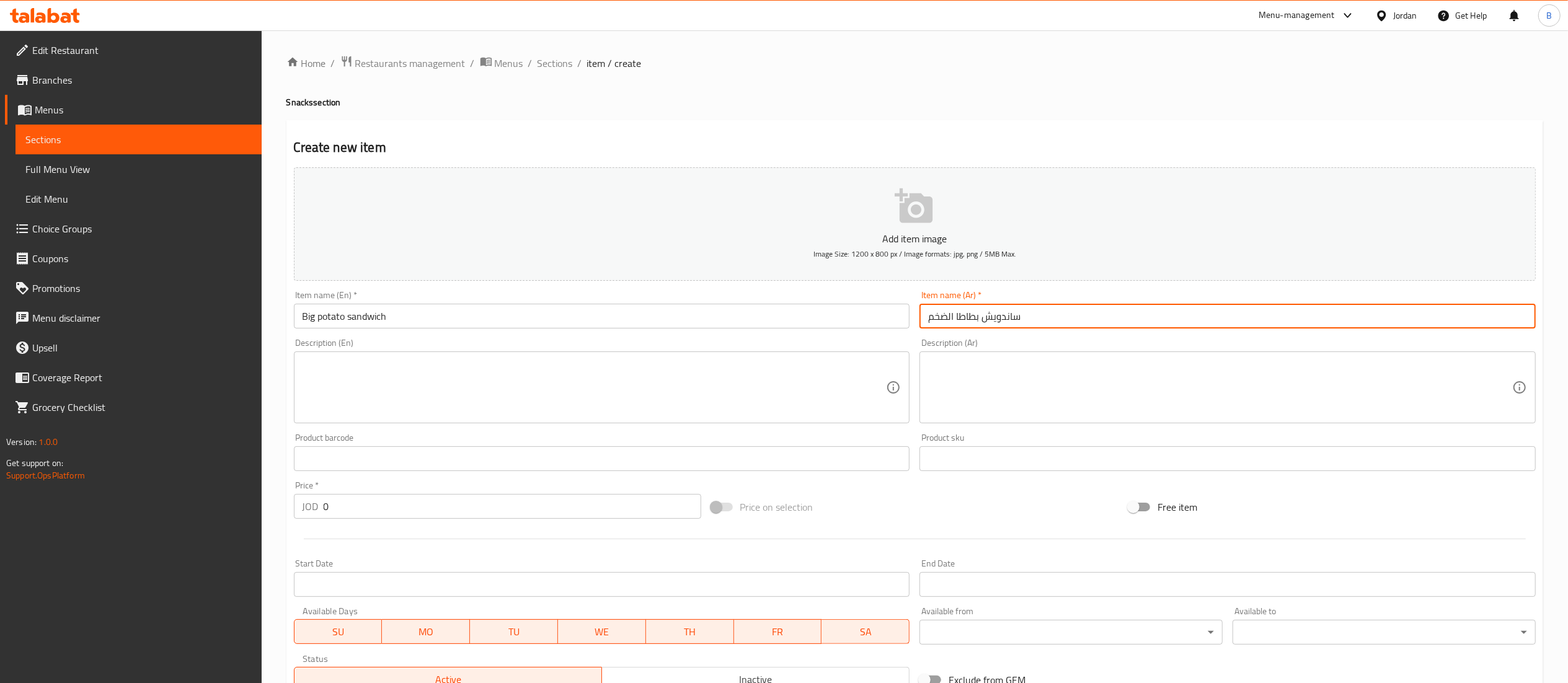
type input "ساندويش بطاطا الضخم"
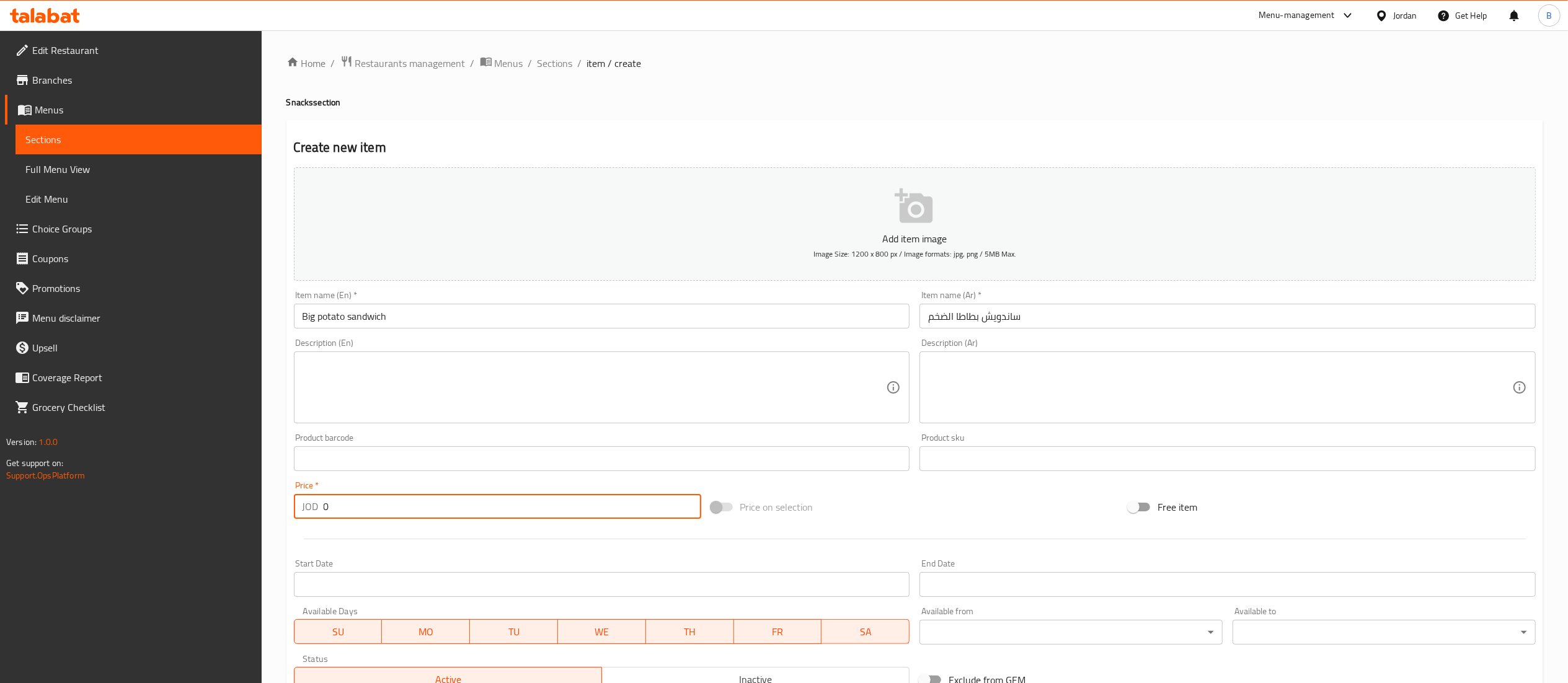
drag, startPoint x: 367, startPoint y: 508, endPoint x: 87, endPoint y: 478, distance: 281.6
click at [177, 483] on div "Edit Restaurant Branches Menus Sections Full Menu View Edit Menu Choice Groups …" at bounding box center [784, 453] width 1568 height 845
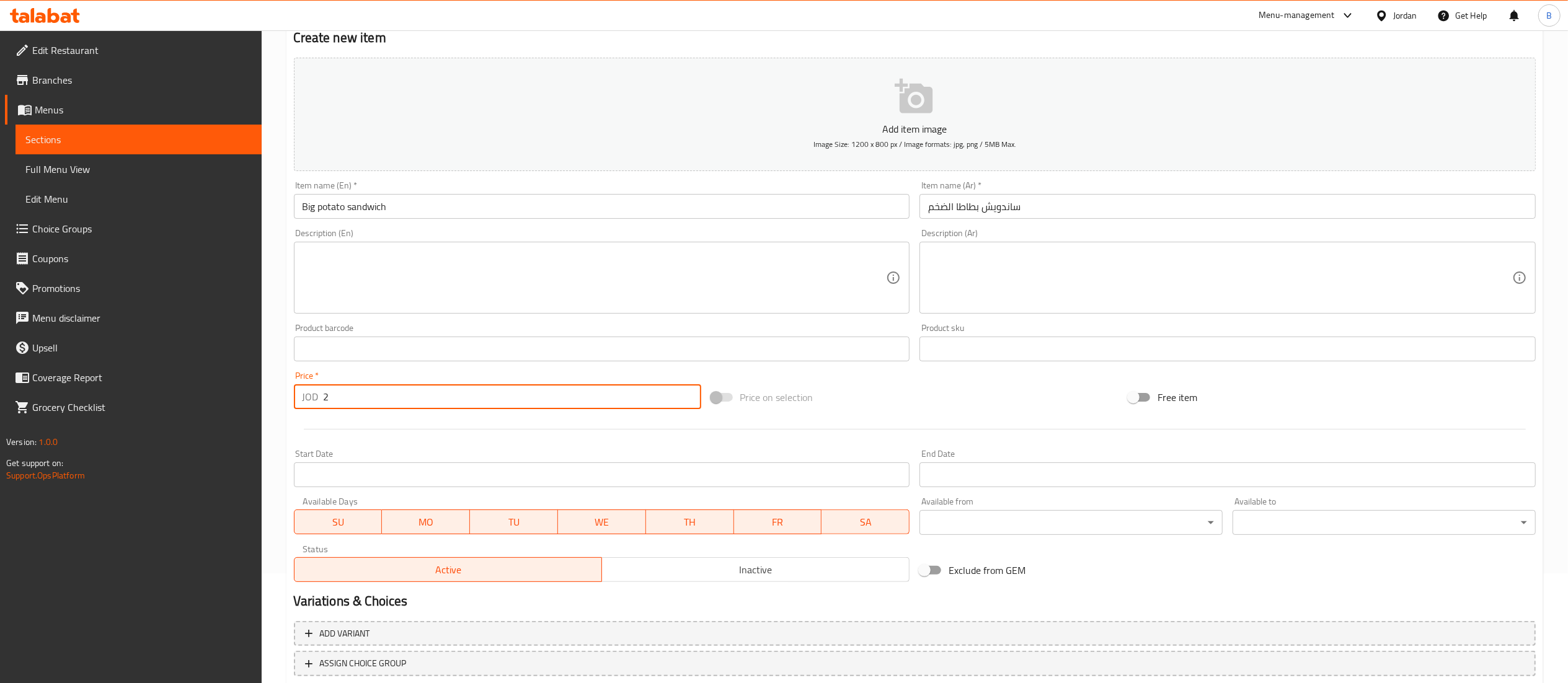
scroll to position [191, 0]
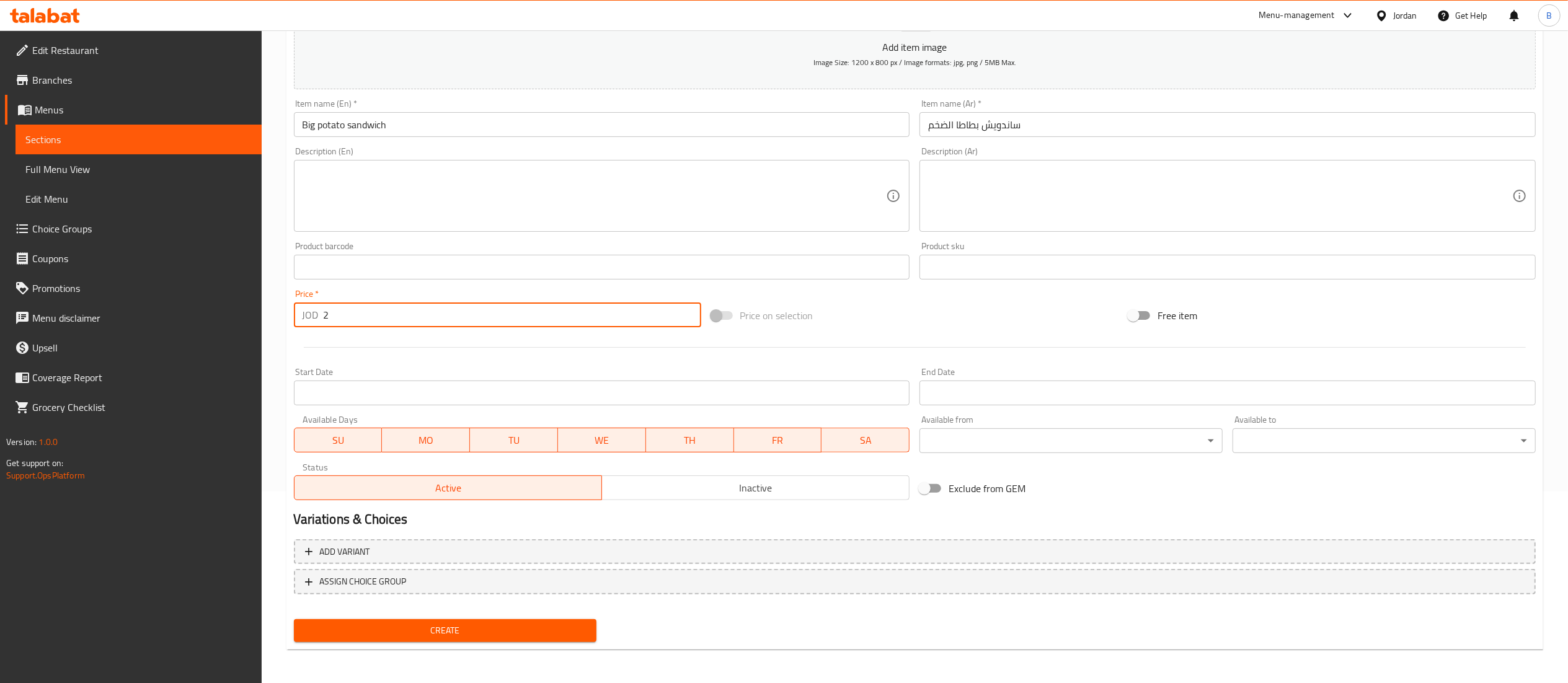
type input "2"
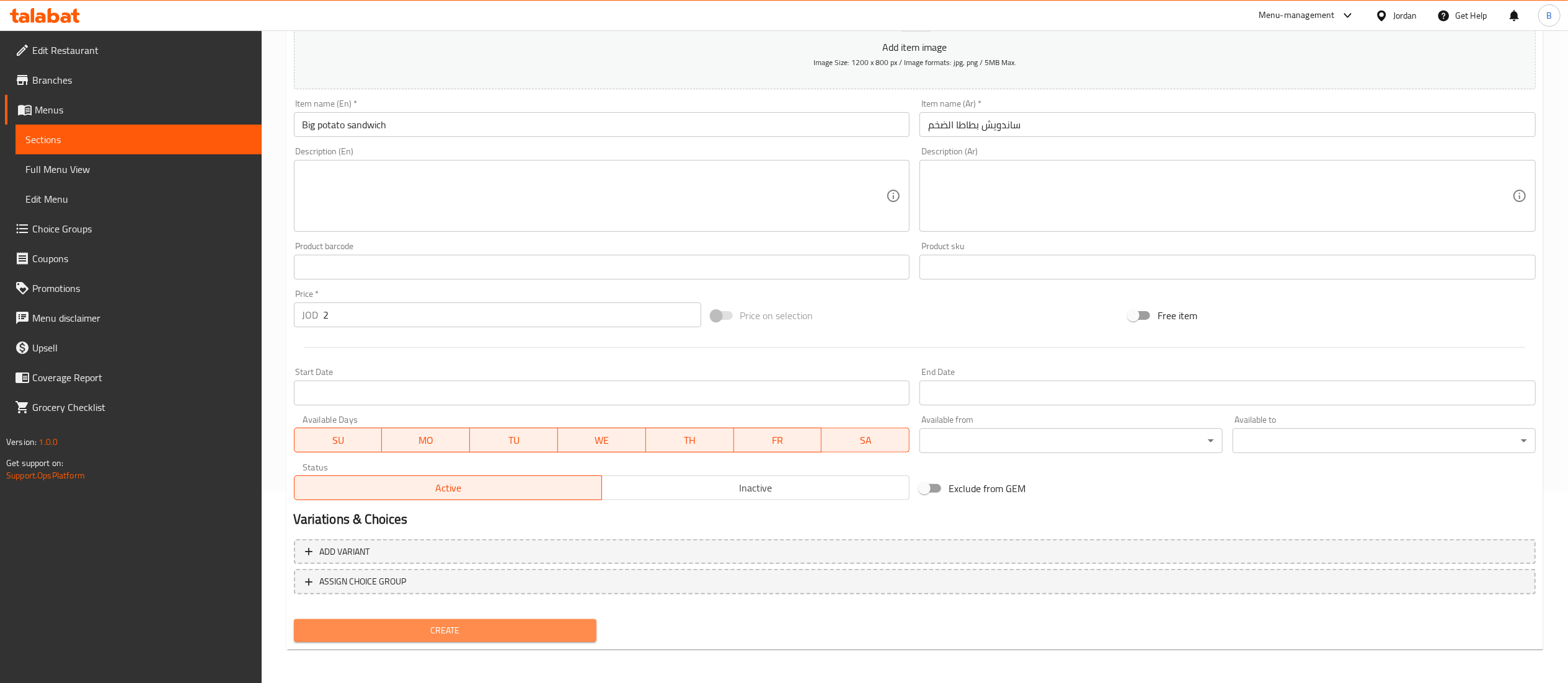
click at [444, 619] on button "Create" at bounding box center [445, 631] width 303 height 23
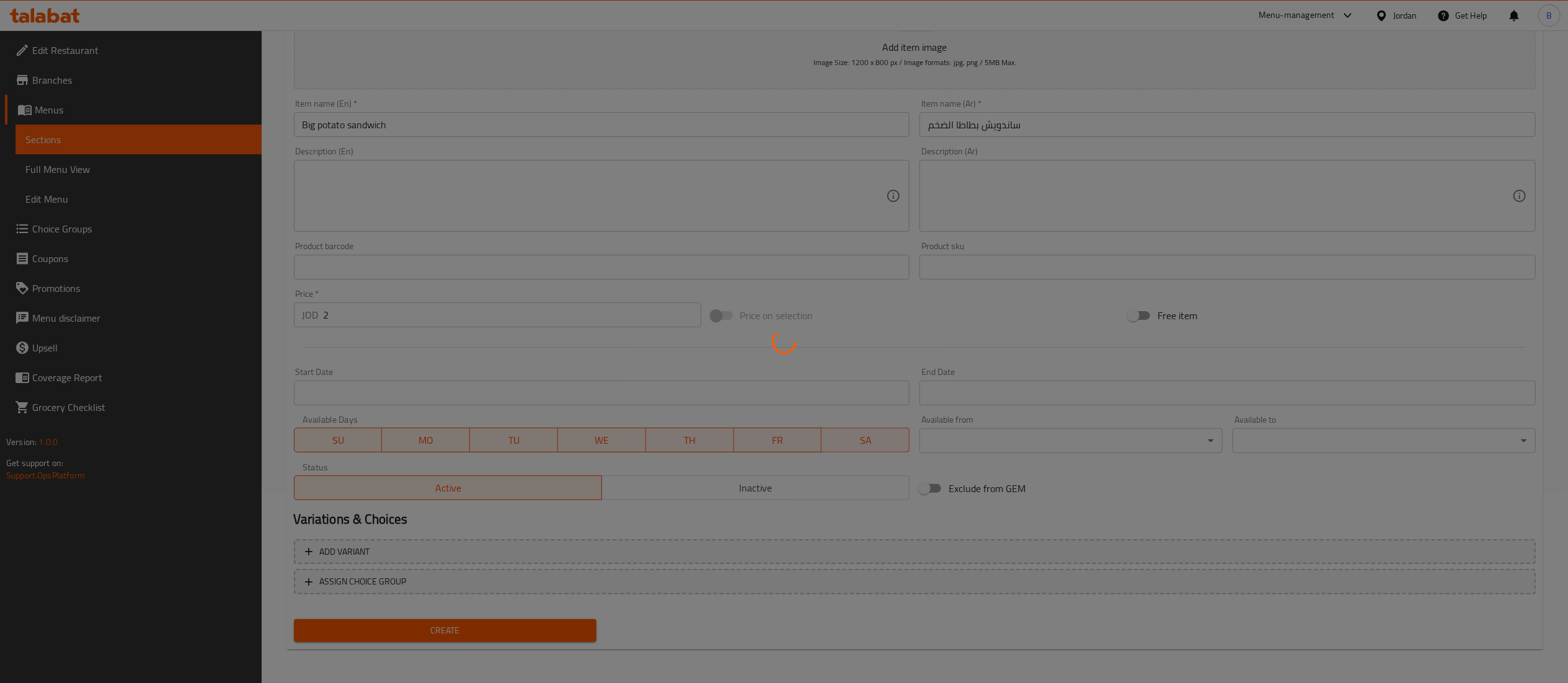
type input "0"
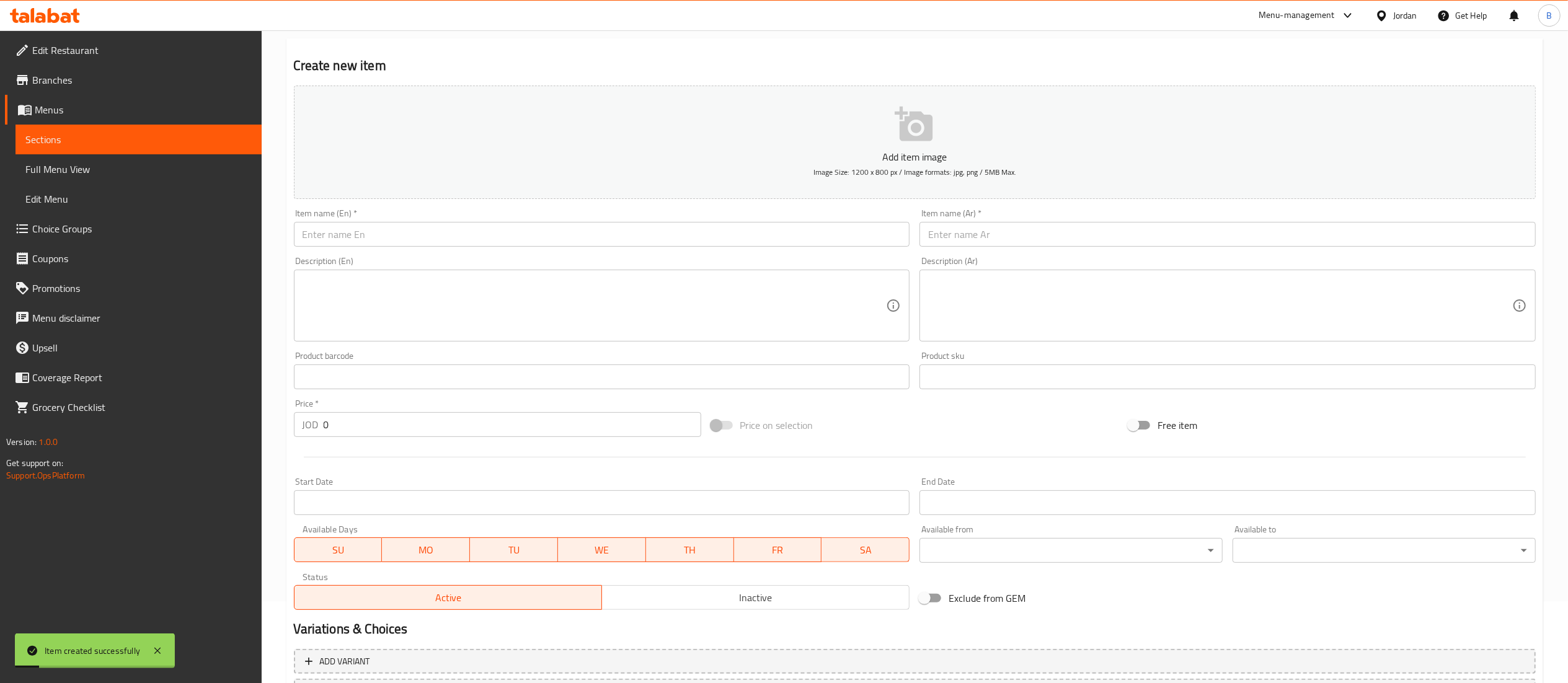
scroll to position [0, 0]
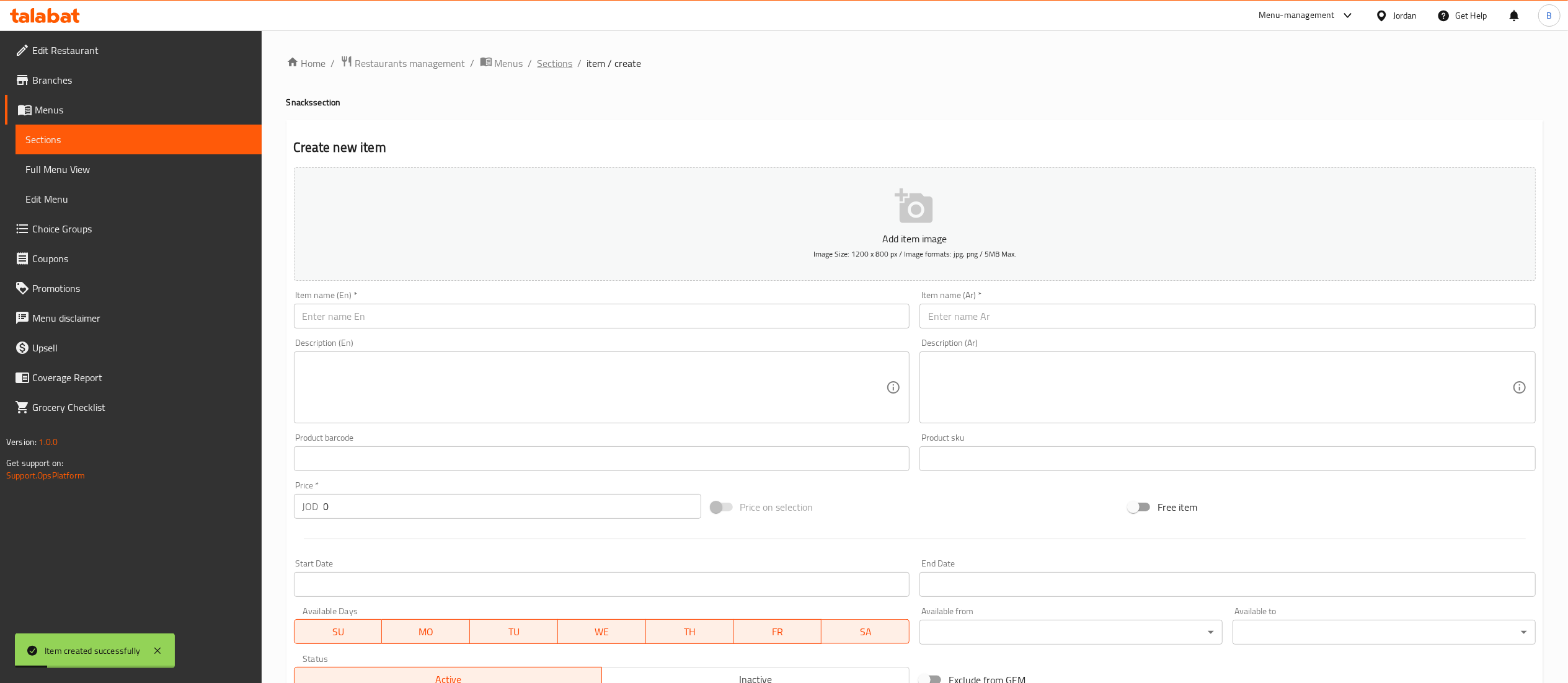
click at [548, 62] on span "Sections" at bounding box center [555, 63] width 36 height 15
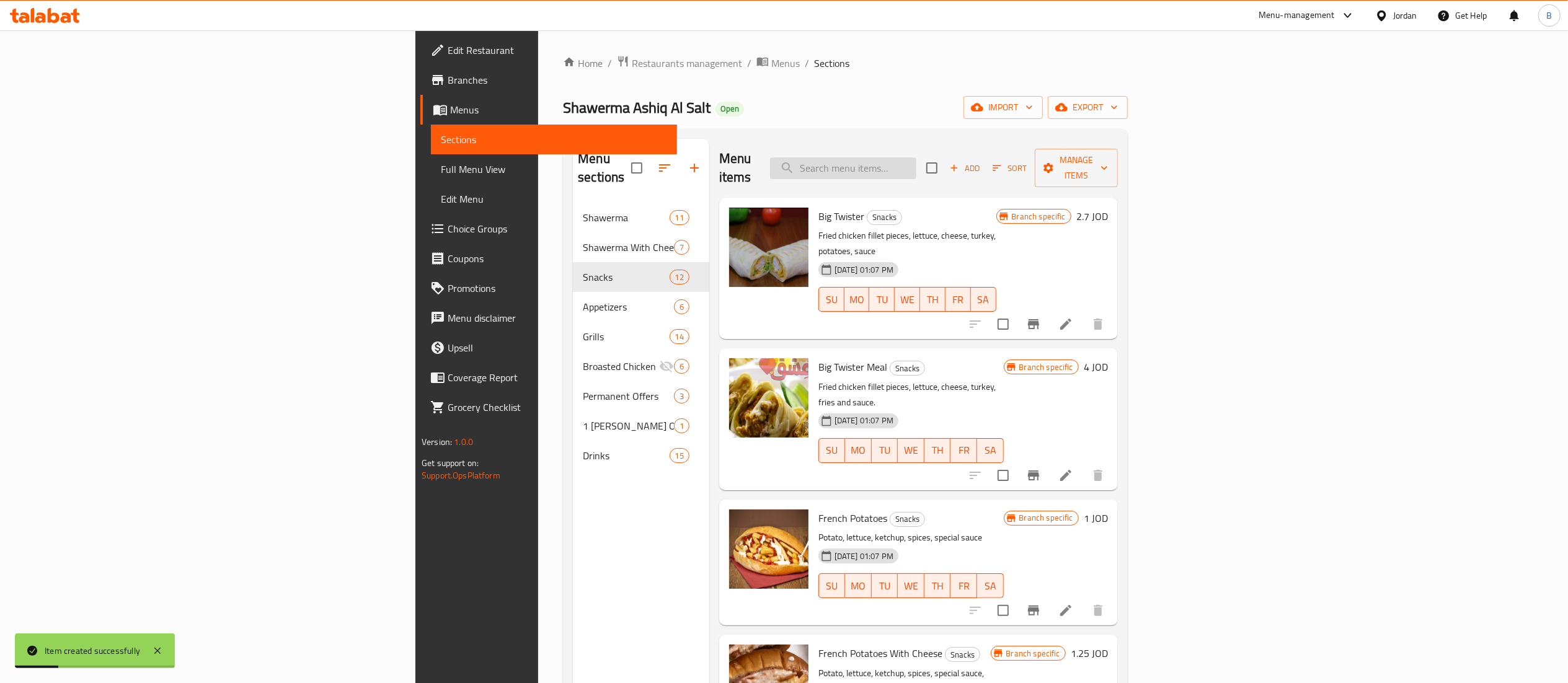
click at [916, 166] on input "search" at bounding box center [843, 168] width 146 height 22
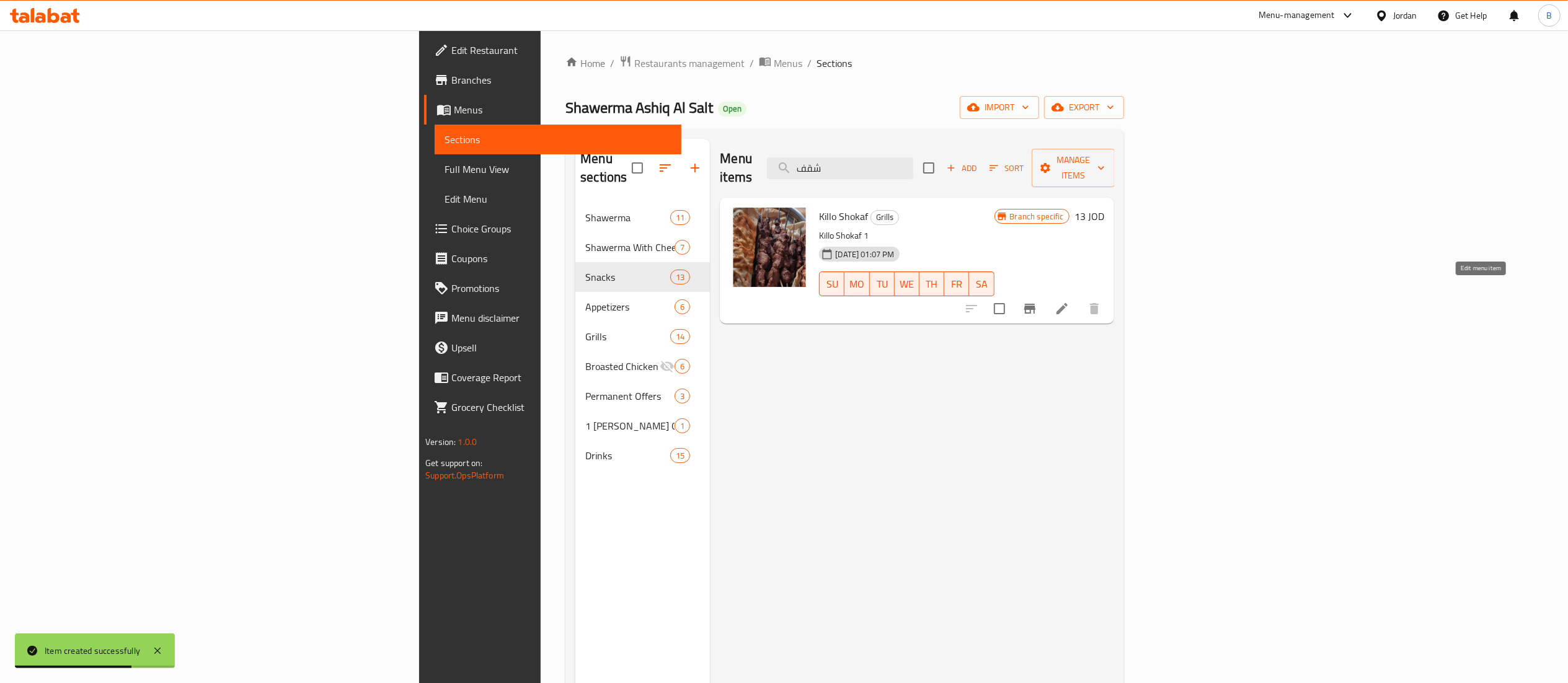
type input "شقف"
click at [1070, 301] on icon at bounding box center [1061, 308] width 15 height 15
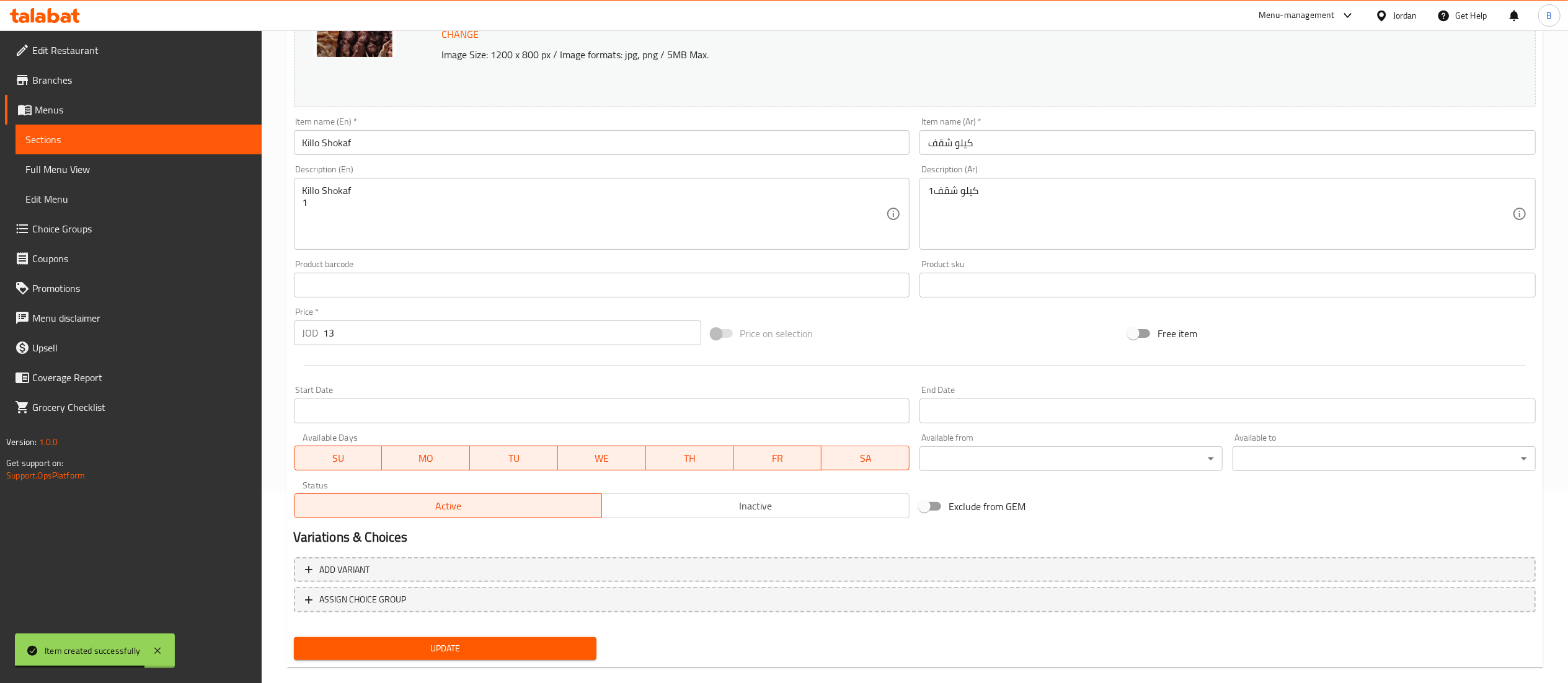
scroll to position [209, 0]
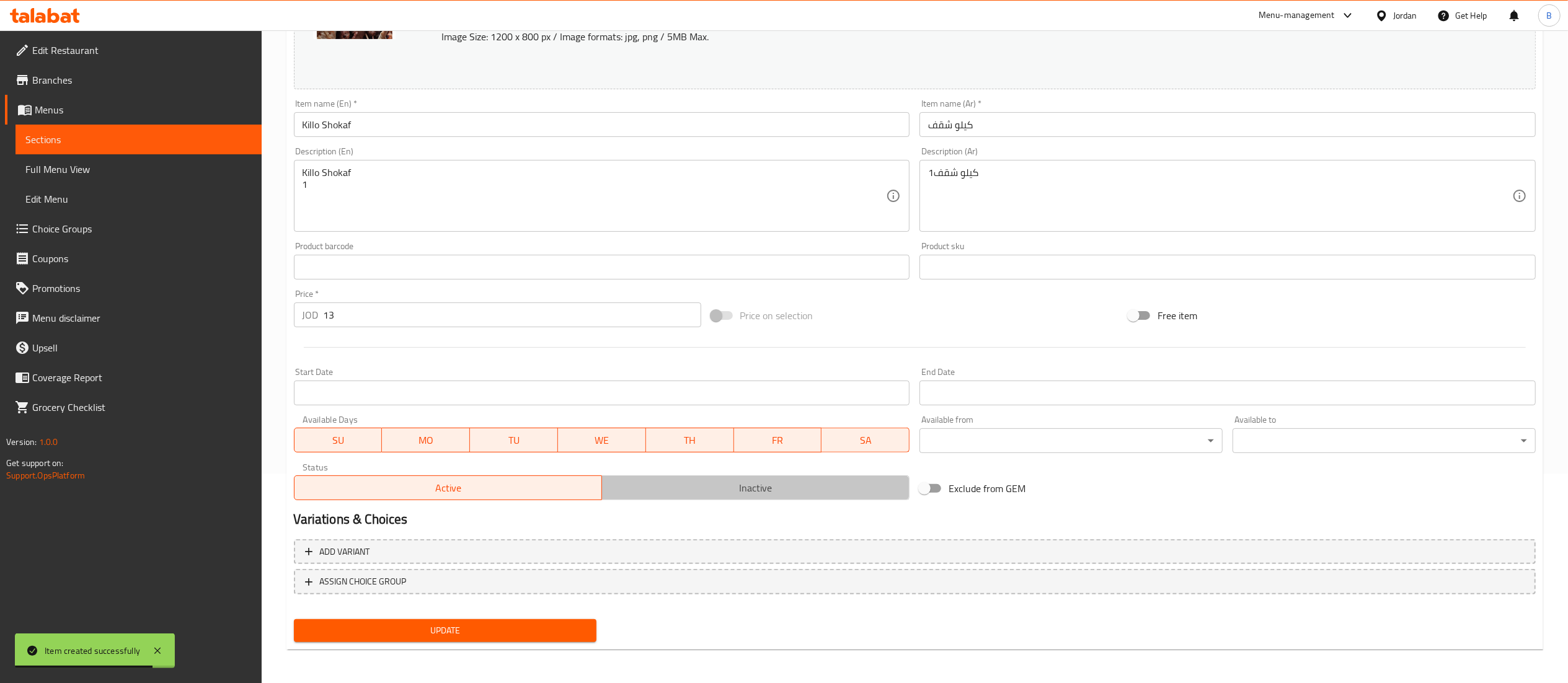
click at [672, 480] on span "Inactive" at bounding box center [755, 488] width 297 height 18
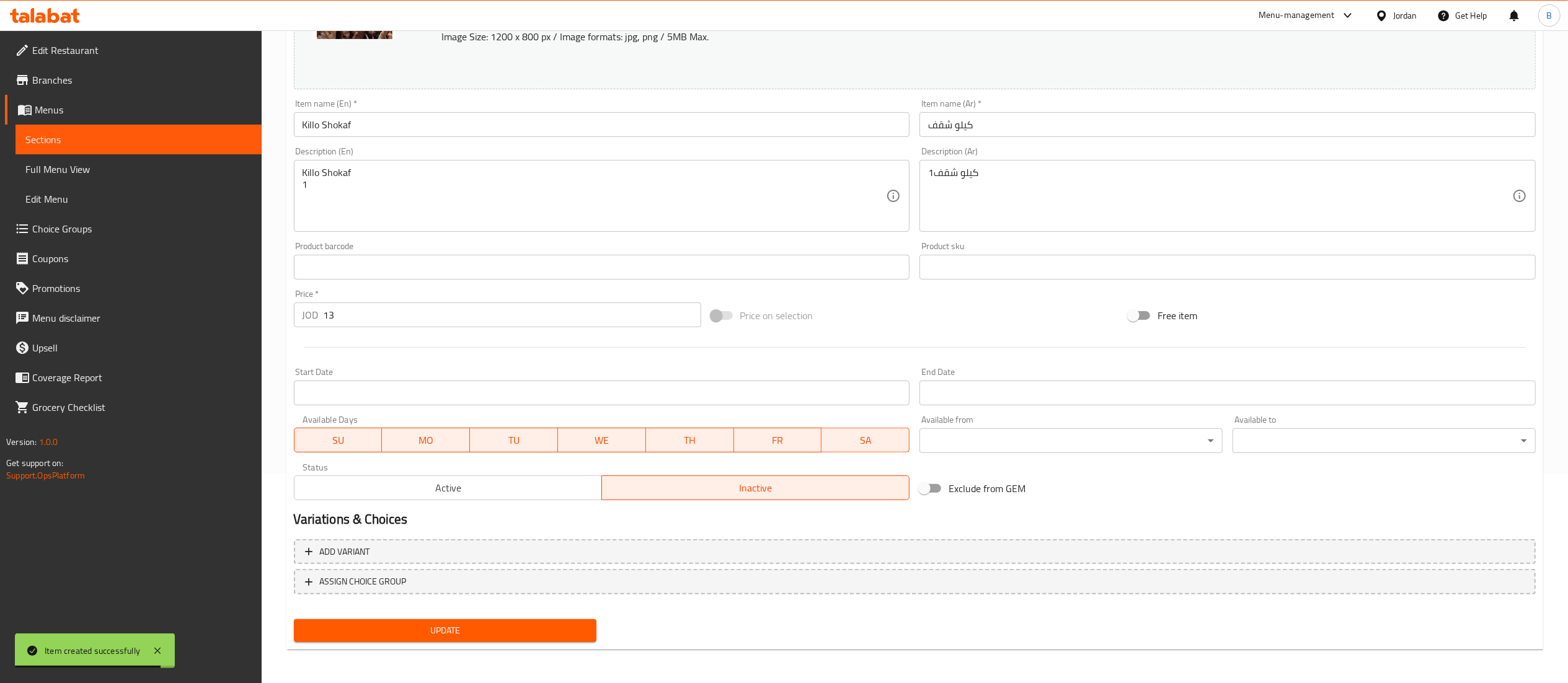
drag, startPoint x: 536, startPoint y: 643, endPoint x: 536, endPoint y: 629, distance: 14.0
click at [536, 641] on div "Update" at bounding box center [446, 631] width 313 height 33
click at [537, 626] on span "Update" at bounding box center [445, 630] width 284 height 15
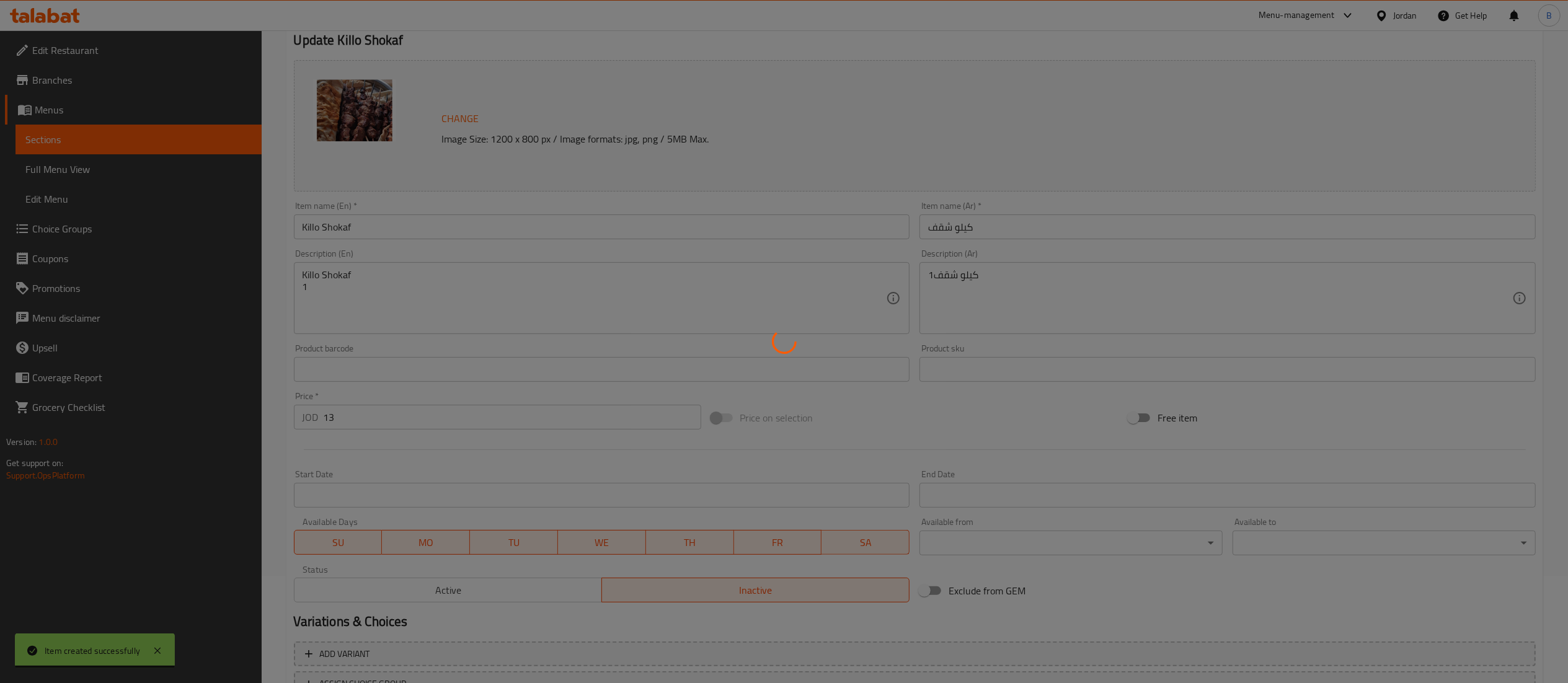
scroll to position [0, 0]
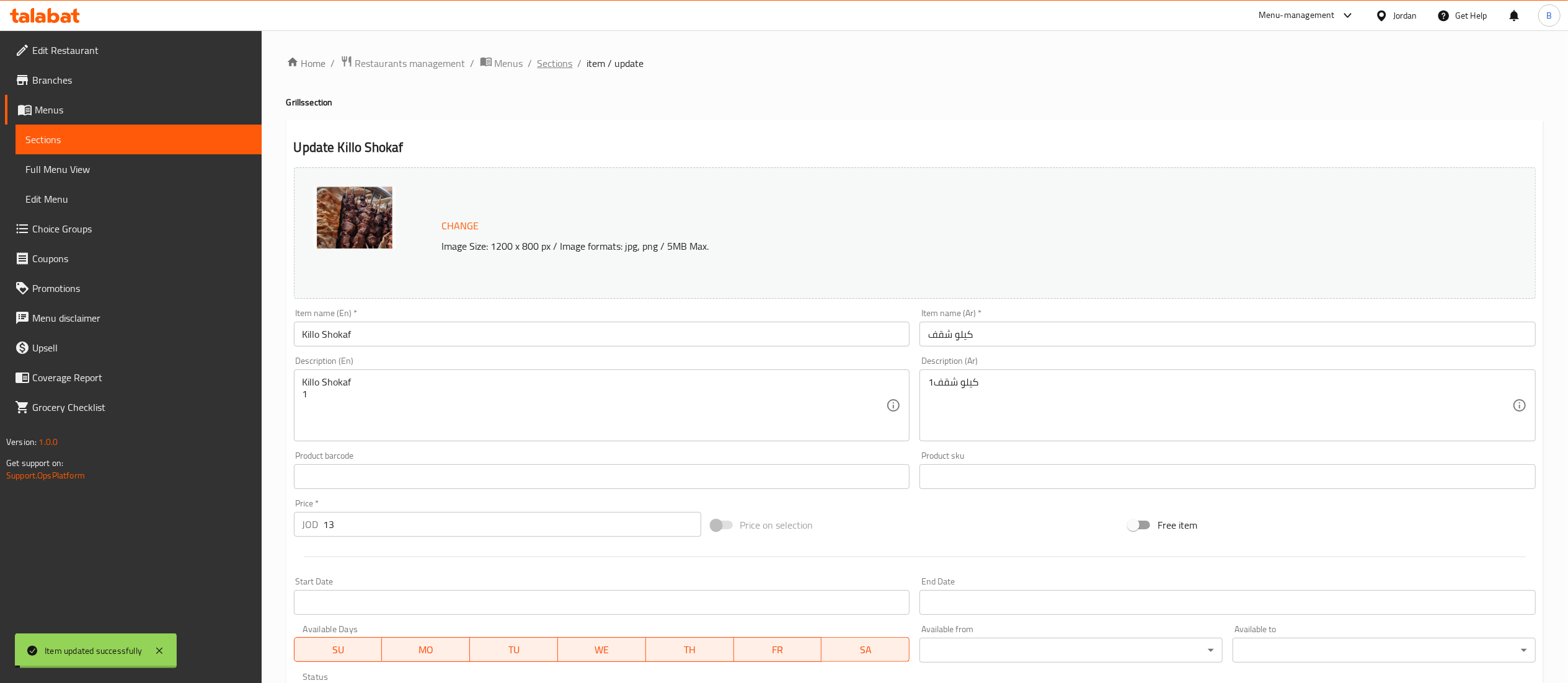
click at [564, 57] on span "Sections" at bounding box center [555, 63] width 36 height 15
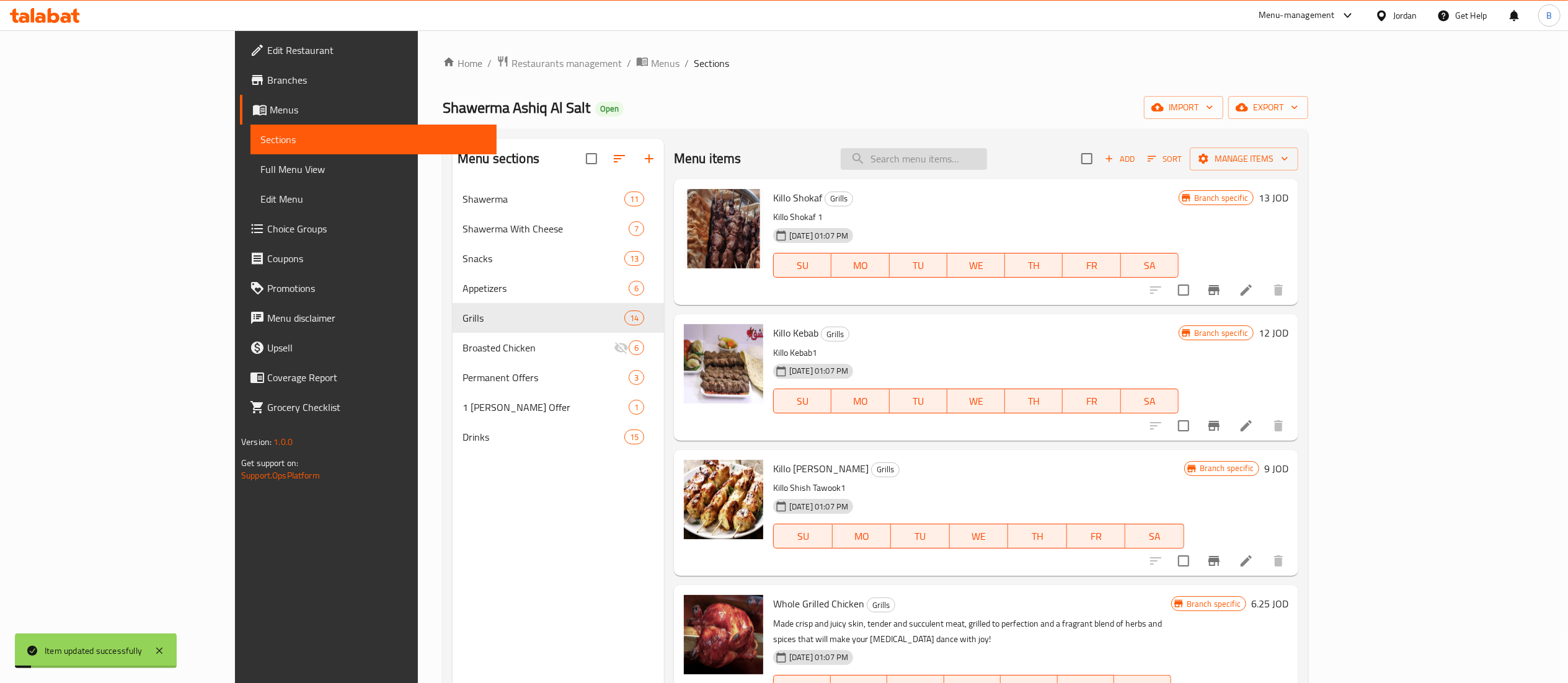
click at [982, 153] on input "search" at bounding box center [914, 158] width 146 height 22
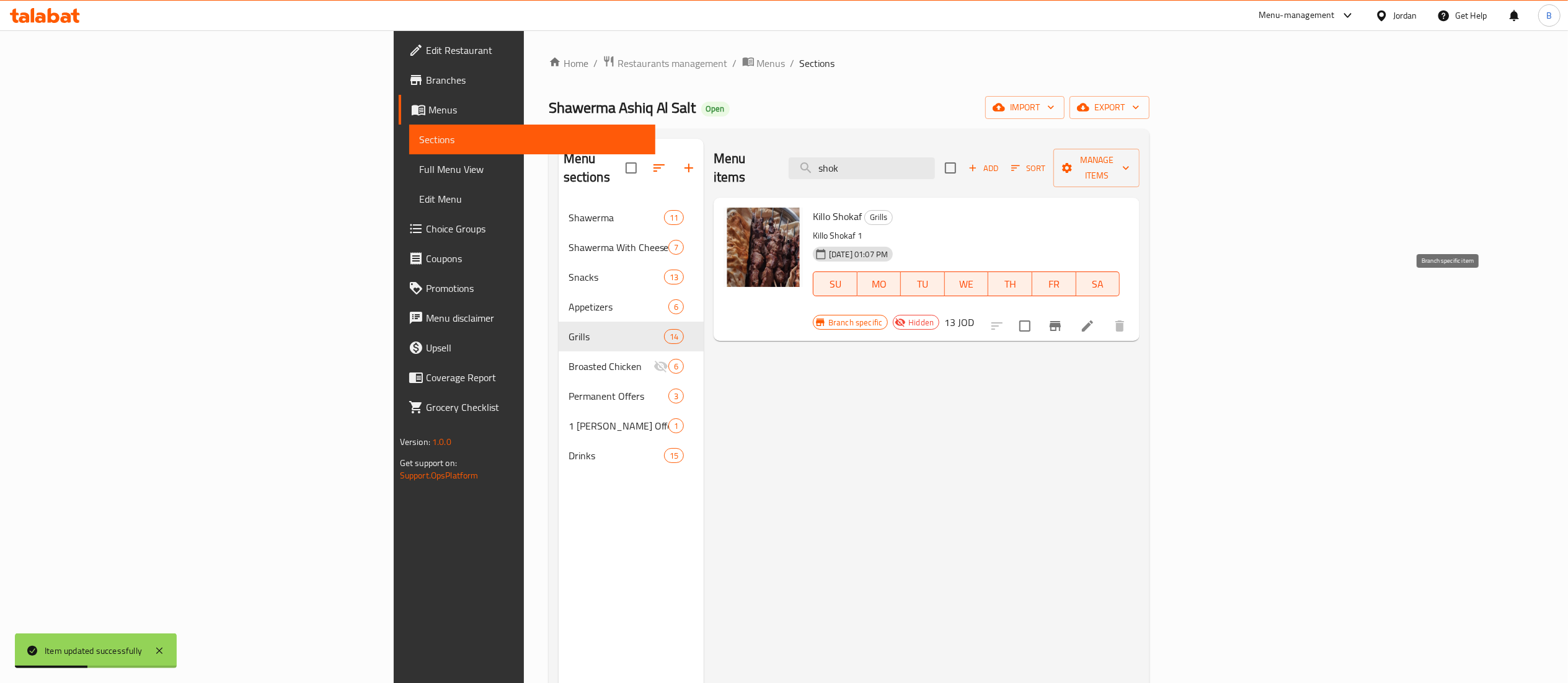
click at [1061, 321] on icon "Branch-specific-item" at bounding box center [1055, 326] width 11 height 10
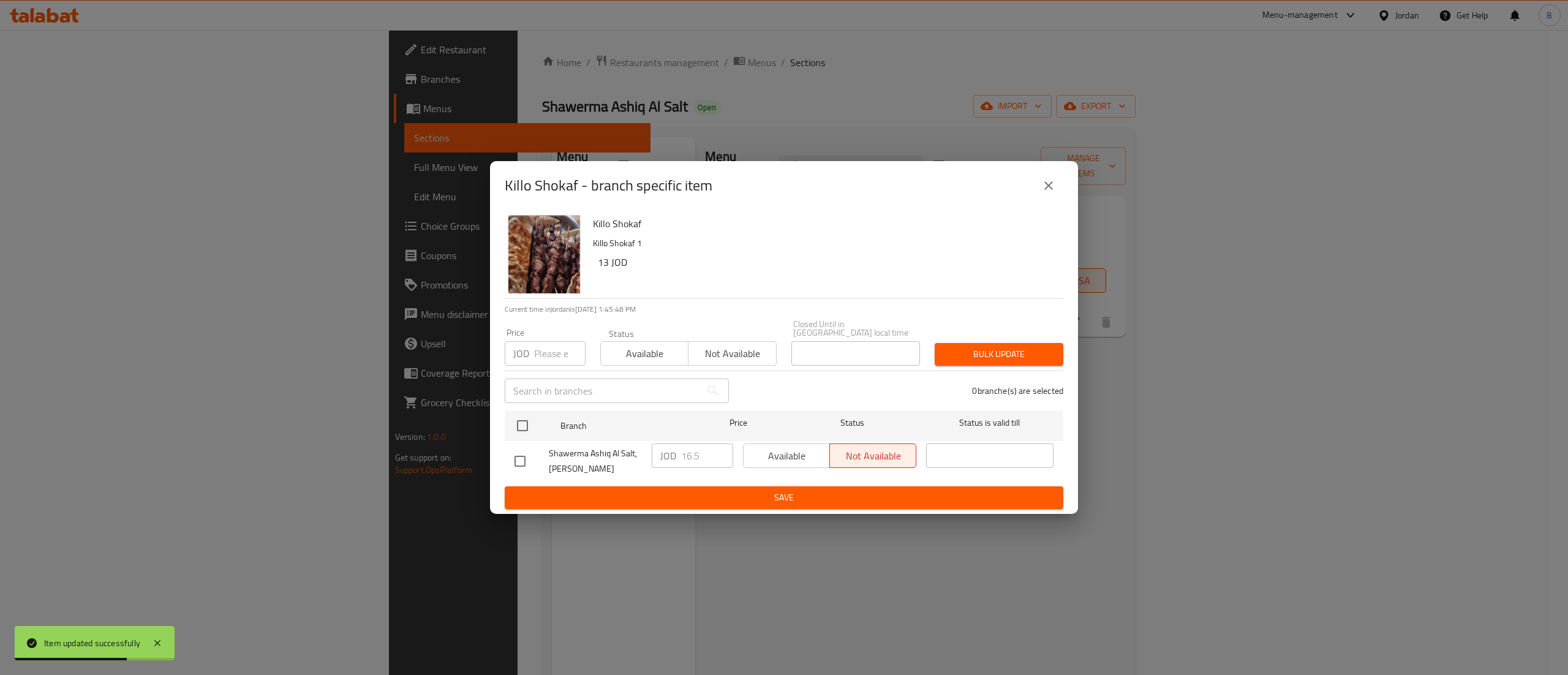
click at [1046, 191] on icon "close" at bounding box center [1049, 185] width 14 height 14
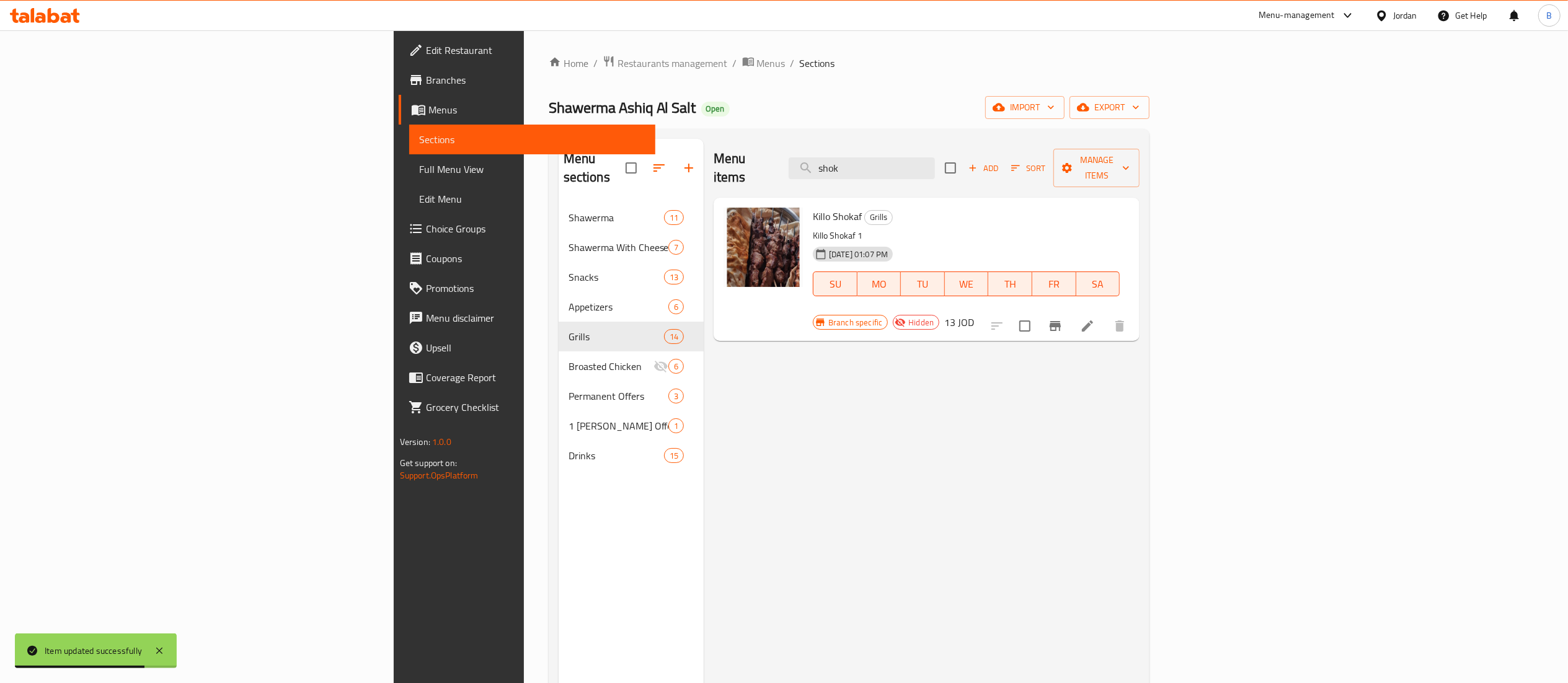
click at [1070, 311] on button "Branch-specific-item" at bounding box center [1055, 325] width 30 height 30
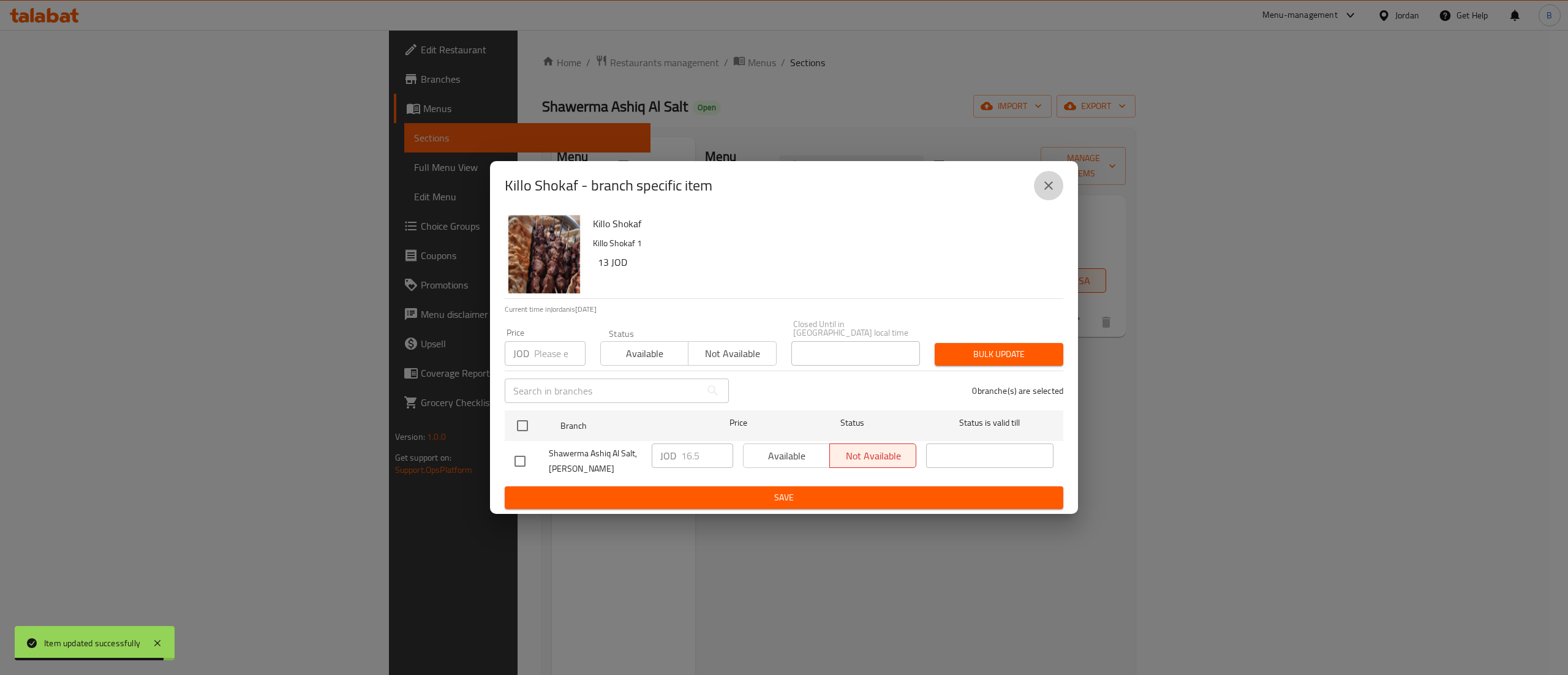
click at [1049, 190] on icon "close" at bounding box center [1048, 185] width 9 height 9
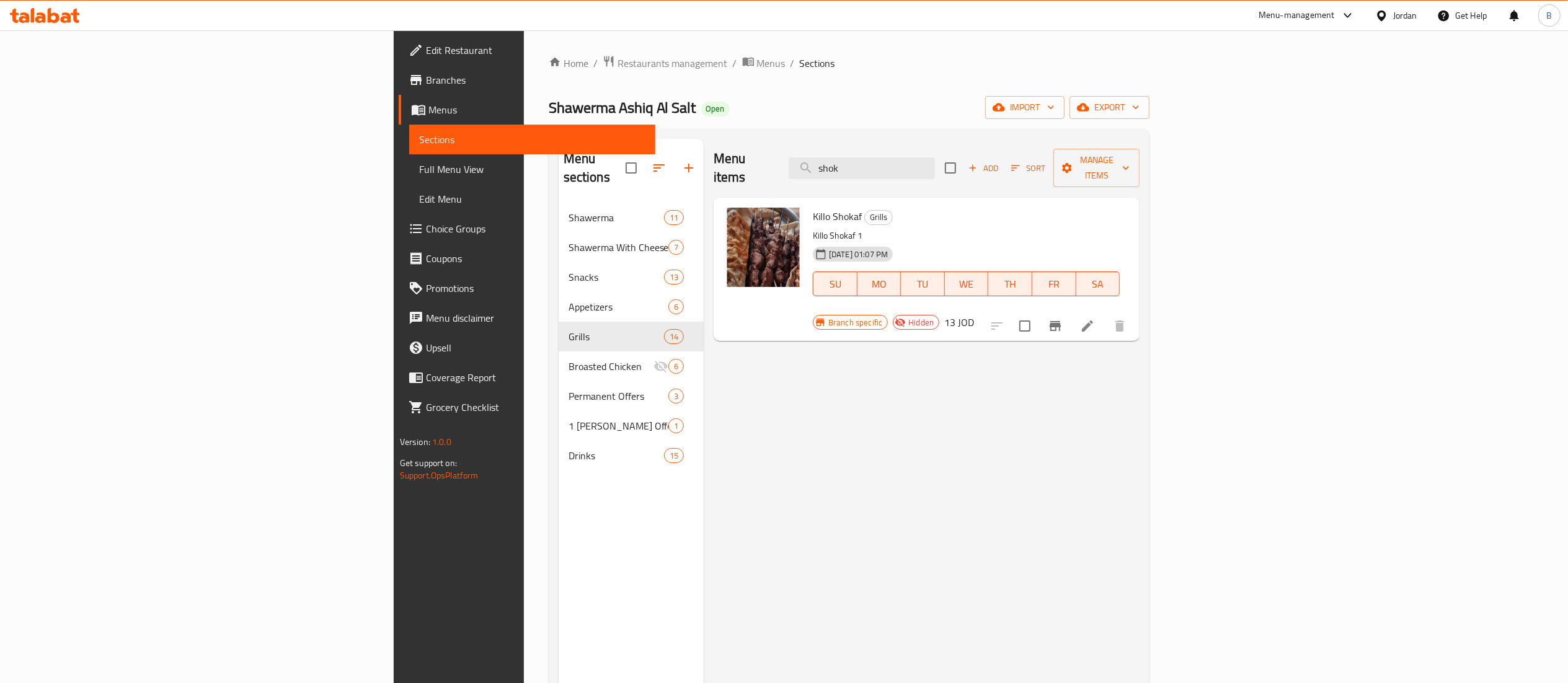
drag, startPoint x: 1011, startPoint y: 156, endPoint x: 735, endPoint y: 157, distance: 276.0
click at [775, 156] on div "Menu items shok Add Sort Manage items" at bounding box center [926, 168] width 426 height 59
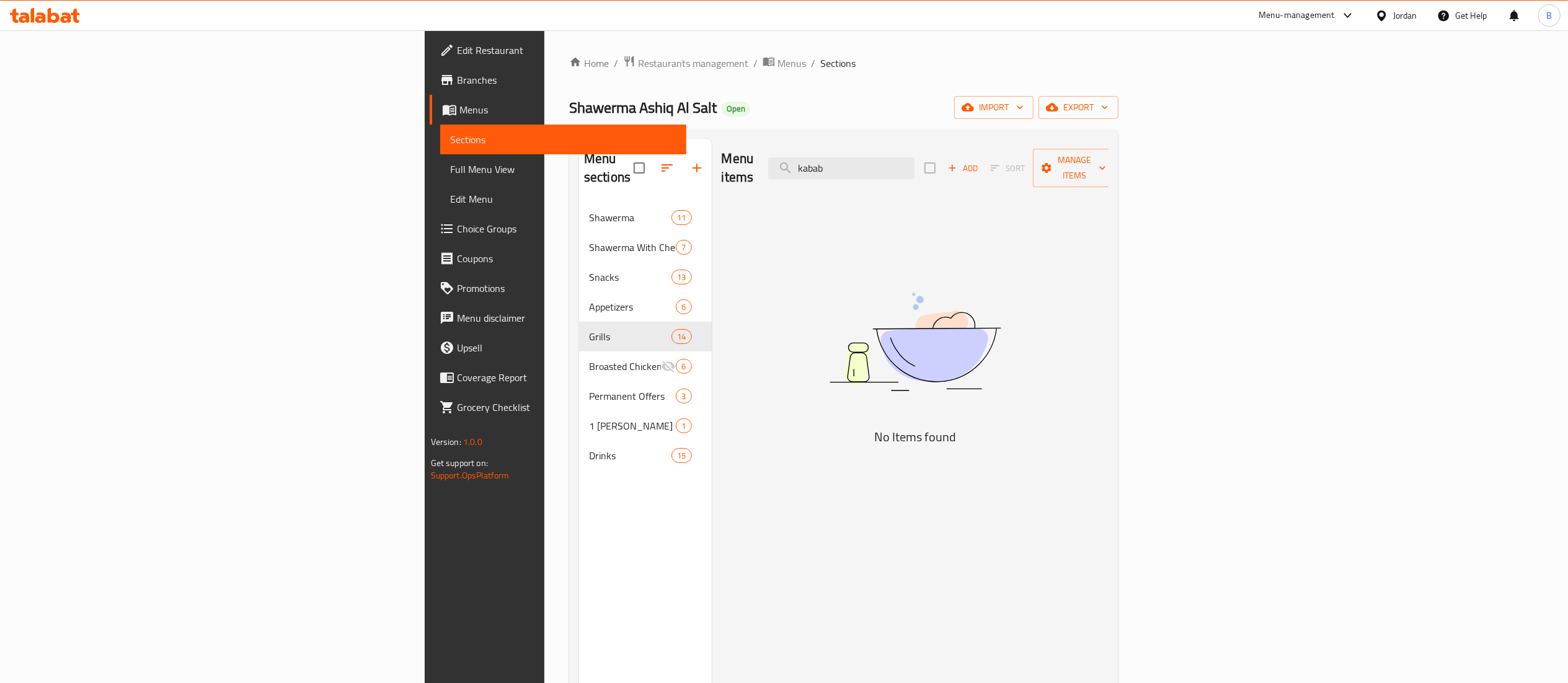
drag, startPoint x: 994, startPoint y: 161, endPoint x: 0, endPoint y: 284, distance: 1001.6
click at [579, 195] on div "Menu sections Shawerma 11 Shawerma With Cheese 7 Snacks 13 Appetizers 6 Grills …" at bounding box center [843, 480] width 529 height 683
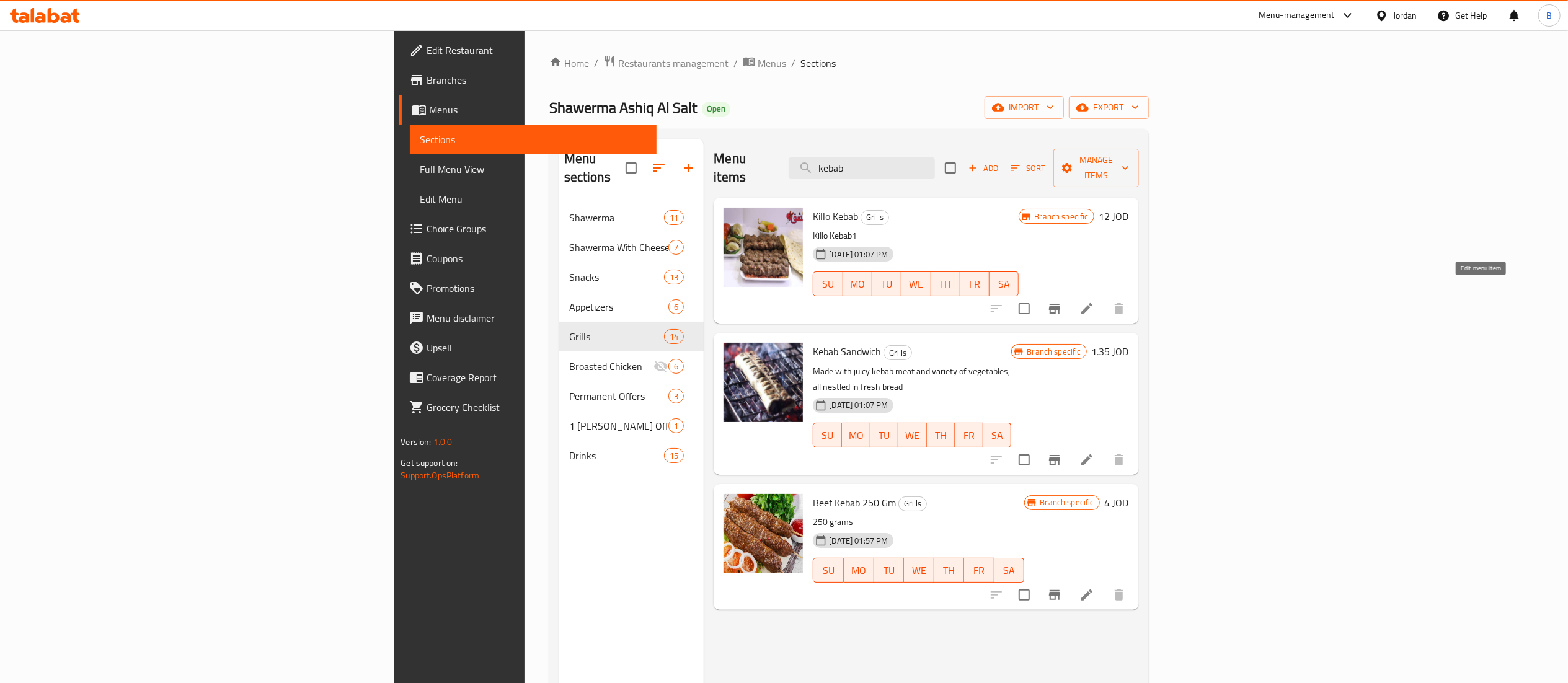
type input "kebab"
click at [1095, 301] on icon at bounding box center [1087, 308] width 15 height 15
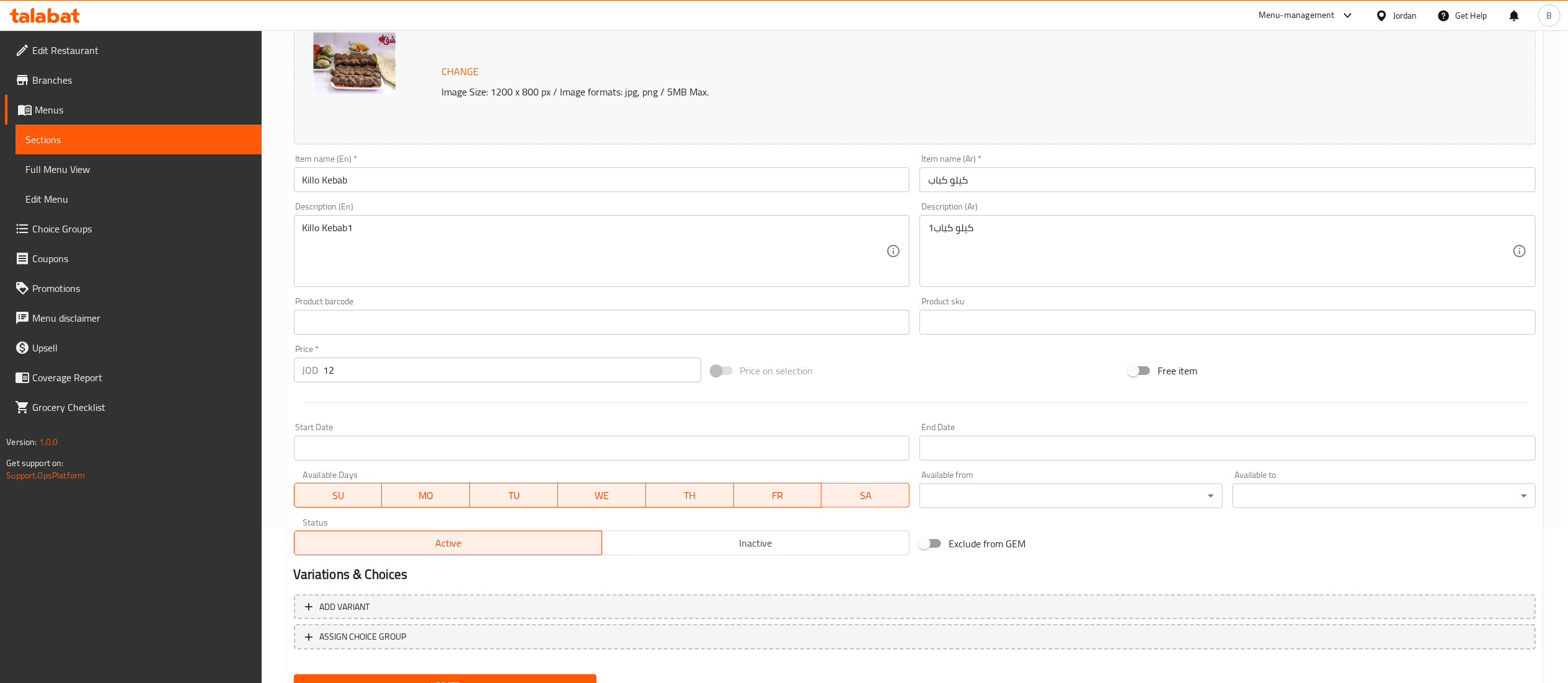
scroll to position [209, 0]
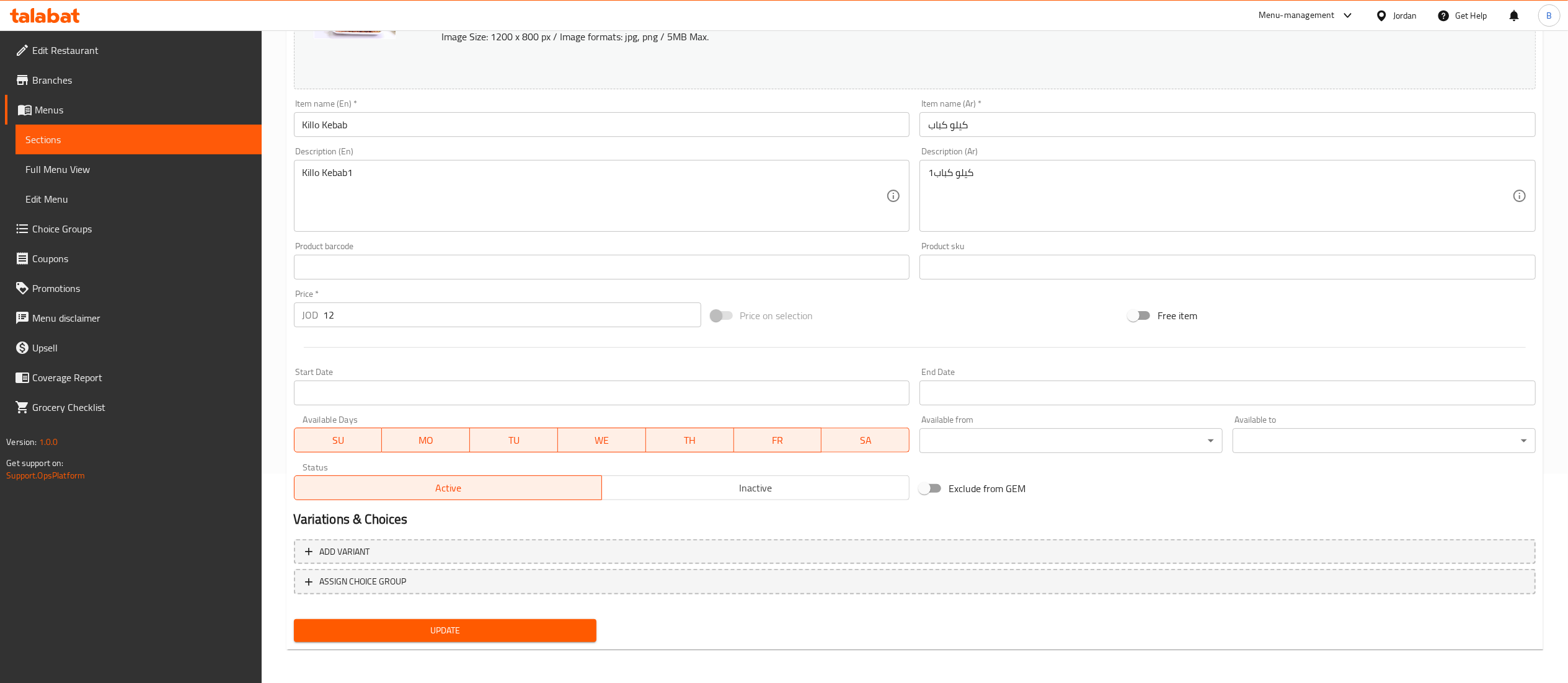
click at [745, 488] on span "Inactive" at bounding box center [755, 488] width 297 height 18
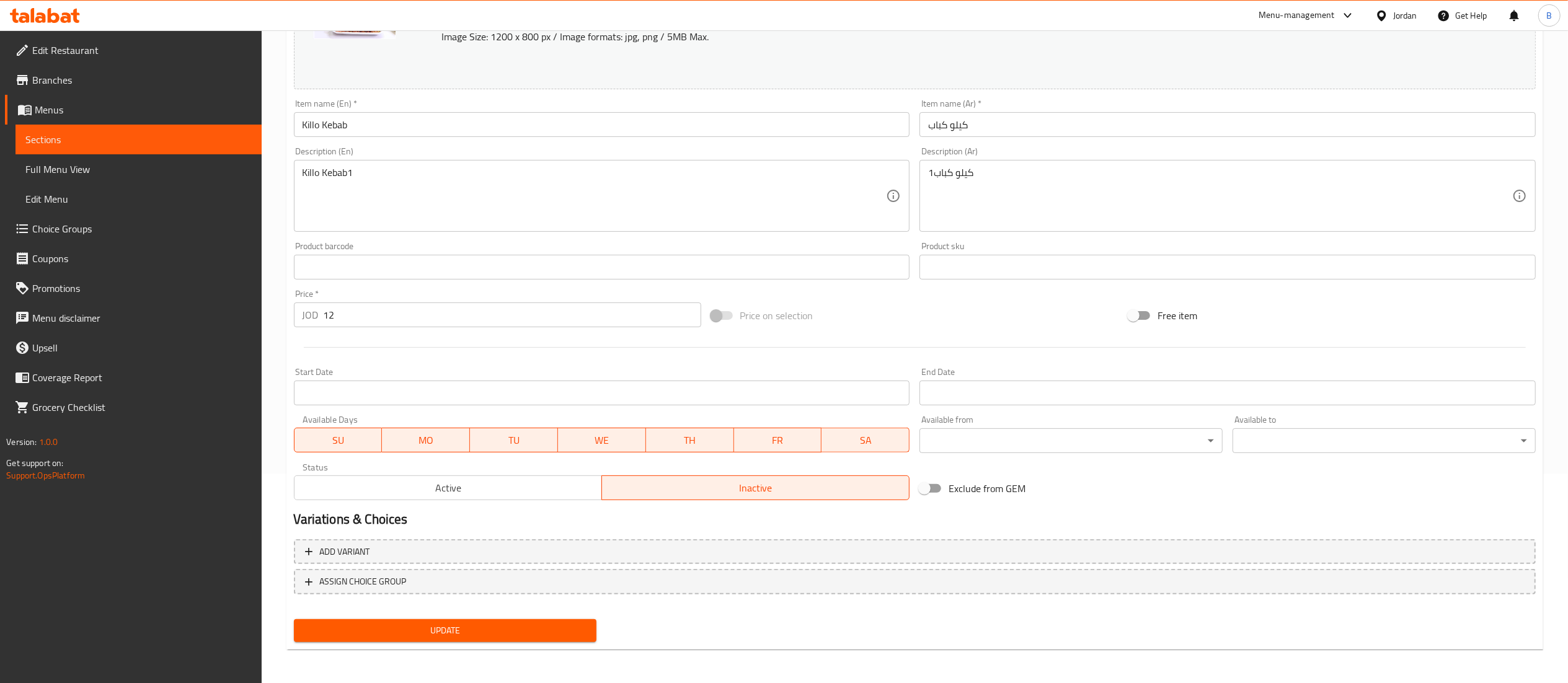
drag, startPoint x: 477, startPoint y: 634, endPoint x: 476, endPoint y: 617, distance: 17.0
click at [475, 633] on span "Update" at bounding box center [445, 630] width 284 height 15
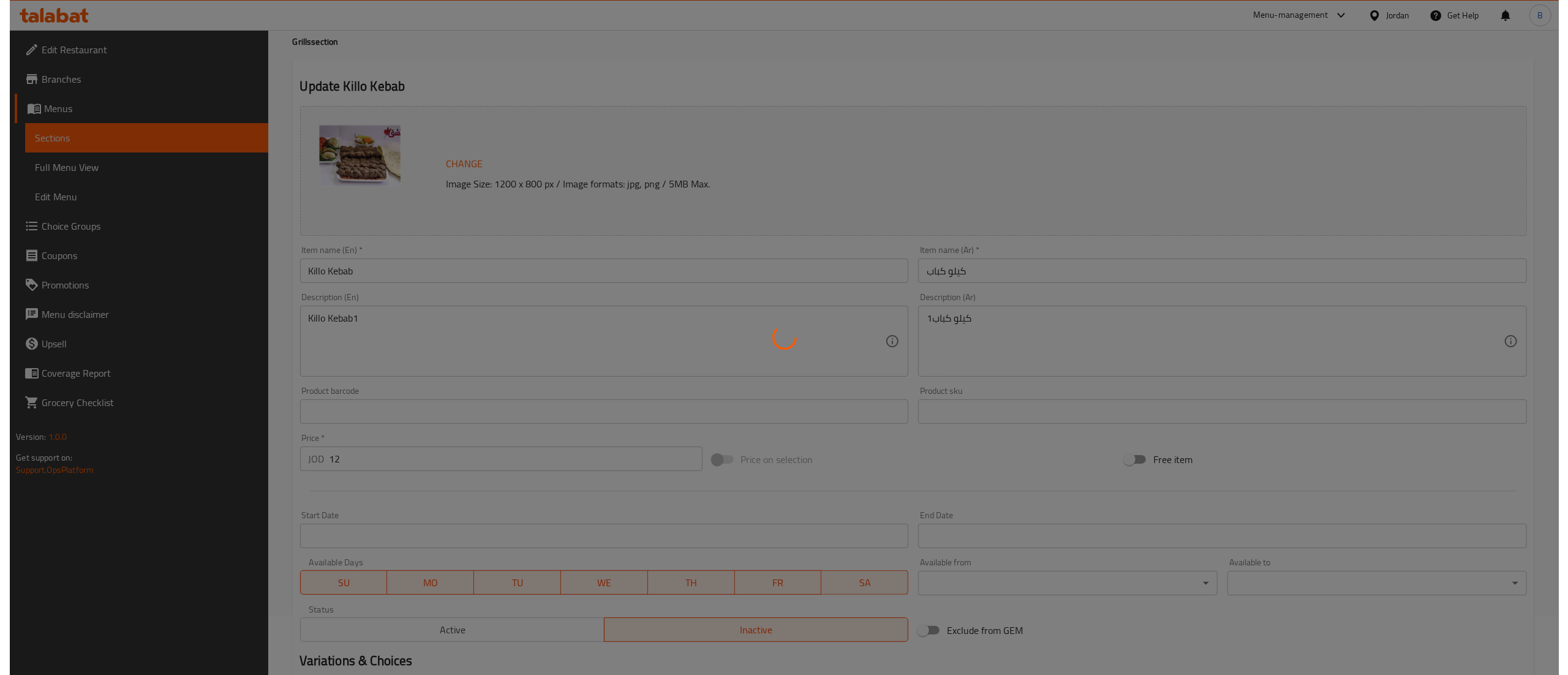
scroll to position [0, 0]
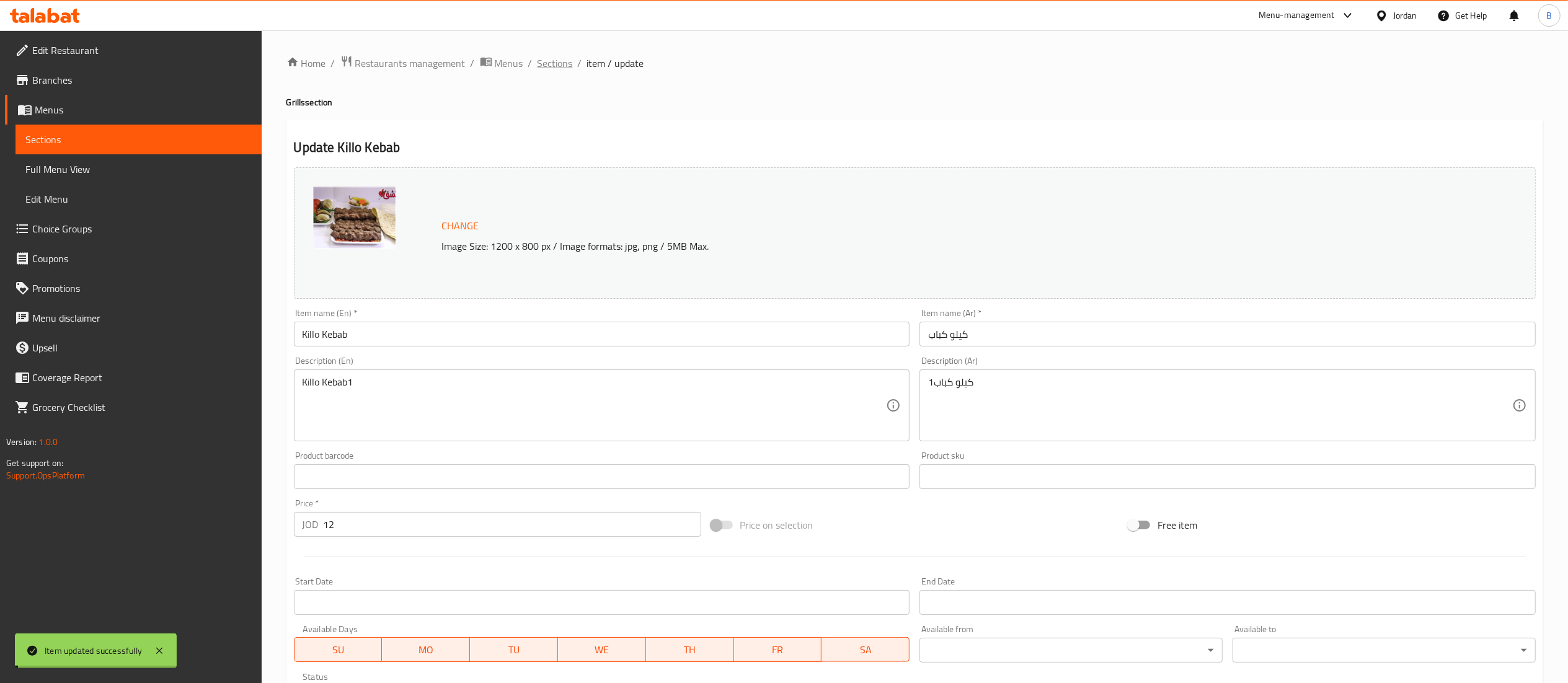
click at [556, 66] on span "Sections" at bounding box center [555, 63] width 36 height 15
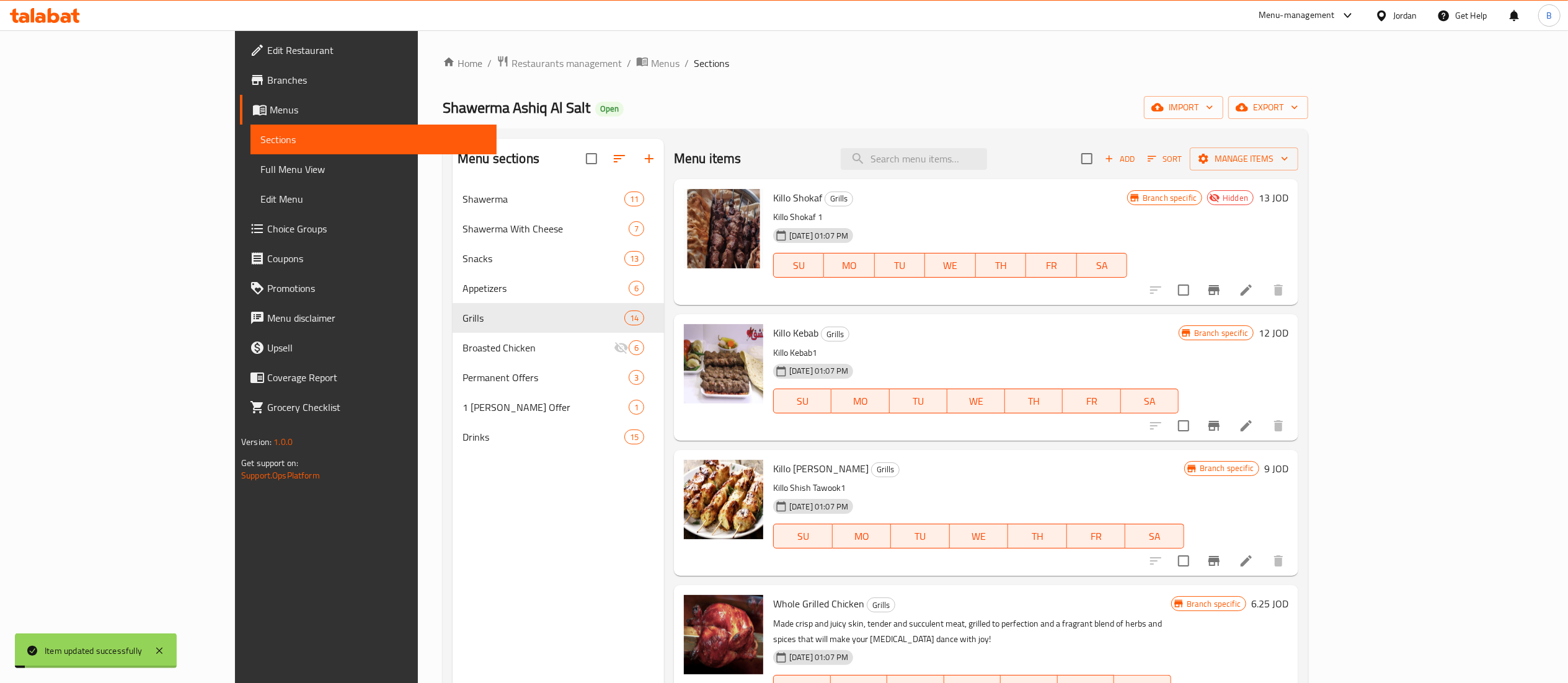
click at [1018, 172] on div "Menu items Add Sort Manage items" at bounding box center [986, 159] width 624 height 40
click at [987, 164] on input "search" at bounding box center [914, 158] width 146 height 22
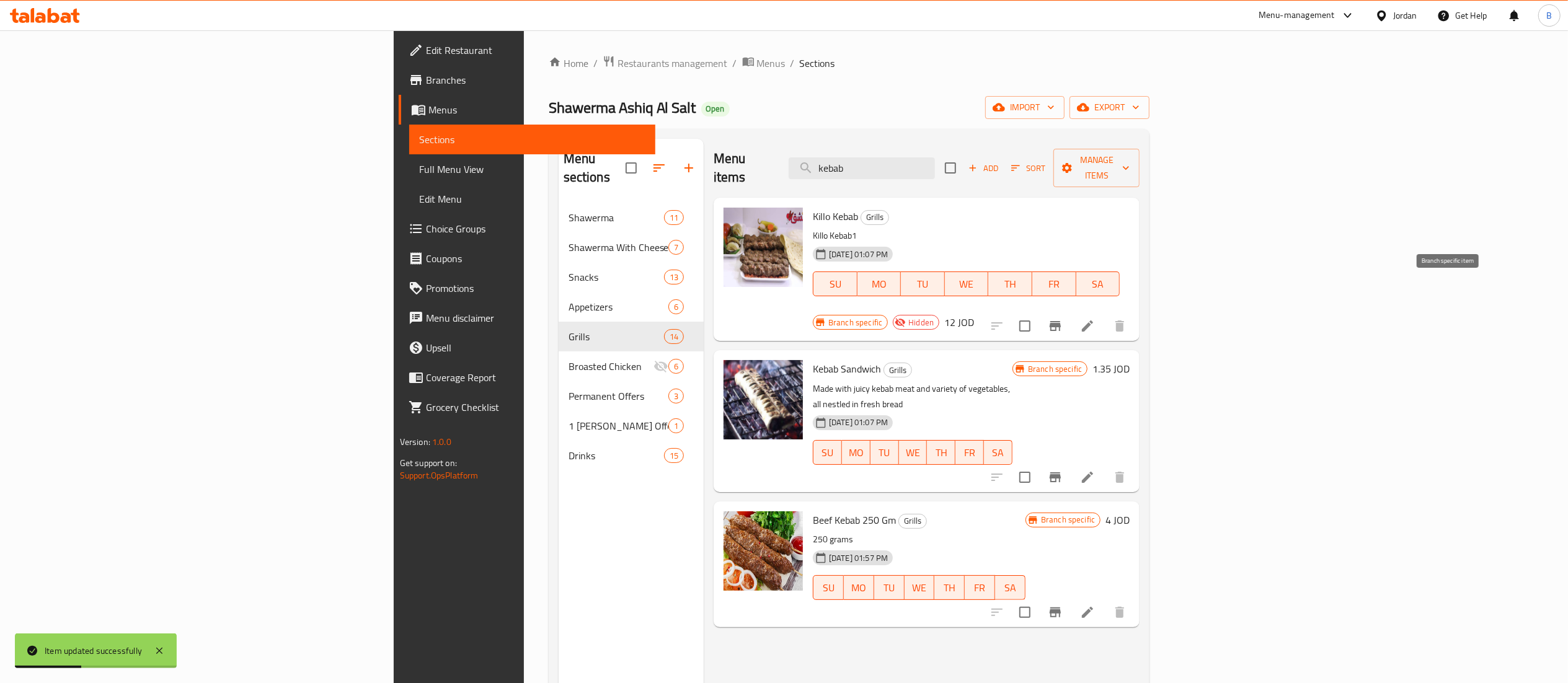
click at [1062, 318] on icon "Branch-specific-item" at bounding box center [1055, 325] width 15 height 15
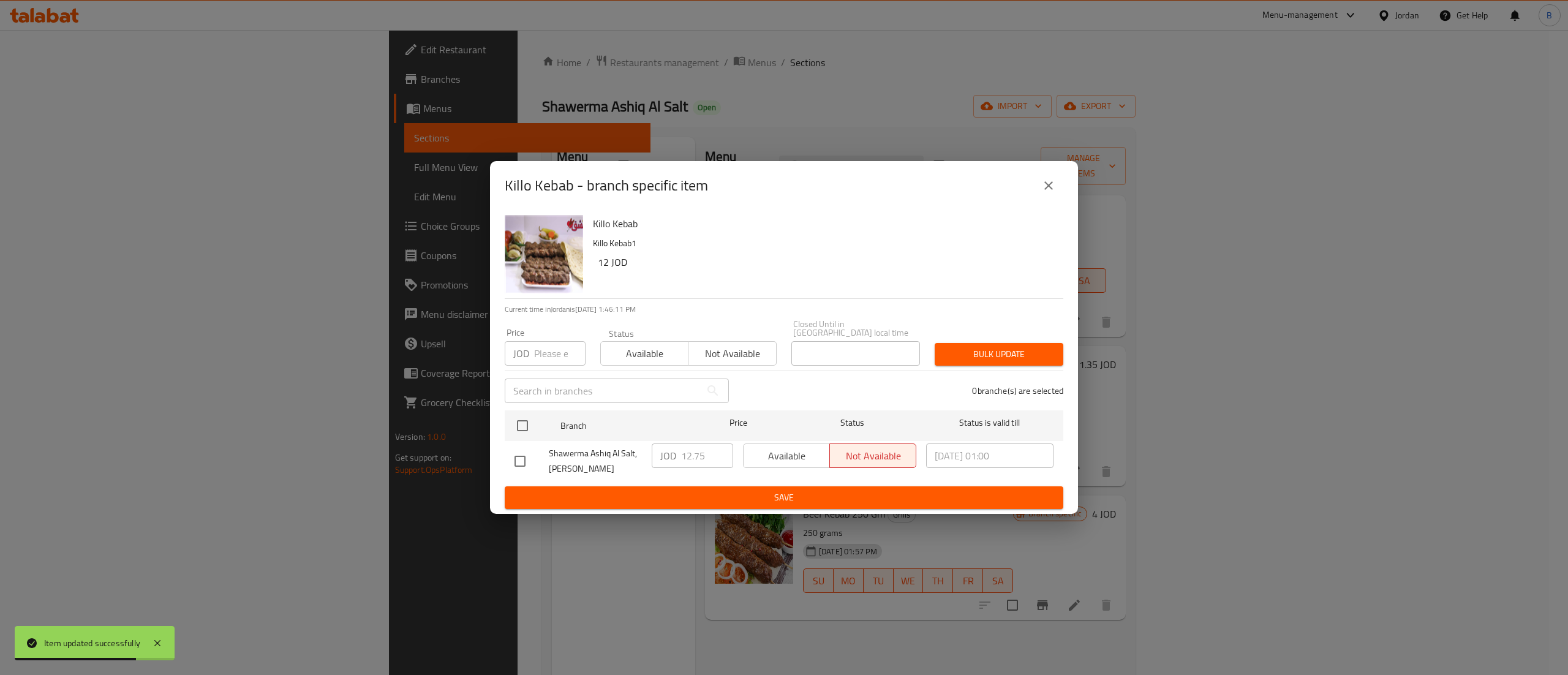
click at [1042, 190] on icon "close" at bounding box center [1049, 185] width 14 height 14
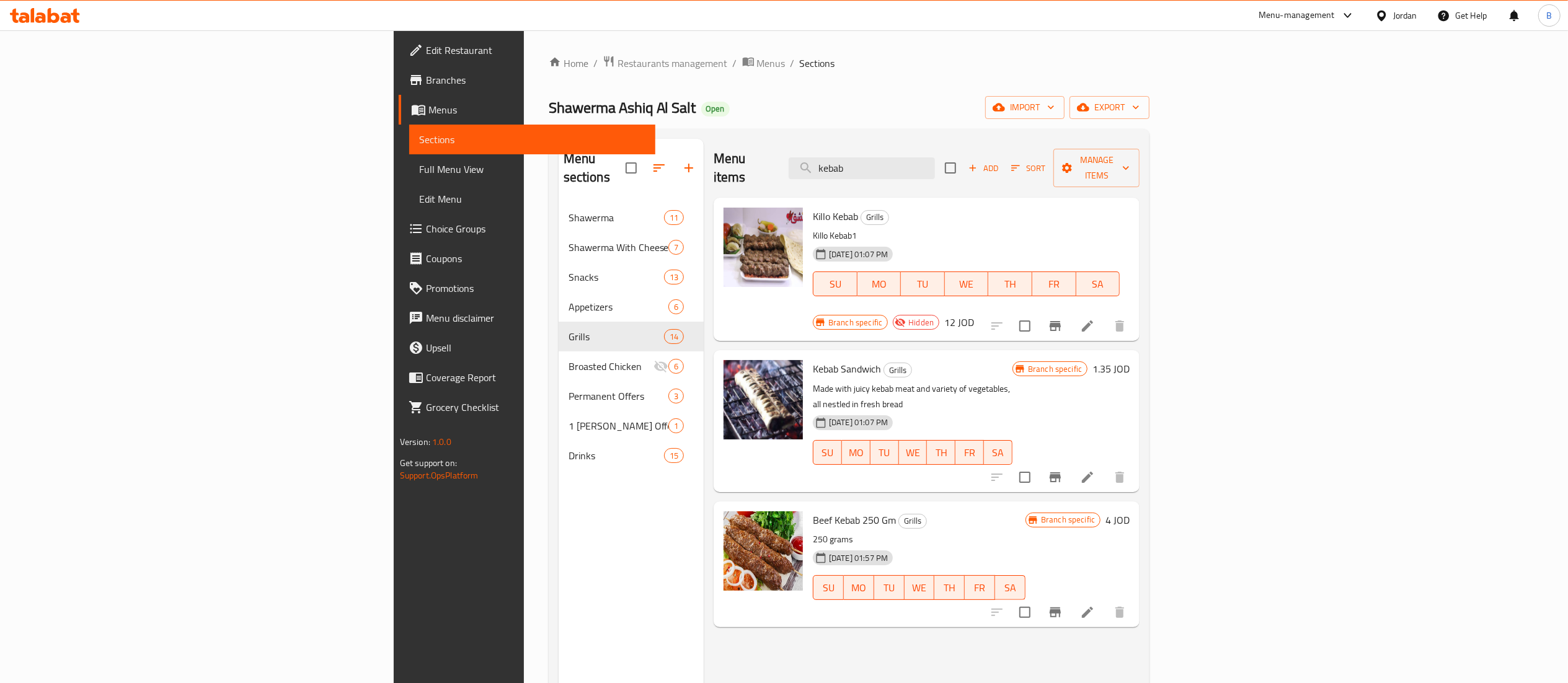
drag, startPoint x: 1028, startPoint y: 160, endPoint x: 457, endPoint y: 172, distance: 571.1
click at [713, 141] on div "Menu items kebab Add Sort Manage items" at bounding box center [926, 168] width 426 height 59
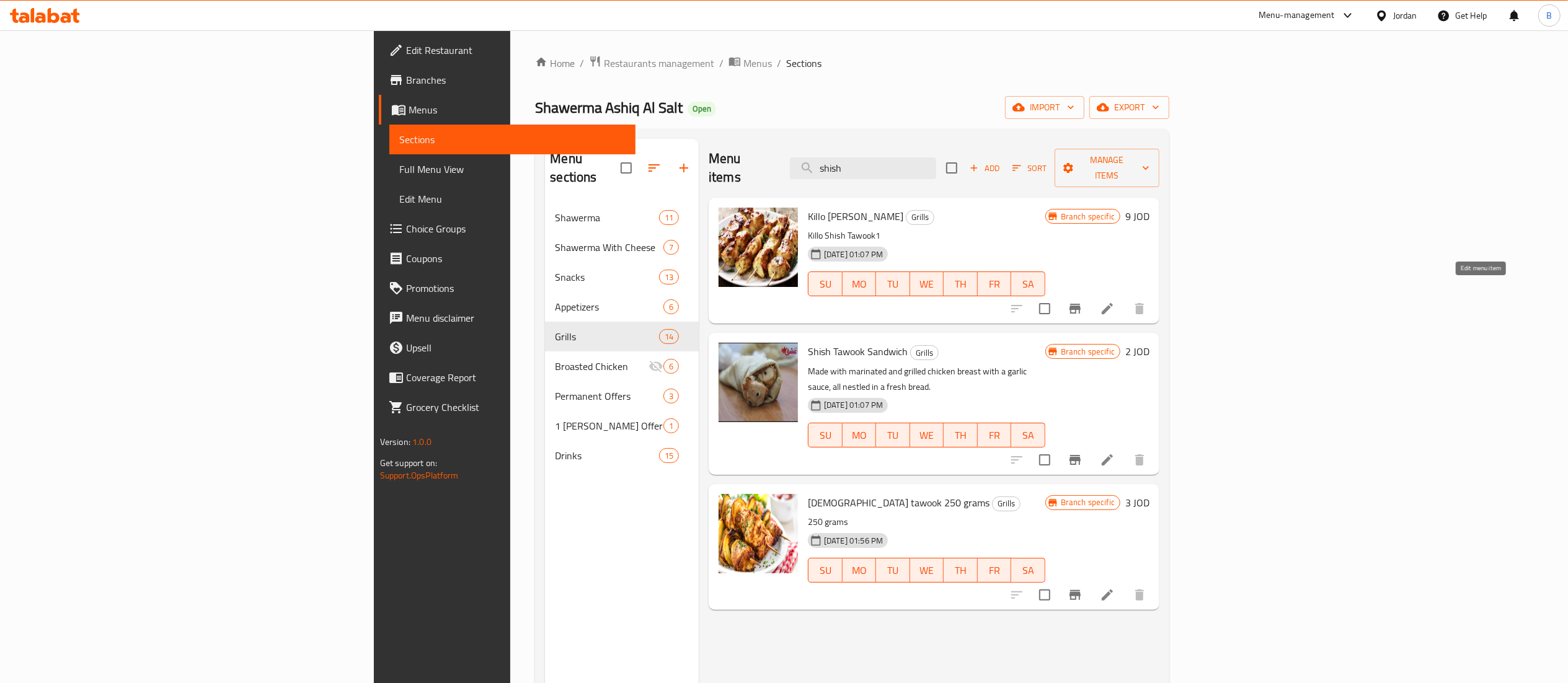
type input "shish"
click at [1113, 303] on icon at bounding box center [1108, 308] width 11 height 11
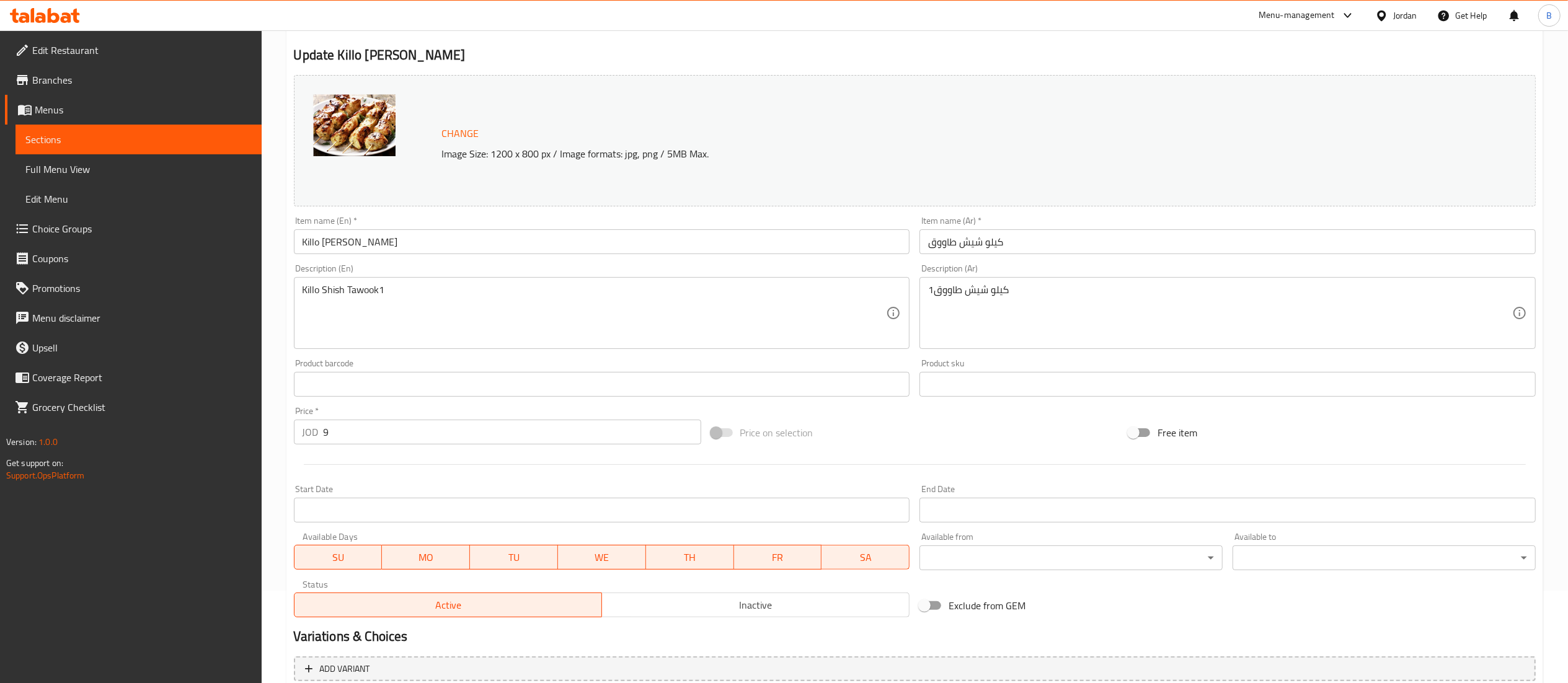
scroll to position [209, 0]
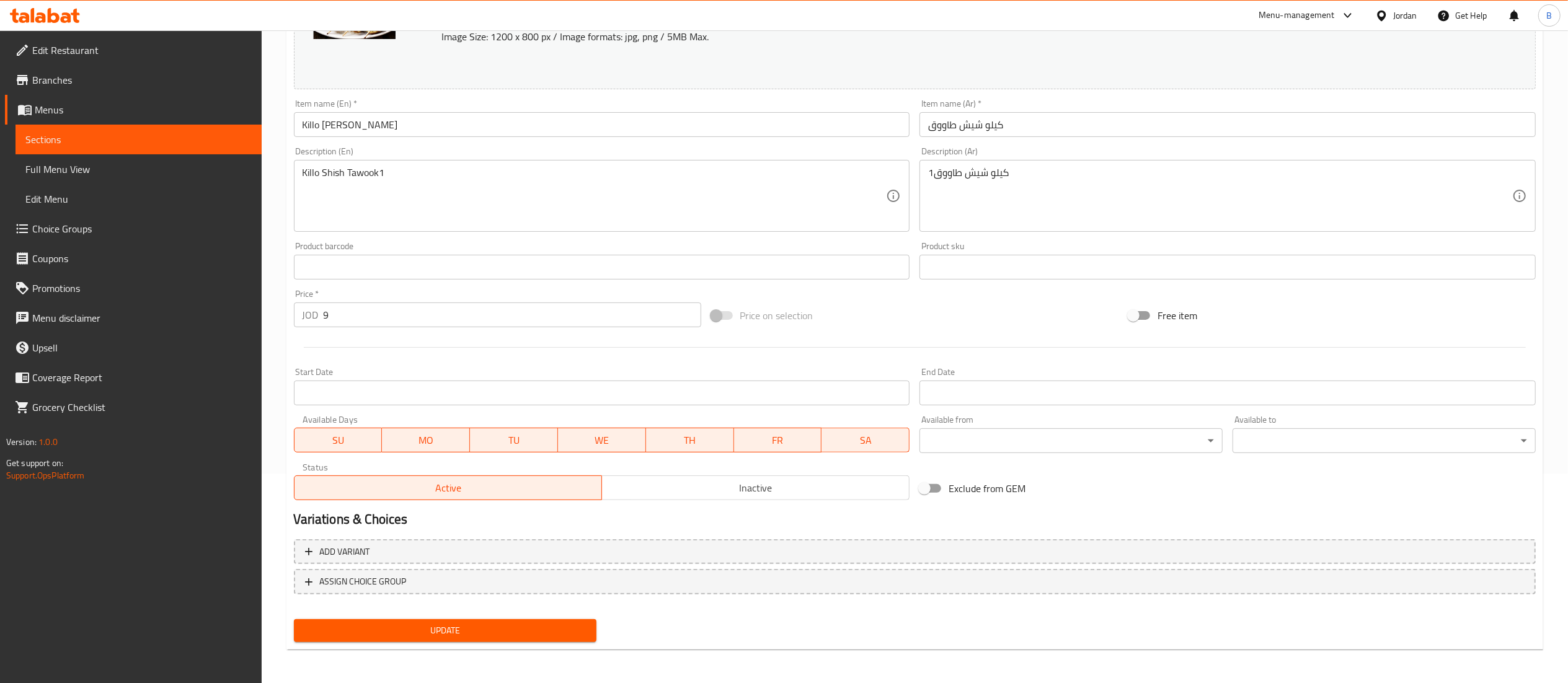
click at [722, 483] on span "Inactive" at bounding box center [755, 488] width 297 height 18
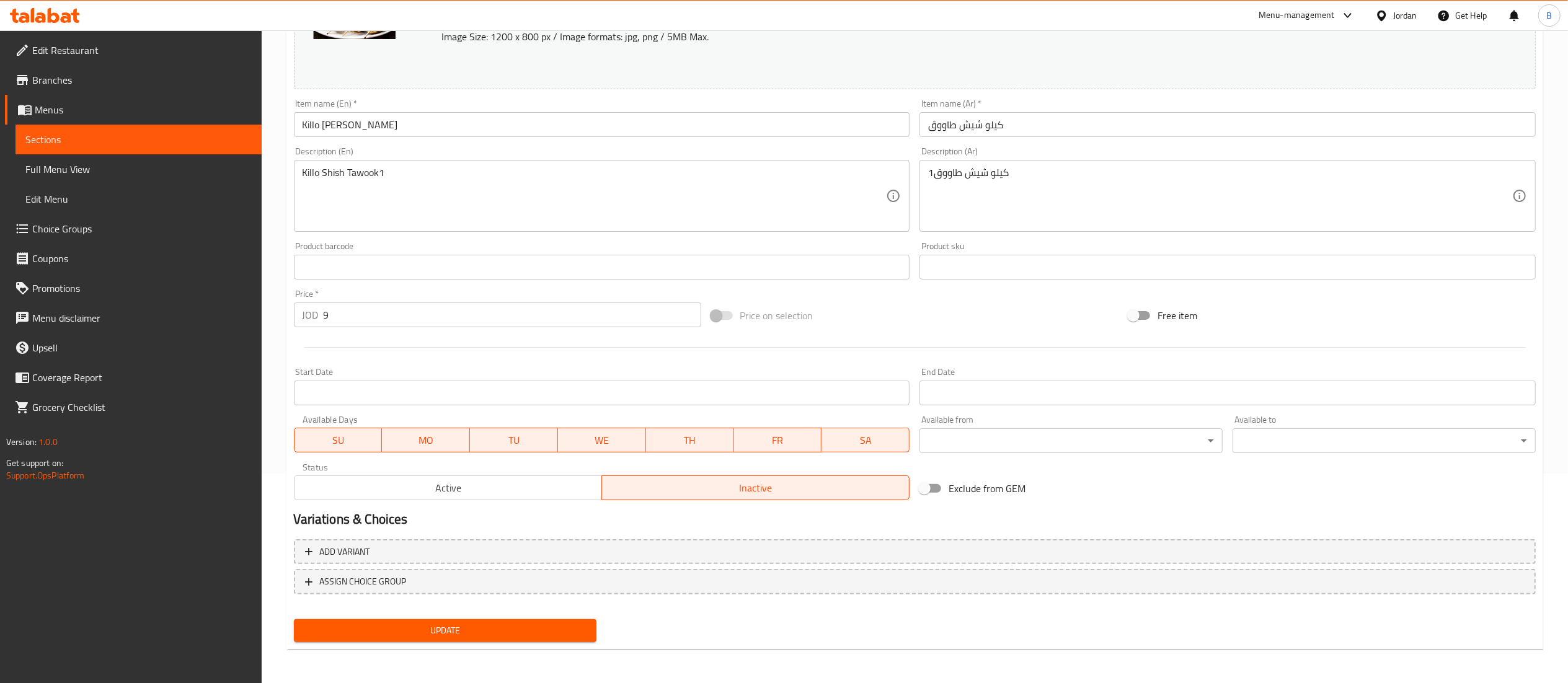
click at [536, 621] on button "Update" at bounding box center [445, 631] width 303 height 23
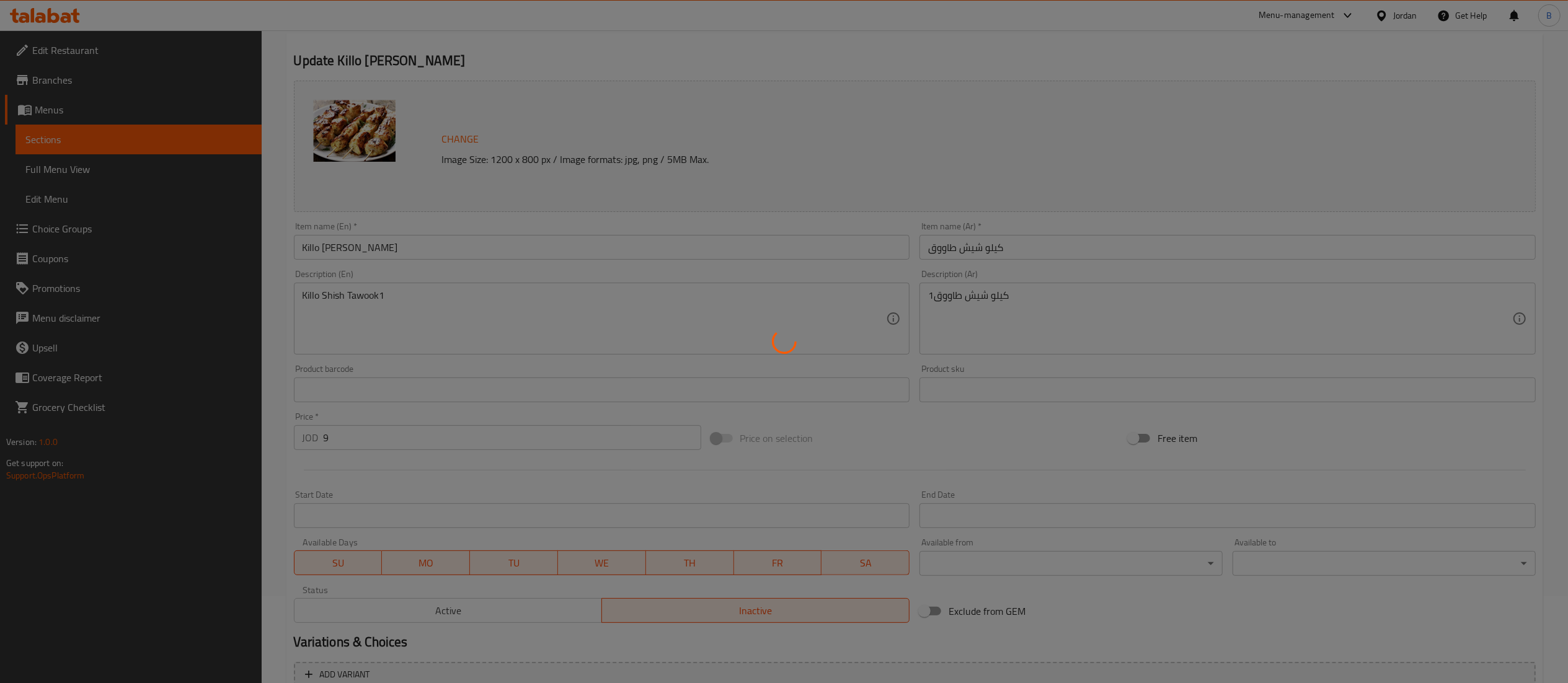
scroll to position [0, 0]
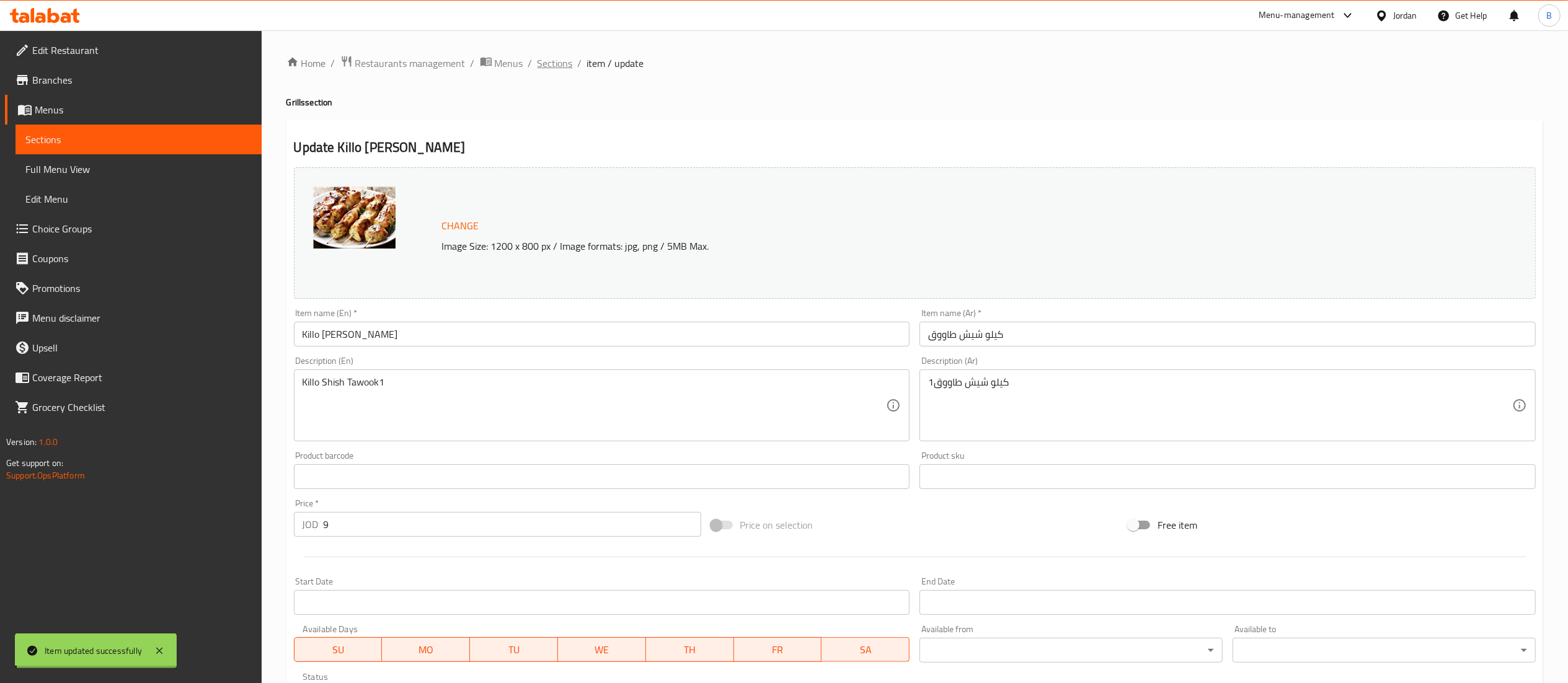
click at [549, 62] on span "Sections" at bounding box center [555, 63] width 36 height 15
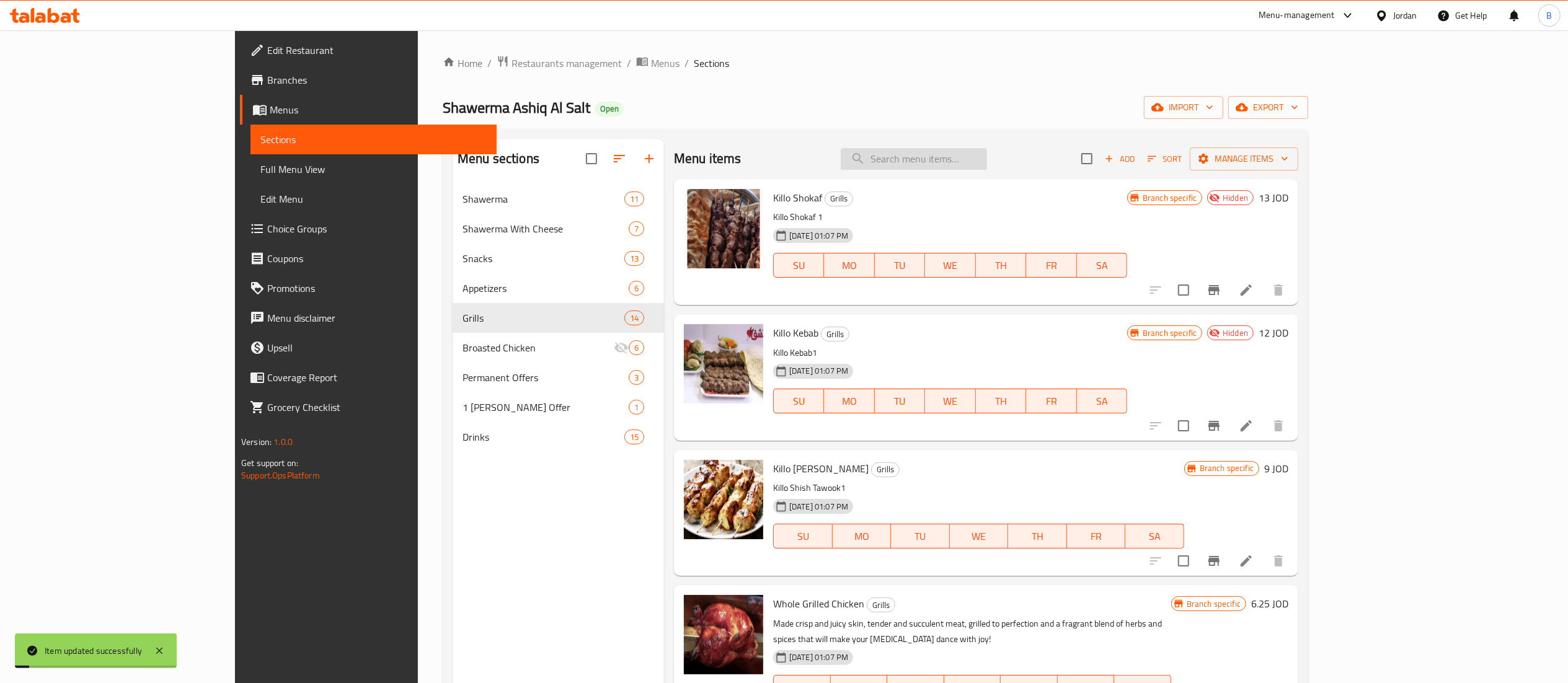
click at [958, 161] on input "search" at bounding box center [914, 158] width 146 height 22
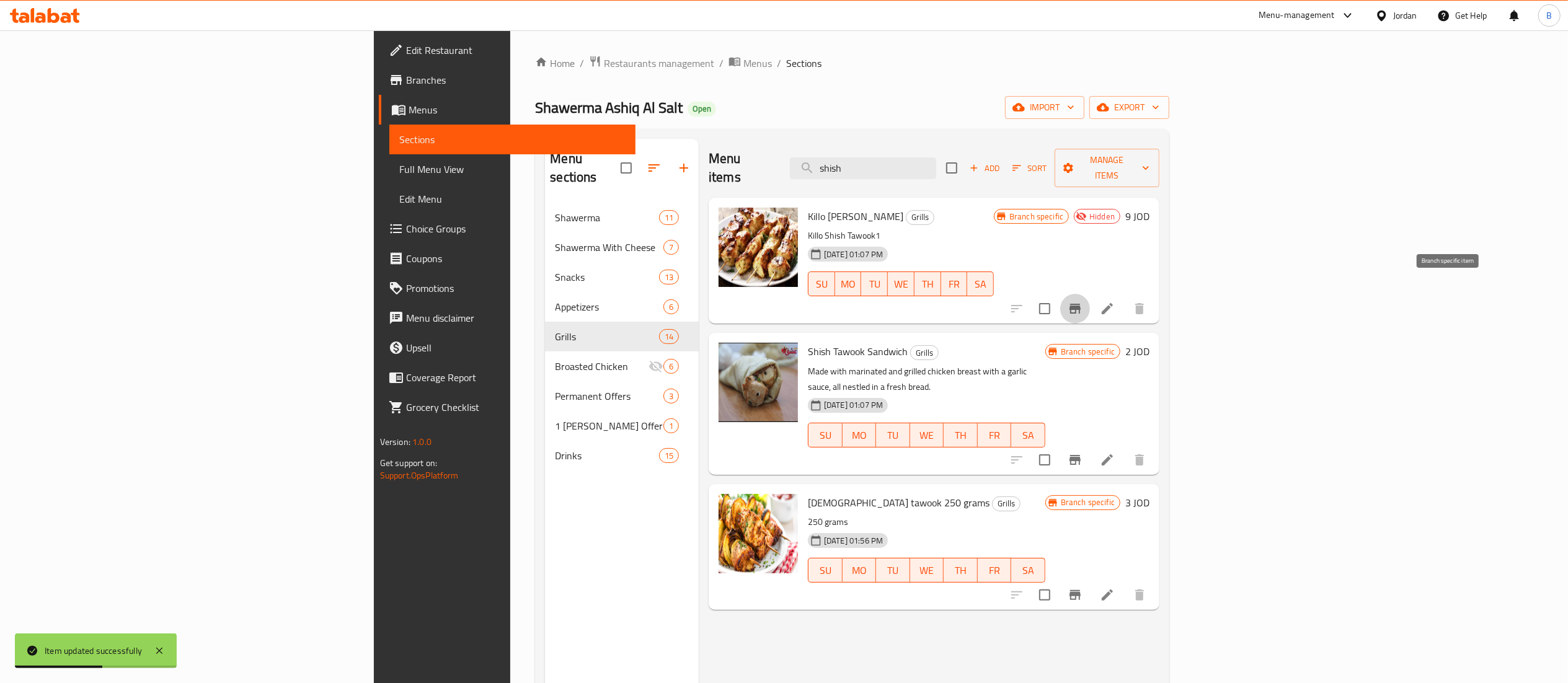
click at [1090, 295] on button "Branch-specific-item" at bounding box center [1074, 308] width 30 height 30
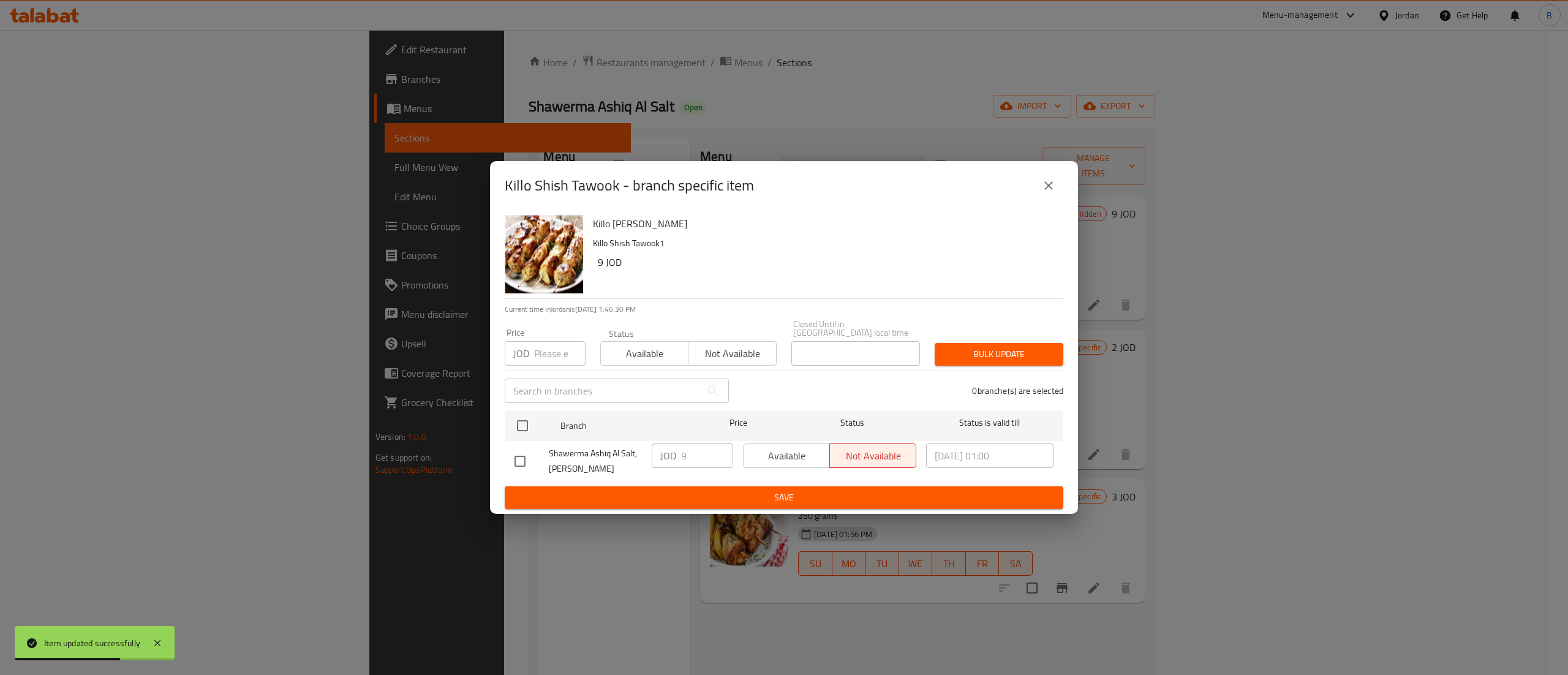
click at [1057, 186] on button "close" at bounding box center [1048, 185] width 30 height 30
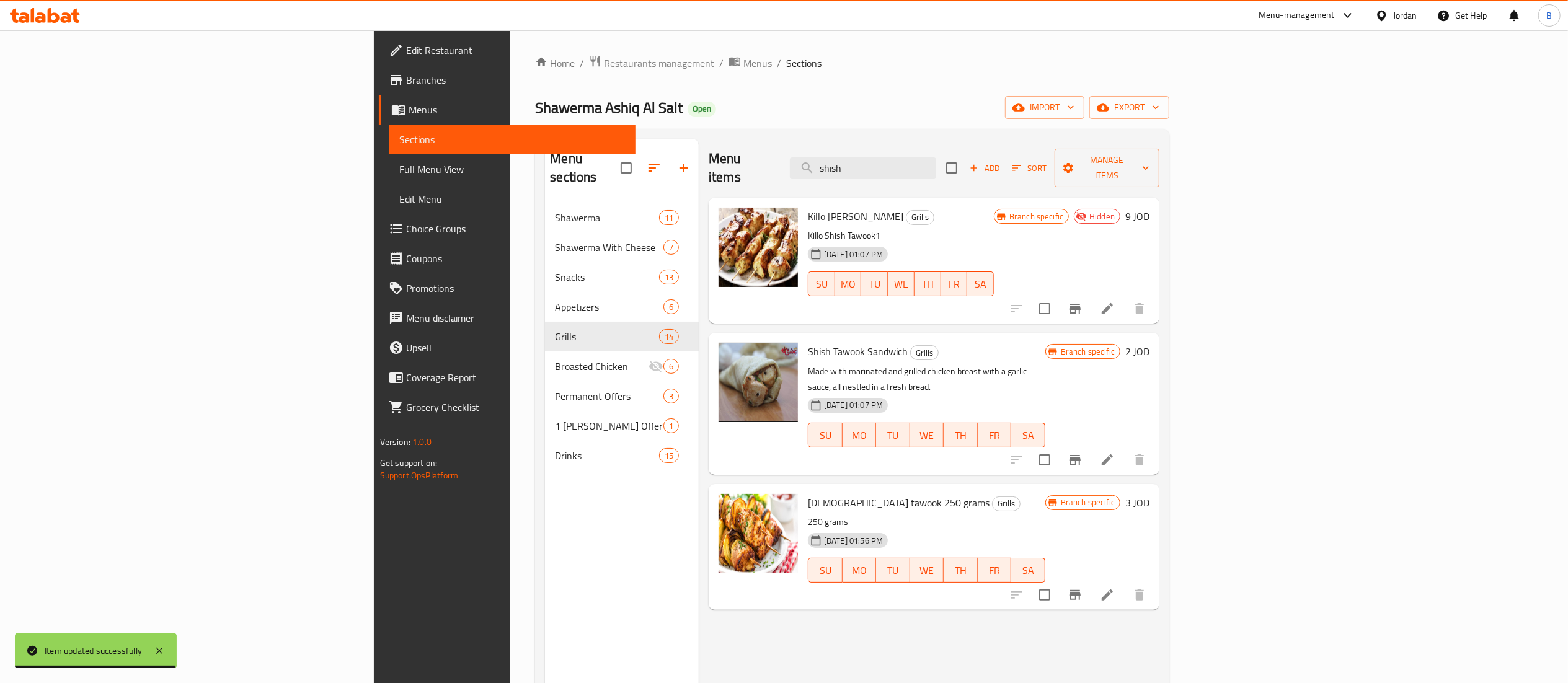
drag, startPoint x: 1032, startPoint y: 166, endPoint x: 704, endPoint y: 161, distance: 328.0
click at [776, 162] on div "Menu items shish Add Sort Manage items" at bounding box center [934, 168] width 451 height 59
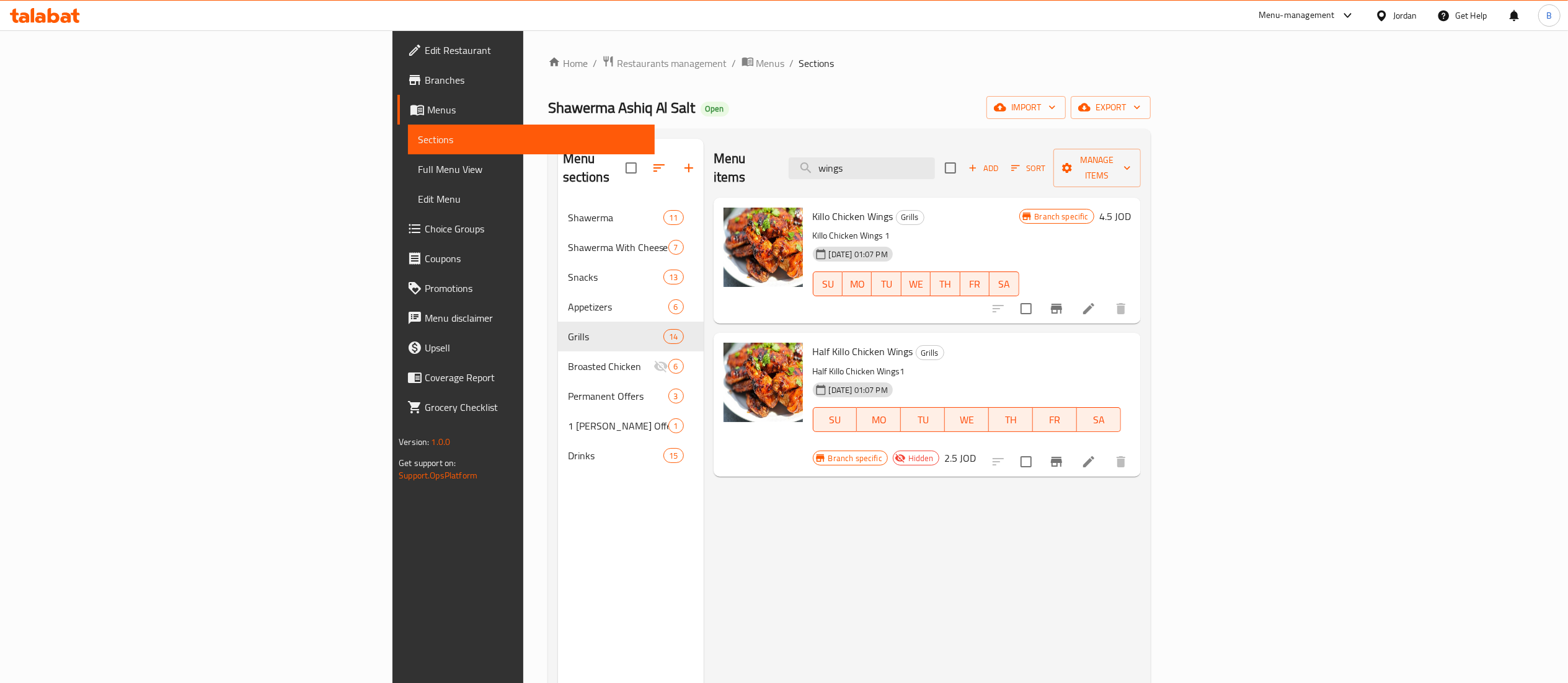
type input "wings"
click at [1106, 297] on li at bounding box center [1088, 308] width 35 height 23
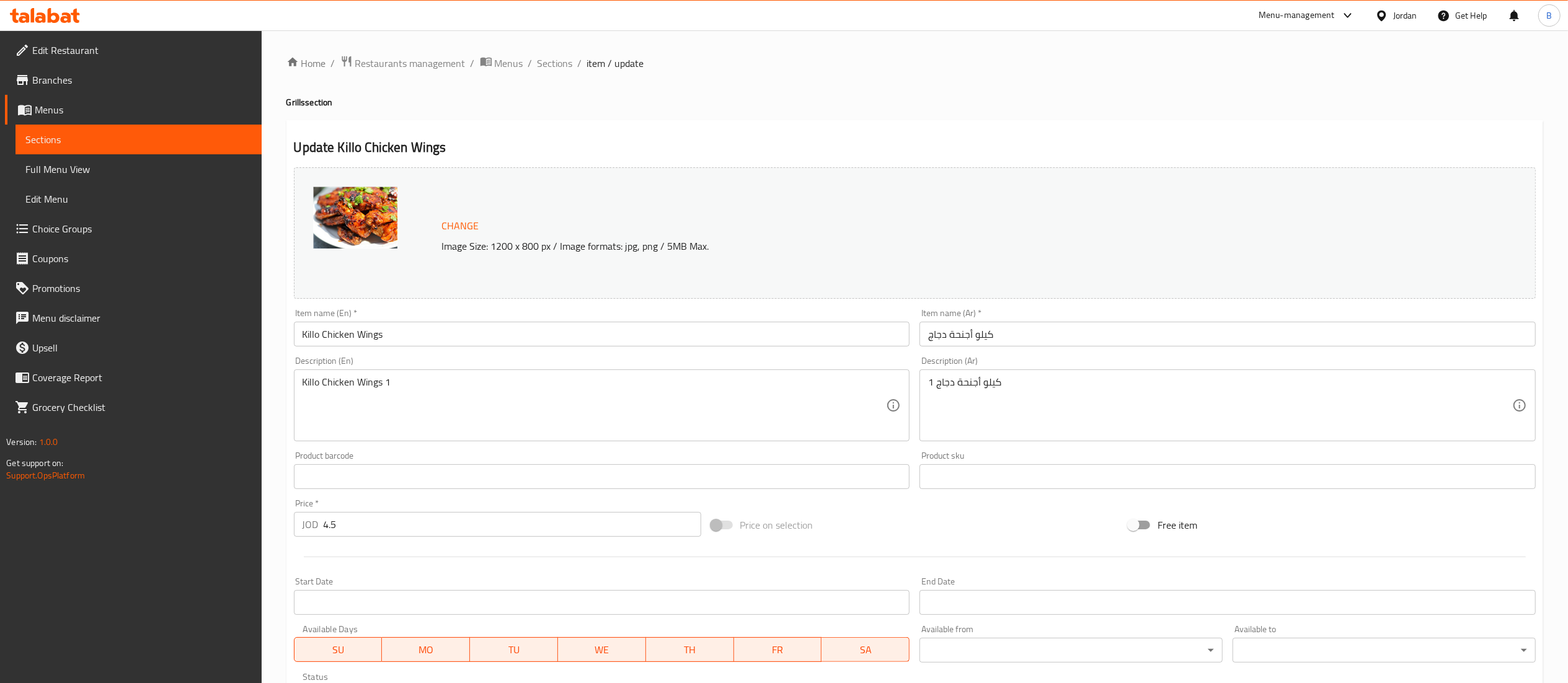
scroll to position [209, 0]
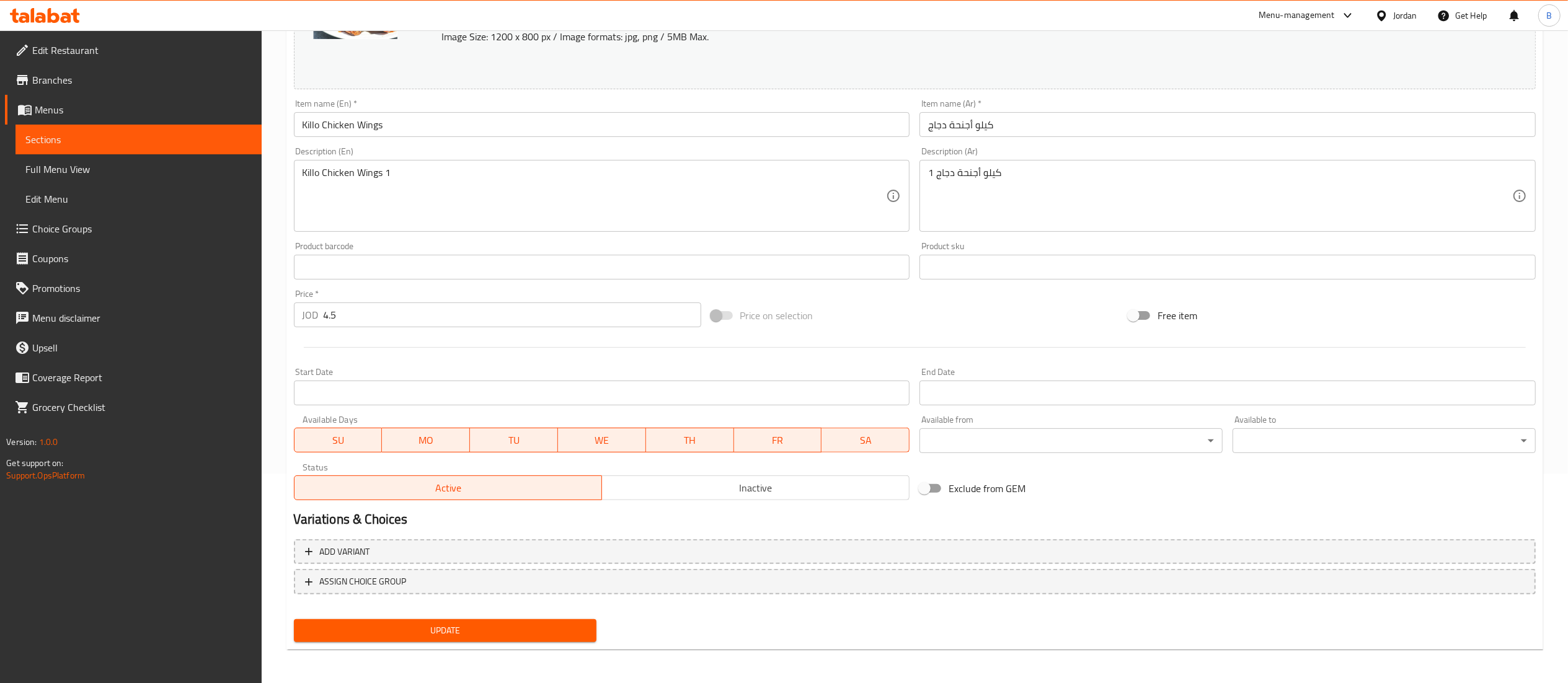
click at [735, 495] on span "Inactive" at bounding box center [755, 488] width 297 height 18
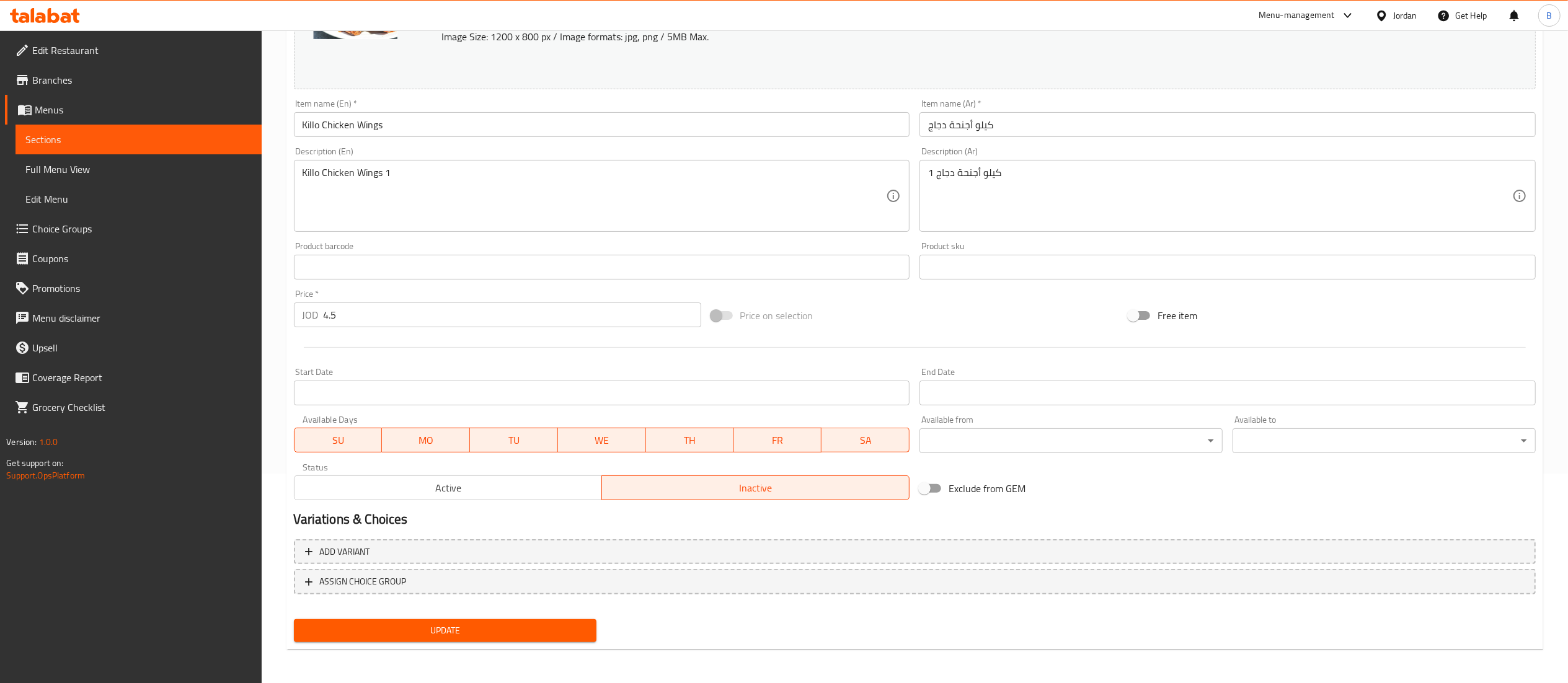
click at [521, 623] on span "Update" at bounding box center [445, 630] width 284 height 15
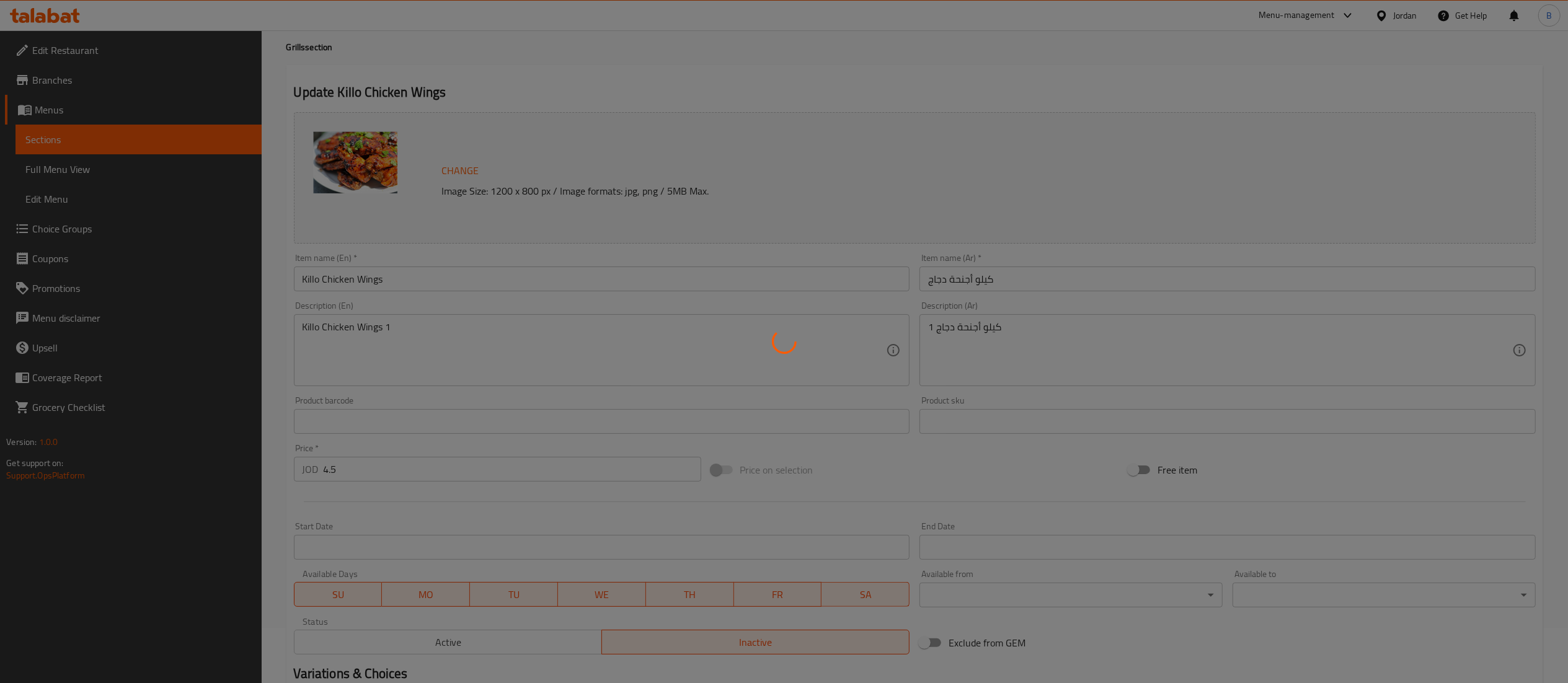
scroll to position [0, 0]
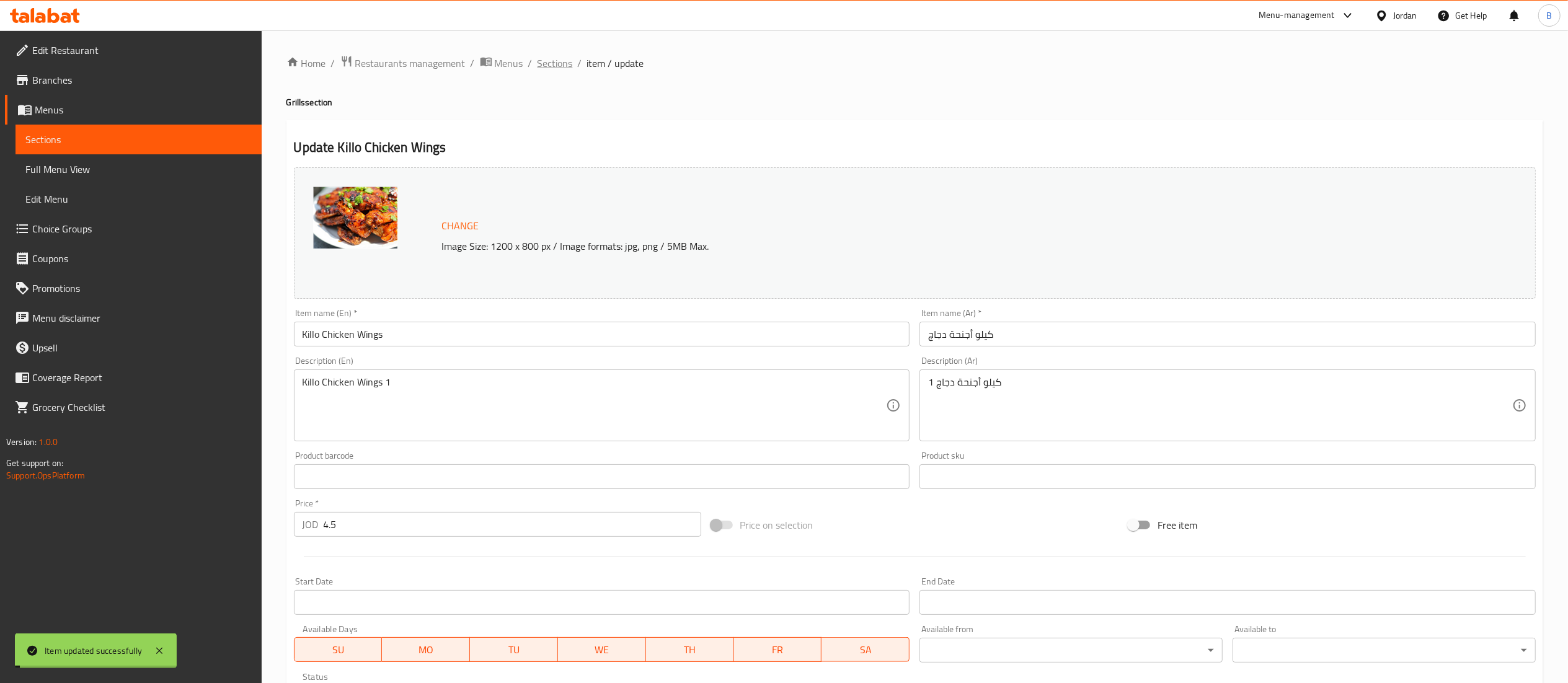
click at [554, 61] on span "Sections" at bounding box center [555, 63] width 36 height 15
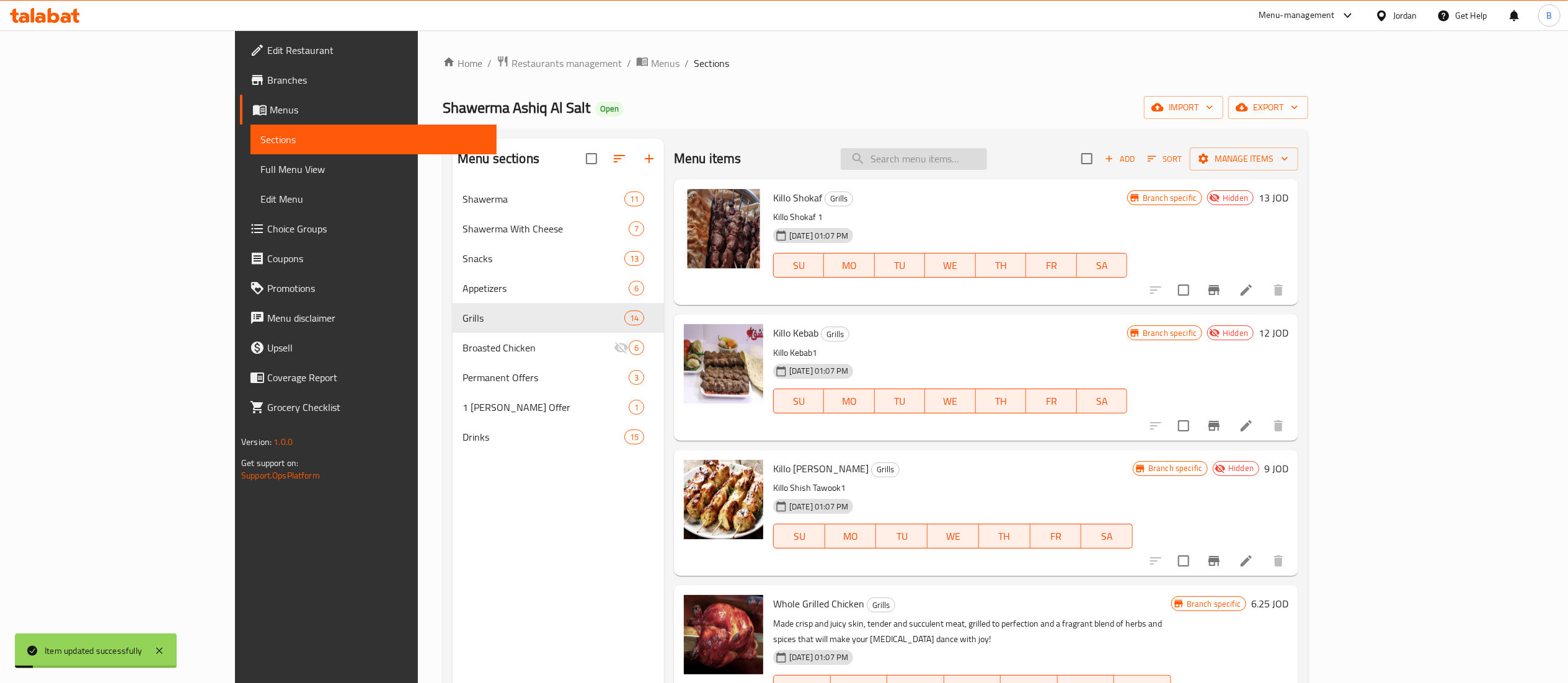
click at [986, 156] on input "search" at bounding box center [914, 158] width 146 height 22
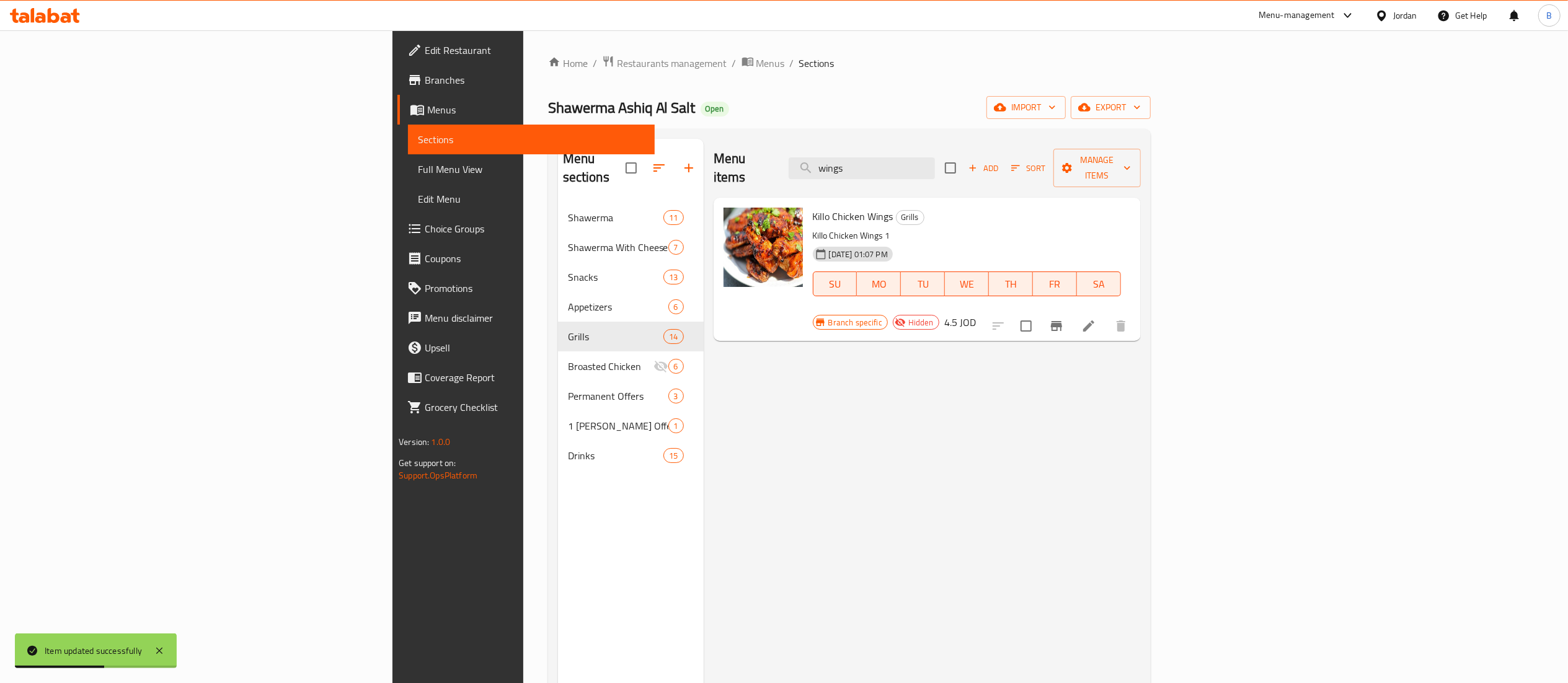
type input "wings"
click at [1096, 318] on icon at bounding box center [1088, 325] width 15 height 15
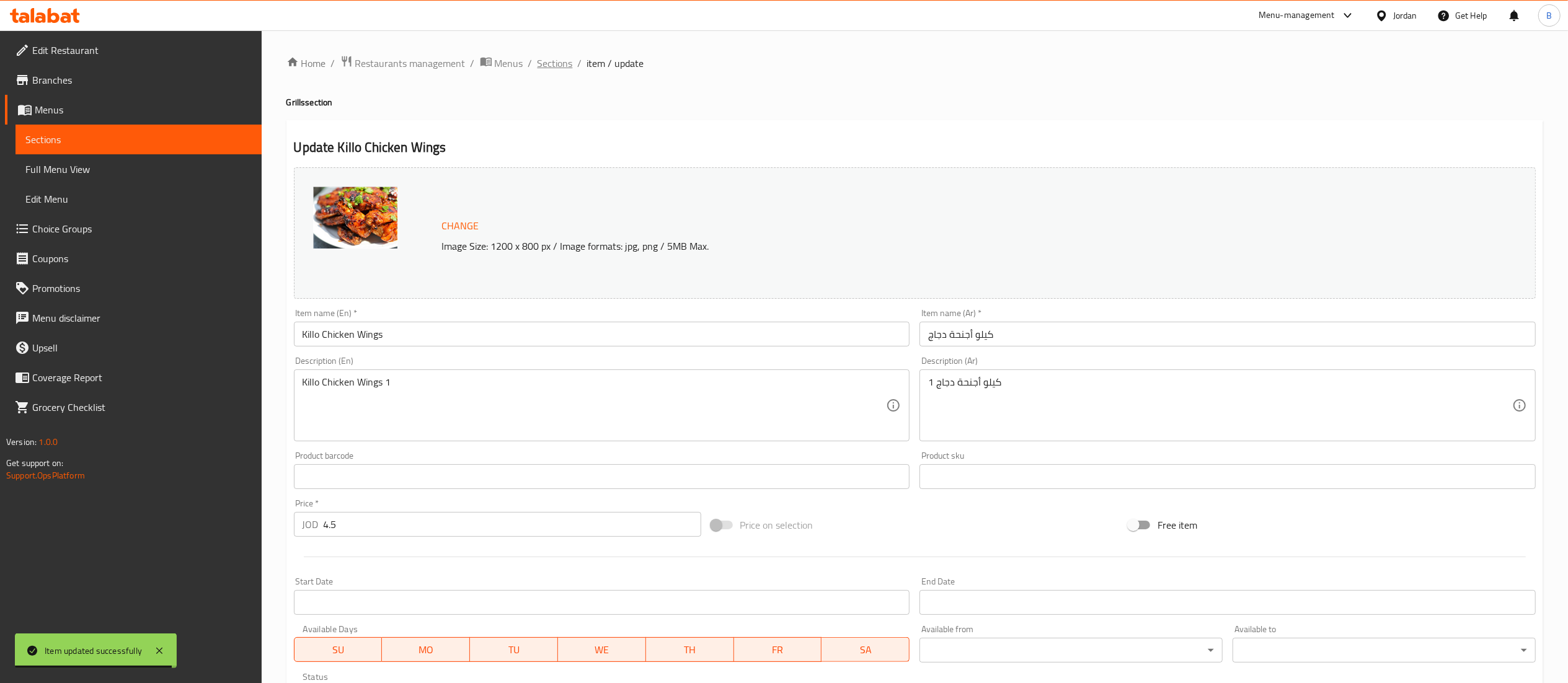
click at [546, 56] on span "Sections" at bounding box center [555, 63] width 36 height 15
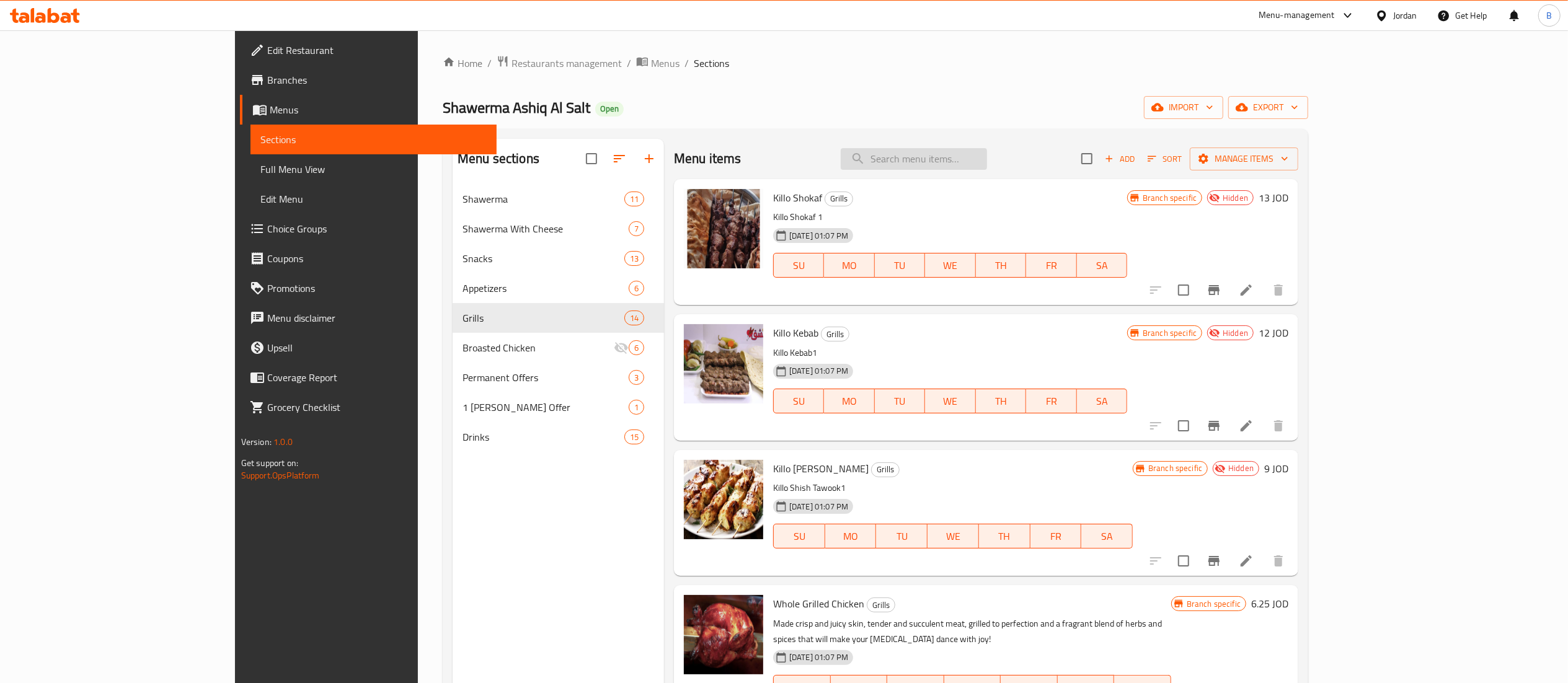
click at [987, 149] on input "search" at bounding box center [914, 158] width 146 height 22
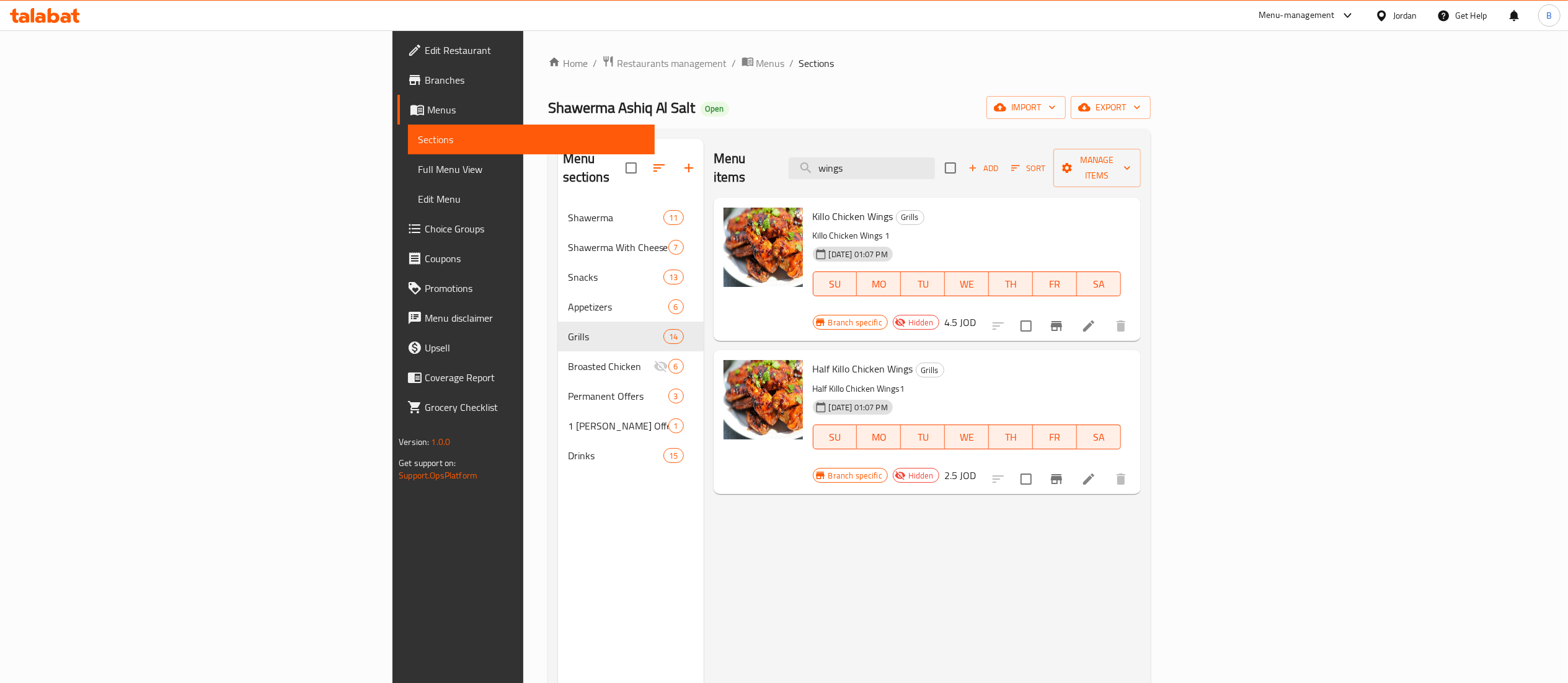
drag, startPoint x: 1025, startPoint y: 156, endPoint x: 585, endPoint y: 156, distance: 440.0
click at [713, 156] on div "Menu items wings Add Sort Manage items" at bounding box center [927, 168] width 427 height 59
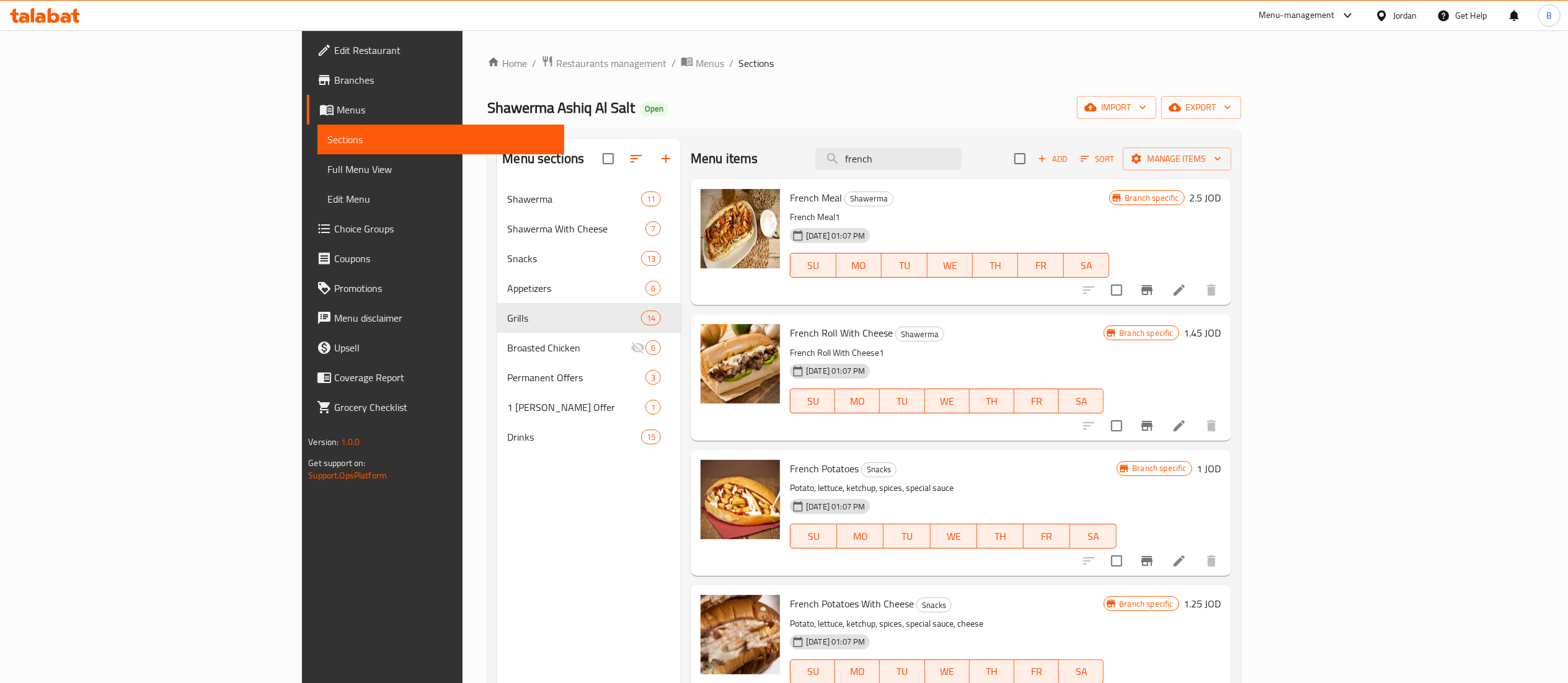
type input "french"
click at [1187, 290] on icon at bounding box center [1179, 290] width 15 height 15
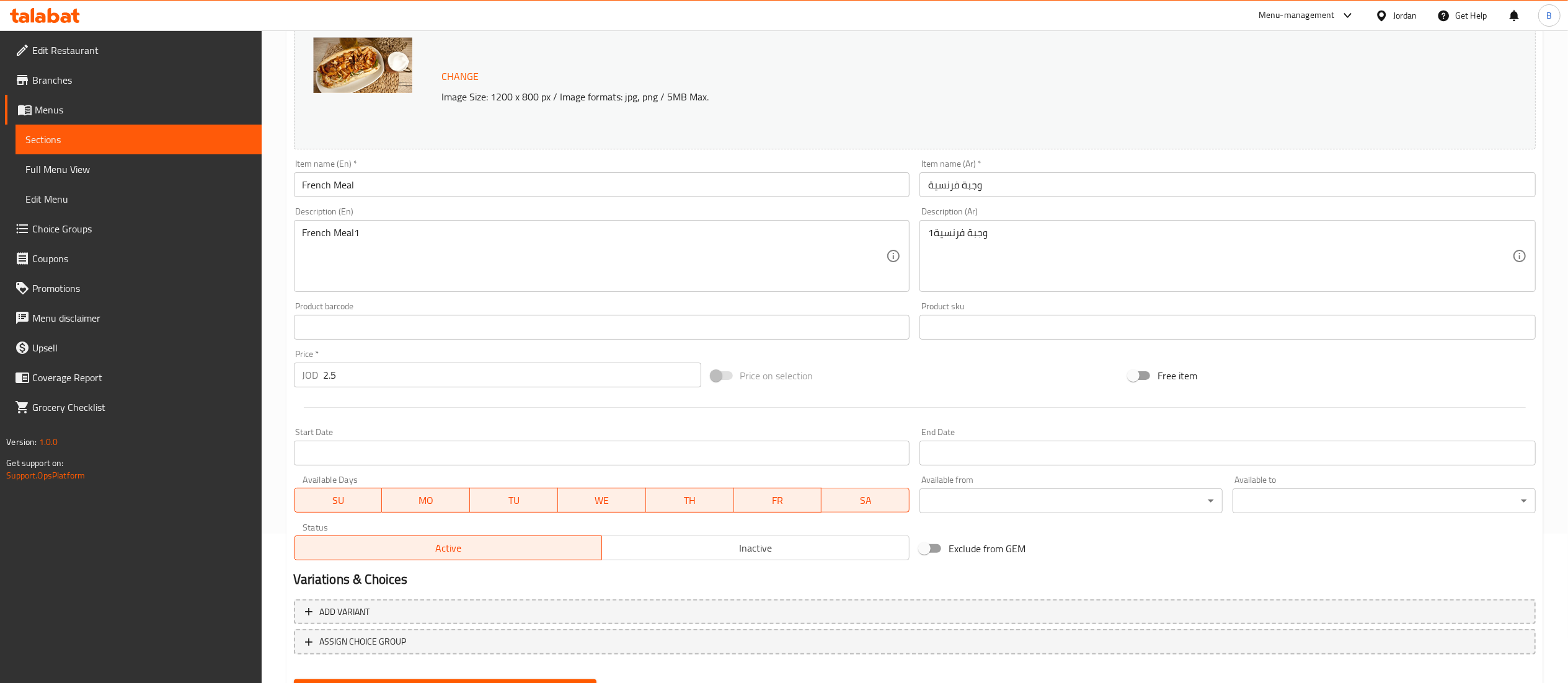
scroll to position [209, 0]
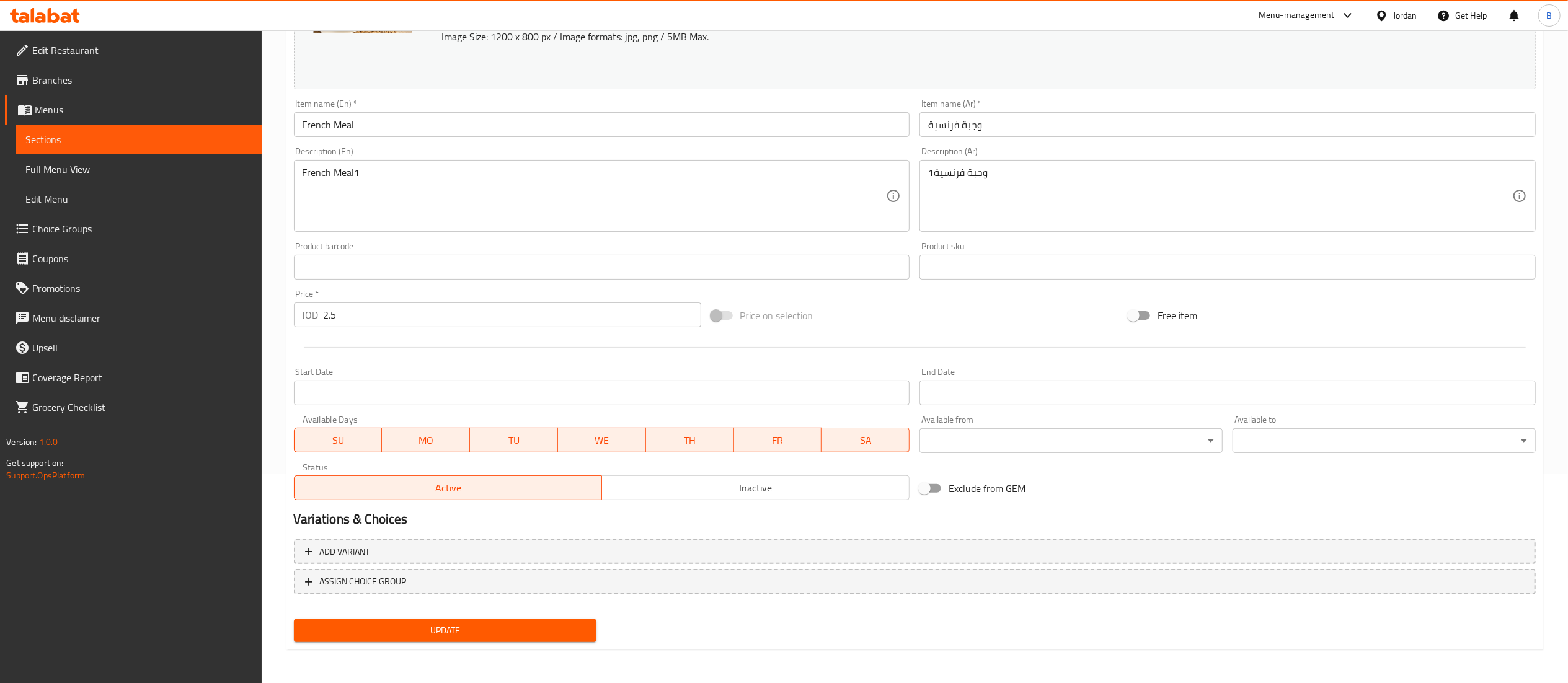
click at [752, 488] on span "Inactive" at bounding box center [755, 488] width 297 height 18
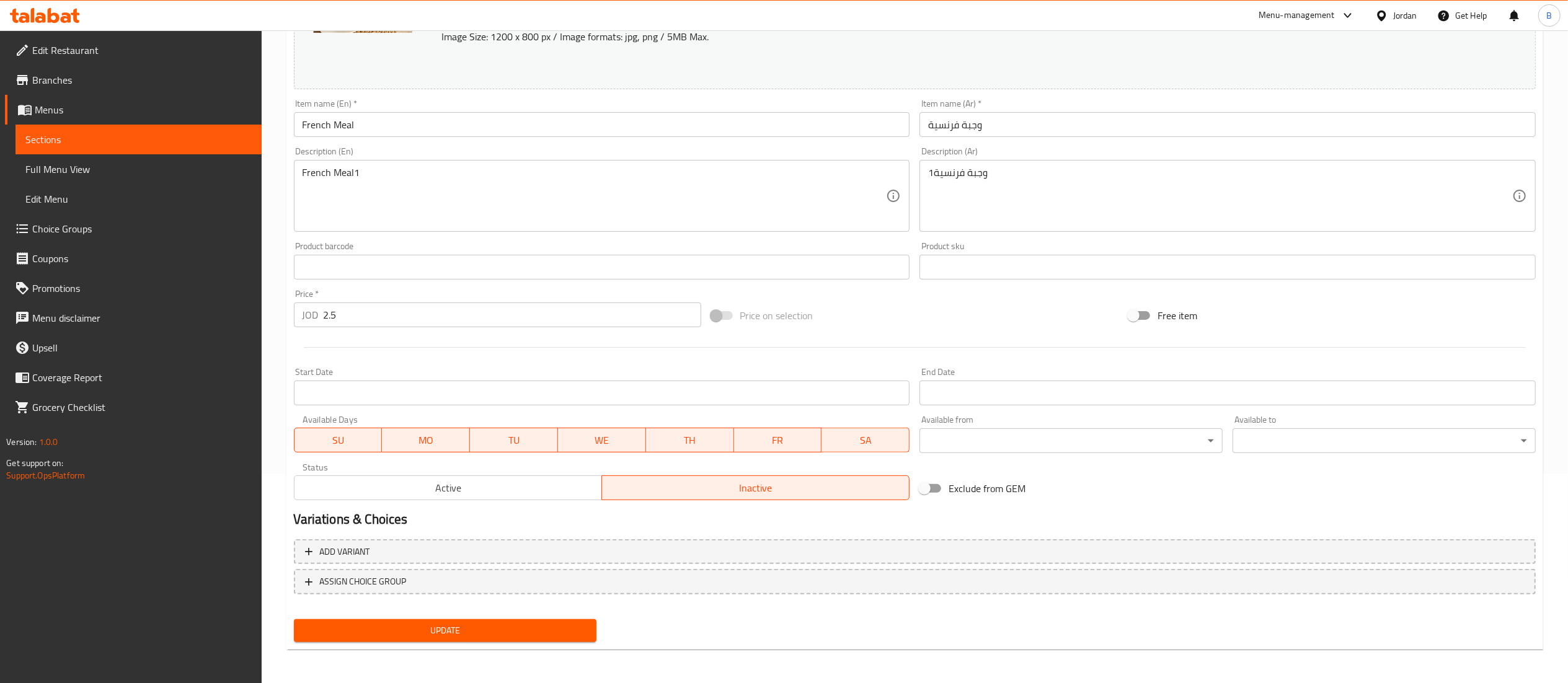
click at [533, 624] on span "Update" at bounding box center [445, 630] width 284 height 15
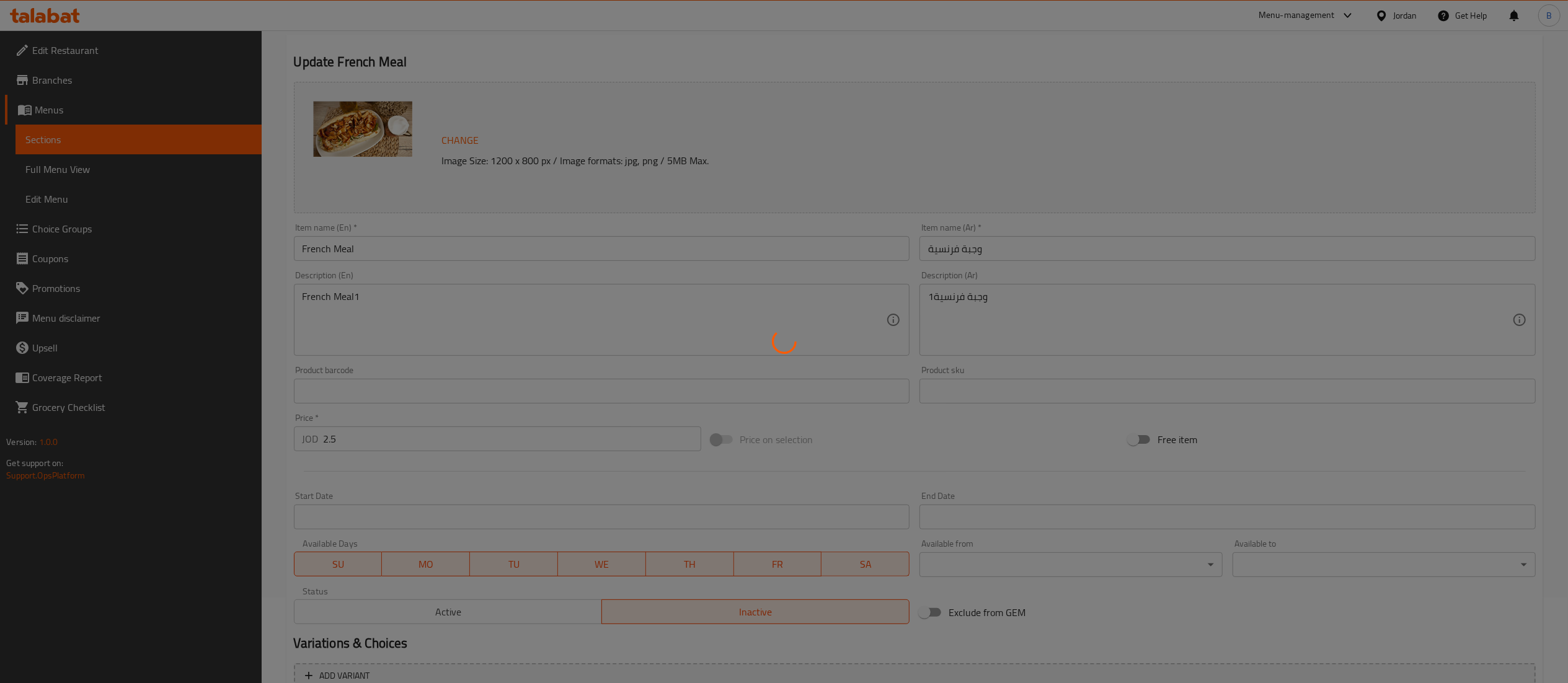
scroll to position [0, 0]
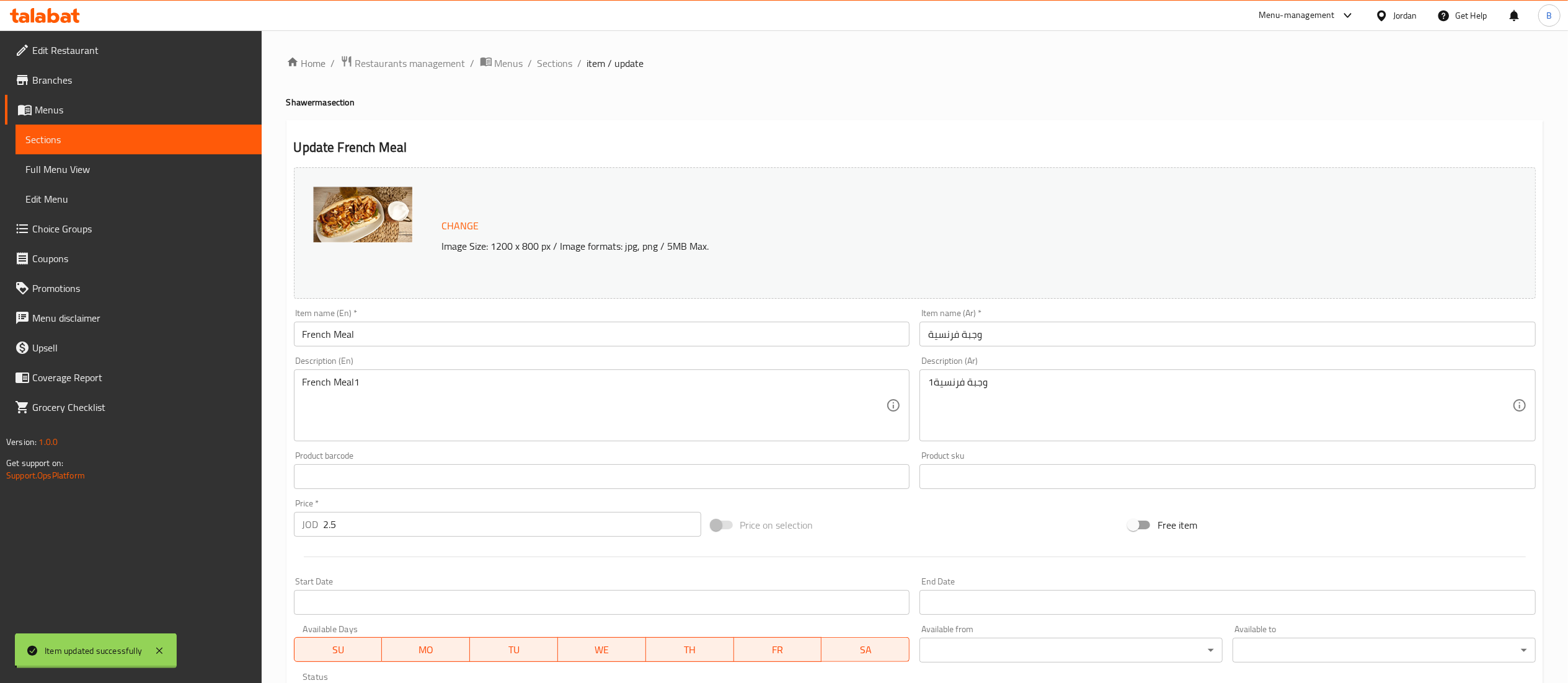
click at [553, 59] on span "Sections" at bounding box center [555, 63] width 36 height 15
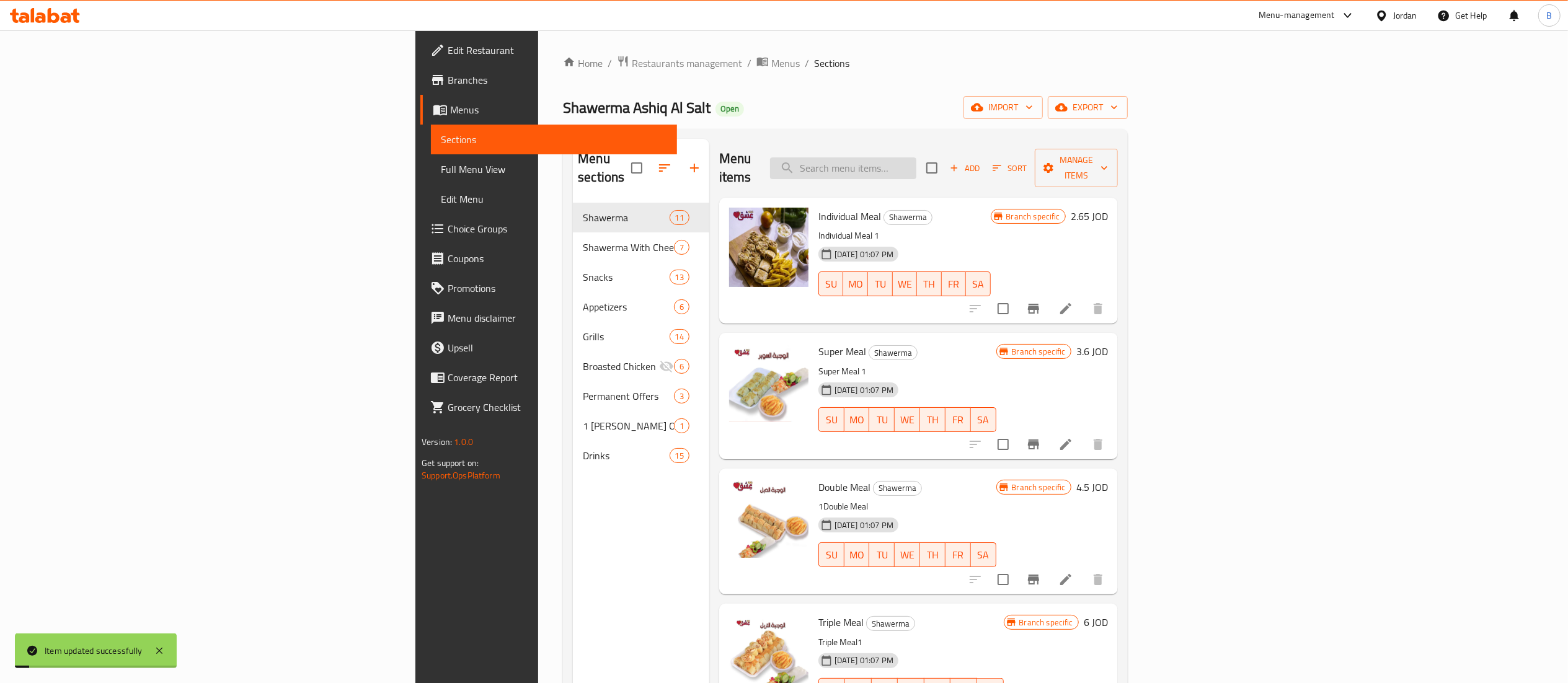
click at [916, 161] on input "search" at bounding box center [843, 168] width 146 height 22
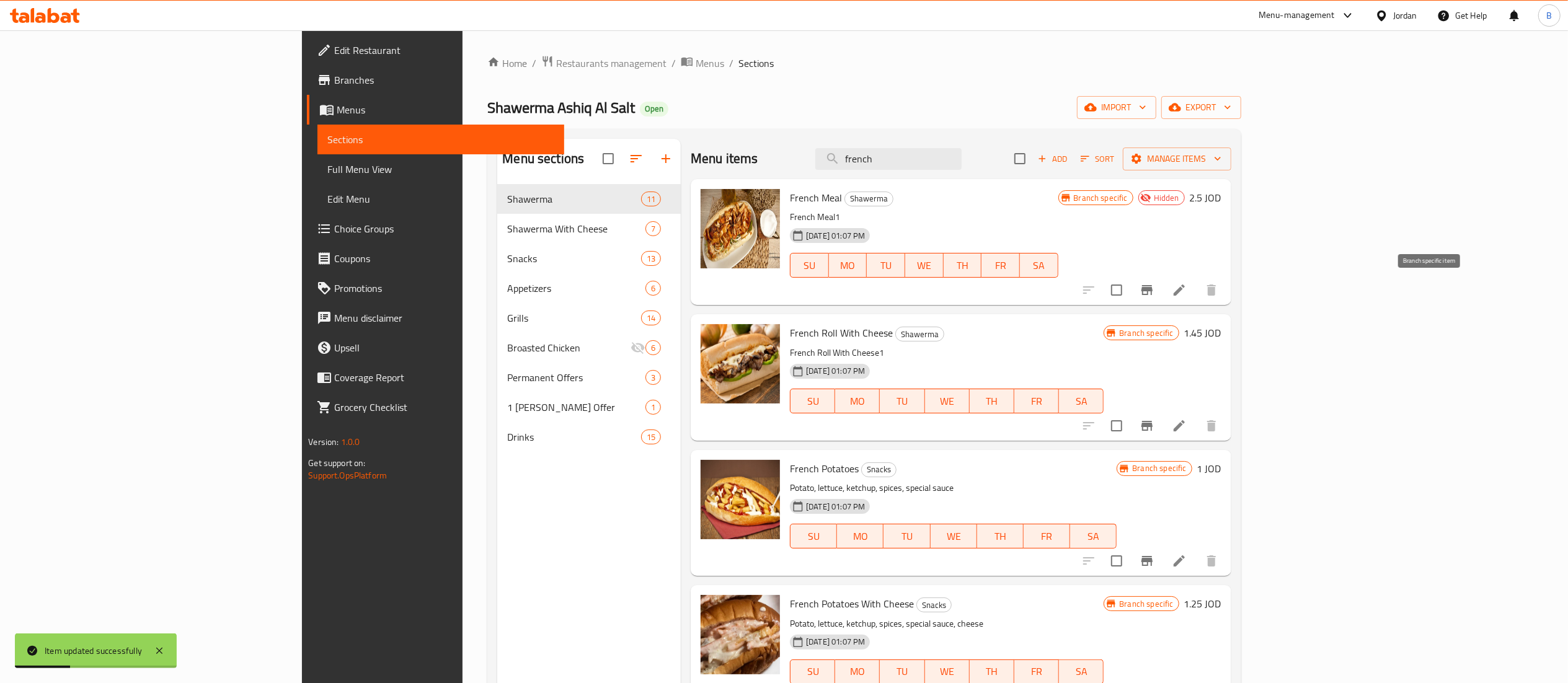
click at [1162, 299] on button "Branch-specific-item" at bounding box center [1146, 290] width 30 height 30
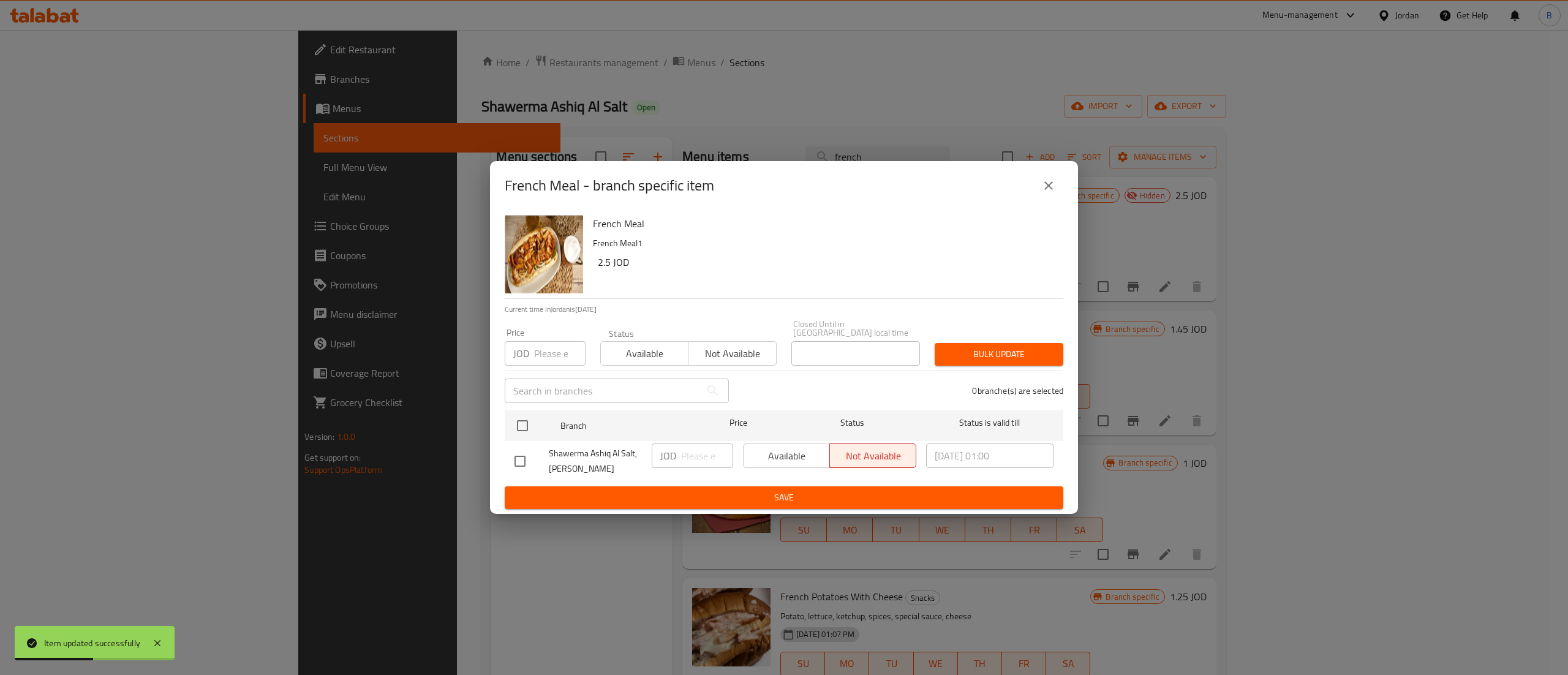
click at [1057, 188] on button "close" at bounding box center [1048, 185] width 30 height 30
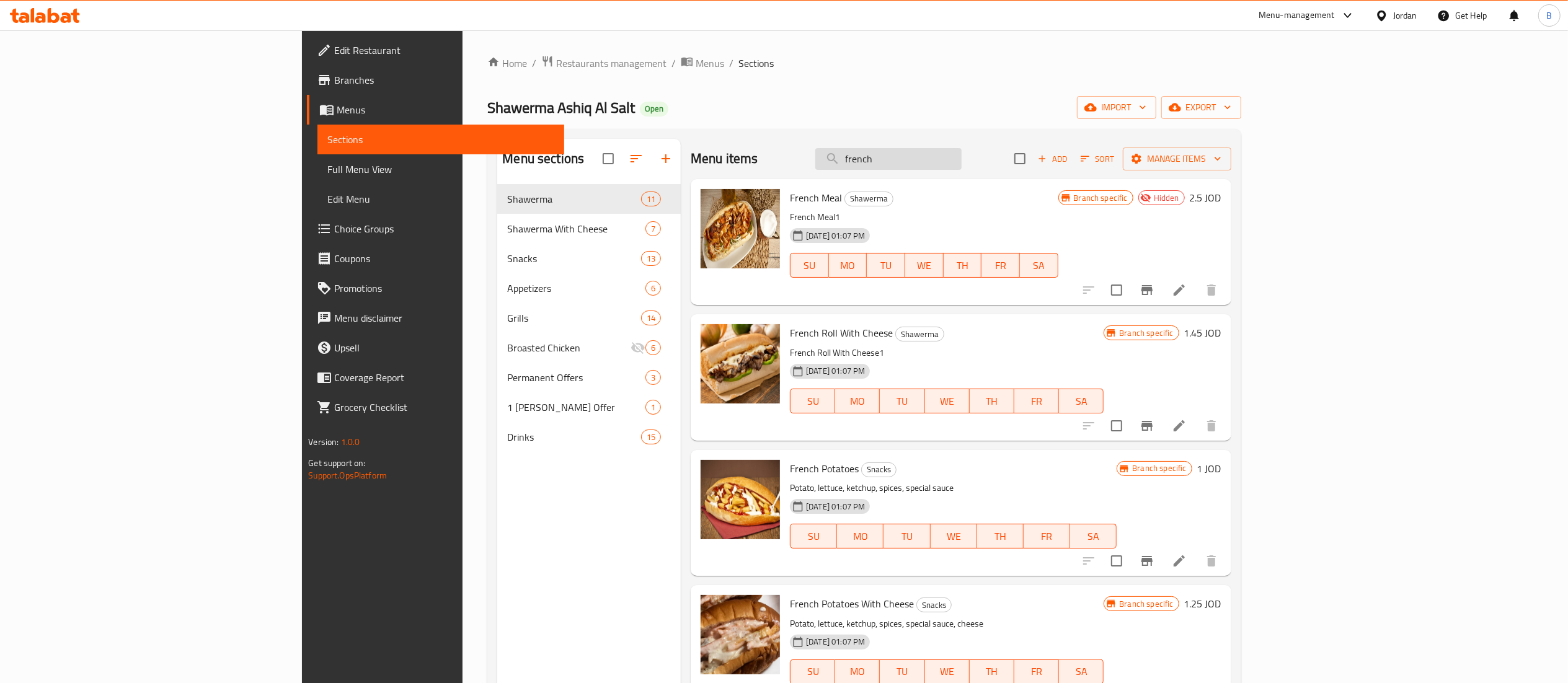
click at [961, 153] on input "french" at bounding box center [888, 158] width 146 height 22
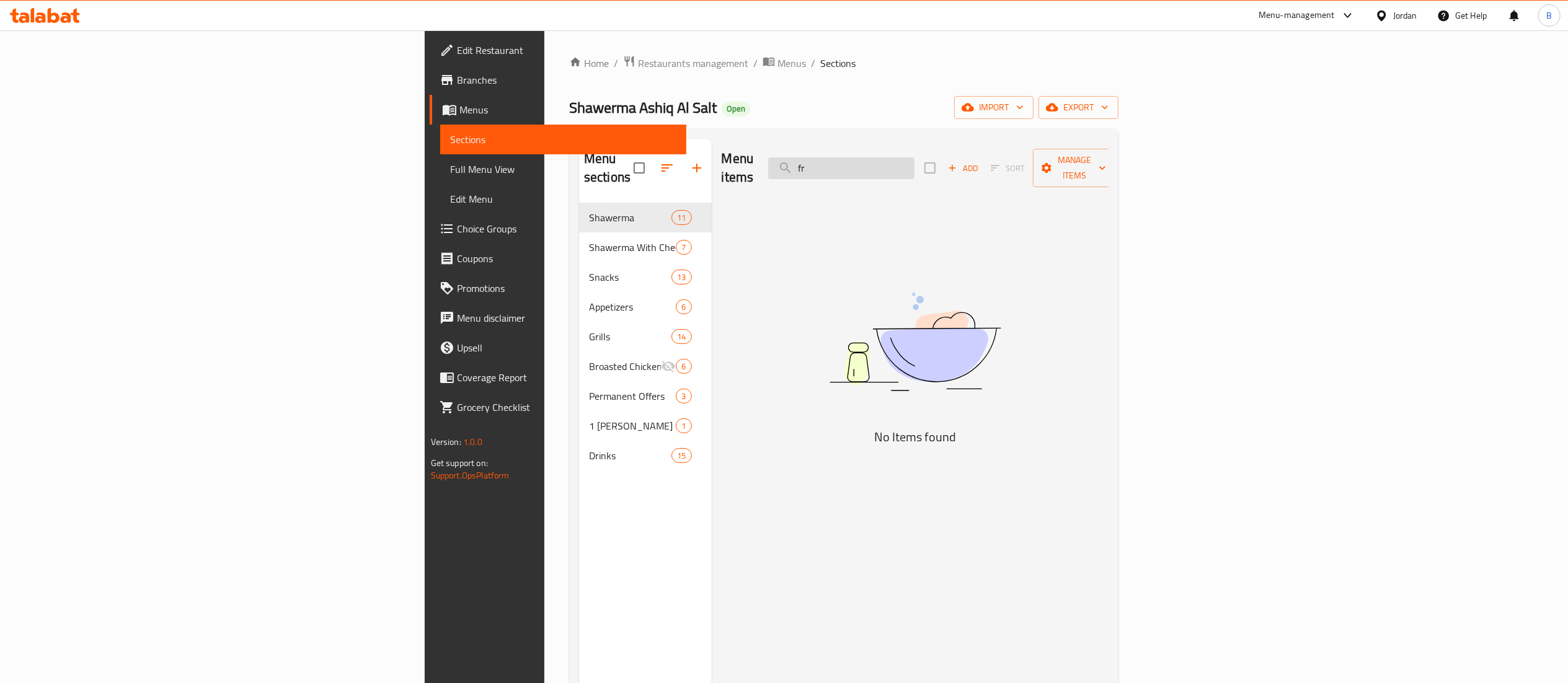
type input "f"
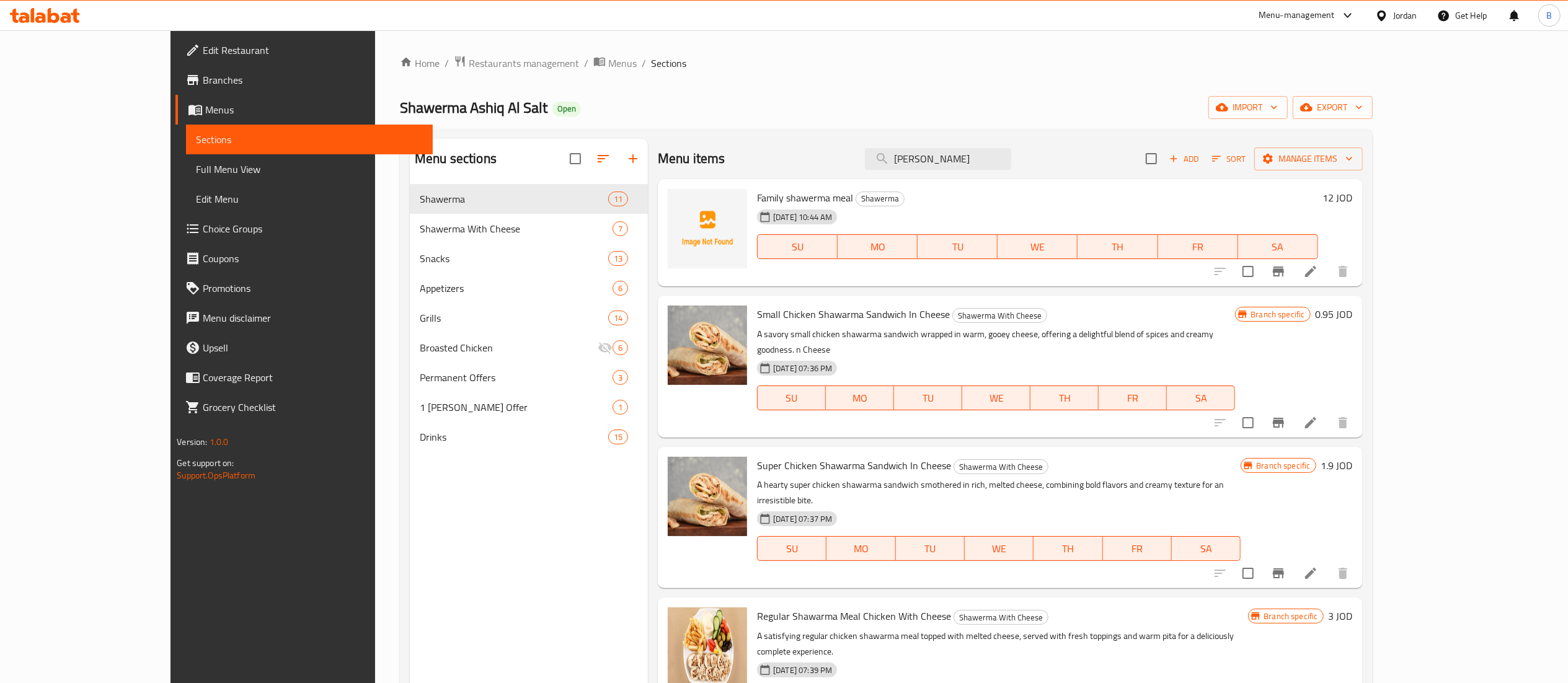
drag, startPoint x: 867, startPoint y: 150, endPoint x: 708, endPoint y: 150, distance: 159.0
click at [725, 148] on div "Menu items shaw Add Sort Manage items" at bounding box center [1010, 159] width 704 height 40
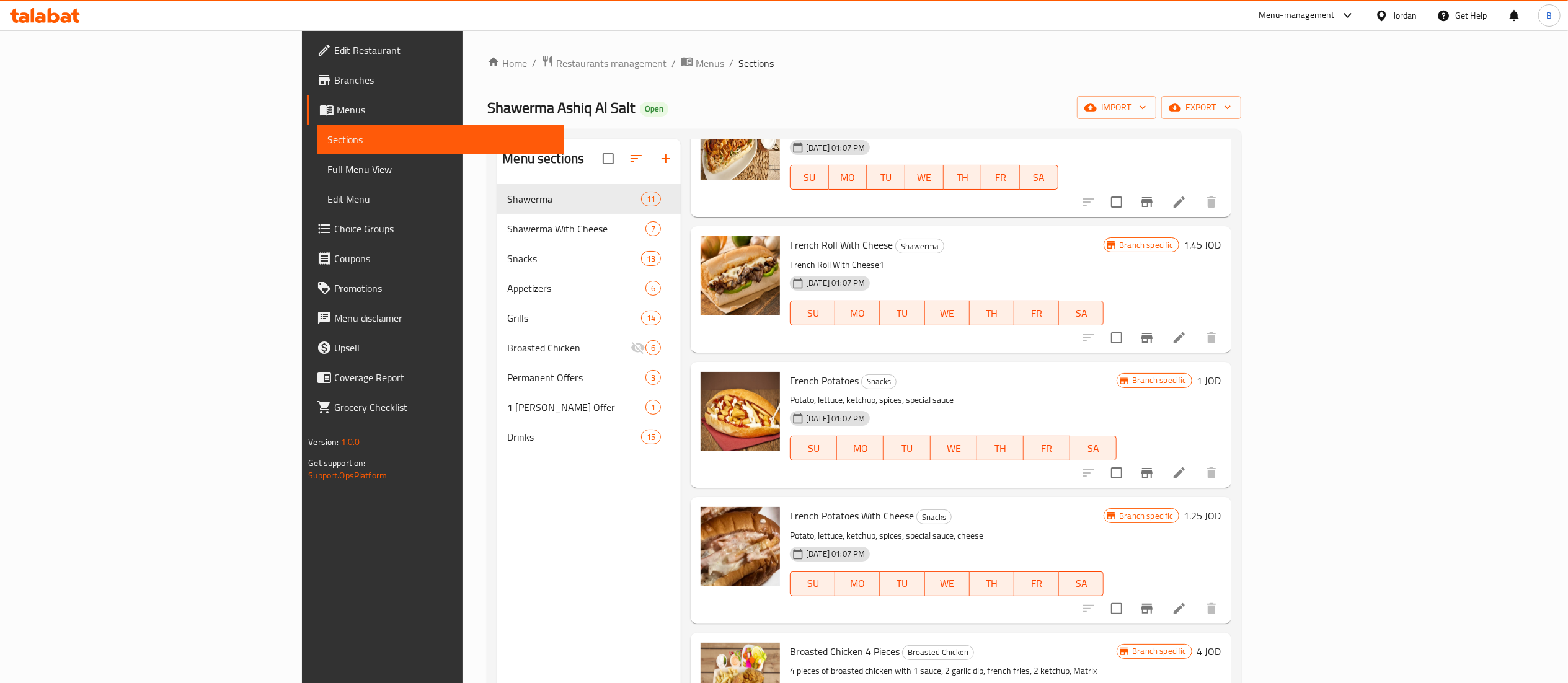
scroll to position [124, 0]
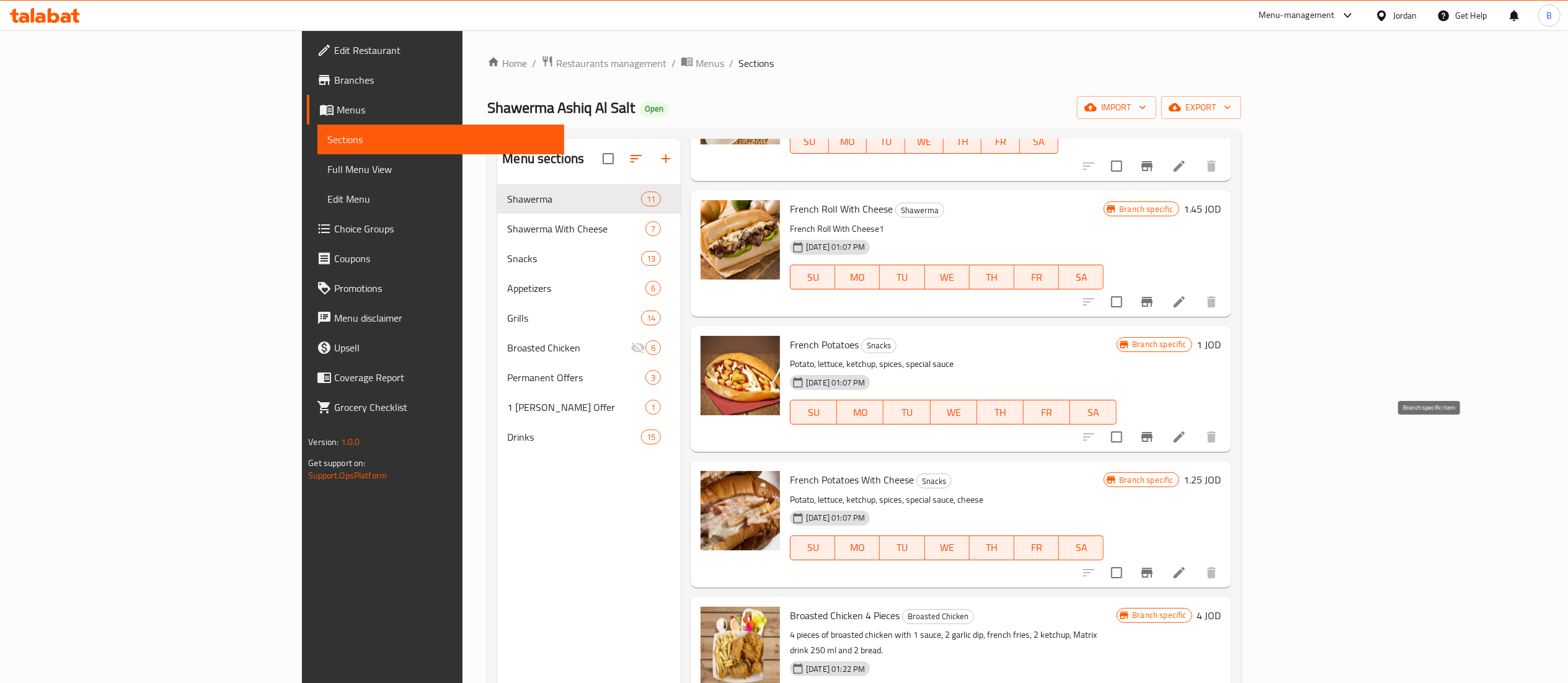
type input "french"
click at [1187, 438] on icon at bounding box center [1179, 437] width 15 height 15
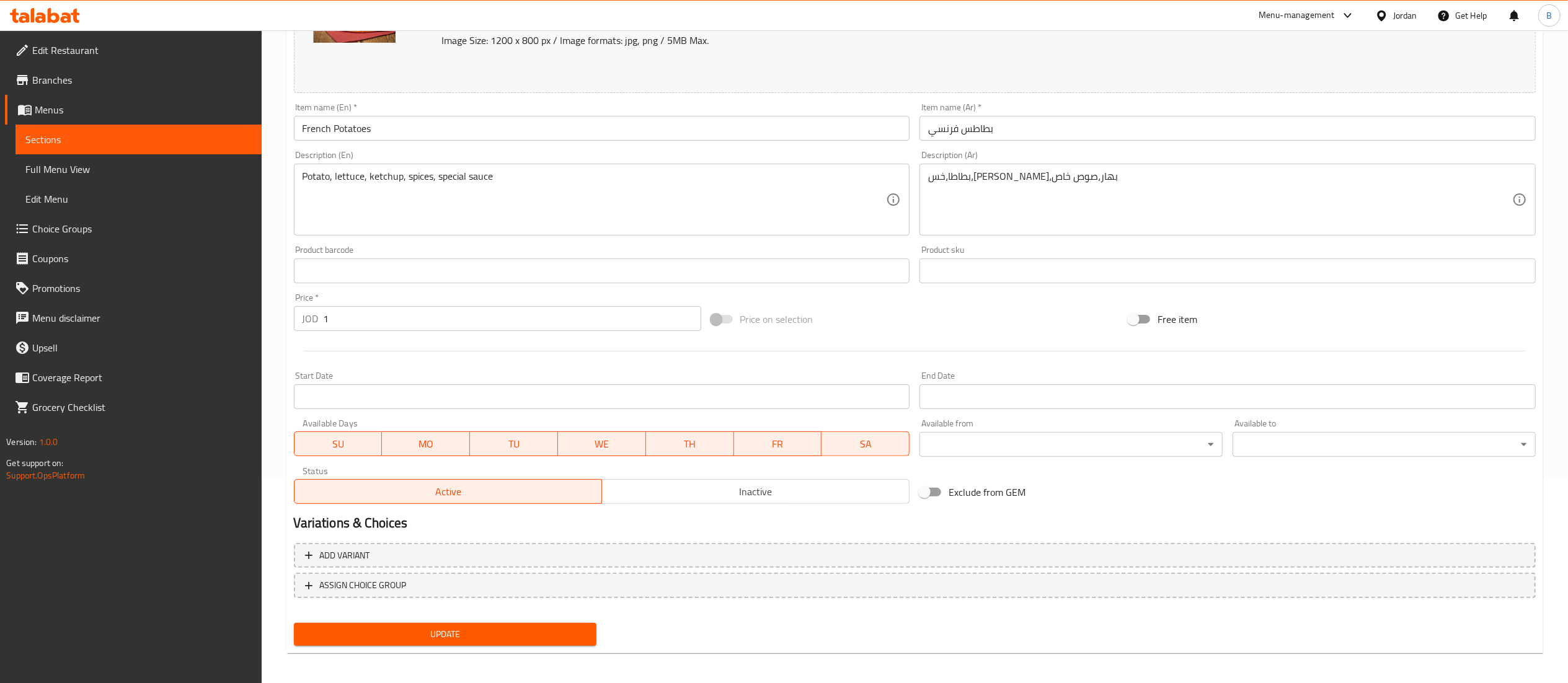
scroll to position [209, 0]
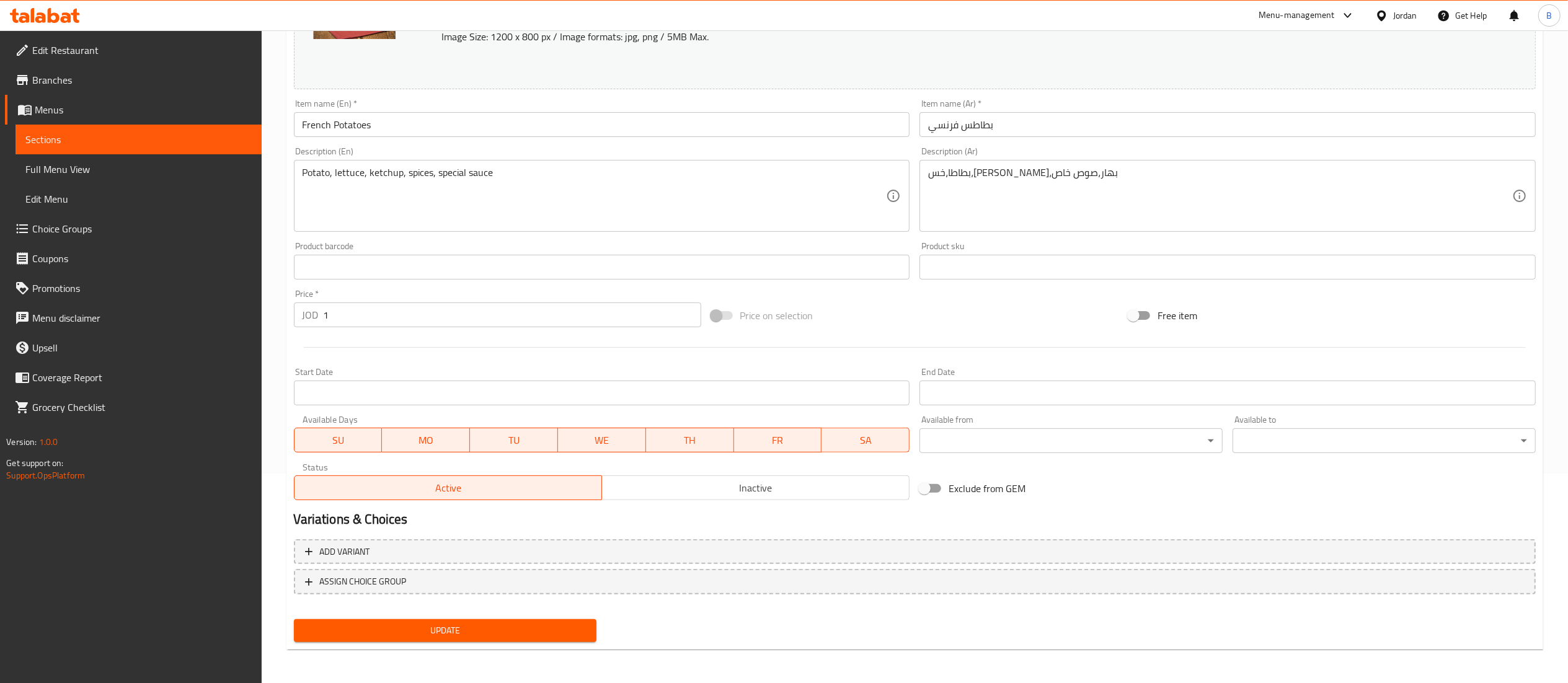
click at [748, 484] on span "Inactive" at bounding box center [755, 488] width 297 height 18
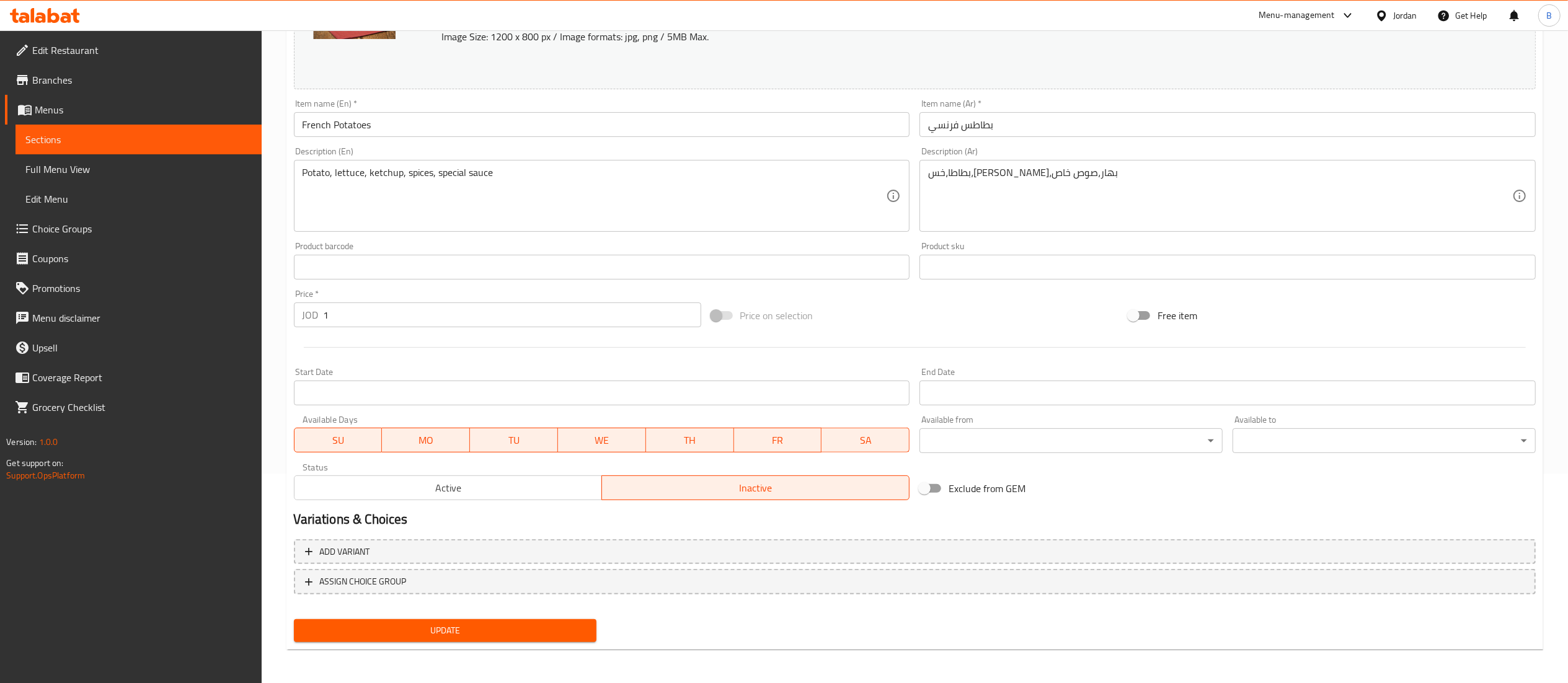
click at [452, 614] on div "Update" at bounding box center [446, 631] width 313 height 33
click at [455, 631] on span "Update" at bounding box center [445, 630] width 284 height 15
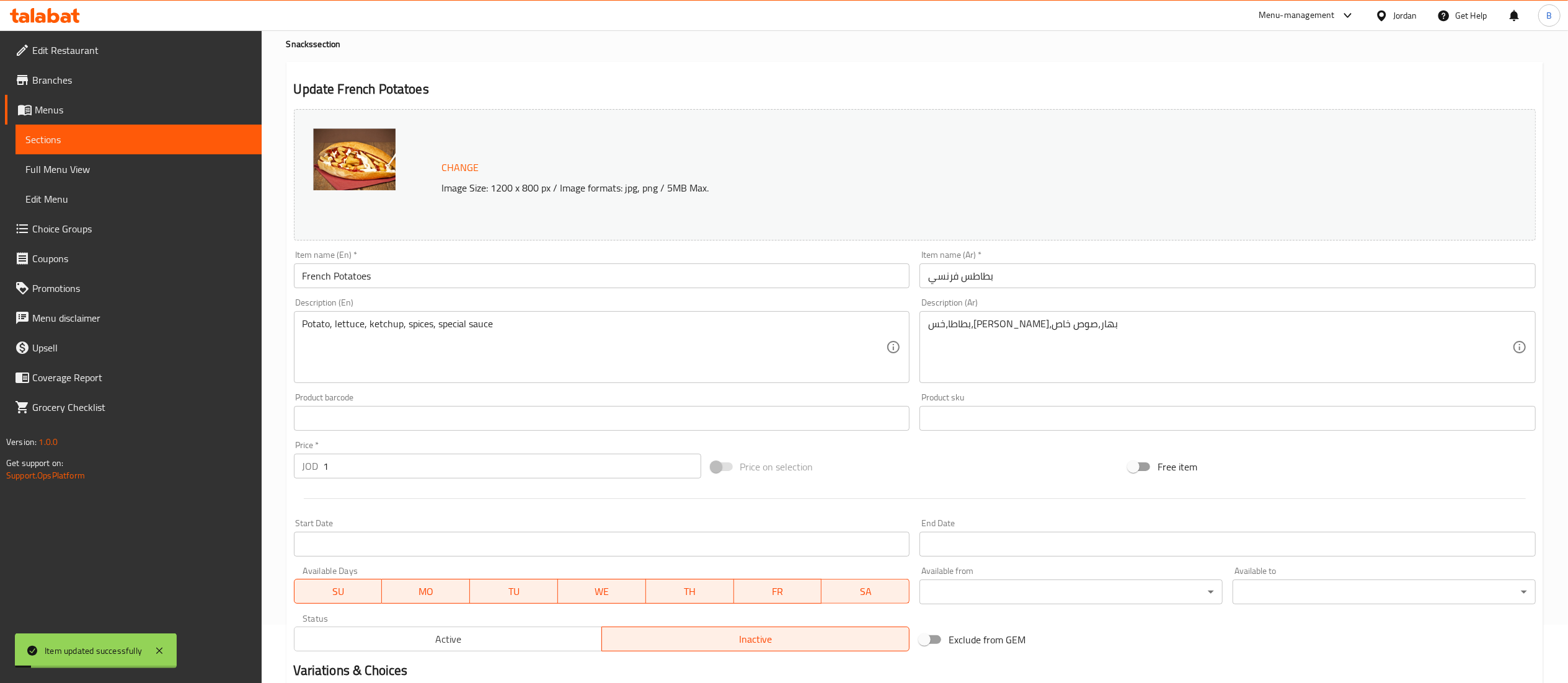
scroll to position [0, 0]
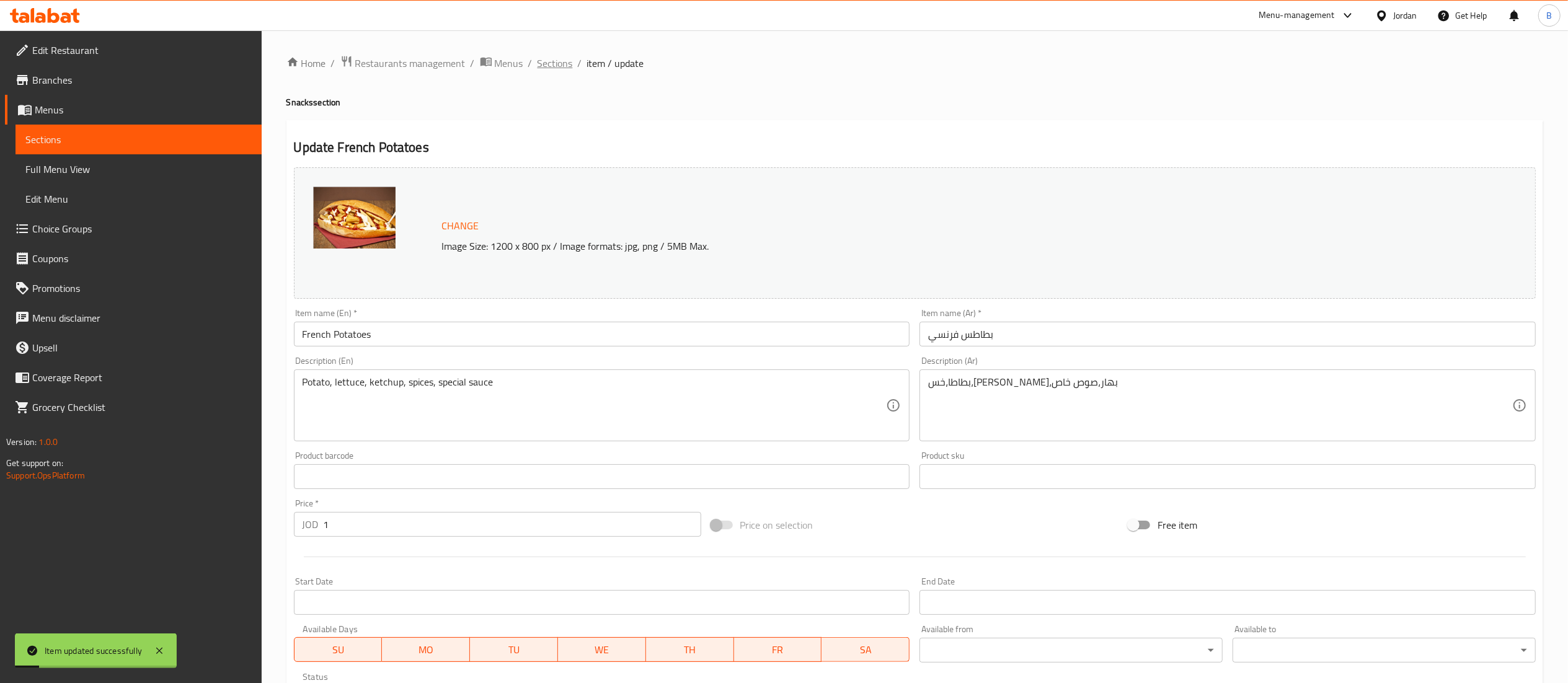
click at [549, 59] on span "Sections" at bounding box center [555, 63] width 36 height 15
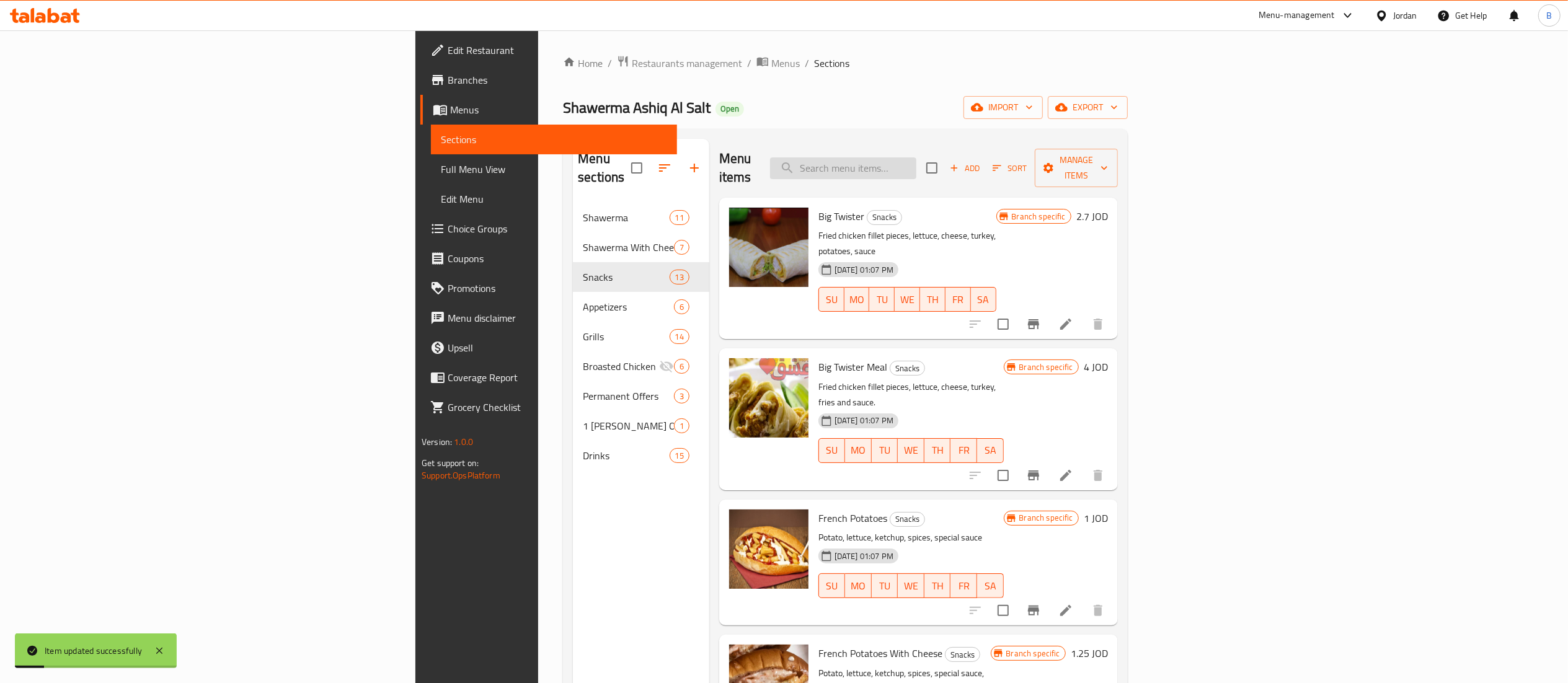
click at [916, 157] on input "search" at bounding box center [843, 168] width 146 height 22
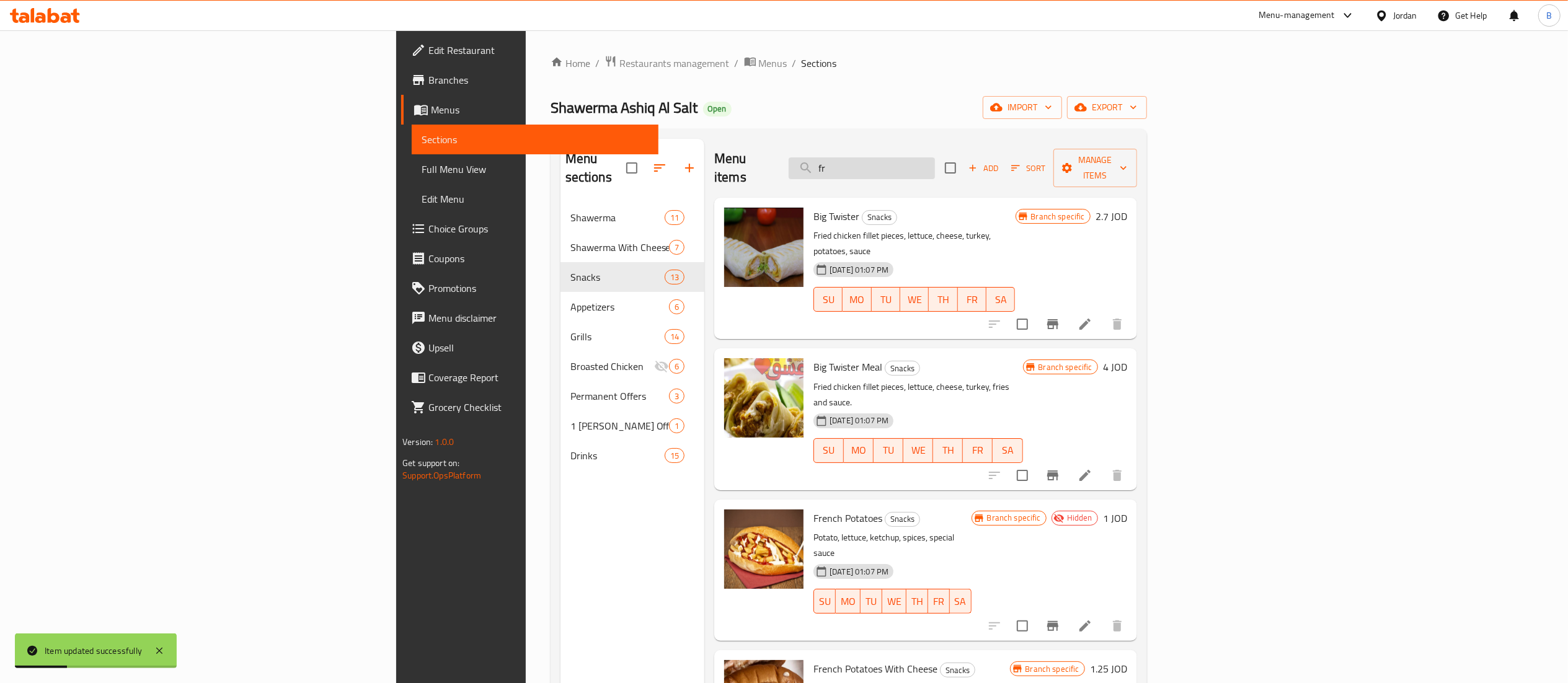
type input "f"
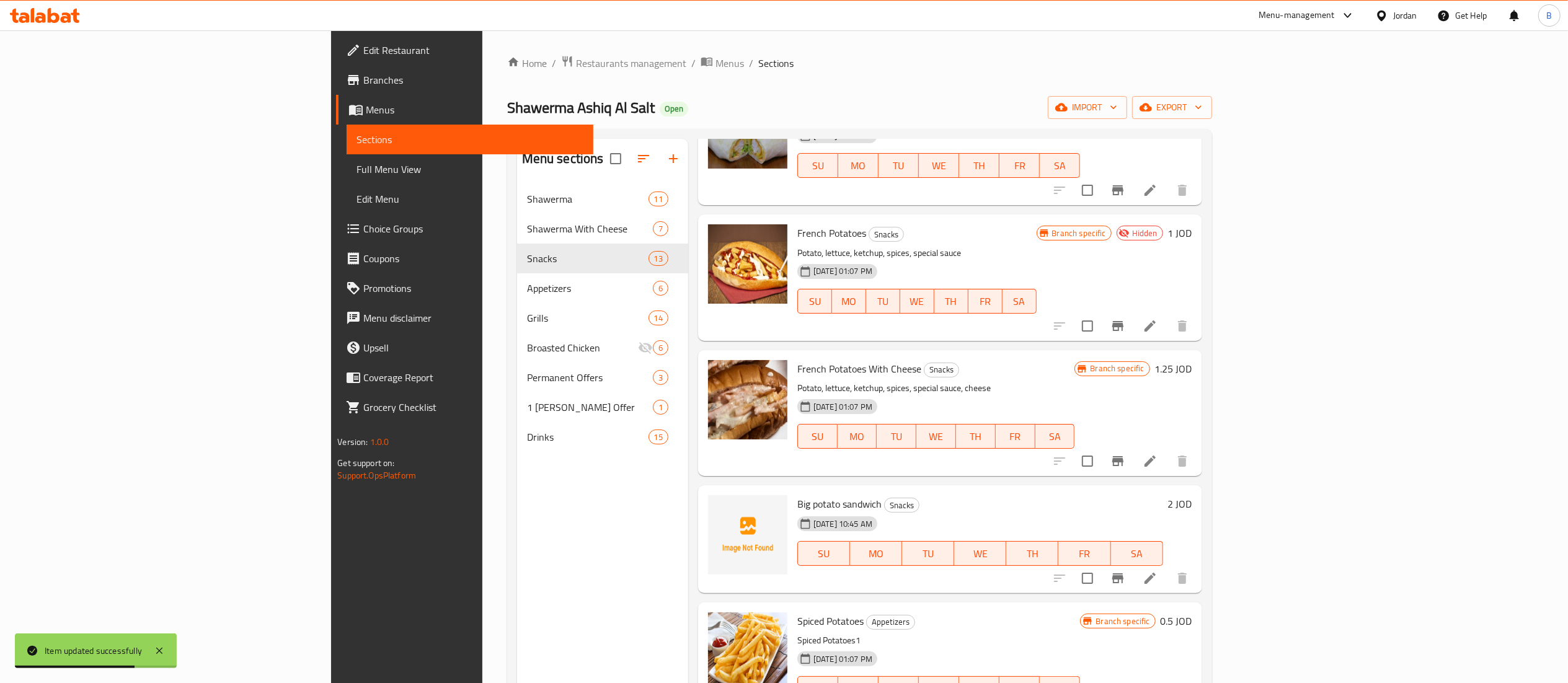
scroll to position [124, 0]
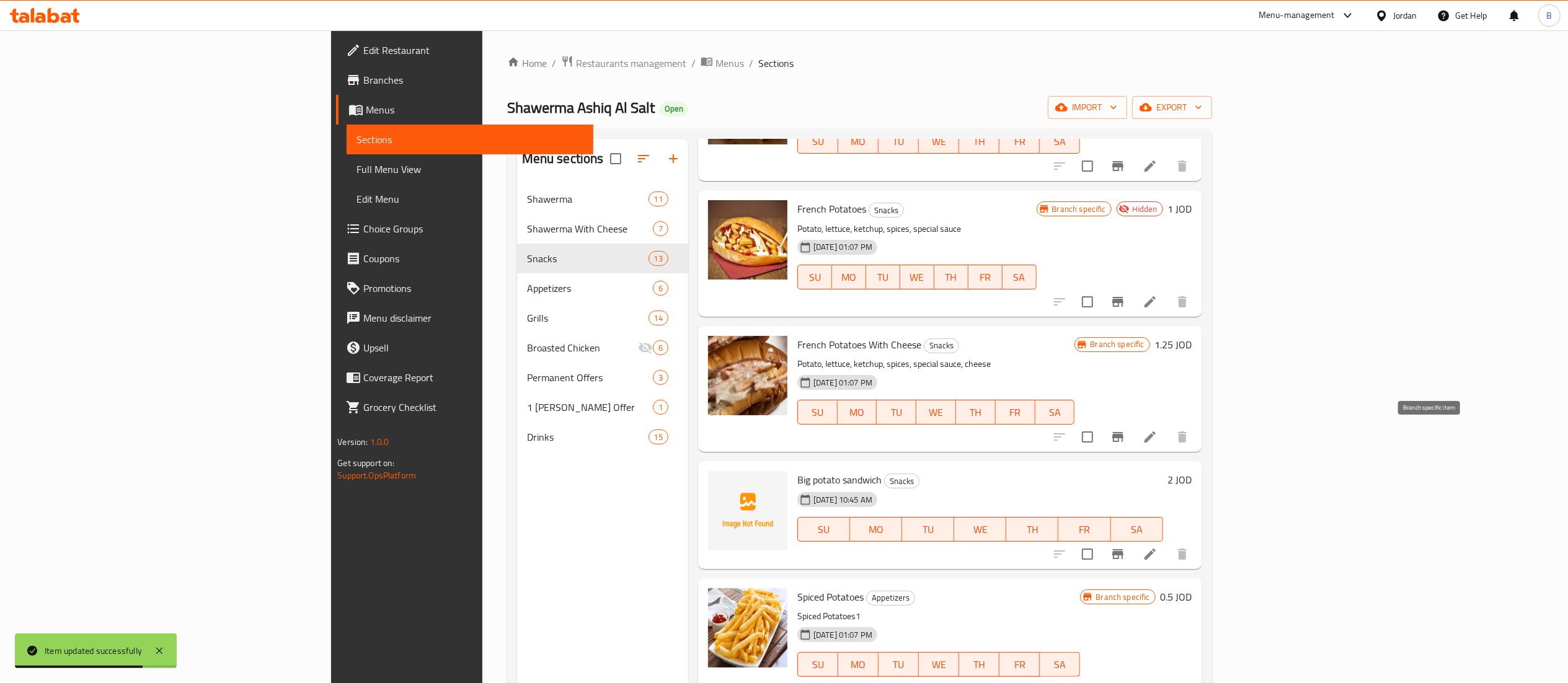
type input "potat"
click at [1155, 438] on icon at bounding box center [1150, 437] width 11 height 11
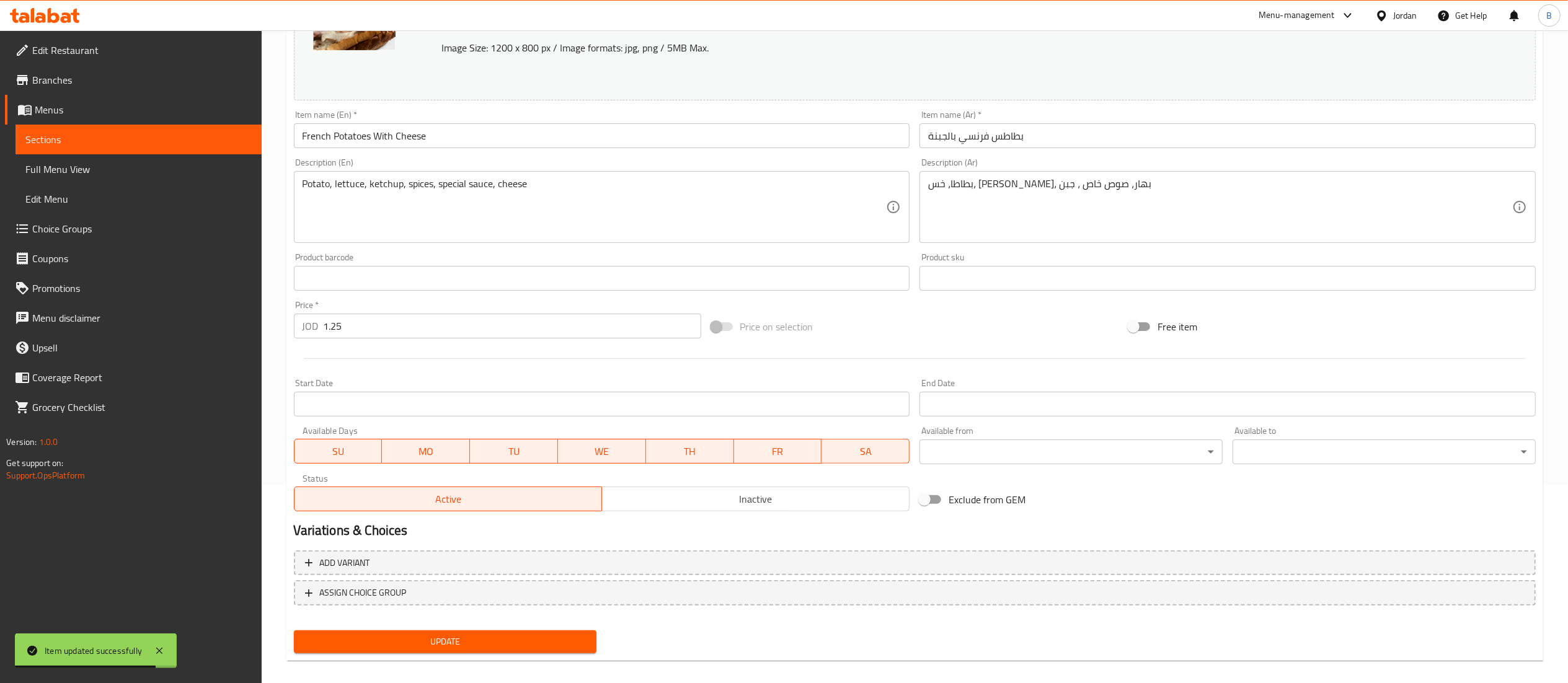
scroll to position [209, 0]
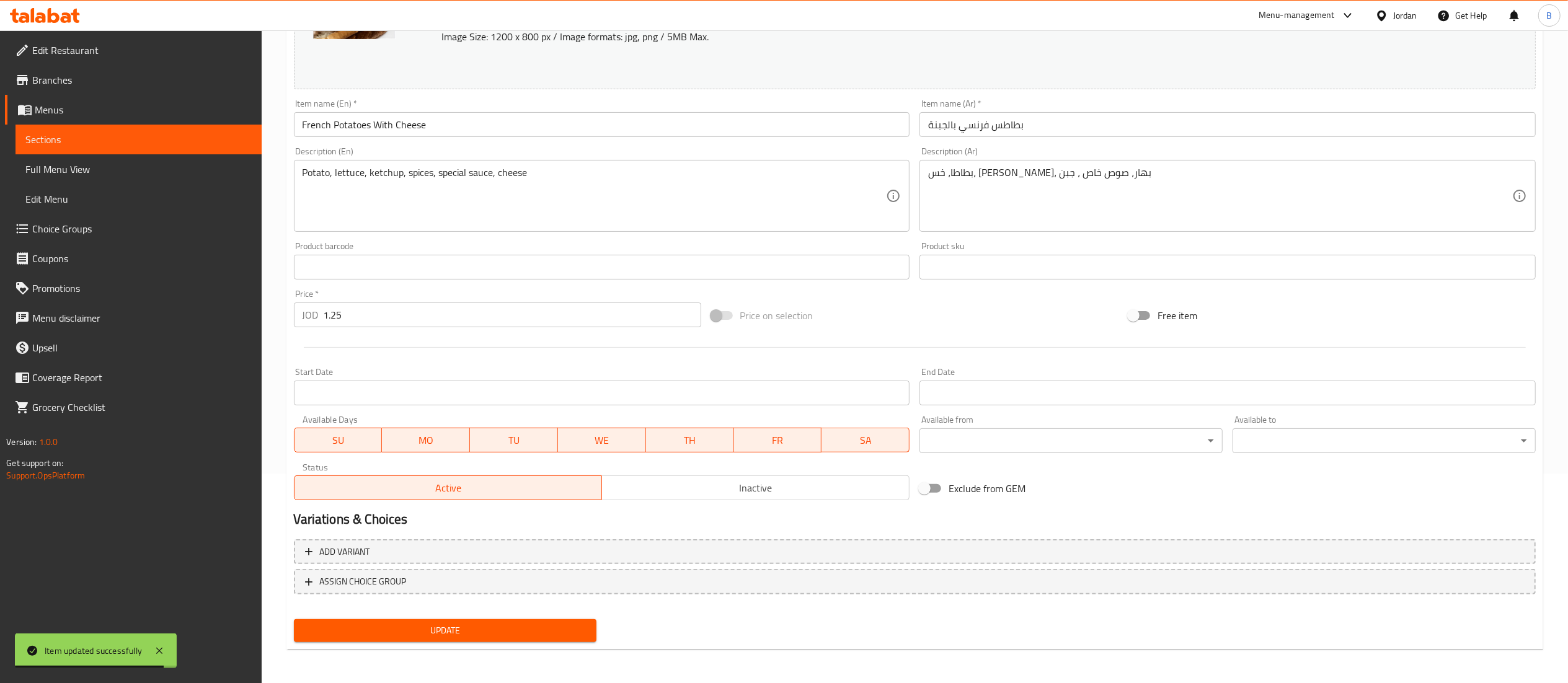
click at [756, 492] on span "Inactive" at bounding box center [755, 488] width 297 height 18
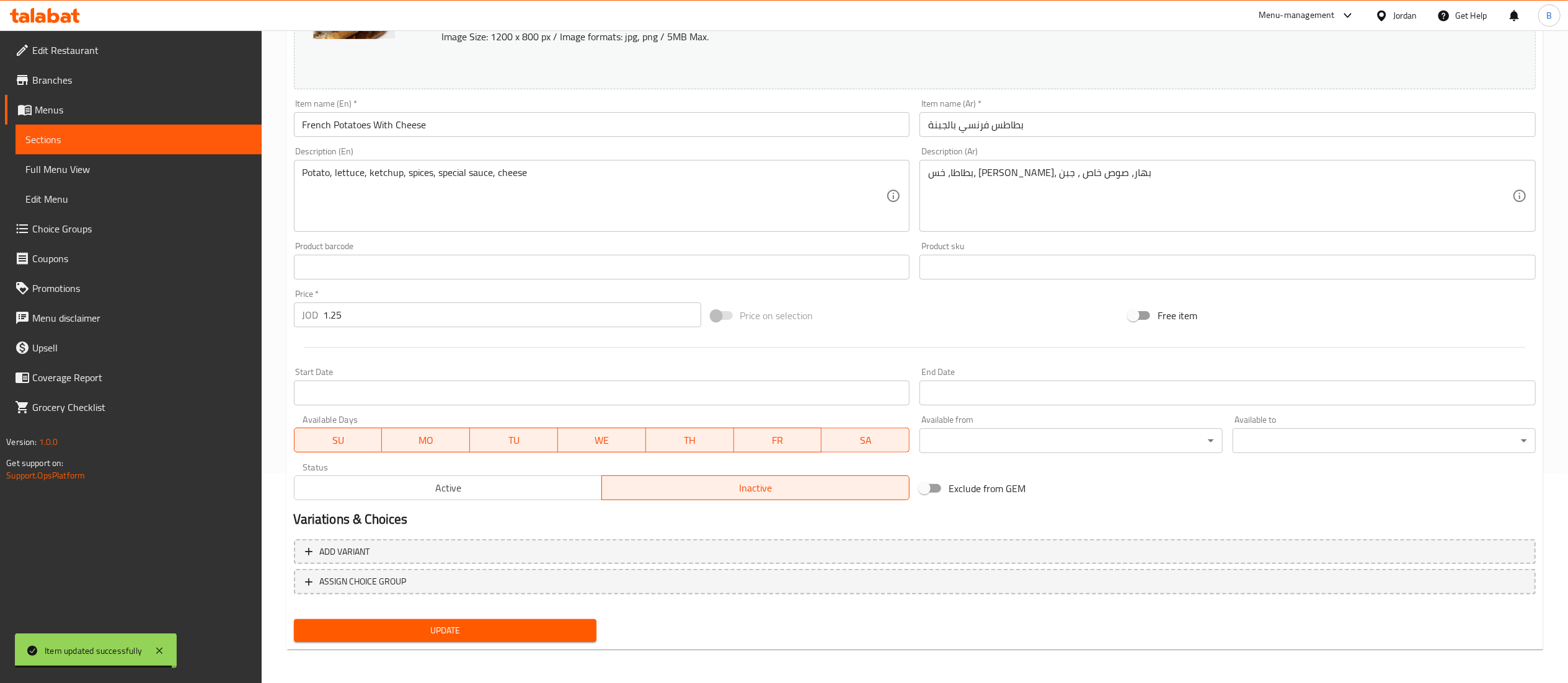
click at [527, 623] on span "Update" at bounding box center [445, 630] width 284 height 15
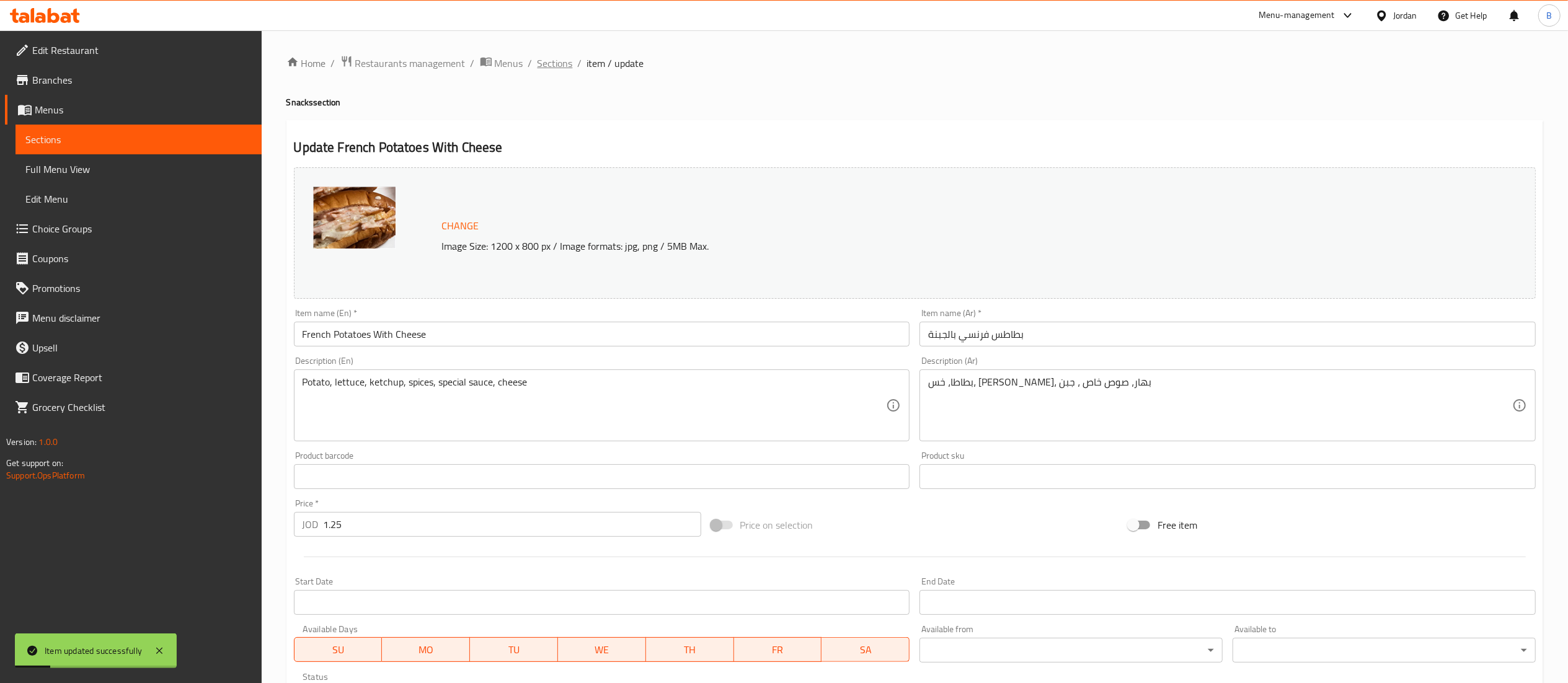
click at [557, 57] on span "Sections" at bounding box center [555, 63] width 36 height 15
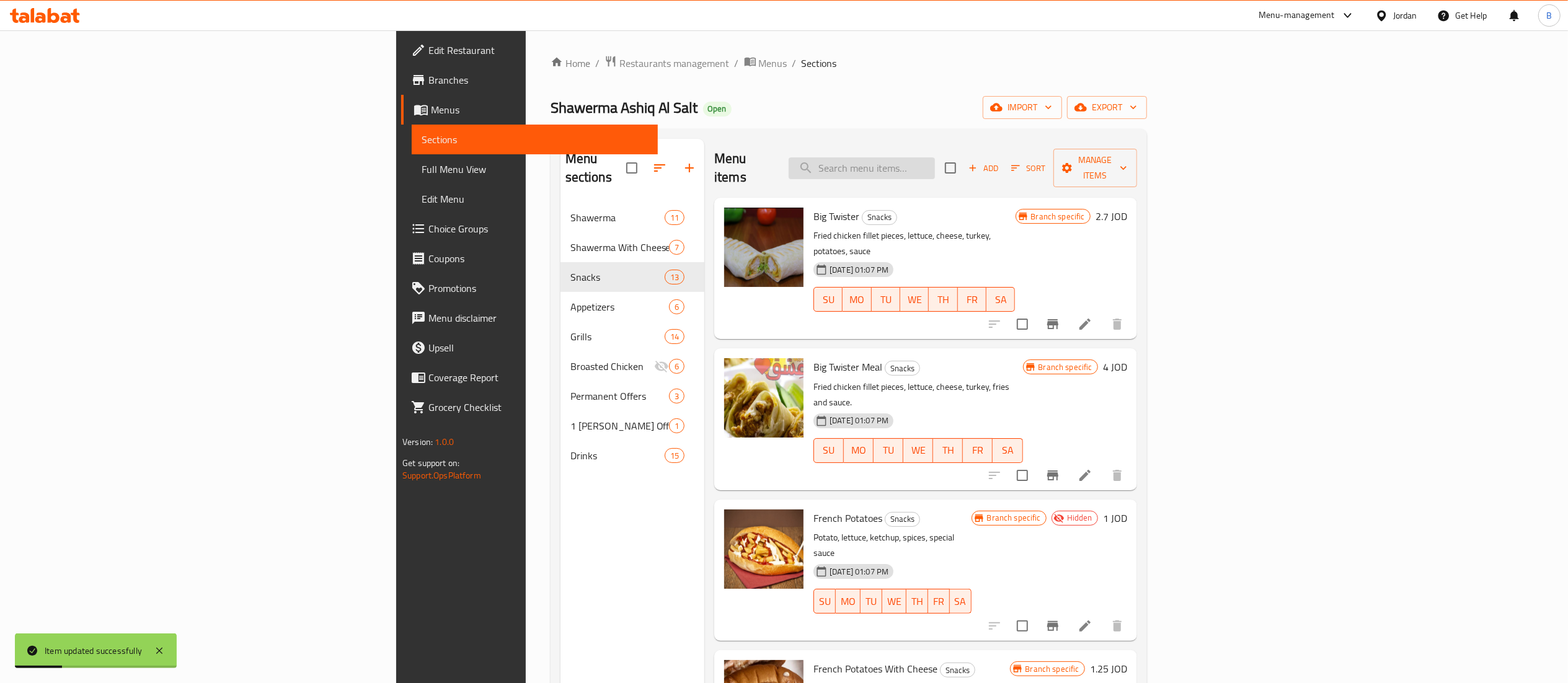
click at [935, 163] on input "search" at bounding box center [861, 168] width 146 height 22
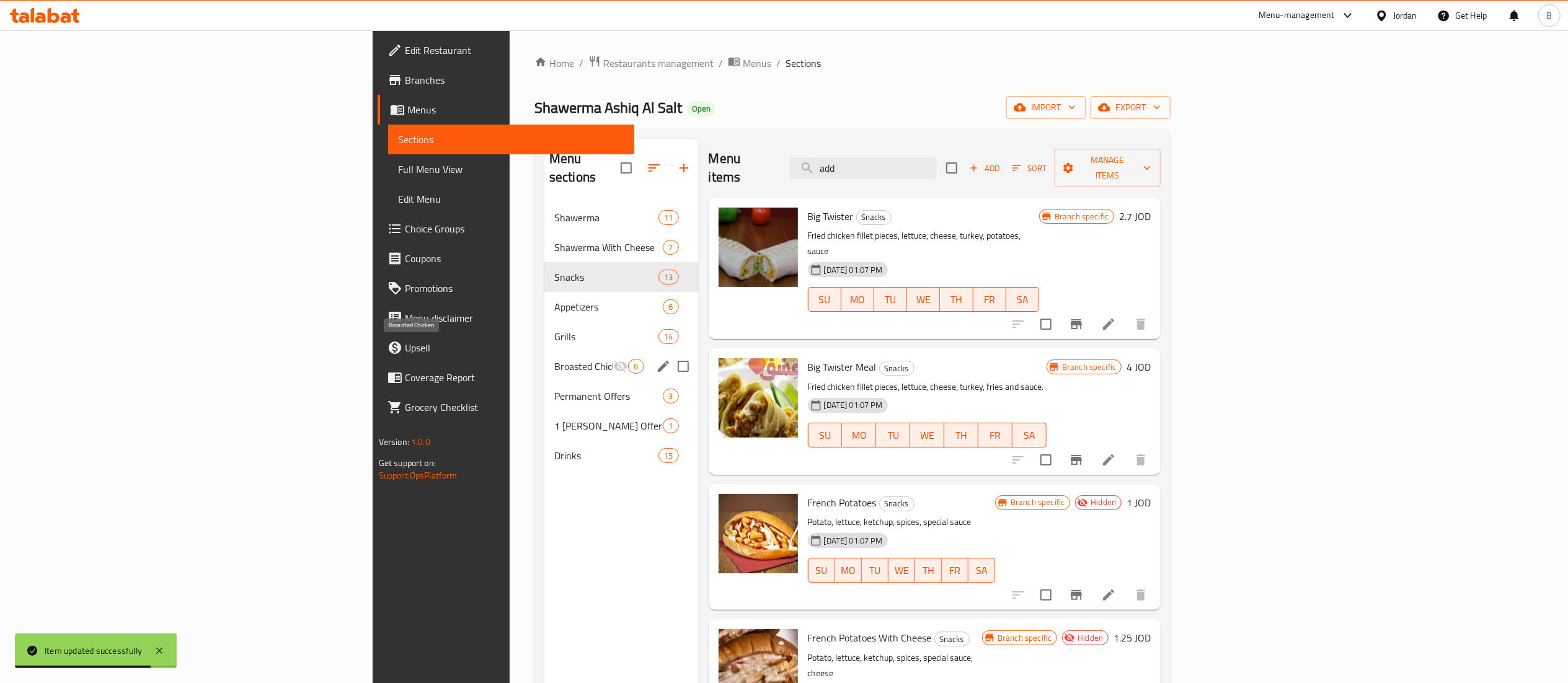
type input "add"
click at [554, 358] on span "Broasted Chicken" at bounding box center [583, 366] width 59 height 15
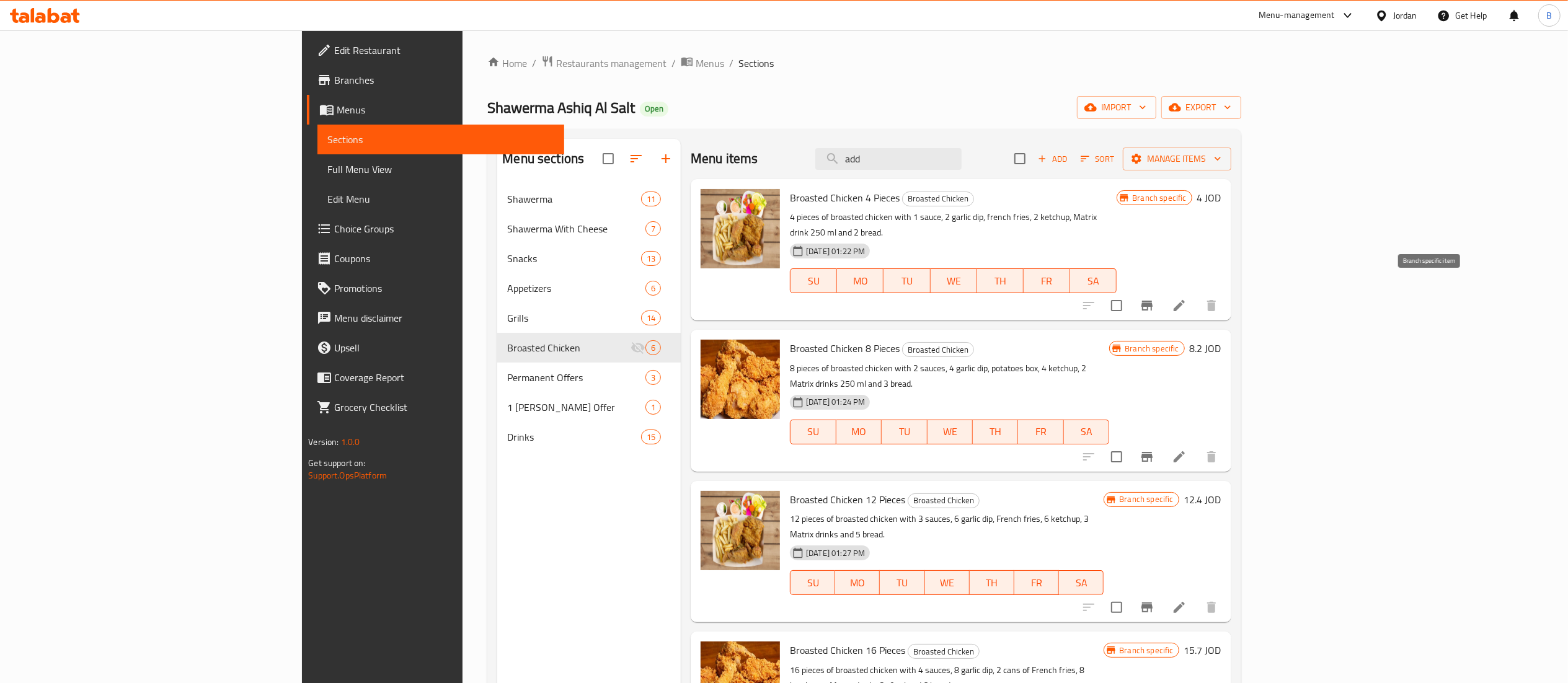
click at [1154, 298] on icon "Branch-specific-item" at bounding box center [1147, 305] width 15 height 15
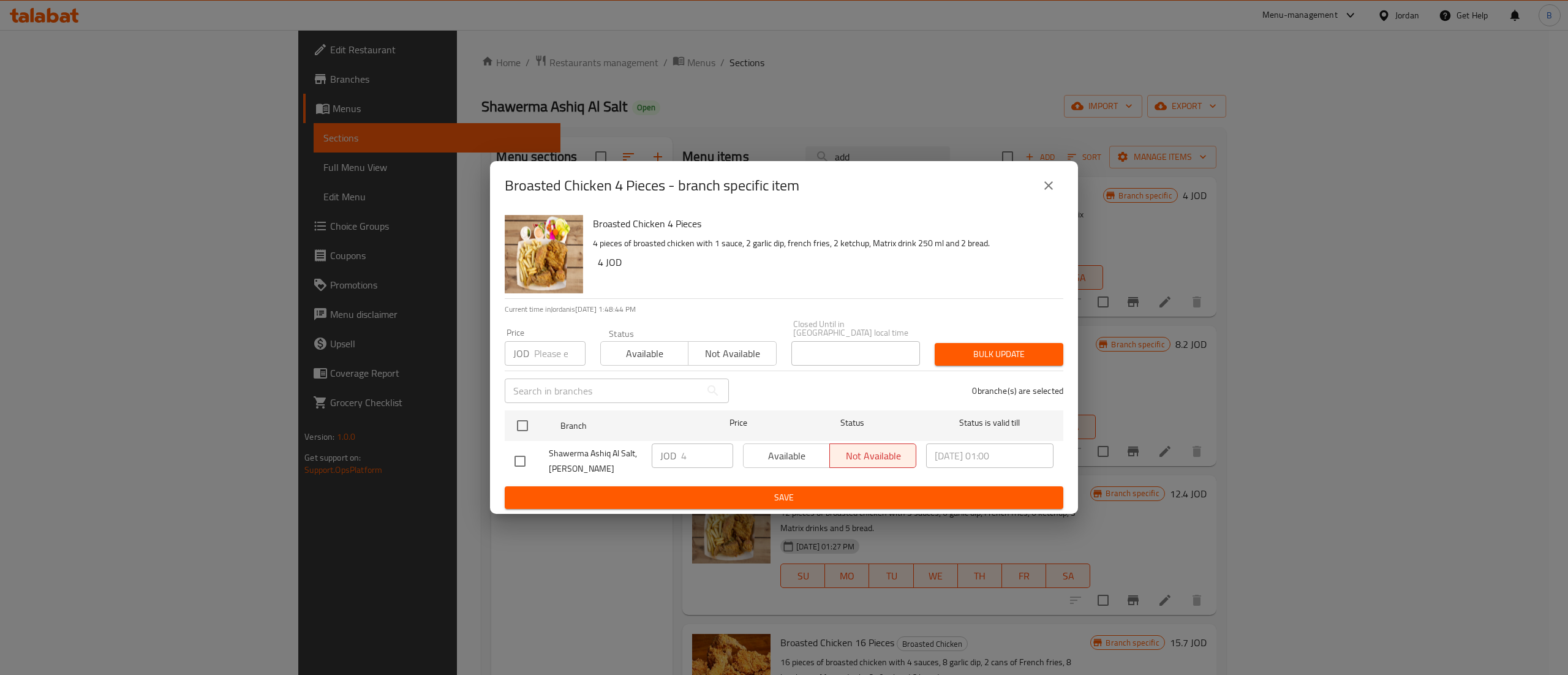
click at [1042, 193] on icon "close" at bounding box center [1049, 185] width 14 height 14
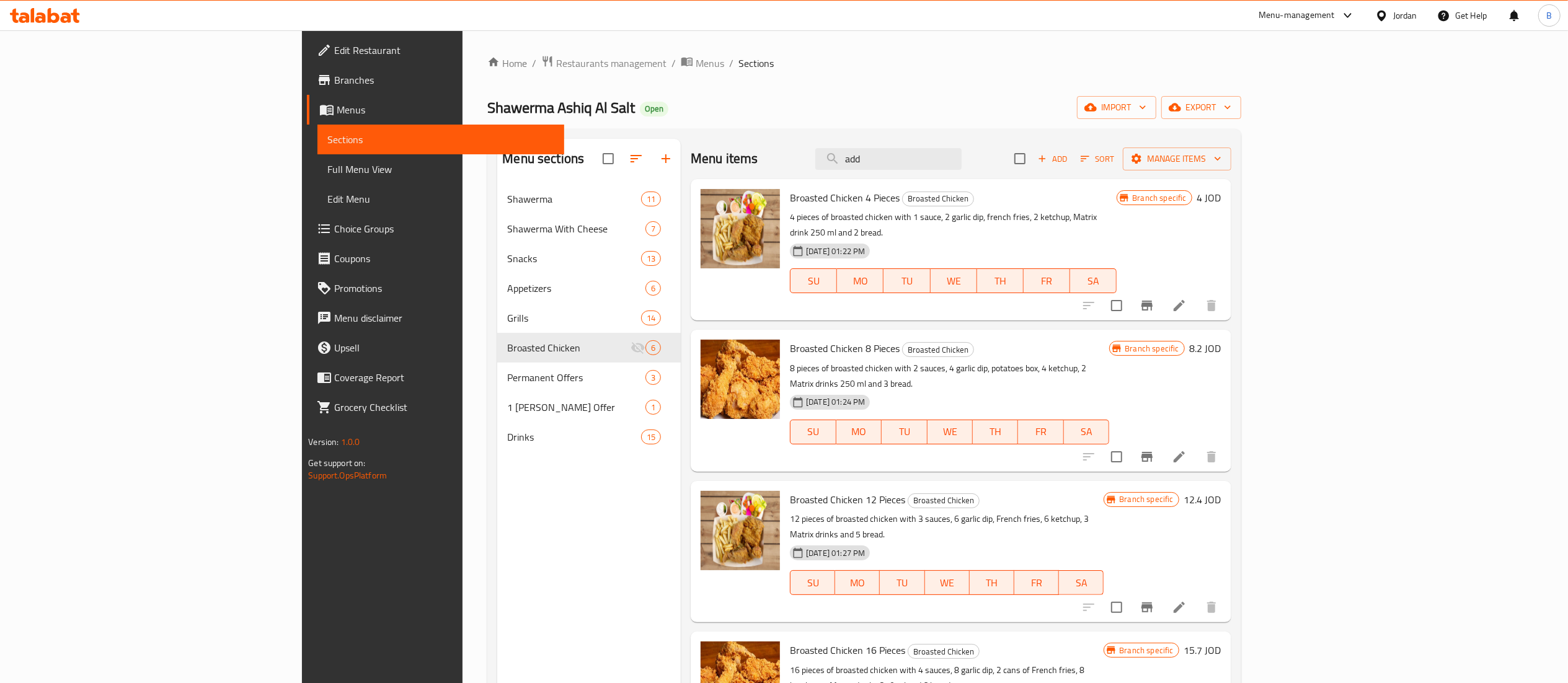
click at [1154, 298] on icon "Branch-specific-item" at bounding box center [1147, 305] width 15 height 15
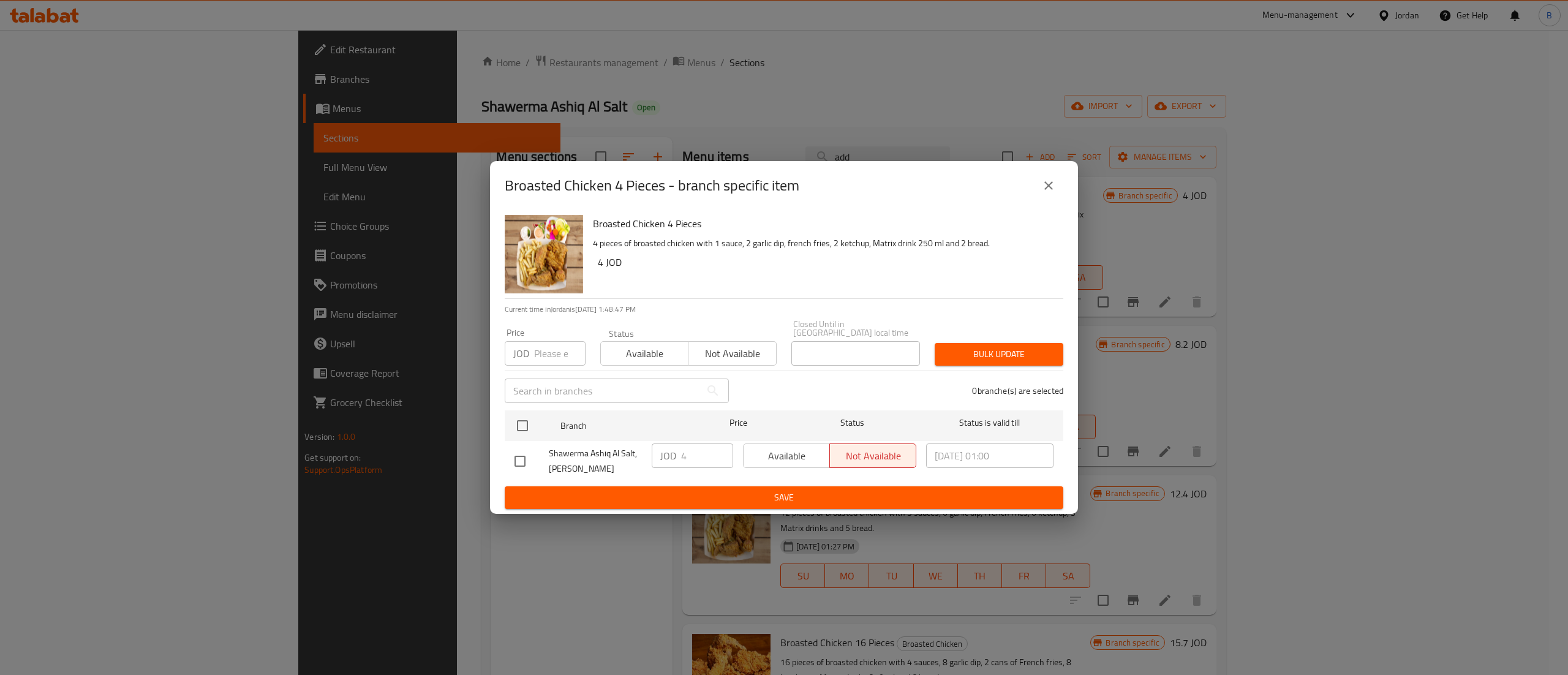
click at [1046, 200] on button "close" at bounding box center [1048, 185] width 30 height 30
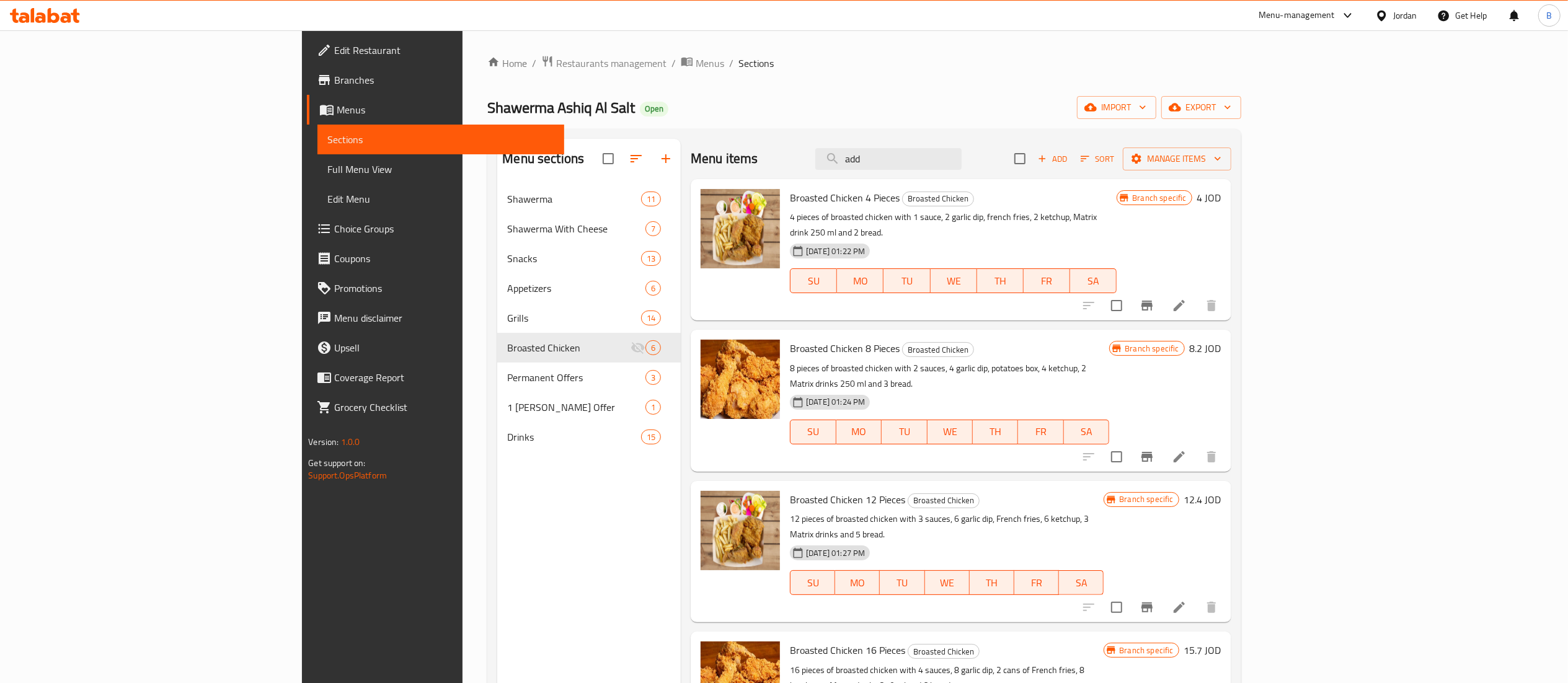
click at [1187, 298] on icon at bounding box center [1179, 305] width 15 height 15
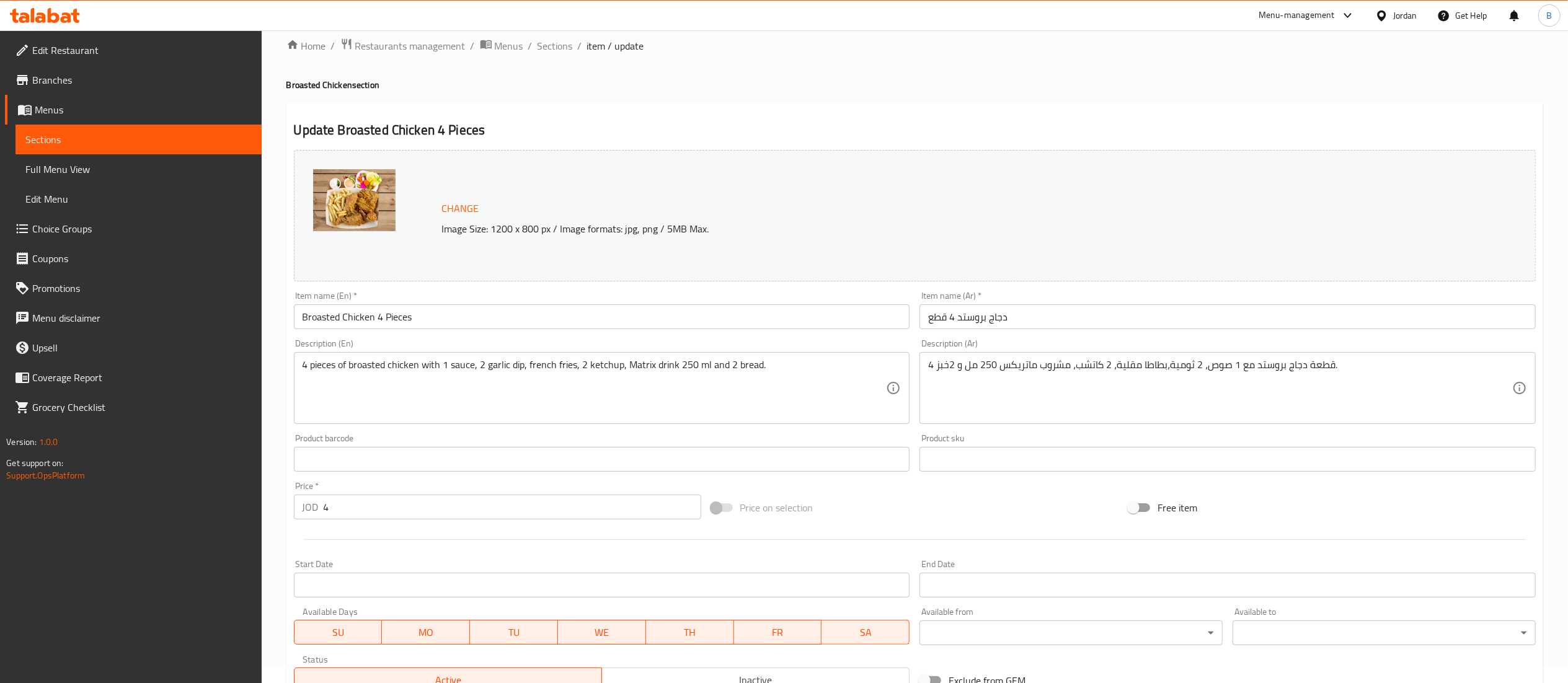
scroll to position [201, 0]
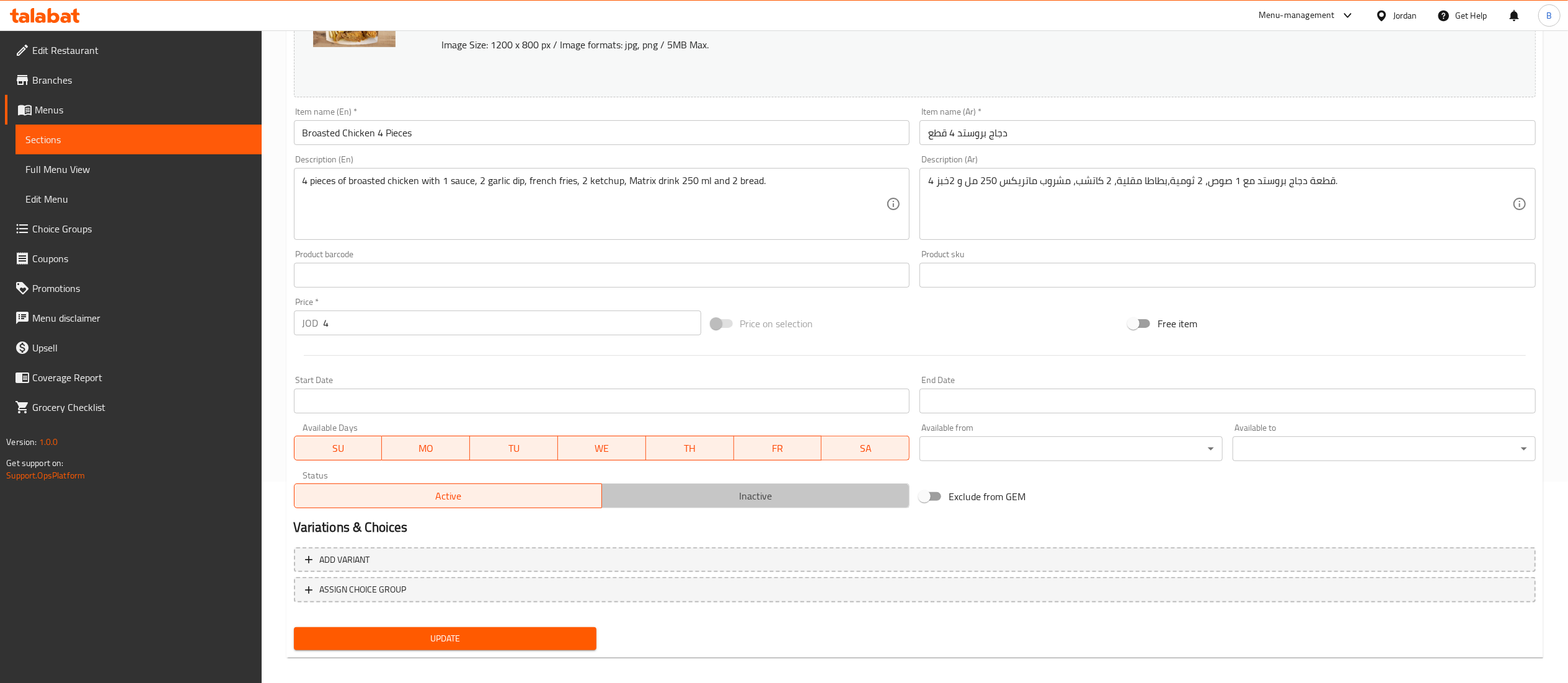
click at [670, 502] on span "Inactive" at bounding box center [755, 496] width 297 height 18
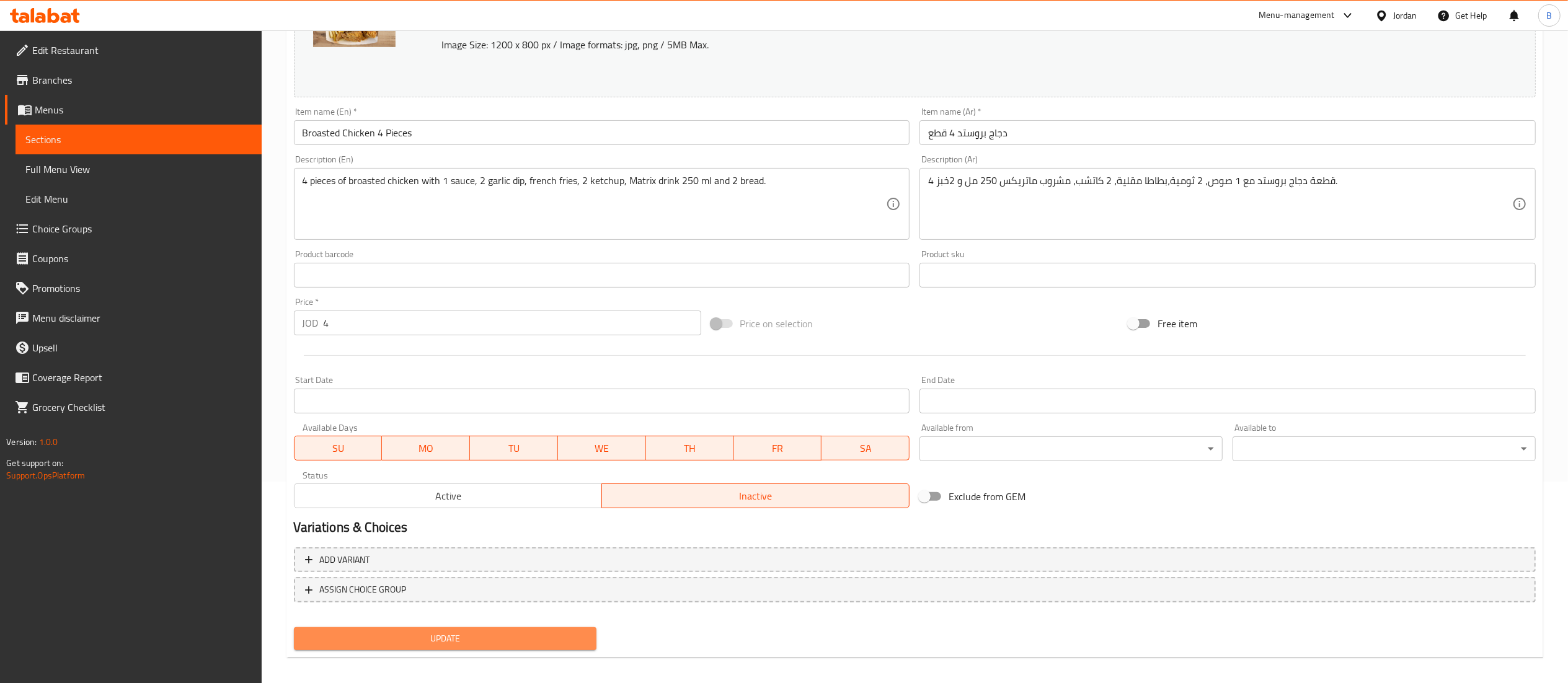
click at [564, 627] on button "Update" at bounding box center [445, 639] width 303 height 23
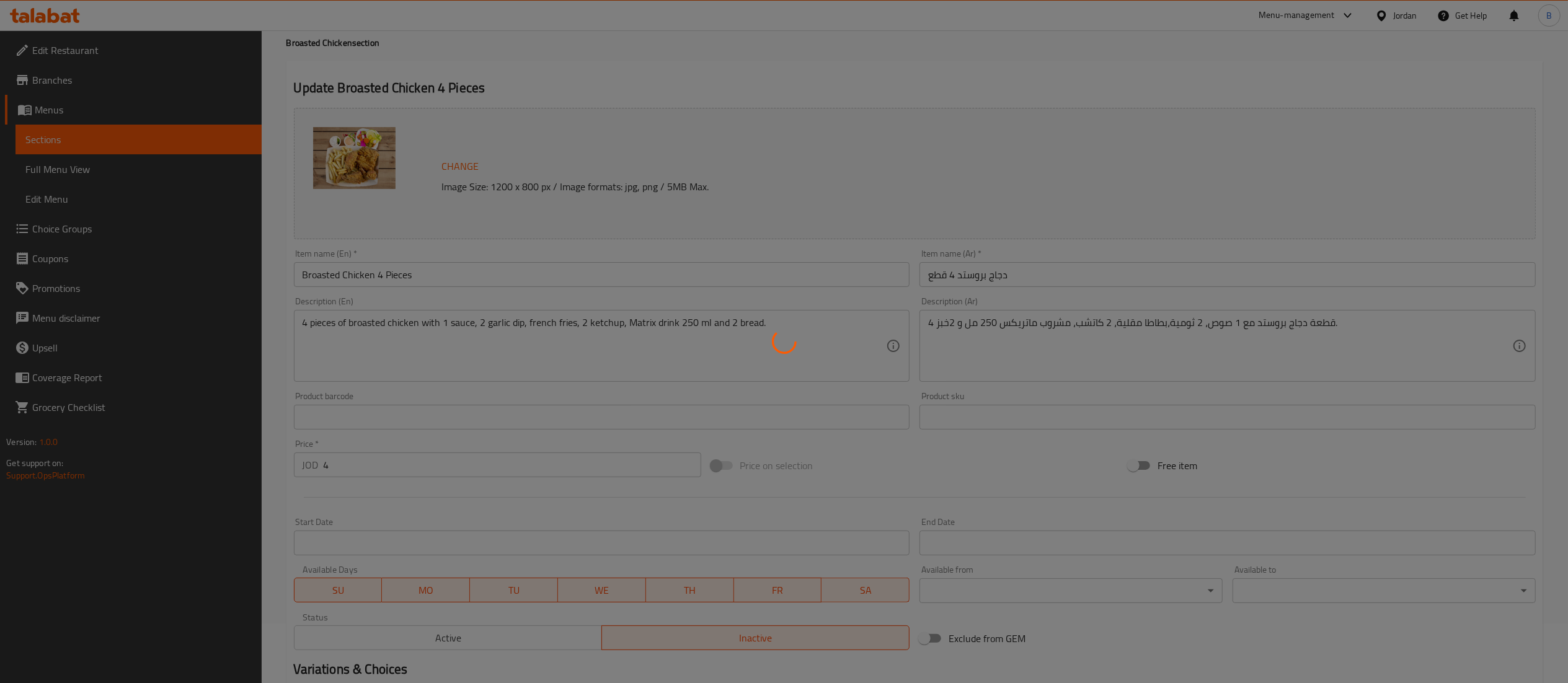
scroll to position [0, 0]
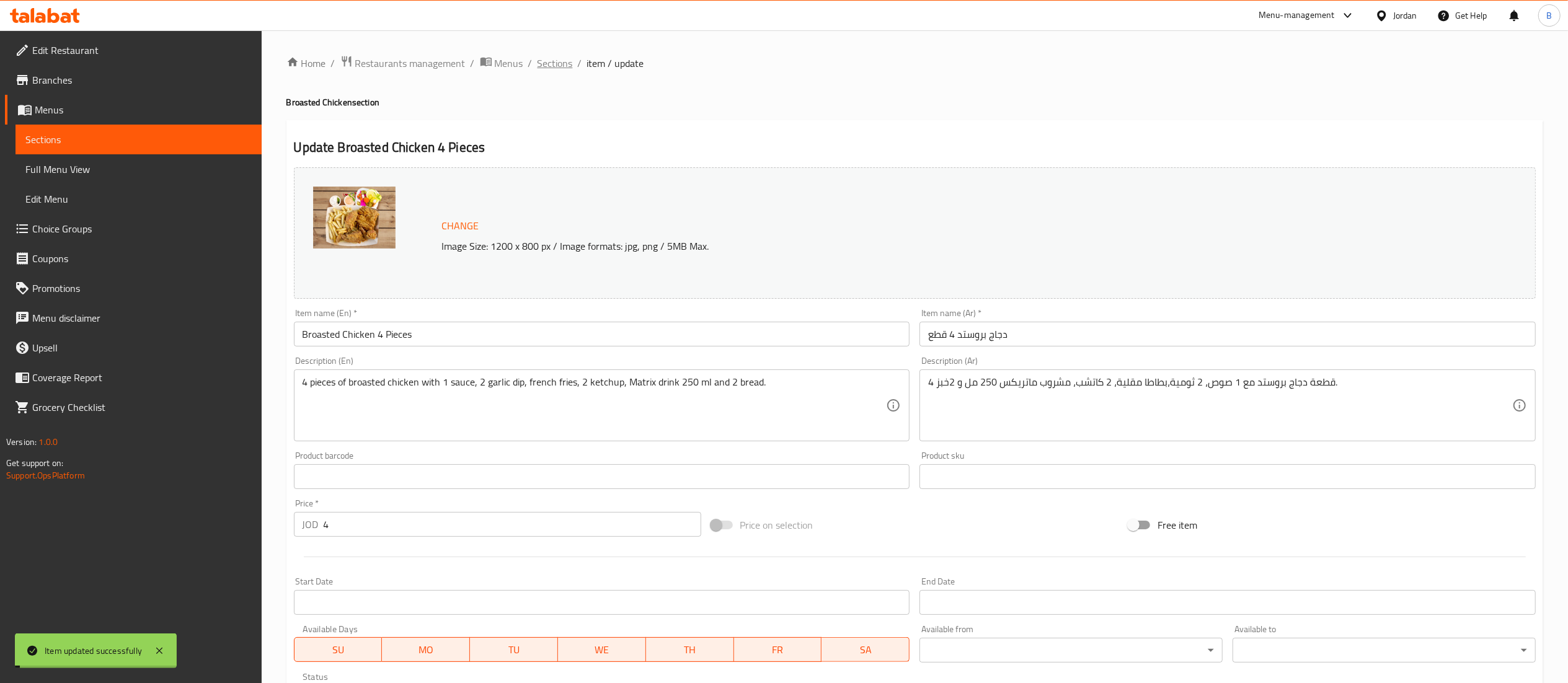
click at [553, 61] on span "Sections" at bounding box center [555, 63] width 36 height 15
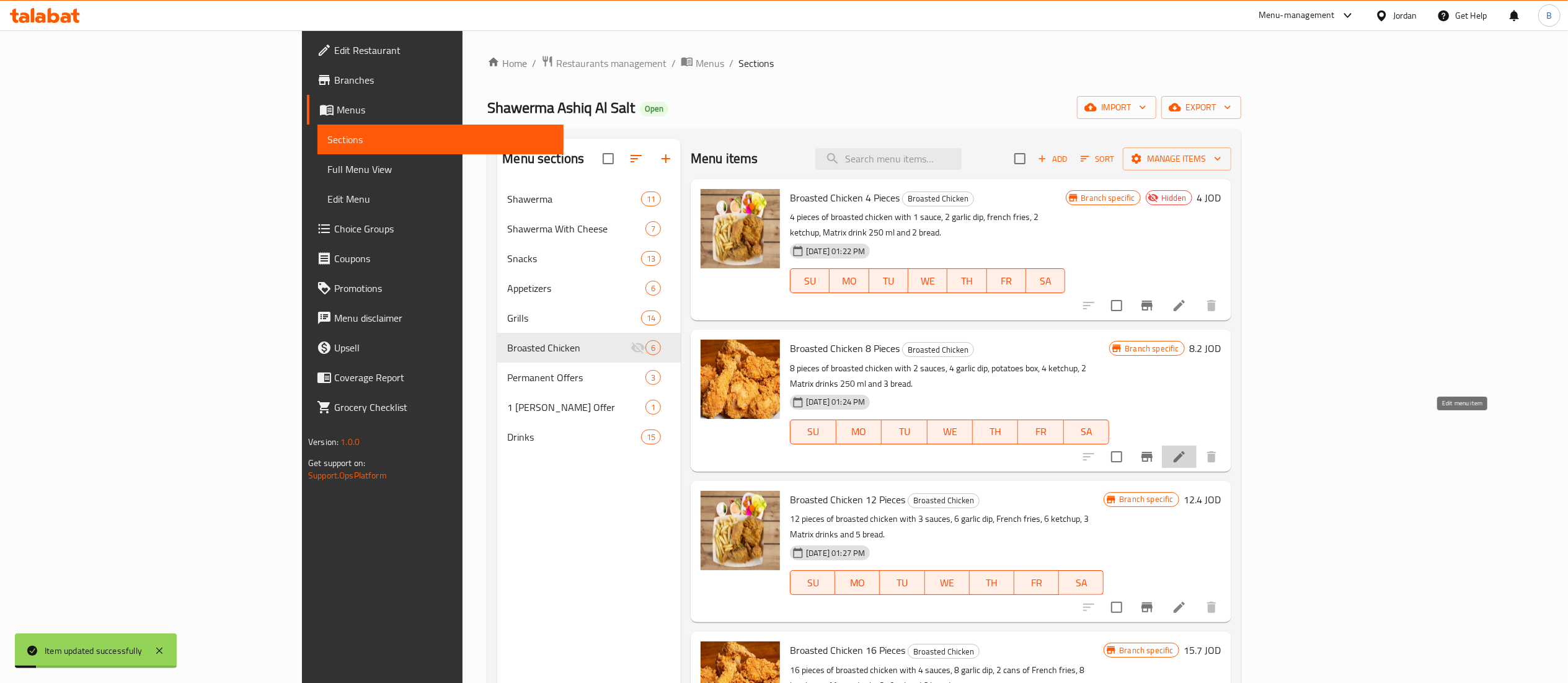
click at [1187, 449] on icon at bounding box center [1179, 456] width 15 height 15
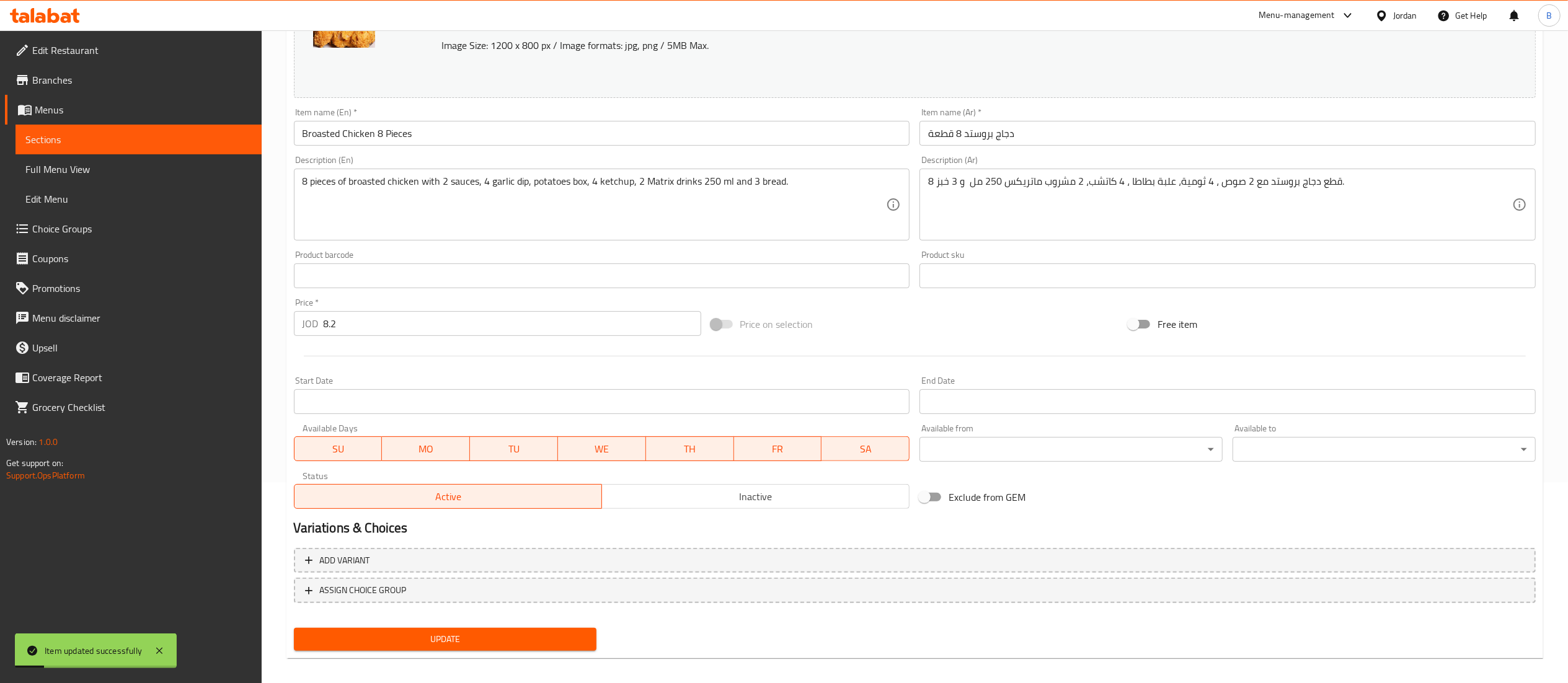
scroll to position [209, 0]
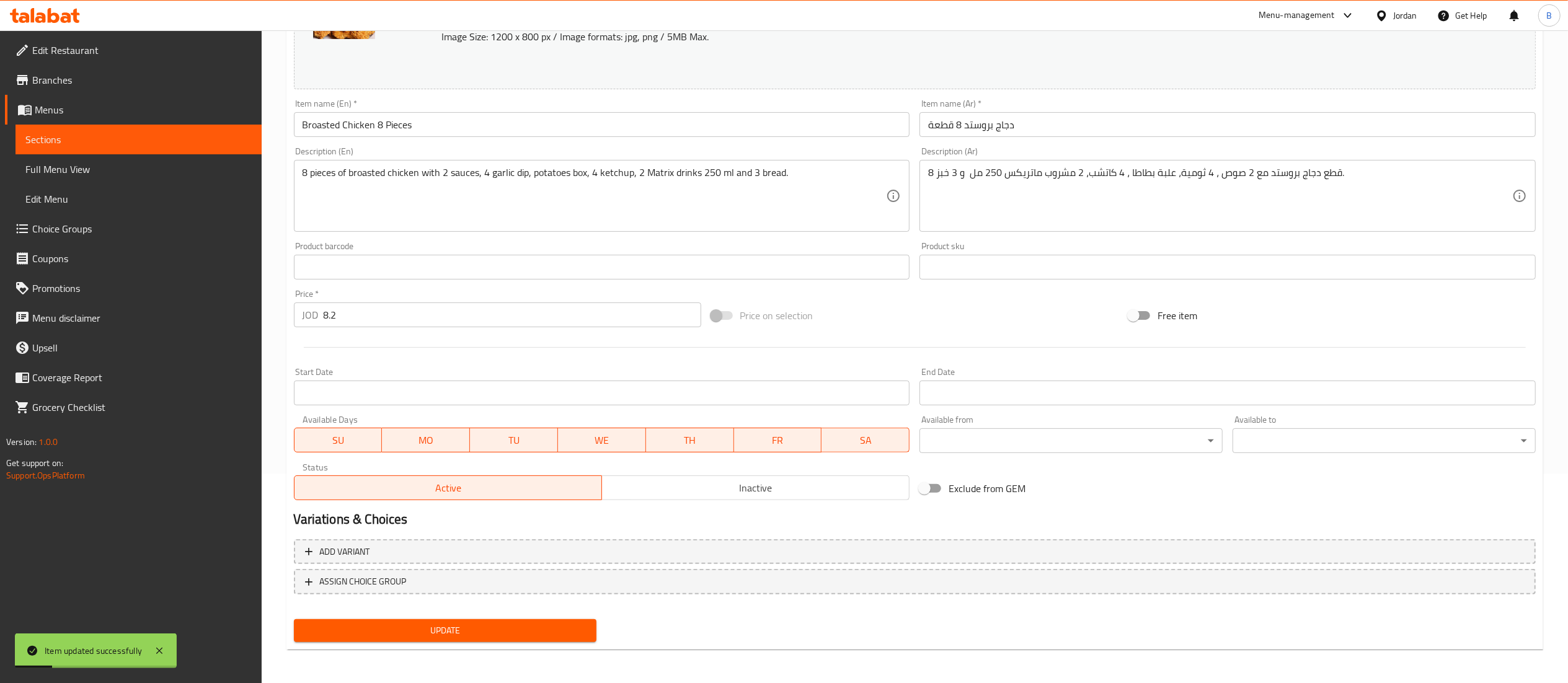
click at [748, 495] on span "Inactive" at bounding box center [755, 488] width 297 height 18
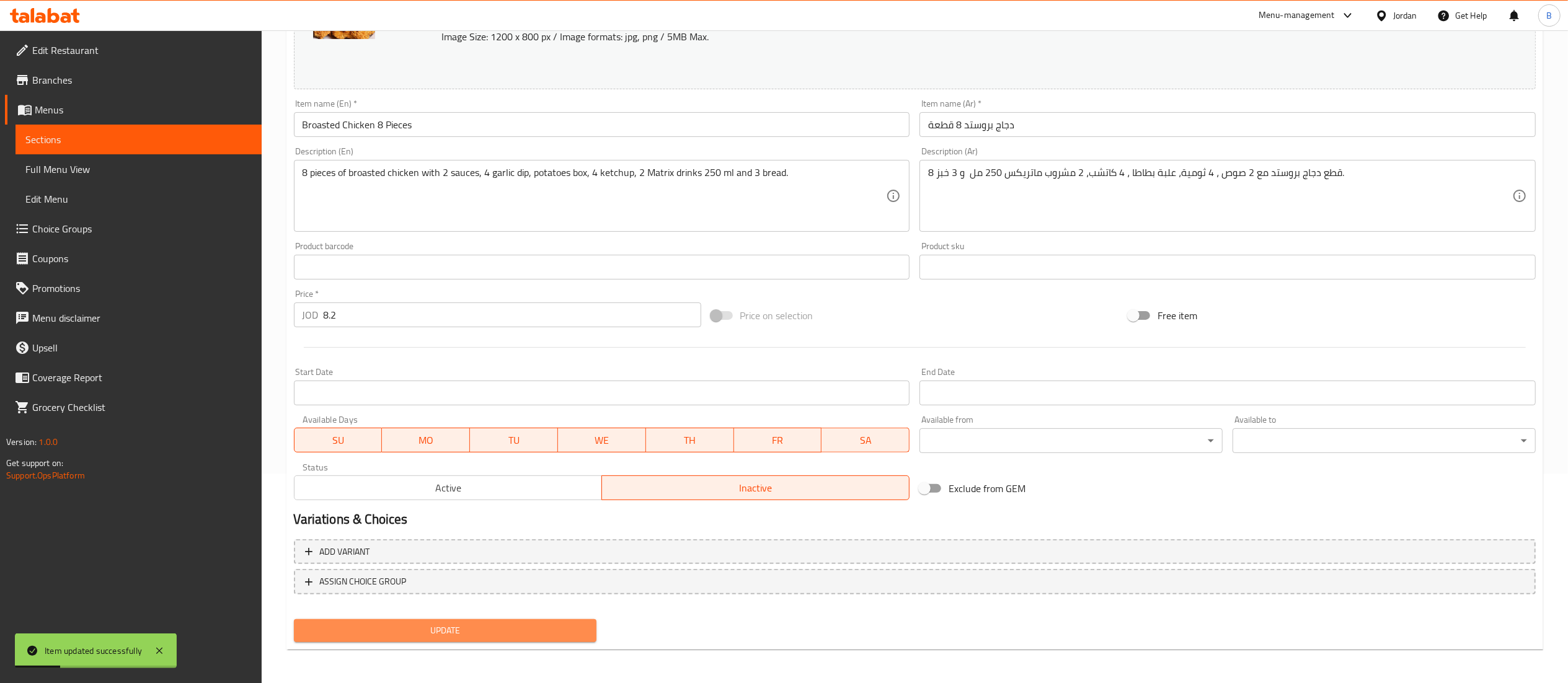
click at [544, 628] on span "Update" at bounding box center [445, 630] width 284 height 15
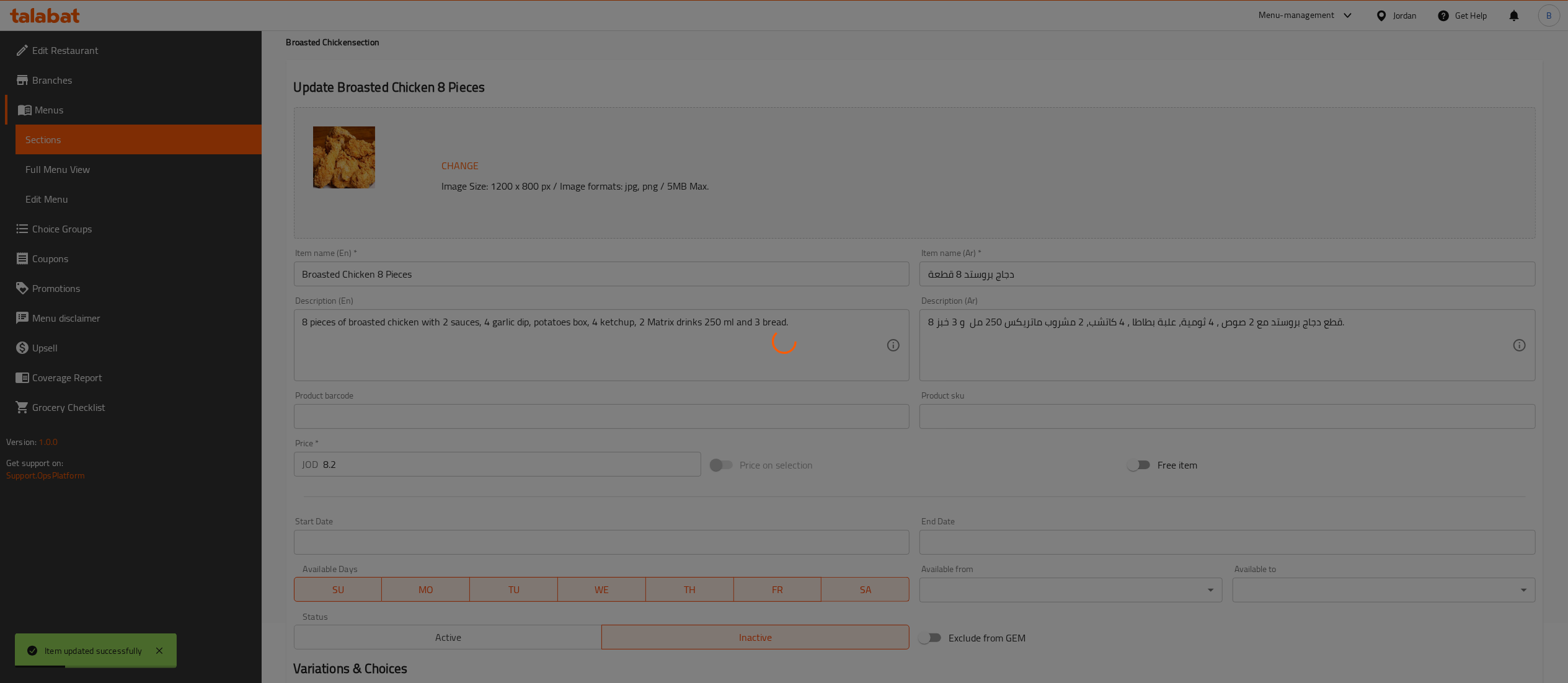
scroll to position [0, 0]
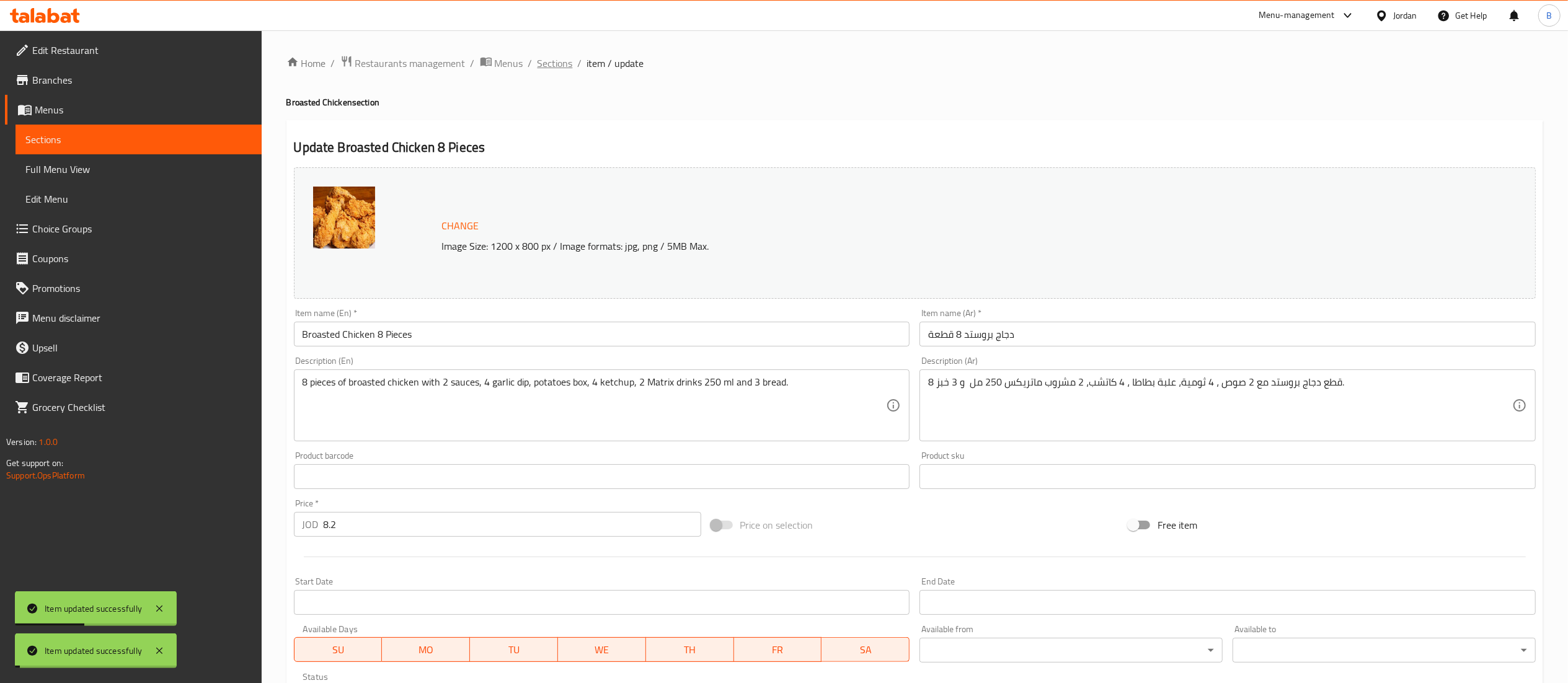
click at [559, 61] on span "Sections" at bounding box center [555, 63] width 36 height 15
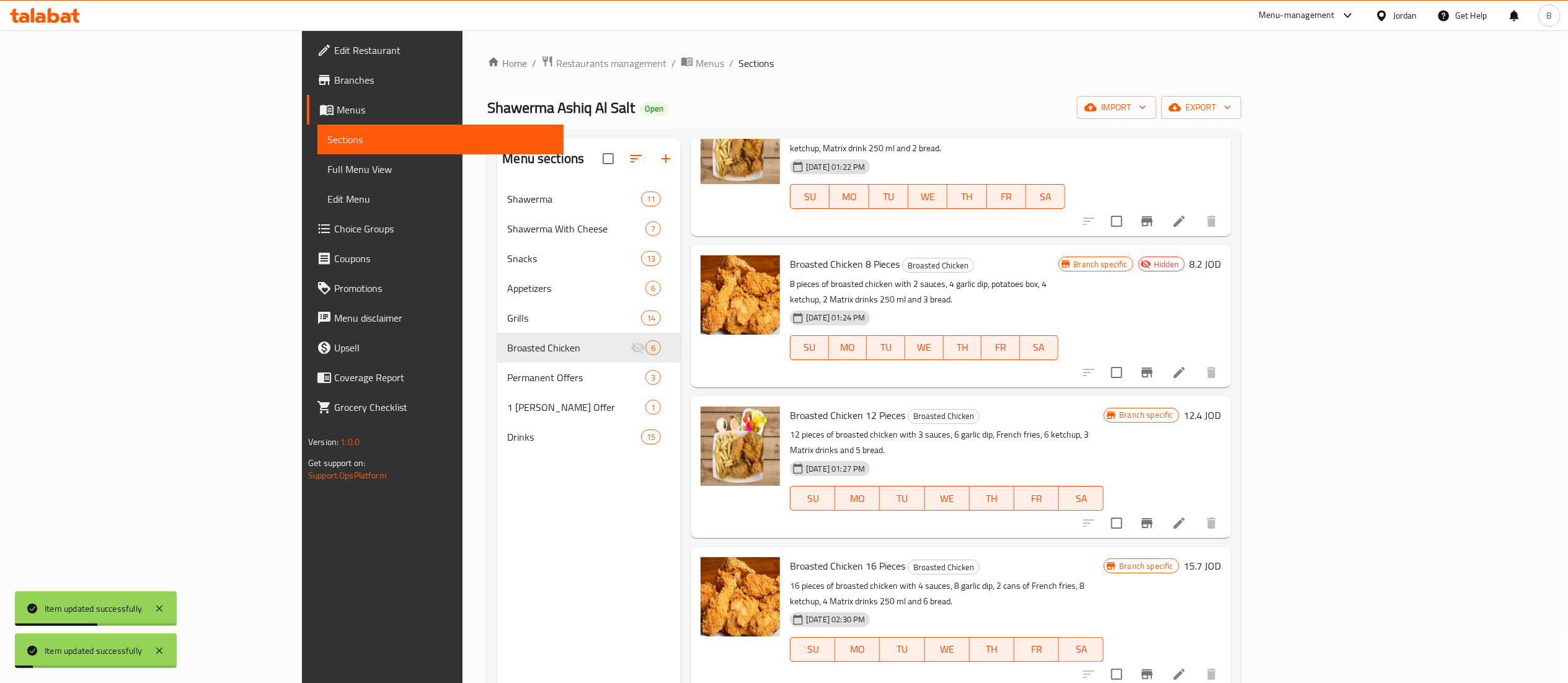
scroll to position [124, 0]
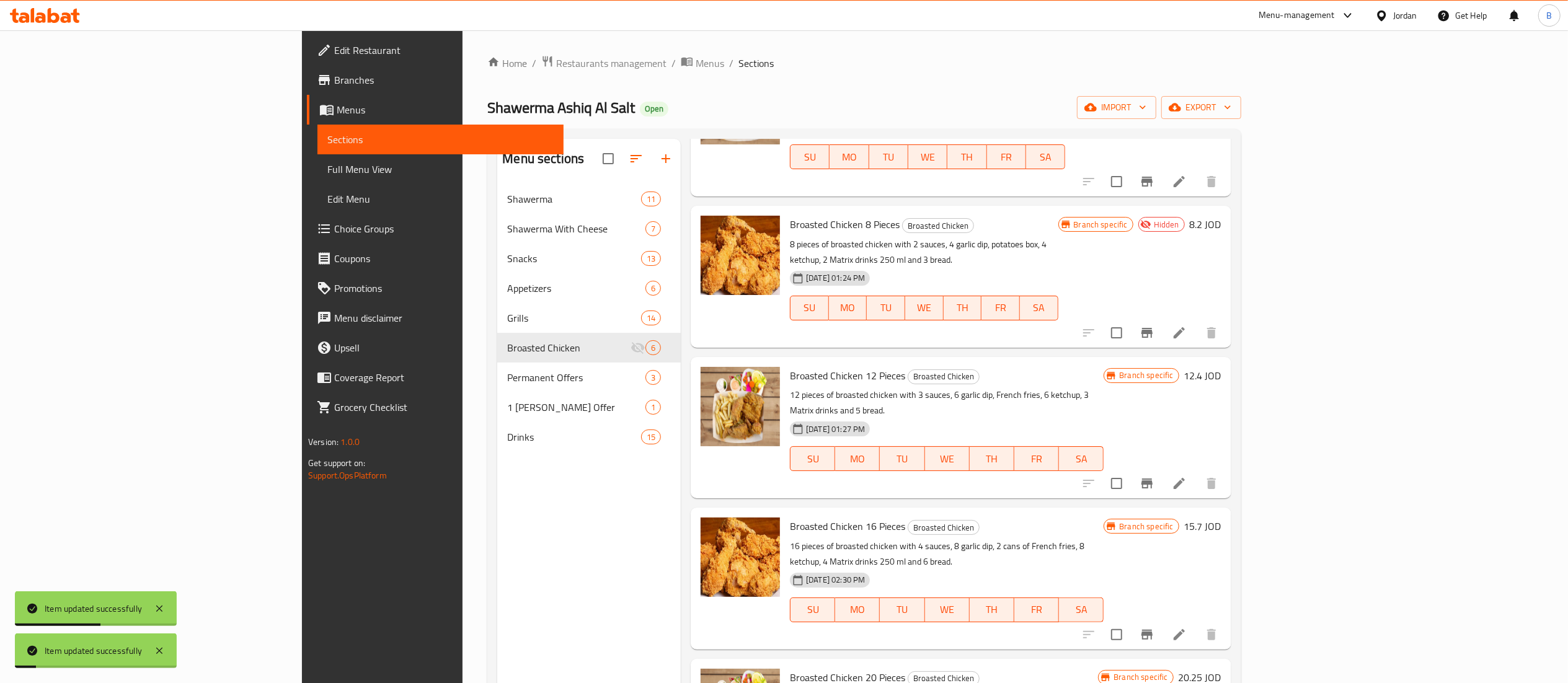
click at [1187, 476] on icon at bounding box center [1179, 483] width 15 height 15
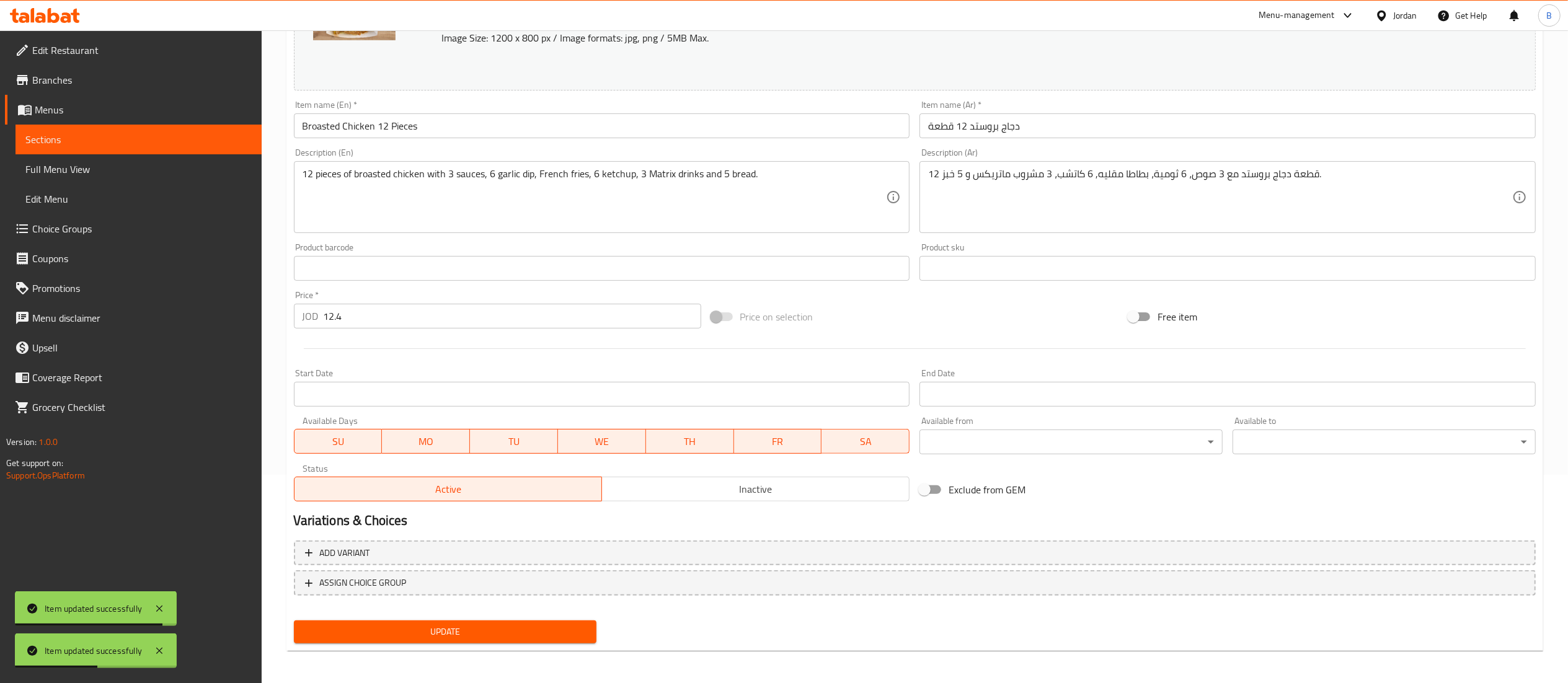
scroll to position [209, 0]
click at [824, 482] on span "Inactive" at bounding box center [755, 488] width 297 height 18
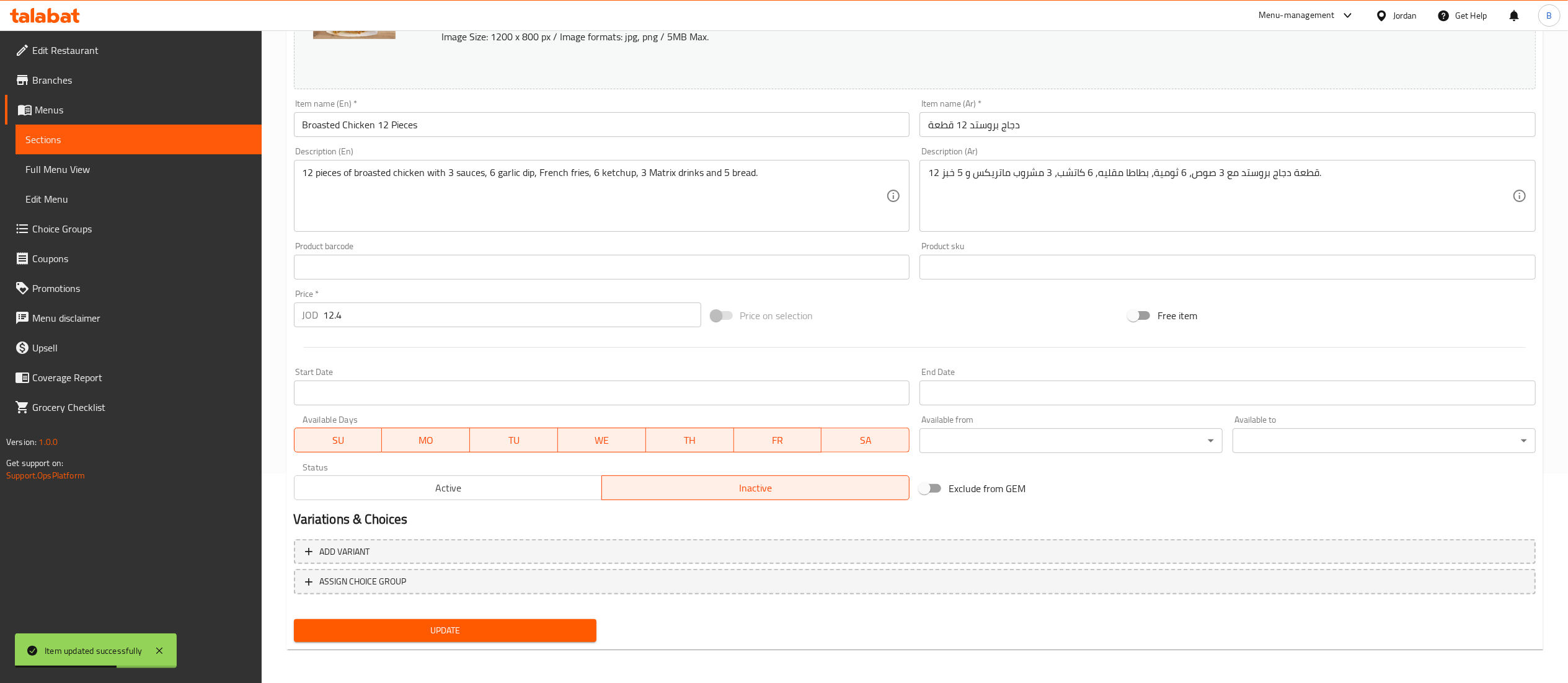
click at [514, 636] on span "Update" at bounding box center [445, 630] width 284 height 15
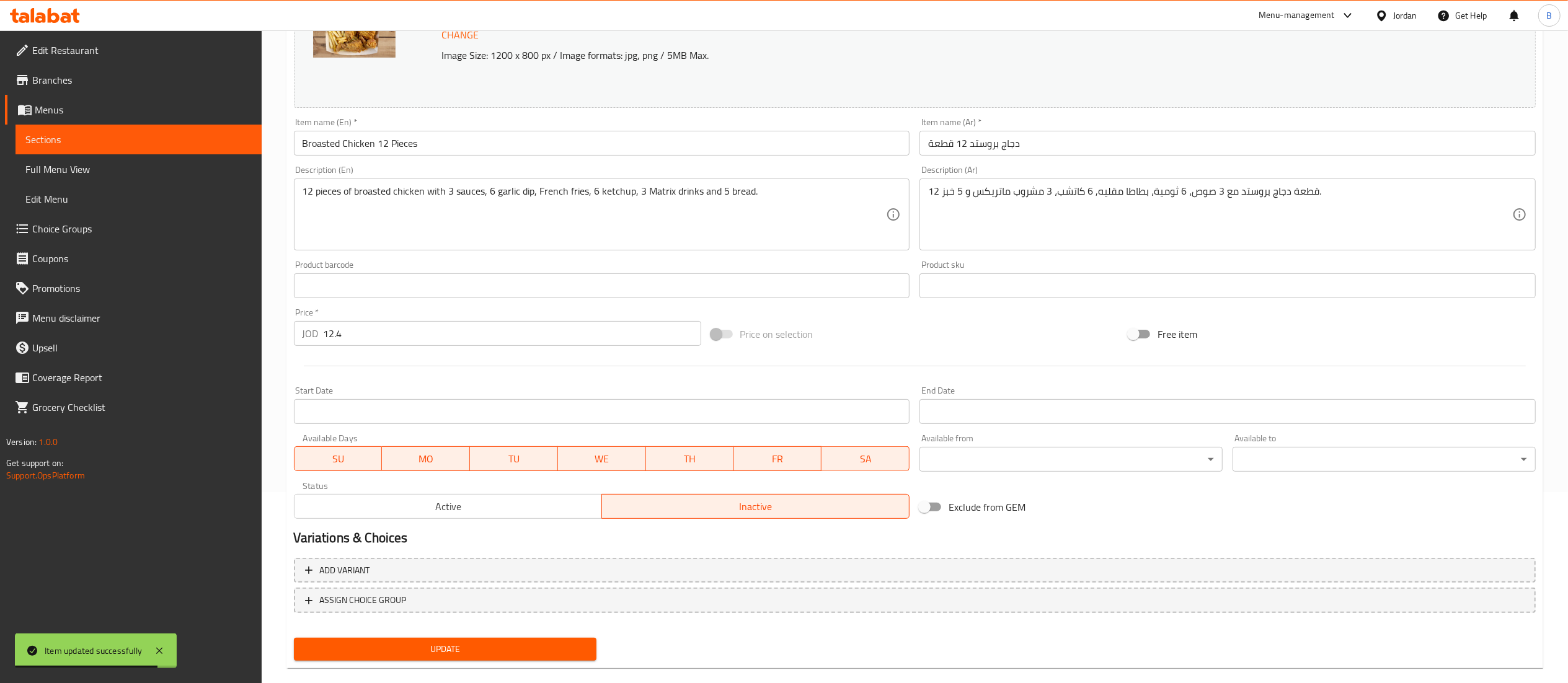
scroll to position [0, 0]
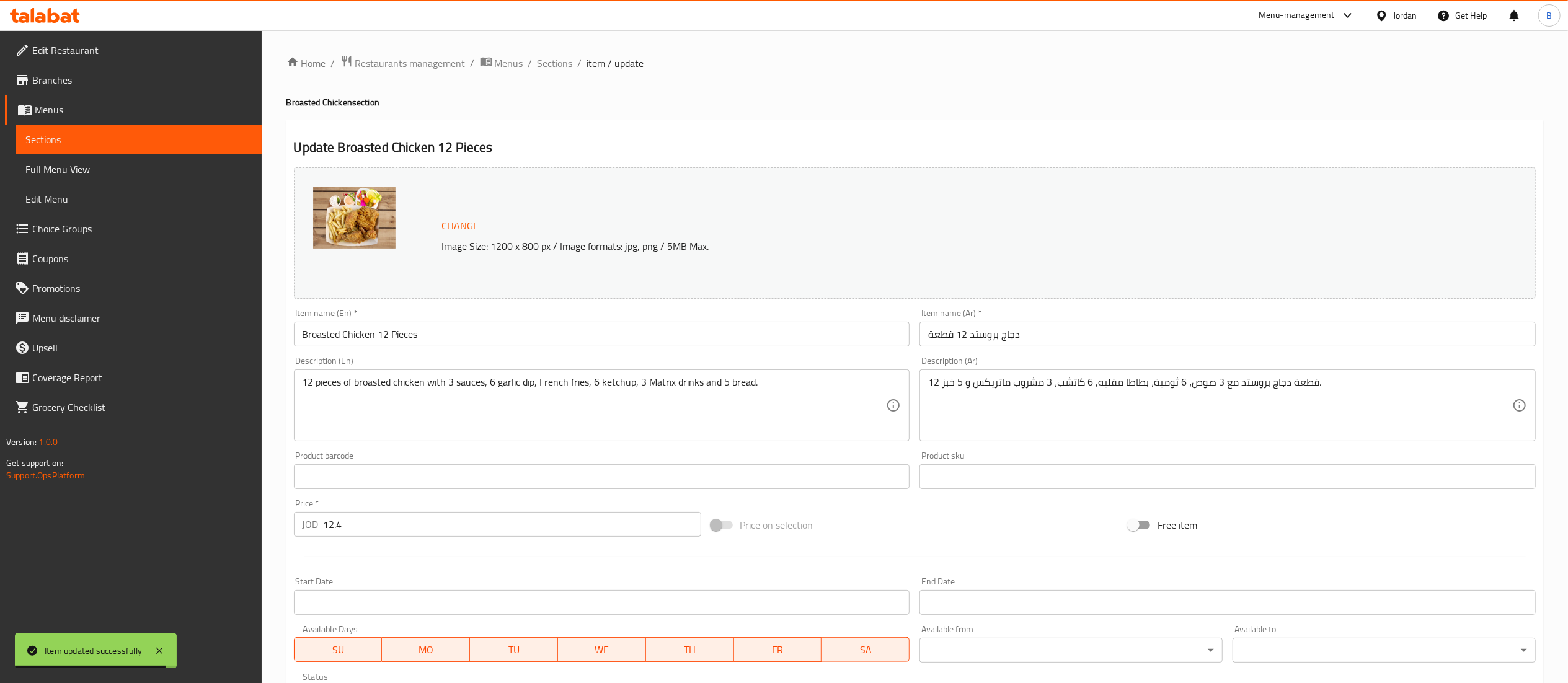
click at [550, 70] on span "Sections" at bounding box center [555, 63] width 36 height 15
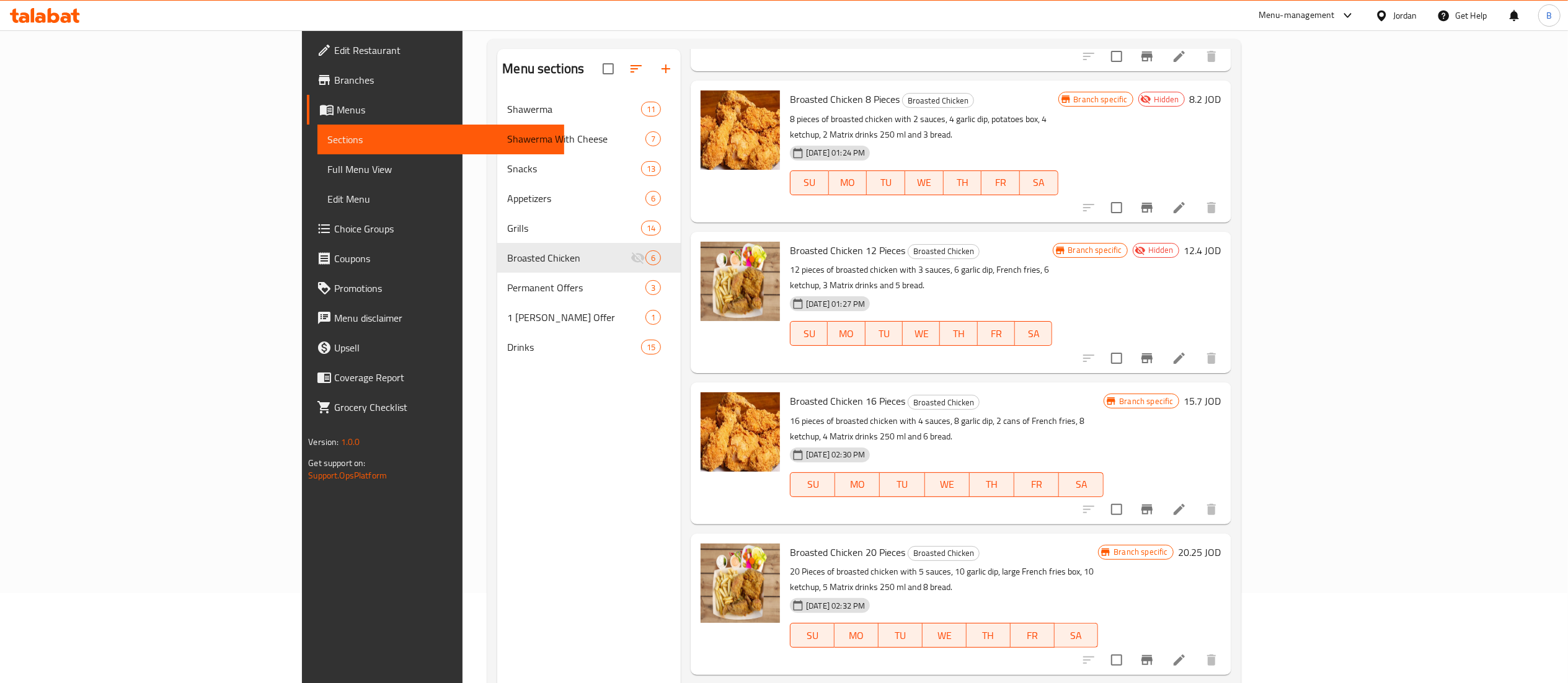
scroll to position [174, 0]
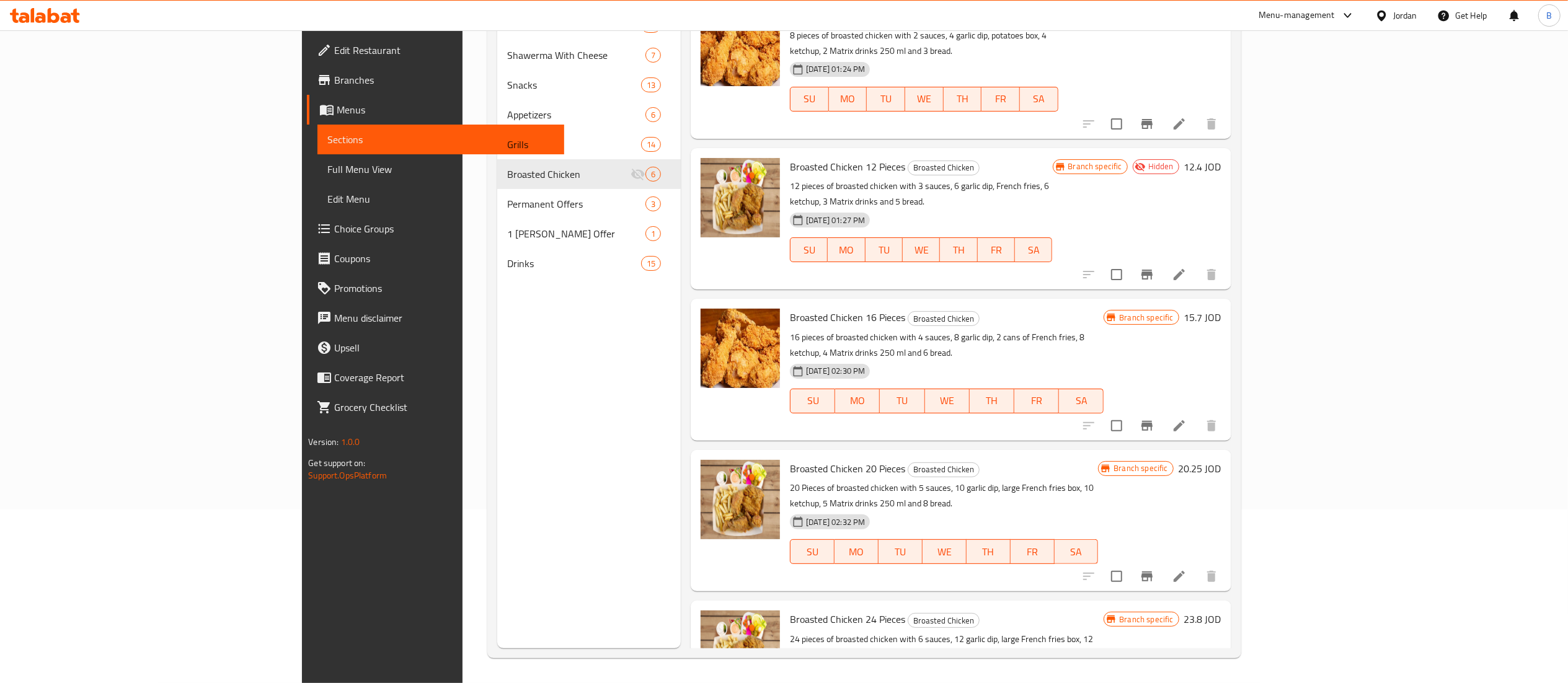
click at [1196, 414] on li at bounding box center [1179, 425] width 35 height 23
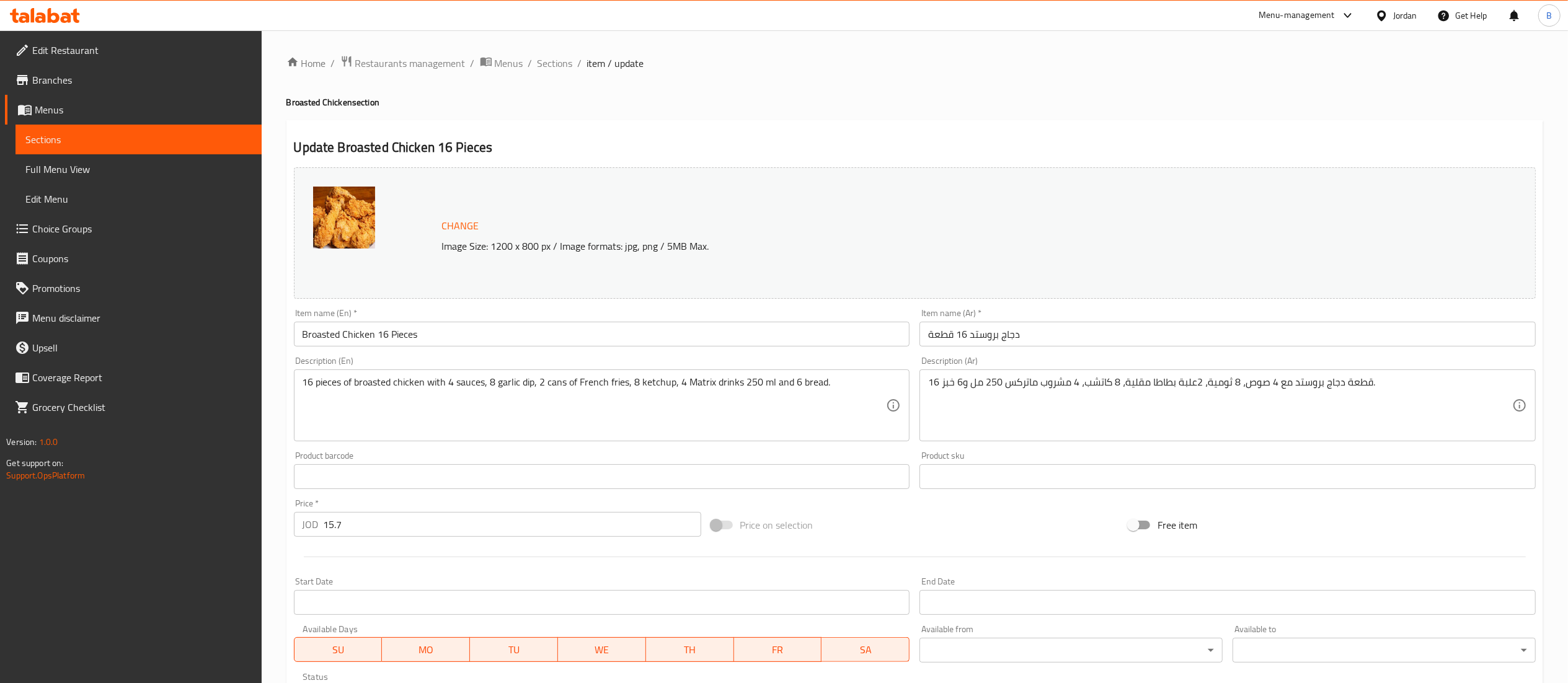
scroll to position [209, 0]
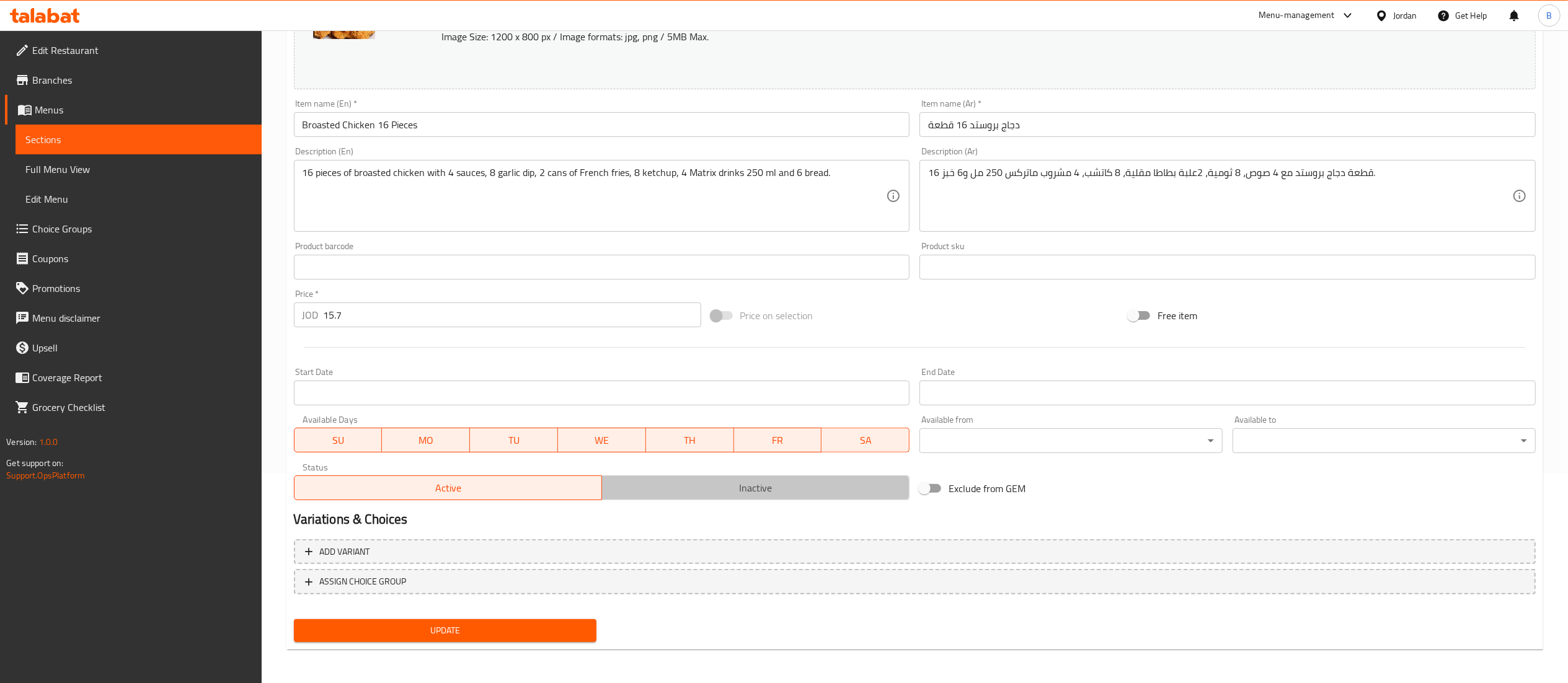
click at [734, 500] on button "Inactive" at bounding box center [755, 488] width 308 height 25
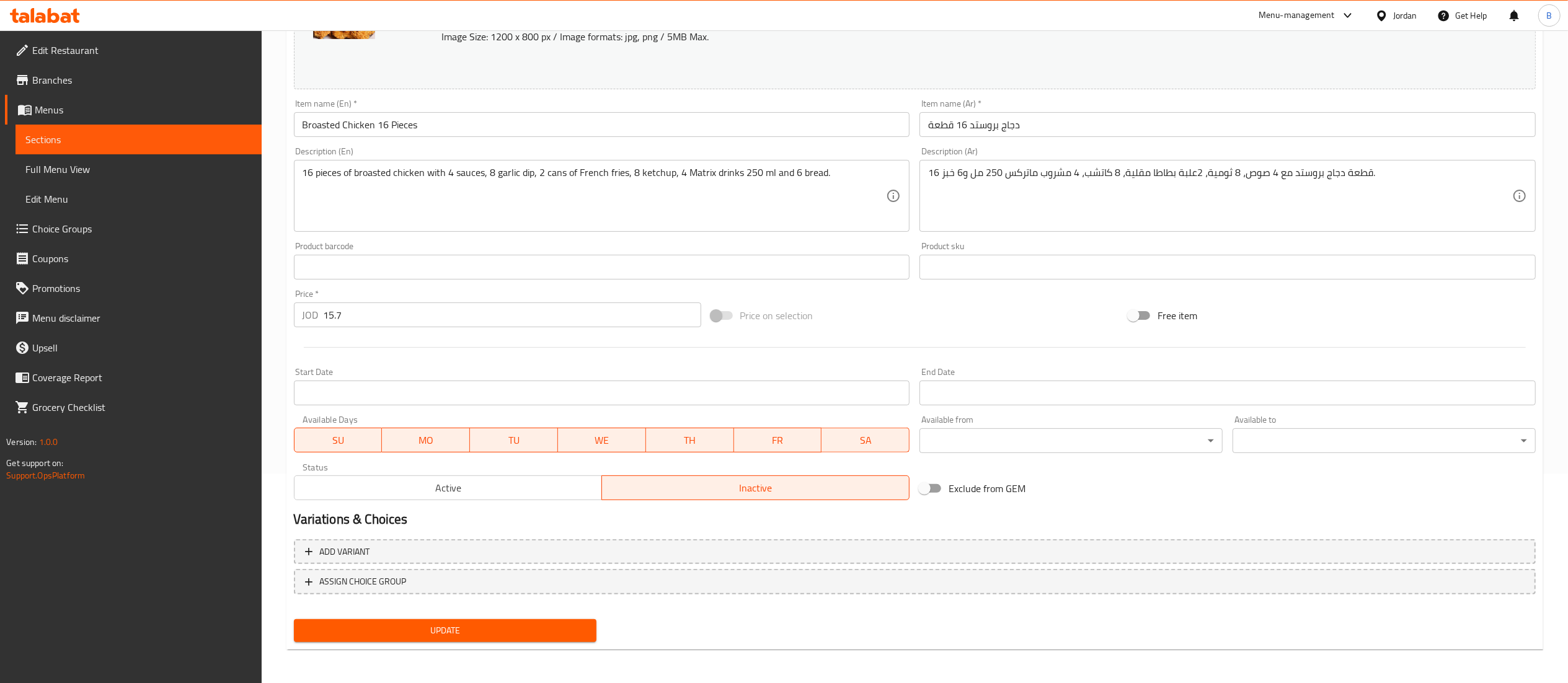
click at [537, 637] on button "Update" at bounding box center [445, 631] width 303 height 23
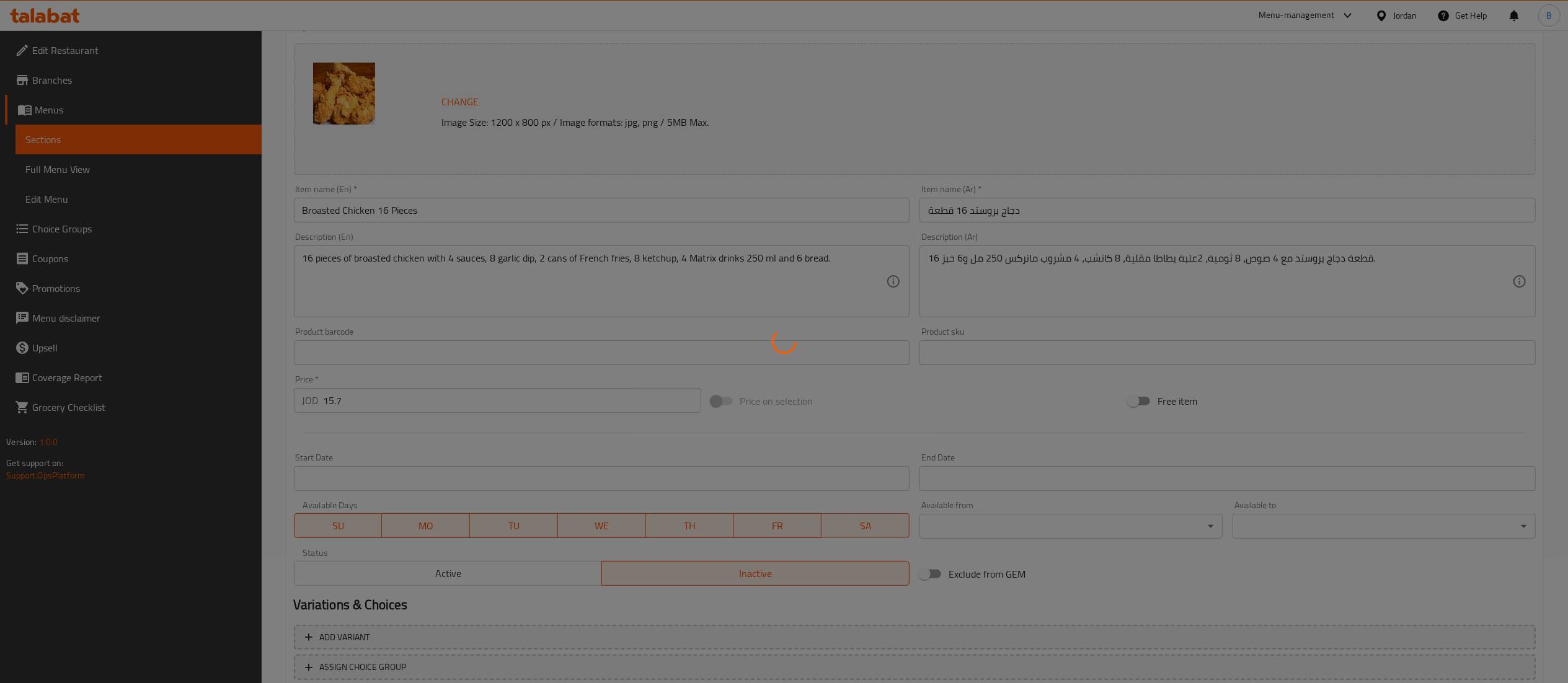
scroll to position [0, 0]
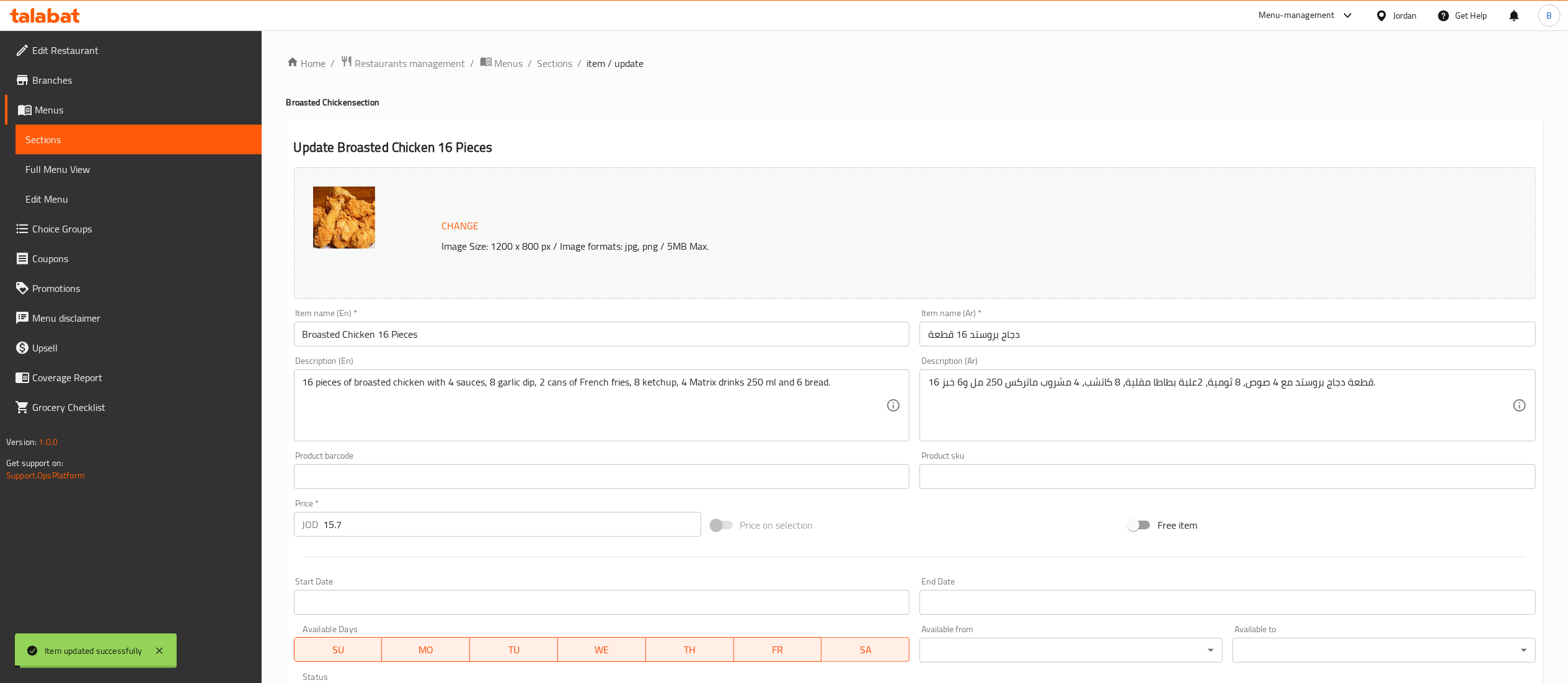
click at [558, 59] on span "Sections" at bounding box center [555, 63] width 36 height 15
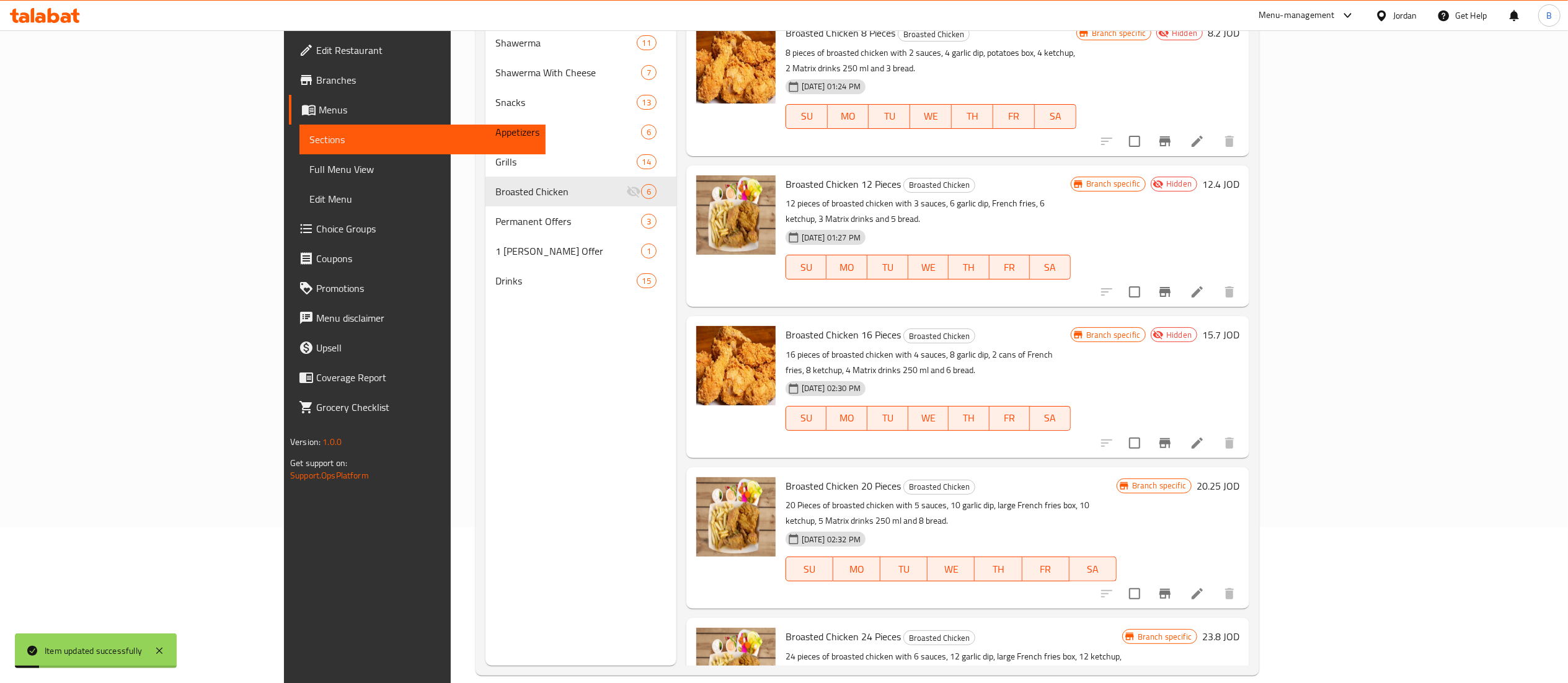
scroll to position [174, 0]
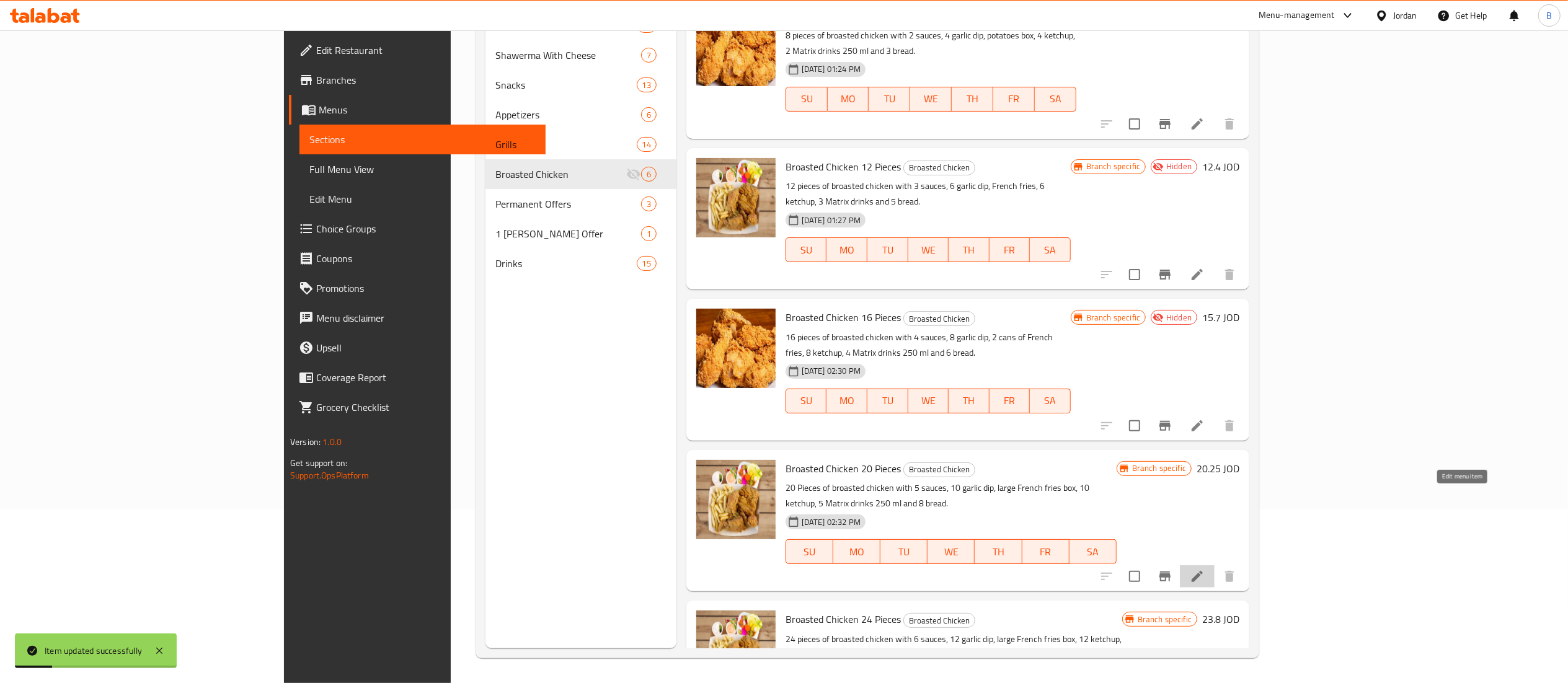
click at [1204, 569] on icon at bounding box center [1197, 576] width 15 height 15
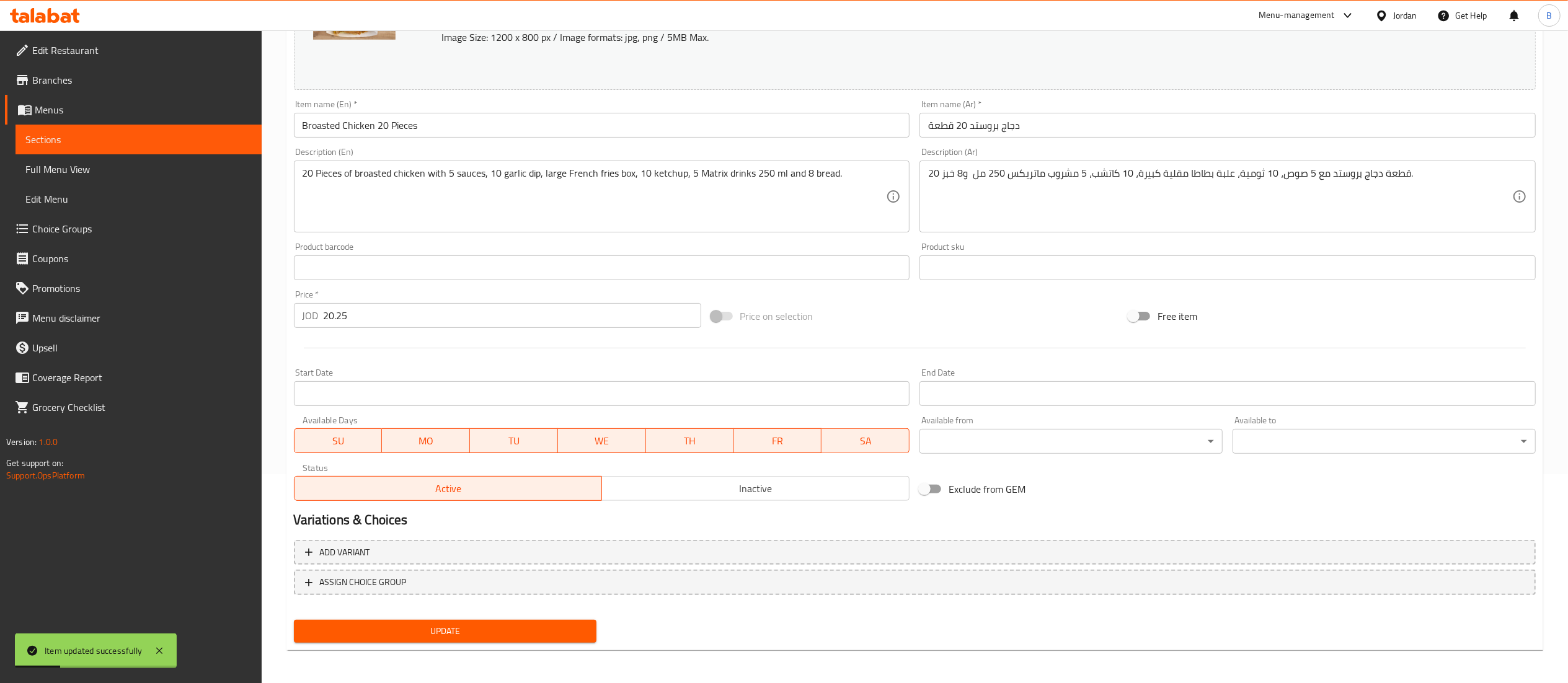
scroll to position [209, 0]
click at [798, 484] on span "Inactive" at bounding box center [755, 488] width 297 height 18
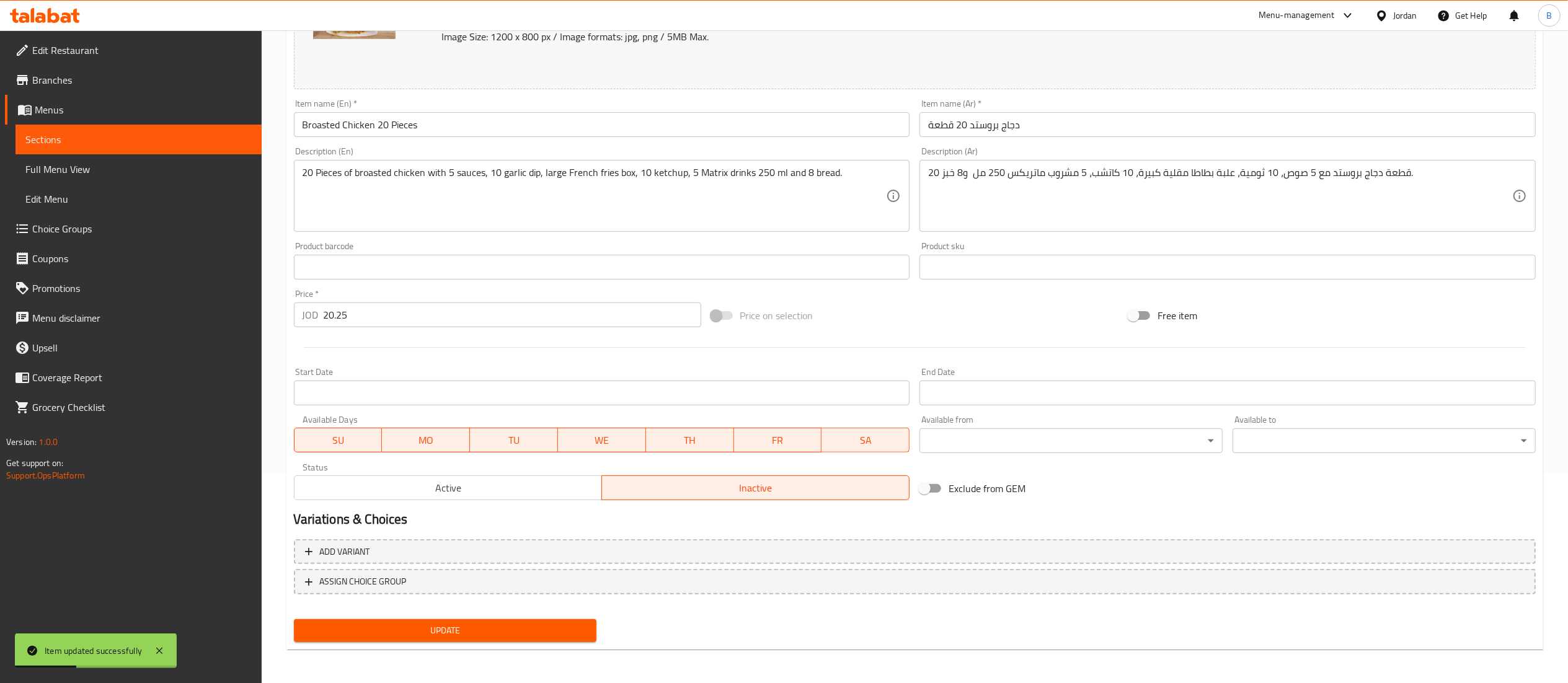
click at [508, 614] on div "Update" at bounding box center [446, 631] width 313 height 33
click at [511, 622] on span "Update" at bounding box center [445, 630] width 284 height 15
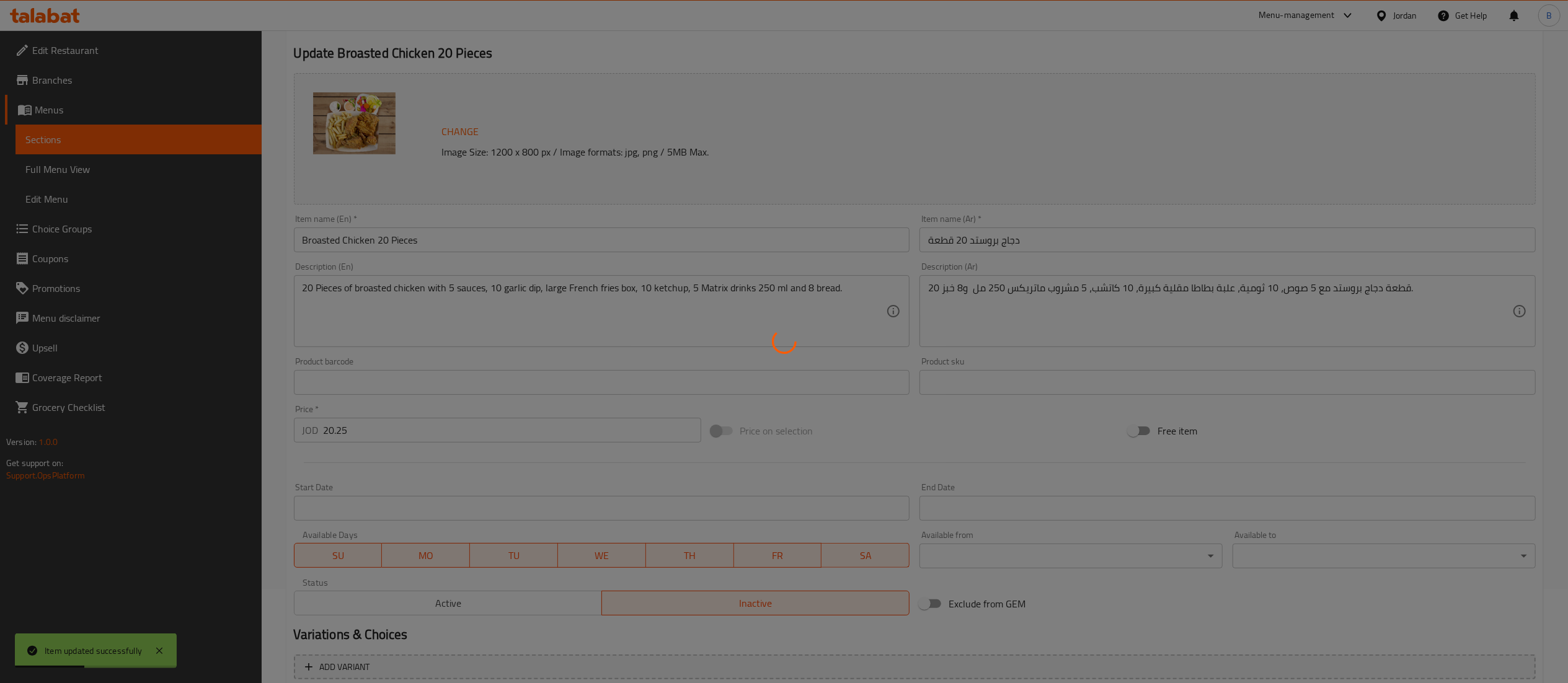
scroll to position [0, 0]
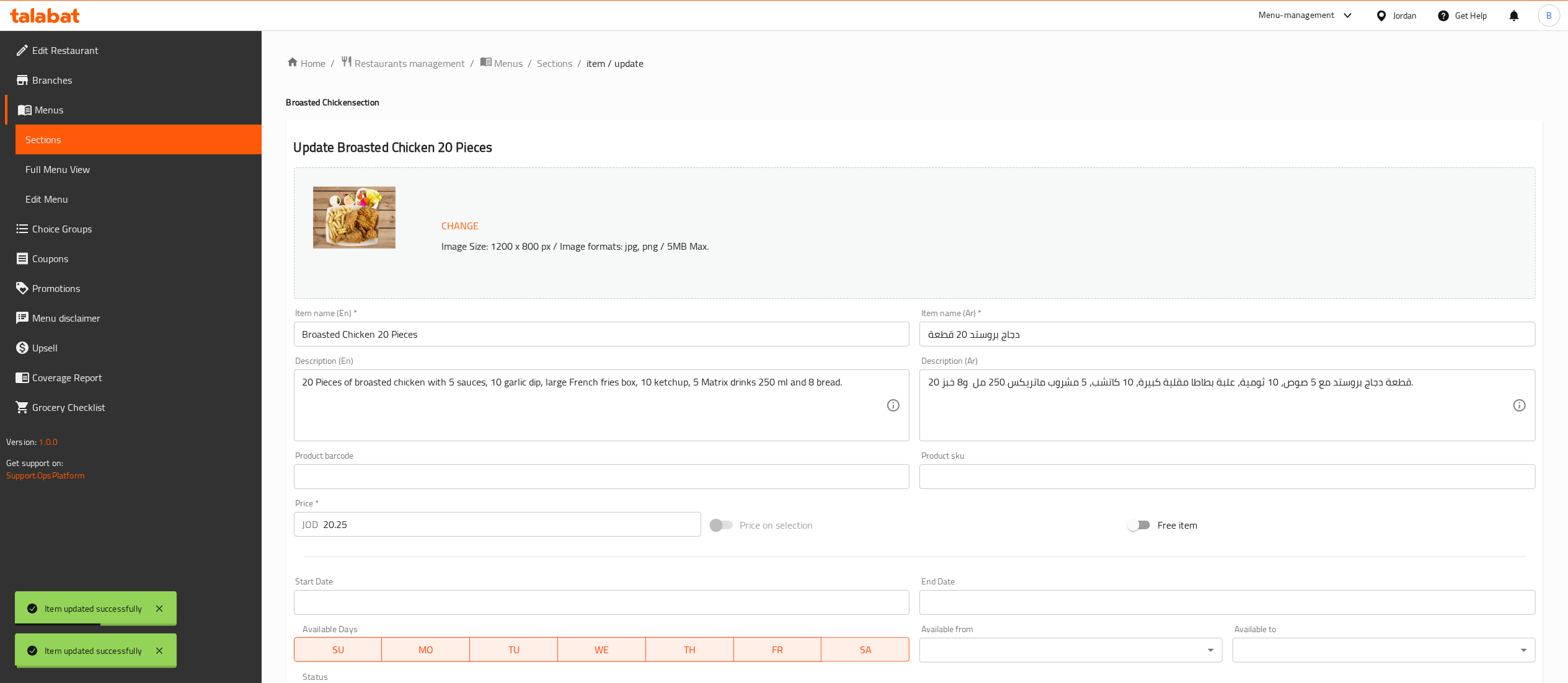
click at [561, 61] on span "Sections" at bounding box center [555, 63] width 36 height 15
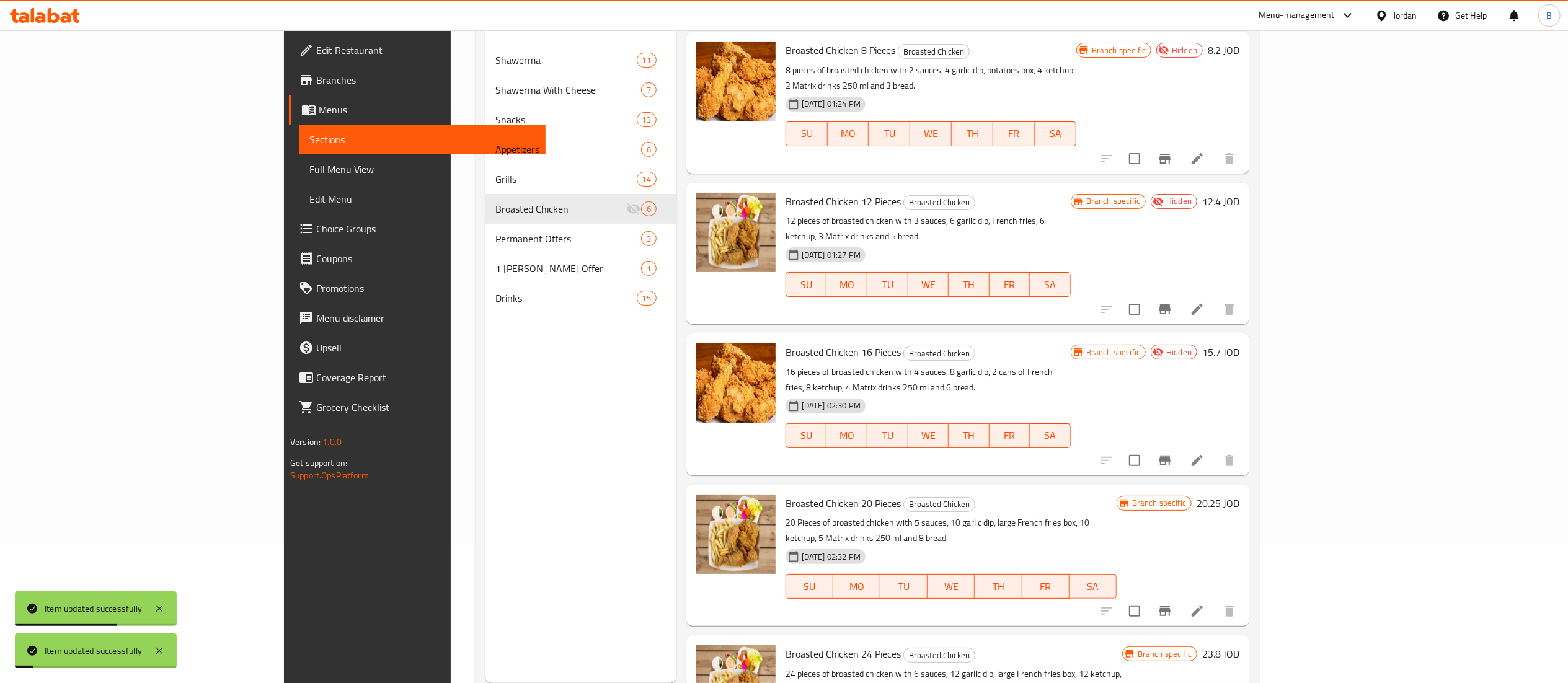
scroll to position [174, 0]
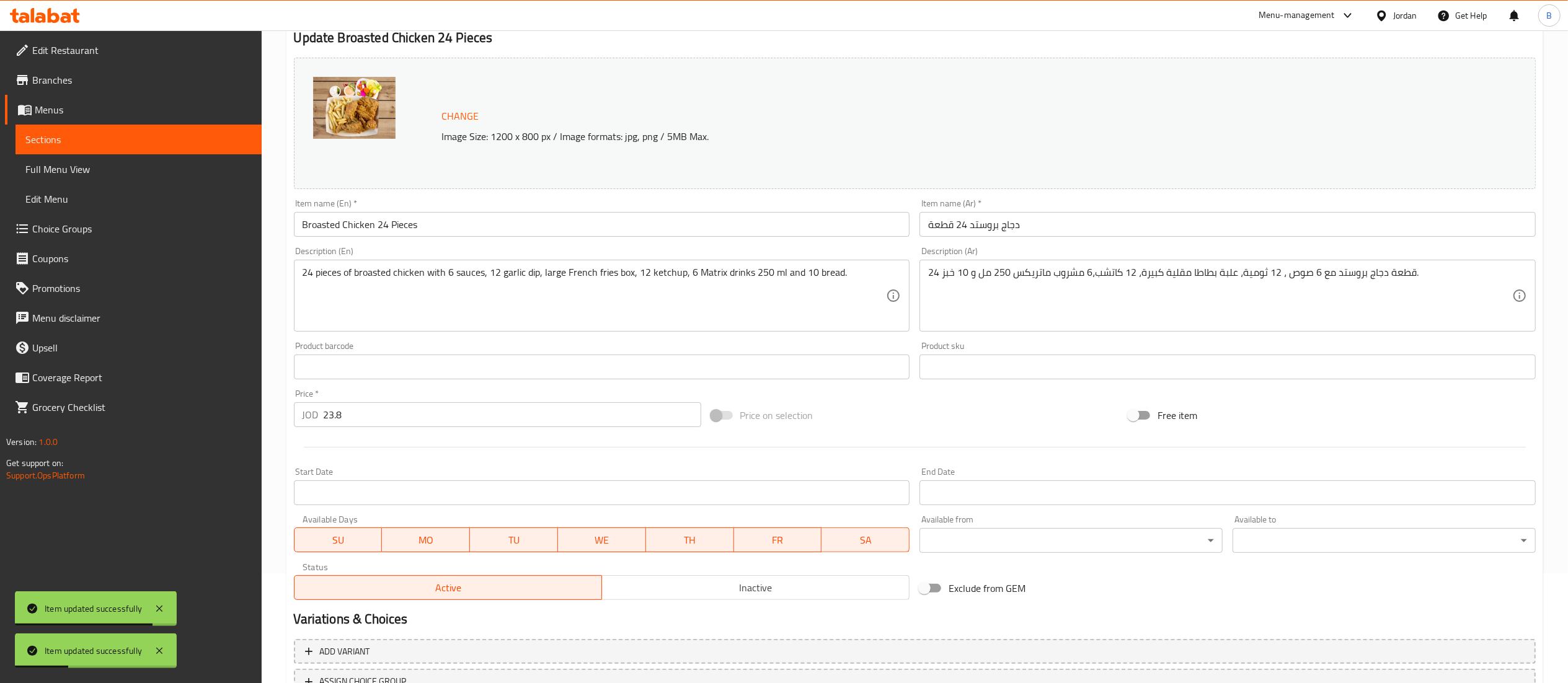
scroll to position [209, 0]
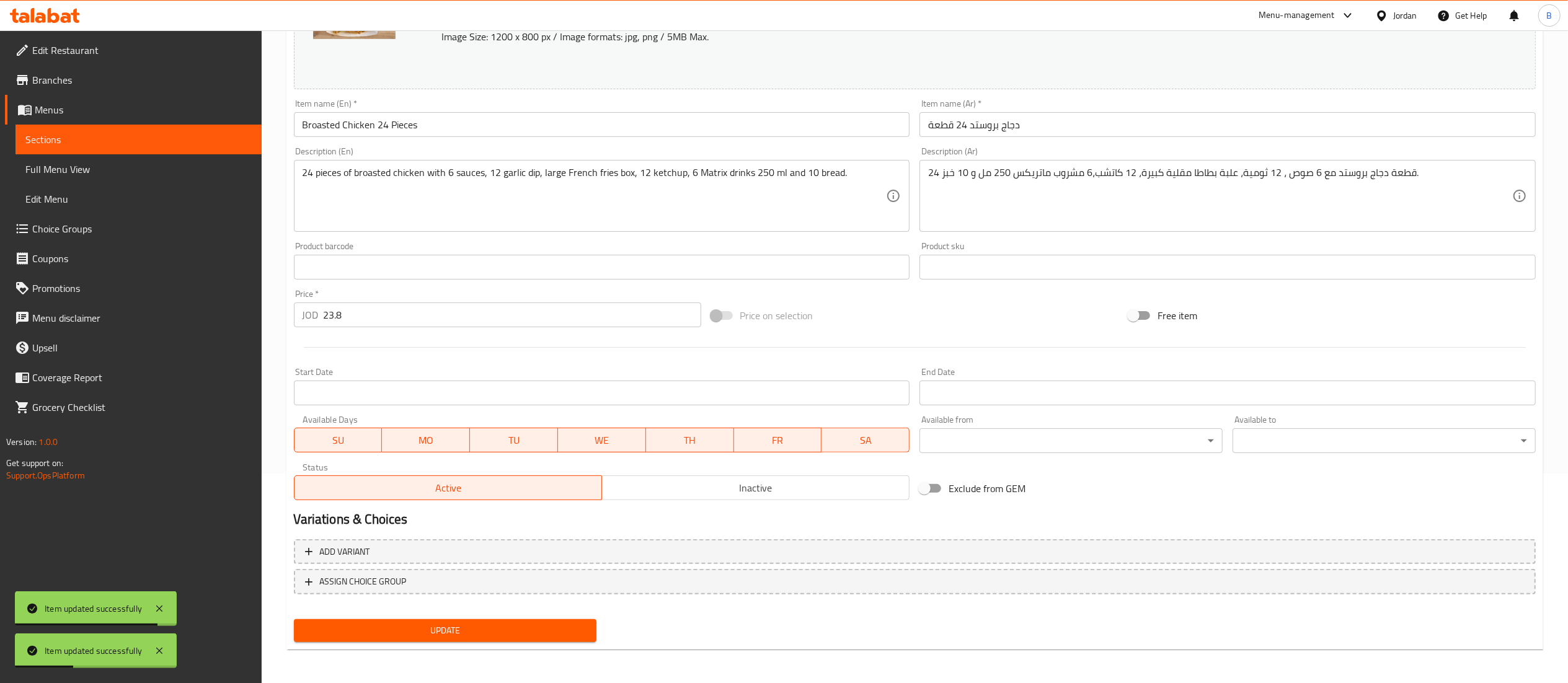
click at [797, 485] on span "Inactive" at bounding box center [755, 488] width 297 height 18
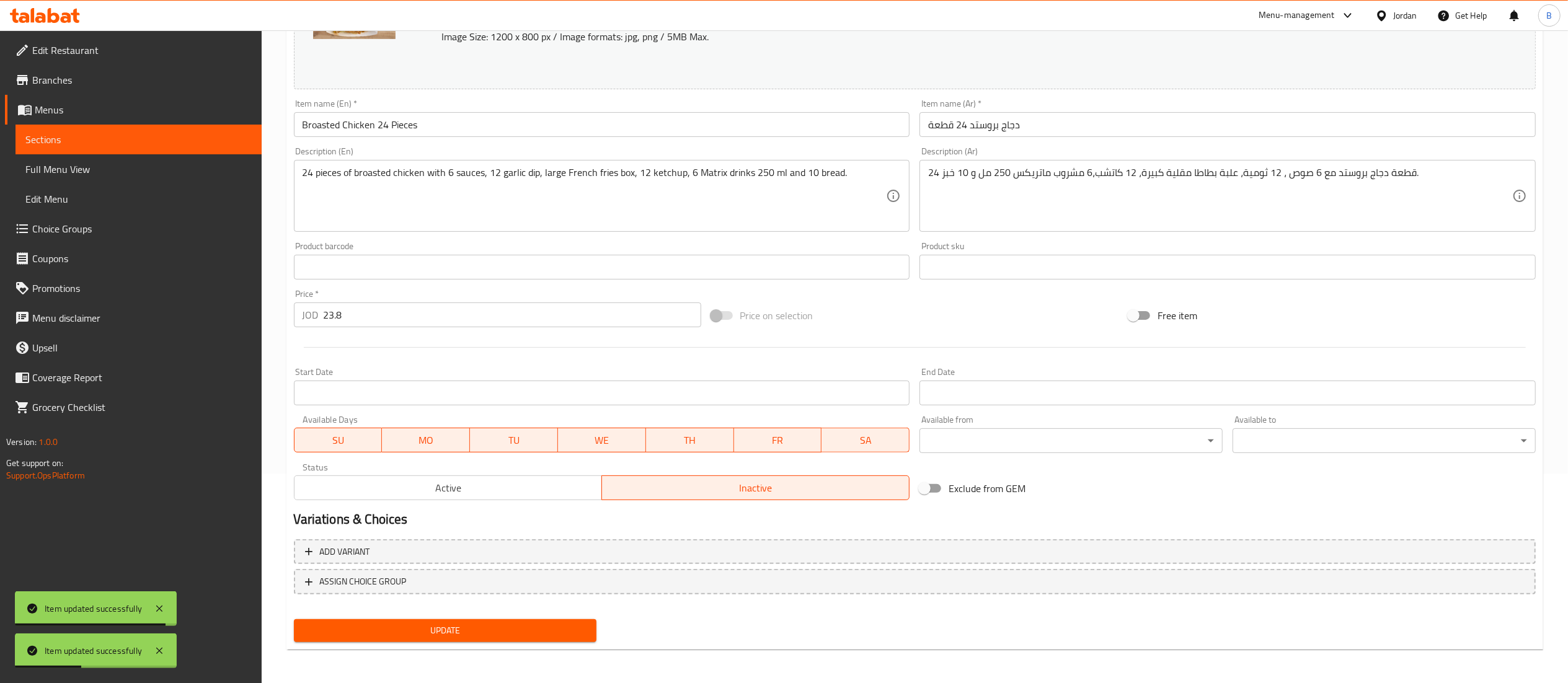
click at [546, 621] on button "Update" at bounding box center [445, 631] width 303 height 23
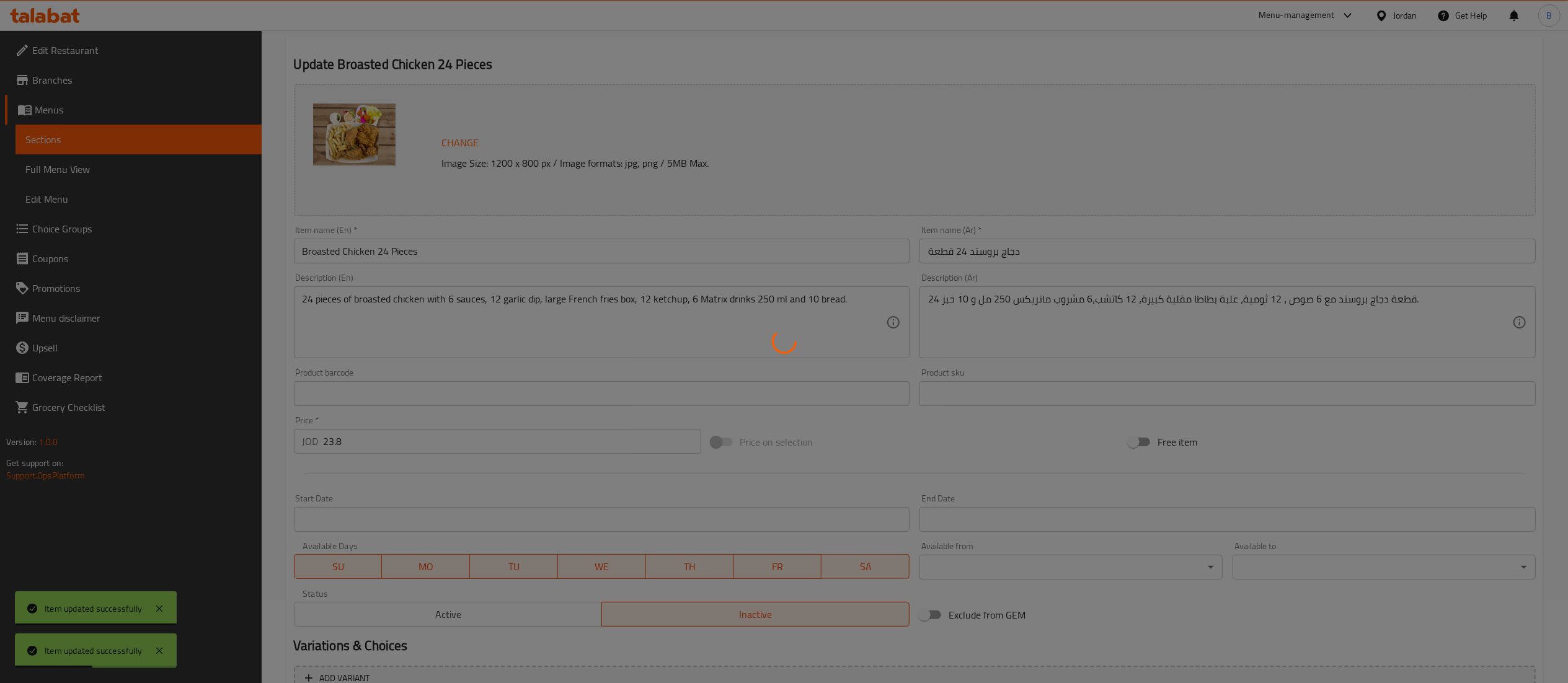
scroll to position [0, 0]
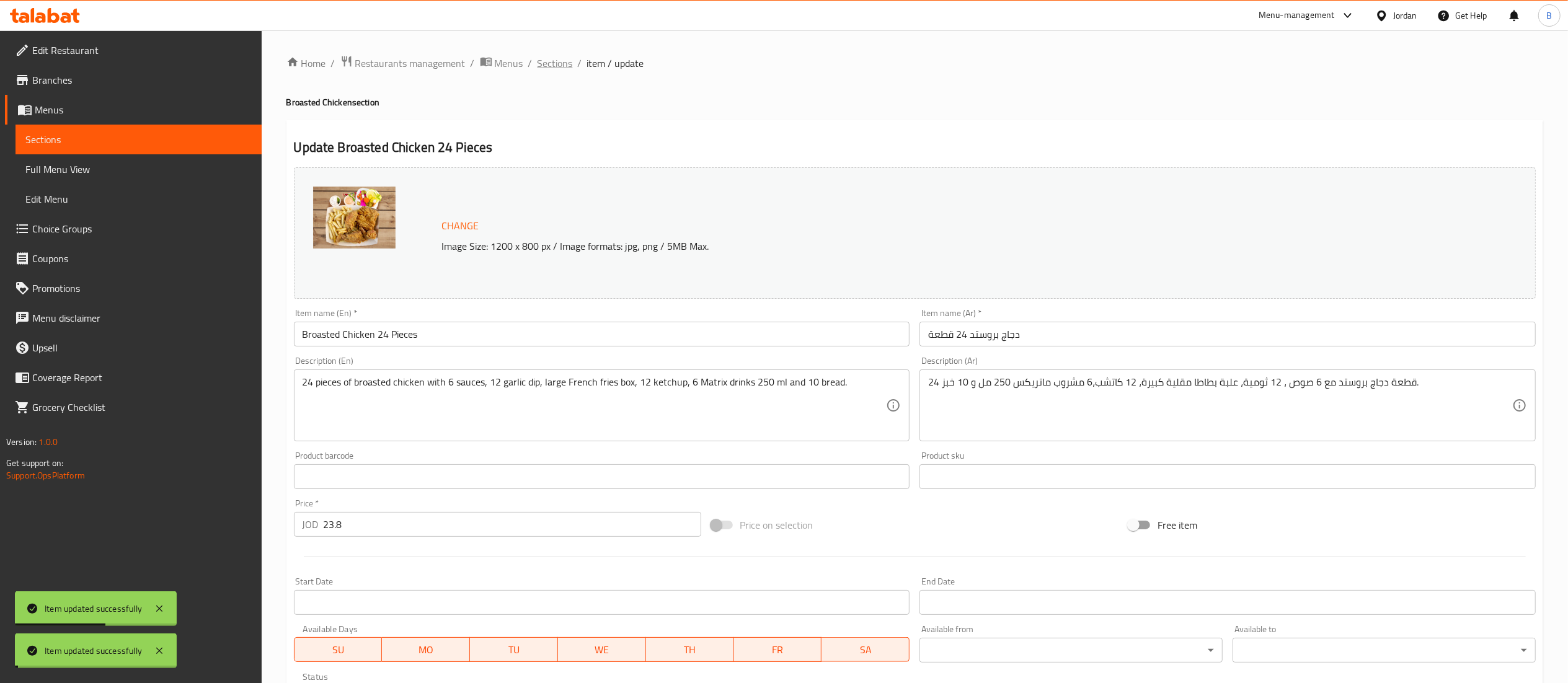
click at [566, 69] on span "Sections" at bounding box center [555, 63] width 36 height 15
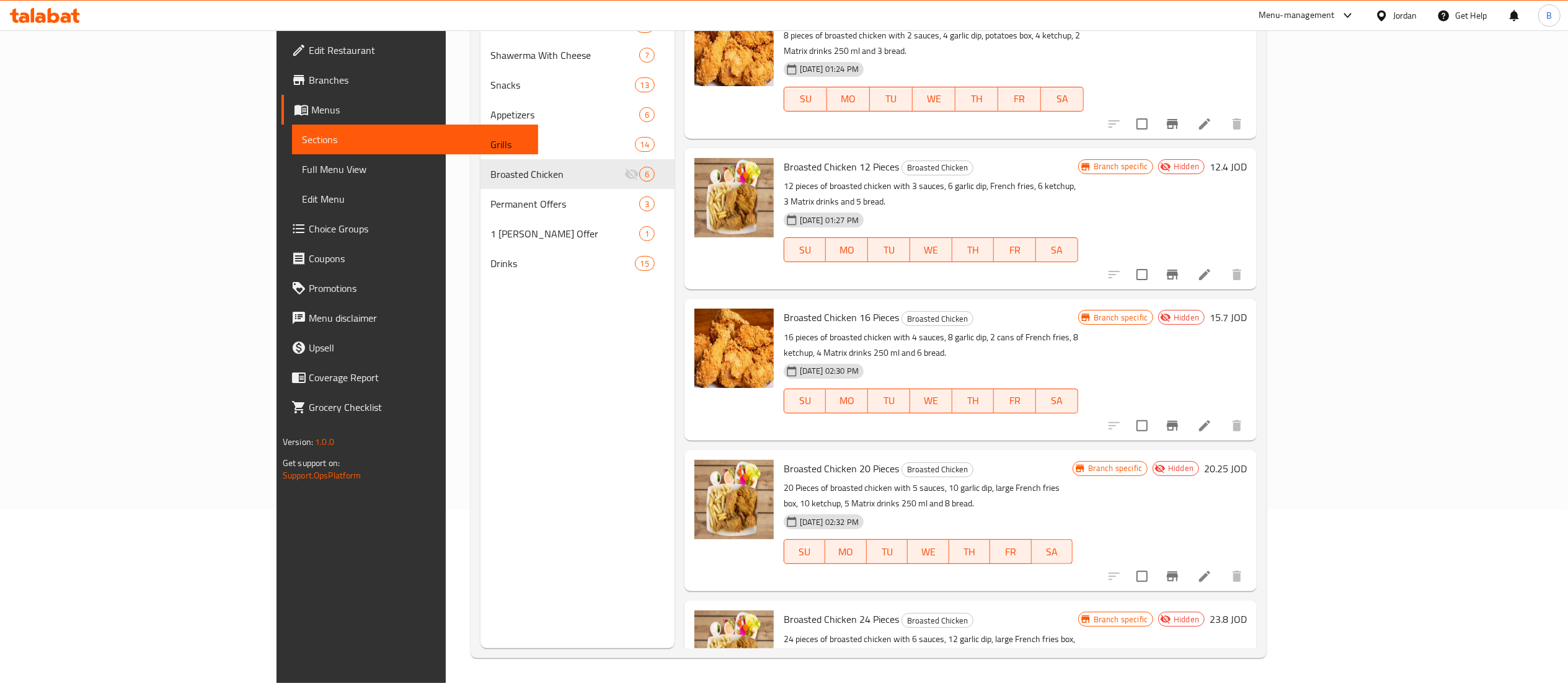
click at [43, 15] on icon at bounding box center [40, 17] width 11 height 10
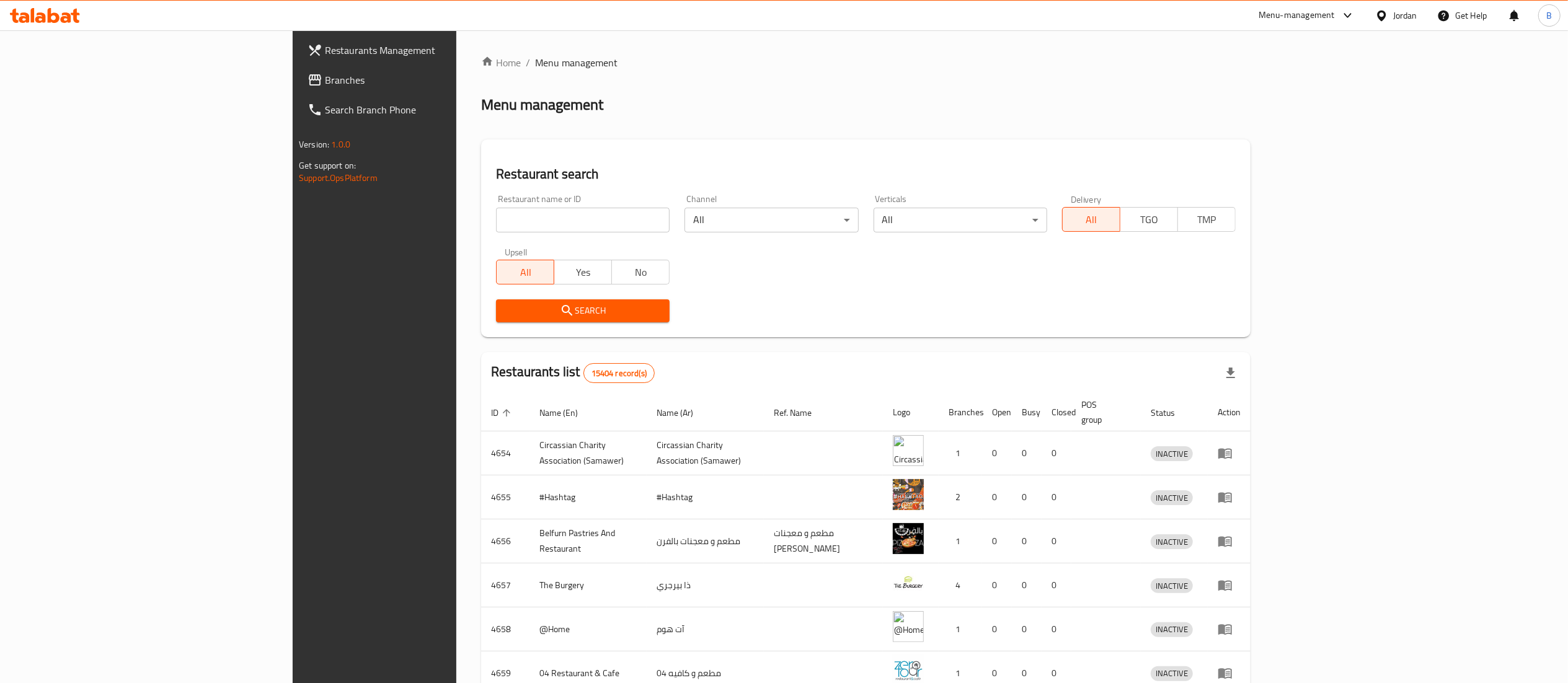
click at [36, 15] on icon at bounding box center [44, 15] width 70 height 15
click at [325, 77] on span "Branches" at bounding box center [435, 80] width 220 height 15
click at [325, 76] on span "Branches" at bounding box center [435, 80] width 220 height 15
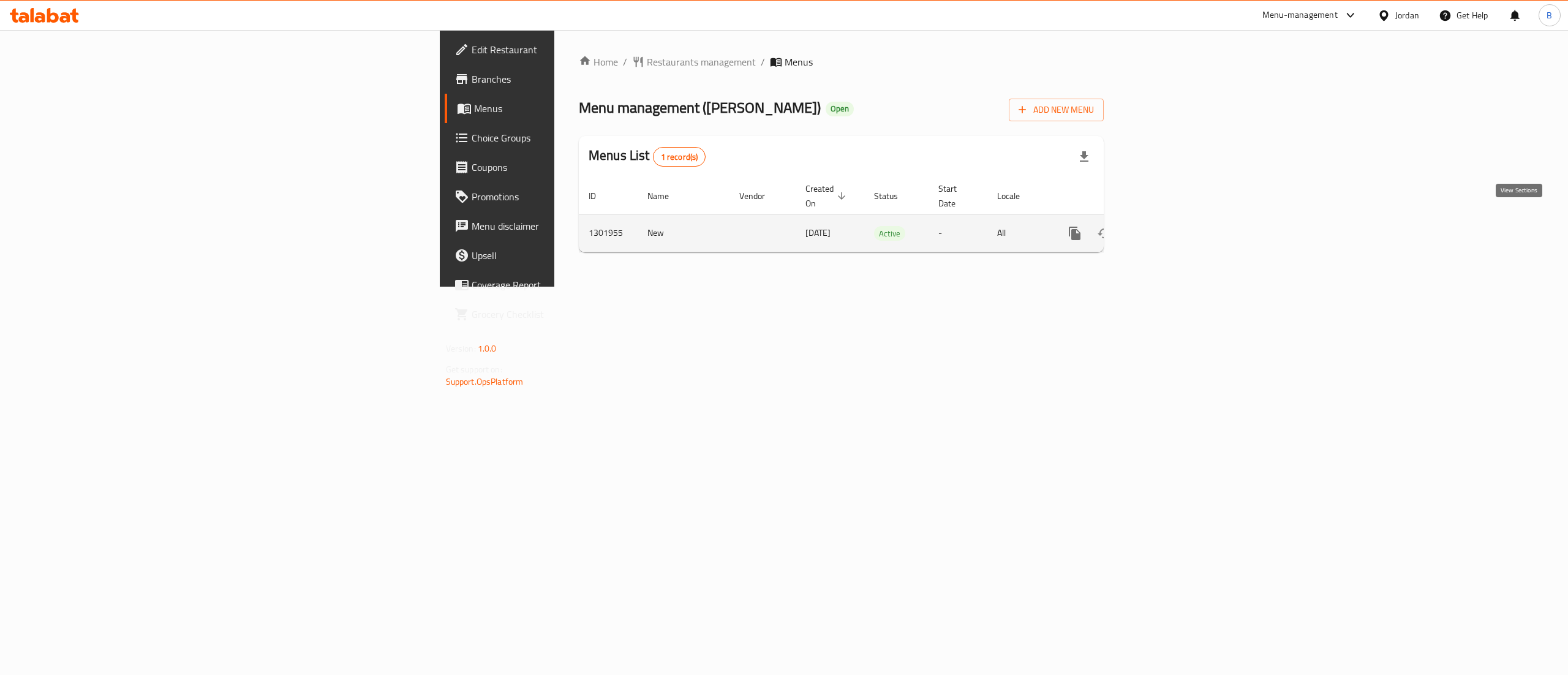
click at [1178, 227] on link "enhanced table" at bounding box center [1163, 233] width 30 height 30
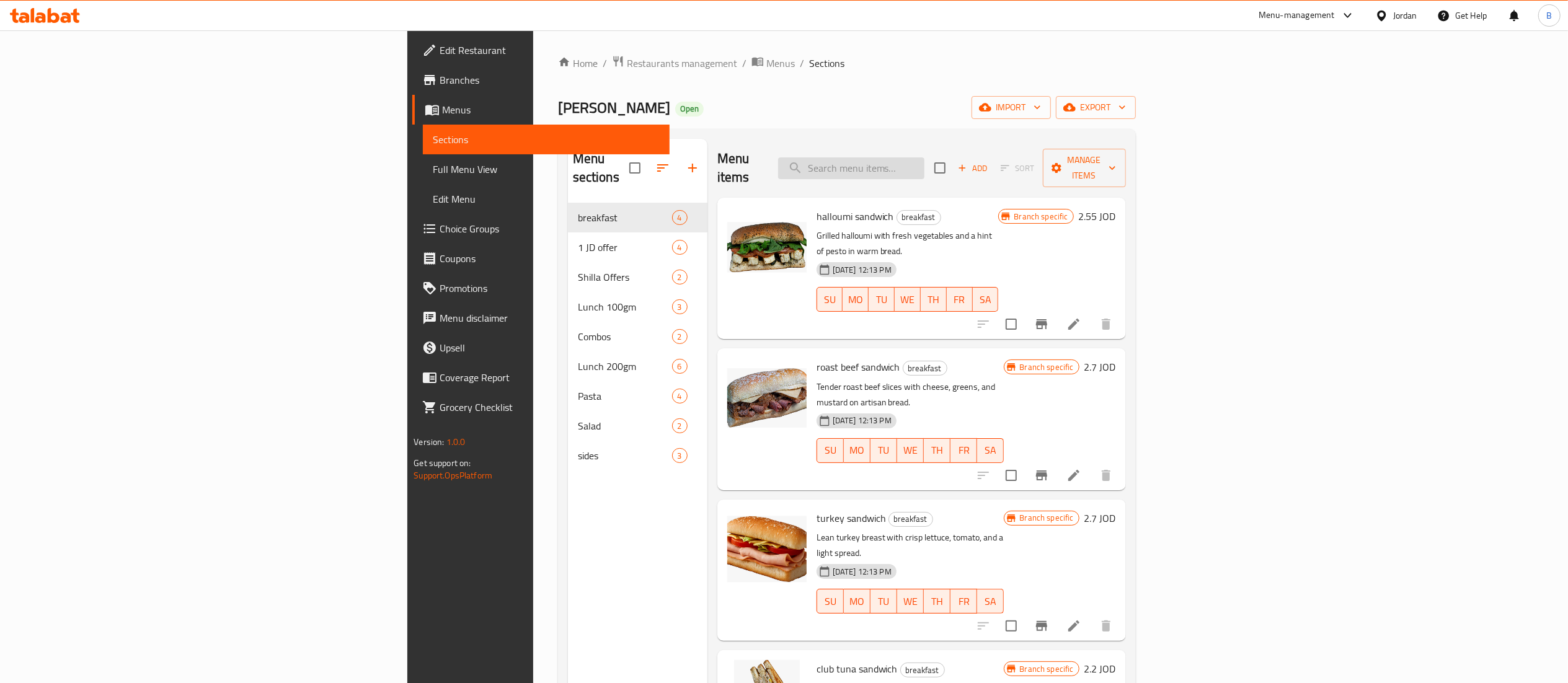
click at [924, 165] on input "search" at bounding box center [851, 168] width 146 height 22
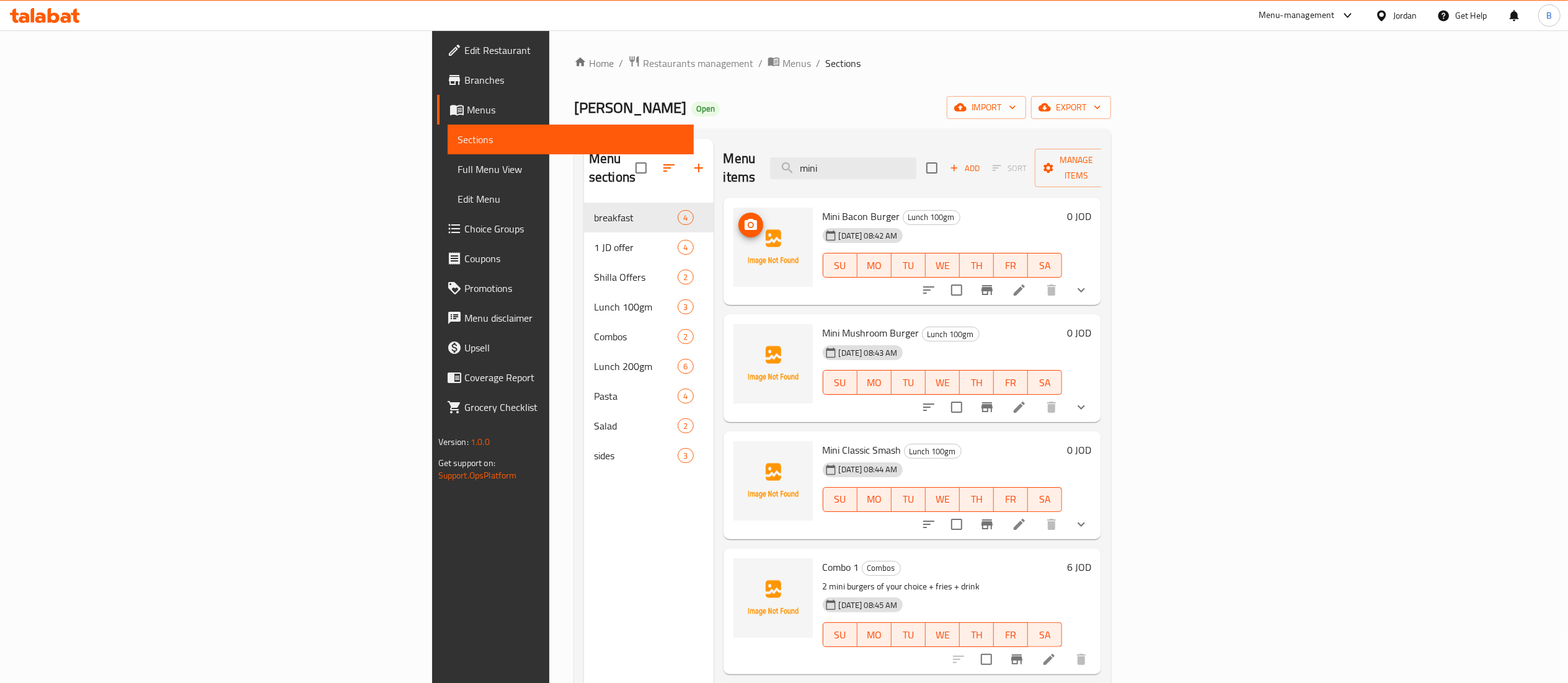
click at [734, 223] on img at bounding box center [773, 247] width 79 height 79
click at [743, 217] on icon "upload picture" at bounding box center [750, 224] width 15 height 15
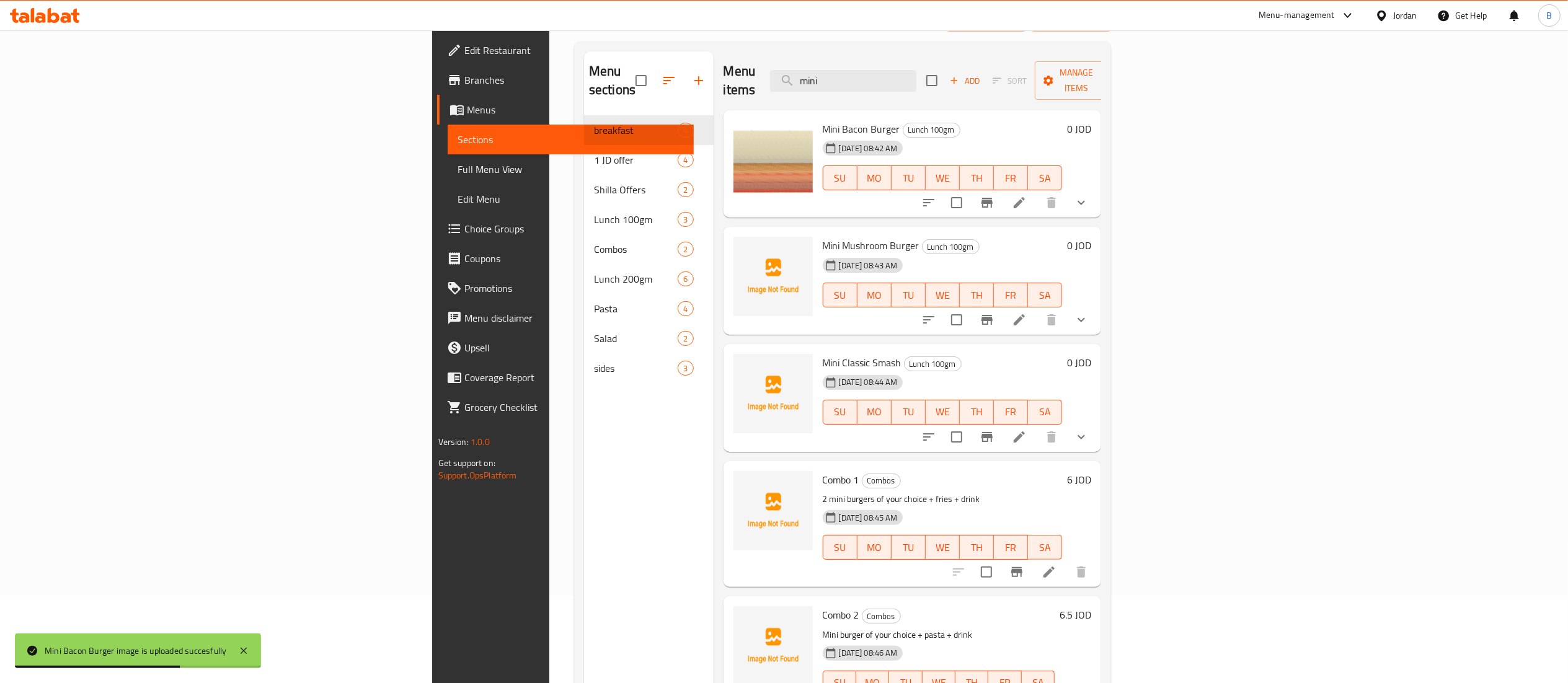
scroll to position [50, 0]
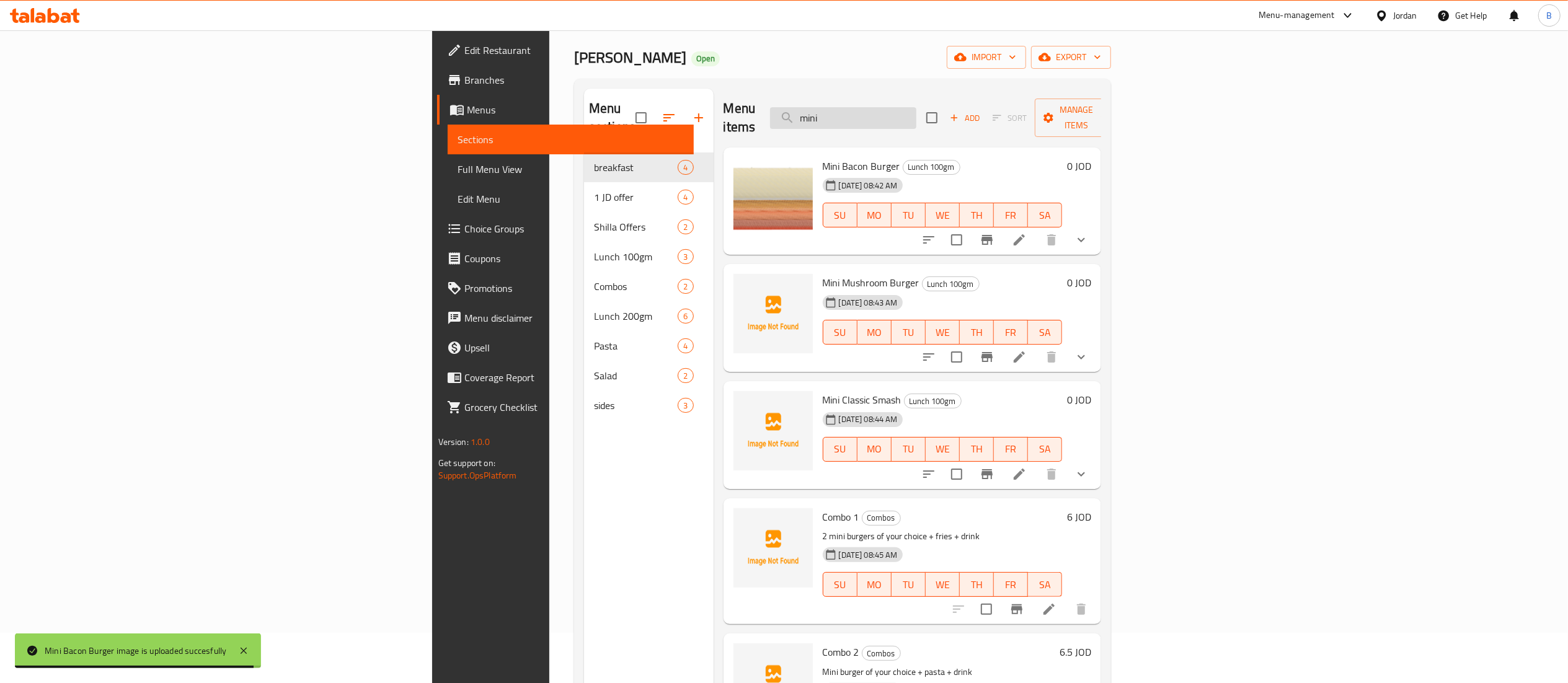
click at [916, 109] on input "mini" at bounding box center [843, 118] width 146 height 22
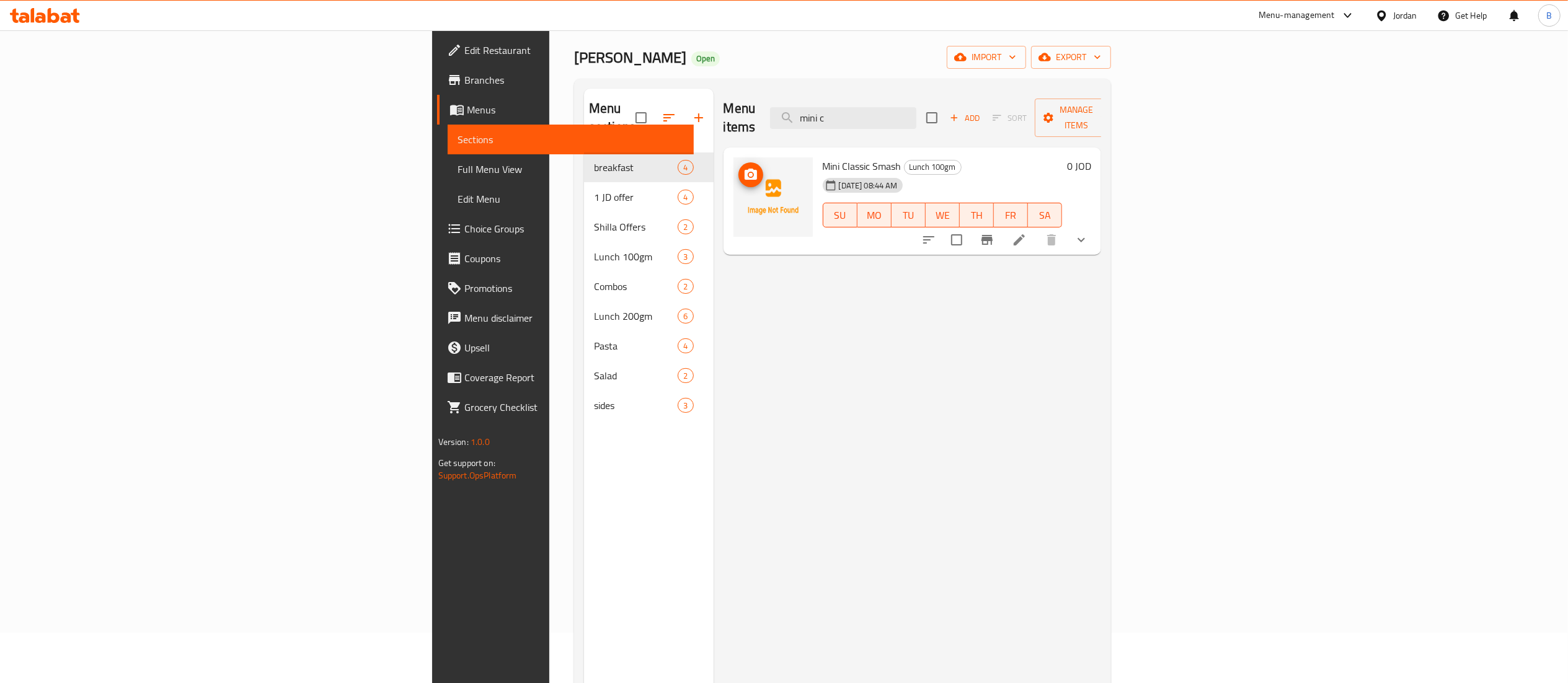
click at [745, 169] on icon "upload picture" at bounding box center [750, 174] width 12 height 11
drag, startPoint x: 1010, startPoint y: 104, endPoint x: 703, endPoint y: 95, distance: 307.1
click at [750, 95] on div "Menu items mini c Add Sort Manage items" at bounding box center [913, 118] width 378 height 59
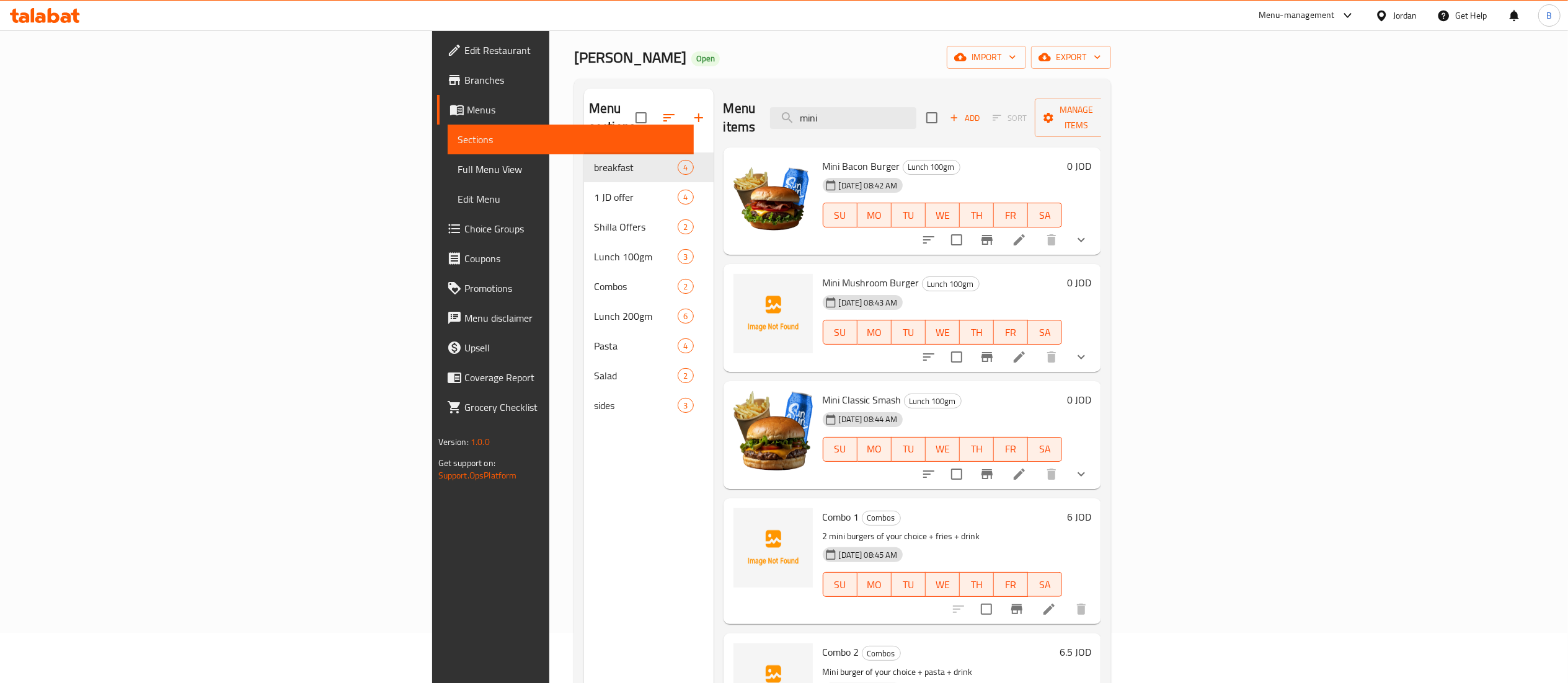
type input "mini"
click at [745, 285] on icon "upload picture" at bounding box center [750, 291] width 12 height 11
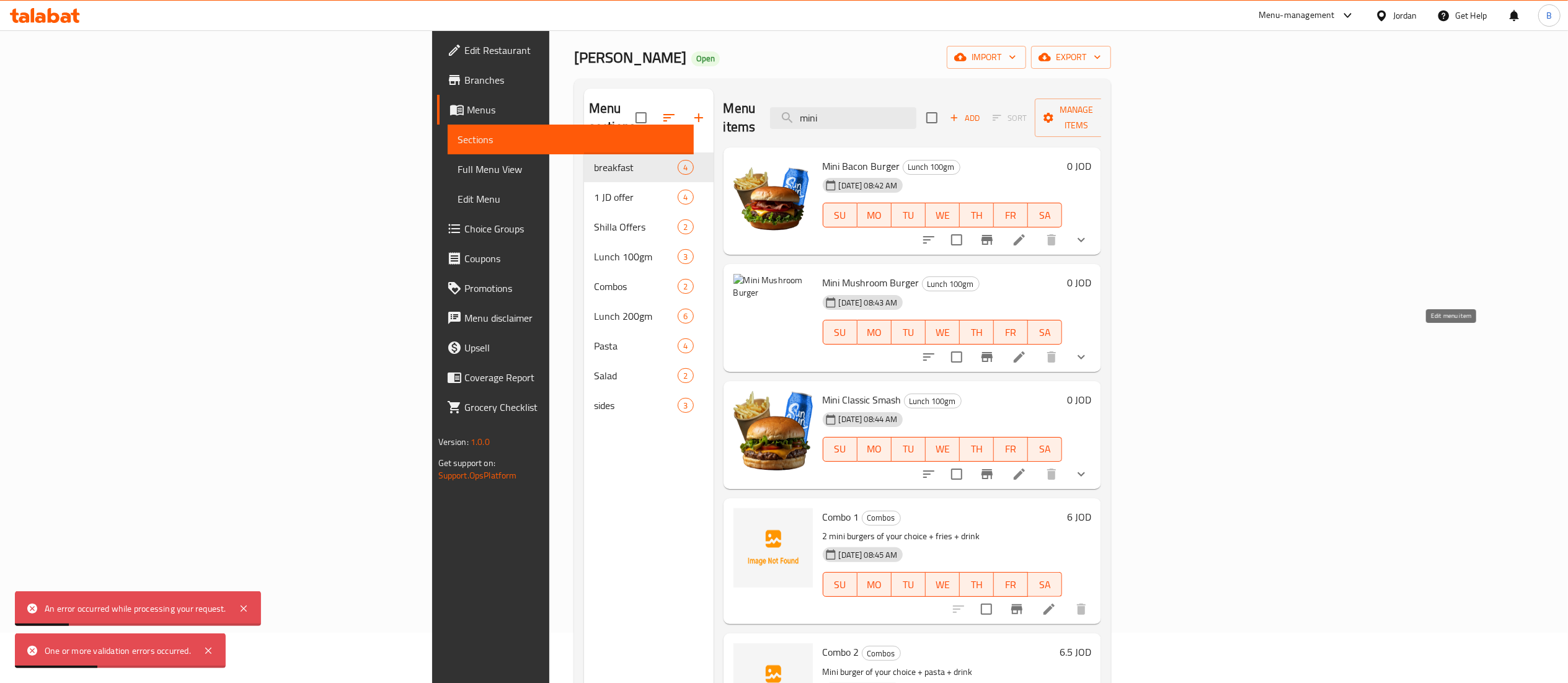
click at [1027, 350] on icon at bounding box center [1019, 357] width 15 height 15
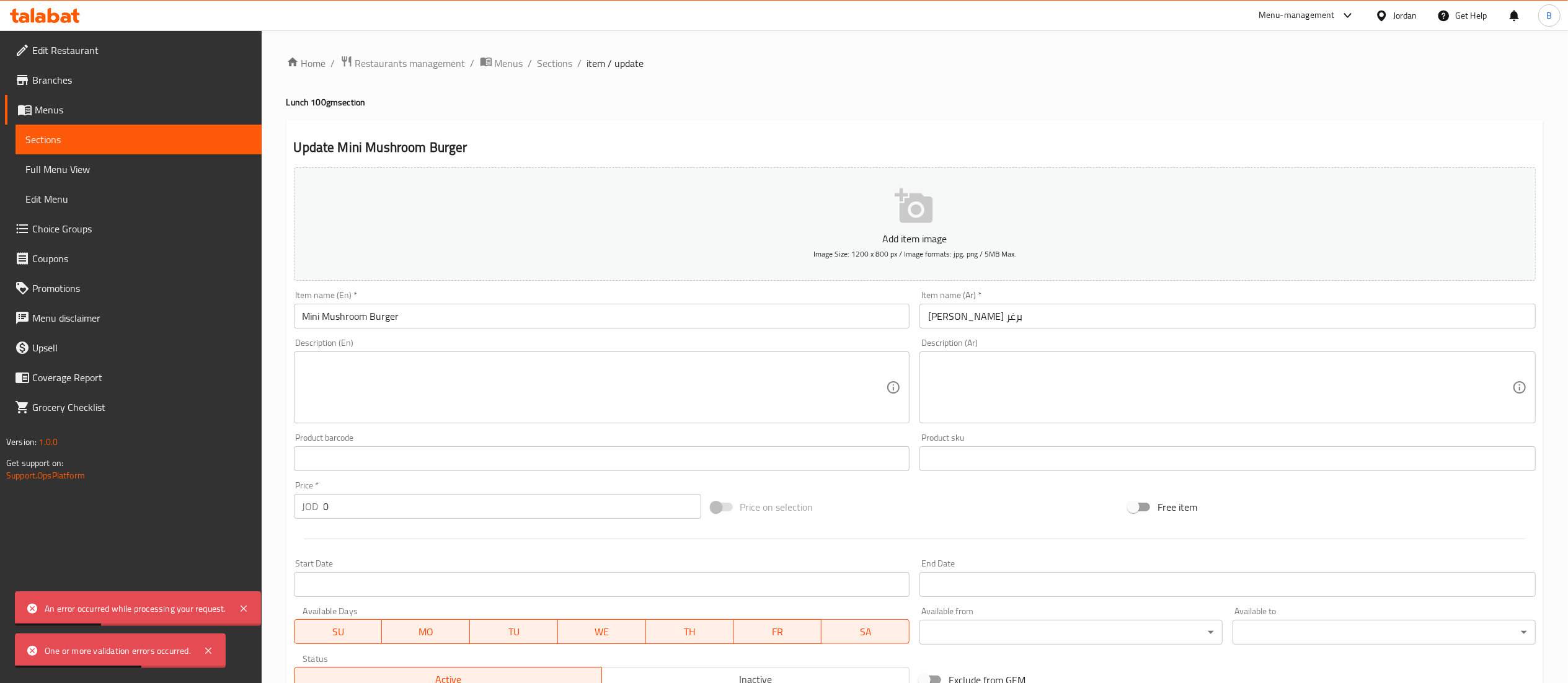
click at [885, 225] on button "Add item image Image Size: 1200 x 800 px / Image formats: jpg, png / 5MB Max." at bounding box center [914, 224] width 1242 height 113
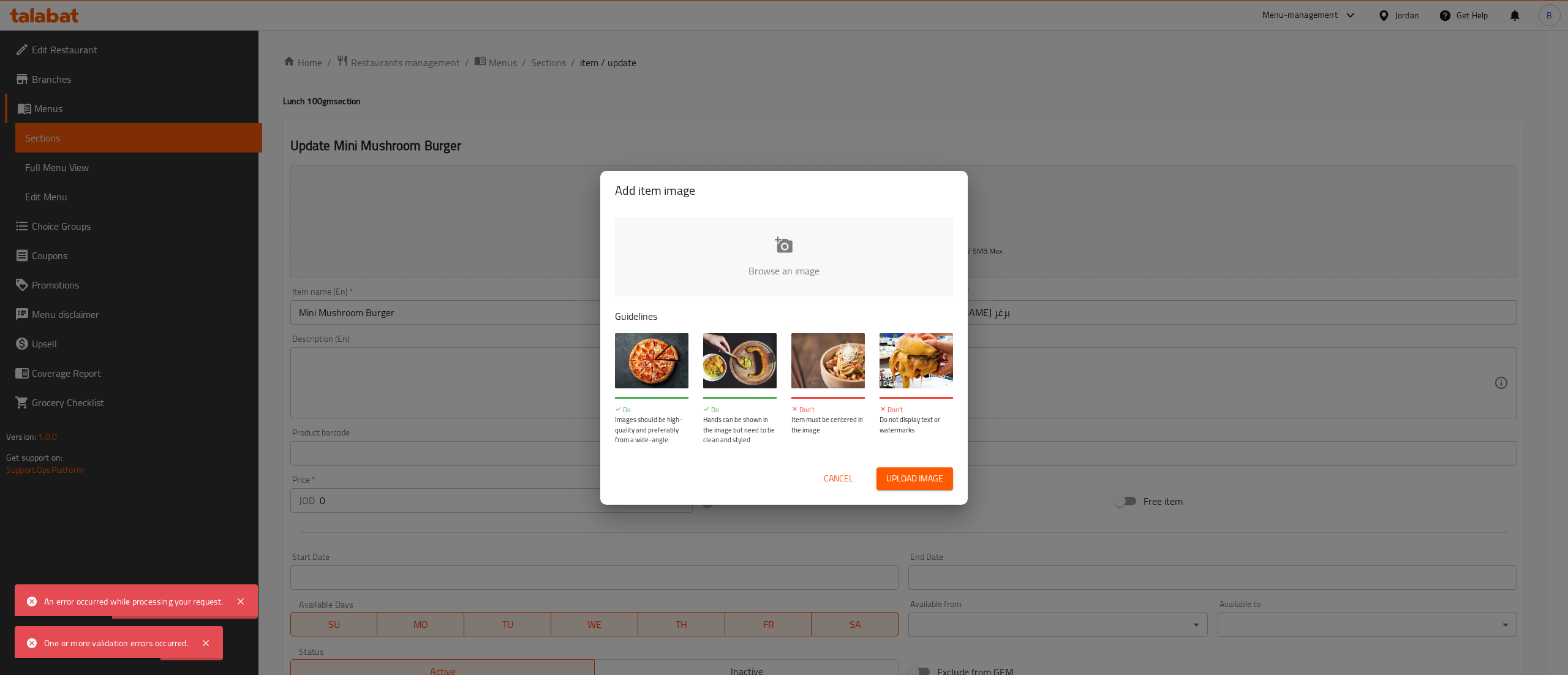
click at [811, 250] on input "file" at bounding box center [1198, 274] width 1166 height 115
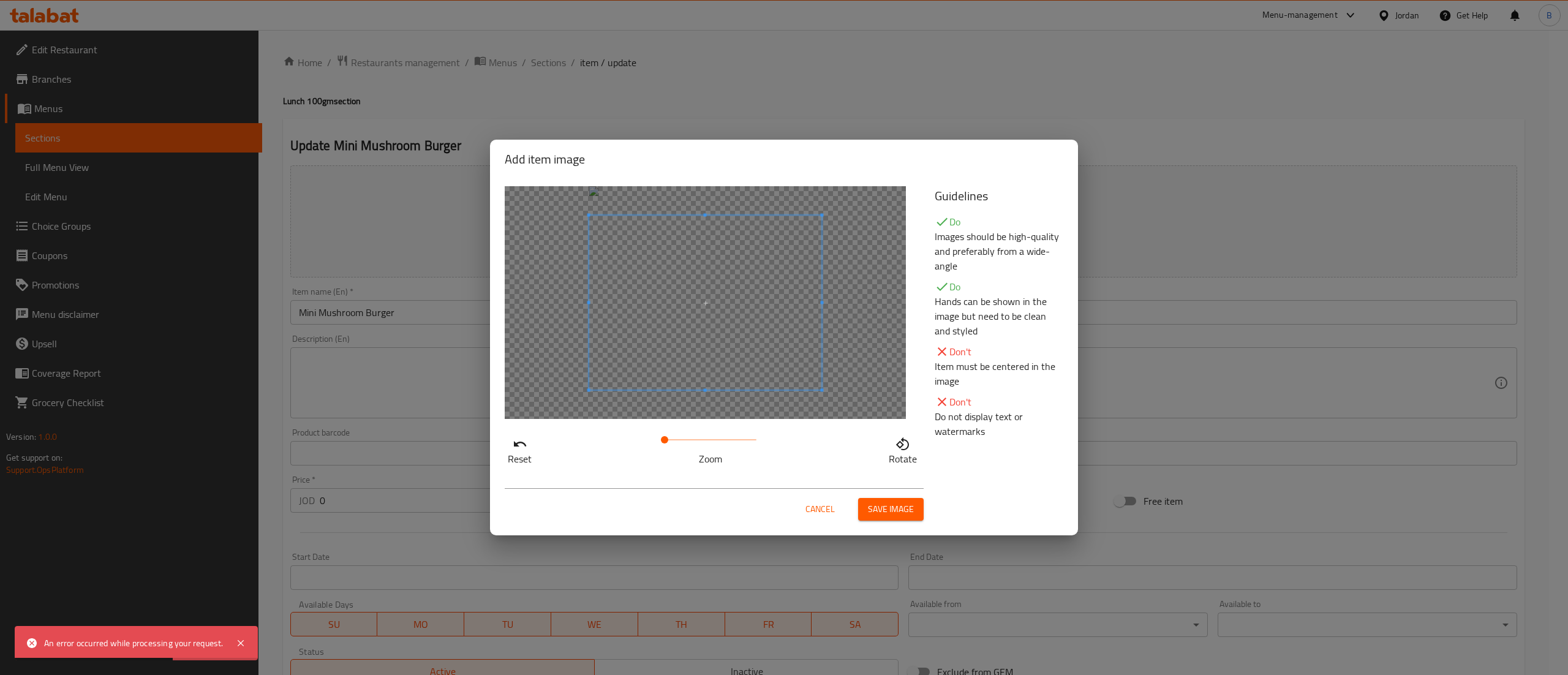
click at [784, 328] on span at bounding box center [705, 302] width 233 height 175
click at [914, 506] on button "Save image" at bounding box center [891, 509] width 65 height 22
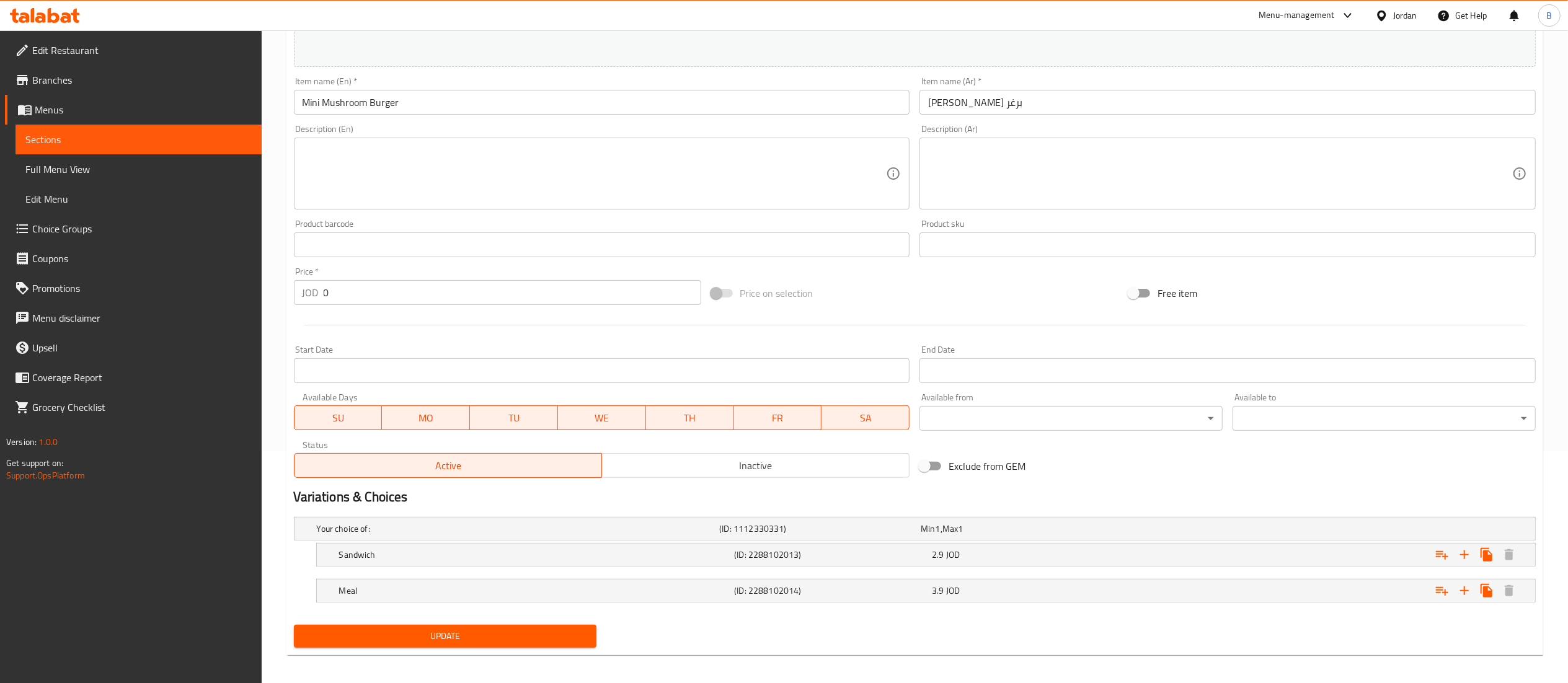
scroll to position [239, 0]
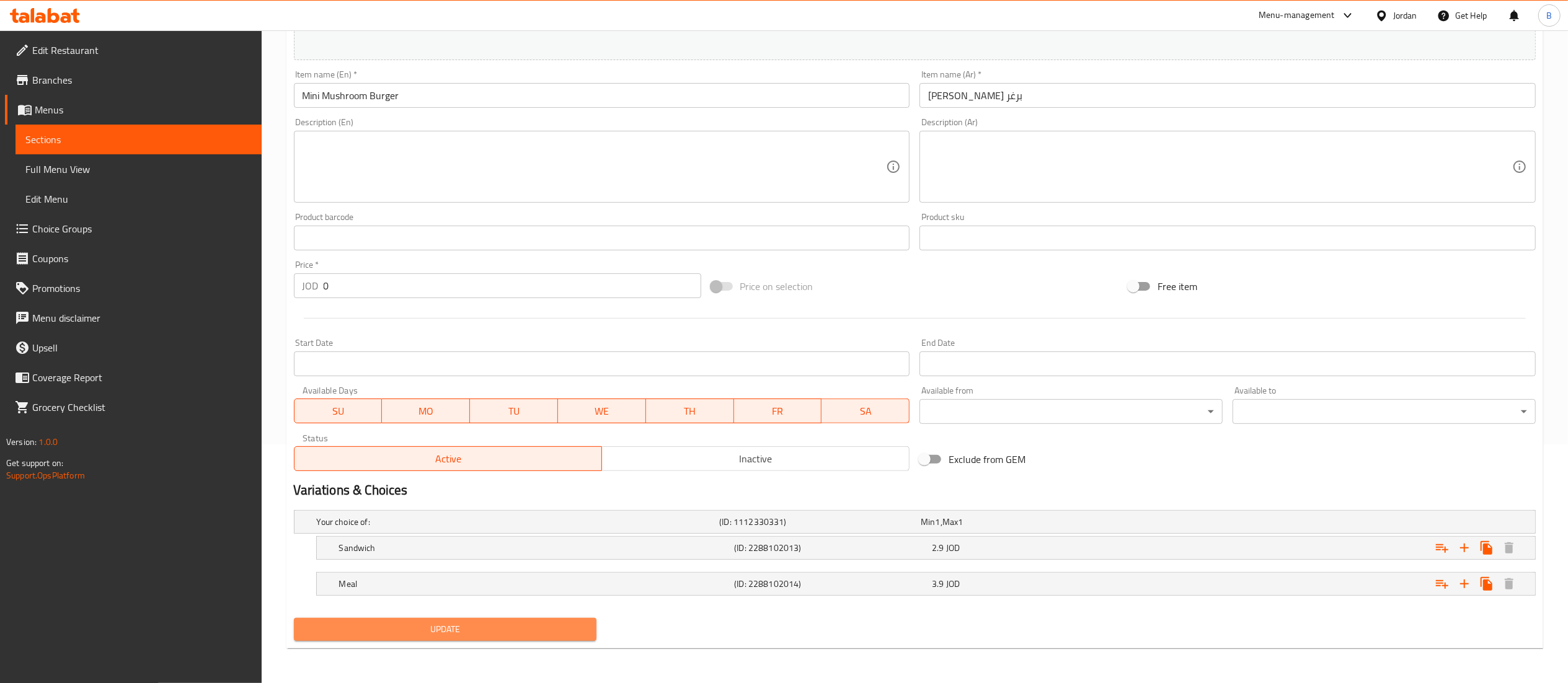
click at [457, 641] on button "Update" at bounding box center [445, 629] width 303 height 23
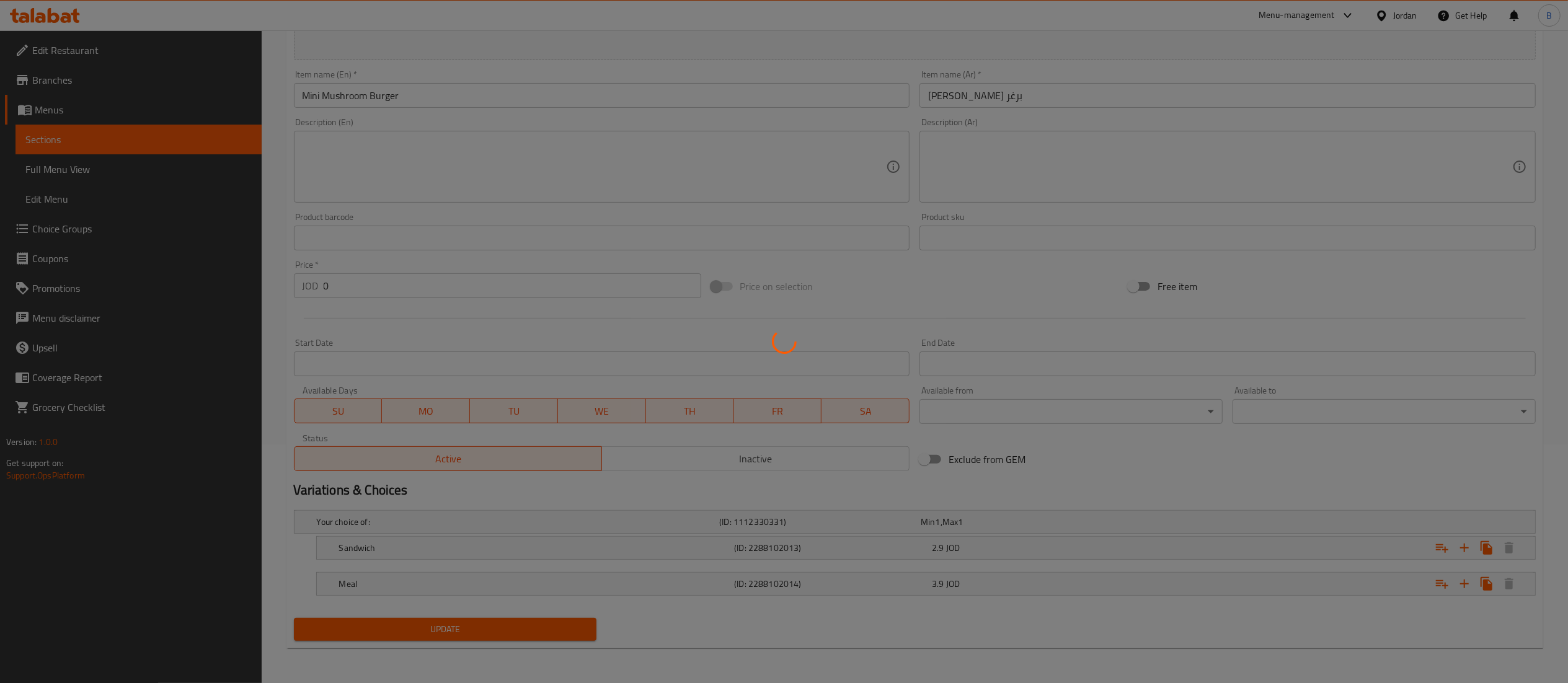
scroll to position [0, 0]
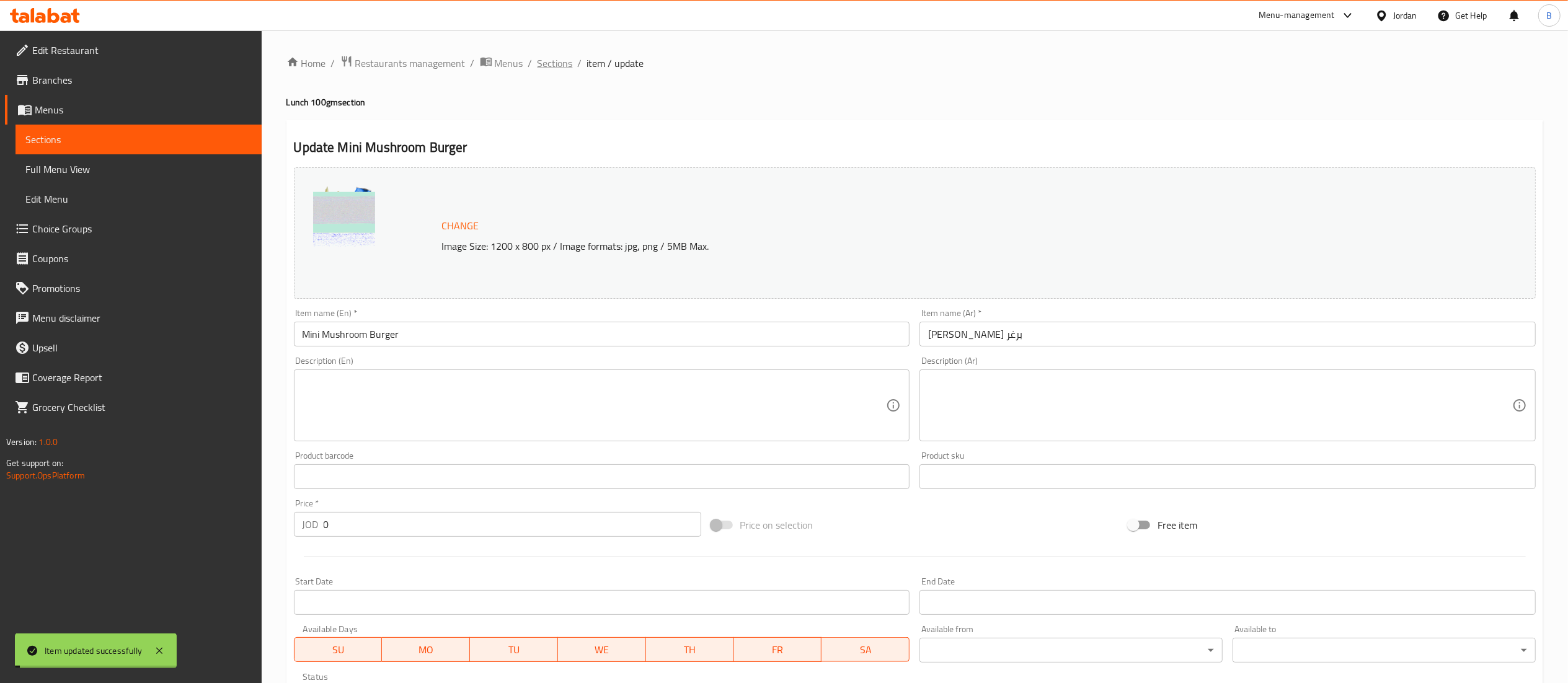
click at [564, 65] on span "Sections" at bounding box center [555, 63] width 36 height 15
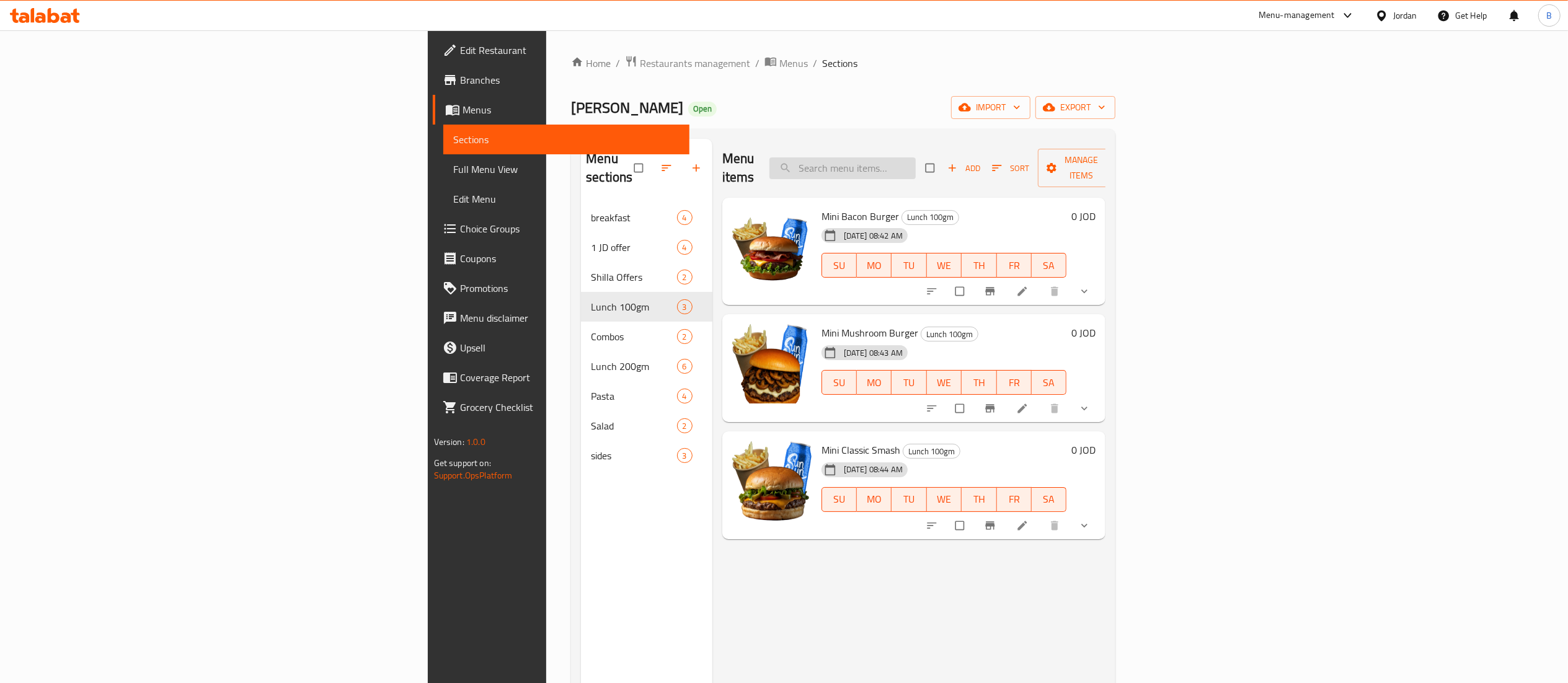
click at [916, 169] on input "search" at bounding box center [842, 168] width 146 height 22
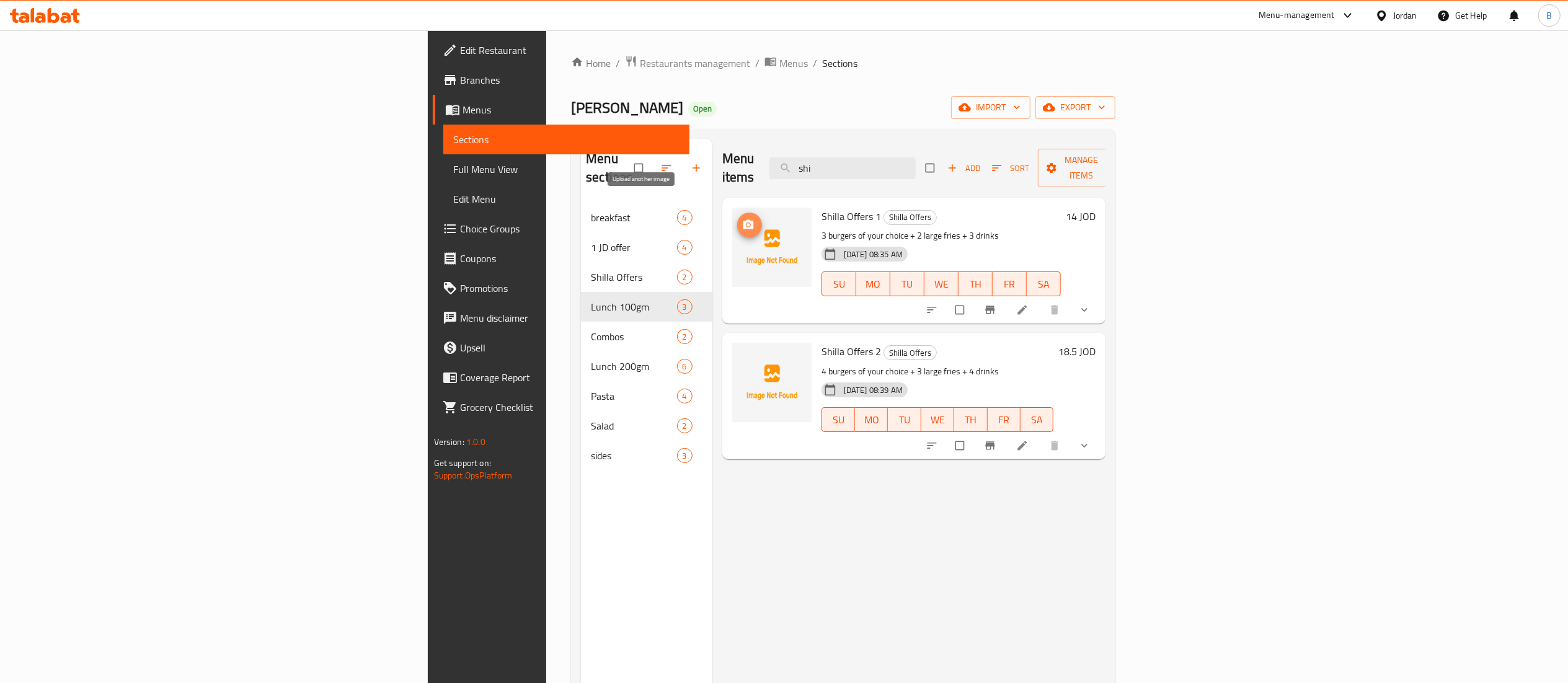
click at [737, 213] on button "upload picture" at bounding box center [749, 224] width 25 height 25
click at [737, 354] on span "upload picture" at bounding box center [749, 359] width 25 height 12
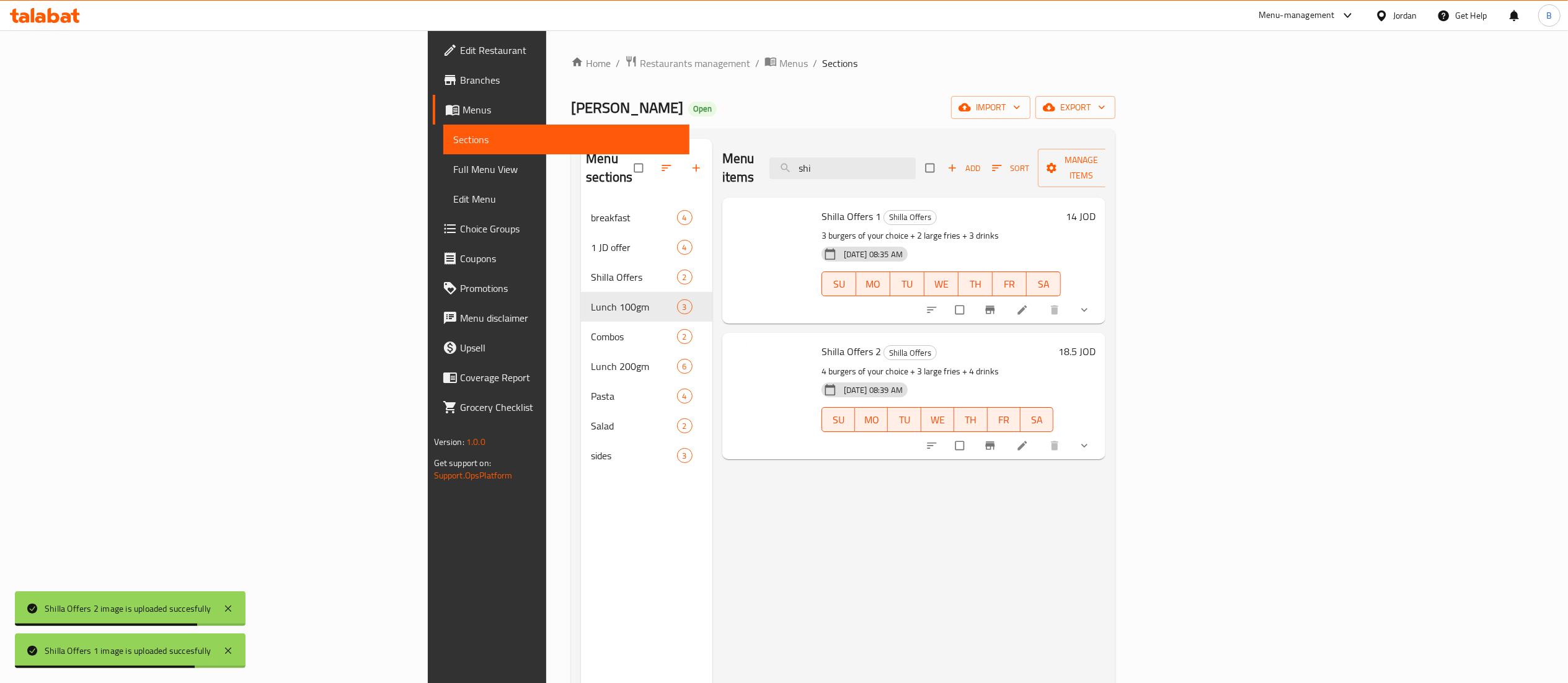
drag, startPoint x: 1008, startPoint y: 153, endPoint x: 661, endPoint y: 181, distance: 348.1
click at [881, 156] on div "Menu items shi Add Sort Manage items" at bounding box center [914, 168] width 384 height 59
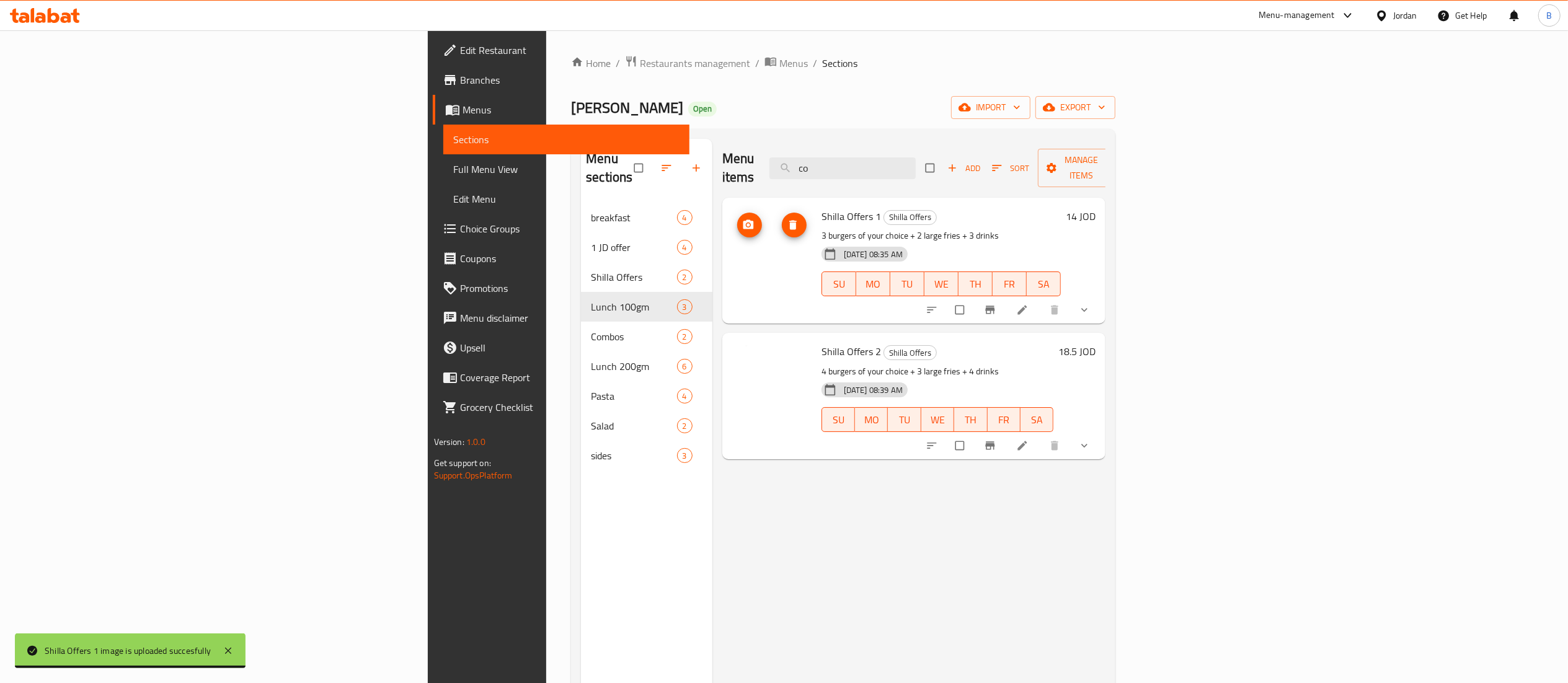
type input "c"
type input "shi"
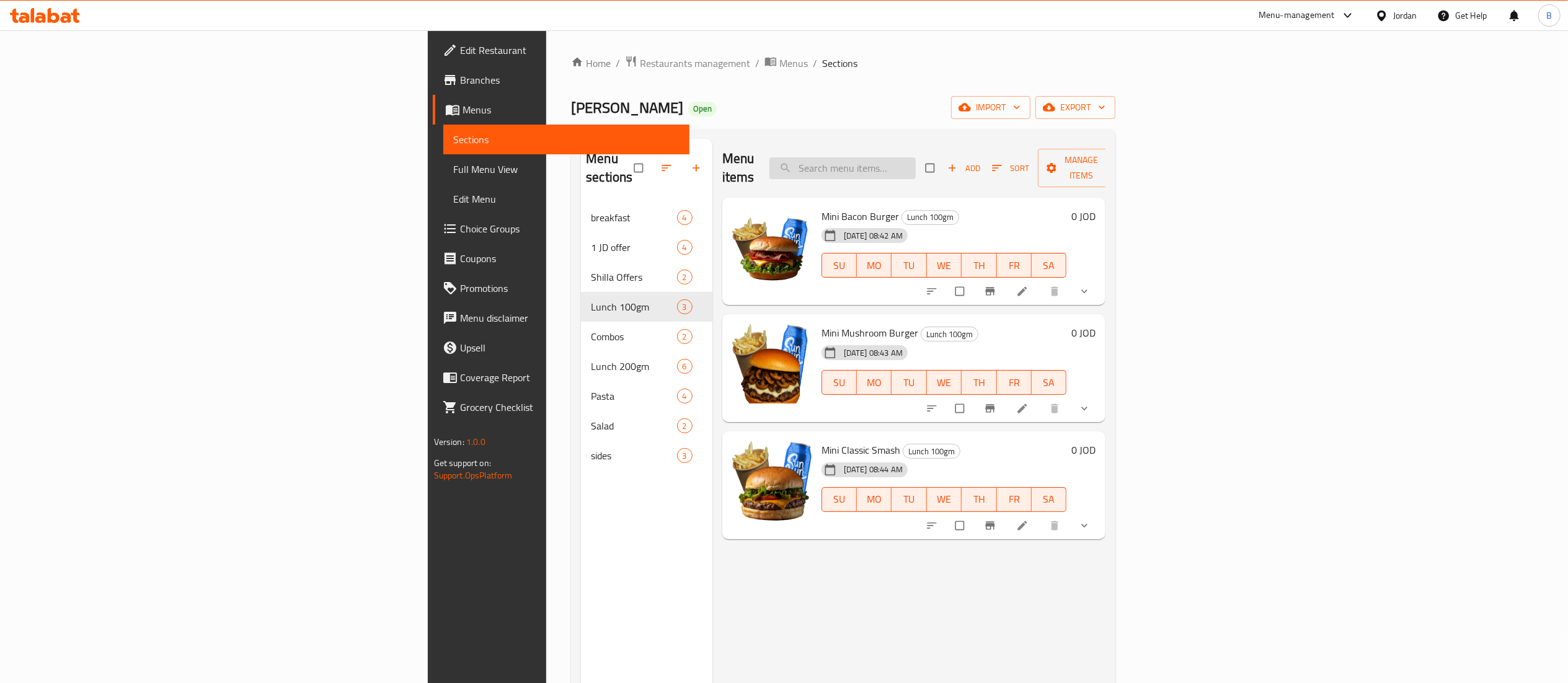
click at [916, 165] on input "search" at bounding box center [842, 168] width 146 height 22
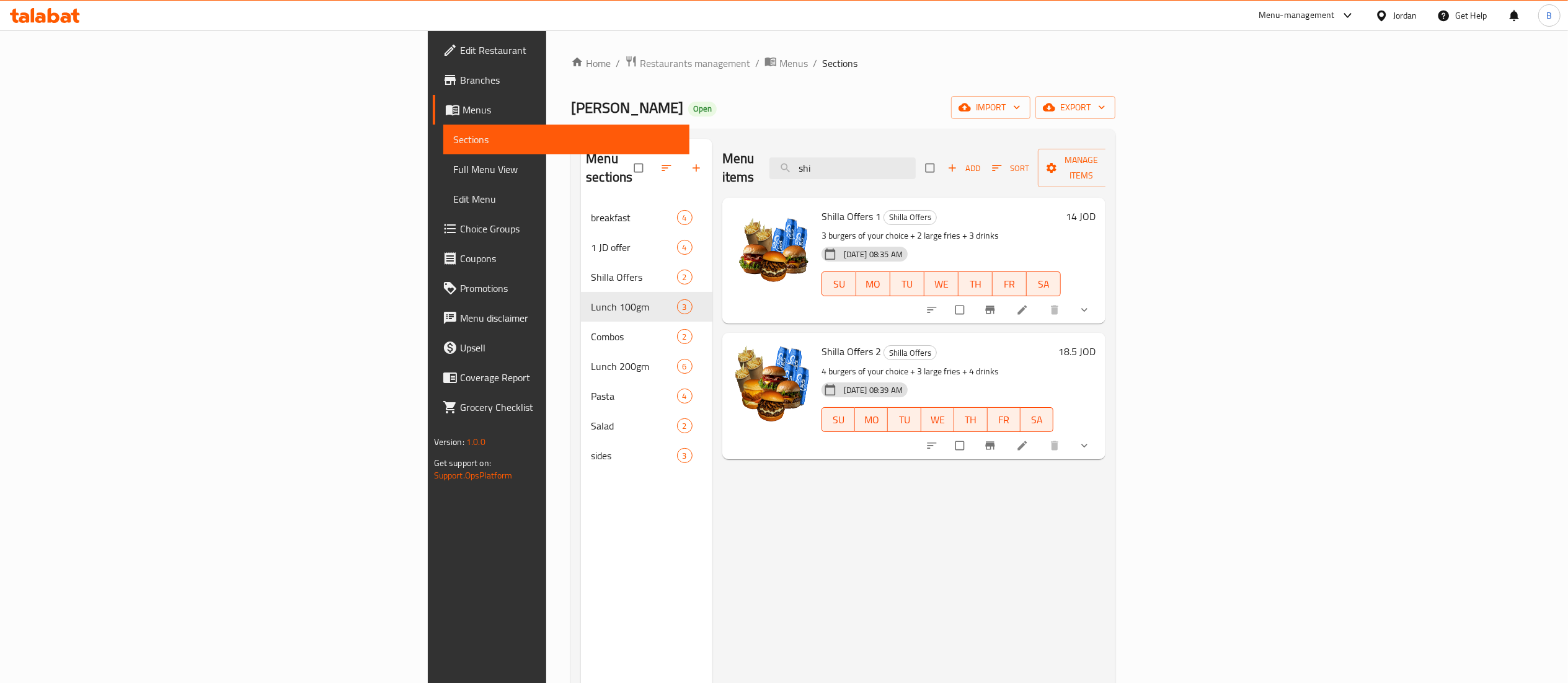
drag, startPoint x: 1010, startPoint y: 161, endPoint x: 812, endPoint y: 158, distance: 198.0
click at [868, 157] on div "Menu items shi Add Sort Manage items" at bounding box center [914, 168] width 384 height 59
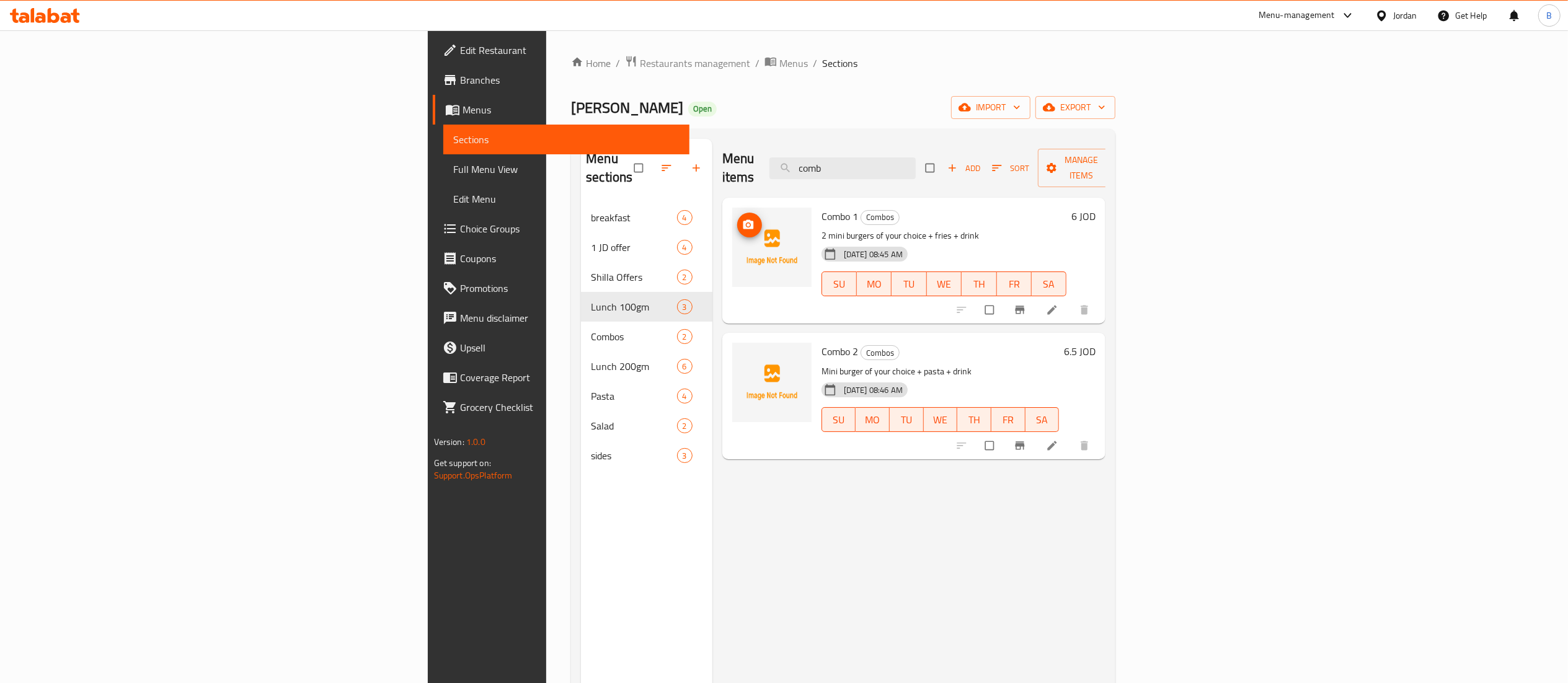
type input "comb"
click at [742, 220] on icon "upload picture" at bounding box center [747, 224] width 11 height 10
click at [737, 348] on button "upload picture" at bounding box center [749, 360] width 25 height 25
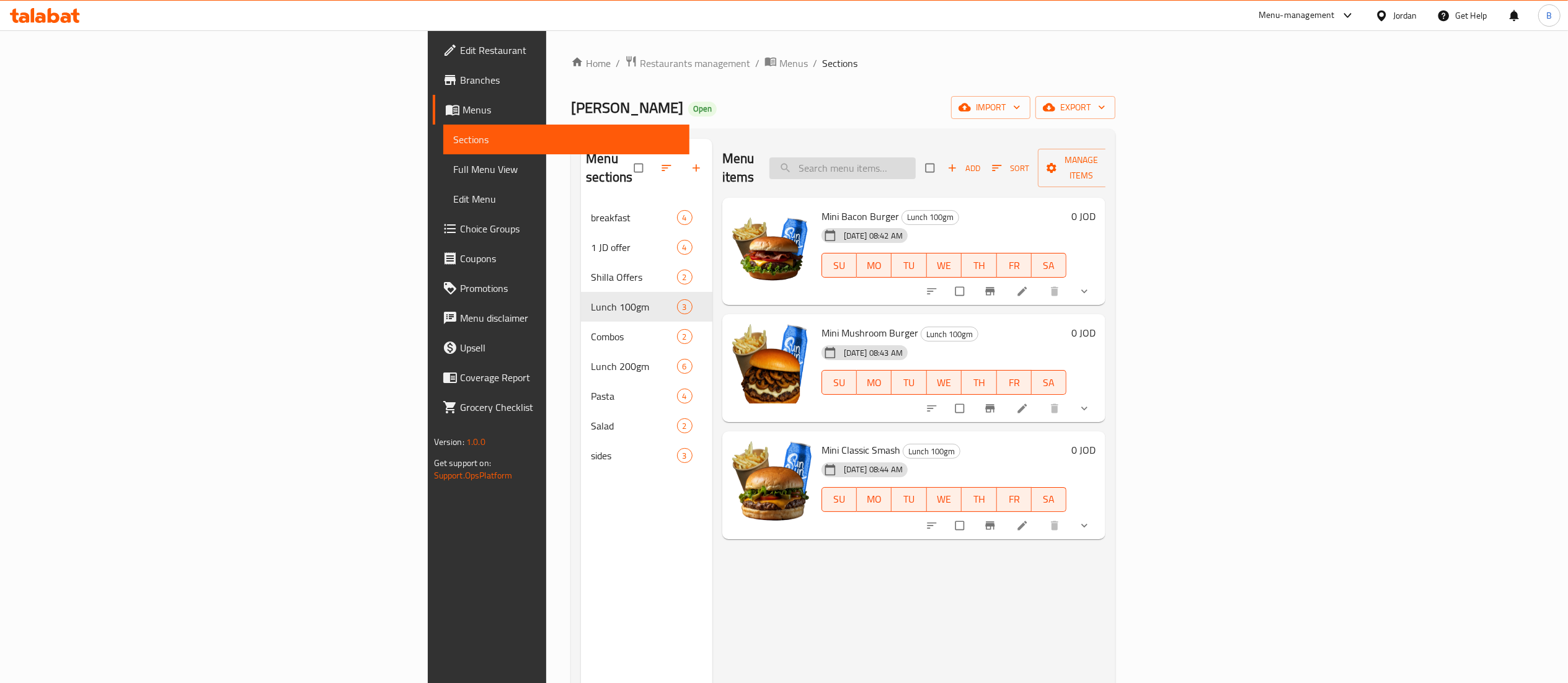
click at [916, 169] on input "search" at bounding box center [842, 168] width 146 height 22
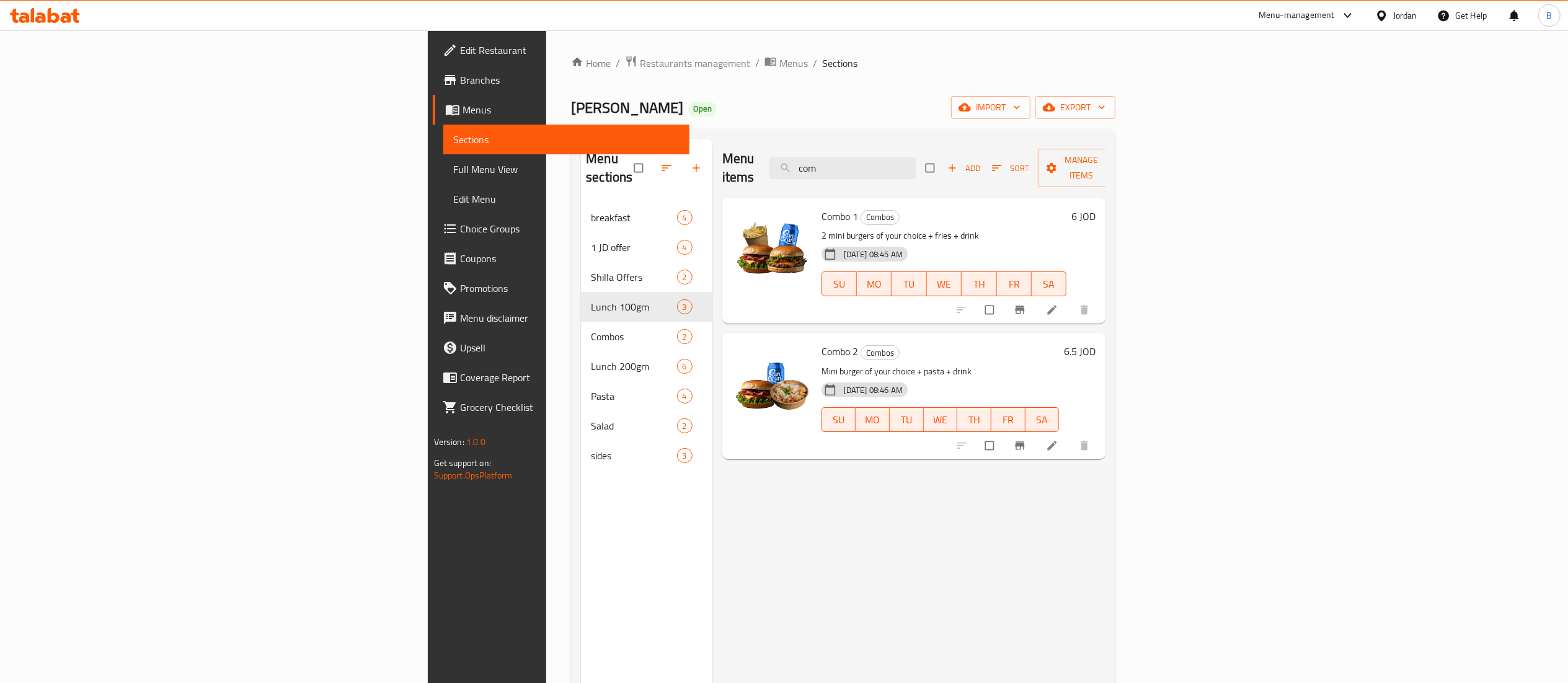
type input "com"
